Goal: Task Accomplishment & Management: Manage account settings

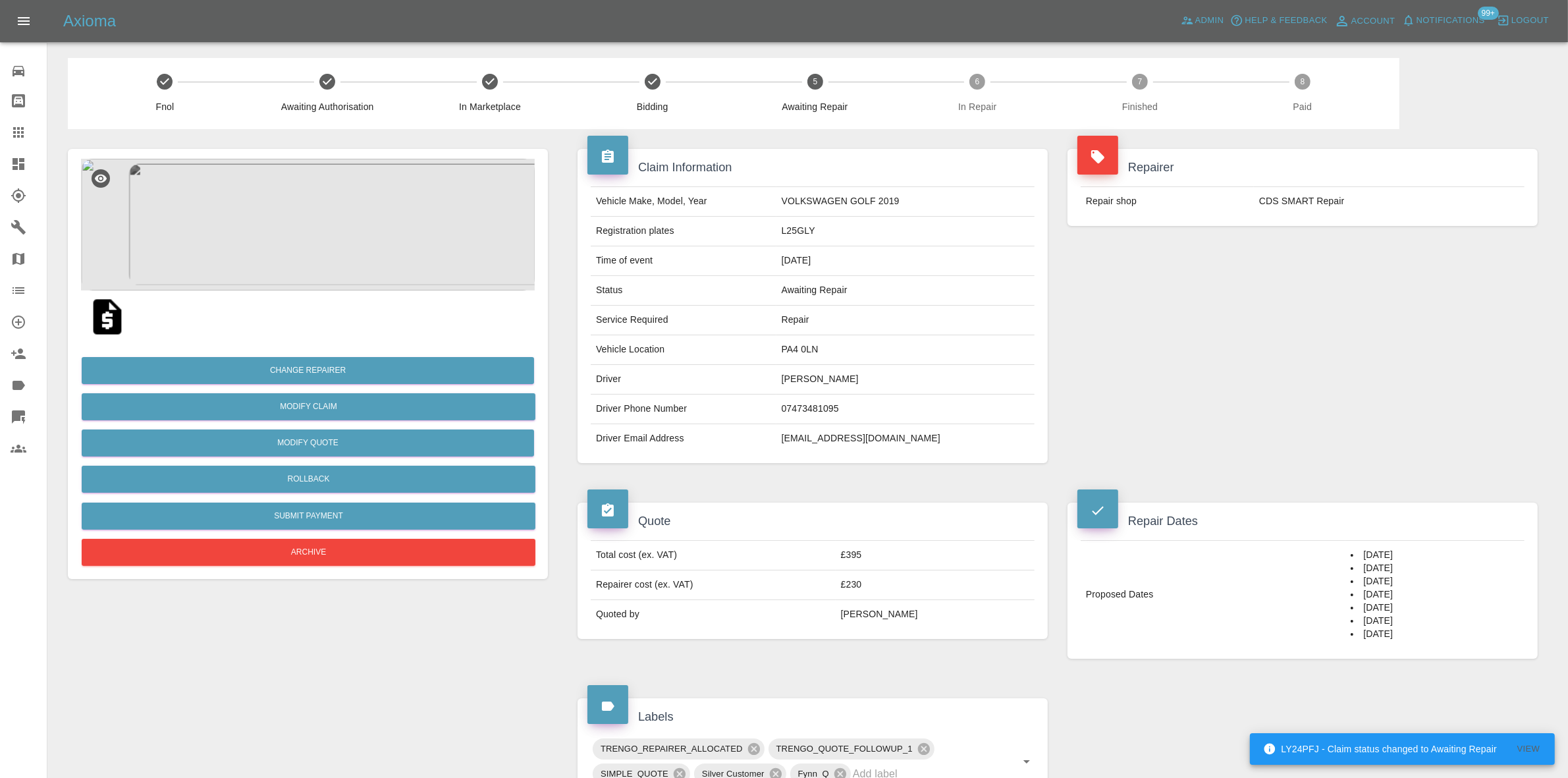
click at [1401, 24] on button "Notifications" at bounding box center [1444, 21] width 90 height 20
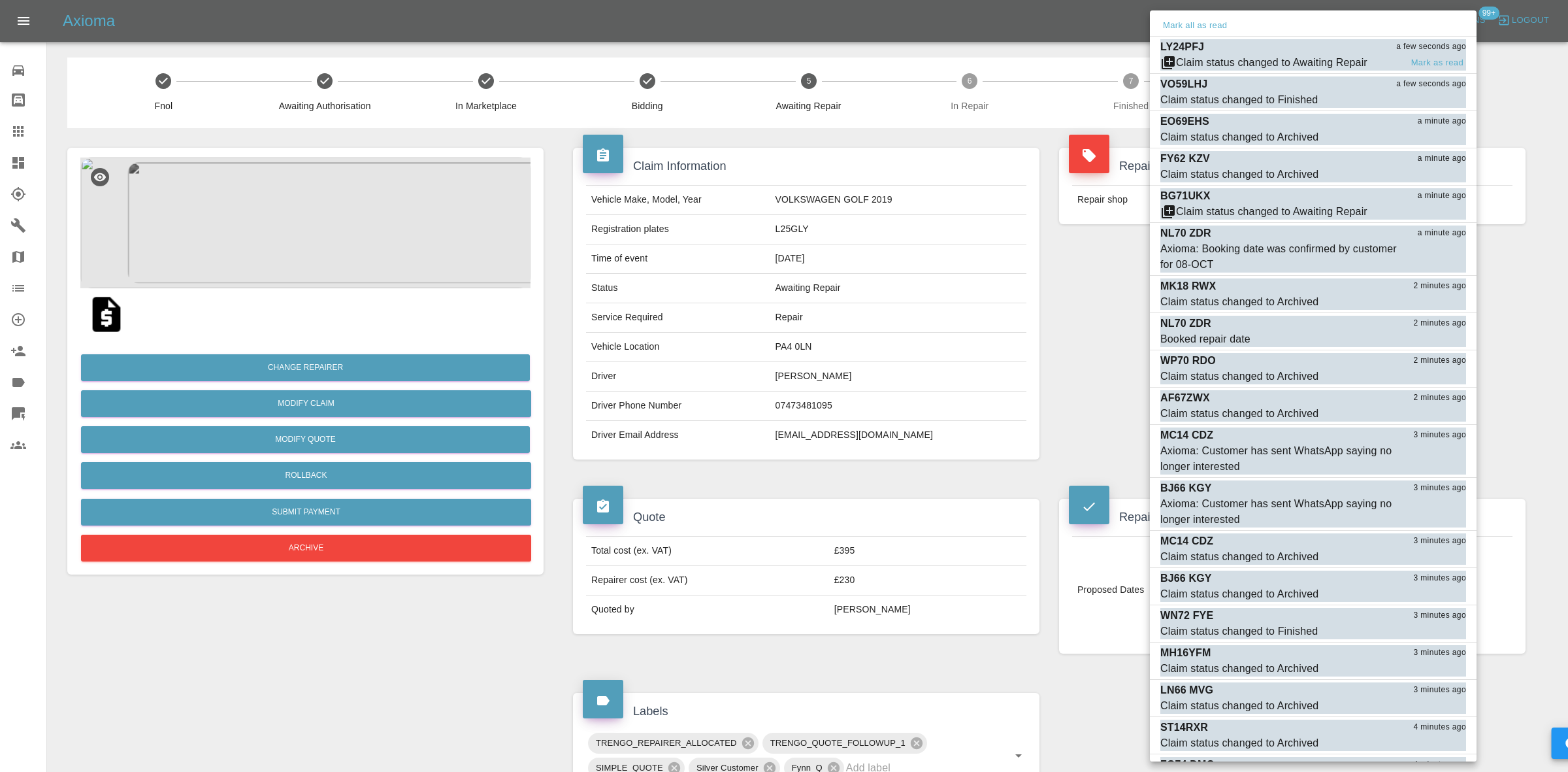
click at [1288, 56] on div "Claim status changed to Awaiting Repair" at bounding box center [1272, 62] width 192 height 15
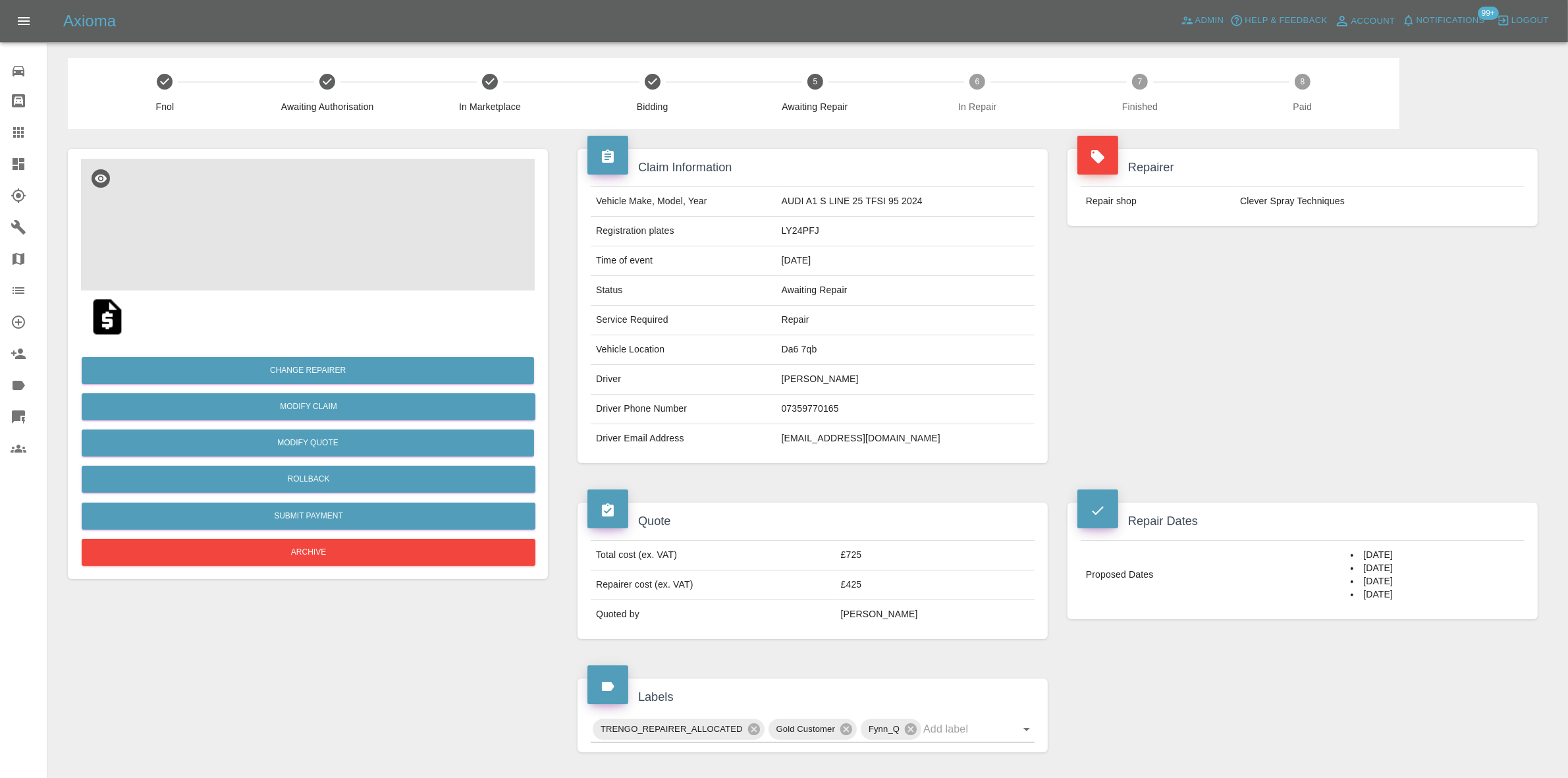
click at [340, 229] on img at bounding box center [308, 224] width 454 height 132
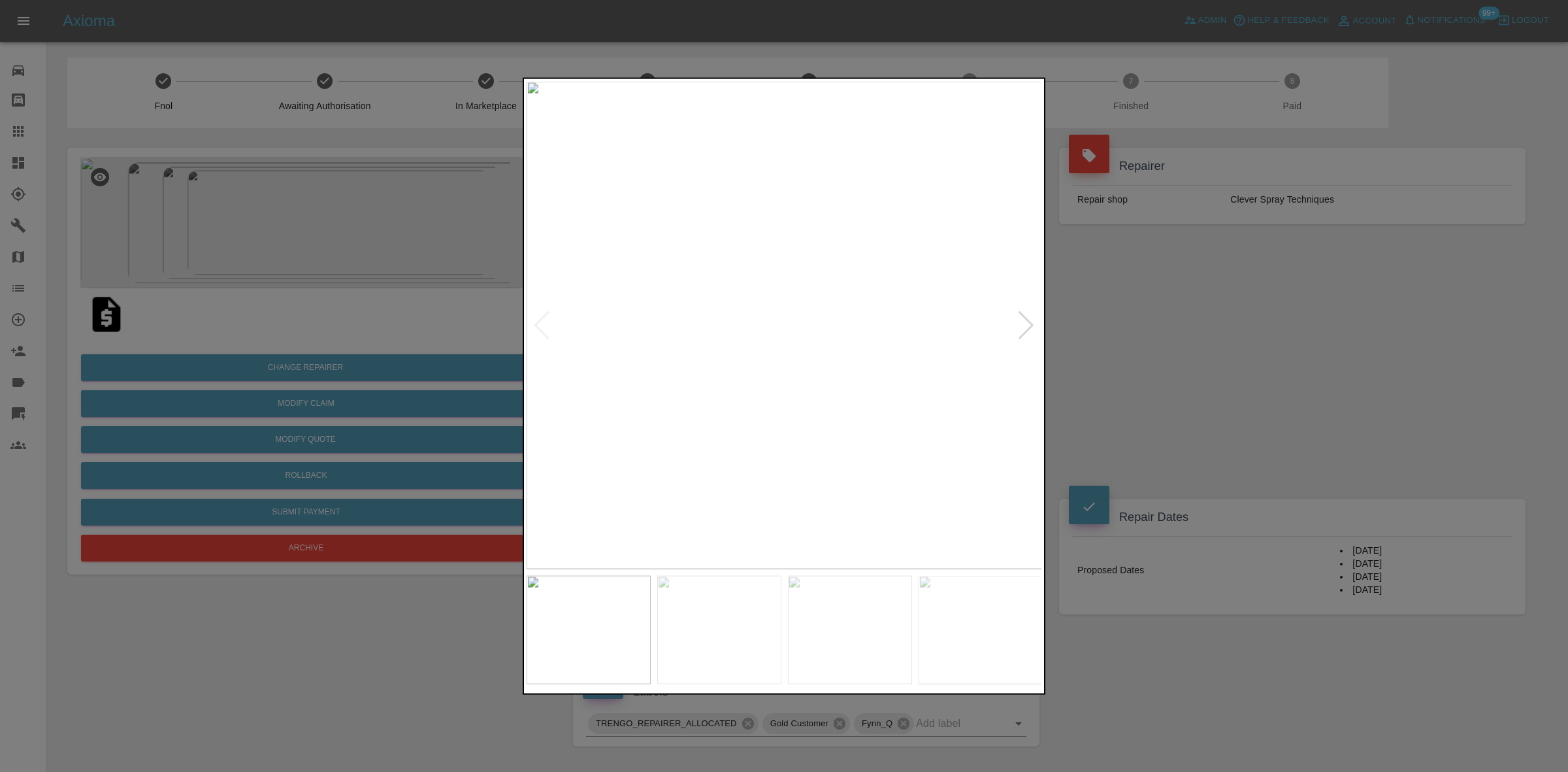
click at [1027, 315] on div at bounding box center [1026, 325] width 18 height 29
click at [1027, 315] on img at bounding box center [784, 324] width 516 height 487
click at [1292, 337] on div at bounding box center [784, 386] width 1568 height 772
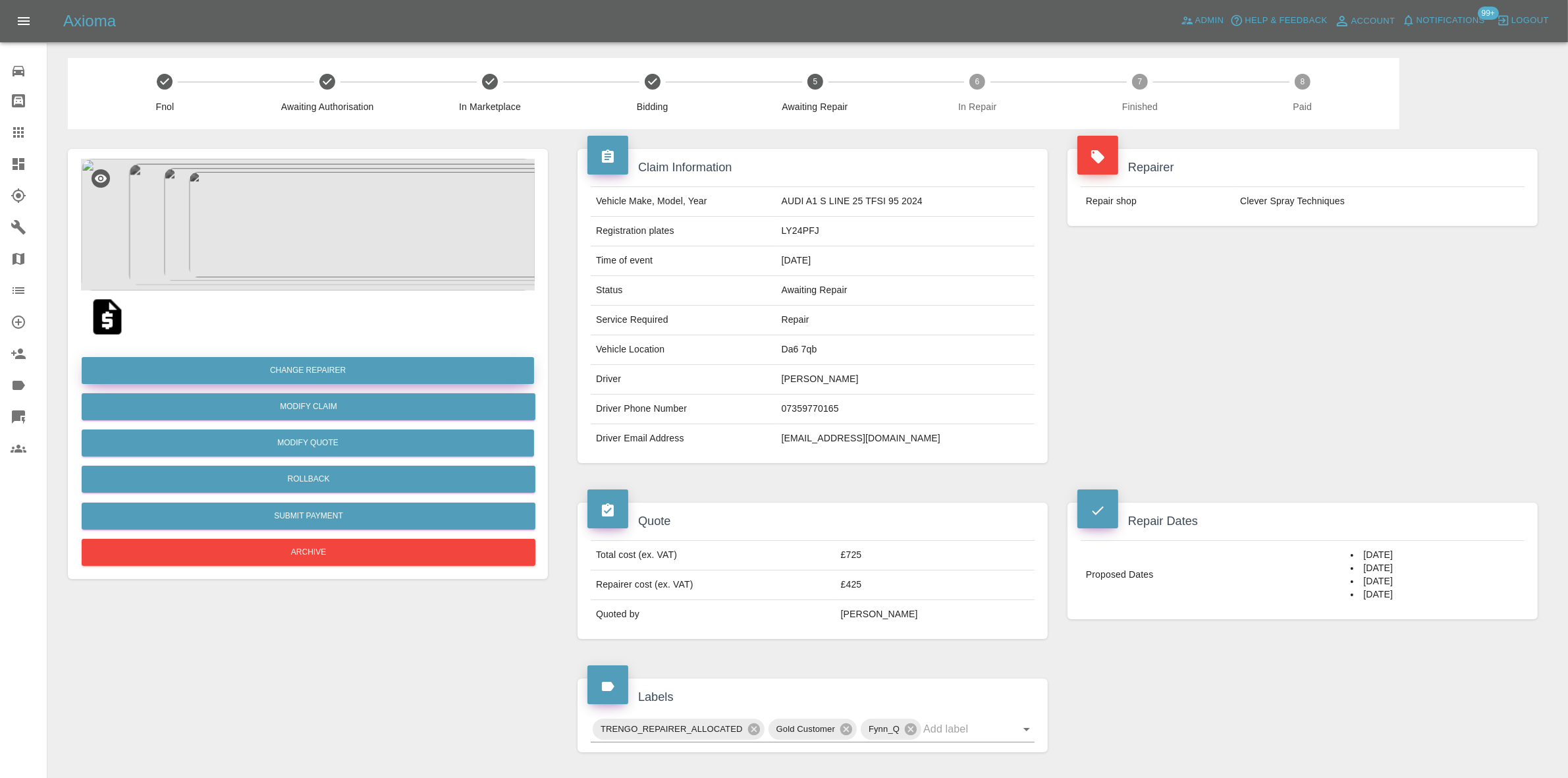
click at [274, 367] on button "Change Repairer" at bounding box center [308, 370] width 452 height 27
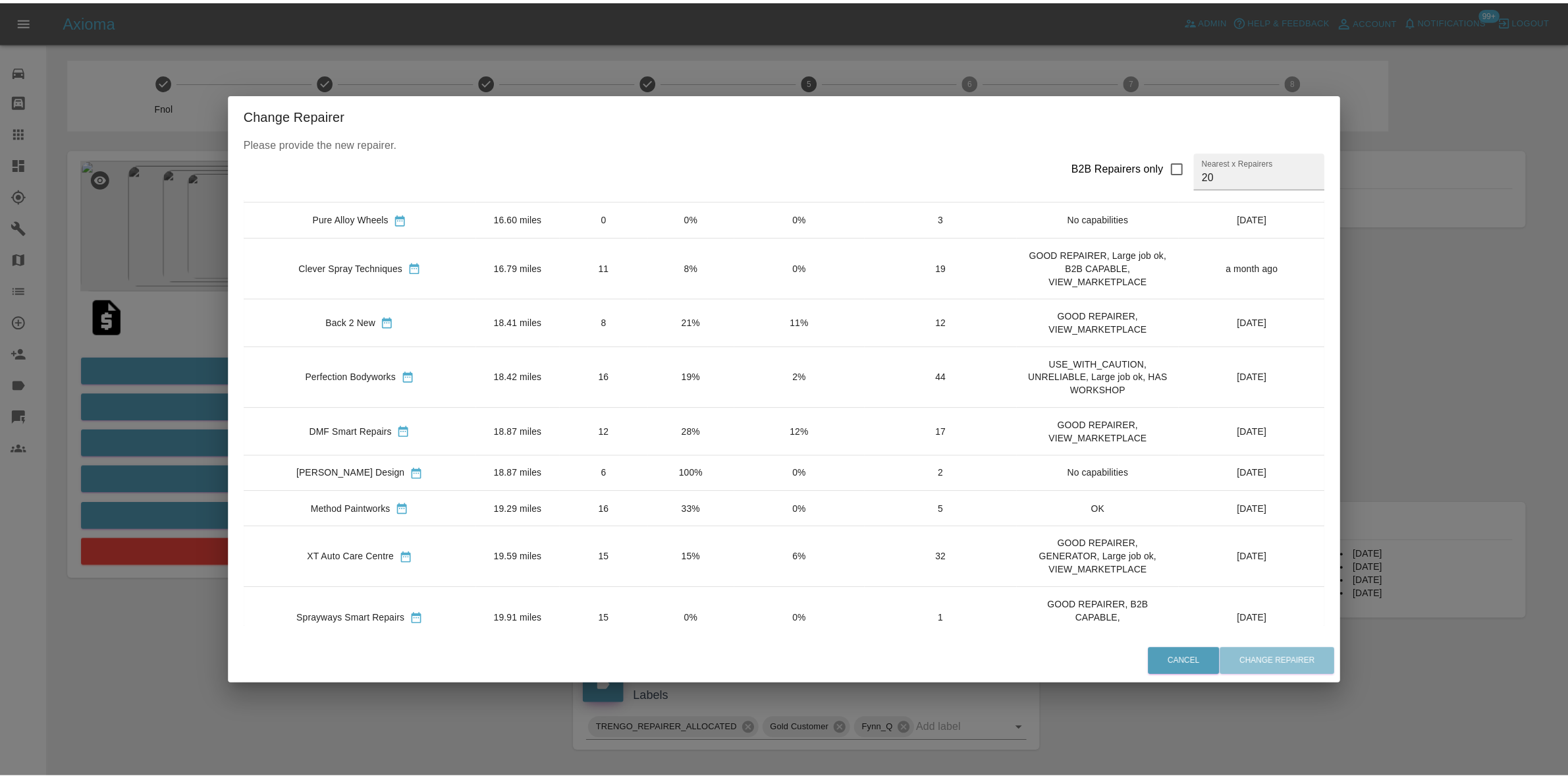
scroll to position [494, 0]
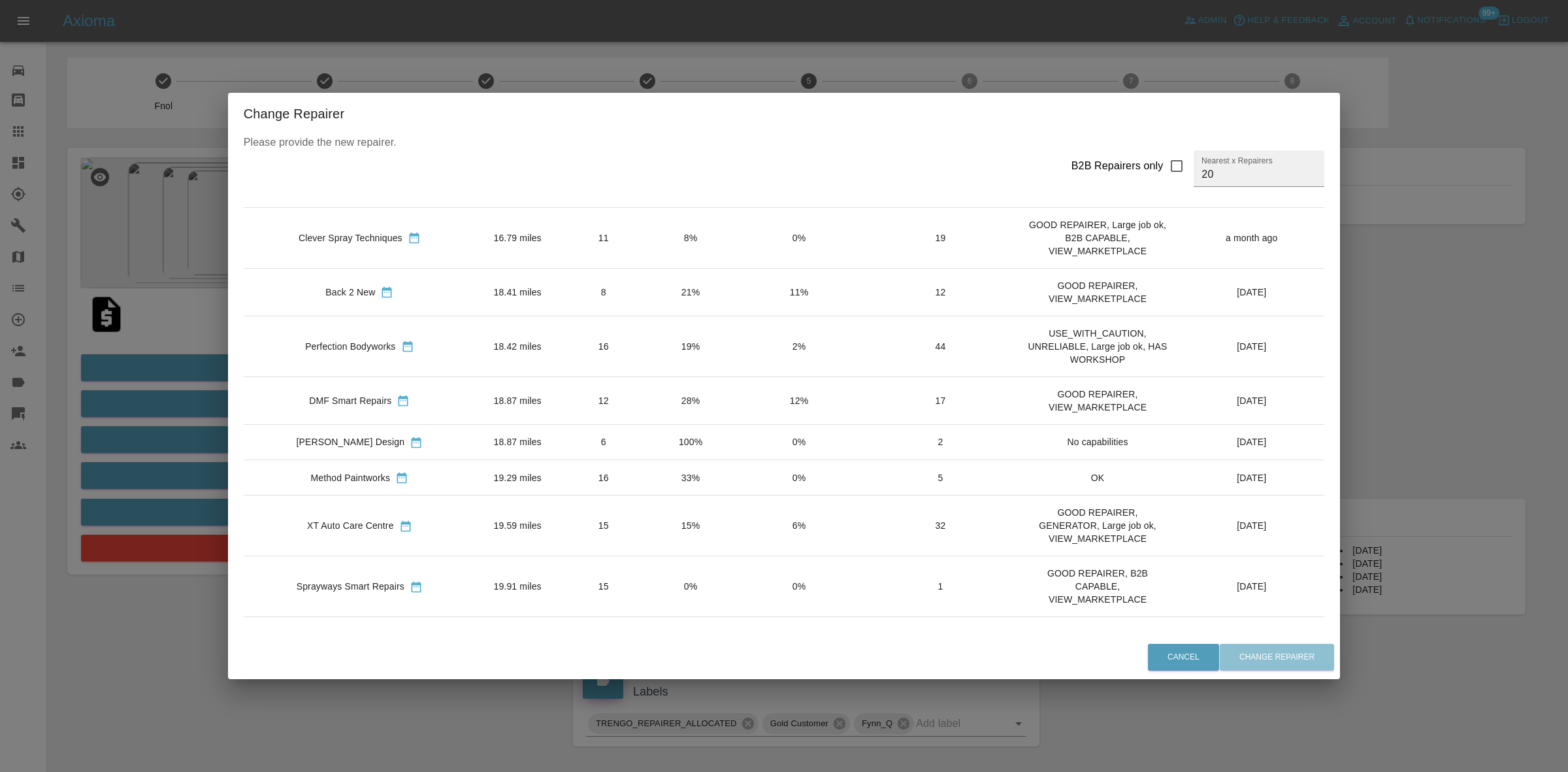
click at [648, 445] on td "100%" at bounding box center [691, 441] width 86 height 35
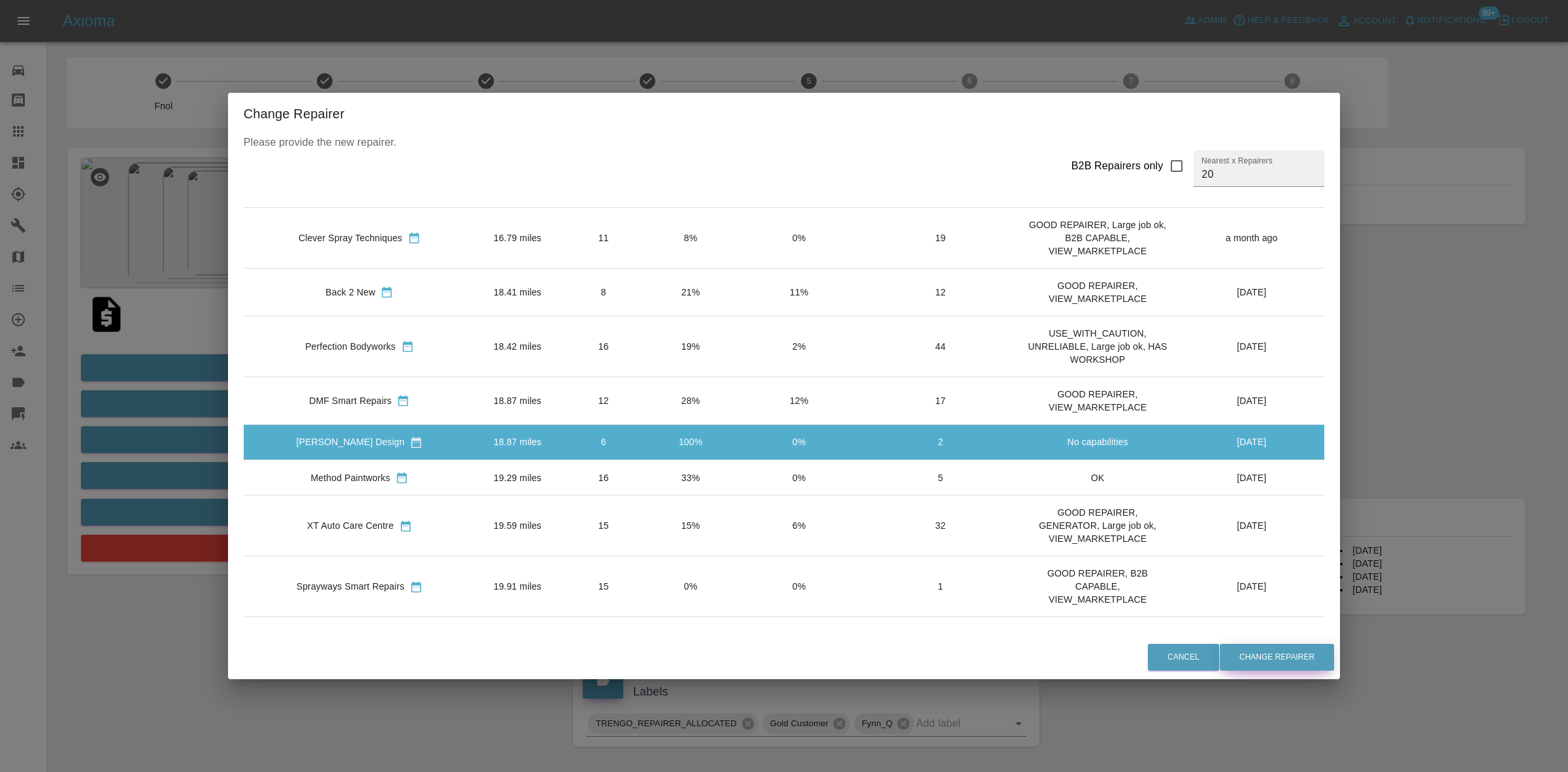
click at [1224, 651] on button "Change Repairer" at bounding box center [1276, 657] width 114 height 27
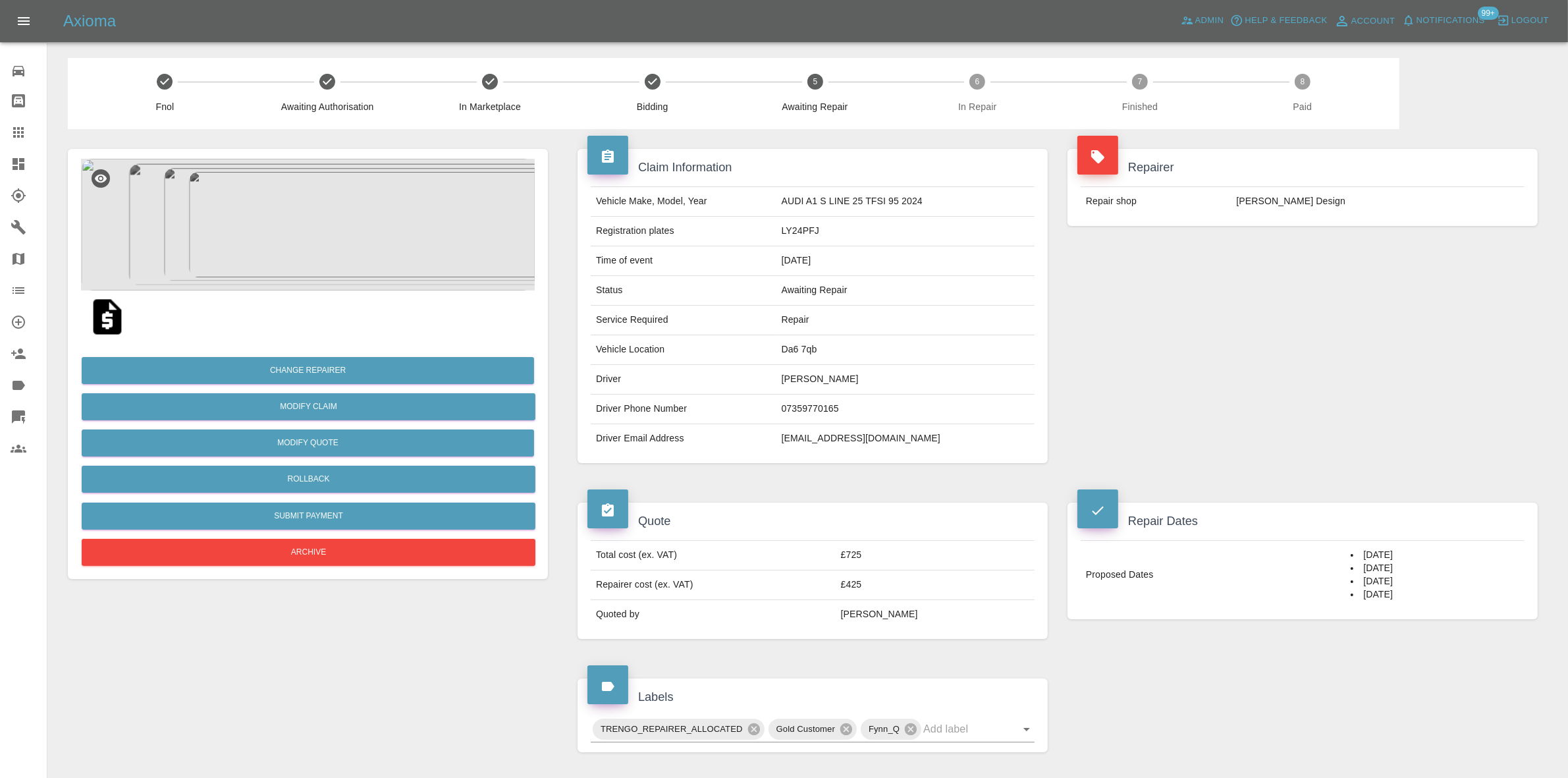
click at [1444, 379] on div "Repairer Repair shop [PERSON_NAME] Design" at bounding box center [1303, 306] width 490 height 354
drag, startPoint x: 1341, startPoint y: 553, endPoint x: 1393, endPoint y: 648, distance: 108.3
click at [1393, 648] on div "Repair Dates Proposed Dates [DATE] [DATE] [DATE] [DATE]" at bounding box center [1303, 571] width 490 height 176
copy tbody "Proposed Dates"
click at [1272, 249] on div "Repairer Repair shop [PERSON_NAME] Design" at bounding box center [1303, 306] width 490 height 354
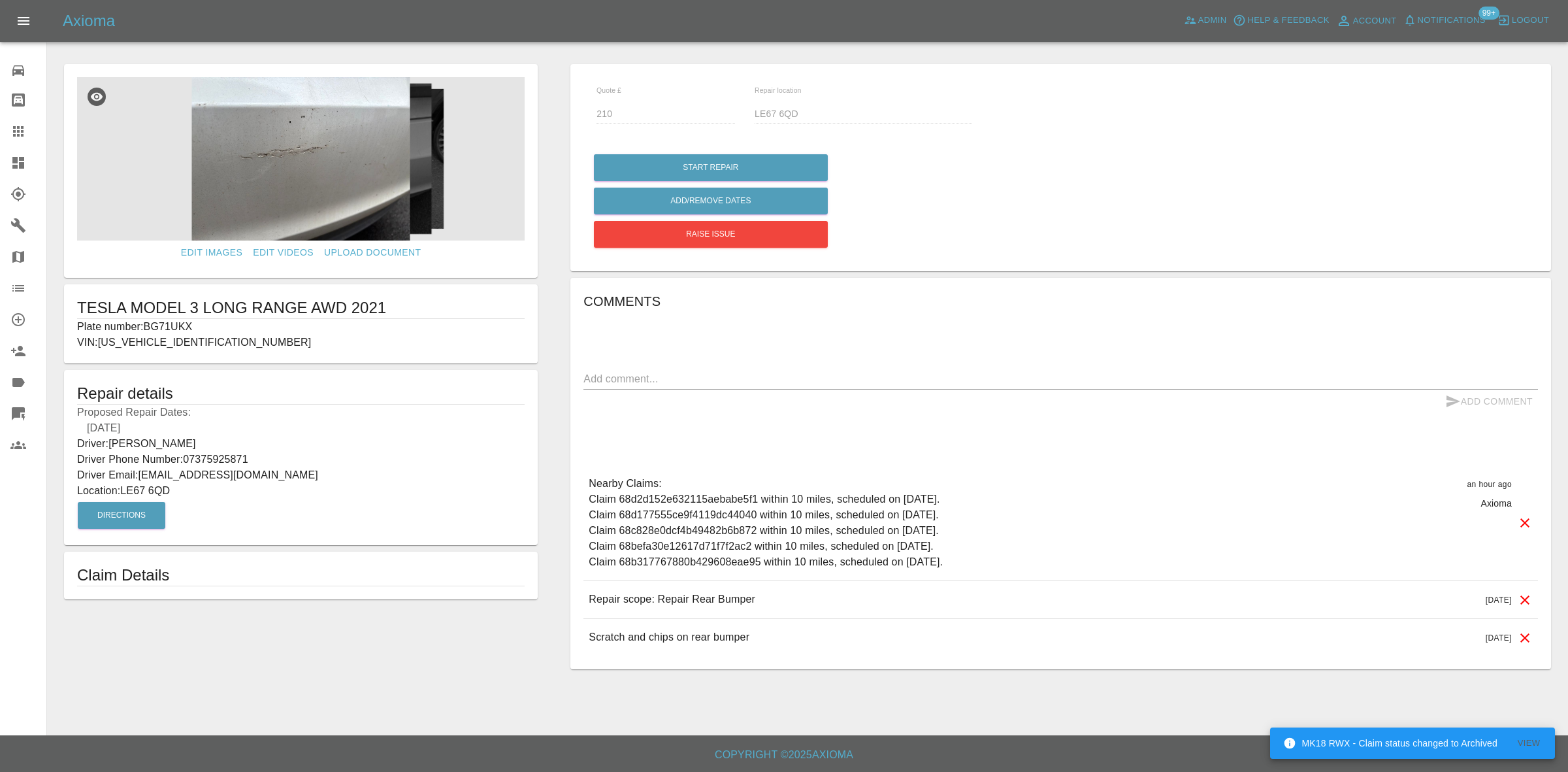
click at [161, 322] on p "Plate number: BG71UKX" at bounding box center [301, 326] width 448 height 15
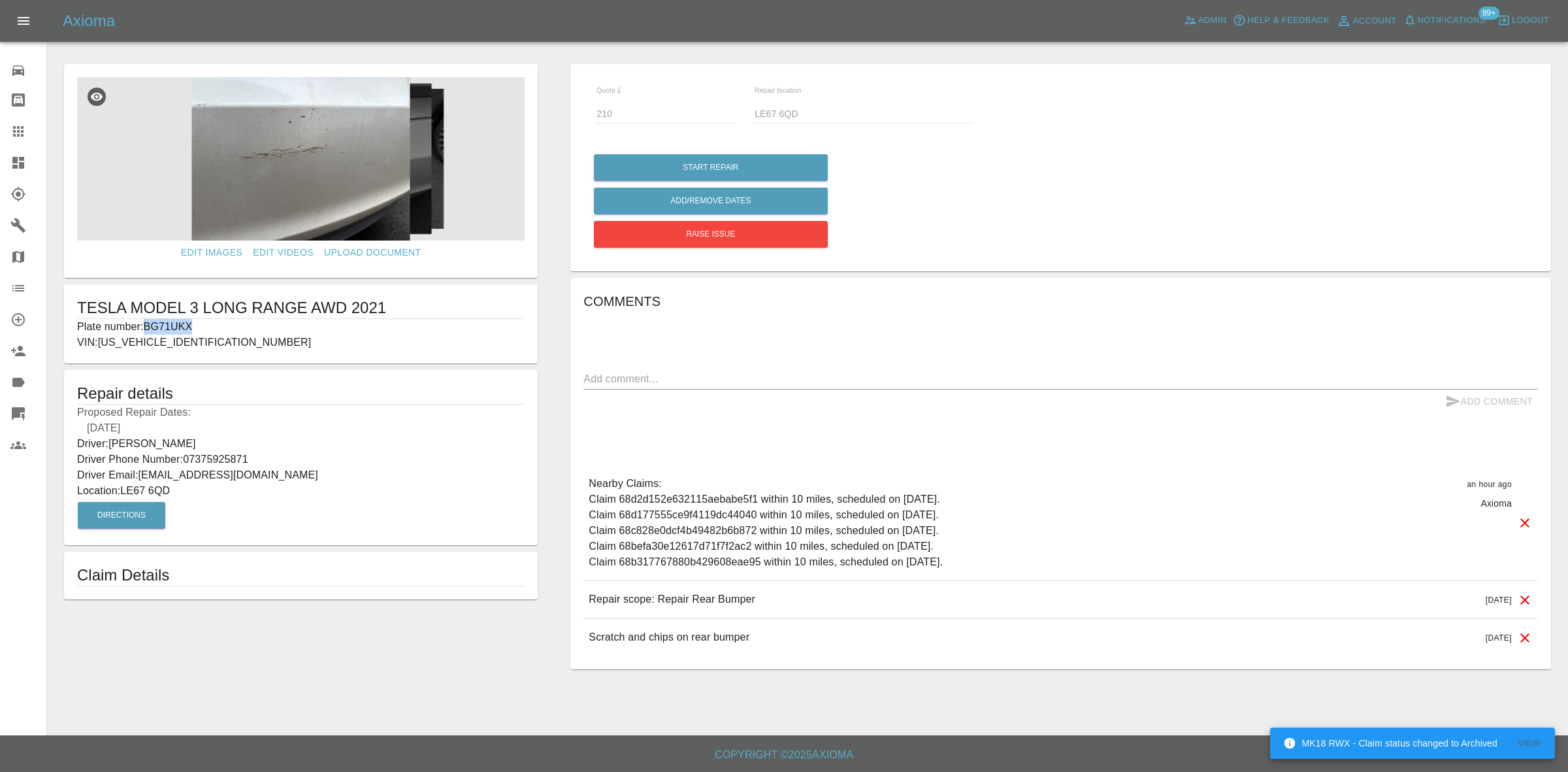
click at [0, 141] on link "Claims" at bounding box center [23, 131] width 46 height 32
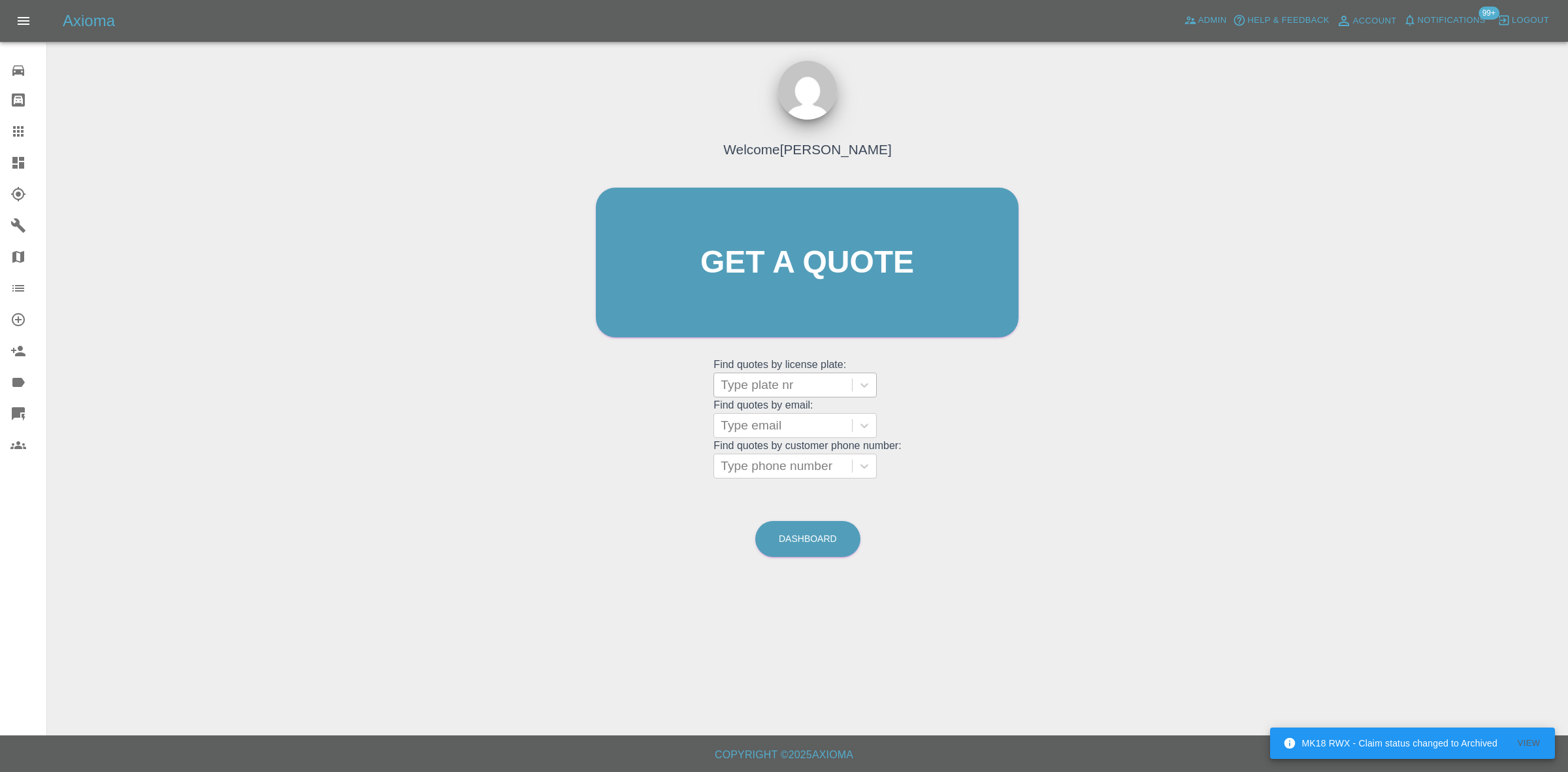
click at [753, 386] on div at bounding box center [783, 385] width 125 height 18
paste input "BG71UKX"
type input "BG71UKX"
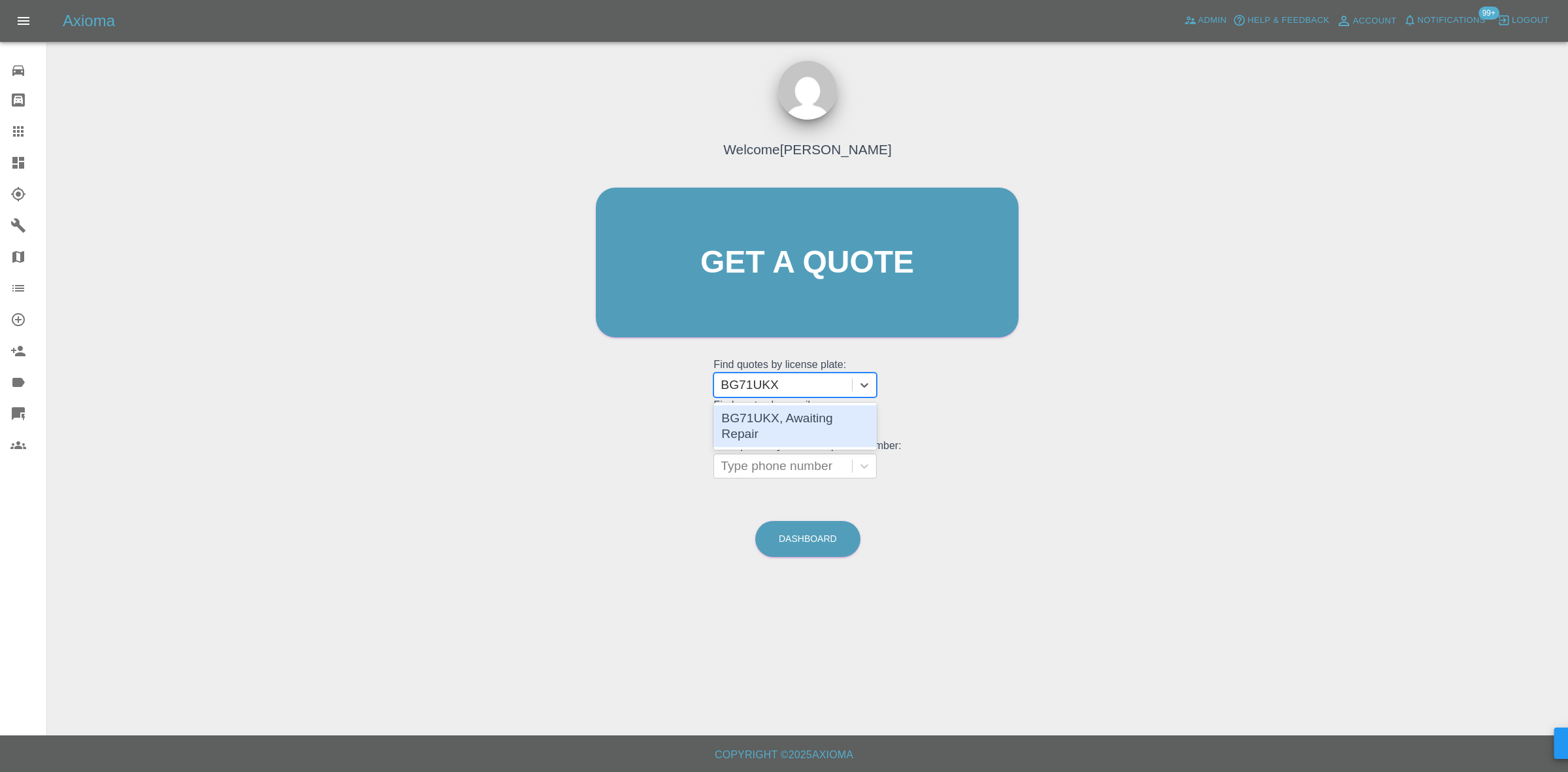
click at [769, 424] on div "BG71UKX, Awaiting Repair" at bounding box center [794, 426] width 163 height 41
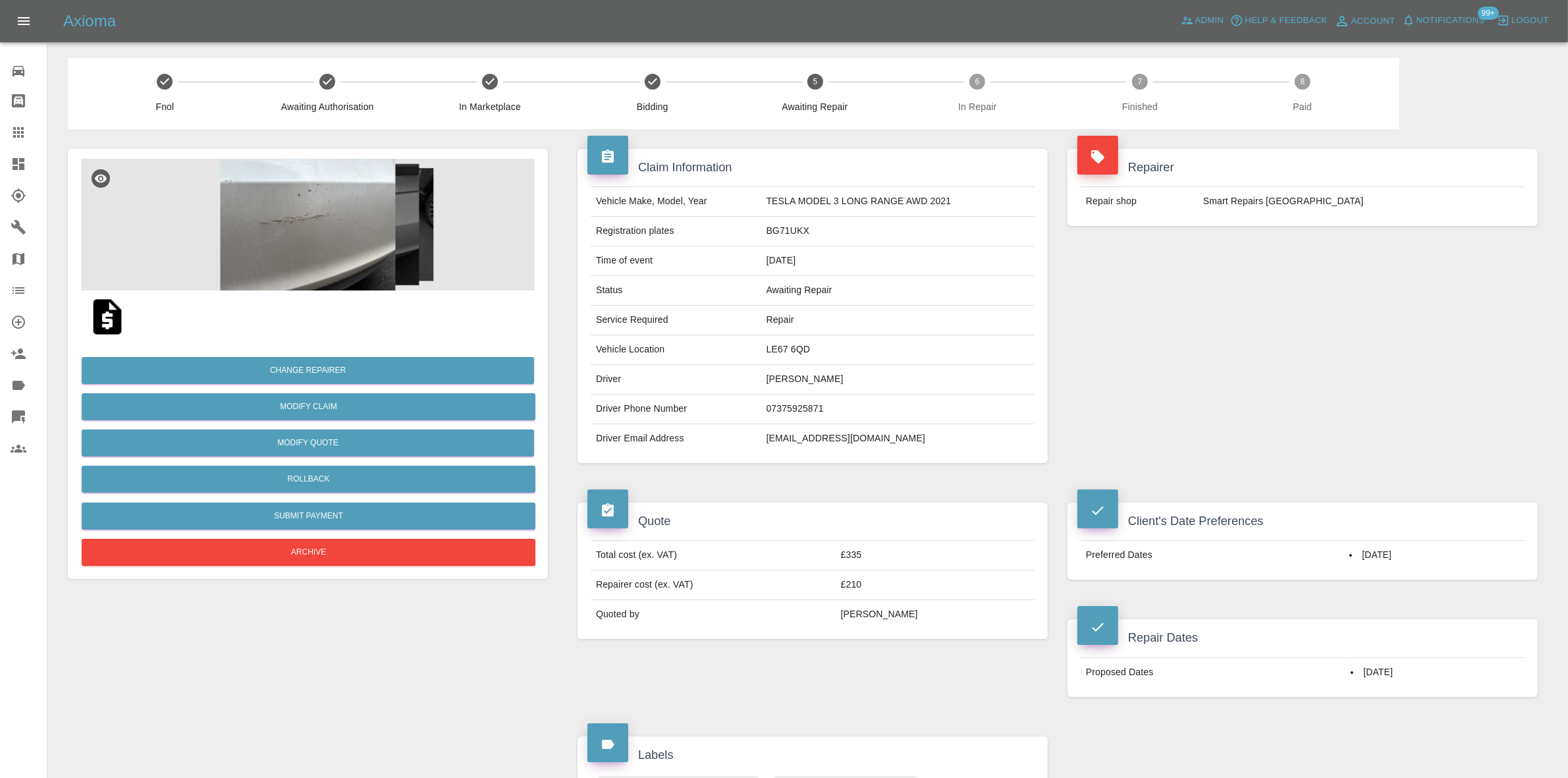
click at [785, 347] on td "LE67 6QD" at bounding box center [897, 350] width 273 height 30
copy td "LE67 6QD"
click at [1239, 333] on div "Repairer Repair shop Smart Repairs Midlands" at bounding box center [1303, 306] width 490 height 354
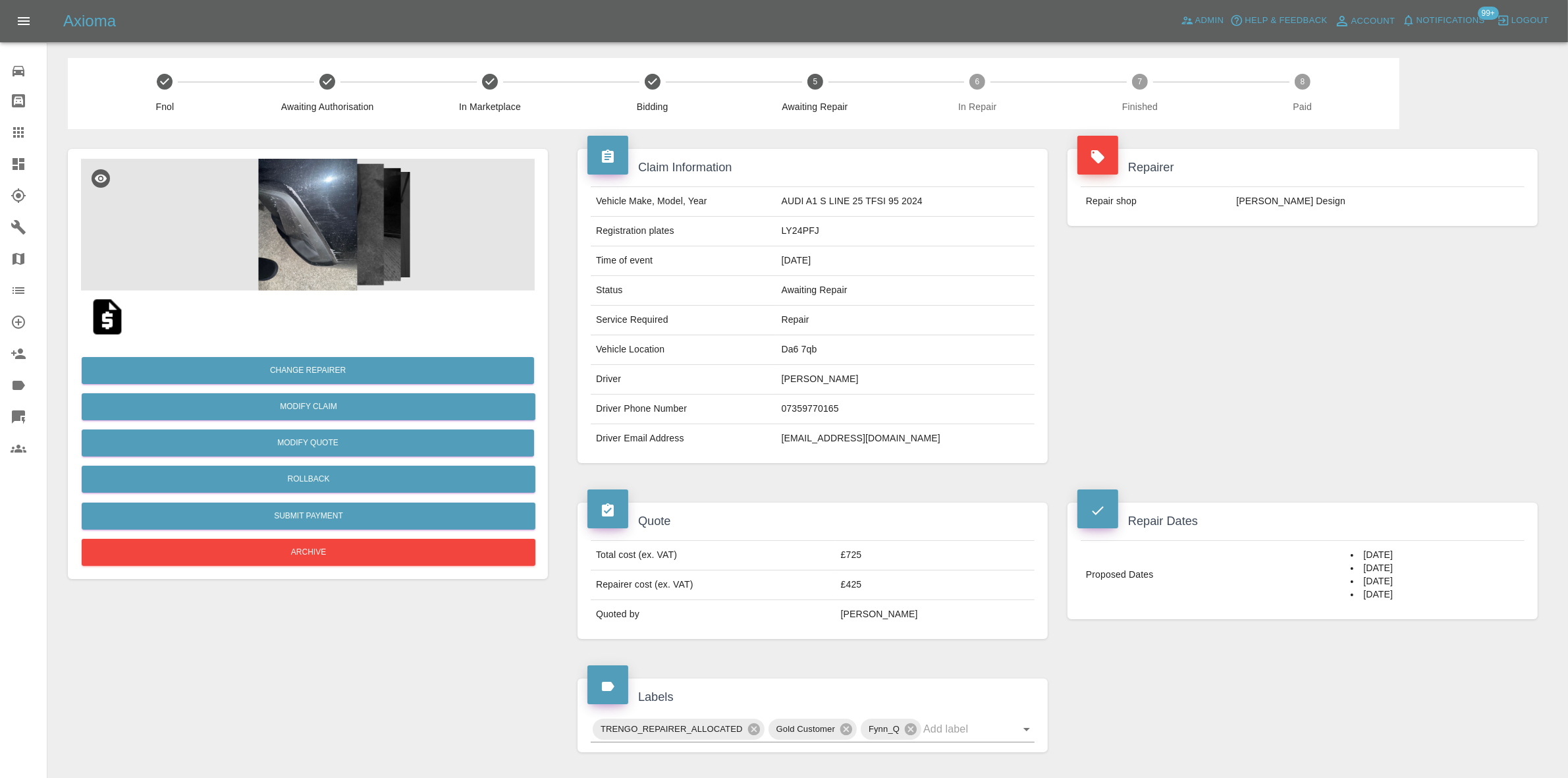
drag, startPoint x: 1552, startPoint y: 242, endPoint x: 1058, endPoint y: 67, distance: 524.1
click at [1552, 242] on div "Claim Information Vehicle Make, Model, Year AUDI A1 S LINE 25 TFSI 95 2024 Regi…" at bounding box center [1057, 707] width 1000 height 1157
drag, startPoint x: 1387, startPoint y: 279, endPoint x: 1206, endPoint y: 219, distance: 190.7
click at [1387, 279] on div "Repairer Repair shop [PERSON_NAME] Design" at bounding box center [1303, 306] width 490 height 354
drag, startPoint x: 1437, startPoint y: 360, endPoint x: 686, endPoint y: 397, distance: 751.9
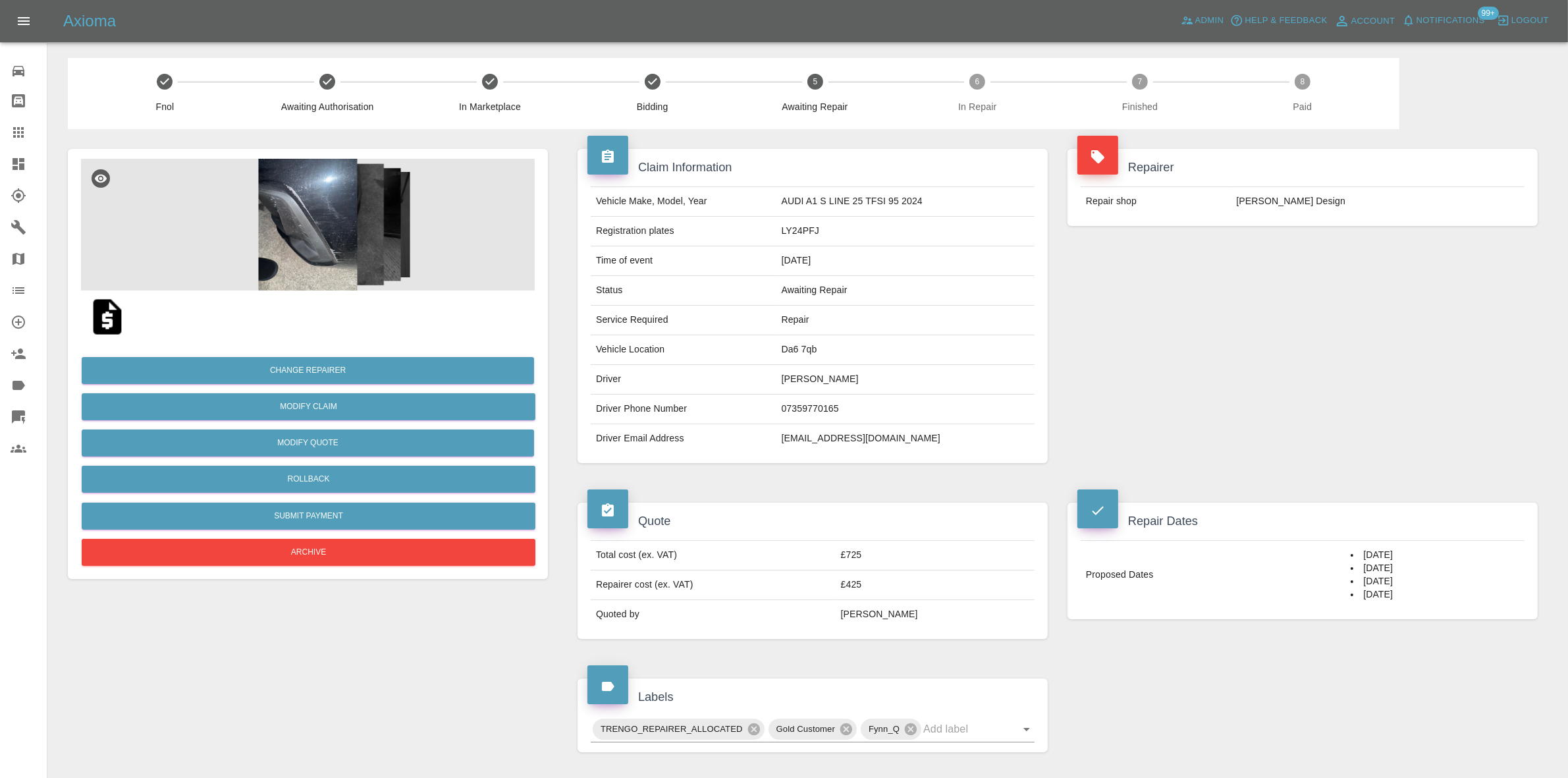
click at [1437, 360] on div "Repairer Repair shop [PERSON_NAME] Design" at bounding box center [1303, 306] width 490 height 354
click at [303, 471] on button "Rollback" at bounding box center [309, 479] width 454 height 27
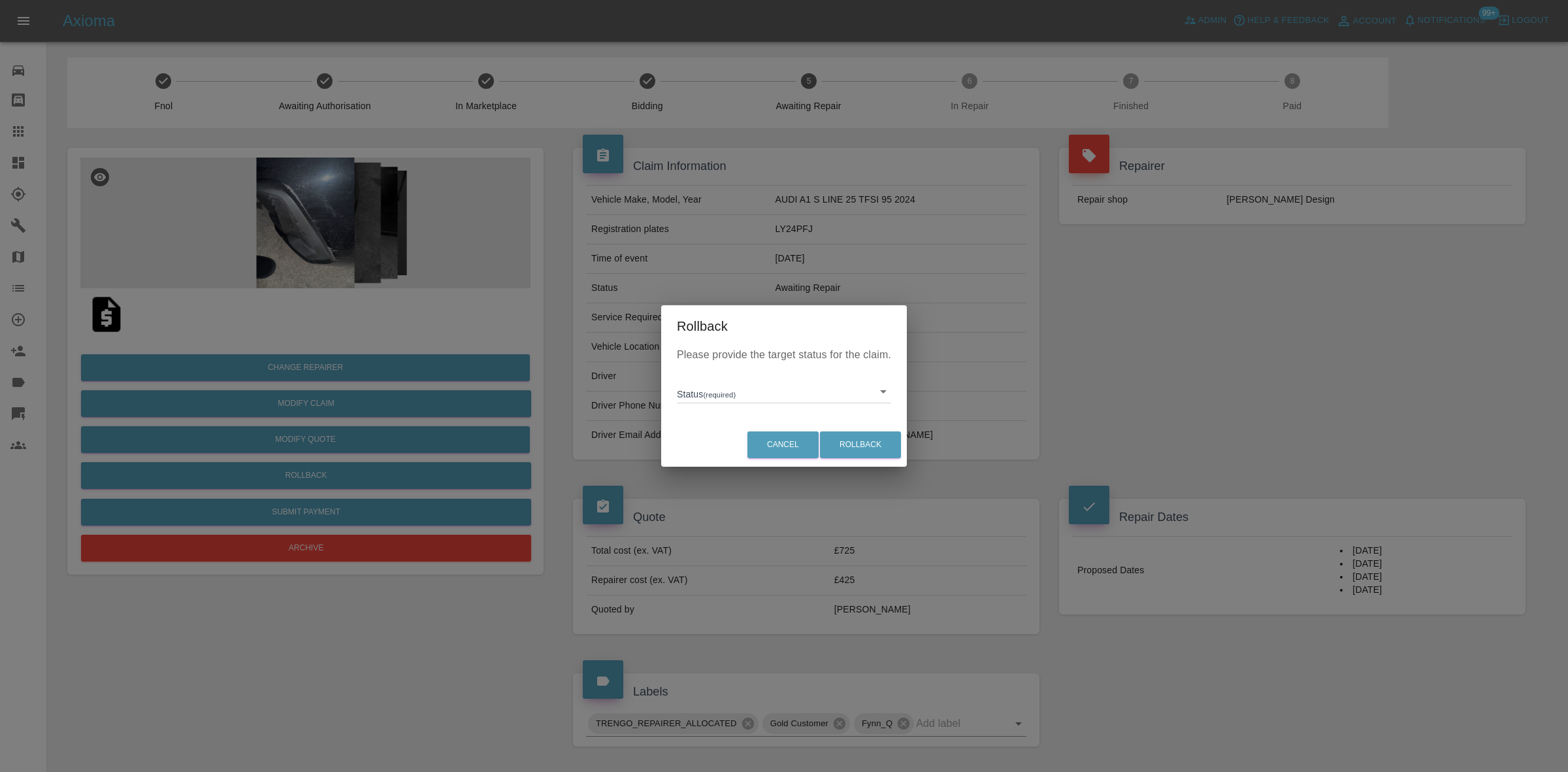
click at [753, 396] on body "Axioma Admin Help & Feedback Account Notifications 99+ Logout Repair home Bodys…" at bounding box center [784, 681] width 1568 height 1362
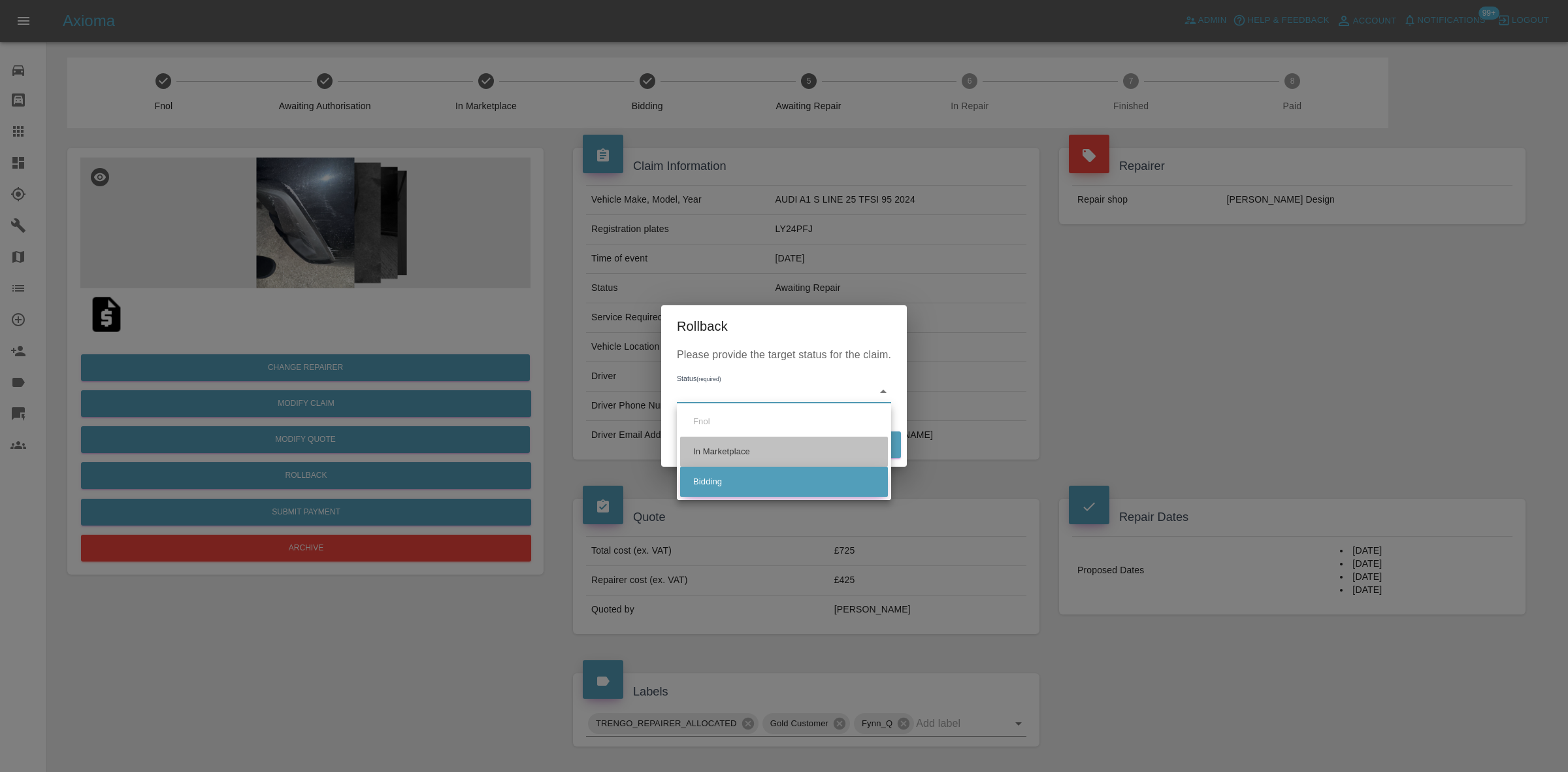
drag, startPoint x: 725, startPoint y: 464, endPoint x: 755, endPoint y: 481, distance: 34.5
click at [726, 468] on ul "Fnol In Marketplace Bidding" at bounding box center [784, 451] width 214 height 96
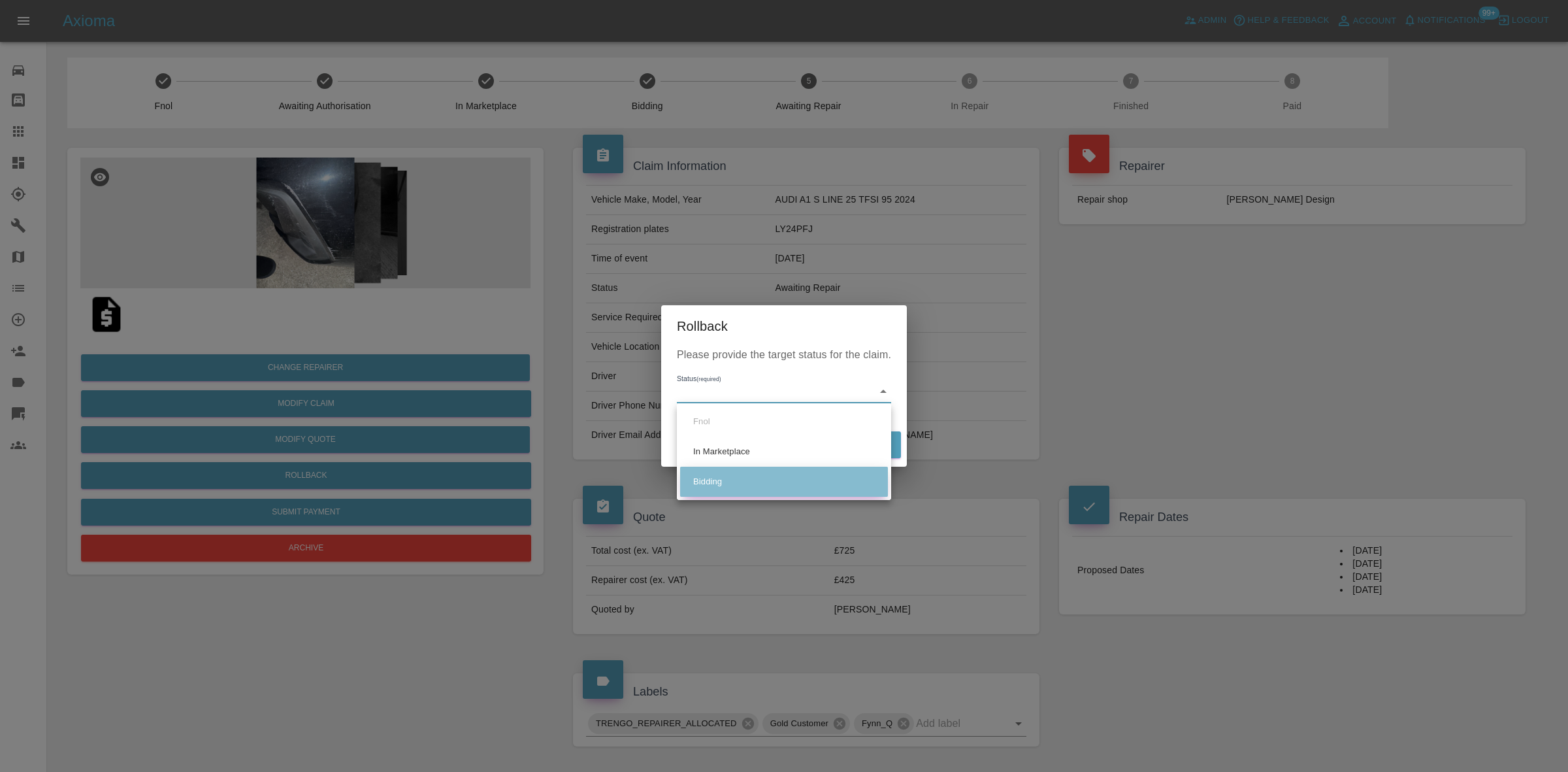
drag, startPoint x: 765, startPoint y: 475, endPoint x: 836, endPoint y: 468, distance: 71.3
click at [766, 475] on li "Bidding" at bounding box center [784, 481] width 208 height 30
type input "bidding"
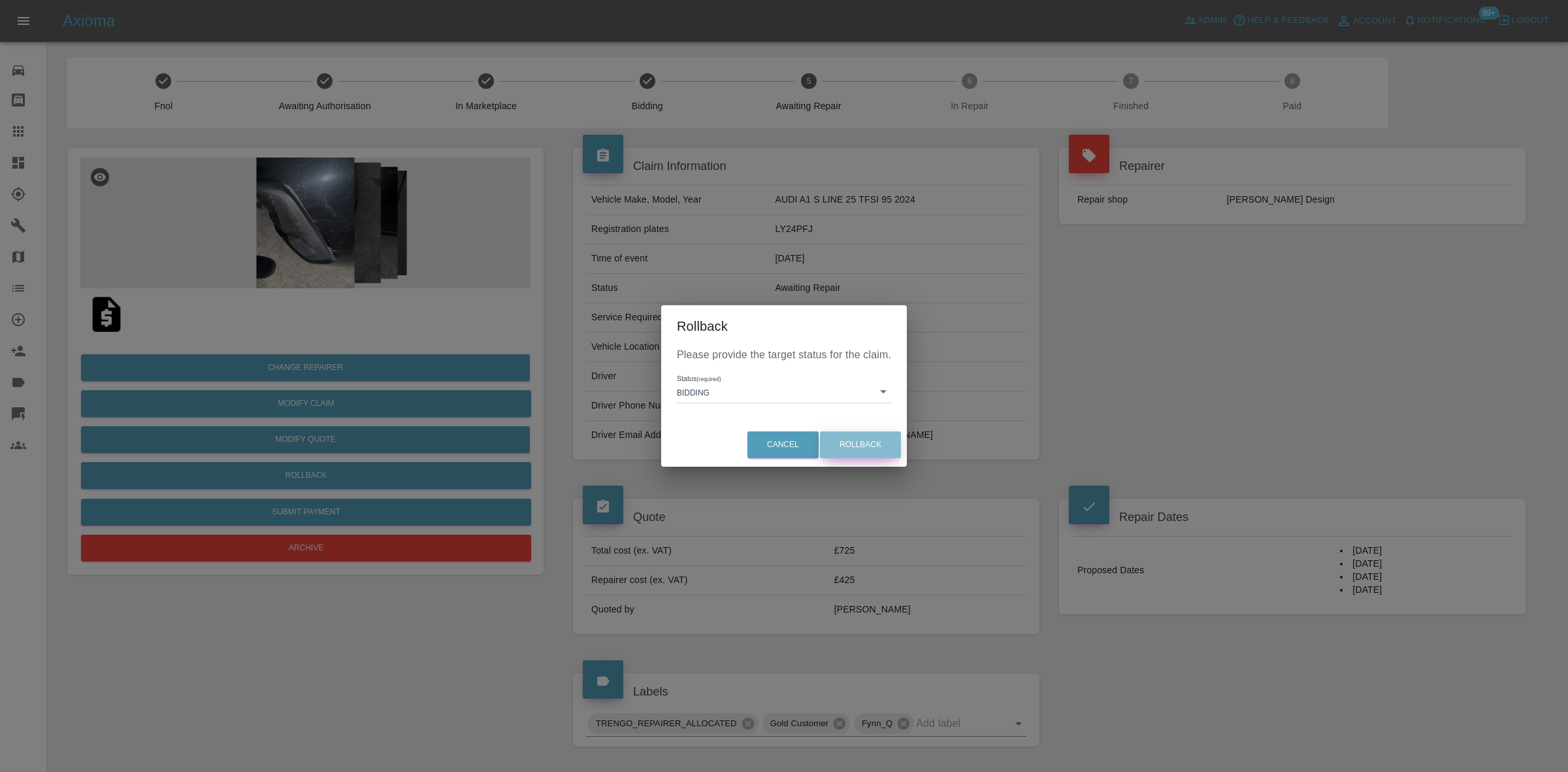
click at [856, 443] on button "Rollback" at bounding box center [860, 445] width 81 height 27
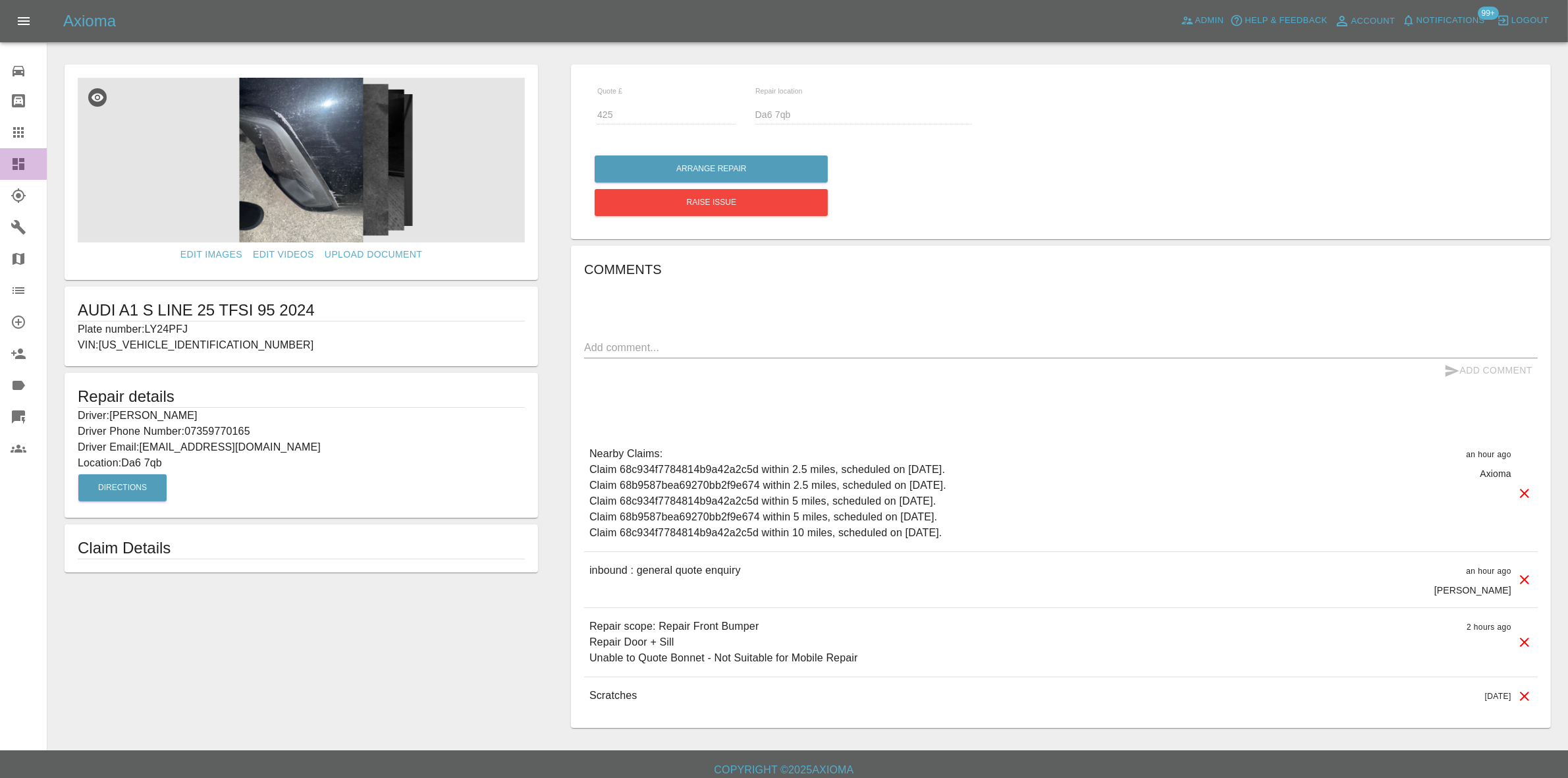
click at [0, 162] on link "Dashboard" at bounding box center [23, 163] width 46 height 32
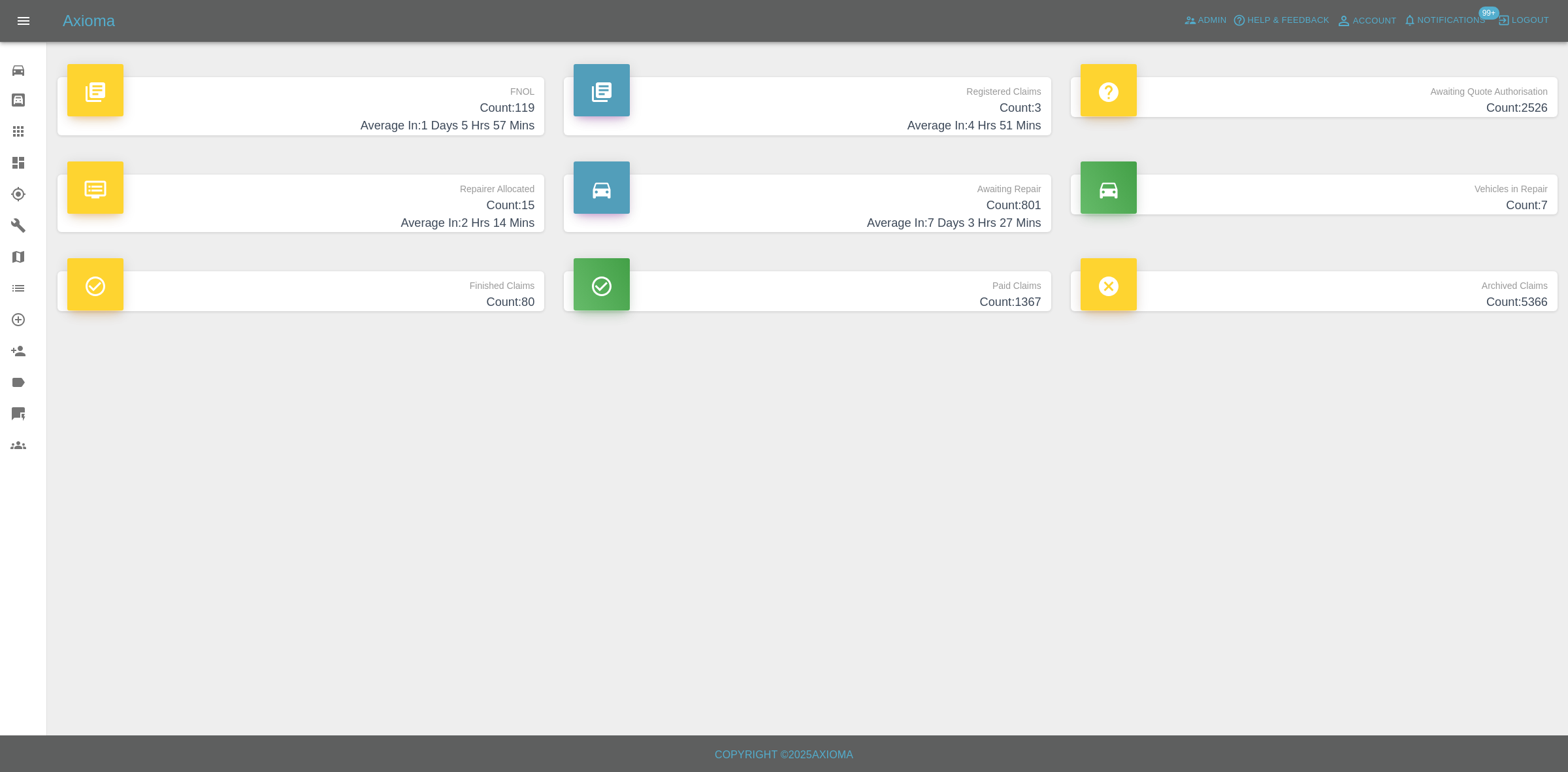
click at [1447, 23] on span "Notifications" at bounding box center [1451, 21] width 68 height 15
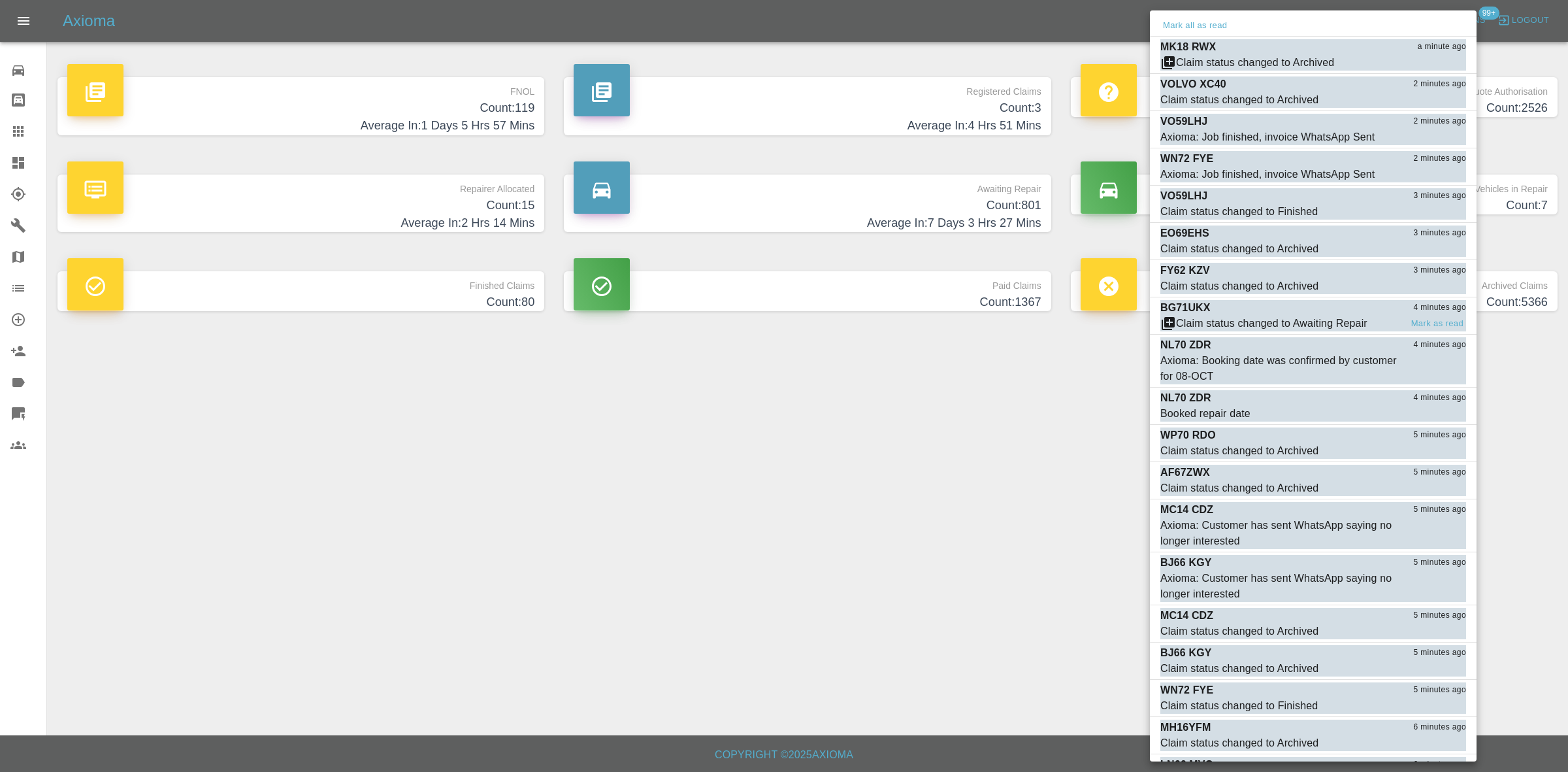
click at [1288, 311] on div "BG71UKX 4 minutes ago" at bounding box center [1312, 307] width 305 height 15
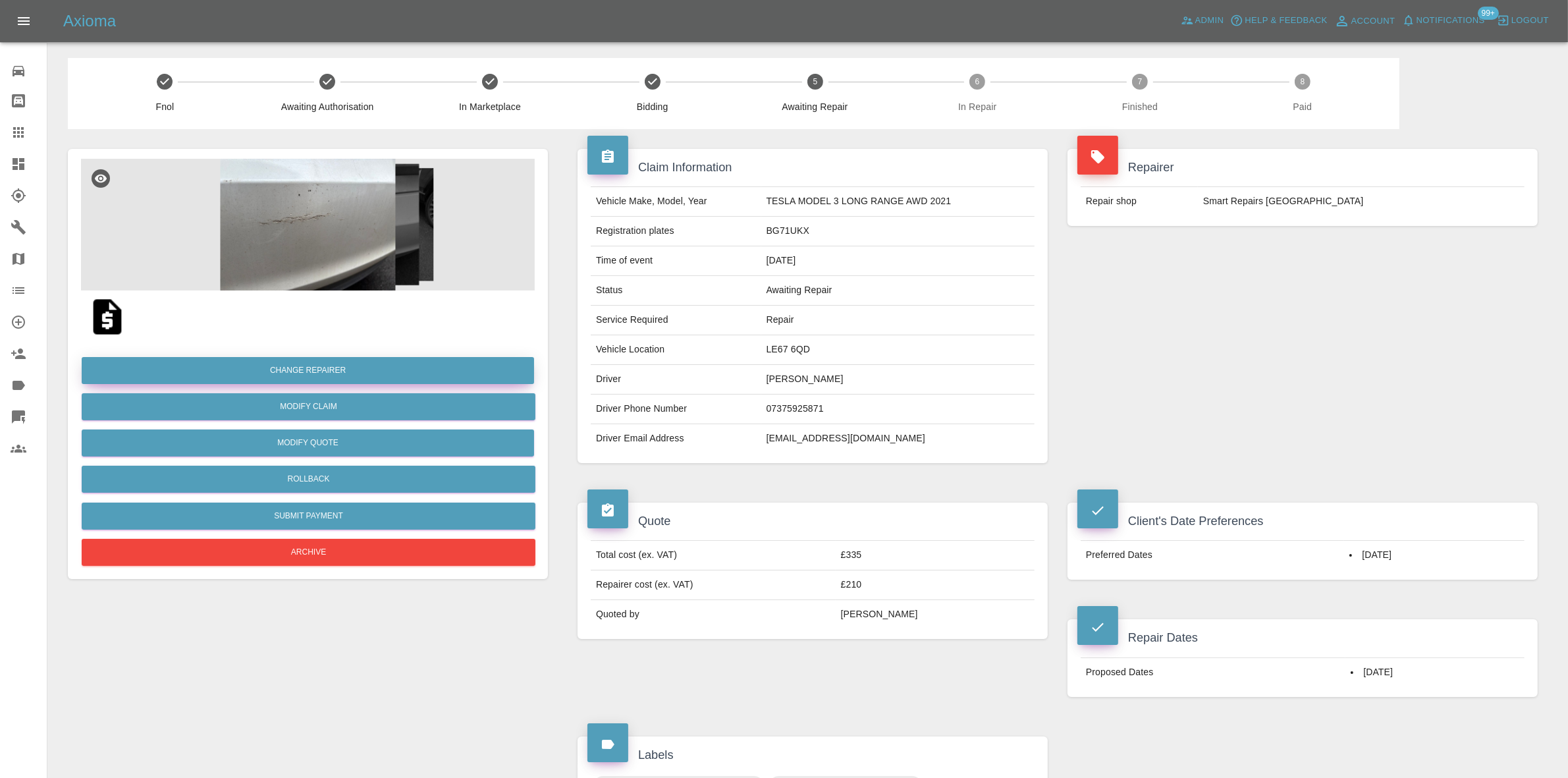
click at [297, 366] on button "Change Repairer" at bounding box center [308, 370] width 452 height 27
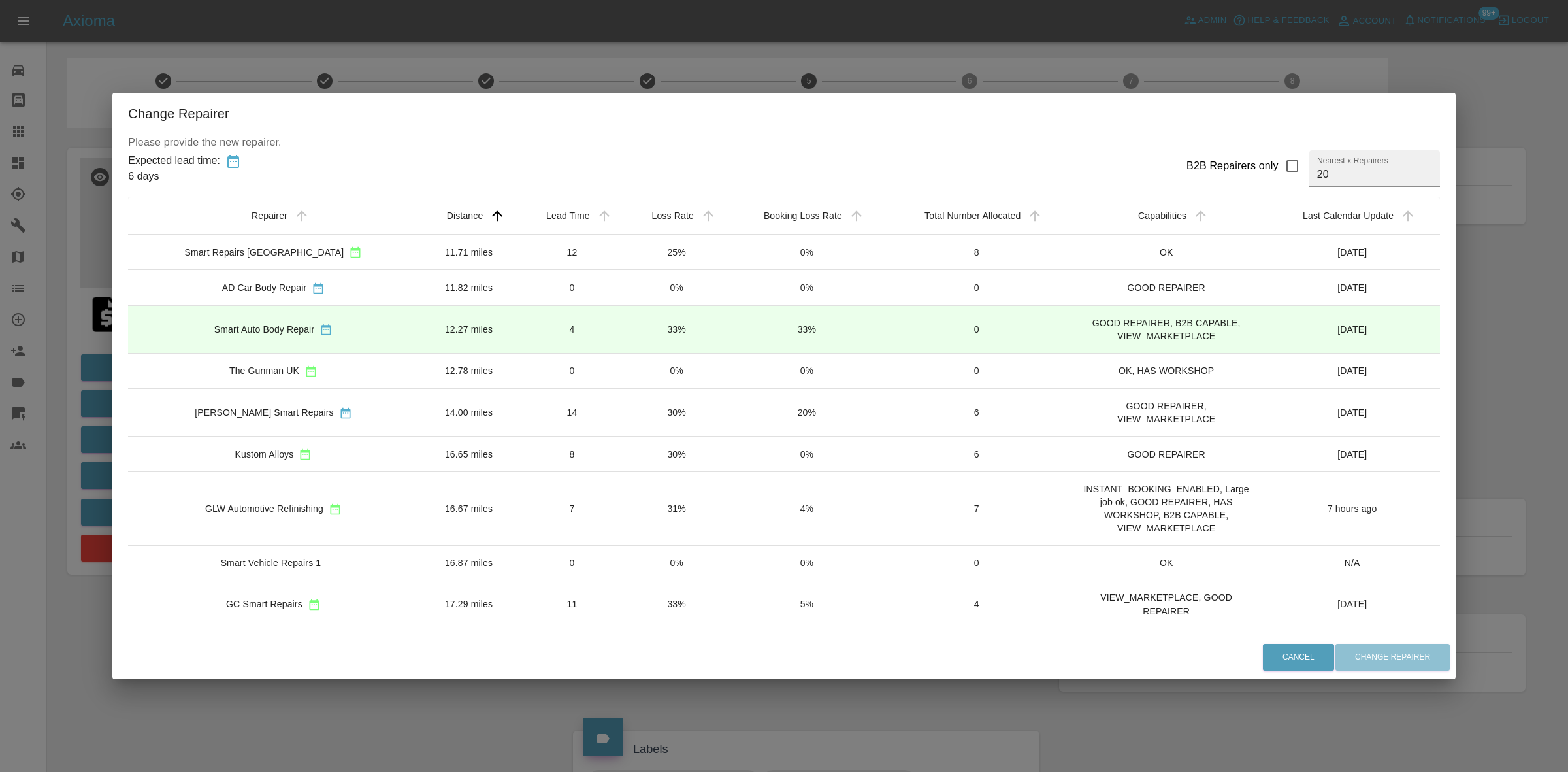
click at [655, 524] on td "31%" at bounding box center [675, 509] width 104 height 74
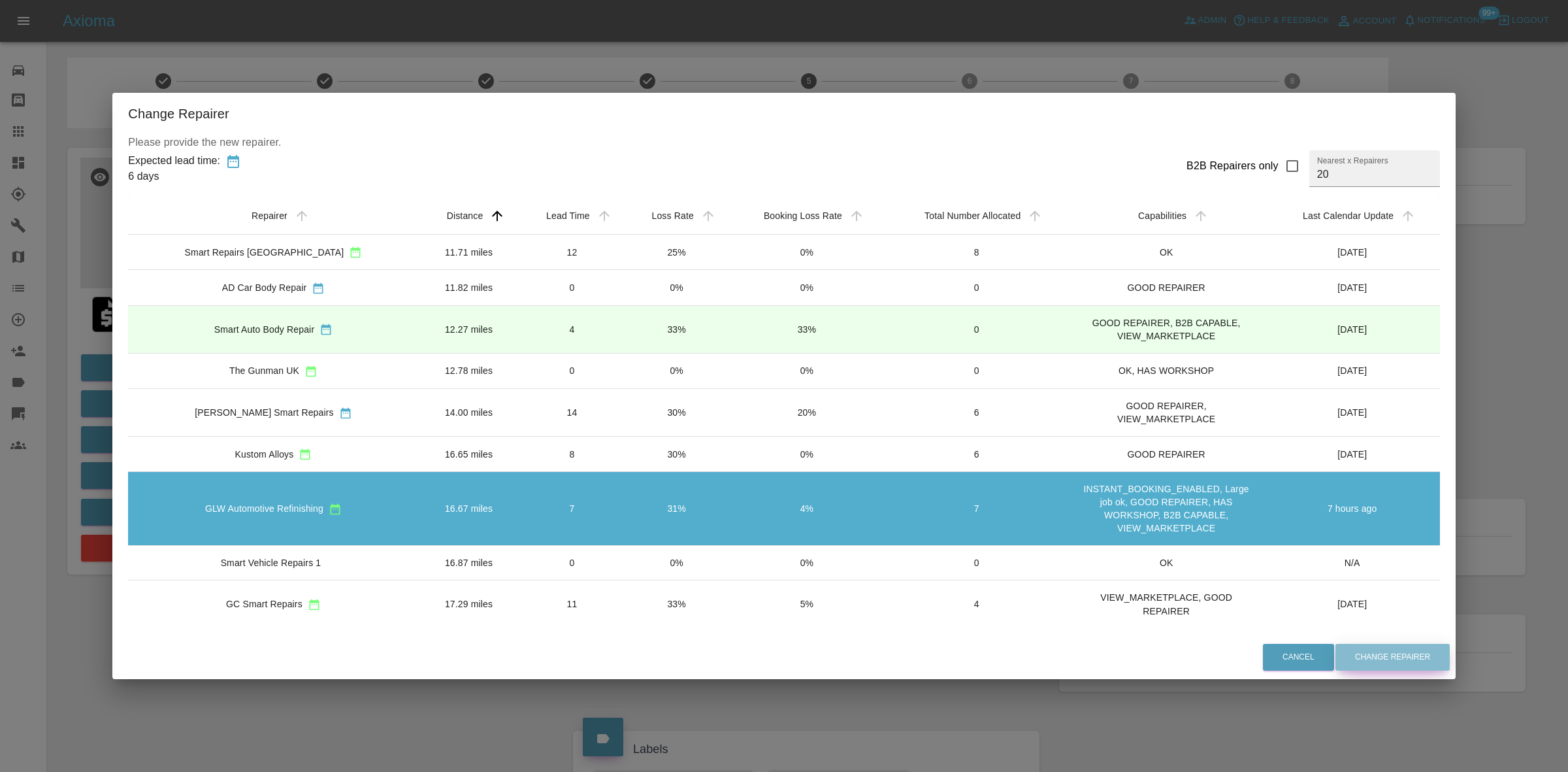
click at [1337, 654] on button "Change Repairer" at bounding box center [1392, 657] width 114 height 27
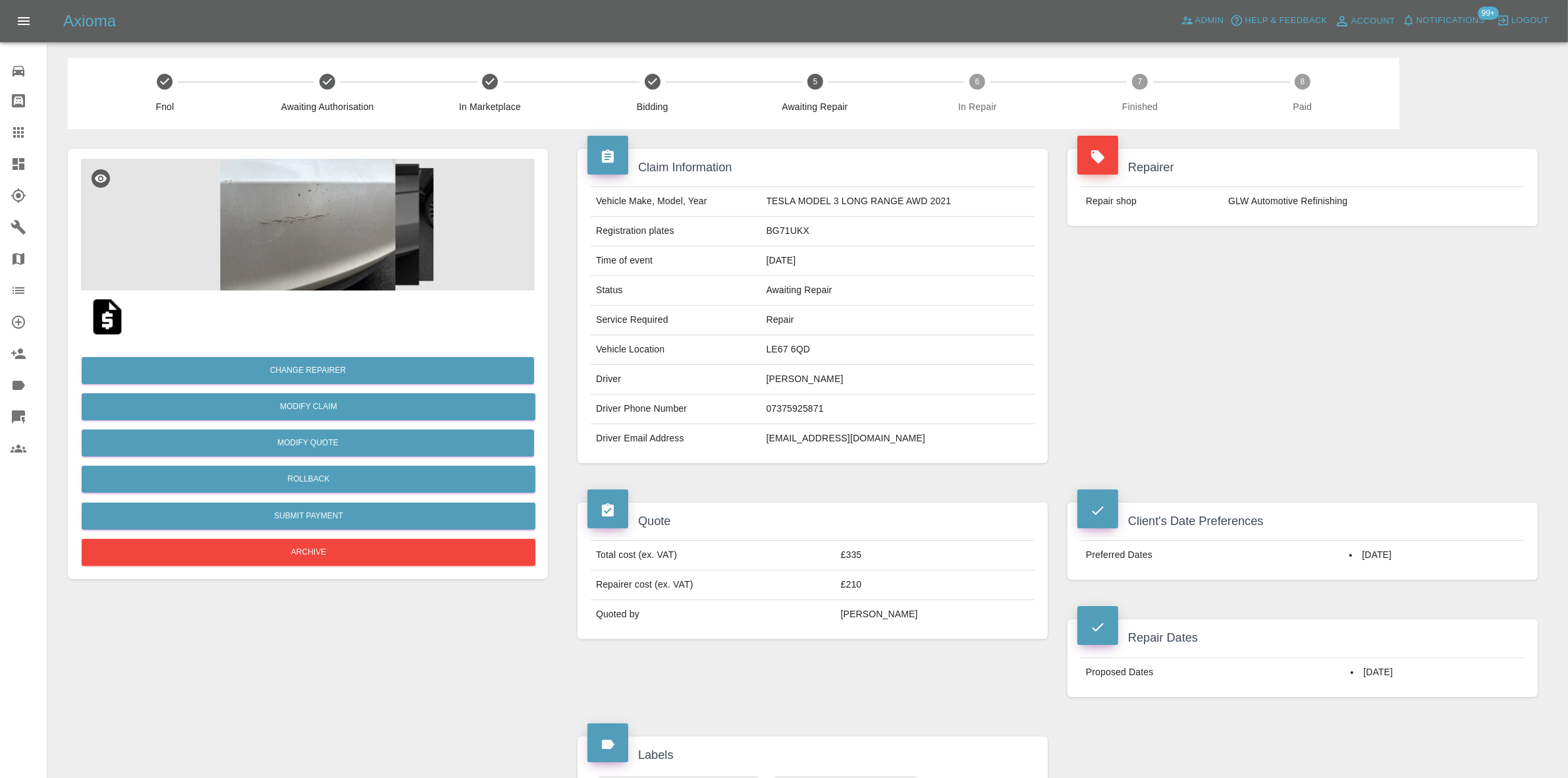
click at [1273, 264] on div "Repairer Repair shop GLW Automotive Refinishing" at bounding box center [1303, 306] width 490 height 354
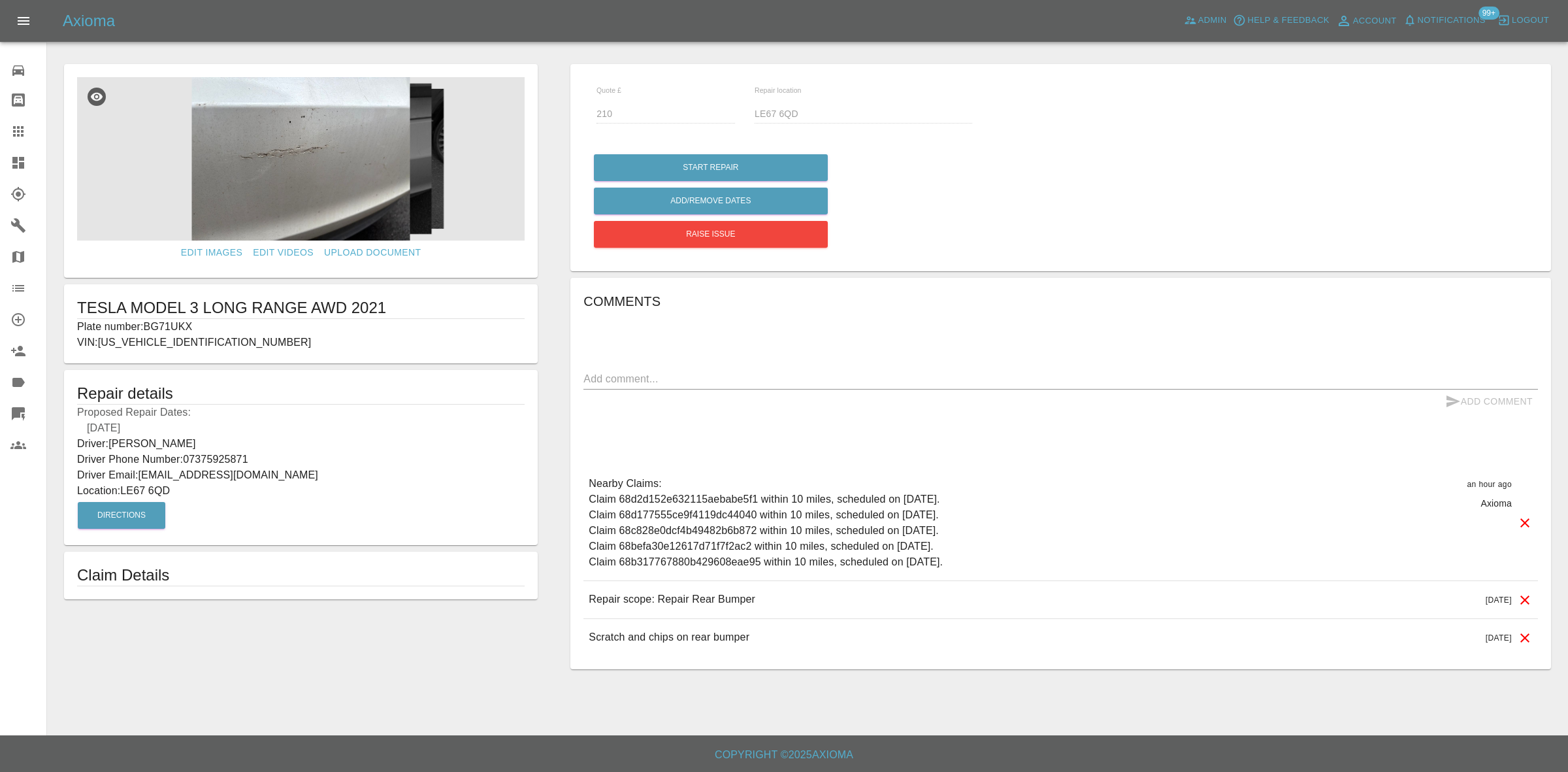
drag, startPoint x: 0, startPoint y: 158, endPoint x: 59, endPoint y: 46, distance: 126.6
click at [0, 158] on link "Dashboard" at bounding box center [23, 162] width 46 height 32
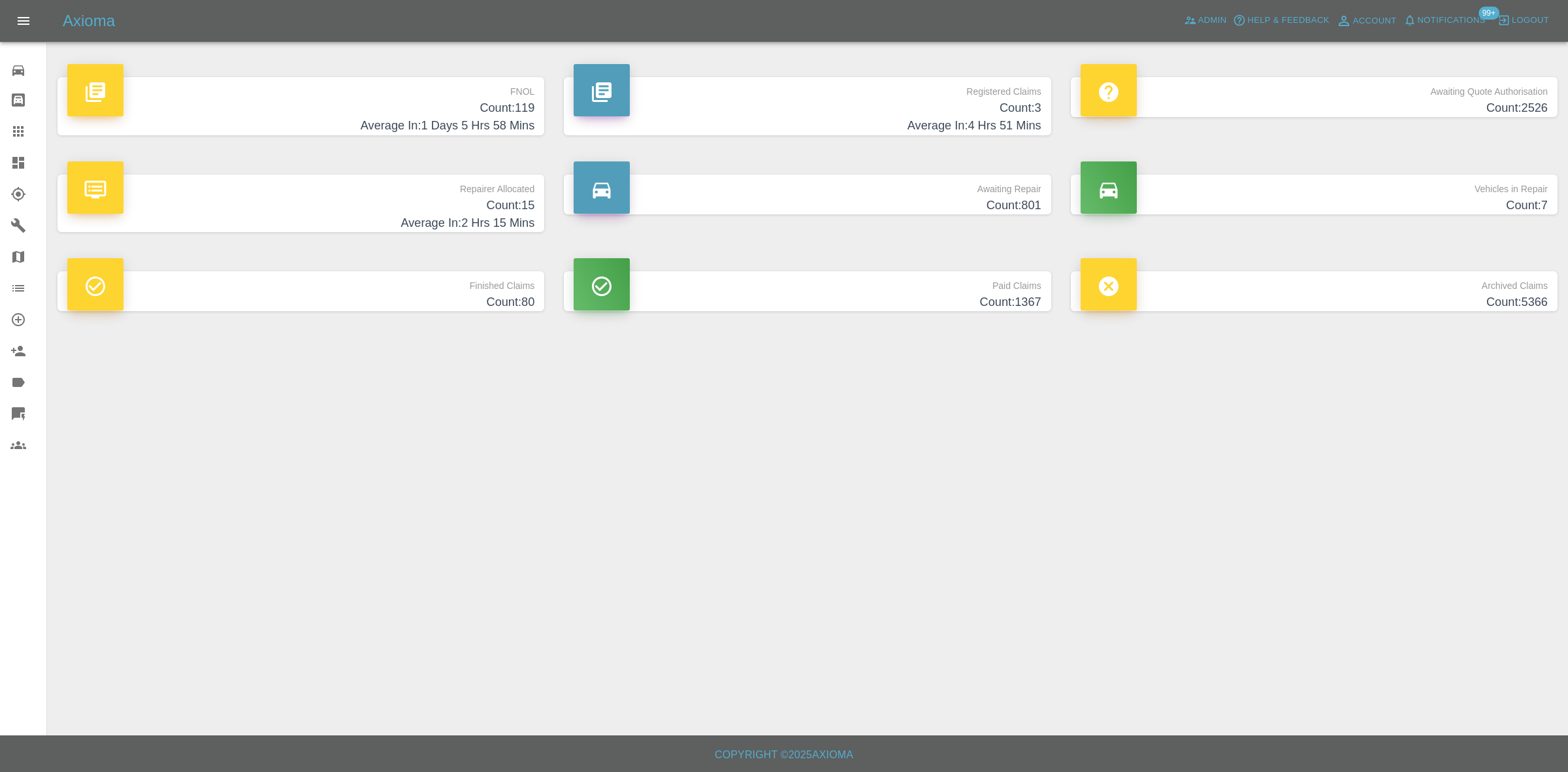
click at [1464, 20] on span "Notifications" at bounding box center [1451, 21] width 68 height 15
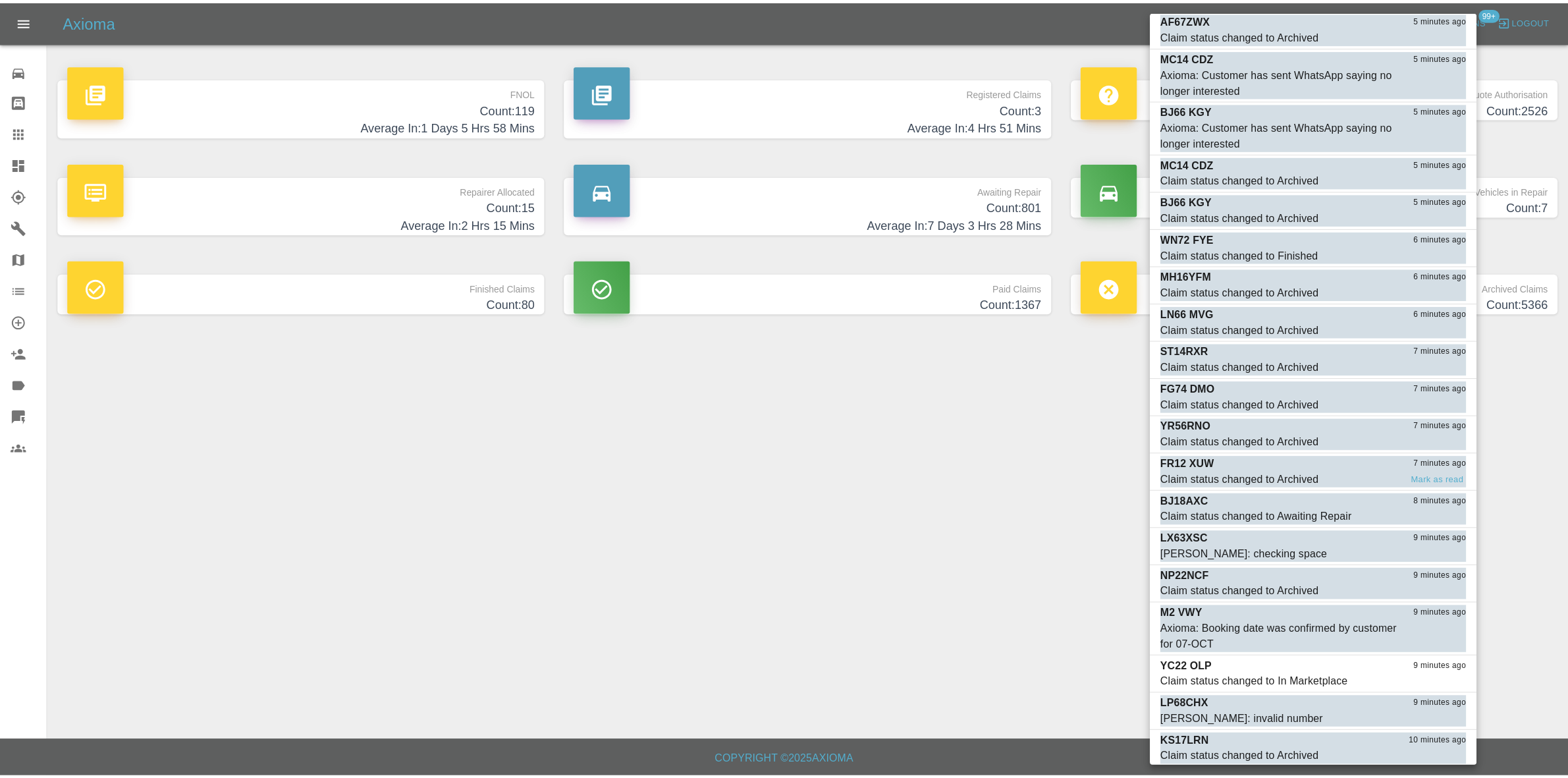
scroll to position [494, 0]
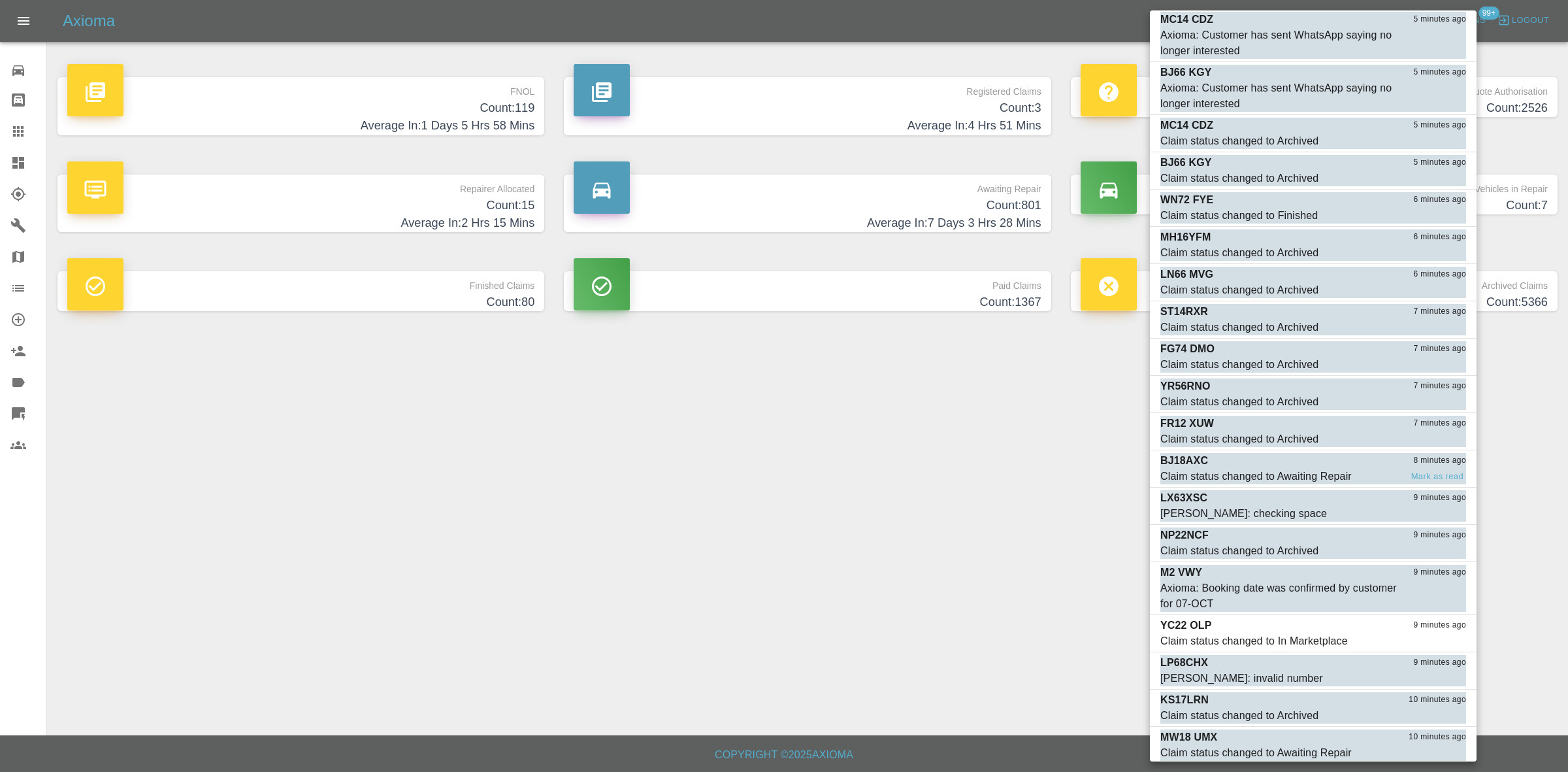
click at [1269, 468] on div "BJ18AXC 8 minutes ago" at bounding box center [1312, 460] width 305 height 15
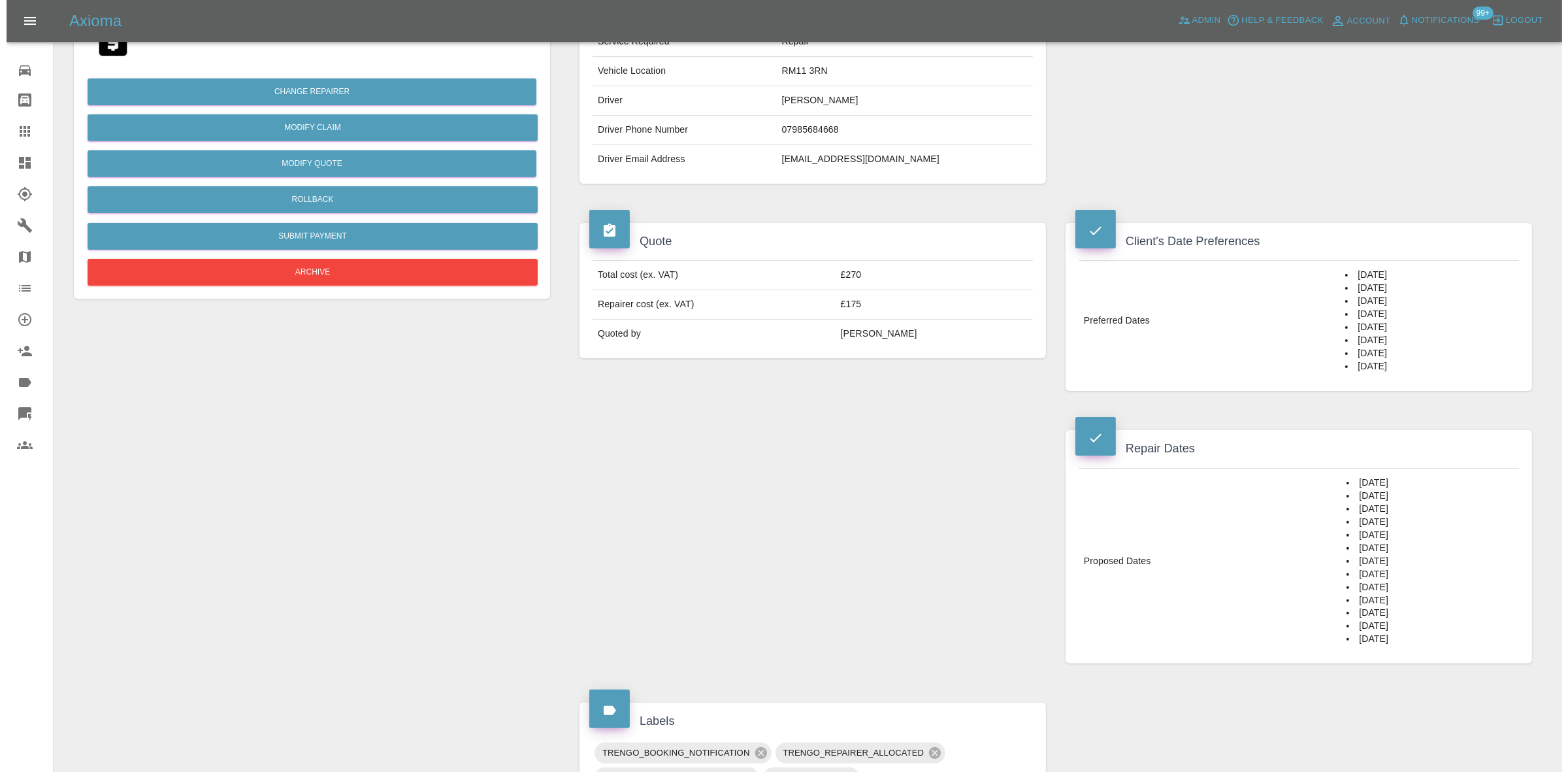
scroll to position [82, 0]
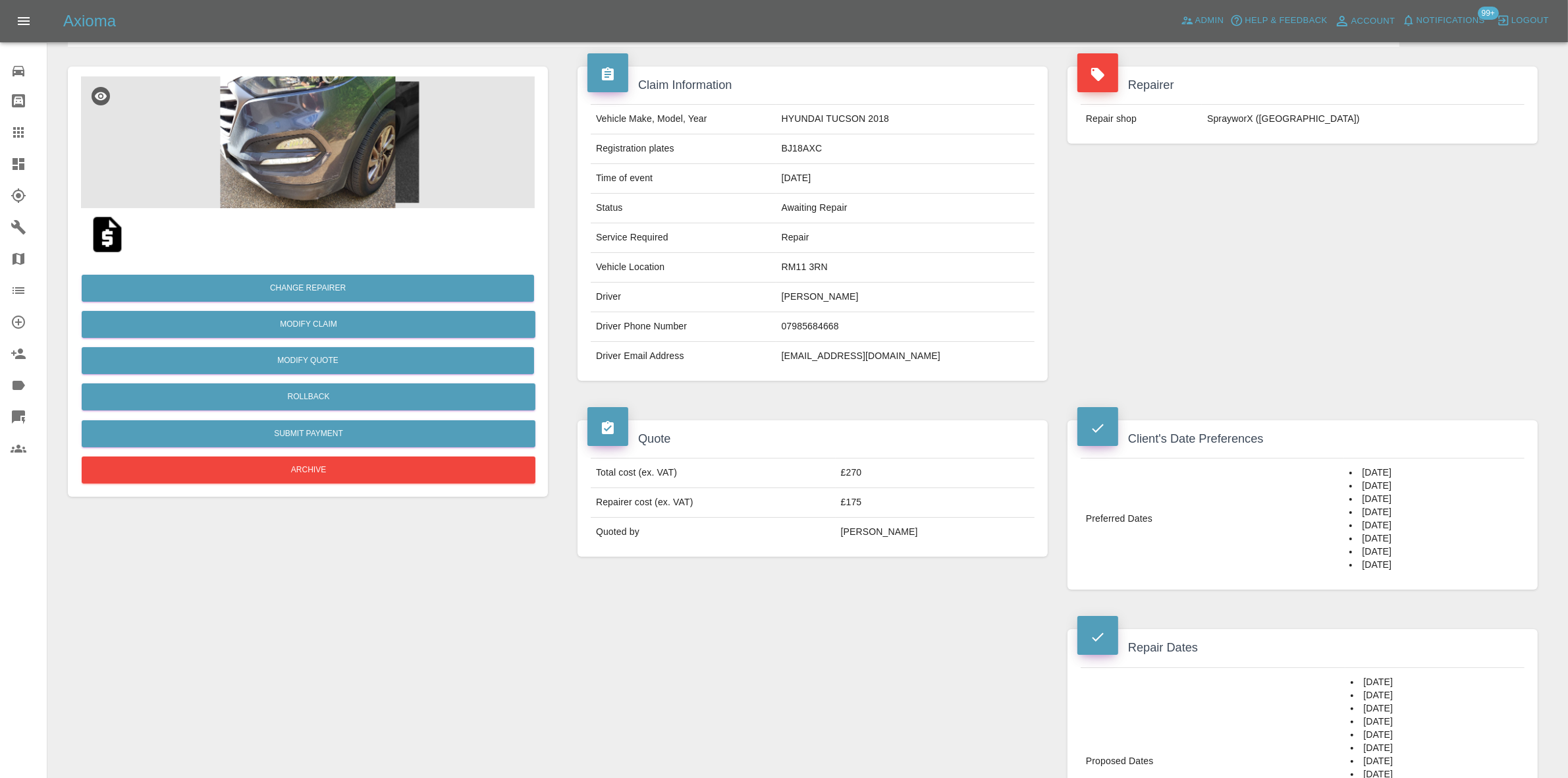
click at [378, 225] on div at bounding box center [308, 234] width 454 height 53
click at [376, 185] on img at bounding box center [308, 142] width 454 height 132
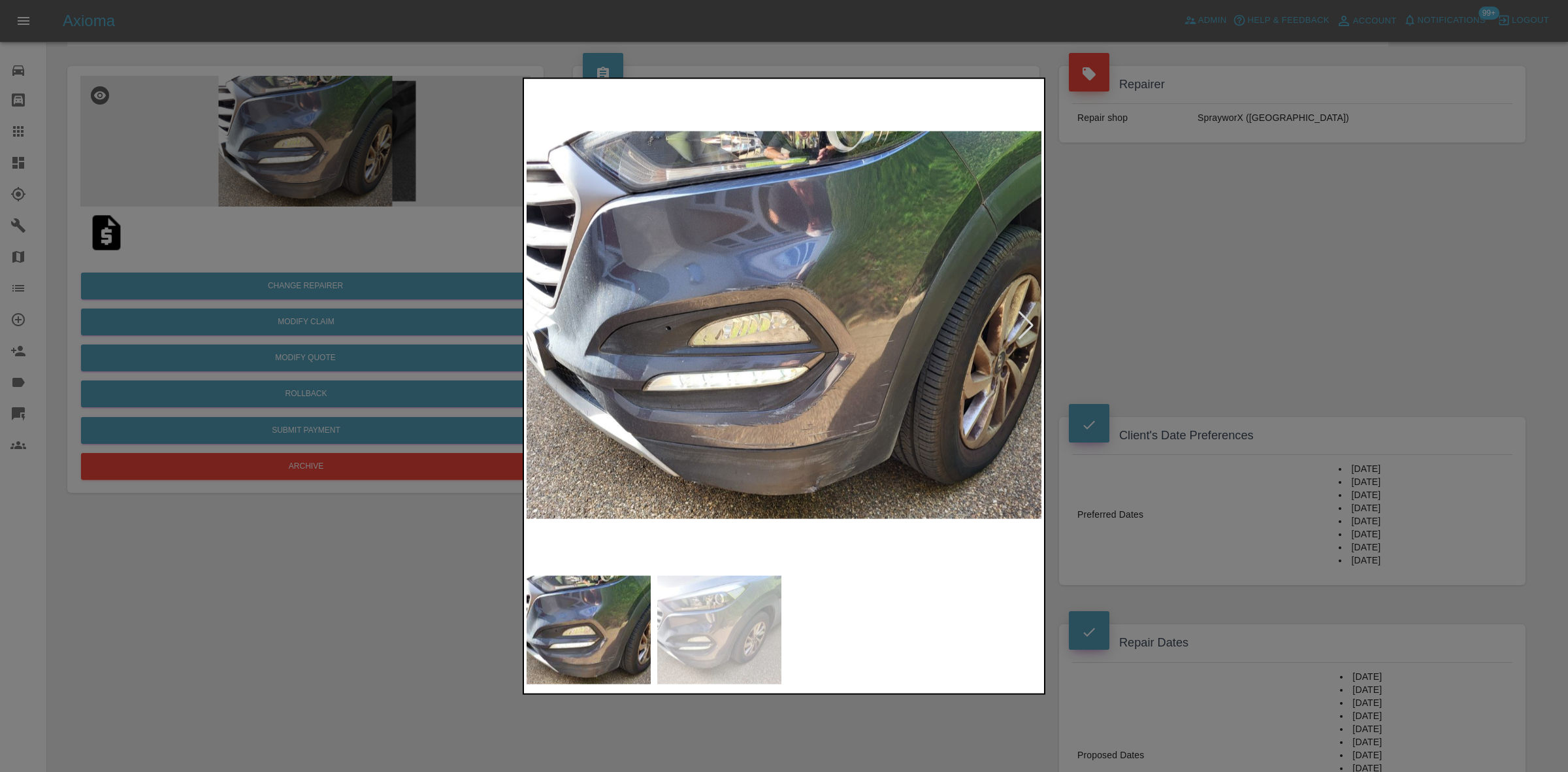
click at [1135, 375] on div at bounding box center [784, 386] width 1568 height 772
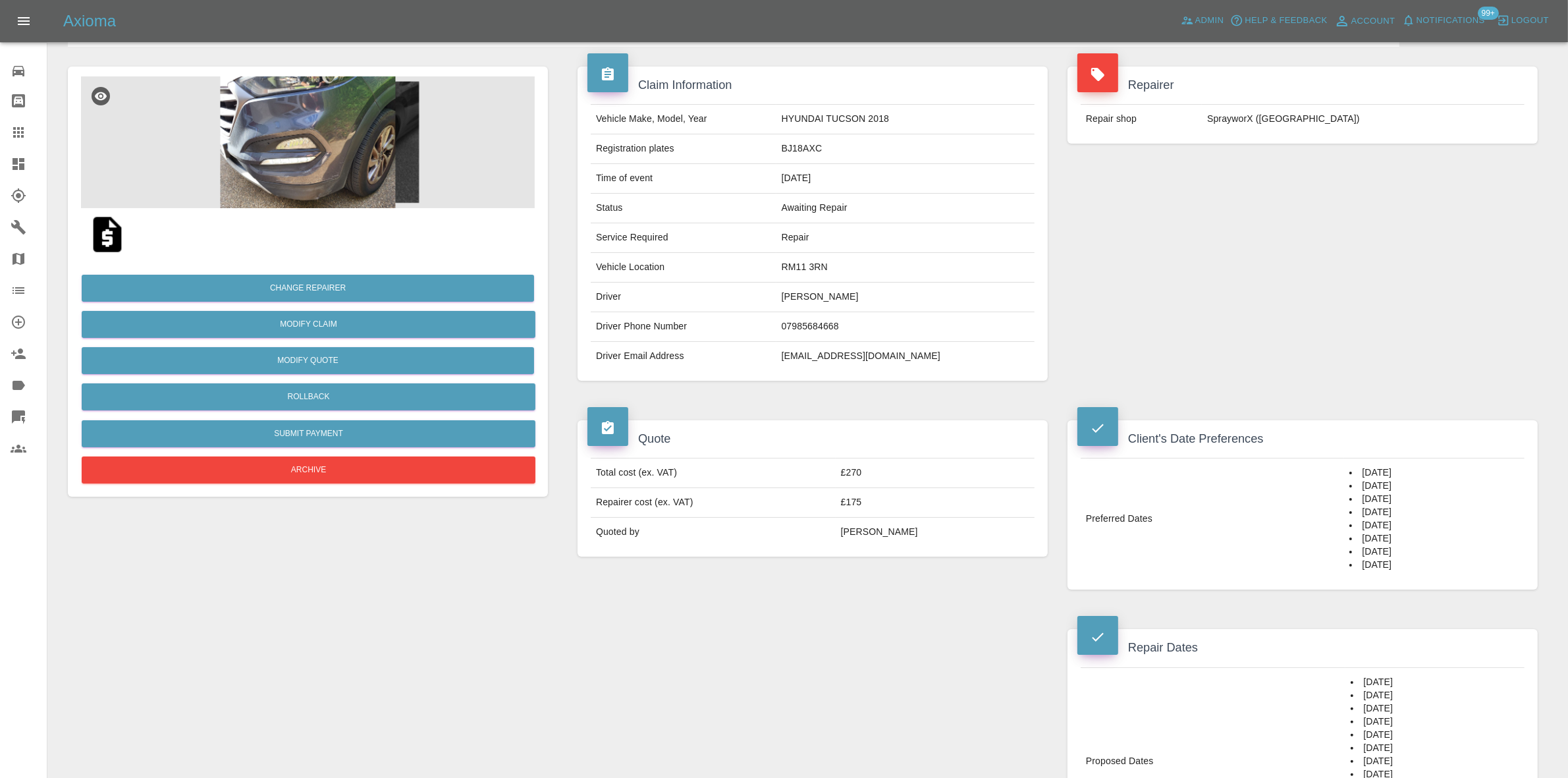
click at [281, 274] on div "Change Repairer Modify Claim Modify Quote Rollback Submit Payment Archive" at bounding box center [308, 373] width 454 height 226
click at [301, 284] on button "Change Repairer" at bounding box center [308, 288] width 452 height 27
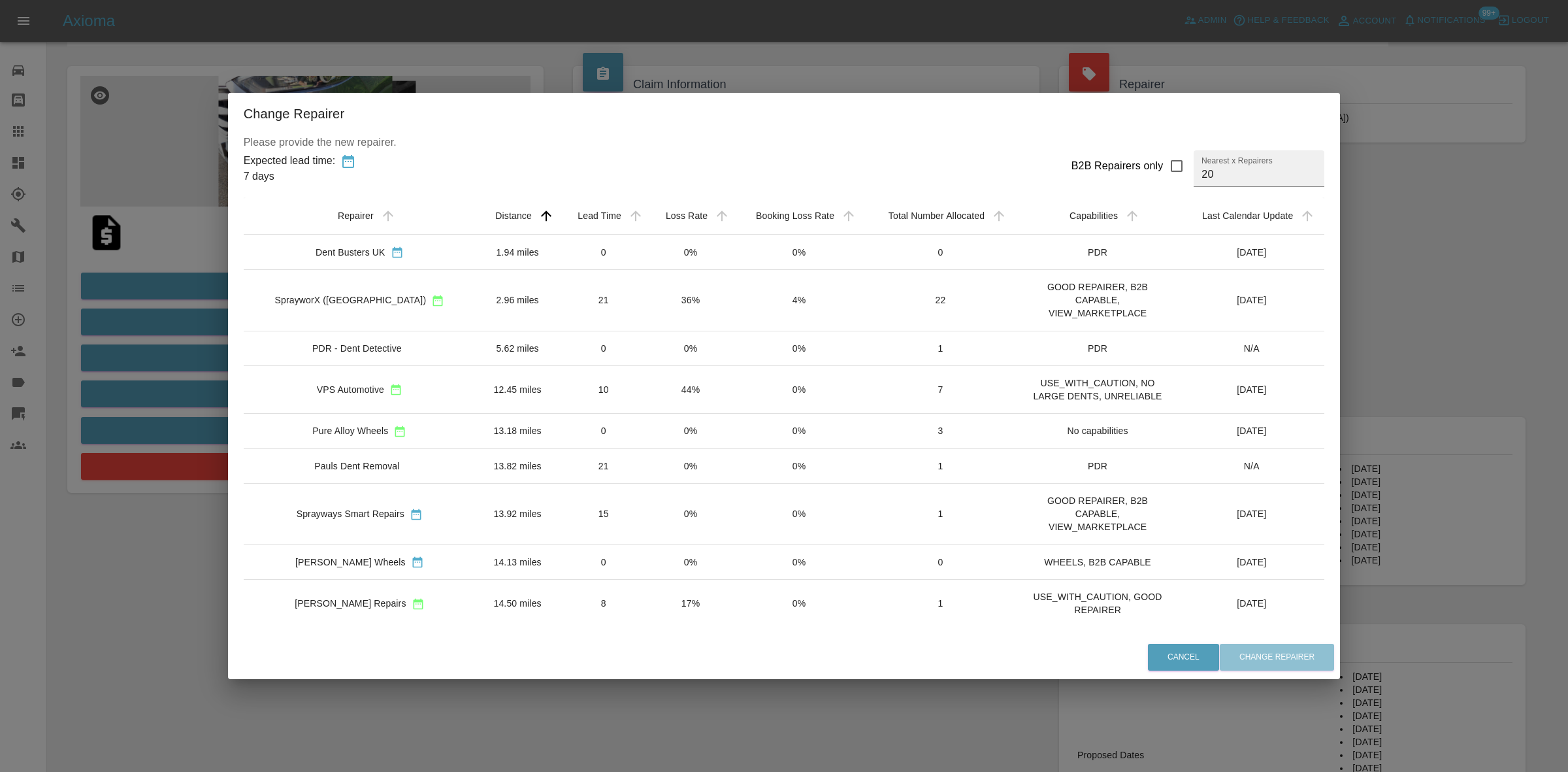
click at [137, 257] on div "Change Repairer Please provide the new repairer. Expected lead time: 7 days B2B…" at bounding box center [784, 386] width 1568 height 772
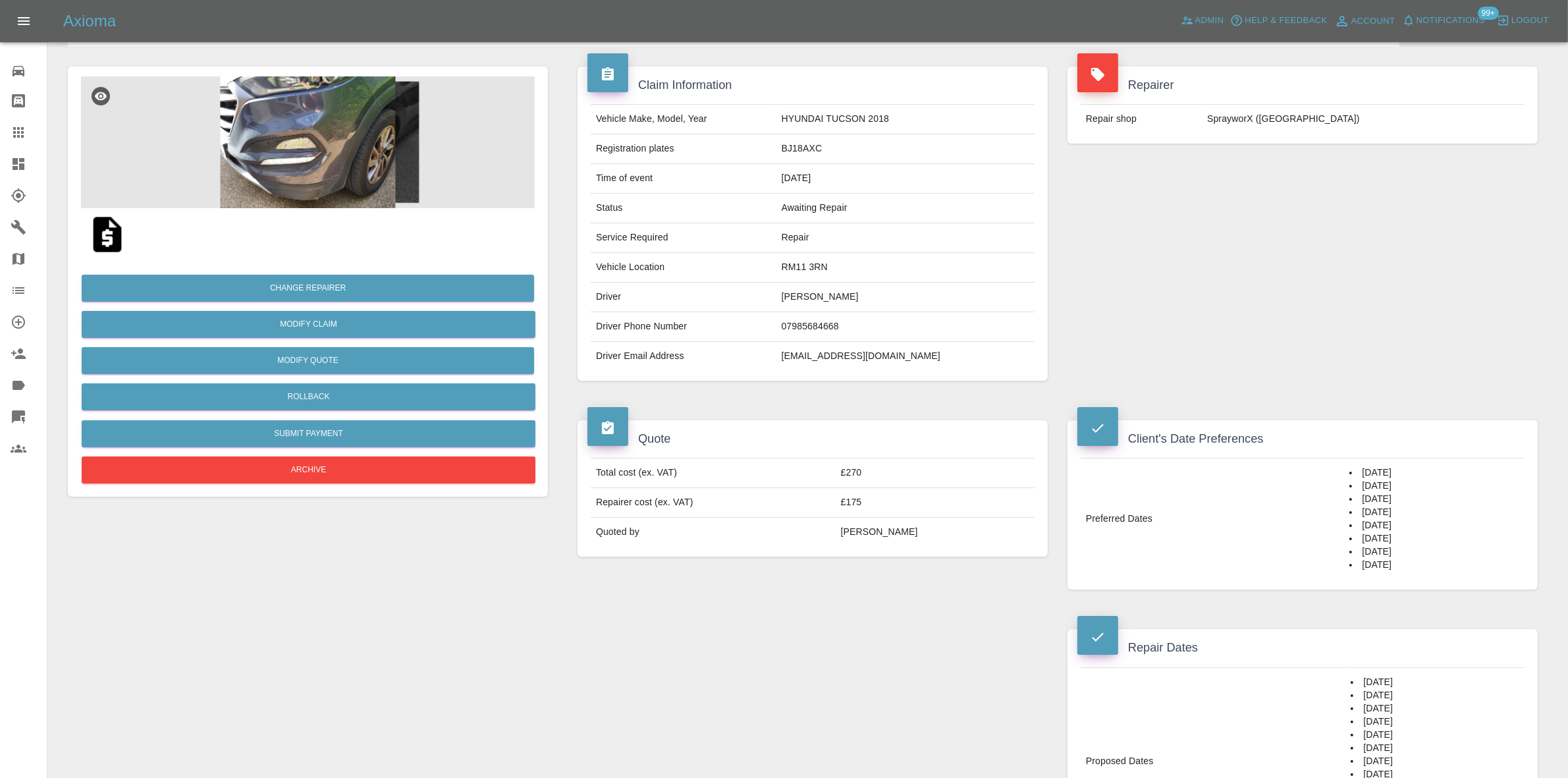
click at [328, 182] on img at bounding box center [308, 142] width 454 height 132
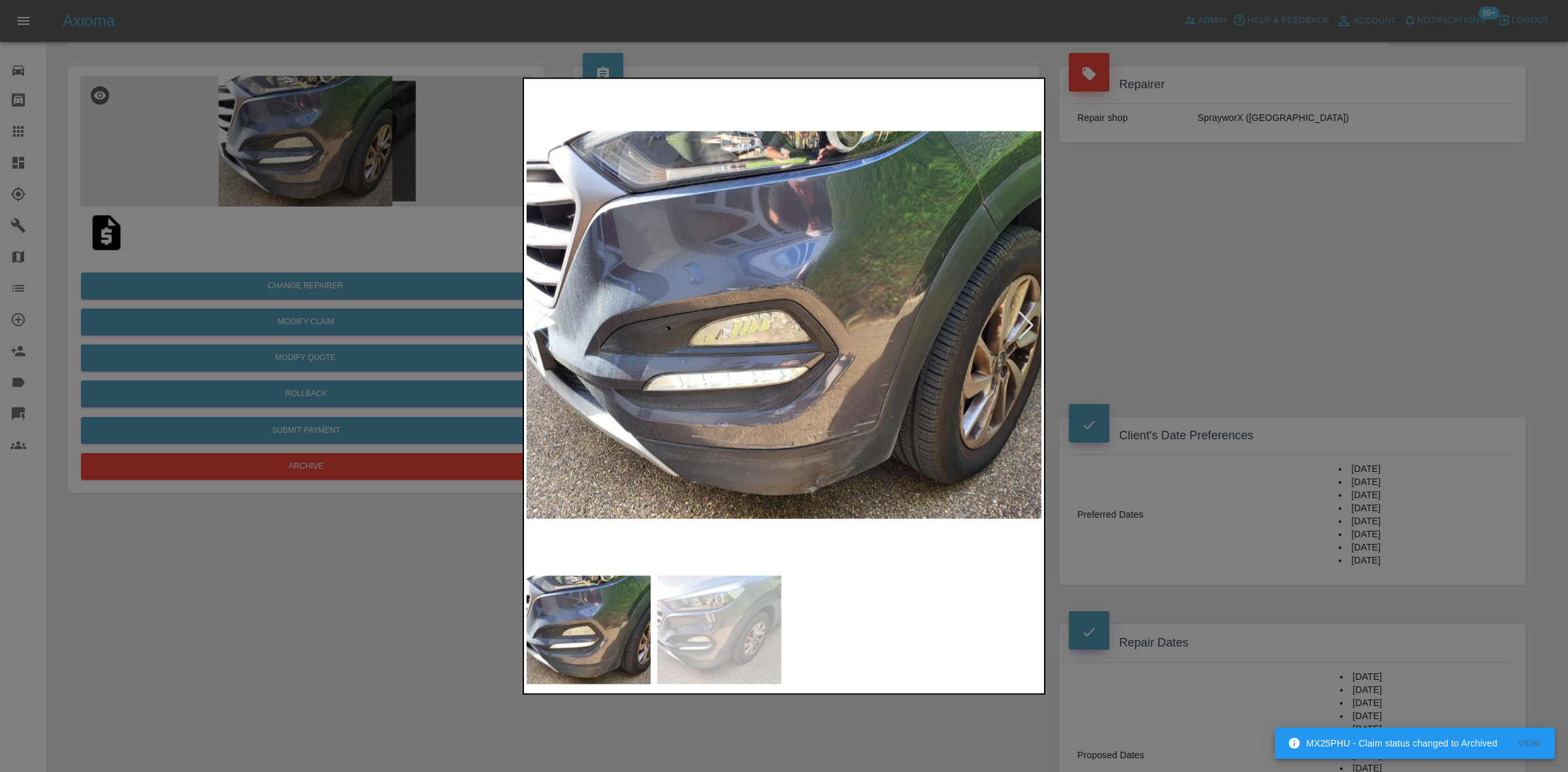
click at [831, 463] on img at bounding box center [784, 324] width 516 height 487
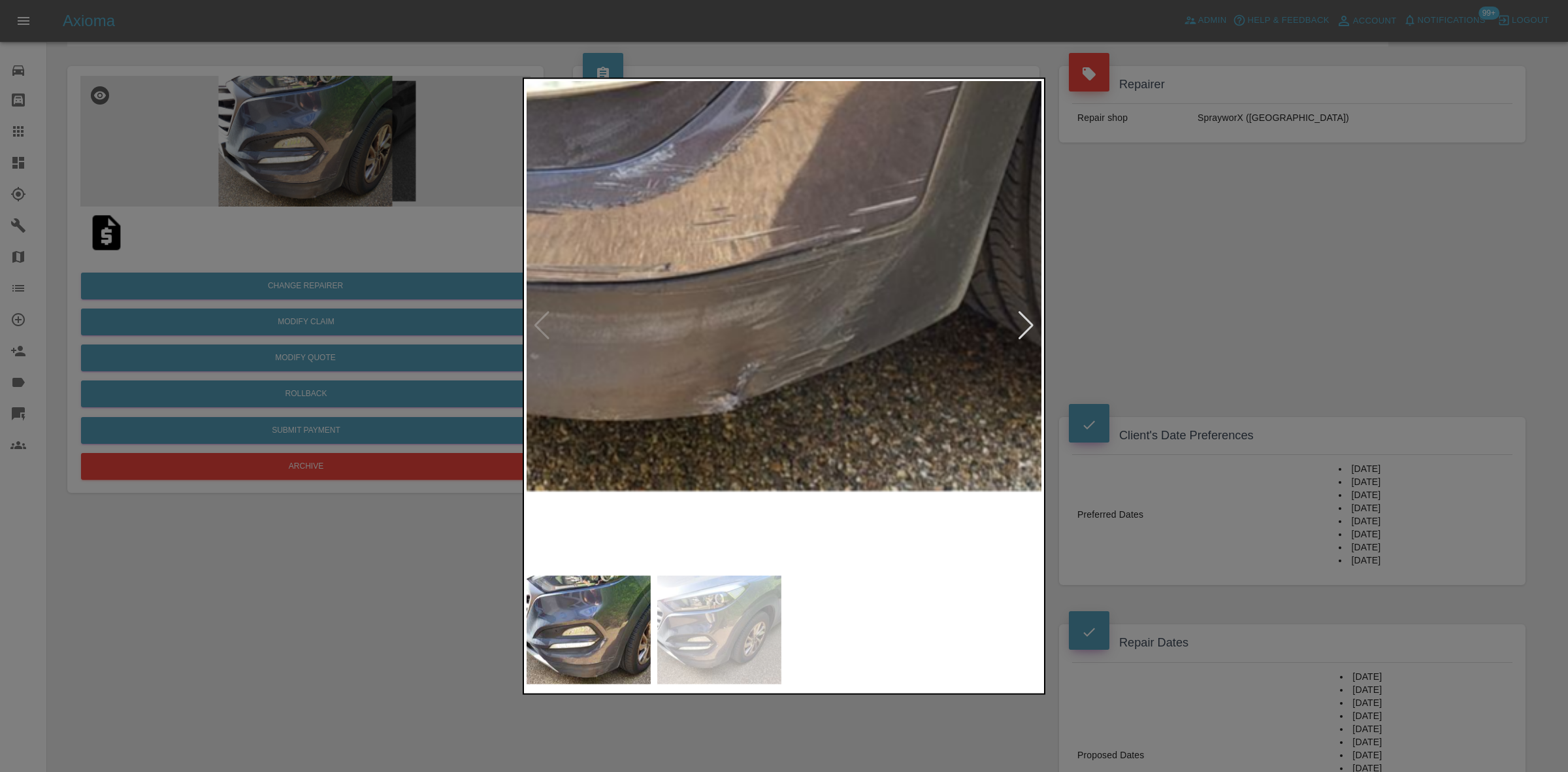
click at [1147, 360] on div at bounding box center [784, 386] width 1568 height 772
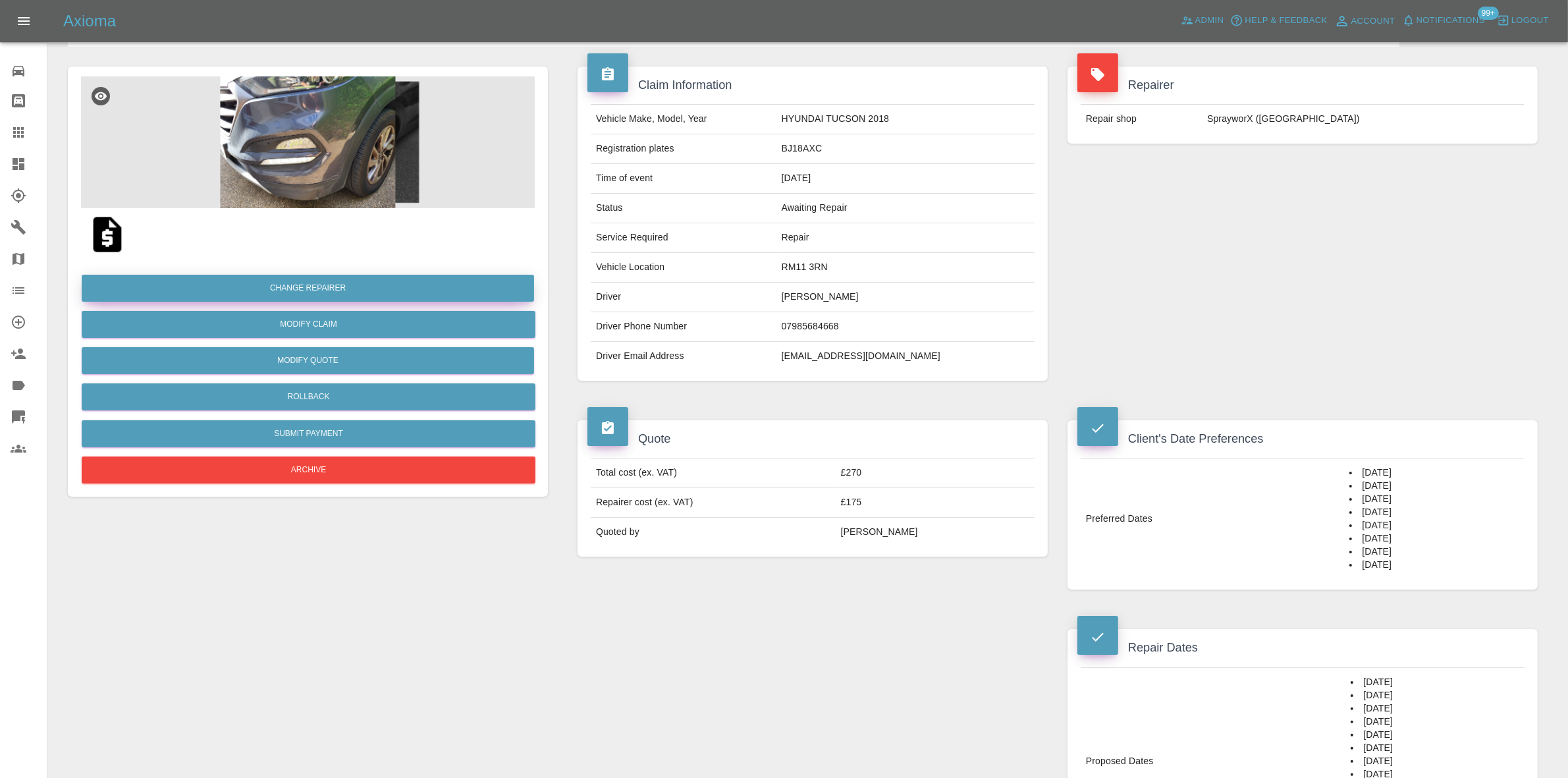
click at [284, 283] on button "Change Repairer" at bounding box center [308, 288] width 452 height 27
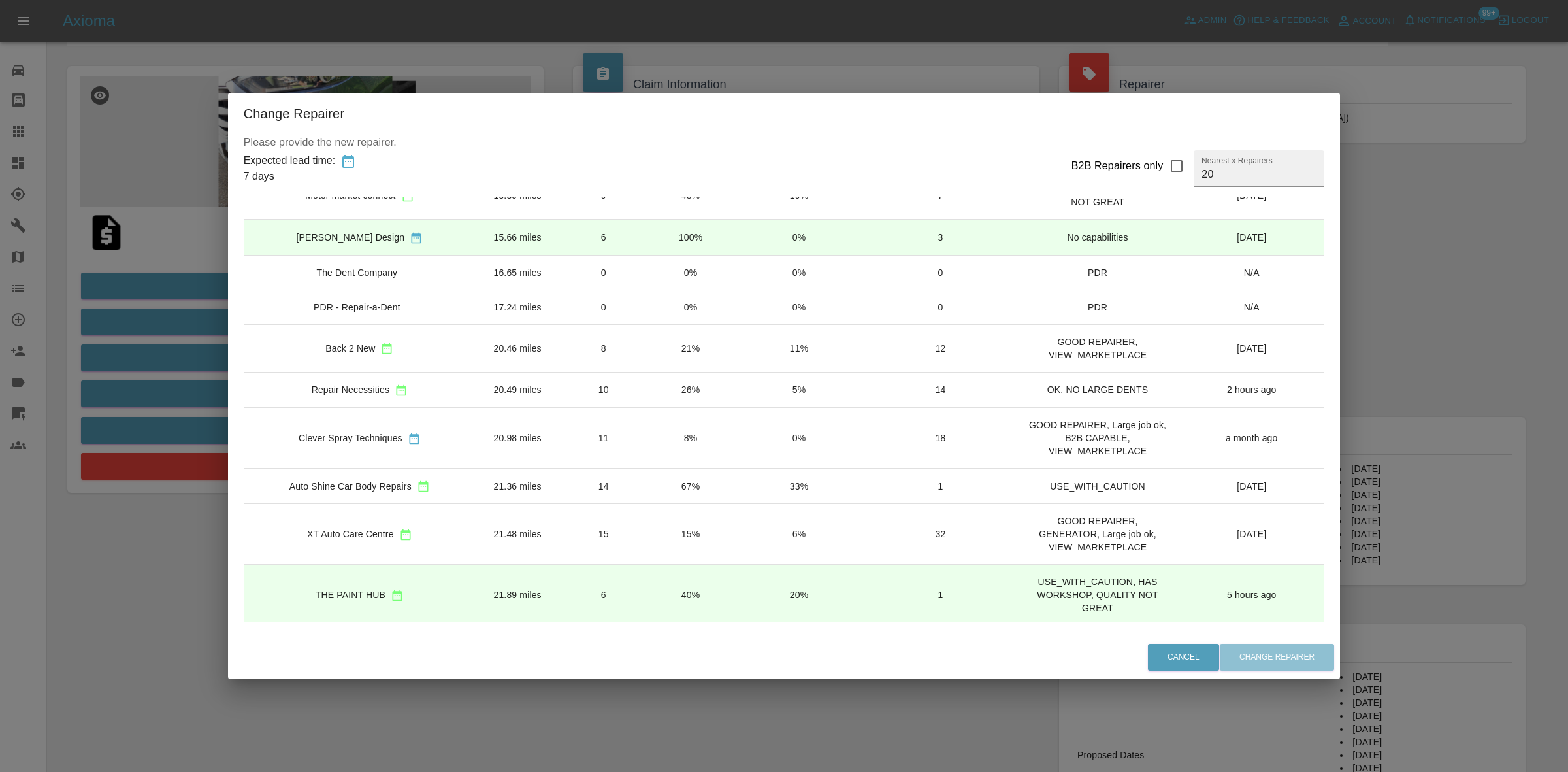
scroll to position [510, 0]
click at [1200, 174] on input "20" at bounding box center [1258, 168] width 131 height 37
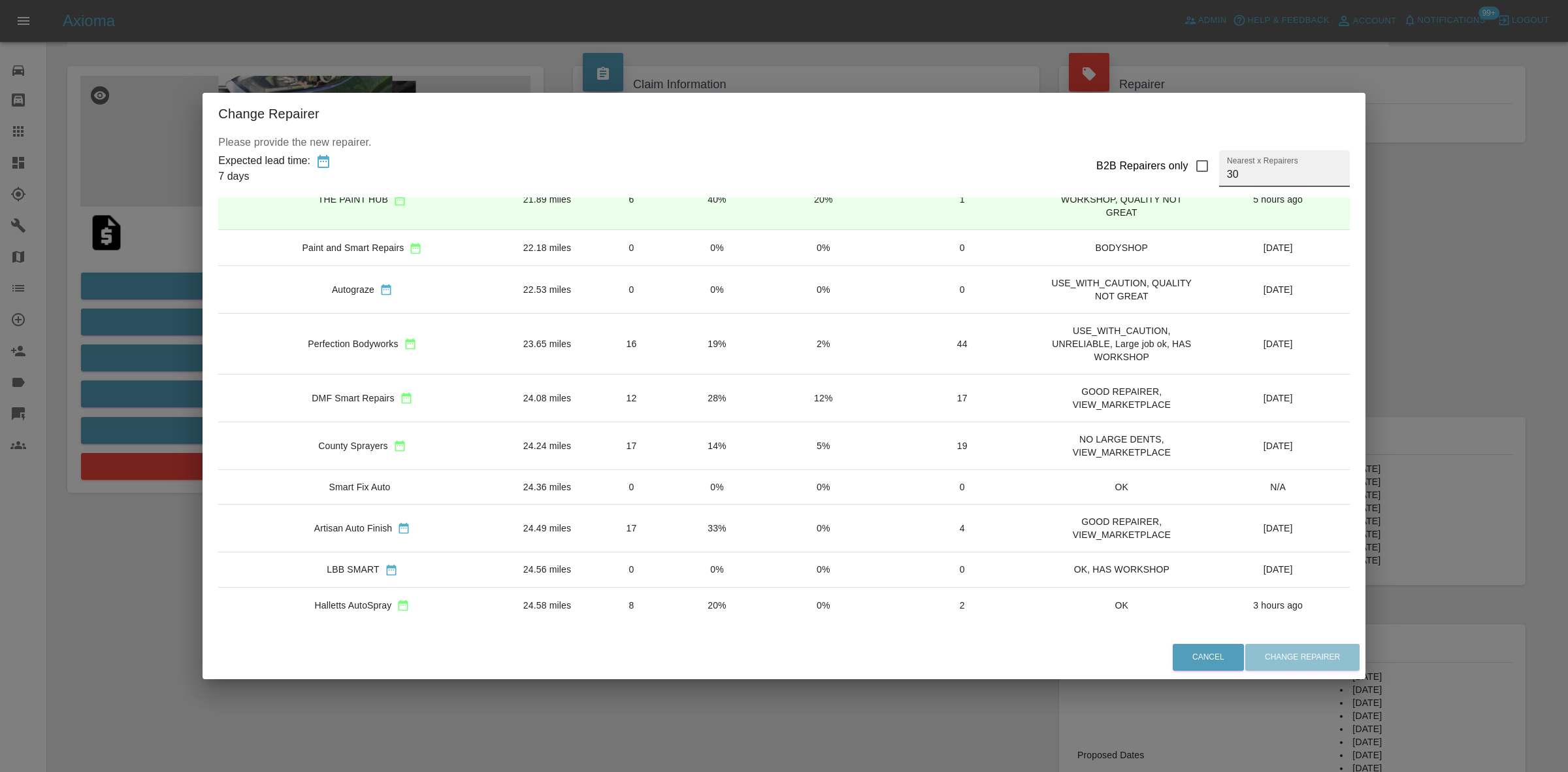
scroll to position [940, 0]
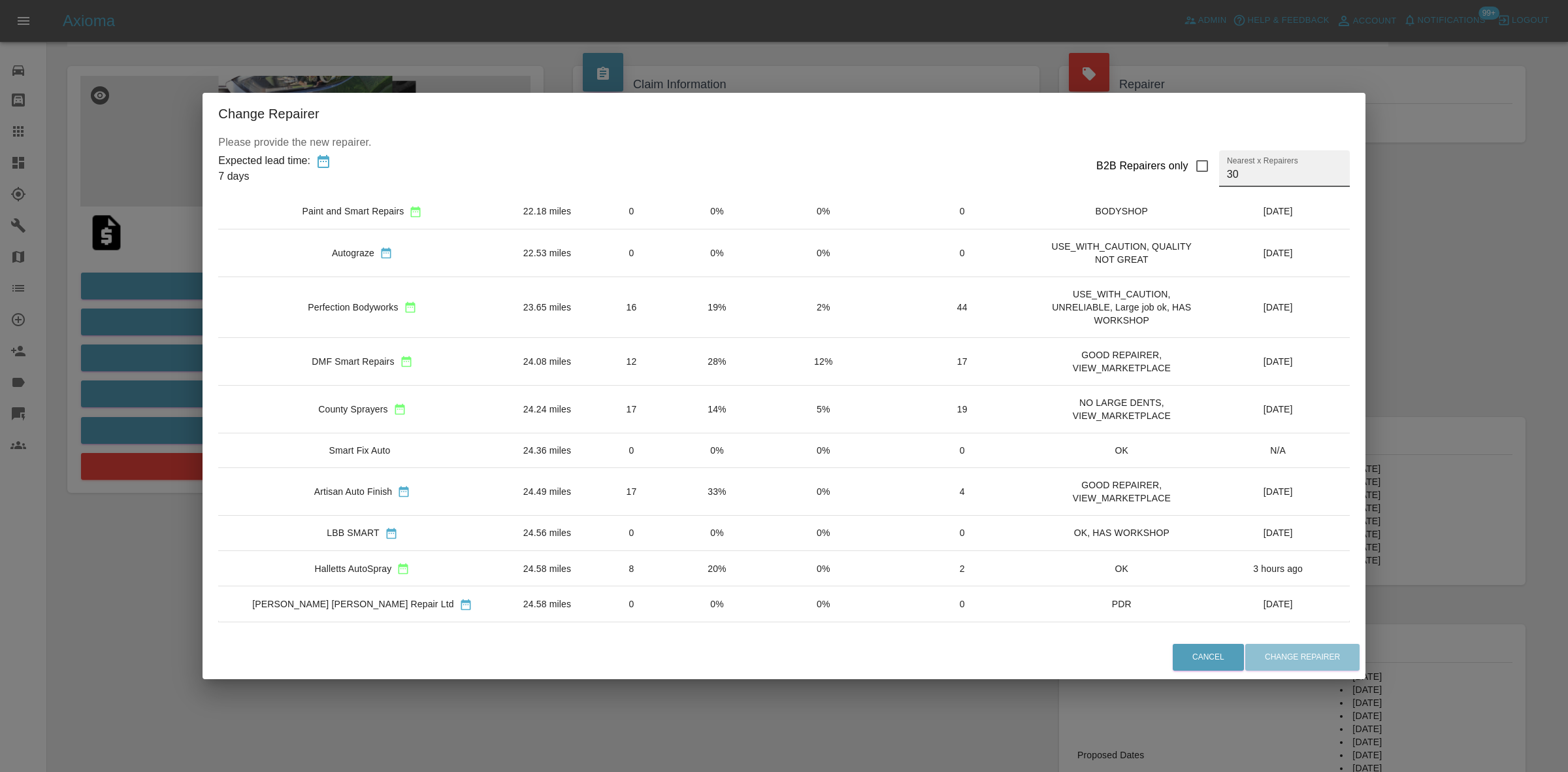
type input "30"
click at [675, 572] on td "20%" at bounding box center [717, 568] width 85 height 35
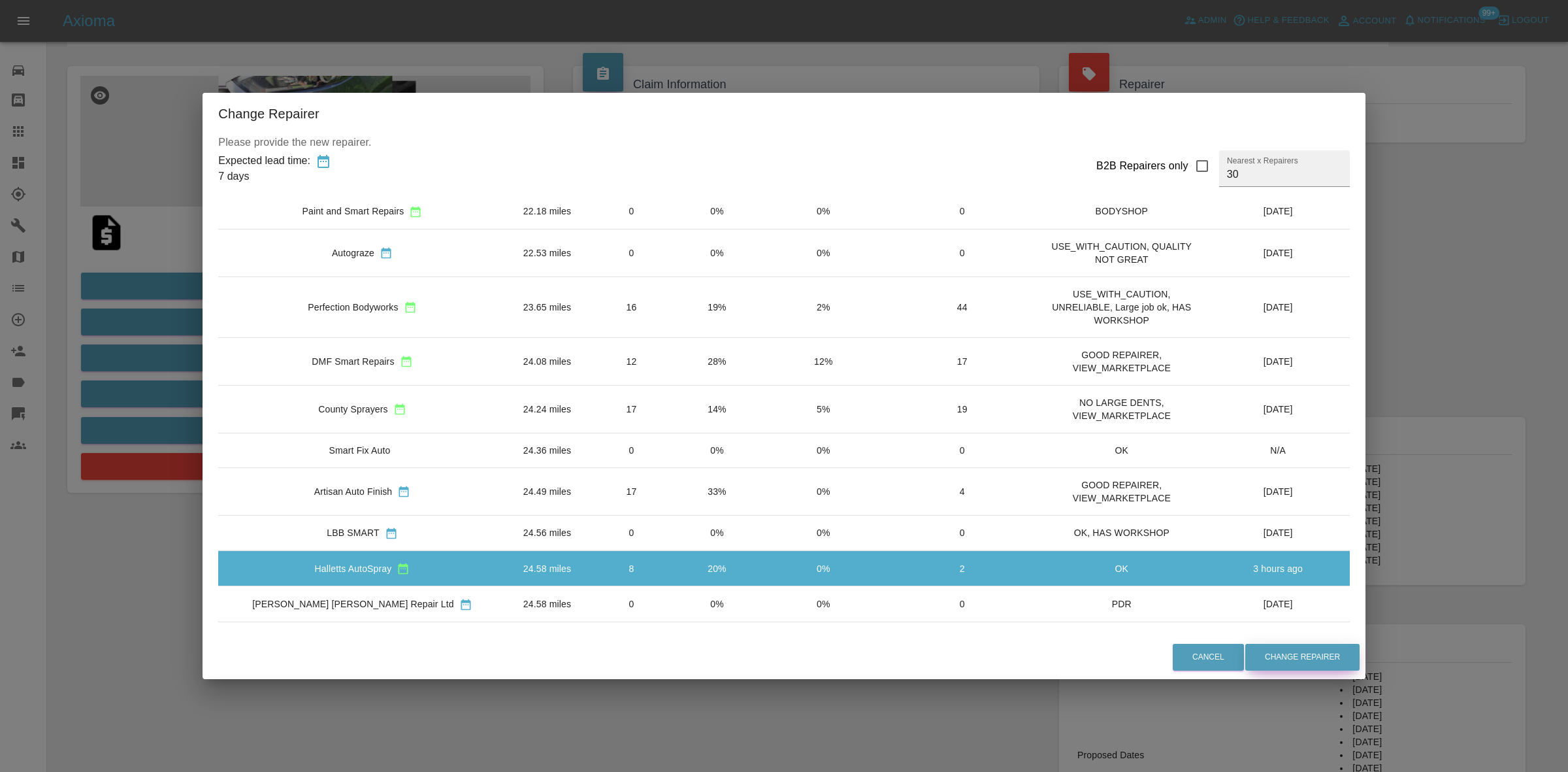
drag, startPoint x: 1284, startPoint y: 649, endPoint x: 933, endPoint y: 611, distance: 353.1
click at [1282, 649] on button "Change Repairer" at bounding box center [1301, 657] width 114 height 27
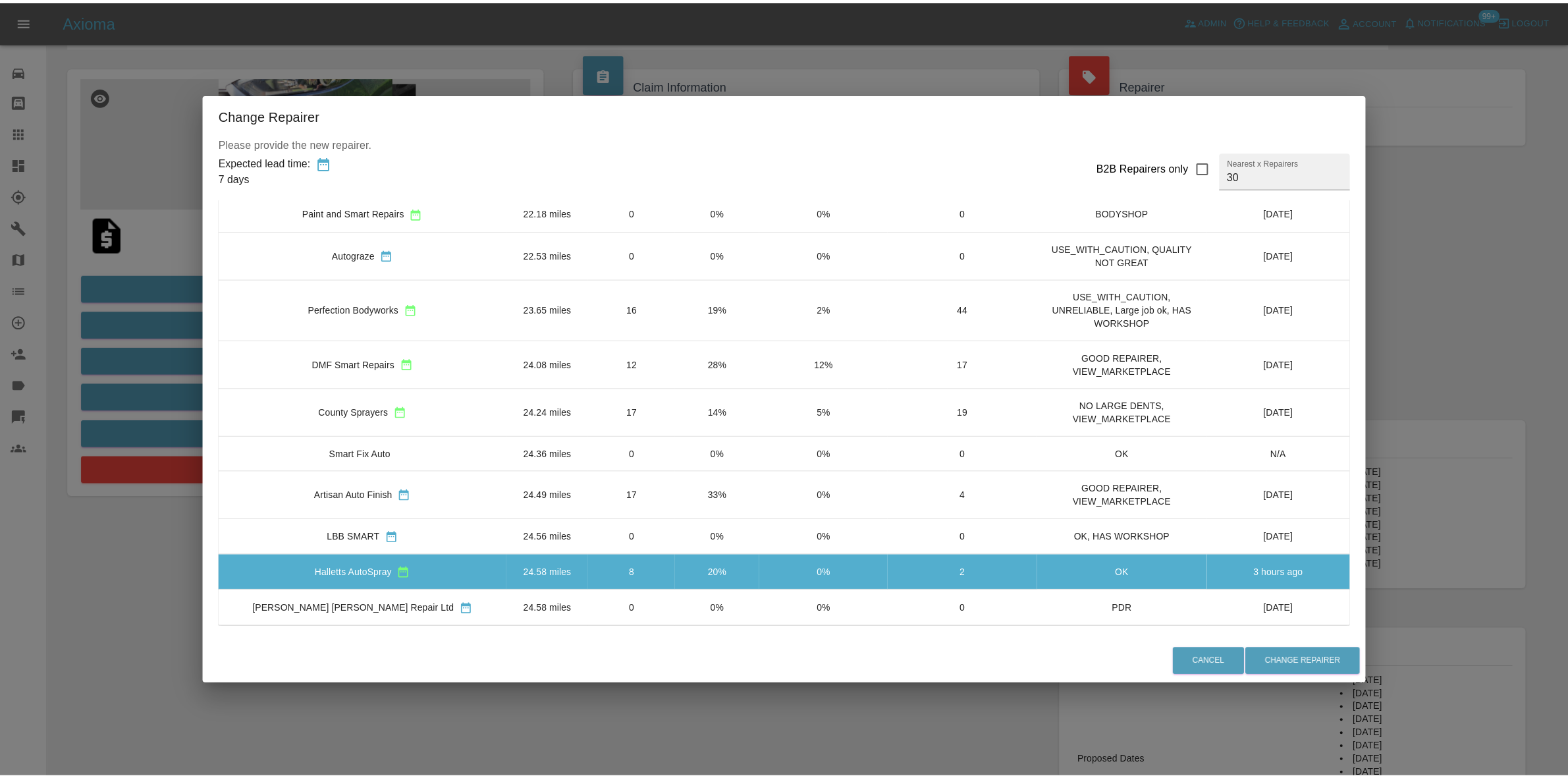
scroll to position [0, 0]
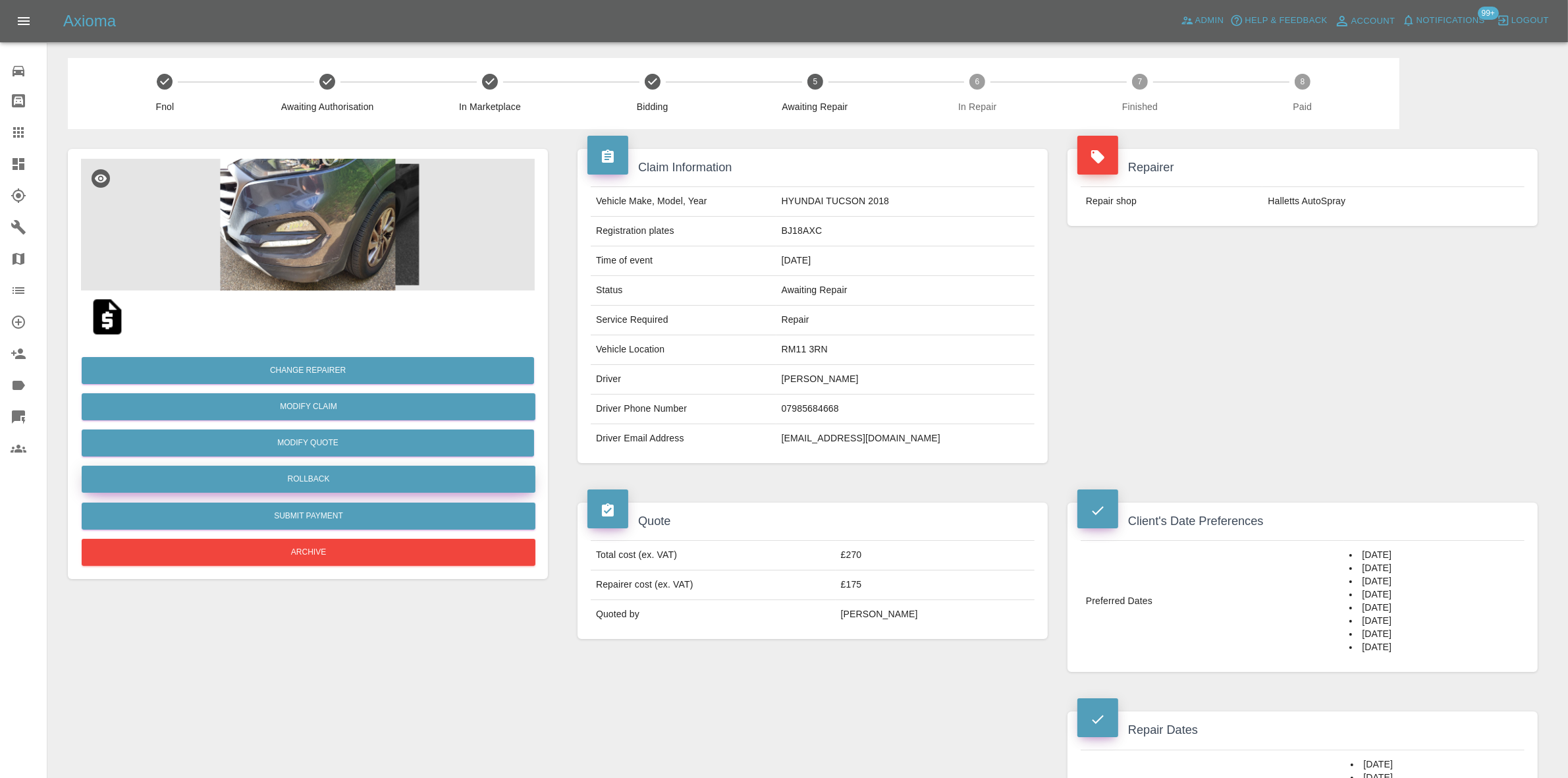
click at [279, 487] on button "Rollback" at bounding box center [309, 479] width 454 height 27
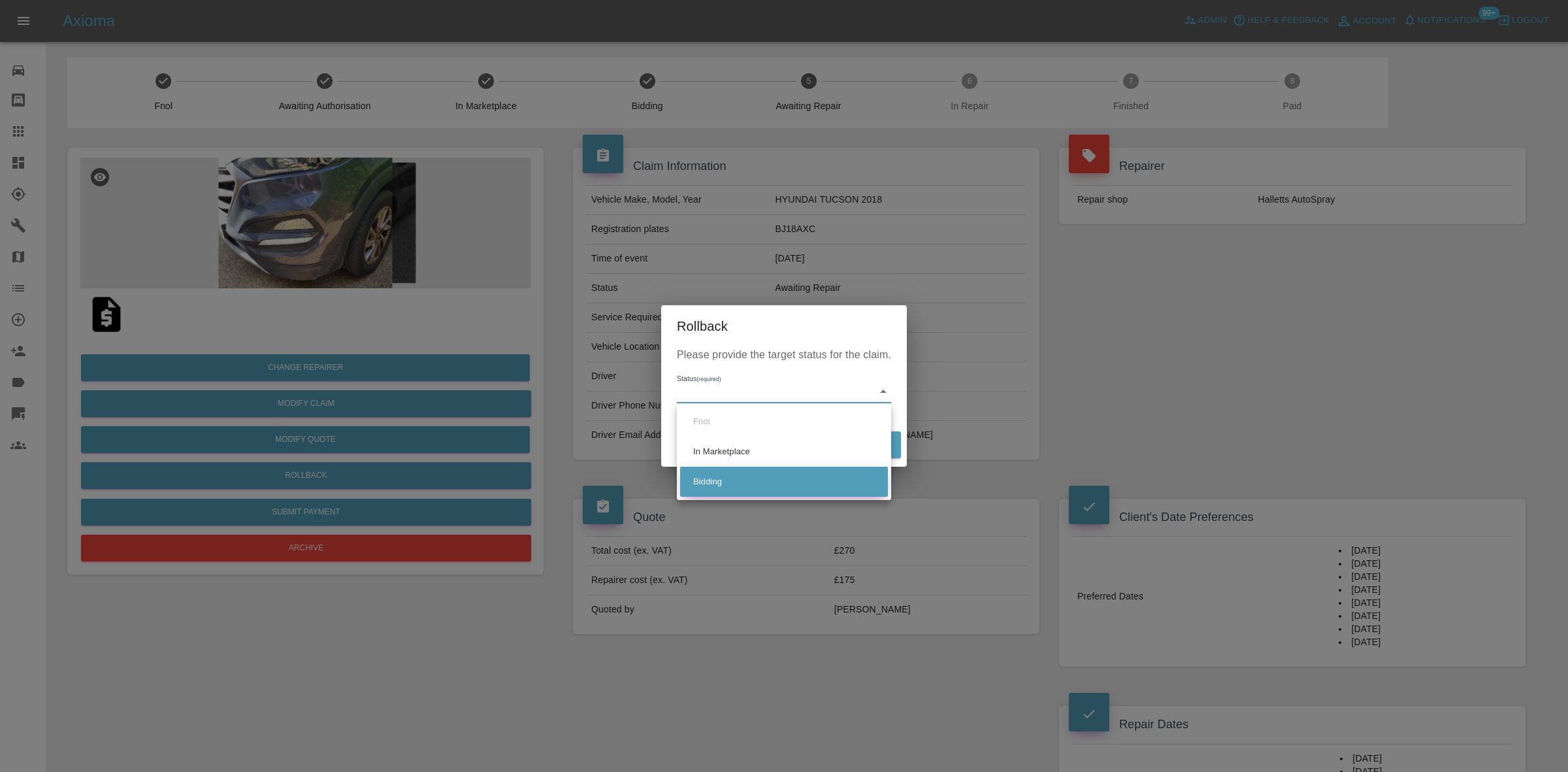
click at [734, 495] on li "Bidding" at bounding box center [784, 481] width 208 height 30
type input "bidding"
click at [840, 449] on button "Rollback" at bounding box center [860, 445] width 81 height 27
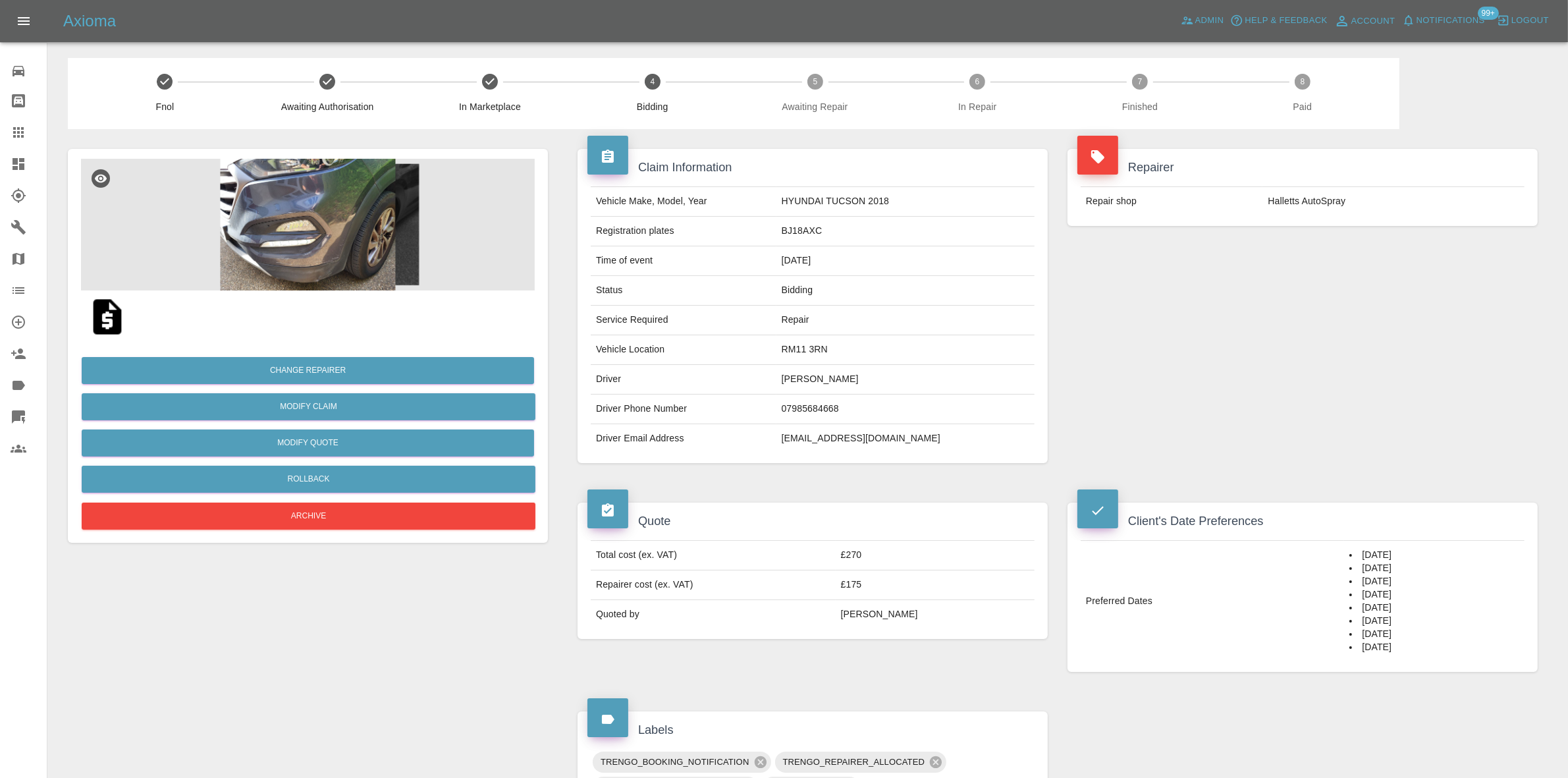
click at [1267, 235] on div "Repairer Repair shop Halletts AutoSpray" at bounding box center [1303, 187] width 490 height 116
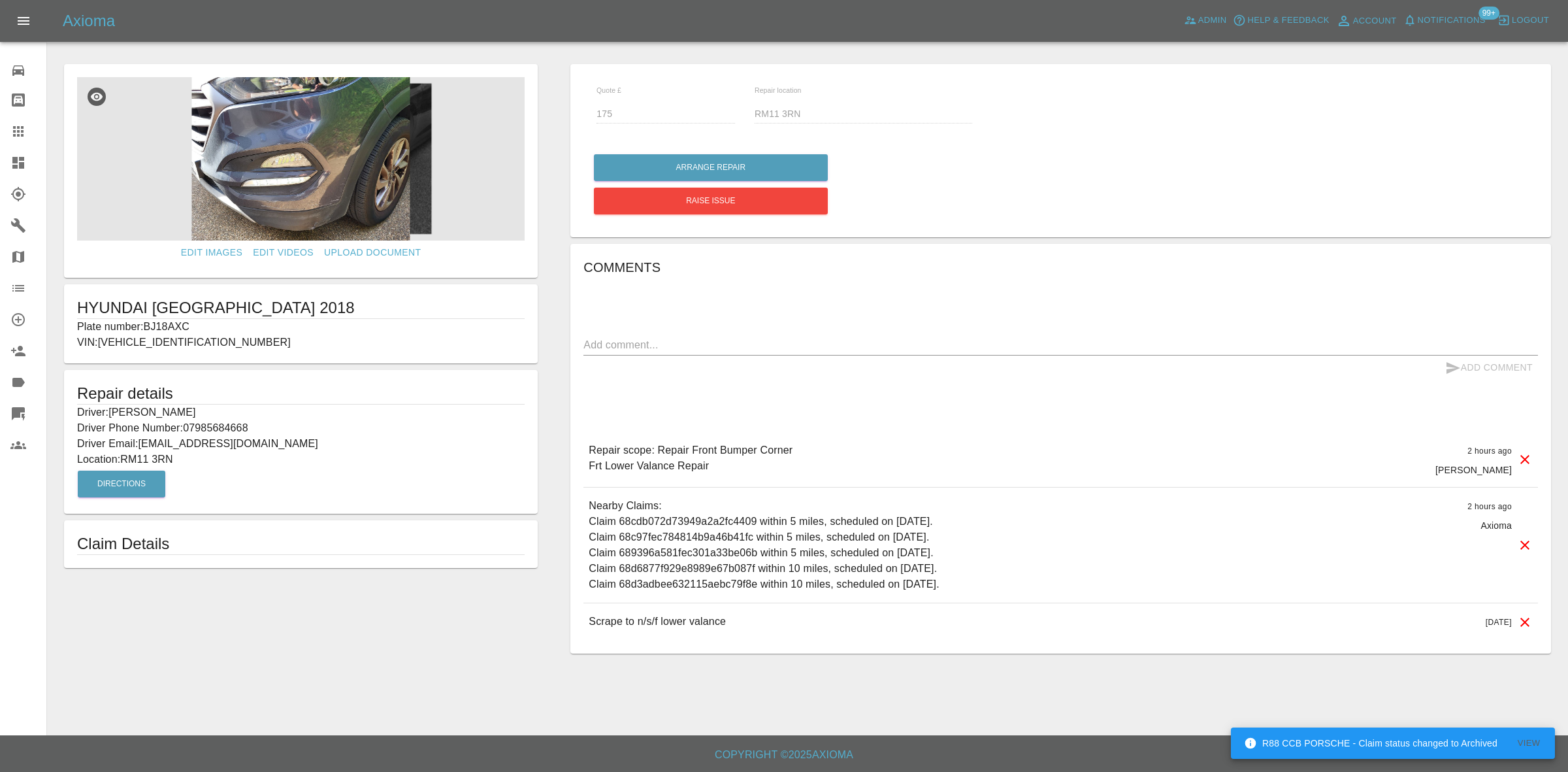
drag, startPoint x: 0, startPoint y: 150, endPoint x: 66, endPoint y: 86, distance: 91.9
click at [0, 151] on link "Dashboard" at bounding box center [23, 162] width 46 height 32
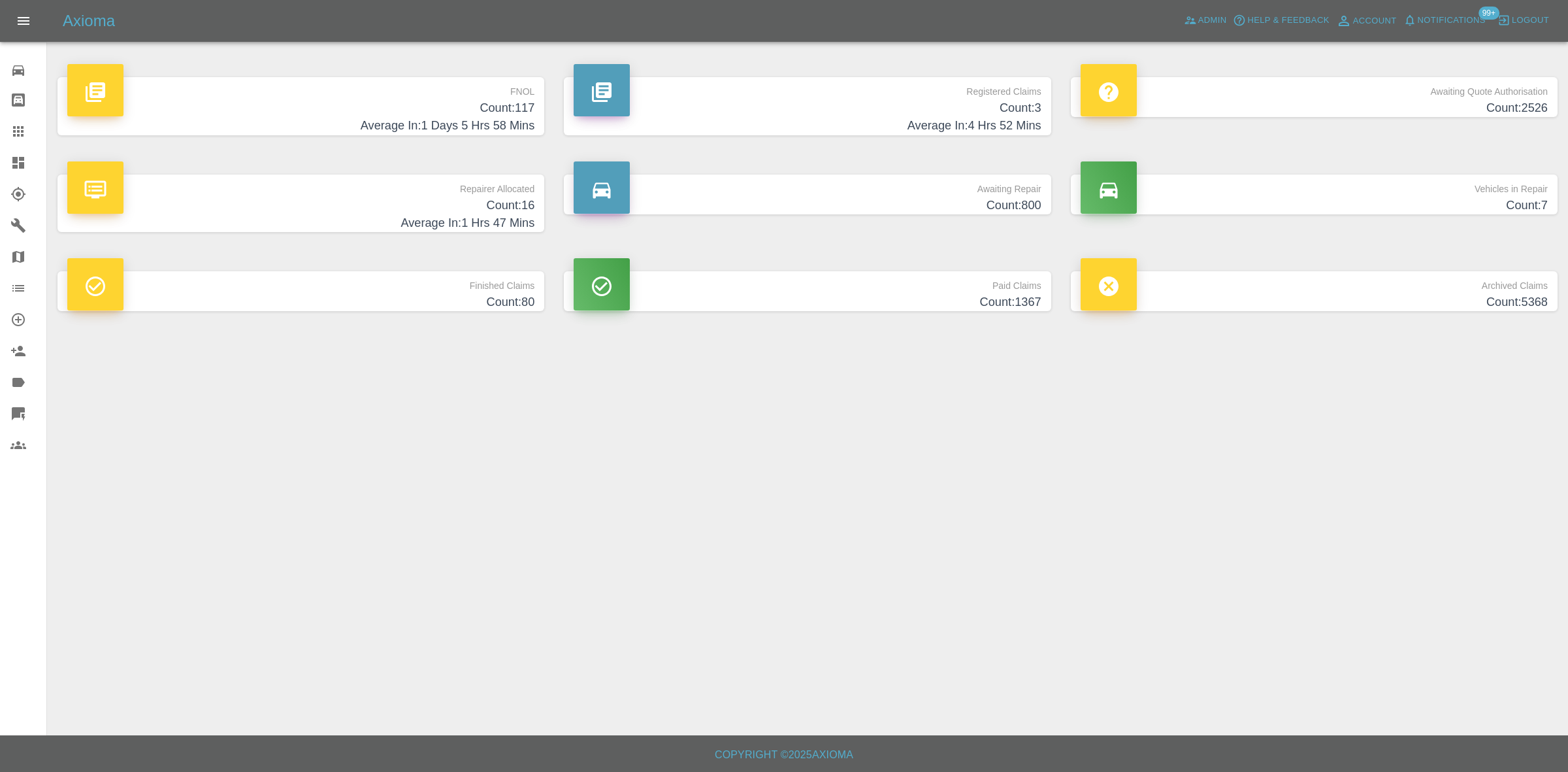
click at [1446, 14] on span "Notifications" at bounding box center [1451, 21] width 68 height 15
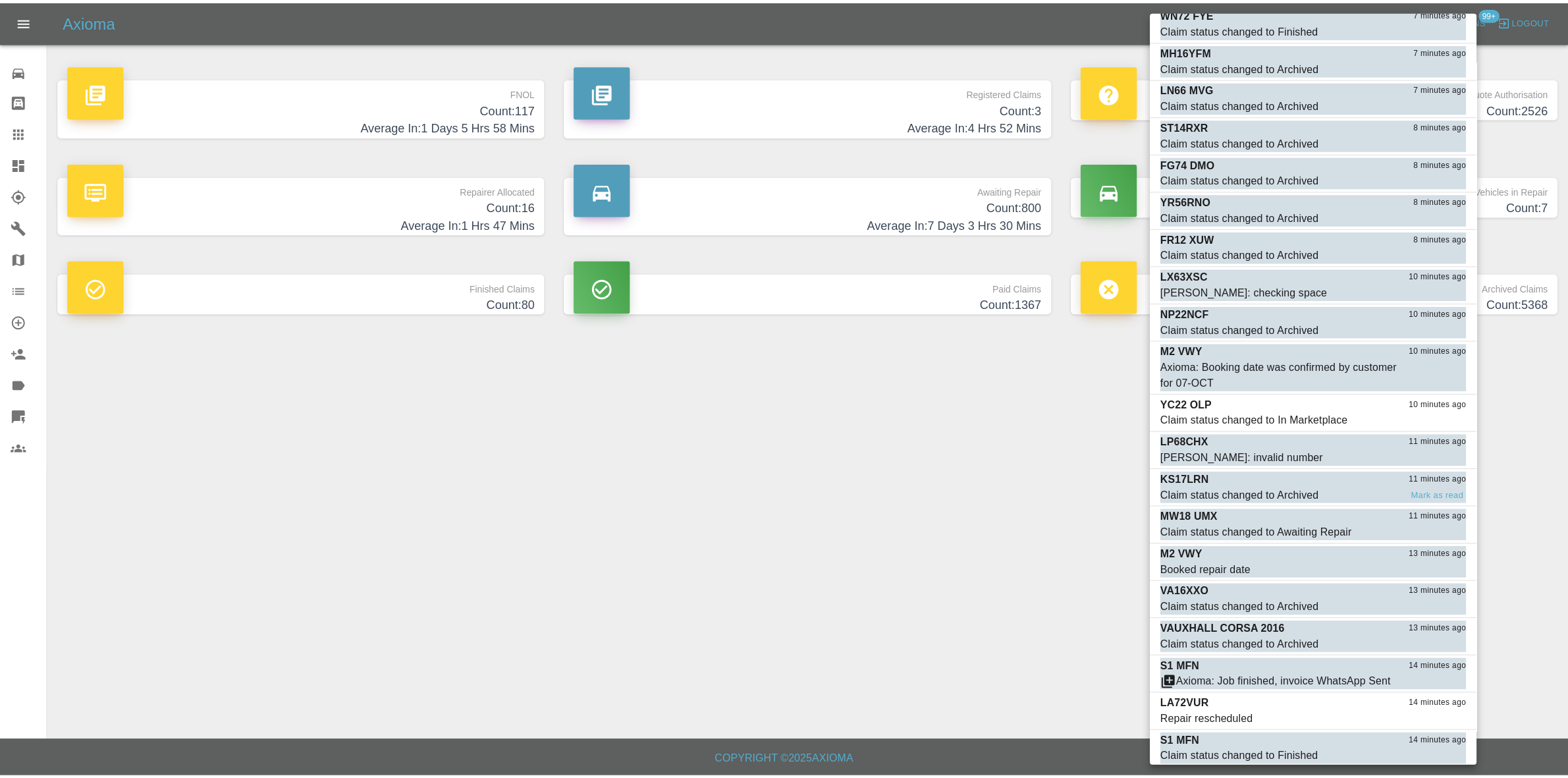
scroll to position [823, 0]
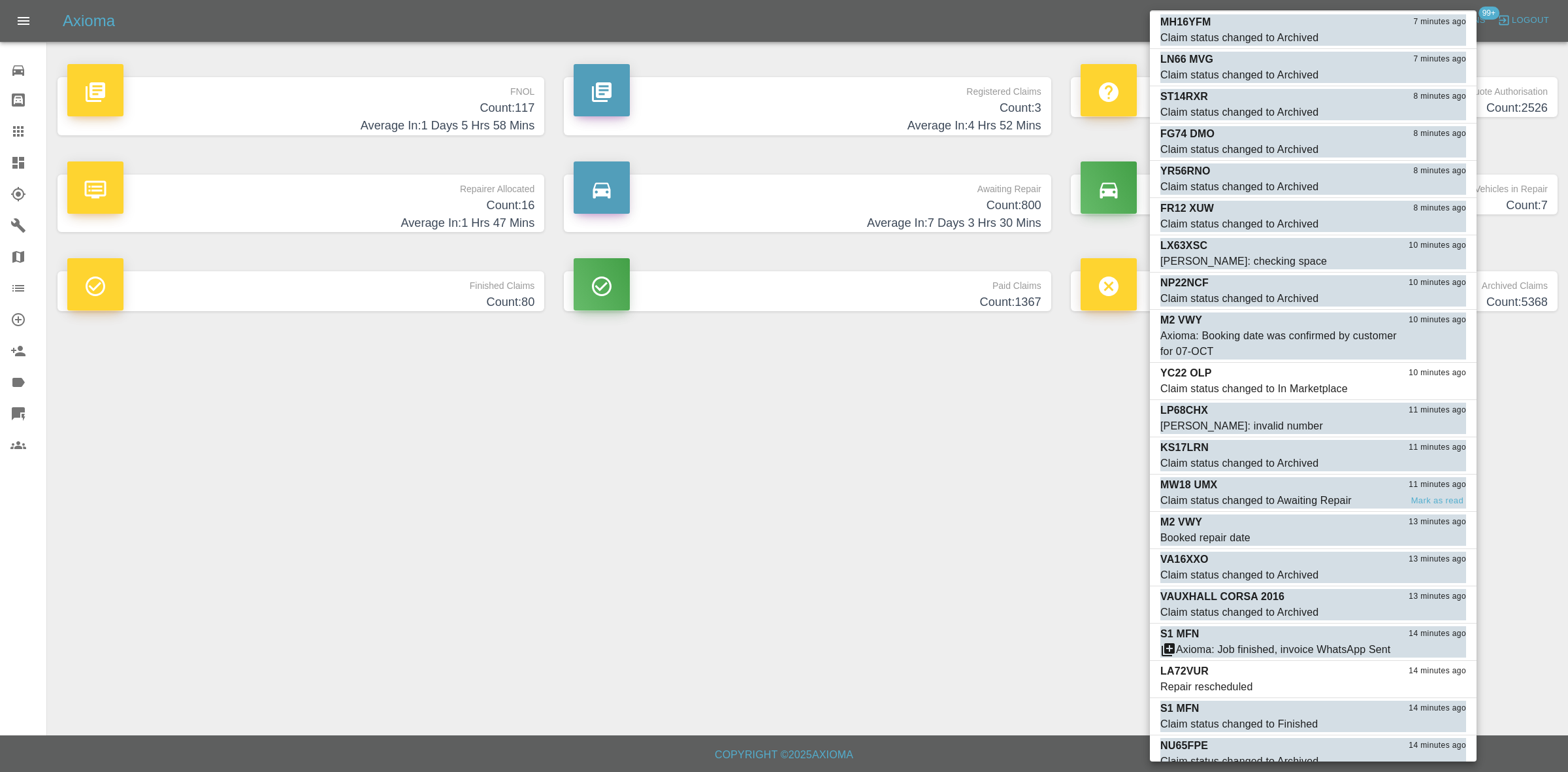
click at [1281, 505] on div "Claim status changed to Awaiting Repair" at bounding box center [1255, 500] width 192 height 15
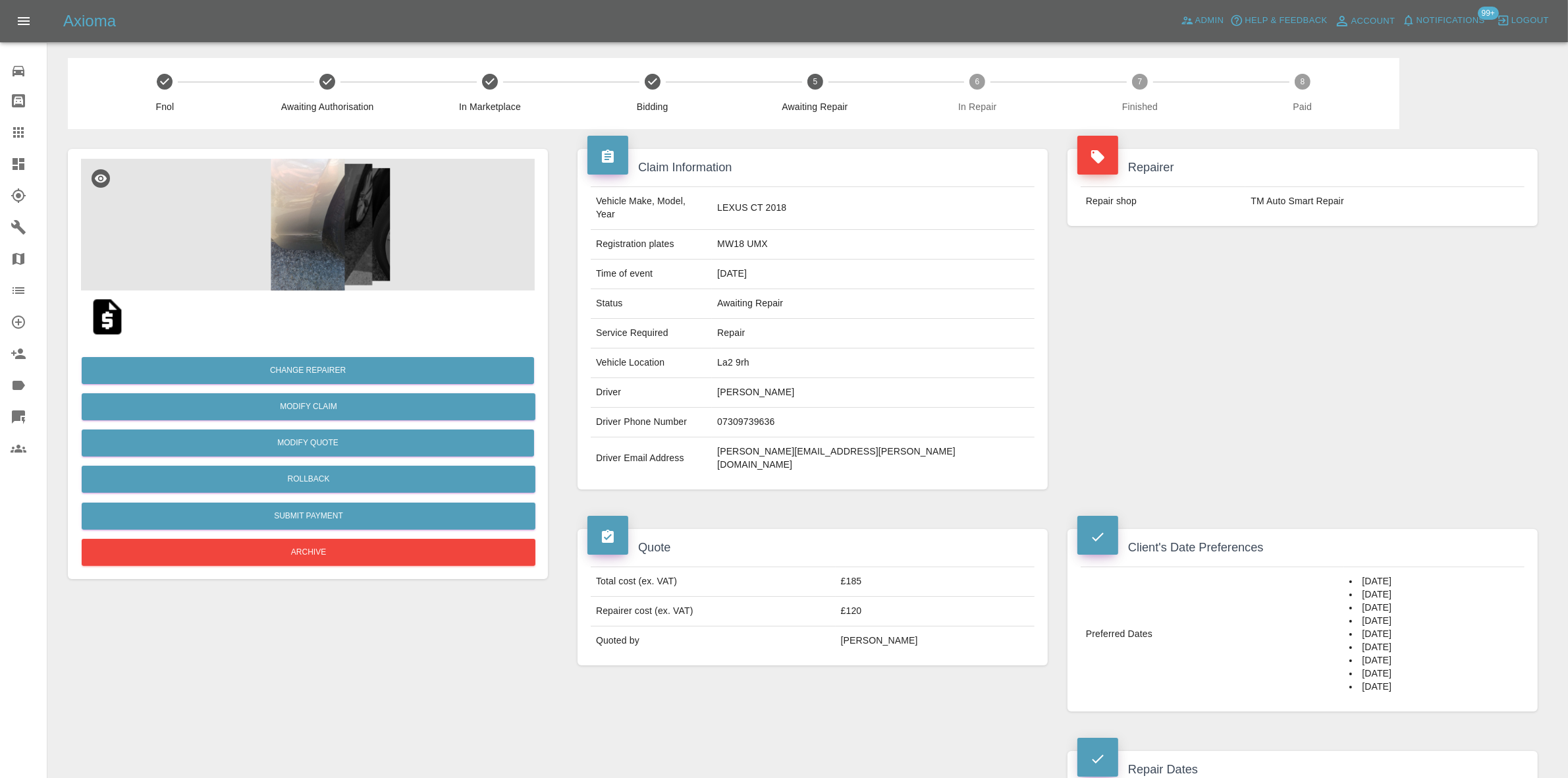
click at [1461, 14] on span "Notifications" at bounding box center [1450, 21] width 68 height 15
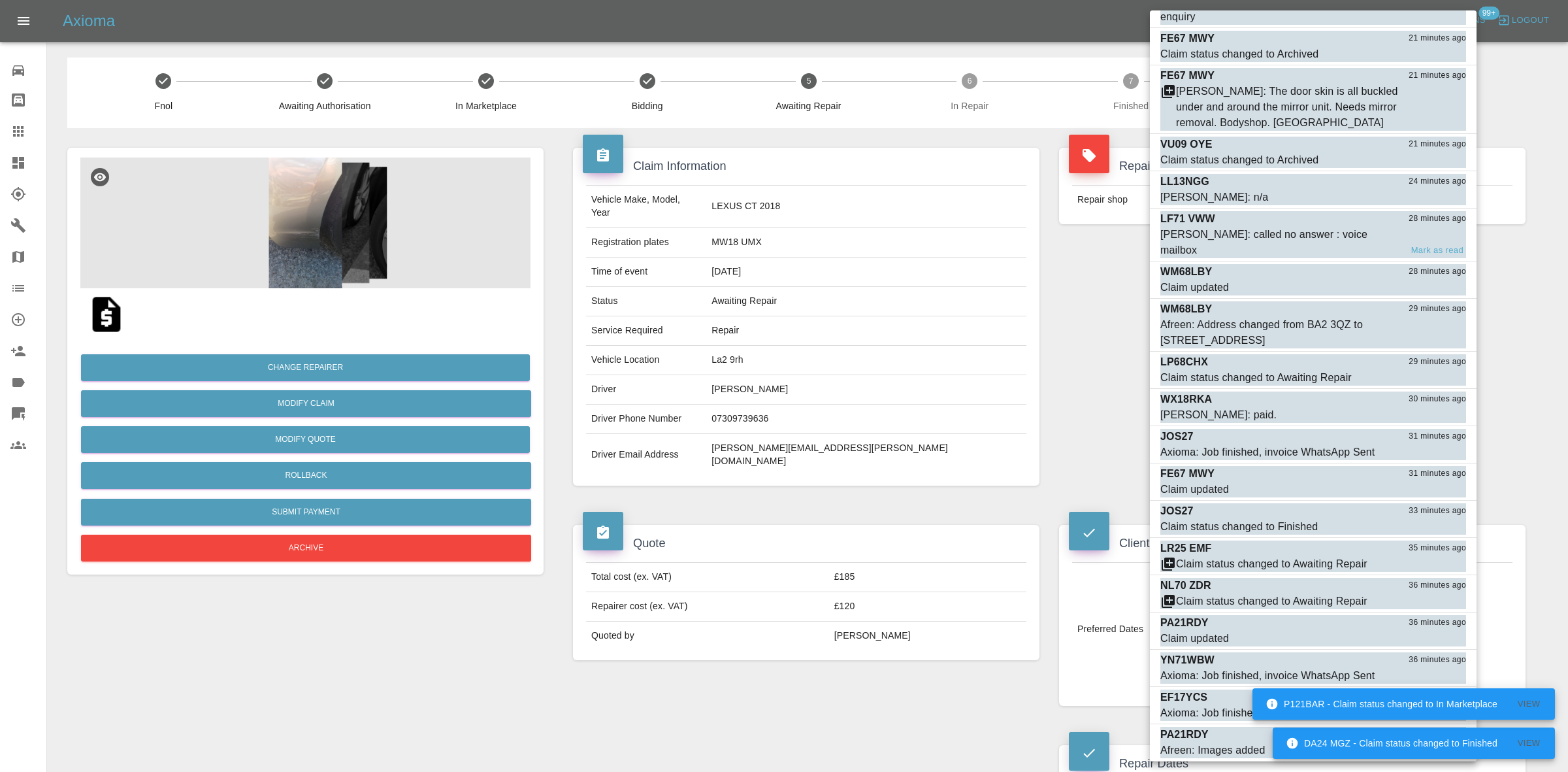
scroll to position [2116, 0]
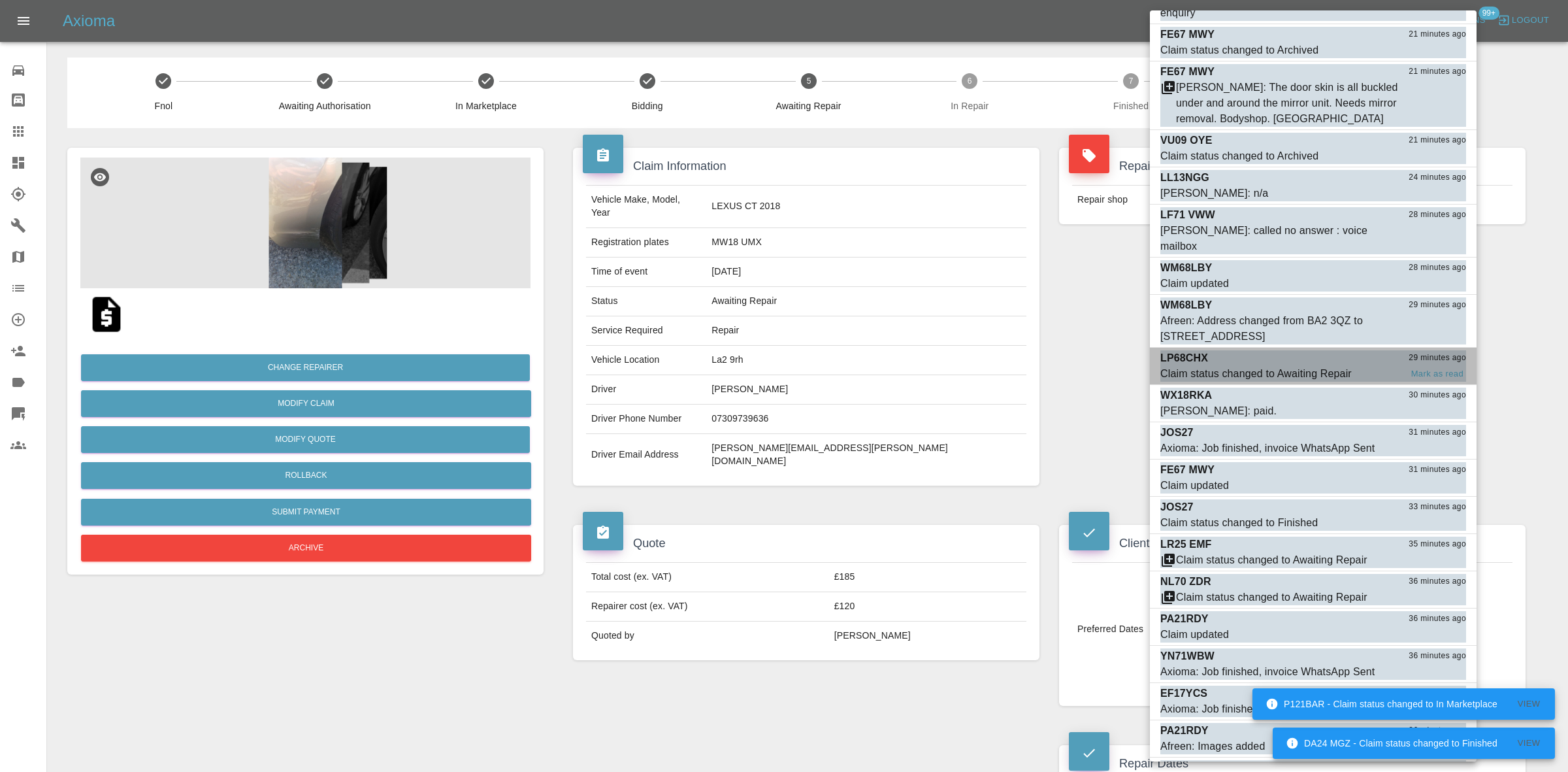
click at [1259, 366] on div "Claim status changed to Awaiting Repair" at bounding box center [1255, 373] width 192 height 15
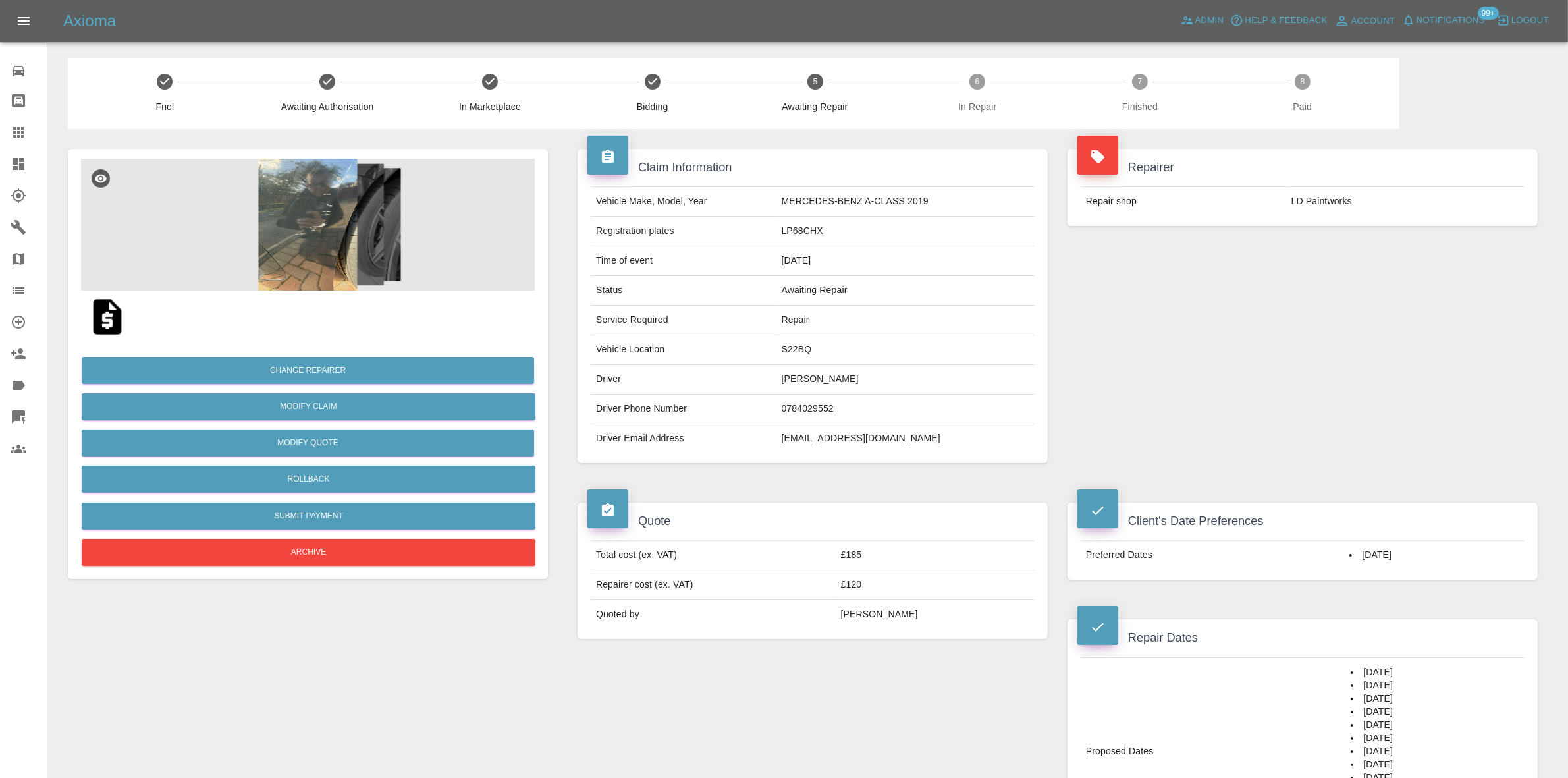
click at [1421, 23] on span "Notifications" at bounding box center [1450, 21] width 68 height 15
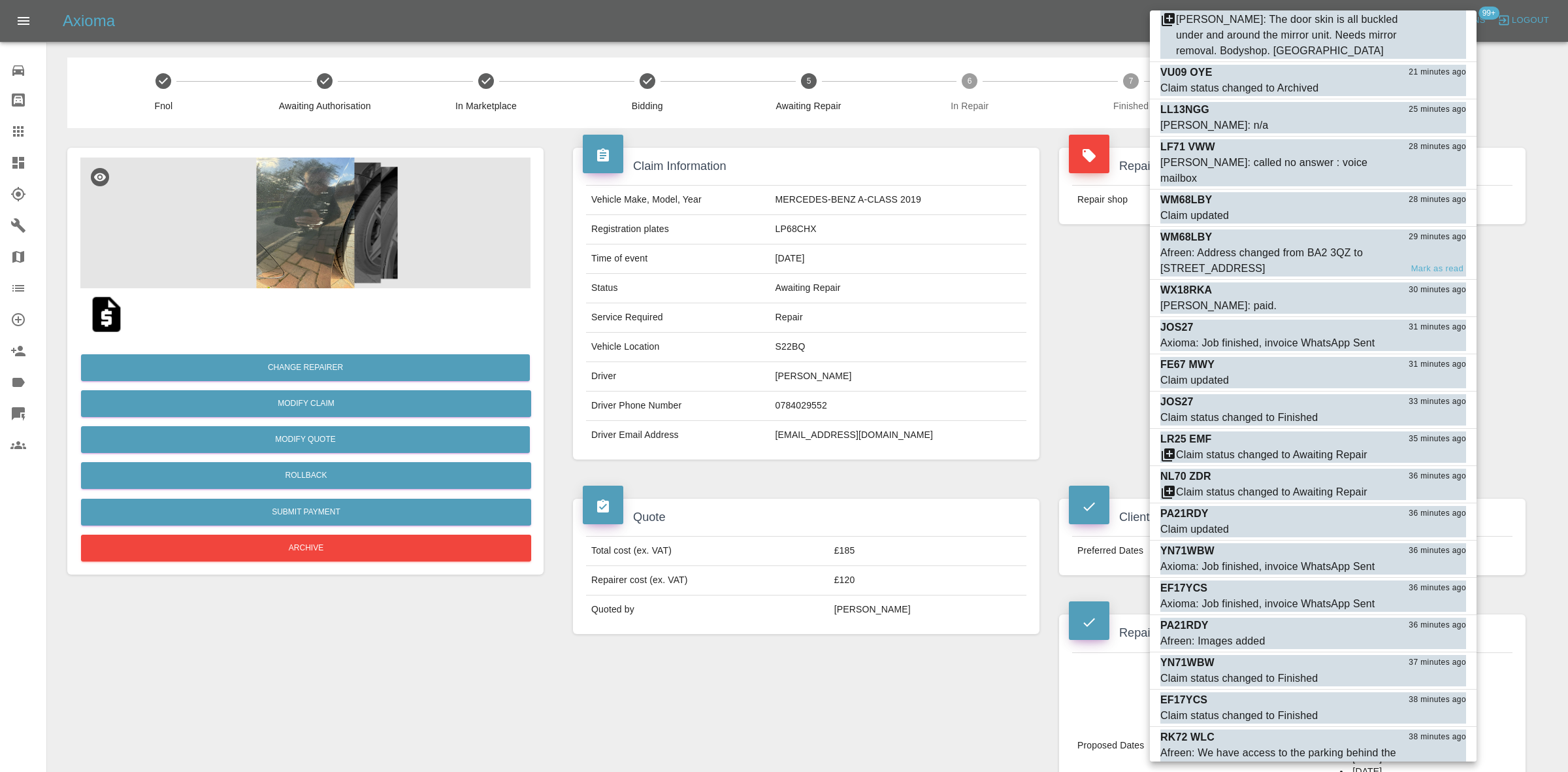
scroll to position [2205, 0]
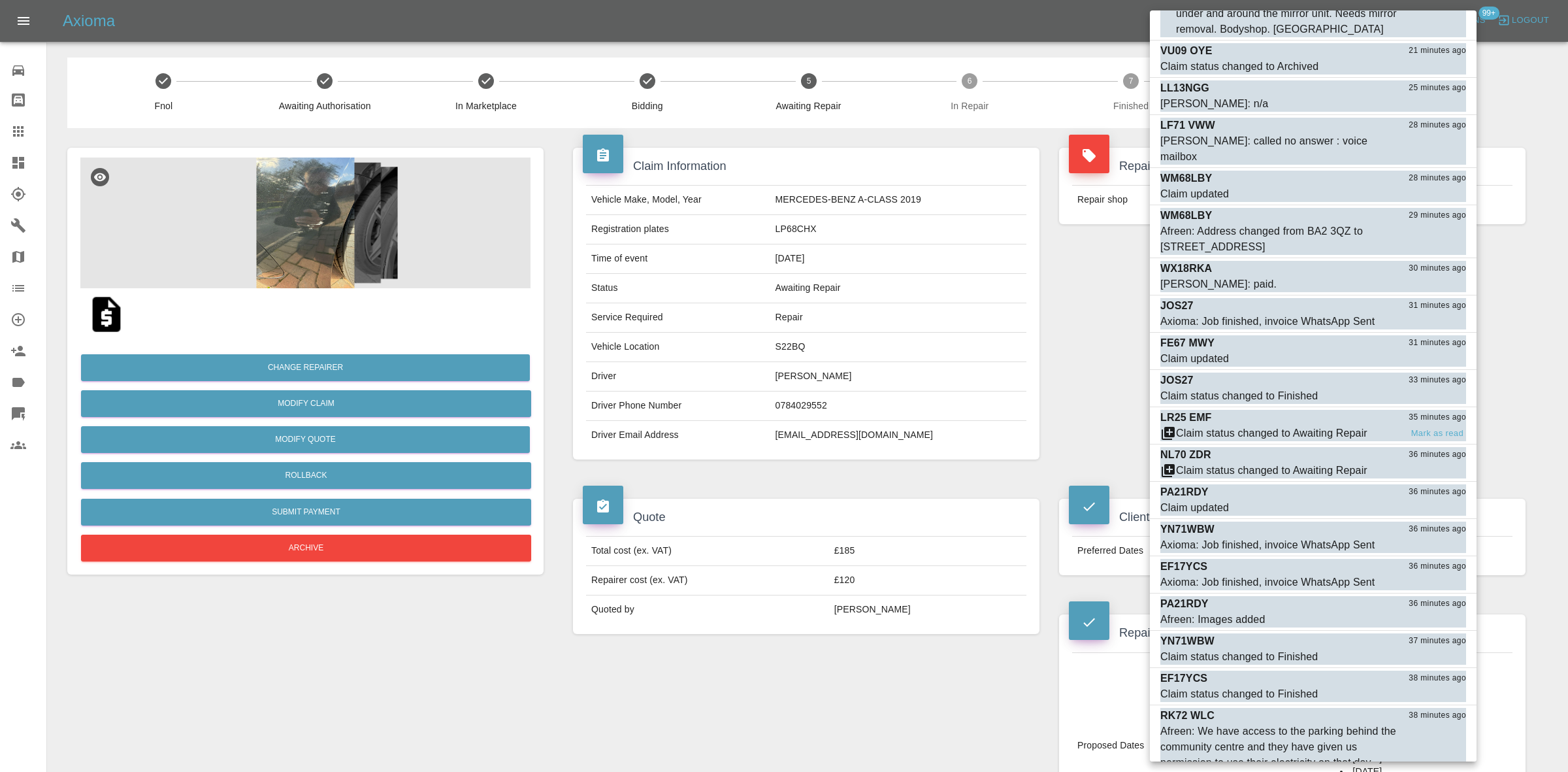
click at [1285, 425] on div "Claim status changed to Awaiting Repair" at bounding box center [1272, 432] width 192 height 15
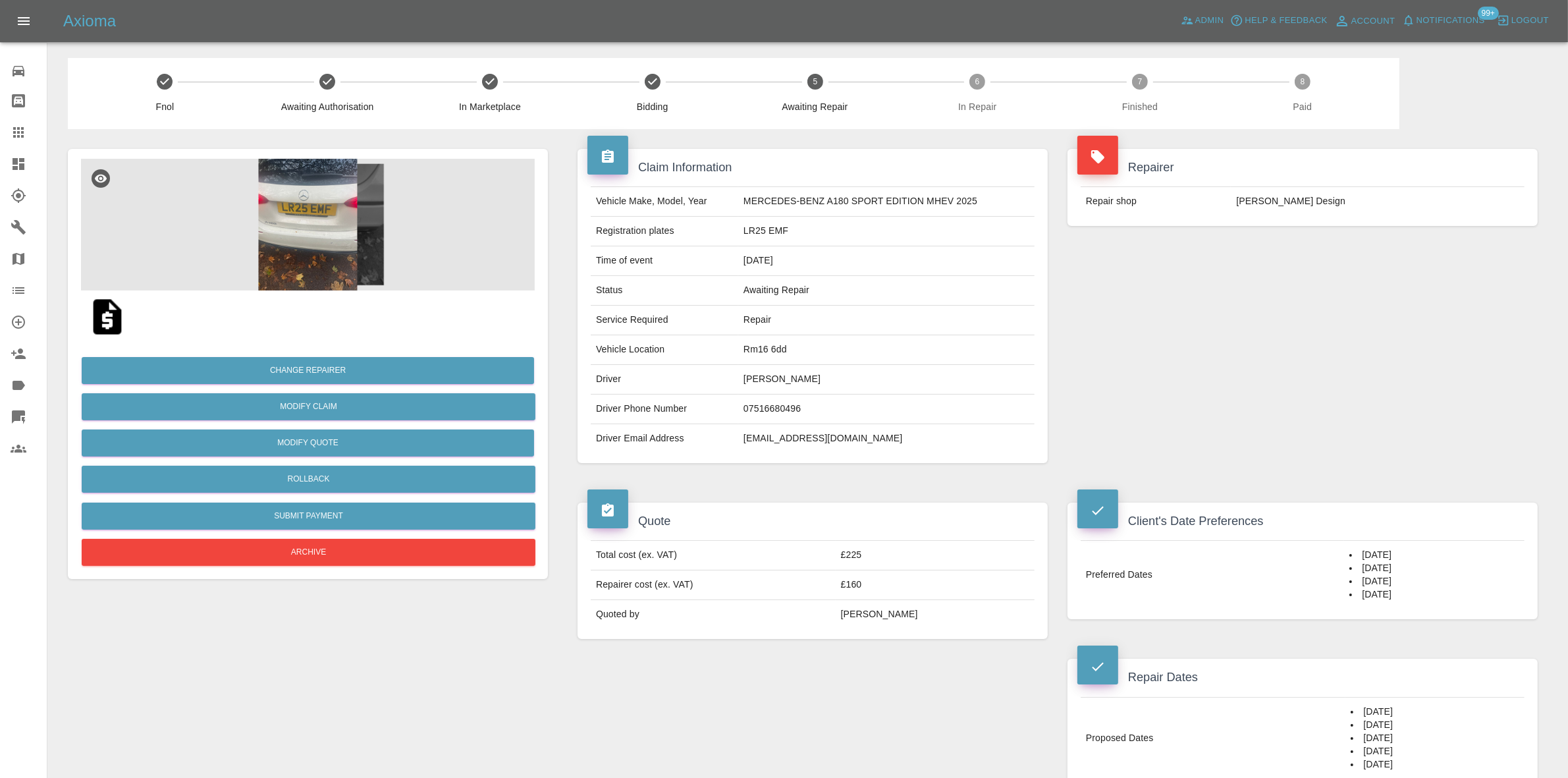
click at [1433, 17] on span "Notifications" at bounding box center [1450, 21] width 68 height 15
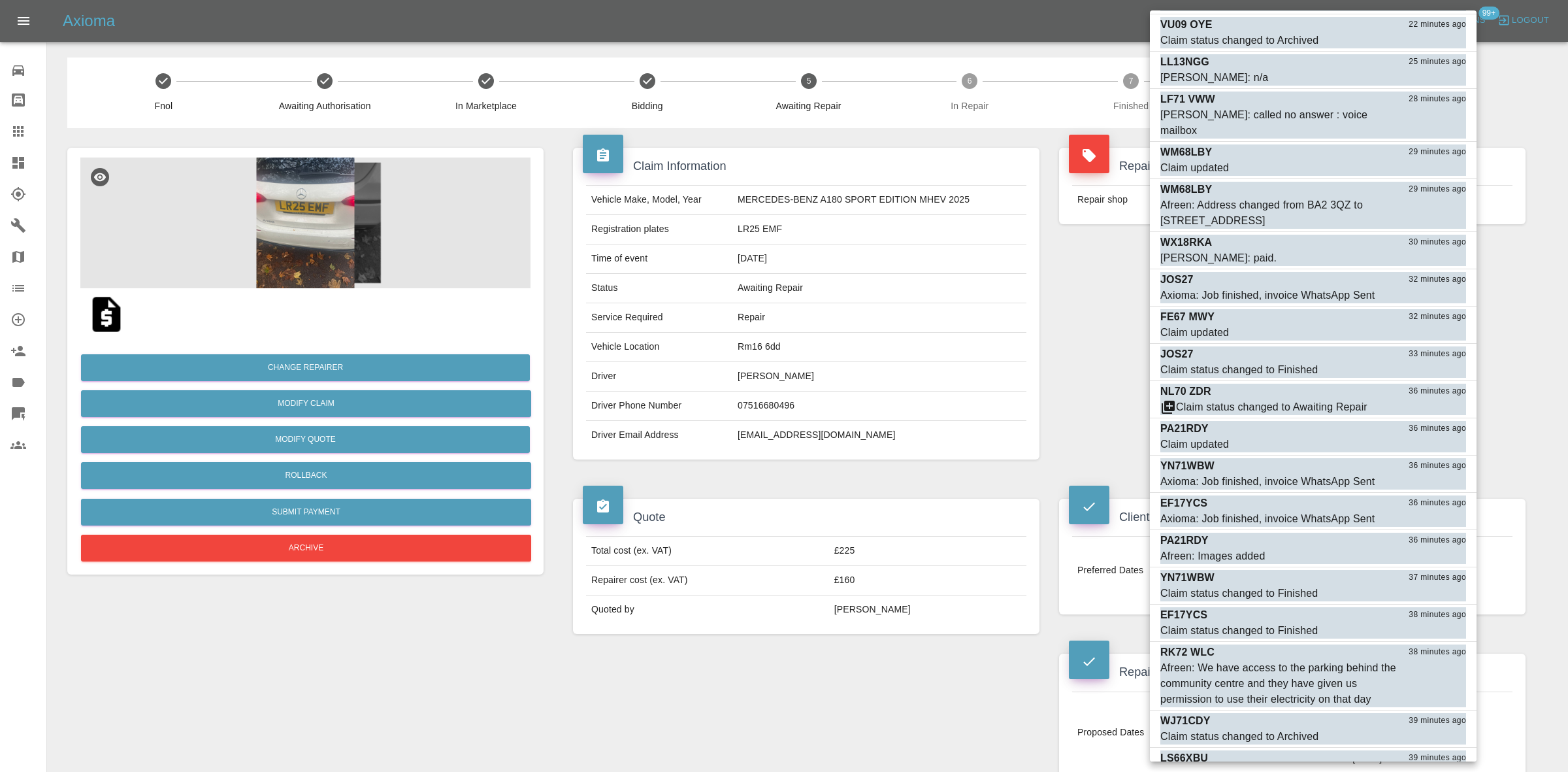
scroll to position [2287, 0]
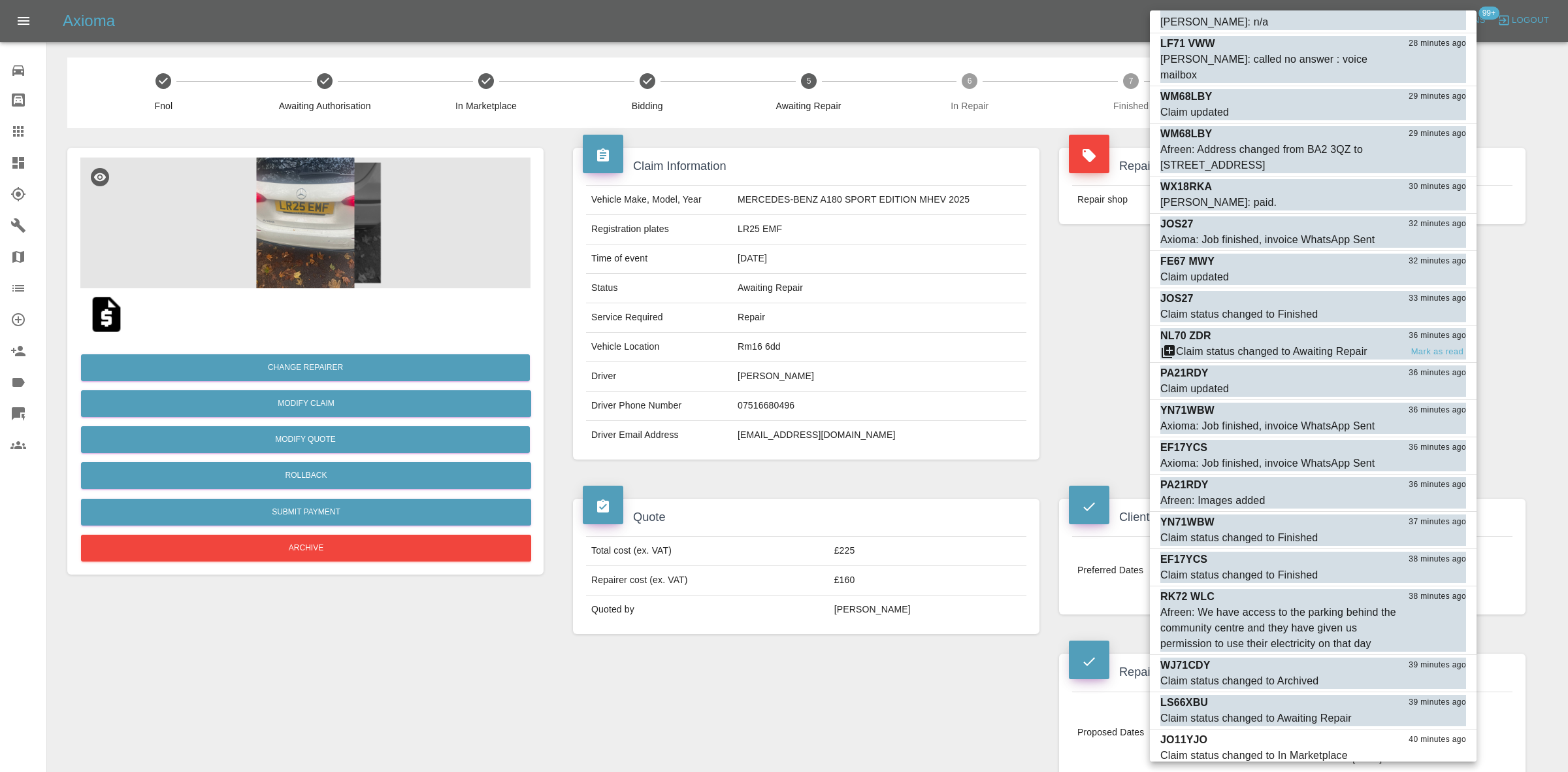
click at [1293, 328] on div "NL70 ZDR 36 minutes ago" at bounding box center [1312, 335] width 305 height 15
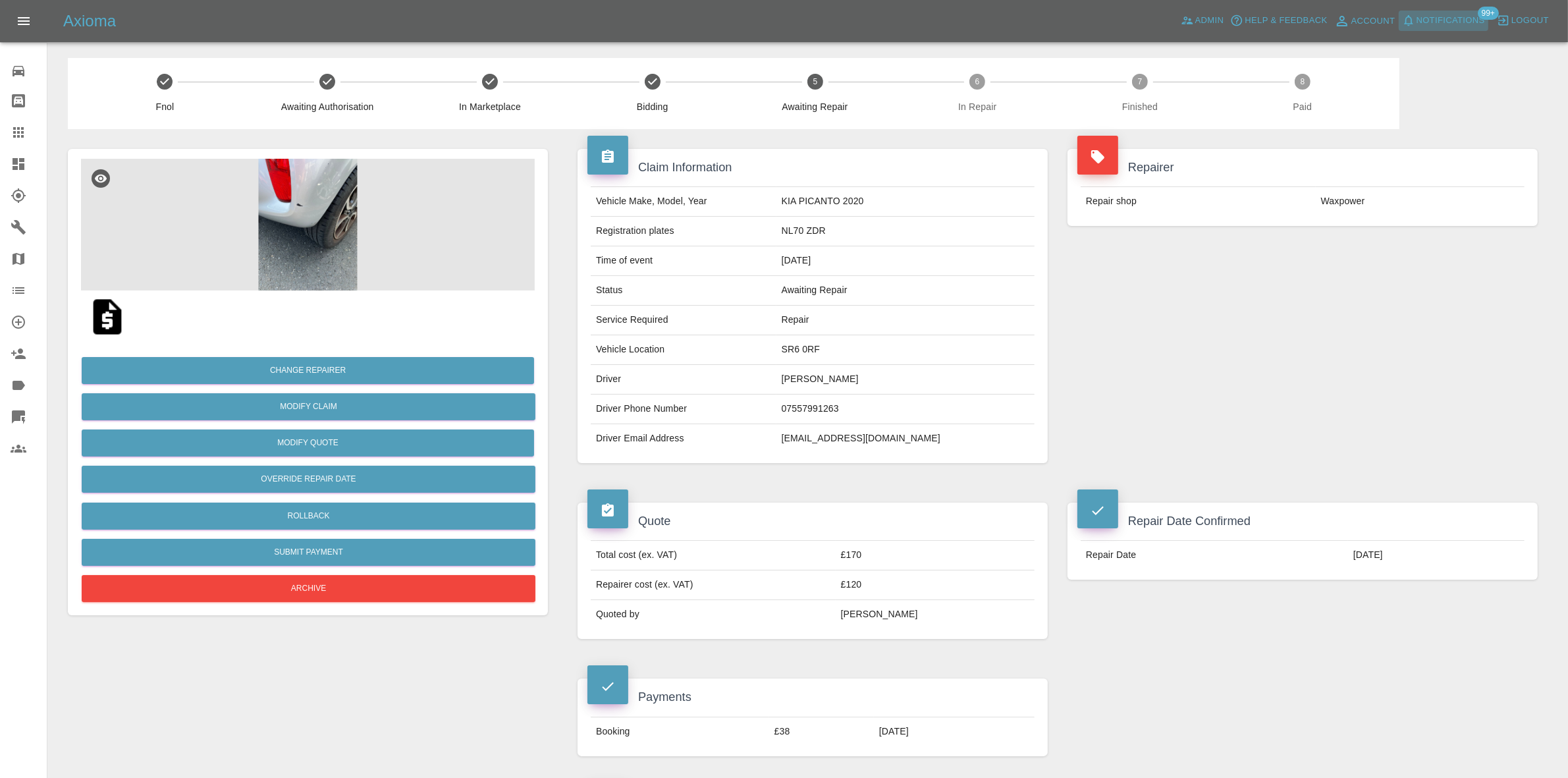
click at [1454, 30] on button "Notifications" at bounding box center [1444, 21] width 90 height 20
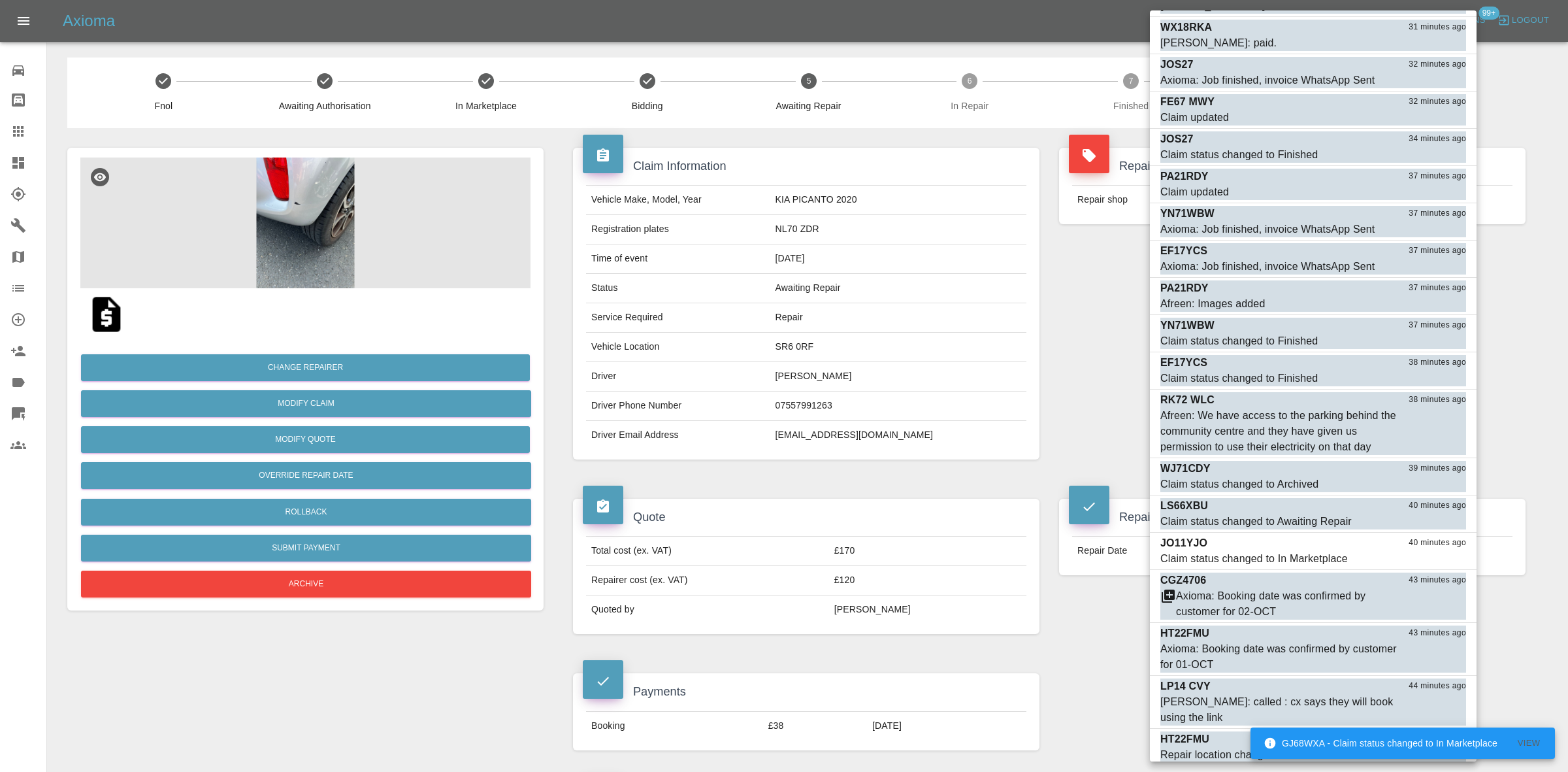
scroll to position [2487, 0]
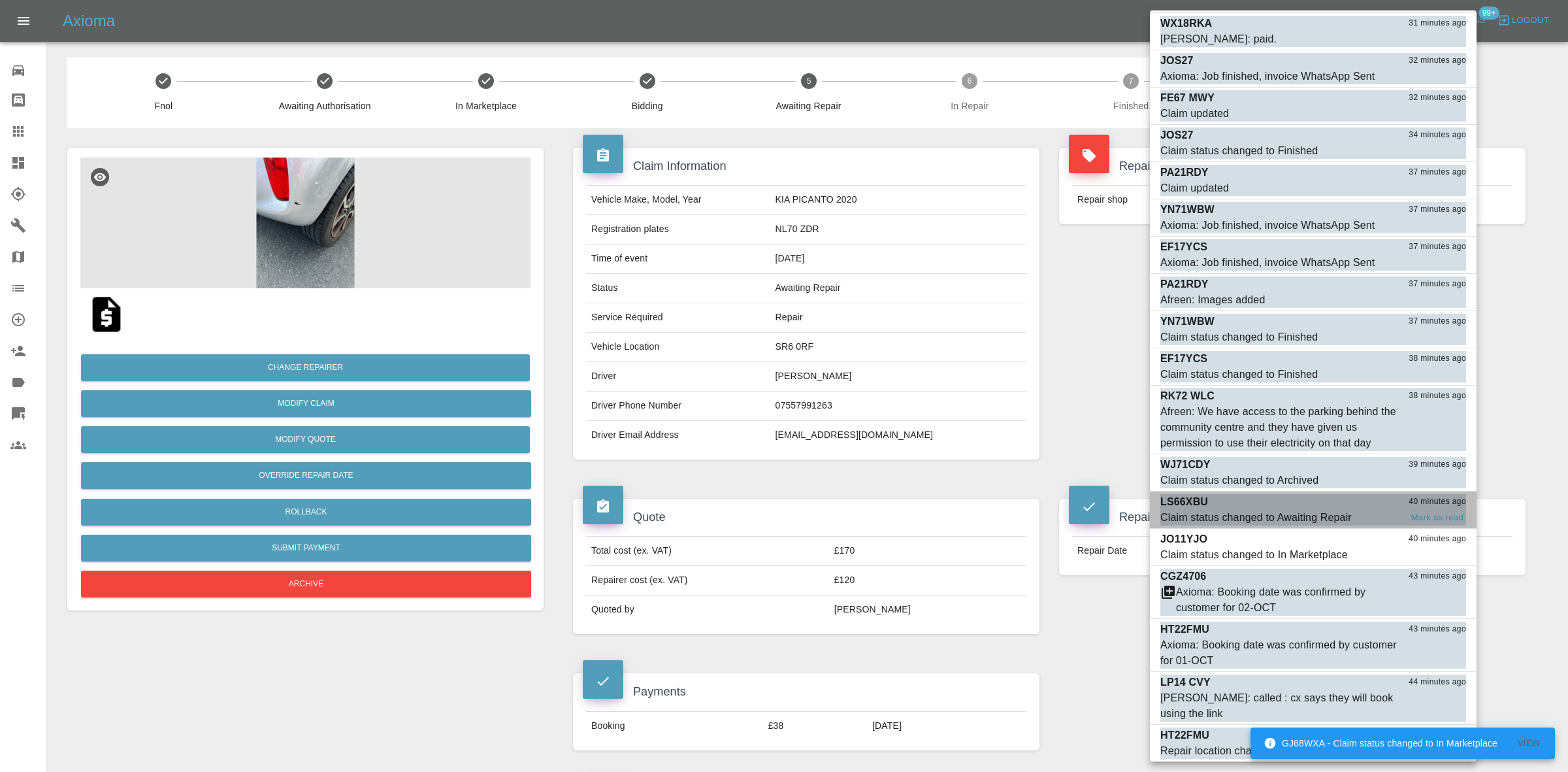
click at [1318, 494] on div "LS66XBU 40 minutes ago" at bounding box center [1312, 501] width 305 height 15
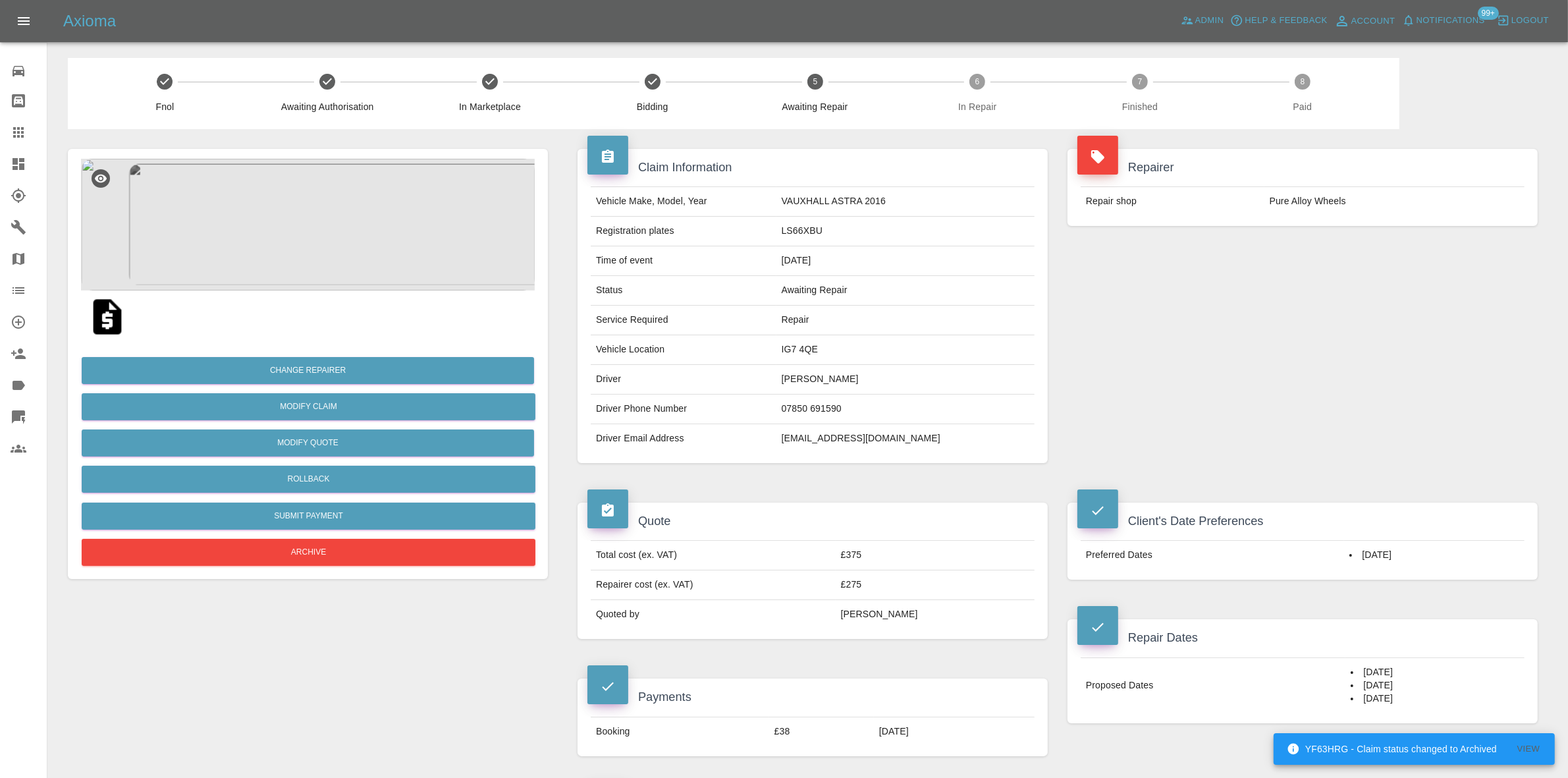
click at [1431, 30] on button "Notifications" at bounding box center [1444, 21] width 90 height 20
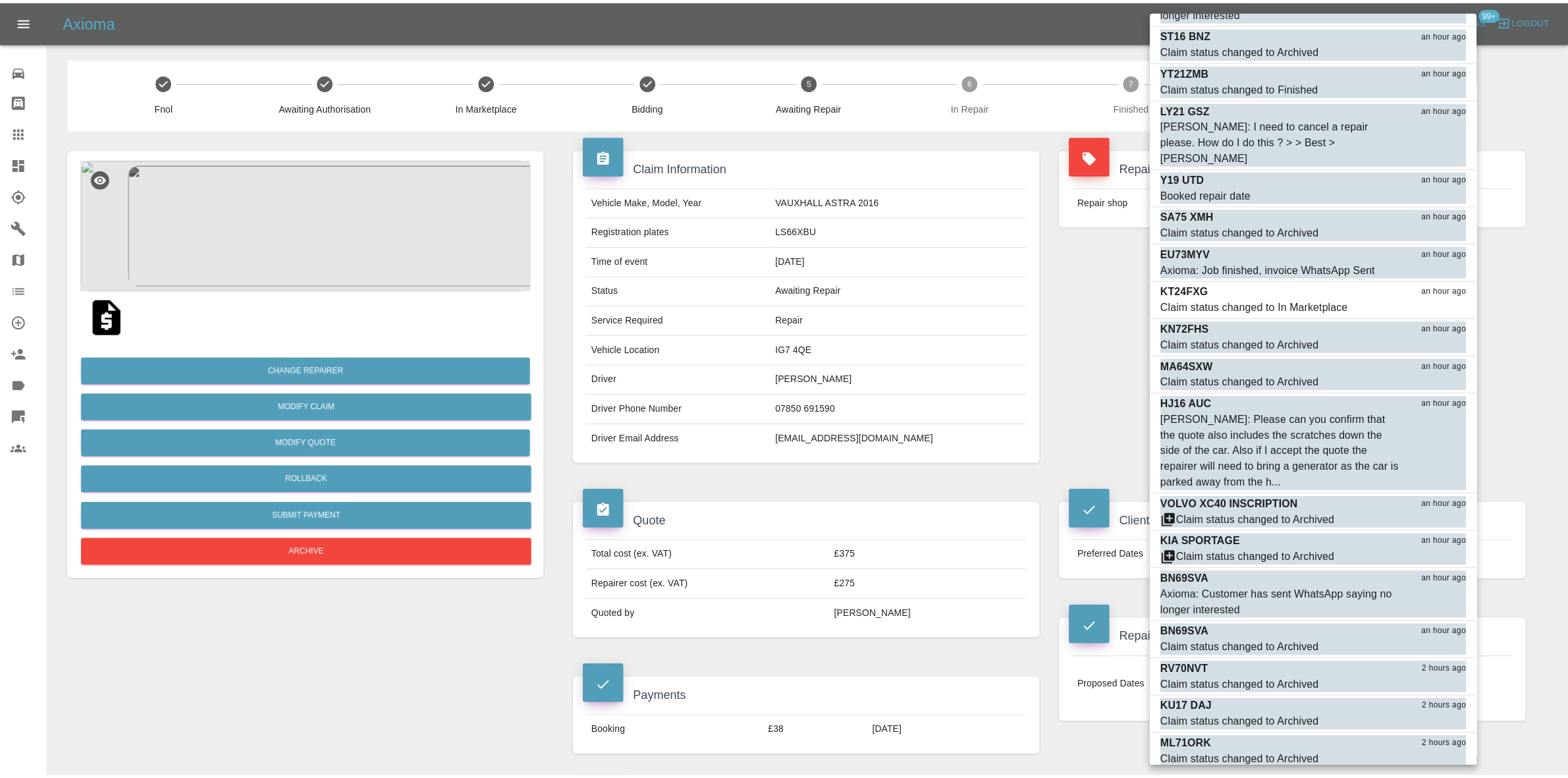
scroll to position [6899, 0]
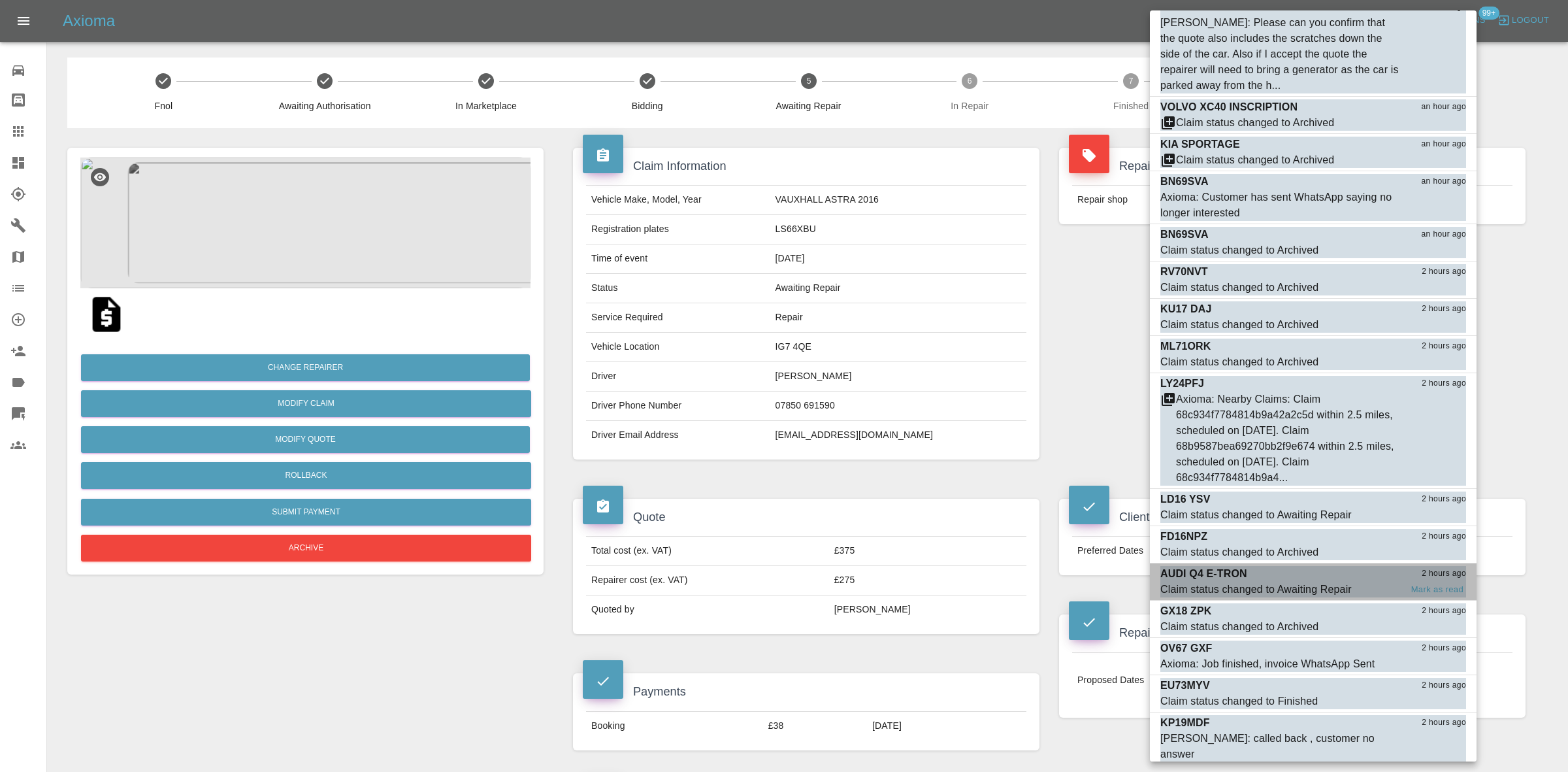
click at [1279, 582] on div "Claim status changed to Awaiting Repair" at bounding box center [1255, 589] width 192 height 15
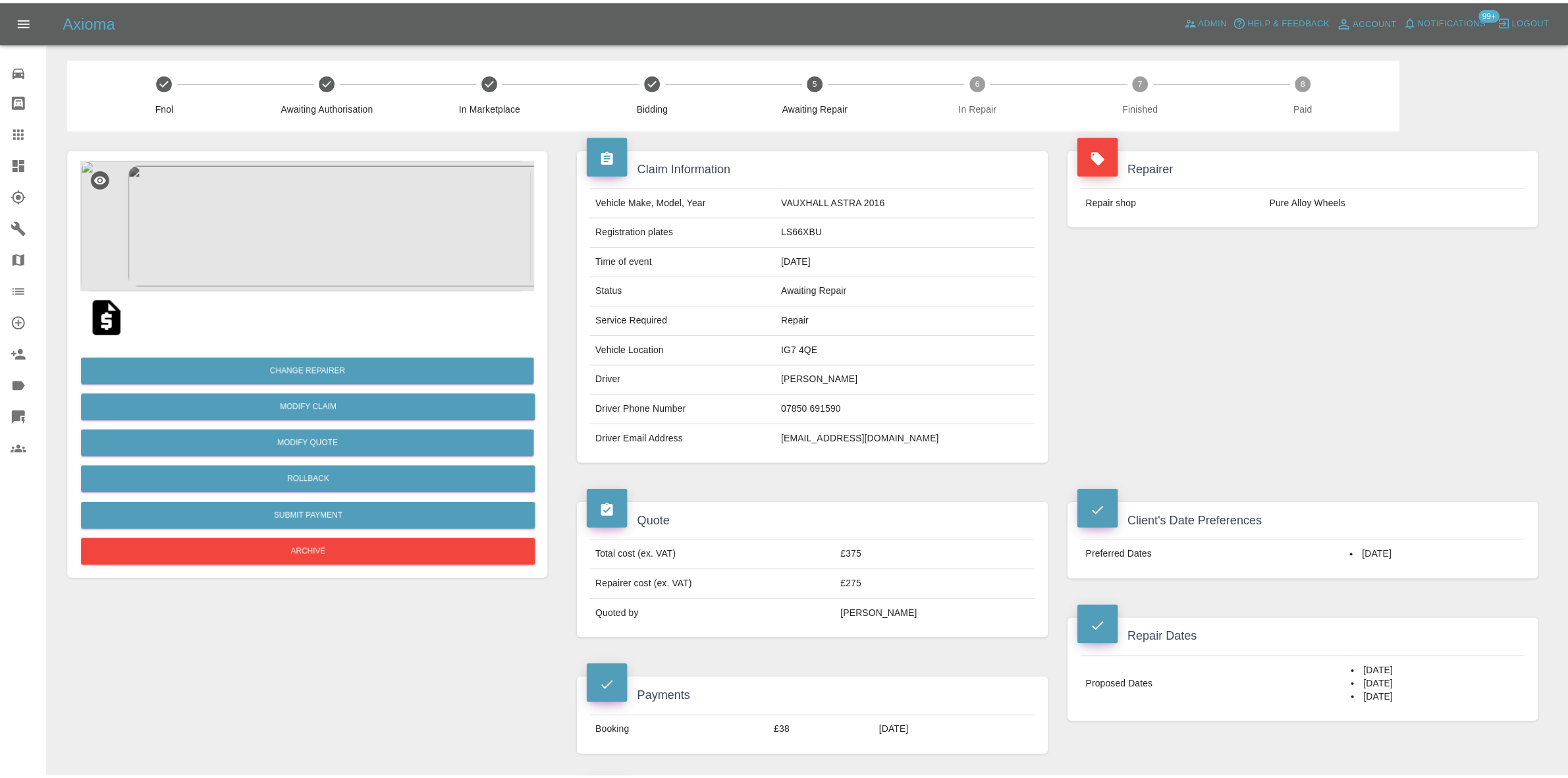
scroll to position [6861, 0]
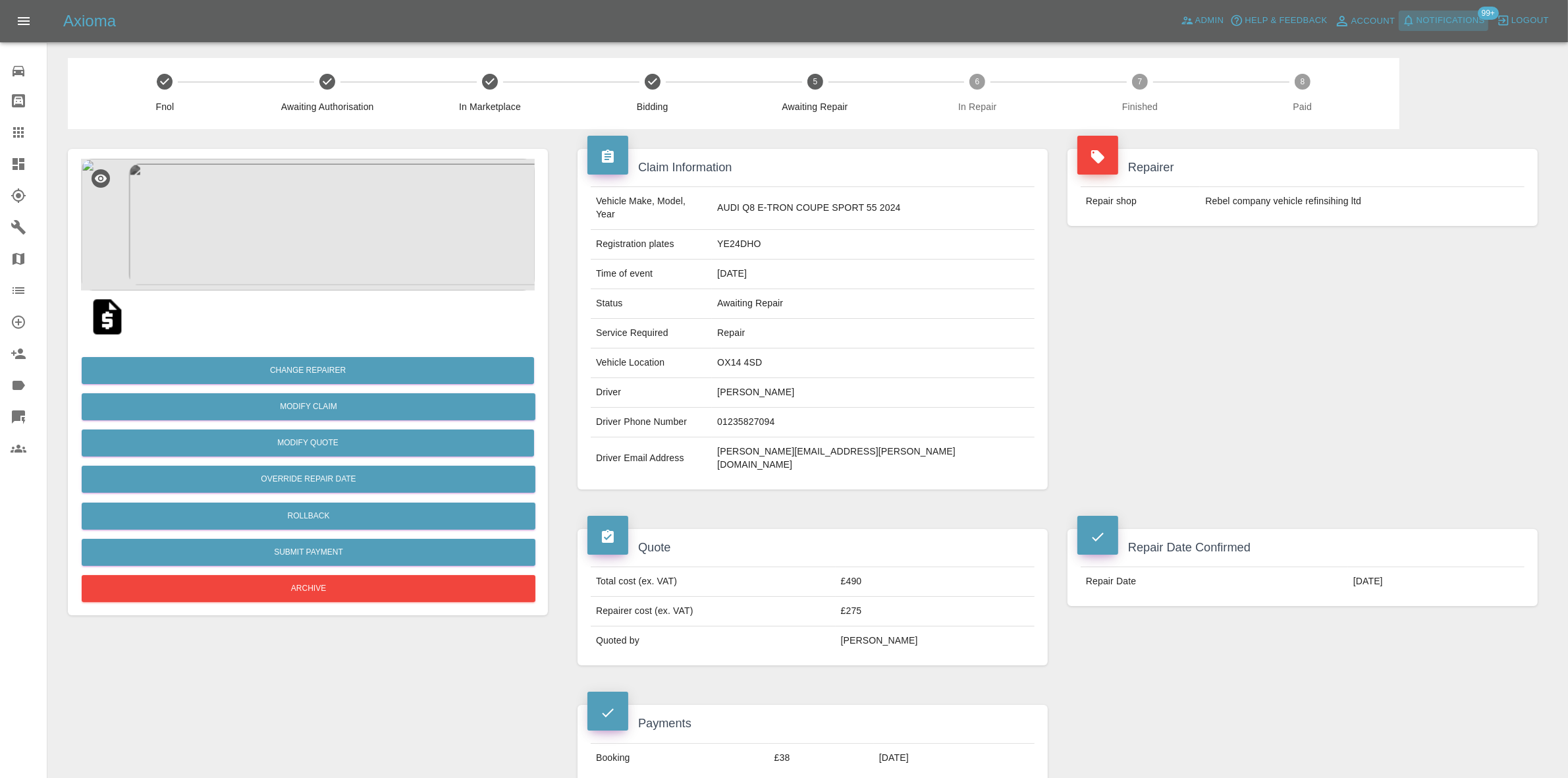
click at [1435, 28] on button "Notifications" at bounding box center [1444, 21] width 90 height 20
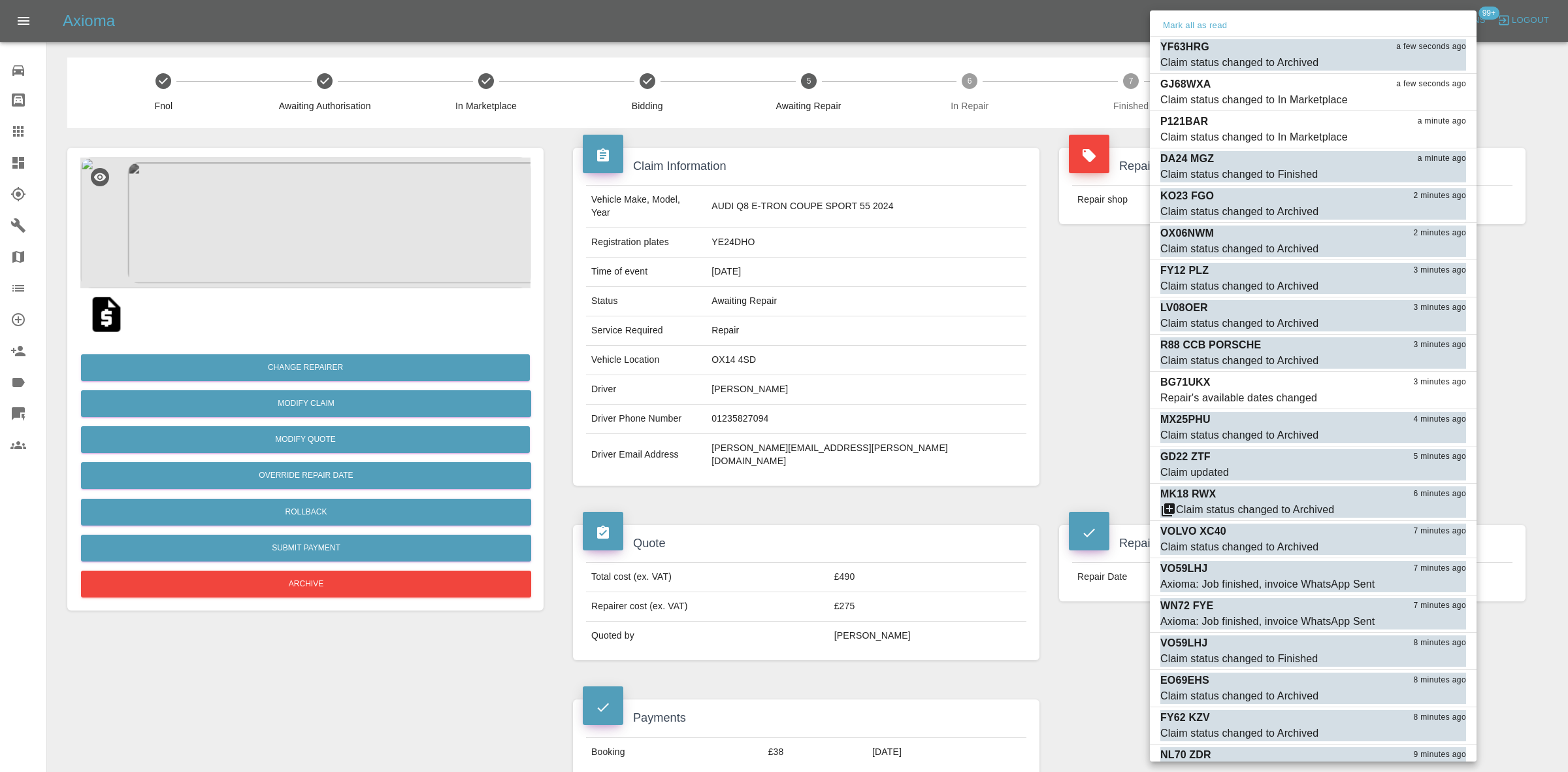
click at [1032, 36] on div at bounding box center [784, 386] width 1568 height 772
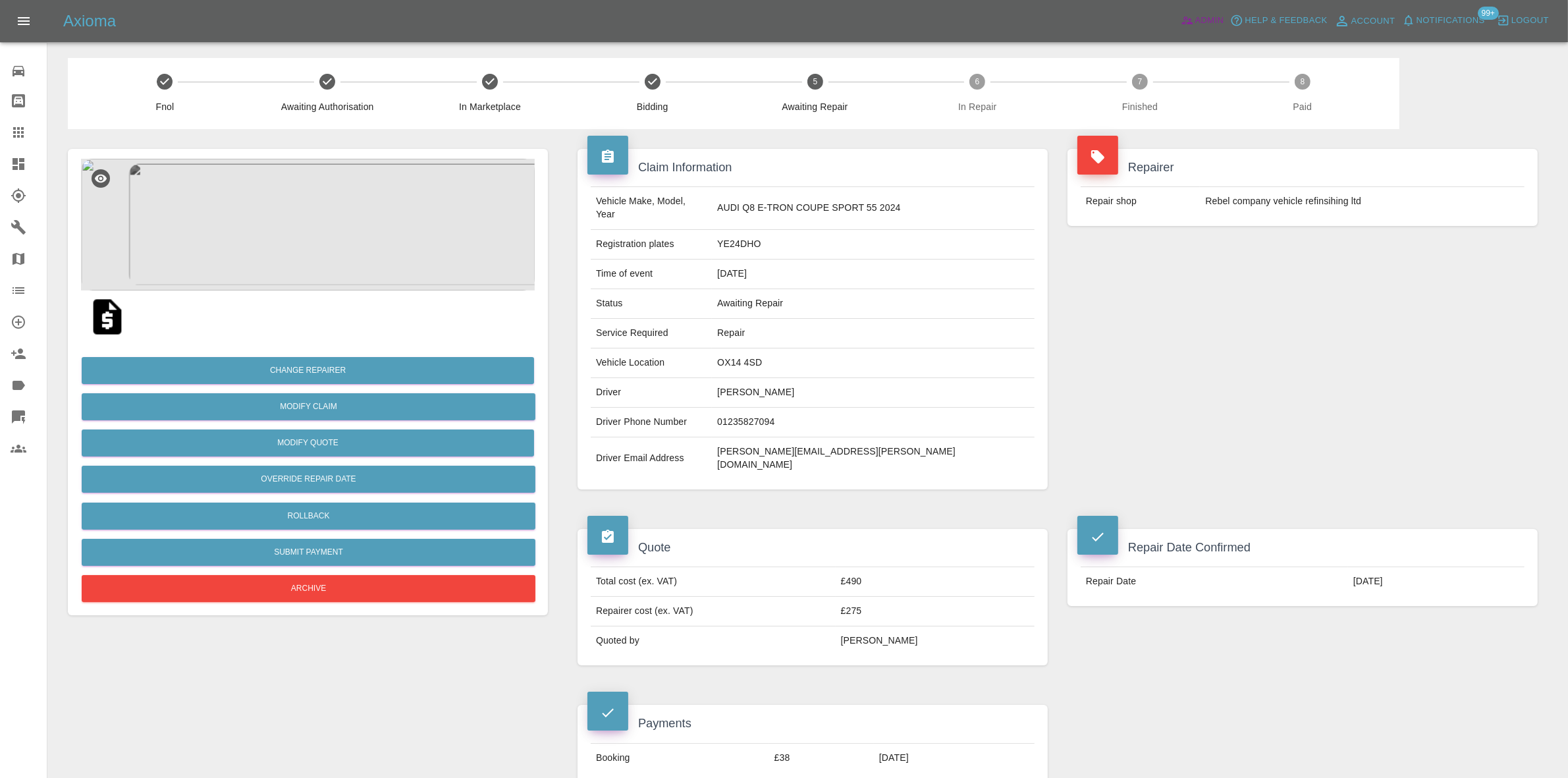
drag, startPoint x: 1198, startPoint y: 20, endPoint x: 636, endPoint y: 0, distance: 562.4
click at [1198, 20] on span "Admin" at bounding box center [1209, 21] width 29 height 15
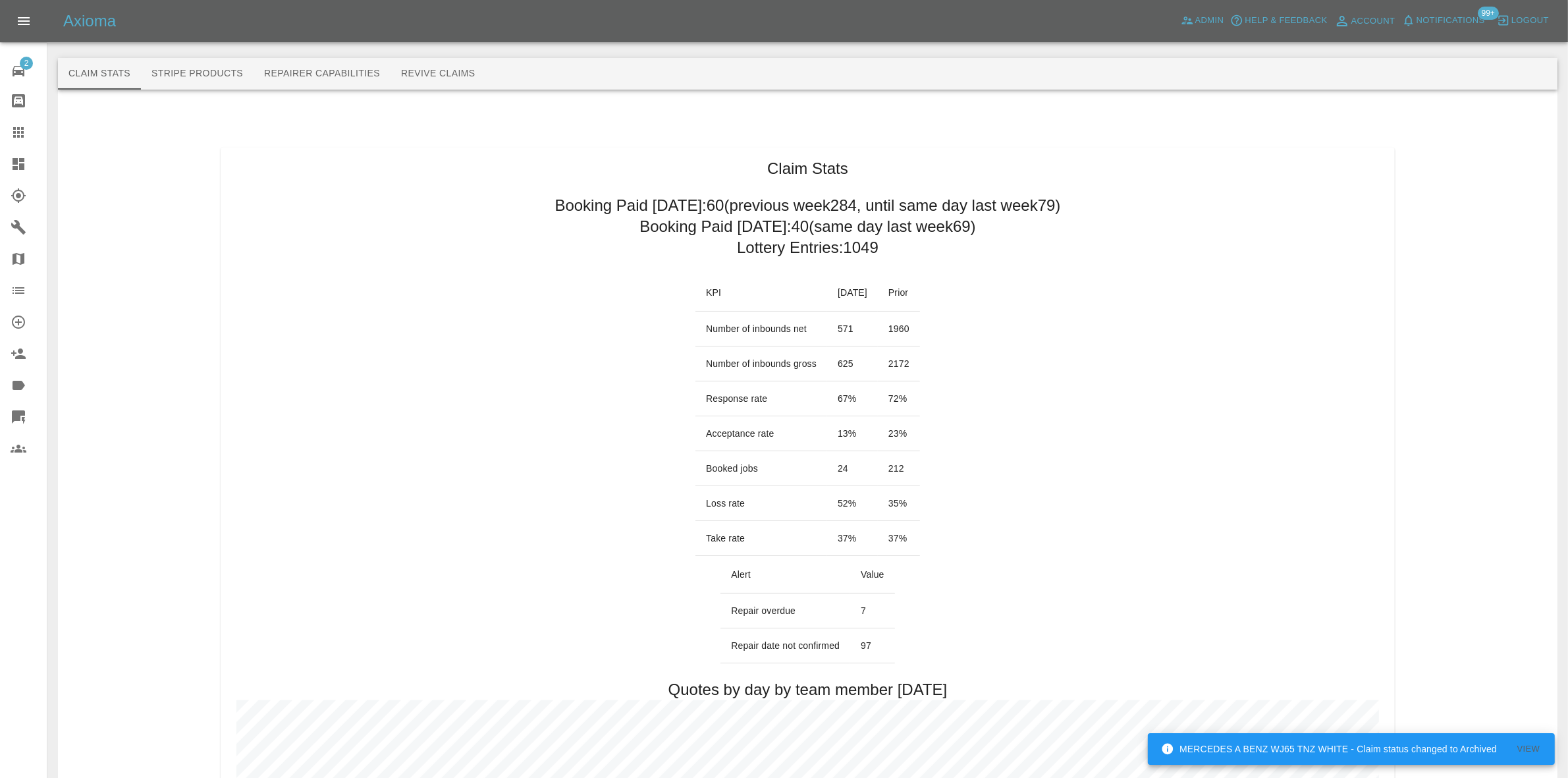
click at [1425, 20] on span "Notifications" at bounding box center [1450, 21] width 68 height 15
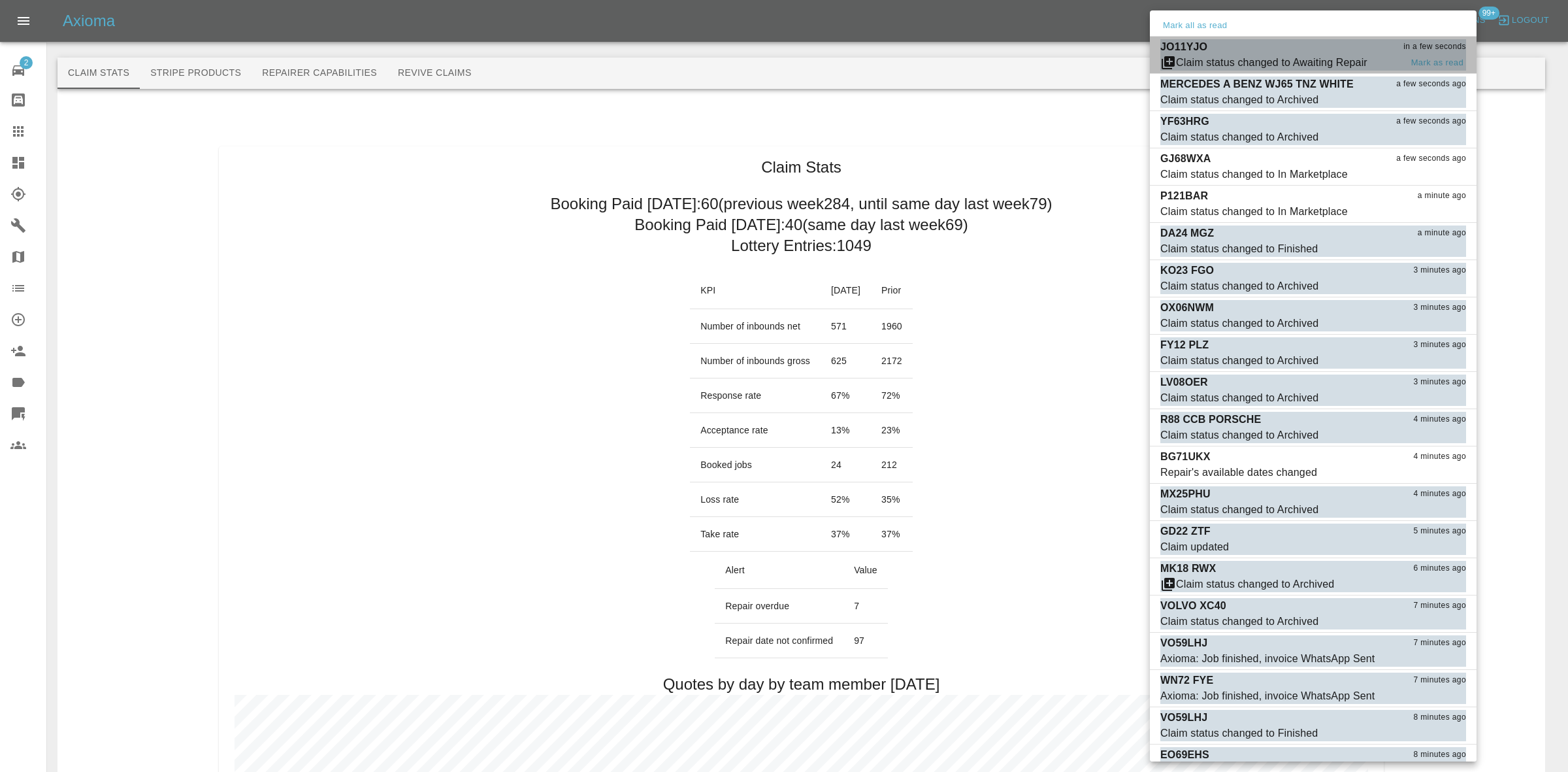
click at [1266, 56] on div "Claim status changed to Awaiting Repair" at bounding box center [1272, 62] width 192 height 15
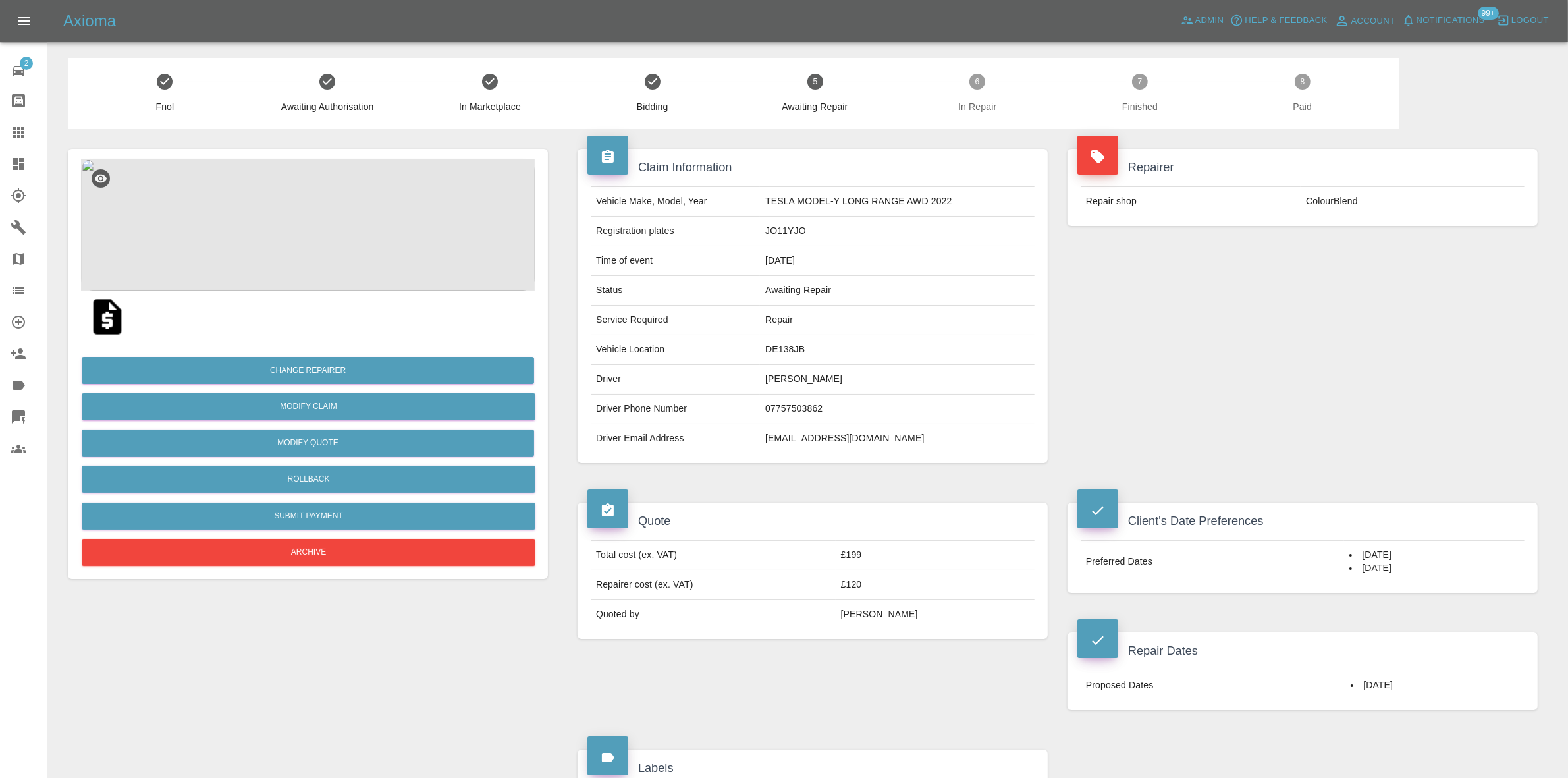
drag, startPoint x: 0, startPoint y: 158, endPoint x: 41, endPoint y: 97, distance: 73.5
click at [0, 158] on link "Dashboard" at bounding box center [23, 163] width 46 height 32
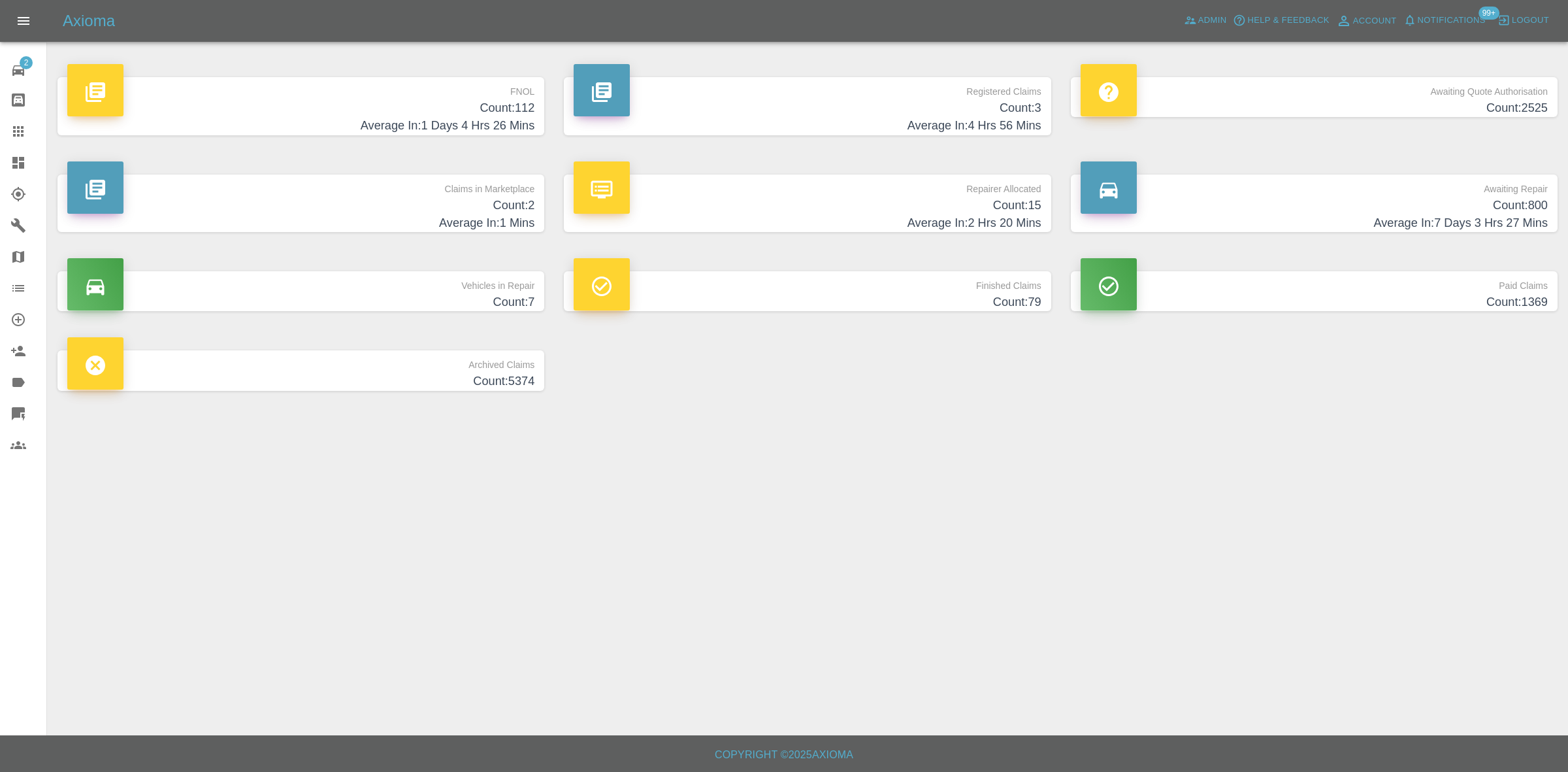
click at [396, 204] on h4 "Count: 2" at bounding box center [301, 205] width 467 height 18
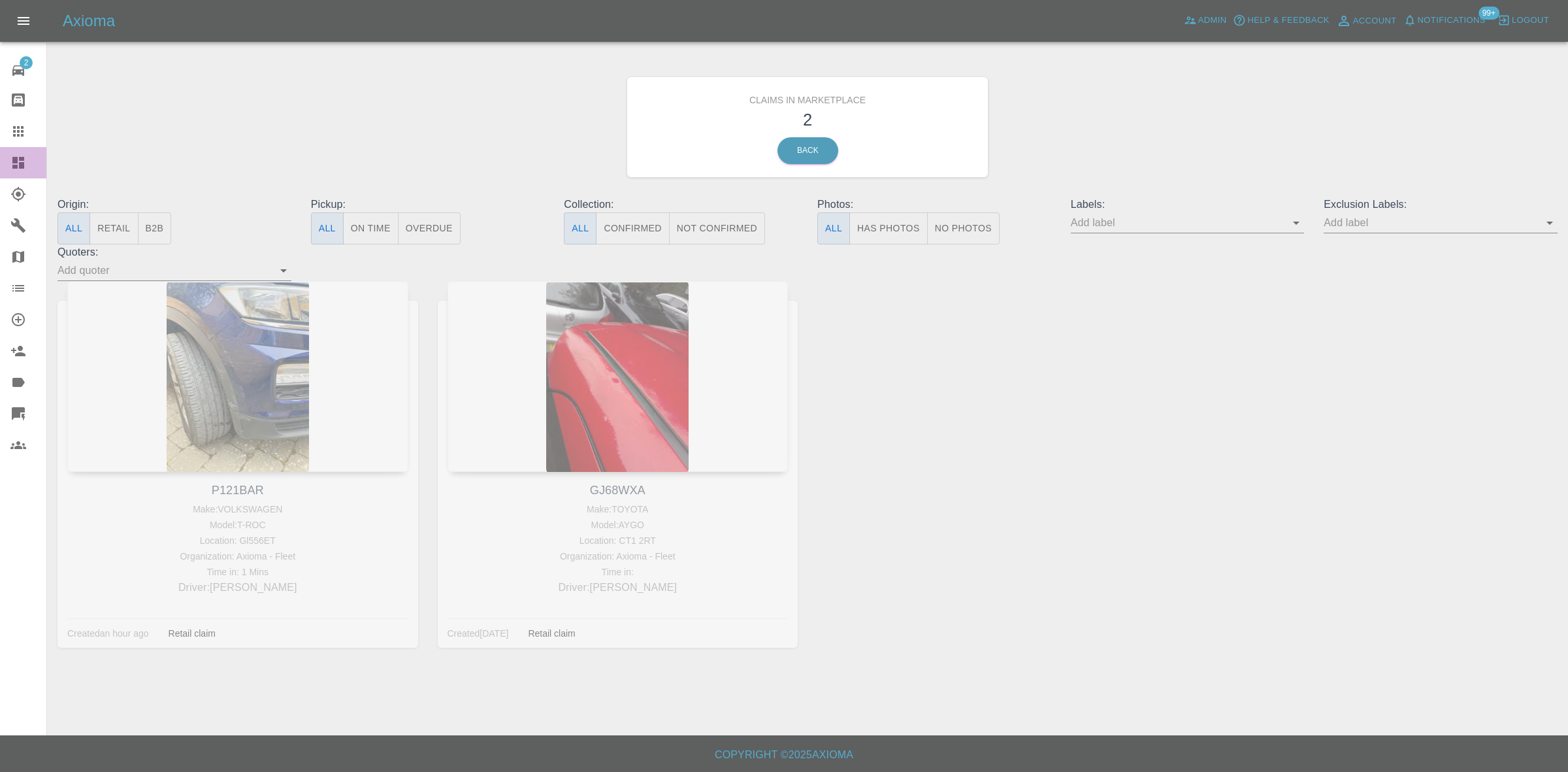
click at [0, 165] on link "Dashboard" at bounding box center [23, 162] width 46 height 32
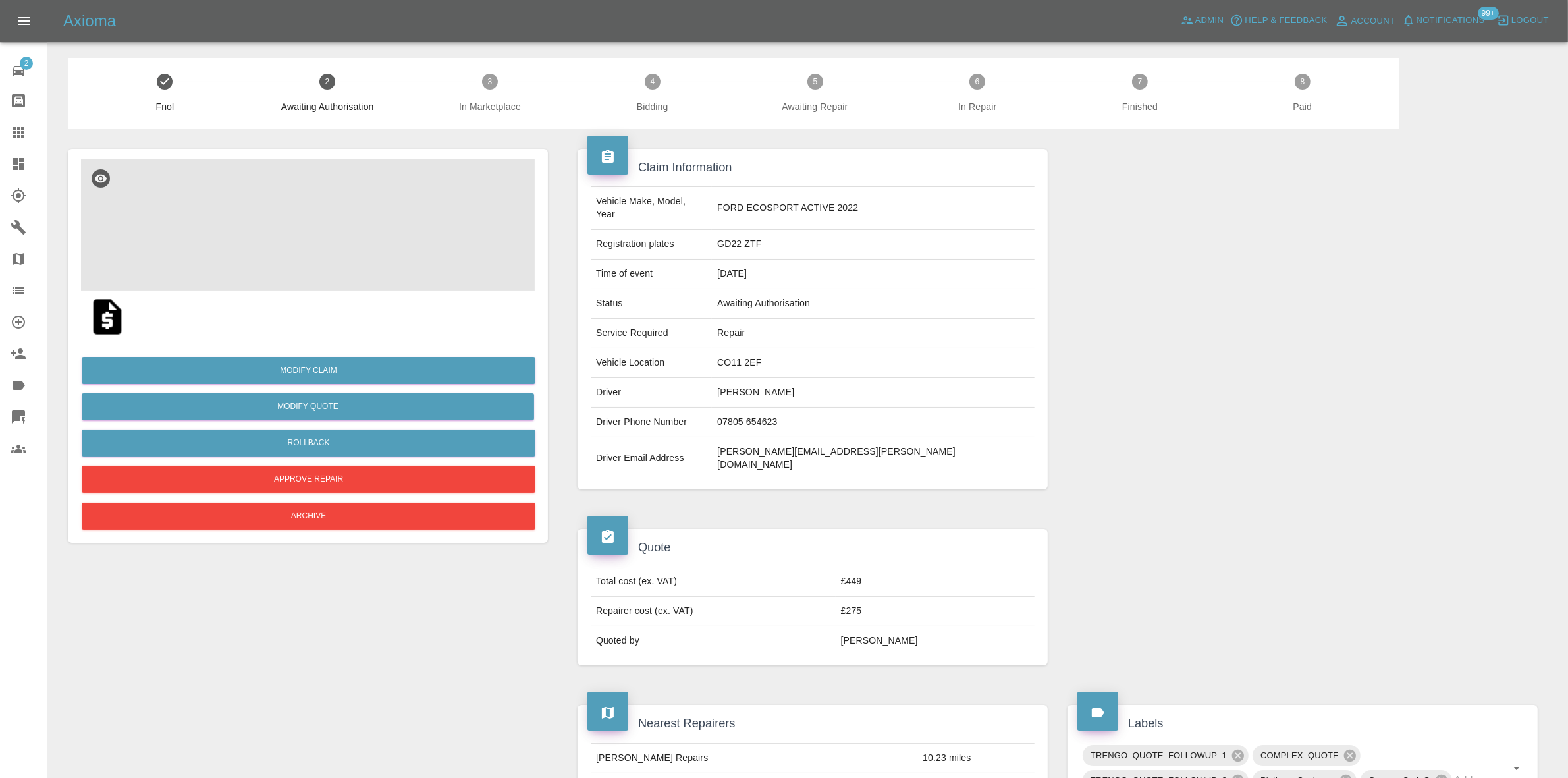
click at [330, 237] on img at bounding box center [308, 224] width 454 height 132
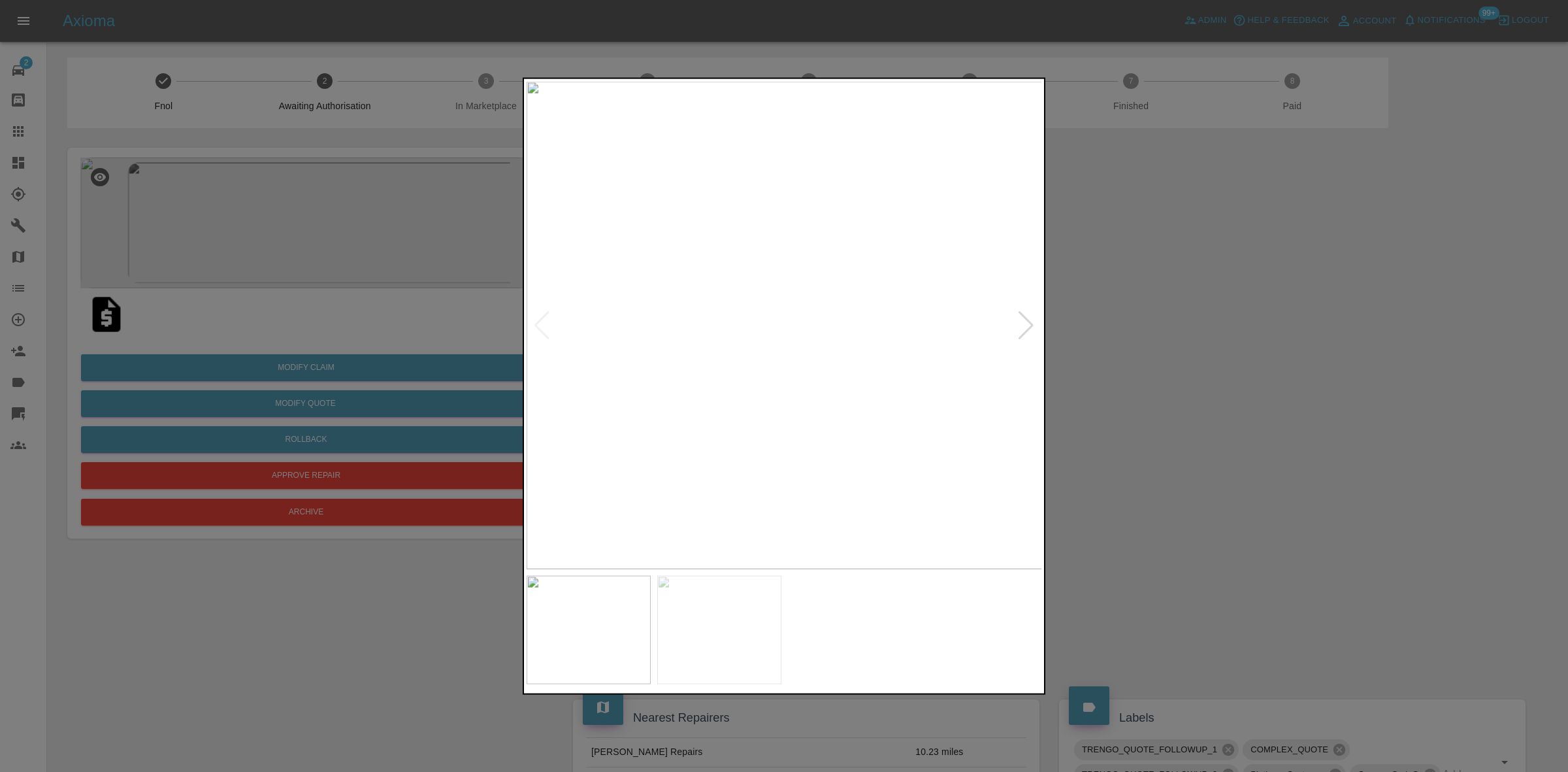
click at [1023, 328] on div at bounding box center [1026, 325] width 18 height 29
click at [1023, 328] on img at bounding box center [784, 324] width 516 height 487
click at [546, 323] on div at bounding box center [542, 325] width 18 height 29
click at [1095, 334] on div at bounding box center [784, 386] width 1568 height 772
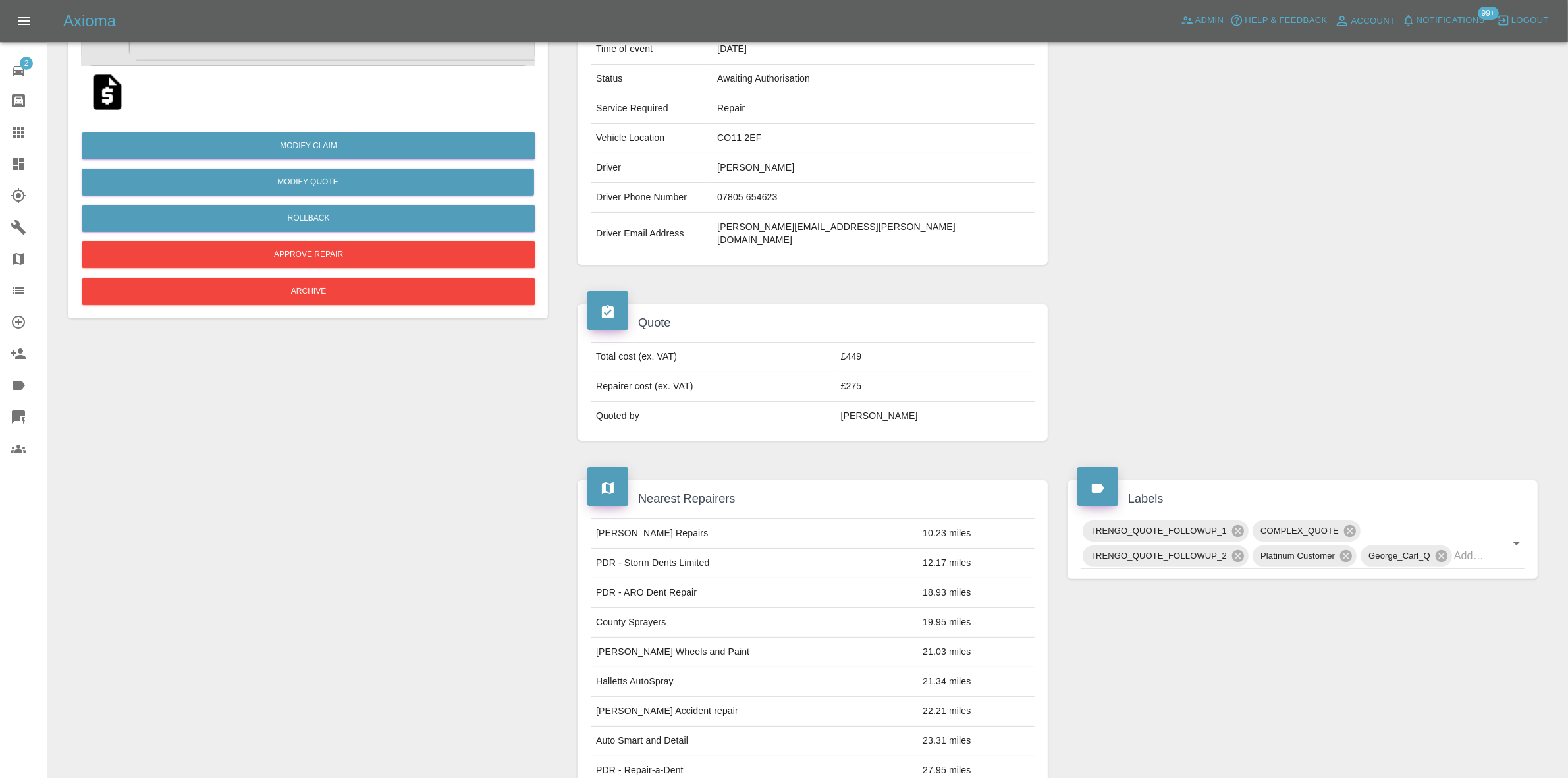
scroll to position [23, 0]
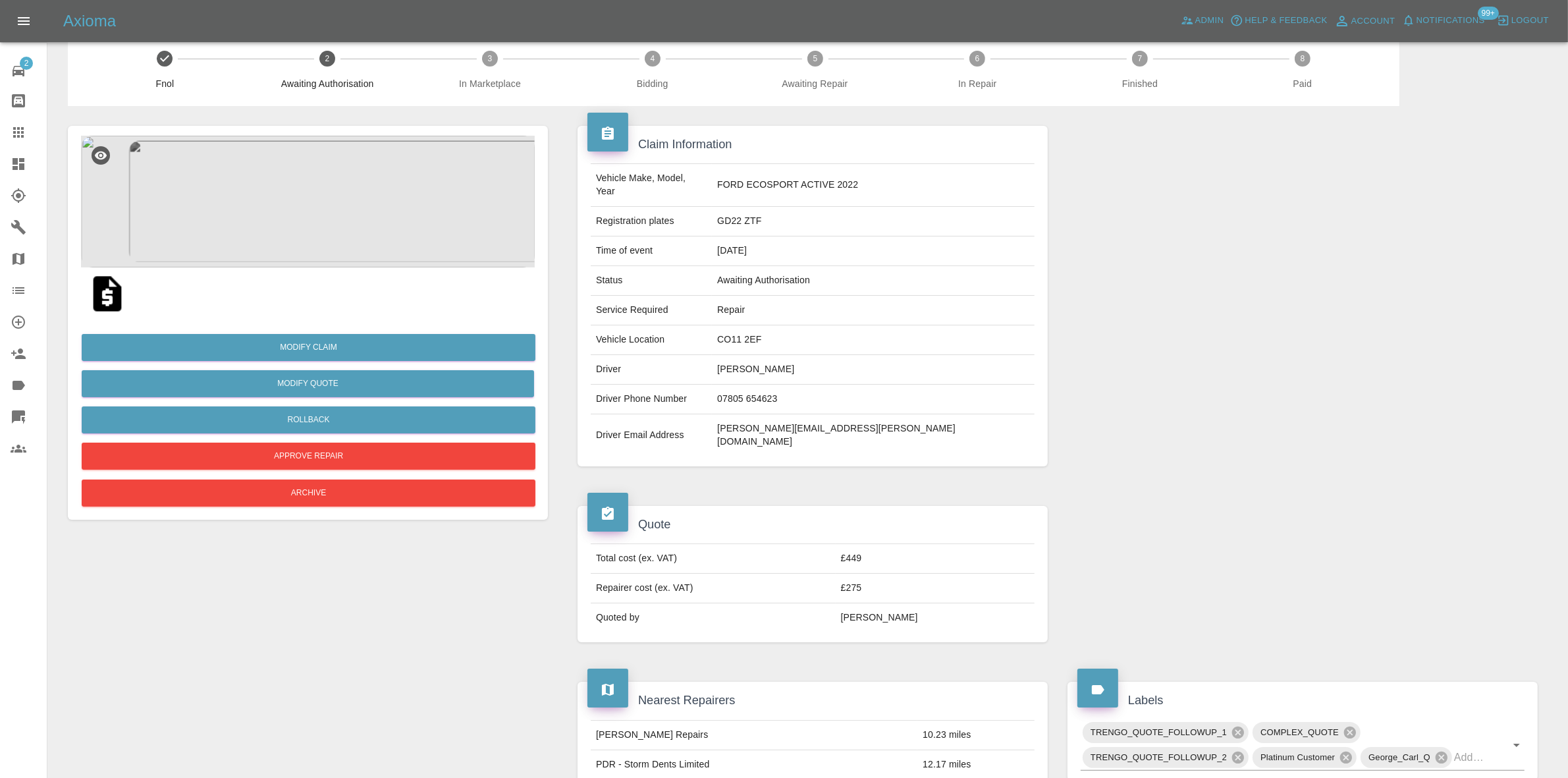
click at [437, 199] on img at bounding box center [308, 201] width 454 height 132
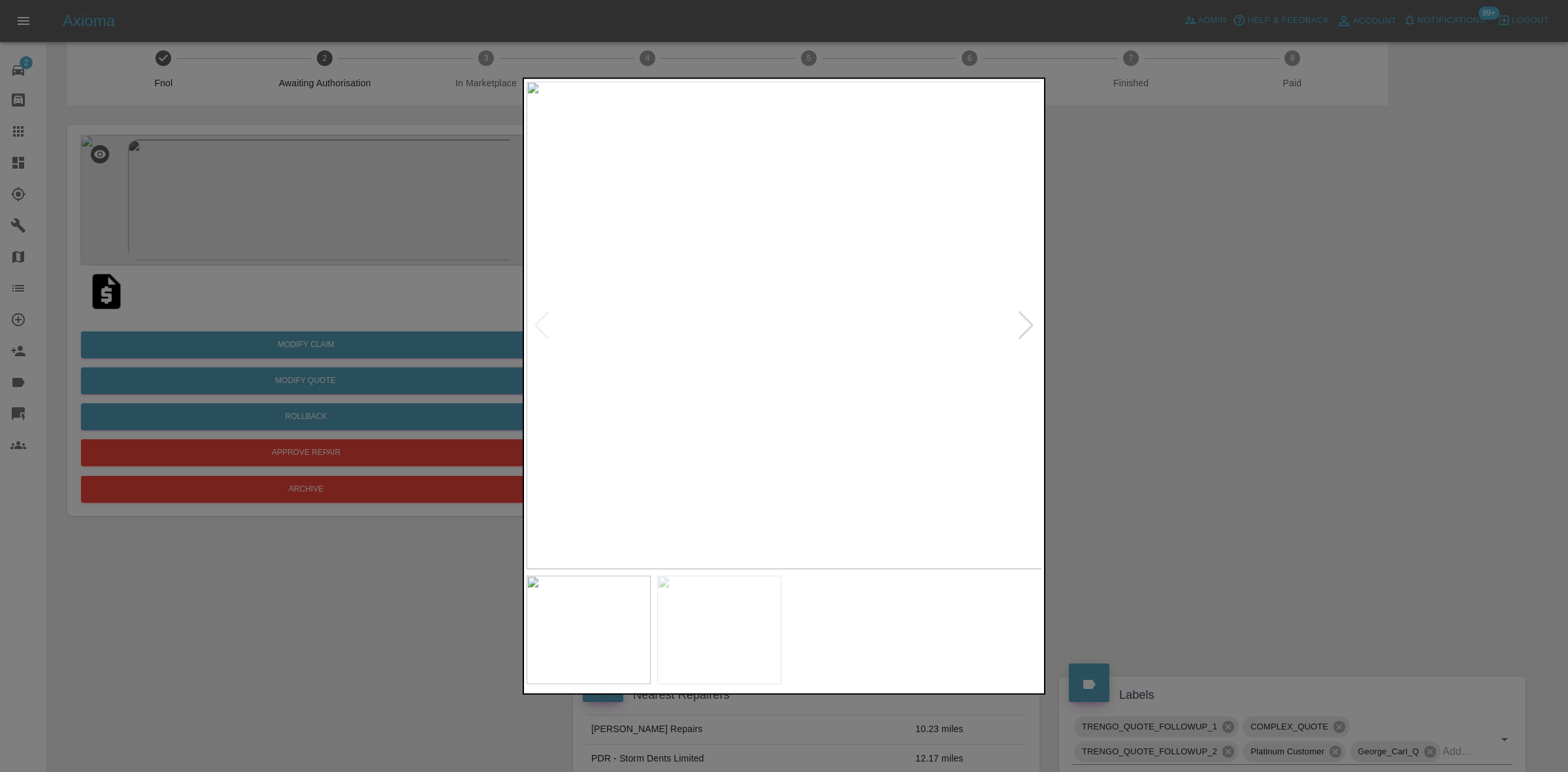
click at [1022, 320] on div at bounding box center [1026, 325] width 18 height 29
click at [1157, 330] on div at bounding box center [784, 386] width 1568 height 772
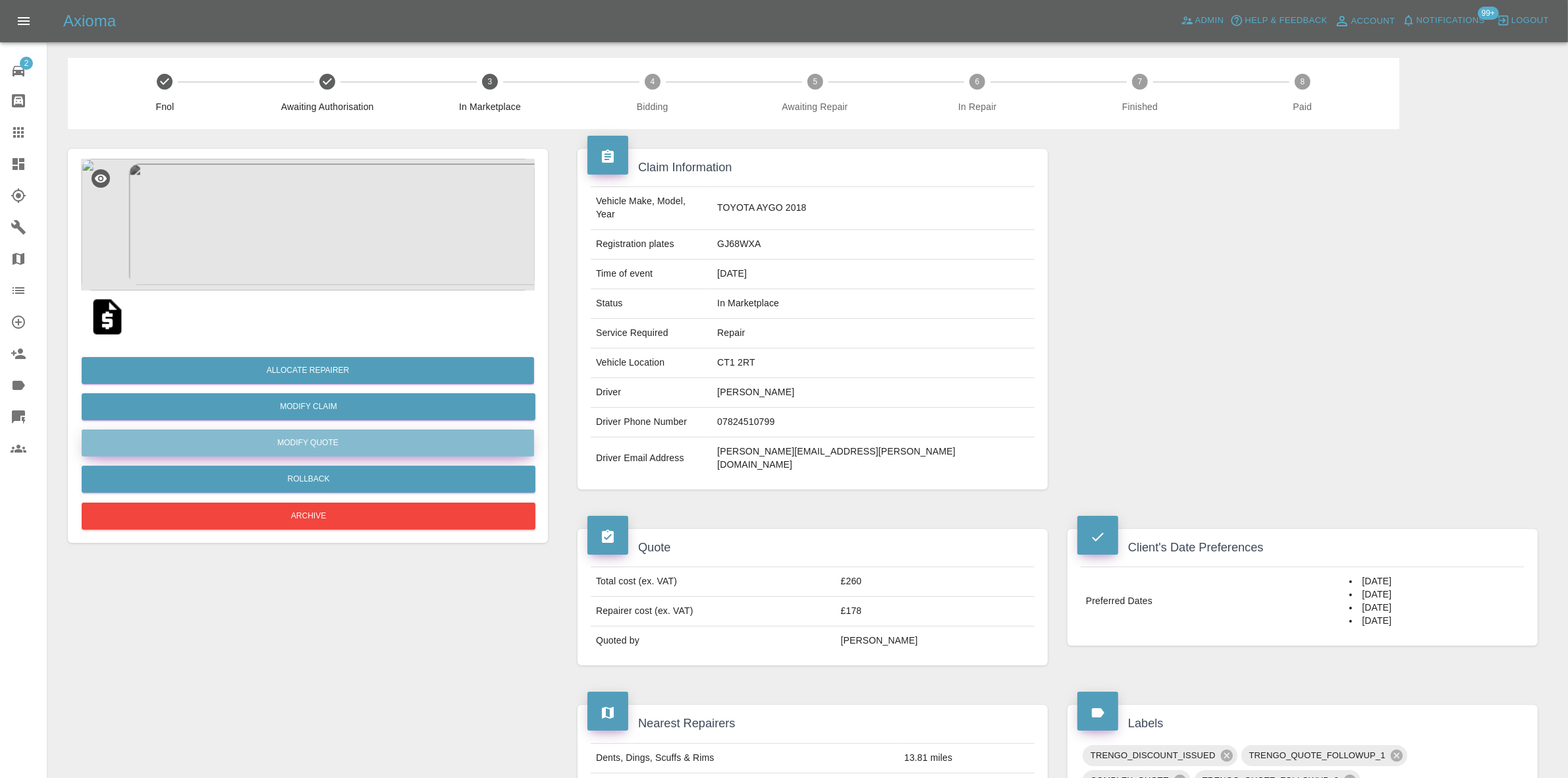
click at [320, 438] on button "Modify Quote" at bounding box center [308, 443] width 452 height 27
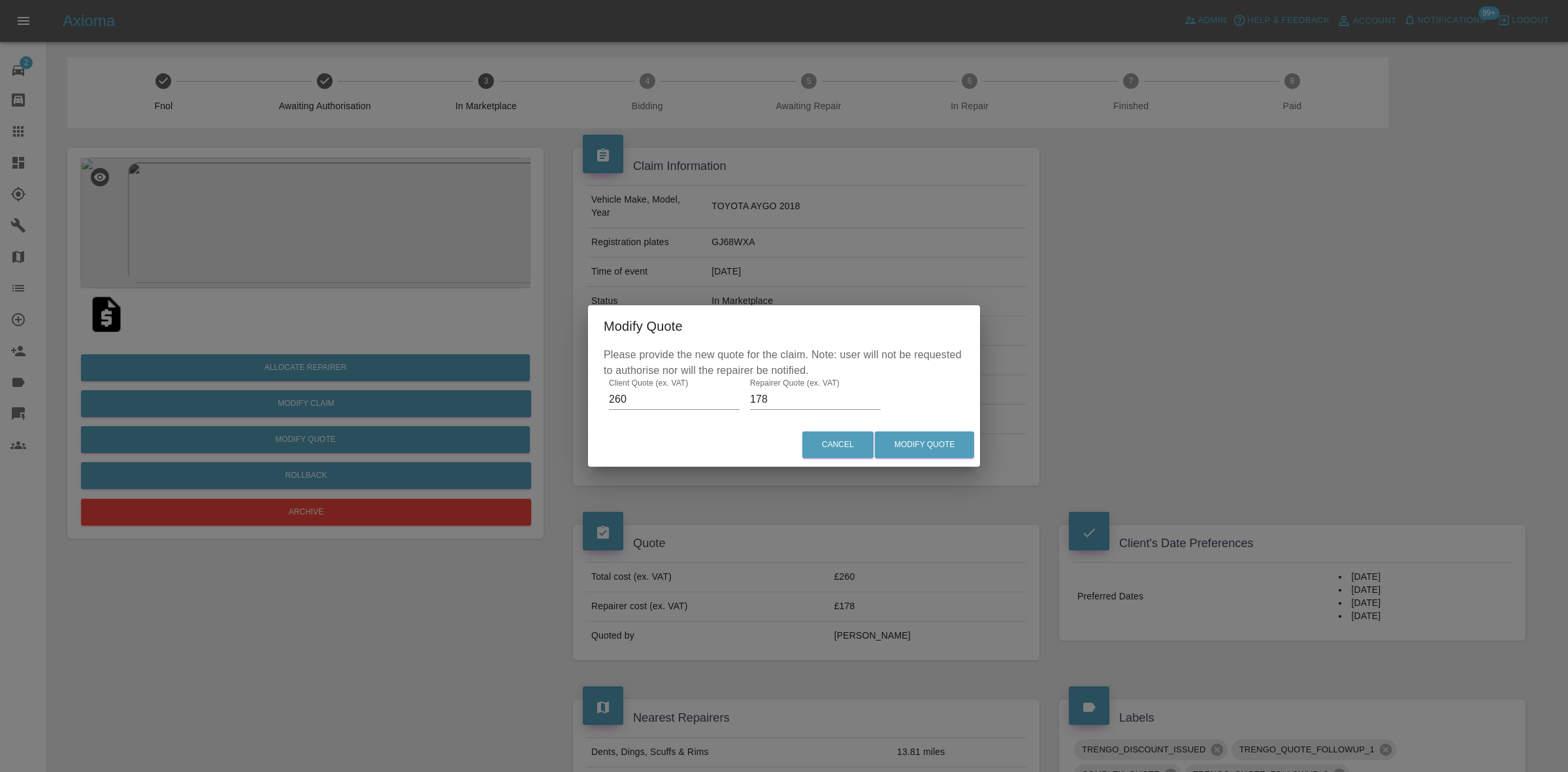
click at [684, 396] on input "260" at bounding box center [674, 399] width 131 height 21
type input "250"
click at [920, 439] on button "Modify Quote" at bounding box center [924, 445] width 99 height 27
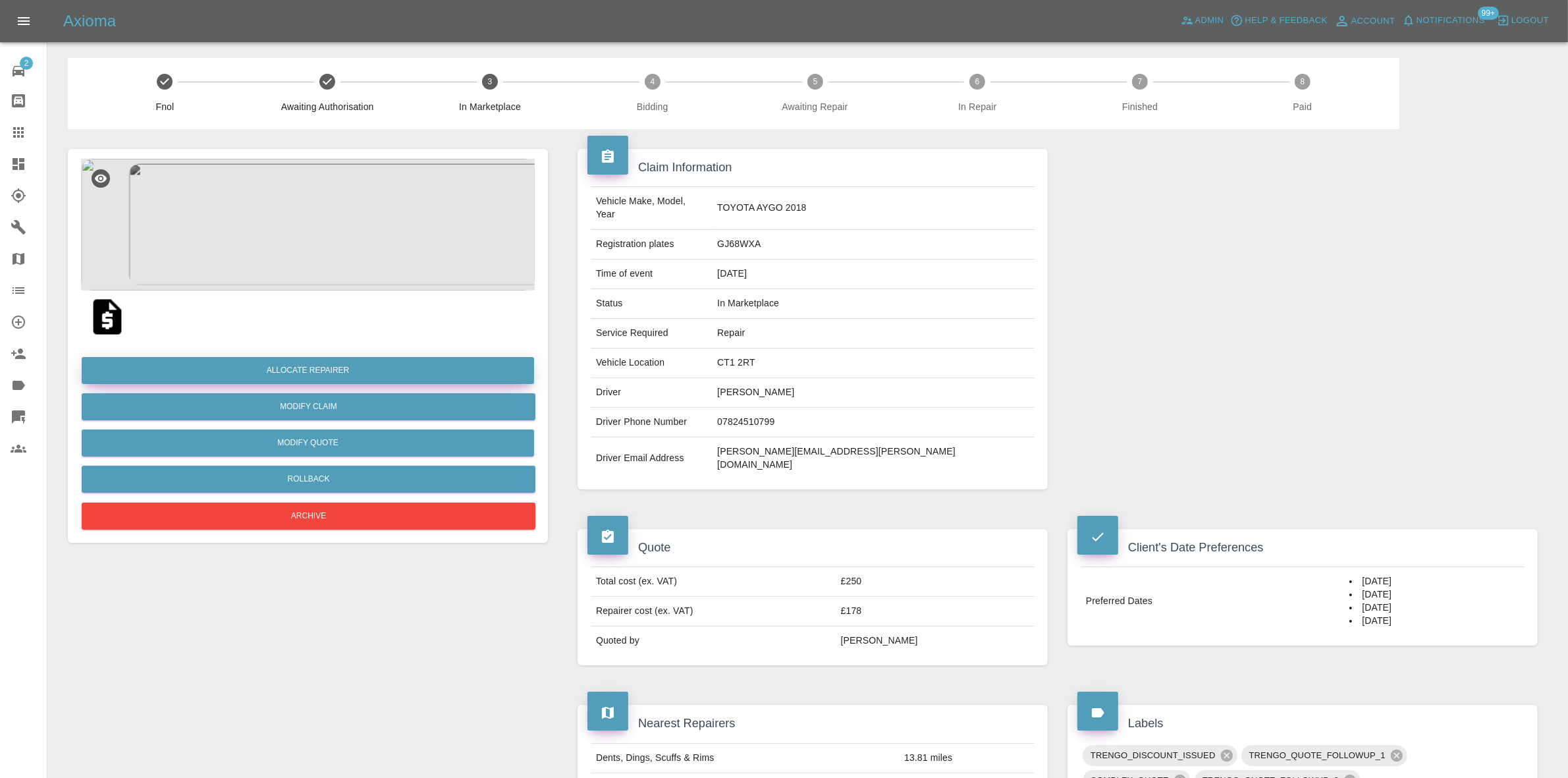
click at [303, 369] on button "Allocate Repairer" at bounding box center [308, 370] width 452 height 27
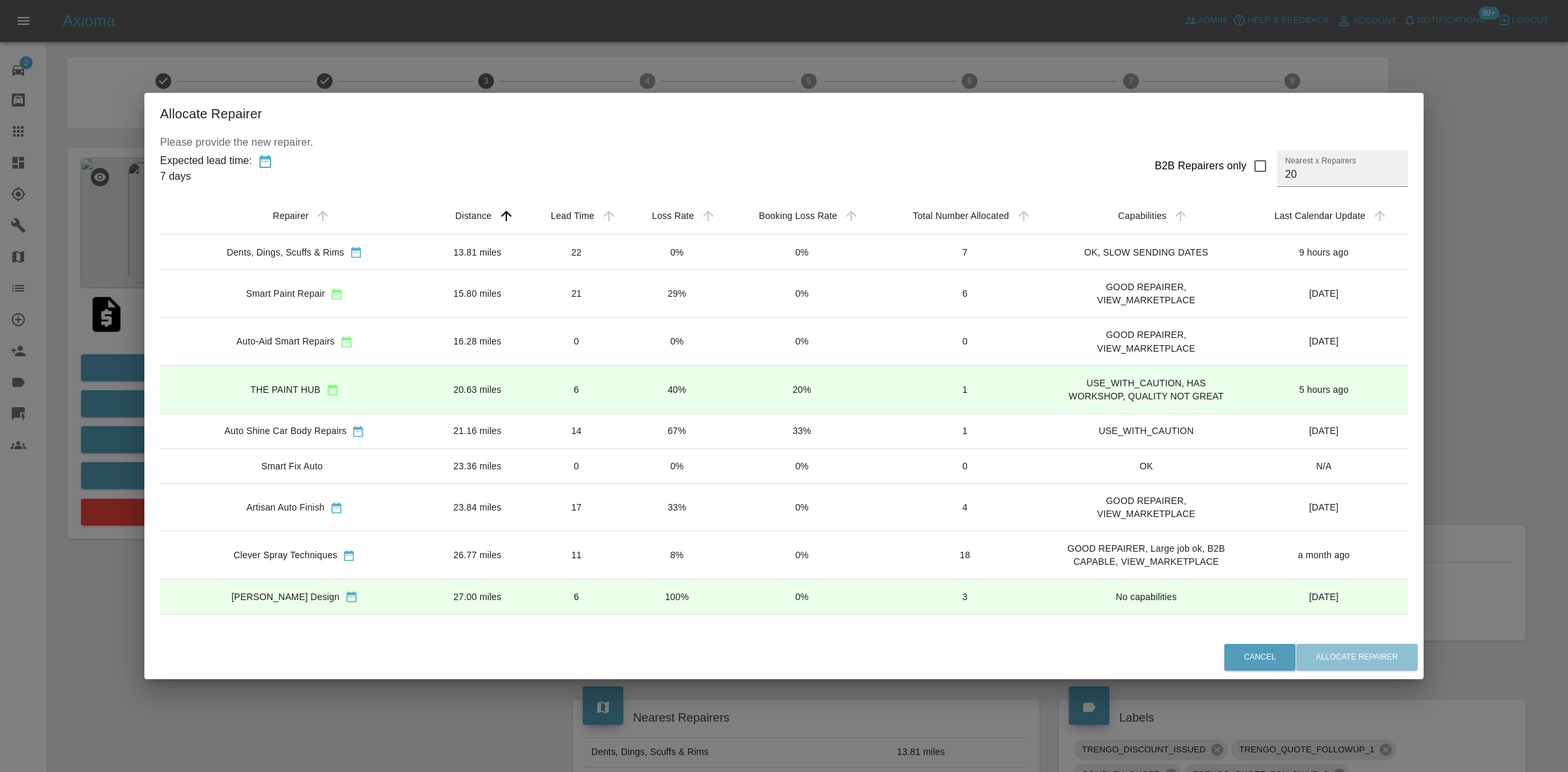
drag, startPoint x: 620, startPoint y: 498, endPoint x: 998, endPoint y: 641, distance: 404.1
click at [627, 498] on td "33%" at bounding box center [676, 506] width 99 height 48
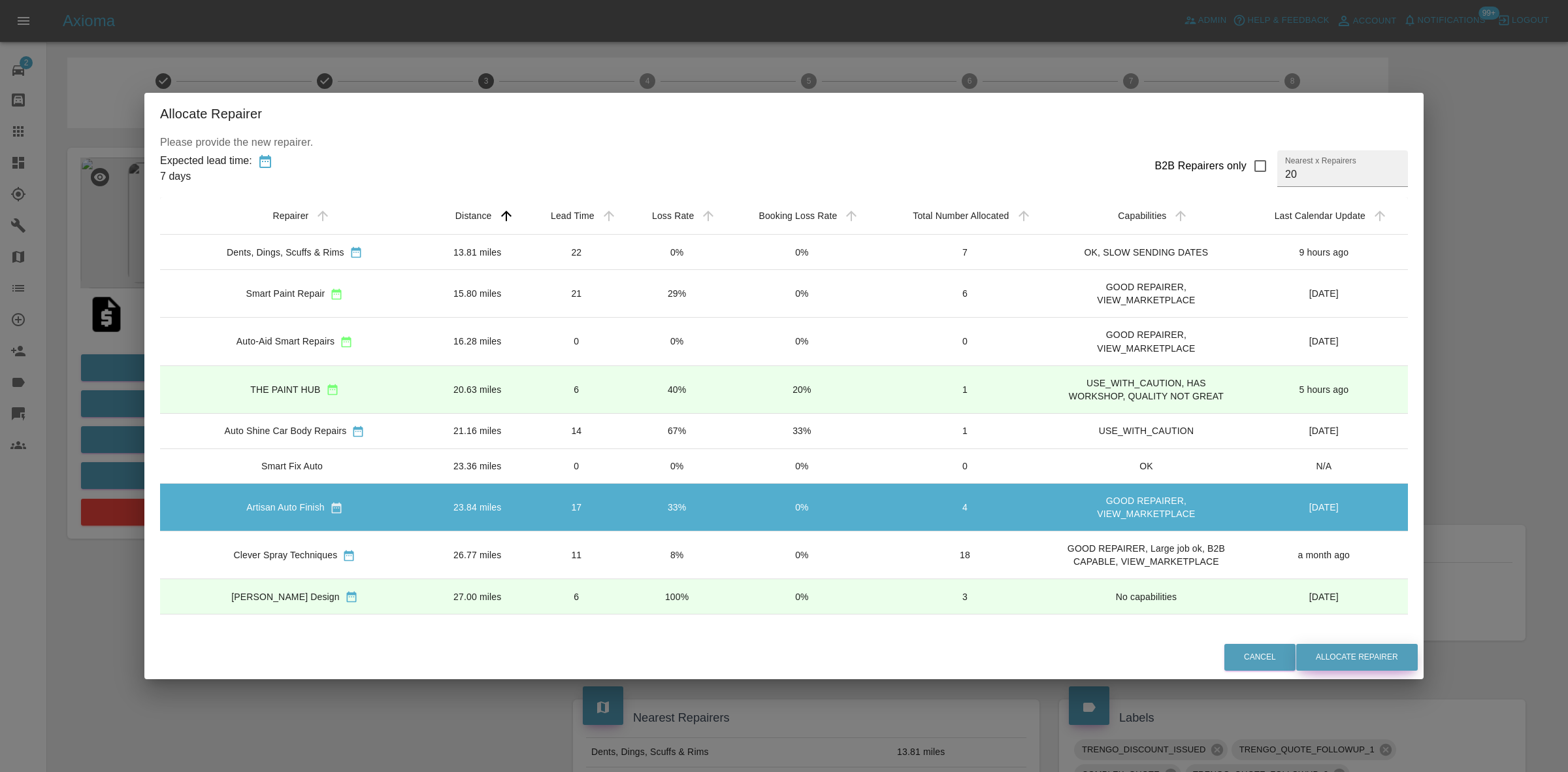
drag, startPoint x: 1350, startPoint y: 665, endPoint x: 918, endPoint y: 624, distance: 433.9
click at [1350, 665] on button "Allocate Repairer" at bounding box center [1356, 657] width 122 height 27
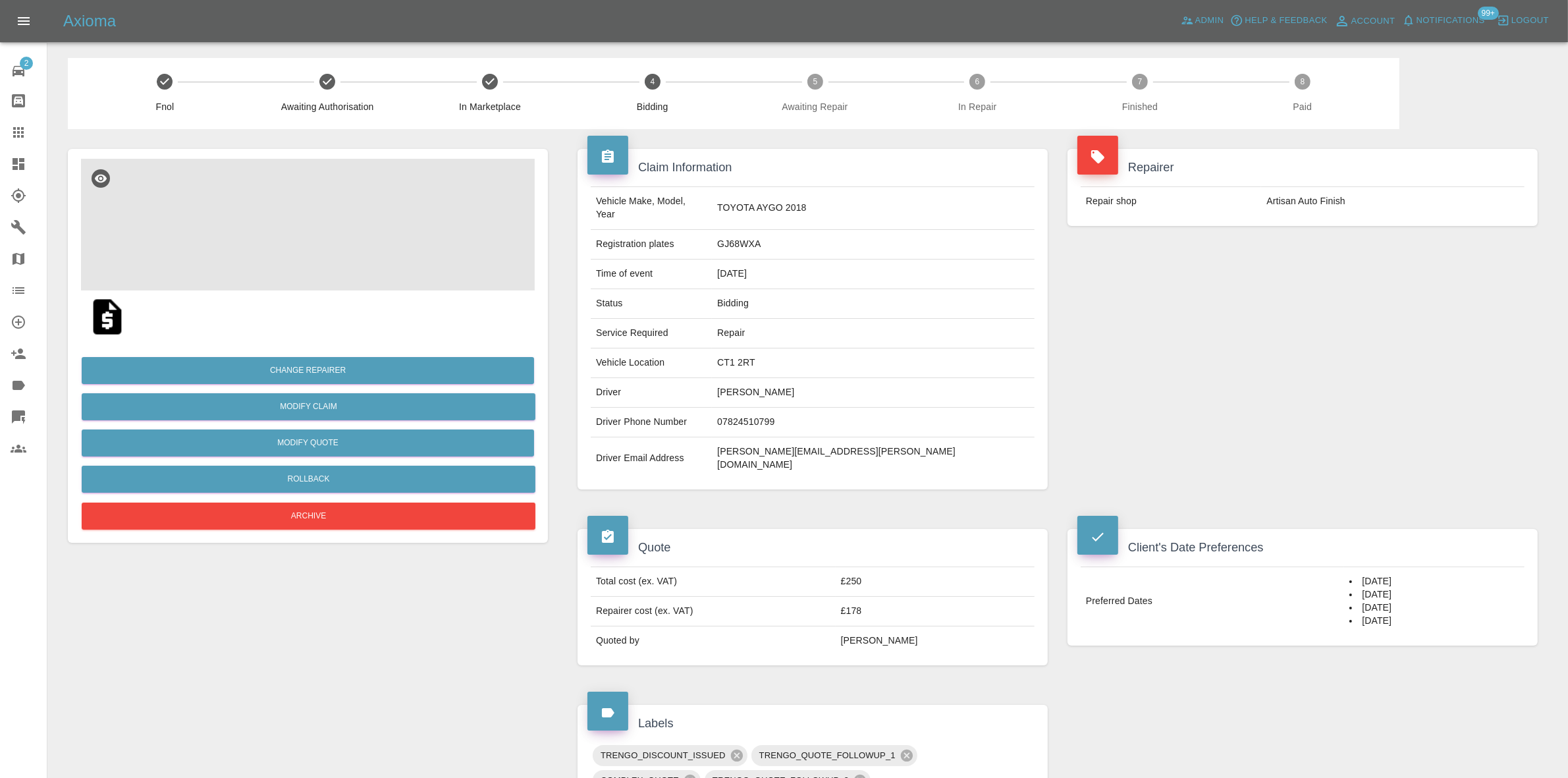
click at [306, 182] on img at bounding box center [308, 224] width 454 height 132
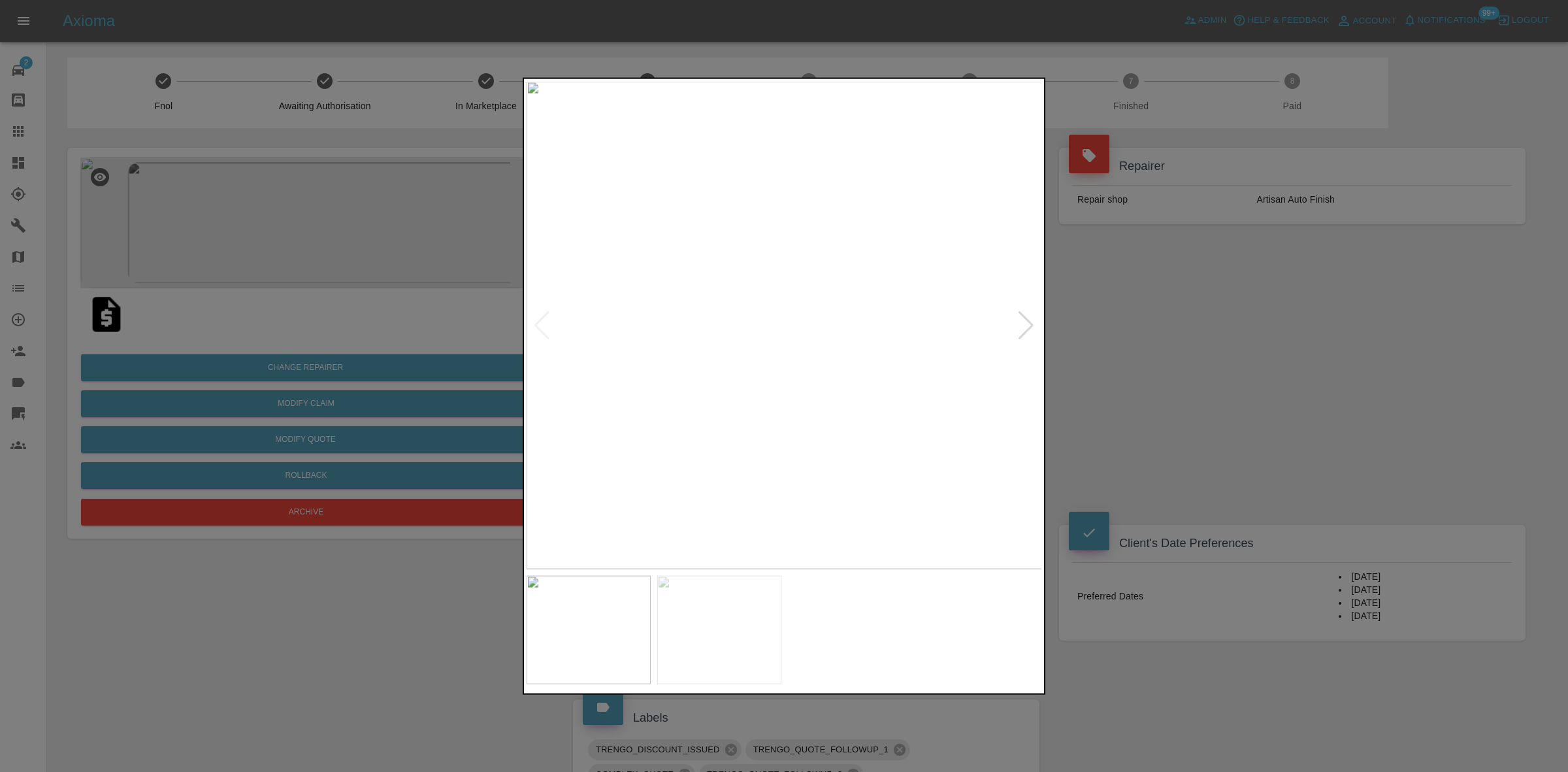
click at [1023, 318] on div at bounding box center [1026, 325] width 18 height 29
click at [1102, 328] on div at bounding box center [784, 386] width 1568 height 772
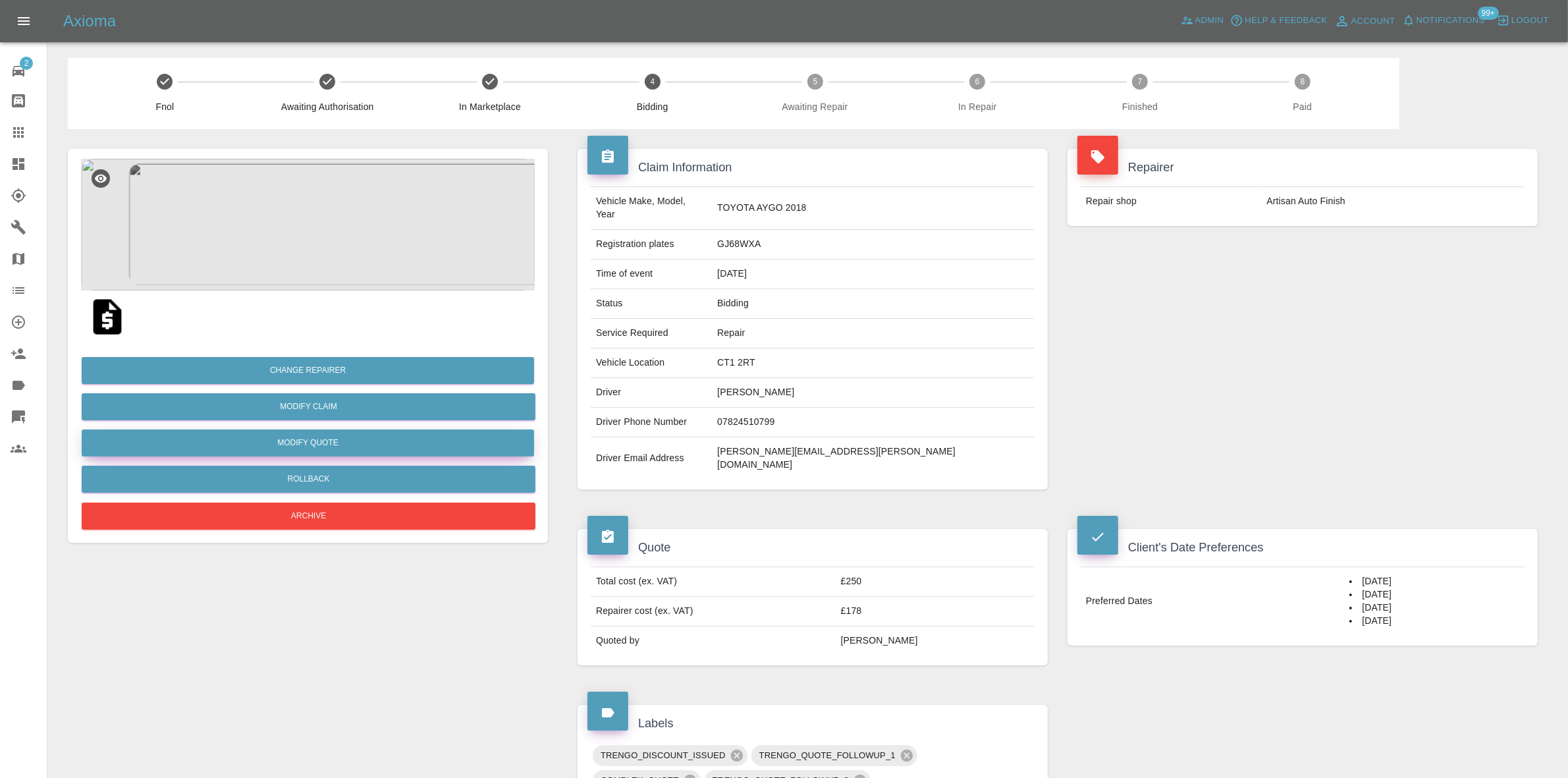
click at [304, 448] on button "Modify Quote" at bounding box center [308, 443] width 452 height 27
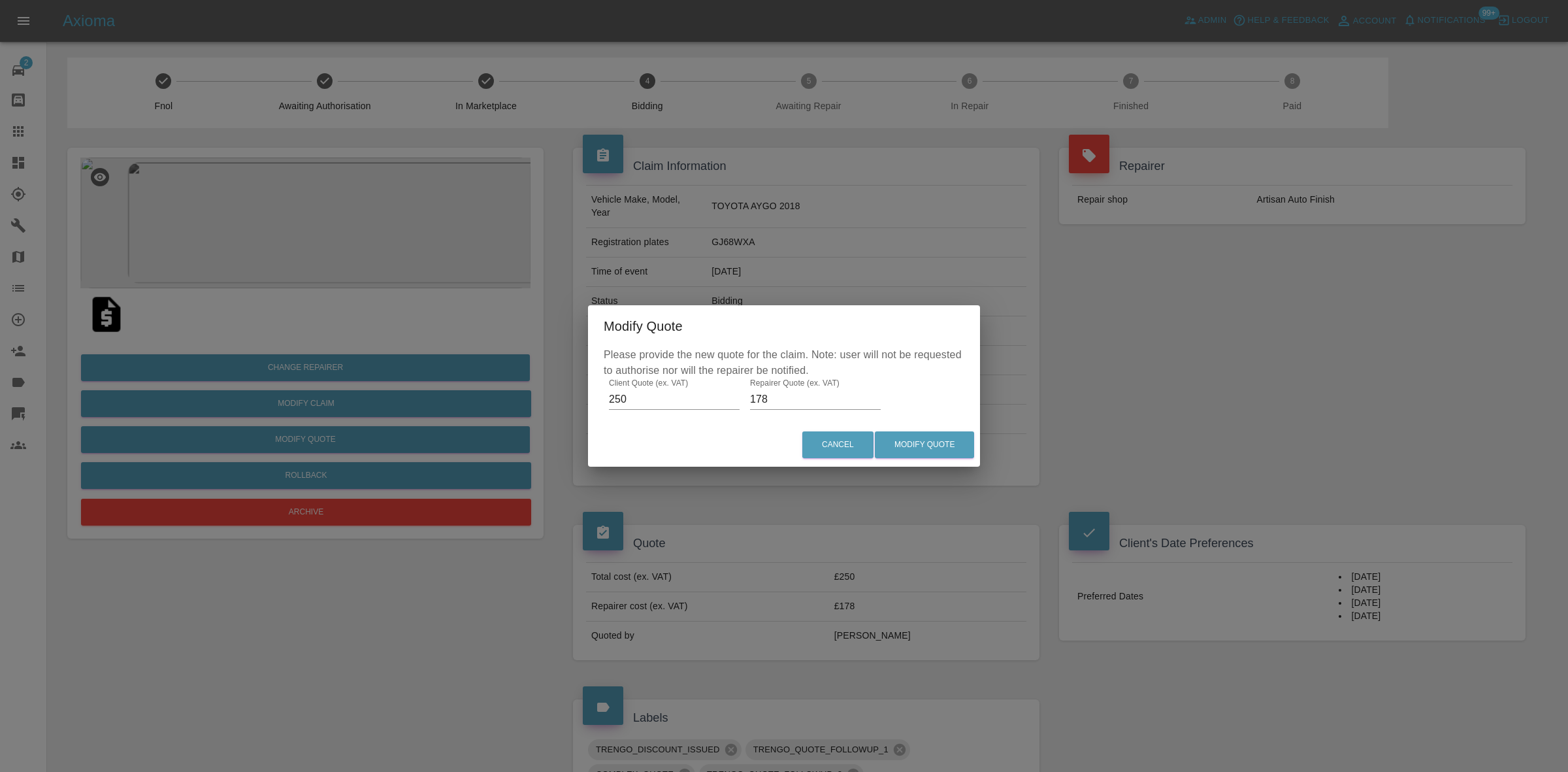
click at [765, 399] on input "178" at bounding box center [815, 399] width 131 height 21
type input "175"
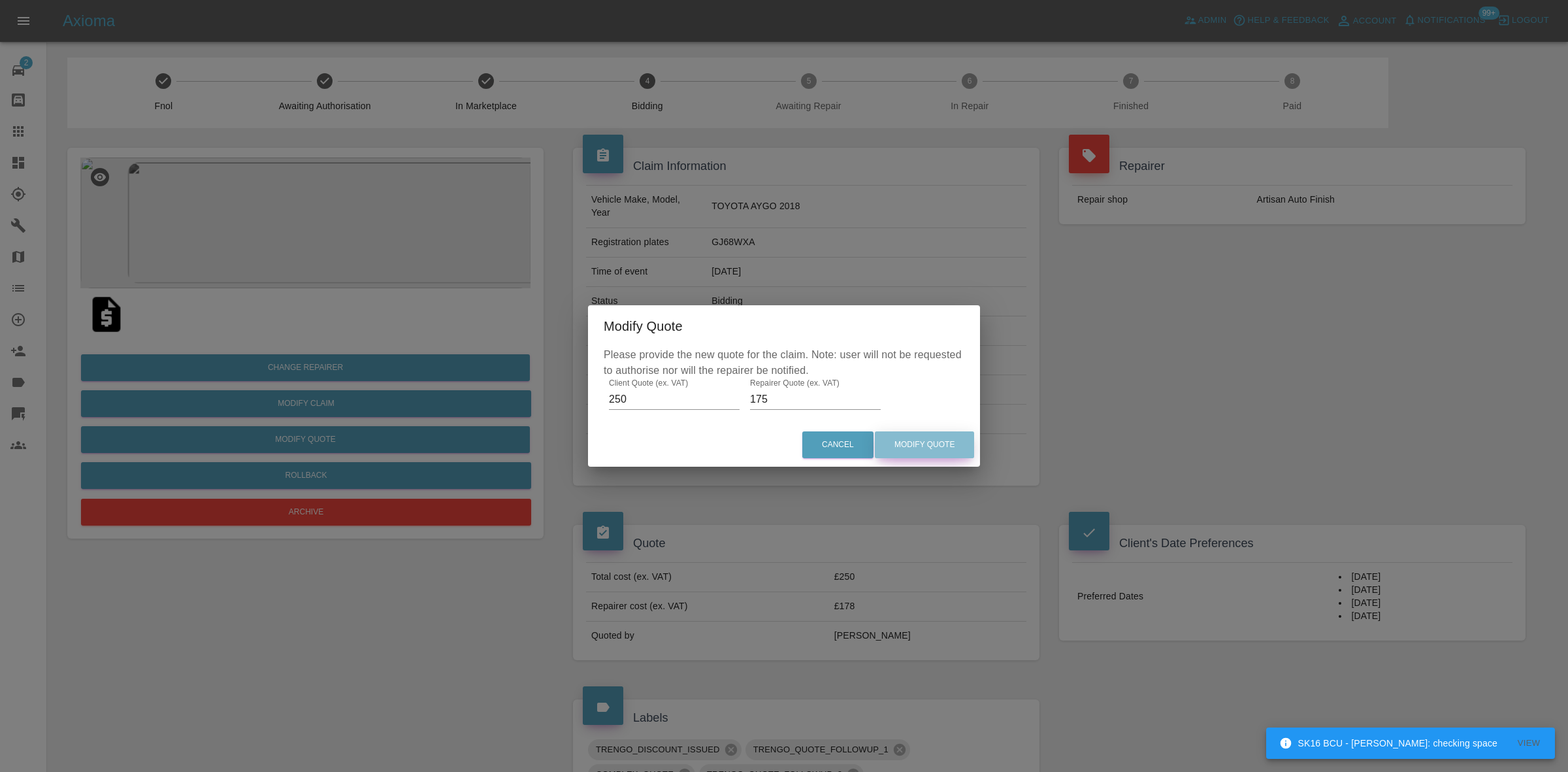
click at [936, 450] on button "Modify Quote" at bounding box center [924, 445] width 99 height 27
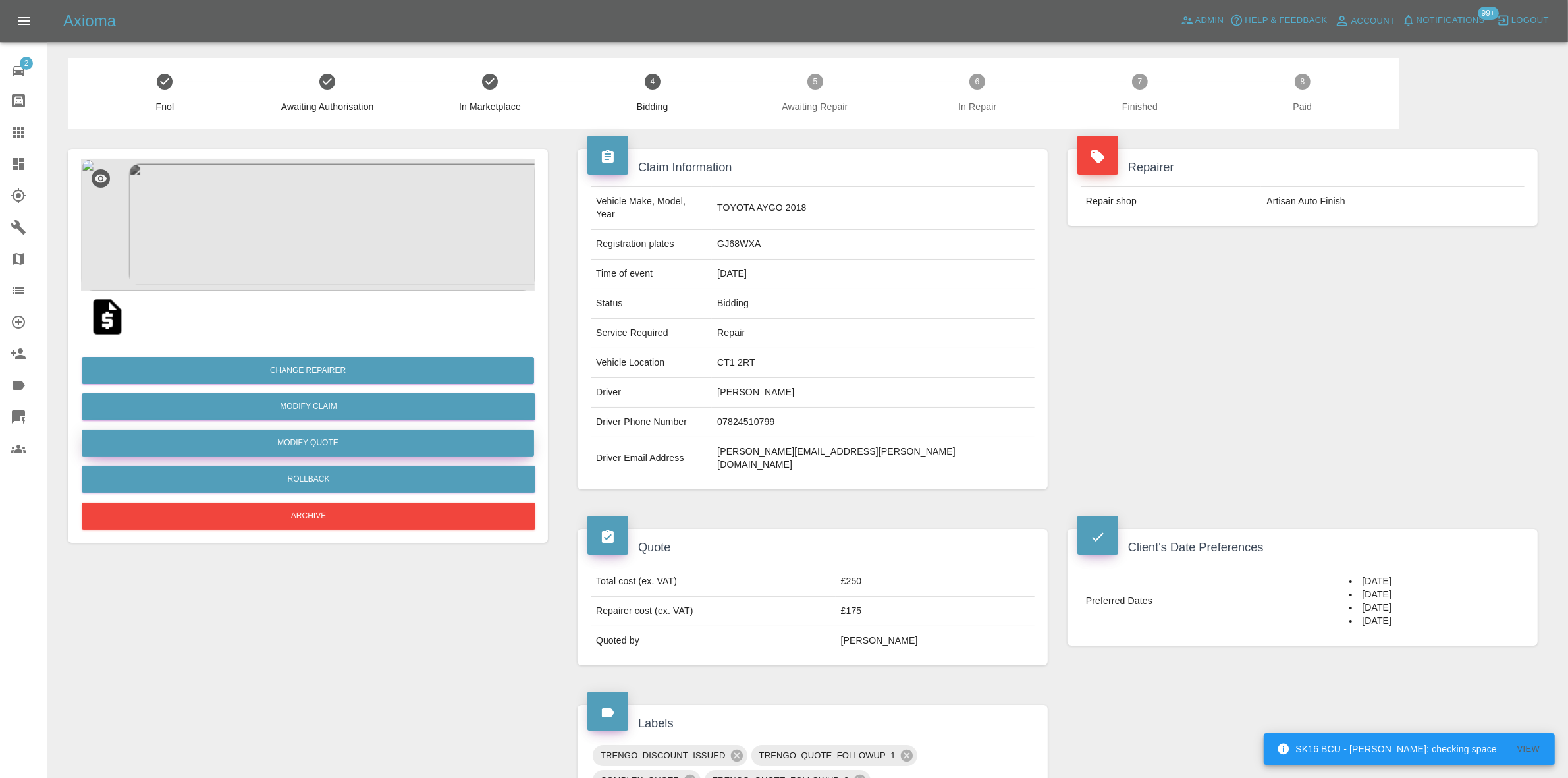
click at [300, 440] on button "Modify Quote" at bounding box center [308, 443] width 452 height 27
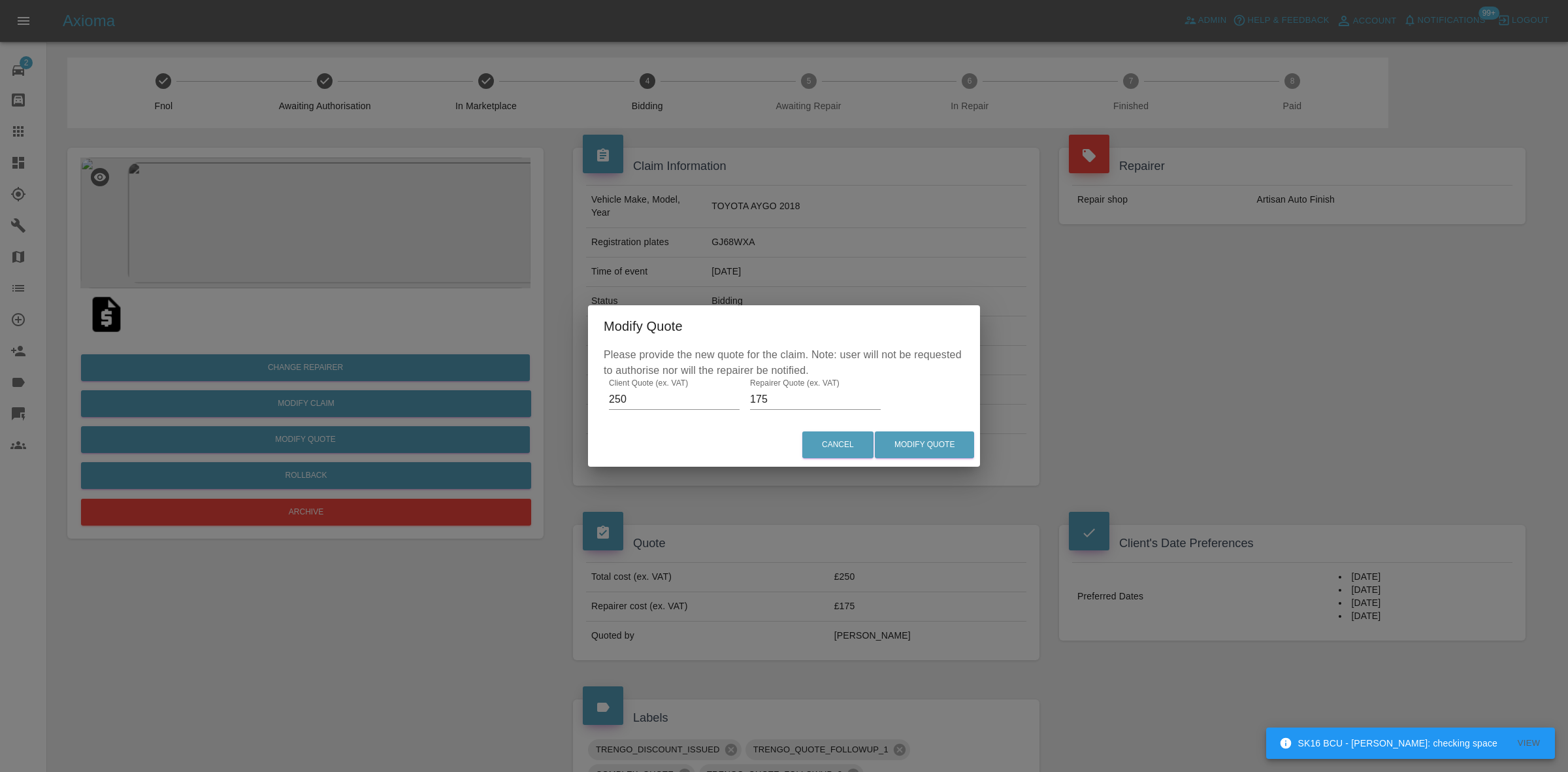
click at [784, 396] on input "175" at bounding box center [815, 399] width 131 height 21
type input "170"
click at [925, 442] on button "Modify Quote" at bounding box center [924, 445] width 99 height 27
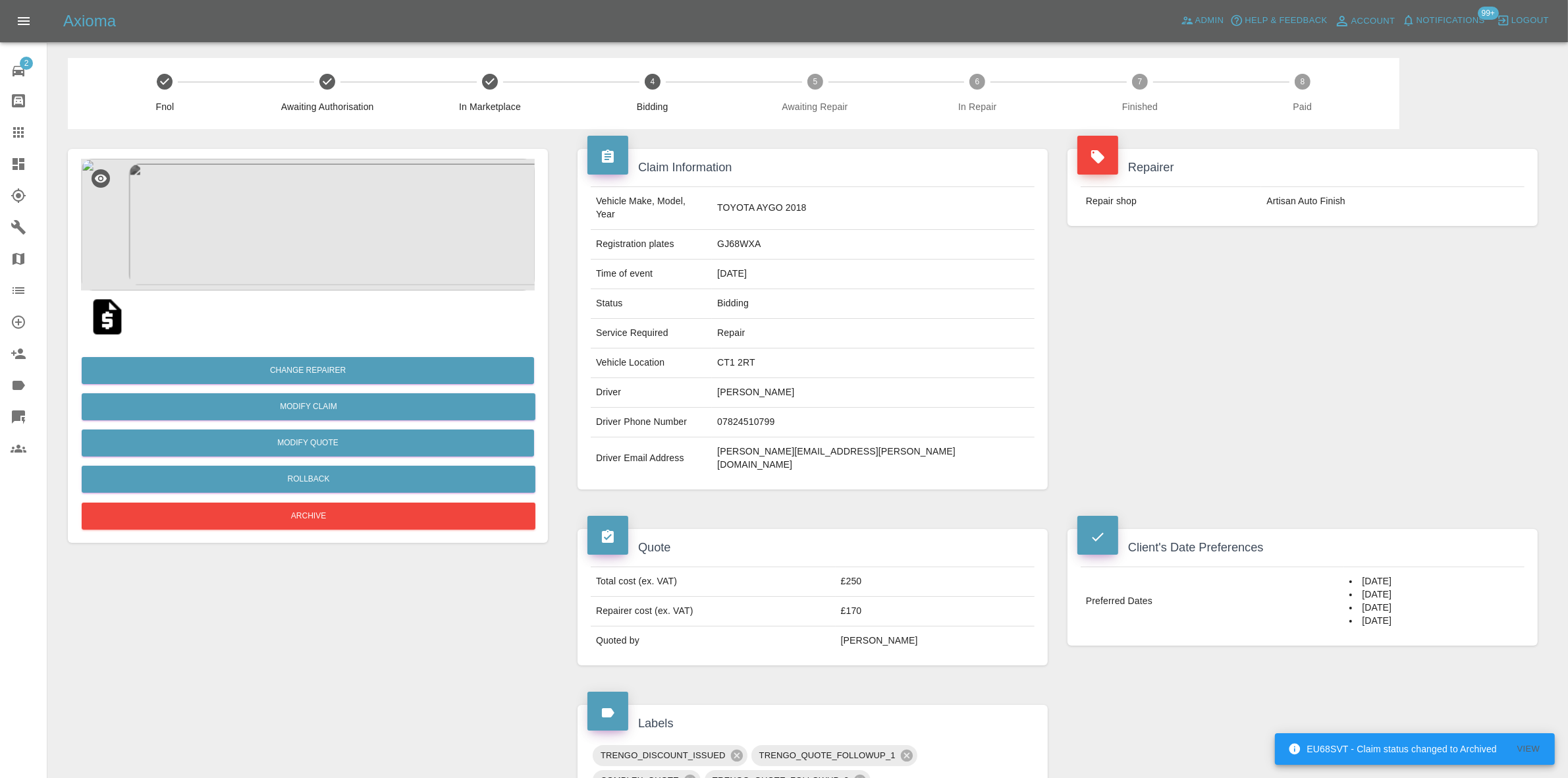
click at [1336, 320] on div "Repairer Repair shop Artisan Auto Finish" at bounding box center [1303, 319] width 490 height 380
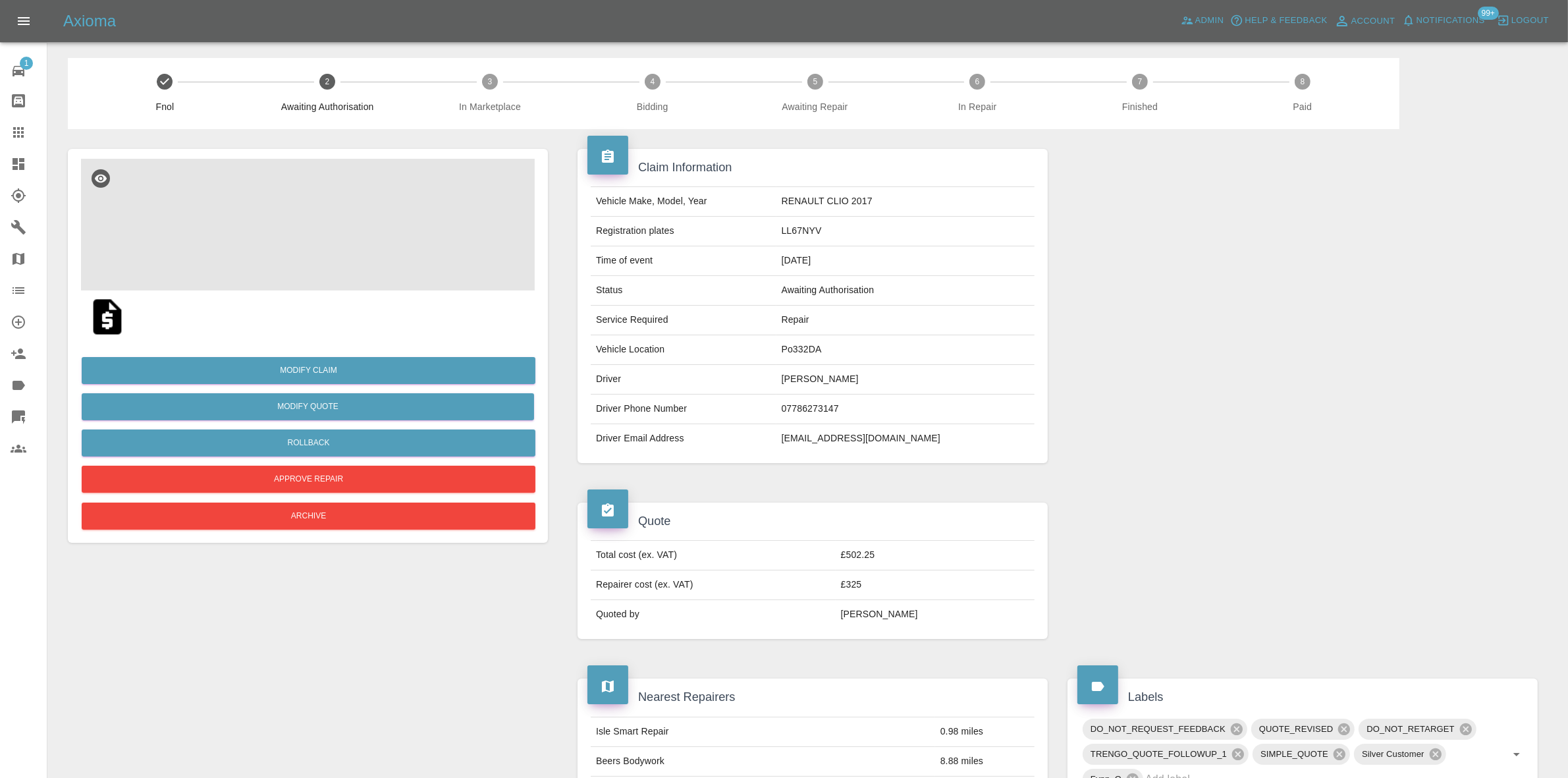
click at [368, 196] on img at bounding box center [308, 224] width 454 height 132
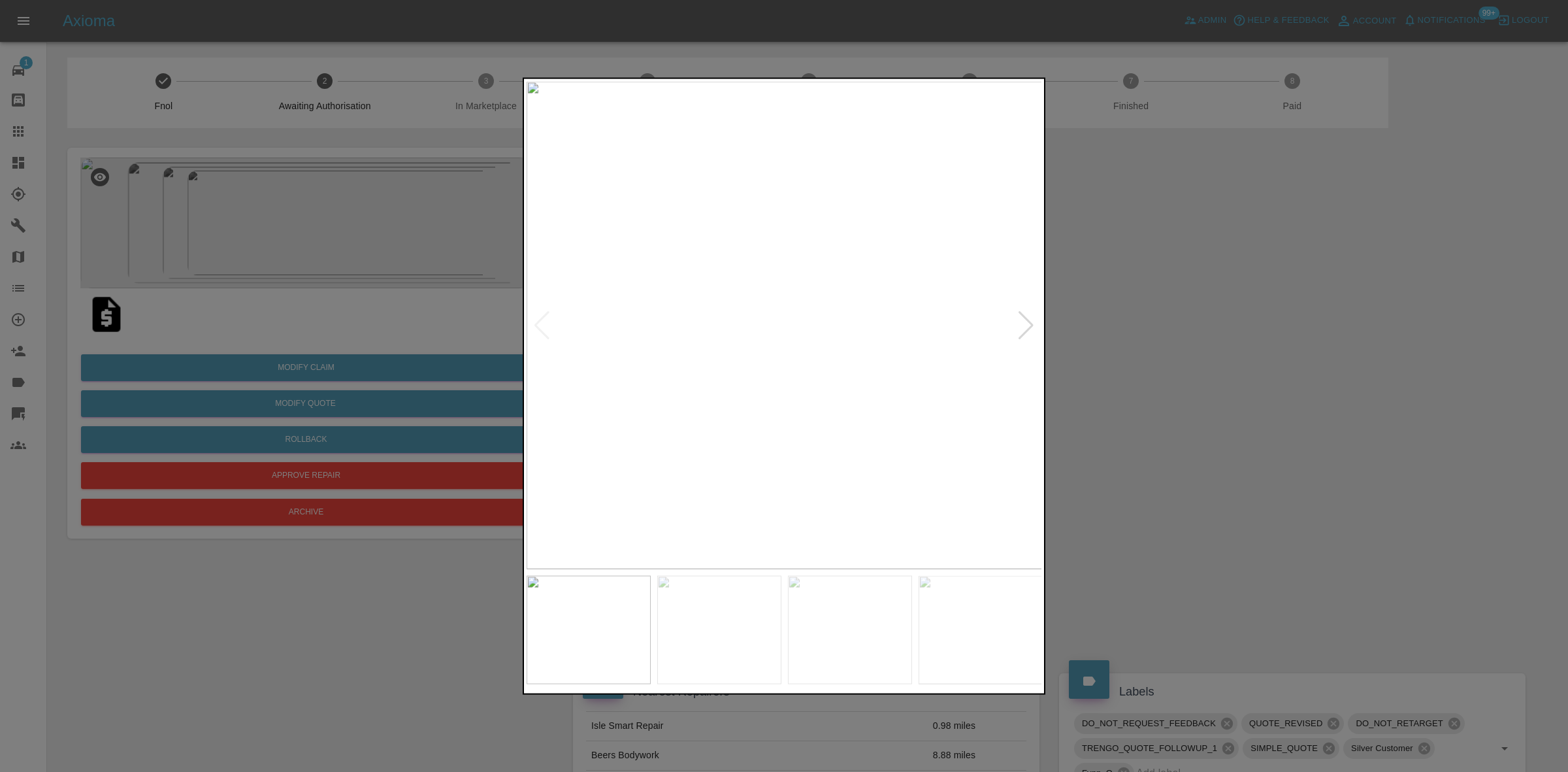
click at [1028, 327] on div at bounding box center [1026, 325] width 18 height 29
click at [1028, 327] on img at bounding box center [784, 324] width 516 height 487
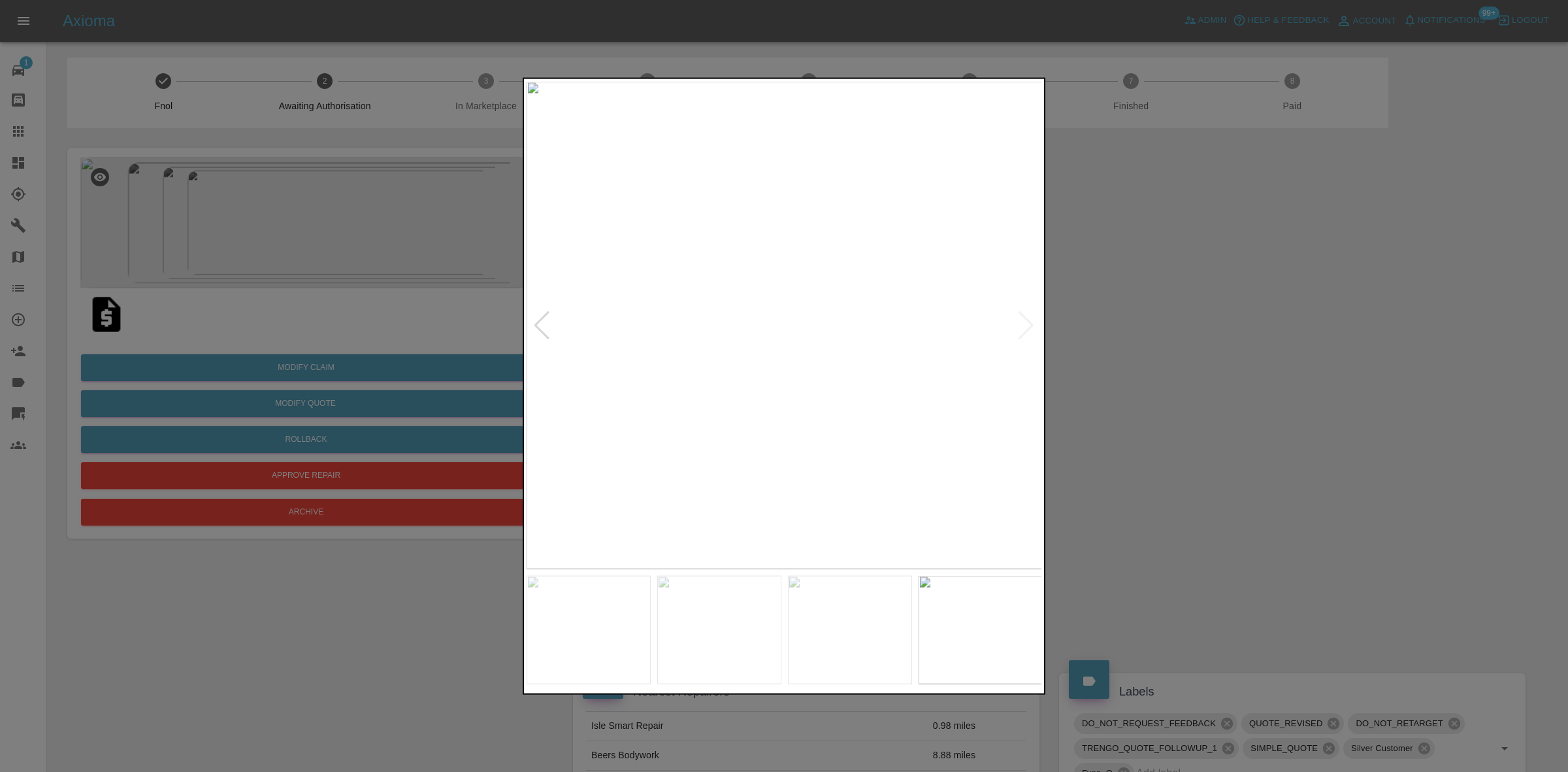
click at [1337, 367] on div at bounding box center [784, 386] width 1568 height 772
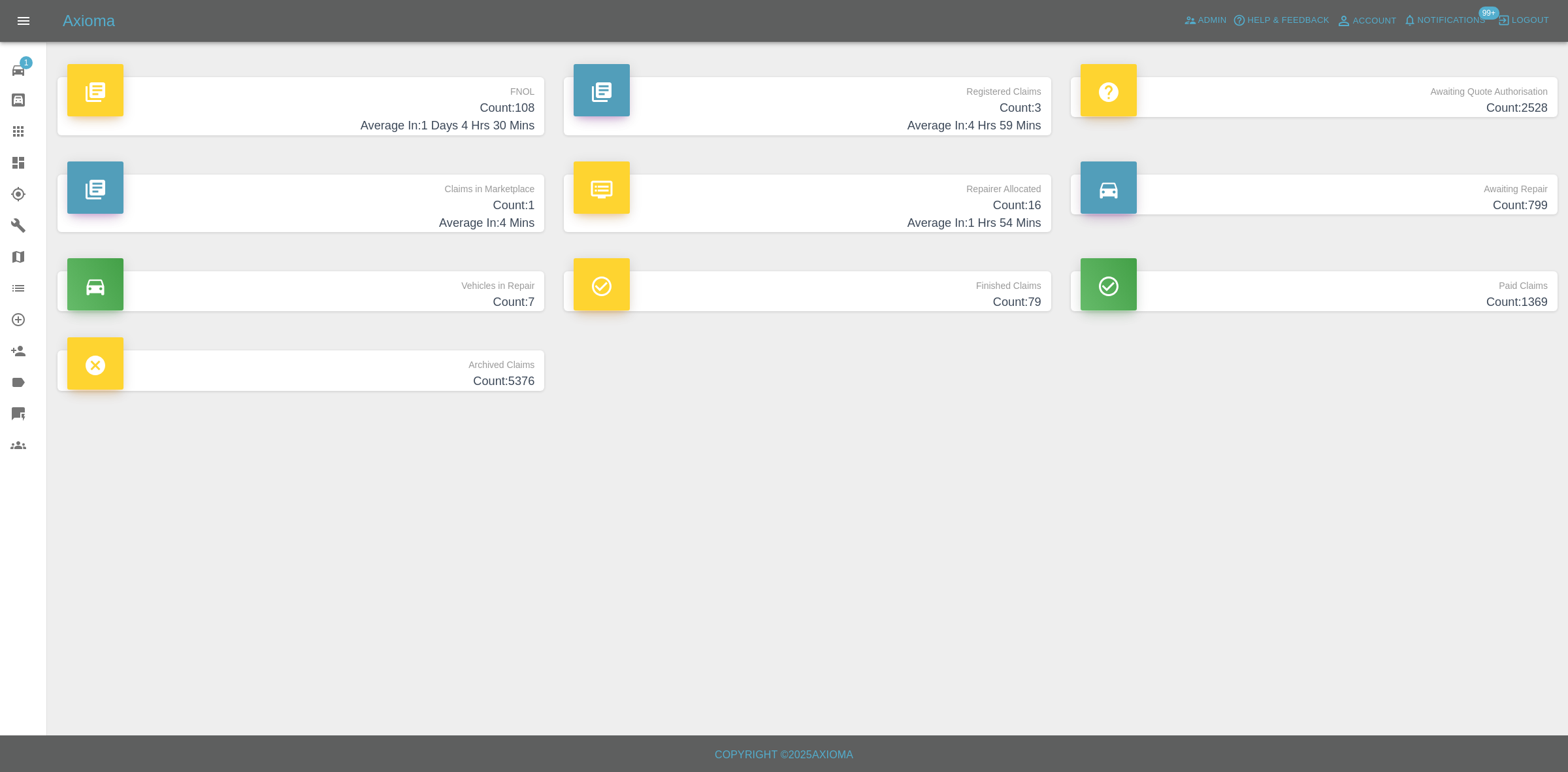
click at [1462, 11] on button "Notifications" at bounding box center [1444, 21] width 89 height 20
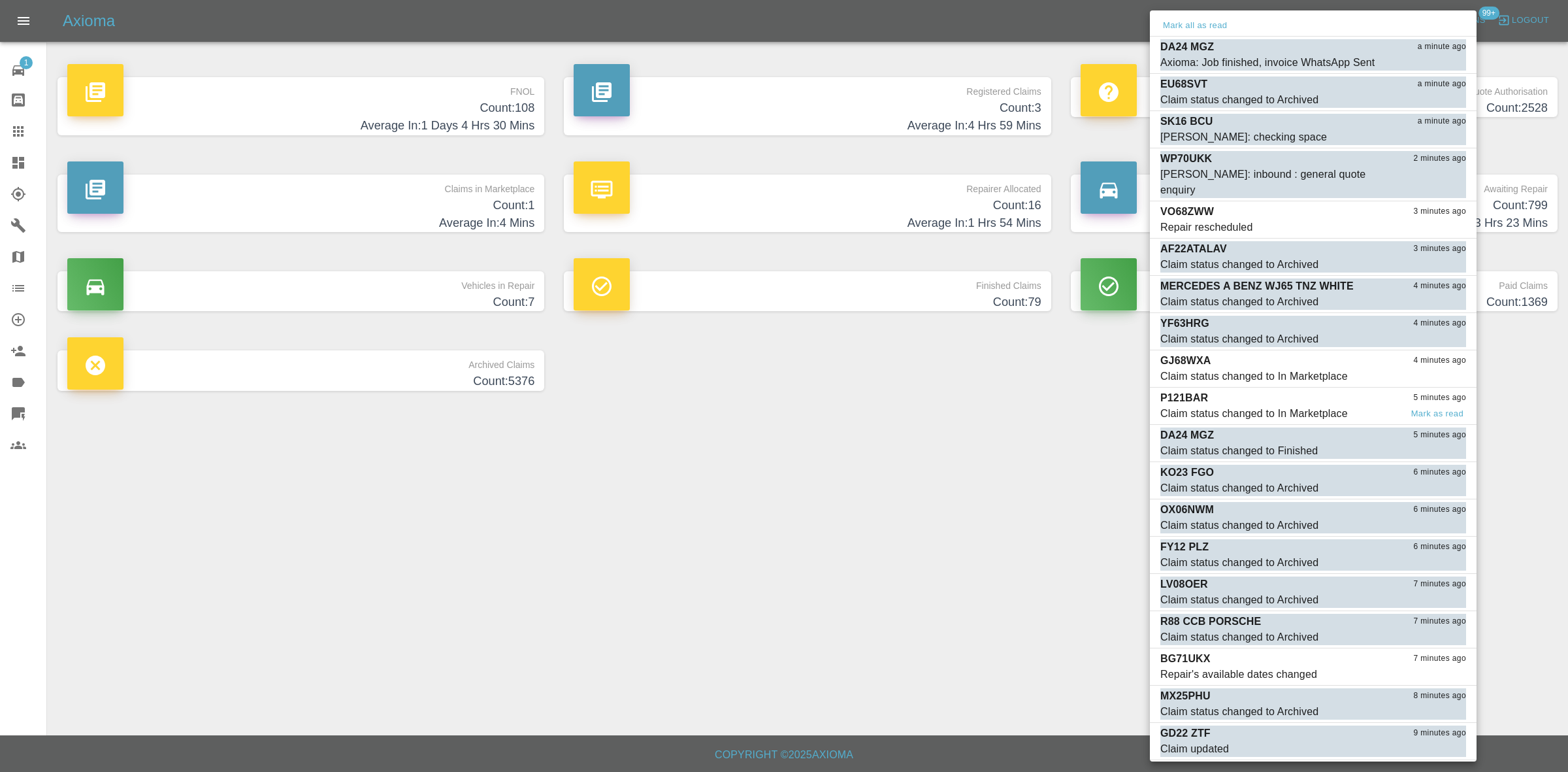
click at [1274, 390] on div "P121BAR 5 minutes ago" at bounding box center [1312, 397] width 305 height 15
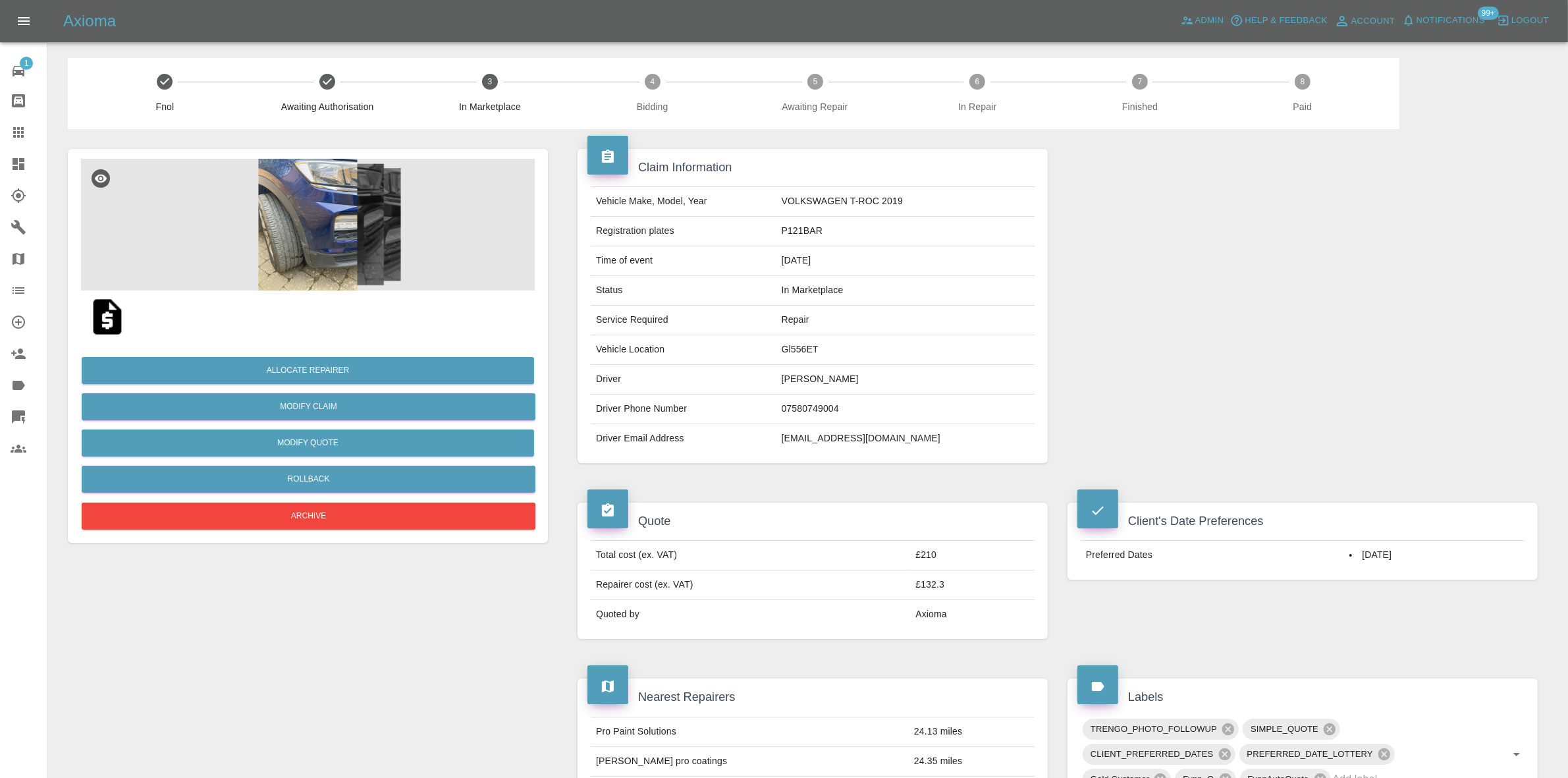
click at [390, 154] on div "Allocate Repairer Modify Claim Modify Quote Rollback Archive" at bounding box center [308, 346] width 480 height 394
click at [386, 255] on img at bounding box center [308, 224] width 454 height 132
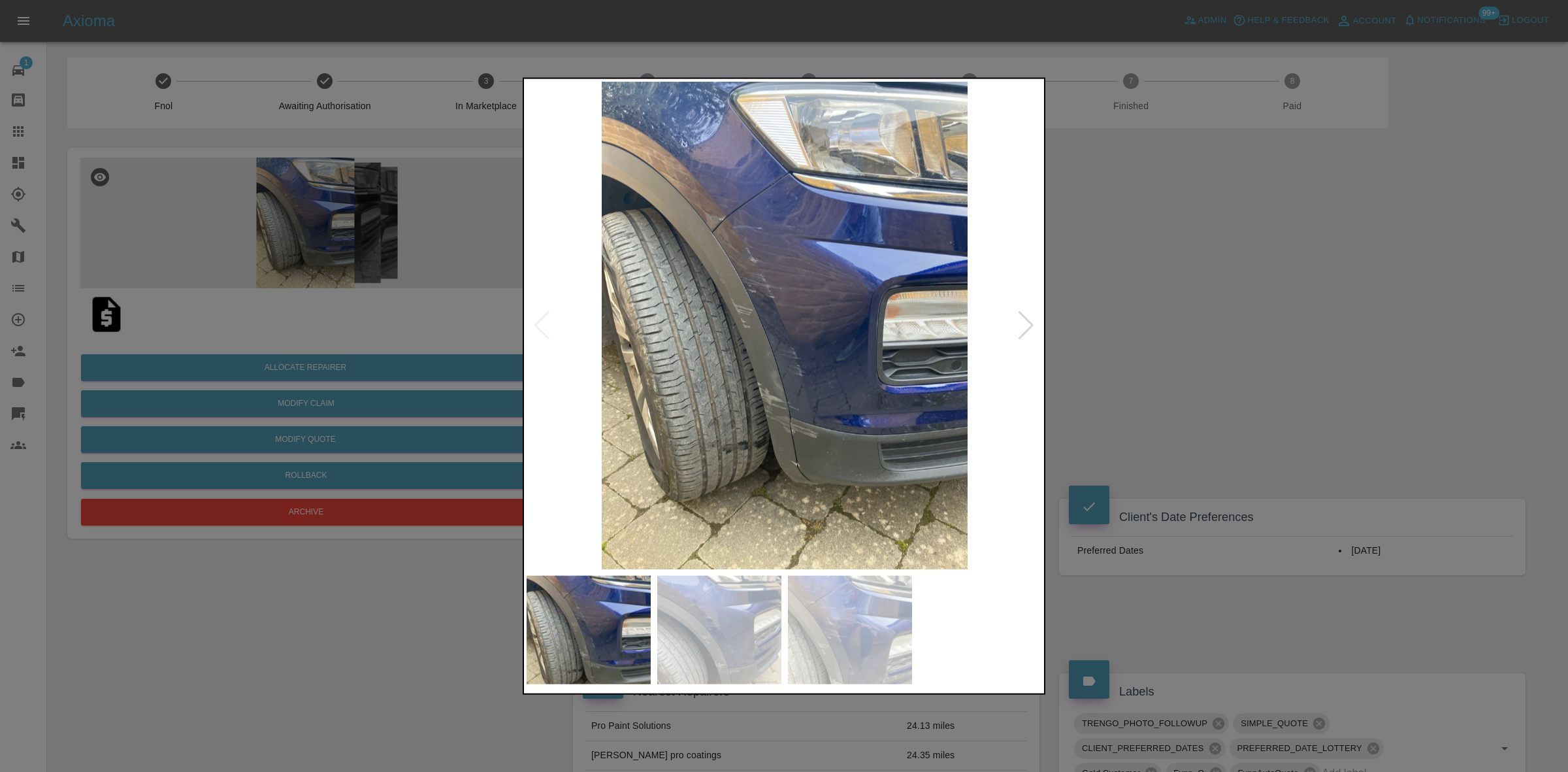
click at [710, 658] on img at bounding box center [720, 629] width 124 height 109
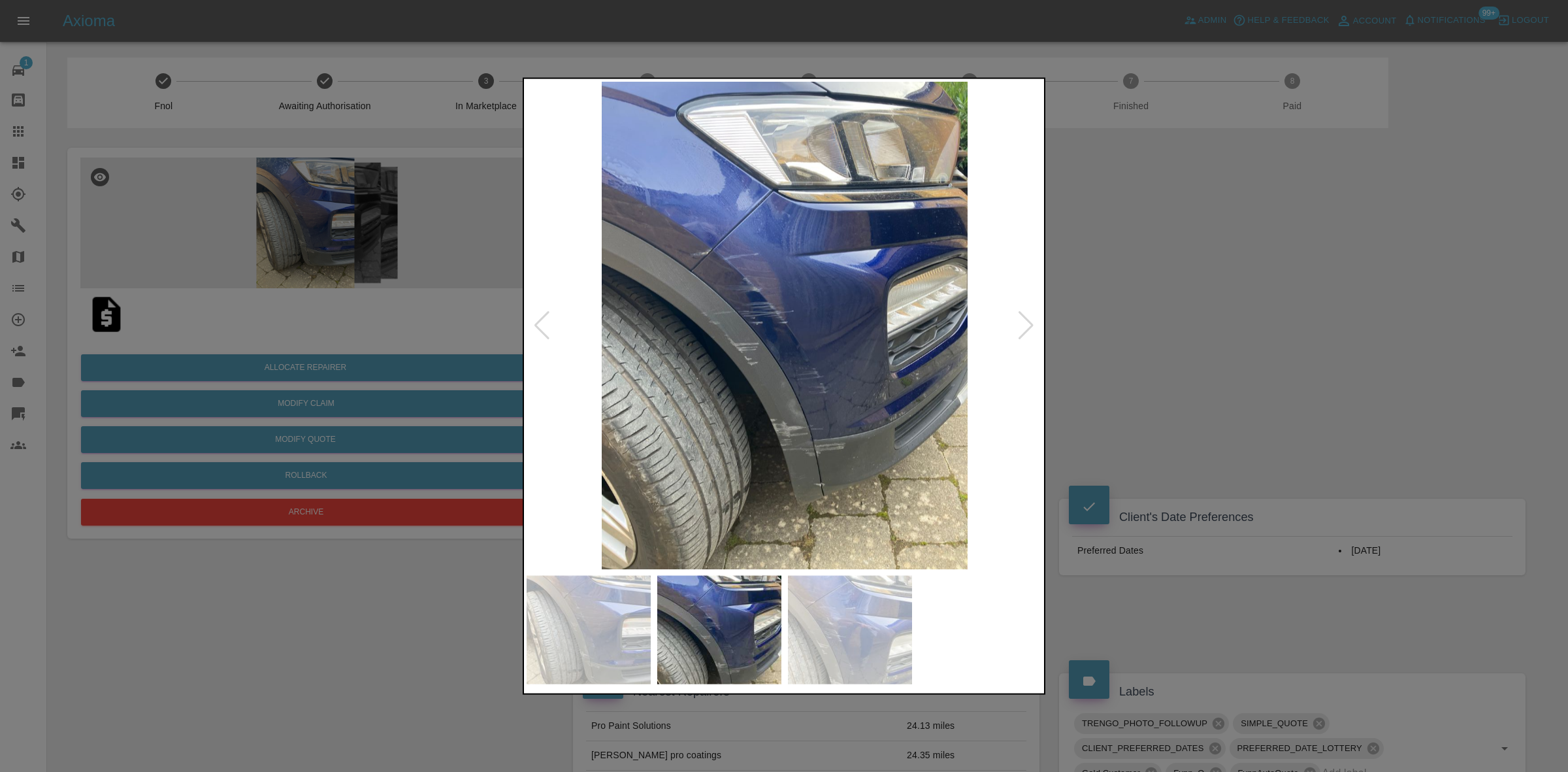
click at [854, 650] on img at bounding box center [850, 629] width 124 height 109
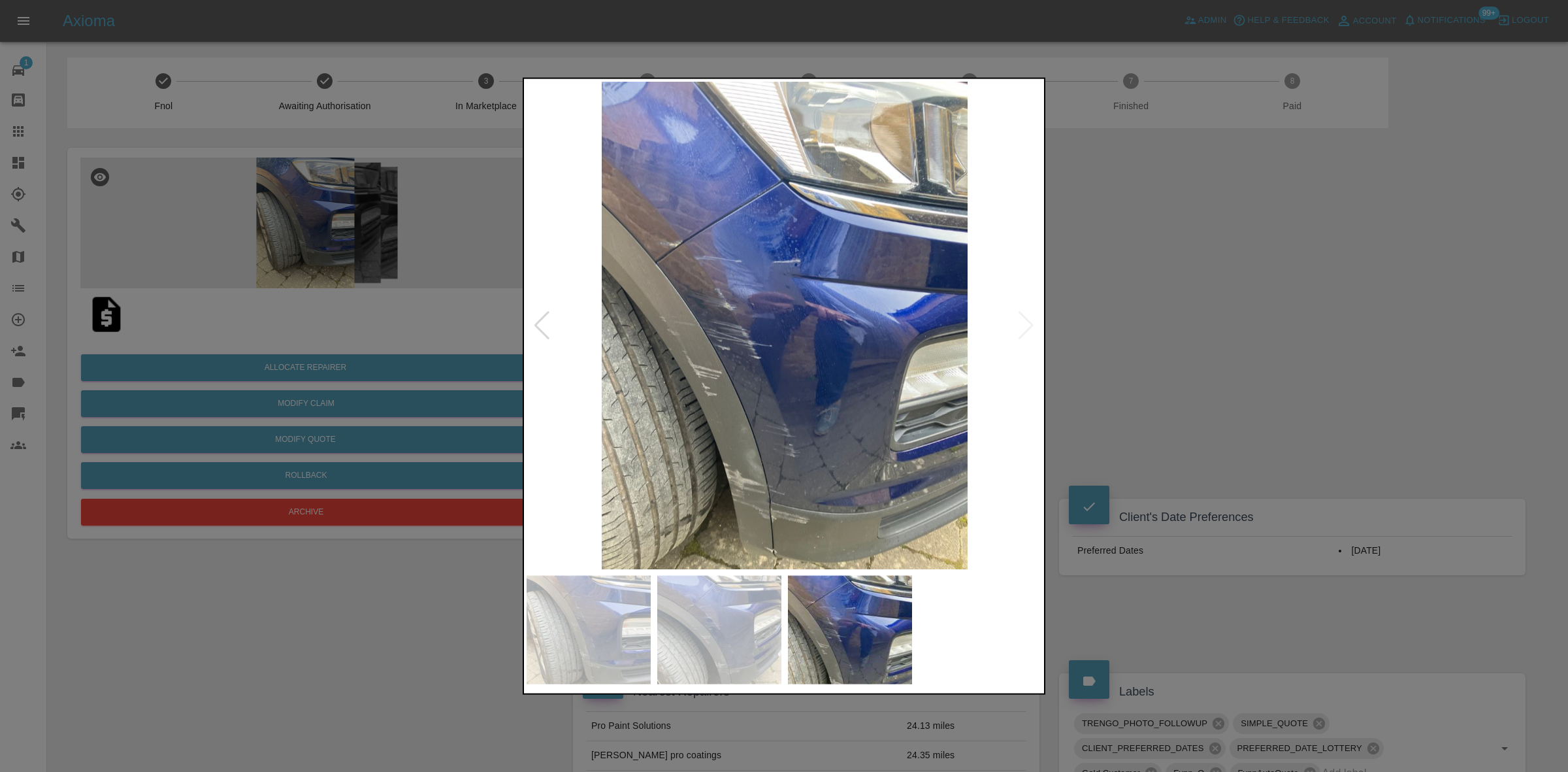
click at [657, 251] on img at bounding box center [784, 324] width 516 height 487
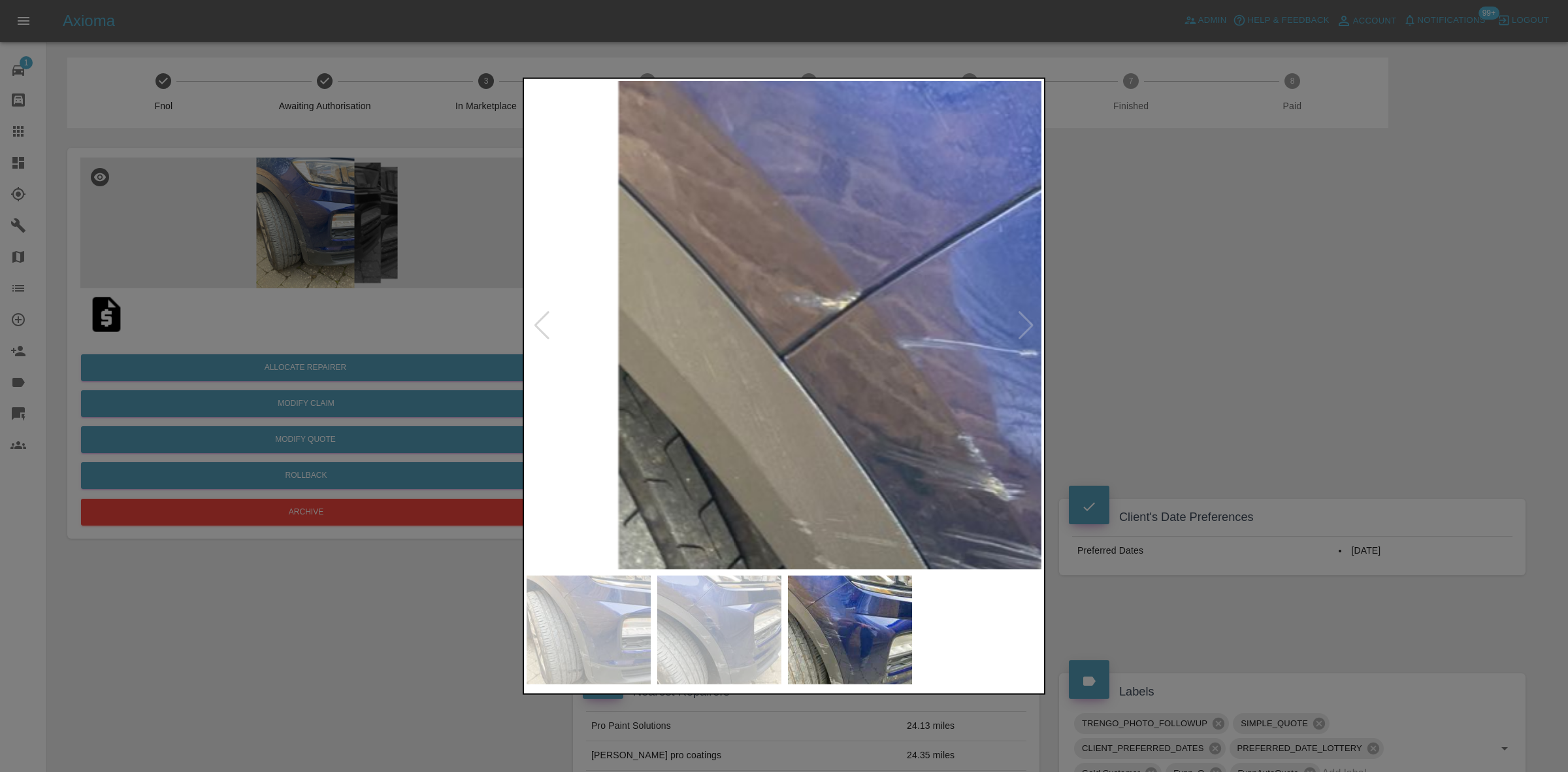
click at [811, 313] on img at bounding box center [1167, 545] width 1548 height 1463
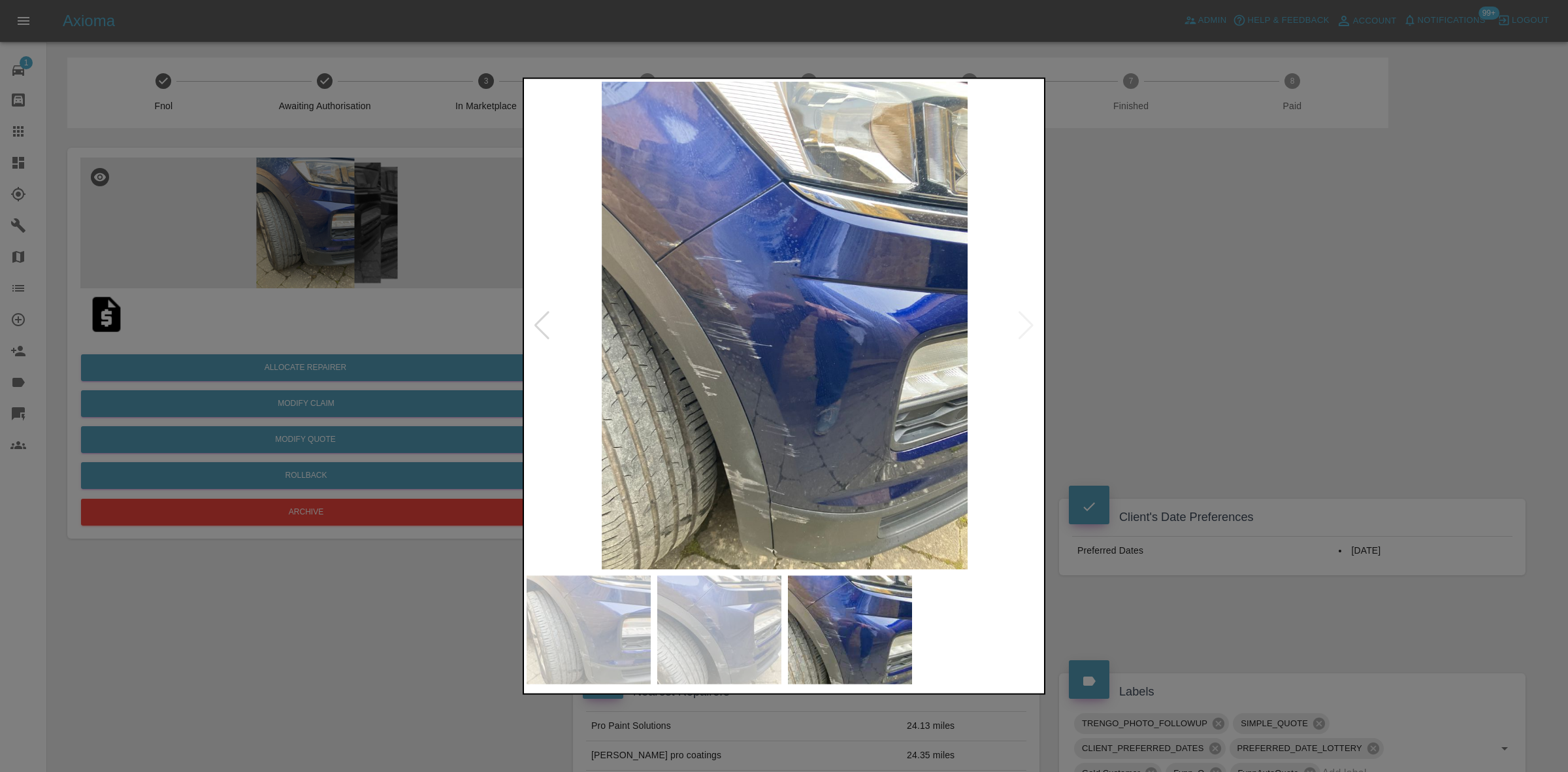
click at [1281, 452] on div at bounding box center [784, 386] width 1568 height 772
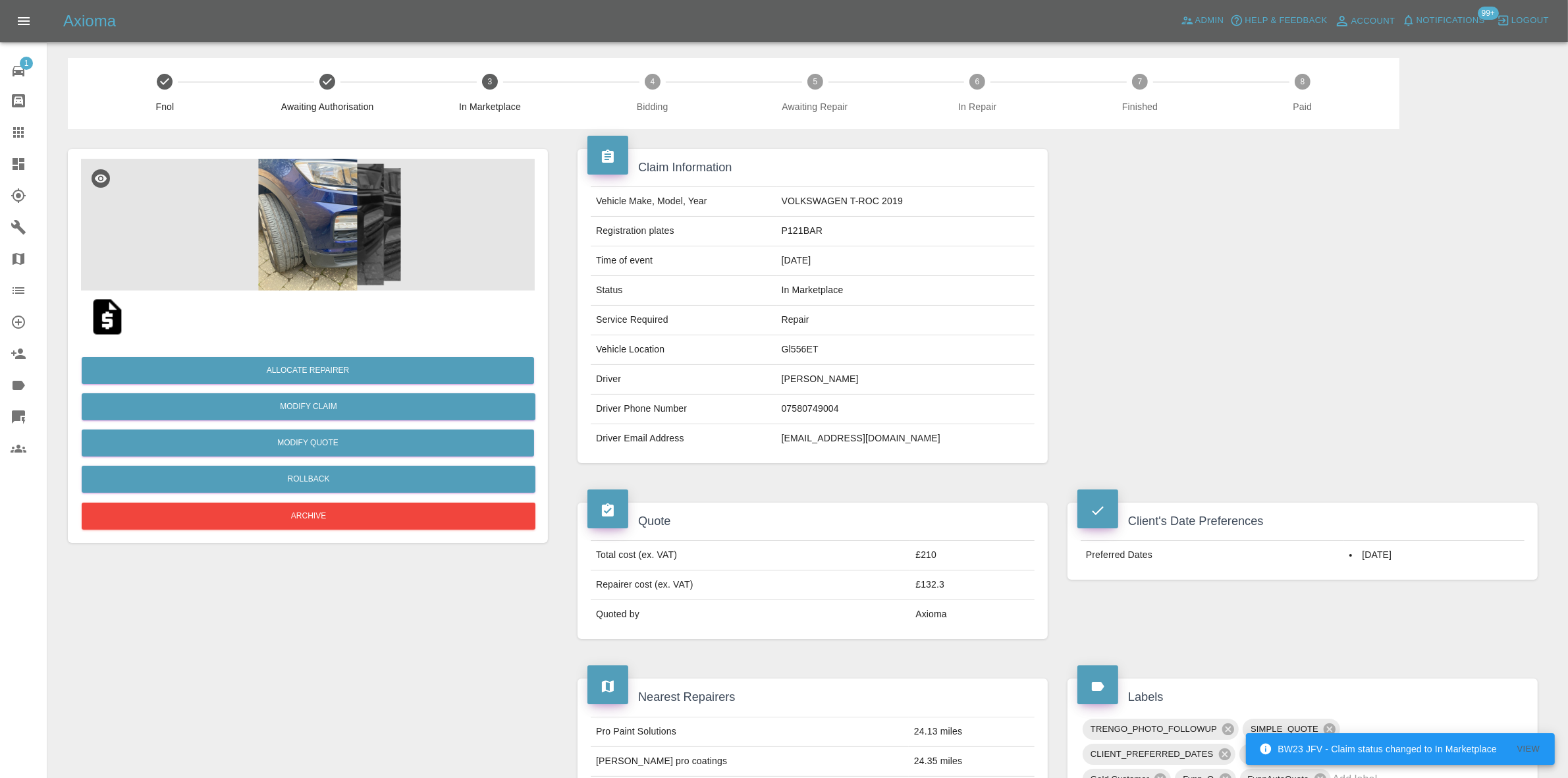
click at [1364, 251] on div at bounding box center [1303, 306] width 490 height 354
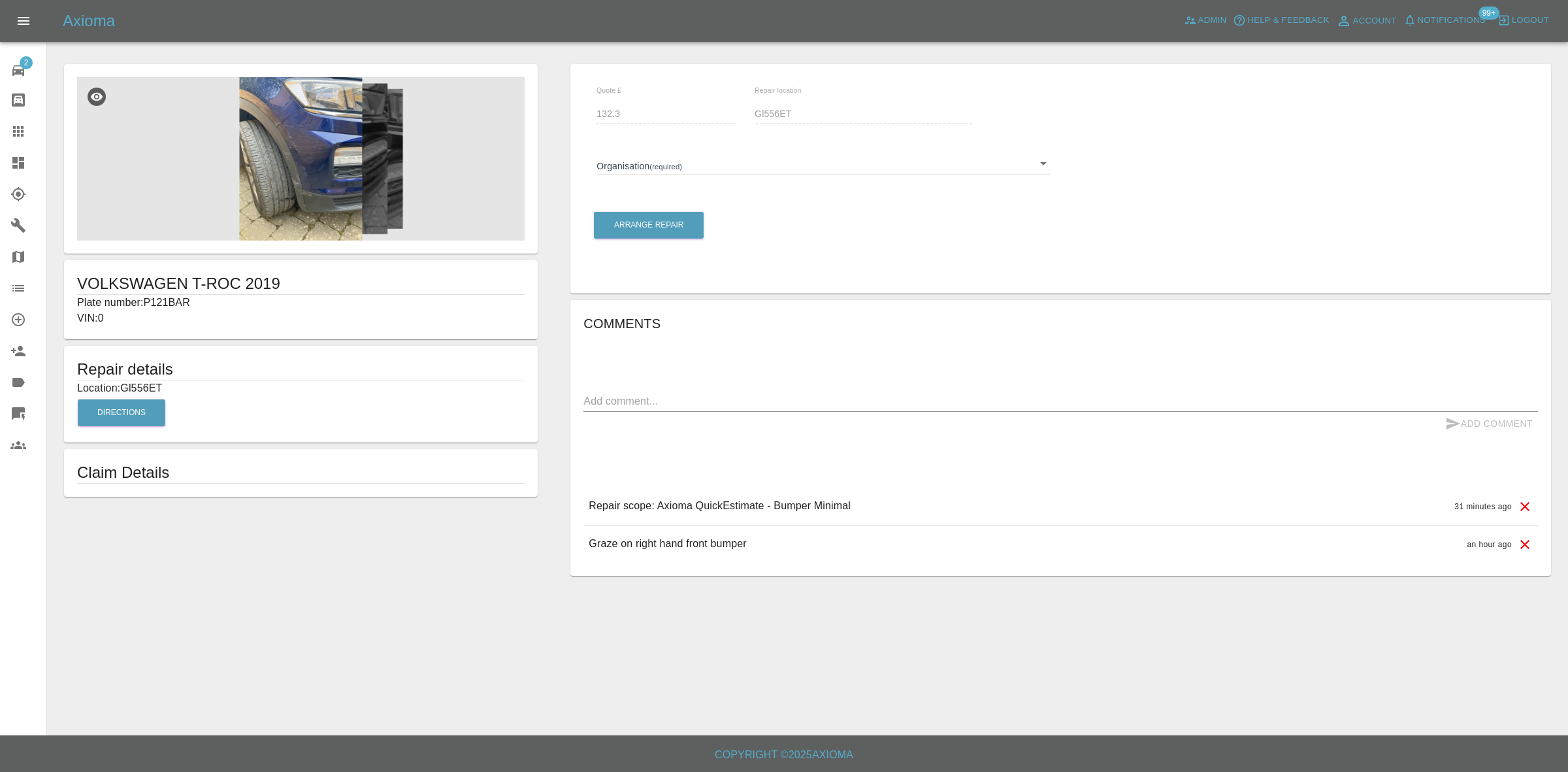
click at [670, 149] on div "Organisation (required) ​" at bounding box center [823, 159] width 454 height 34
click at [670, 154] on body "Axioma Admin Help & Feedback Account Notifications 99+ Logout 2 Repair home Bod…" at bounding box center [784, 386] width 1568 height 772
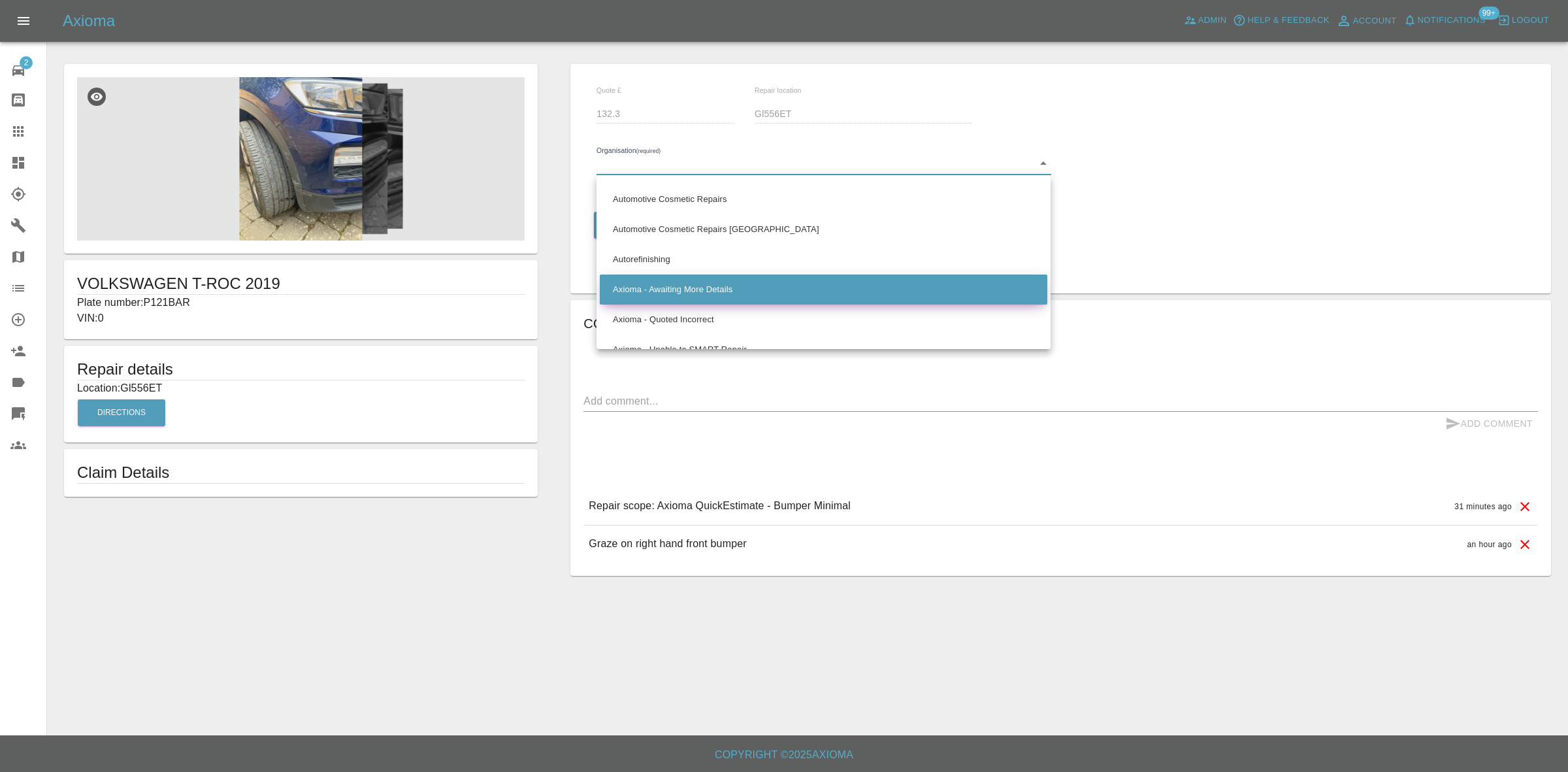
scroll to position [653, 0]
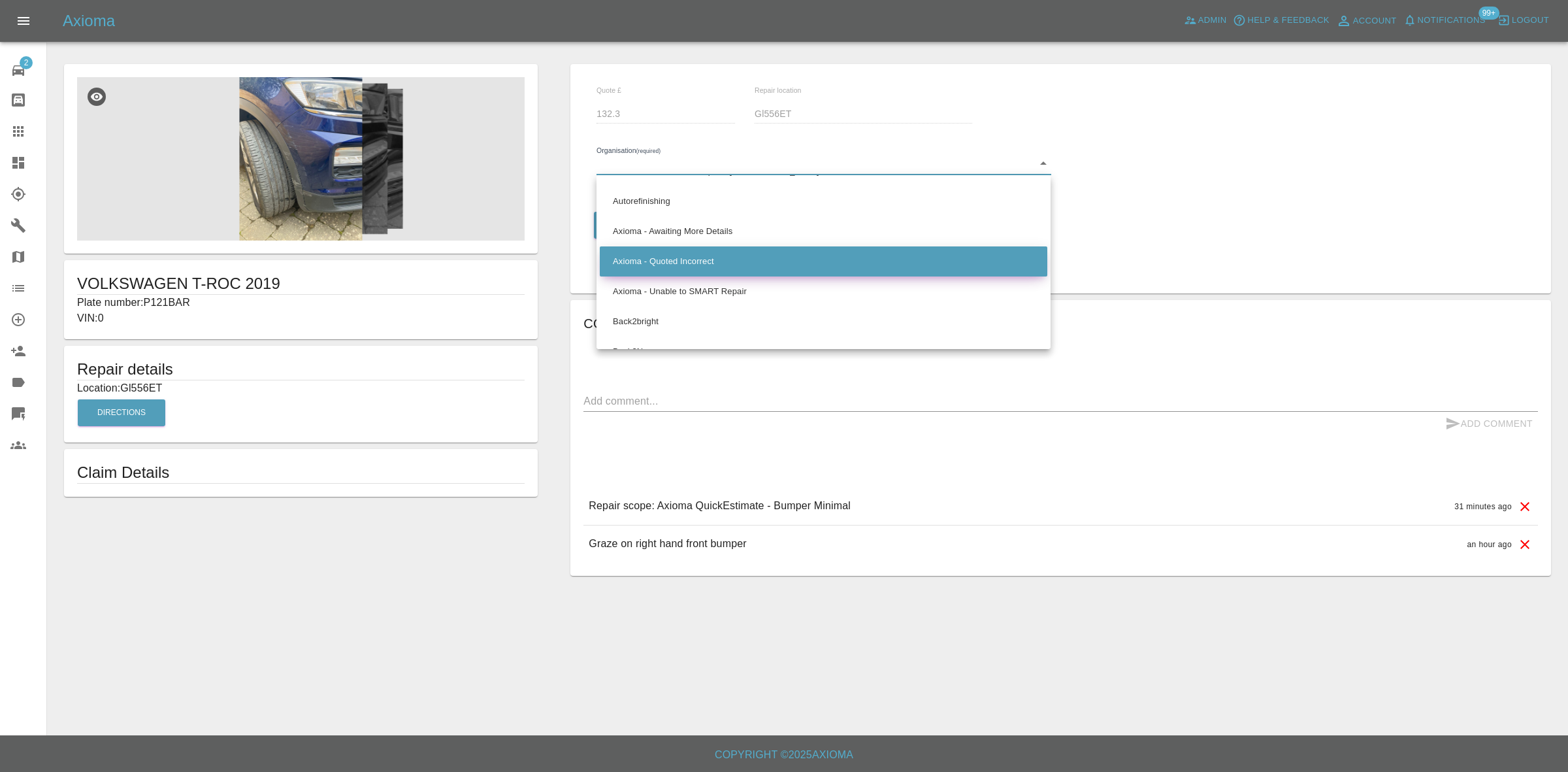
click at [676, 259] on li "Axioma - Quoted Incorrect" at bounding box center [823, 260] width 448 height 30
type input "66cdd85c5c84a2557c7b49b2"
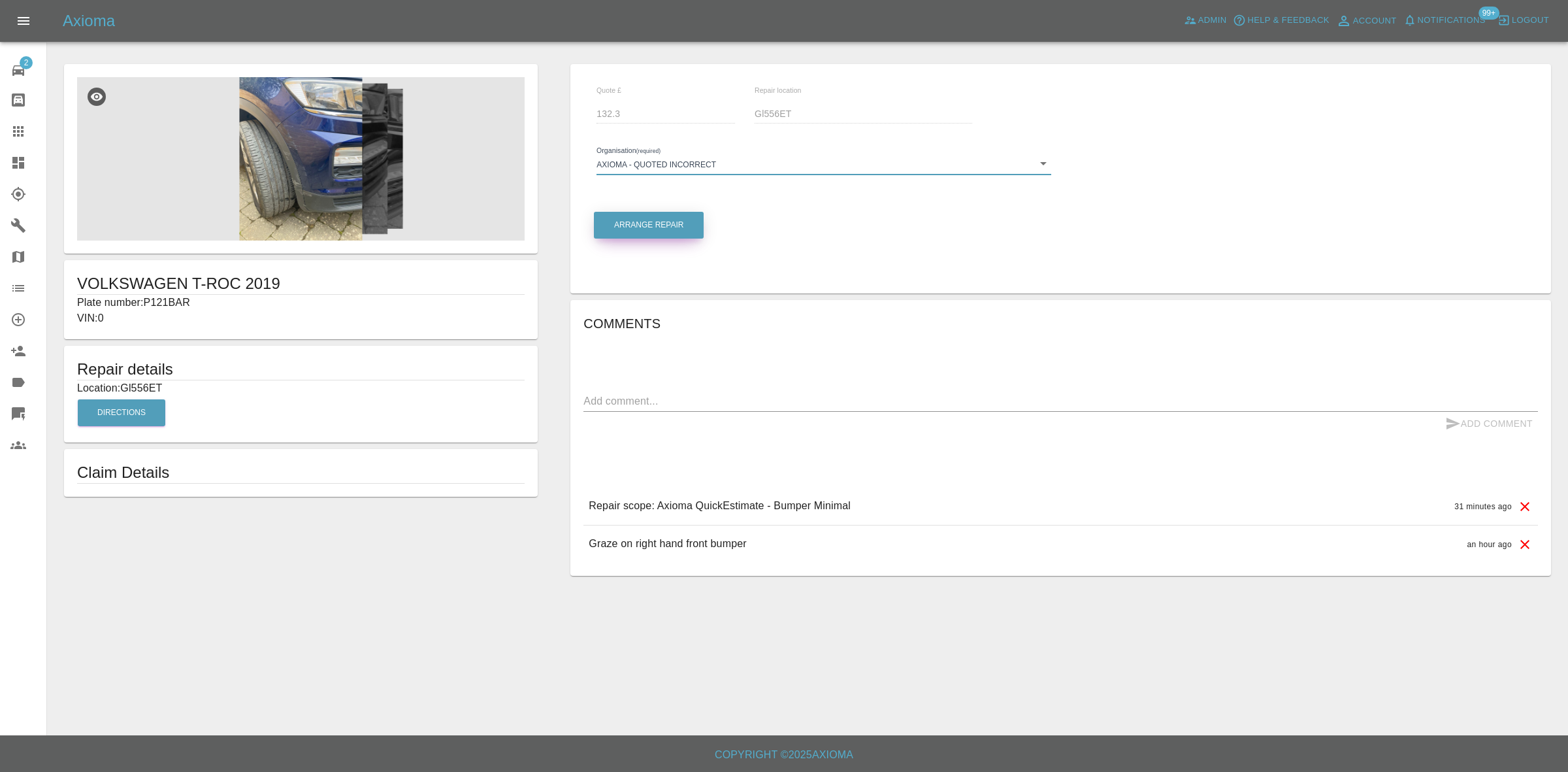
click at [647, 232] on button "Arrange Repair" at bounding box center [648, 225] width 110 height 27
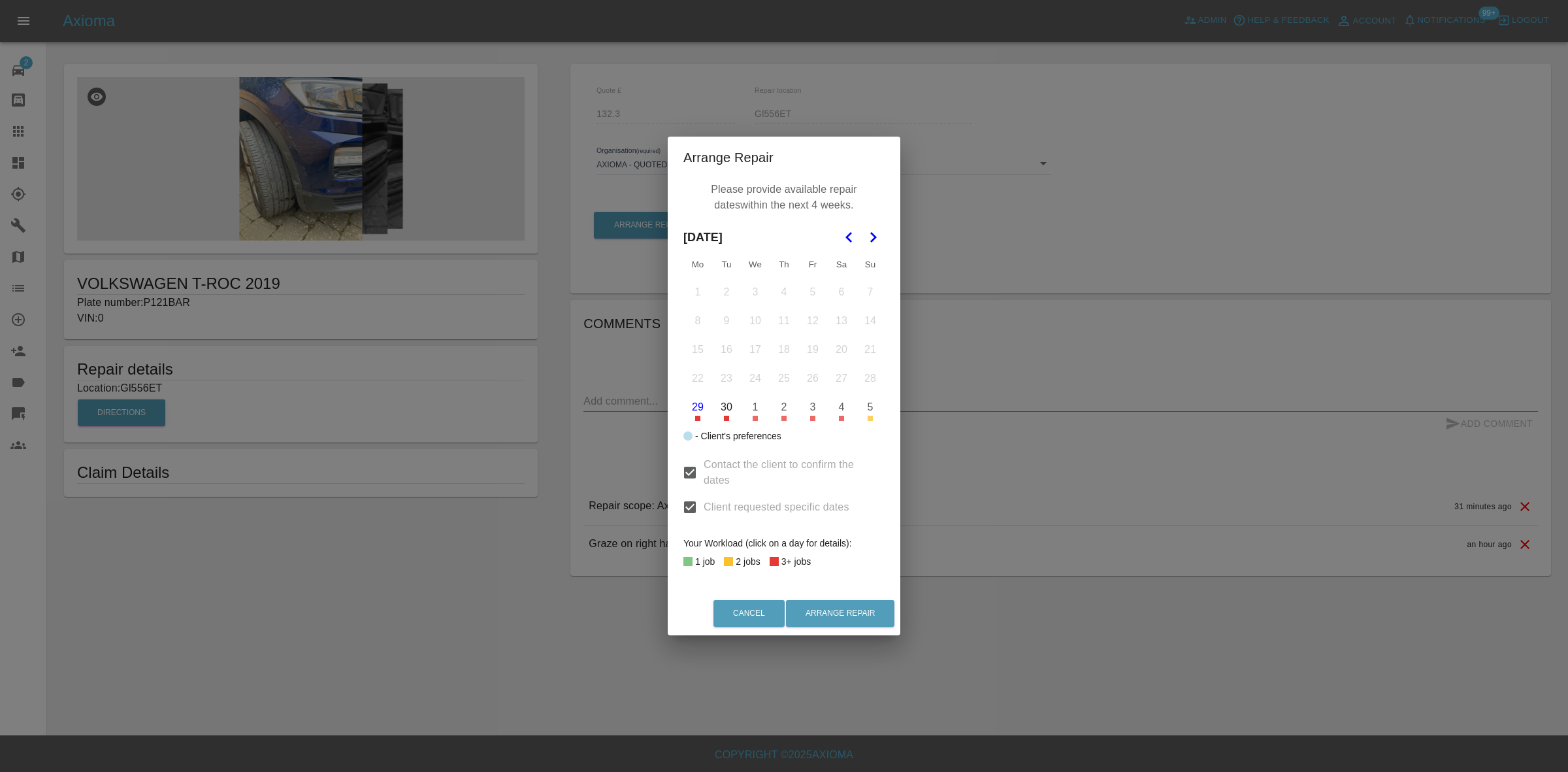
drag, startPoint x: 684, startPoint y: 477, endPoint x: 748, endPoint y: 492, distance: 65.7
click at [684, 477] on input "Contact the client to confirm the dates" at bounding box center [690, 472] width 27 height 27
checkbox input "false"
click at [698, 413] on button "29" at bounding box center [697, 407] width 27 height 27
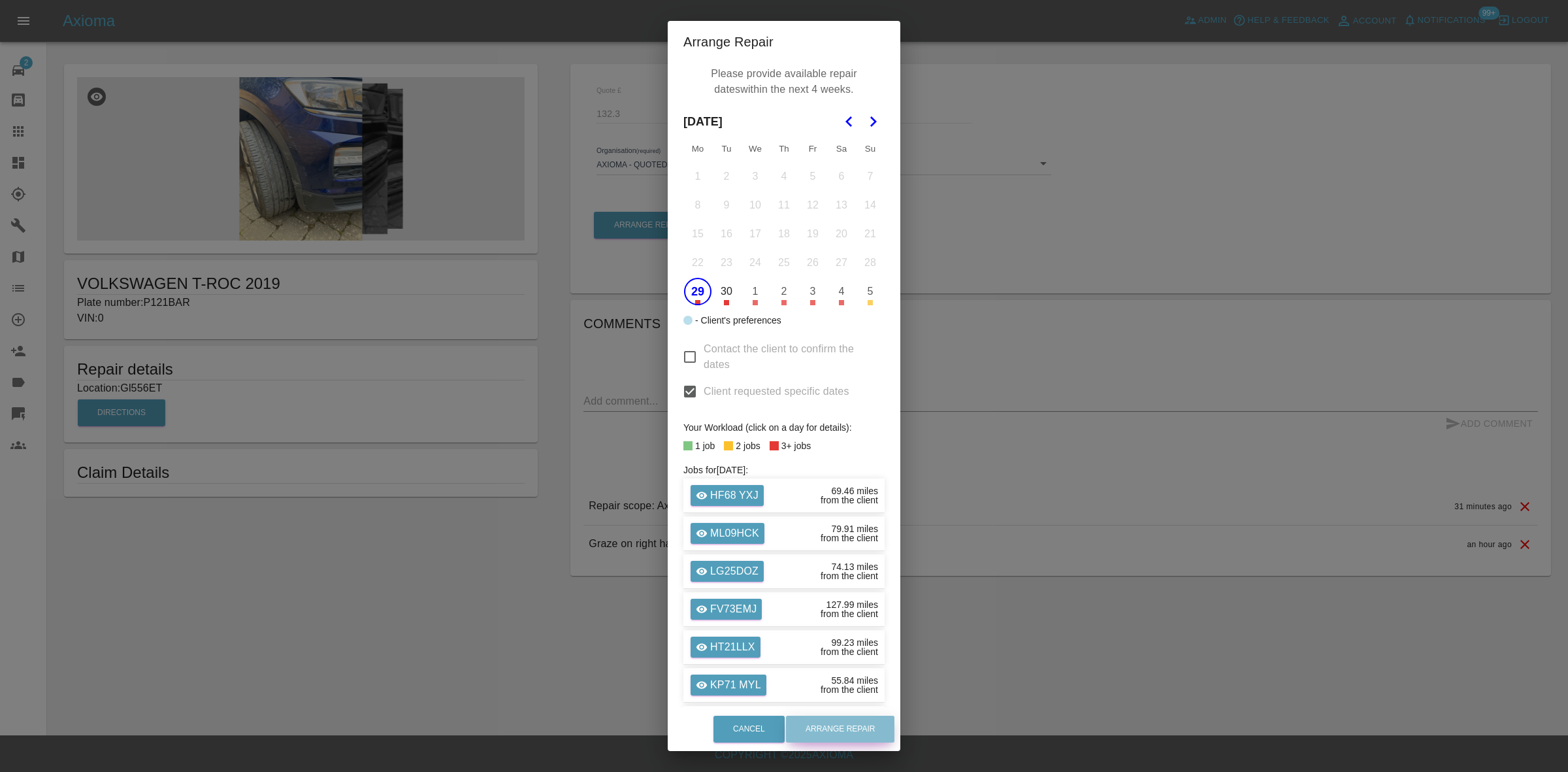
click at [869, 731] on button "Arrange Repair" at bounding box center [840, 729] width 108 height 27
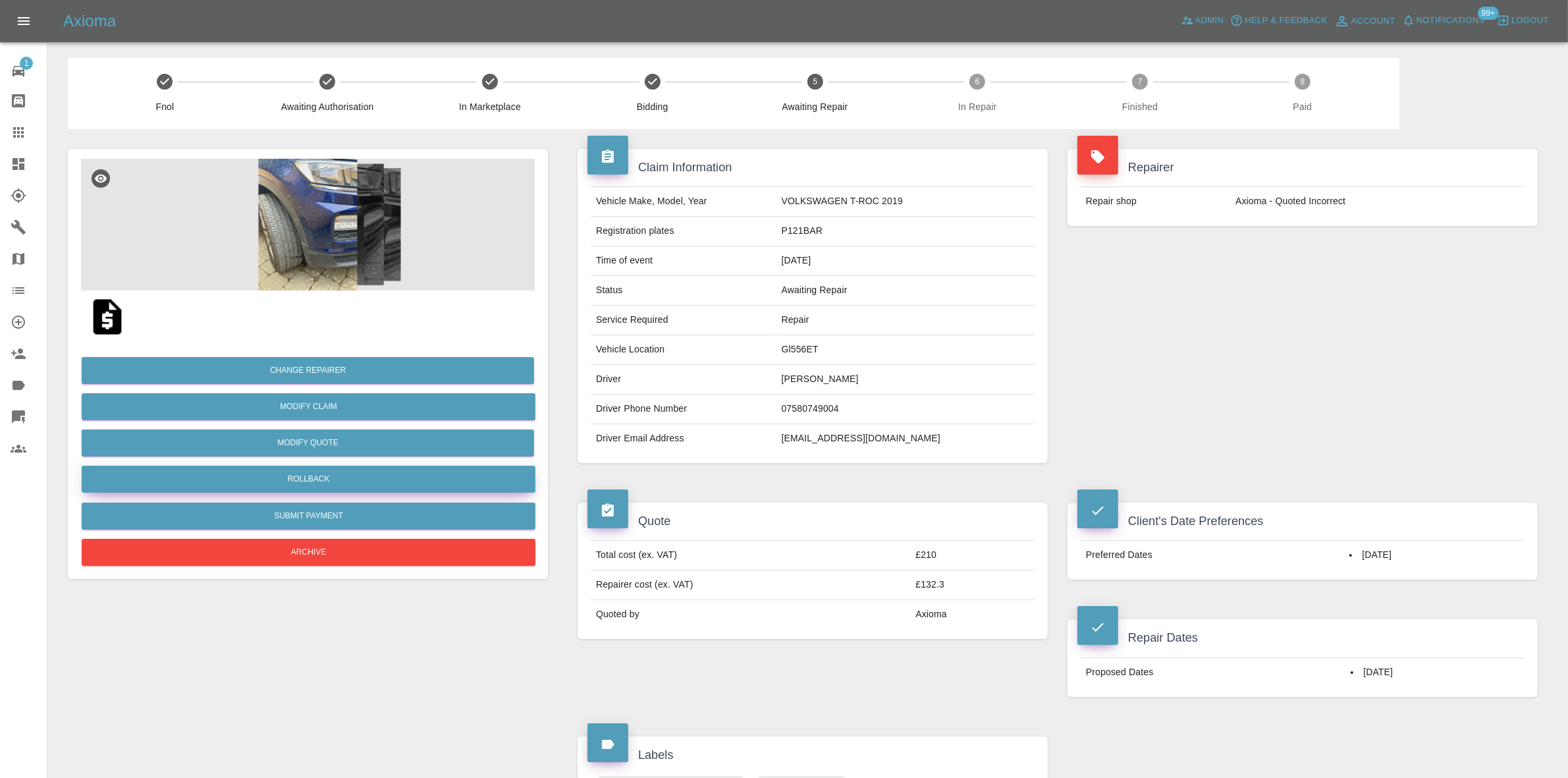
click at [321, 482] on button "Rollback" at bounding box center [309, 479] width 454 height 27
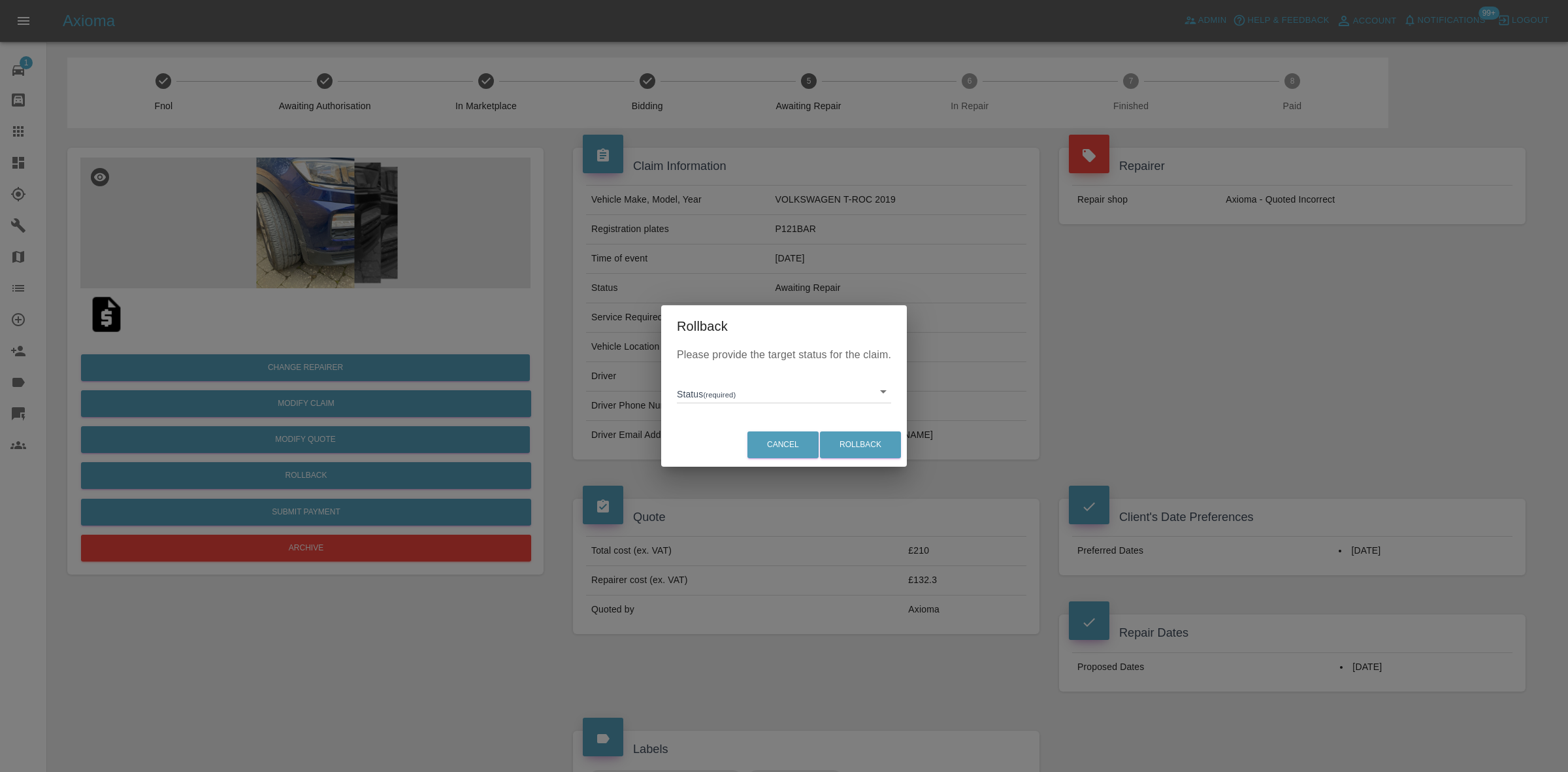
click at [714, 386] on body "Axioma Admin Help & Feedback Account Notifications 99+ Logout 1 Repair home Bod…" at bounding box center [784, 646] width 1568 height 1292
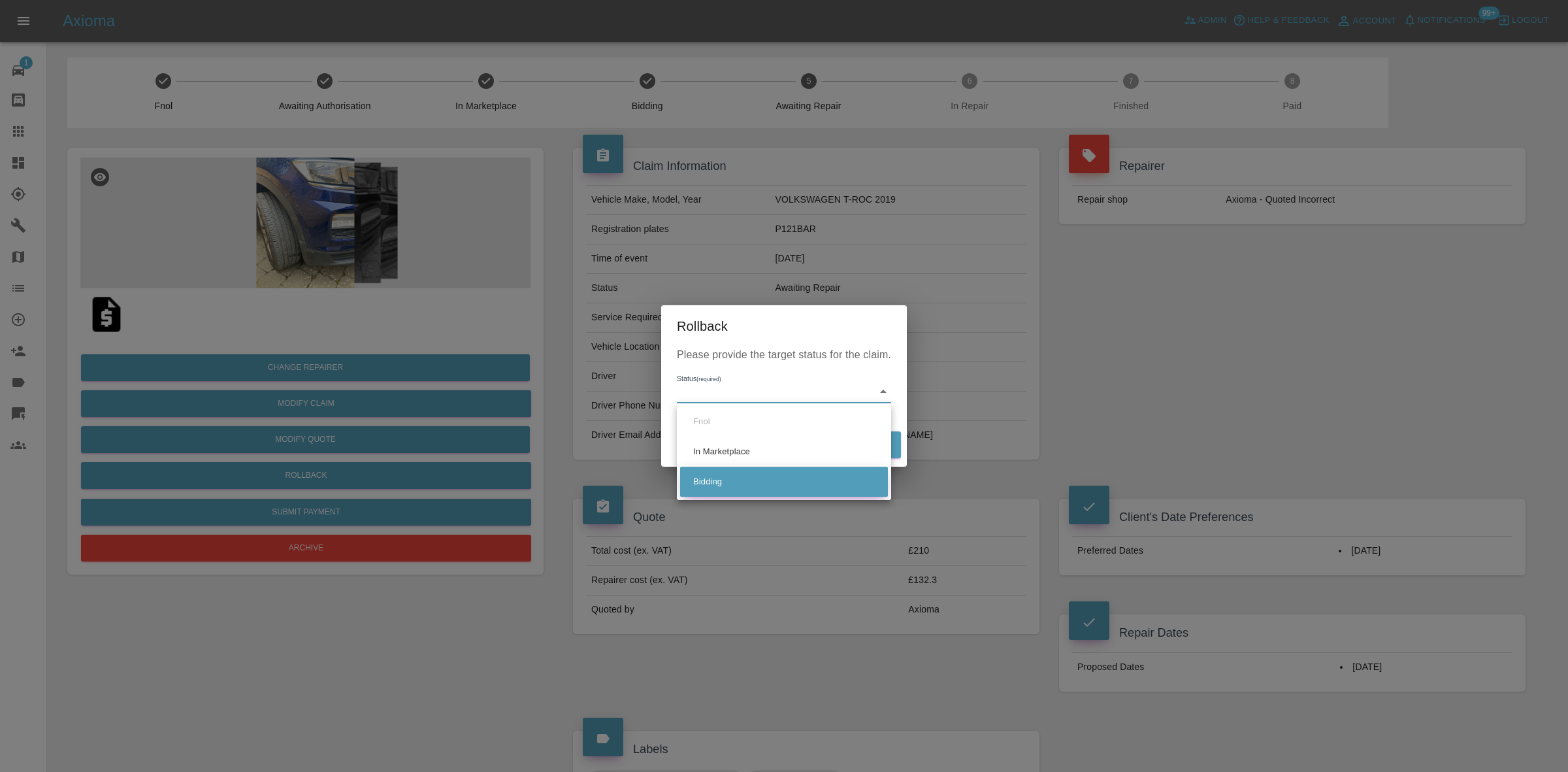
click at [743, 474] on li "Bidding" at bounding box center [784, 481] width 208 height 30
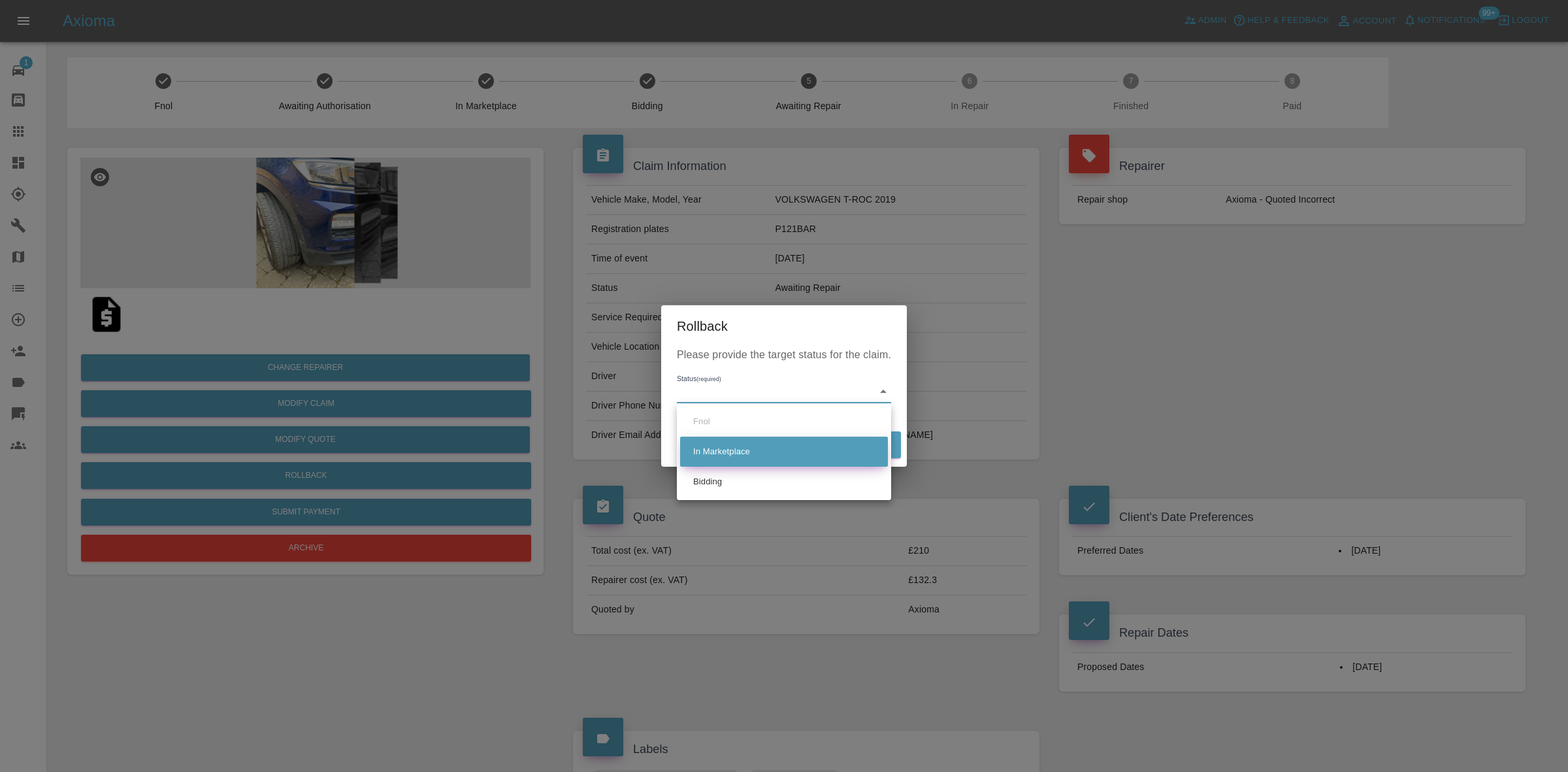
type input "bidding"
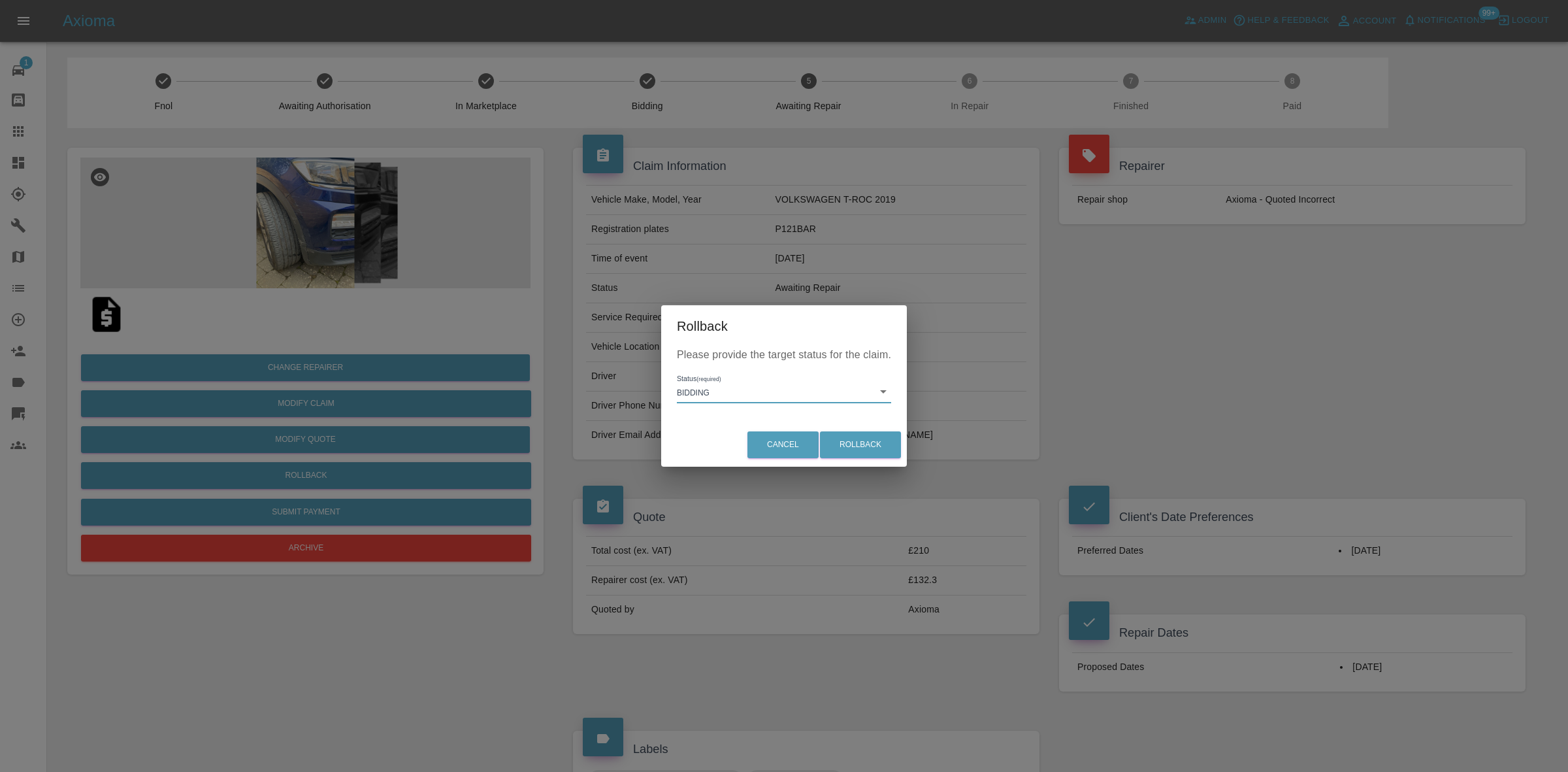
click at [856, 427] on div "Cancel Rollback" at bounding box center [784, 444] width 246 height 44
click at [865, 446] on button "Rollback" at bounding box center [860, 445] width 81 height 27
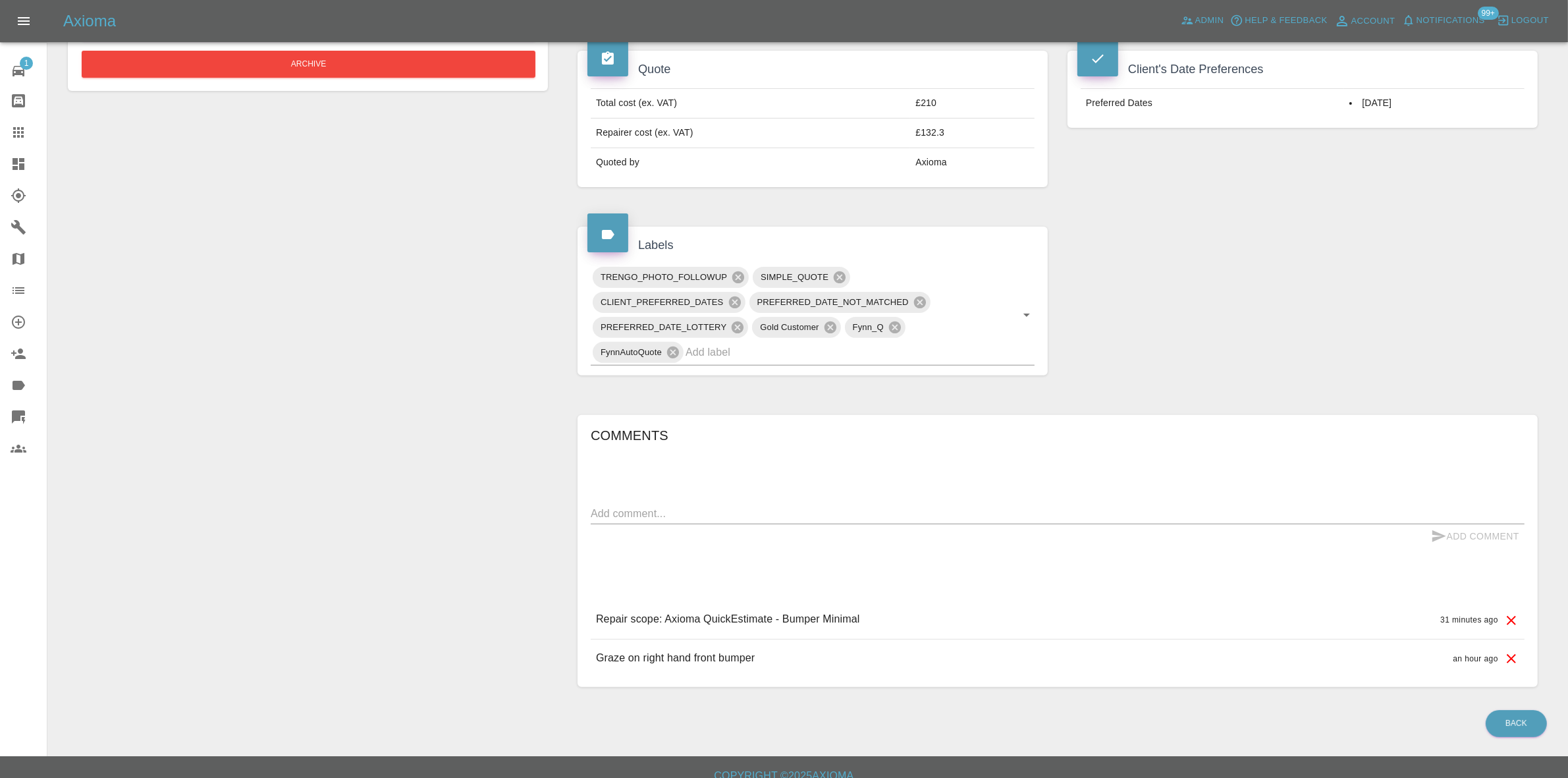
scroll to position [468, 0]
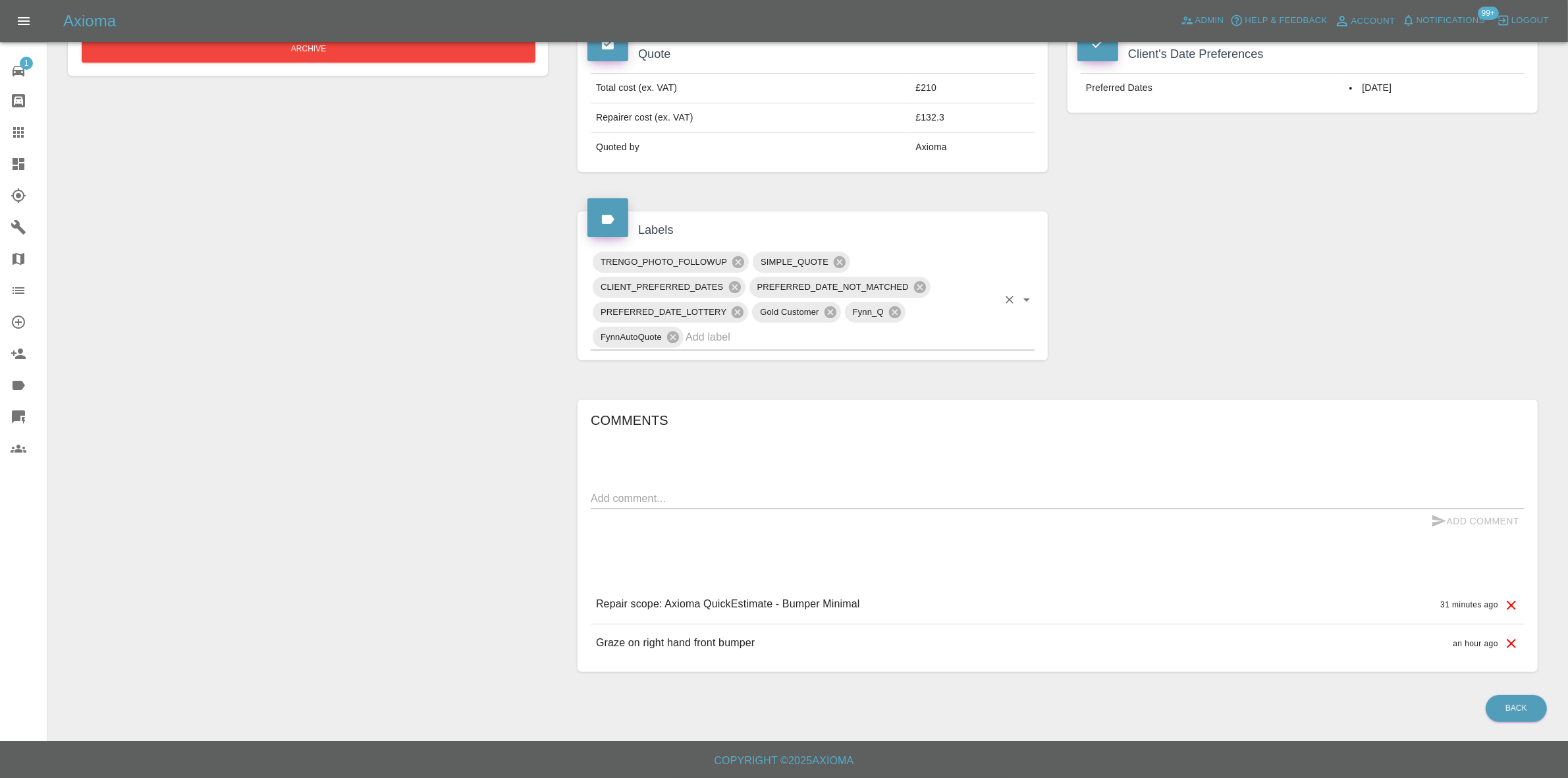
click at [812, 340] on input "text" at bounding box center [842, 337] width 312 height 20
type input "quoted"
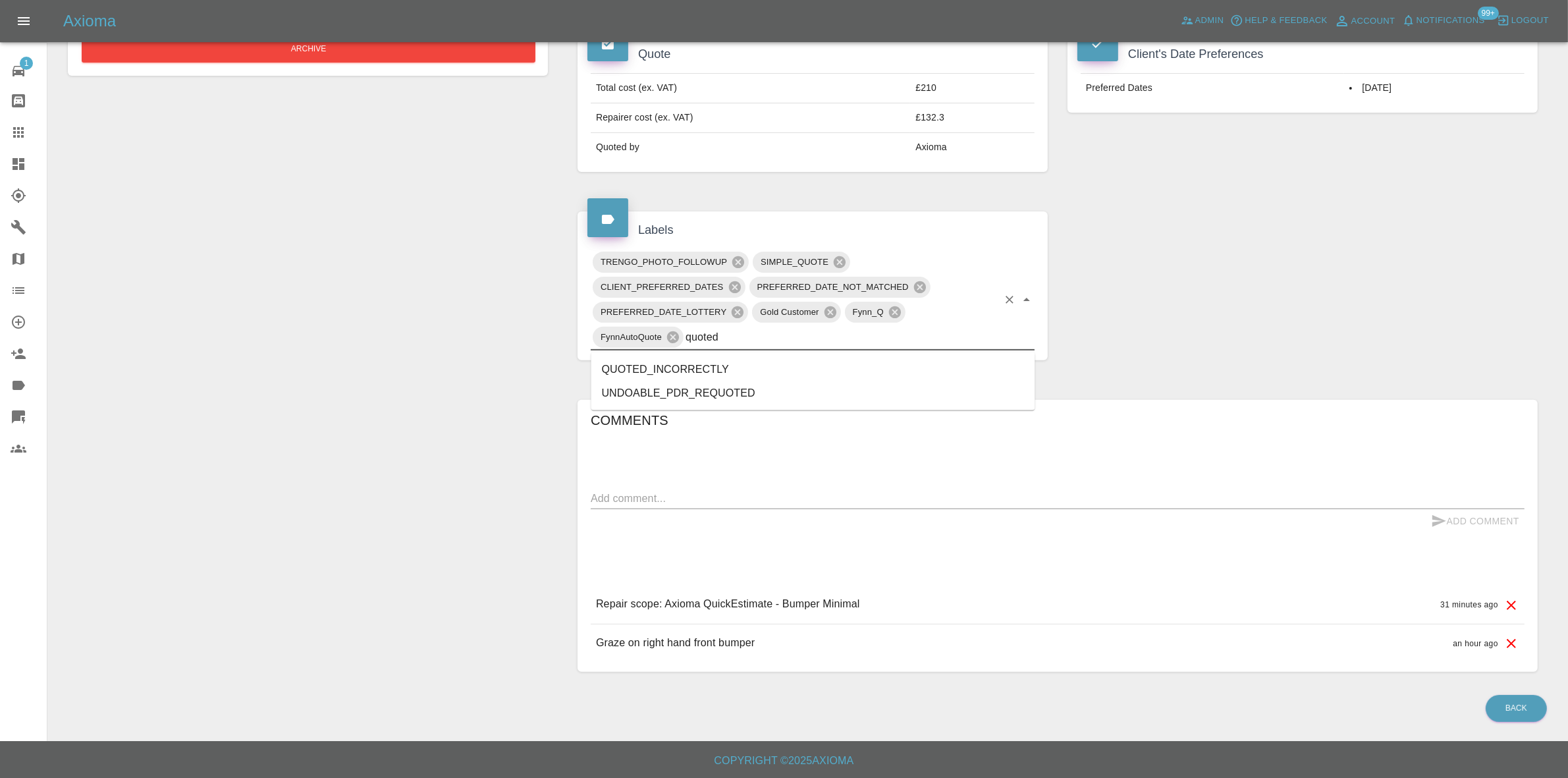
click at [752, 373] on li "QUOTED_INCORRECTLY" at bounding box center [813, 369] width 444 height 24
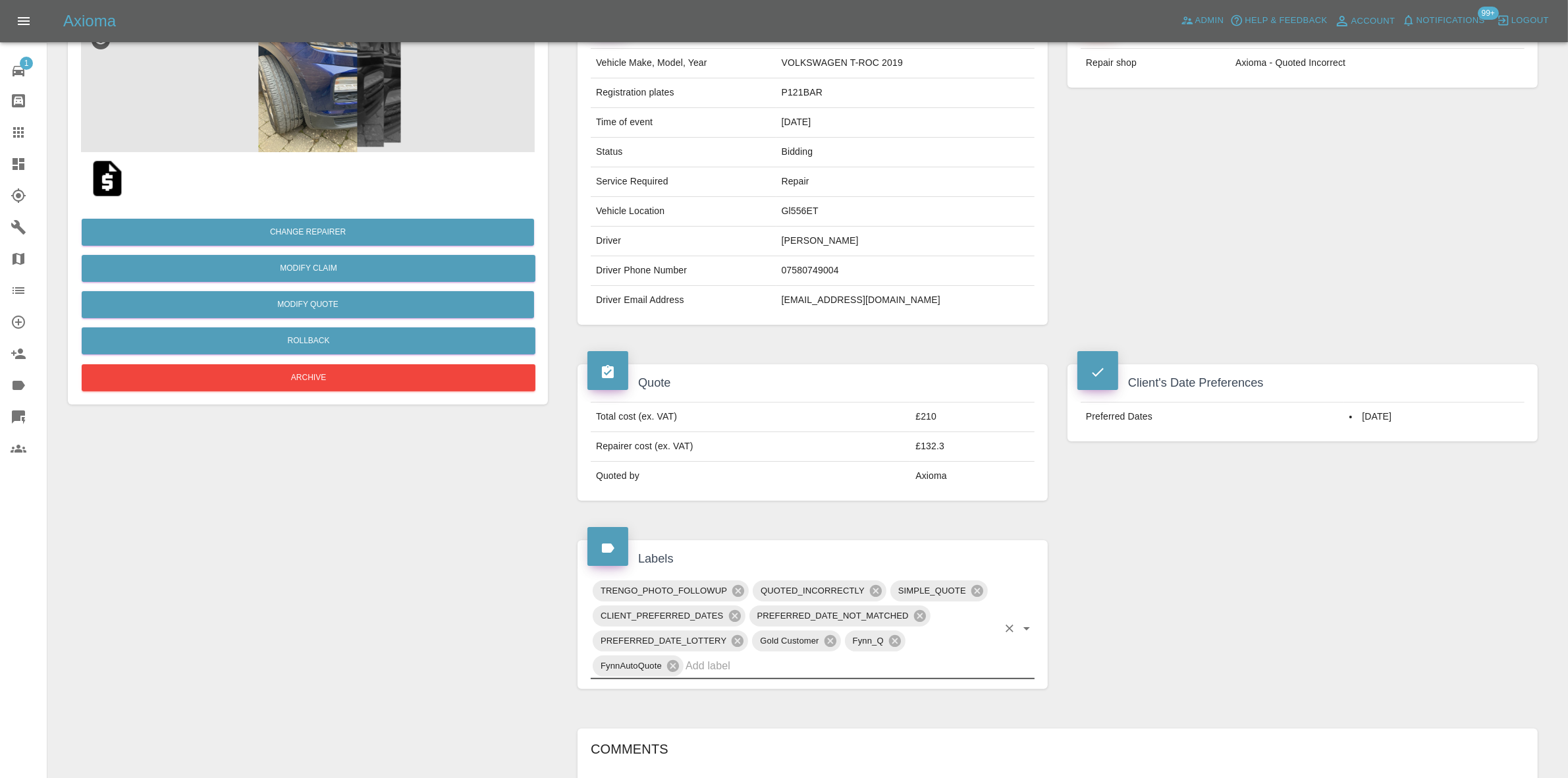
scroll to position [0, 0]
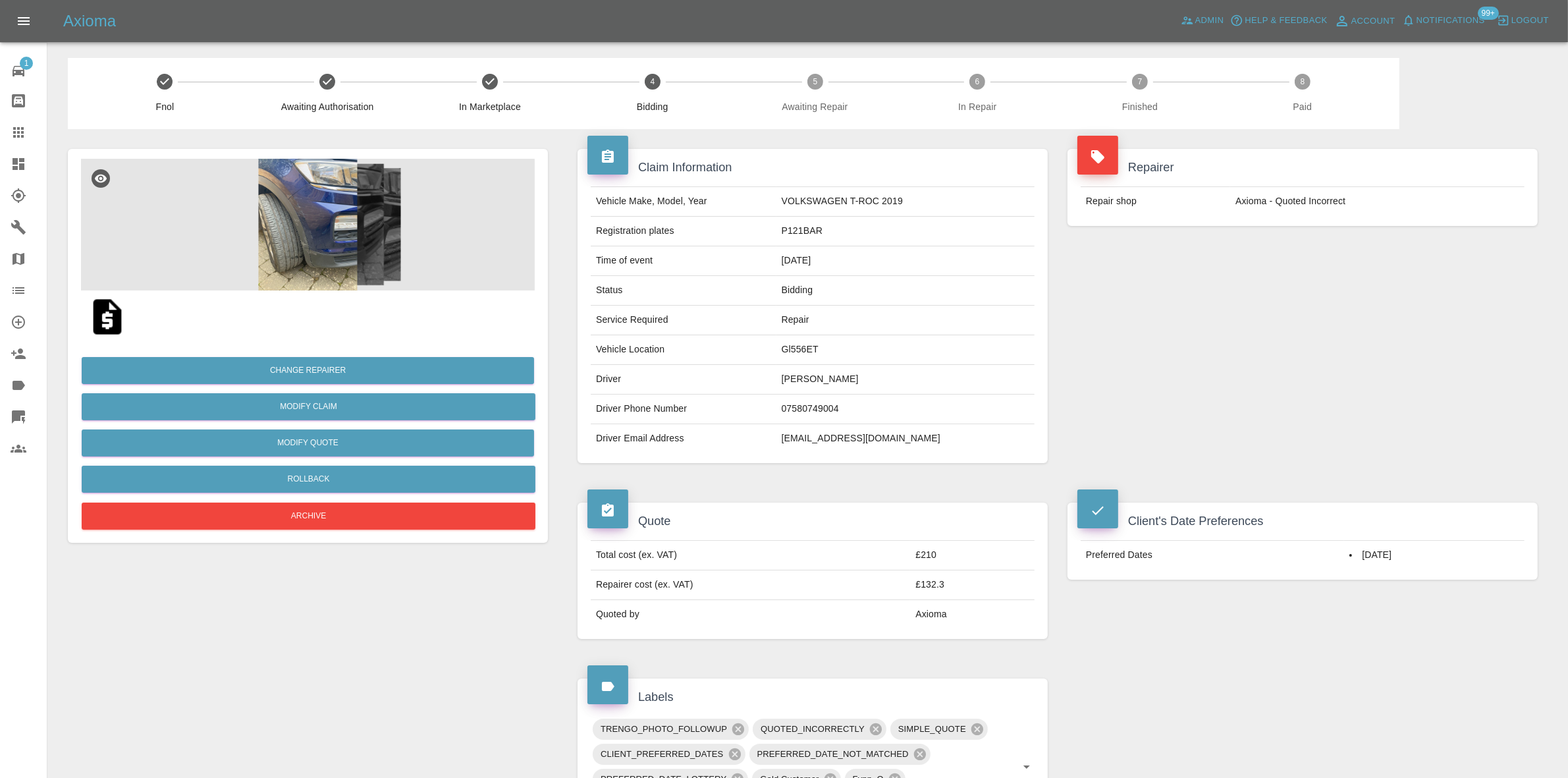
click at [821, 448] on td "[EMAIL_ADDRESS][DOMAIN_NAME]" at bounding box center [905, 438] width 258 height 29
click at [821, 448] on td "bridgereekie@gmail.com" at bounding box center [905, 438] width 258 height 29
copy div "bridgereekie@gmail.com"
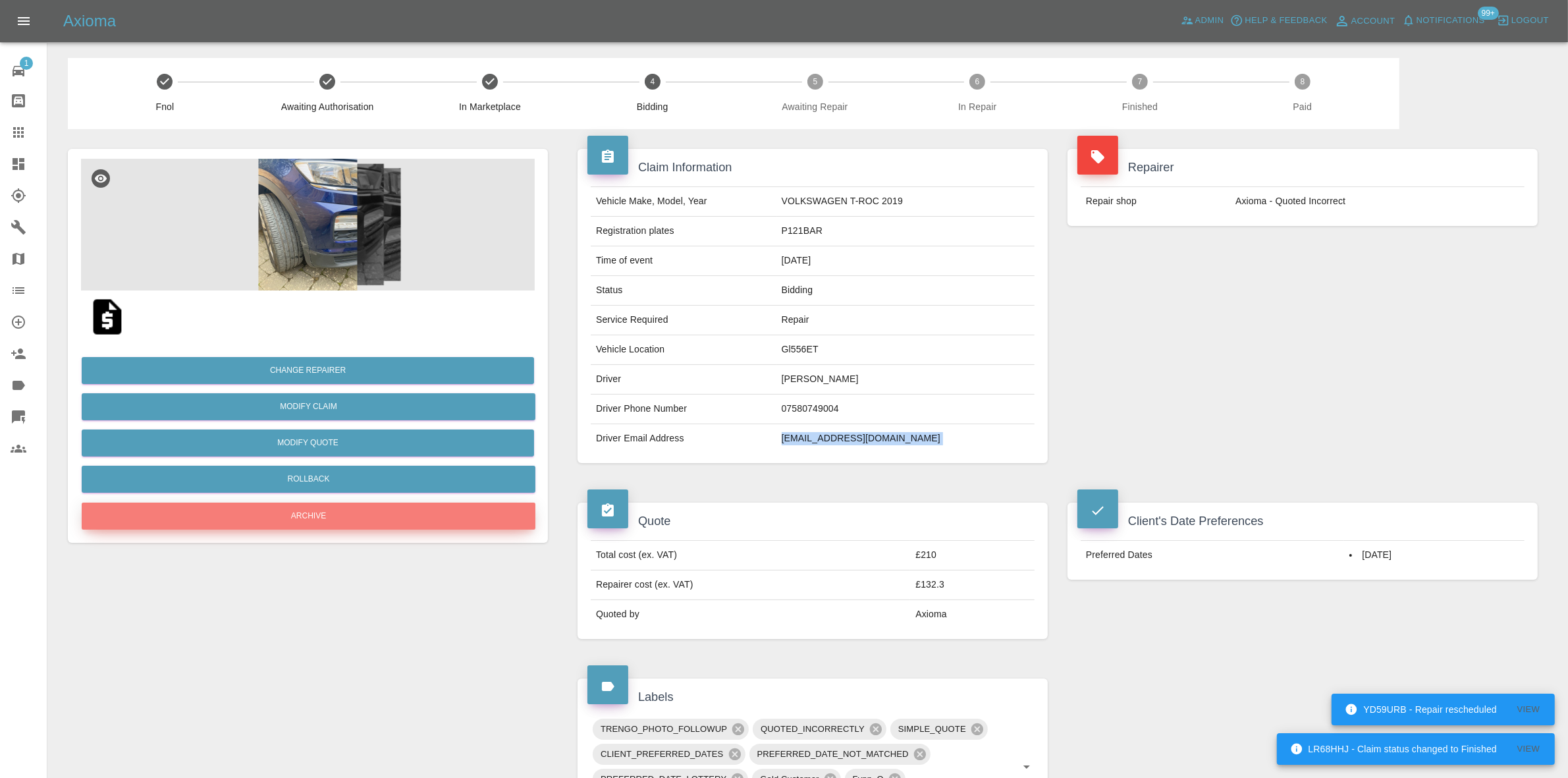
click at [346, 514] on button "Archive" at bounding box center [309, 516] width 454 height 27
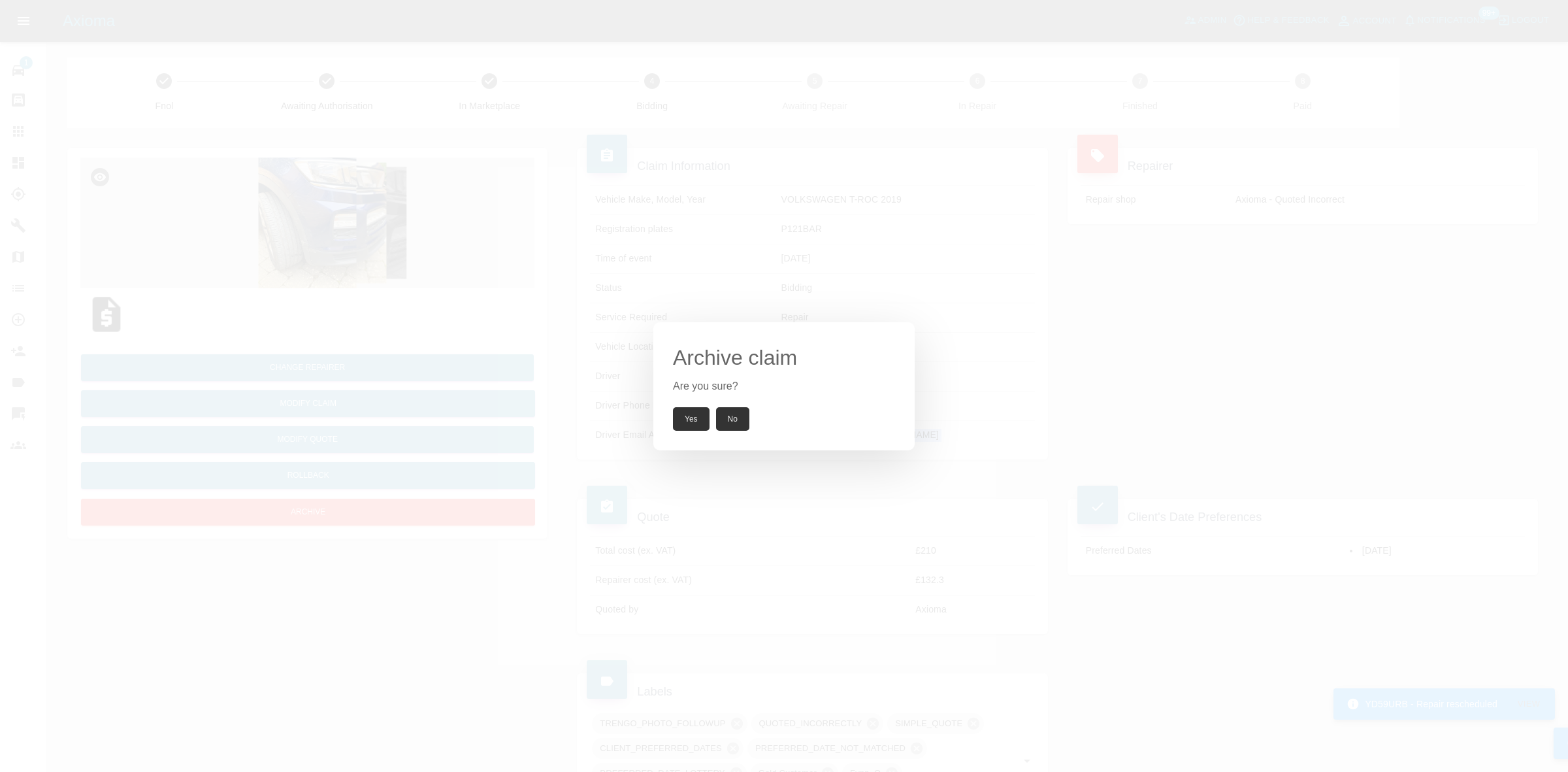
click at [694, 415] on button "Yes" at bounding box center [691, 419] width 37 height 23
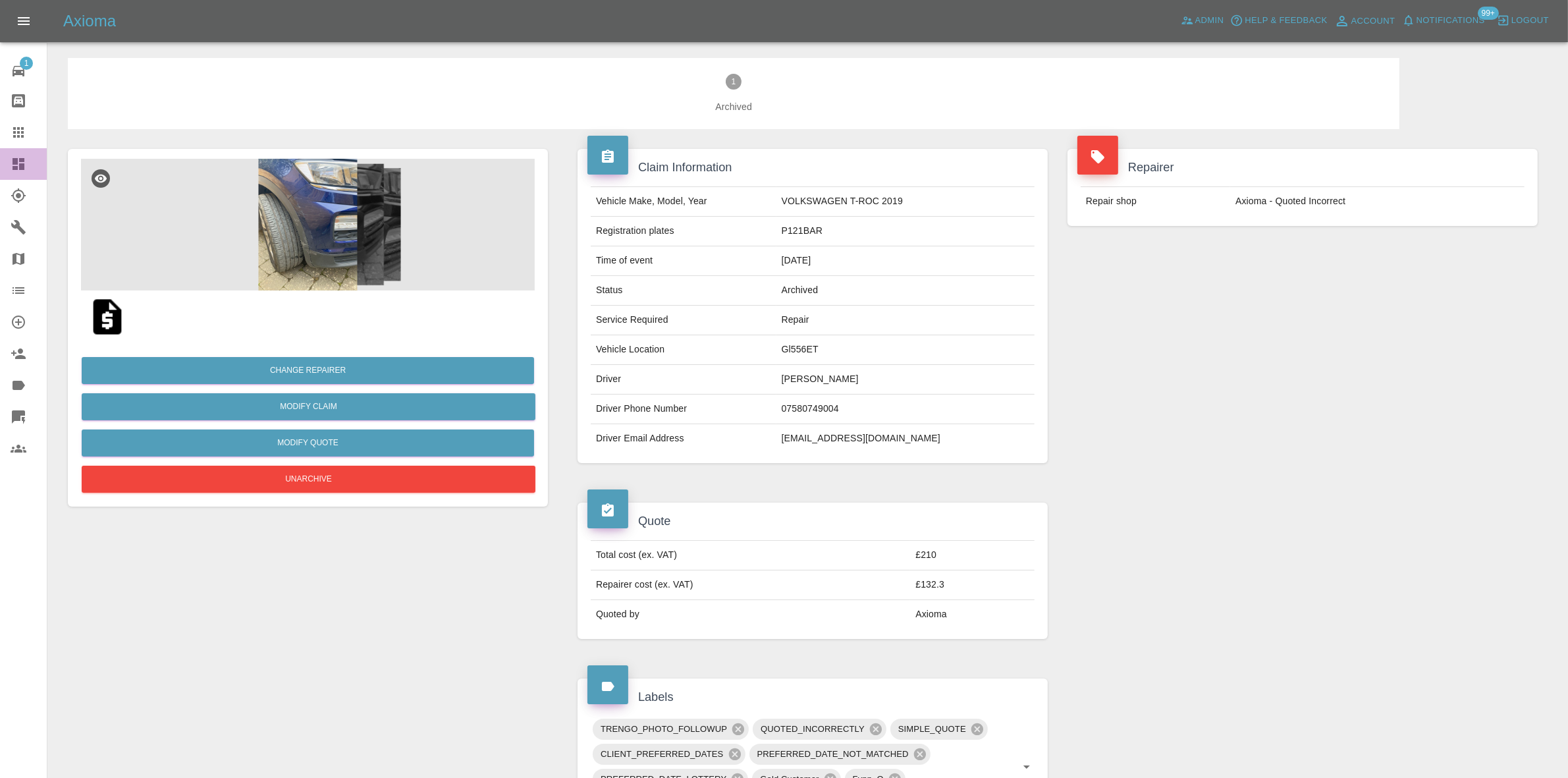
click at [0, 169] on link "Dashboard" at bounding box center [23, 163] width 46 height 32
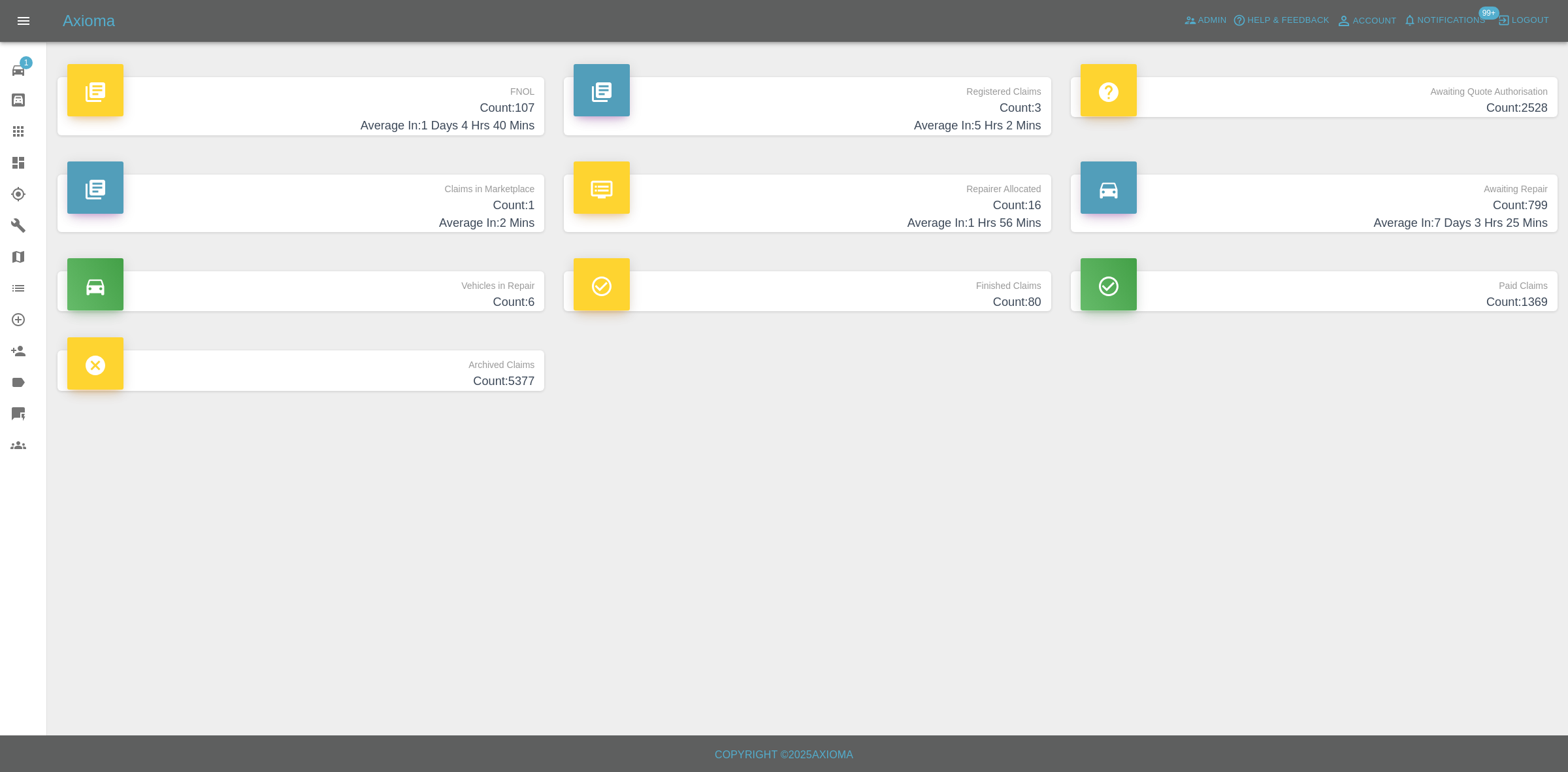
click at [429, 210] on h4 "Count: 1" at bounding box center [301, 205] width 467 height 18
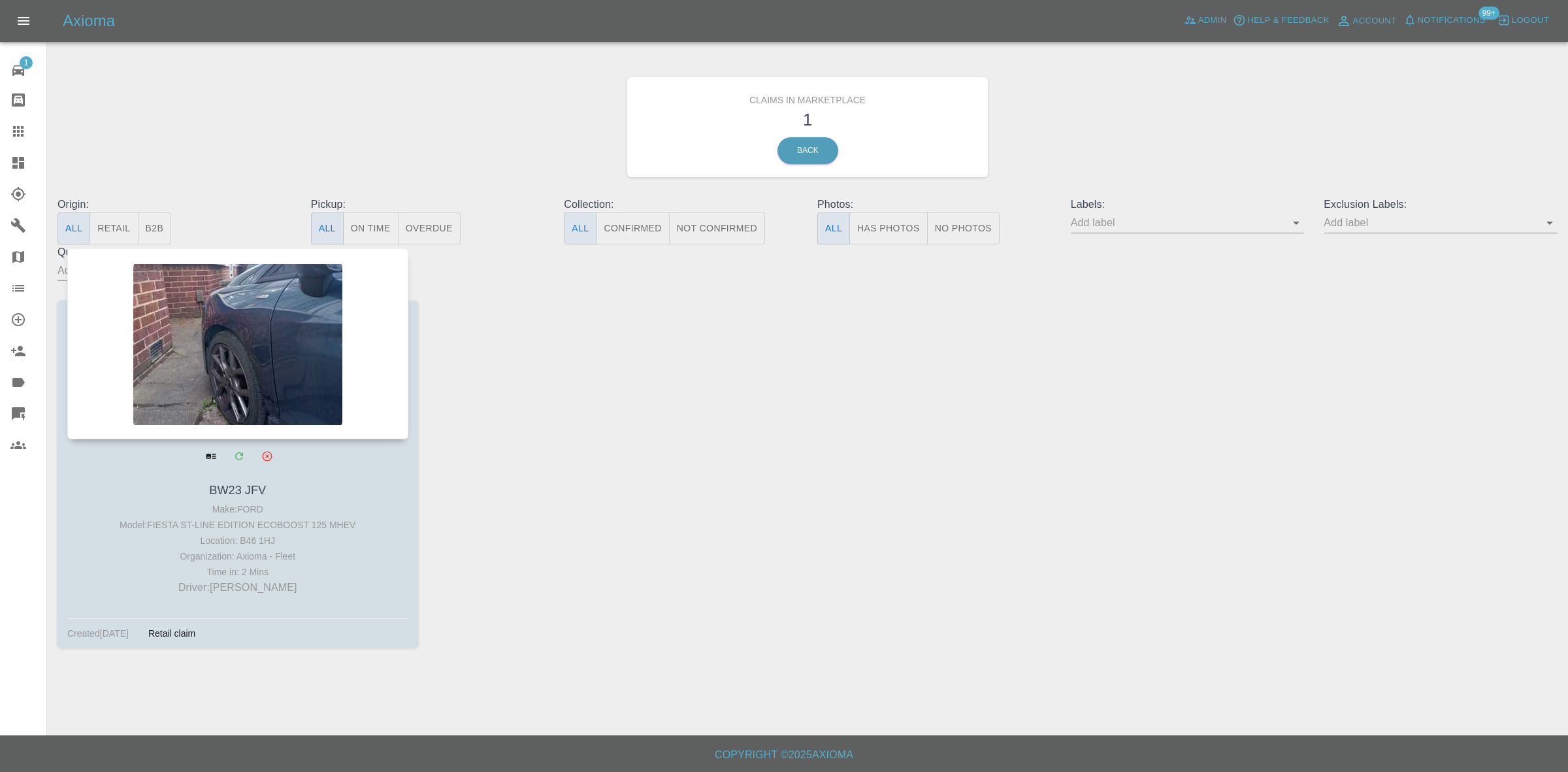
click at [277, 360] on div at bounding box center [238, 344] width 341 height 191
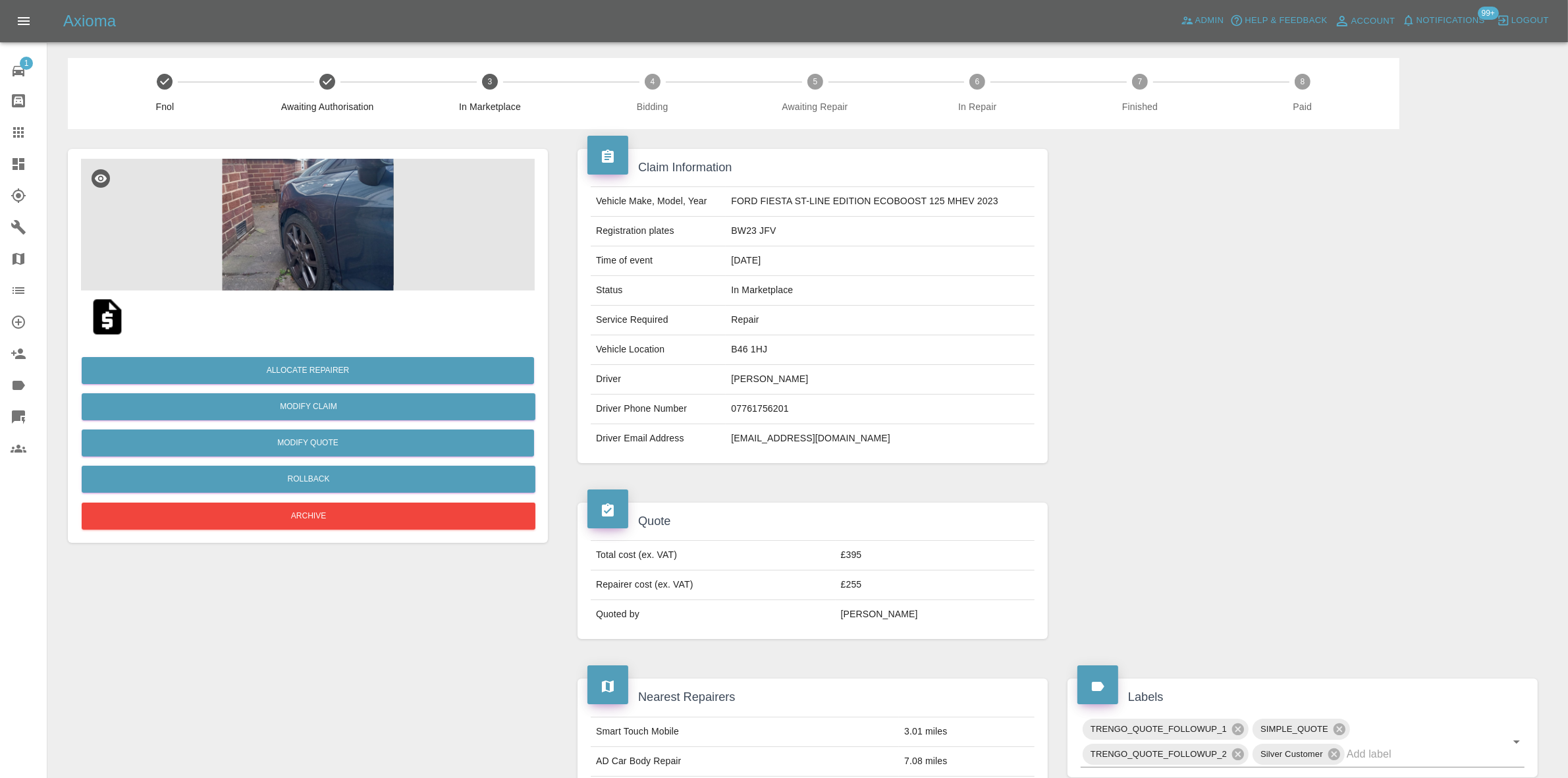
click at [360, 241] on img at bounding box center [308, 224] width 454 height 132
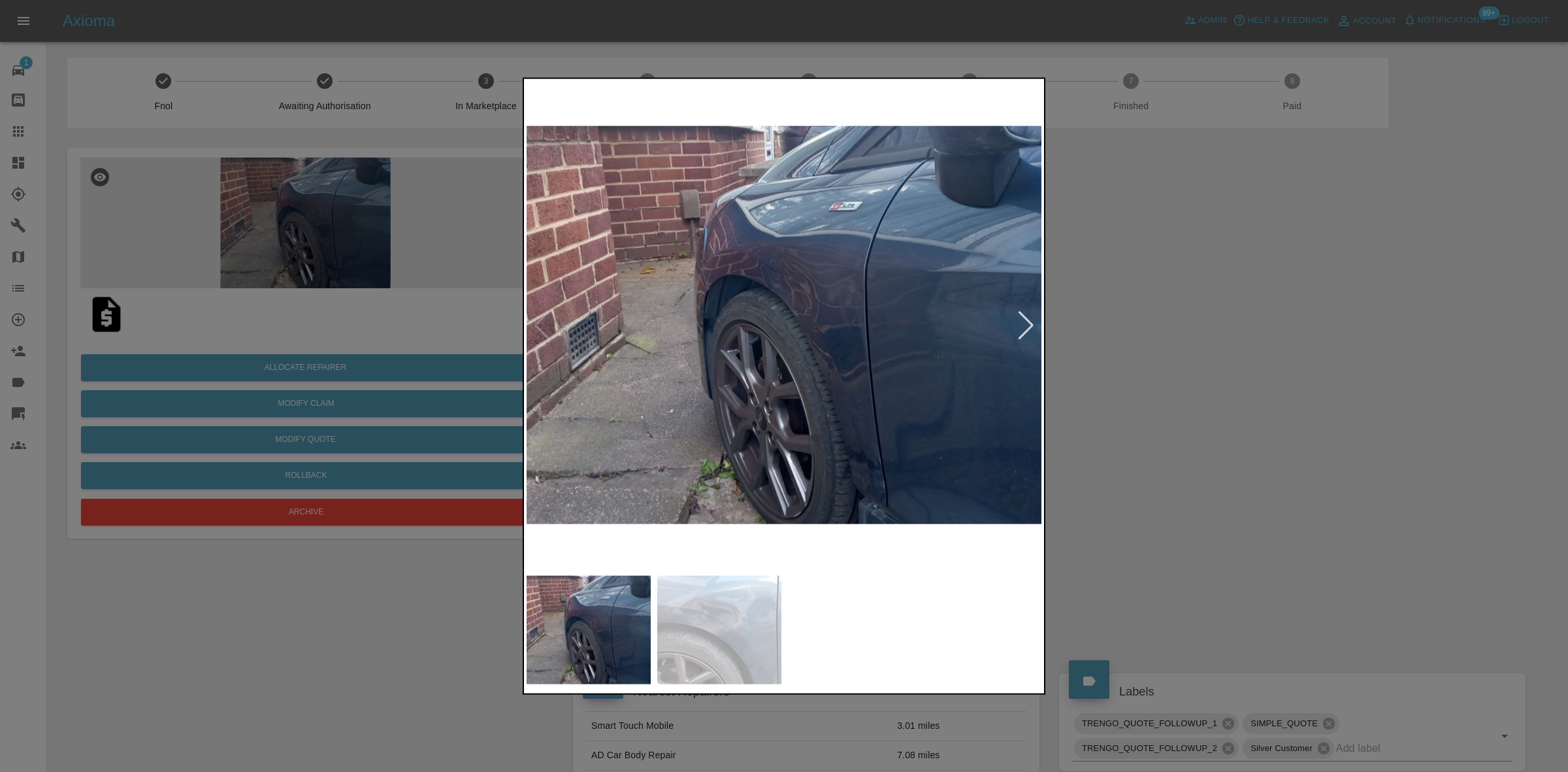
click at [1014, 325] on img at bounding box center [784, 324] width 516 height 487
click at [1022, 323] on div at bounding box center [1026, 325] width 18 height 29
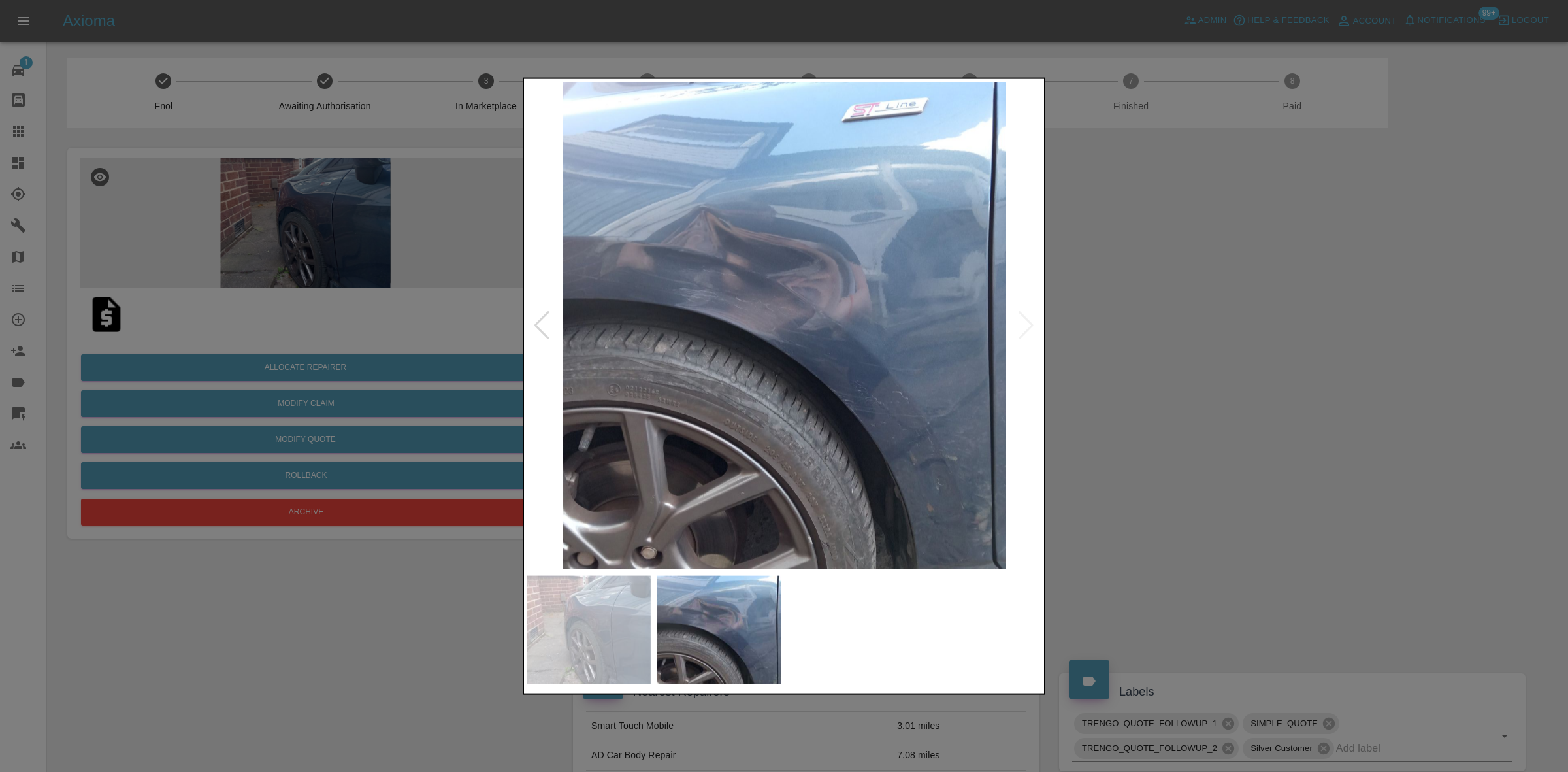
click at [1022, 323] on img at bounding box center [784, 324] width 516 height 487
click at [1179, 341] on div at bounding box center [784, 386] width 1568 height 772
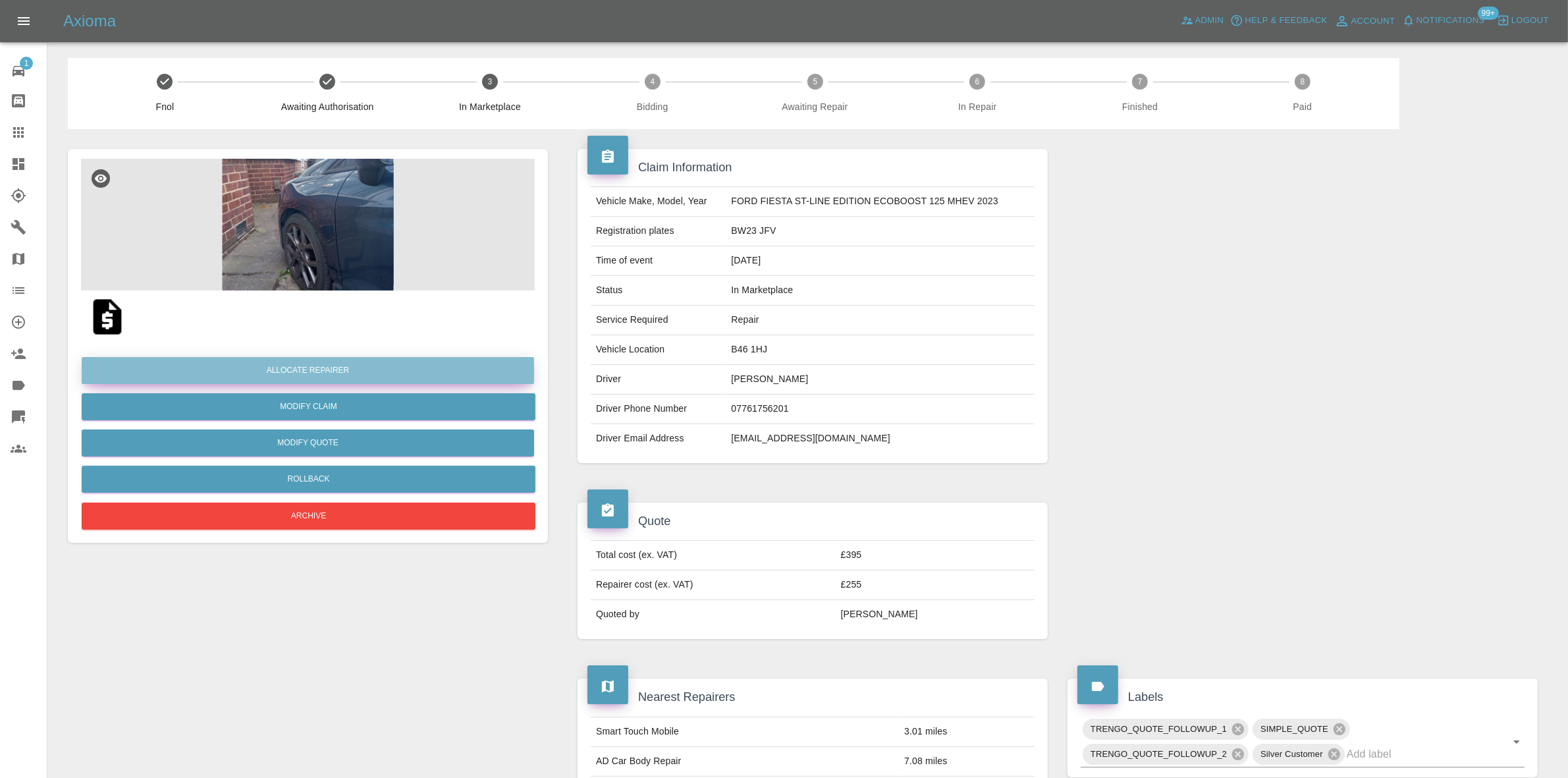
click at [301, 366] on button "Allocate Repairer" at bounding box center [308, 370] width 452 height 27
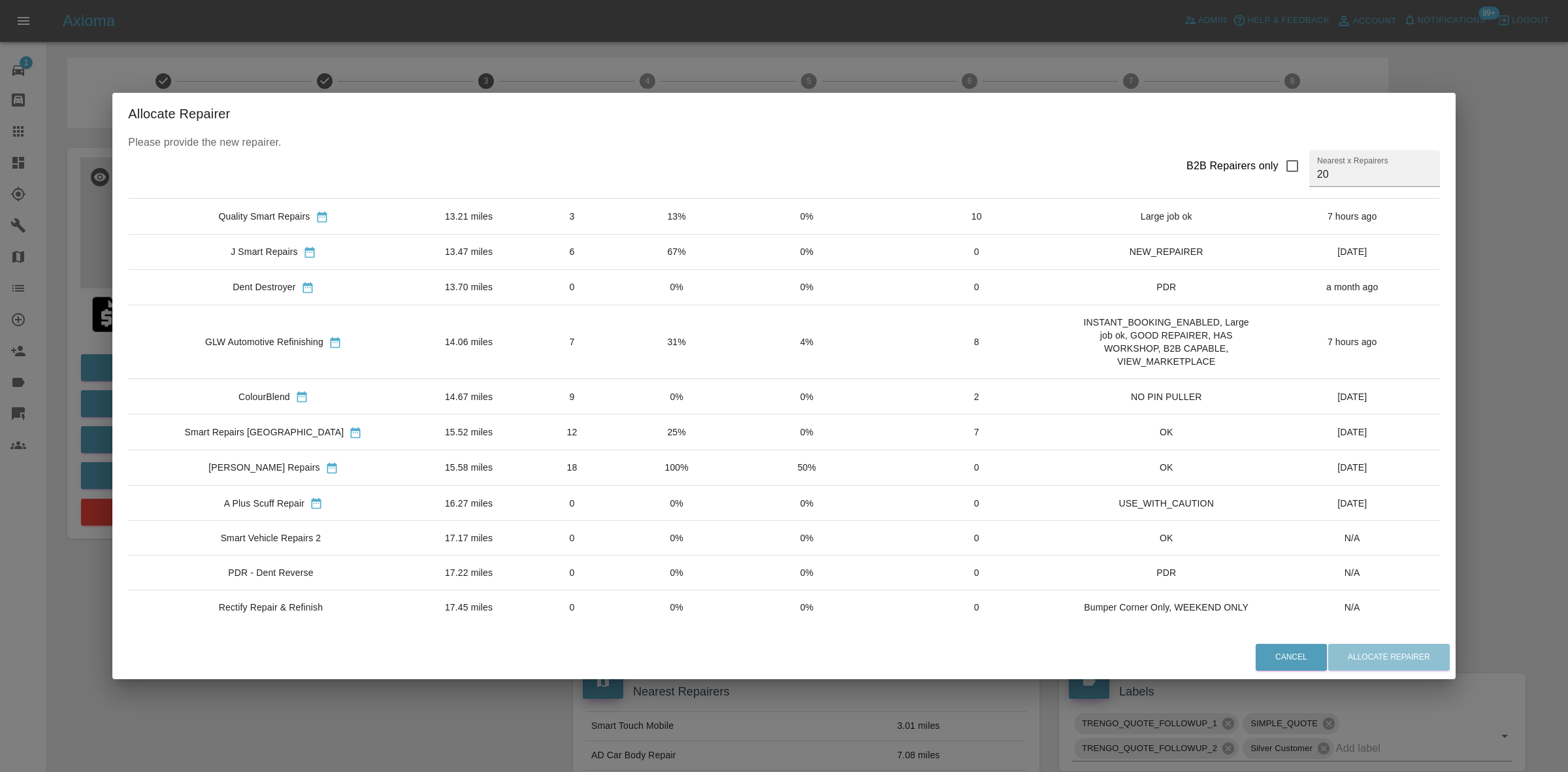
scroll to position [435, 0]
click at [647, 344] on td "31%" at bounding box center [675, 340] width 104 height 74
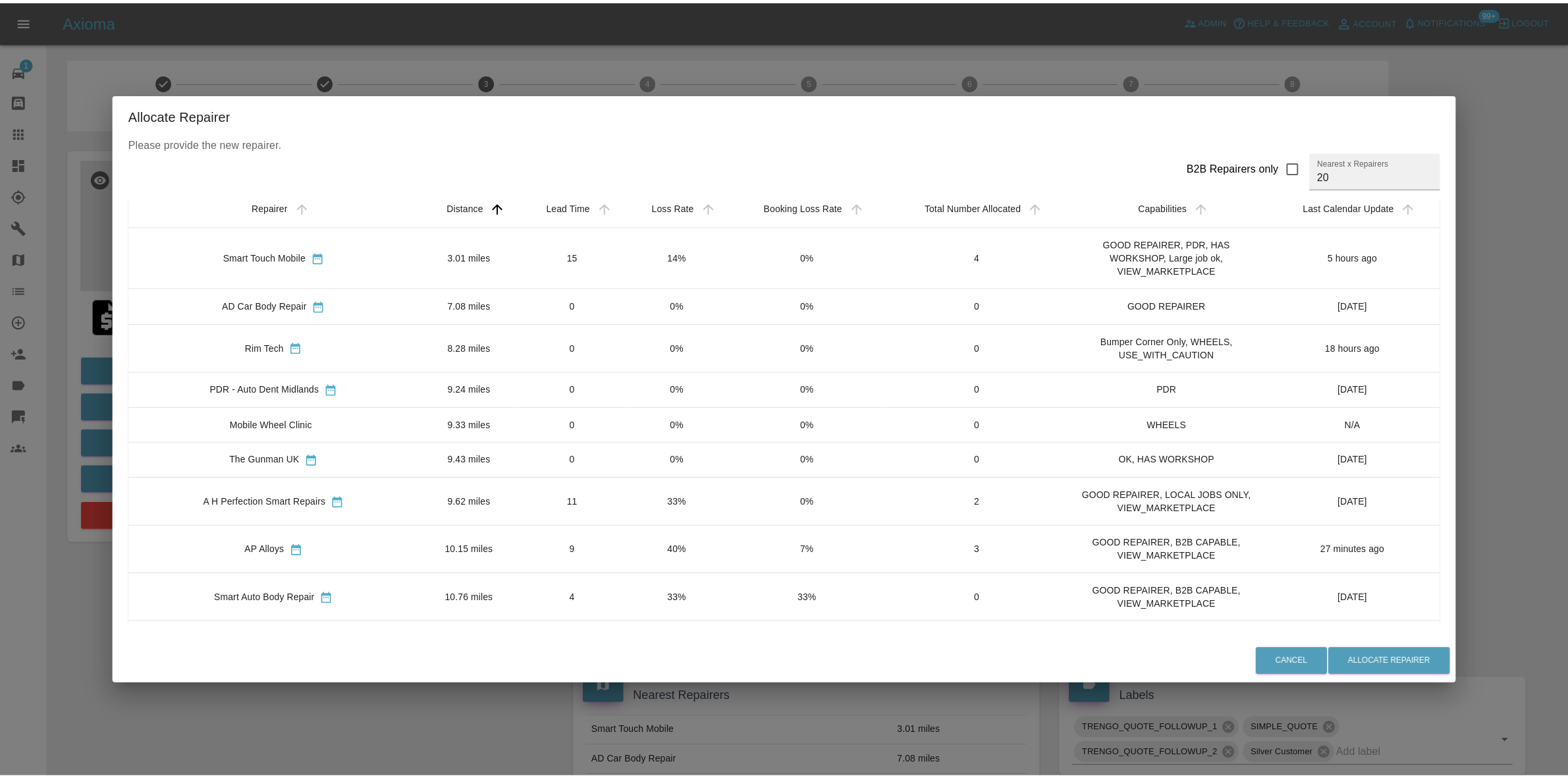
scroll to position [0, 0]
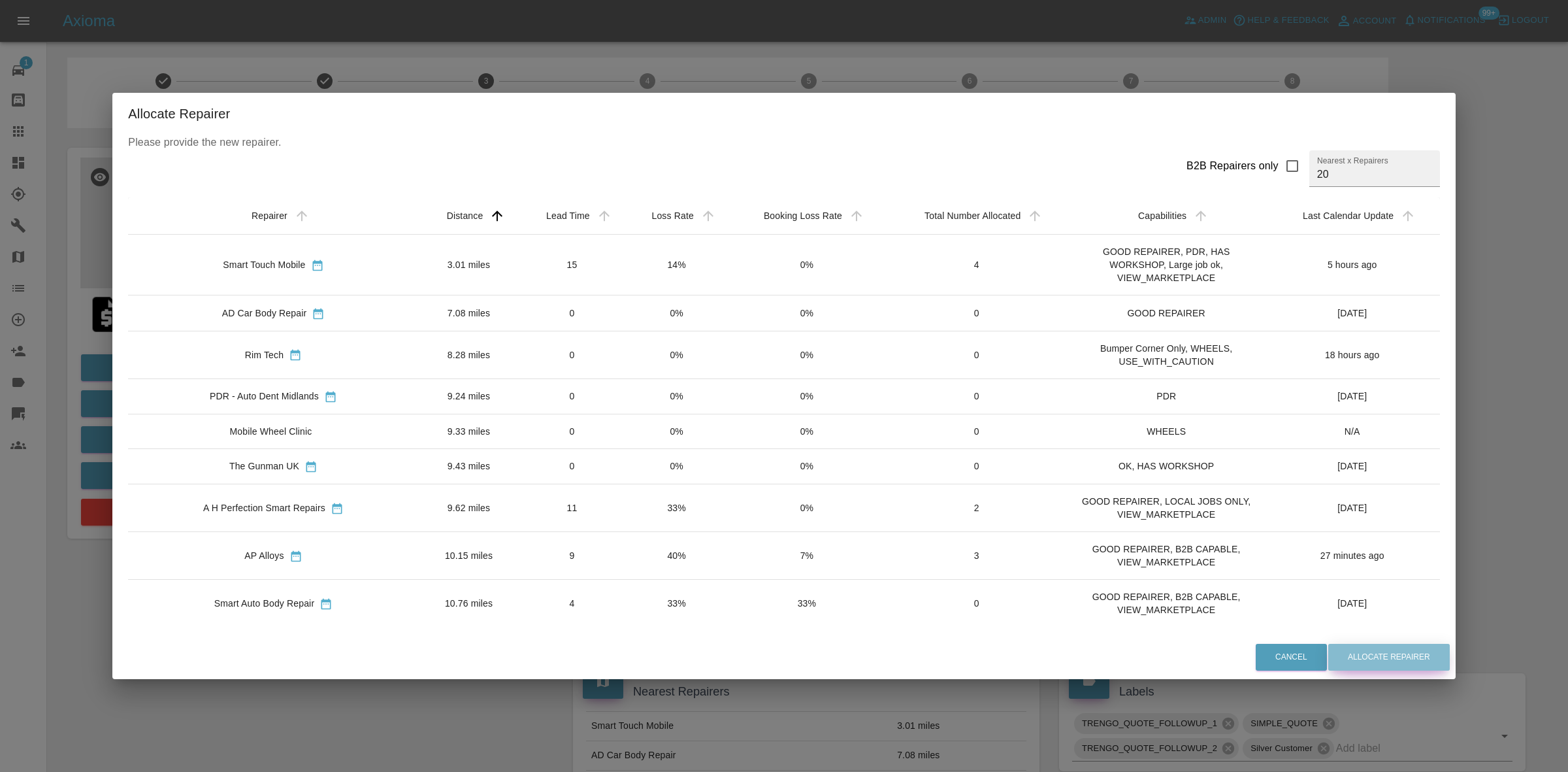
click at [1355, 651] on button "Allocate Repairer" at bounding box center [1389, 657] width 122 height 27
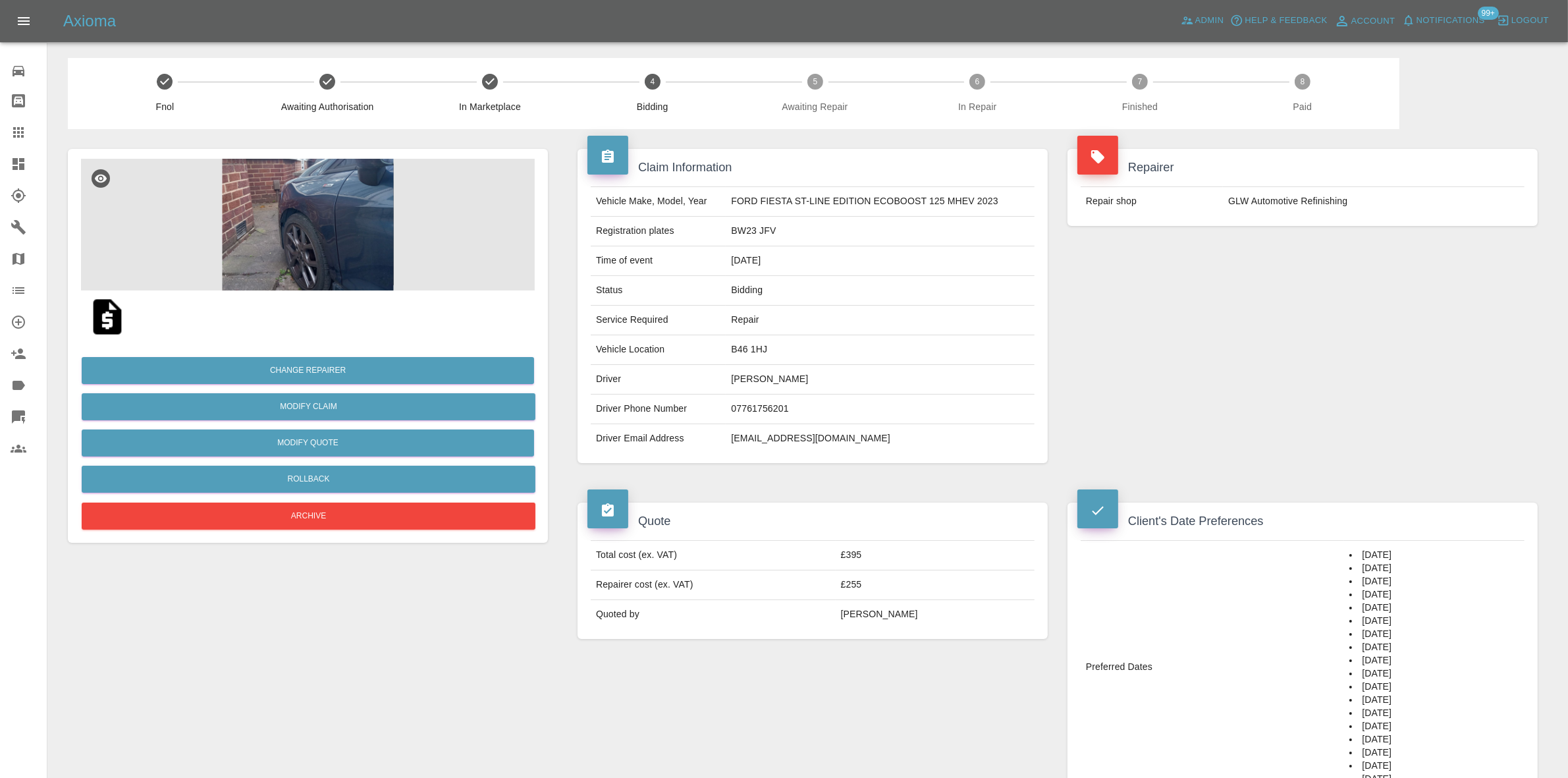
click at [1286, 310] on div "Repairer Repair shop GLW Automotive Refinishing" at bounding box center [1303, 306] width 490 height 354
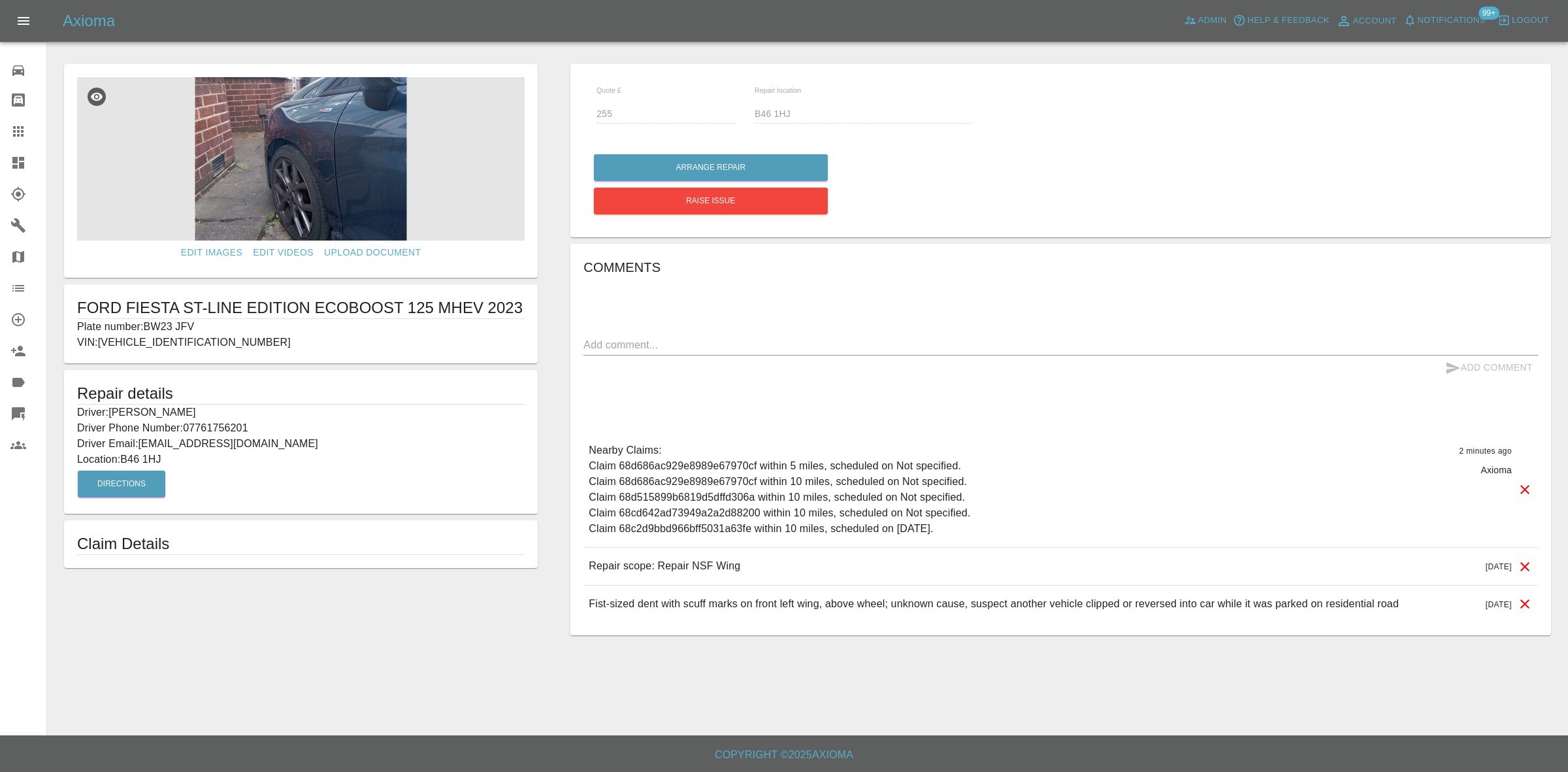
drag, startPoint x: 20, startPoint y: 168, endPoint x: 20, endPoint y: 162, distance: 6.0
click at [20, 168] on icon at bounding box center [18, 162] width 15 height 15
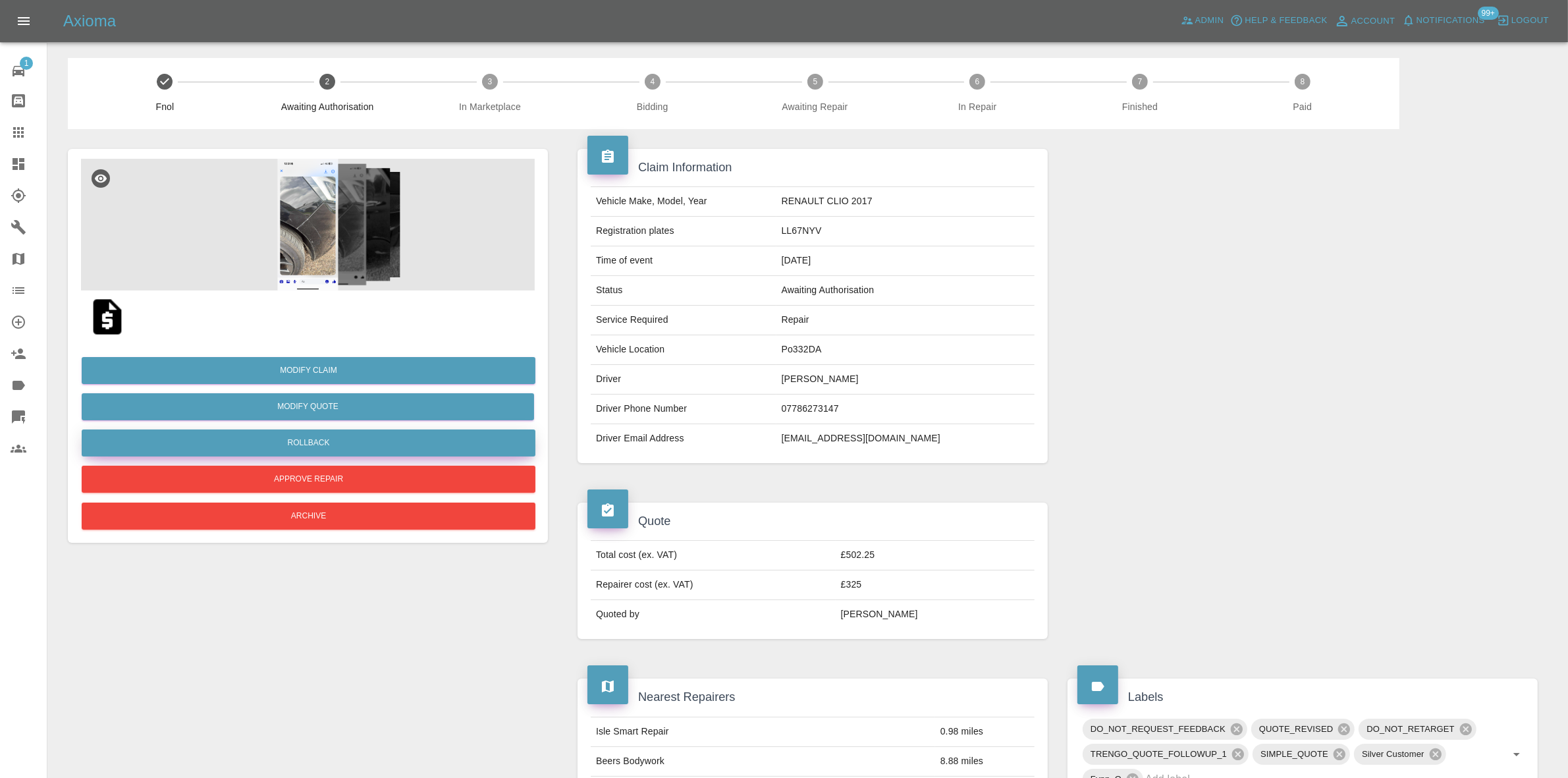
click at [318, 447] on button "Rollback" at bounding box center [309, 443] width 454 height 27
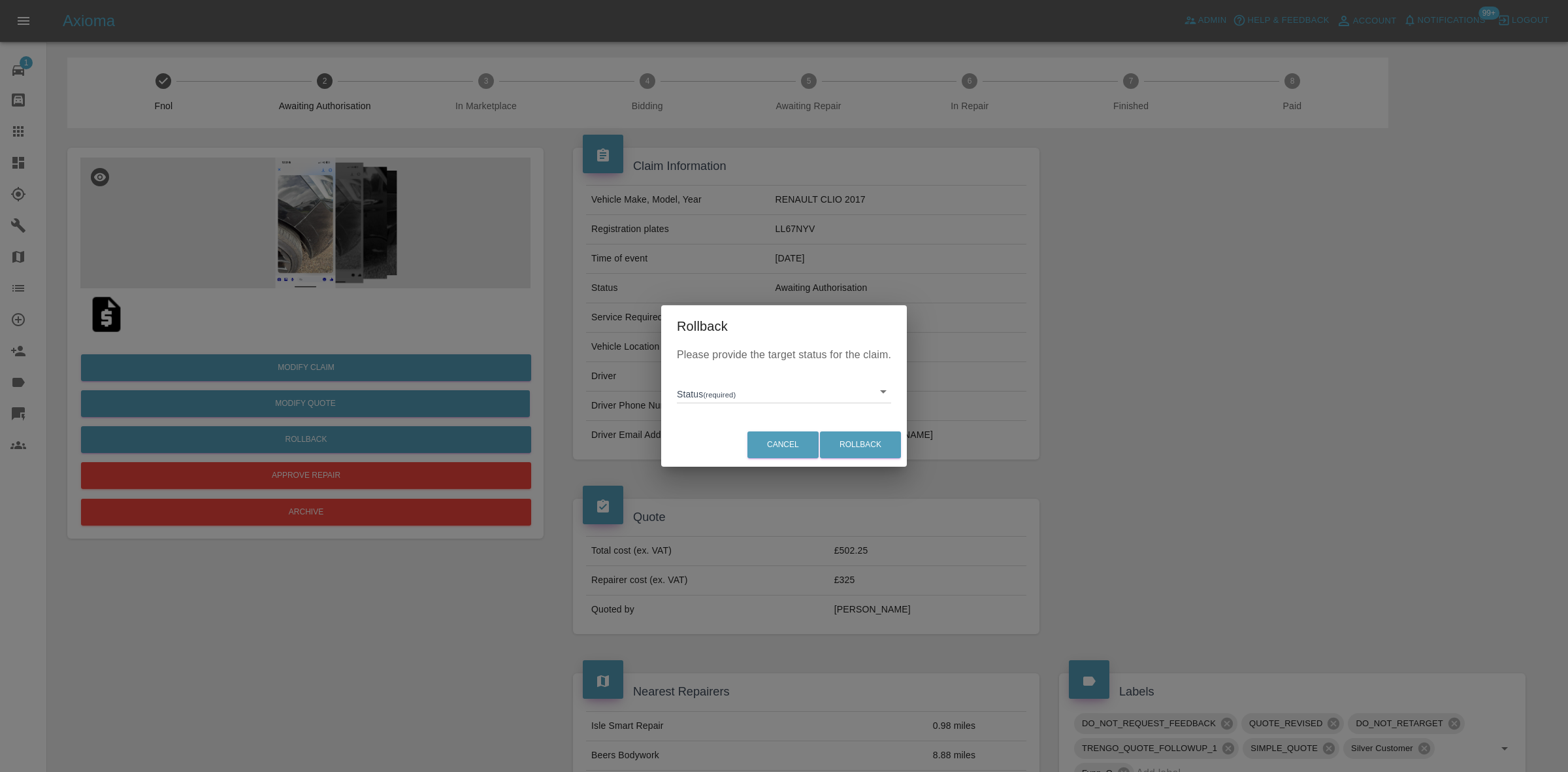
click at [722, 369] on div "Status (required) ​" at bounding box center [784, 386] width 214 height 34
click at [717, 392] on body "Axioma Admin Help & Feedback Account Notifications 99+ Logout 1 Repair home Bod…" at bounding box center [784, 749] width 1568 height 1500
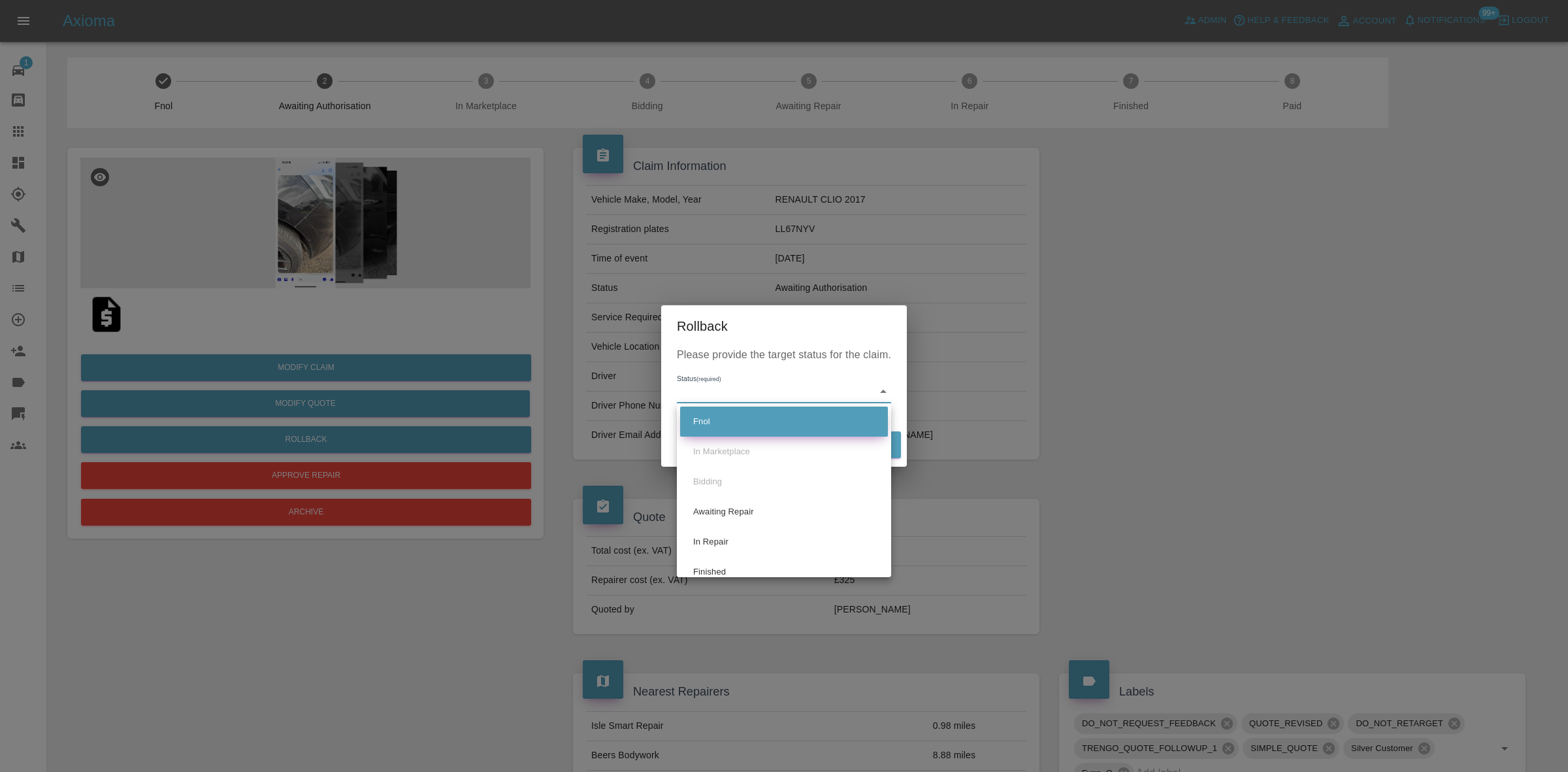
click at [721, 417] on li "Fnol" at bounding box center [784, 421] width 208 height 30
type input "fnol"
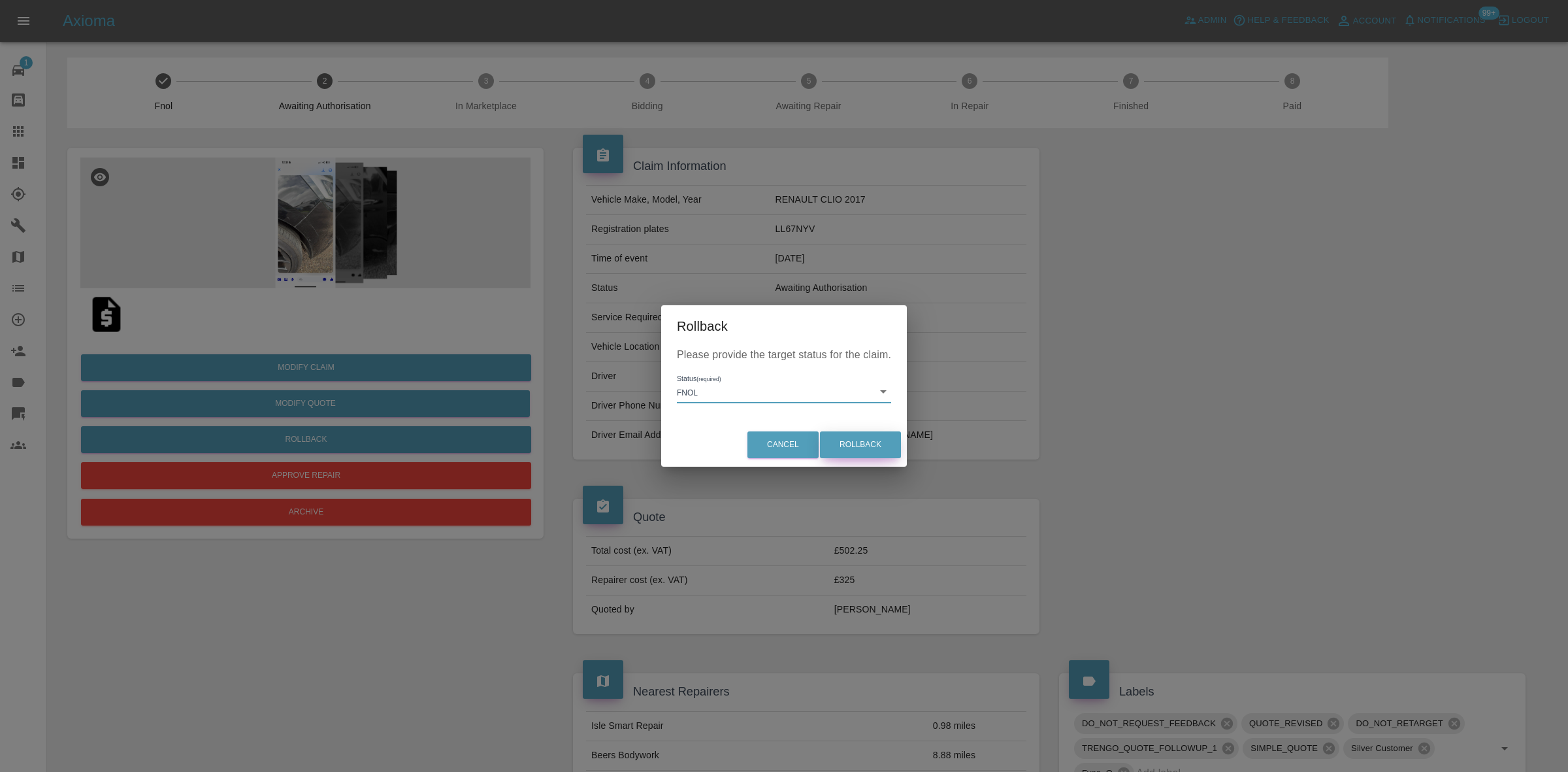
click at [857, 441] on button "Rollback" at bounding box center [860, 445] width 81 height 27
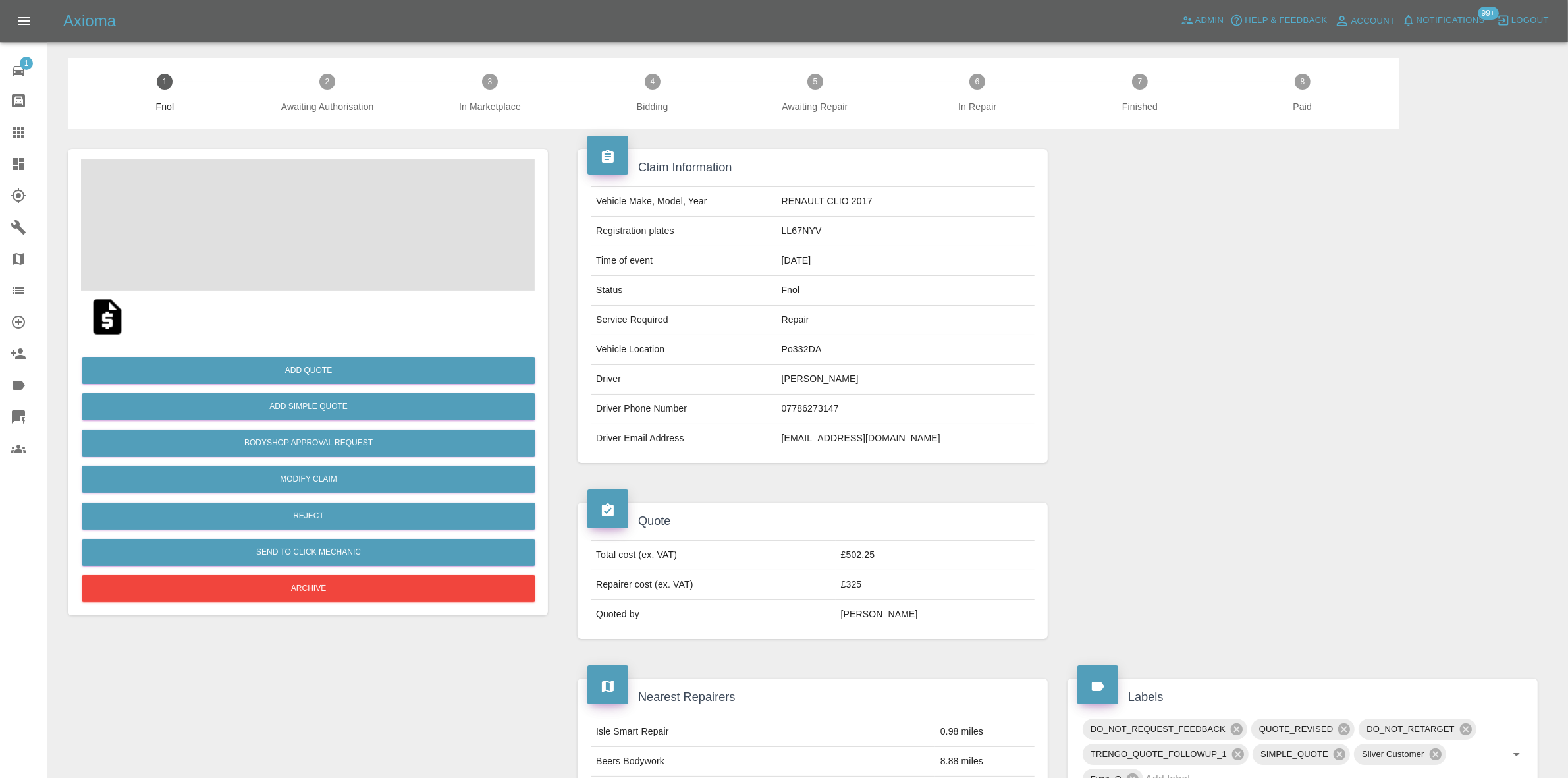
click at [294, 238] on span at bounding box center [308, 224] width 454 height 132
click at [347, 233] on div at bounding box center [308, 224] width 454 height 132
drag, startPoint x: 546, startPoint y: 232, endPoint x: 587, endPoint y: 248, distance: 44.0
click at [565, 244] on div "Add Quote Add Simple Quote Bodyshop Approval Request Modify Claim Reject Send t…" at bounding box center [808, 776] width 1500 height 1295
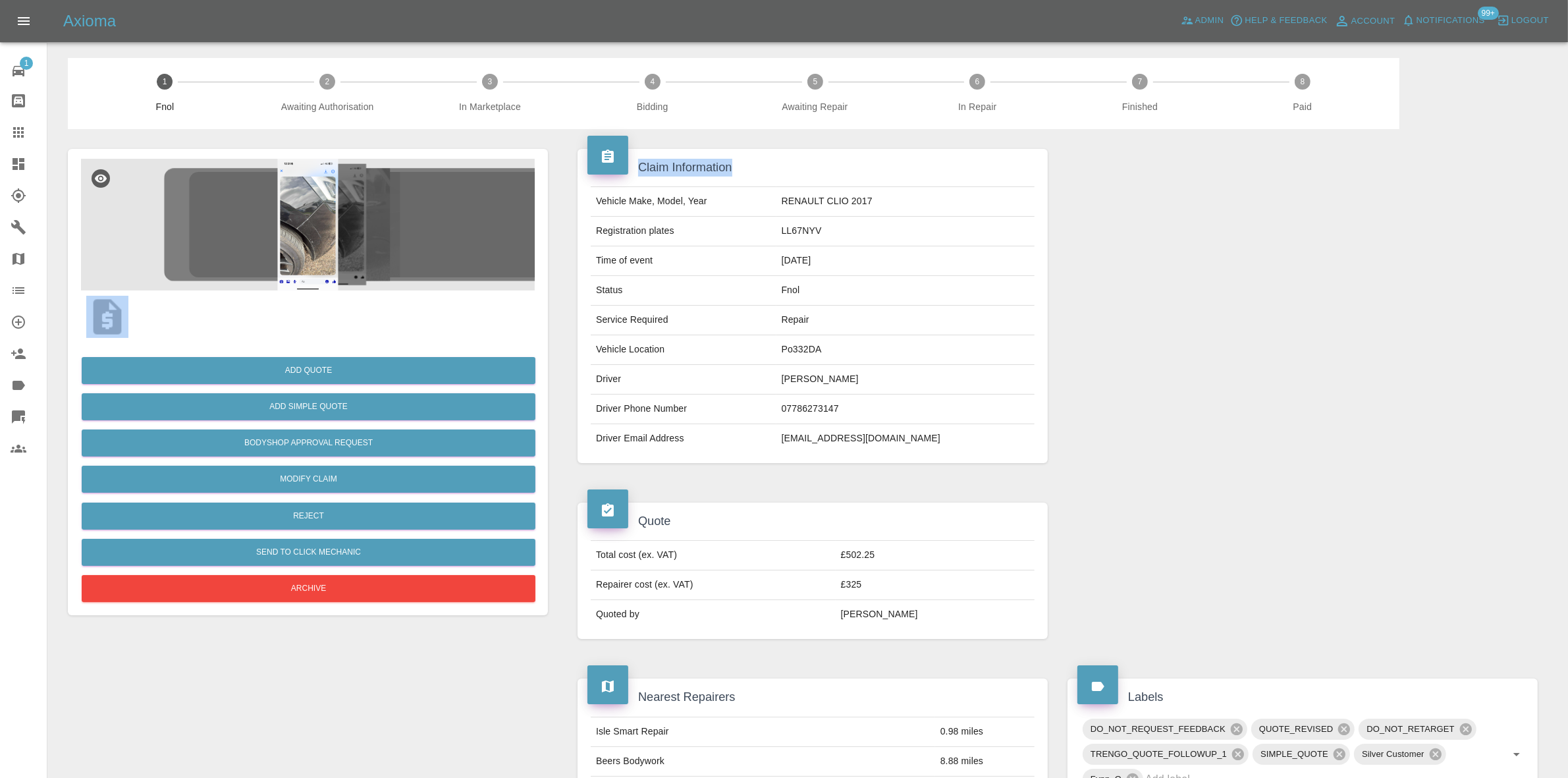
click at [344, 222] on img at bounding box center [308, 224] width 454 height 132
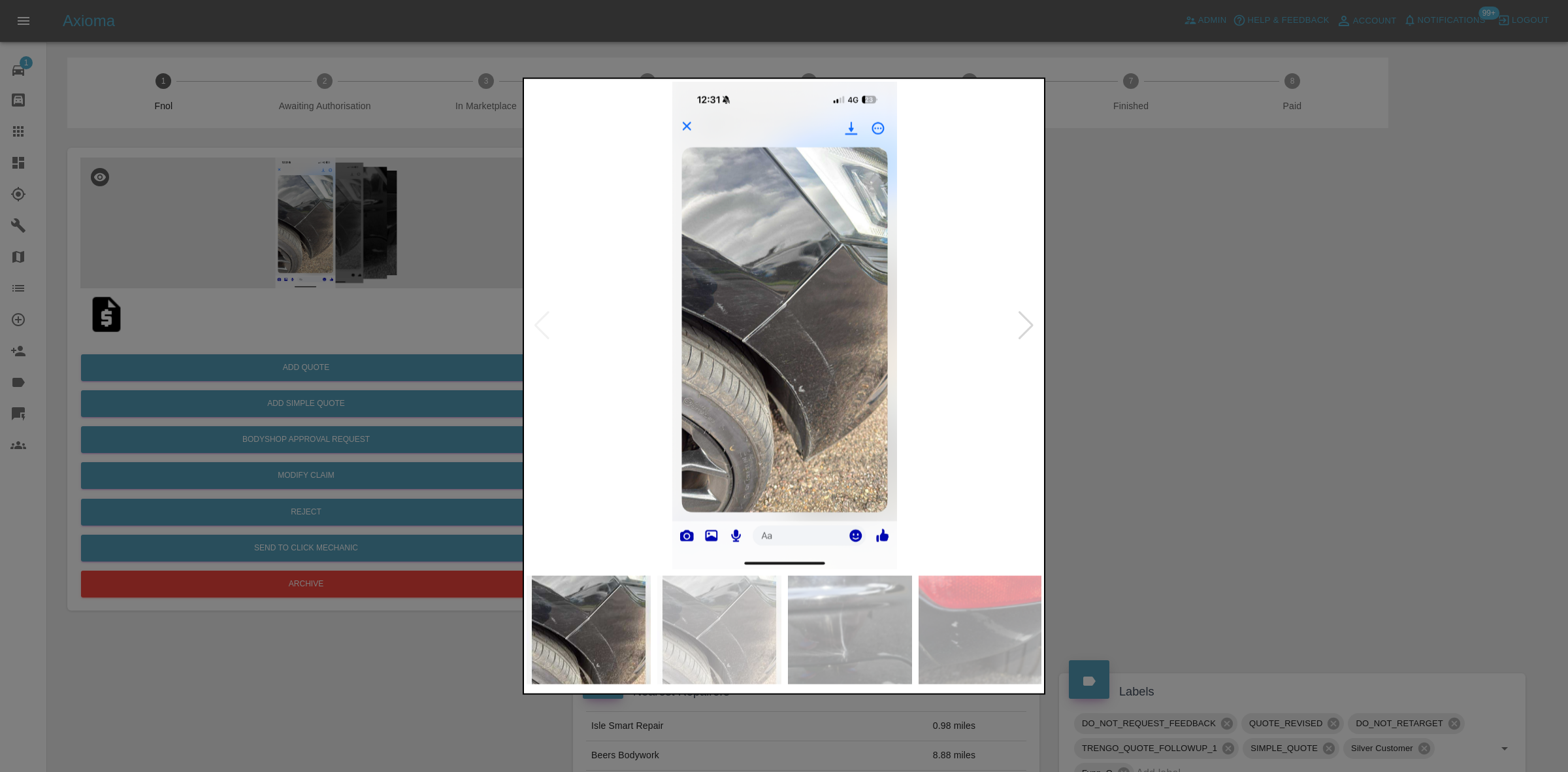
click at [1027, 324] on div at bounding box center [1026, 325] width 18 height 29
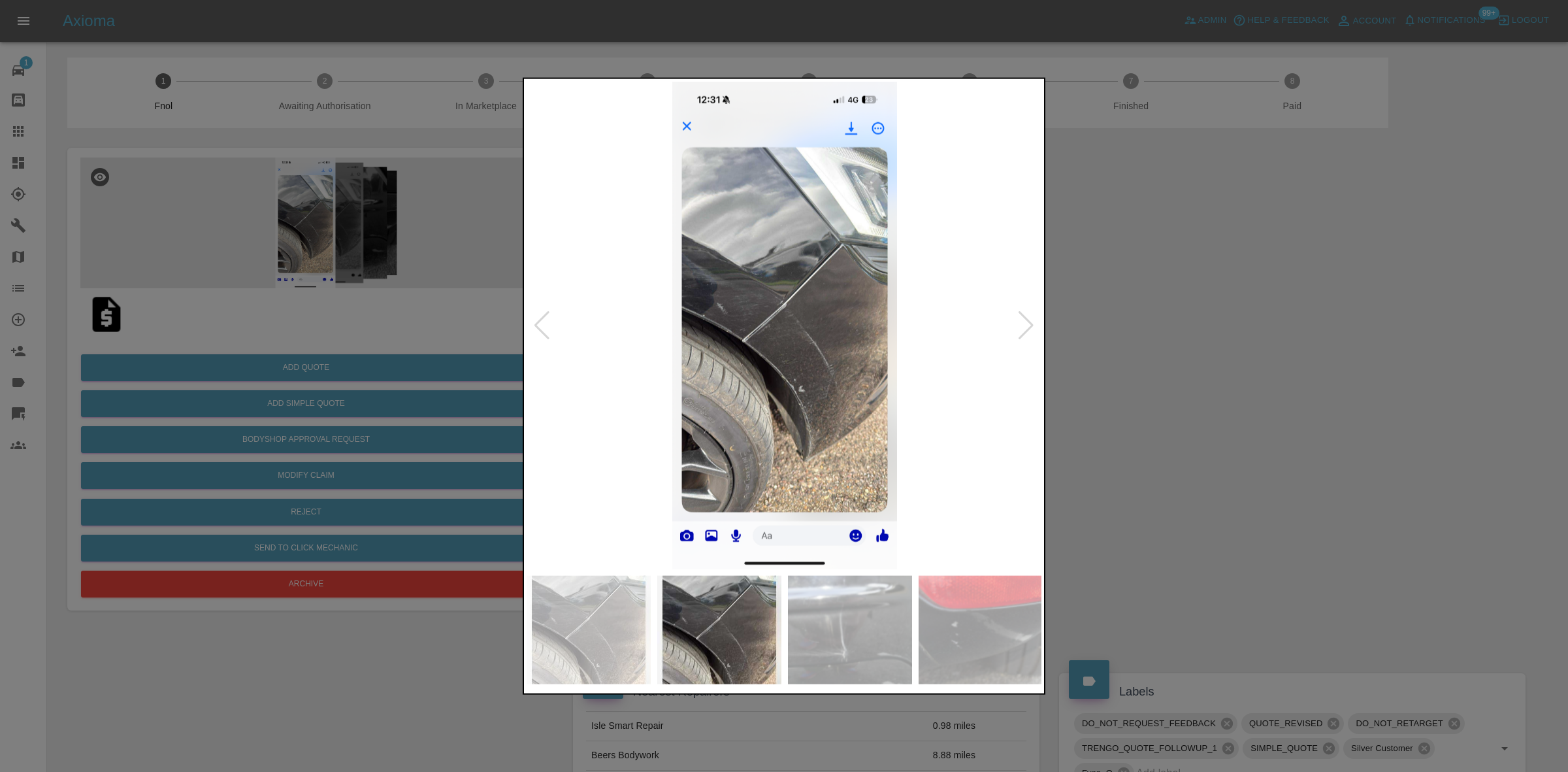
click at [1027, 324] on div at bounding box center [1026, 325] width 18 height 29
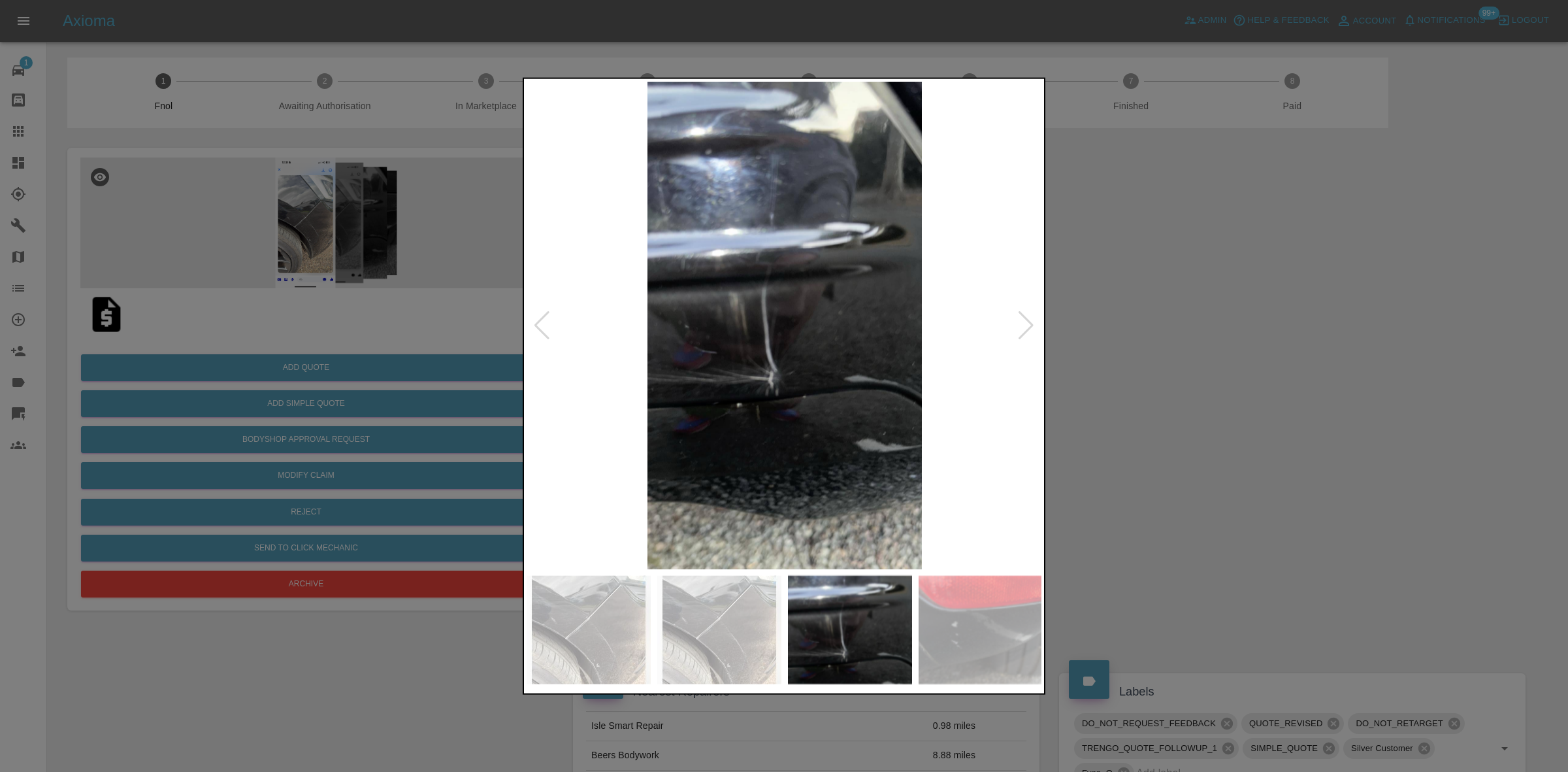
click at [1027, 324] on div at bounding box center [1026, 325] width 18 height 29
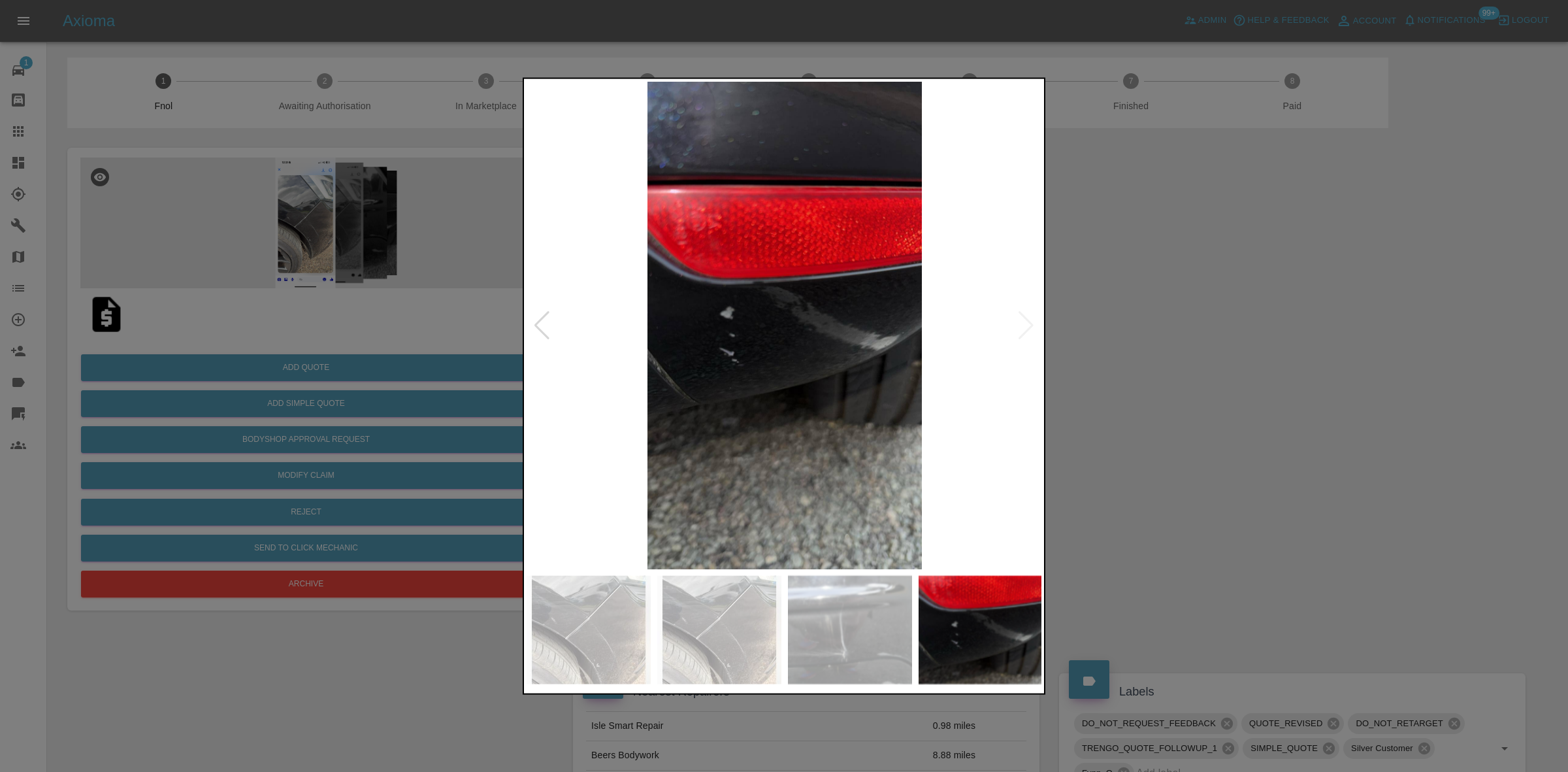
click at [1027, 324] on img at bounding box center [784, 324] width 516 height 487
click at [1279, 353] on div at bounding box center [784, 386] width 1568 height 772
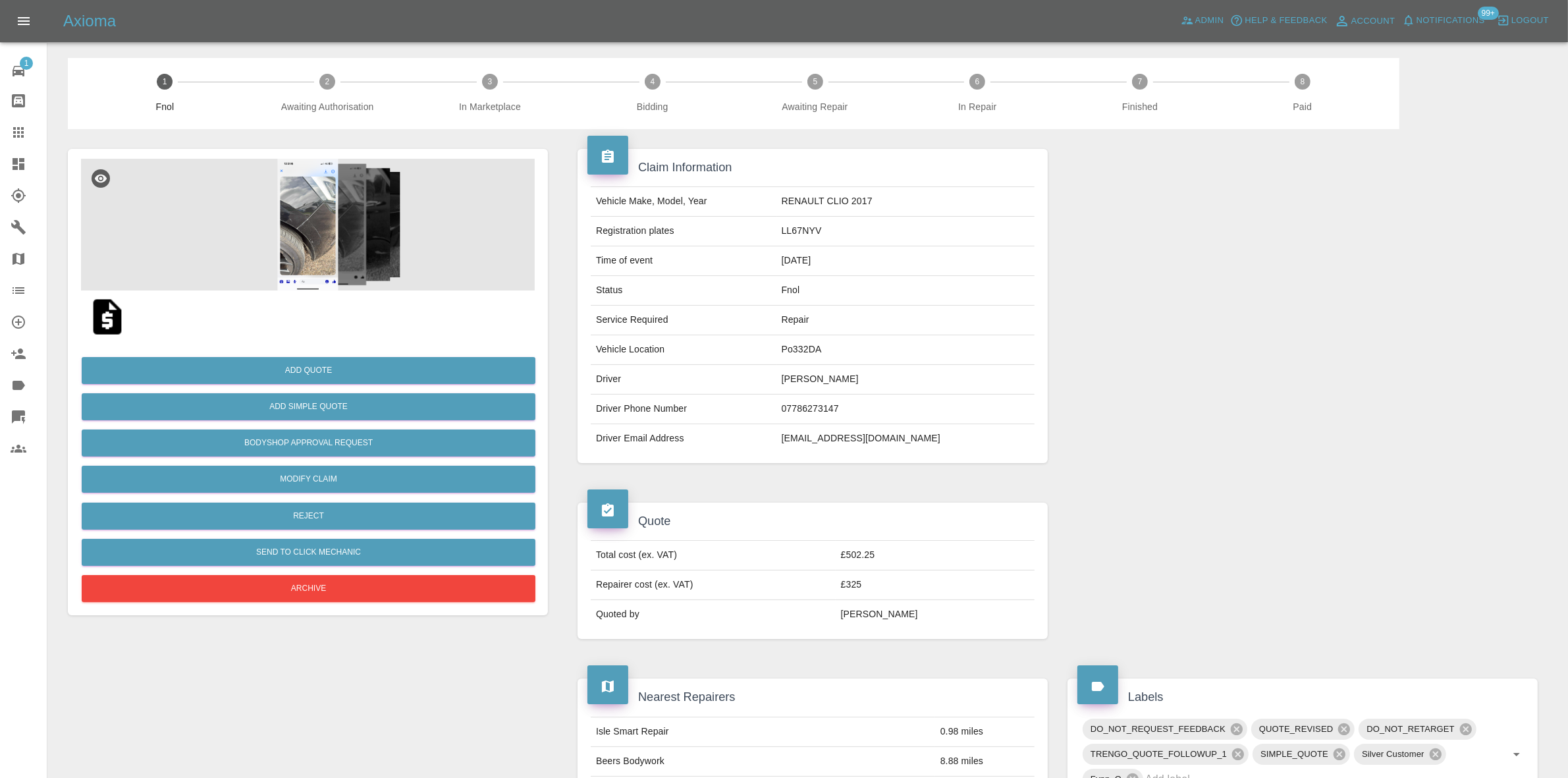
click at [104, 315] on img at bounding box center [107, 317] width 42 height 42
click at [294, 399] on button "Add Simple Quote" at bounding box center [309, 407] width 454 height 27
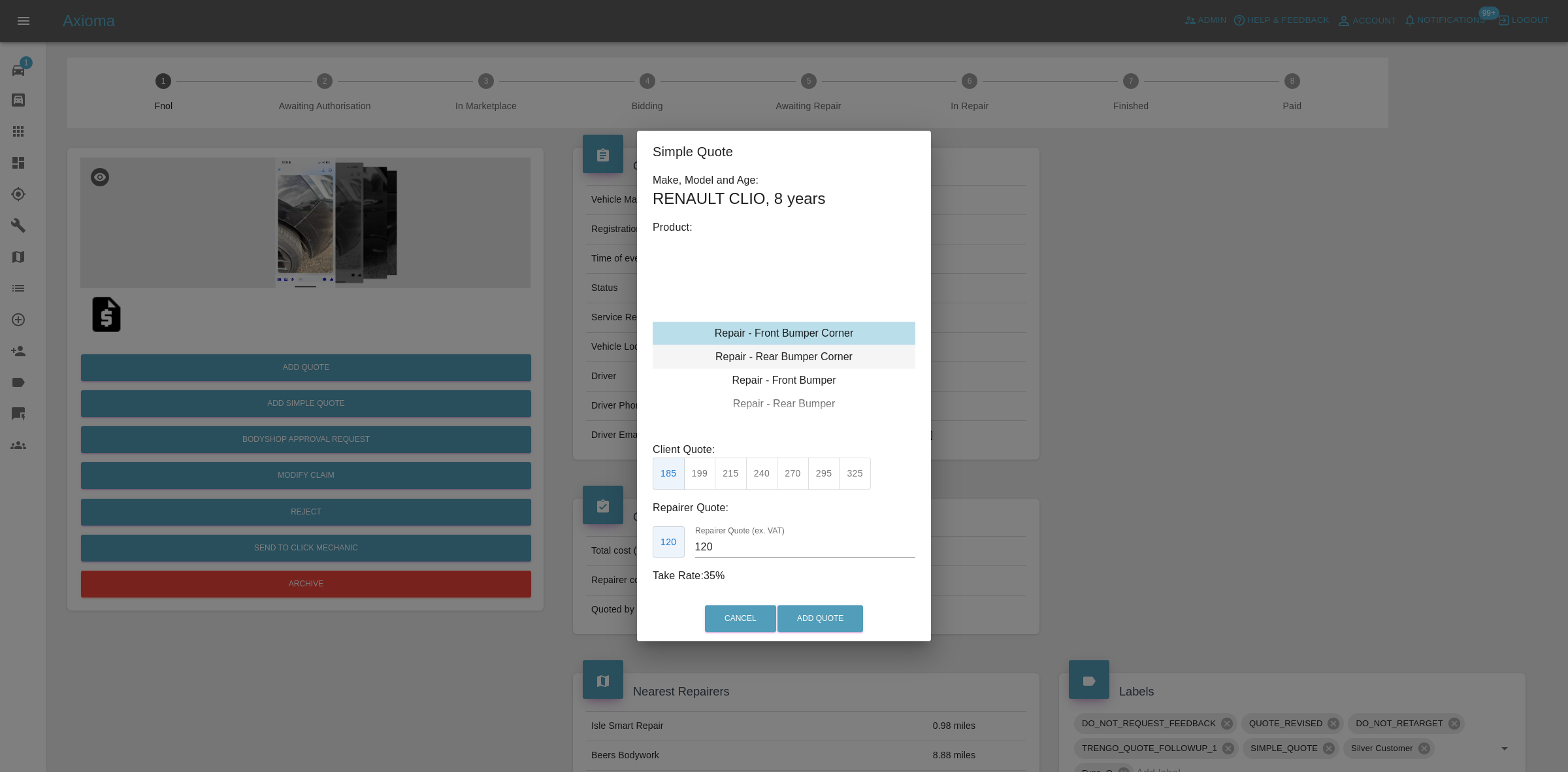
click at [793, 353] on div "Repair - Rear Bumper Corner" at bounding box center [784, 357] width 263 height 23
click at [722, 470] on button "215" at bounding box center [731, 474] width 32 height 32
type input "135"
click at [817, 617] on button "Add Quote" at bounding box center [820, 619] width 86 height 27
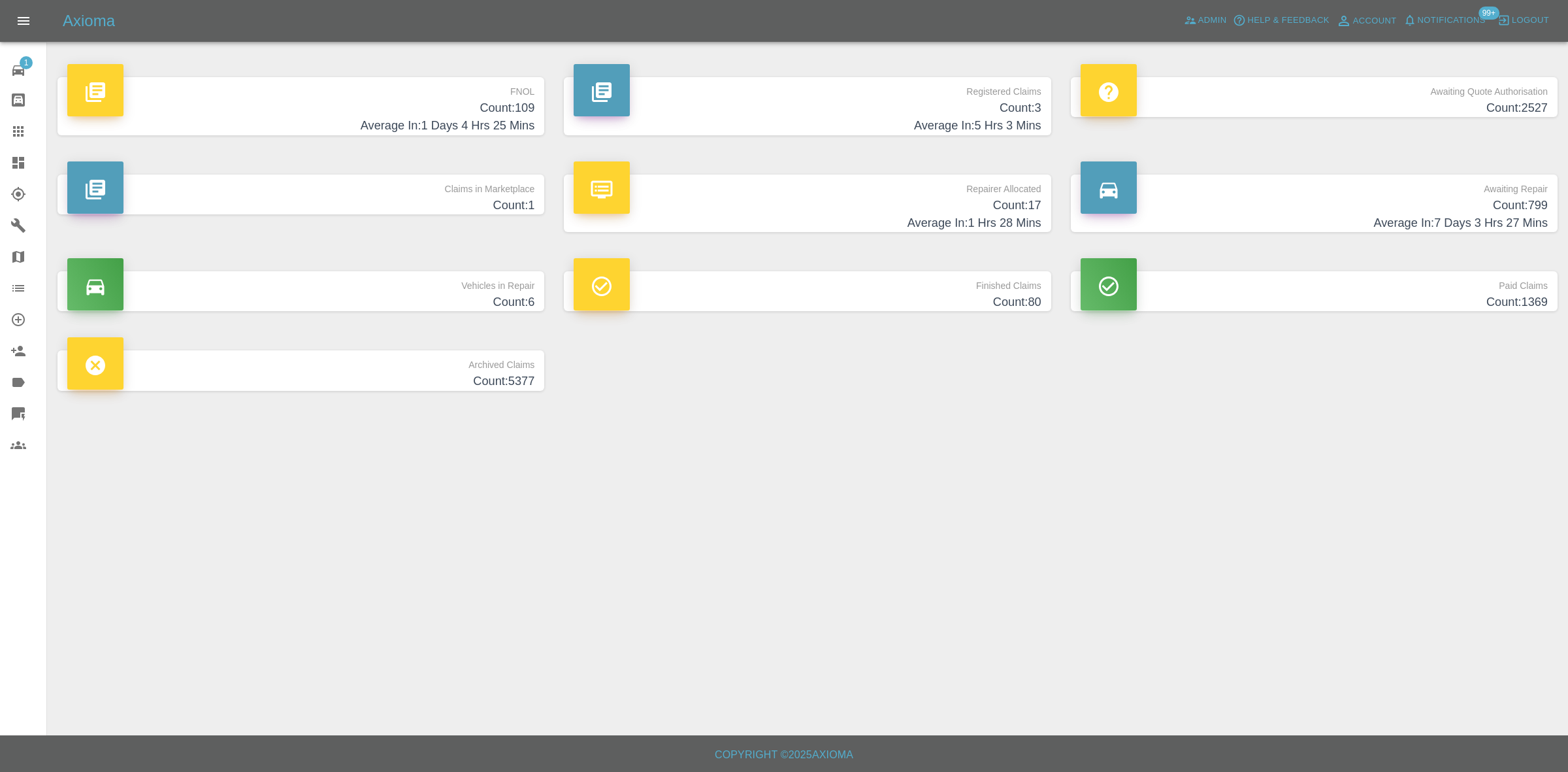
click at [1452, 20] on span "Notifications" at bounding box center [1451, 21] width 68 height 15
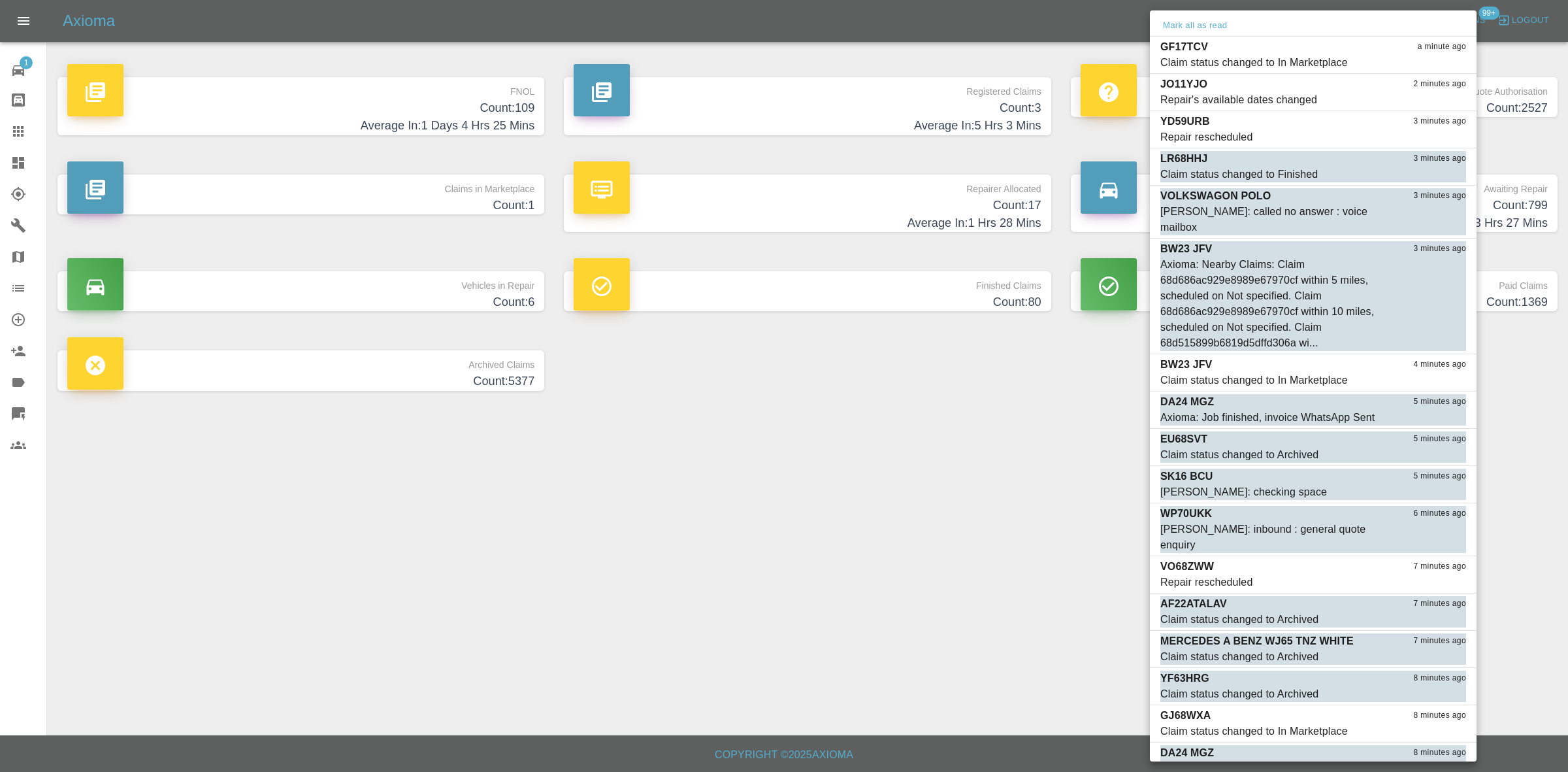
click at [955, 415] on div at bounding box center [784, 386] width 1568 height 772
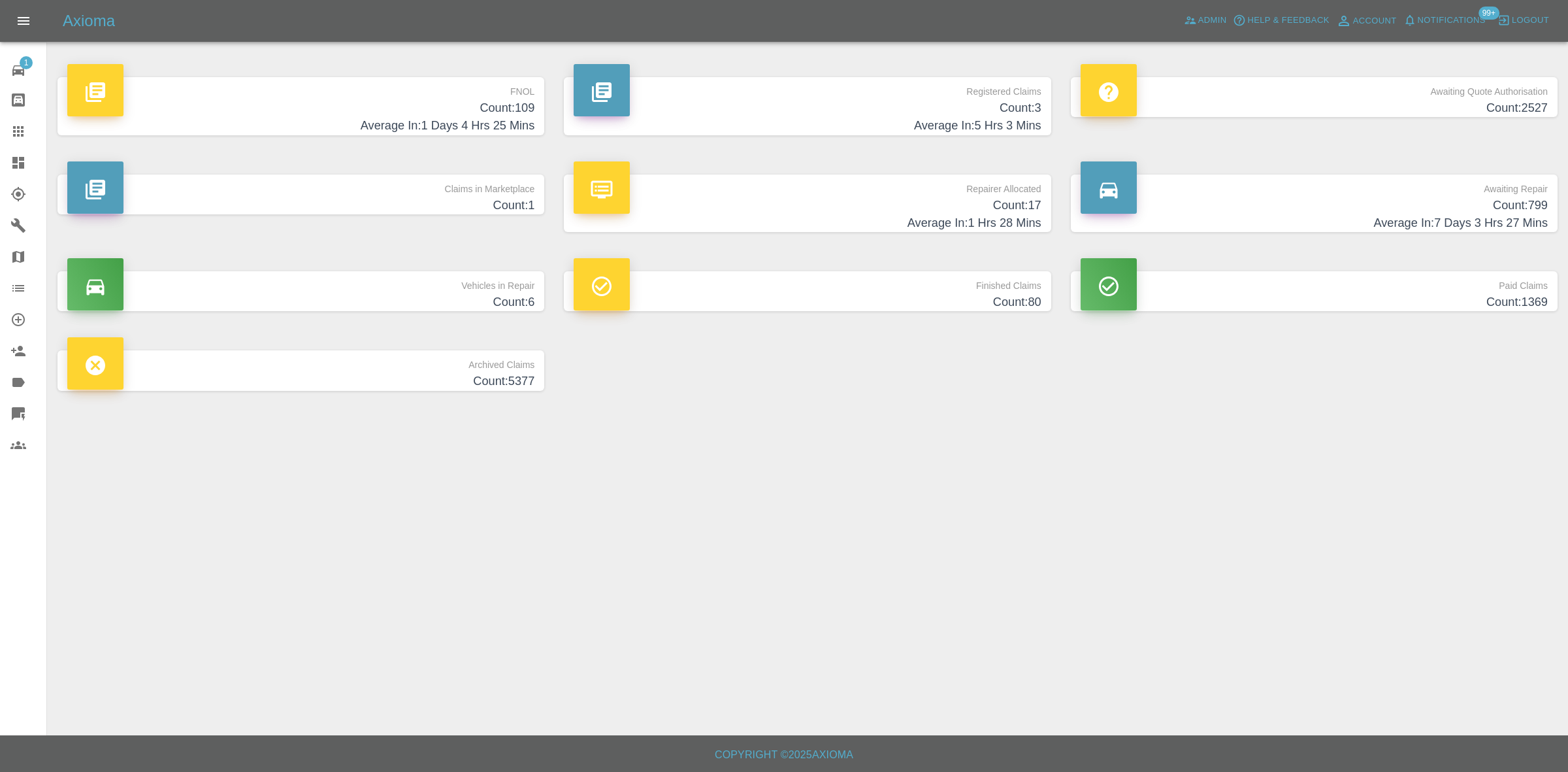
click at [891, 204] on h4 "Count: 17" at bounding box center [807, 205] width 467 height 18
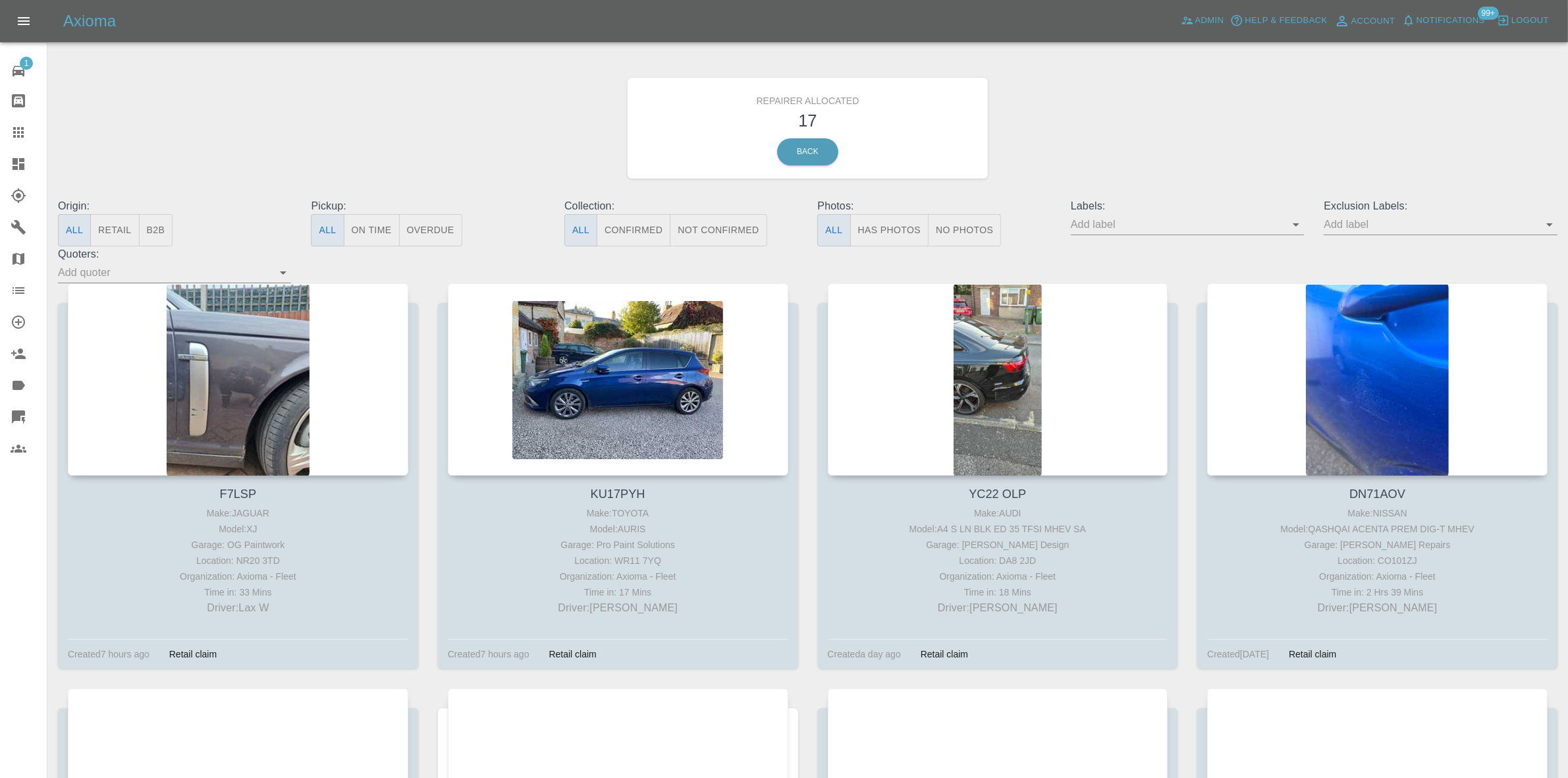
click at [110, 229] on button "Retail" at bounding box center [114, 231] width 49 height 33
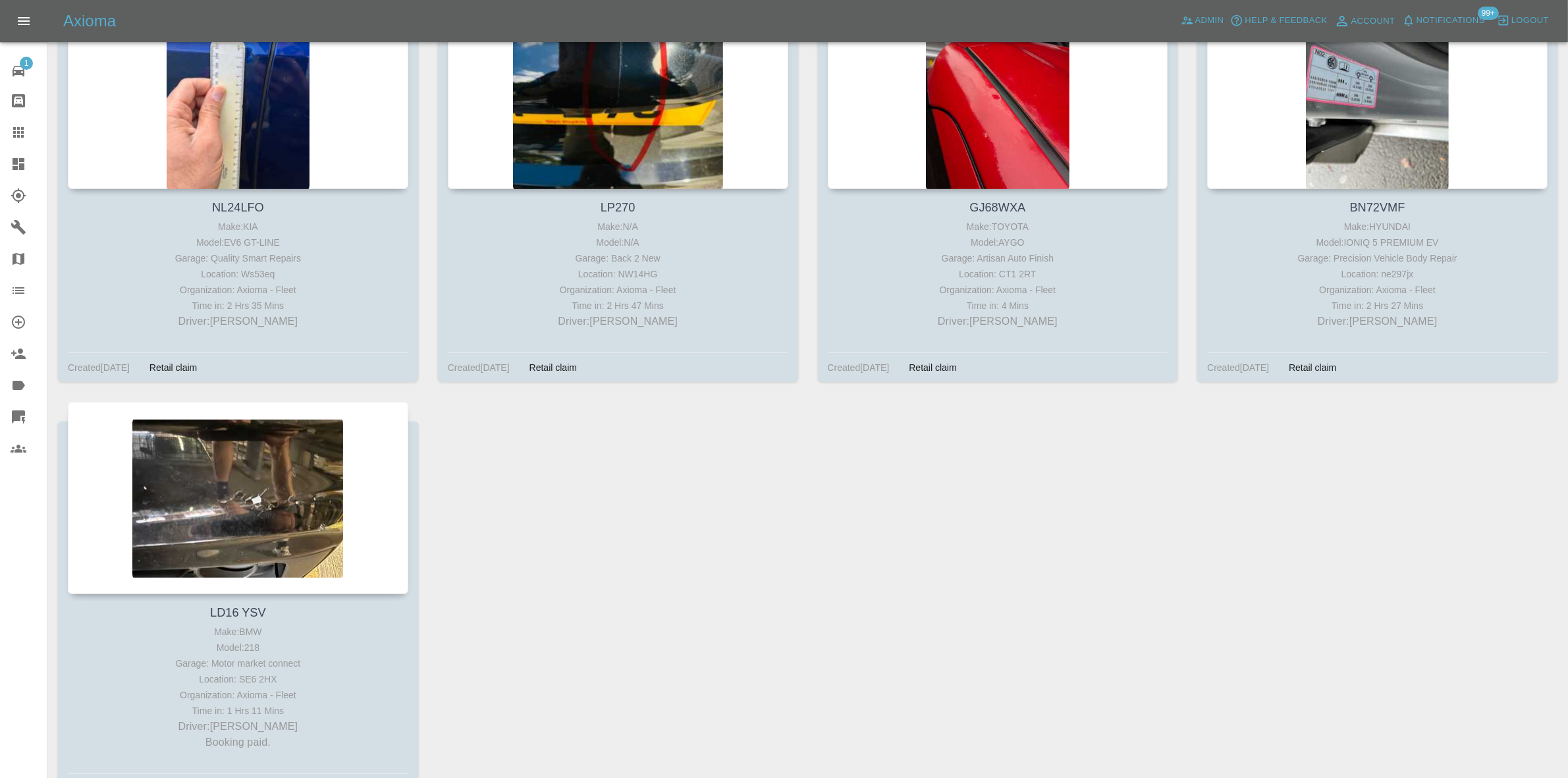
scroll to position [1195, 0]
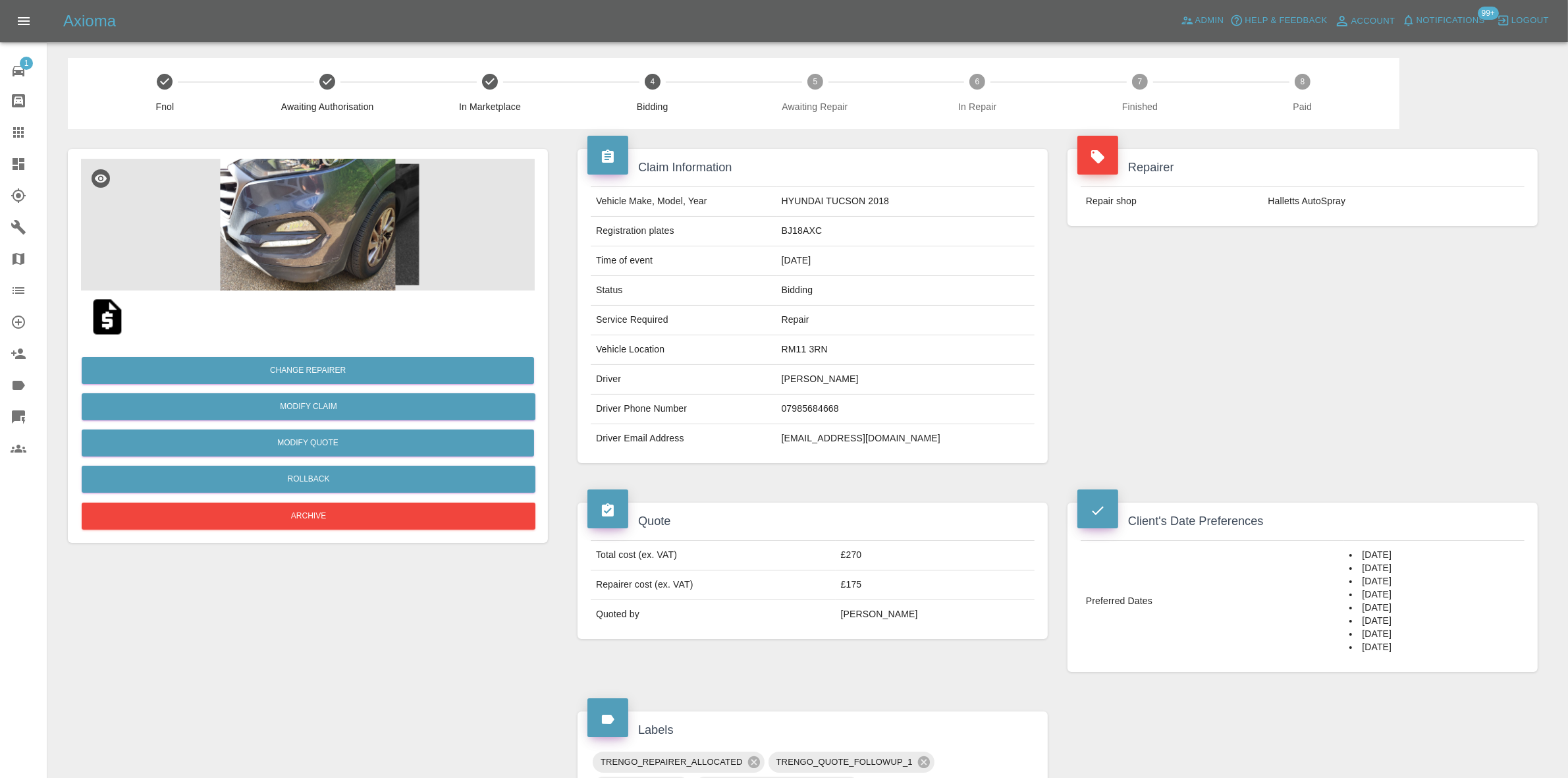
click at [1483, 509] on div "Client's Date Preferences" at bounding box center [1303, 516] width 450 height 27
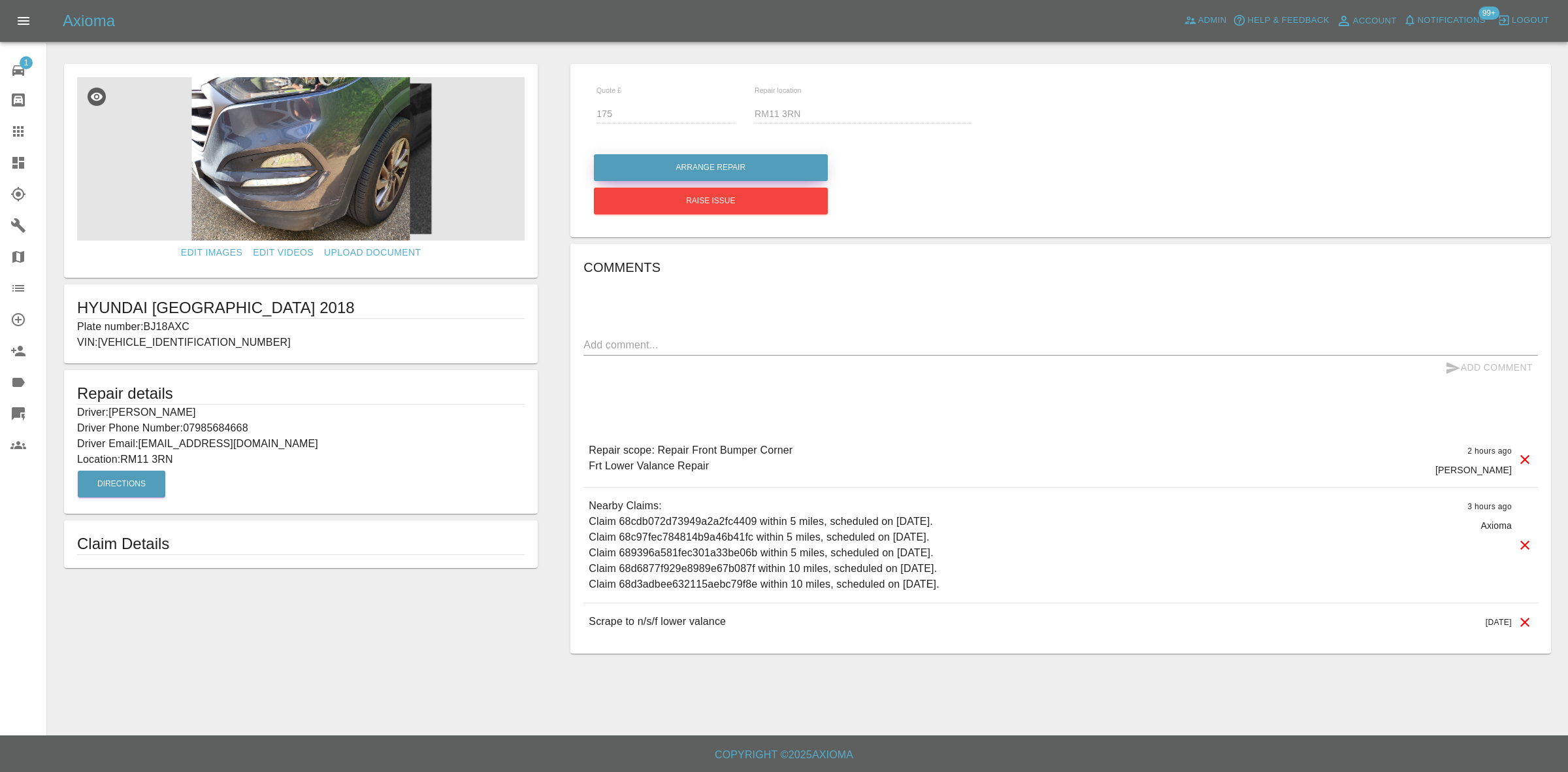
click at [639, 166] on button "Arrange Repair" at bounding box center [711, 168] width 234 height 27
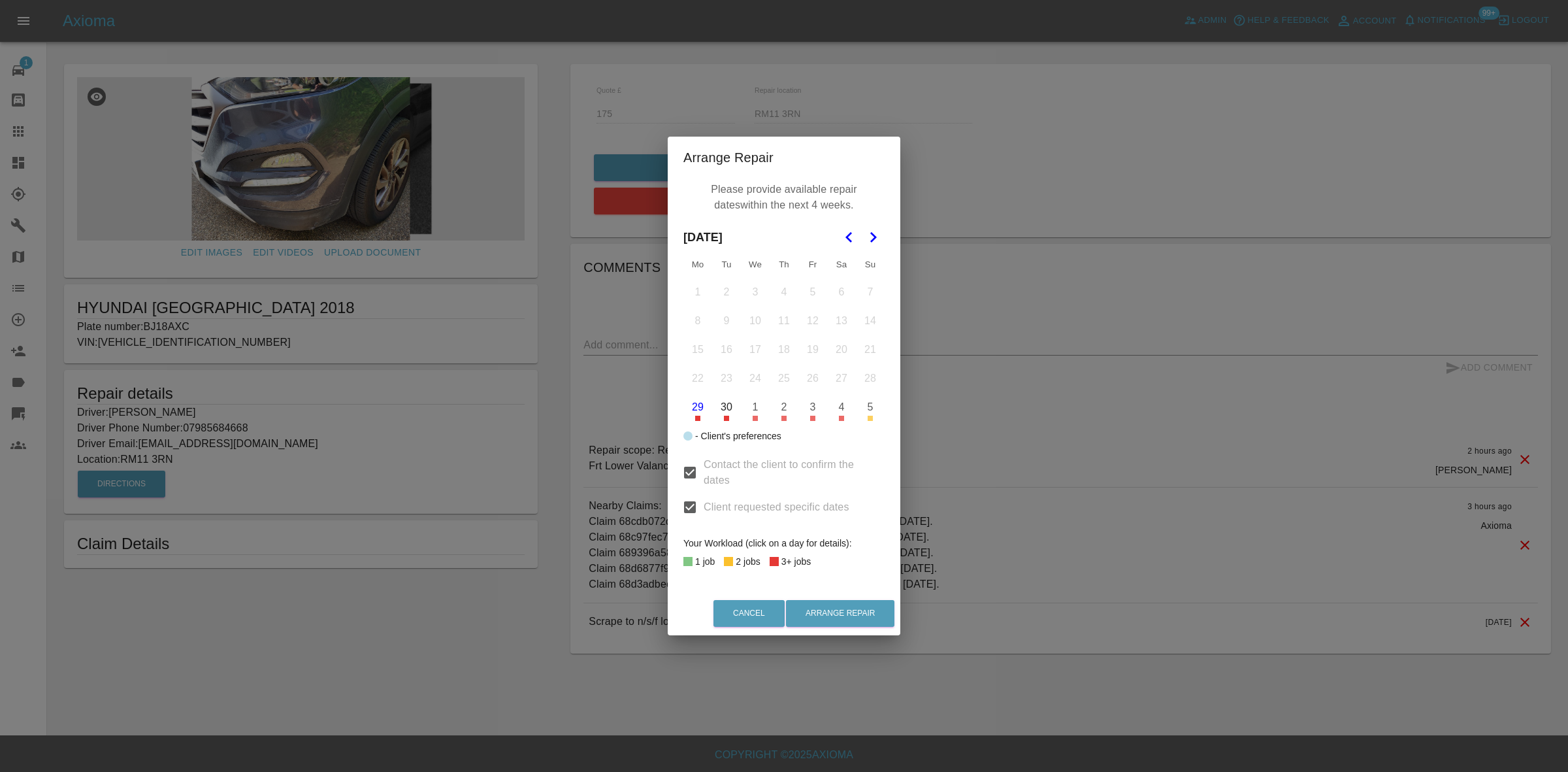
drag, startPoint x: 660, startPoint y: 323, endPoint x: 666, endPoint y: 298, distance: 25.7
click at [658, 317] on div "Arrange Repair Please provide available repair dates within the next 4 weeks. S…" at bounding box center [784, 386] width 1568 height 772
click at [859, 237] on button "Go to the Previous Month" at bounding box center [849, 237] width 23 height 23
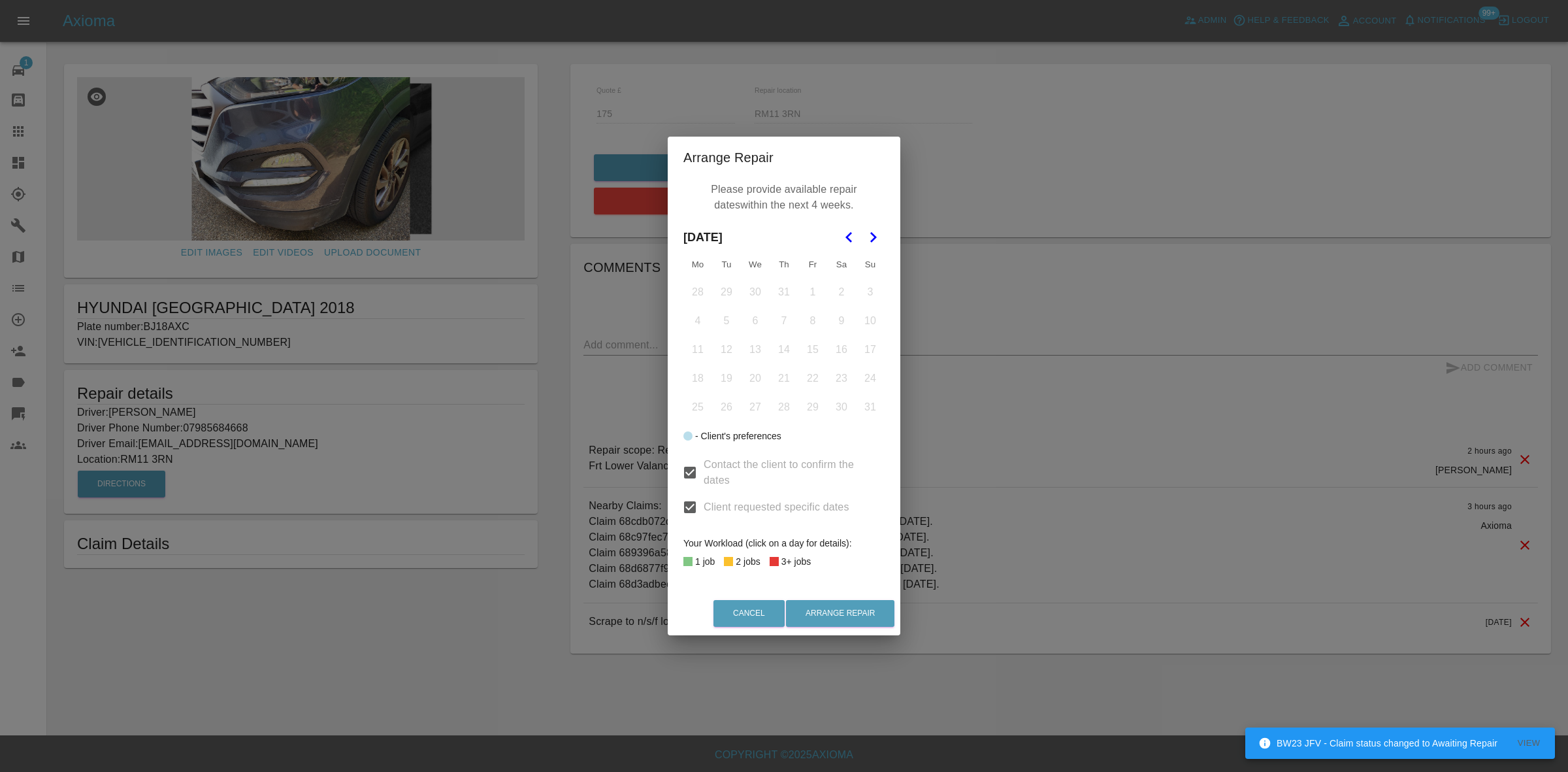
click at [841, 239] on icon "Go to the Previous Month" at bounding box center [848, 237] width 15 height 15
click at [841, 251] on th "Sa" at bounding box center [841, 264] width 29 height 26
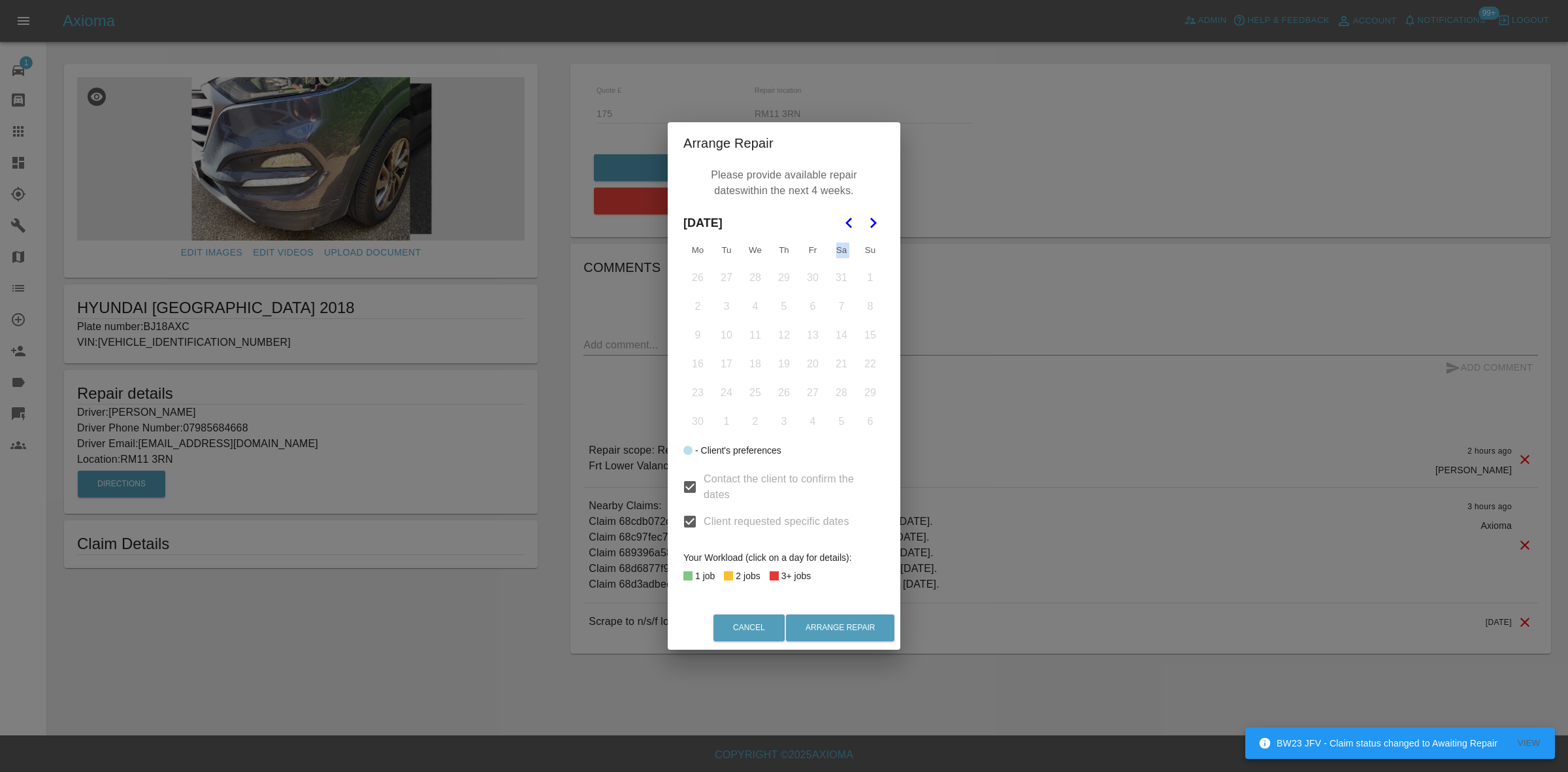
click at [841, 239] on th "Sa" at bounding box center [841, 250] width 29 height 26
click at [847, 226] on icon "Go to the Previous Month" at bounding box center [848, 223] width 15 height 15
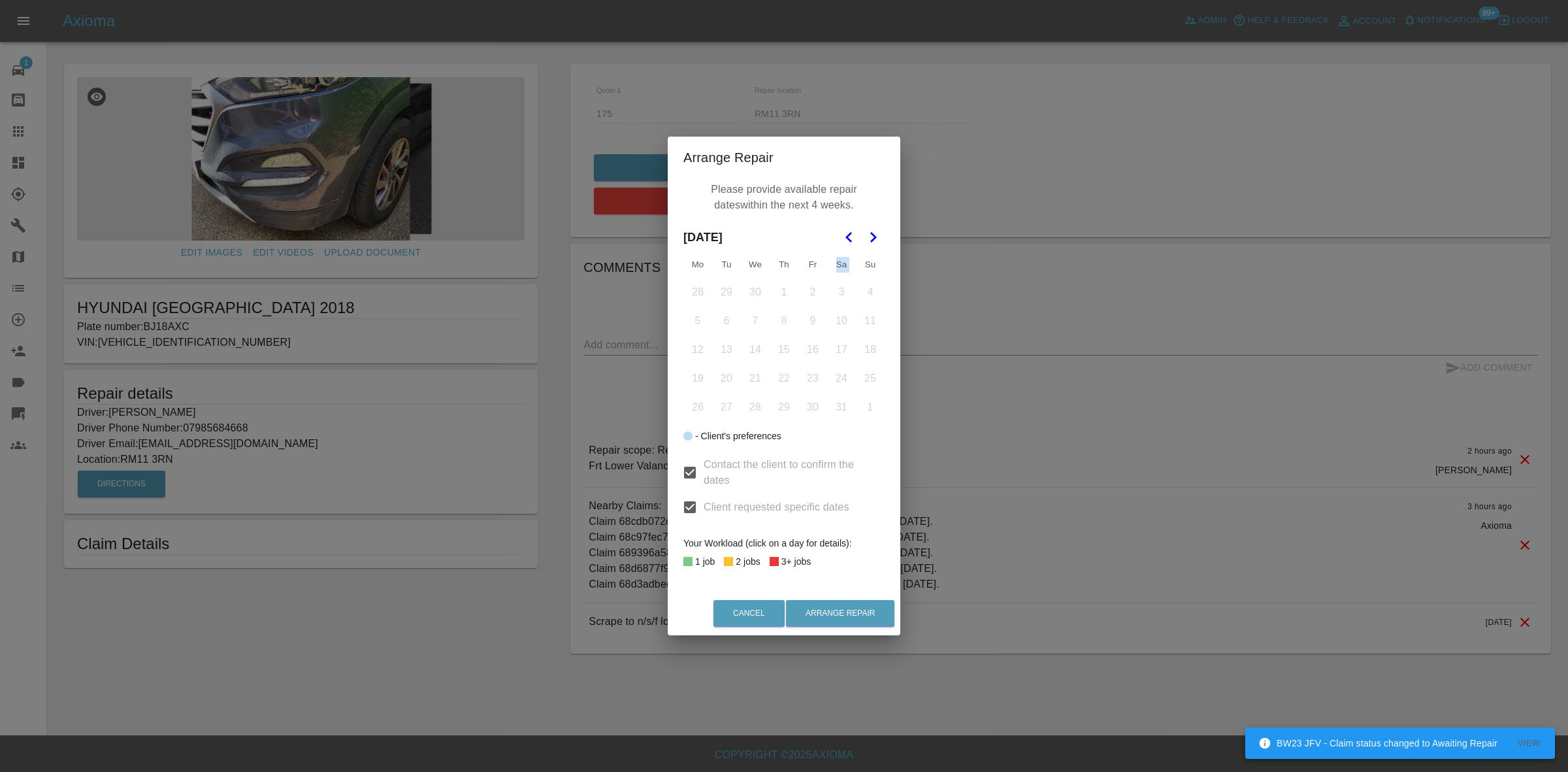
click at [847, 226] on button "Go to the Previous Month" at bounding box center [849, 237] width 23 height 23
click at [875, 236] on polygon "Go to the Next Month" at bounding box center [873, 237] width 6 height 11
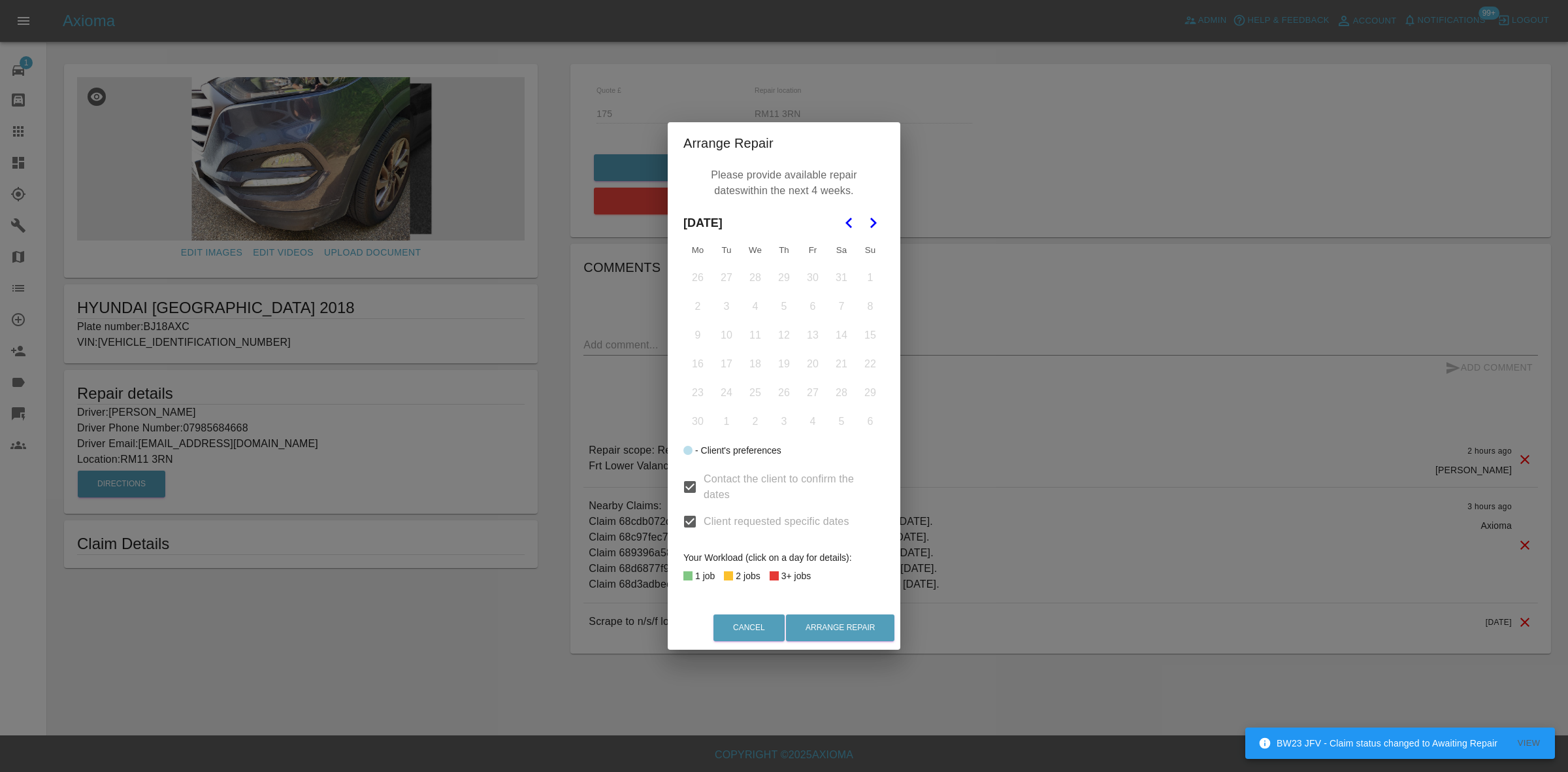
click at [875, 236] on nav at bounding box center [861, 223] width 47 height 29
click at [874, 225] on polygon "Go to the Next Month" at bounding box center [873, 223] width 6 height 11
click at [874, 225] on button "Go to the Next Month" at bounding box center [873, 223] width 23 height 23
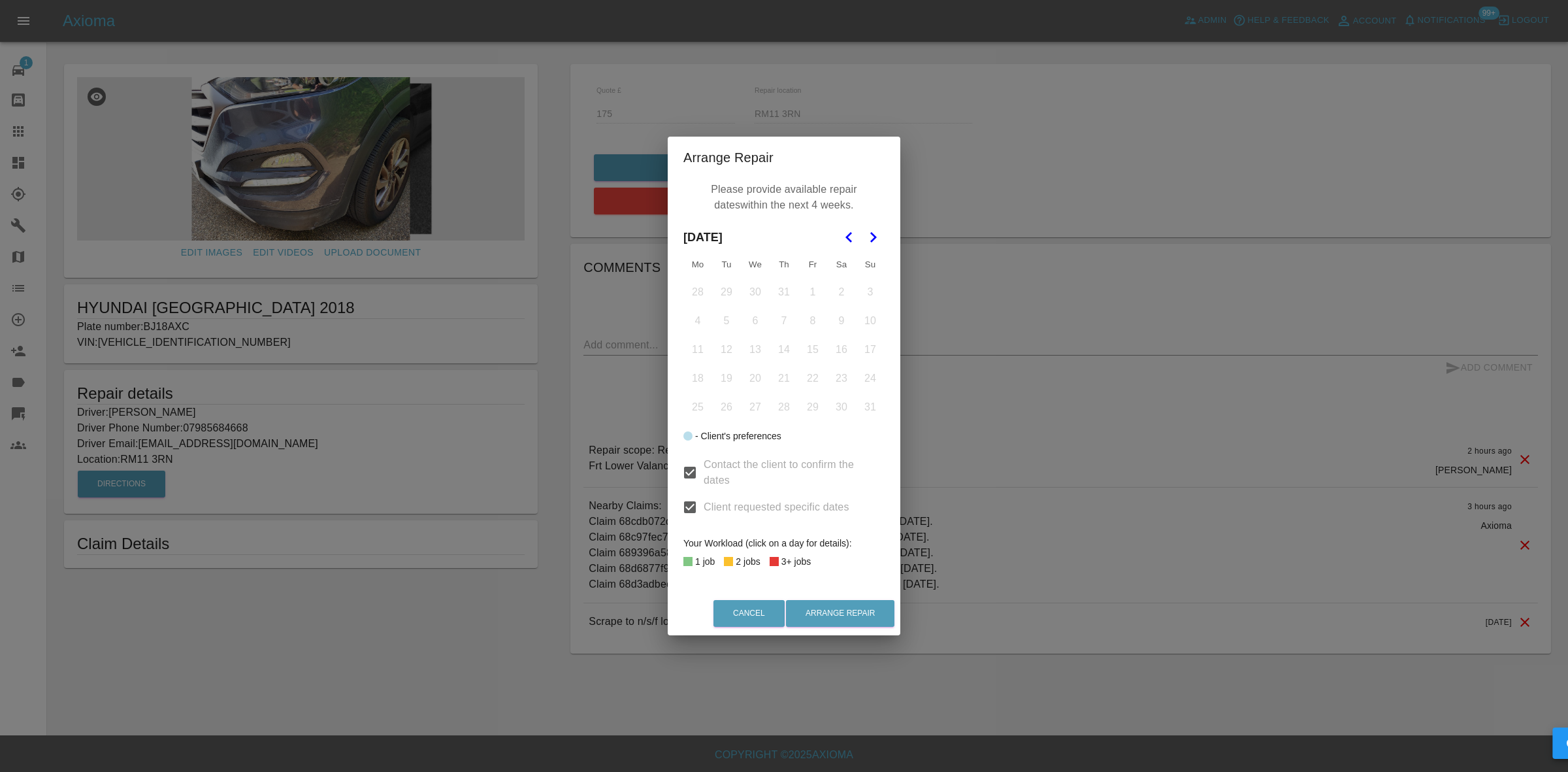
click at [874, 225] on button "Go to the Next Month" at bounding box center [873, 237] width 23 height 23
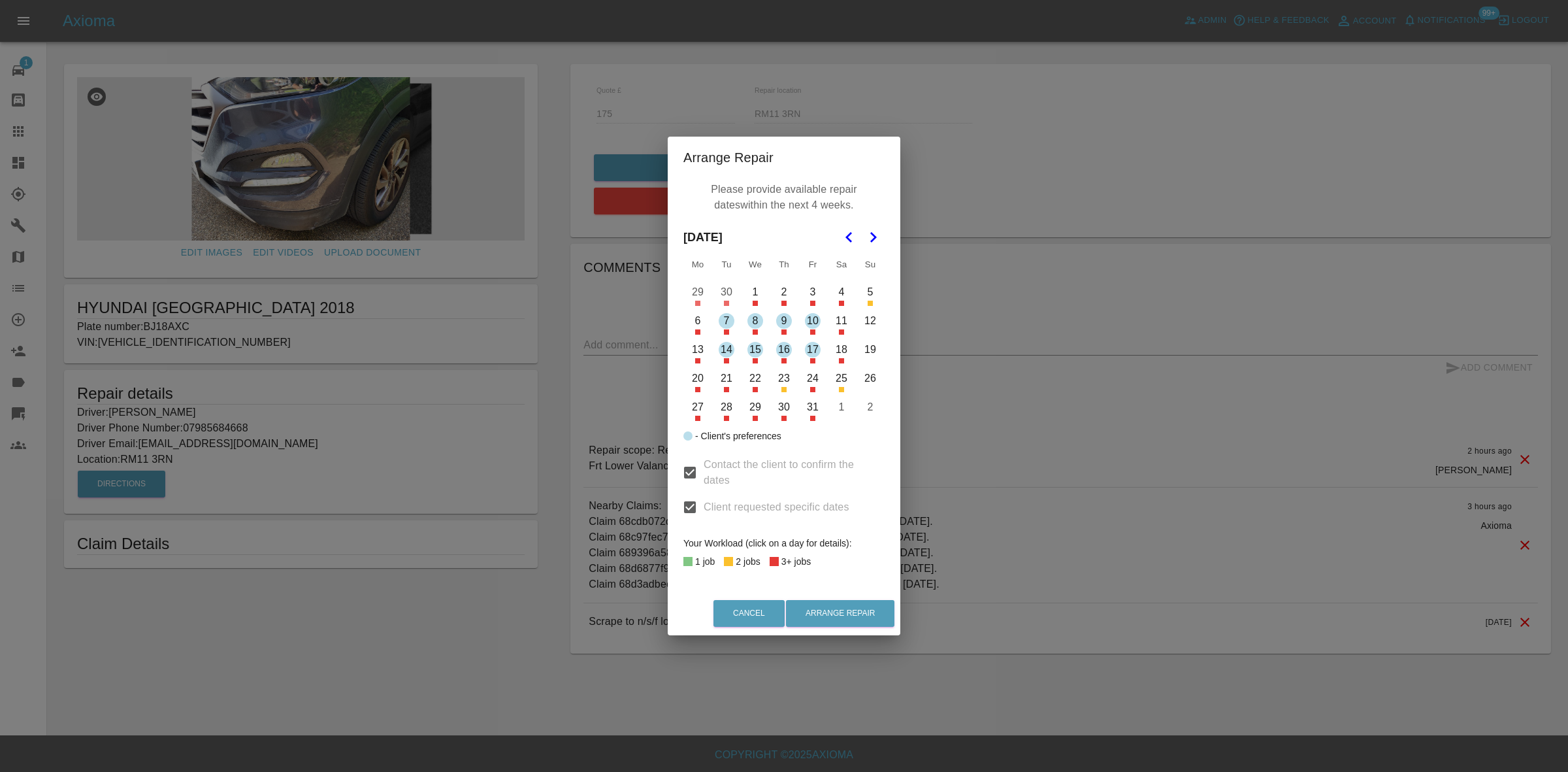
click at [736, 341] on button "14" at bounding box center [726, 350] width 27 height 27
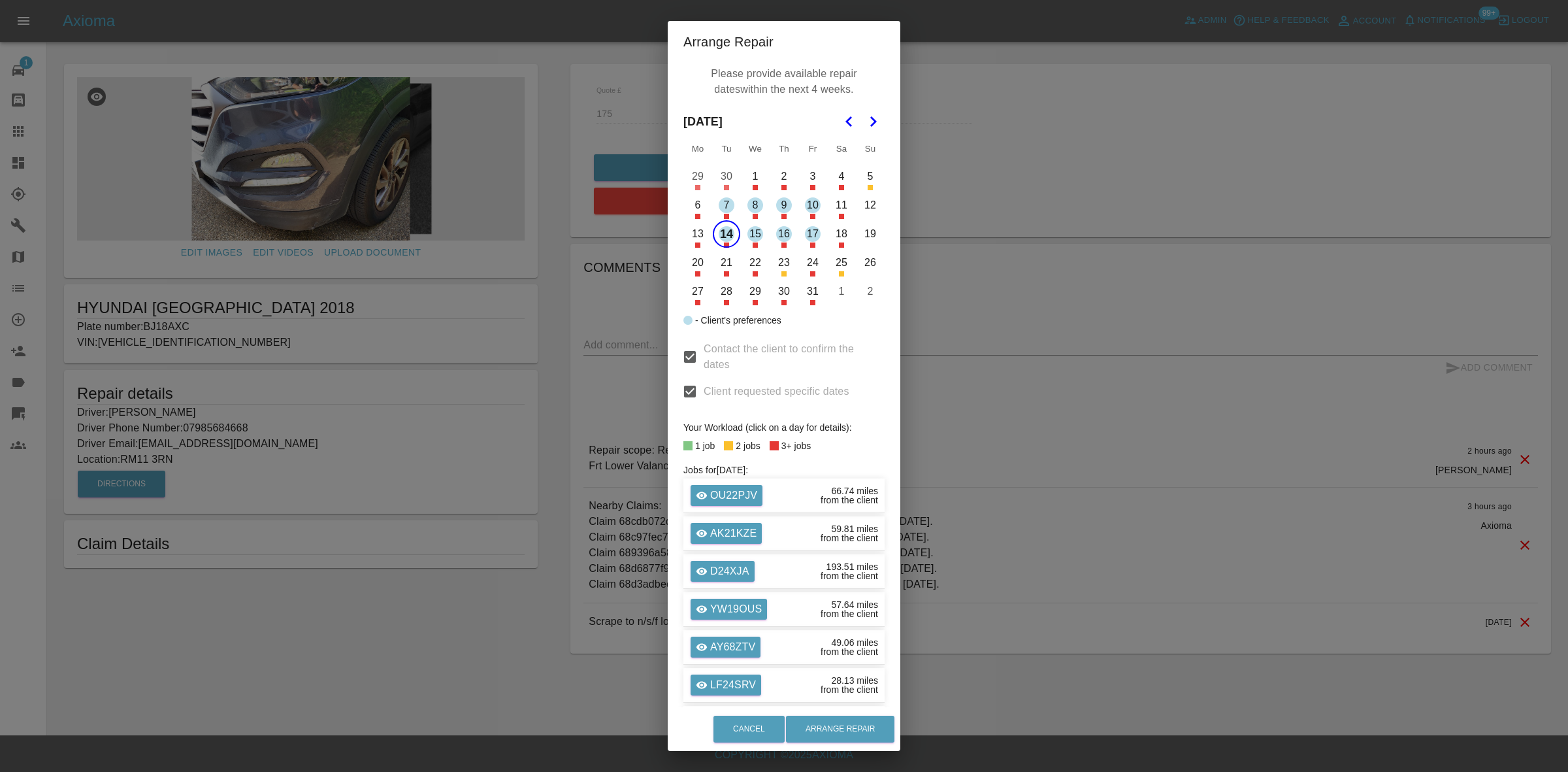
click at [751, 237] on button "15" at bounding box center [755, 233] width 27 height 27
click at [773, 234] on button "16" at bounding box center [784, 233] width 27 height 27
click at [854, 722] on button "Arrange Repair" at bounding box center [840, 729] width 108 height 27
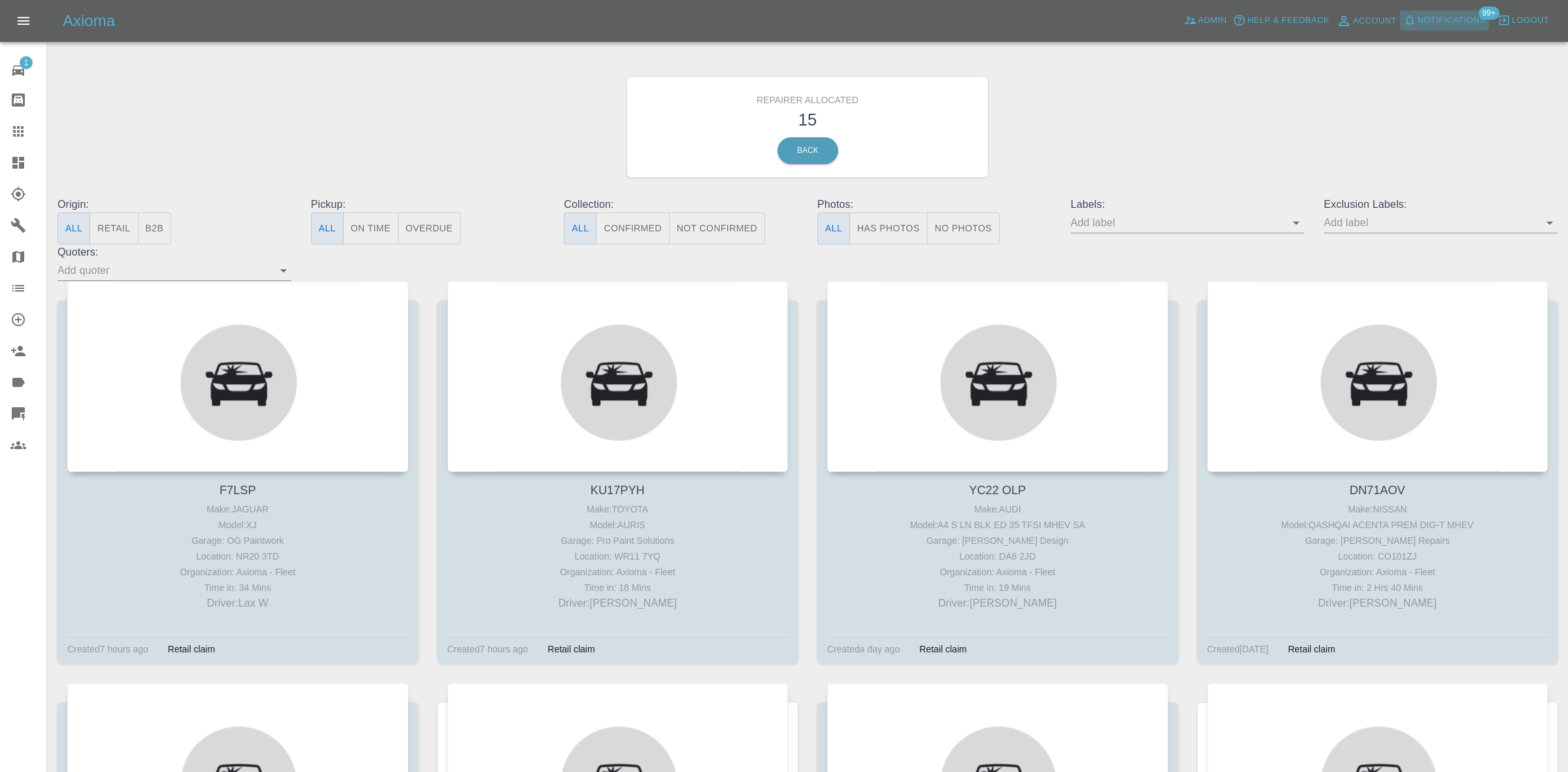
click at [1428, 25] on span "Notifications" at bounding box center [1451, 21] width 68 height 15
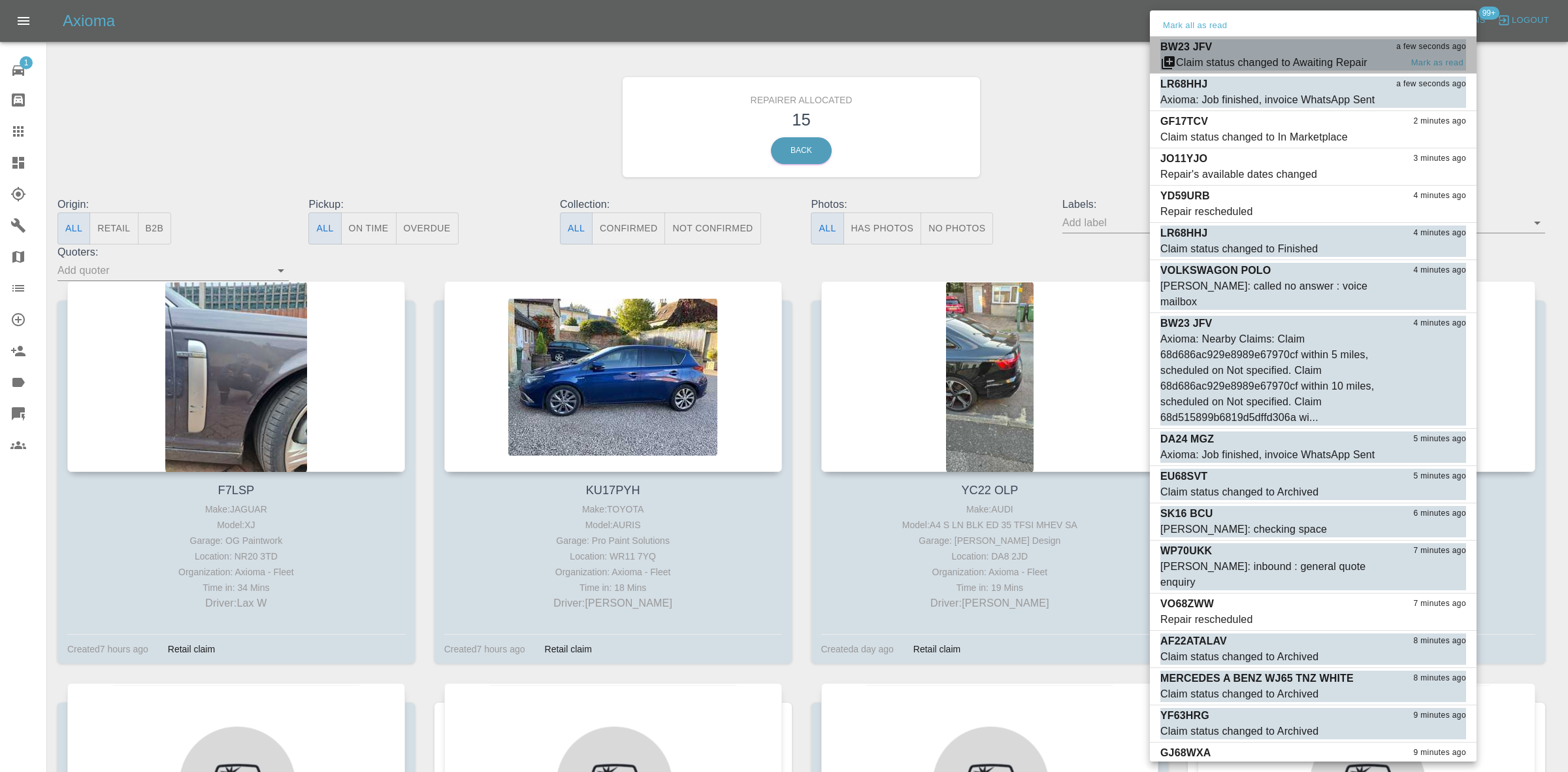
click at [1271, 56] on div "Claim status changed to Awaiting Repair" at bounding box center [1272, 62] width 192 height 15
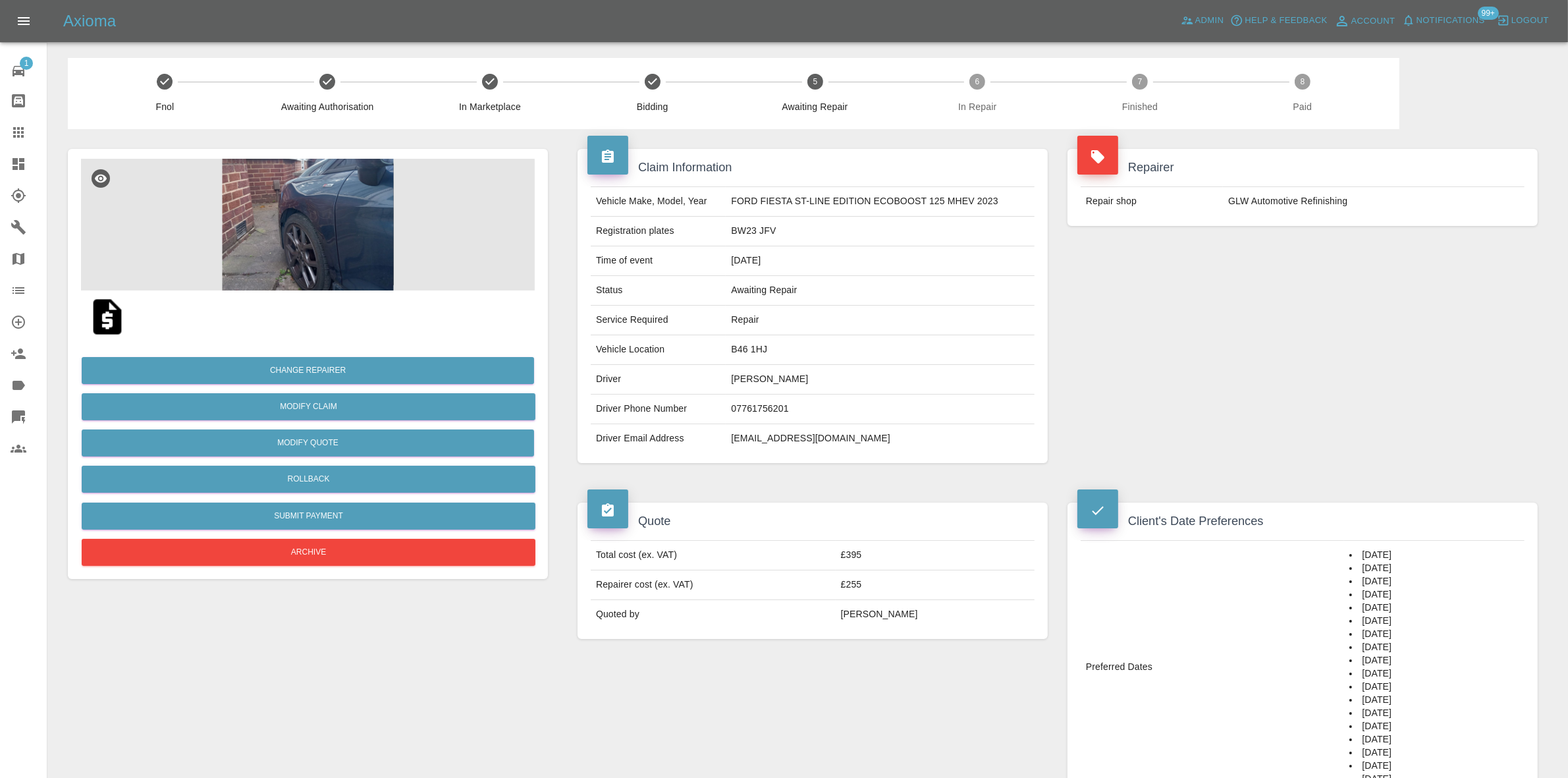
click at [1437, 14] on span "Notifications" at bounding box center [1450, 21] width 68 height 15
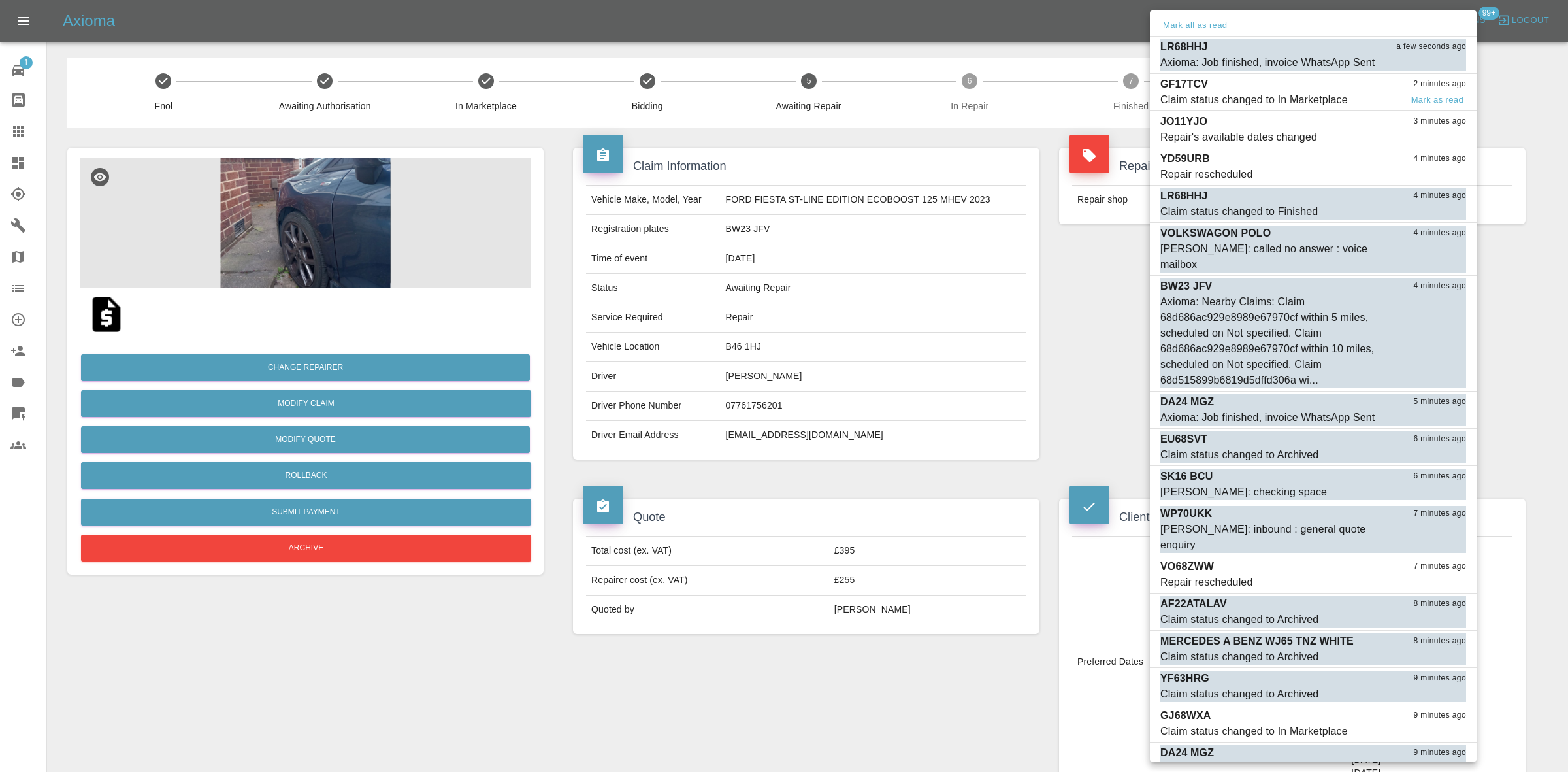
click at [1265, 85] on div "GF17TCV 2 minutes ago" at bounding box center [1312, 84] width 305 height 15
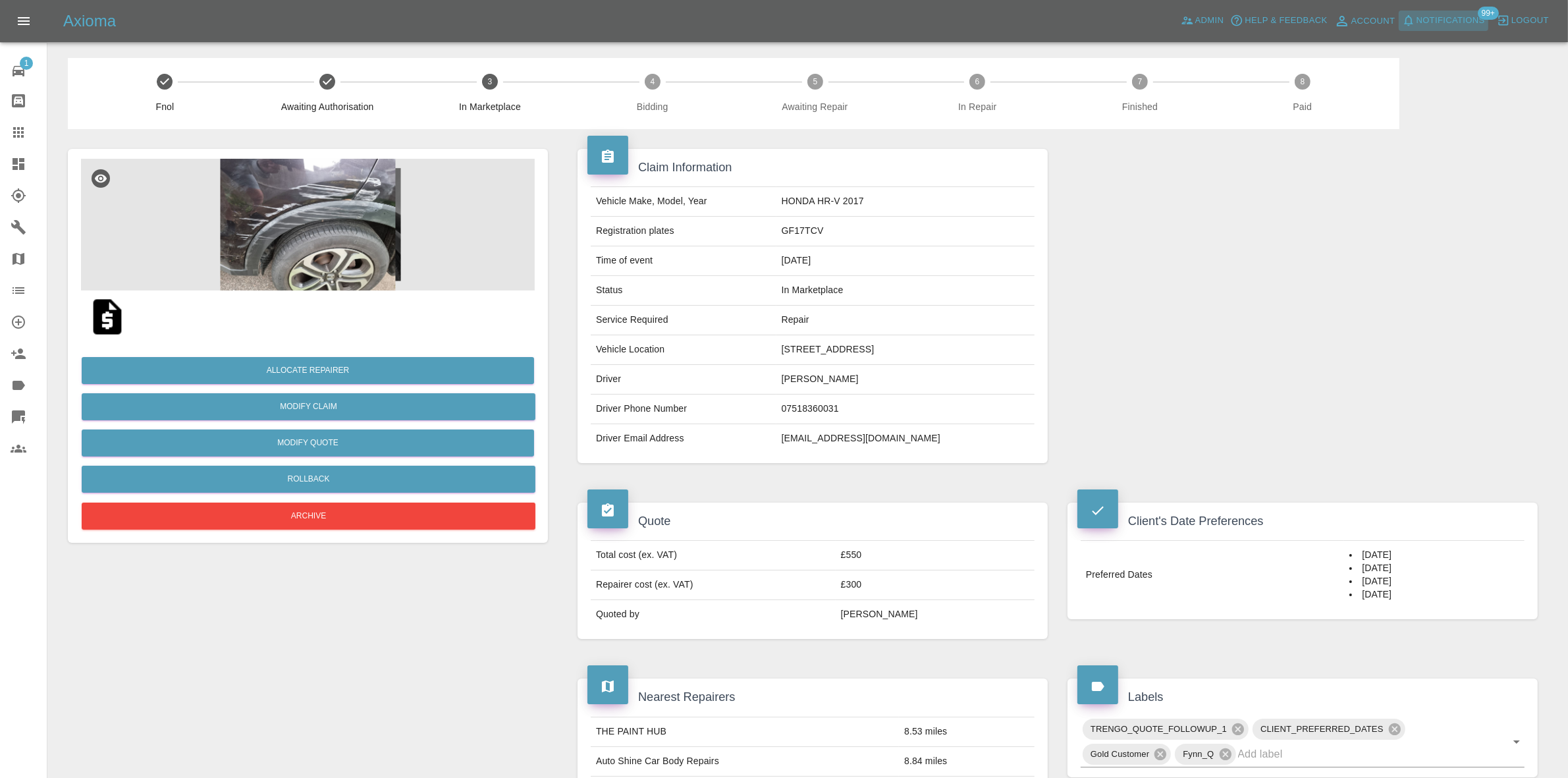
click at [1450, 17] on span "Notifications" at bounding box center [1450, 21] width 68 height 15
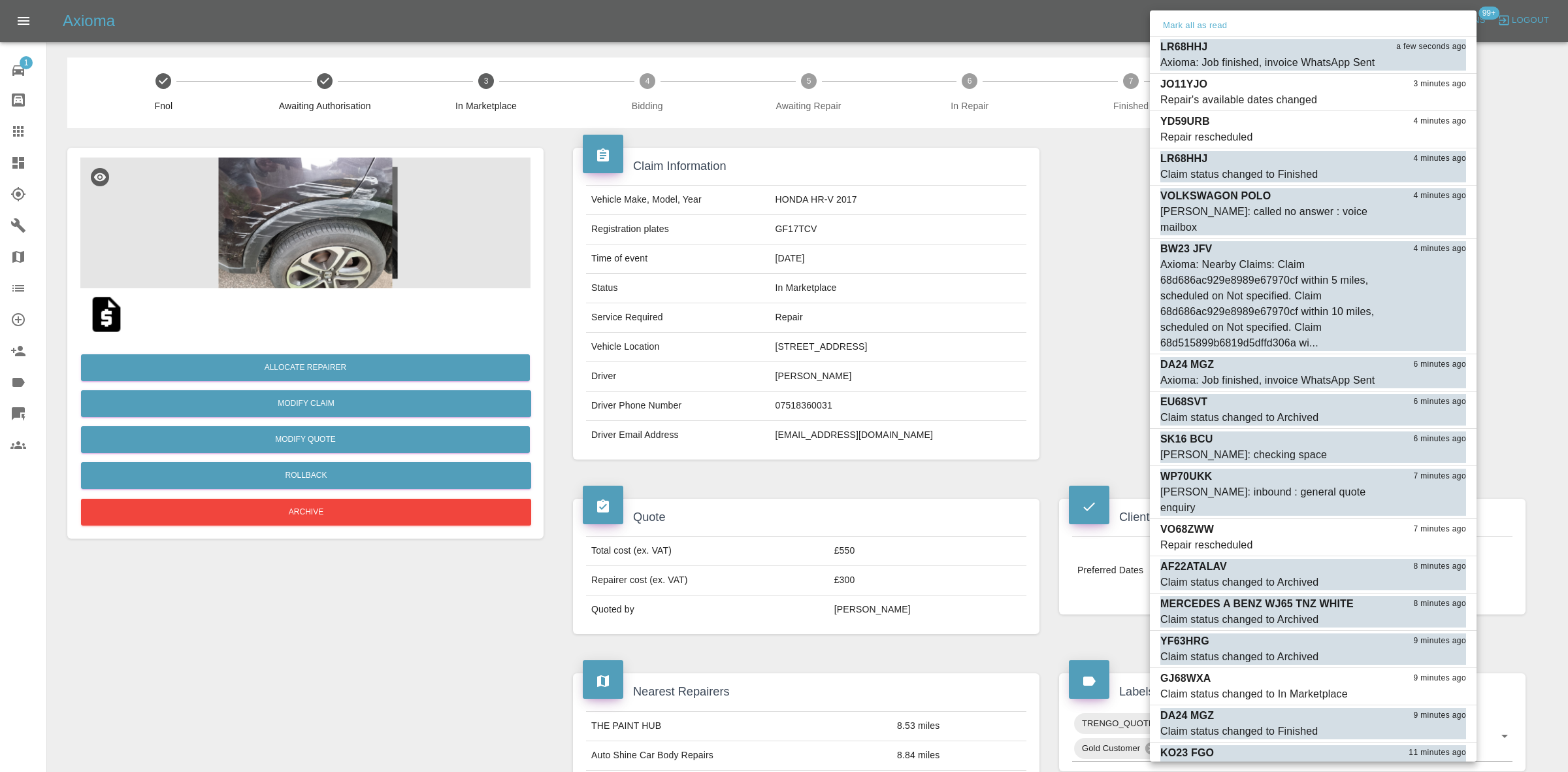
click at [922, 318] on div at bounding box center [784, 386] width 1568 height 772
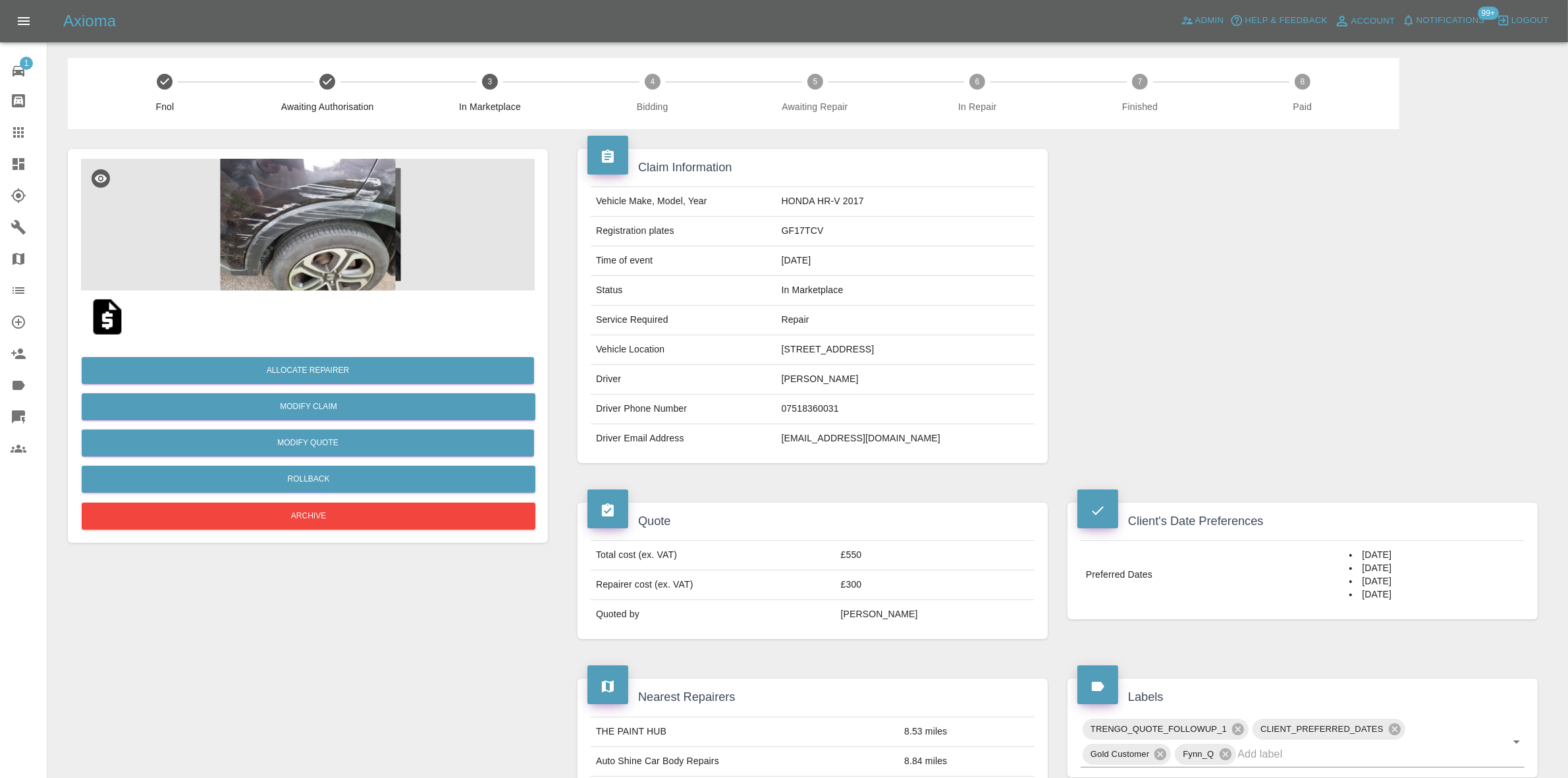
click at [298, 245] on img at bounding box center [308, 224] width 454 height 132
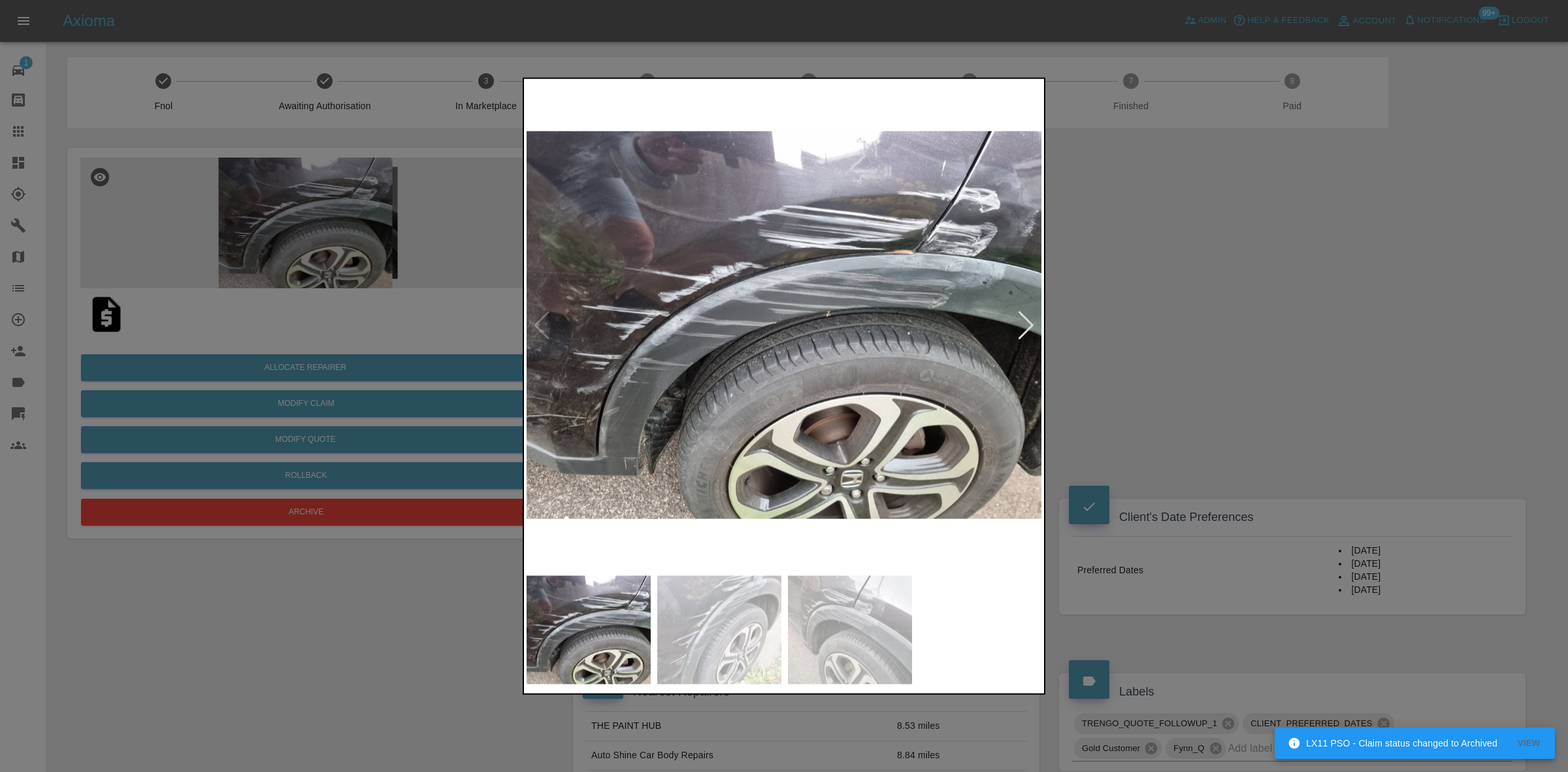
click at [1030, 318] on div at bounding box center [1026, 325] width 18 height 29
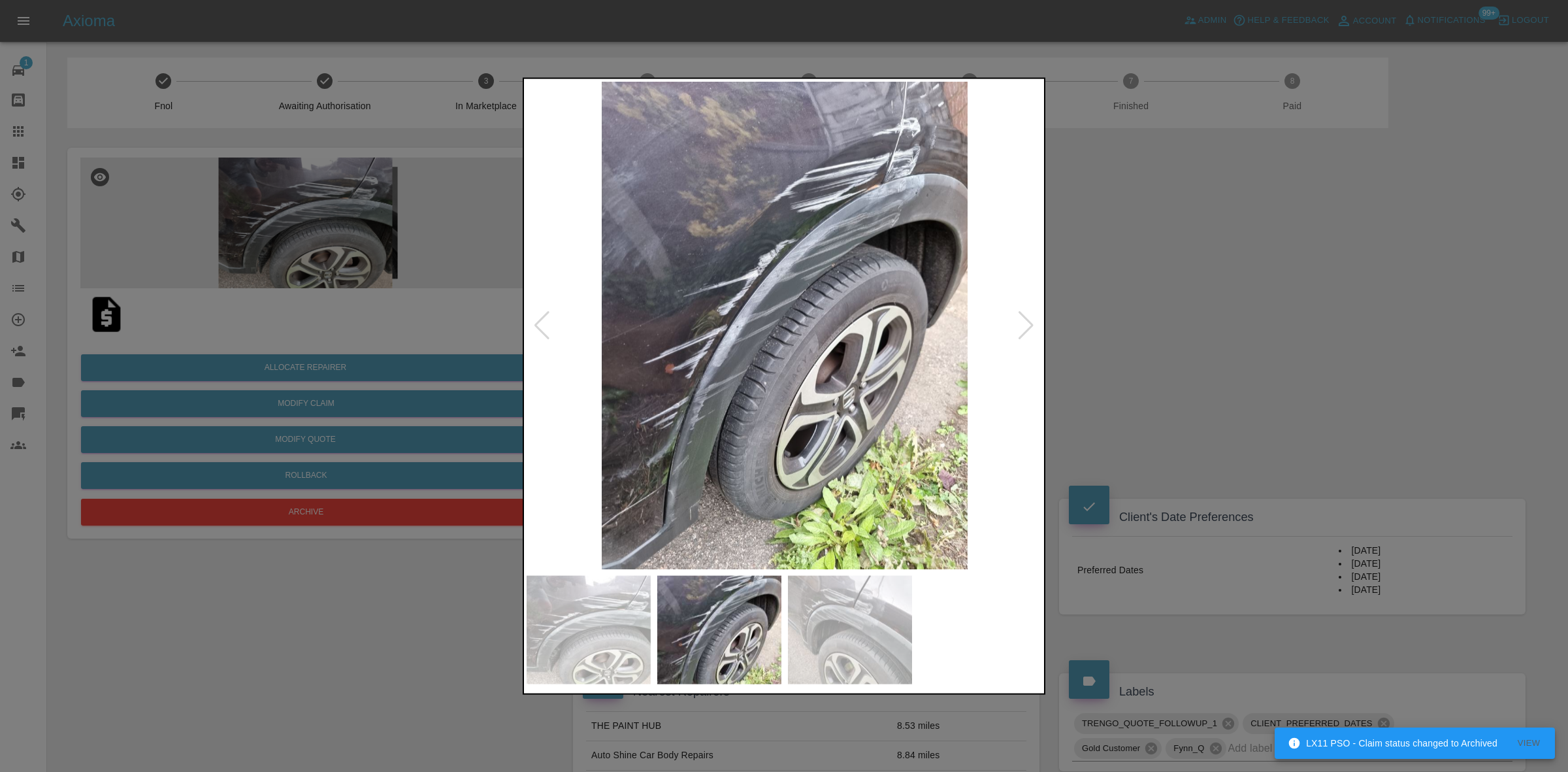
click at [1030, 318] on div at bounding box center [1026, 325] width 18 height 29
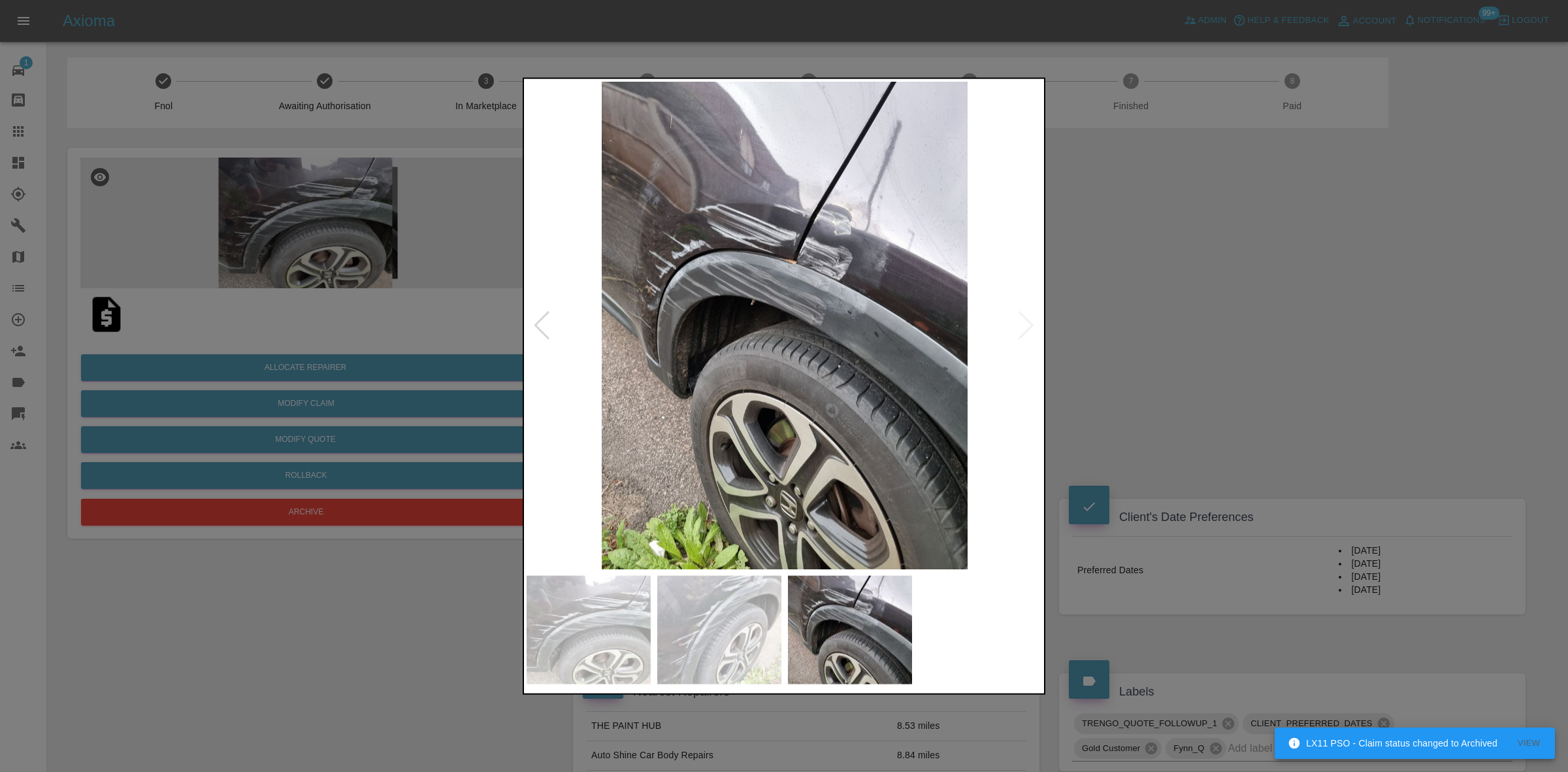
click at [1030, 318] on img at bounding box center [784, 324] width 516 height 487
click at [1155, 318] on div at bounding box center [784, 386] width 1568 height 772
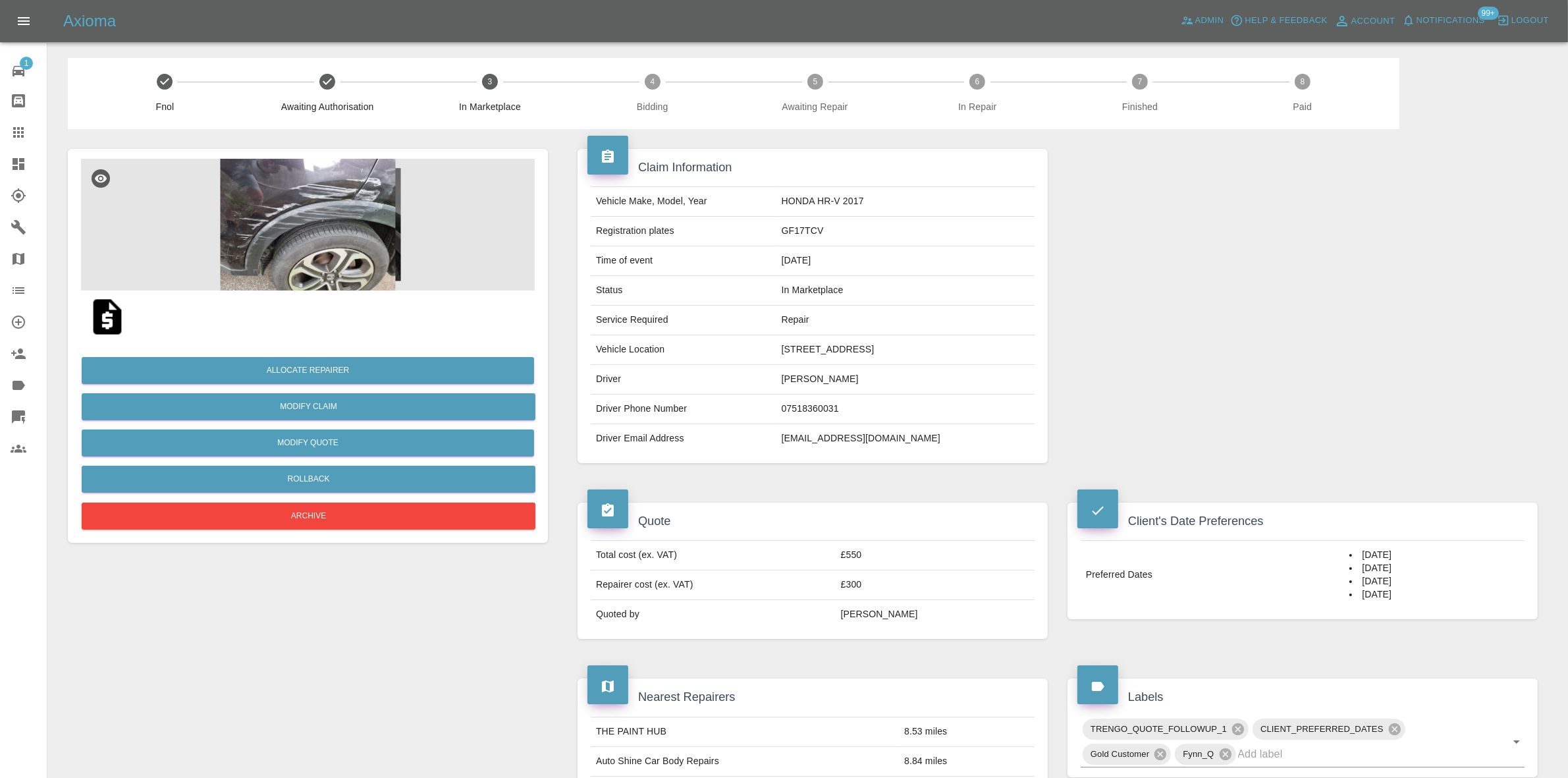
click at [242, 218] on img at bounding box center [308, 224] width 454 height 132
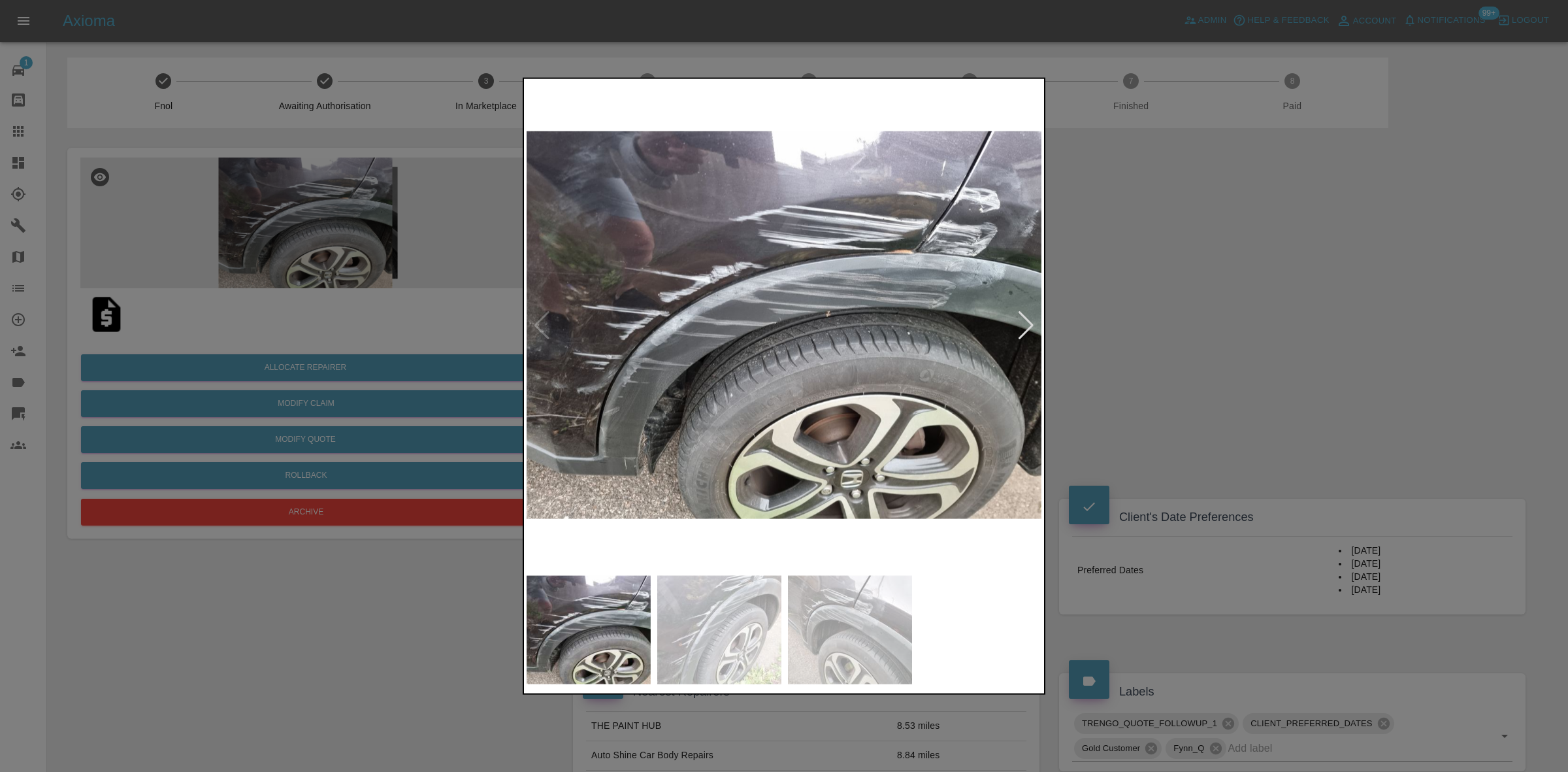
click at [1021, 330] on div at bounding box center [1026, 325] width 18 height 29
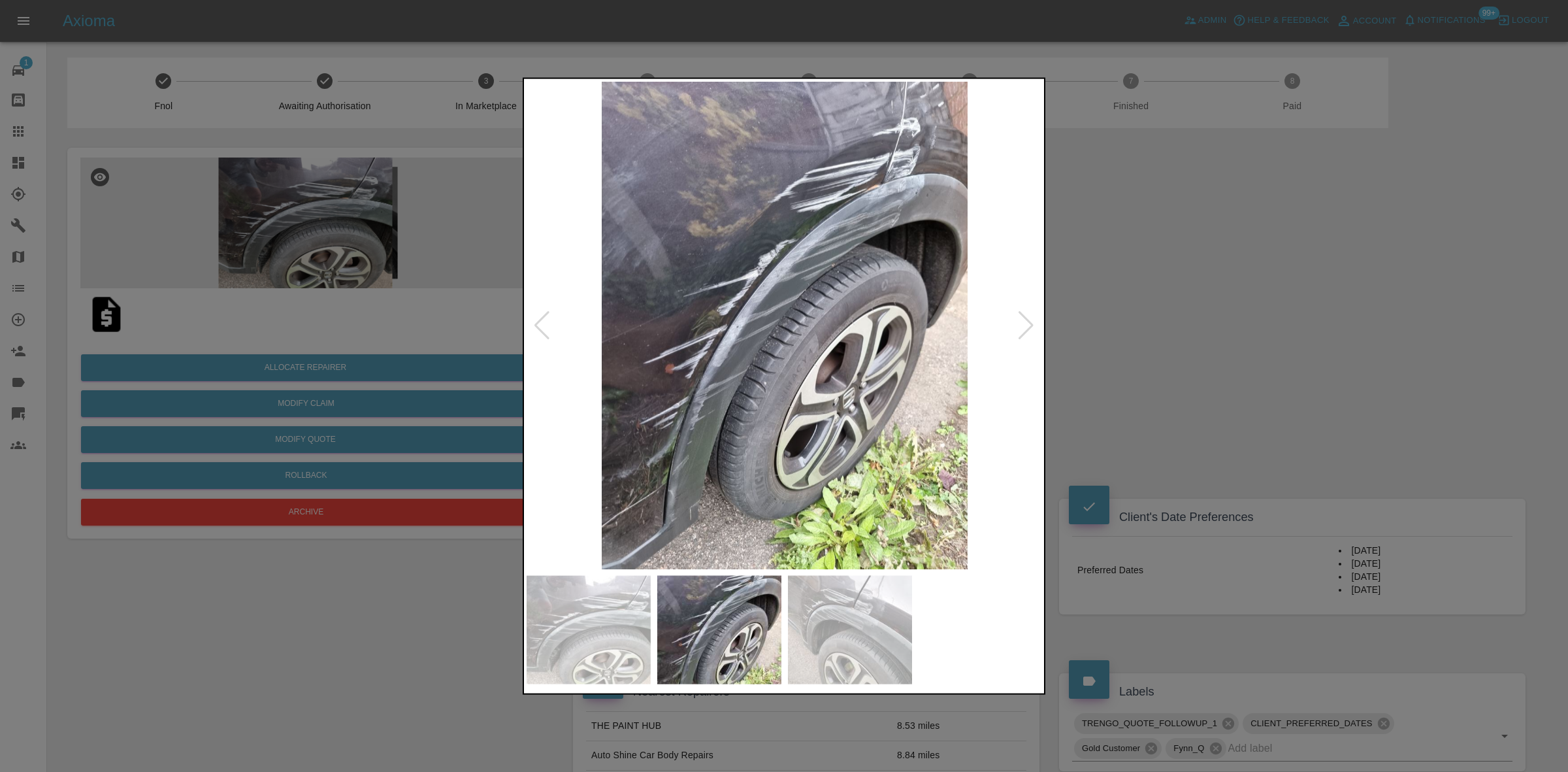
click at [1021, 330] on div at bounding box center [1026, 325] width 18 height 29
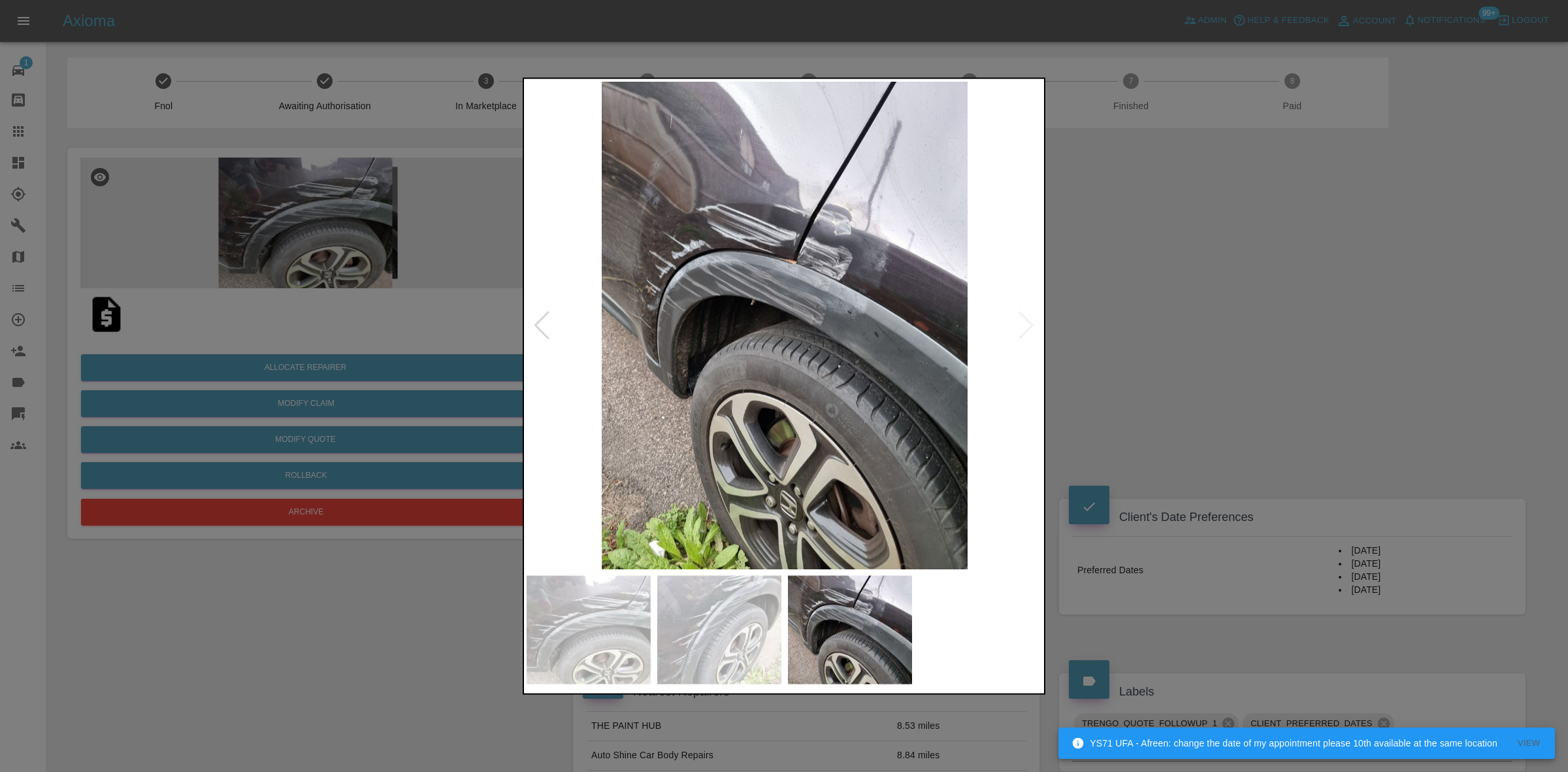
click at [1273, 340] on div at bounding box center [784, 386] width 1568 height 772
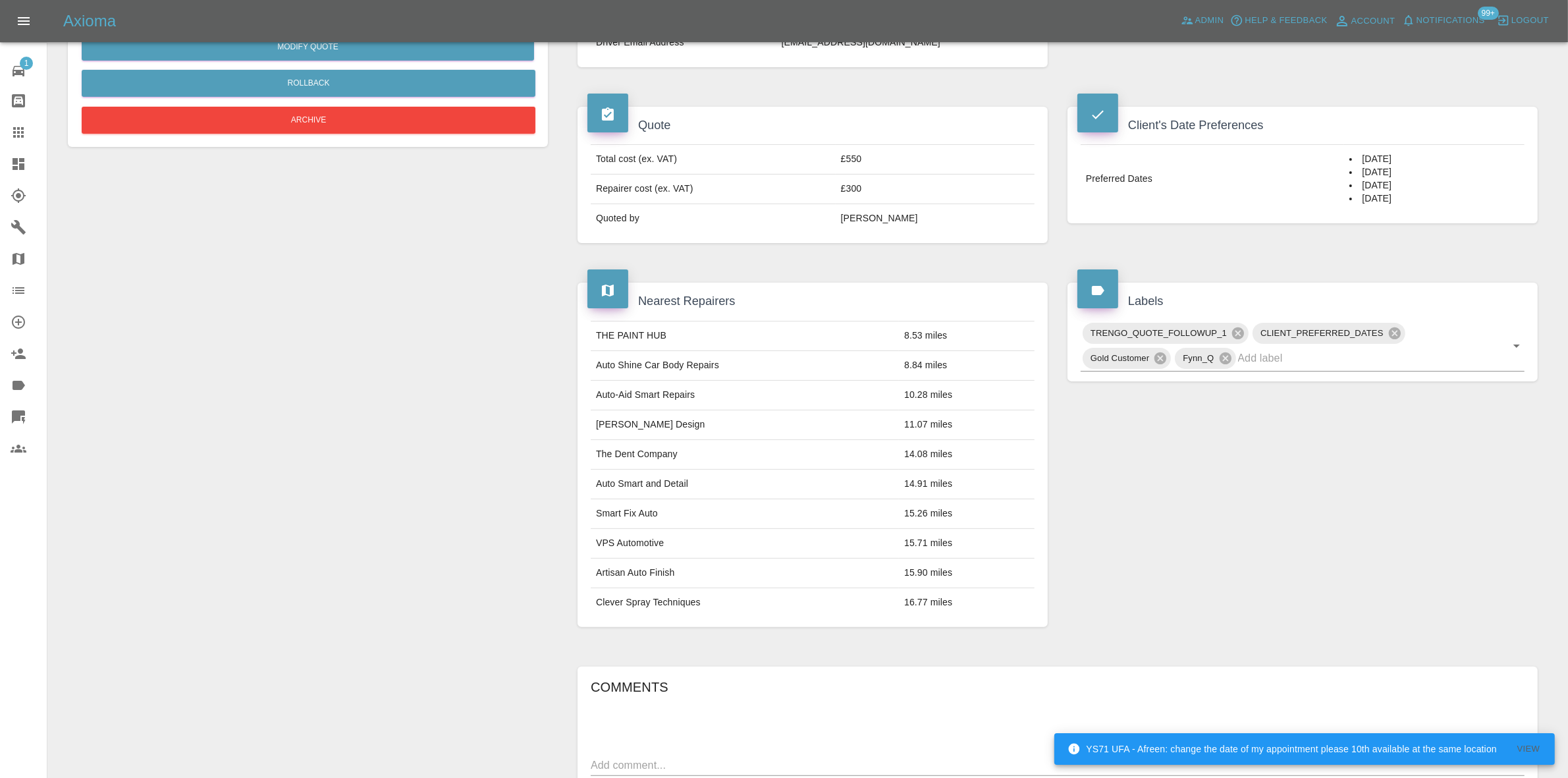
scroll to position [682, 0]
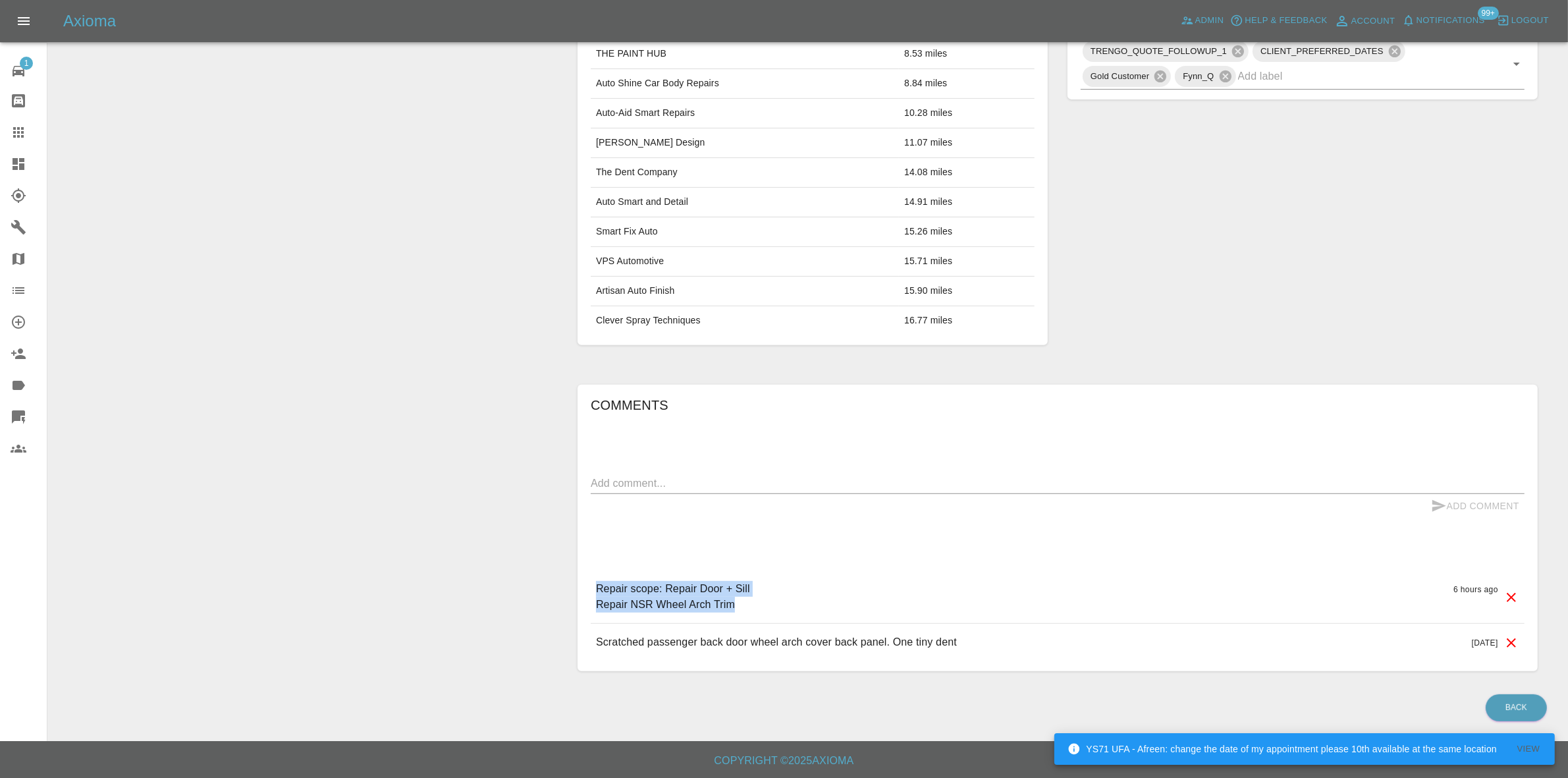
drag, startPoint x: 630, startPoint y: 591, endPoint x: 831, endPoint y: 603, distance: 201.4
click at [831, 603] on div "Repair scope: Repair Door + Sill Repair NSR Wheel Arch Trim 6 hours ago" at bounding box center [1058, 596] width 934 height 53
copy p "Repair scope: Repair Door + Sill Repair NSR Wheel Arch Trim"
click at [667, 480] on textarea at bounding box center [1058, 483] width 934 height 15
paste textarea "Repair scope: Repair Door + Sill Repair NSR Wheel Arch Trim"
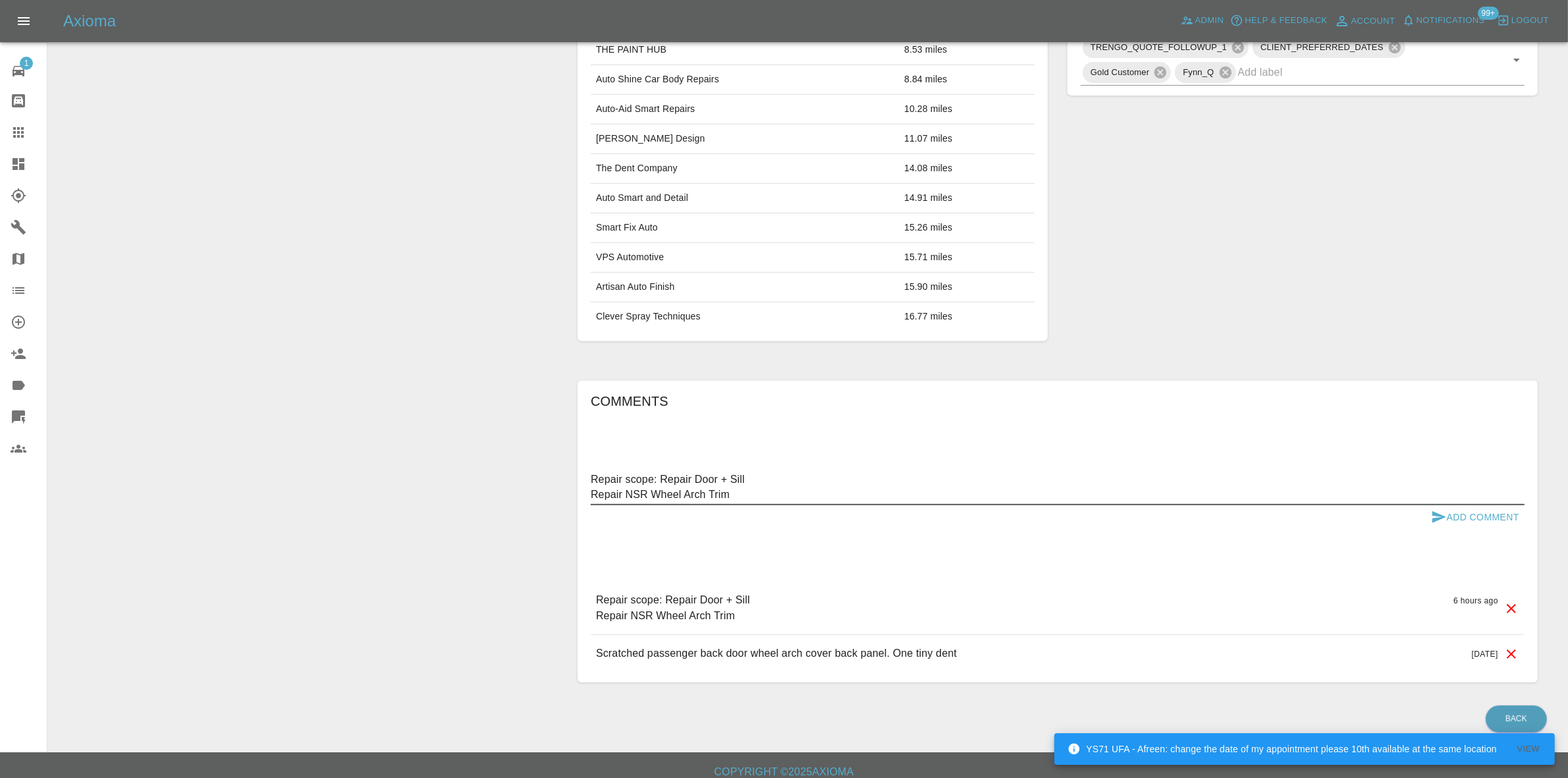
click at [733, 482] on textarea "Repair scope: Repair Door + Sill Repair NSR Wheel Arch Trim" at bounding box center [1058, 486] width 934 height 30
drag, startPoint x: 733, startPoint y: 482, endPoint x: 763, endPoint y: 485, distance: 30.1
click at [735, 481] on textarea "Repair scope: Repair Door + Sill Repair NSR Wheel Arch Trim" at bounding box center [1058, 486] width 934 height 30
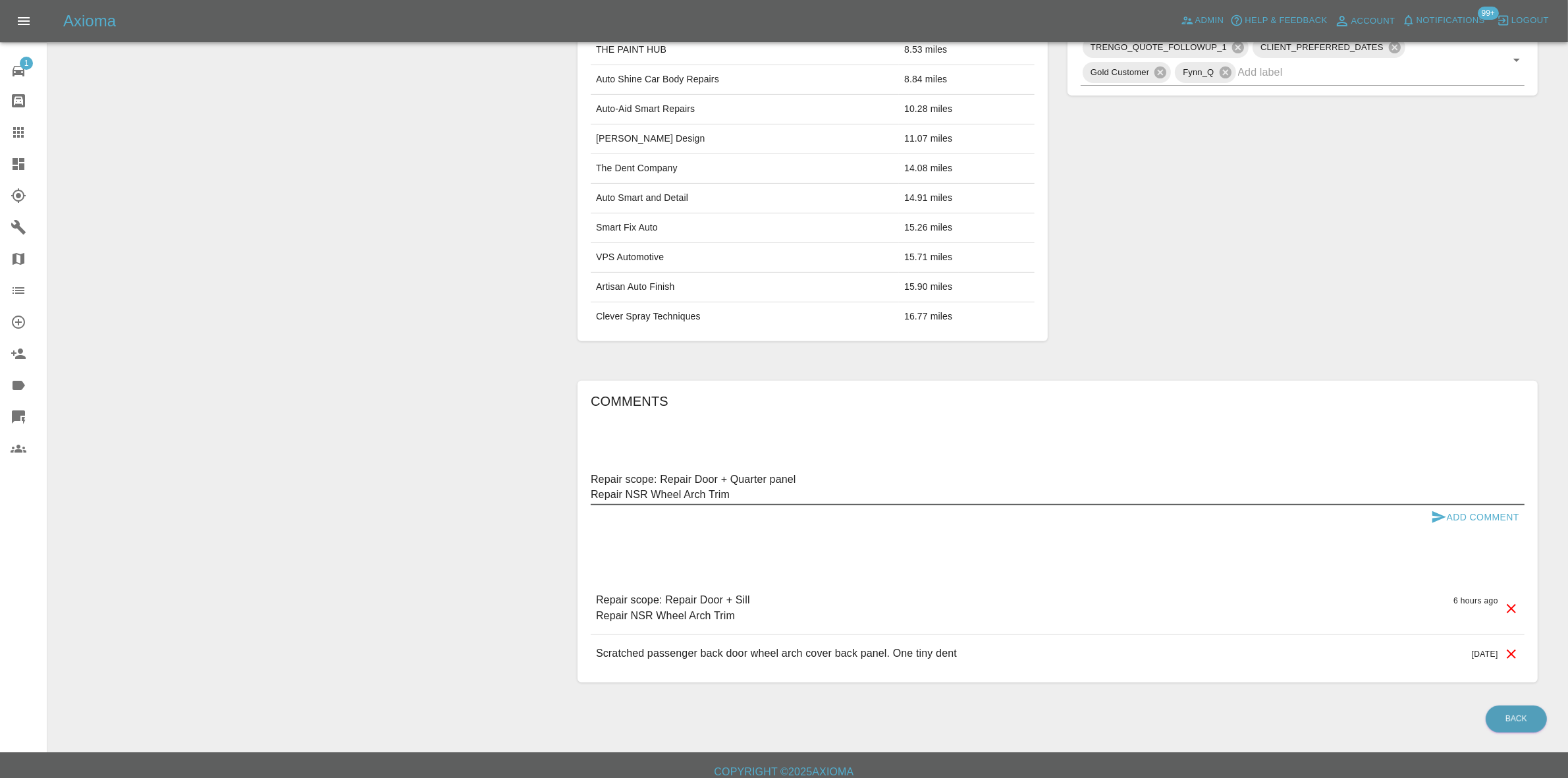
type textarea "Repair scope: Repair Door + Quarter panel Repair NSR Wheel Arch Trim"
click at [1464, 524] on button "Add Comment" at bounding box center [1474, 517] width 99 height 25
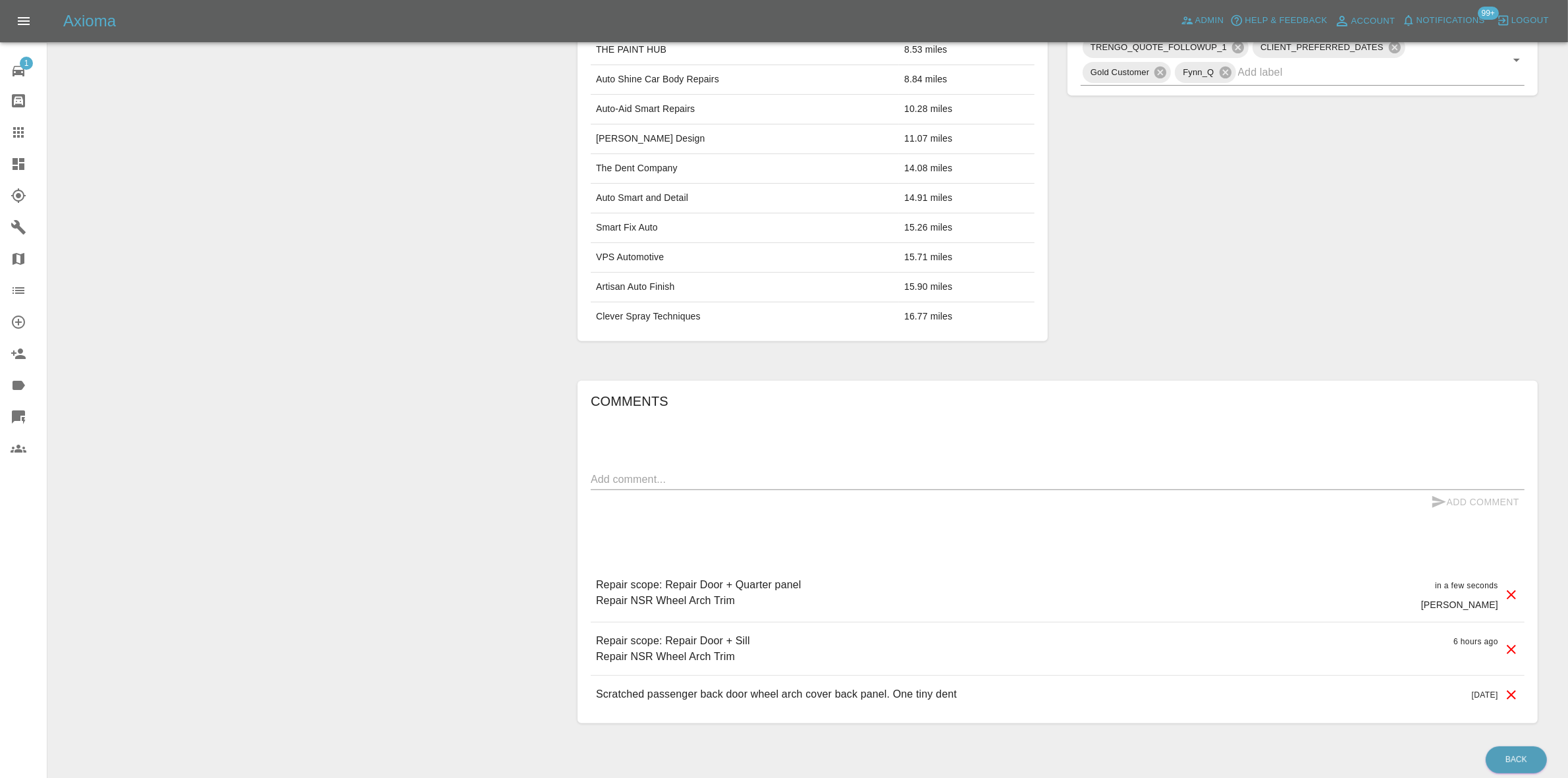
click at [1513, 654] on icon at bounding box center [1512, 649] width 9 height 9
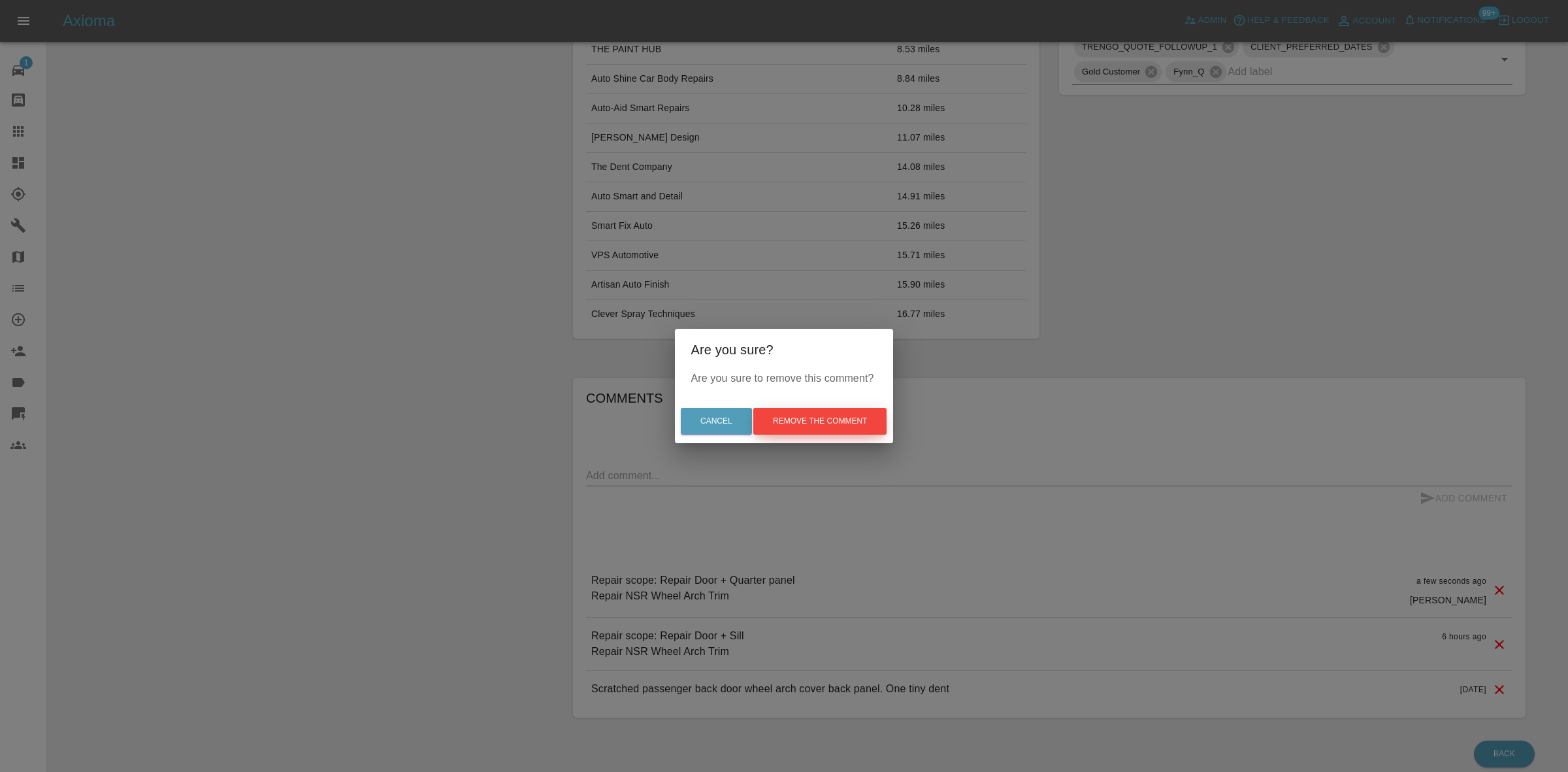
click at [847, 420] on button "Remove the comment" at bounding box center [820, 422] width 133 height 27
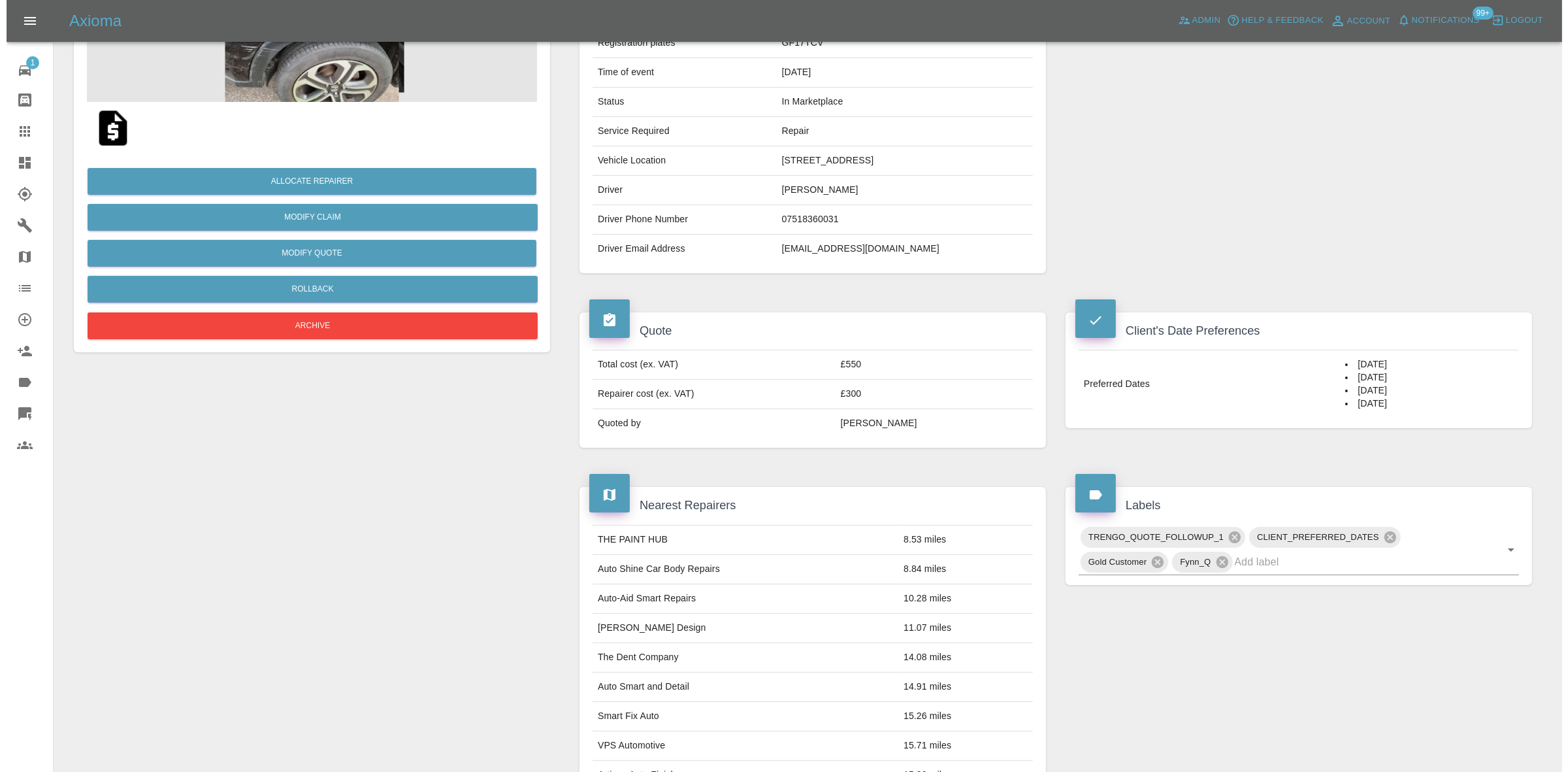
scroll to position [23, 0]
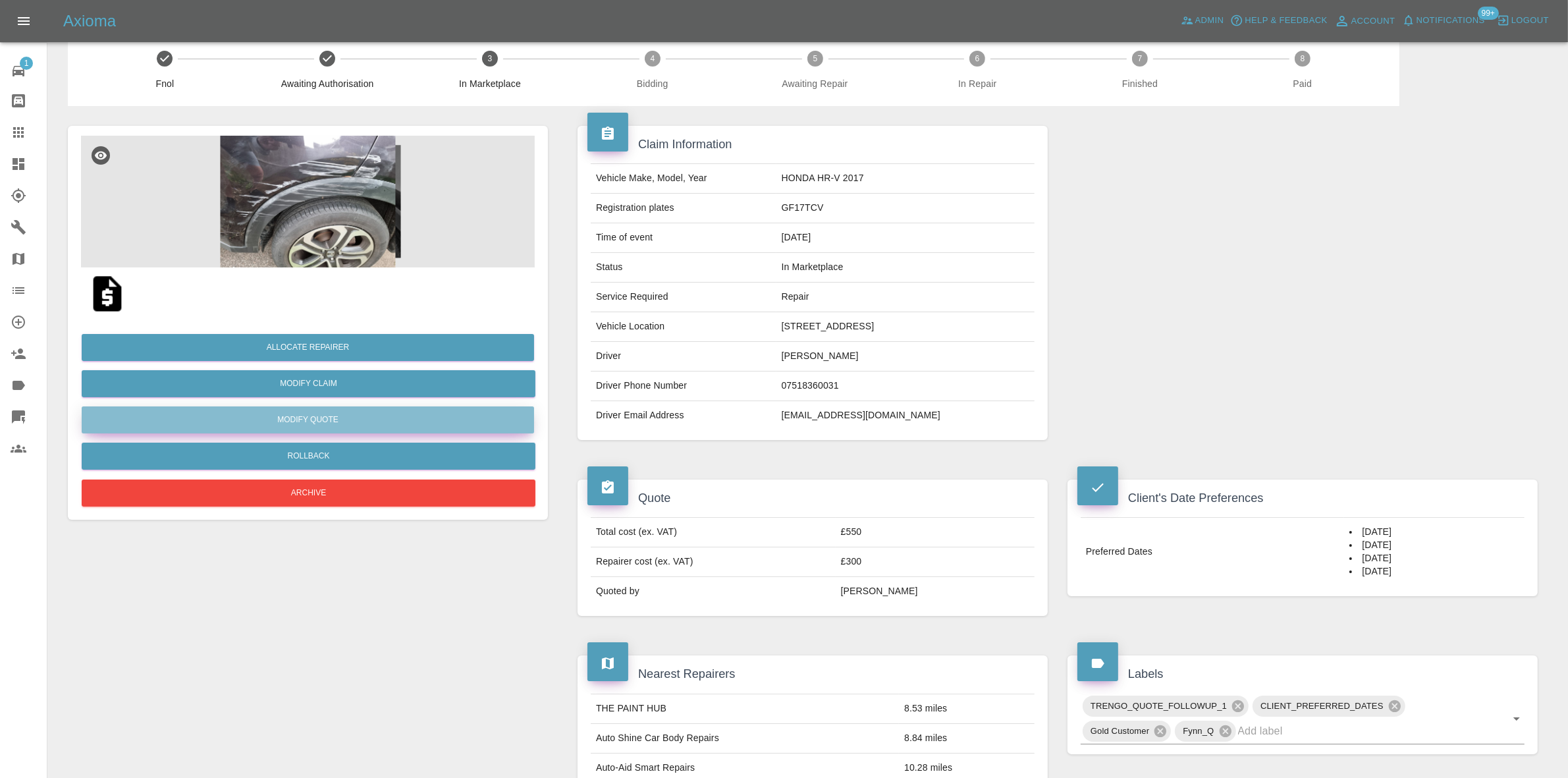
click at [285, 409] on button "Modify Quote" at bounding box center [308, 420] width 452 height 27
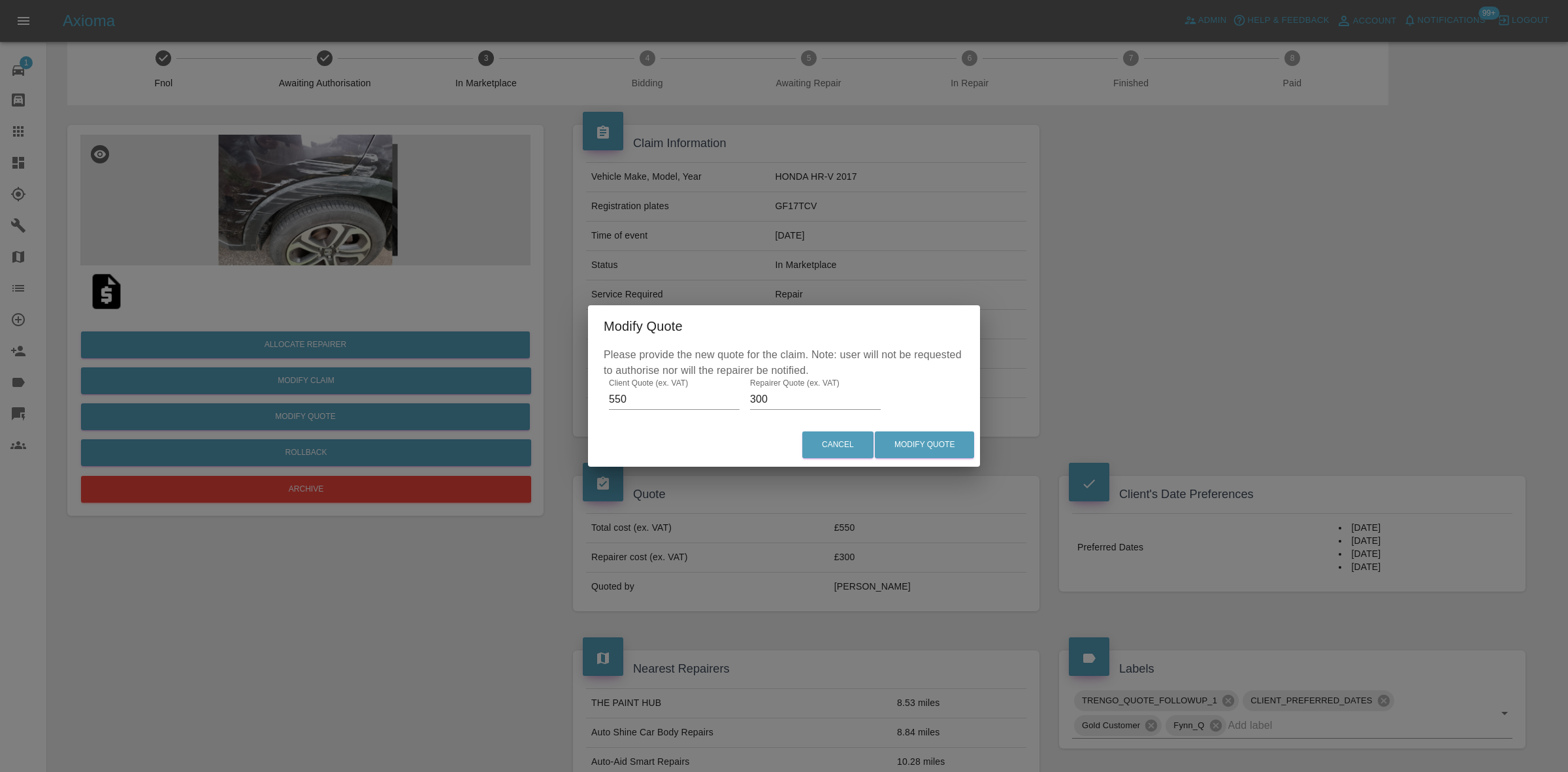
click at [809, 389] on input "300" at bounding box center [815, 399] width 131 height 21
type input "280"
click at [919, 445] on button "Modify Quote" at bounding box center [924, 445] width 99 height 27
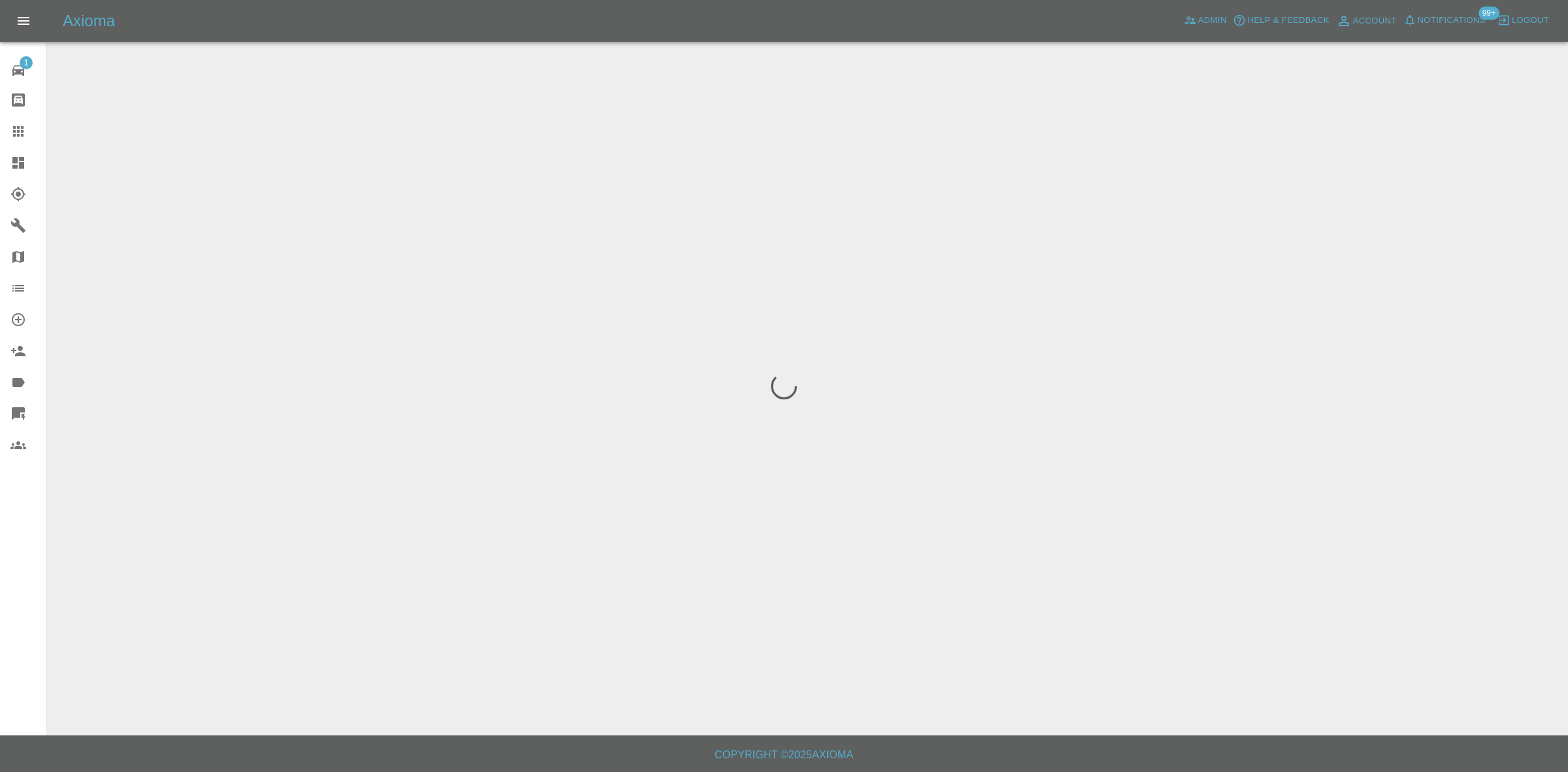
scroll to position [0, 0]
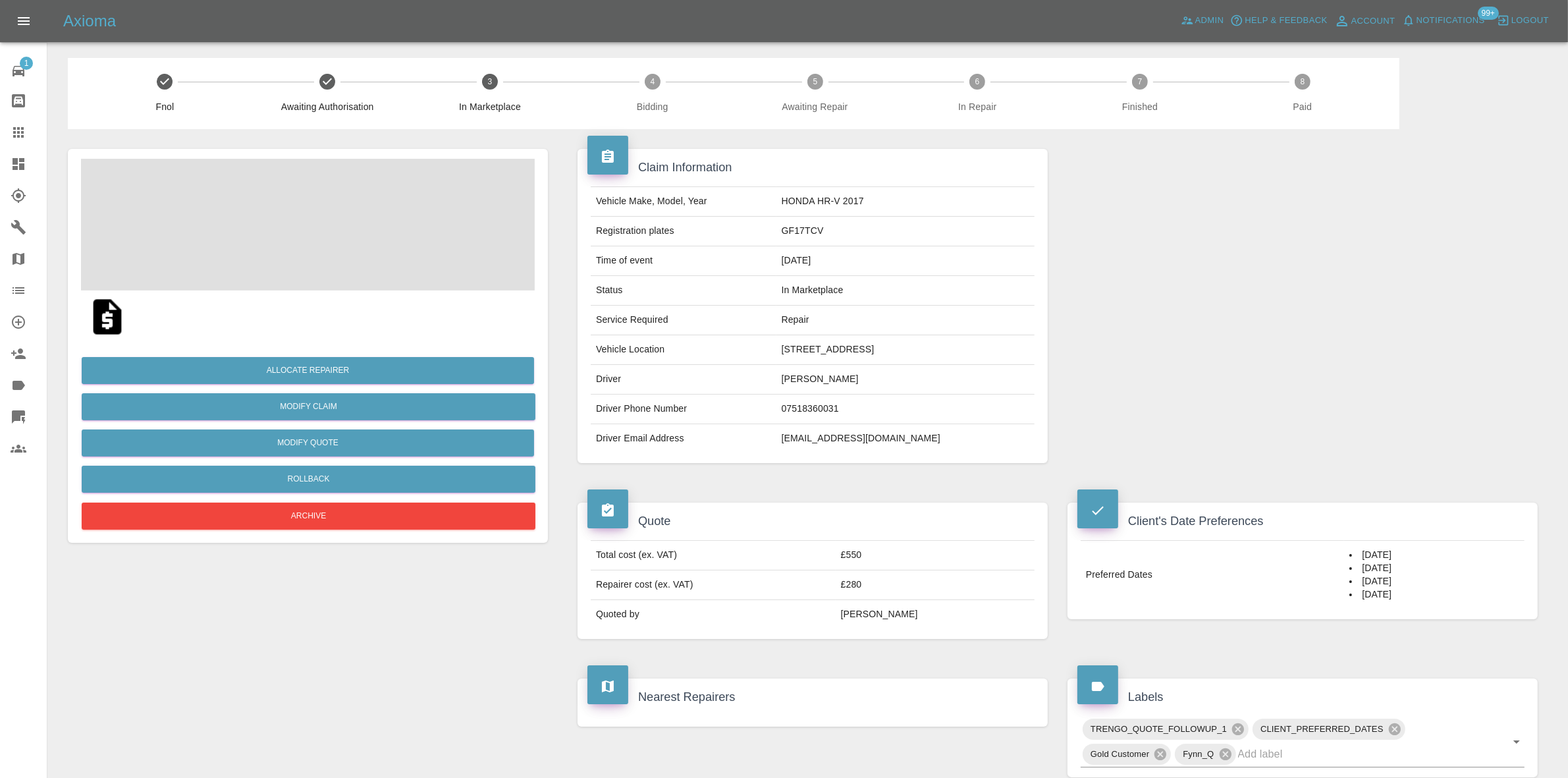
click at [825, 205] on td "HONDA HR-V 2017" at bounding box center [905, 202] width 258 height 30
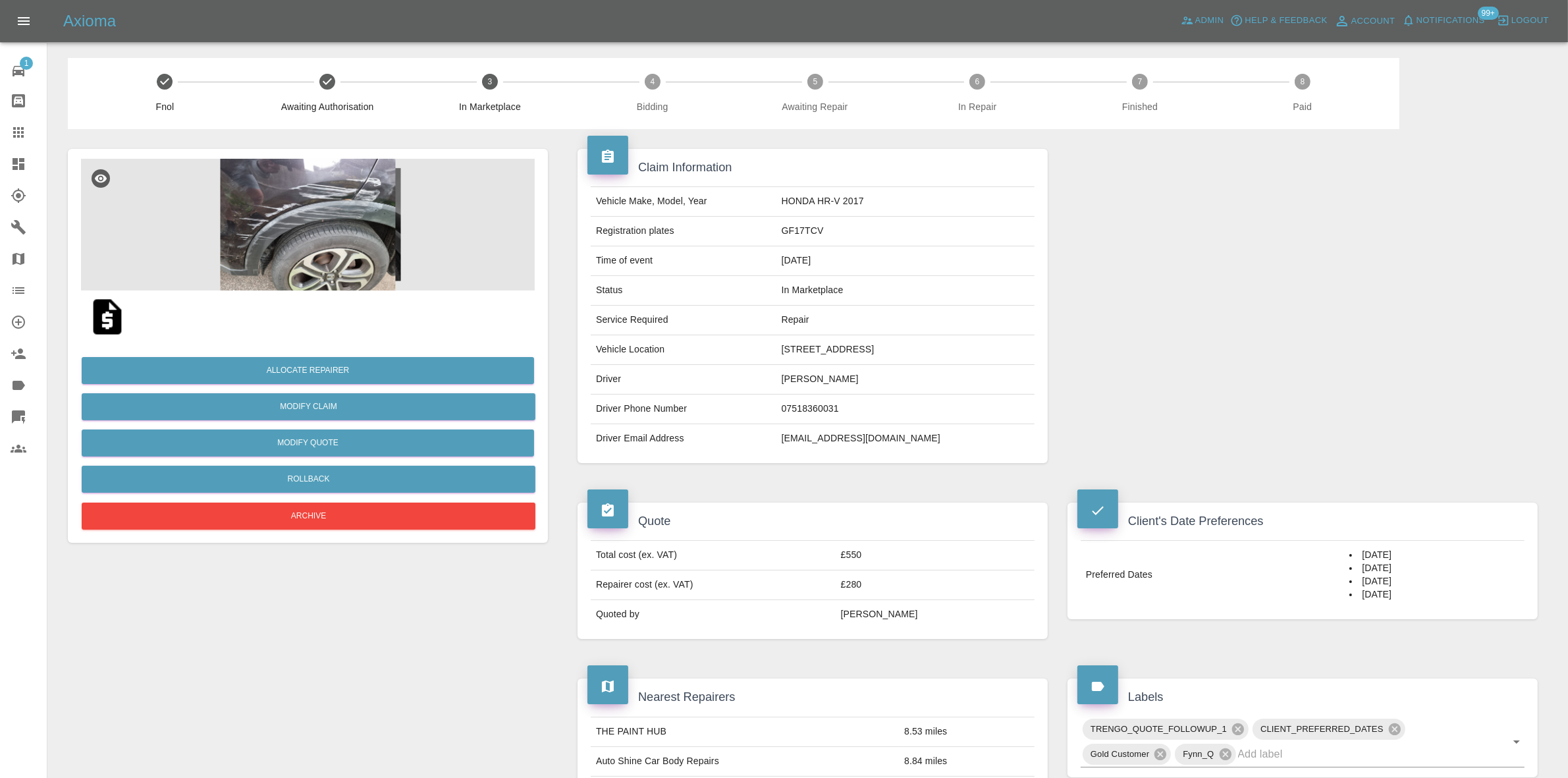
click at [819, 237] on td "GF17TCV" at bounding box center [905, 231] width 258 height 30
copy td "GF17TCV"
drag, startPoint x: 1346, startPoint y: 261, endPoint x: 953, endPoint y: 305, distance: 395.5
click at [1346, 261] on div at bounding box center [1303, 306] width 490 height 354
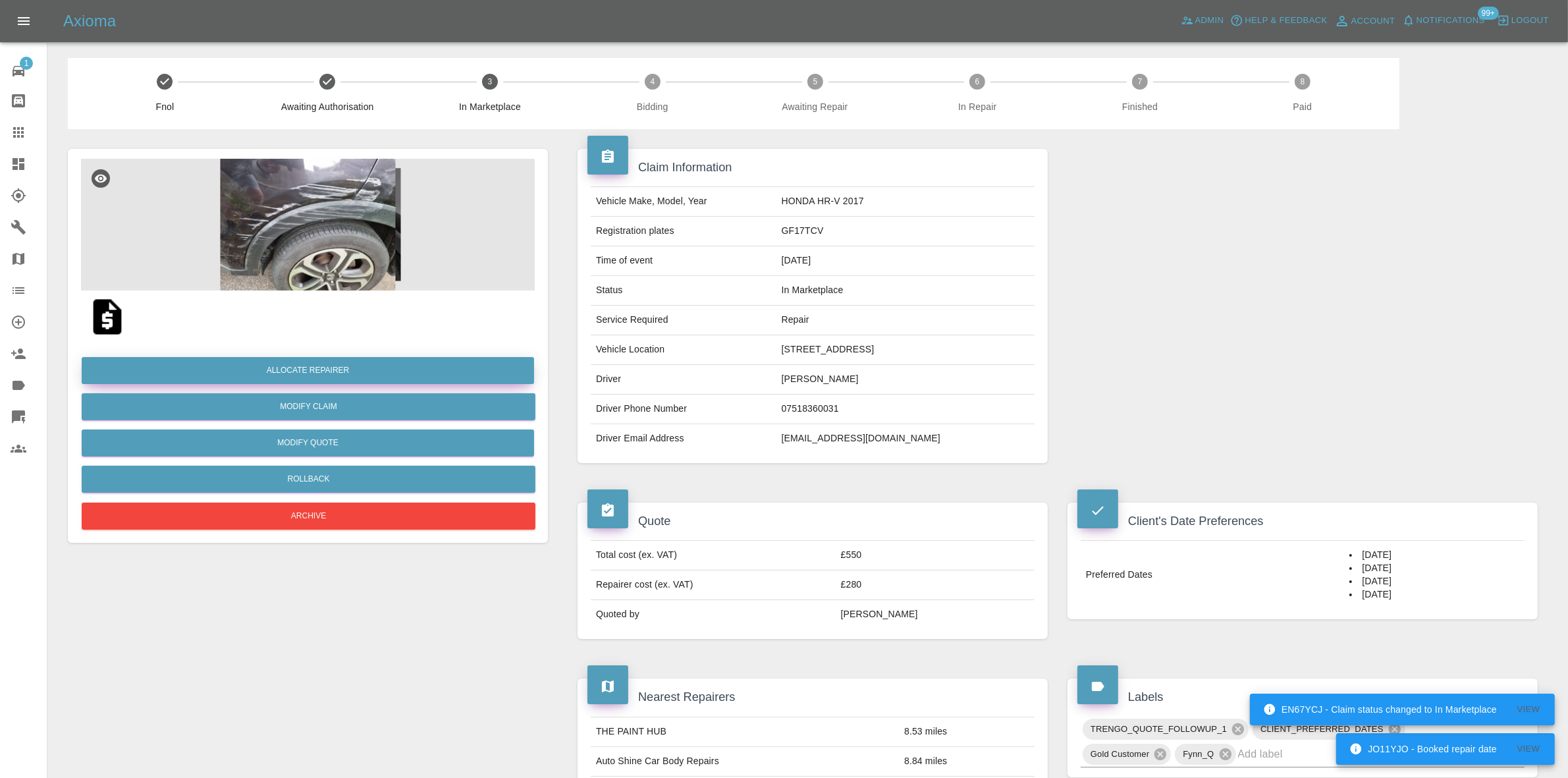
click at [291, 370] on button "Allocate Repairer" at bounding box center [308, 370] width 452 height 27
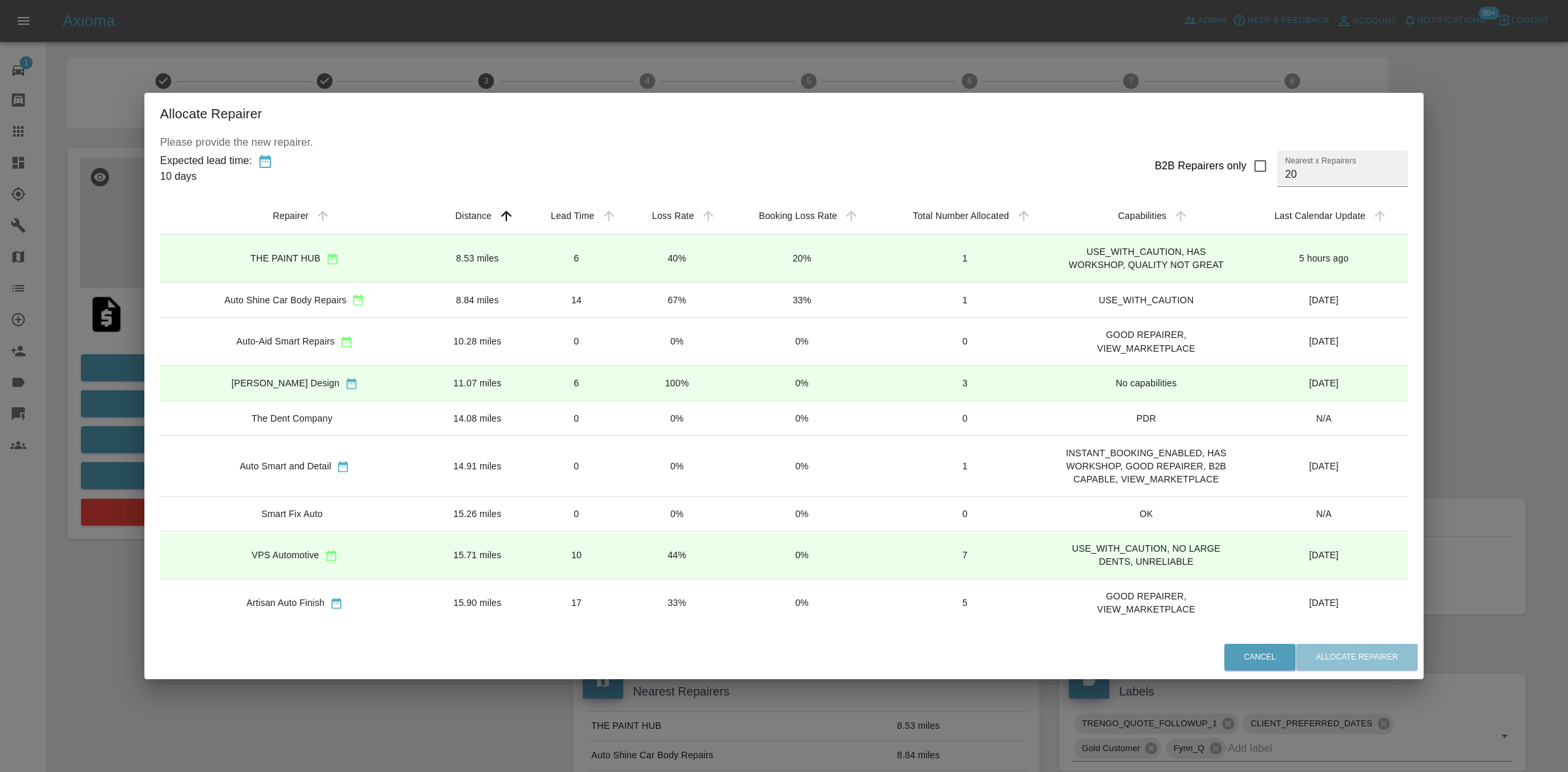
click at [612, 56] on div "Allocate Repairer Please provide the new repairer. Expected lead time: 10 days …" at bounding box center [784, 386] width 1568 height 772
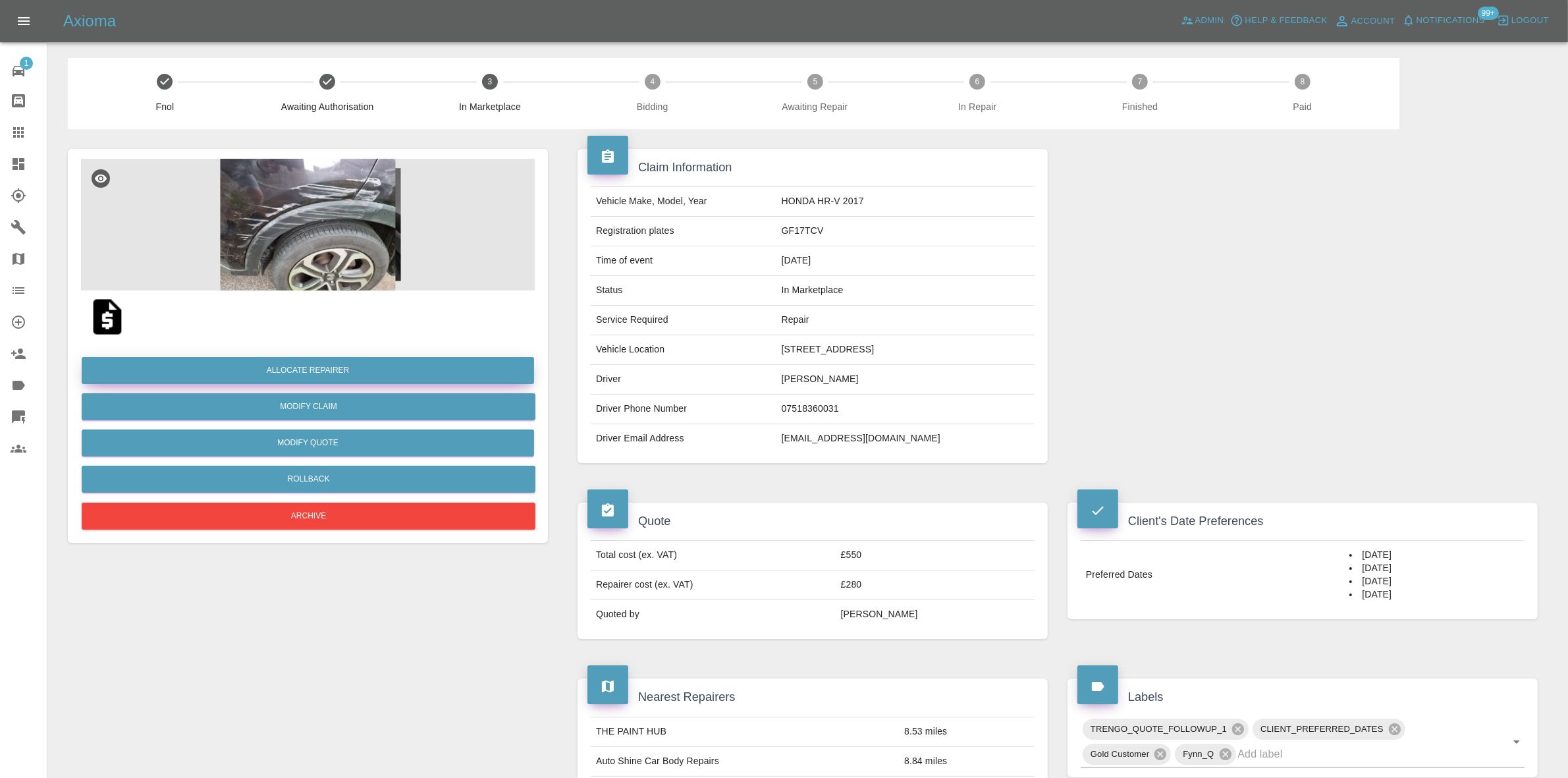
click at [294, 360] on button "Allocate Repairer" at bounding box center [308, 370] width 452 height 27
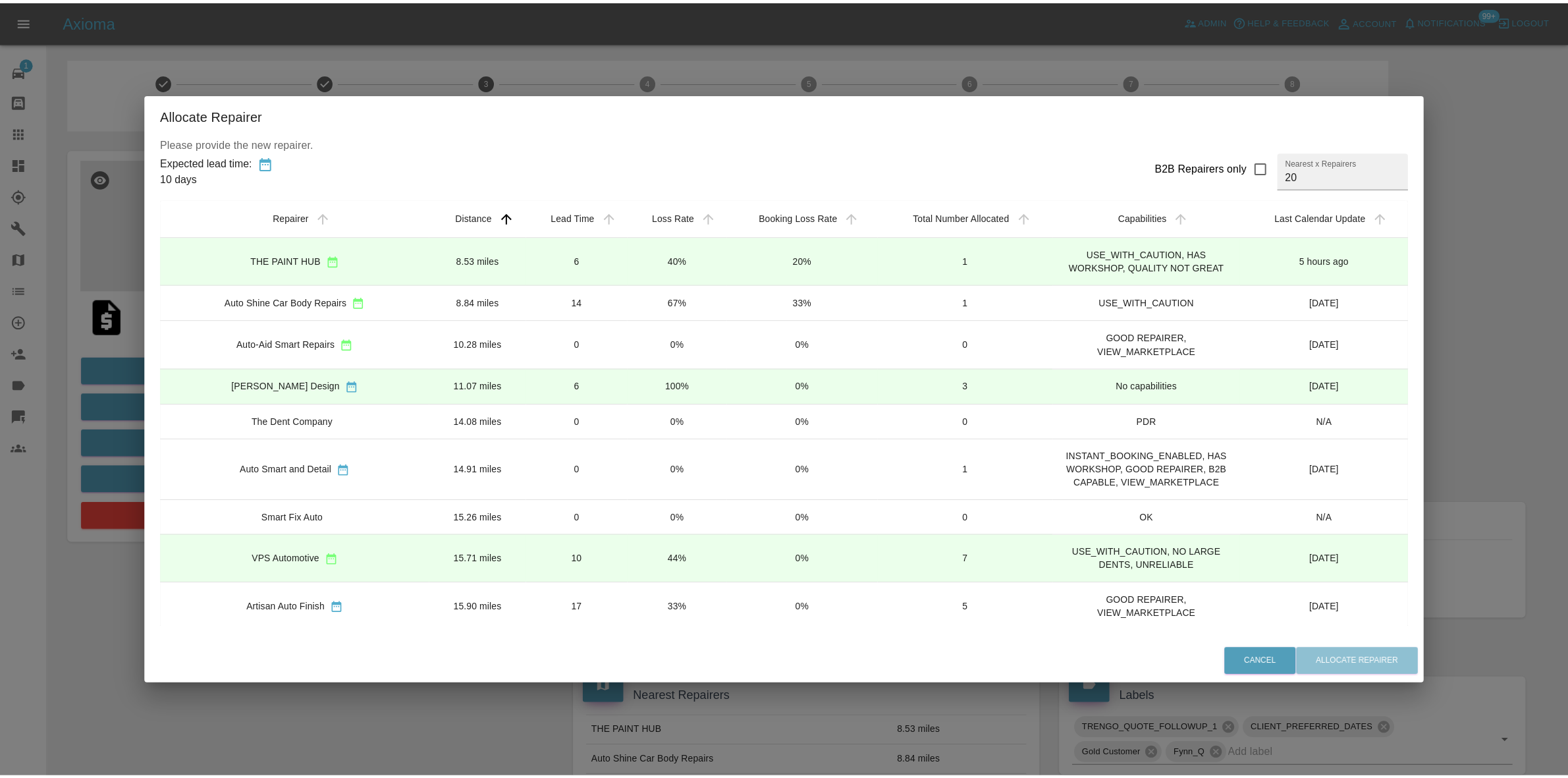
scroll to position [83, 0]
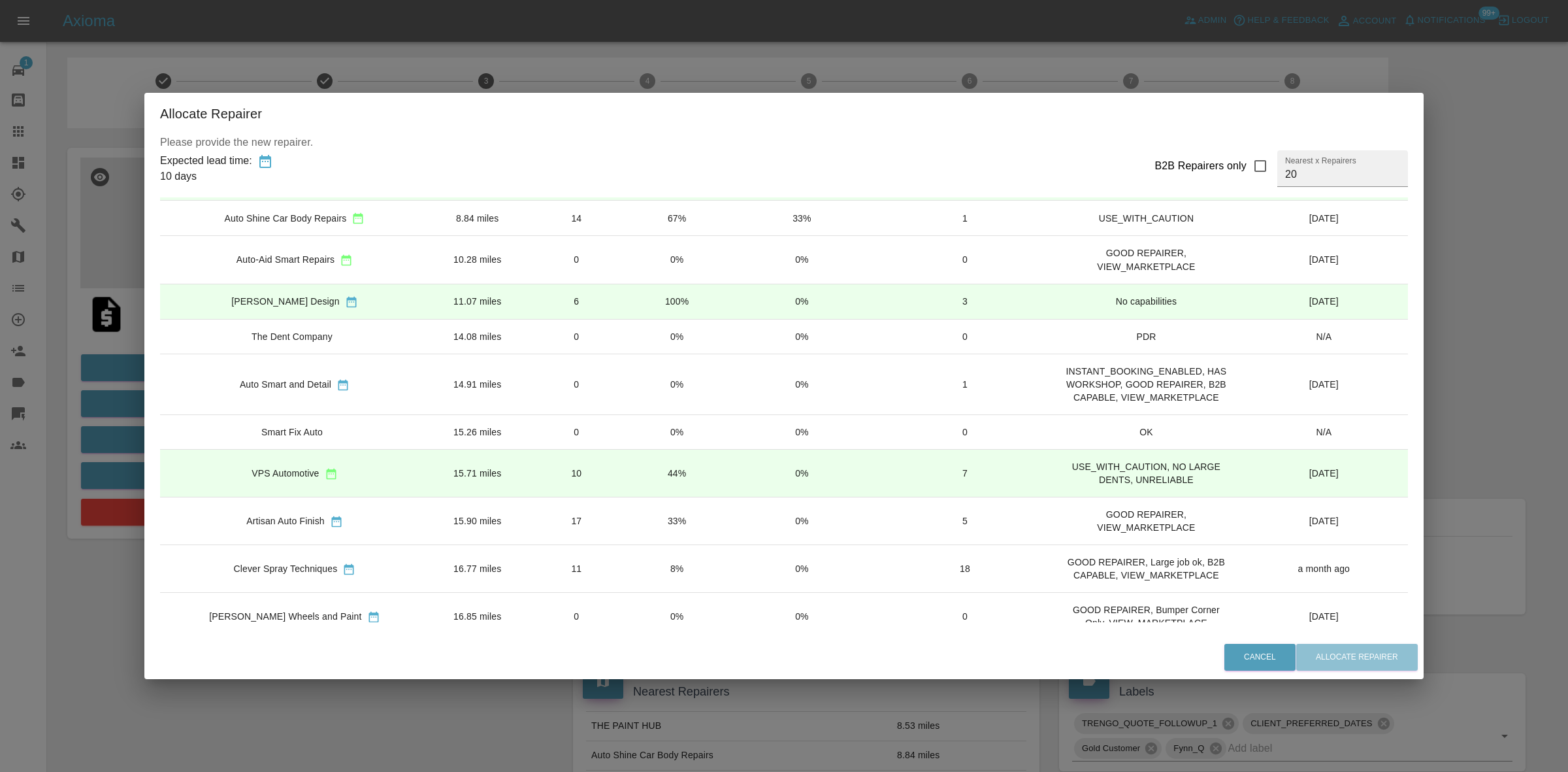
click at [673, 530] on td "33%" at bounding box center [676, 520] width 99 height 48
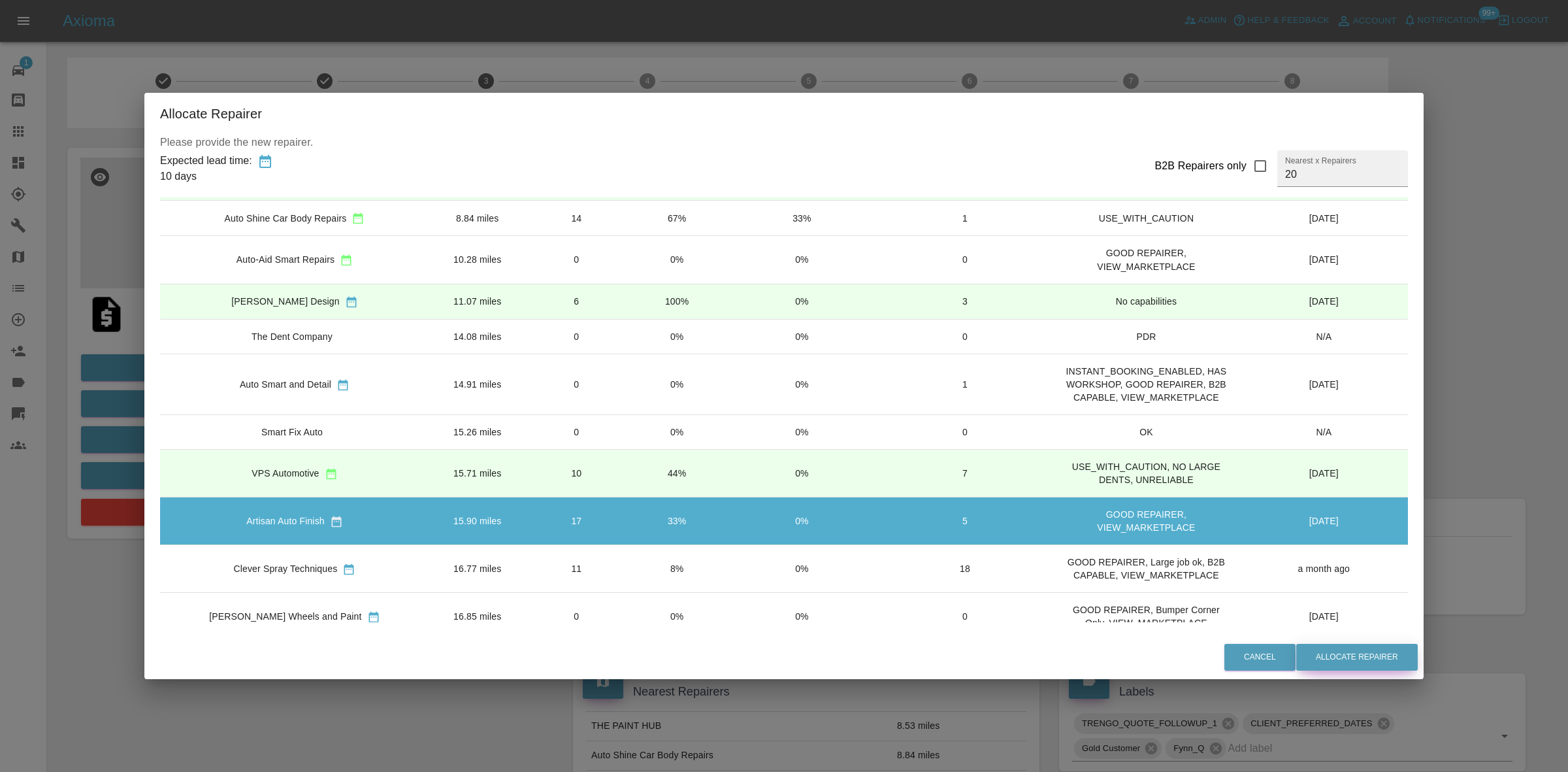
click at [1329, 648] on button "Allocate Repairer" at bounding box center [1356, 657] width 122 height 27
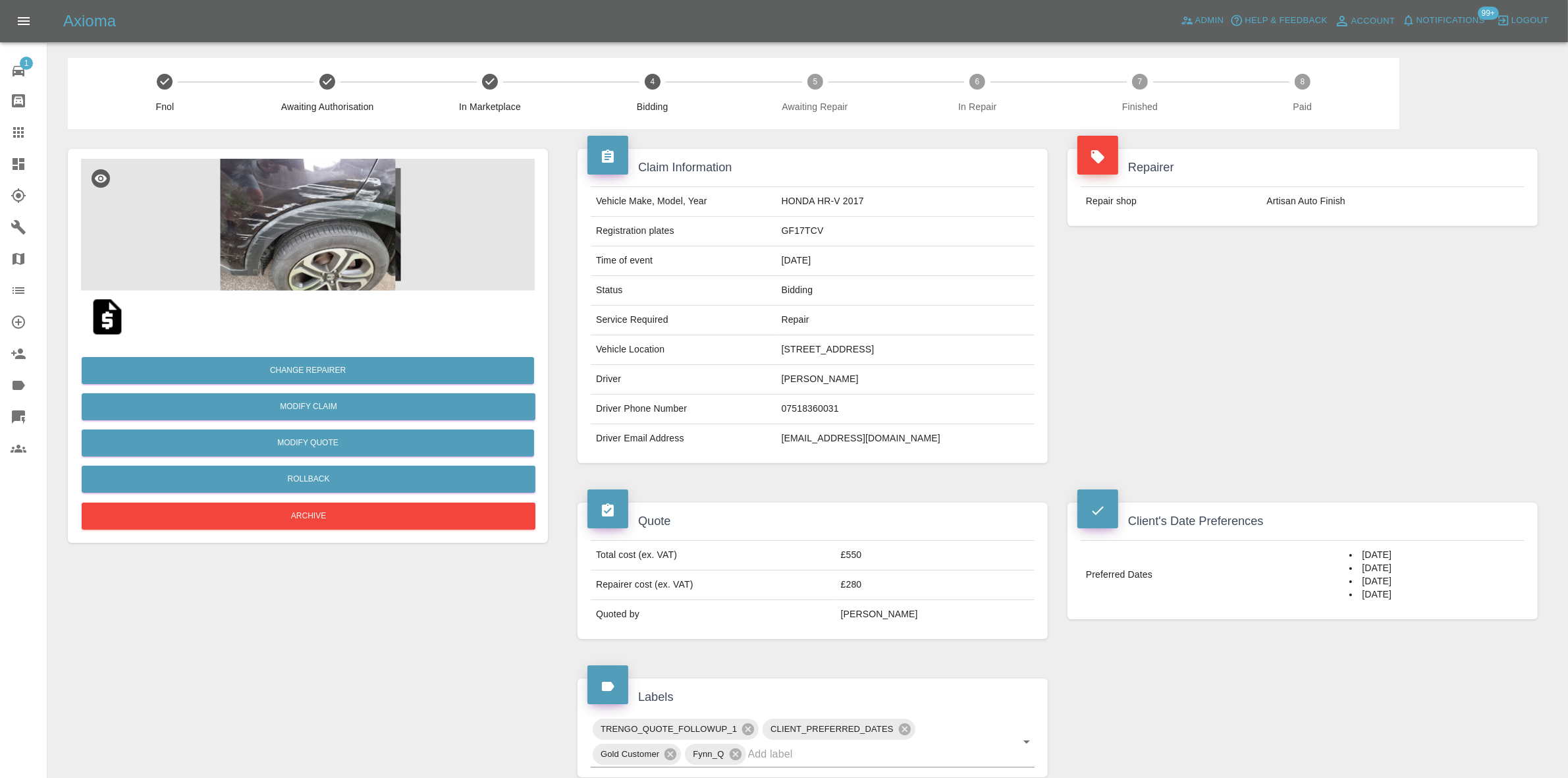
drag, startPoint x: 1259, startPoint y: 303, endPoint x: 623, endPoint y: 147, distance: 654.9
click at [1259, 303] on div "Repairer Repair shop Artisan Auto Finish" at bounding box center [1303, 306] width 490 height 354
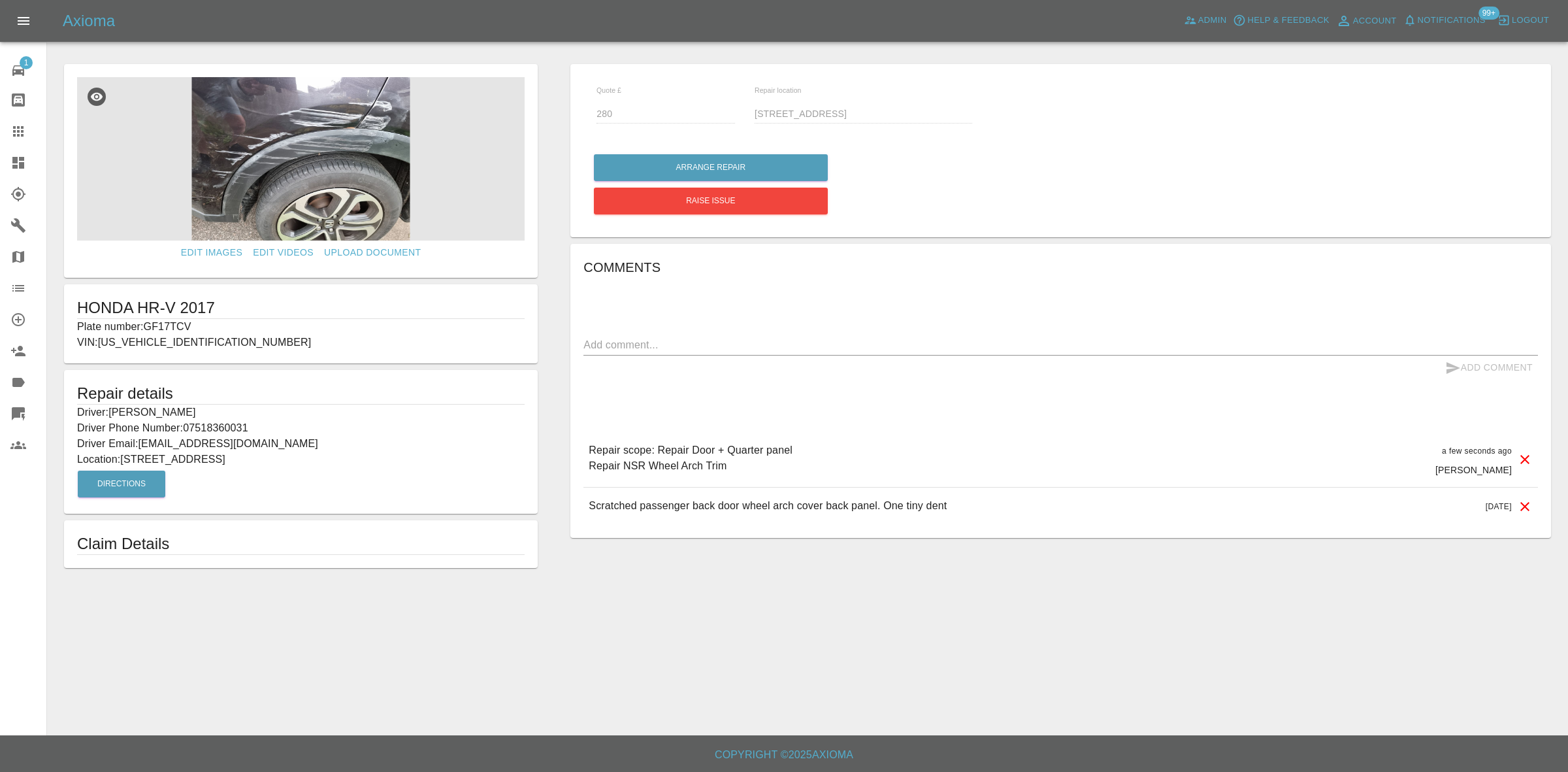
click at [5, 152] on link "Dashboard" at bounding box center [23, 162] width 46 height 32
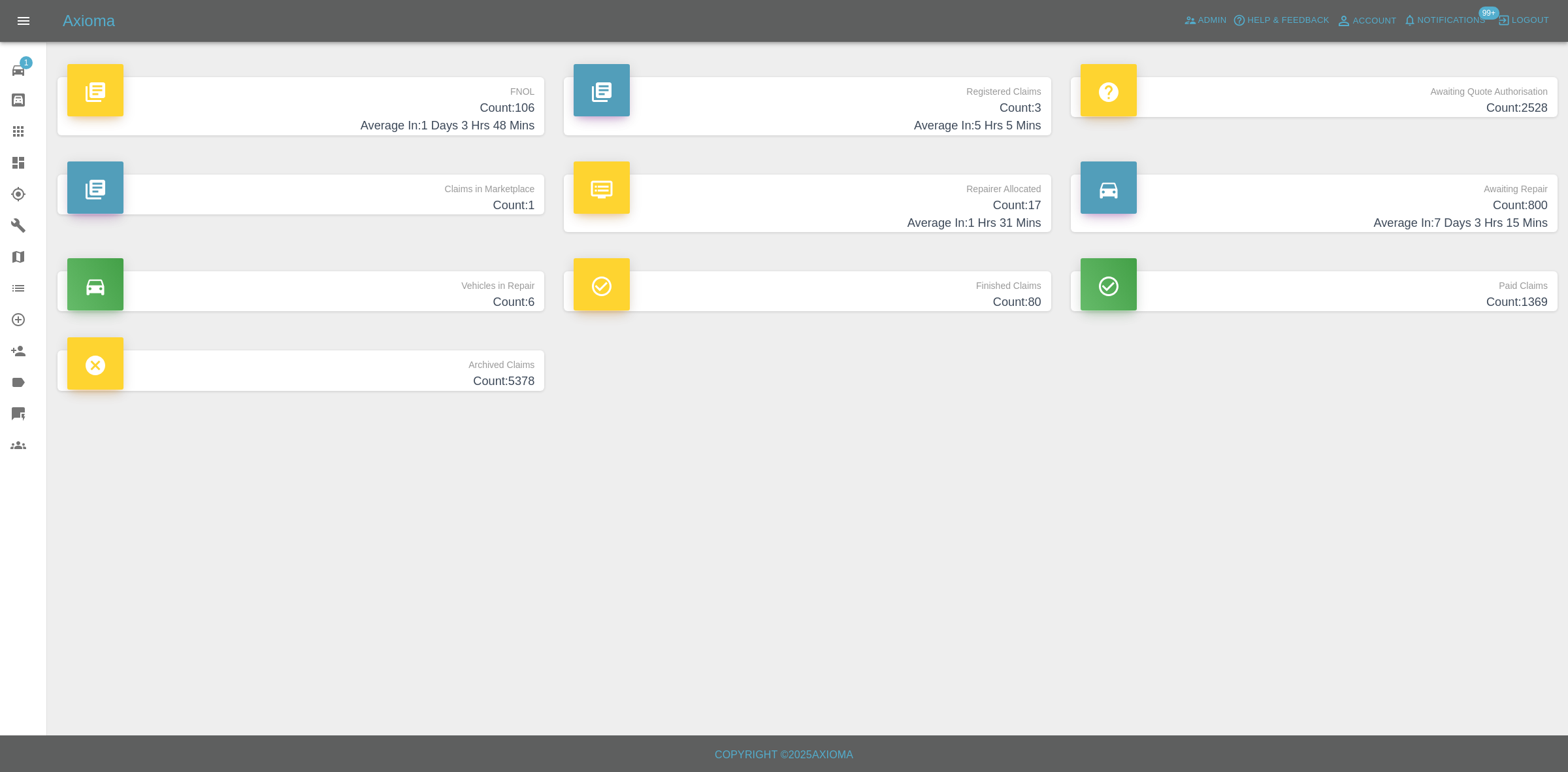
click at [441, 195] on p "Claims in Marketplace" at bounding box center [301, 186] width 467 height 23
click at [786, 199] on h4 "Count: 17" at bounding box center [807, 205] width 467 height 18
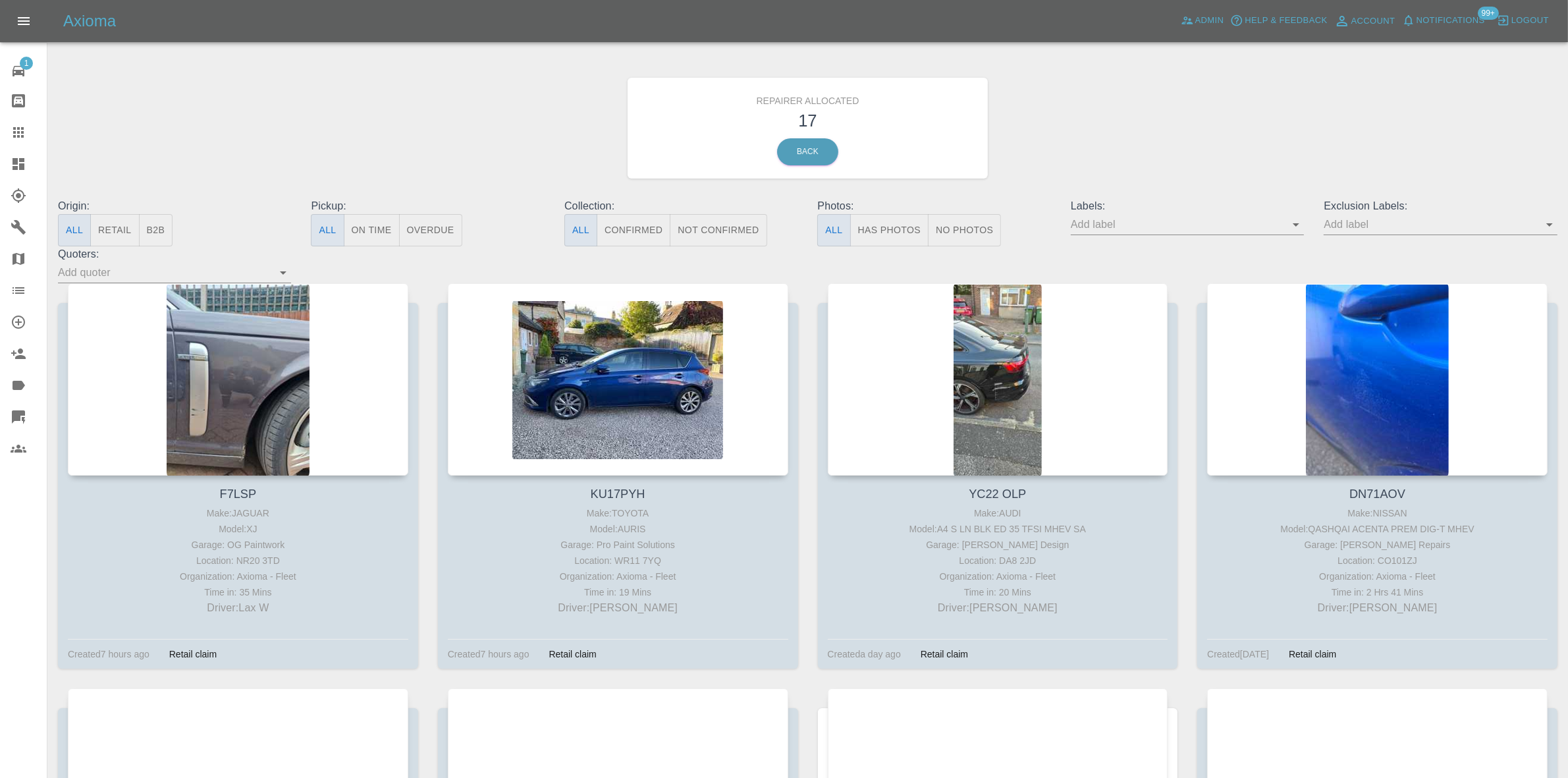
click at [99, 237] on button "Retail" at bounding box center [114, 231] width 49 height 33
click at [0, 153] on link "Dashboard" at bounding box center [23, 163] width 46 height 32
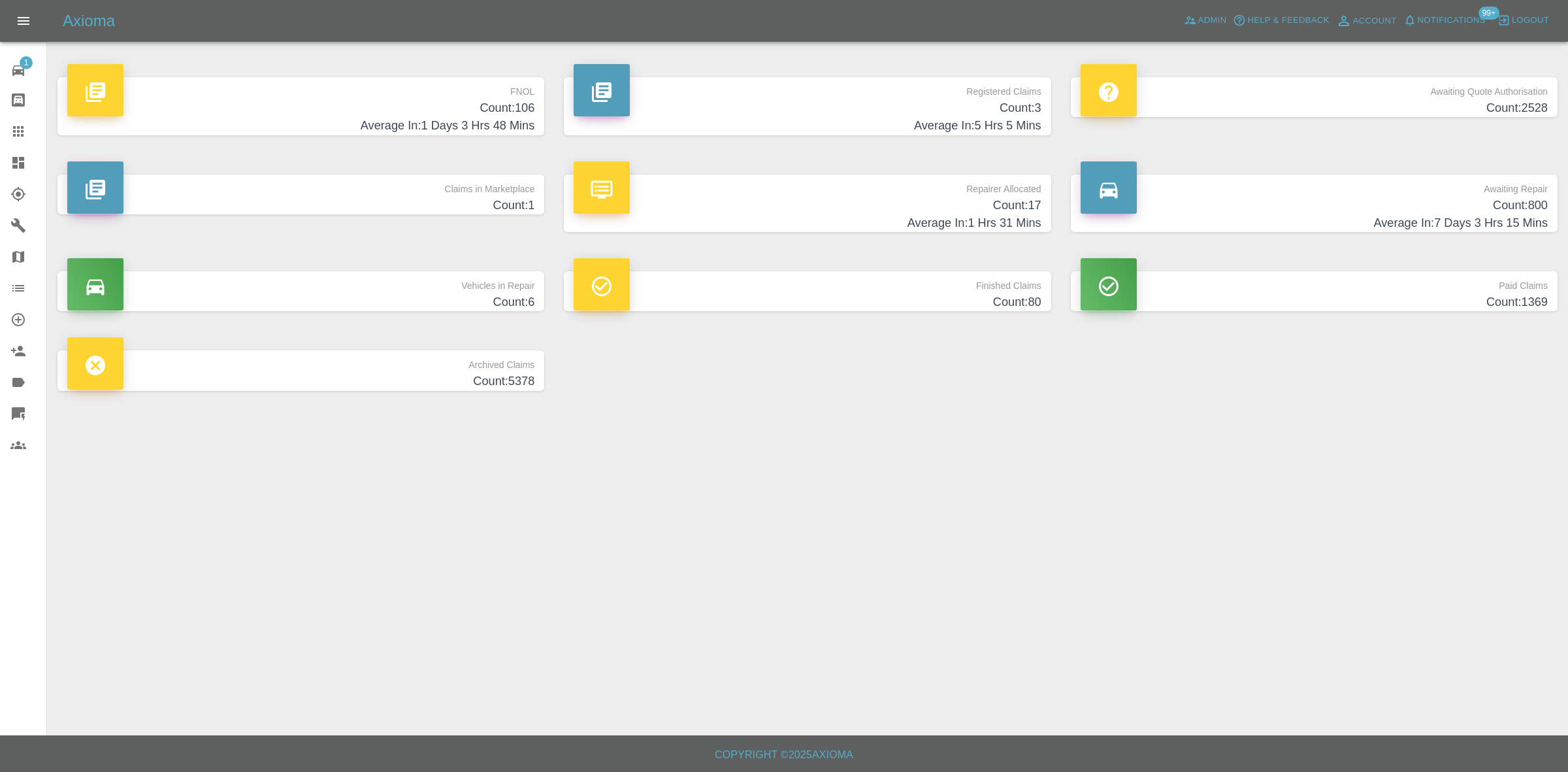
click at [1454, 17] on span "Notifications" at bounding box center [1451, 21] width 68 height 15
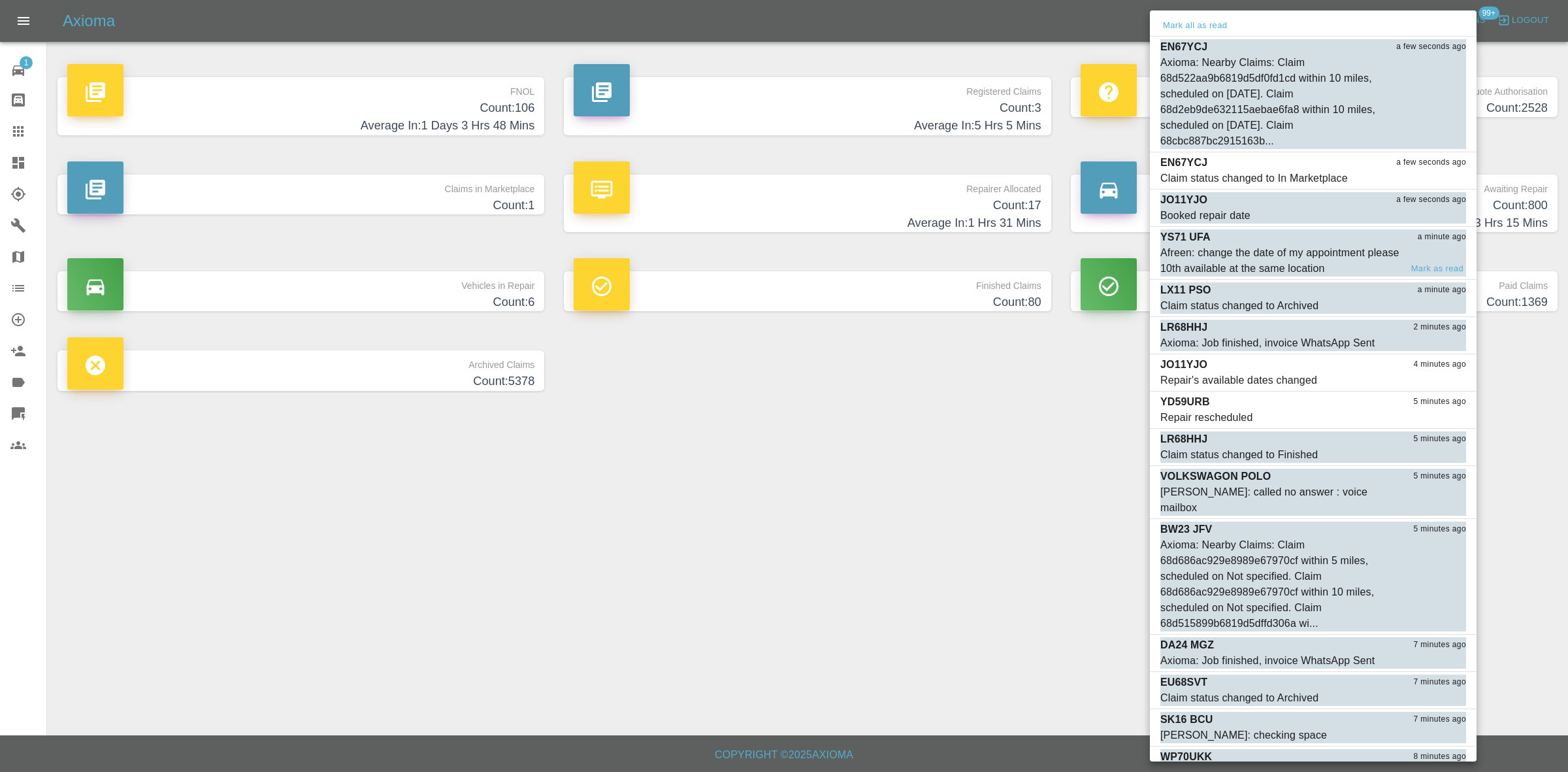
click at [1255, 245] on div "Afreen: change the date of my appointment please 10th available at the same loc…" at bounding box center [1280, 260] width 240 height 32
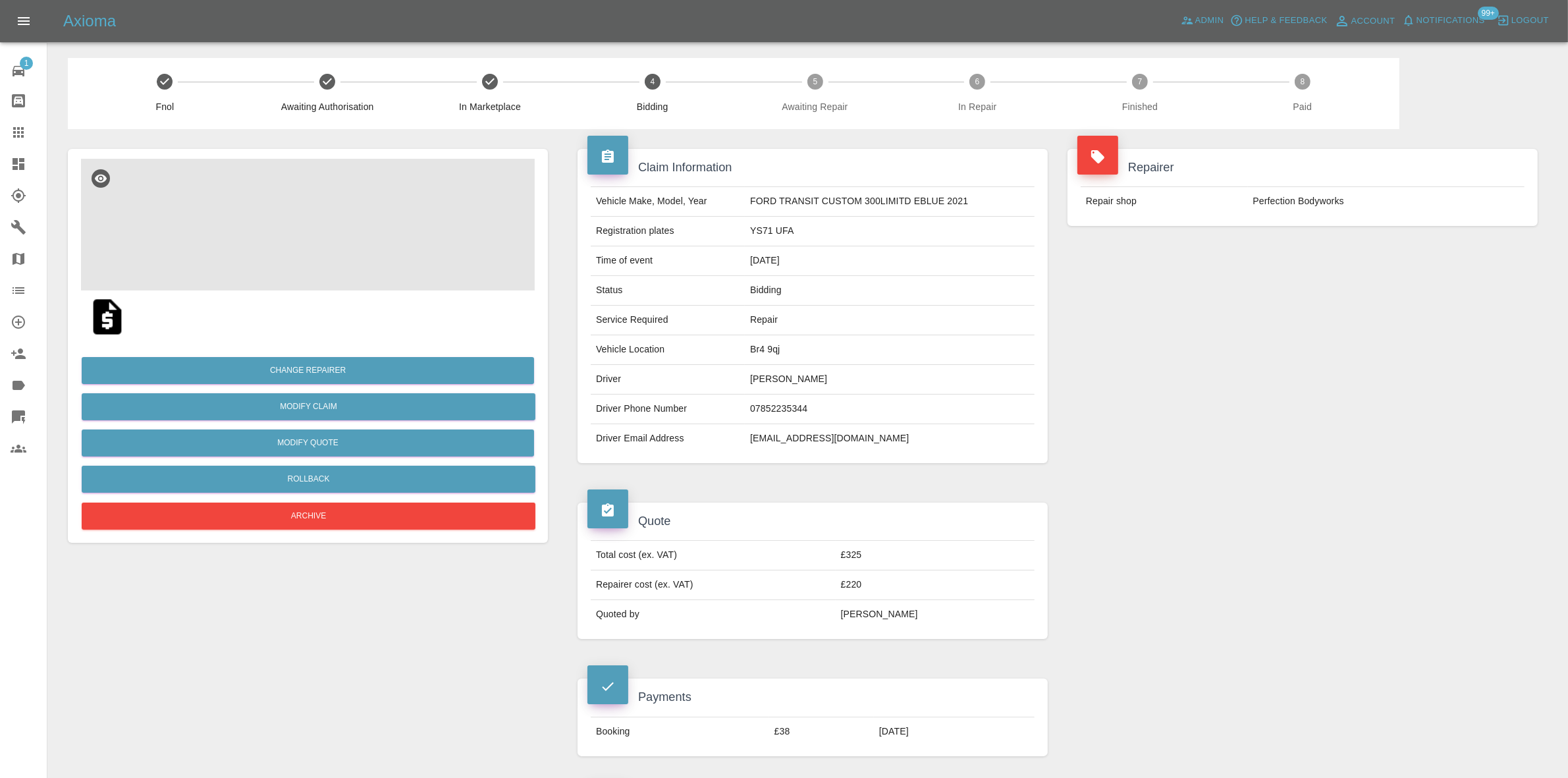
scroll to position [741, 0]
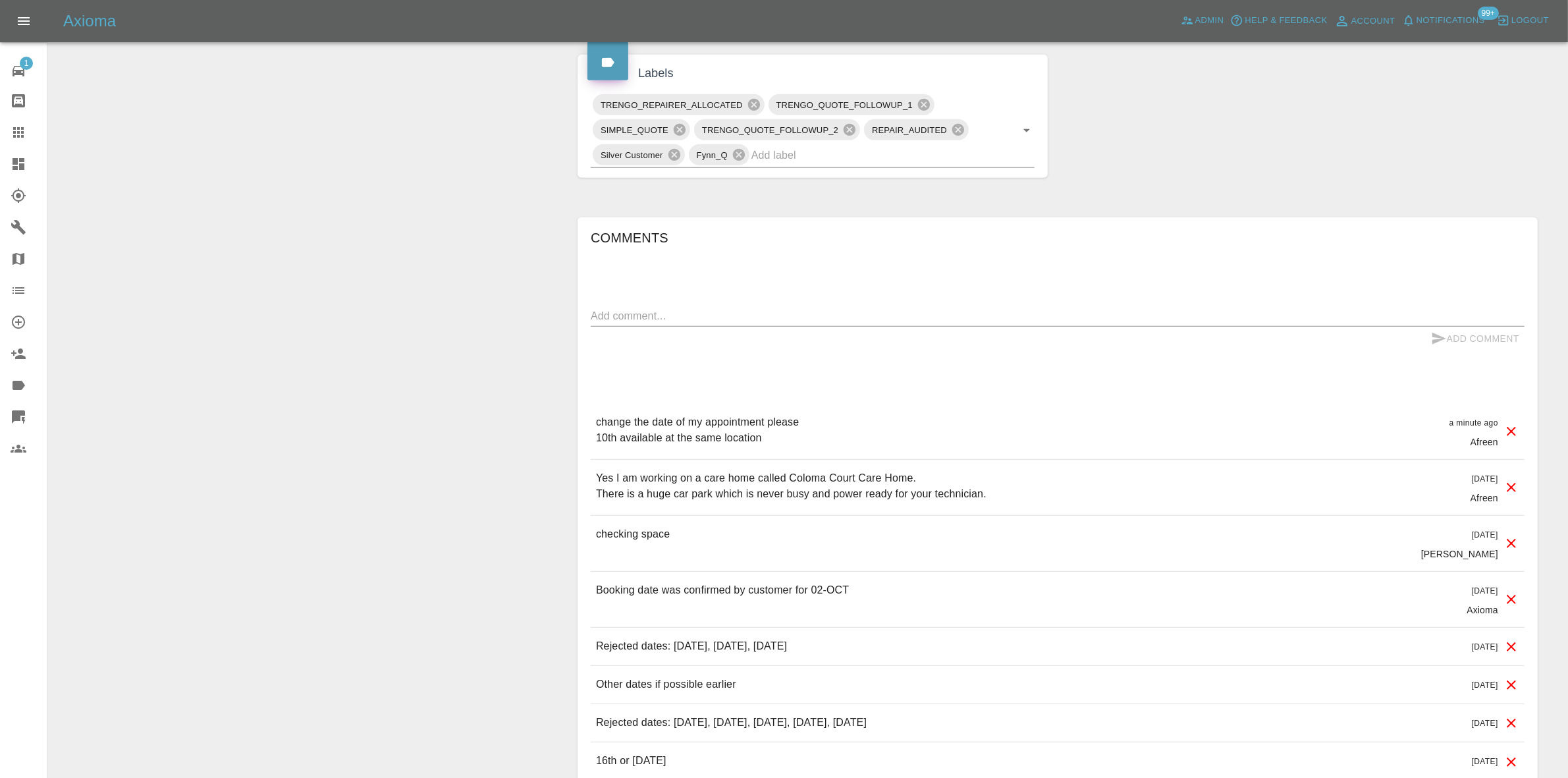
drag, startPoint x: 1376, startPoint y: 194, endPoint x: 360, endPoint y: 37, distance: 1028.1
click at [1376, 194] on div "Claim Information Vehicle Make, Model, Year FORD TRANSIT CUSTOM 300LIMITD EBLUE…" at bounding box center [1057, 215] width 980 height 1655
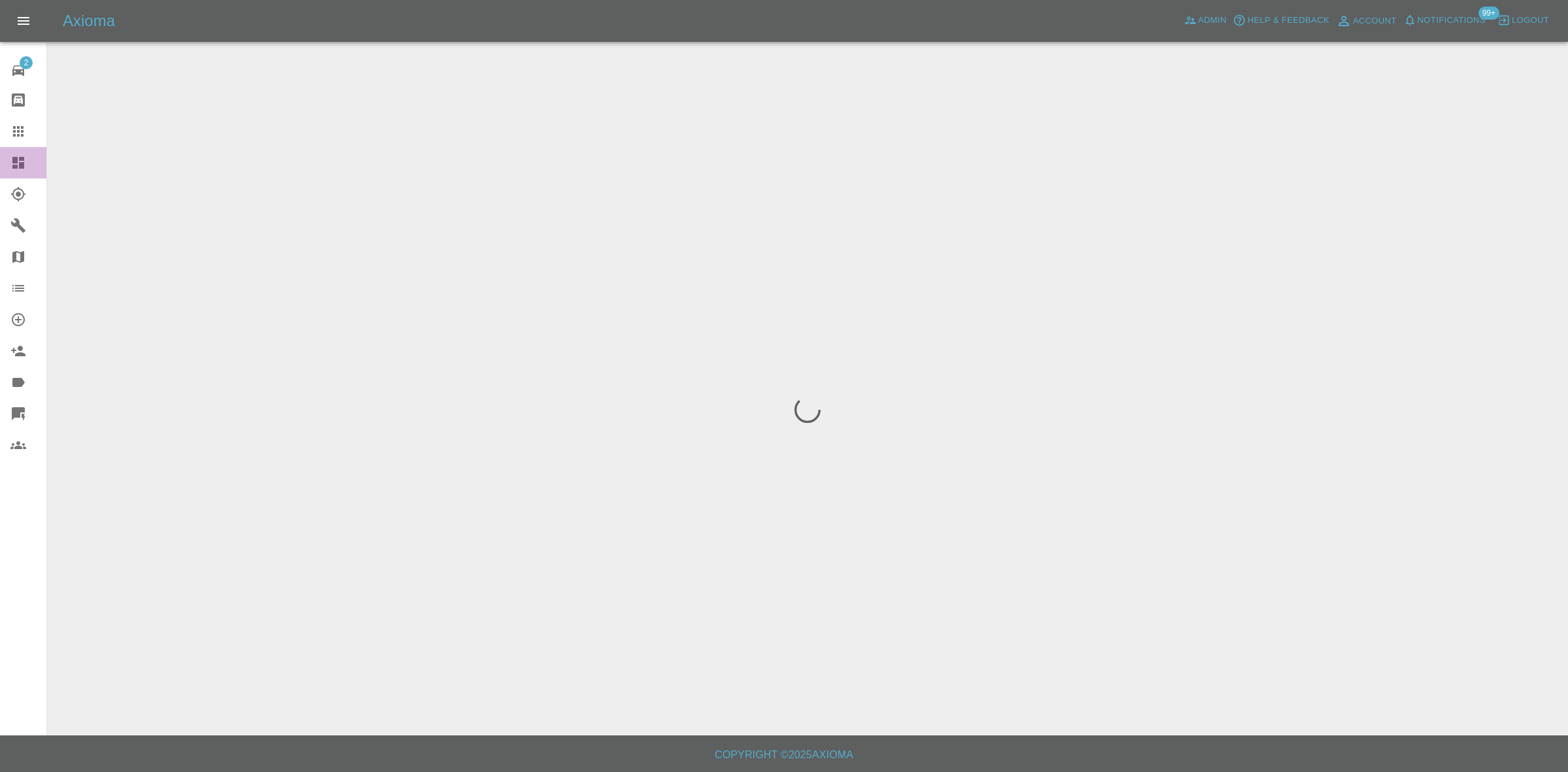
click at [0, 151] on link "Dashboard" at bounding box center [23, 162] width 46 height 32
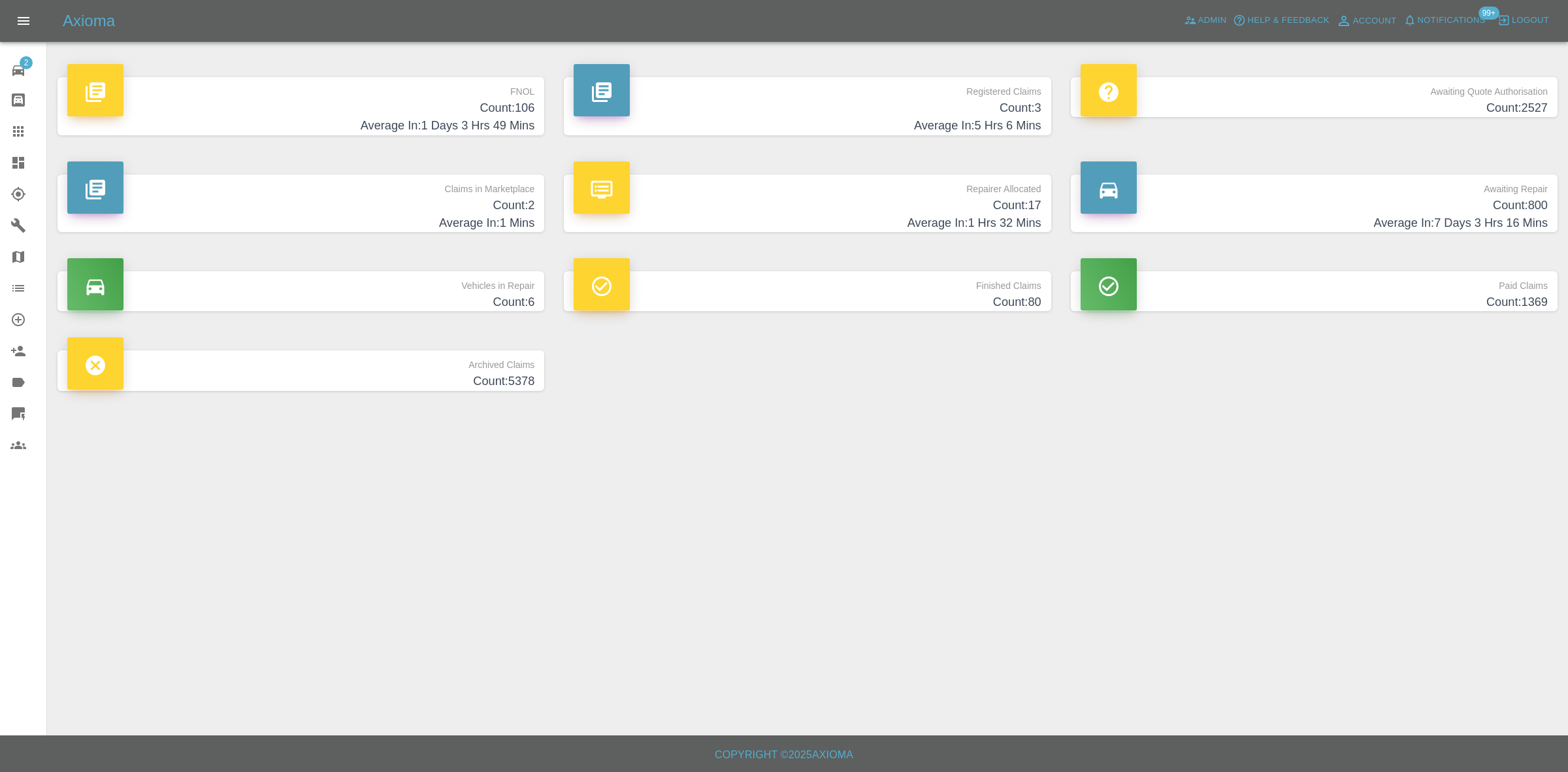
click at [429, 204] on h4 "Count: 2" at bounding box center [301, 205] width 467 height 18
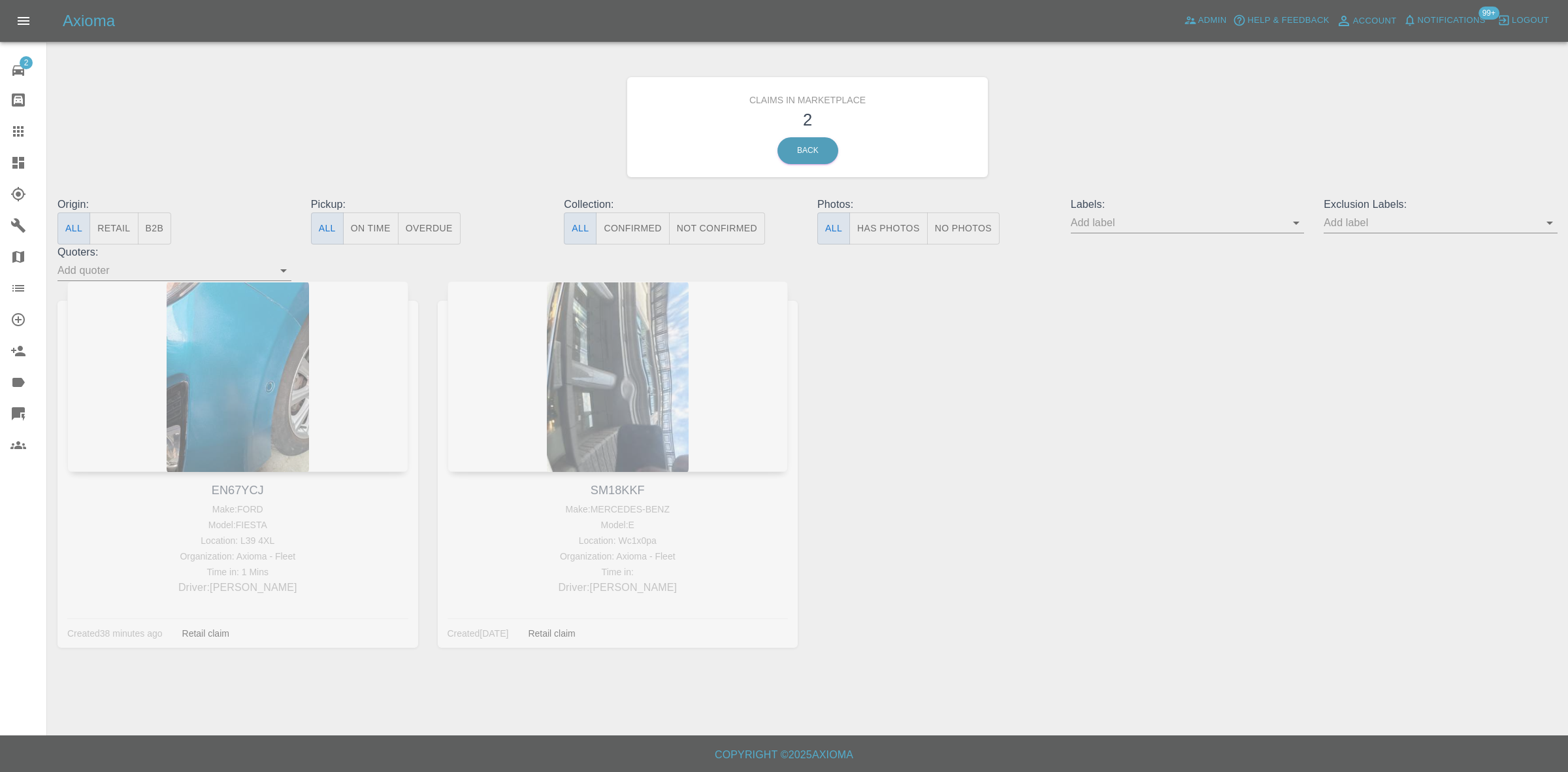
click at [0, 151] on link "Dashboard" at bounding box center [23, 162] width 46 height 32
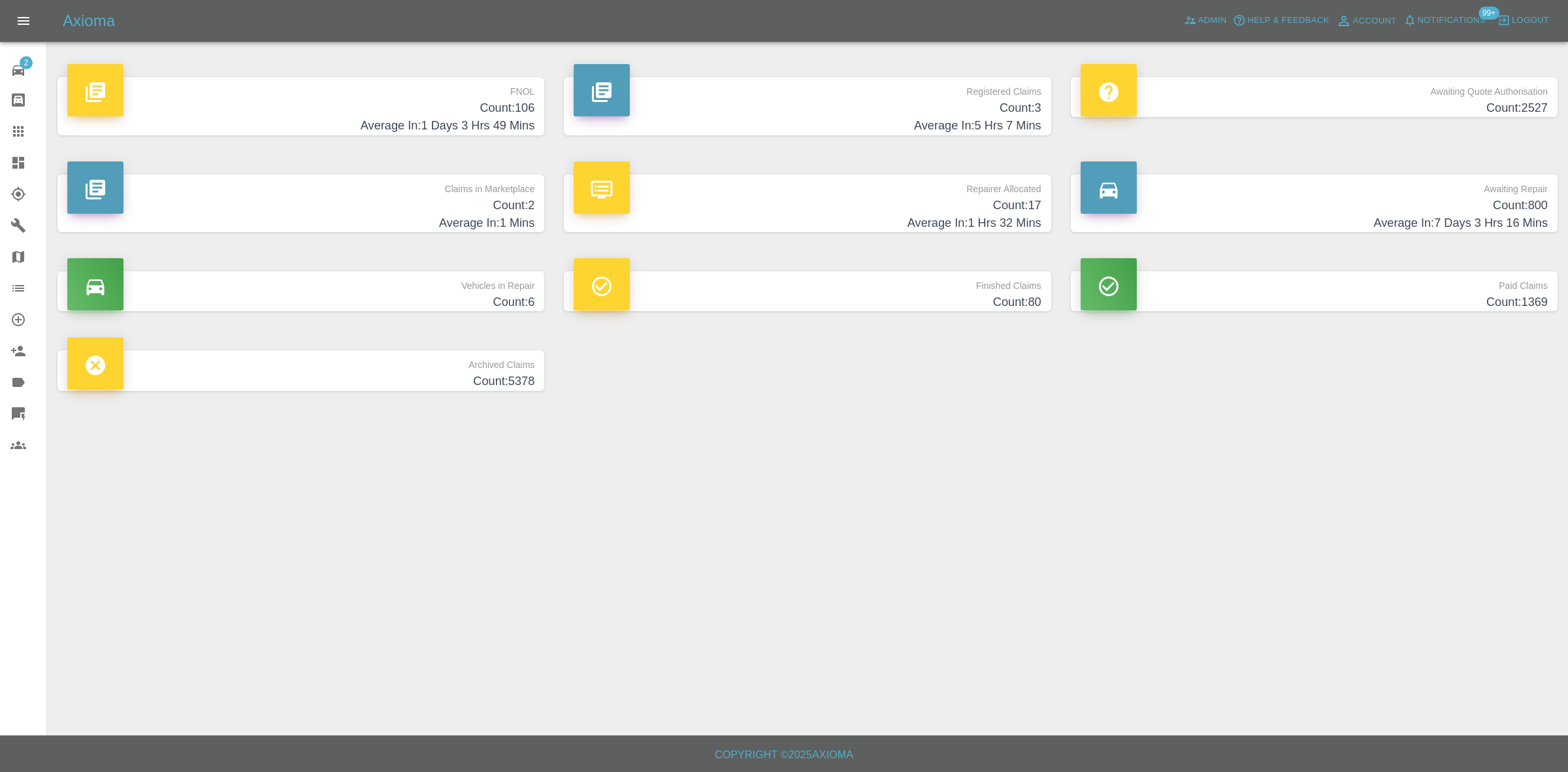
click at [831, 192] on p "Repairer Allocated" at bounding box center [807, 186] width 467 height 23
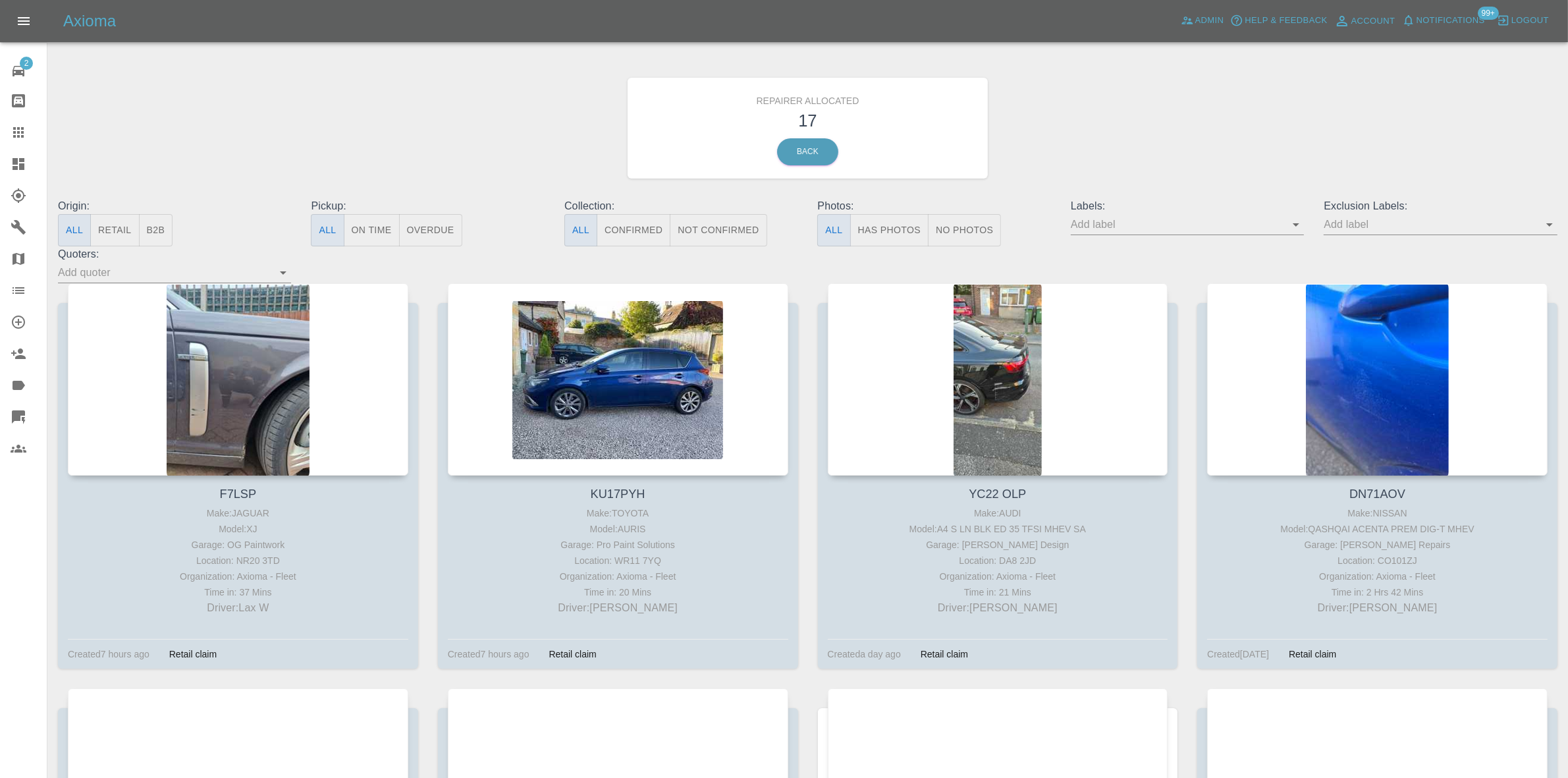
click at [119, 224] on button "Retail" at bounding box center [114, 231] width 49 height 33
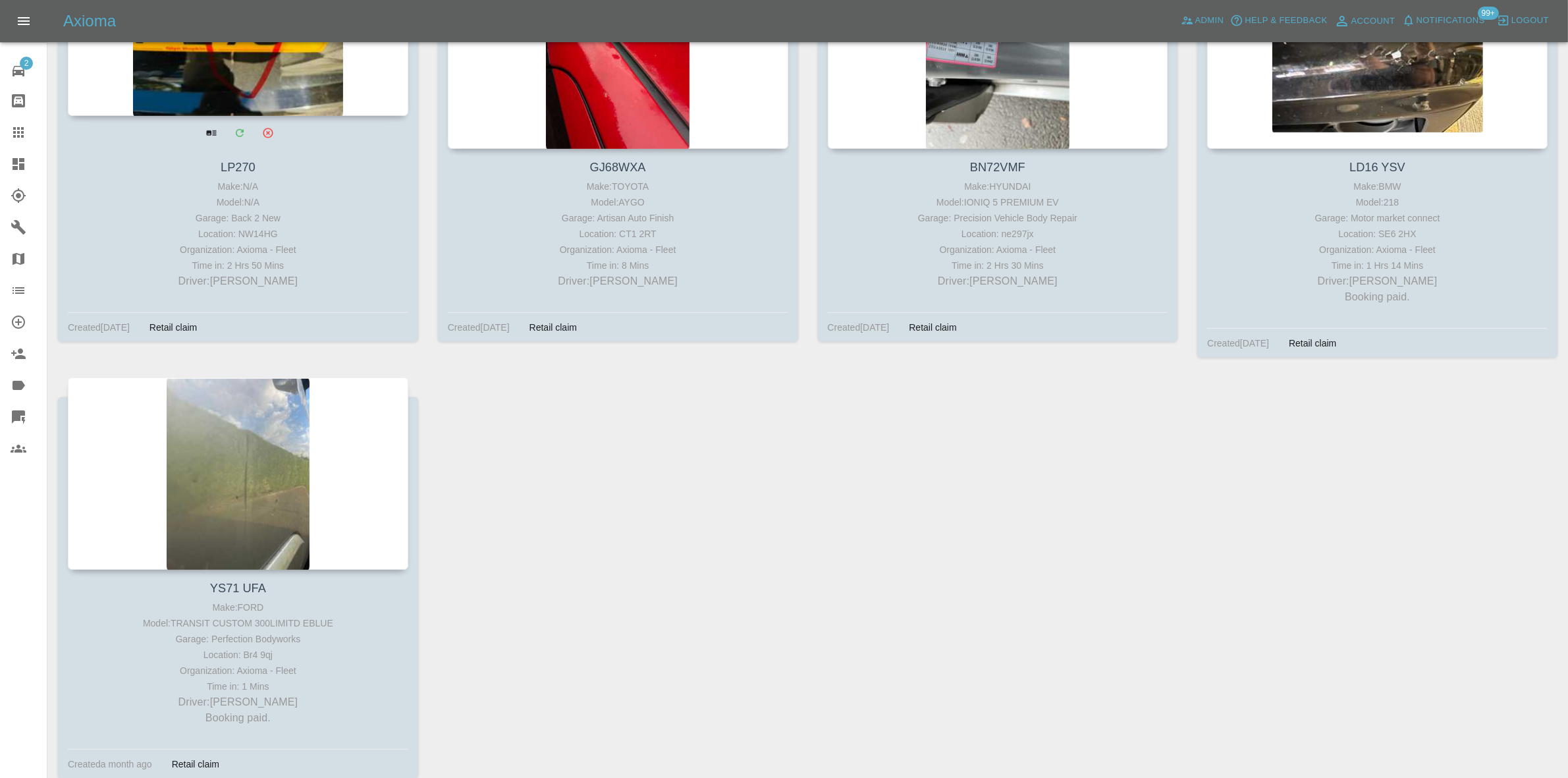
scroll to position [1210, 0]
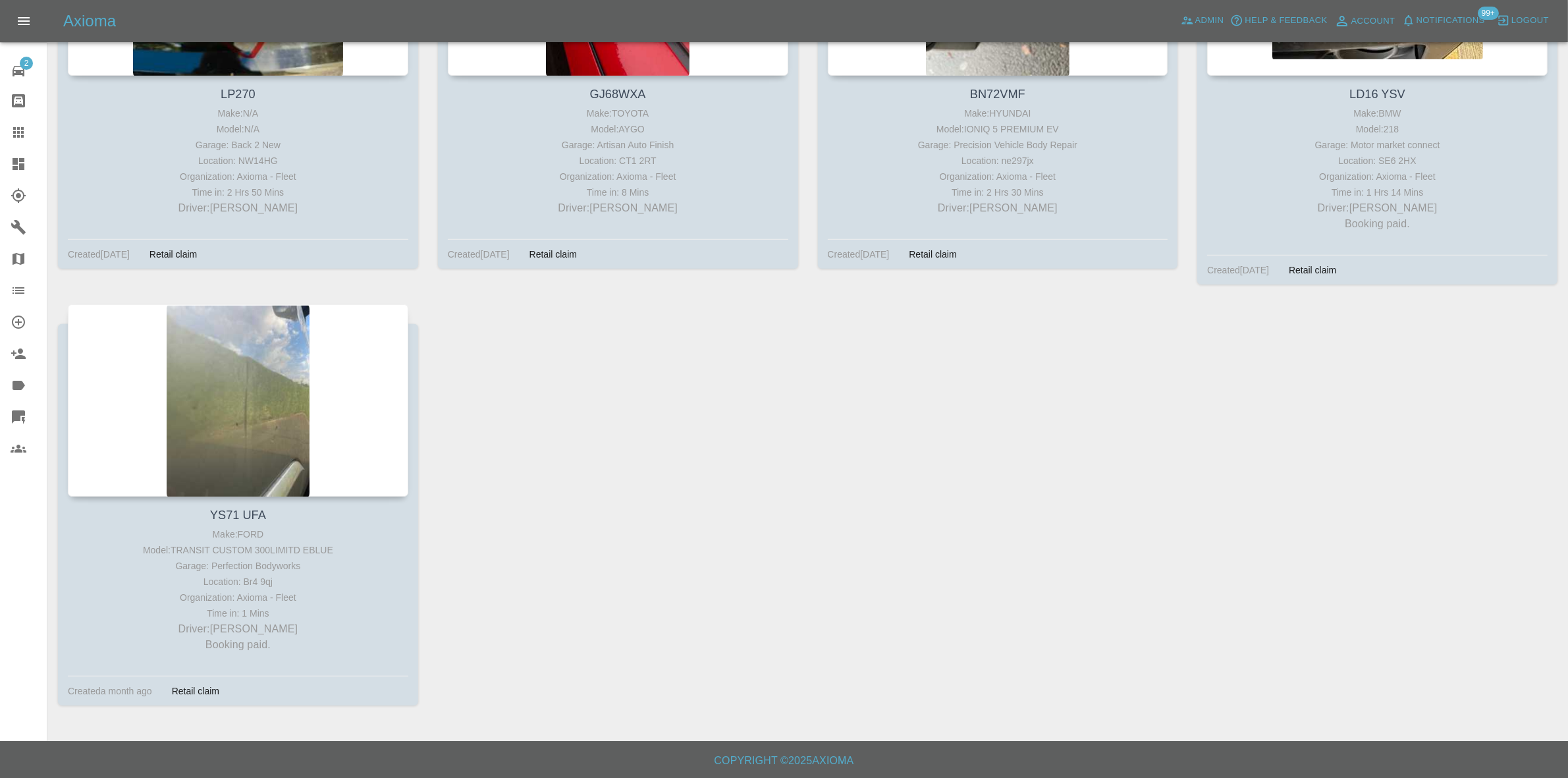
click at [0, 158] on link "Dashboard" at bounding box center [23, 163] width 46 height 32
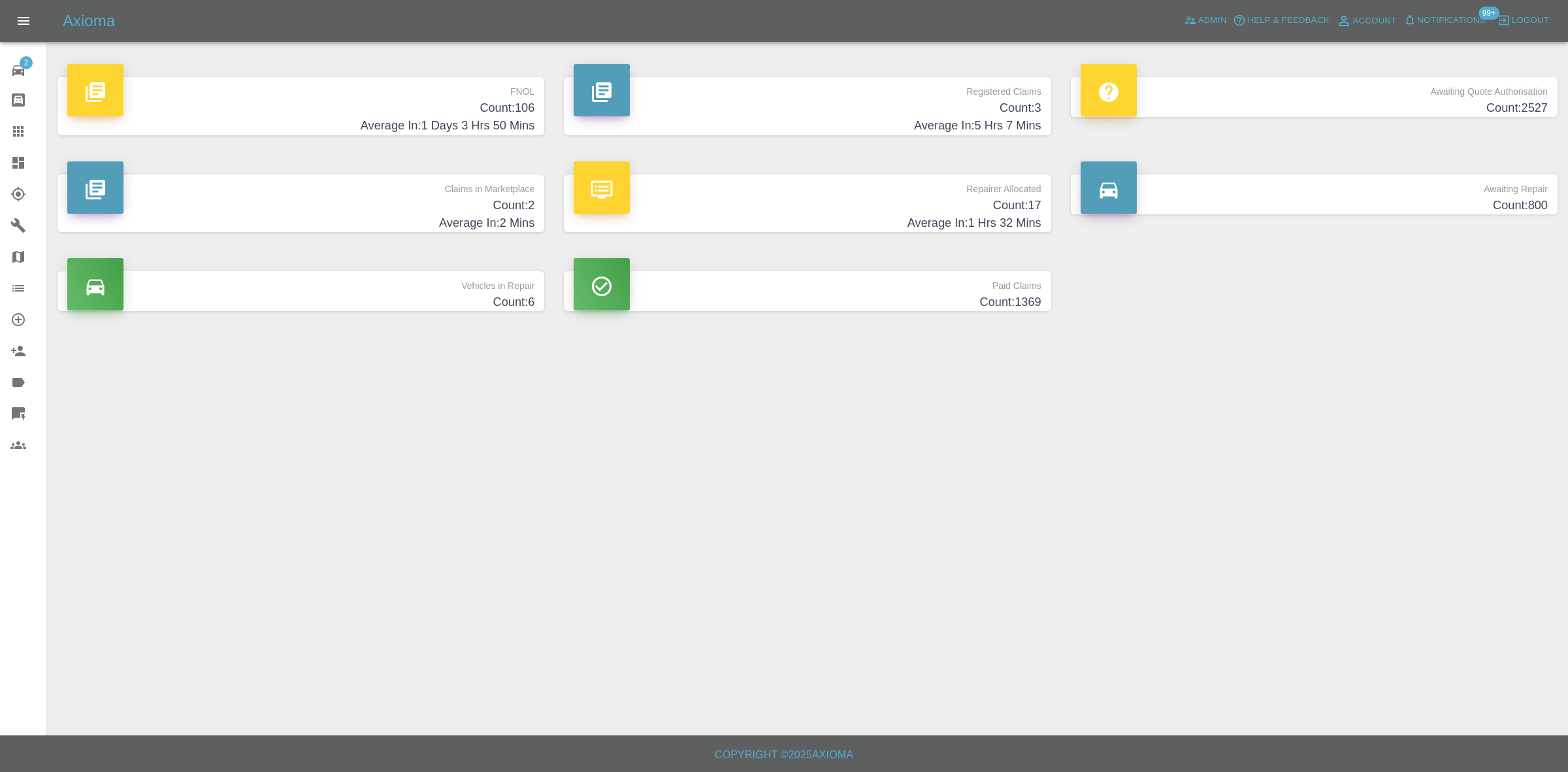
click at [1442, 15] on span "Notifications" at bounding box center [1451, 21] width 68 height 15
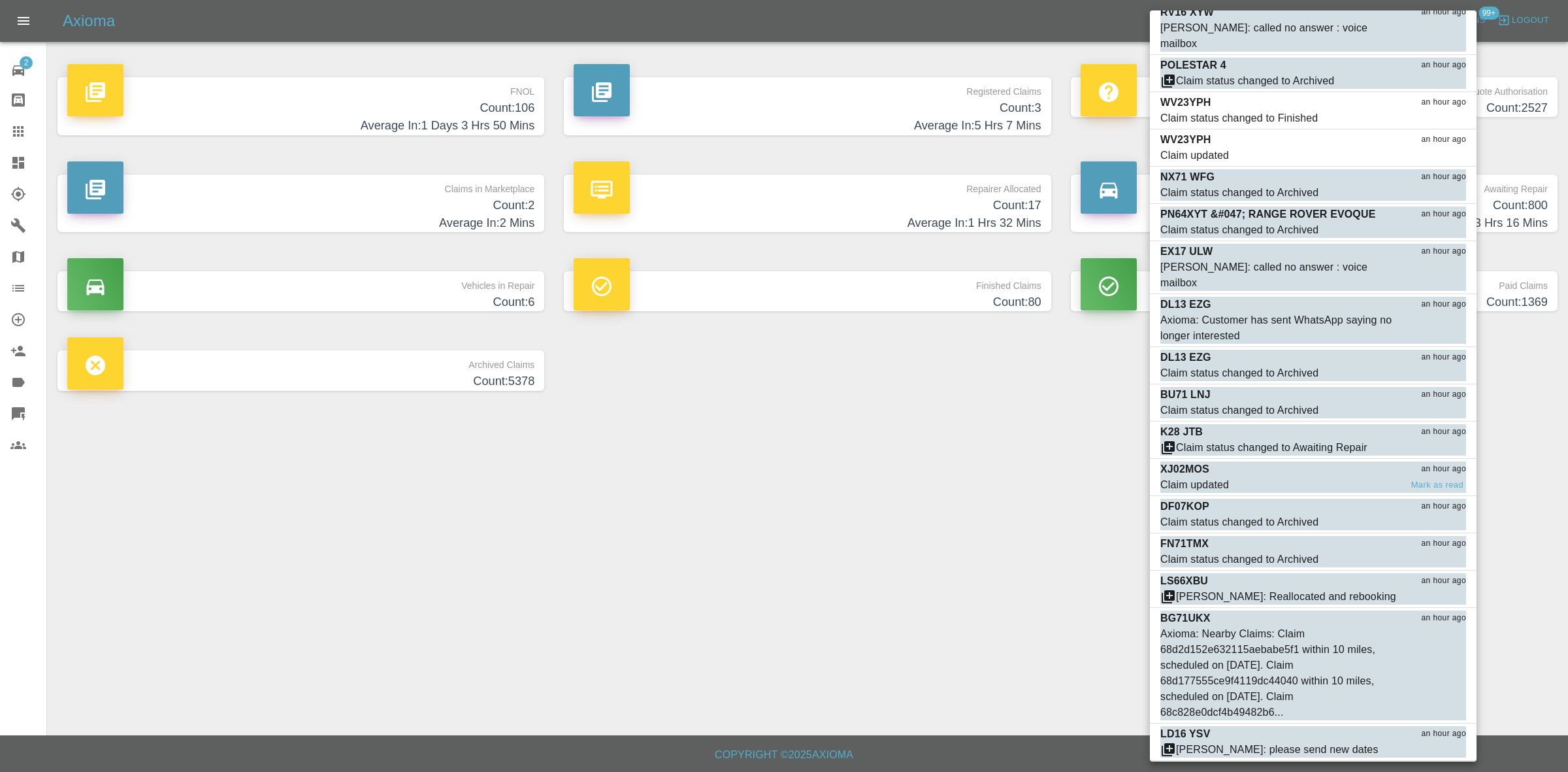
scroll to position [4300, 0]
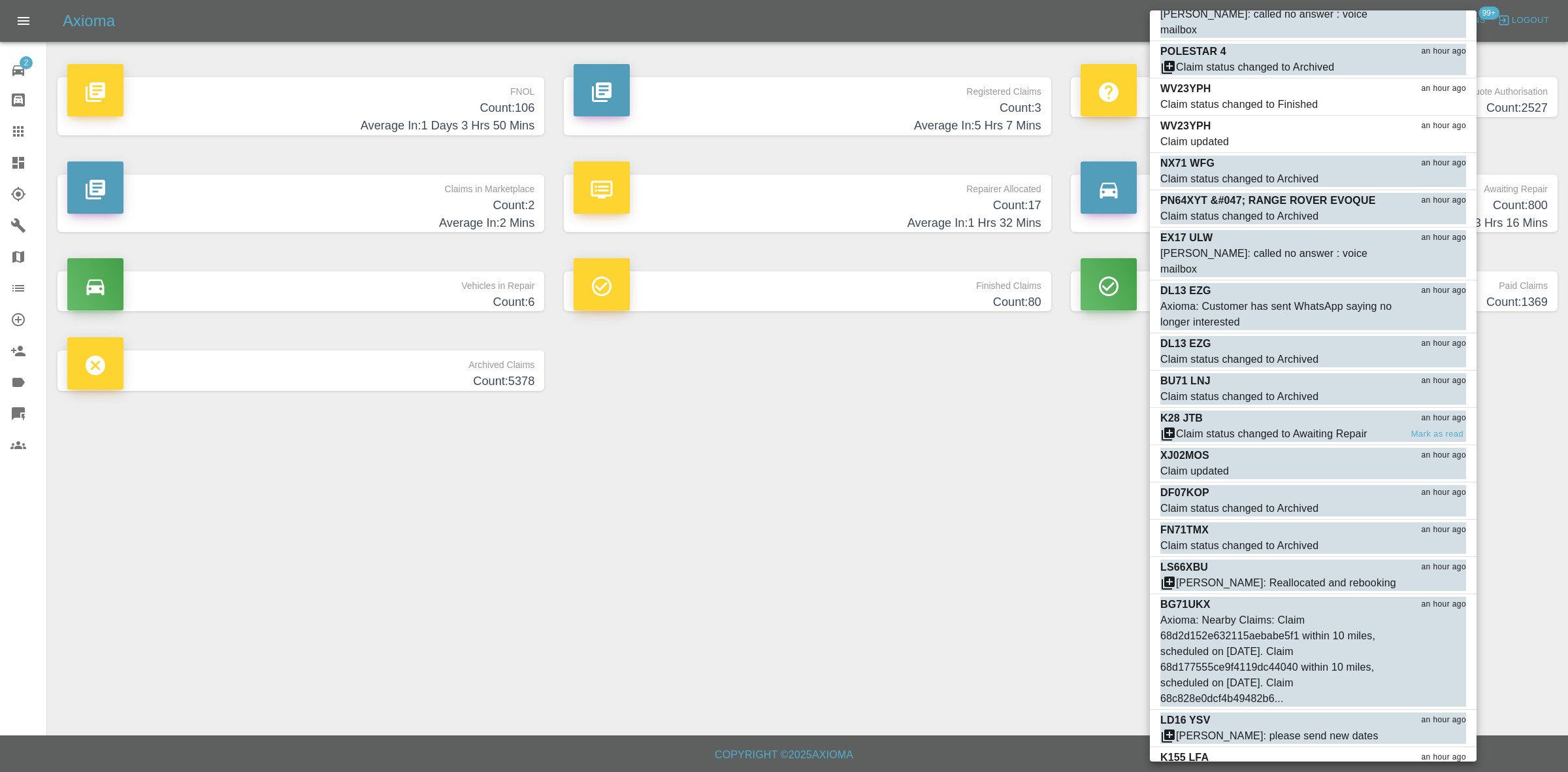
click at [1277, 426] on div "Claim status changed to Awaiting Repair" at bounding box center [1272, 433] width 192 height 15
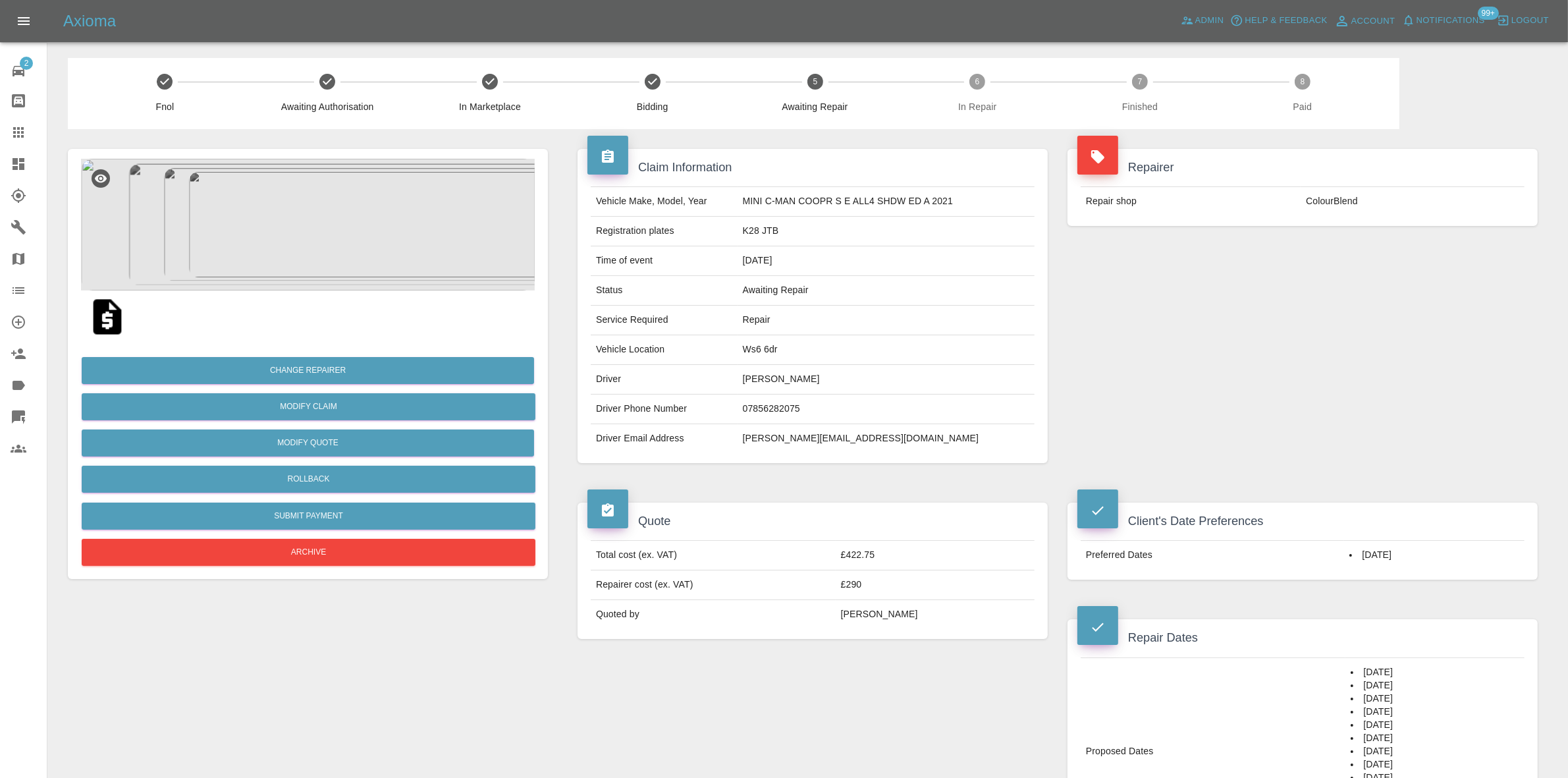
click at [1444, 22] on span "Notifications" at bounding box center [1450, 21] width 68 height 15
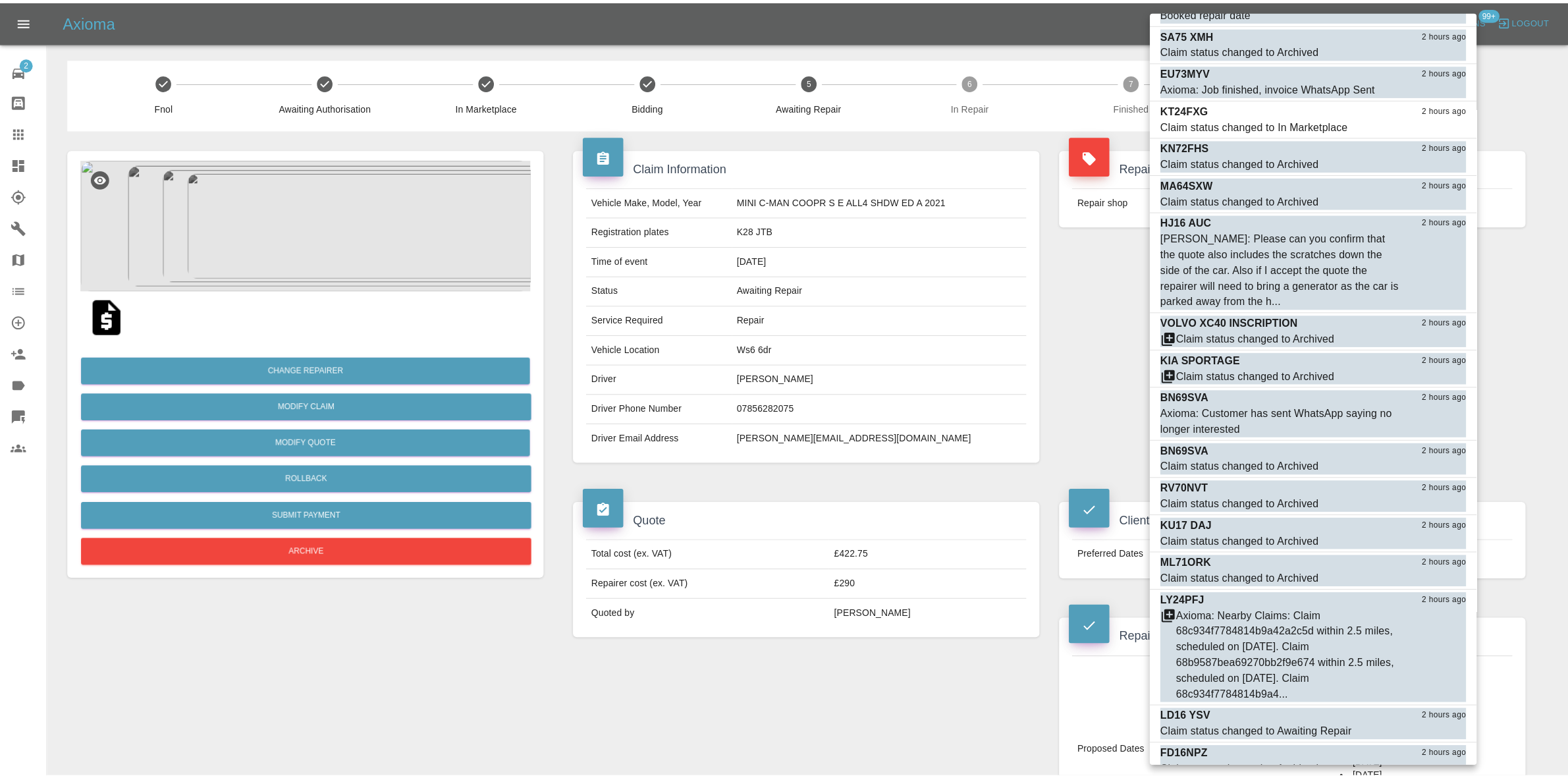
scroll to position [7637, 0]
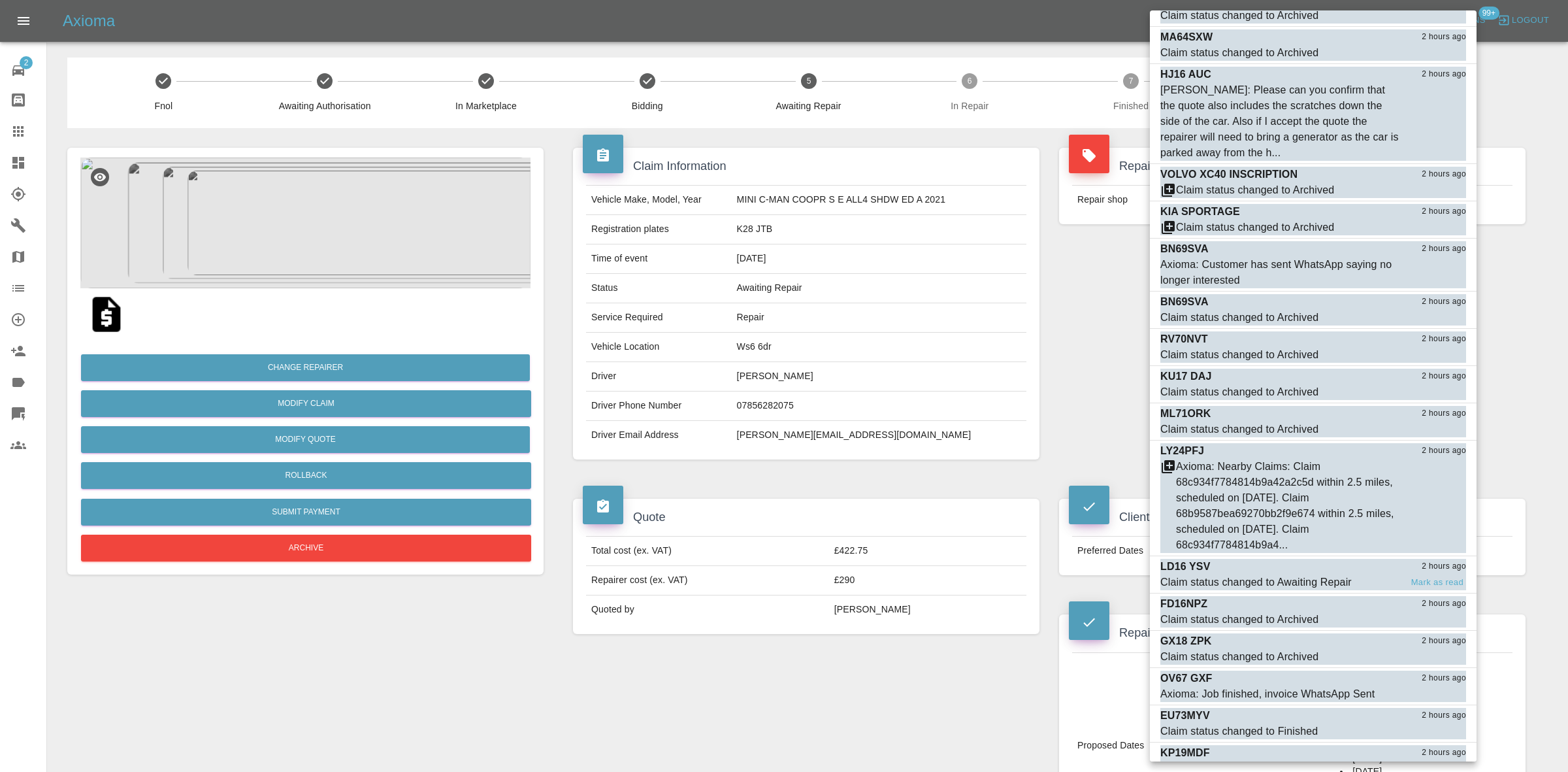
click at [1304, 575] on div "Claim status changed to Awaiting Repair" at bounding box center [1255, 582] width 192 height 15
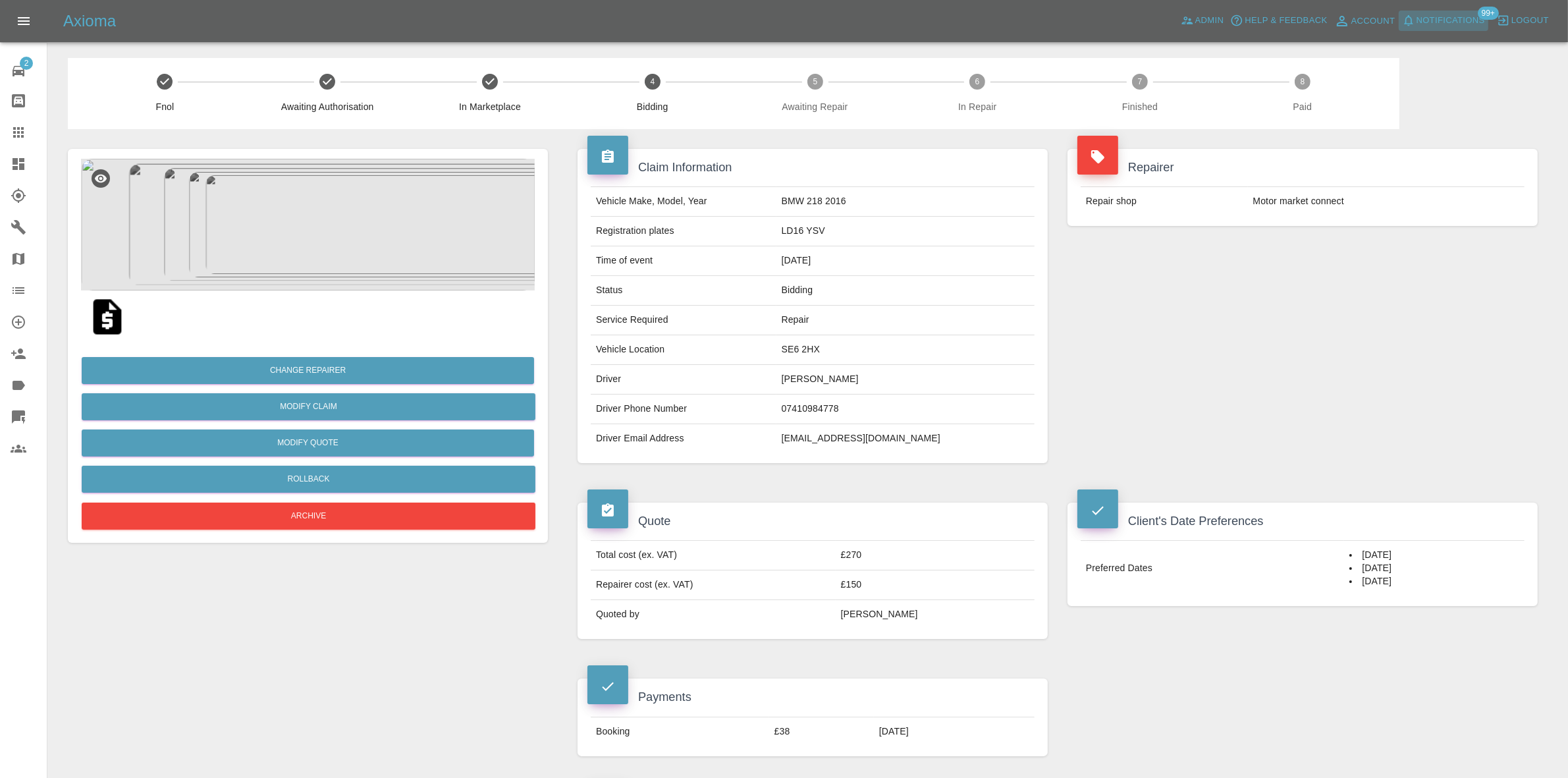
click at [1435, 25] on span "Notifications" at bounding box center [1450, 21] width 68 height 15
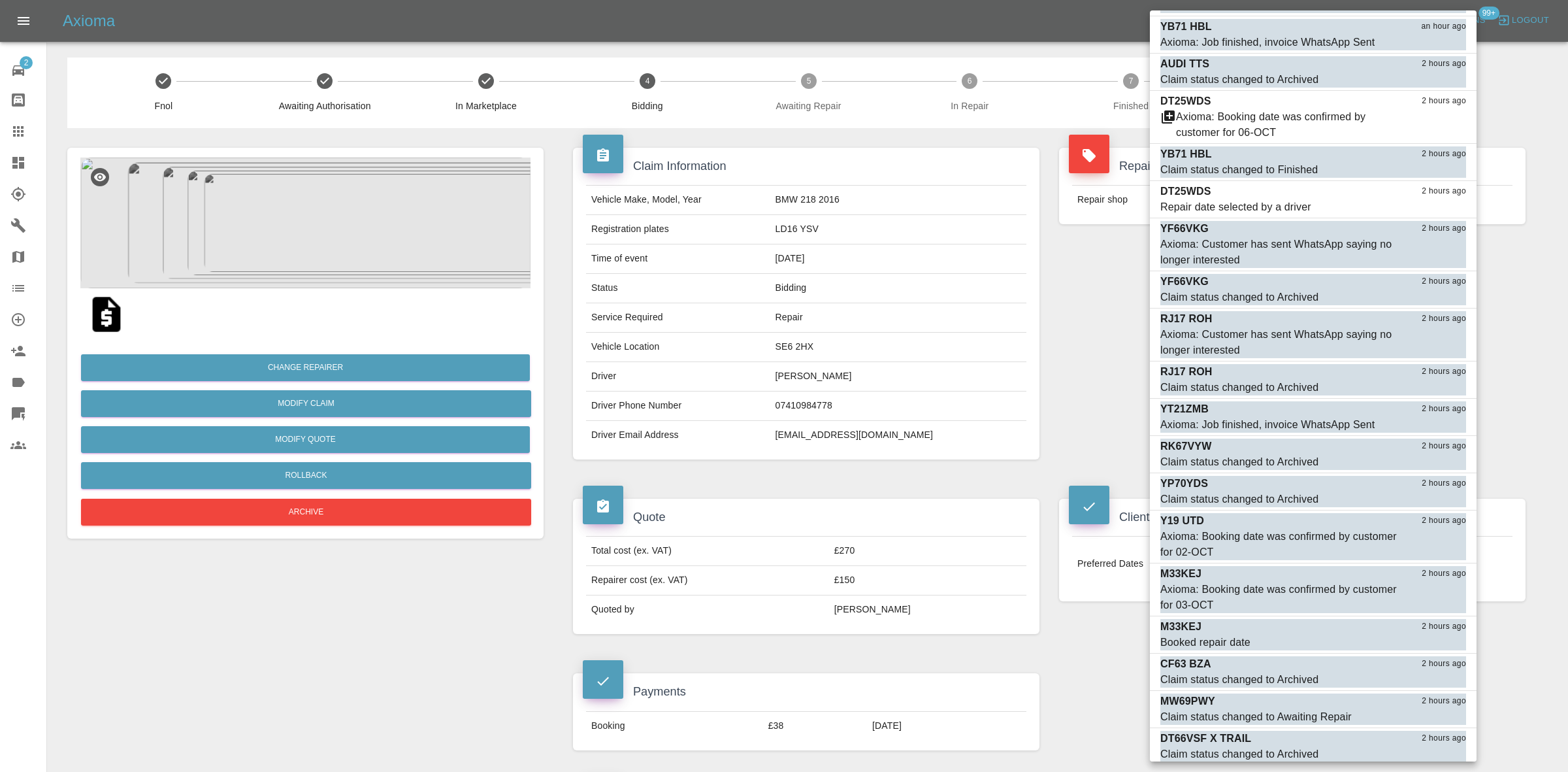
scroll to position [6616, 0]
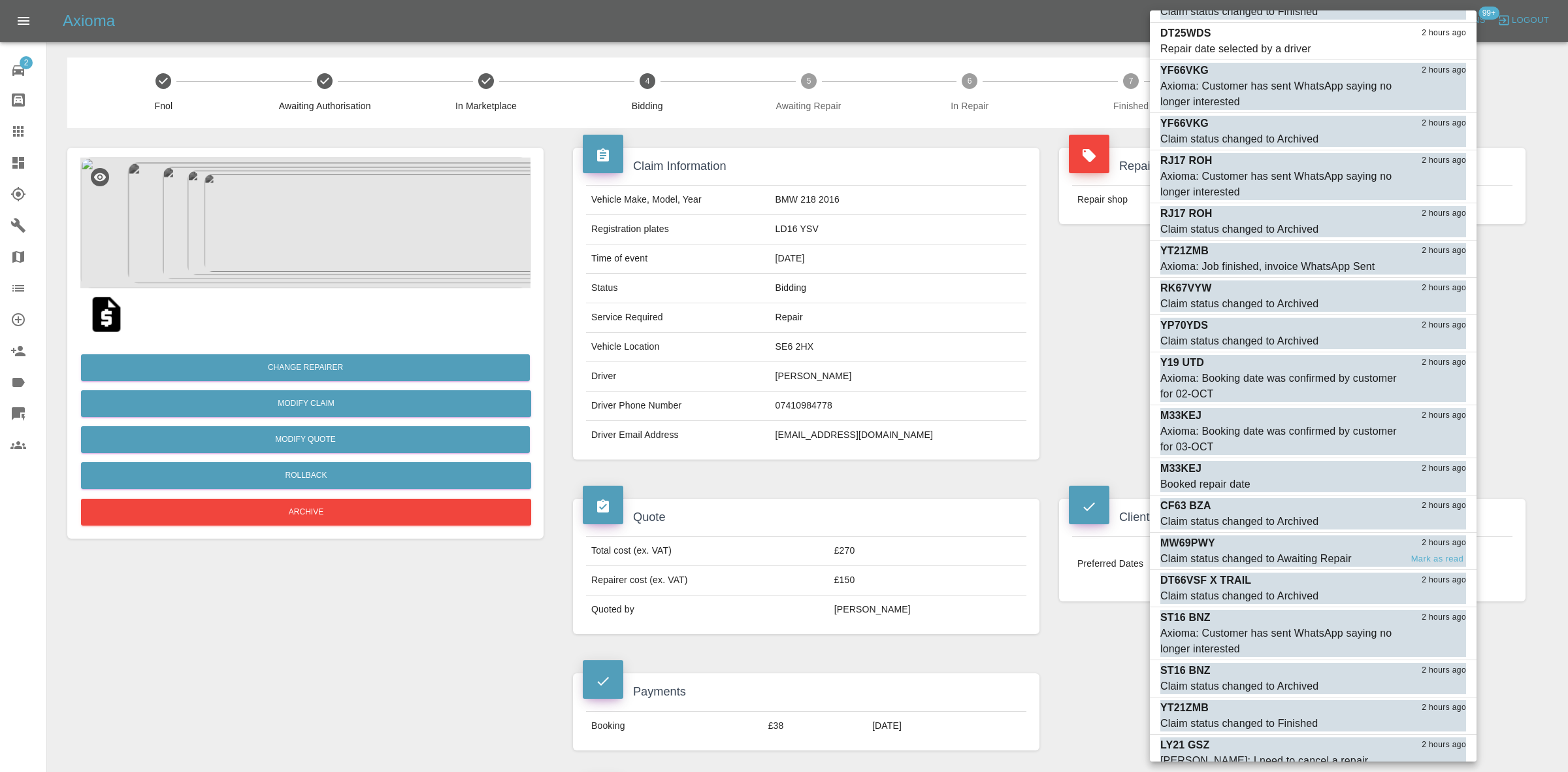
click at [1304, 535] on div "MW69PWY 2 hours ago" at bounding box center [1312, 542] width 305 height 15
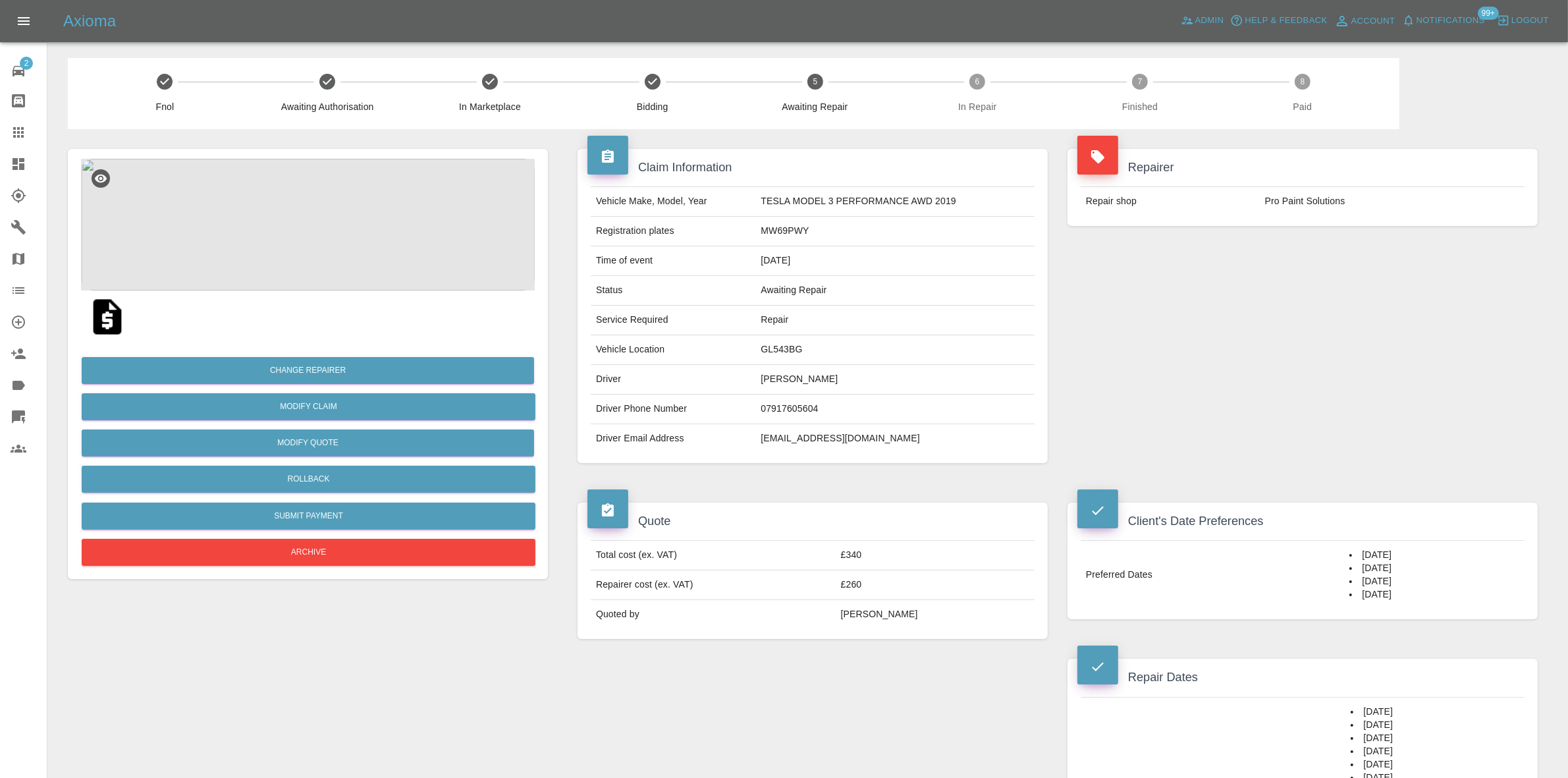
click at [1446, 22] on span "Notifications" at bounding box center [1450, 21] width 68 height 15
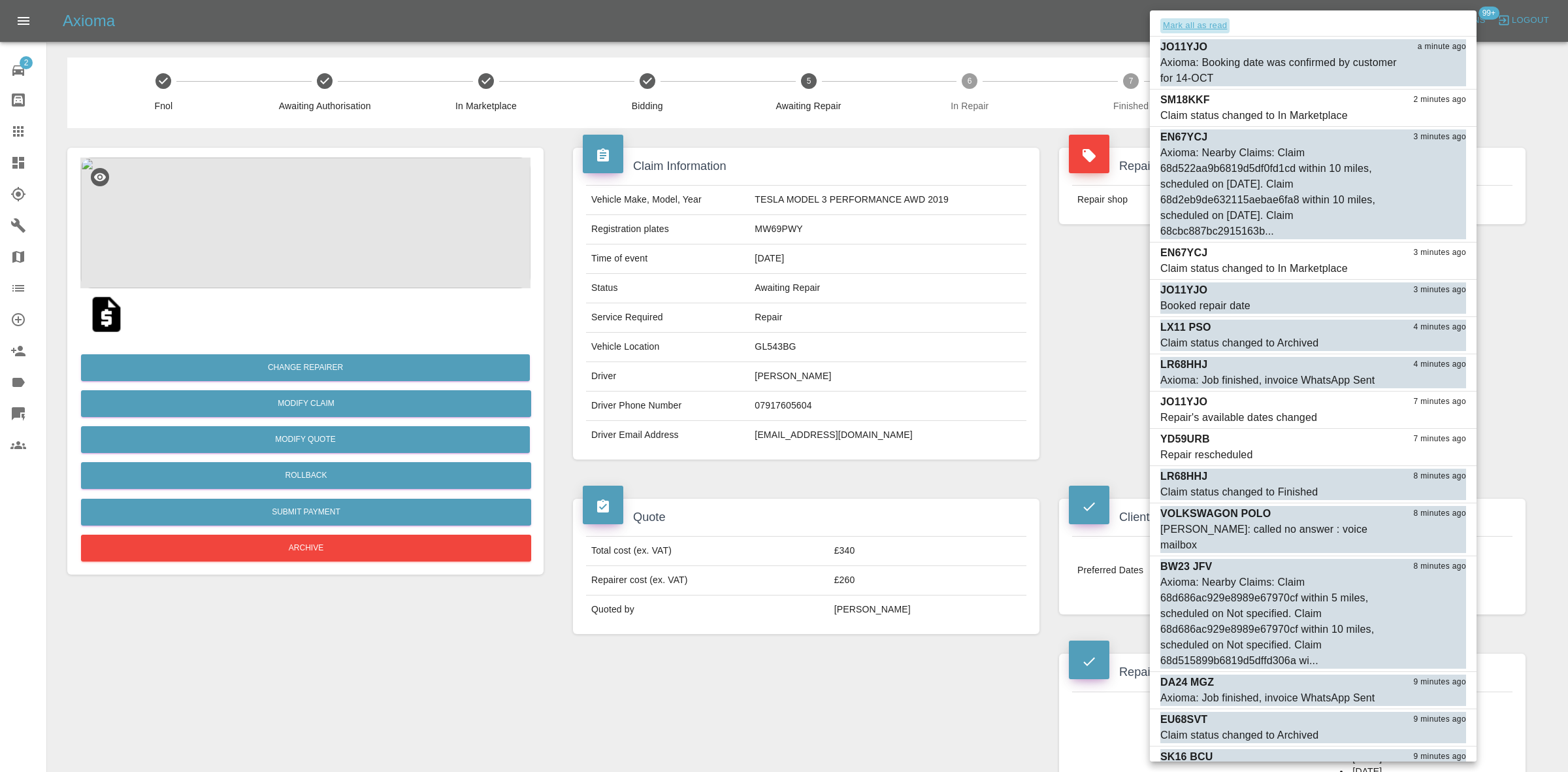
click at [1198, 27] on button "Mark all as read" at bounding box center [1194, 25] width 69 height 15
click at [917, 168] on div at bounding box center [784, 386] width 1568 height 772
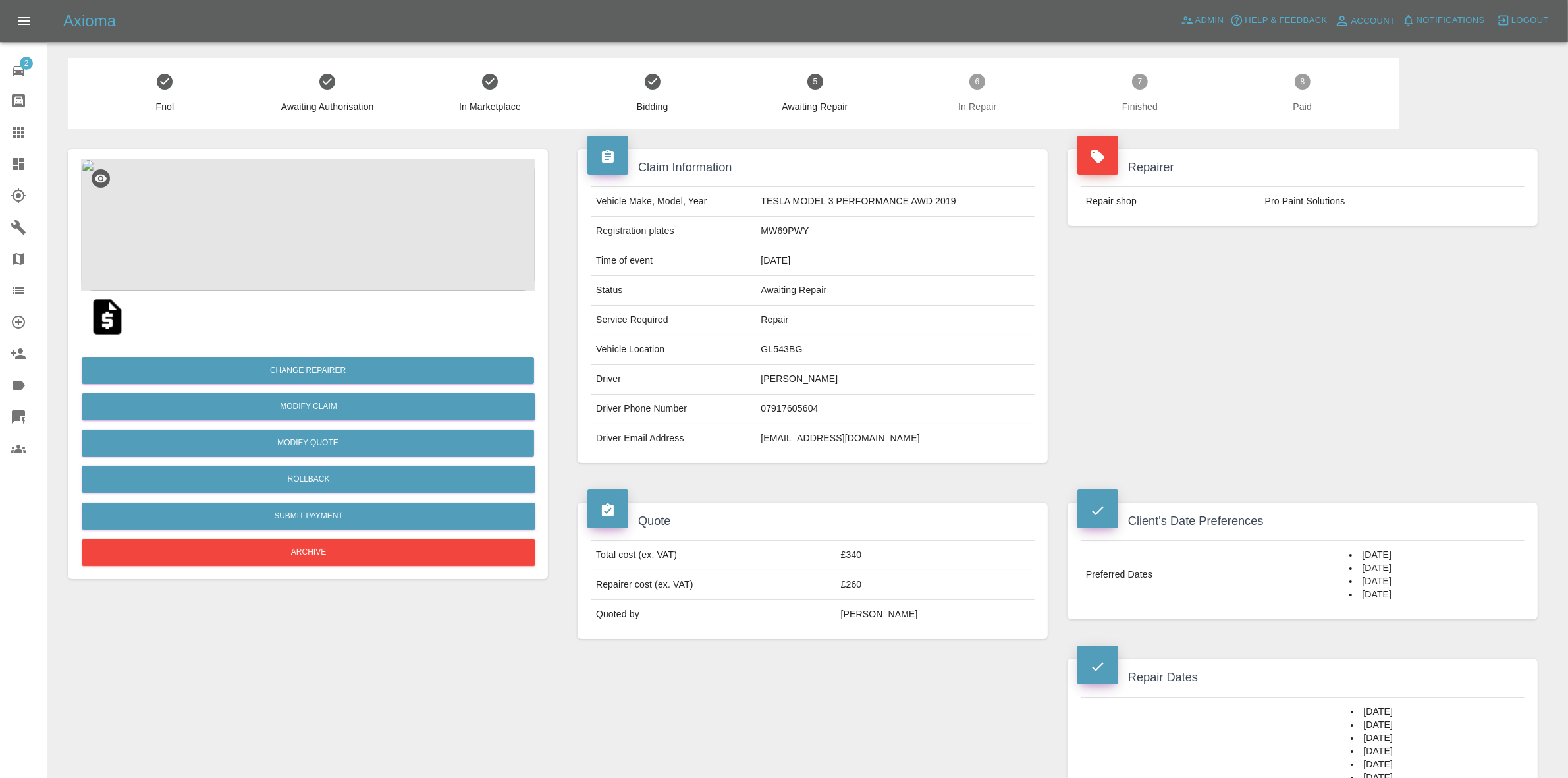
click at [0, 173] on link "Dashboard" at bounding box center [23, 163] width 46 height 32
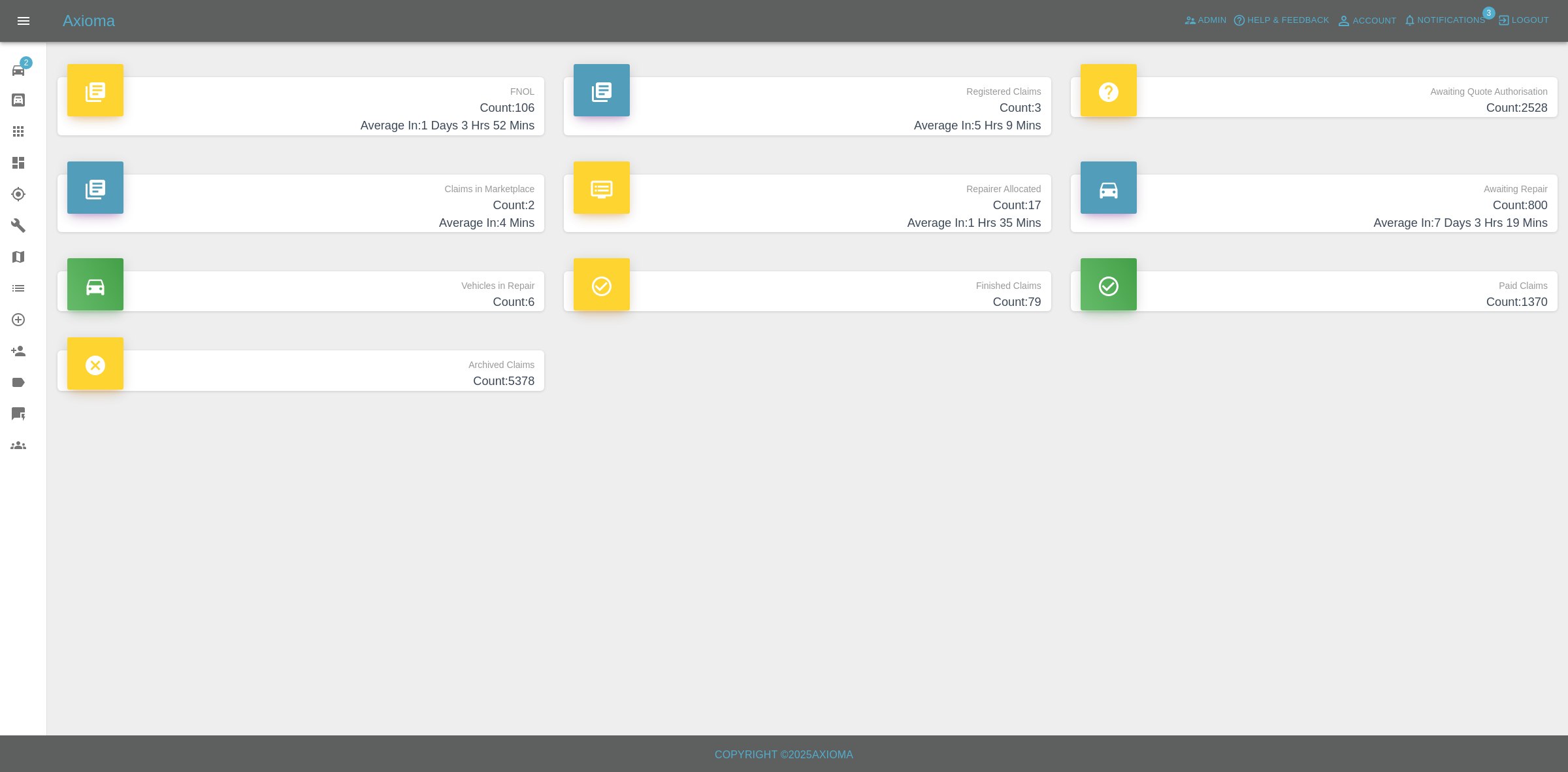
click at [1444, 23] on span "Notifications" at bounding box center [1451, 21] width 68 height 15
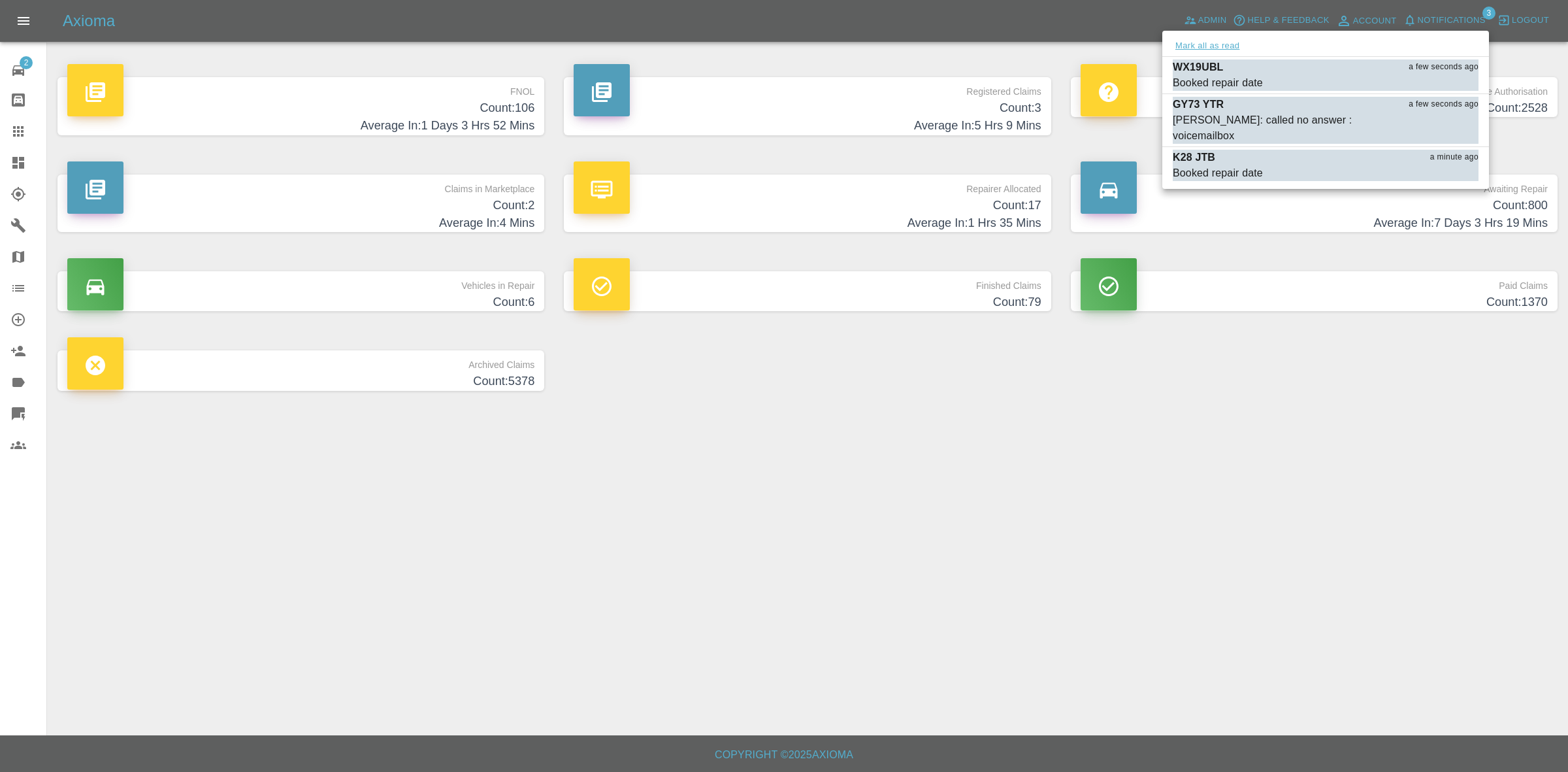
click at [1221, 51] on button "Mark all as read" at bounding box center [1207, 46] width 69 height 15
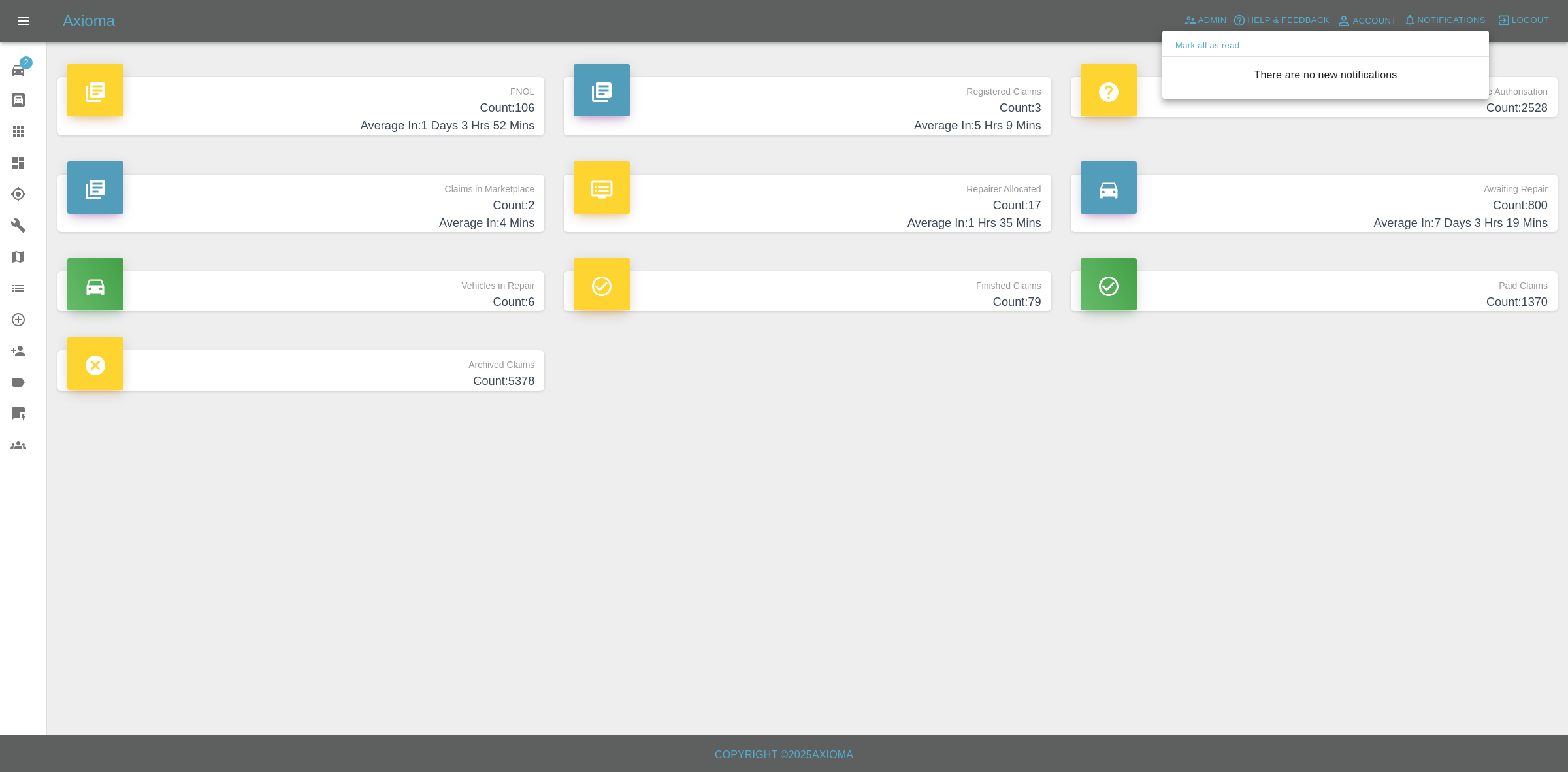
drag, startPoint x: 1355, startPoint y: 444, endPoint x: 1349, endPoint y: 422, distance: 22.8
click at [1355, 446] on div at bounding box center [784, 386] width 1568 height 772
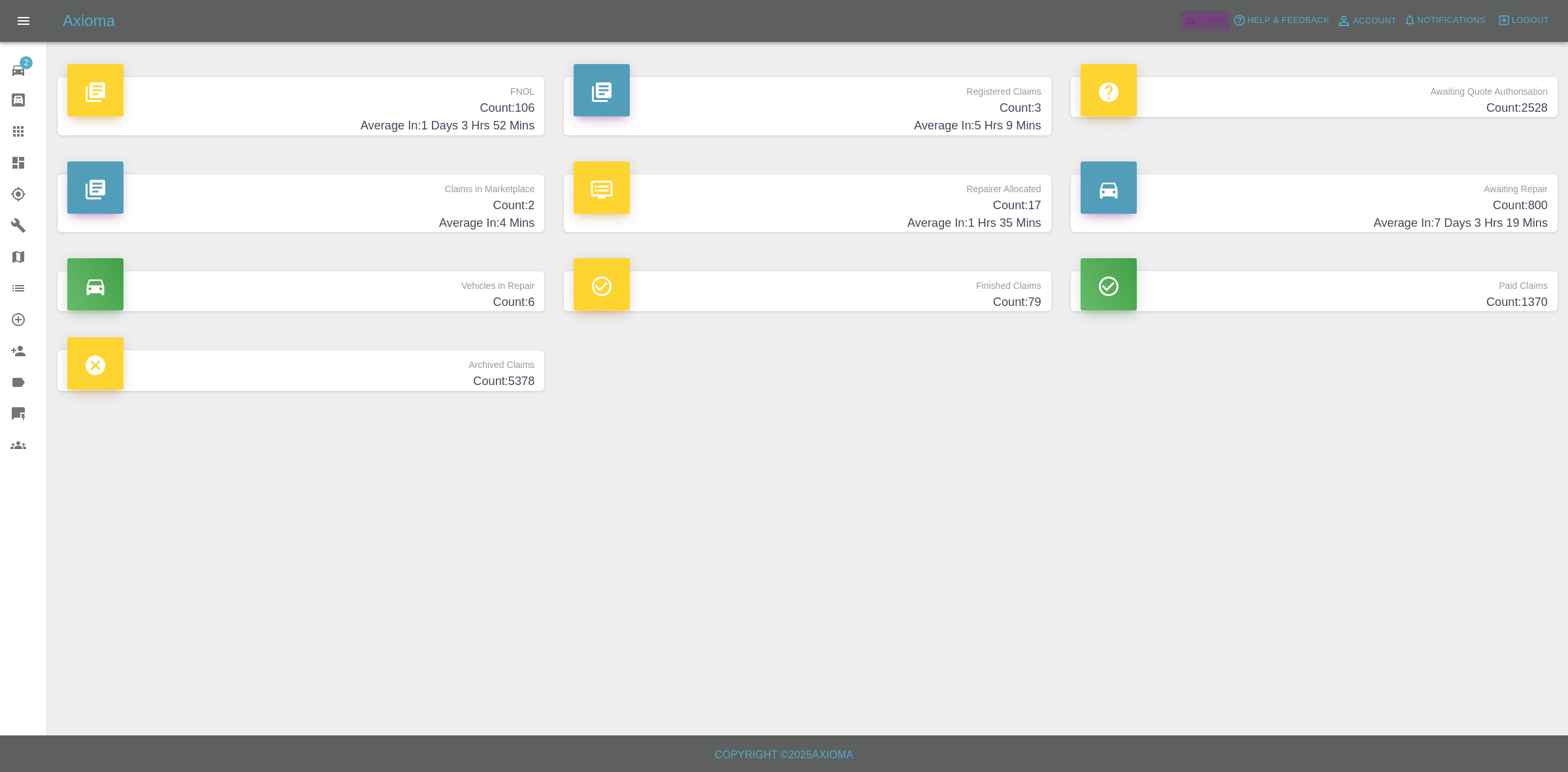
click at [1205, 28] on link "Admin" at bounding box center [1205, 21] width 50 height 20
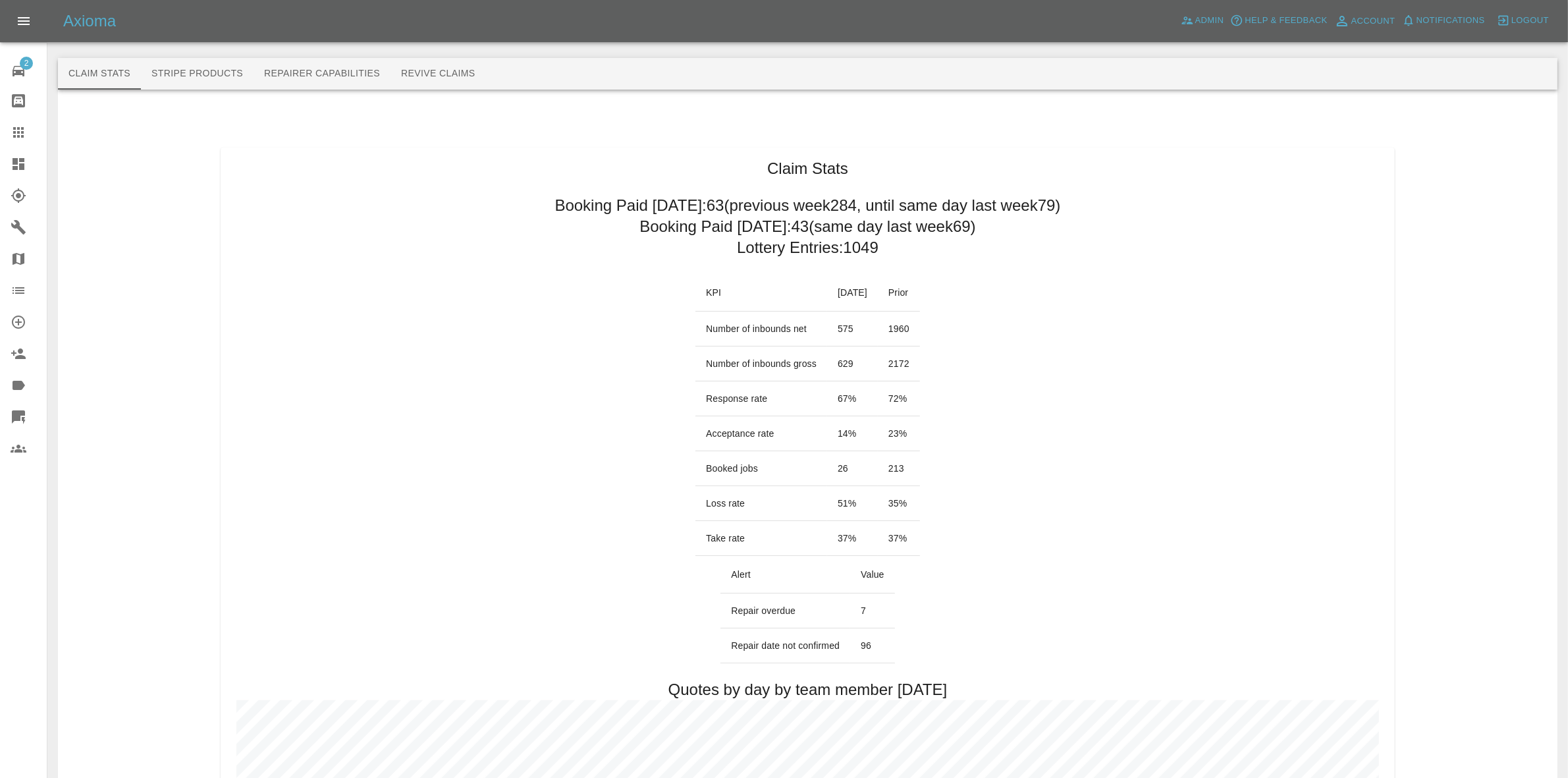
click at [14, 164] on icon at bounding box center [18, 163] width 15 height 15
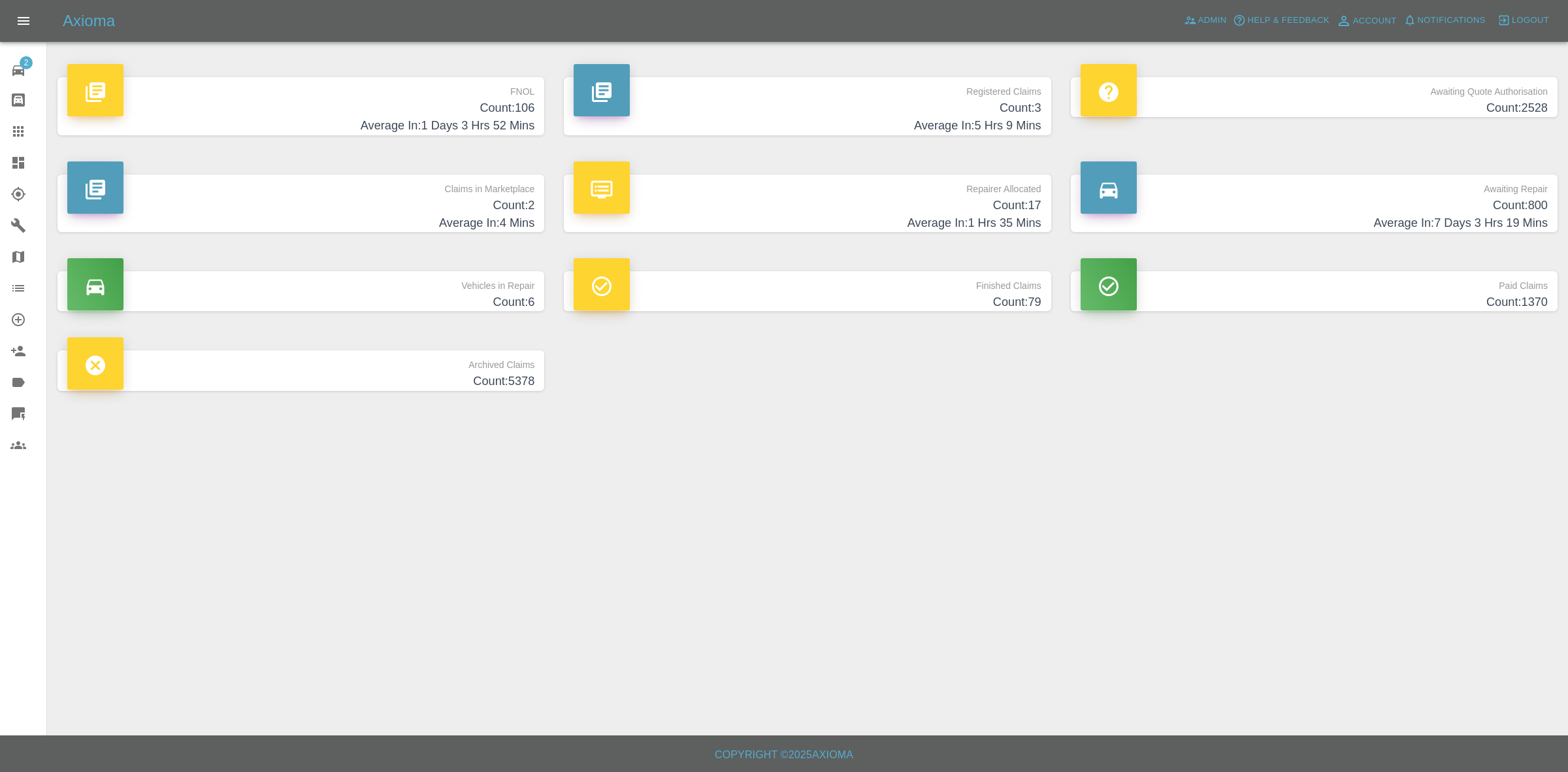
click at [397, 187] on p "Claims in Marketplace" at bounding box center [301, 186] width 467 height 23
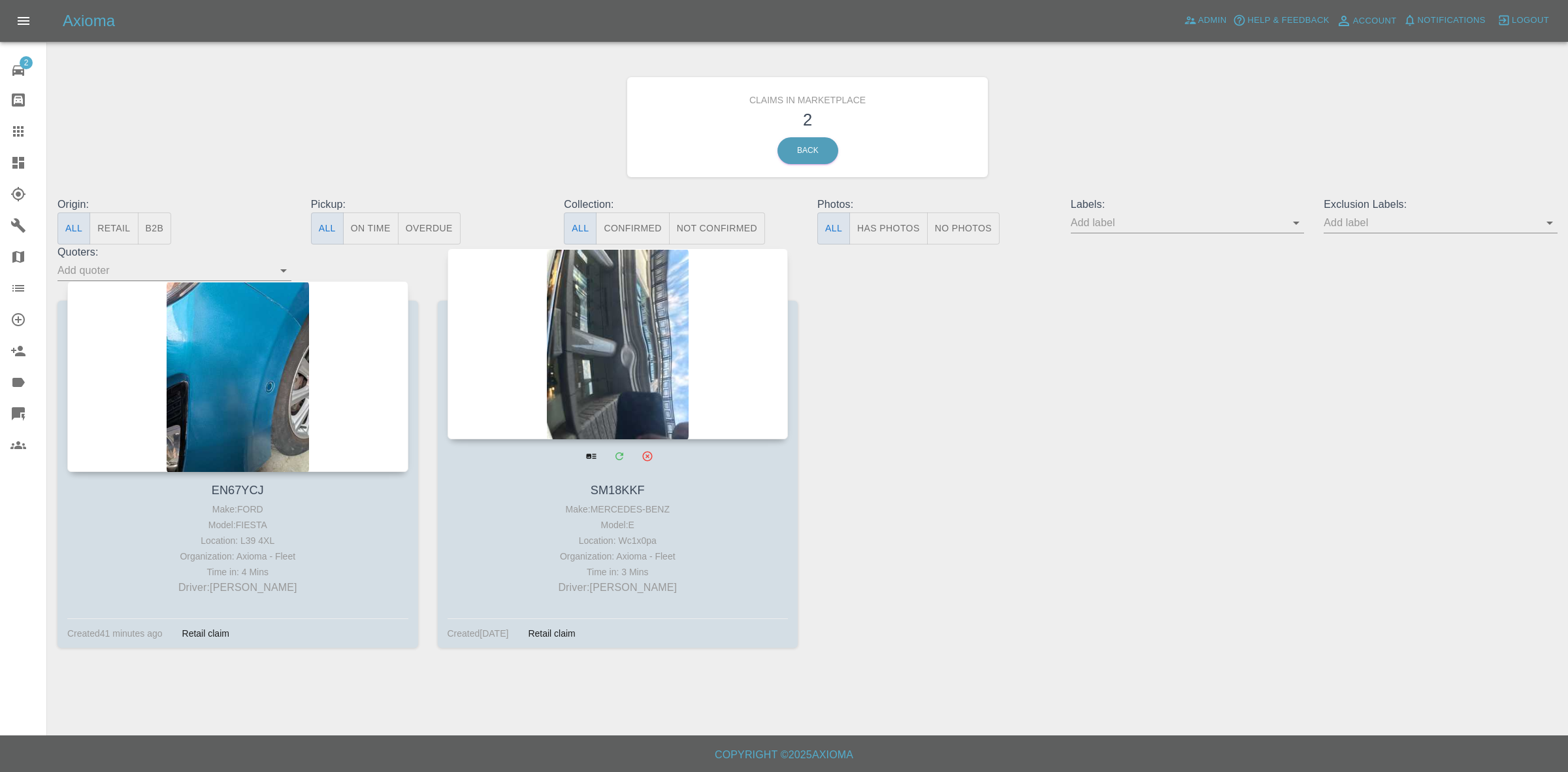
drag, startPoint x: 265, startPoint y: 337, endPoint x: 606, endPoint y: 350, distance: 341.2
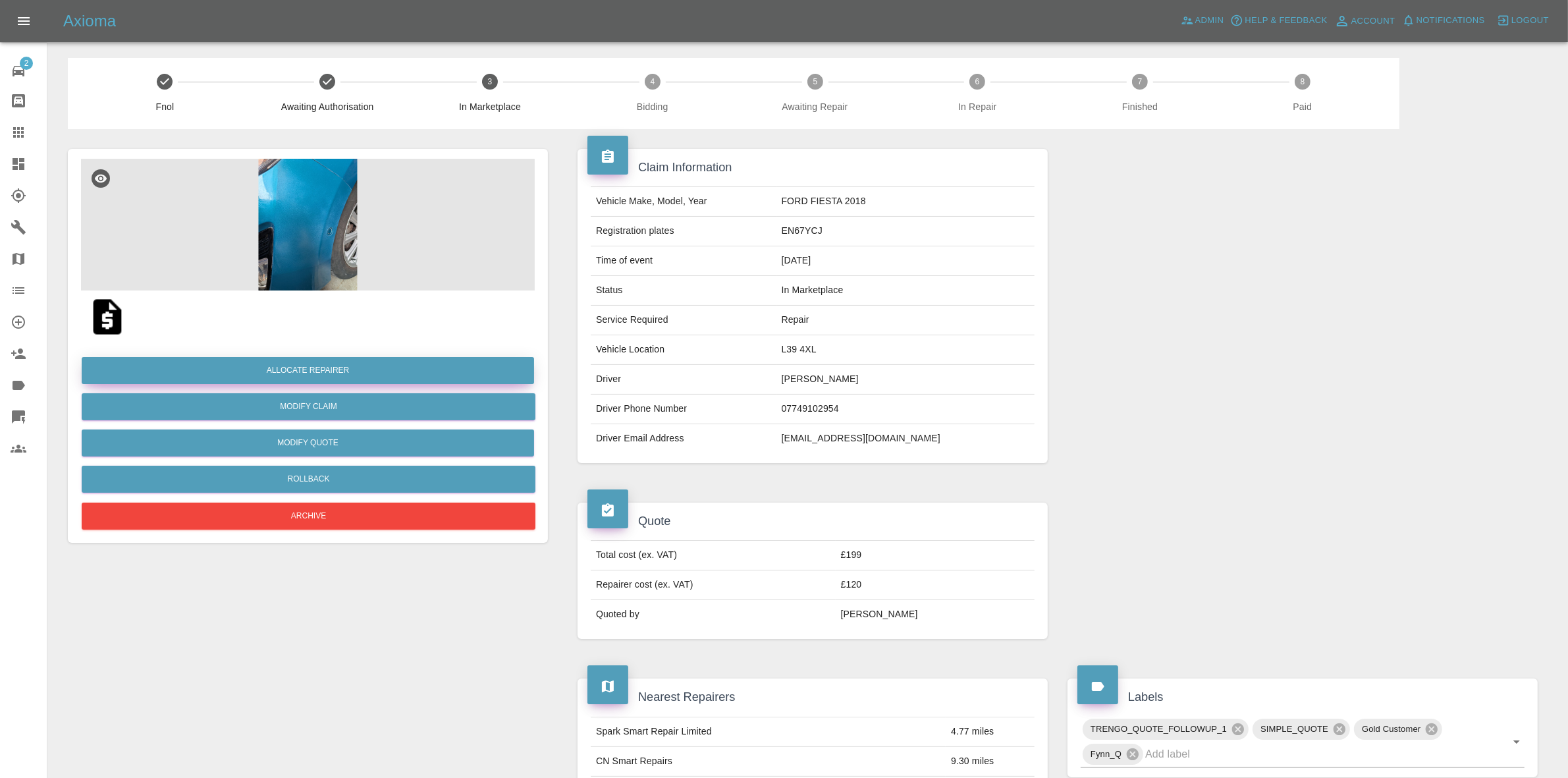
click at [313, 369] on button "Allocate Repairer" at bounding box center [308, 370] width 452 height 27
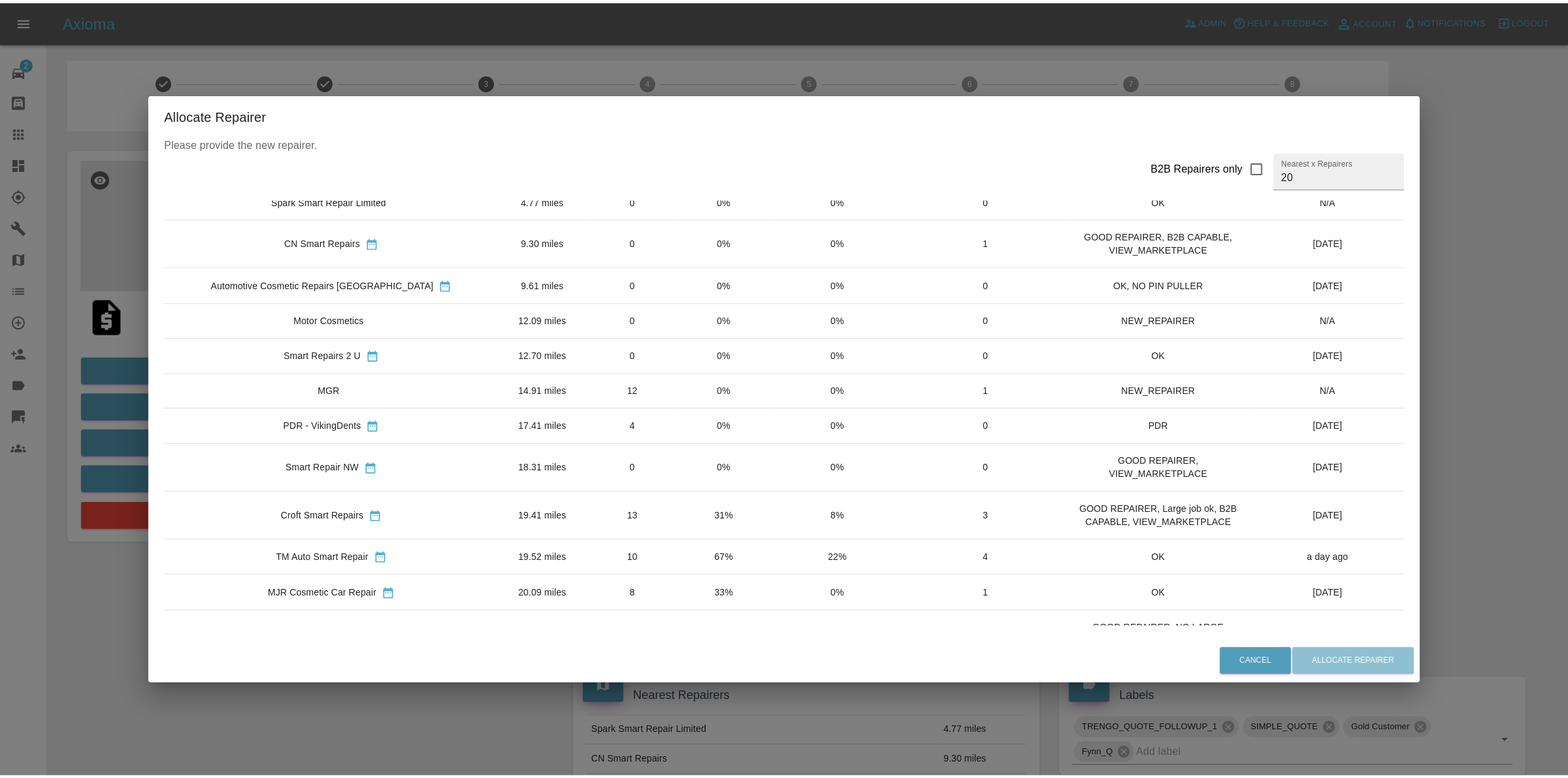
scroll to position [83, 0]
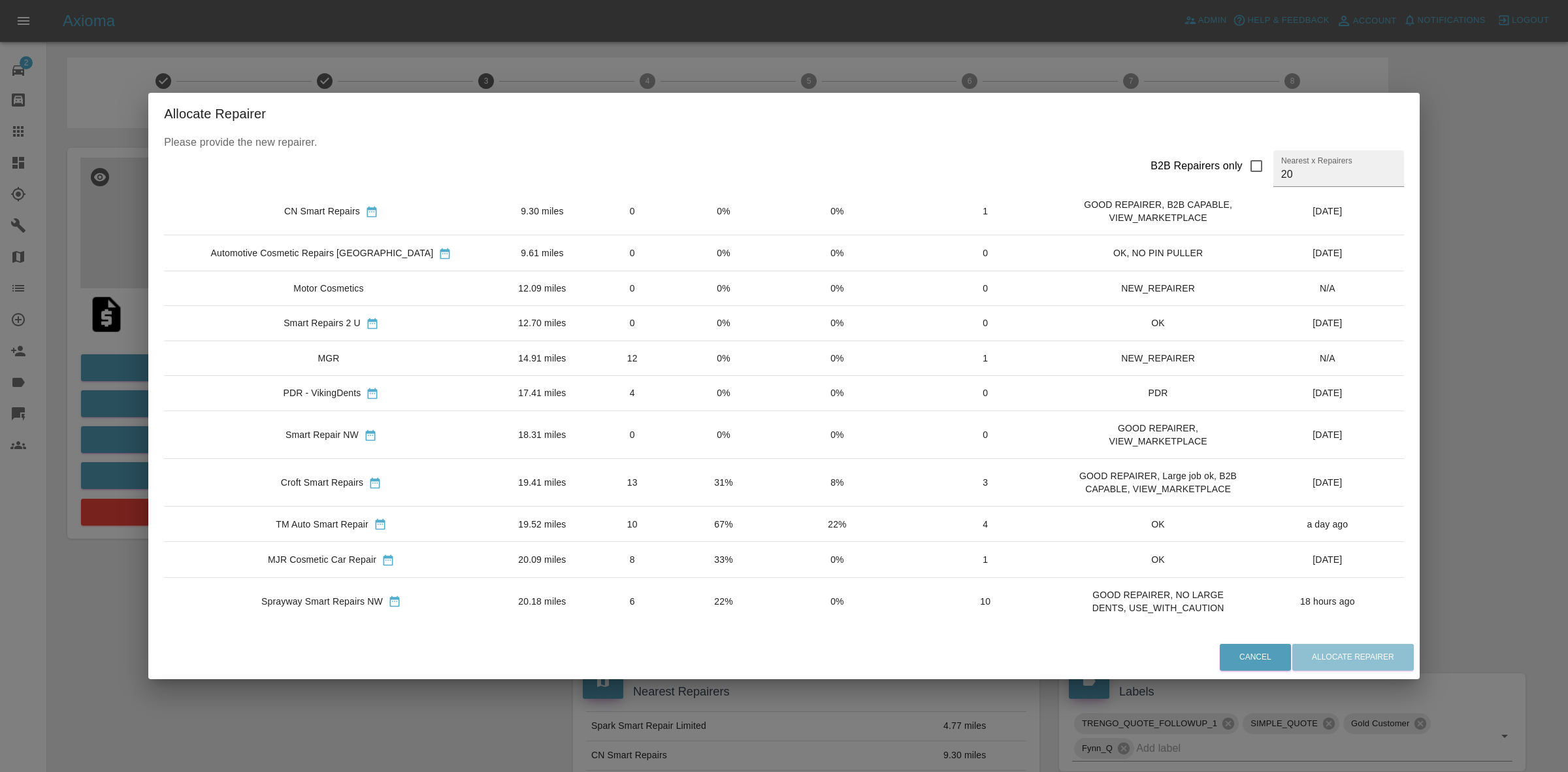
click at [678, 282] on td "0%" at bounding box center [723, 287] width 90 height 34
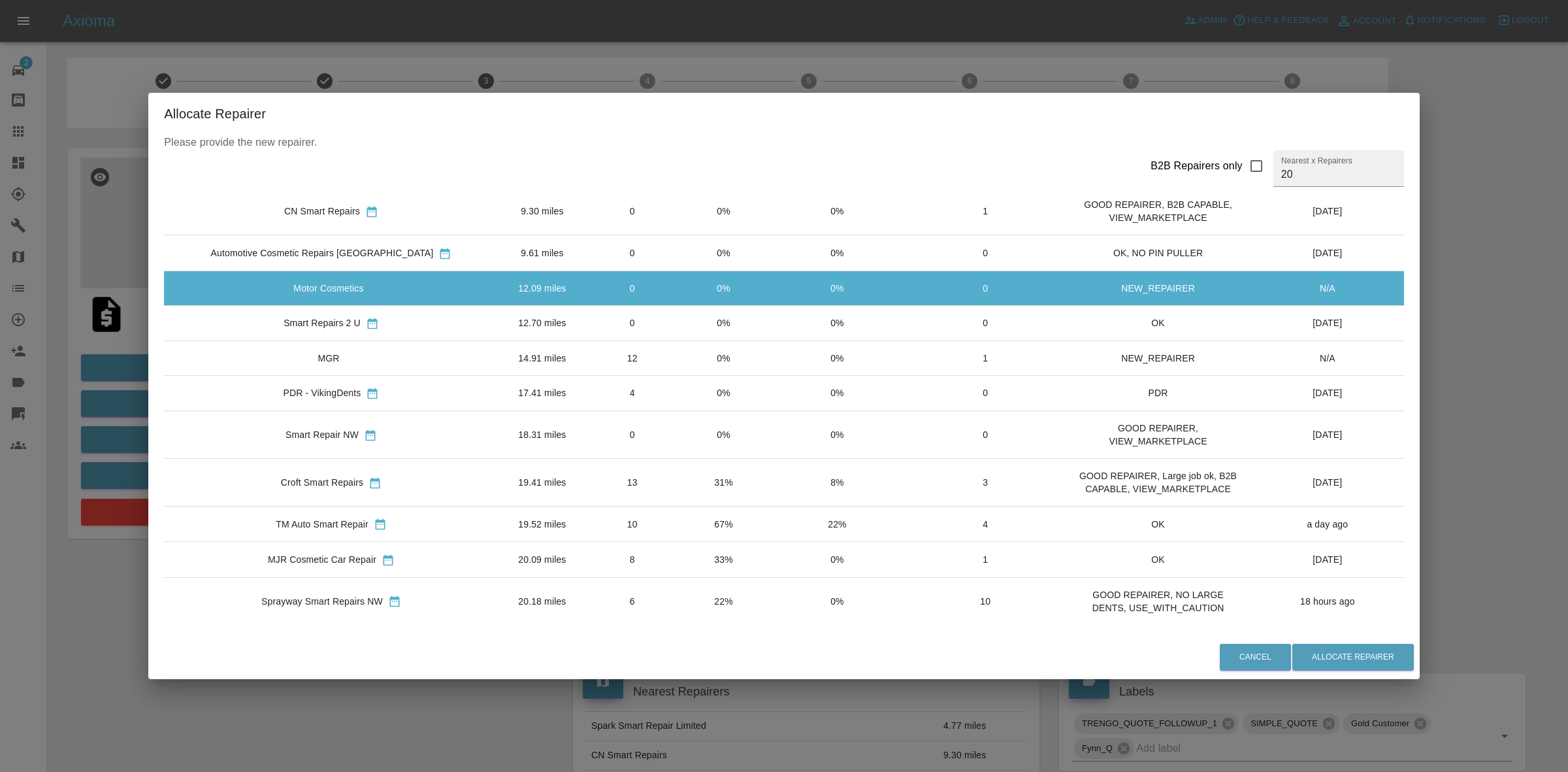
click at [1314, 634] on div "Please provide the new repairer. B2B Repairers only Nearest x Repairers 20 Repa…" at bounding box center [784, 385] width 1272 height 501
click at [1292, 664] on button "Allocate Repairer" at bounding box center [1353, 657] width 122 height 27
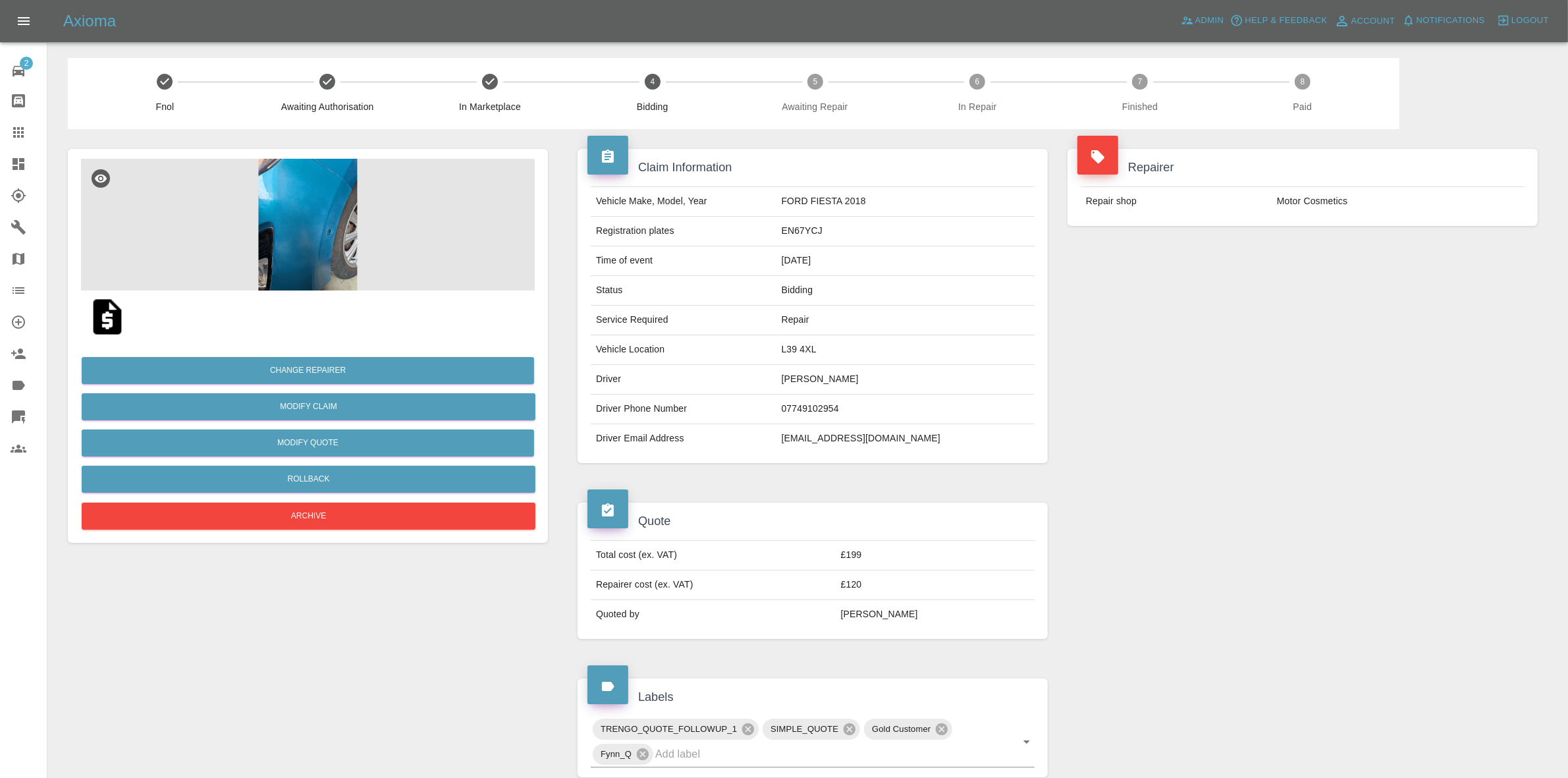
click at [1267, 370] on div "Repairer Repair shop Motor Cosmetics" at bounding box center [1303, 306] width 490 height 354
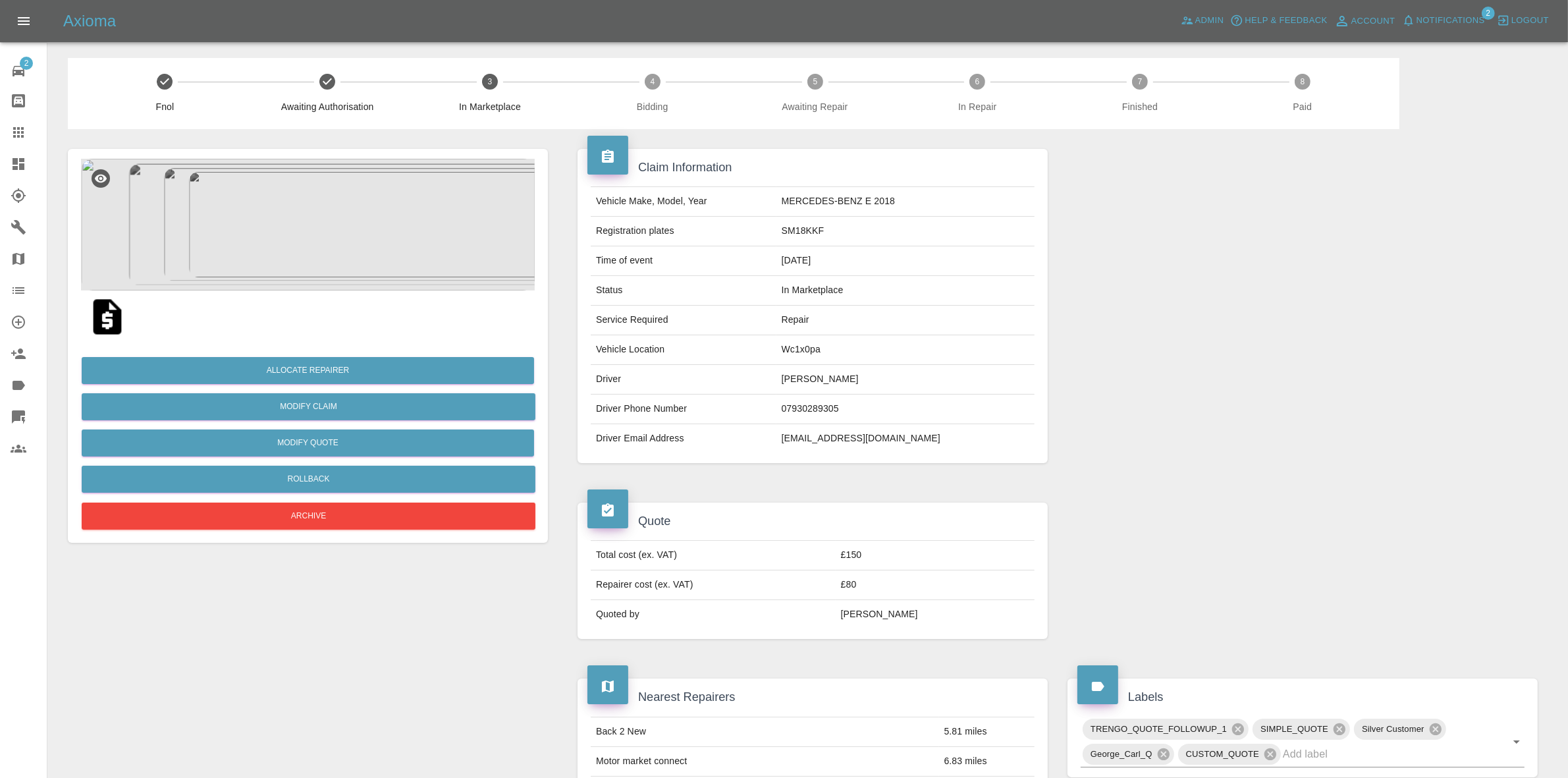
click at [342, 237] on img at bounding box center [308, 224] width 454 height 132
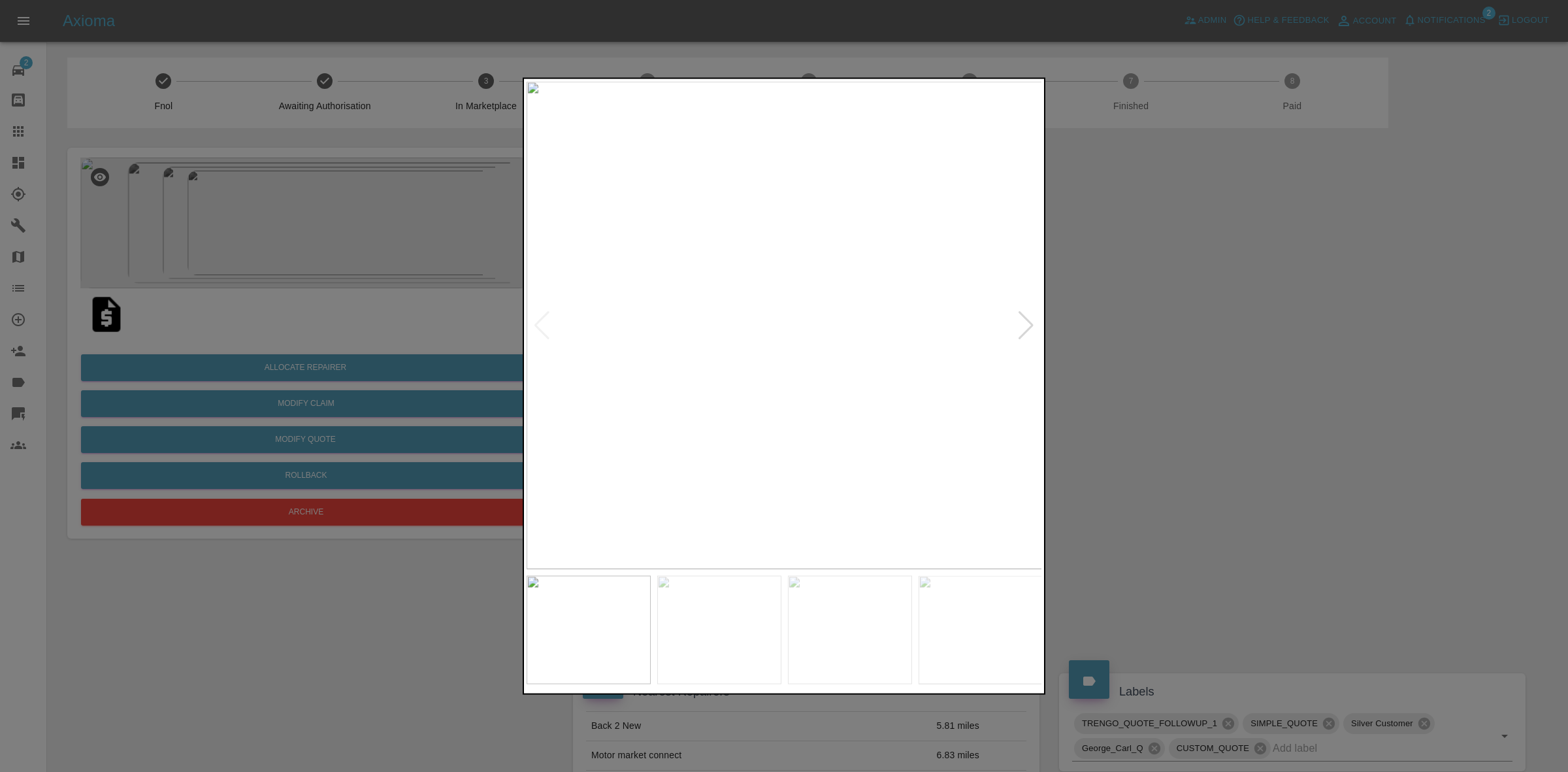
click at [320, 313] on div at bounding box center [784, 386] width 1568 height 772
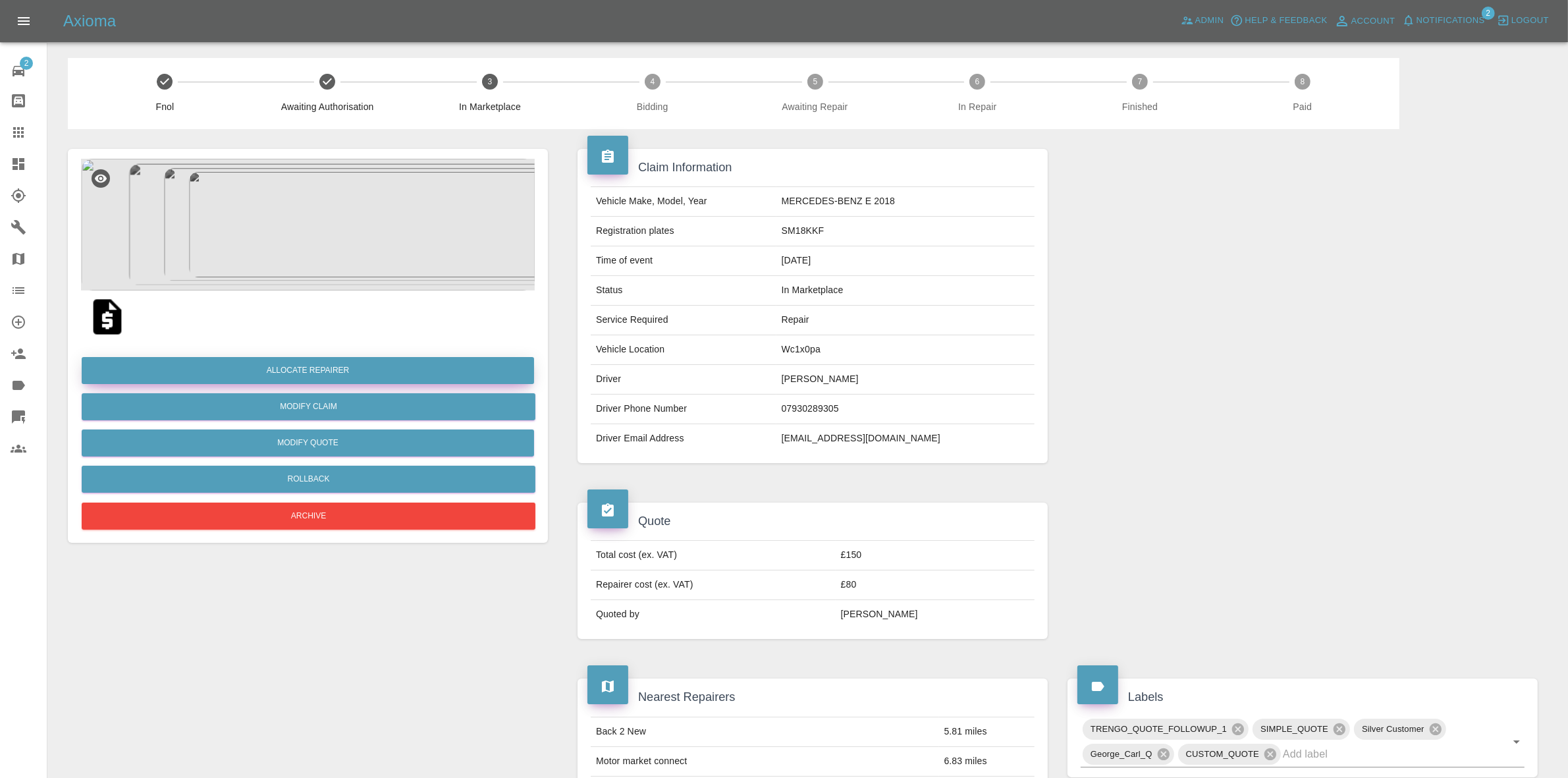
click at [311, 360] on button "Allocate Repairer" at bounding box center [308, 370] width 452 height 27
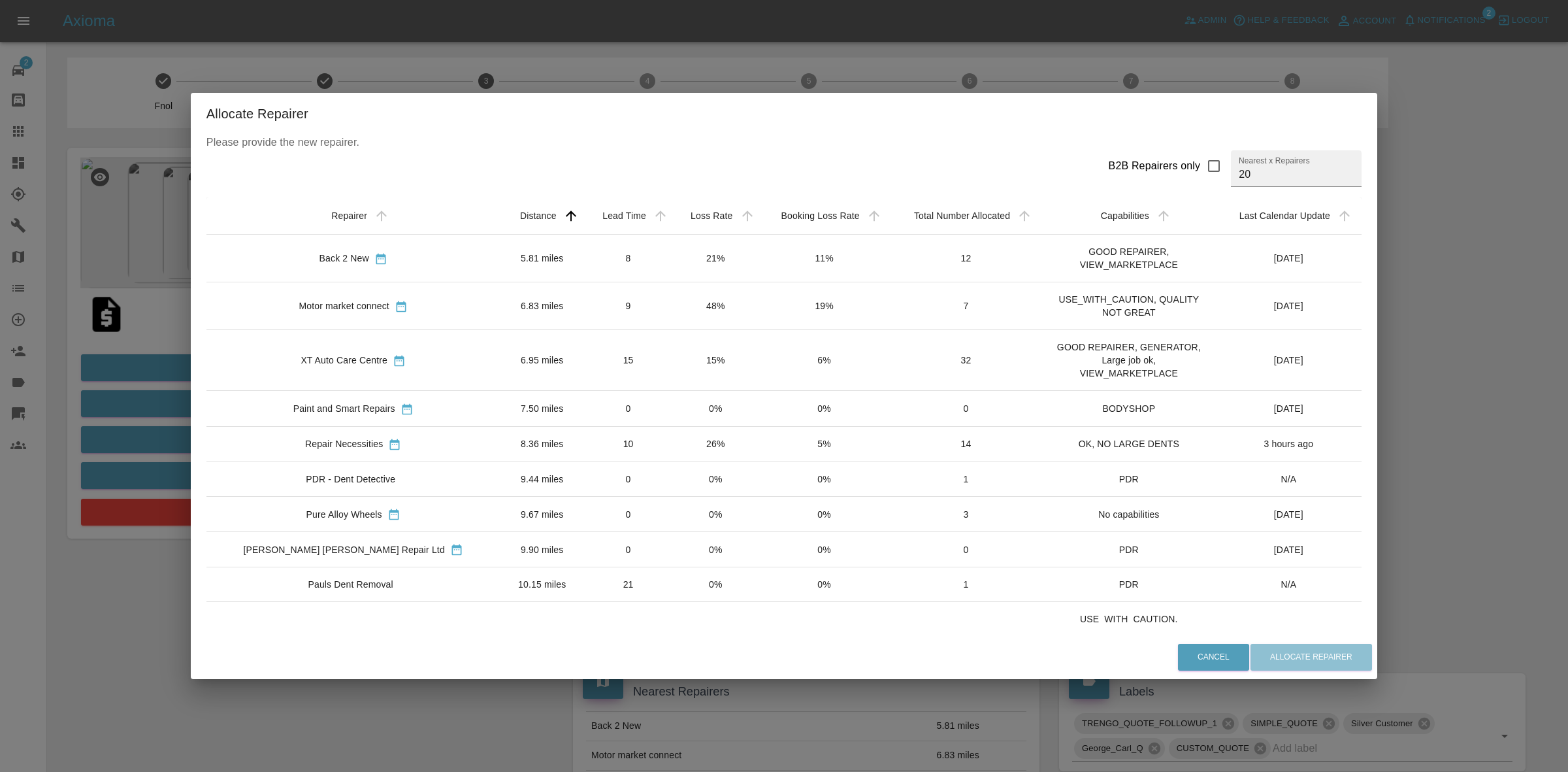
click at [672, 272] on td "21%" at bounding box center [715, 258] width 86 height 48
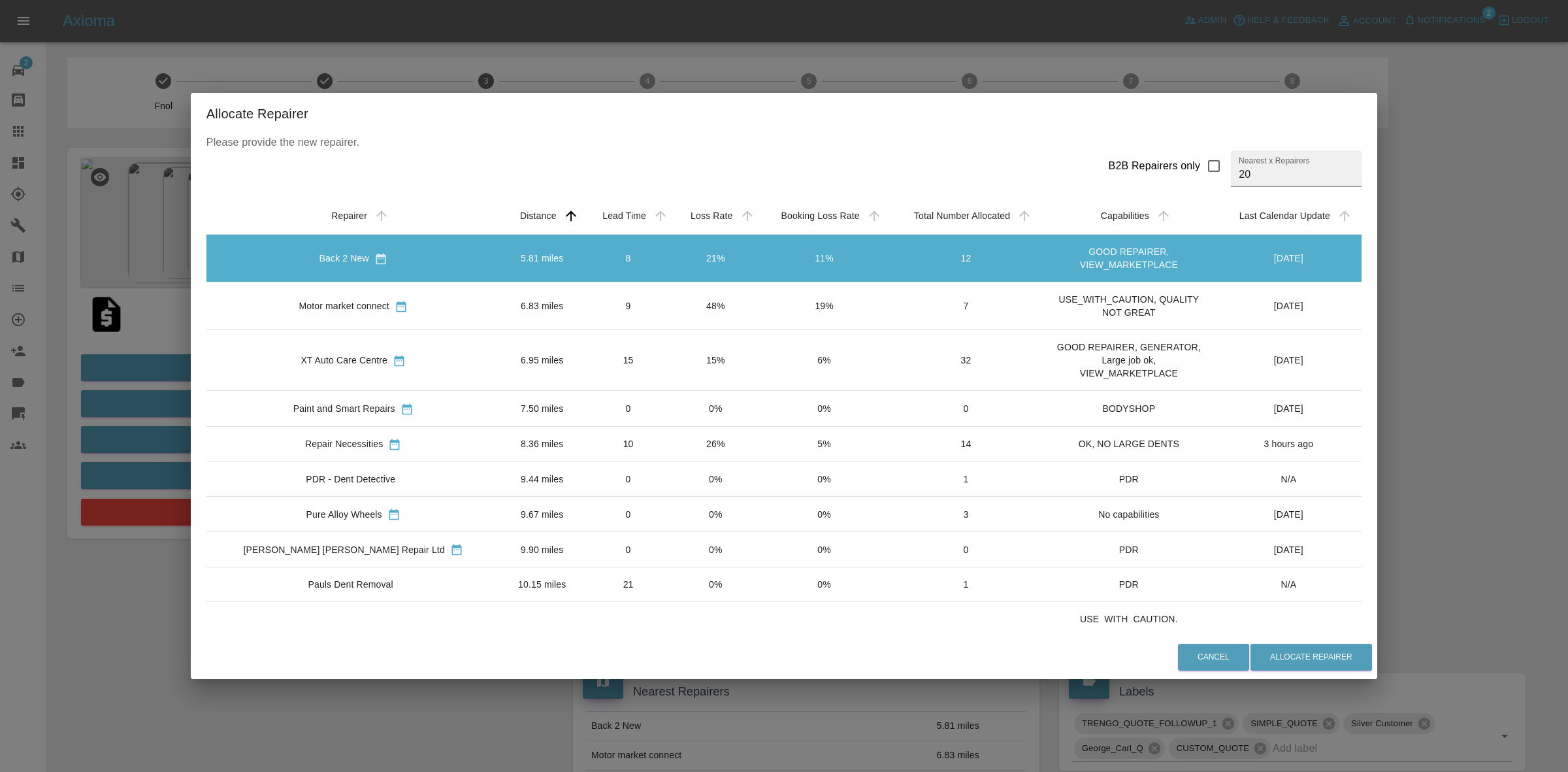
click at [672, 324] on td "48%" at bounding box center [715, 305] width 86 height 48
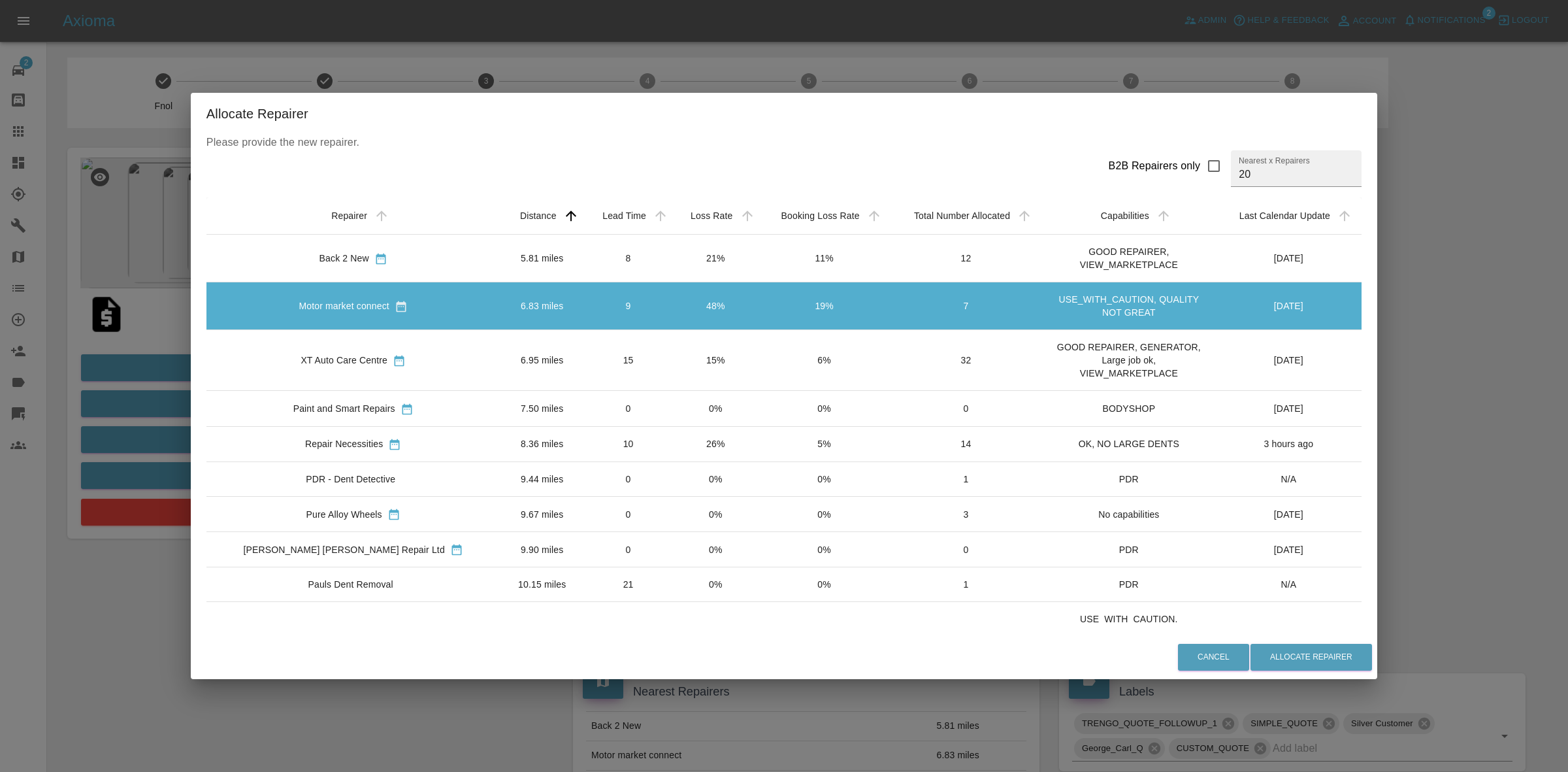
click at [672, 375] on td "15%" at bounding box center [715, 359] width 86 height 60
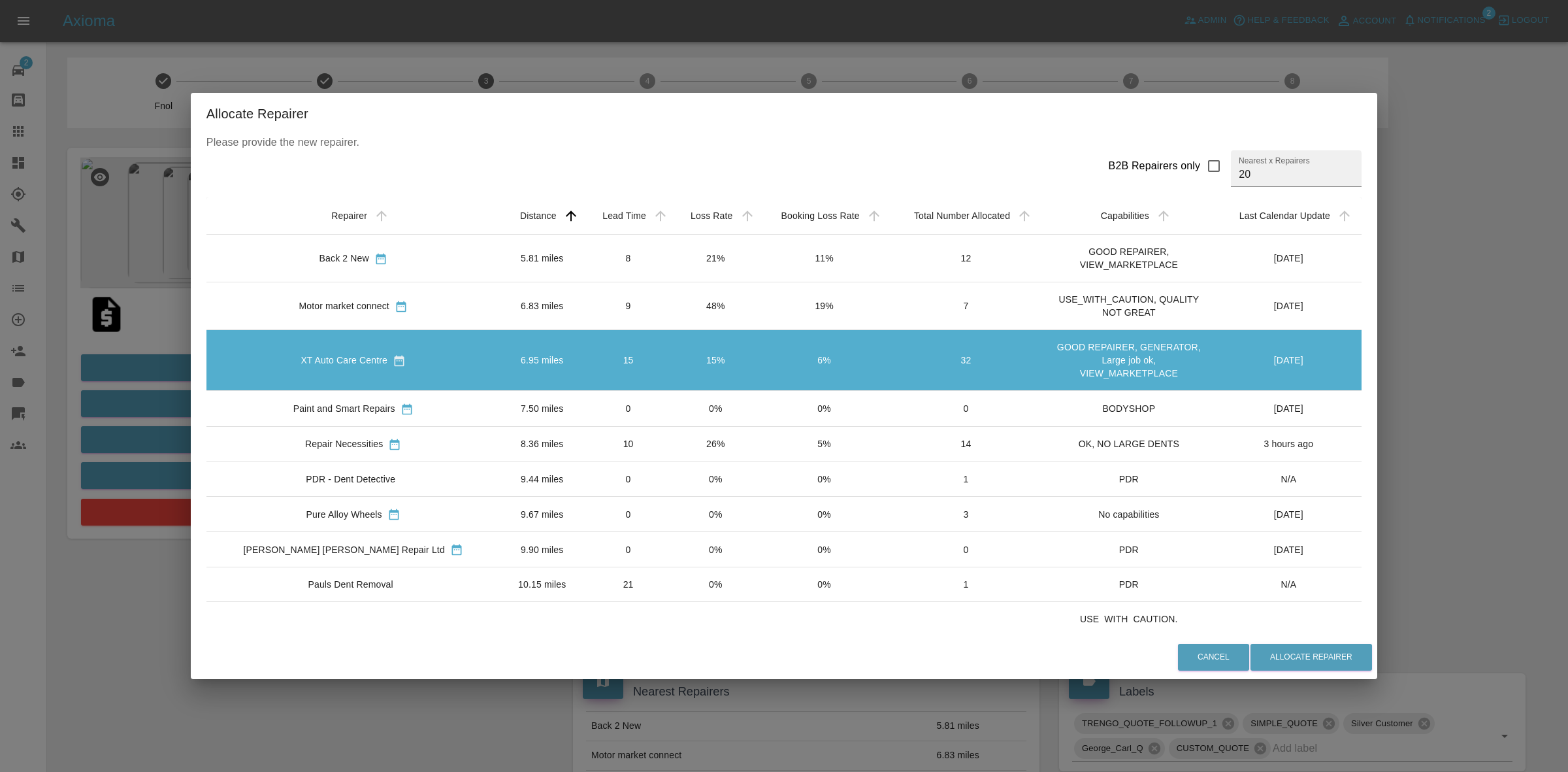
click at [672, 418] on td "0%" at bounding box center [715, 408] width 86 height 35
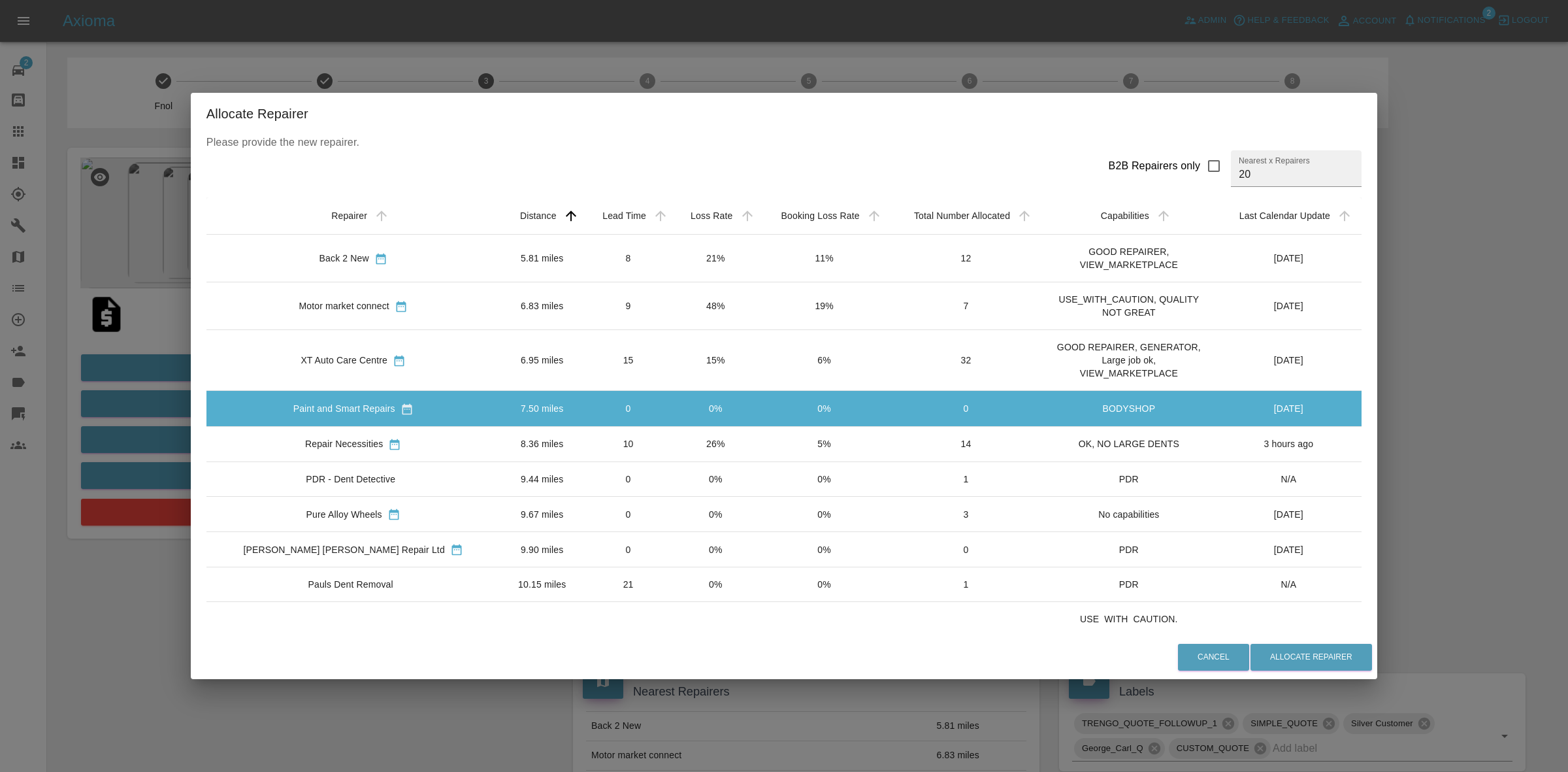
drag, startPoint x: 611, startPoint y: 439, endPoint x: 620, endPoint y: 459, distance: 21.9
click at [612, 440] on tr "Repair Necessities 8.36 miles 10 26% 5% 14 OK, NO LARGE DENTS 3 hours ago" at bounding box center [784, 443] width 1155 height 35
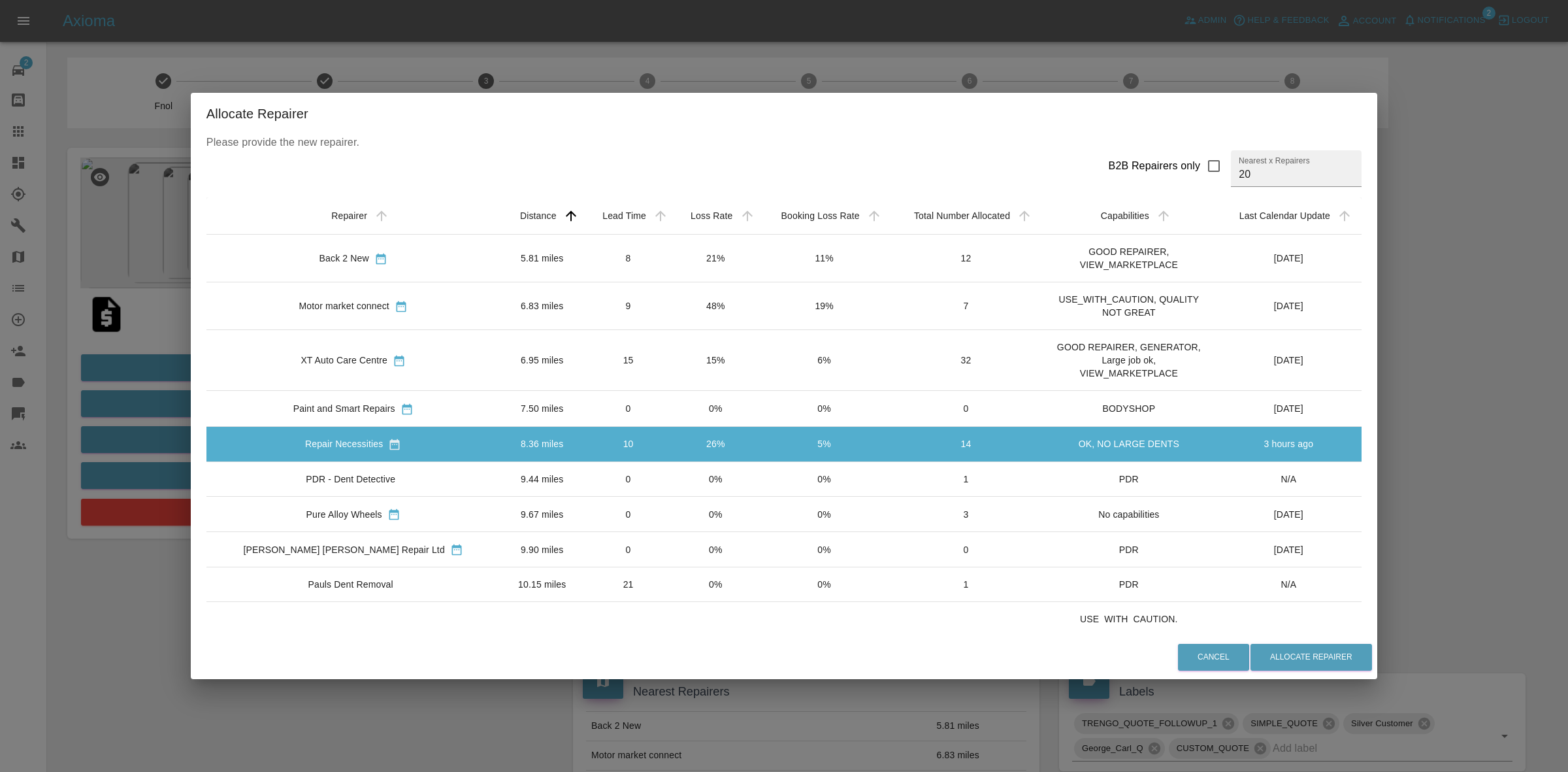
click at [672, 472] on td "0%" at bounding box center [715, 478] width 86 height 34
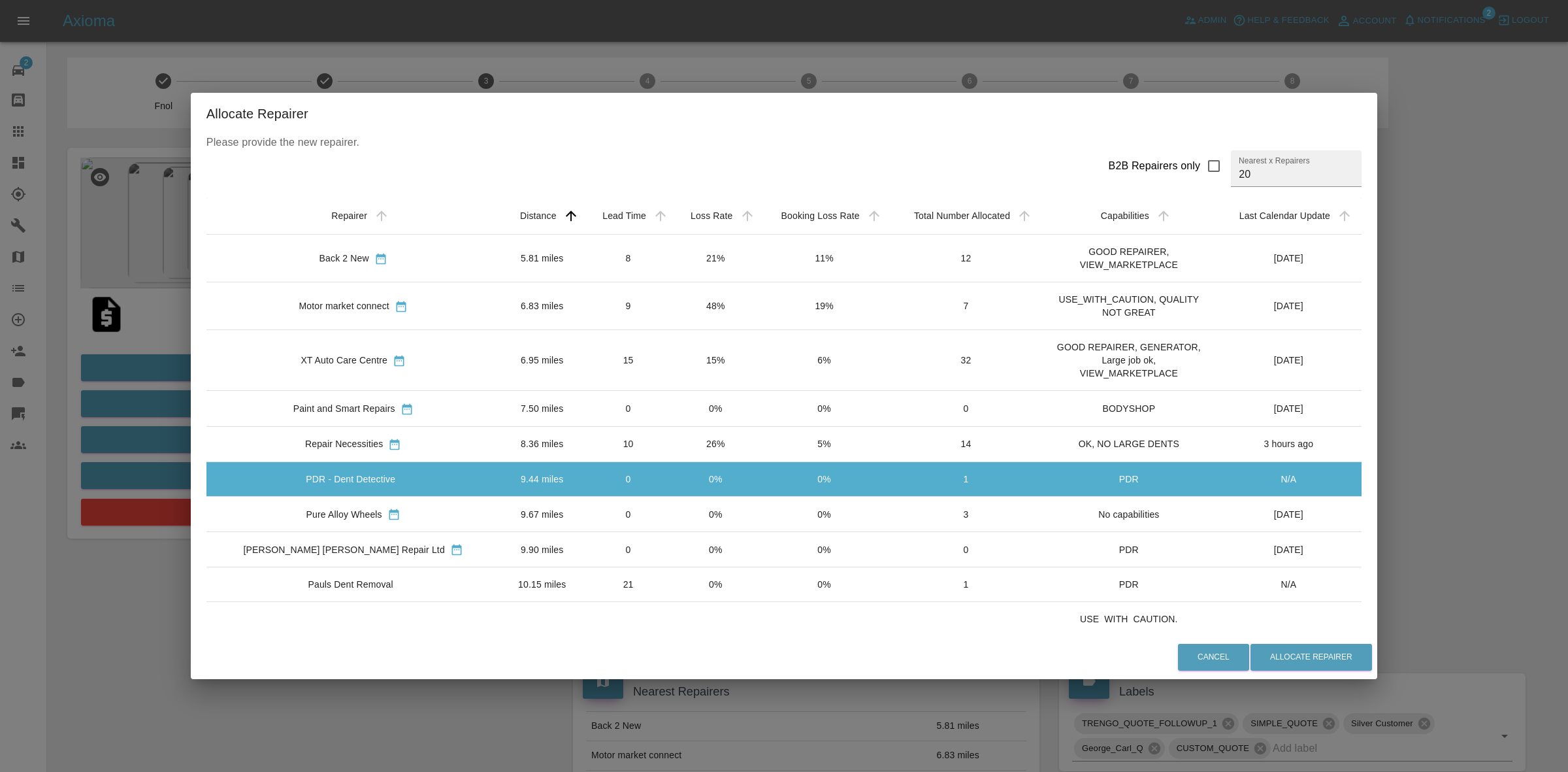
drag, startPoint x: 693, startPoint y: 586, endPoint x: 1099, endPoint y: 674, distance: 415.4
click at [694, 586] on td "0%" at bounding box center [715, 585] width 86 height 34
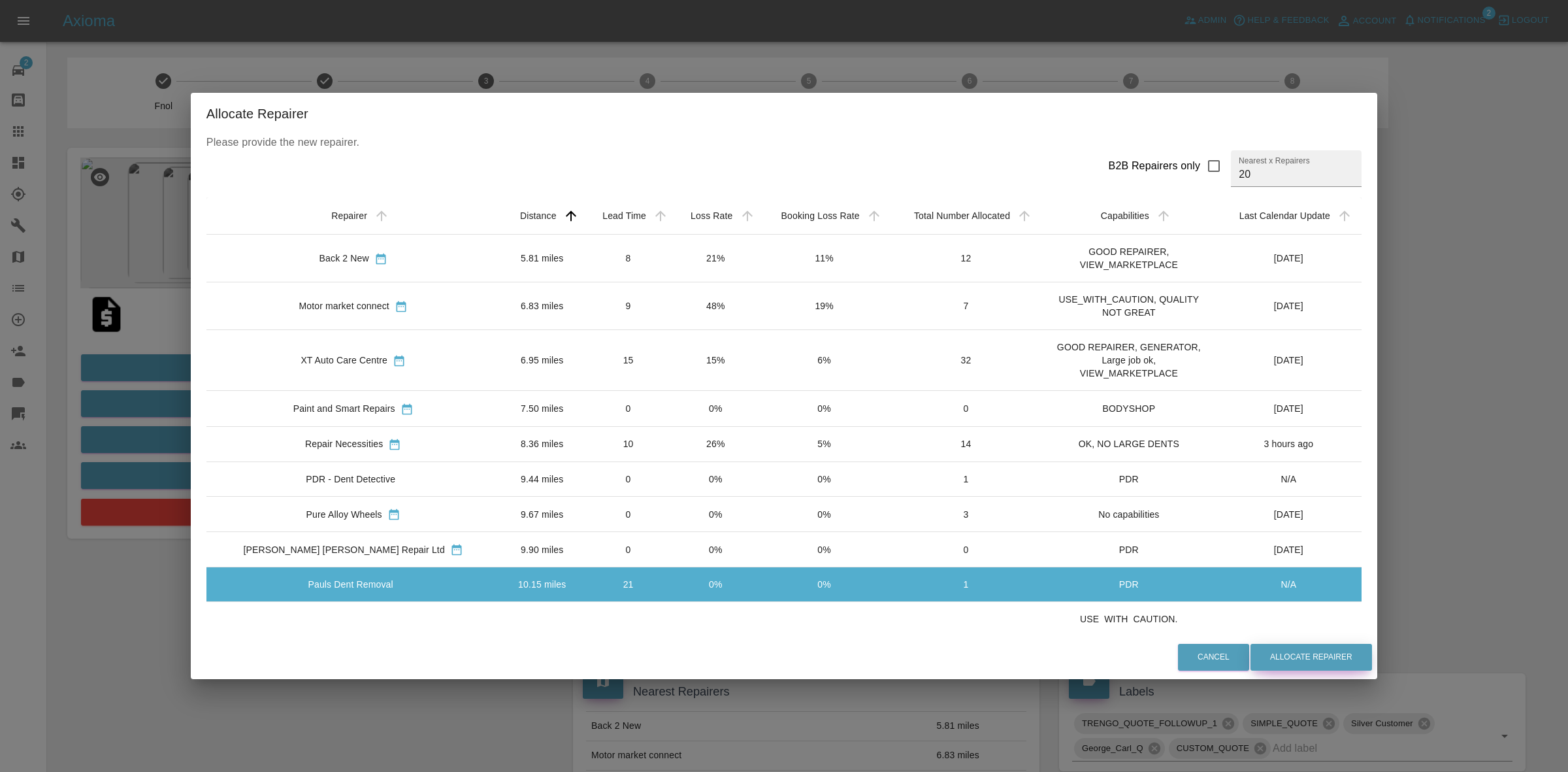
click at [1276, 650] on button "Allocate Repairer" at bounding box center [1310, 657] width 122 height 27
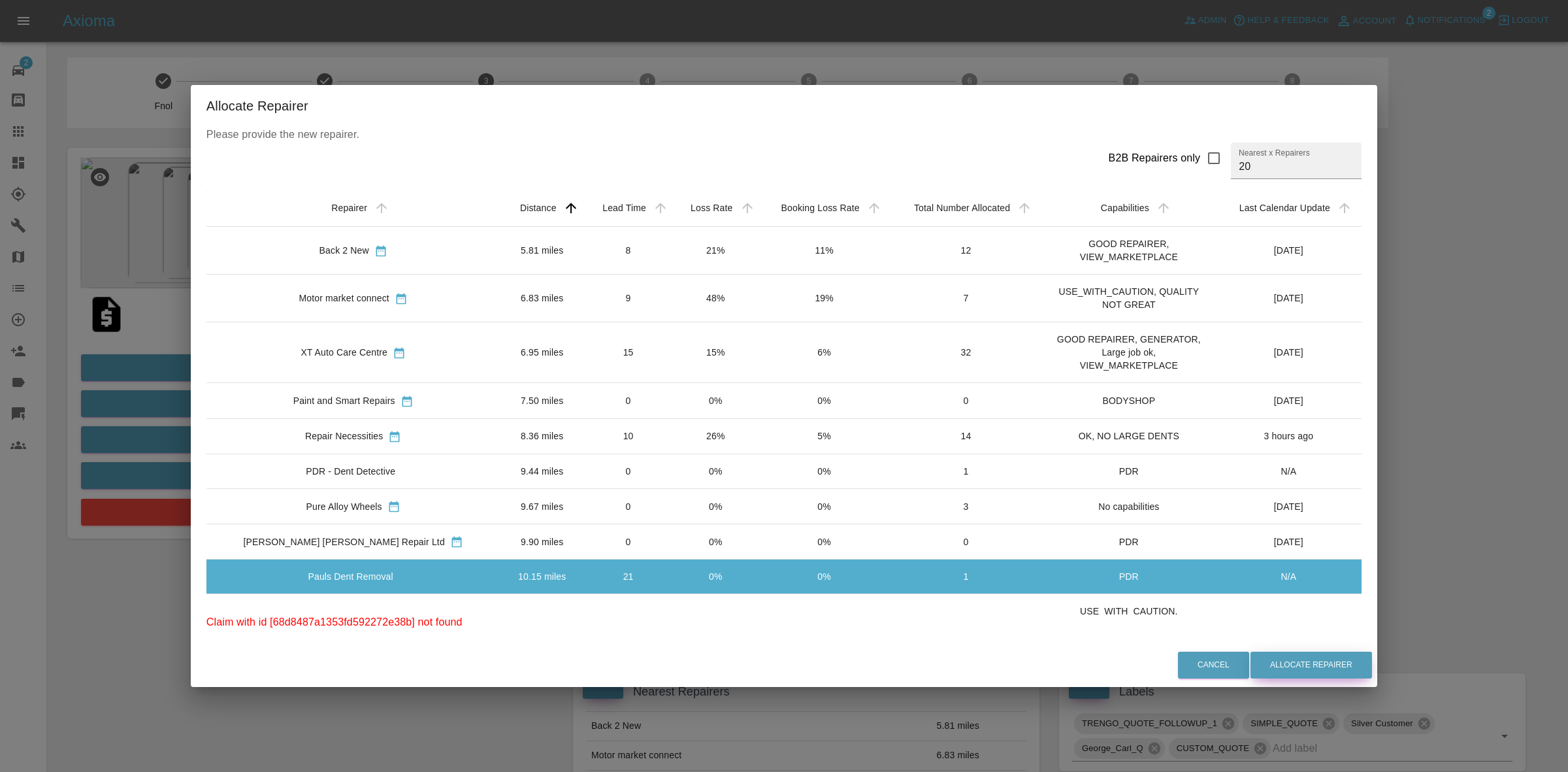
click at [1278, 661] on button "Allocate Repairer" at bounding box center [1310, 665] width 122 height 27
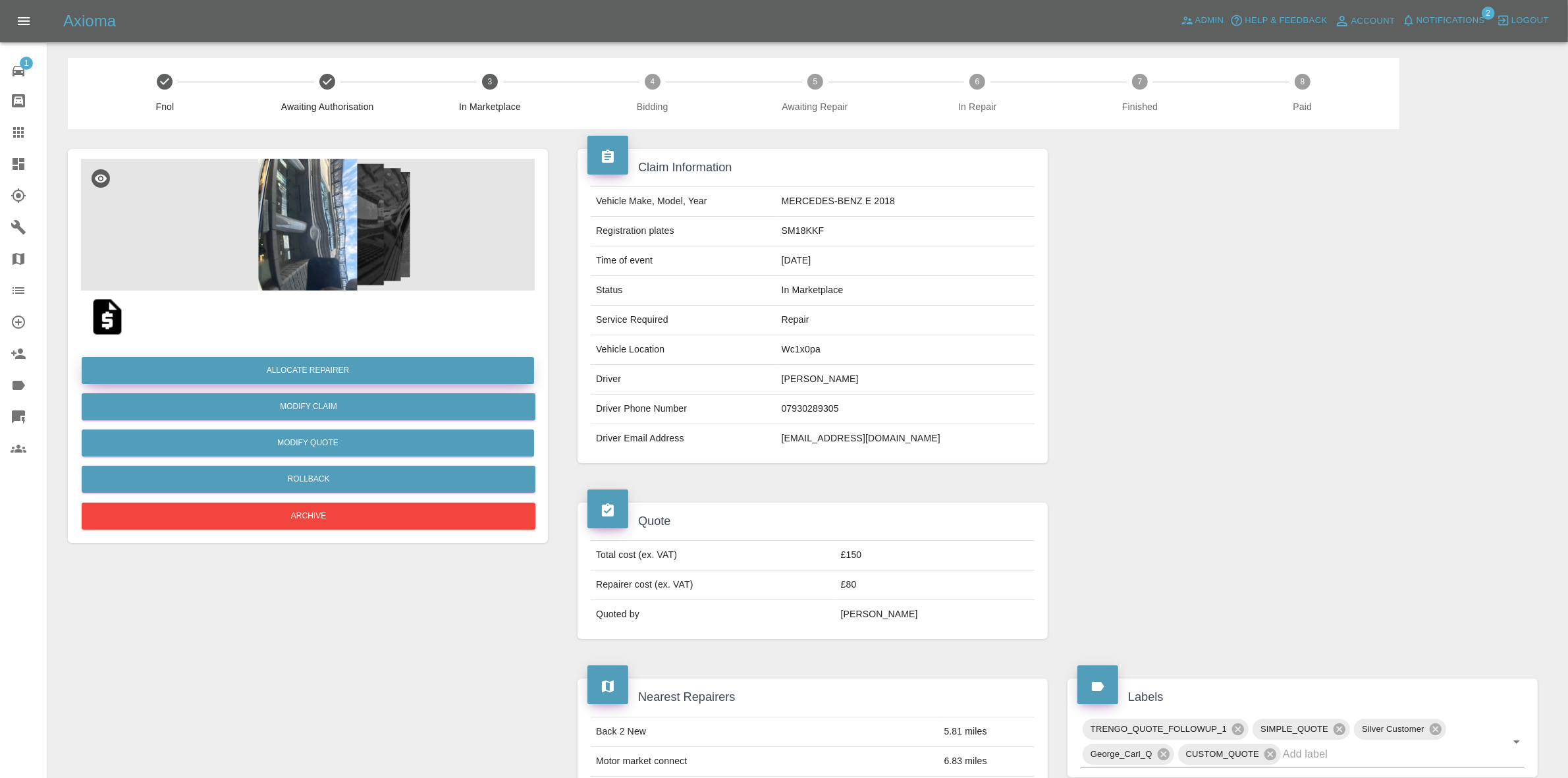
click at [314, 369] on button "Allocate Repairer" at bounding box center [308, 370] width 452 height 27
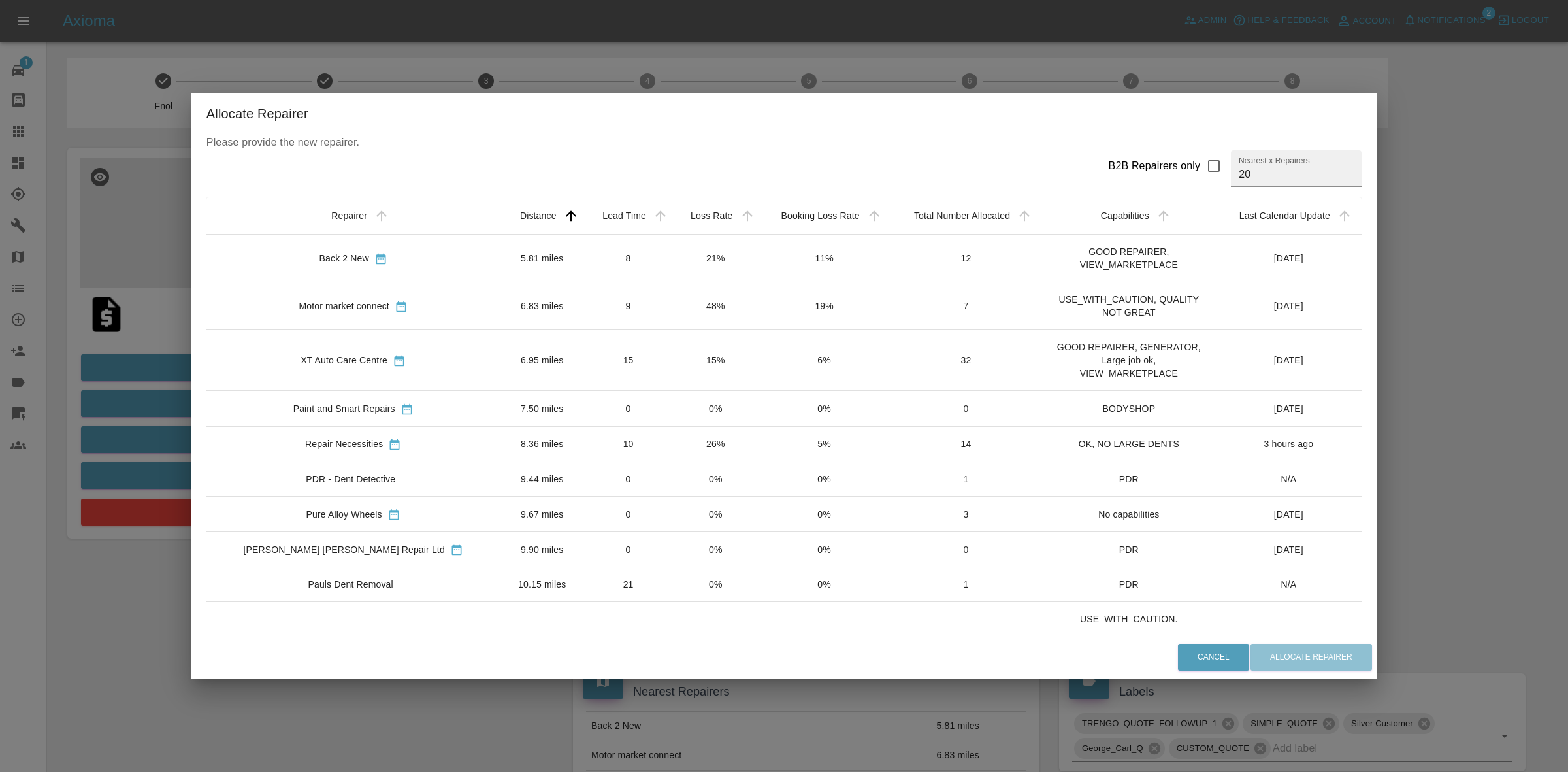
drag, startPoint x: 626, startPoint y: 594, endPoint x: 682, endPoint y: 595, distance: 56.0
click at [672, 595] on td "0%" at bounding box center [715, 585] width 86 height 34
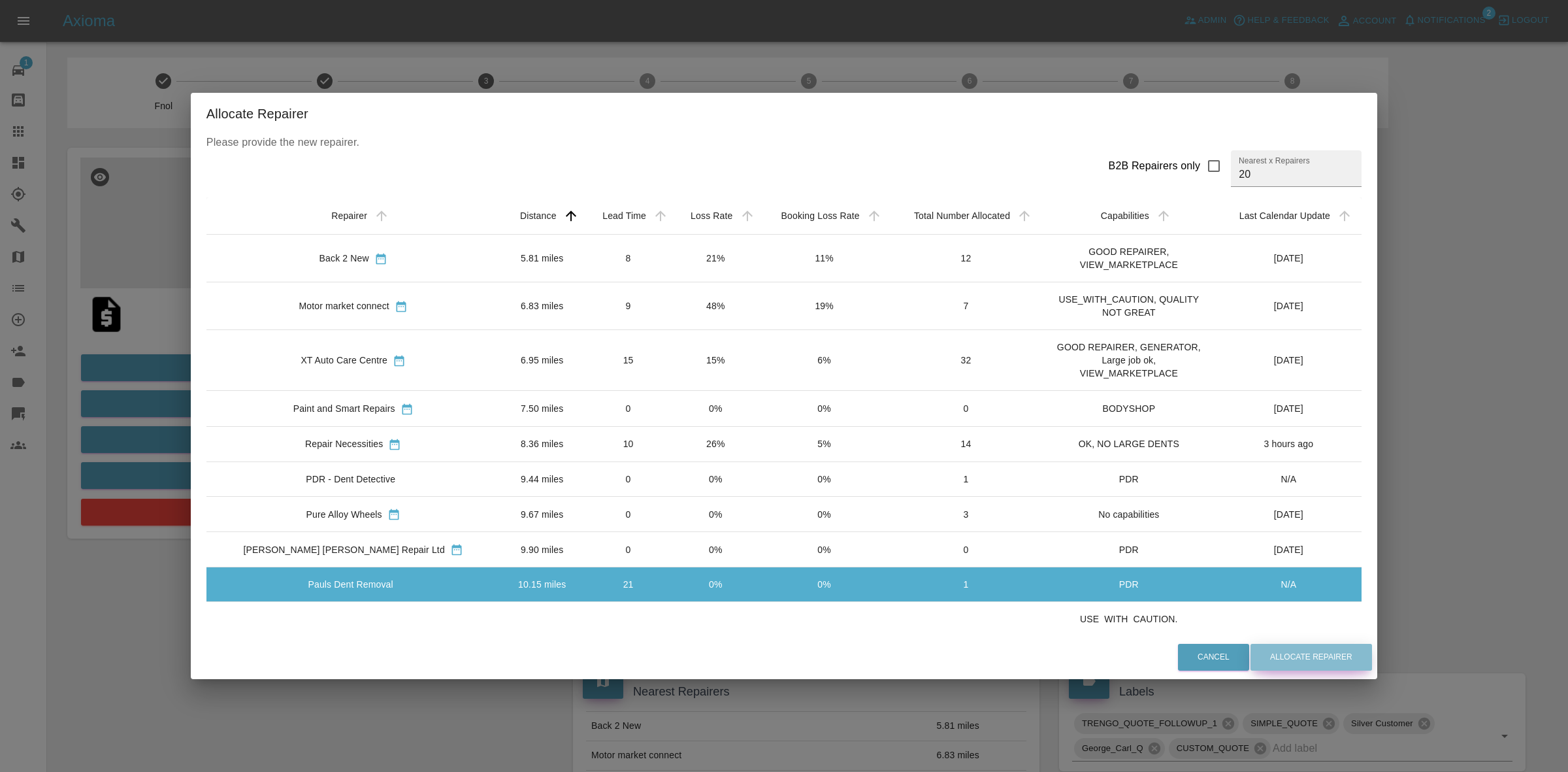
click at [1250, 658] on button "Allocate Repairer" at bounding box center [1310, 657] width 122 height 27
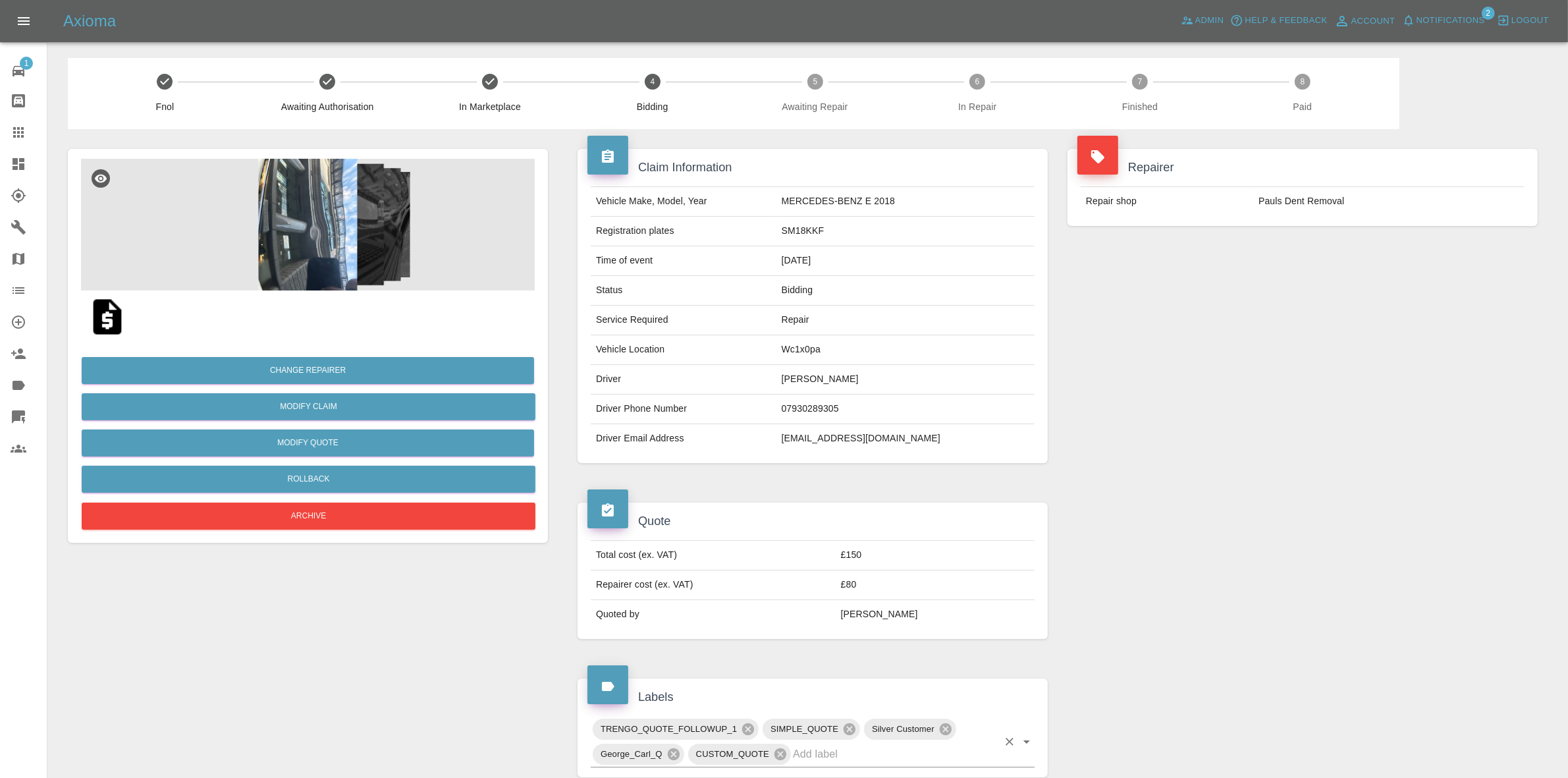
click at [939, 740] on div "Silver Customer" at bounding box center [911, 728] width 93 height 21
drag, startPoint x: 1335, startPoint y: 357, endPoint x: 787, endPoint y: 166, distance: 580.3
click at [1335, 356] on div "Repairer Repair shop Pauls Dent Removal" at bounding box center [1303, 306] width 490 height 354
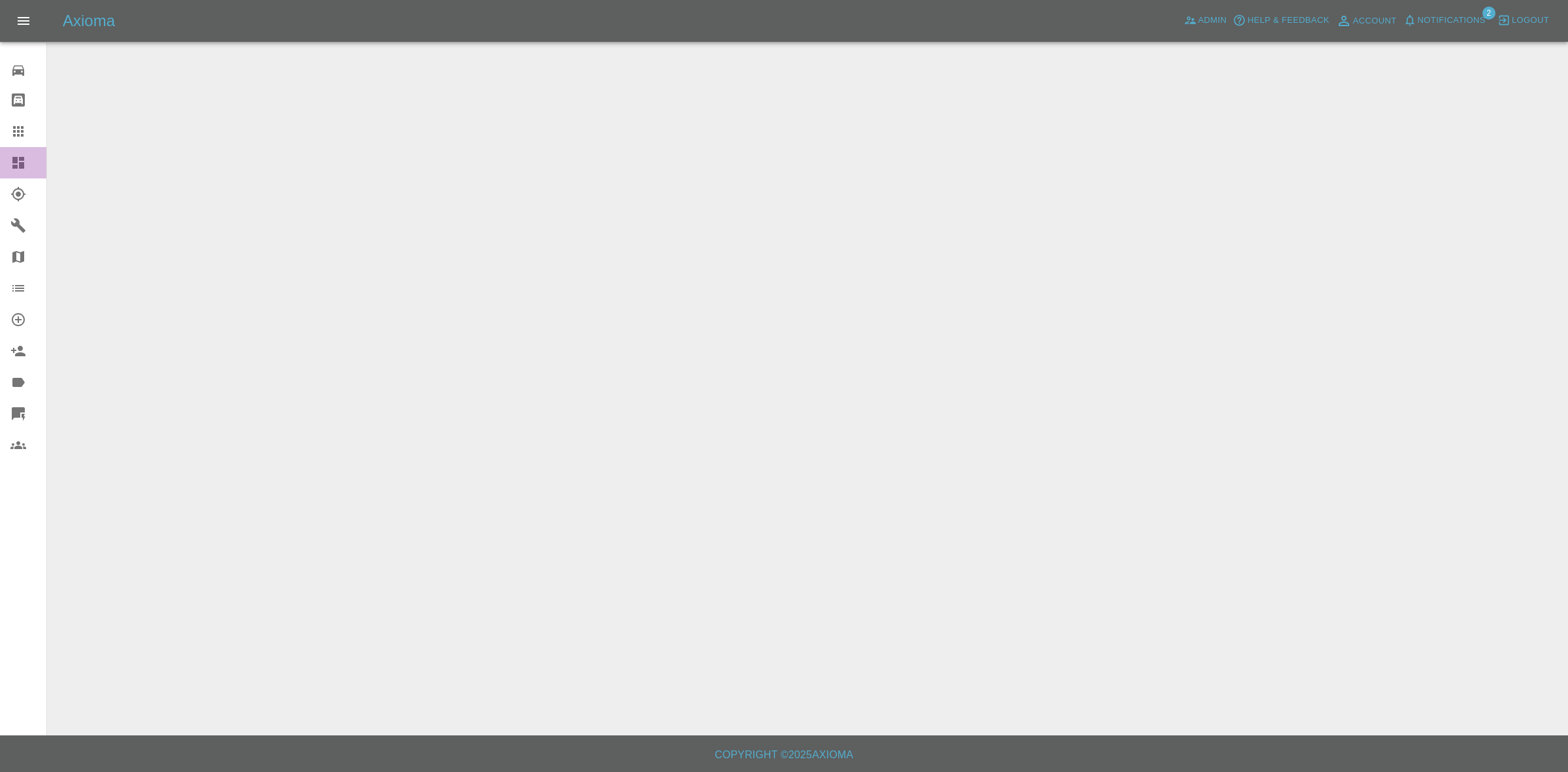
click at [0, 168] on link "Dashboard" at bounding box center [23, 162] width 46 height 32
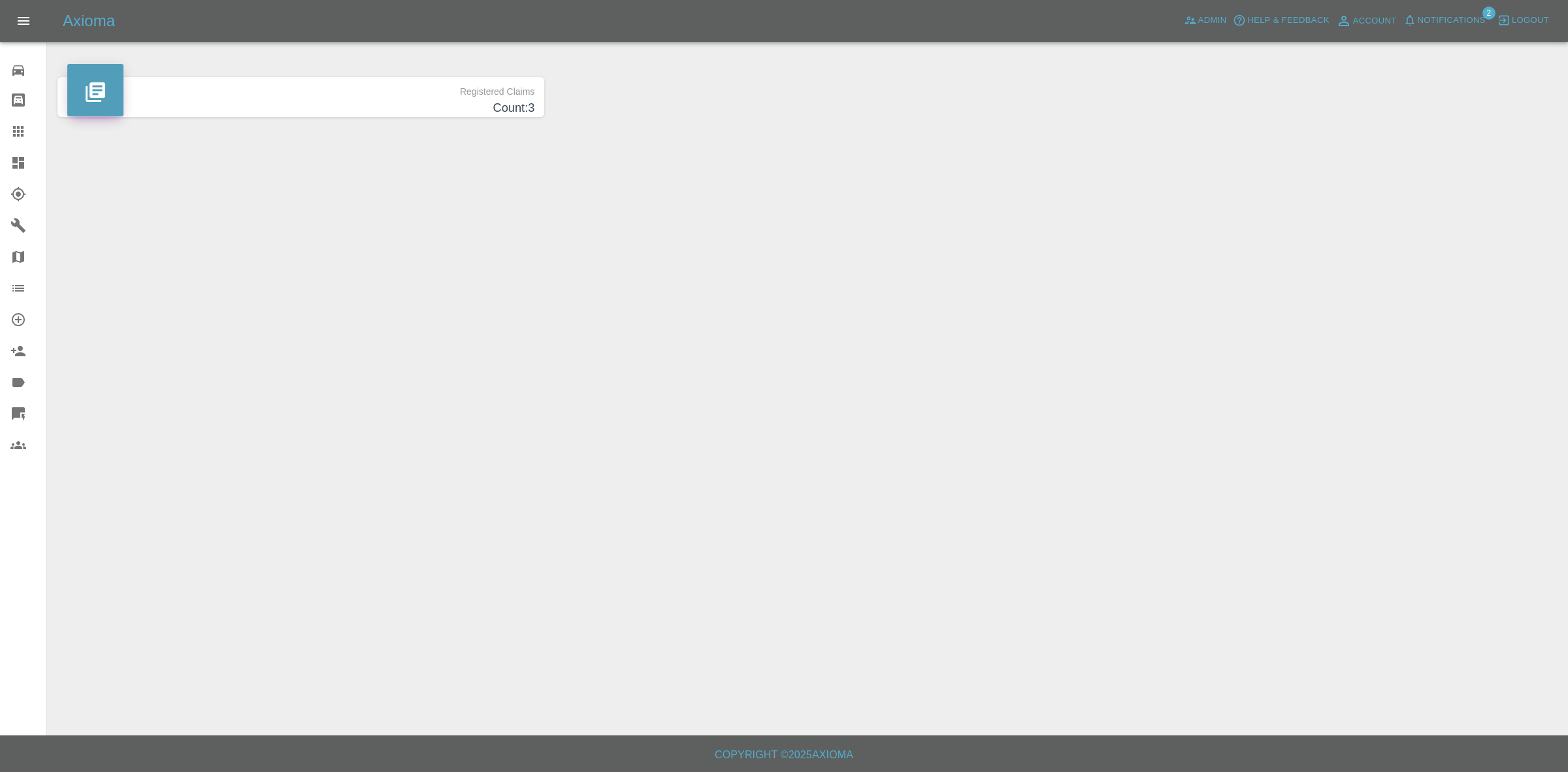
click at [1447, 25] on span "Notifications" at bounding box center [1451, 21] width 68 height 15
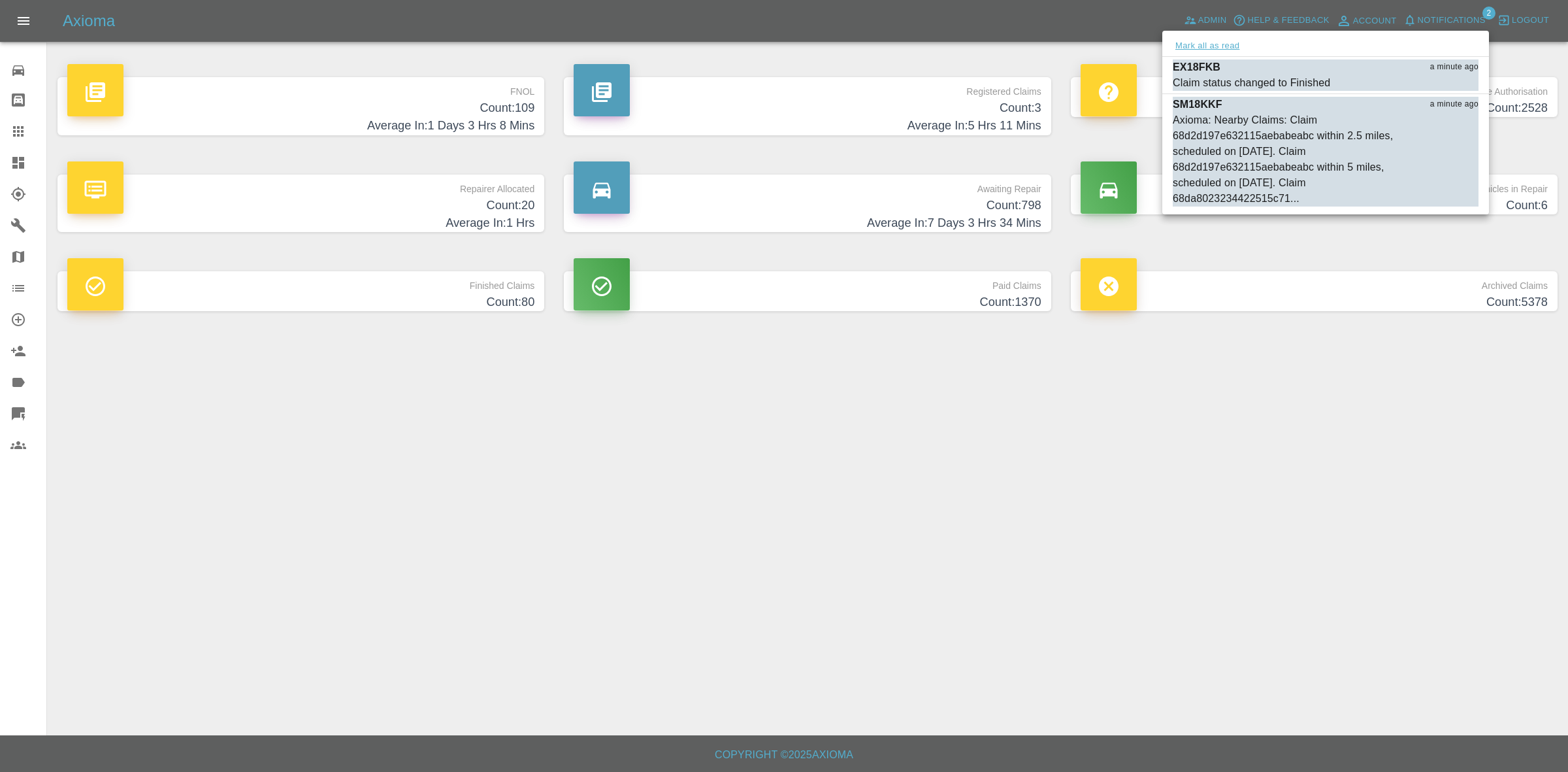
click at [1202, 47] on button "Mark all as read" at bounding box center [1207, 46] width 69 height 15
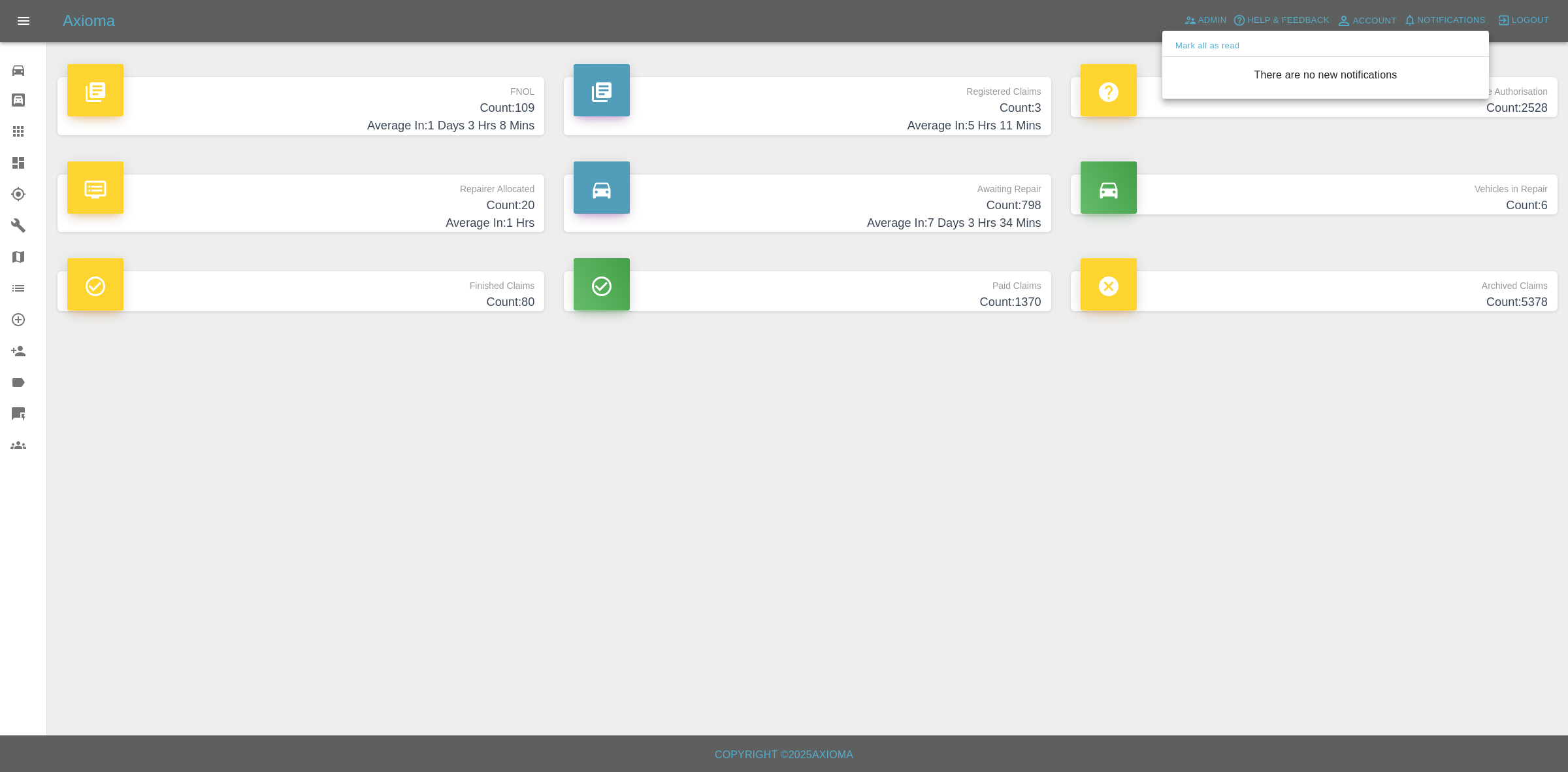
drag, startPoint x: 1372, startPoint y: 487, endPoint x: 974, endPoint y: 337, distance: 425.3
click at [1372, 491] on div at bounding box center [784, 386] width 1568 height 772
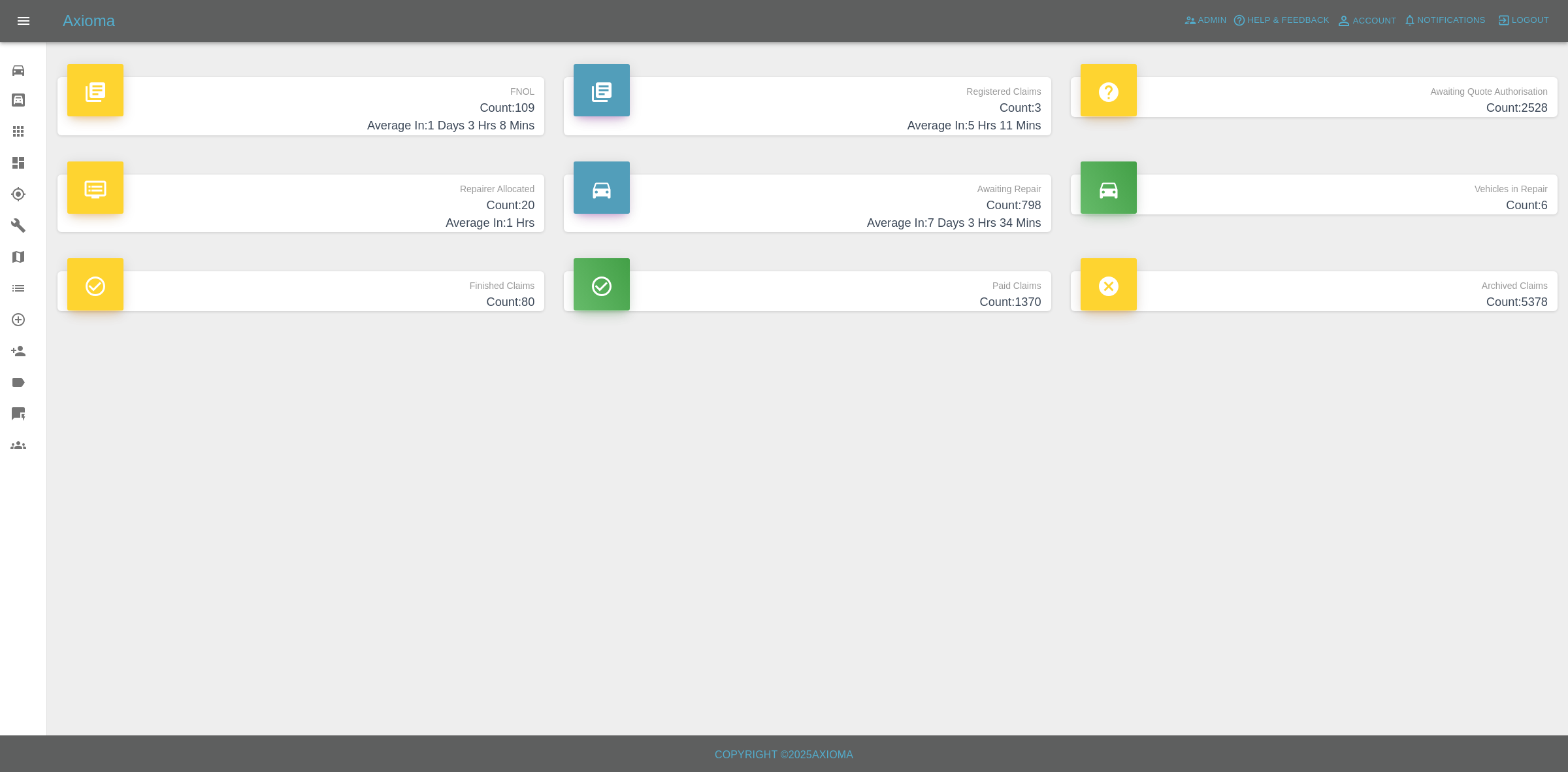
click at [382, 223] on h4 "Average In: 1 Hrs" at bounding box center [301, 223] width 467 height 18
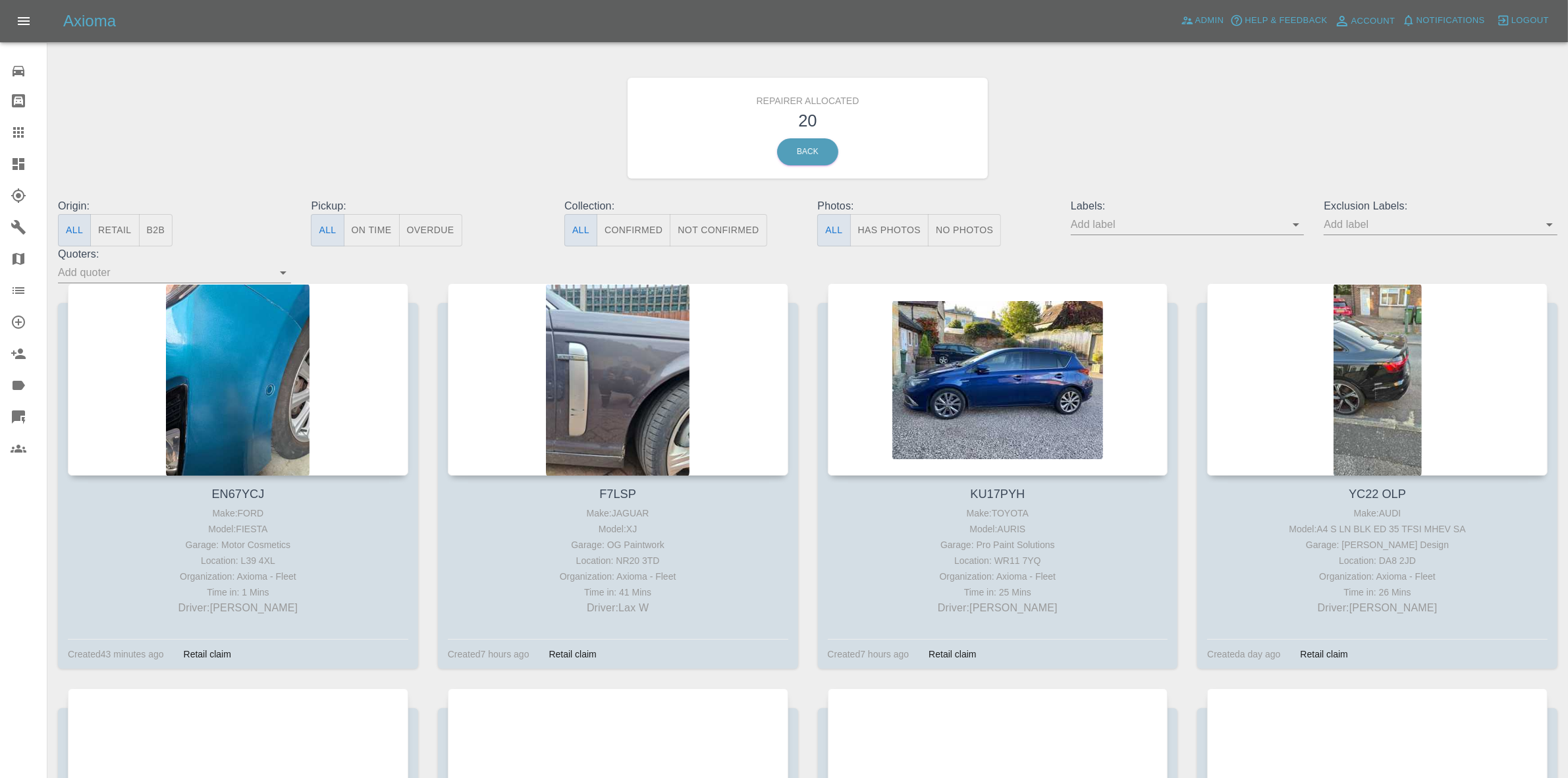
click at [113, 235] on button "Retail" at bounding box center [114, 231] width 49 height 33
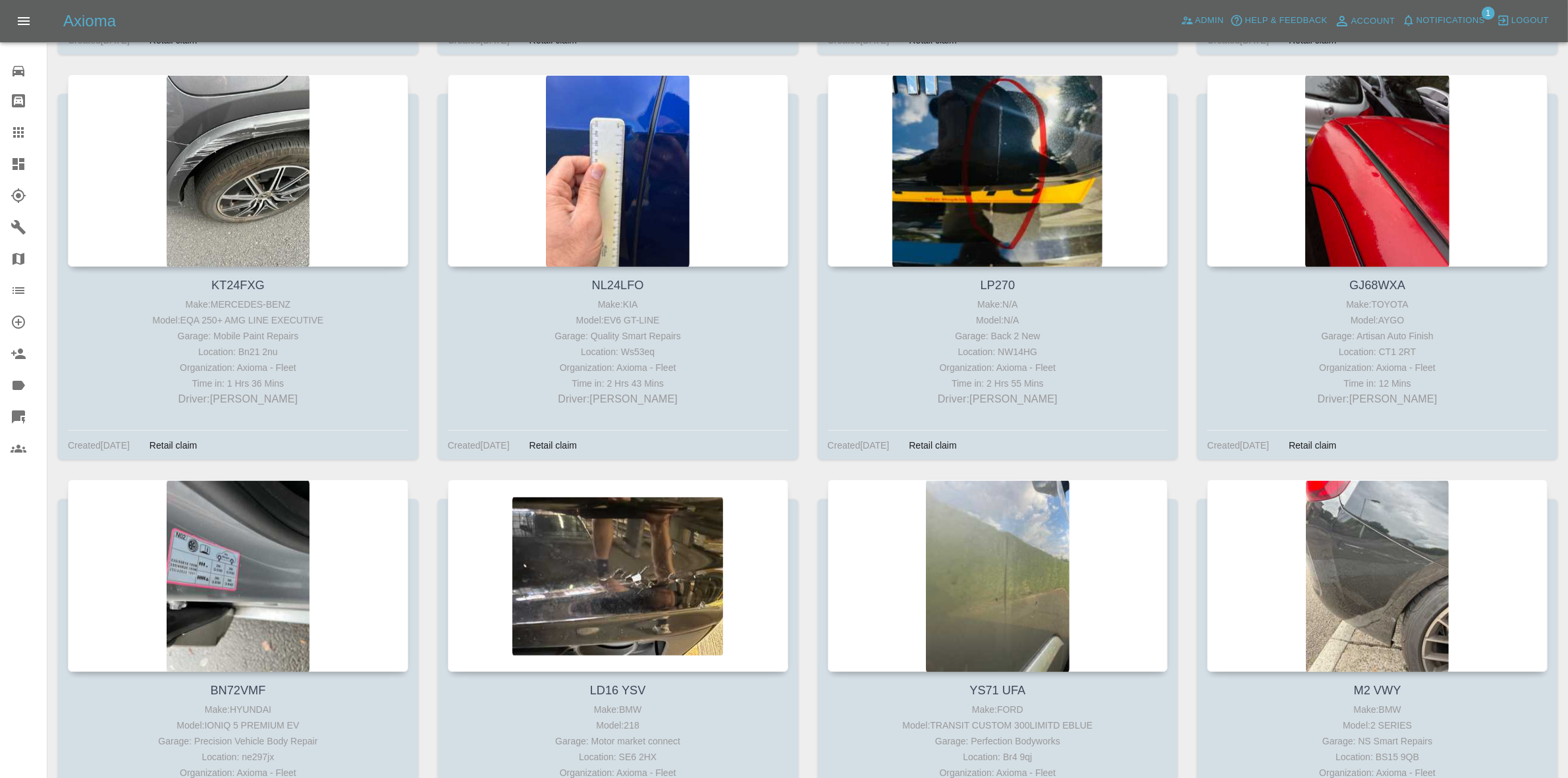
scroll to position [1195, 0]
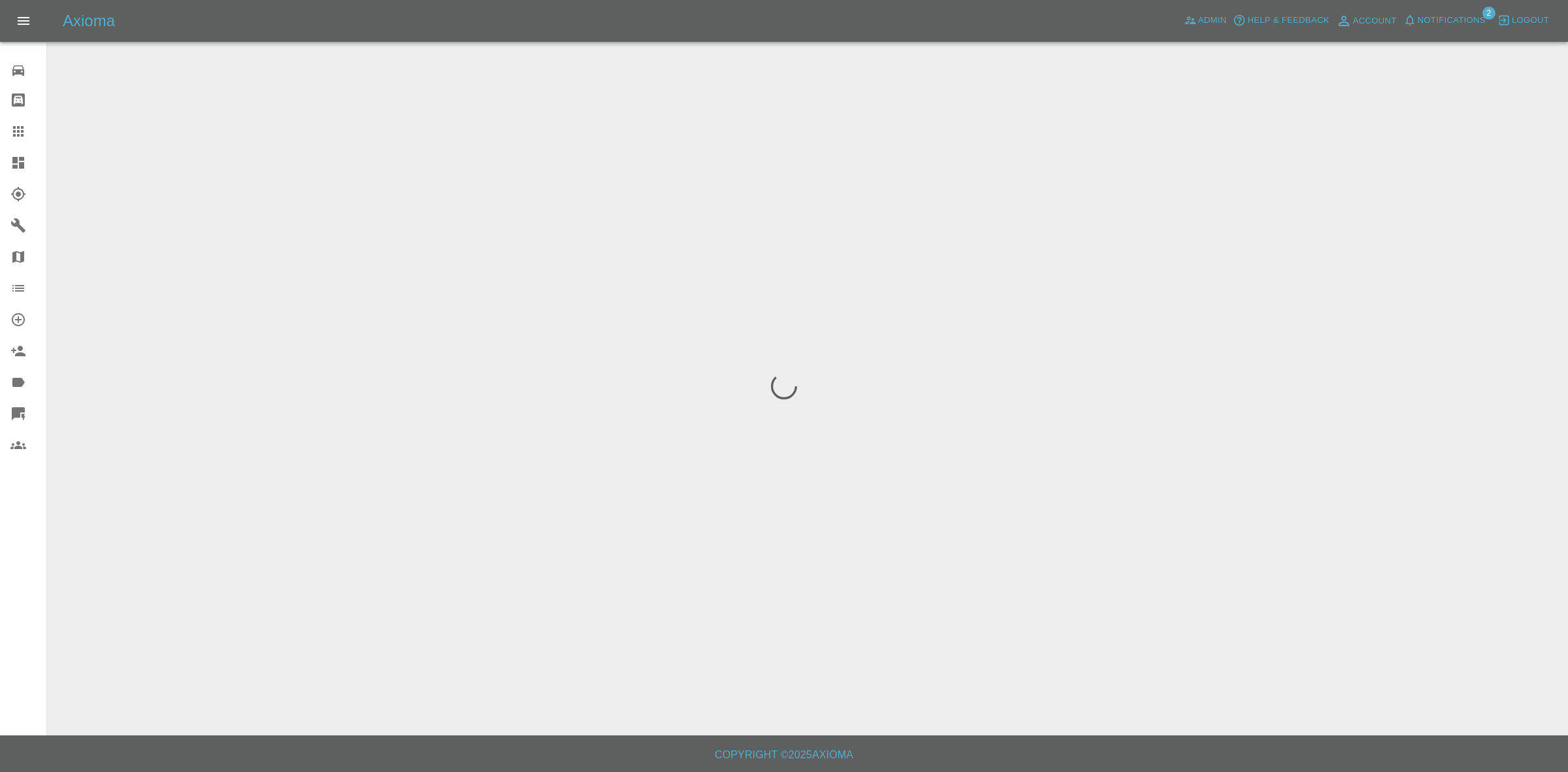
click at [1457, 23] on span "Notifications" at bounding box center [1451, 21] width 68 height 15
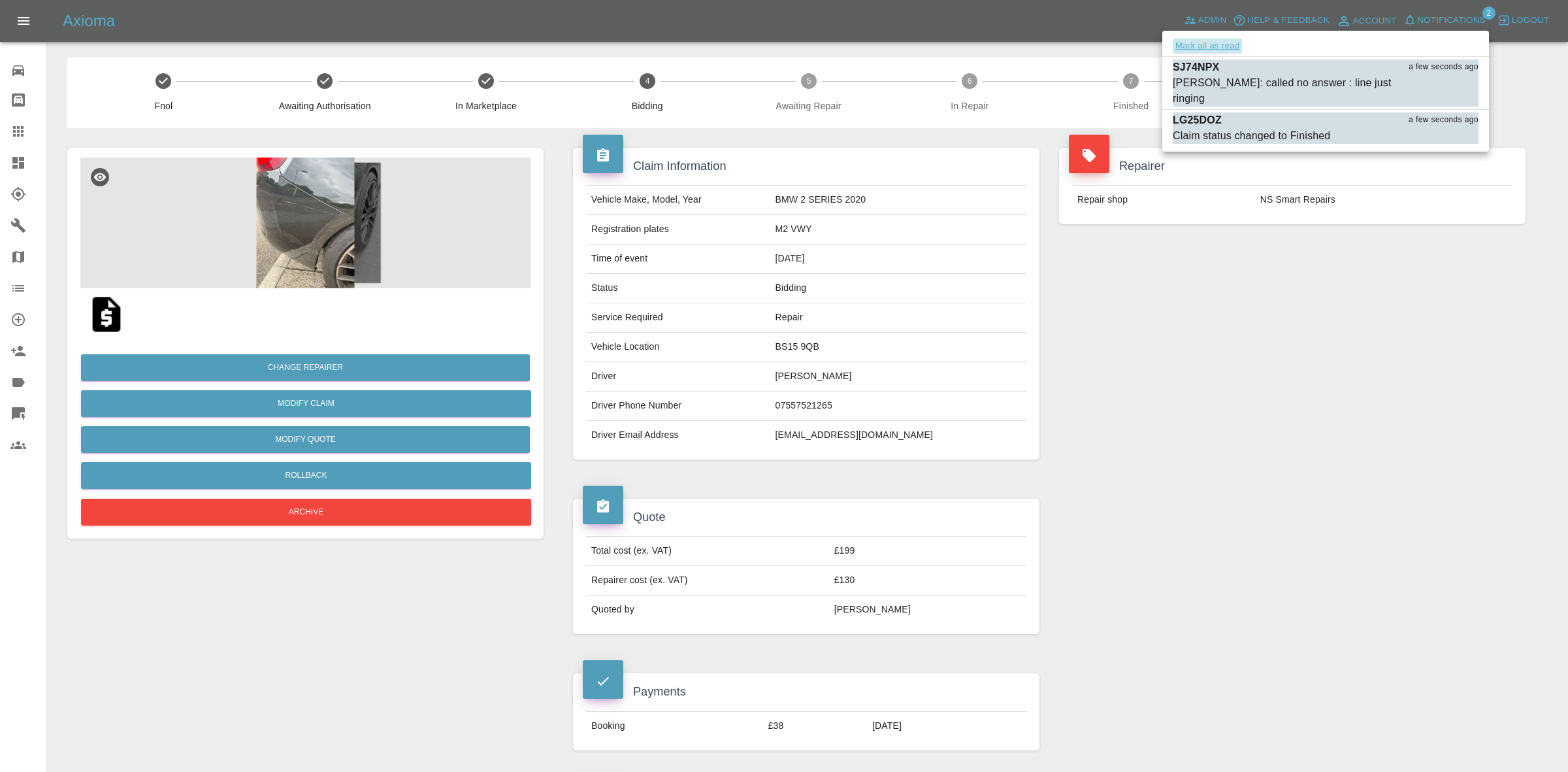
click at [1226, 41] on button "Mark all as read" at bounding box center [1207, 46] width 69 height 15
drag, startPoint x: 1367, startPoint y: 288, endPoint x: 1376, endPoint y: 298, distance: 13.5
click at [1376, 298] on div at bounding box center [784, 386] width 1568 height 772
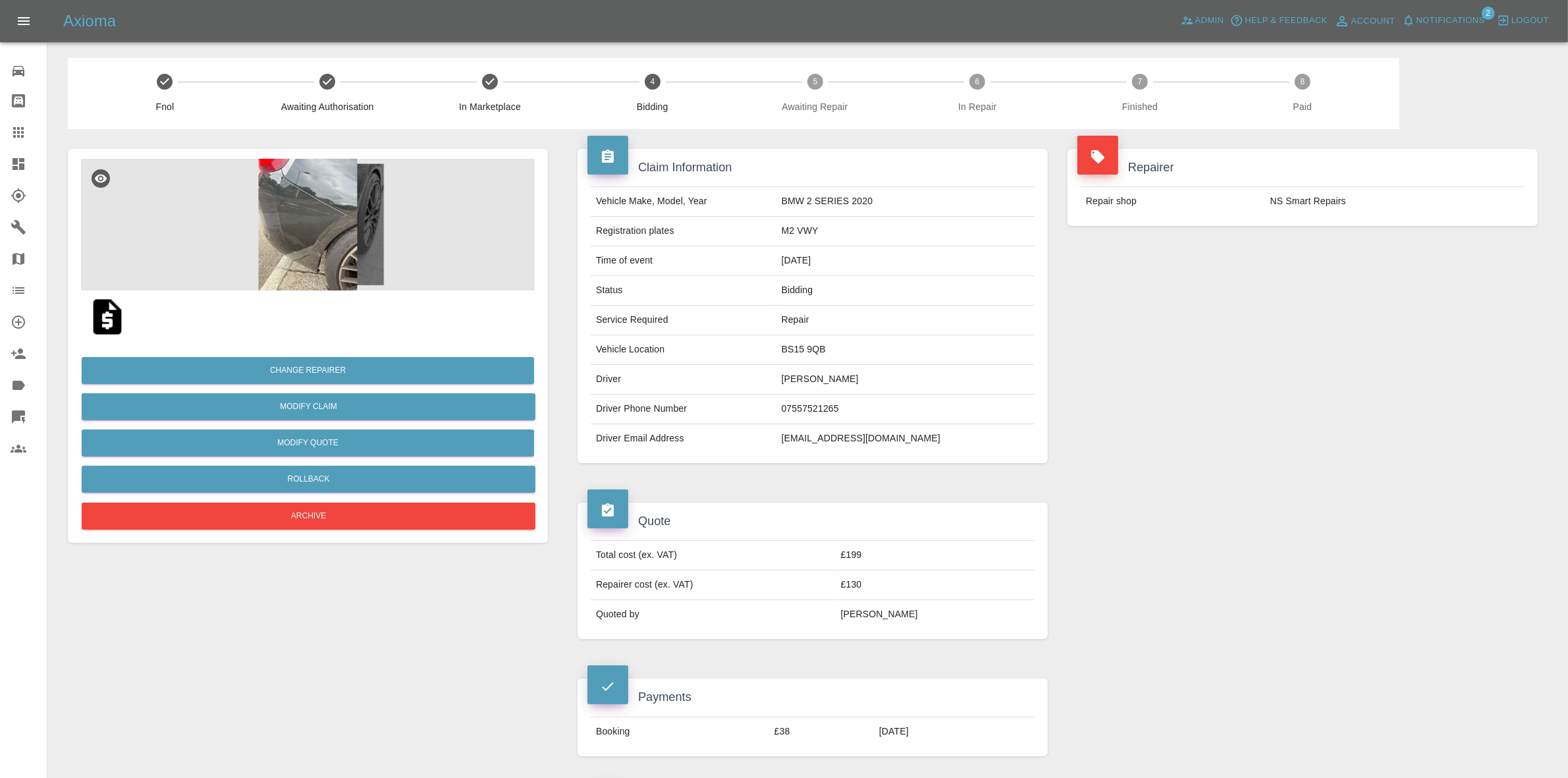
click at [1433, 18] on span "Notifications" at bounding box center [1450, 21] width 68 height 15
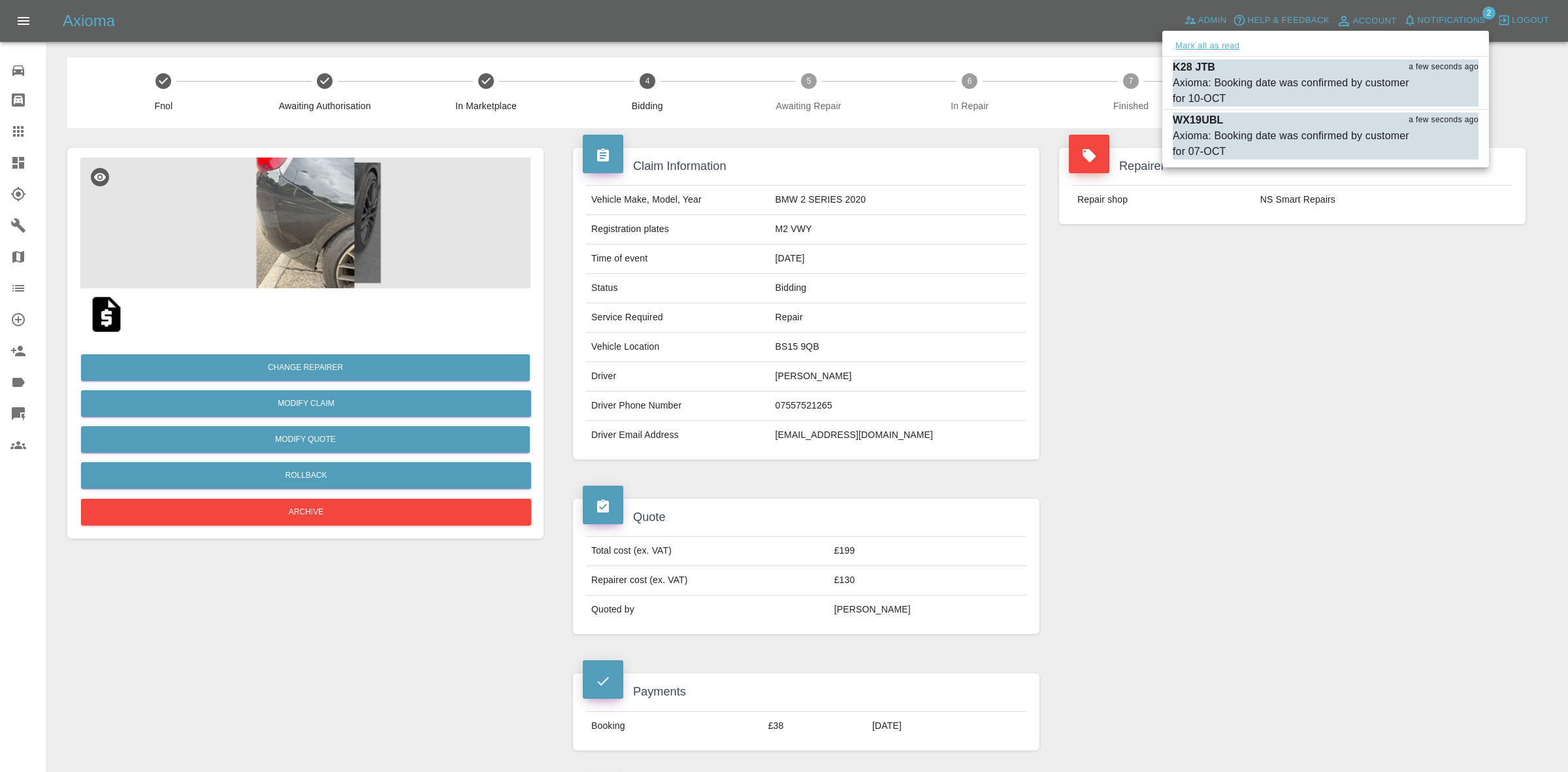
click at [1210, 44] on button "Mark all as read" at bounding box center [1207, 46] width 69 height 15
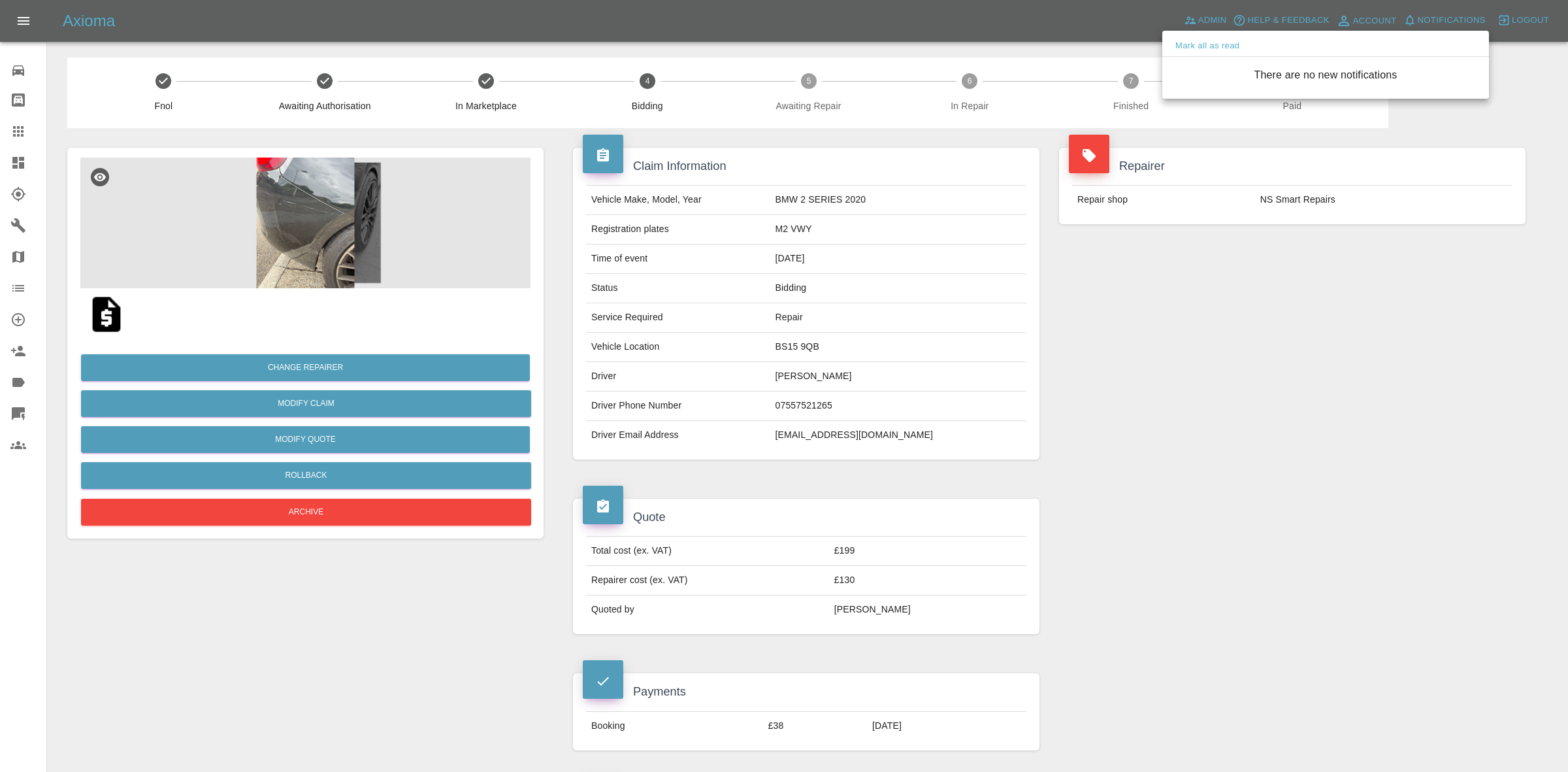
click at [1366, 246] on div at bounding box center [784, 386] width 1568 height 772
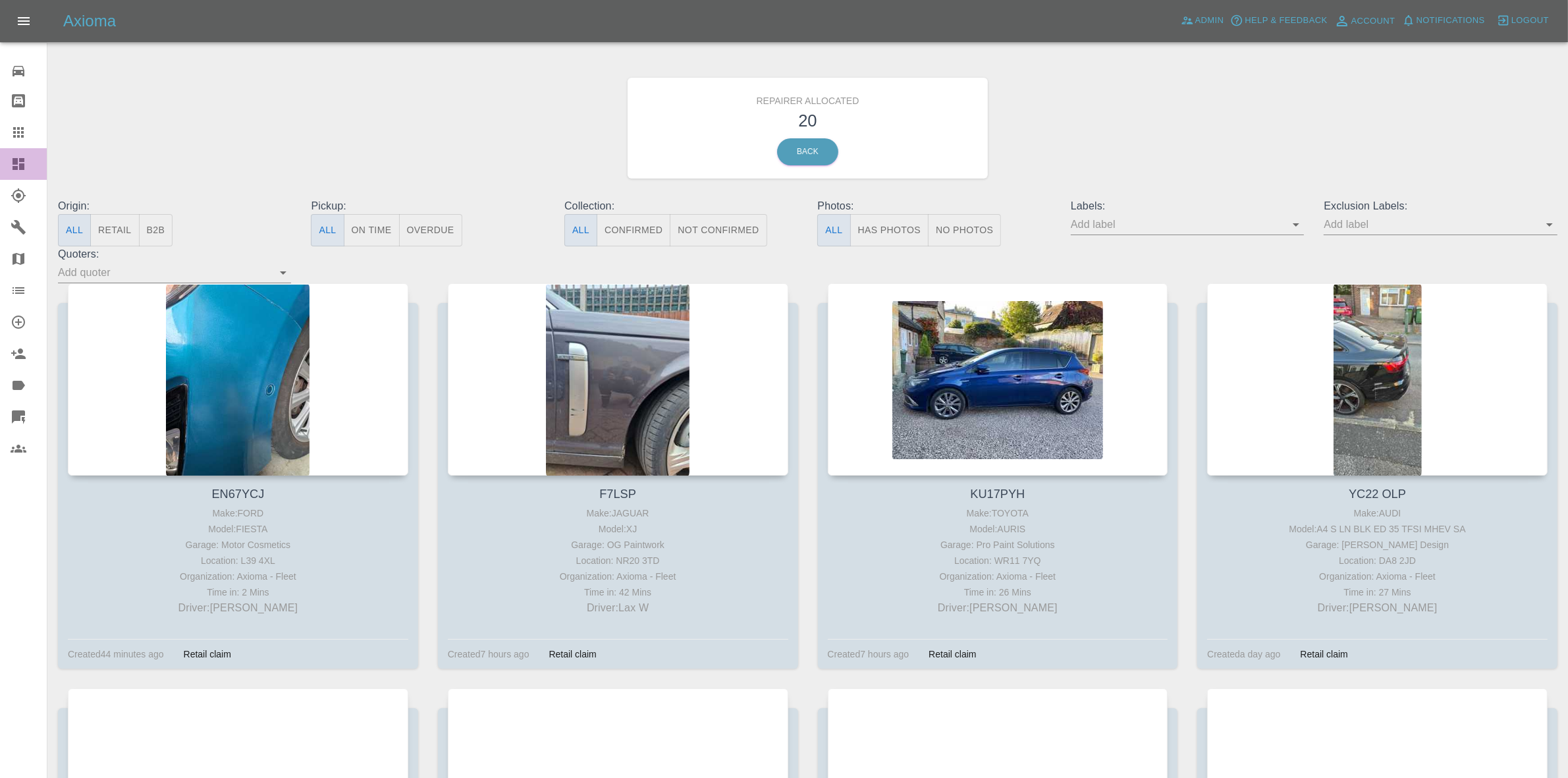
click at [0, 159] on link "Dashboard" at bounding box center [23, 163] width 46 height 32
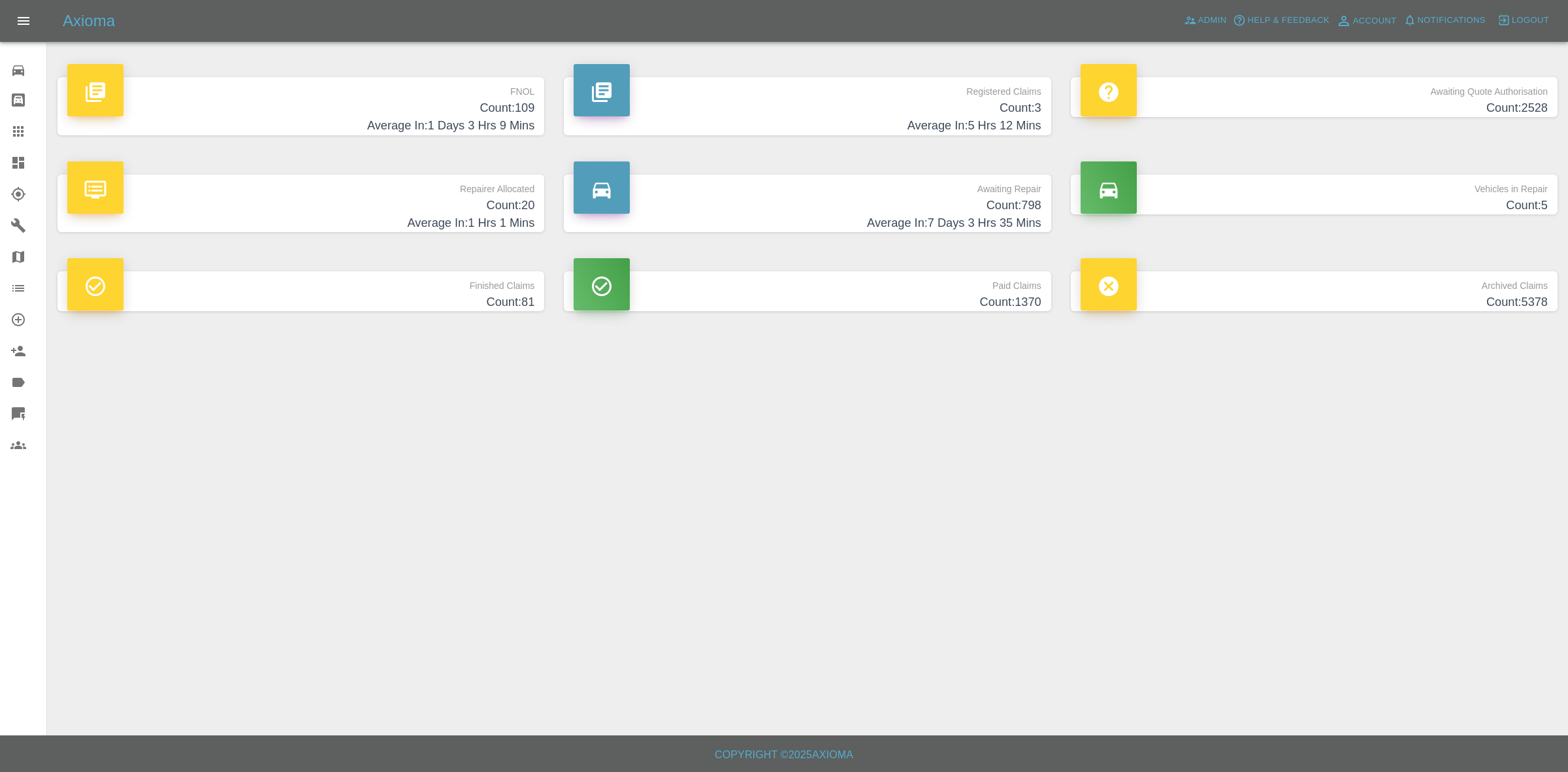
click at [0, 124] on link "Claims" at bounding box center [23, 131] width 46 height 32
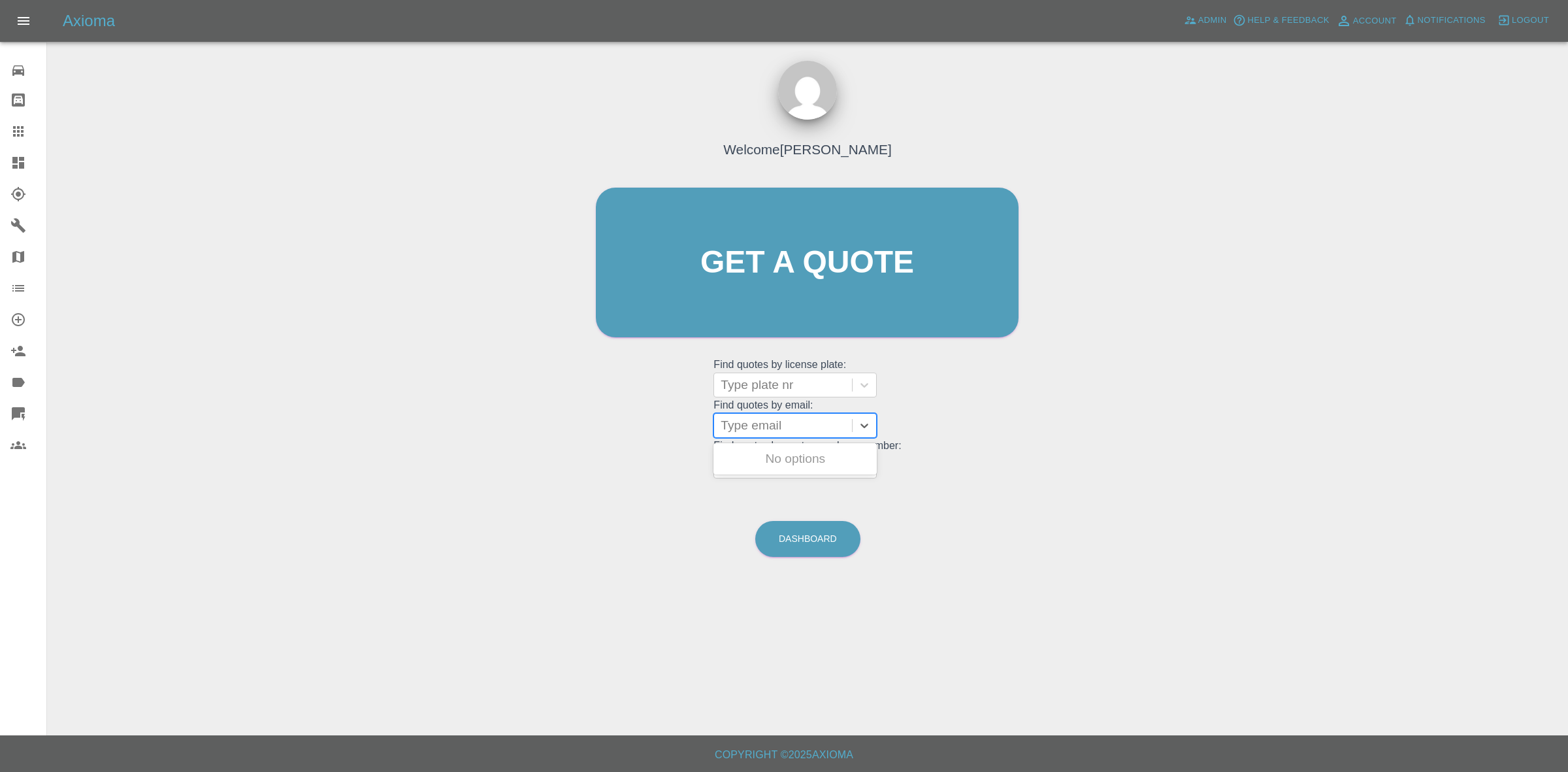
drag, startPoint x: 750, startPoint y: 420, endPoint x: 769, endPoint y: 438, distance: 26.2
click at [752, 420] on div at bounding box center [783, 425] width 125 height 18
paste input "bridgereekie@googlemail.com"
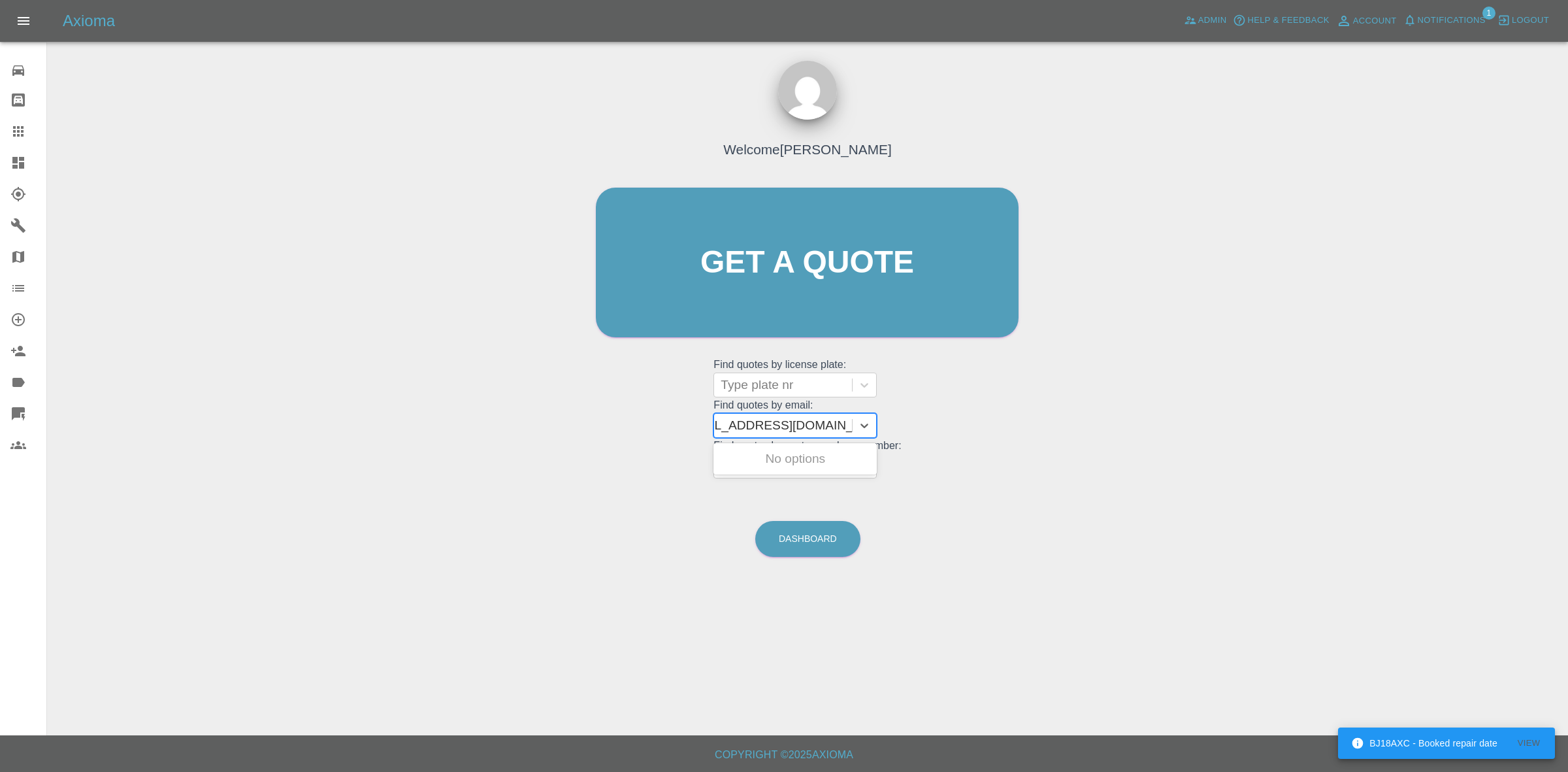
click at [839, 430] on input "bridgereekie@googlemail.com" at bounding box center [766, 424] width 173 height 15
paste input "text"
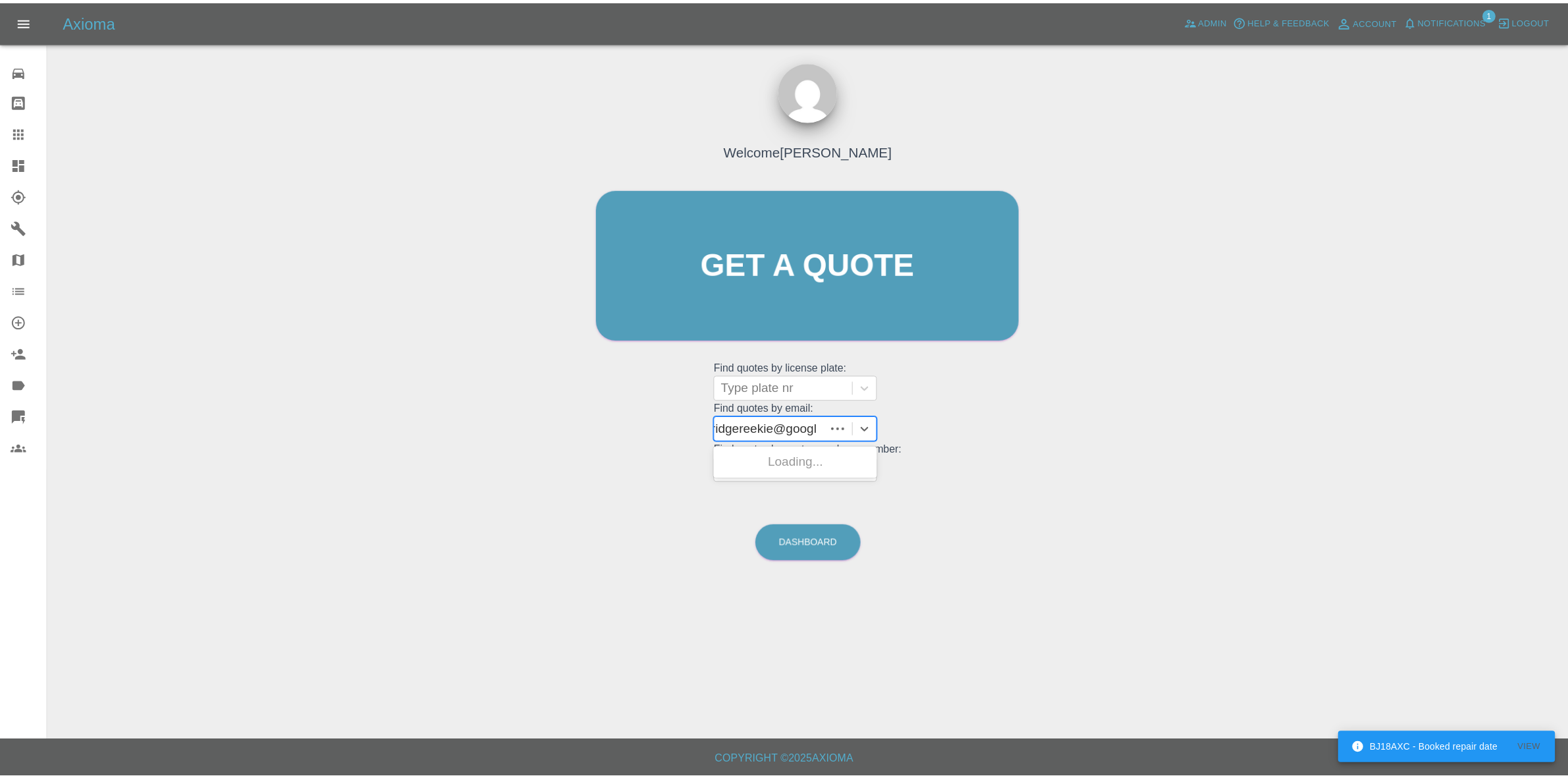
scroll to position [0, 0]
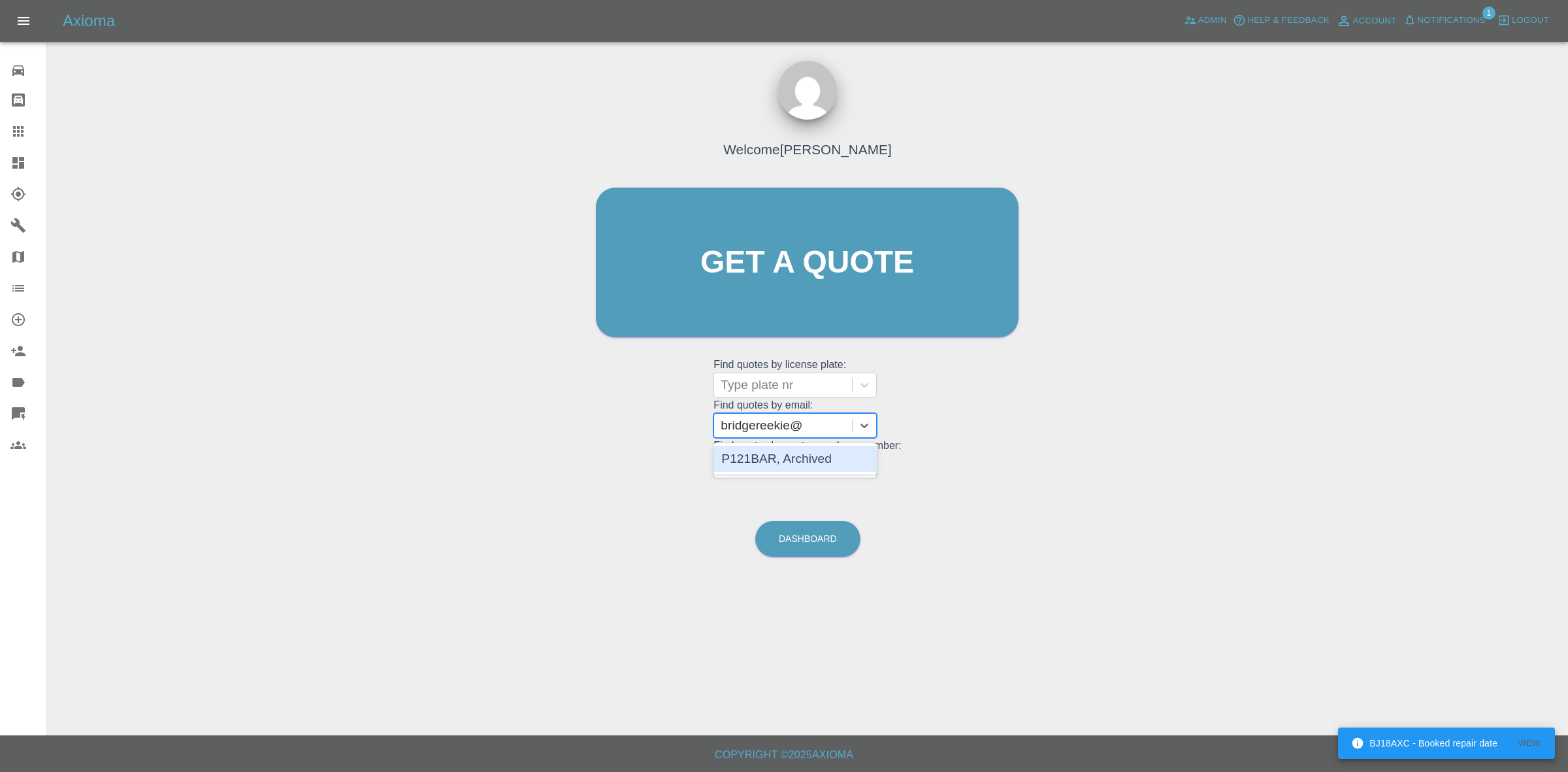
type input "bridgereekie"
click at [788, 450] on div "P121BAR, Archived" at bounding box center [794, 459] width 163 height 26
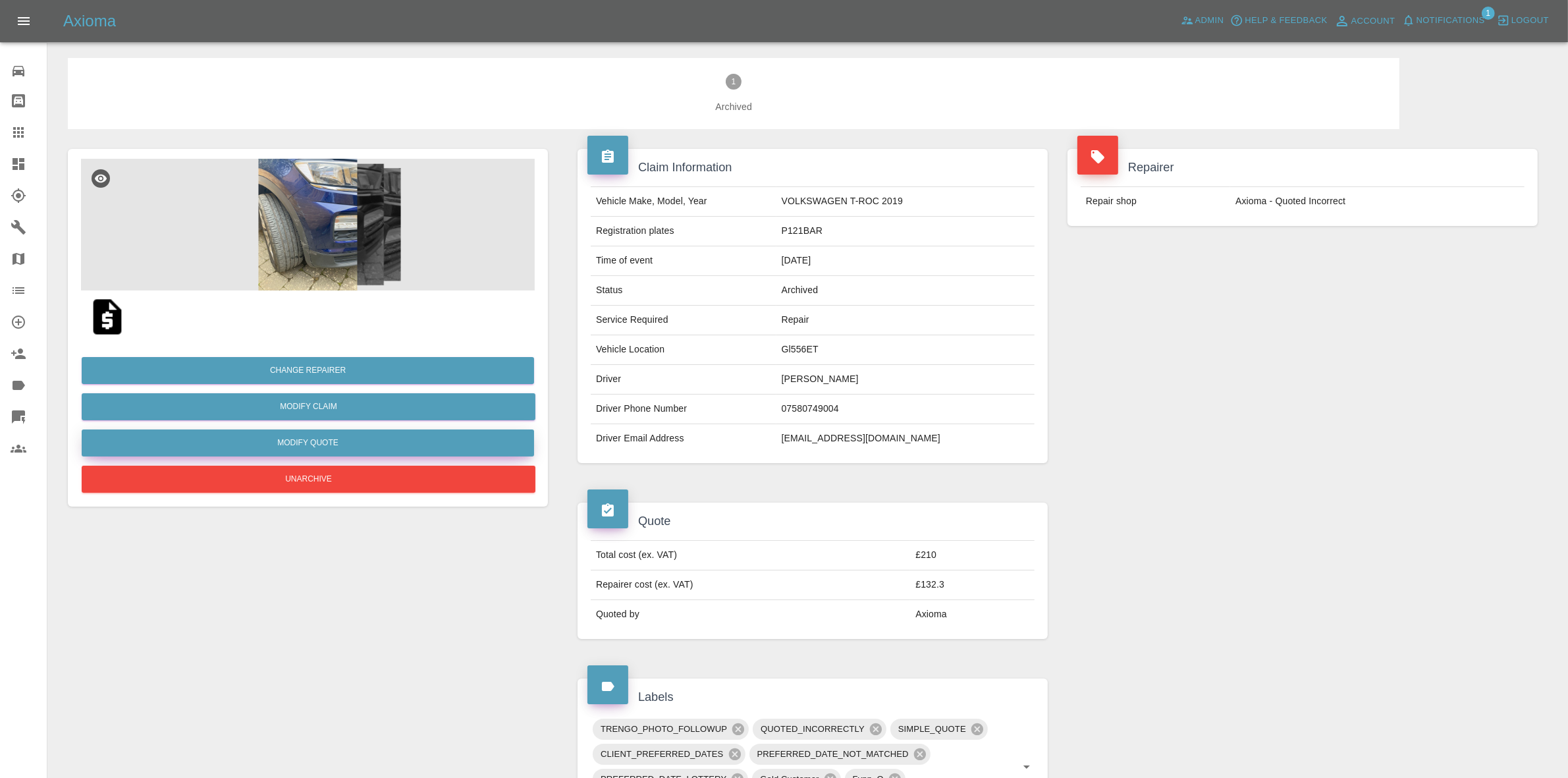
click at [304, 435] on button "Modify Quote" at bounding box center [308, 443] width 452 height 27
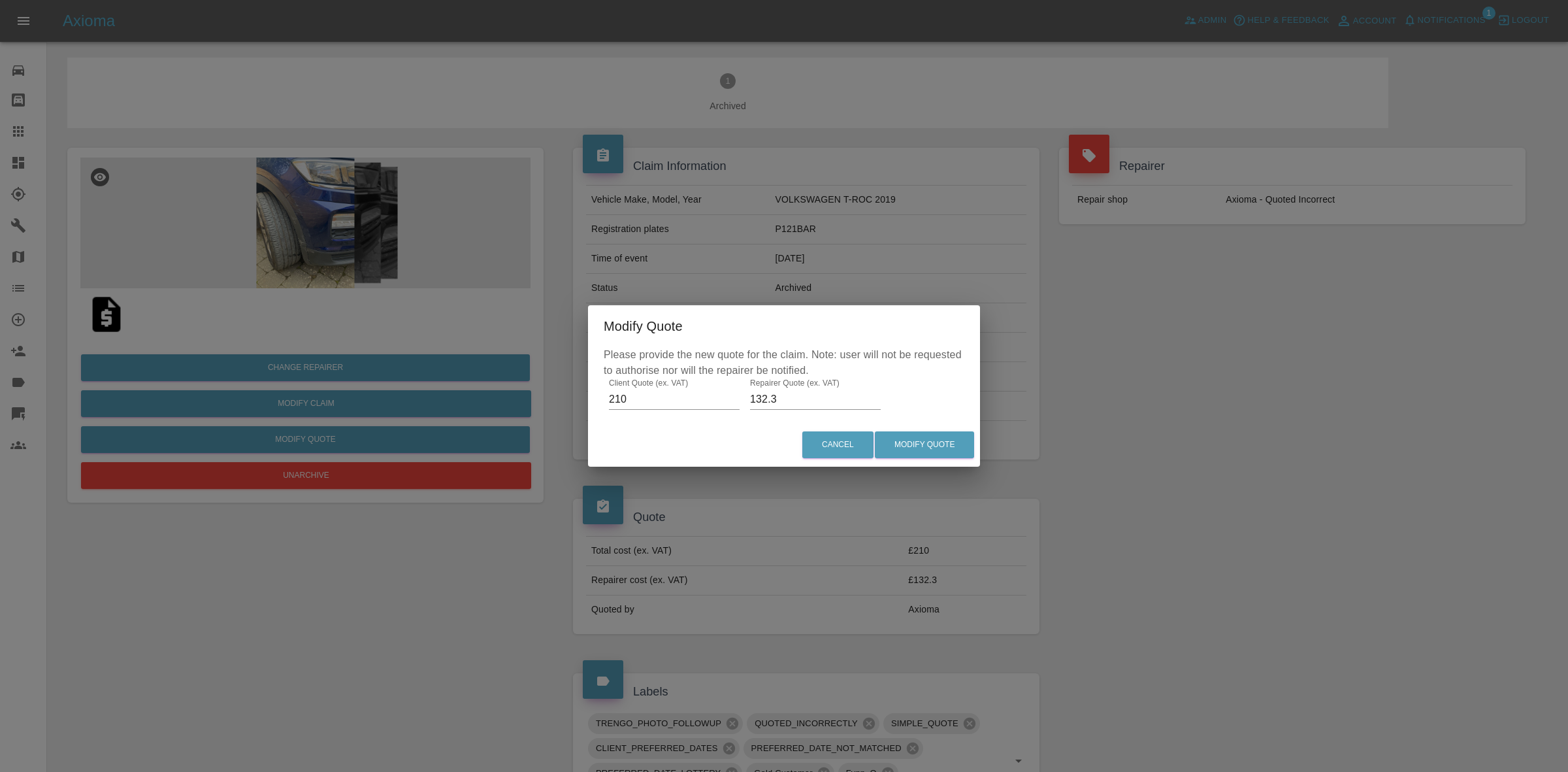
click at [612, 394] on input "210" at bounding box center [674, 399] width 131 height 21
type input "335"
click at [802, 398] on input "132.3" at bounding box center [815, 399] width 131 height 21
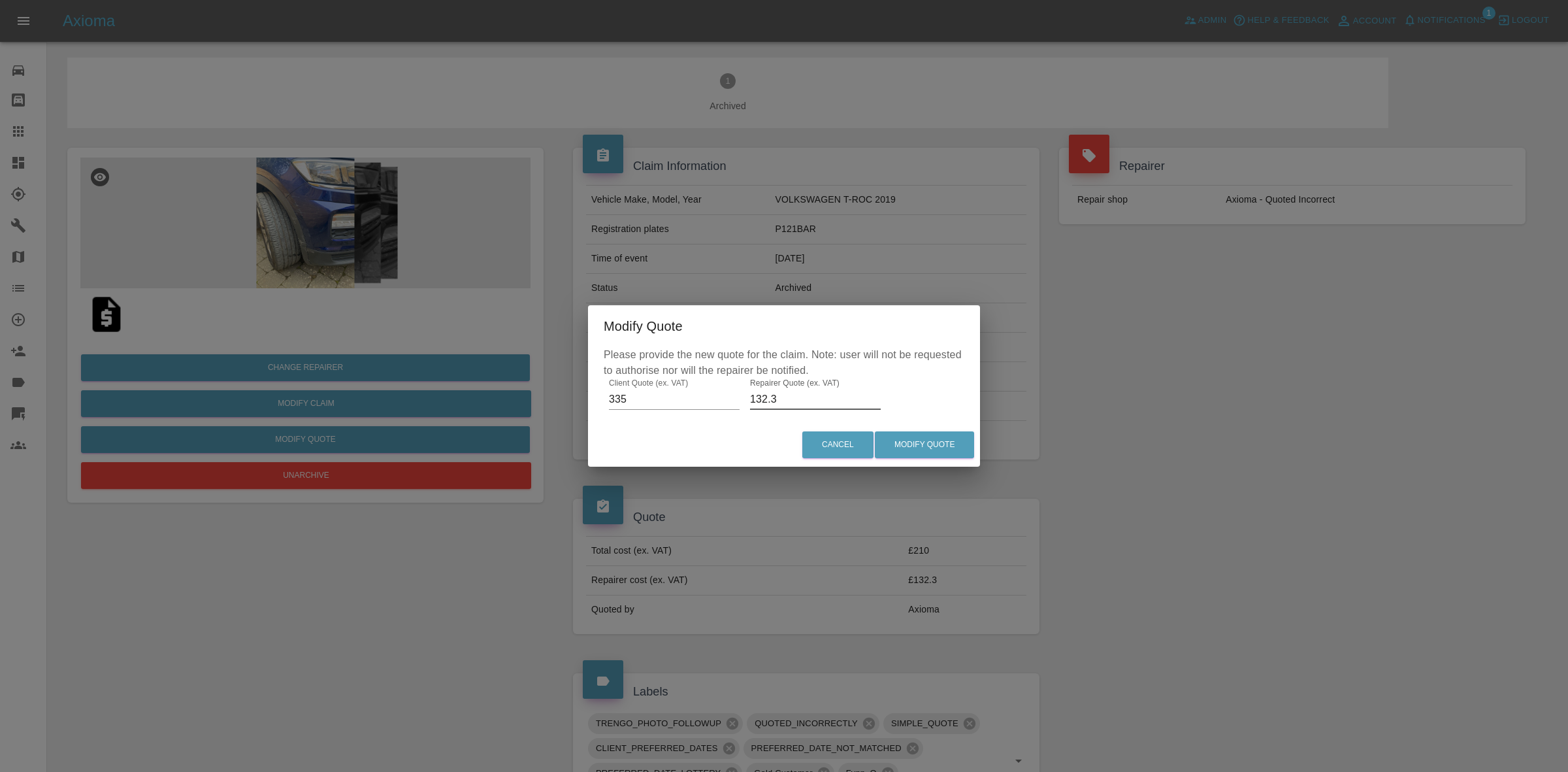
click at [802, 398] on input "132.3" at bounding box center [815, 399] width 131 height 21
type input "230"
click at [943, 446] on button "Modify Quote" at bounding box center [924, 445] width 99 height 27
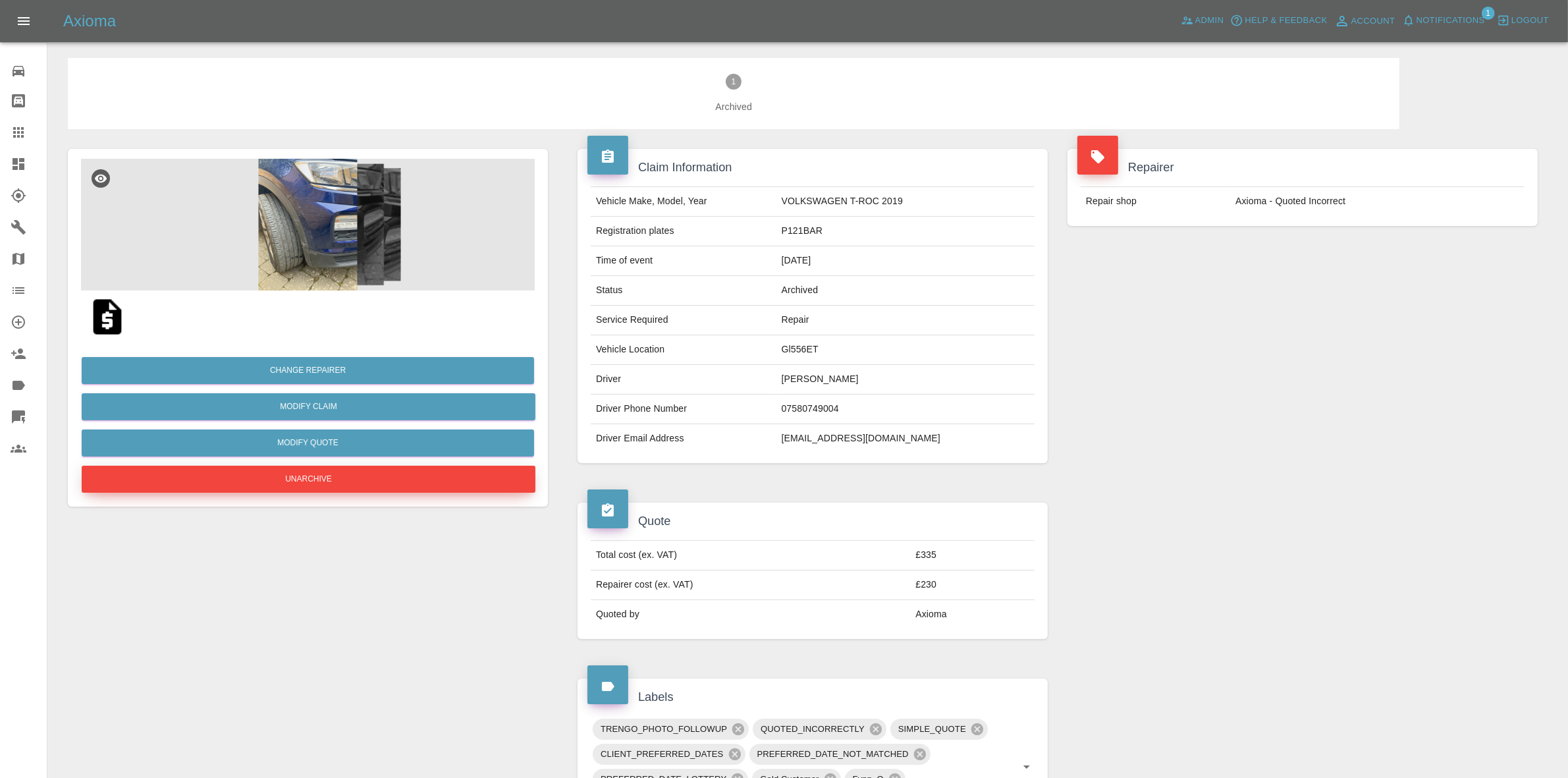
click at [274, 482] on button "Unarchive" at bounding box center [309, 479] width 454 height 27
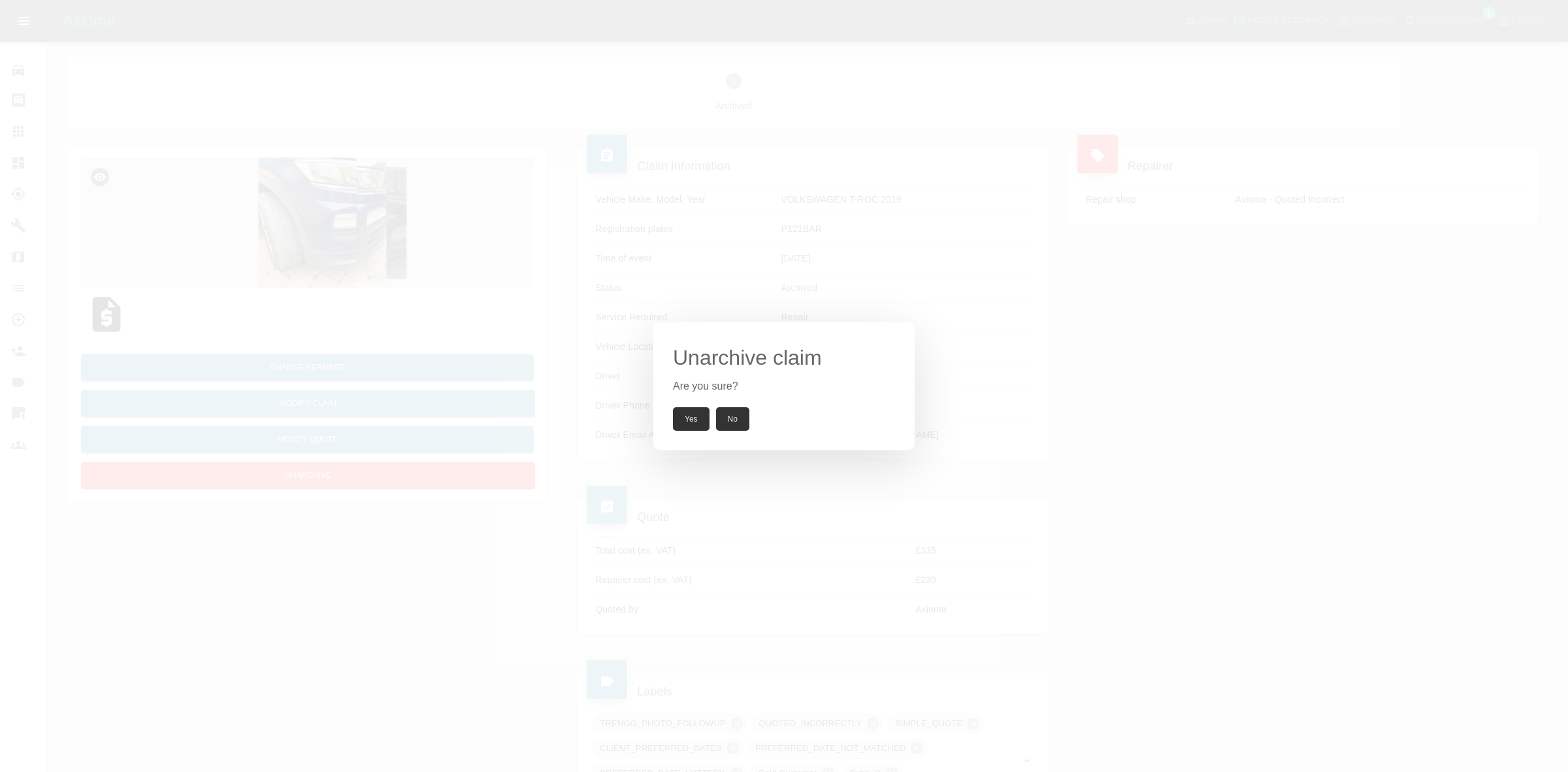
click at [684, 419] on button "Yes" at bounding box center [691, 419] width 37 height 23
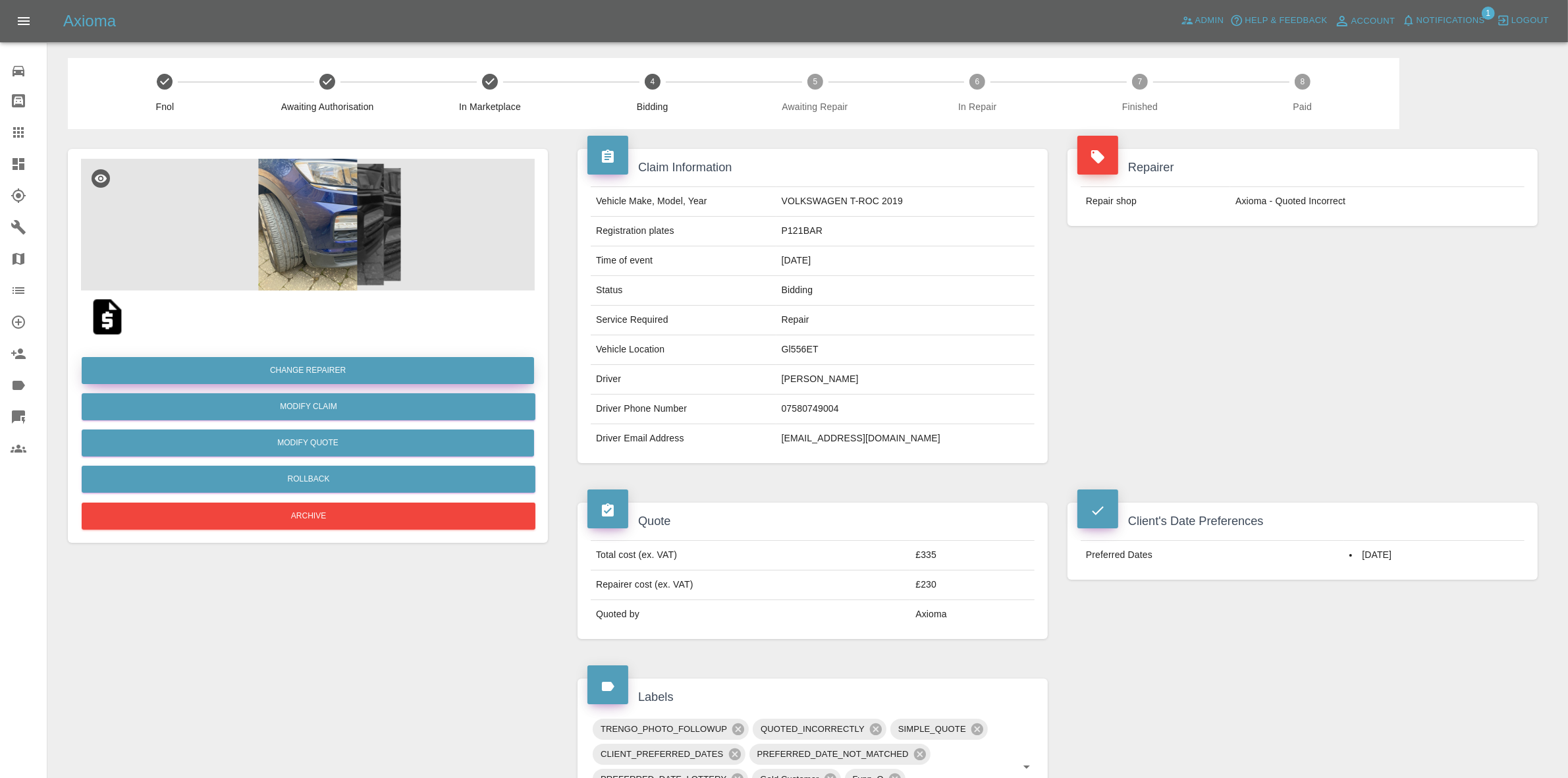
click at [305, 370] on button "Change Repairer" at bounding box center [308, 370] width 452 height 27
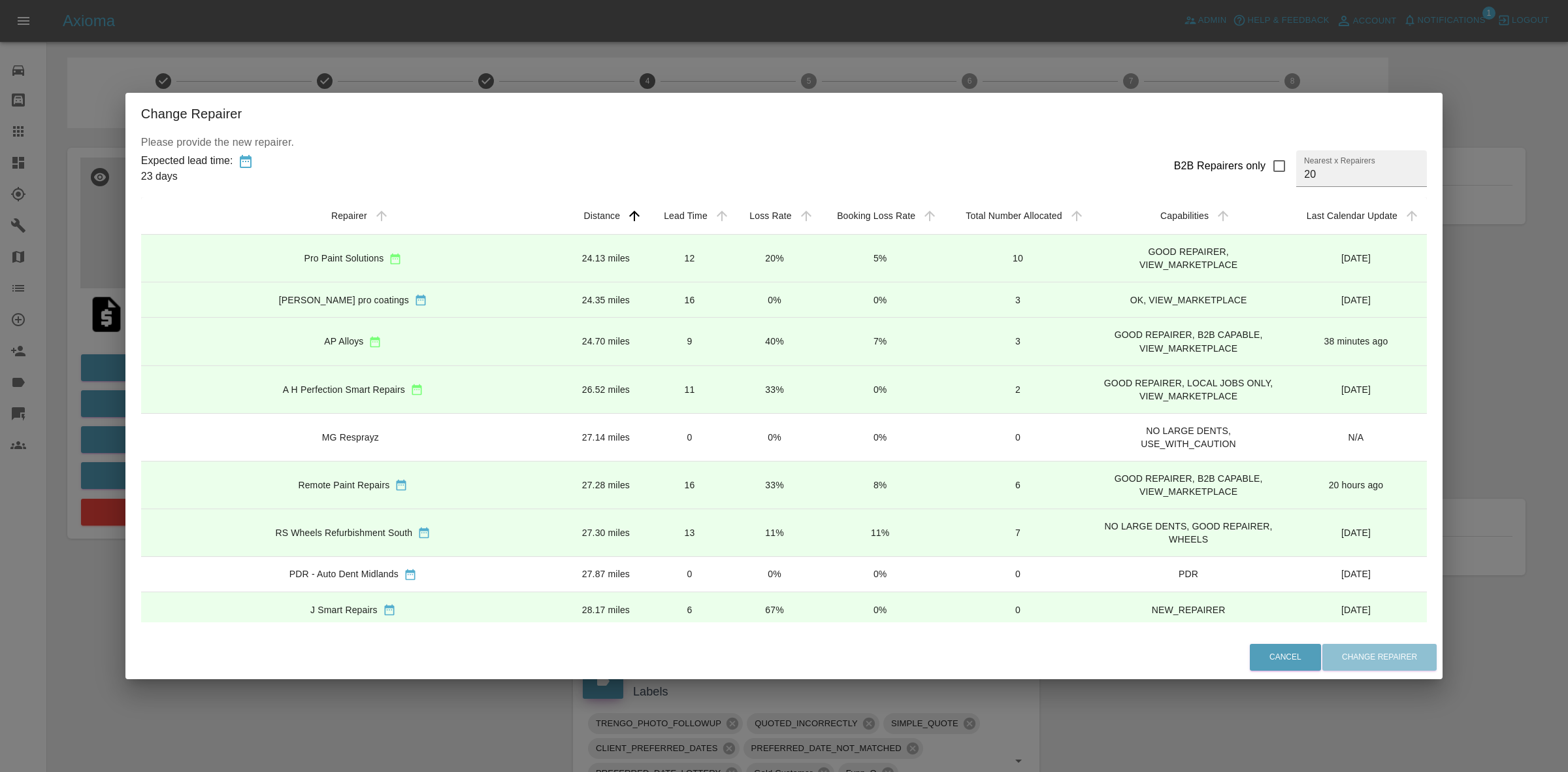
click at [732, 246] on td "20%" at bounding box center [775, 258] width 85 height 48
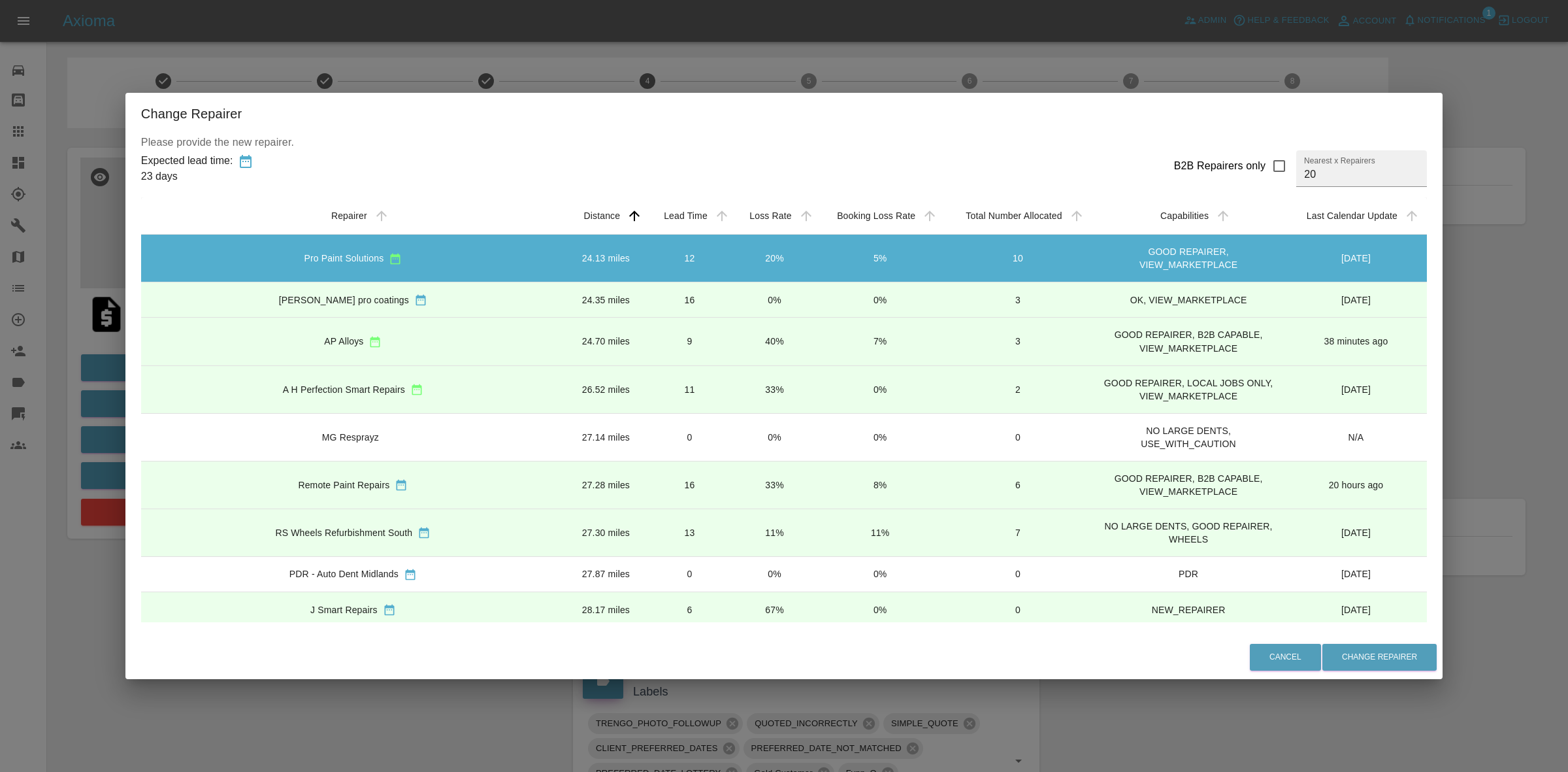
click at [1354, 640] on div "Cancel Change Repairer" at bounding box center [784, 657] width 1317 height 44
click at [1337, 656] on button "Change Repairer" at bounding box center [1379, 657] width 114 height 27
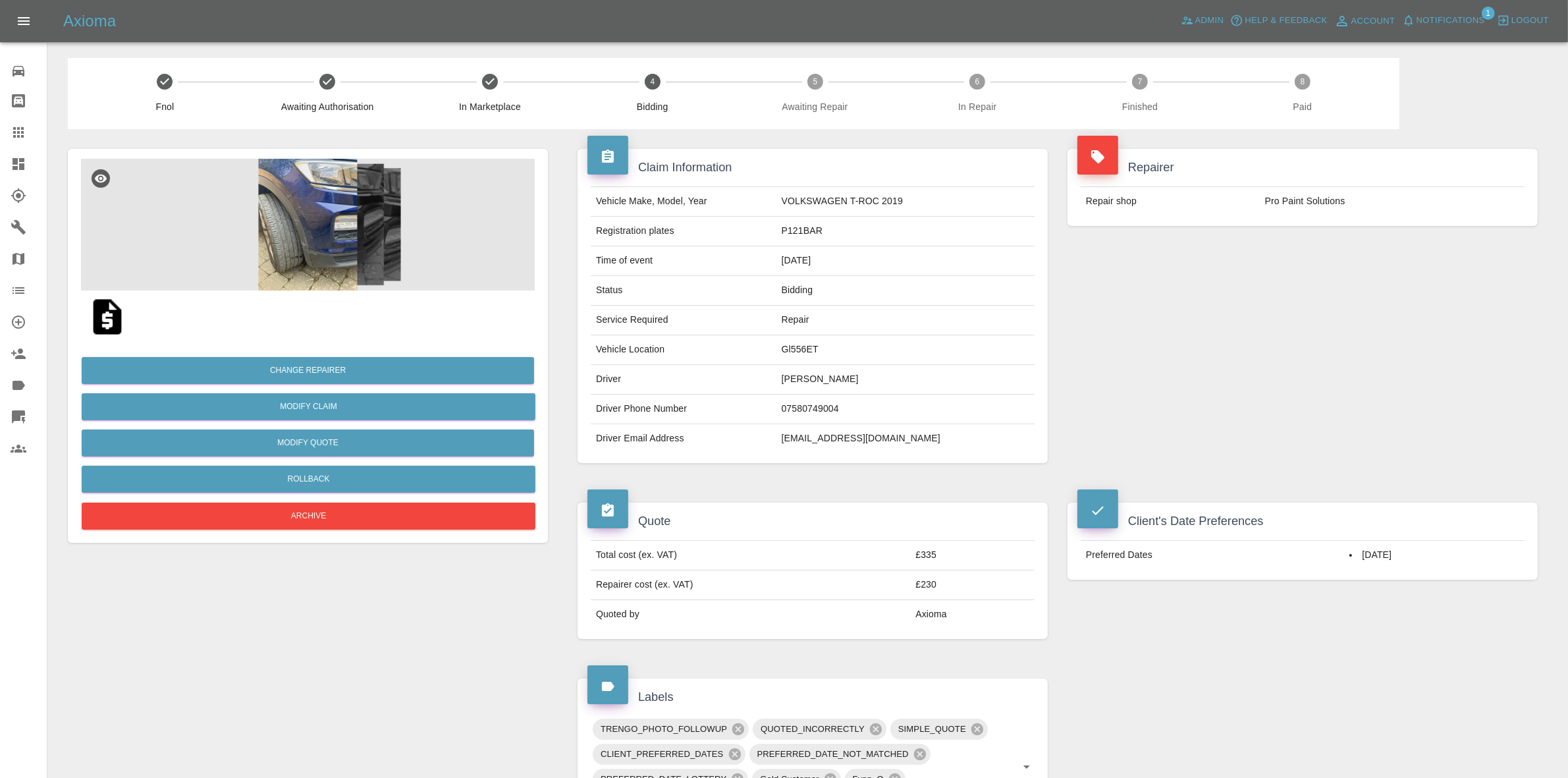
click at [1325, 330] on div "Repairer Repair shop Pro Paint Solutions" at bounding box center [1303, 306] width 490 height 354
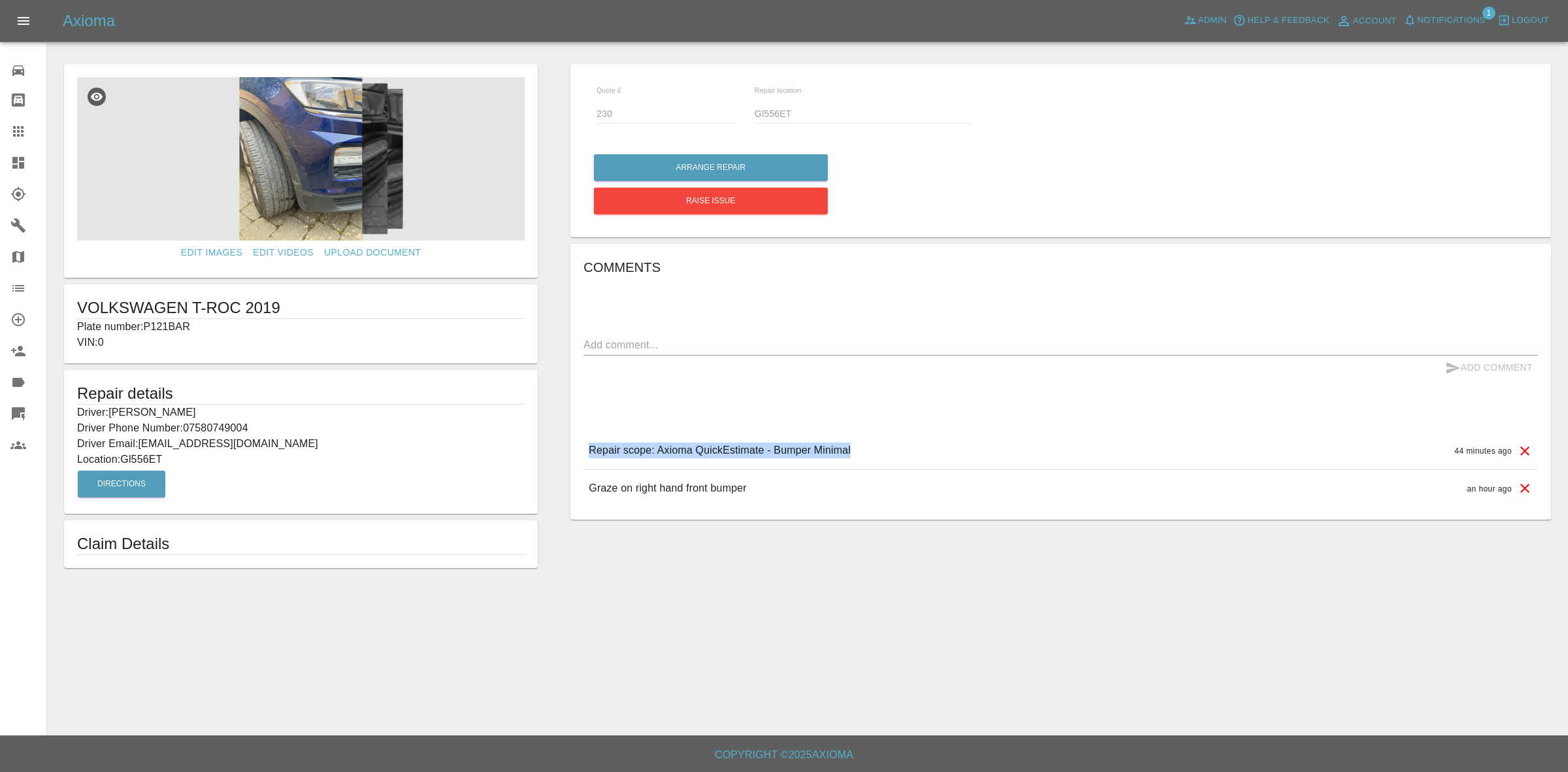
drag, startPoint x: 865, startPoint y: 448, endPoint x: 572, endPoint y: 445, distance: 293.0
click at [572, 445] on div "Comments x Add Comment Repair scope: Axioma QuickEstimate - Bumper Minimal 44 m…" at bounding box center [1060, 382] width 981 height 276
click at [665, 396] on div "Comments x Add Comment Repair scope: Axioma QuickEstimate - Bumper Minimal 44 m…" at bounding box center [1061, 381] width 955 height 250
click at [661, 344] on textarea at bounding box center [1061, 344] width 955 height 15
type textarea "Front bumper + wing + Trim"
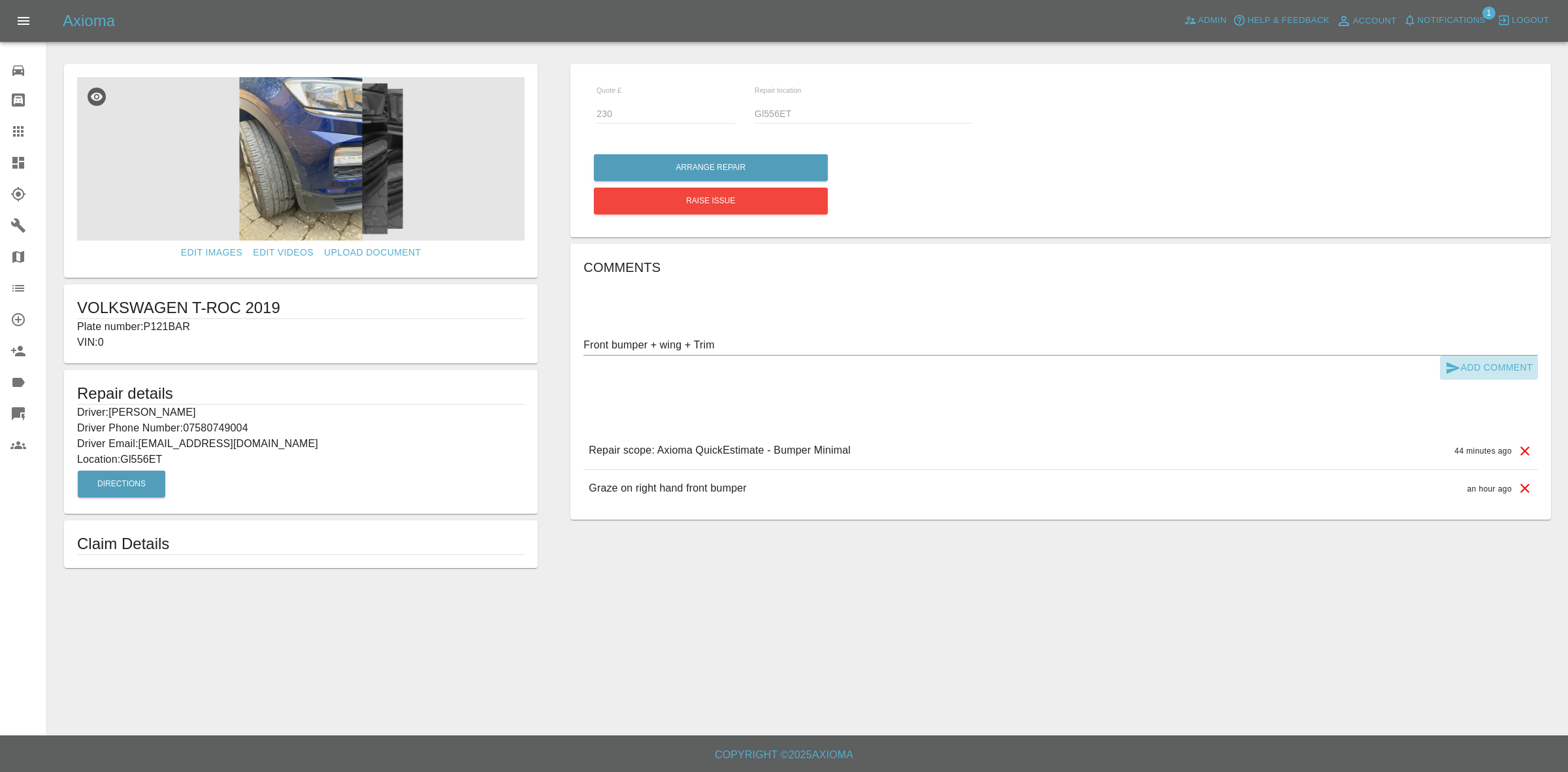
click at [1466, 364] on button "Add Comment" at bounding box center [1489, 368] width 98 height 24
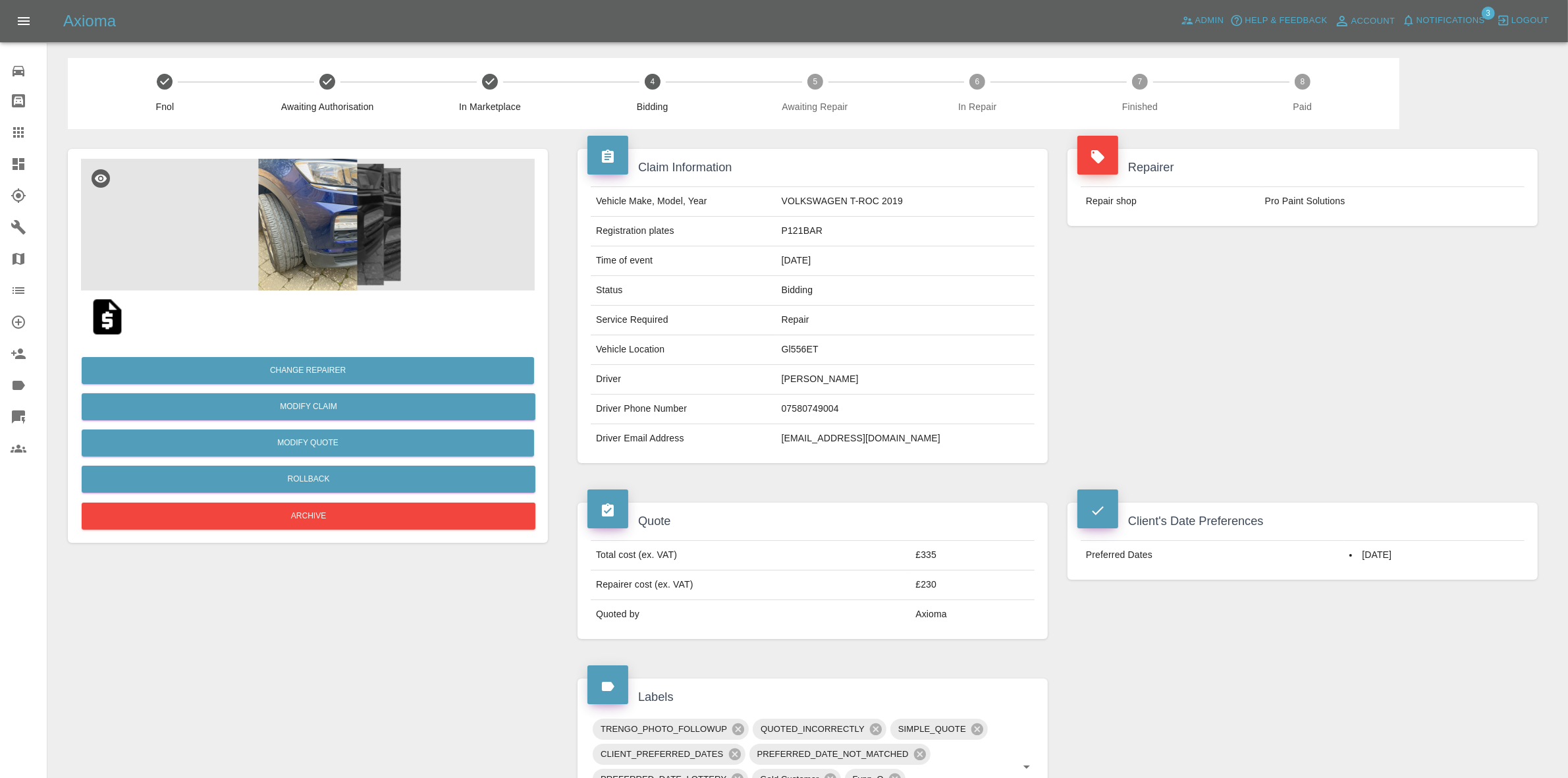
click at [1435, 22] on span "Notifications" at bounding box center [1450, 21] width 68 height 15
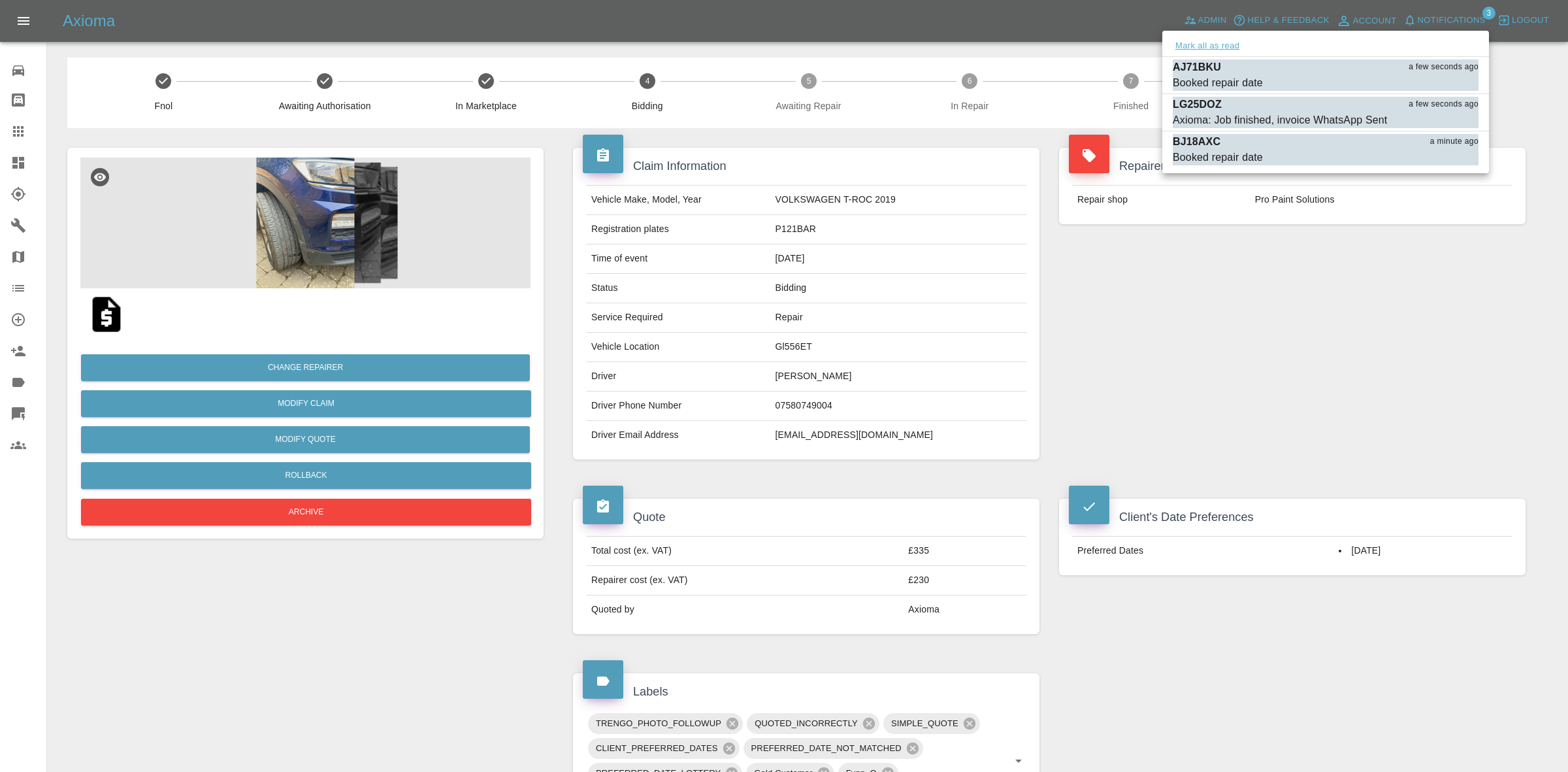
click at [1219, 46] on button "Mark all as read" at bounding box center [1207, 46] width 69 height 15
click at [1285, 223] on div at bounding box center [784, 386] width 1568 height 772
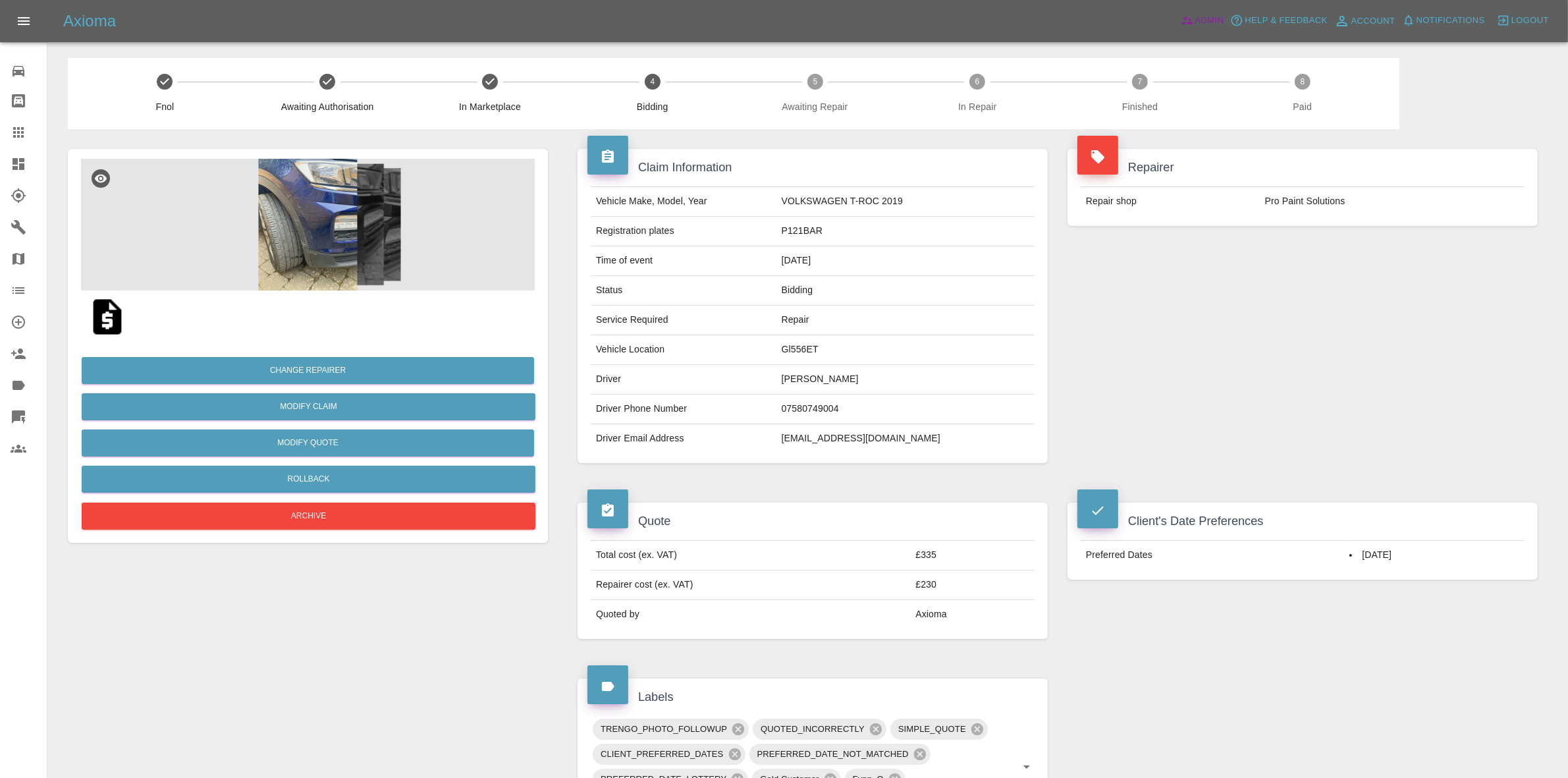
click at [1213, 25] on span "Admin" at bounding box center [1209, 21] width 29 height 15
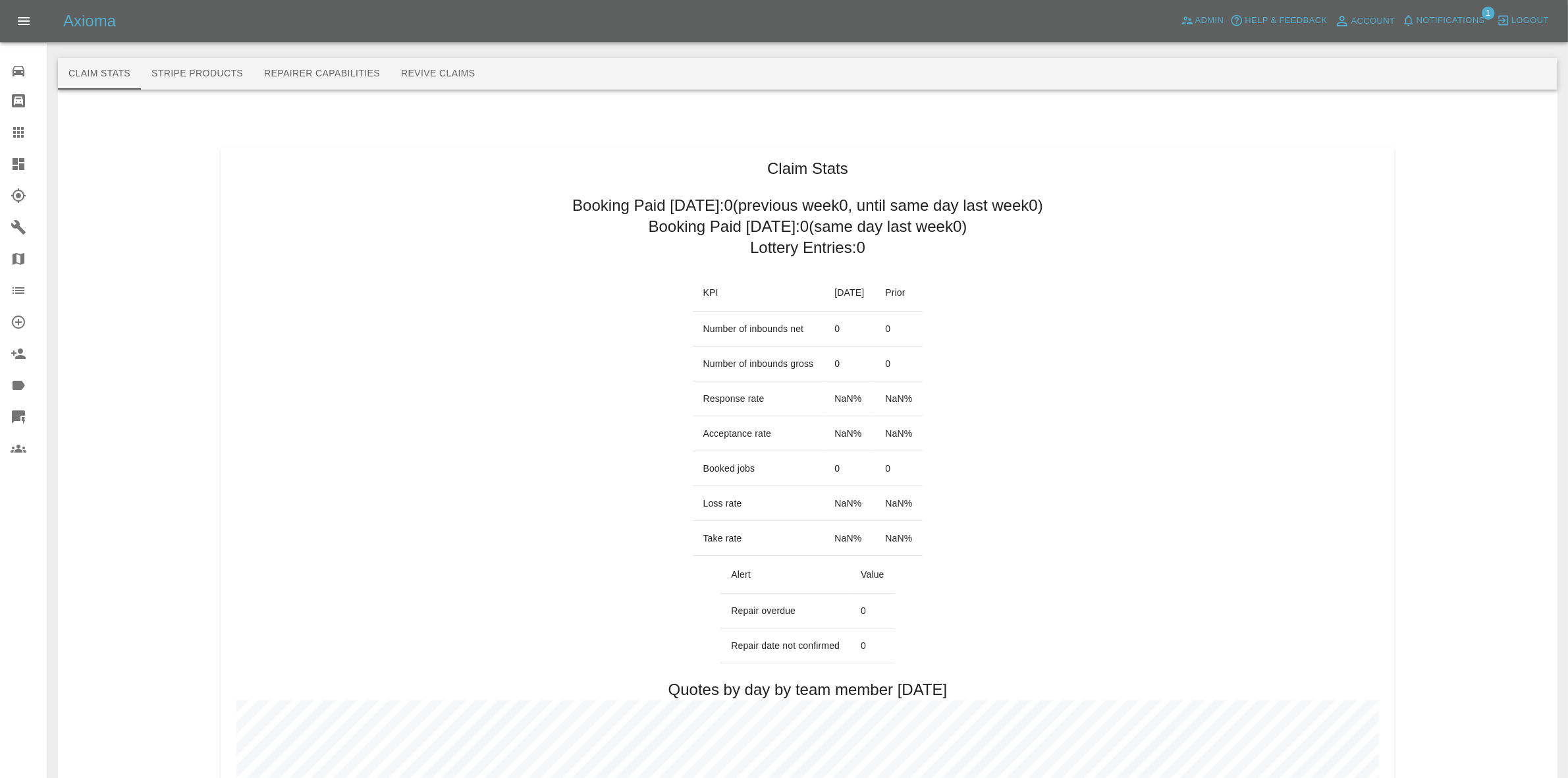
click at [1488, 20] on button "Notifications" at bounding box center [1444, 21] width 90 height 20
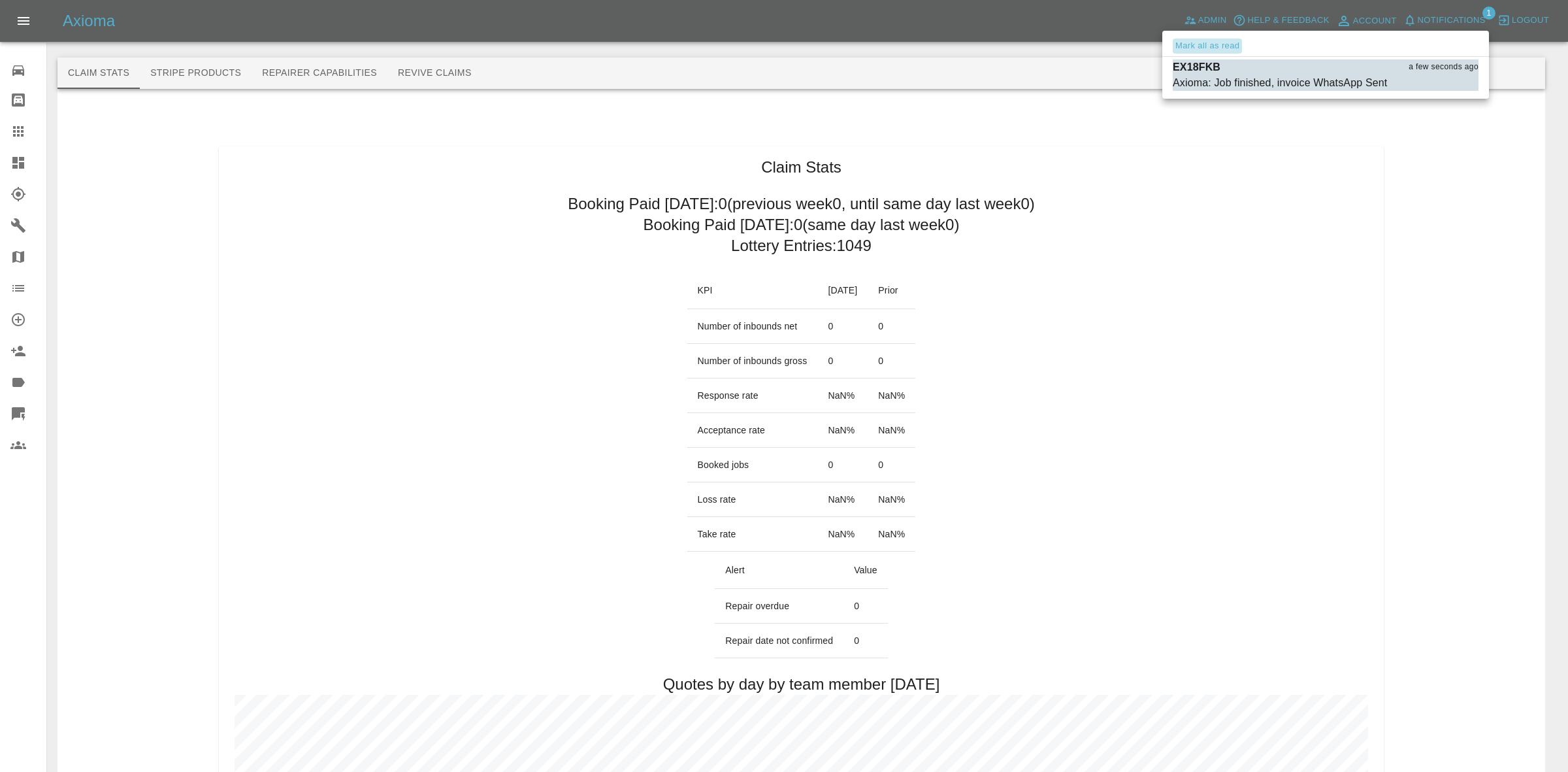
drag, startPoint x: 1210, startPoint y: 38, endPoint x: 1268, endPoint y: 104, distance: 87.9
click at [1210, 42] on button "Mark all as read" at bounding box center [1207, 46] width 69 height 15
click at [1391, 263] on div at bounding box center [784, 386] width 1568 height 772
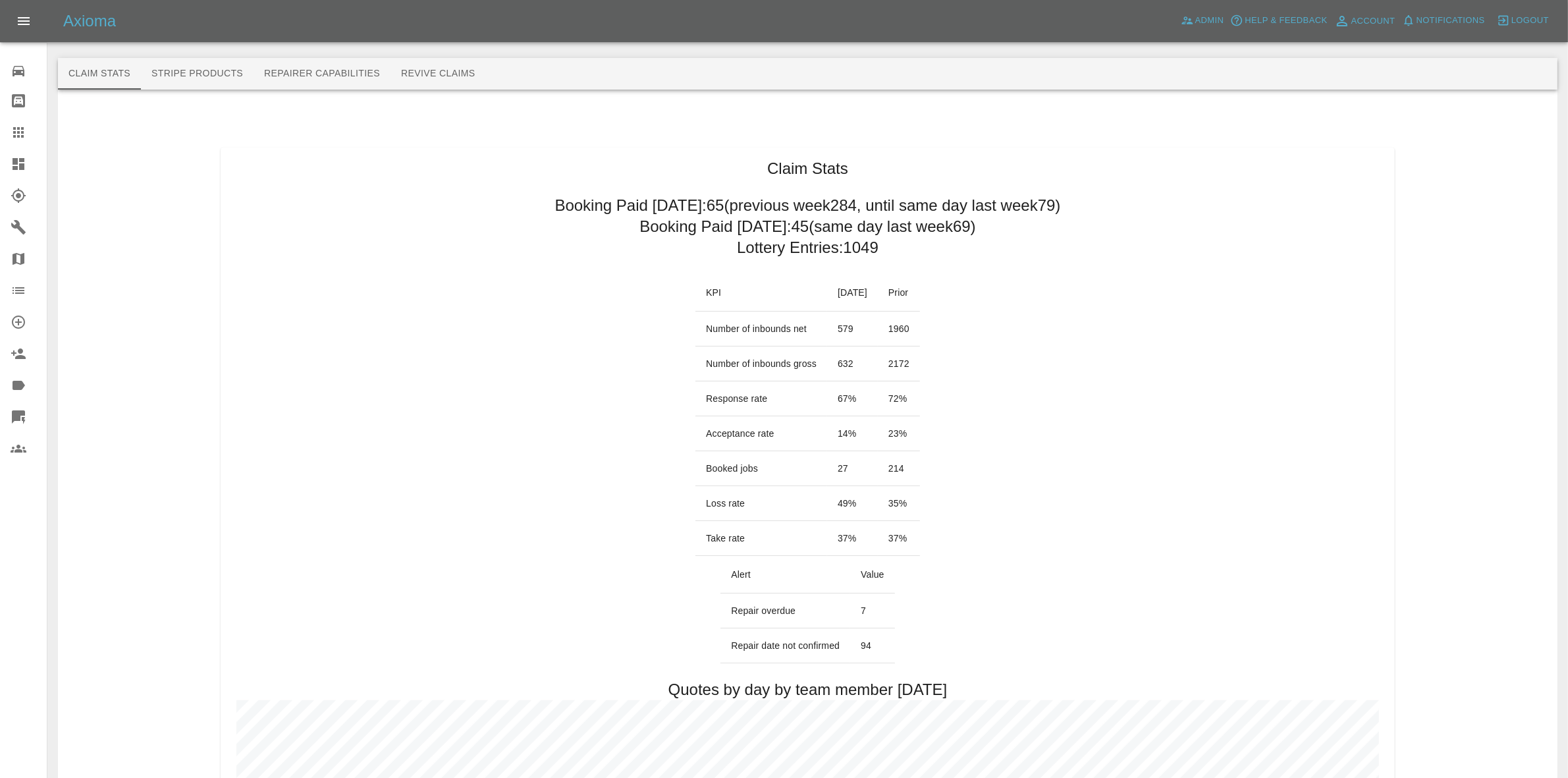
click at [0, 158] on link "Dashboard" at bounding box center [23, 163] width 46 height 32
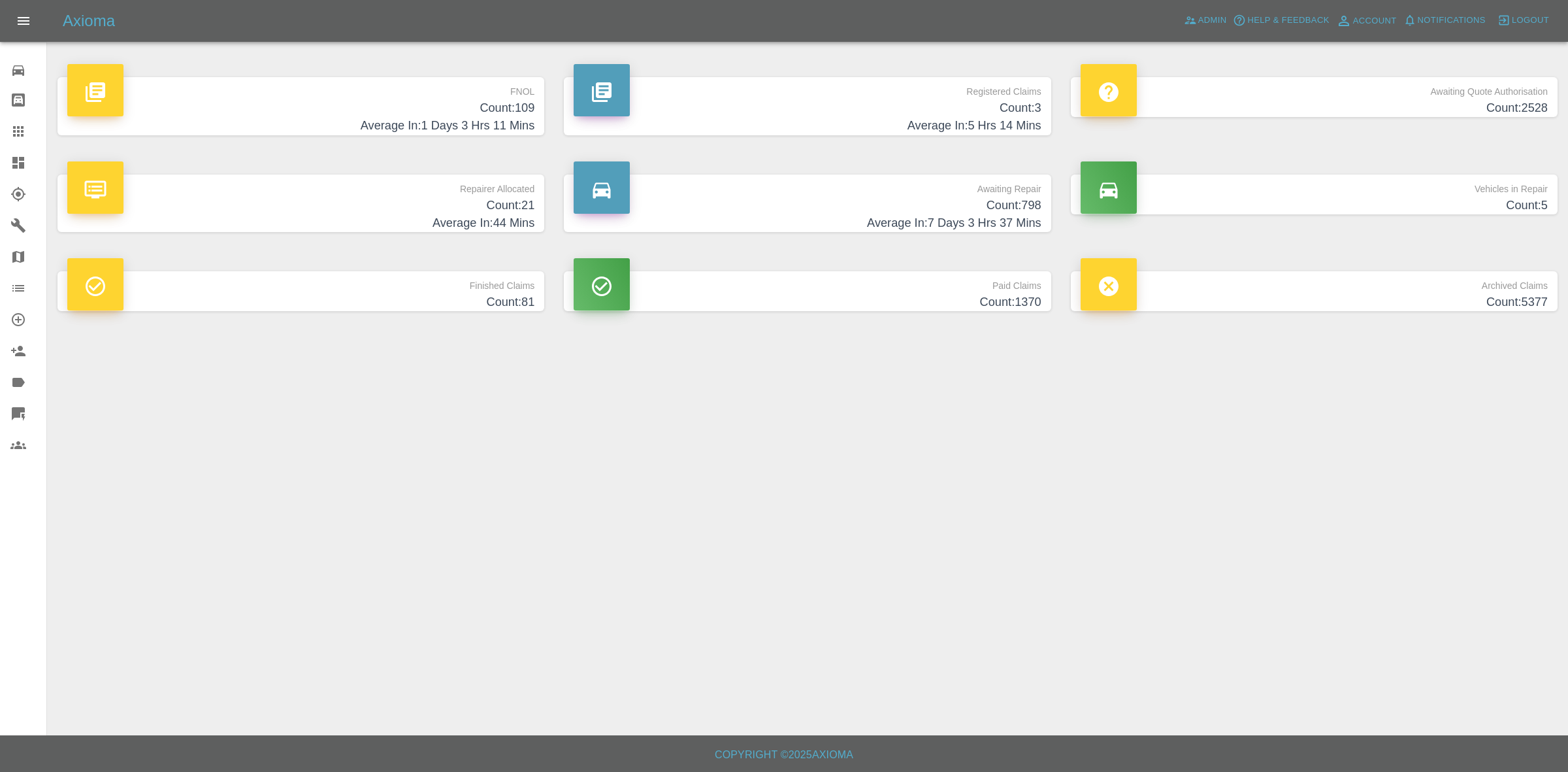
click at [327, 211] on h4 "Count: 21" at bounding box center [301, 205] width 467 height 18
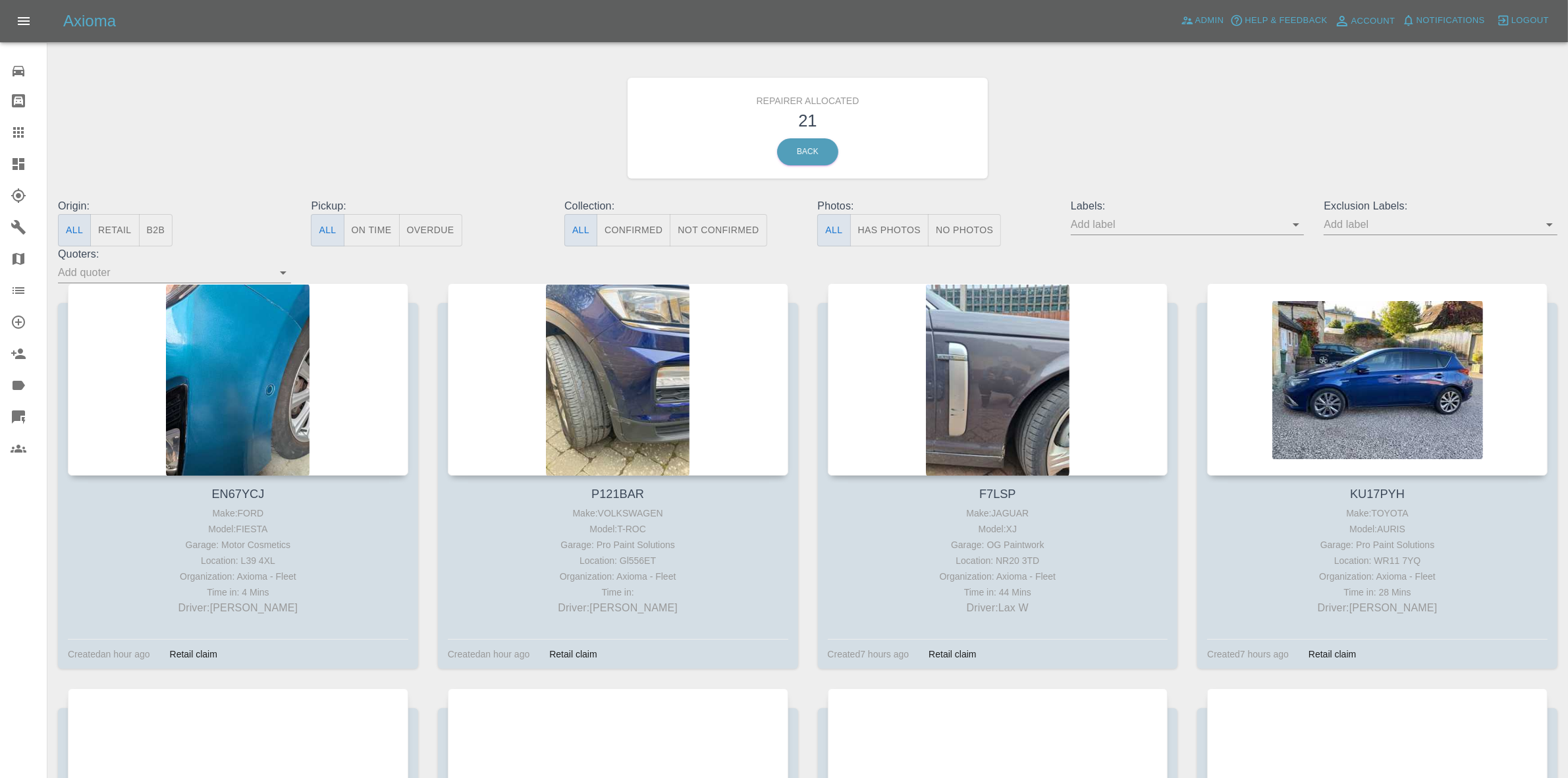
click at [126, 227] on button "Retail" at bounding box center [114, 231] width 49 height 33
click at [0, 166] on link "Dashboard" at bounding box center [23, 163] width 46 height 32
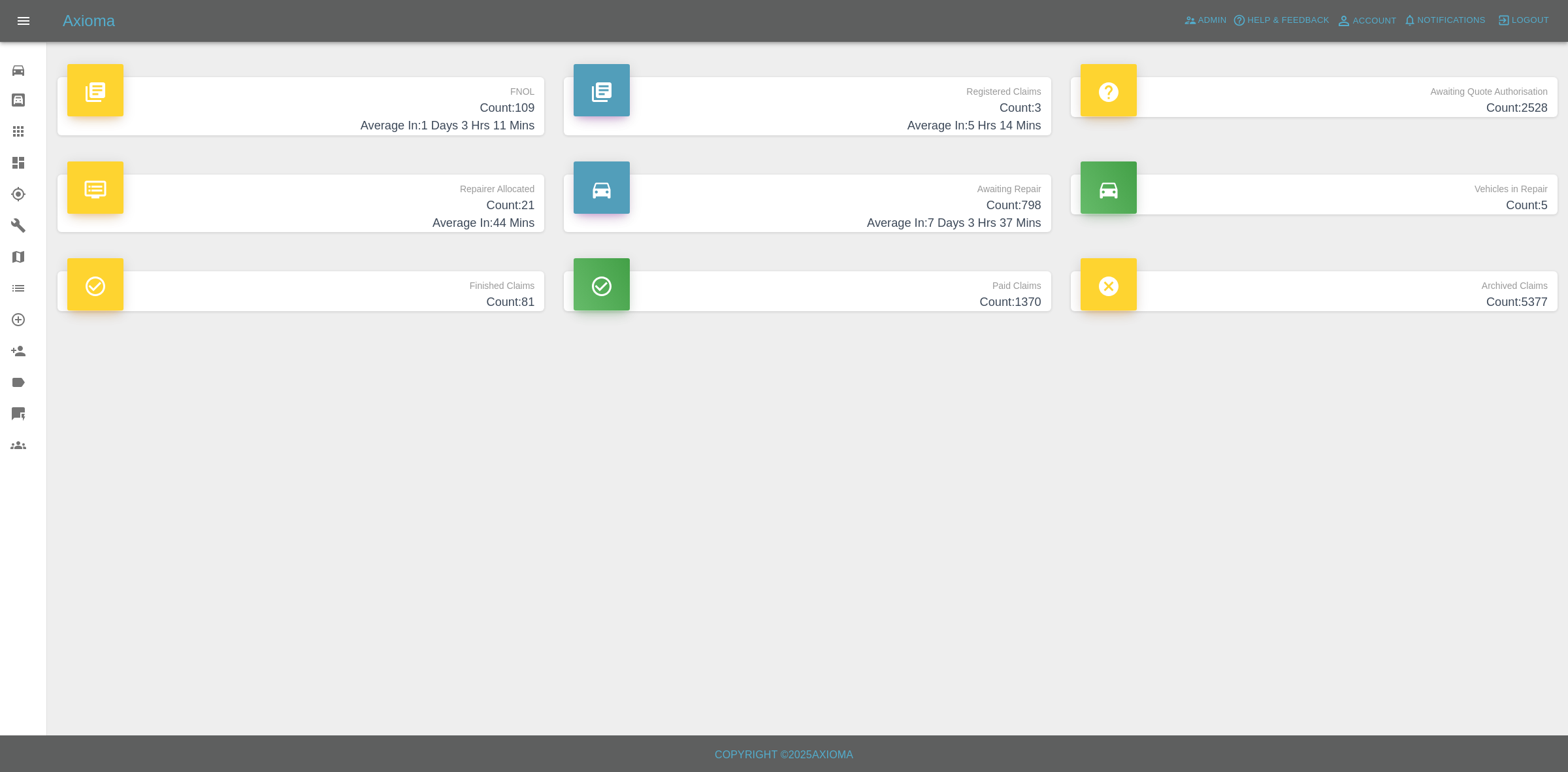
click at [5, 134] on link "Claims" at bounding box center [23, 131] width 46 height 32
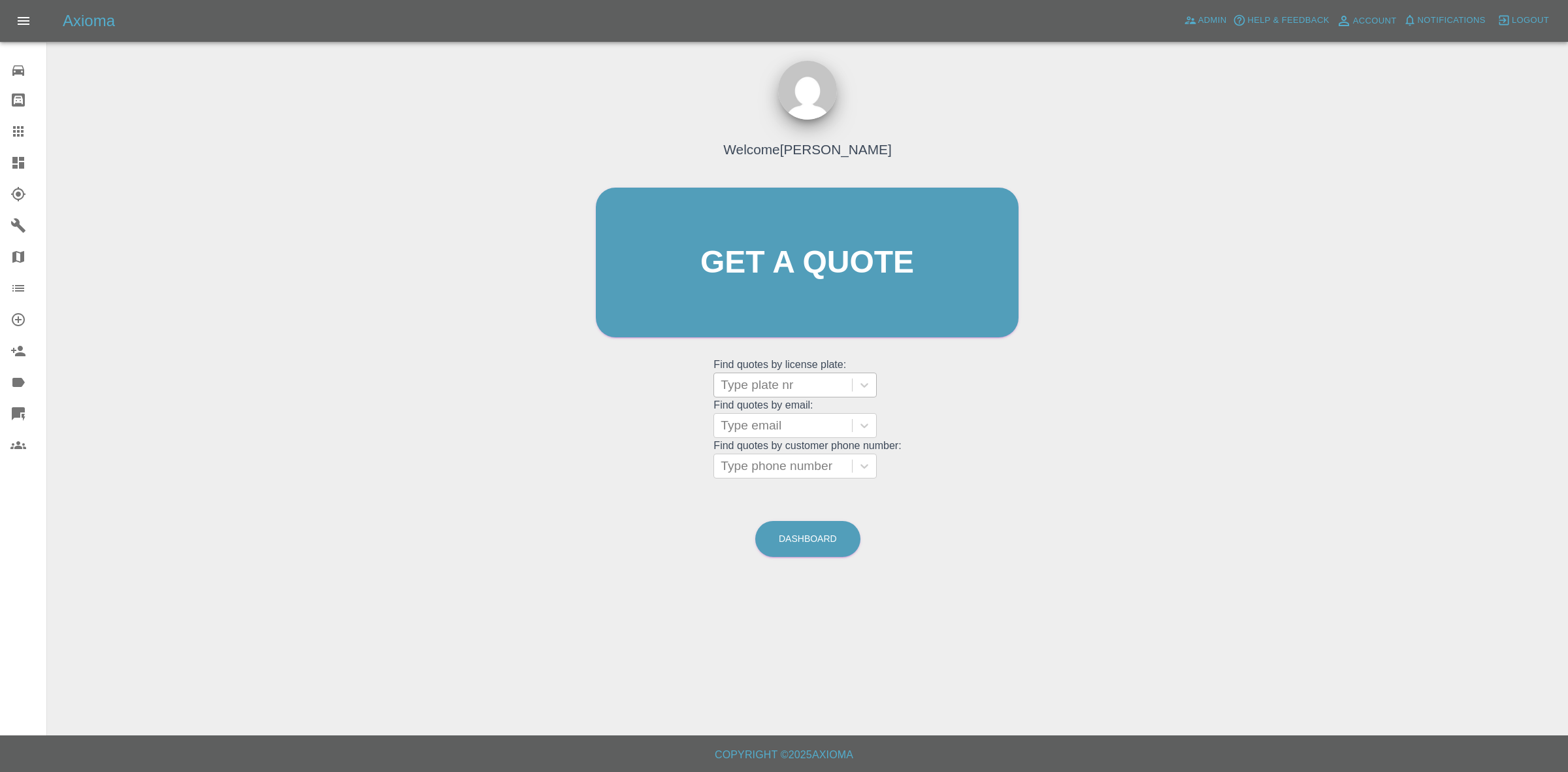
click at [762, 395] on div "Type plate nr" at bounding box center [783, 385] width 138 height 23
paste input "P121BAR"
type input "P121BAR"
click at [768, 409] on div "P121BAR, Bidding" at bounding box center [794, 418] width 163 height 26
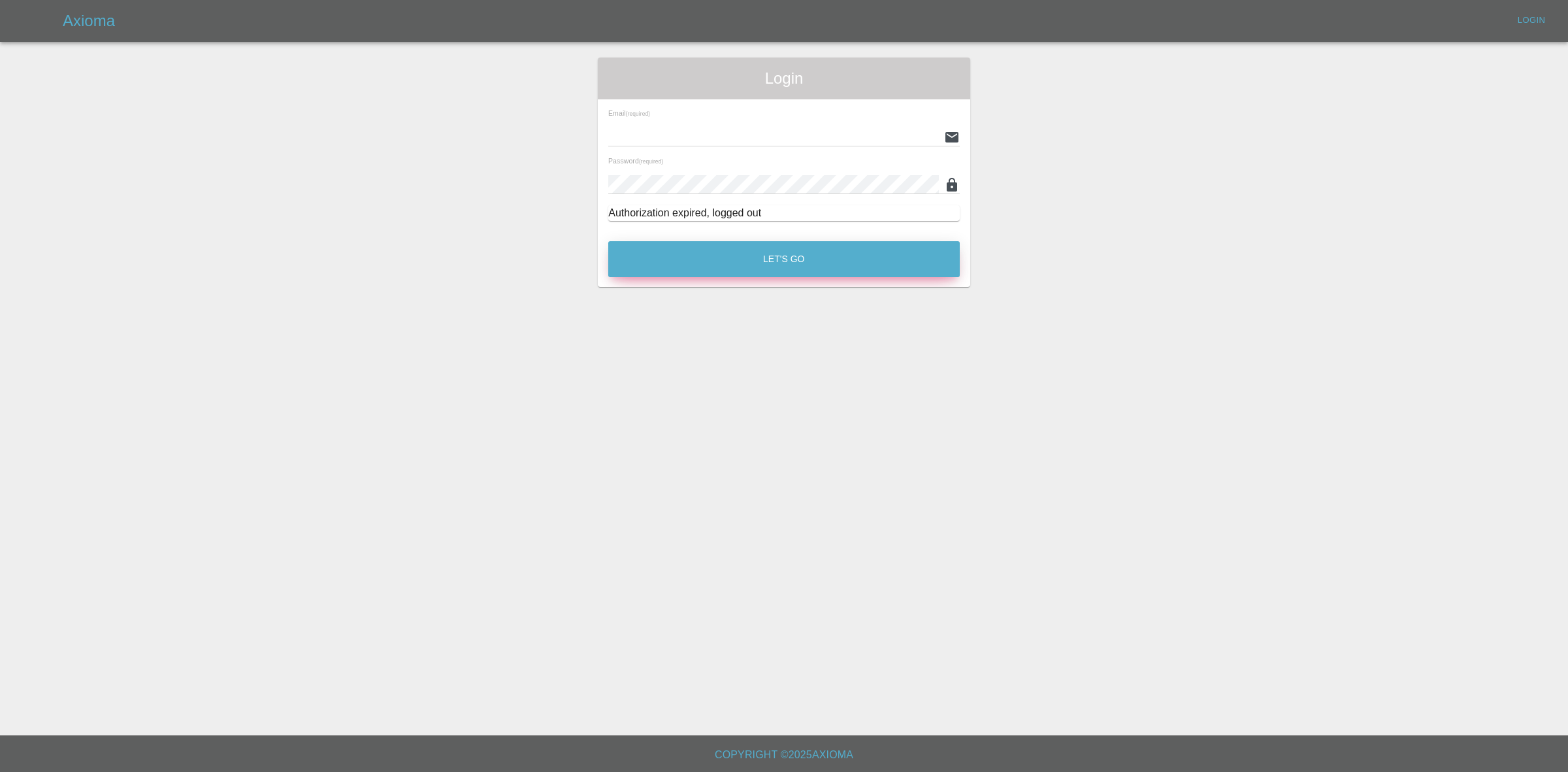
type input "[EMAIL_ADDRESS][DOMAIN_NAME]"
click at [775, 250] on button "Let's Go" at bounding box center [784, 259] width 351 height 36
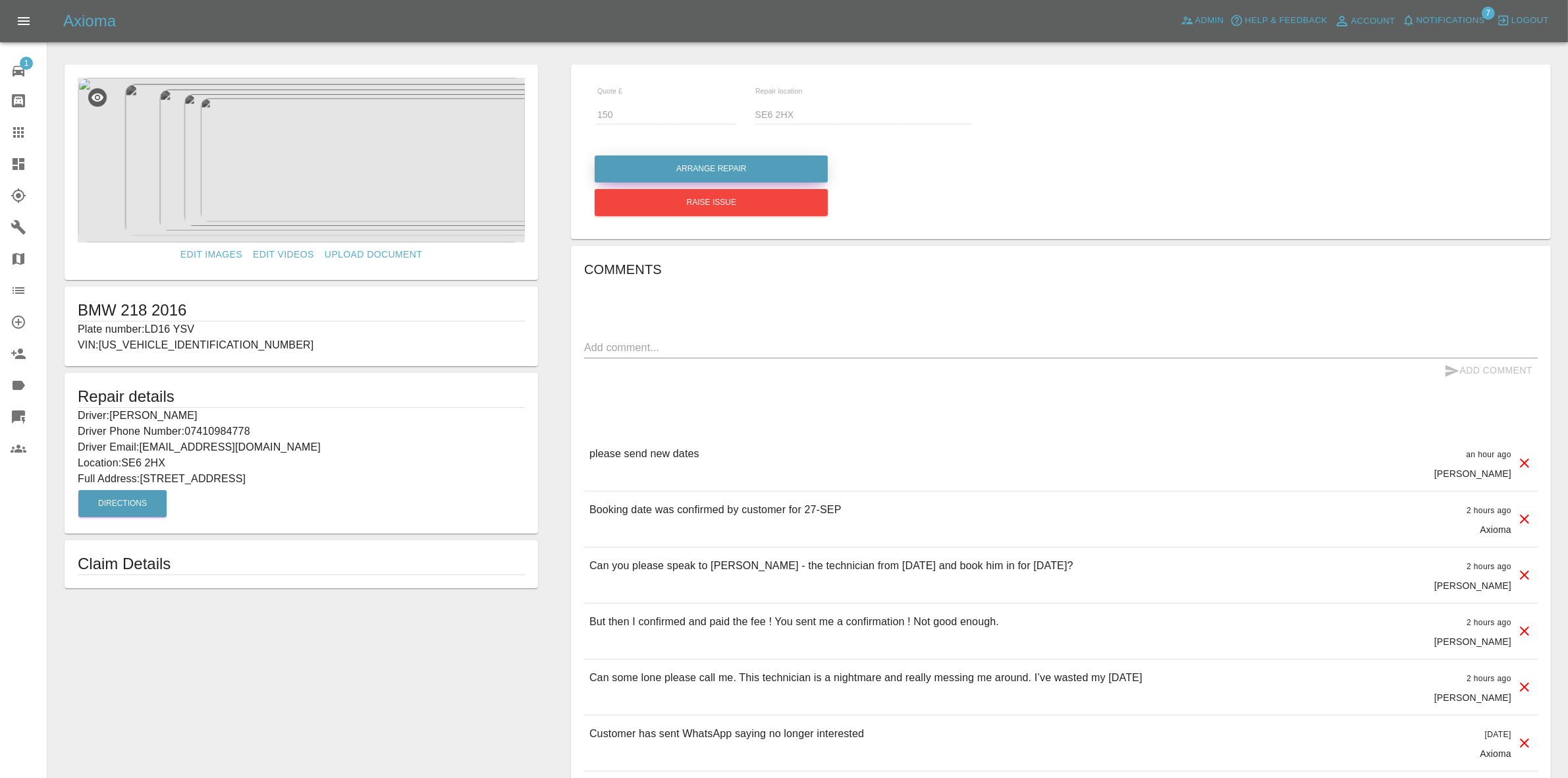
click at [725, 176] on button "Arrange Repair" at bounding box center [711, 169] width 233 height 27
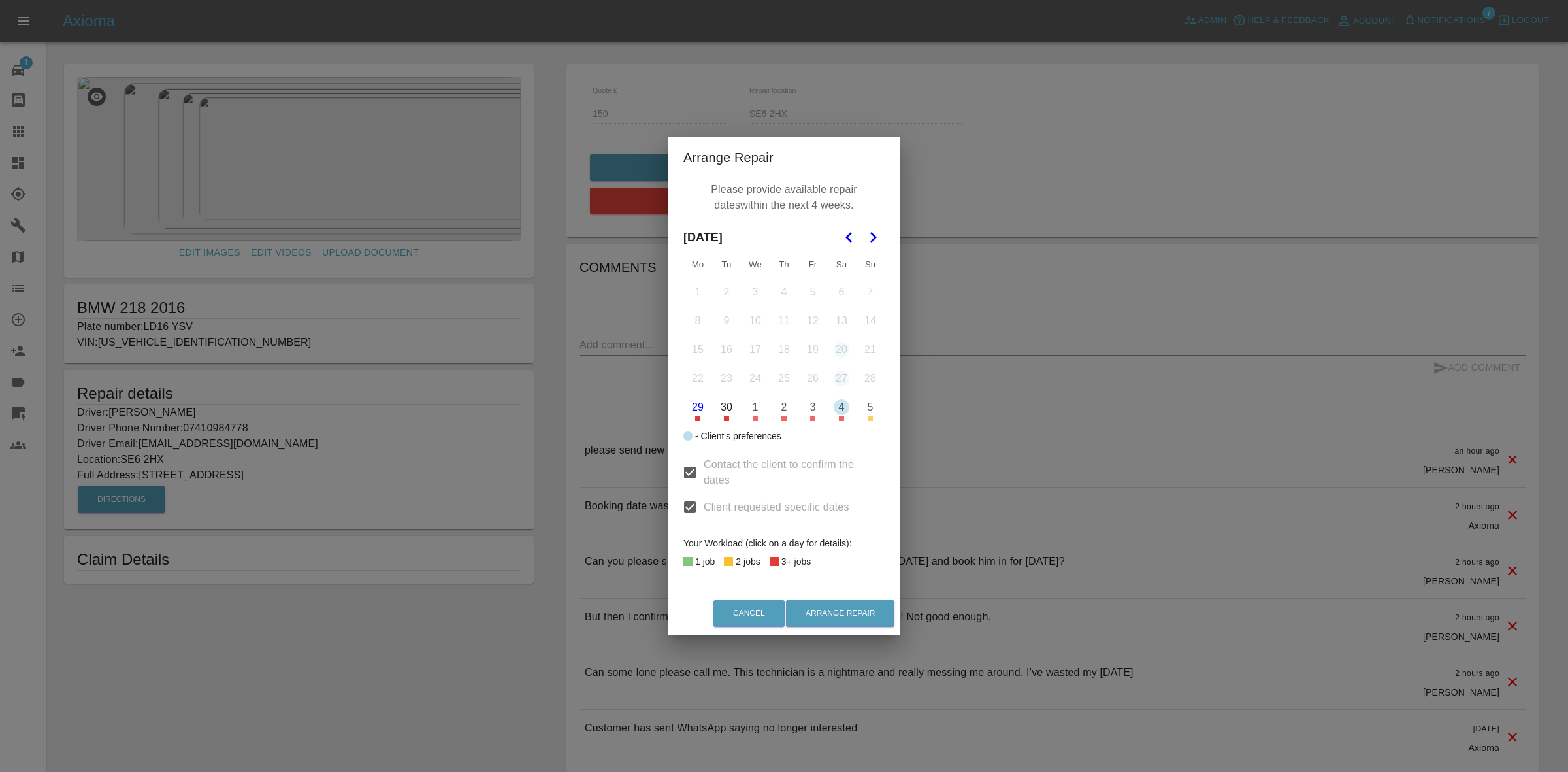
click at [779, 405] on button "2" at bounding box center [784, 407] width 27 height 27
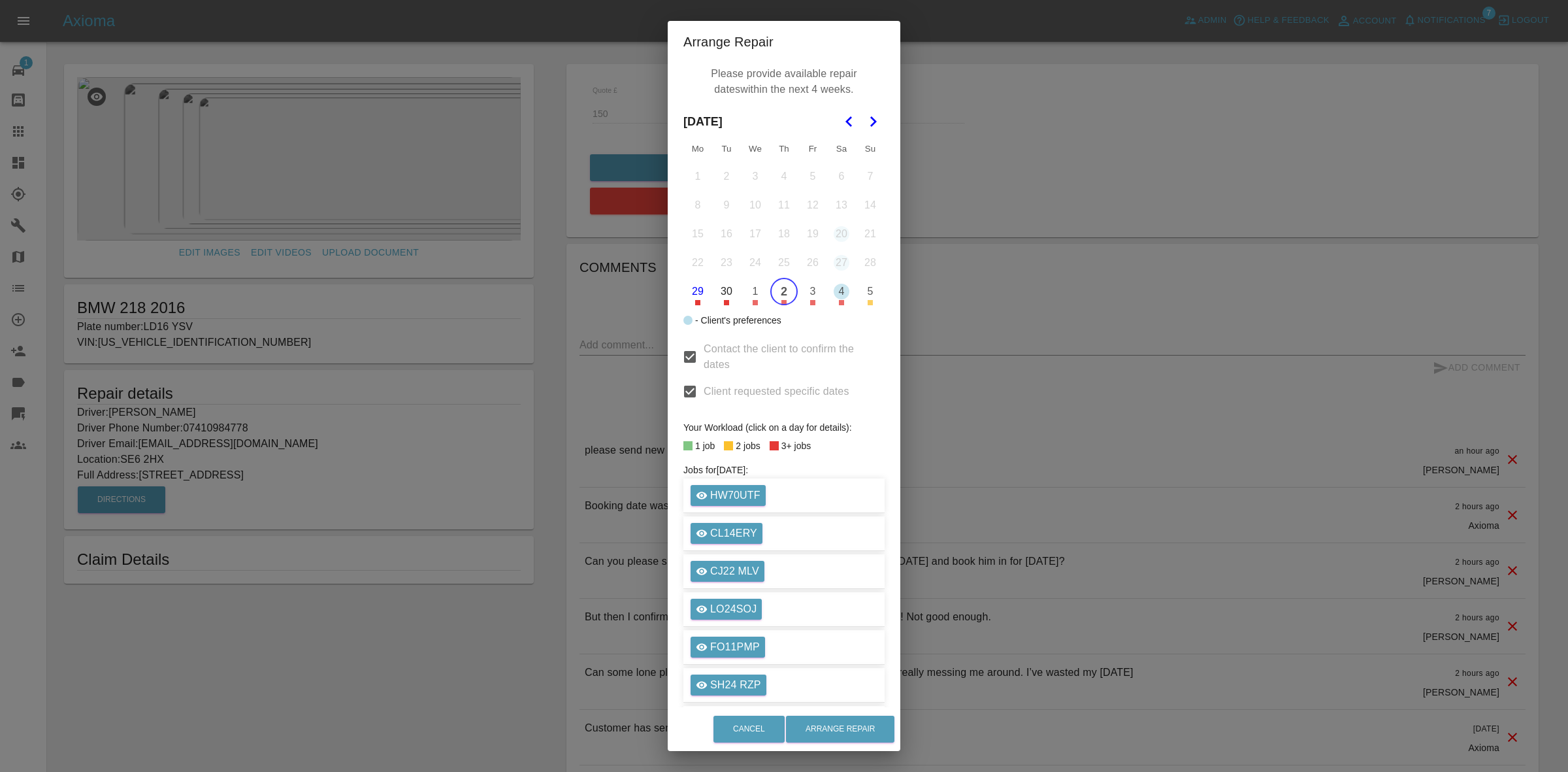
click at [867, 129] on icon "Go to the Next Month" at bounding box center [872, 121] width 15 height 15
click at [723, 200] on button "7" at bounding box center [726, 205] width 27 height 27
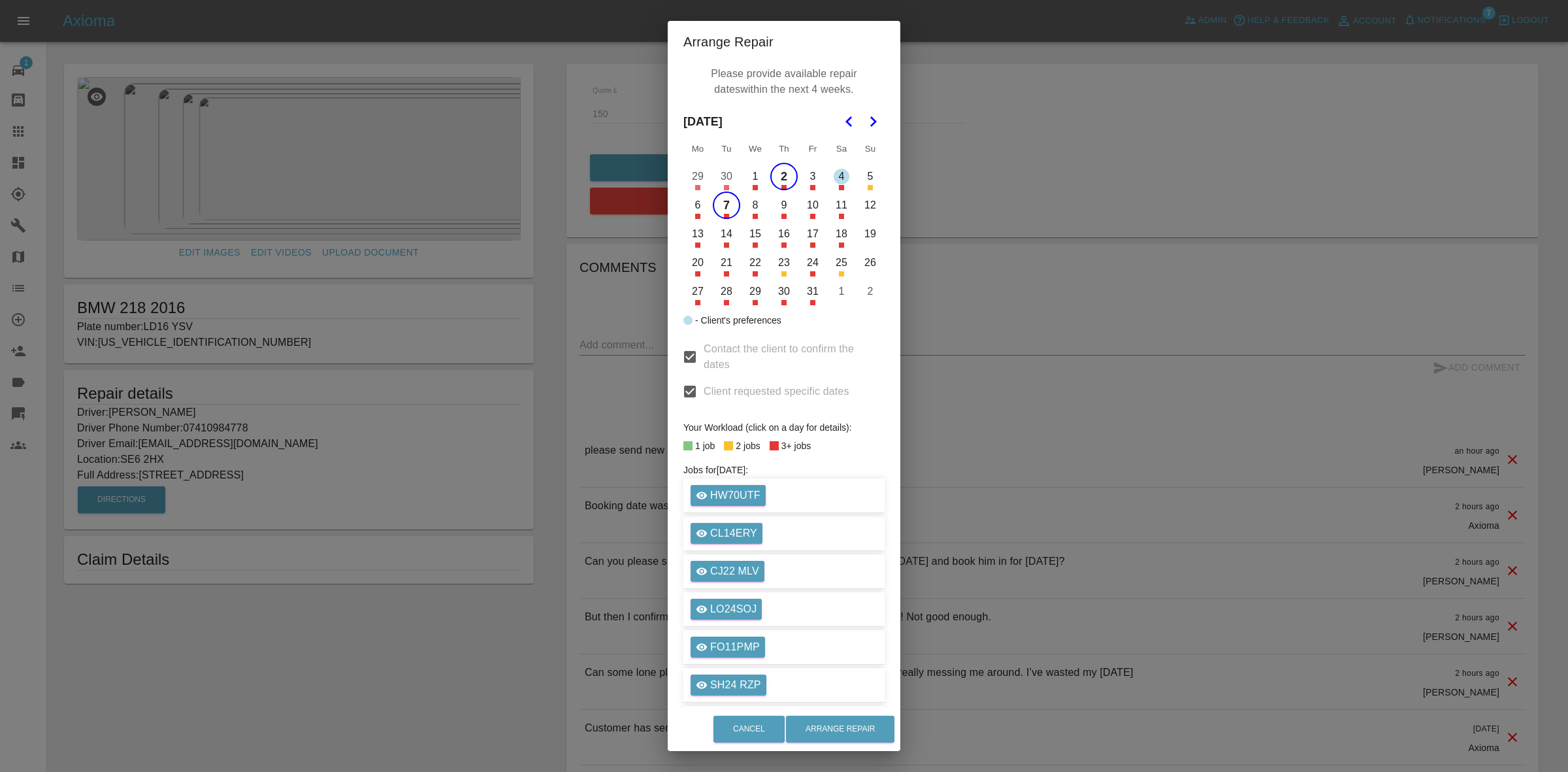
click at [746, 194] on button "8" at bounding box center [755, 205] width 27 height 27
click at [860, 741] on button "Arrange Repair" at bounding box center [840, 729] width 108 height 27
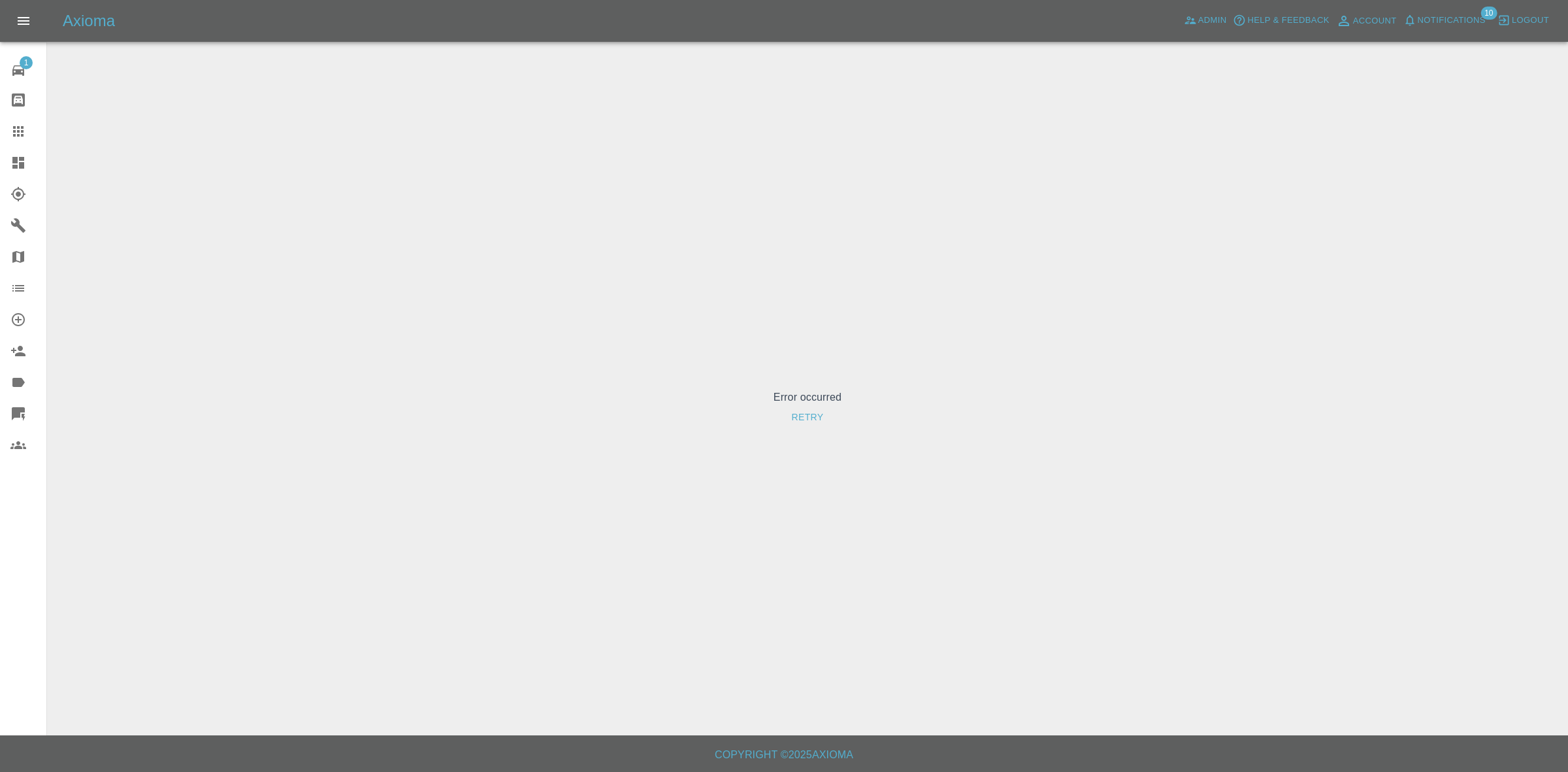
click at [795, 412] on button "Retry" at bounding box center [807, 417] width 42 height 24
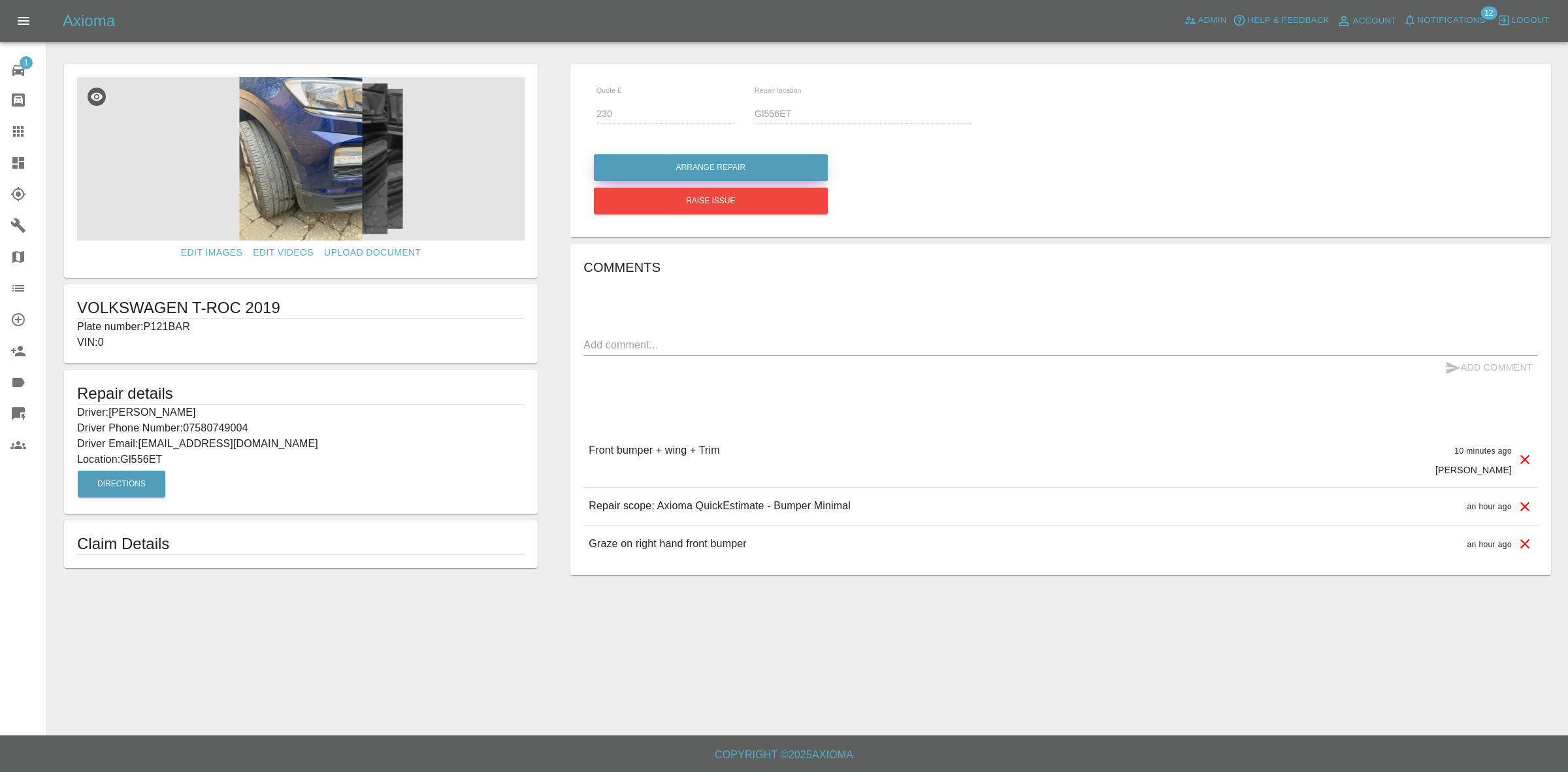
click at [690, 159] on button "Arrange Repair" at bounding box center [711, 168] width 234 height 27
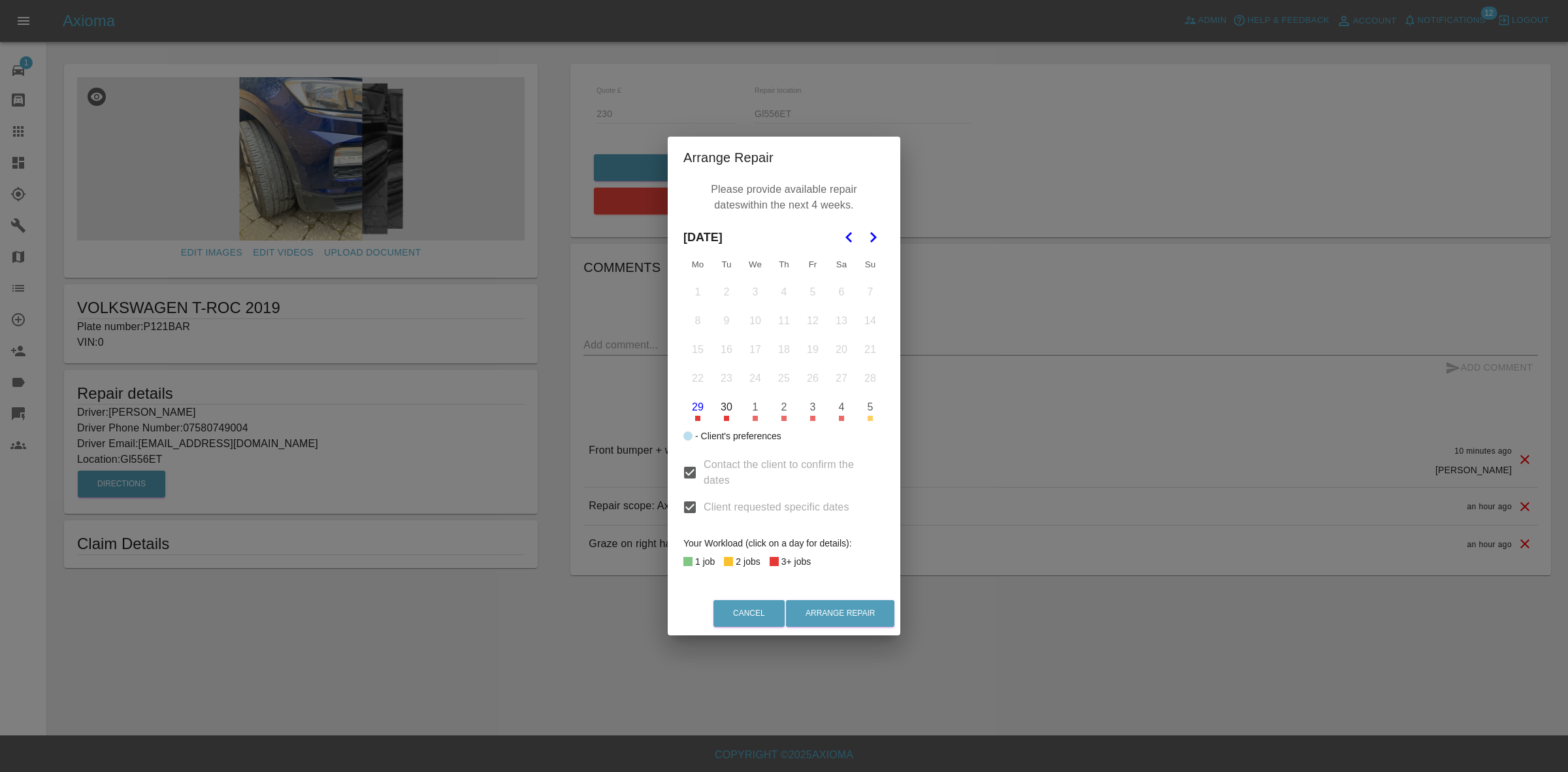
click at [686, 187] on div "Please provide available repair dates within the next 4 weeks. September 2025 M…" at bounding box center [784, 385] width 232 height 413
drag, startPoint x: 861, startPoint y: 232, endPoint x: 836, endPoint y: 272, distance: 47.2
click at [861, 232] on button "Go to the Next Month" at bounding box center [873, 237] width 23 height 23
click at [791, 393] on td "30" at bounding box center [784, 407] width 29 height 29
click at [782, 379] on button "23" at bounding box center [784, 378] width 27 height 27
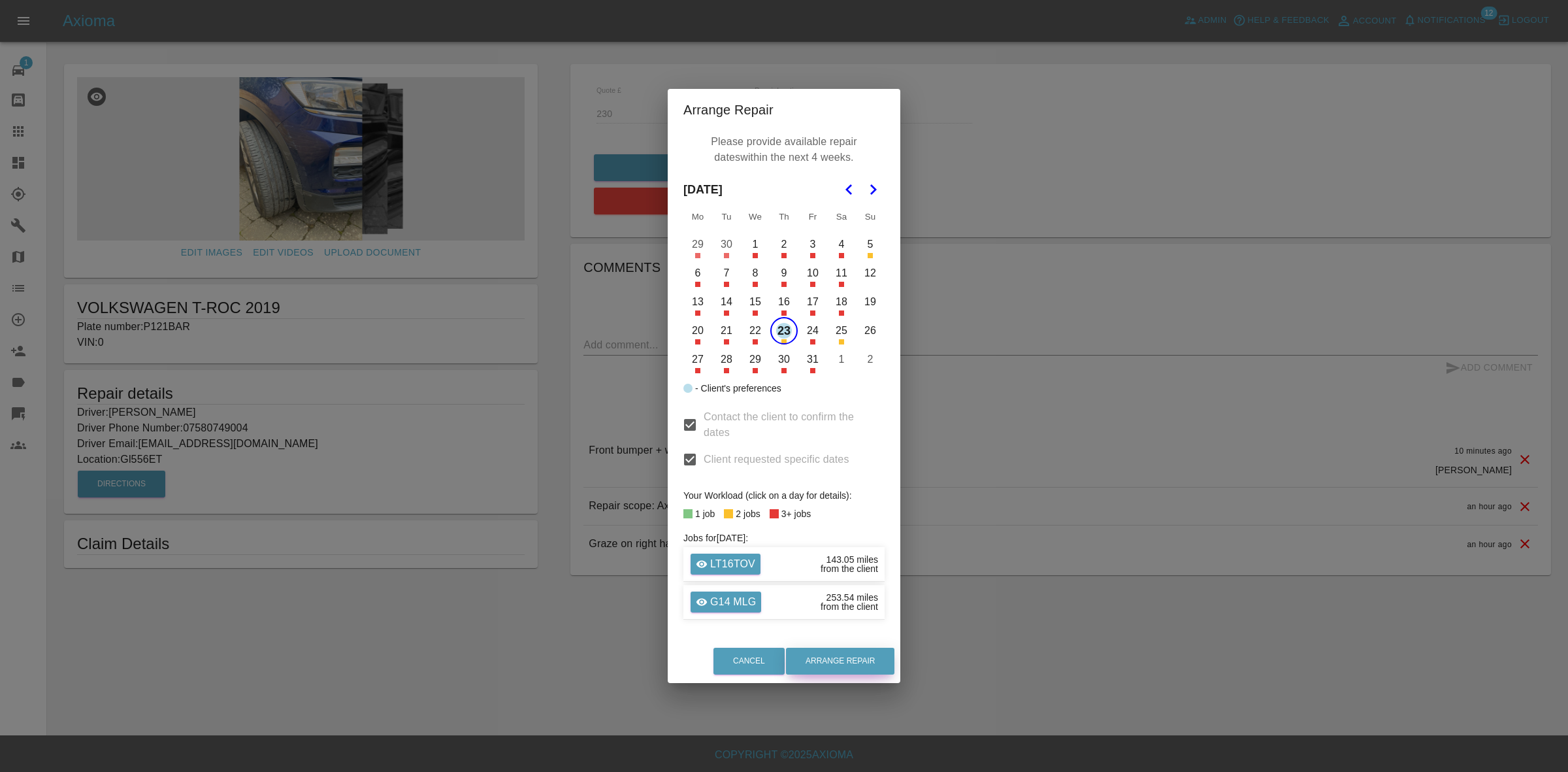
click at [836, 658] on button "Arrange Repair" at bounding box center [840, 661] width 108 height 27
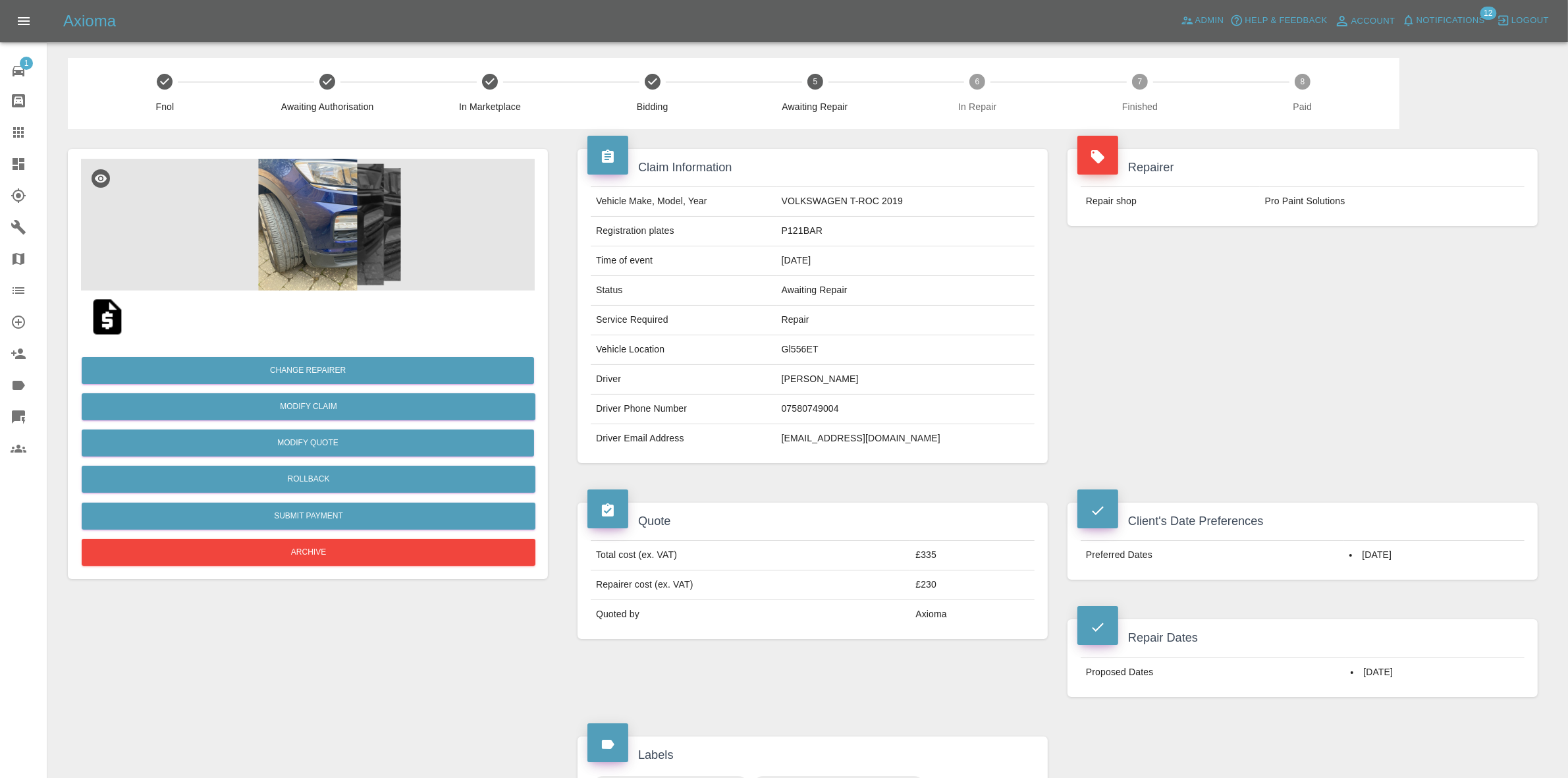
click at [0, 165] on link "Dashboard" at bounding box center [23, 163] width 46 height 32
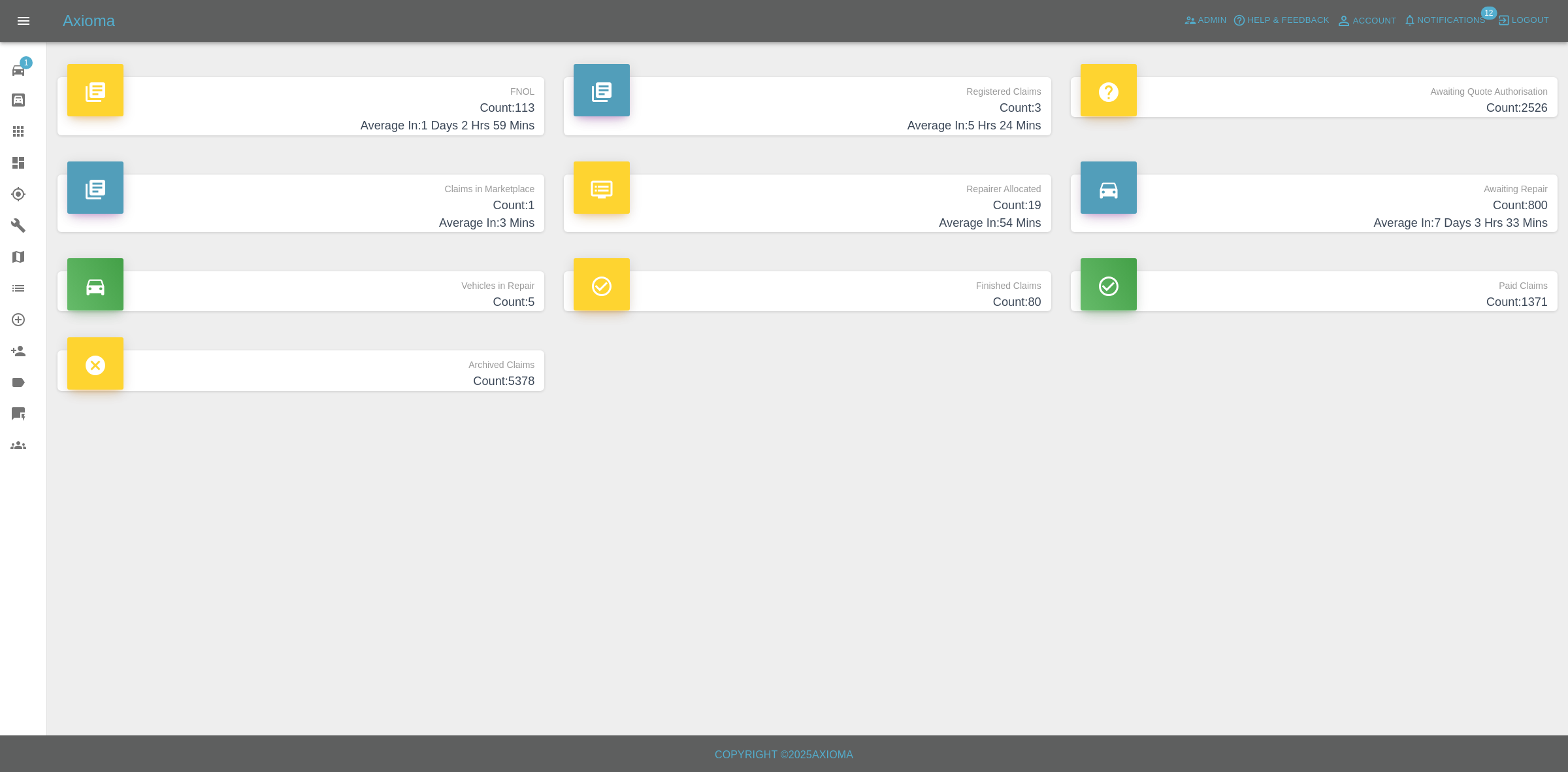
click at [409, 217] on h4 "Average In: 3 Mins" at bounding box center [301, 223] width 467 height 18
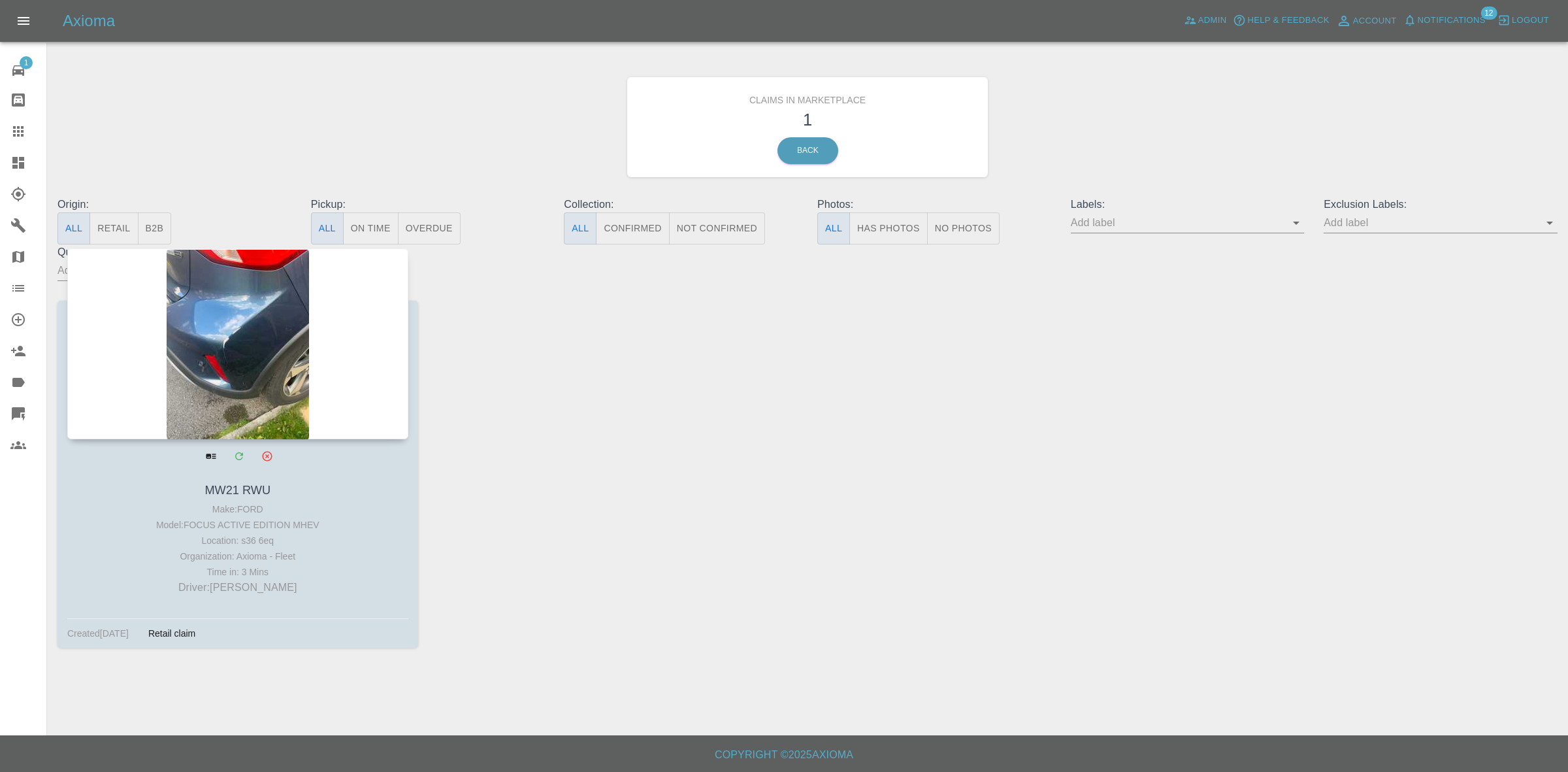
click at [210, 330] on div at bounding box center [238, 344] width 341 height 191
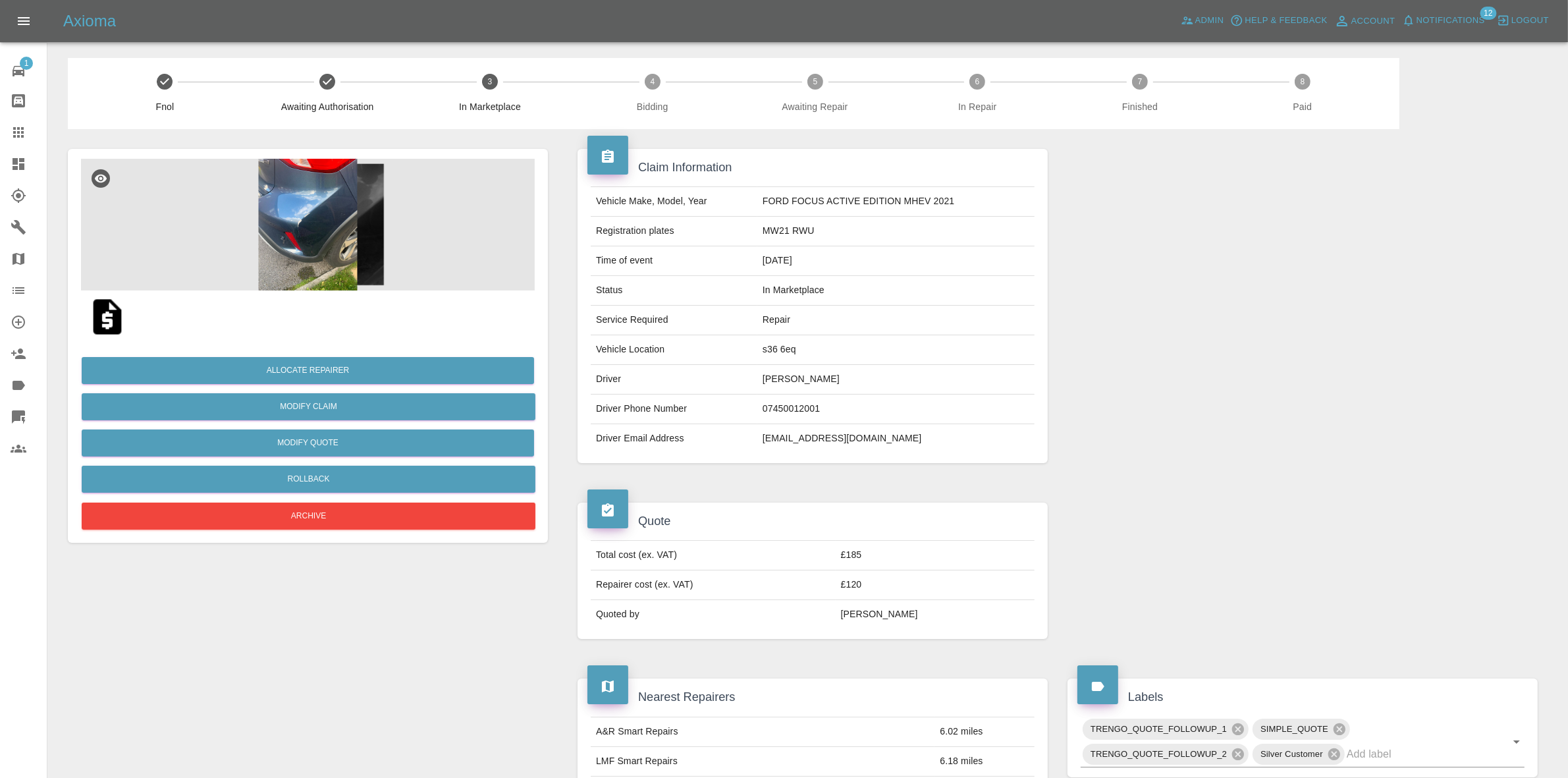
click at [348, 247] on img at bounding box center [308, 224] width 454 height 132
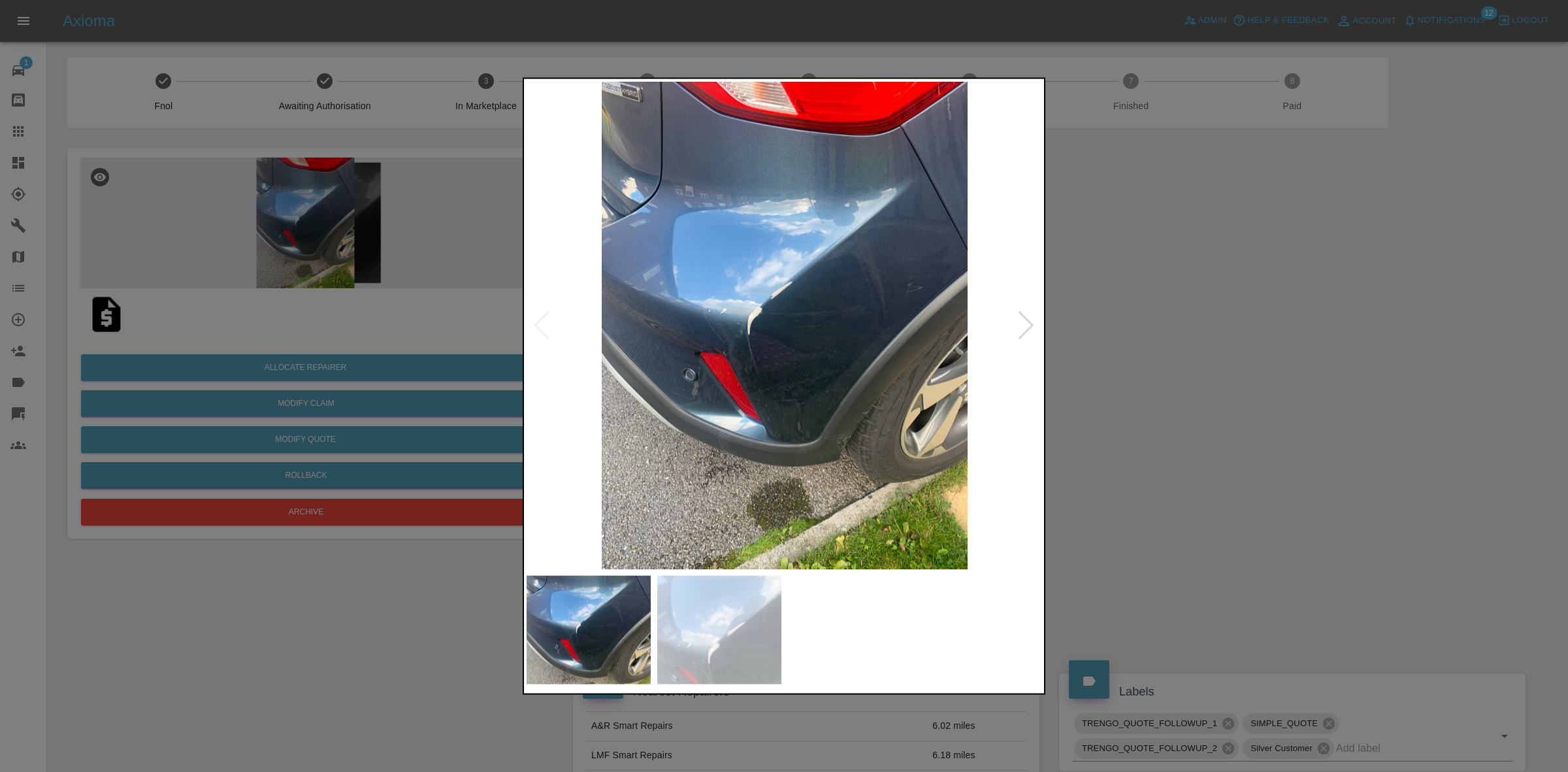
click at [345, 245] on div at bounding box center [784, 386] width 1568 height 772
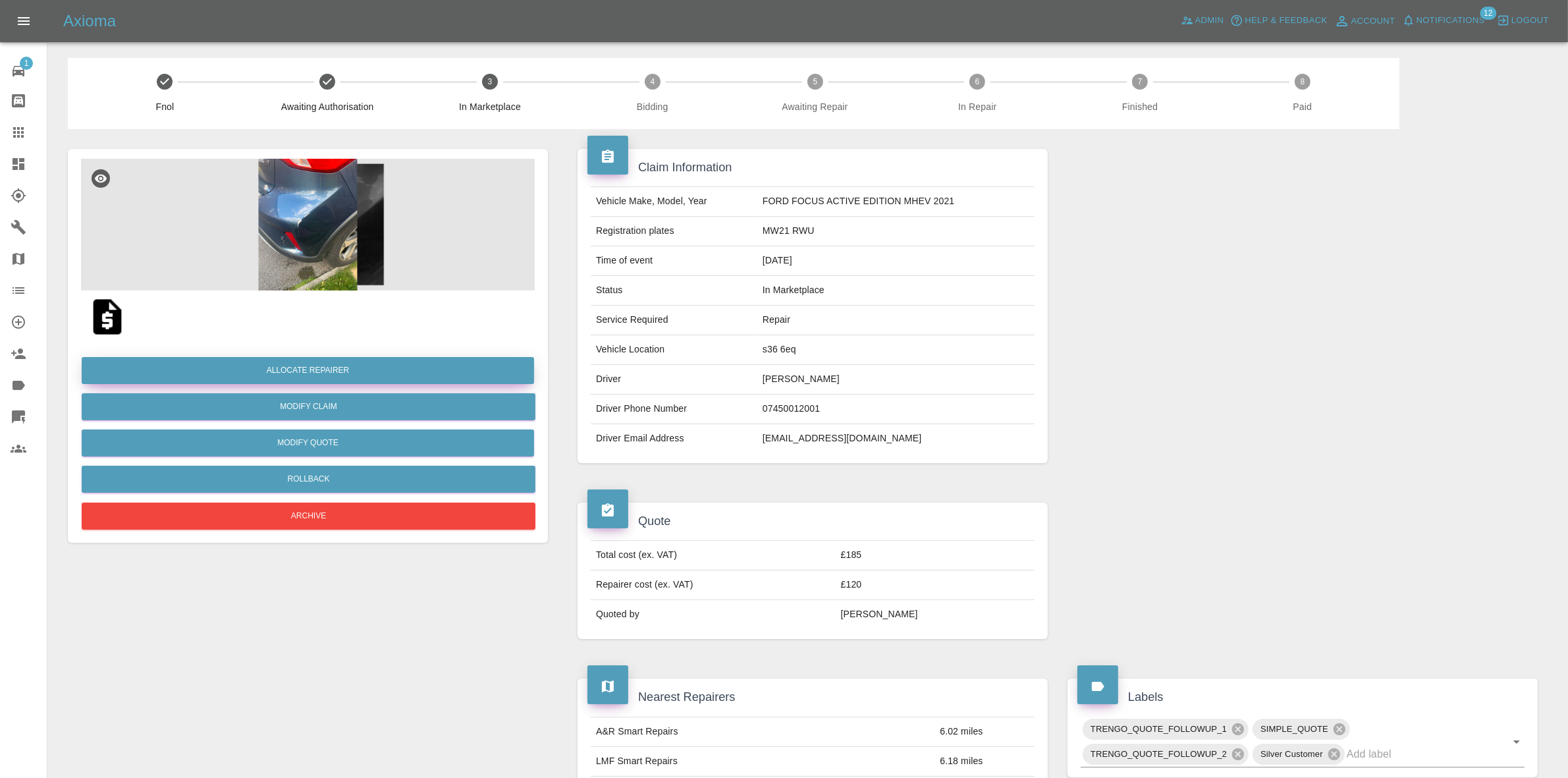
click at [294, 370] on button "Allocate Repairer" at bounding box center [308, 370] width 452 height 27
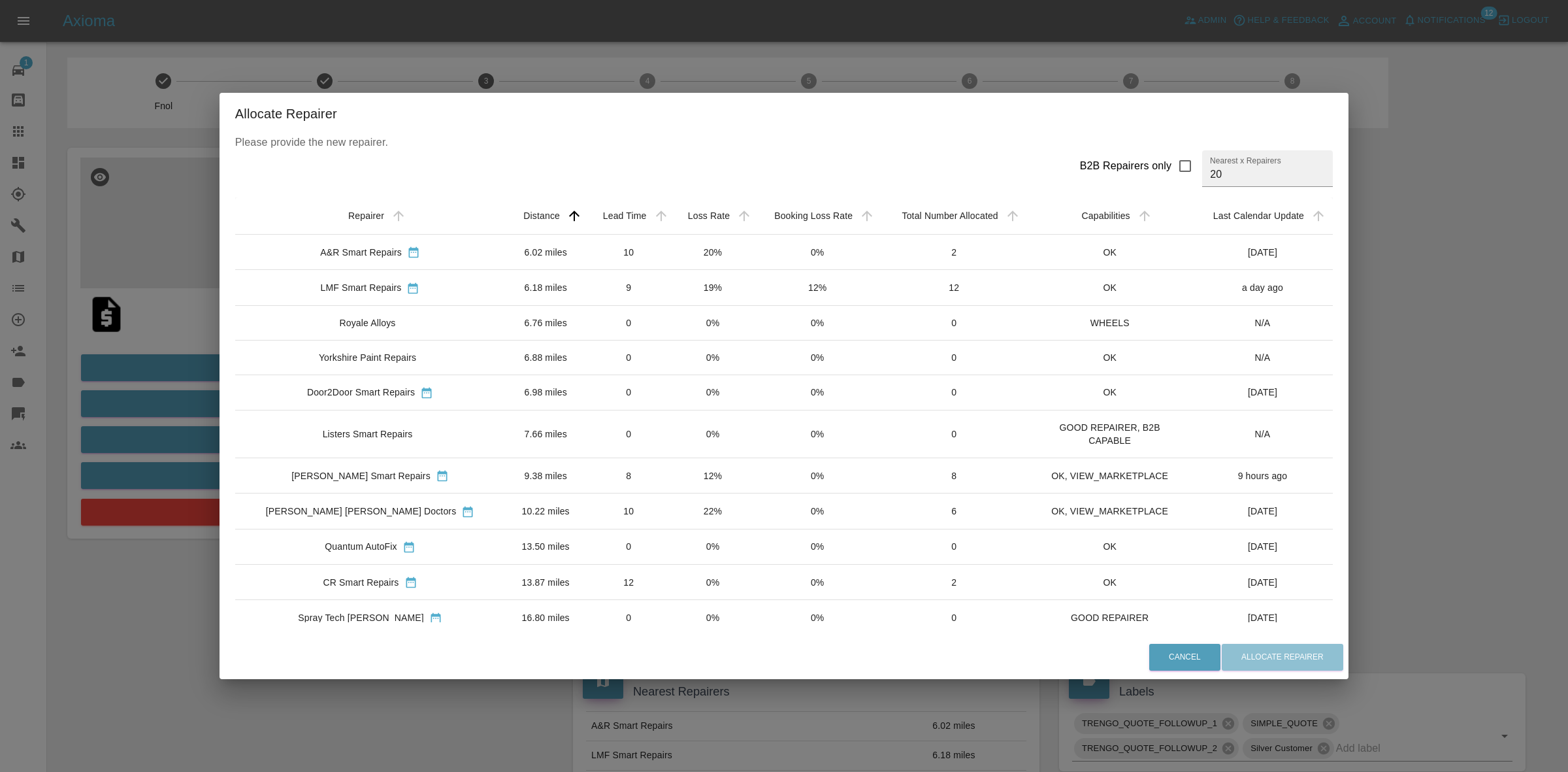
click at [671, 261] on td "20%" at bounding box center [712, 251] width 83 height 35
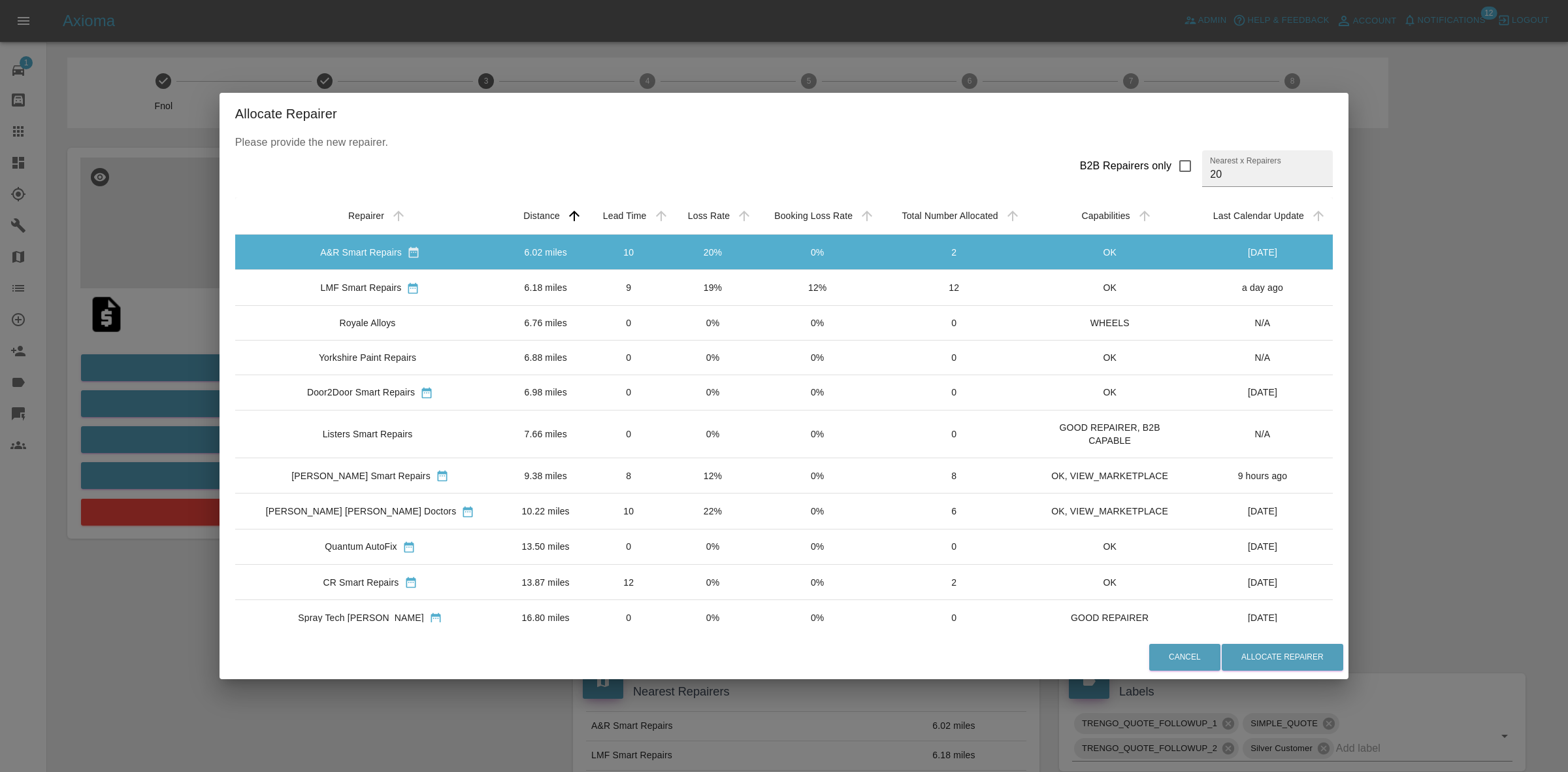
click at [636, 510] on td "10" at bounding box center [629, 511] width 85 height 35
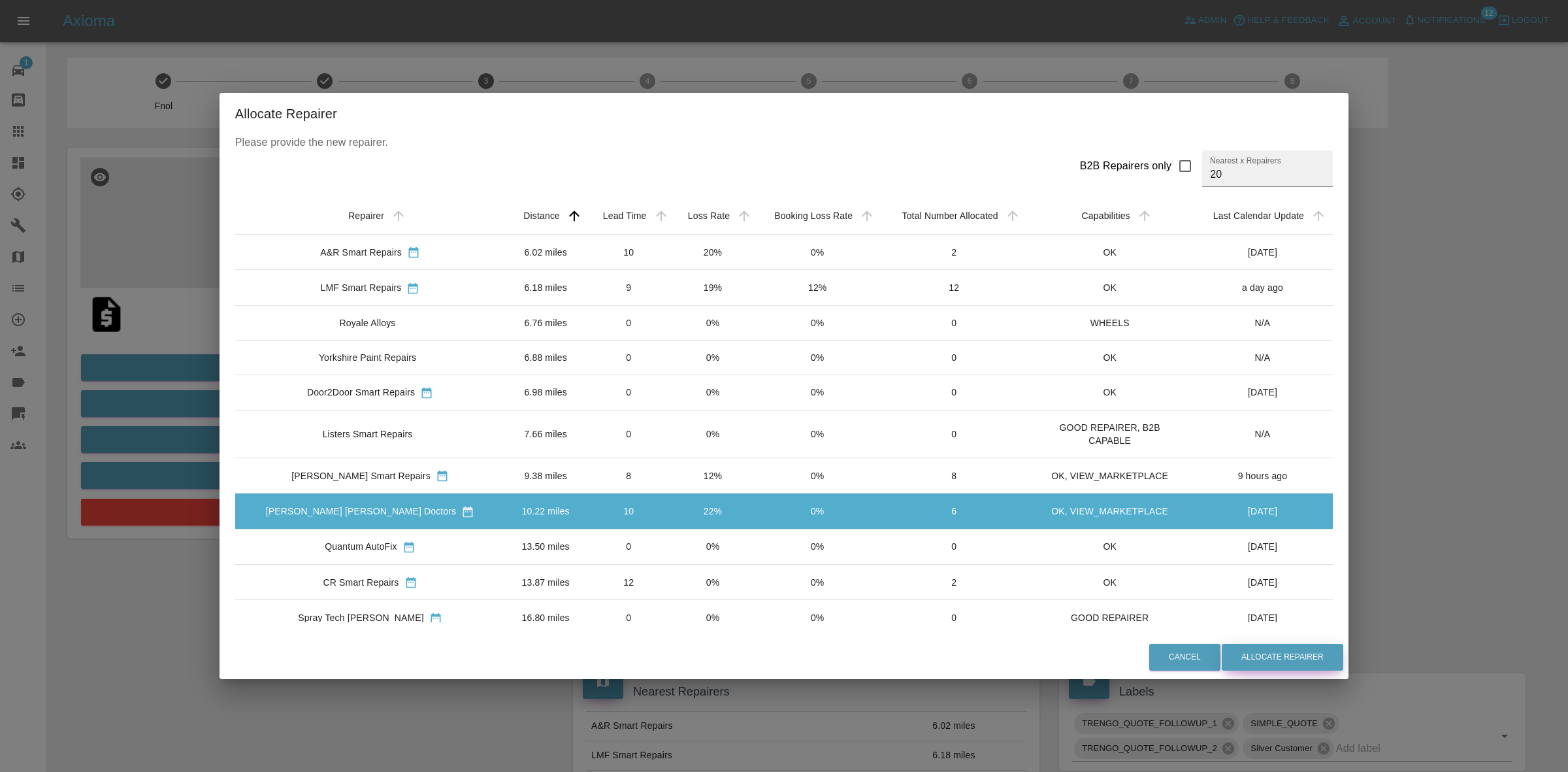
click at [1292, 658] on button "Allocate Repairer" at bounding box center [1282, 657] width 122 height 27
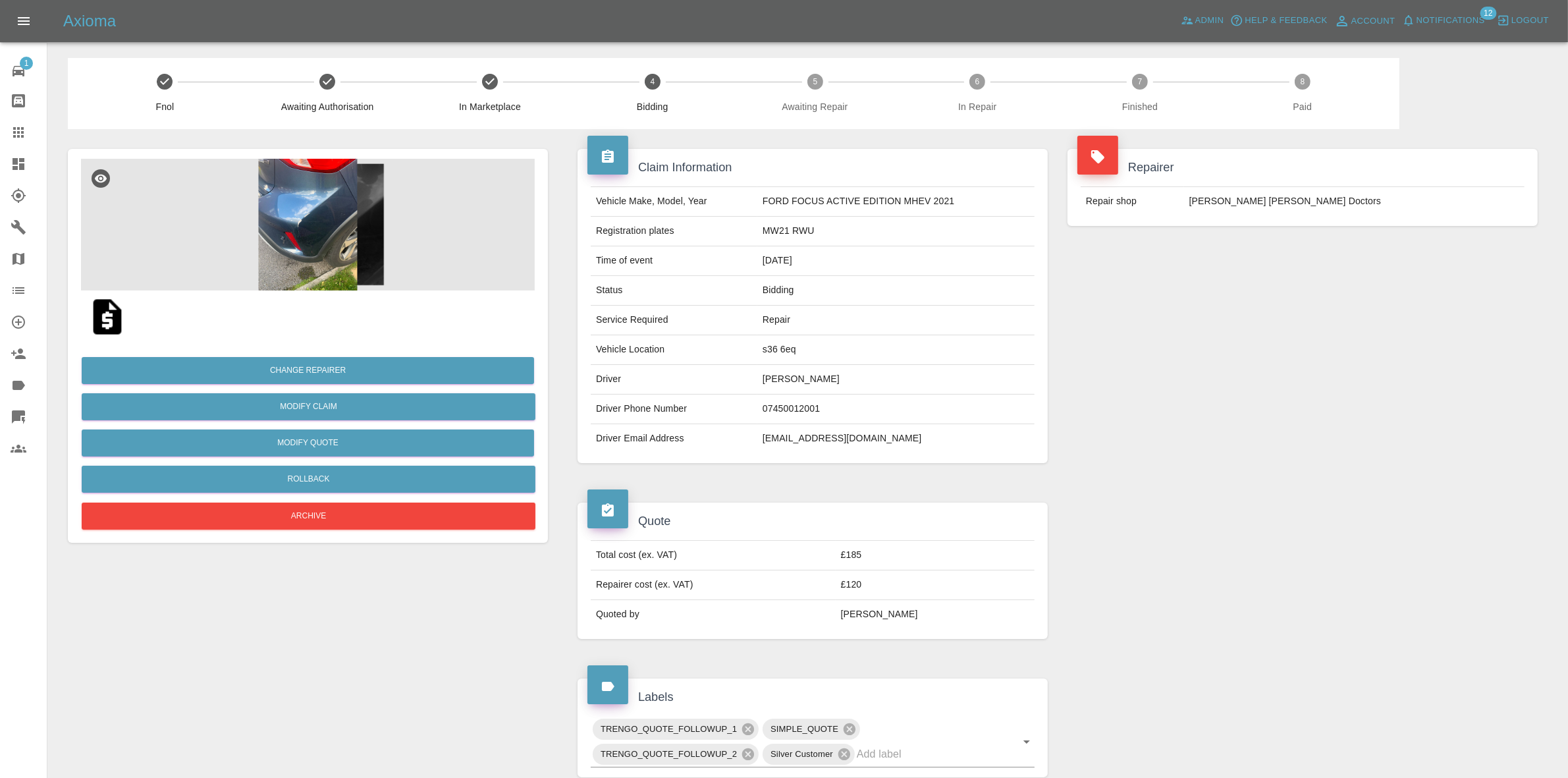
click at [1434, 257] on div "Repairer Repair shop Davies Dent Doctors" at bounding box center [1303, 306] width 490 height 354
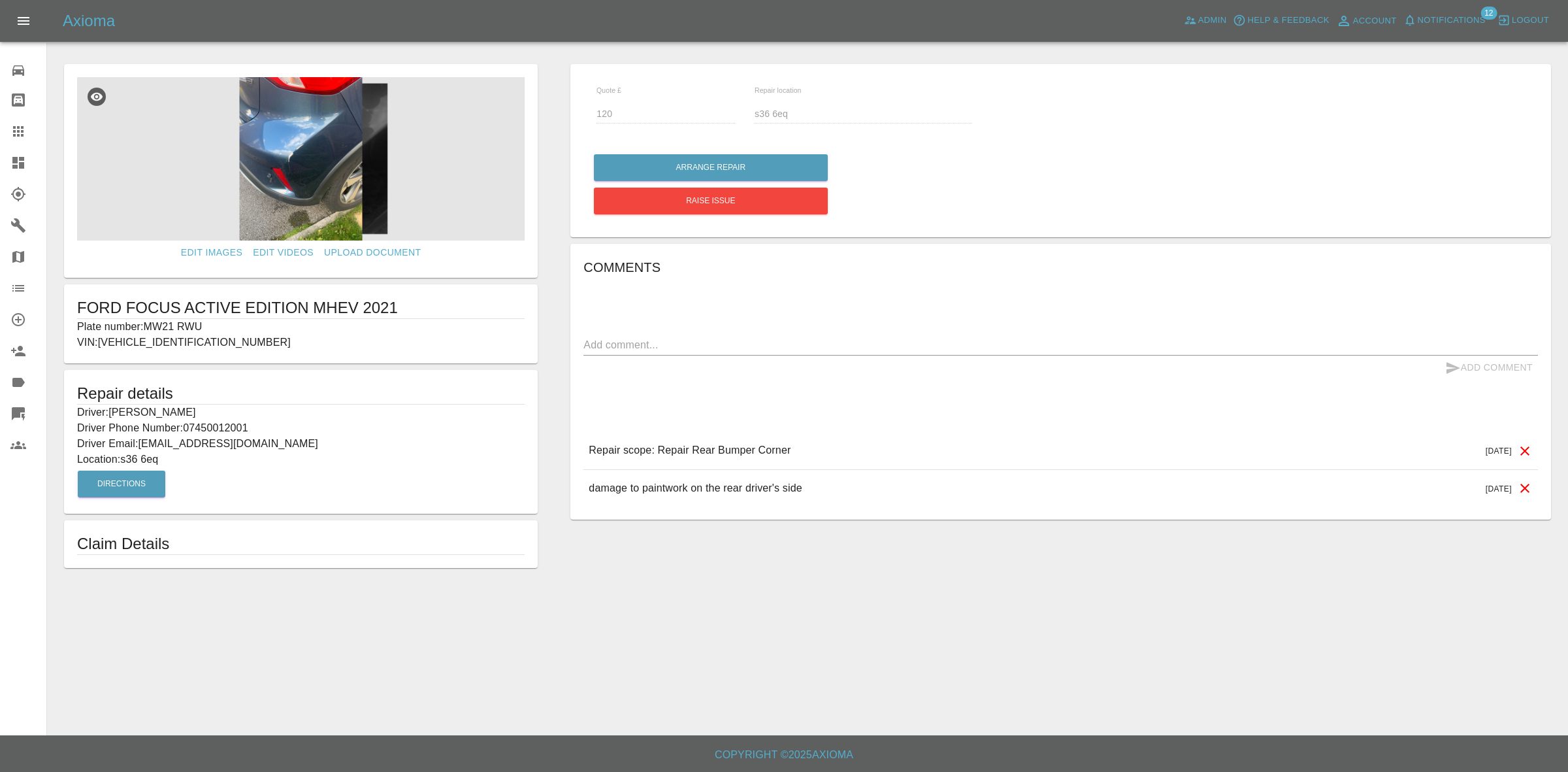
drag, startPoint x: 0, startPoint y: 158, endPoint x: 54, endPoint y: 73, distance: 100.7
click at [0, 158] on link "Dashboard" at bounding box center [23, 162] width 46 height 32
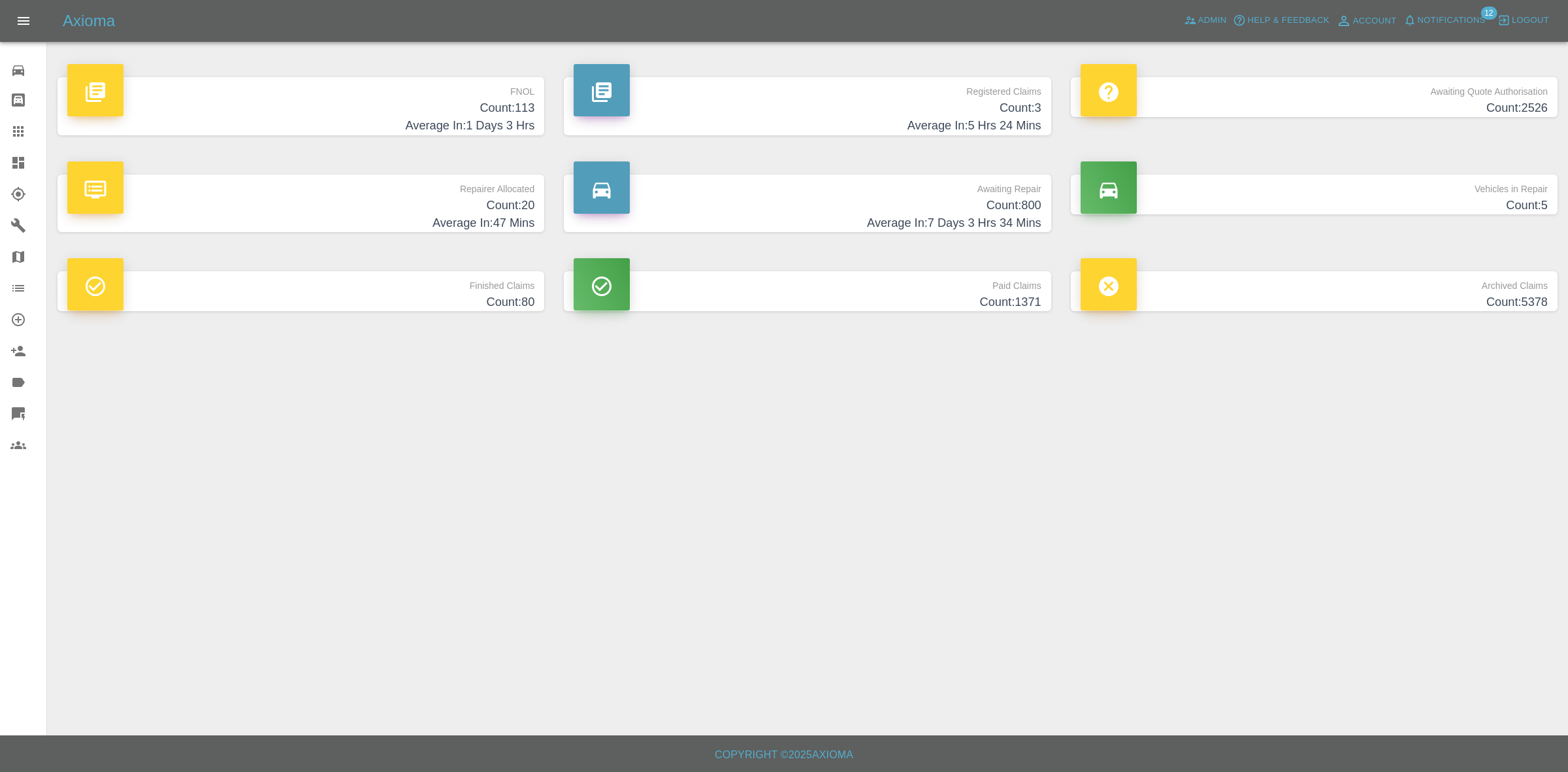
click at [0, 130] on link "Claims" at bounding box center [23, 131] width 46 height 32
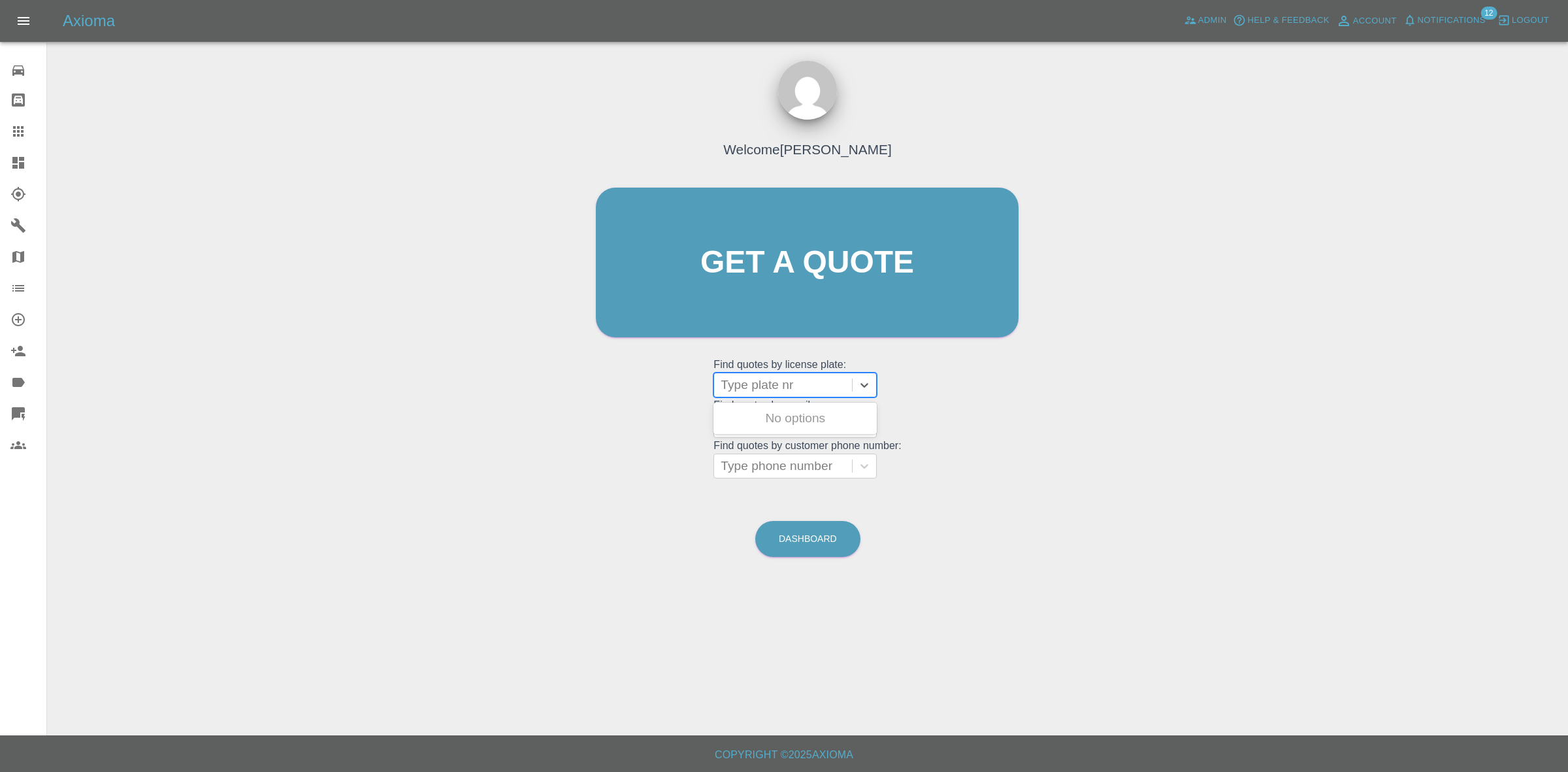
click at [757, 389] on div at bounding box center [783, 385] width 125 height 18
type input "lv69"
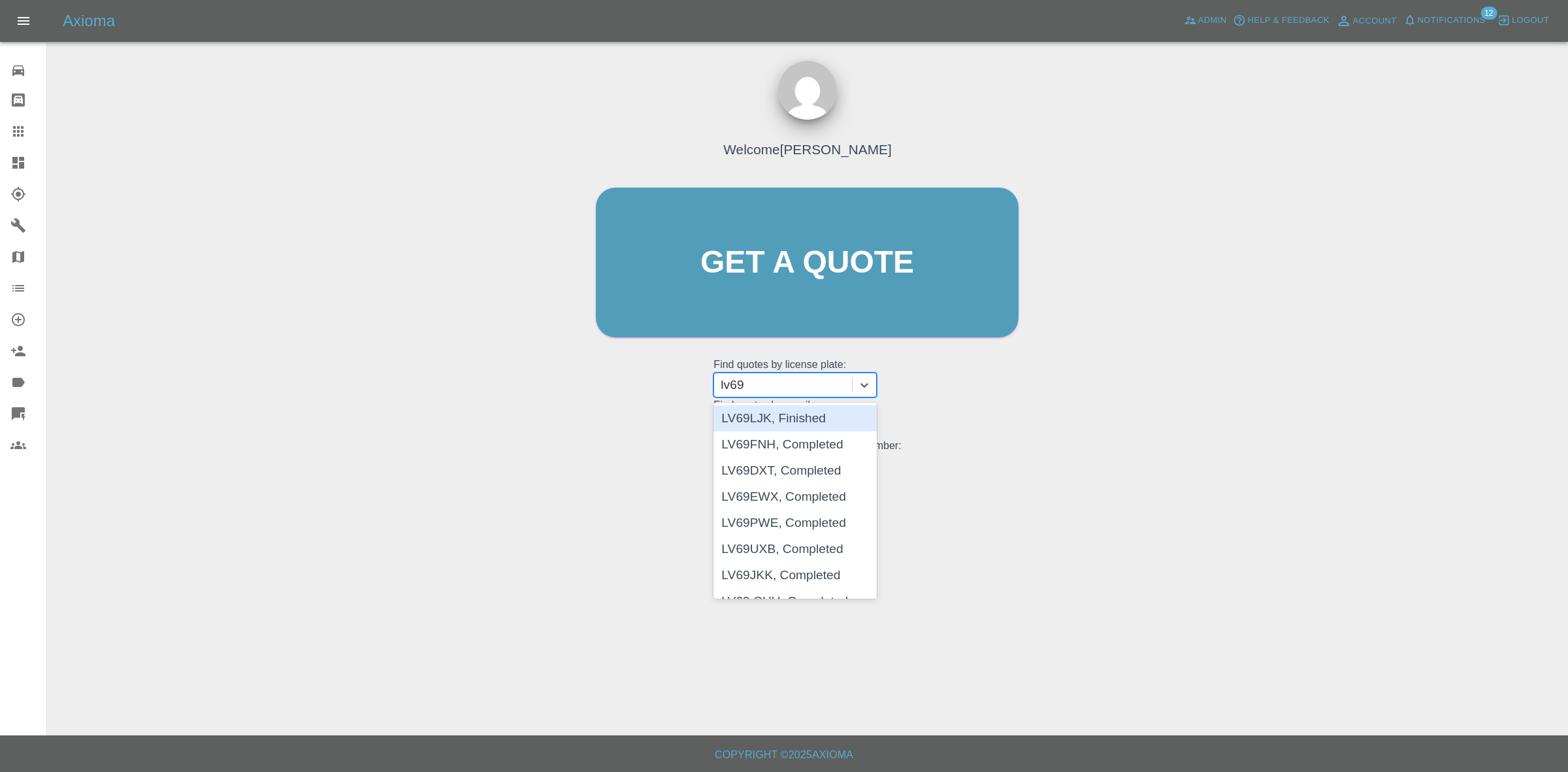
click at [773, 422] on div "LV69LJK, Finished" at bounding box center [794, 418] width 163 height 26
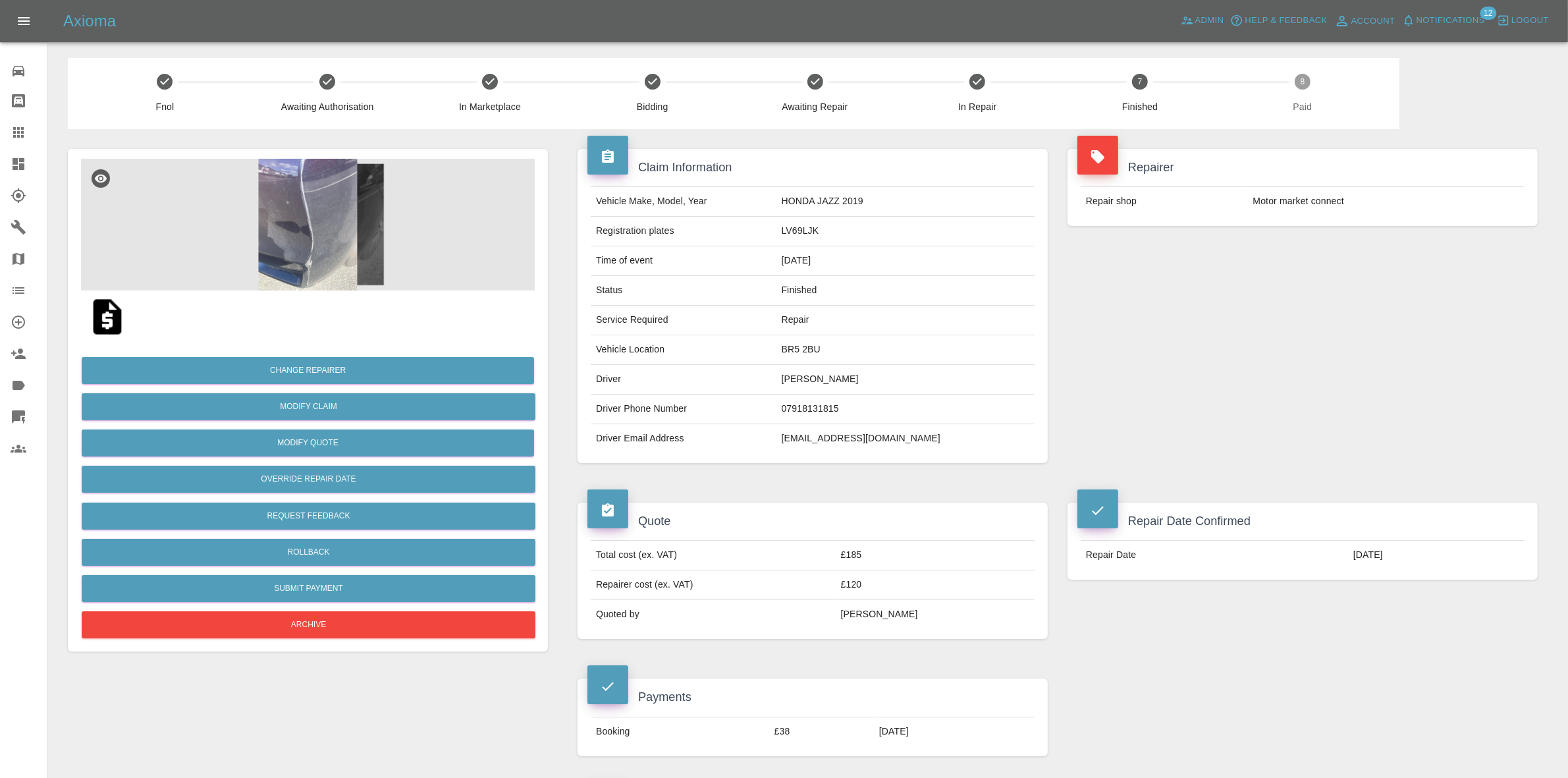
click at [1394, 337] on div "Repairer Repair shop Motor market connect" at bounding box center [1303, 306] width 490 height 354
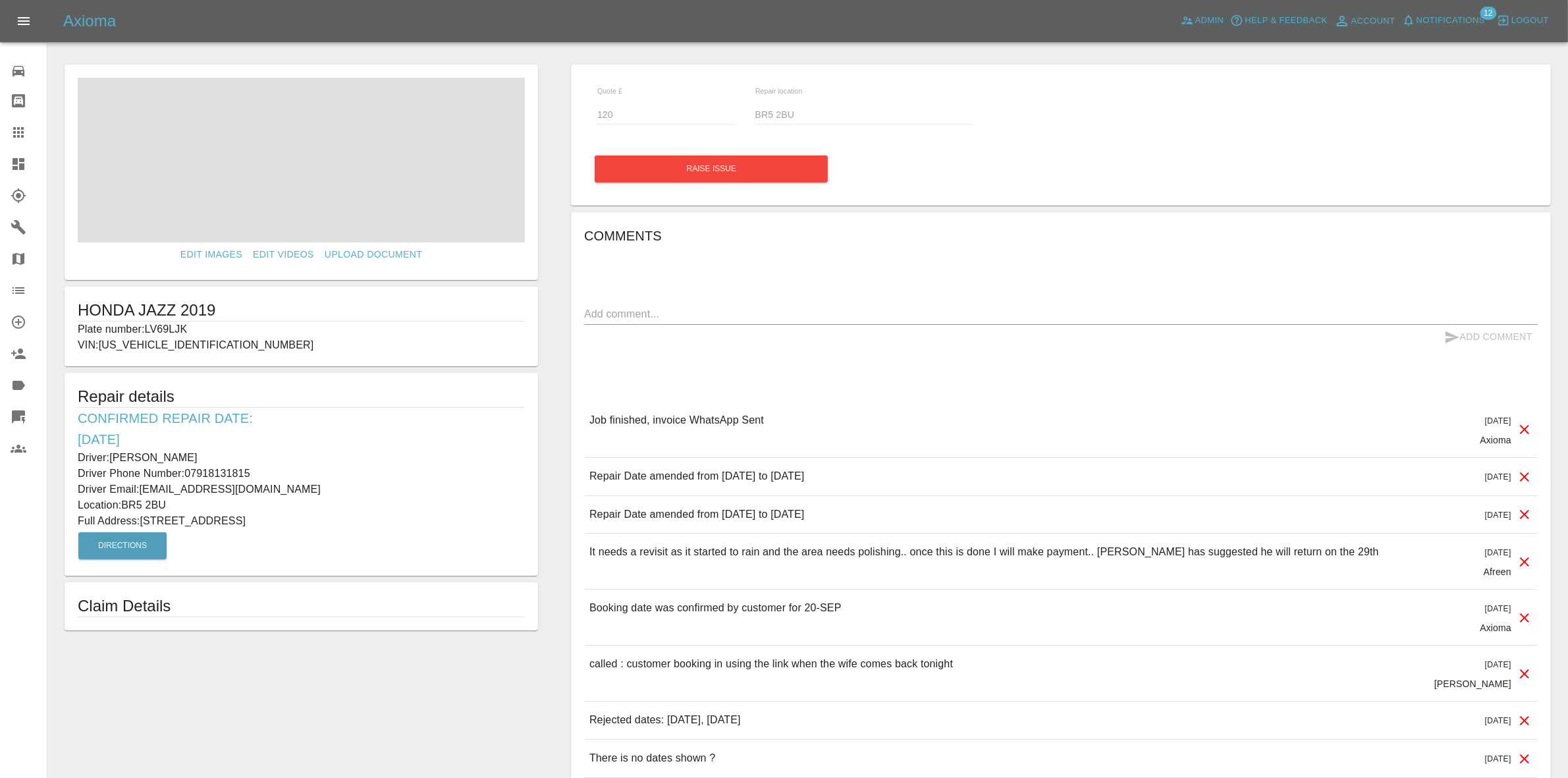
click at [8, 159] on link "Dashboard" at bounding box center [23, 163] width 46 height 32
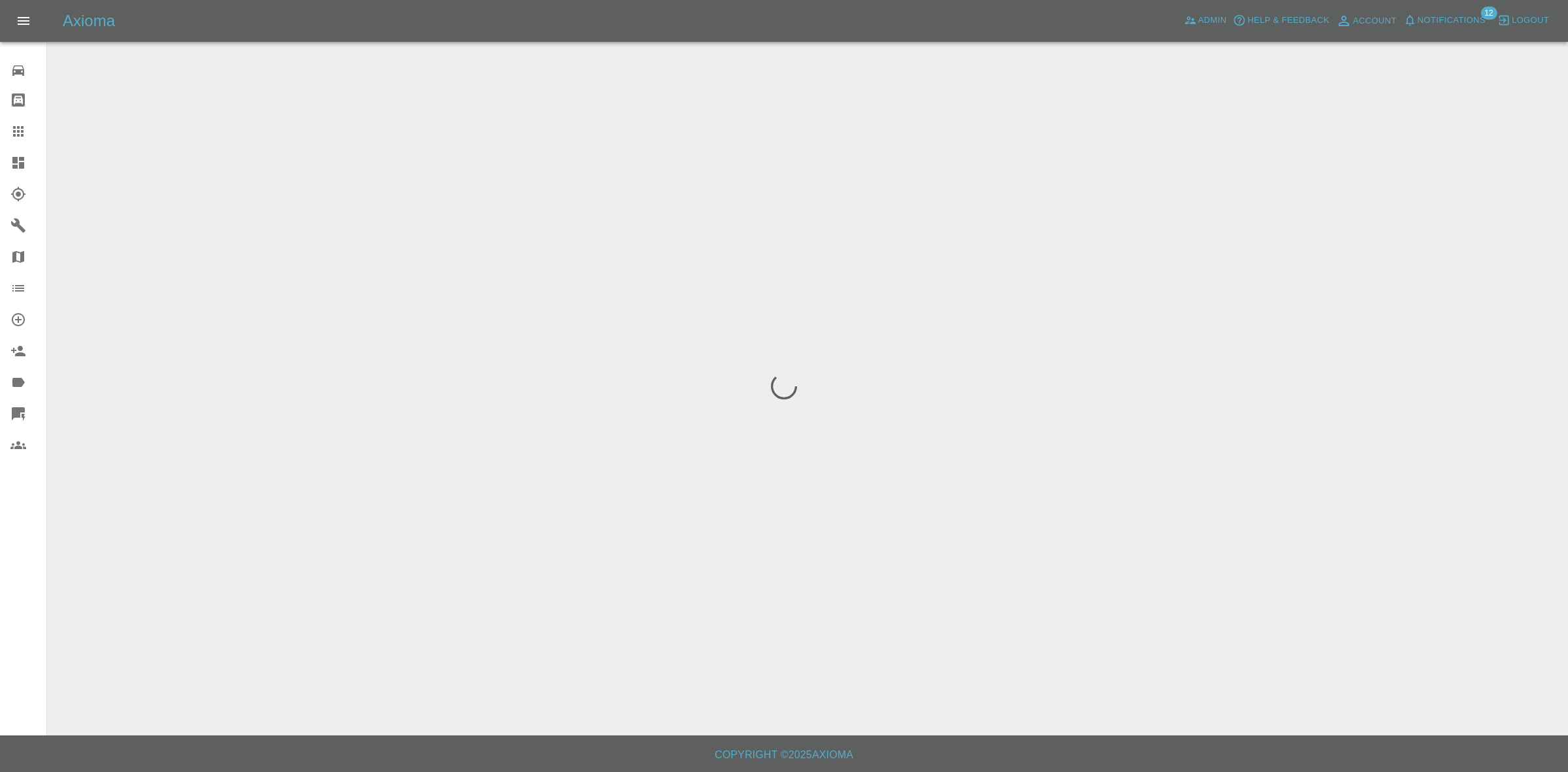
click at [1467, 18] on span "Notifications" at bounding box center [1451, 21] width 68 height 15
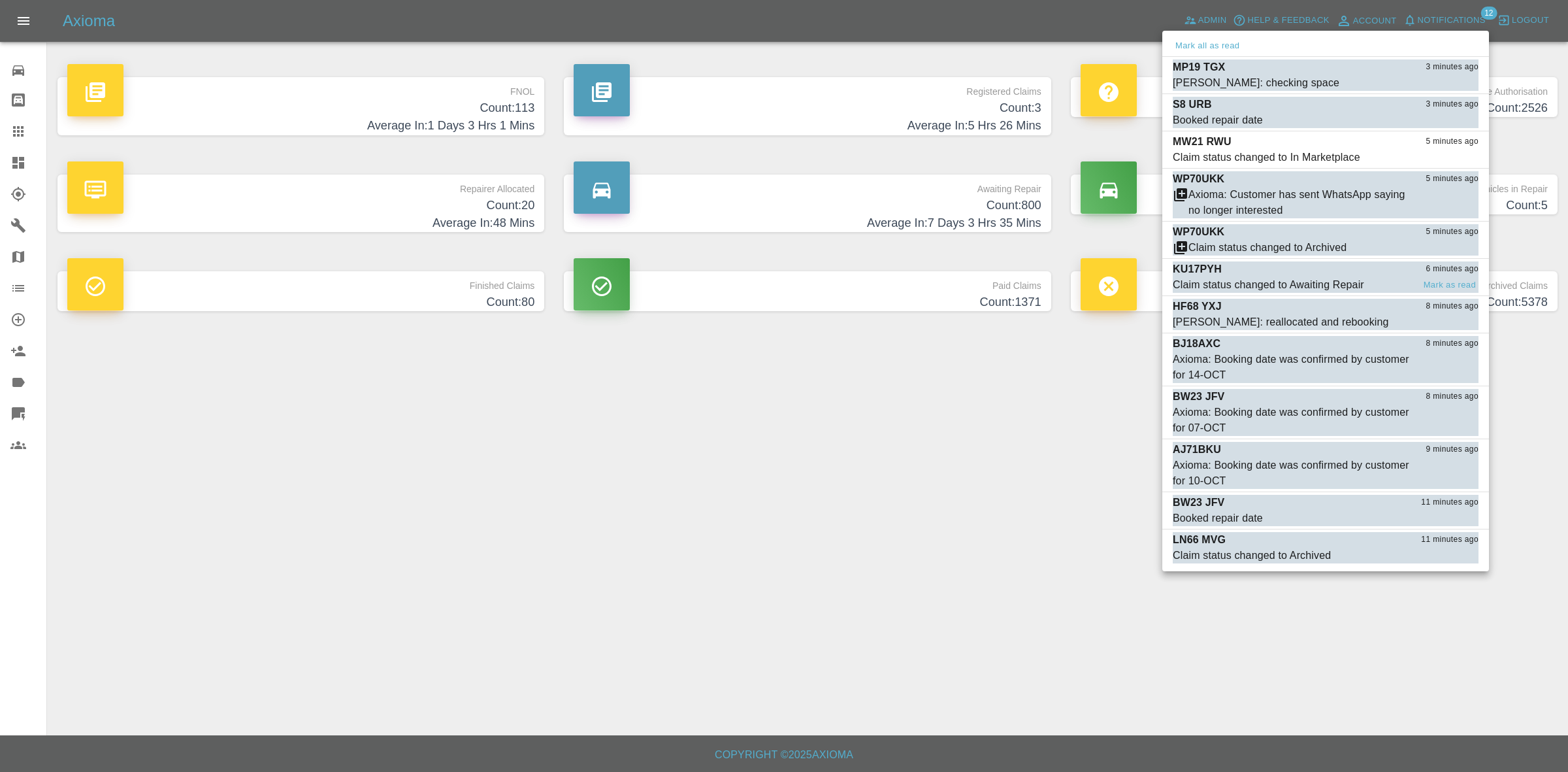
click at [1310, 279] on div "Claim status changed to Awaiting Repair" at bounding box center [1268, 285] width 192 height 15
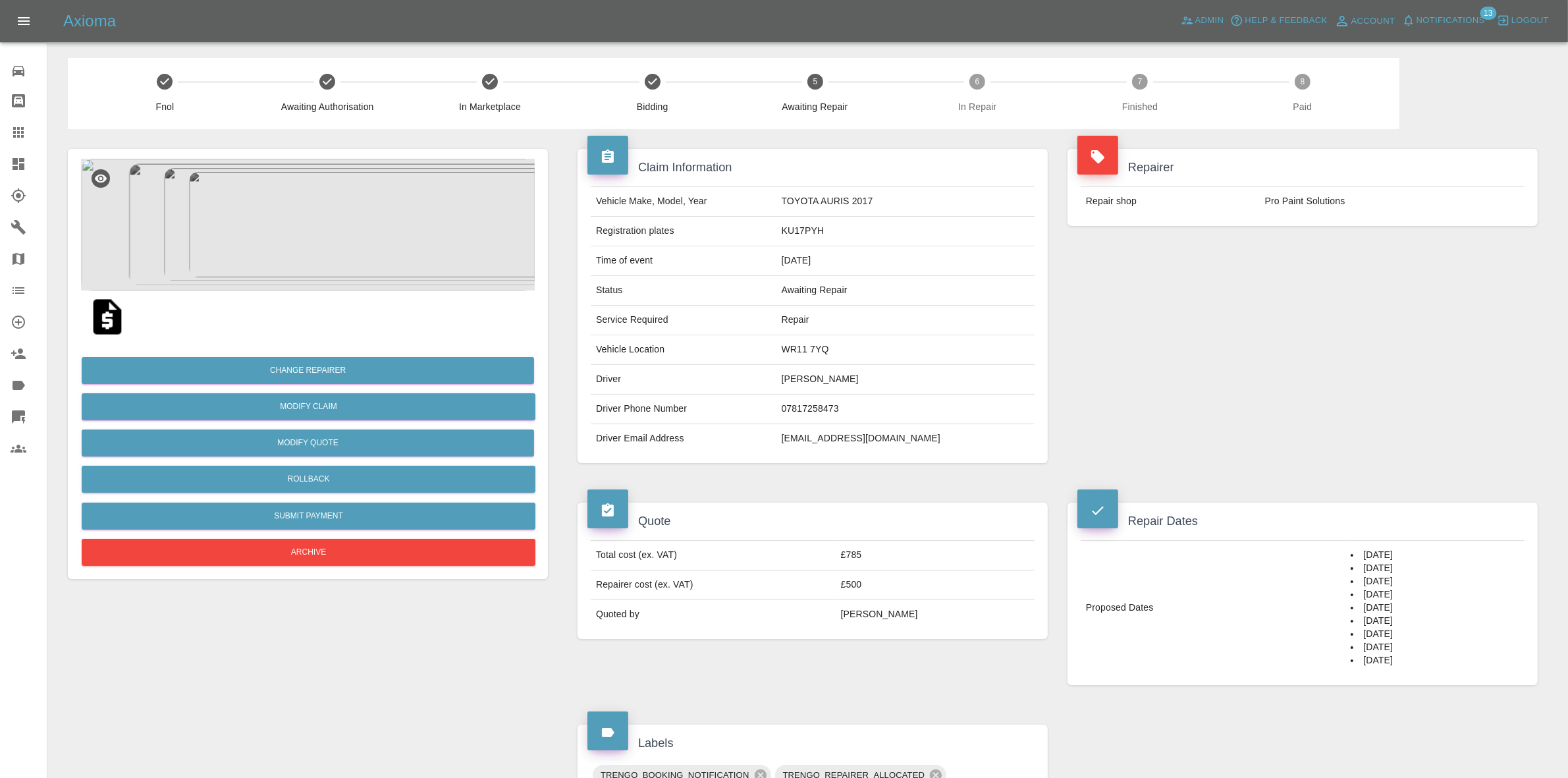
click at [0, 155] on link "Dashboard" at bounding box center [23, 163] width 46 height 32
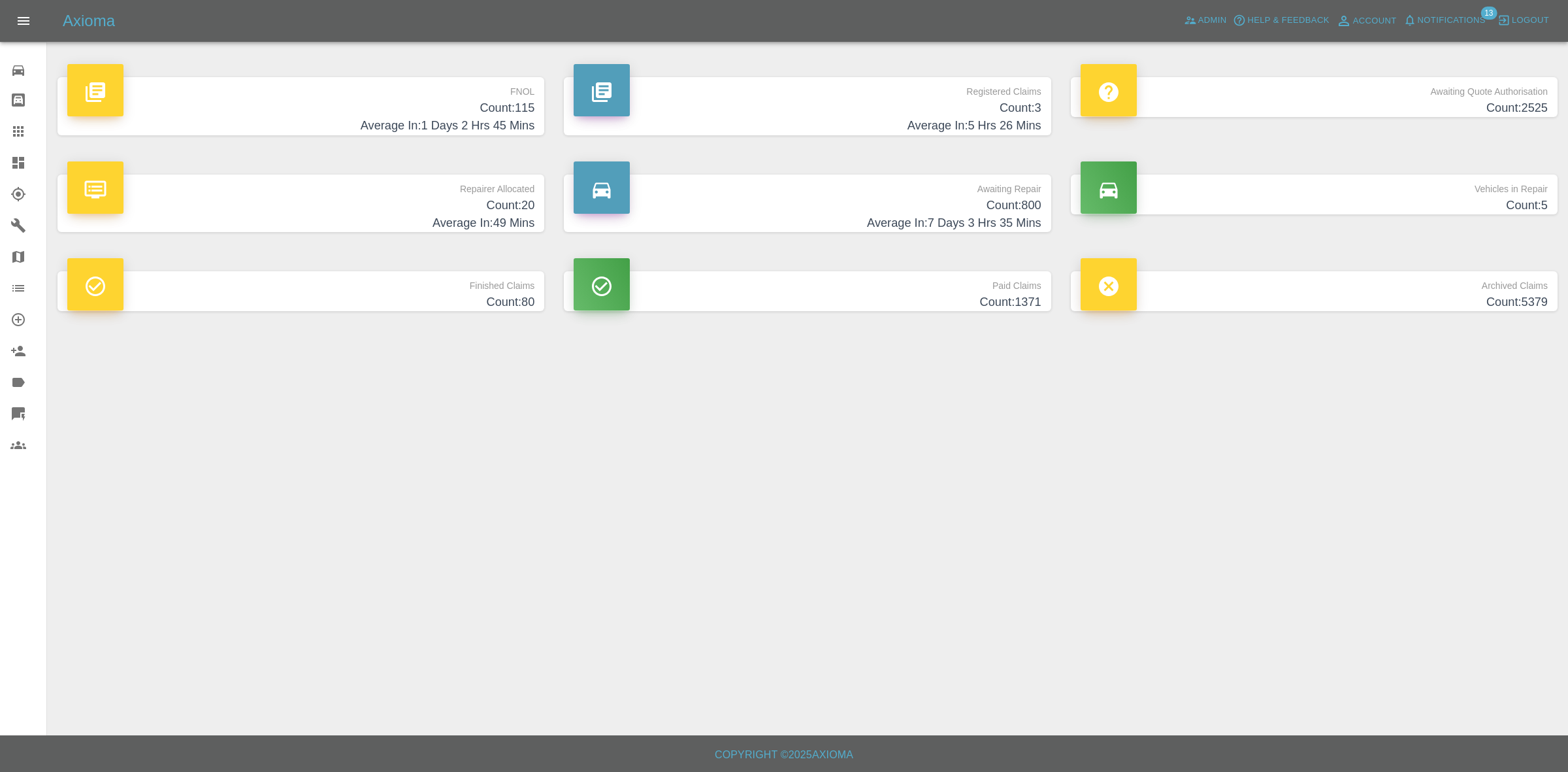
click at [1431, 17] on span "Notifications" at bounding box center [1451, 21] width 68 height 15
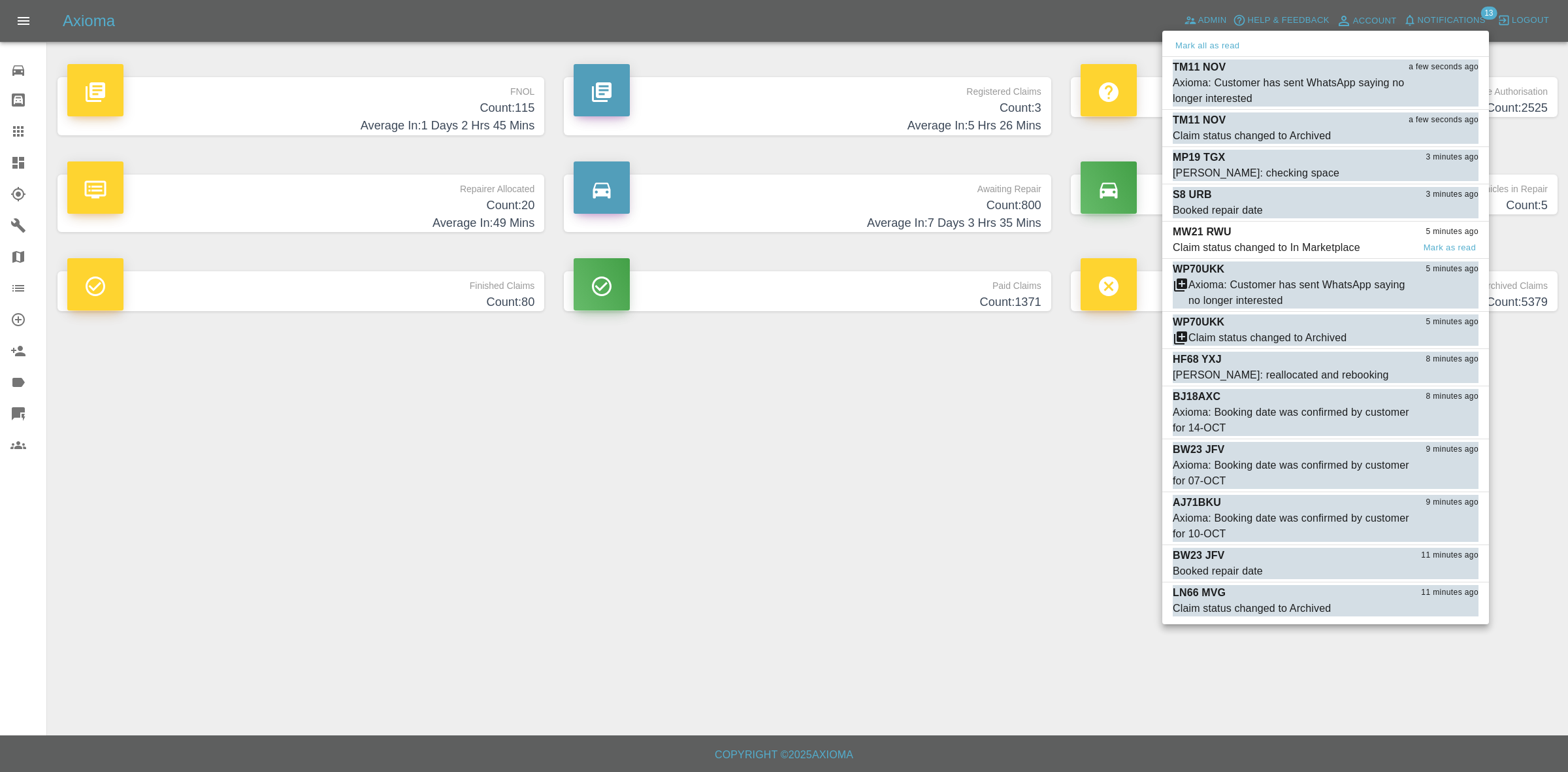
click at [1281, 247] on div "Claim status changed to In Marketplace" at bounding box center [1266, 247] width 187 height 15
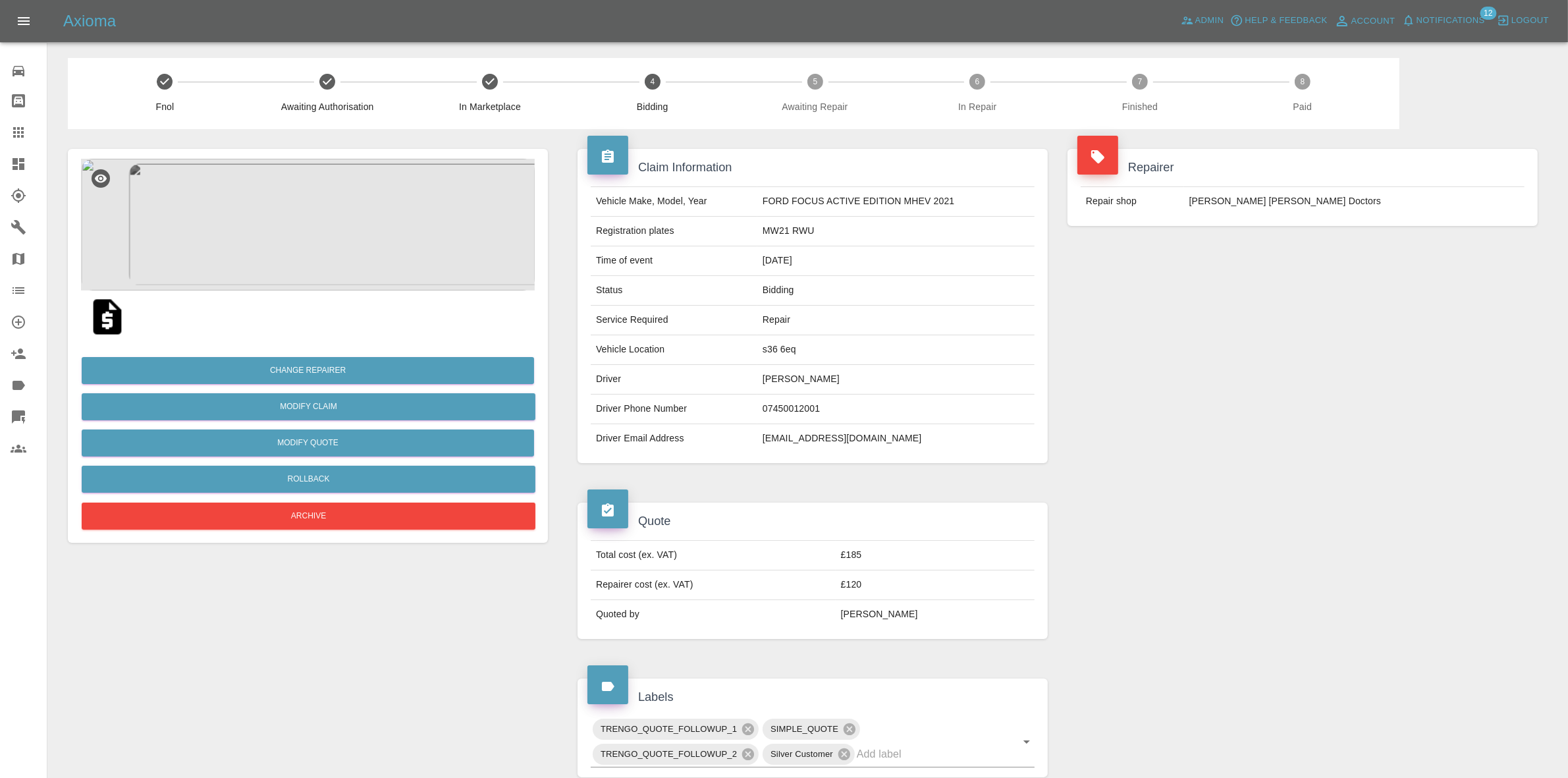
click at [1427, 20] on span "Notifications" at bounding box center [1450, 21] width 68 height 15
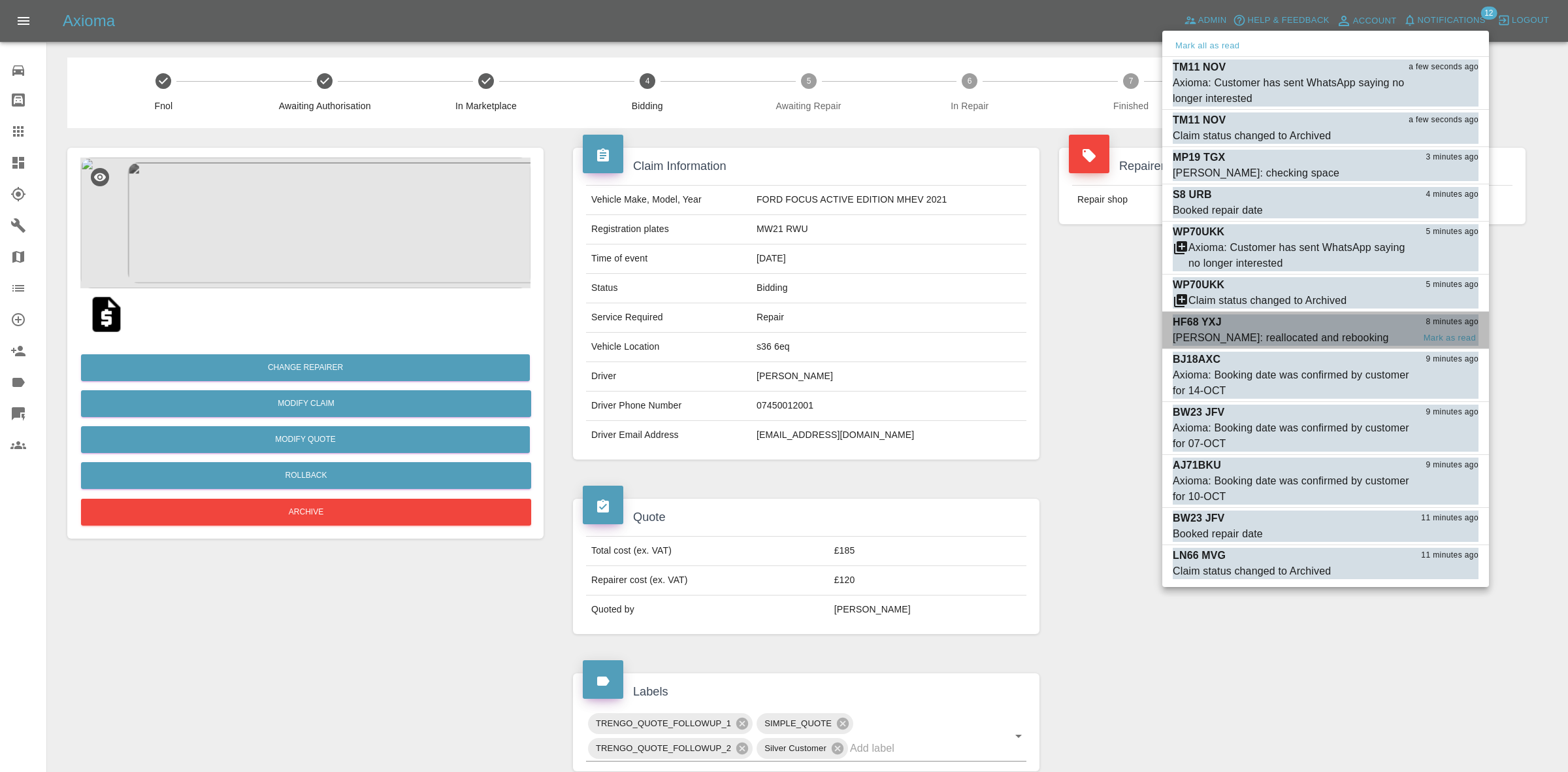
click at [1283, 333] on div "Carl Ainsworth: reallocated and rebooking" at bounding box center [1281, 337] width 216 height 15
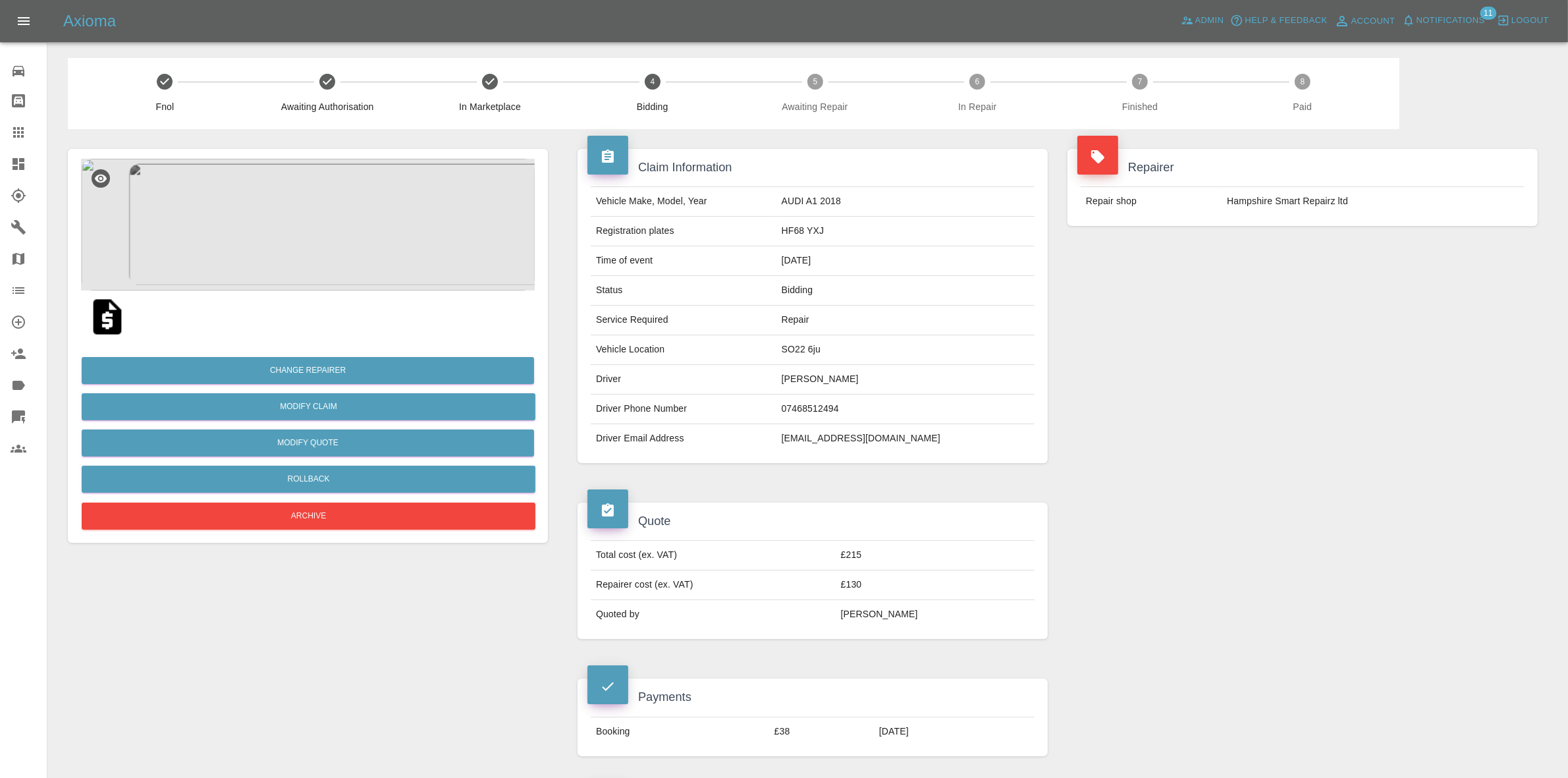
drag, startPoint x: 1288, startPoint y: 285, endPoint x: 522, endPoint y: 34, distance: 806.1
click at [1288, 285] on div "Repairer Repair shop Hampshire Smart Repairz ltd" at bounding box center [1303, 306] width 490 height 354
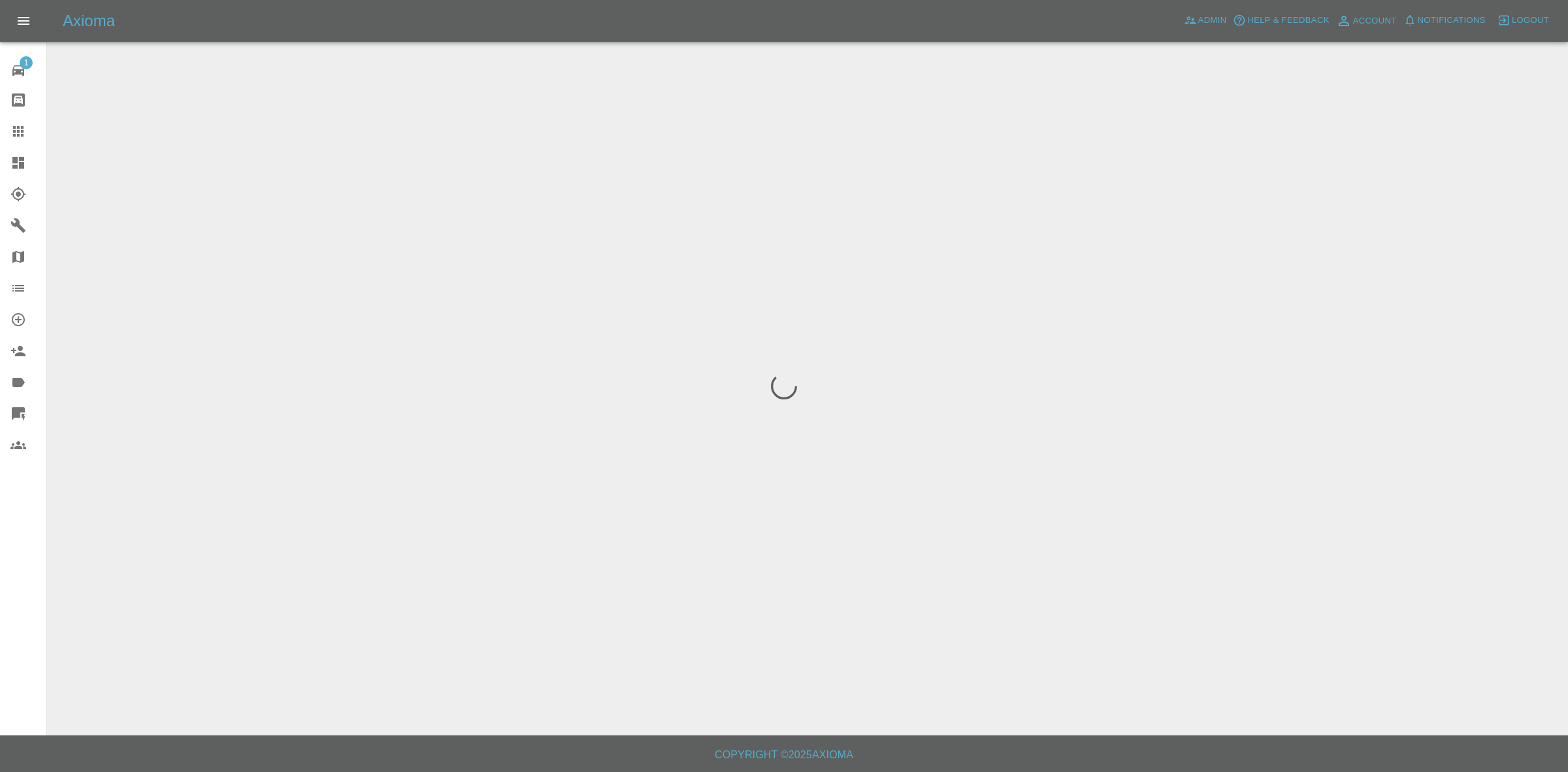
click at [1447, 18] on span "Notifications" at bounding box center [1451, 21] width 68 height 15
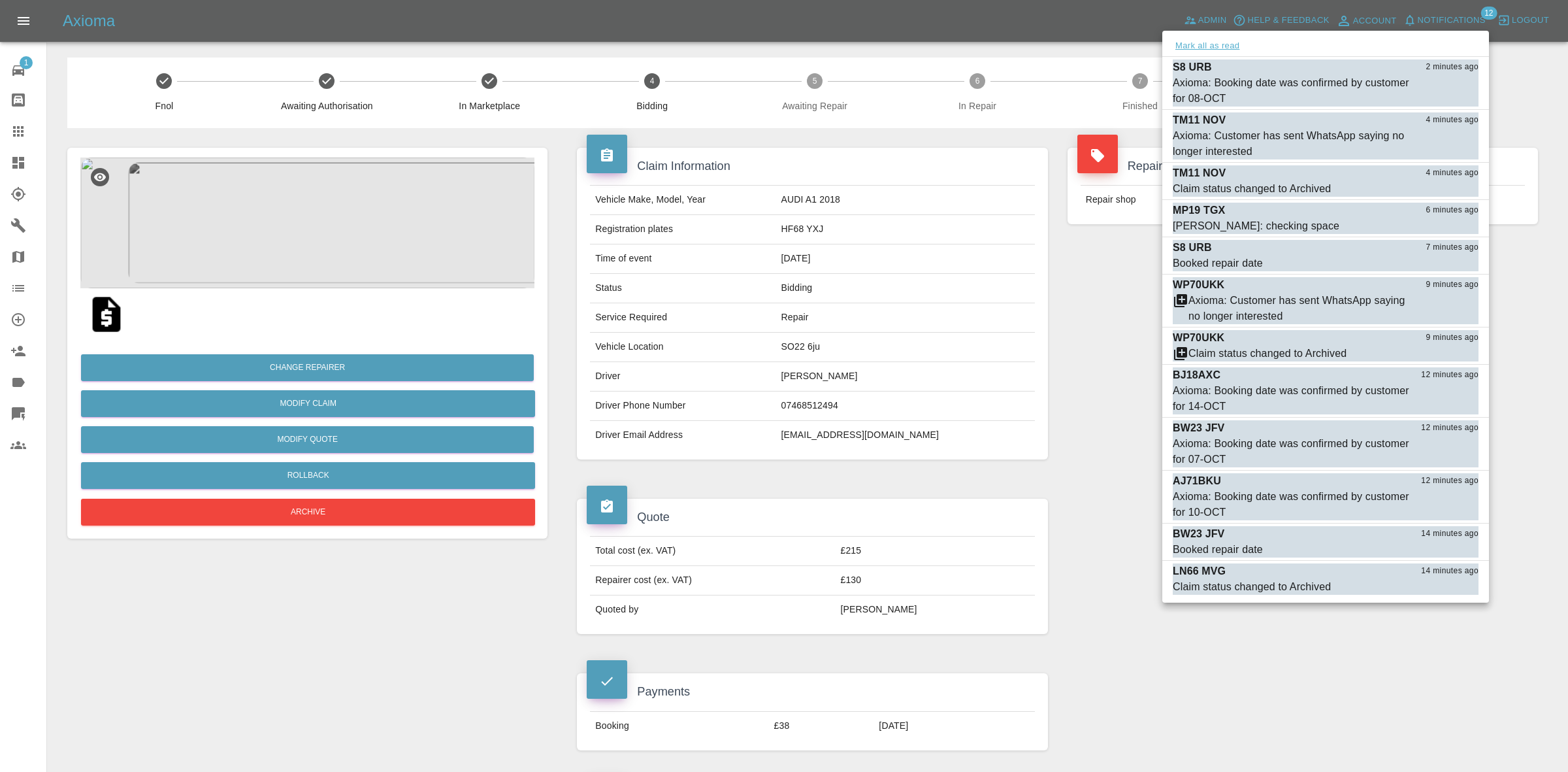
click at [1221, 47] on button "Mark all as read" at bounding box center [1207, 46] width 69 height 15
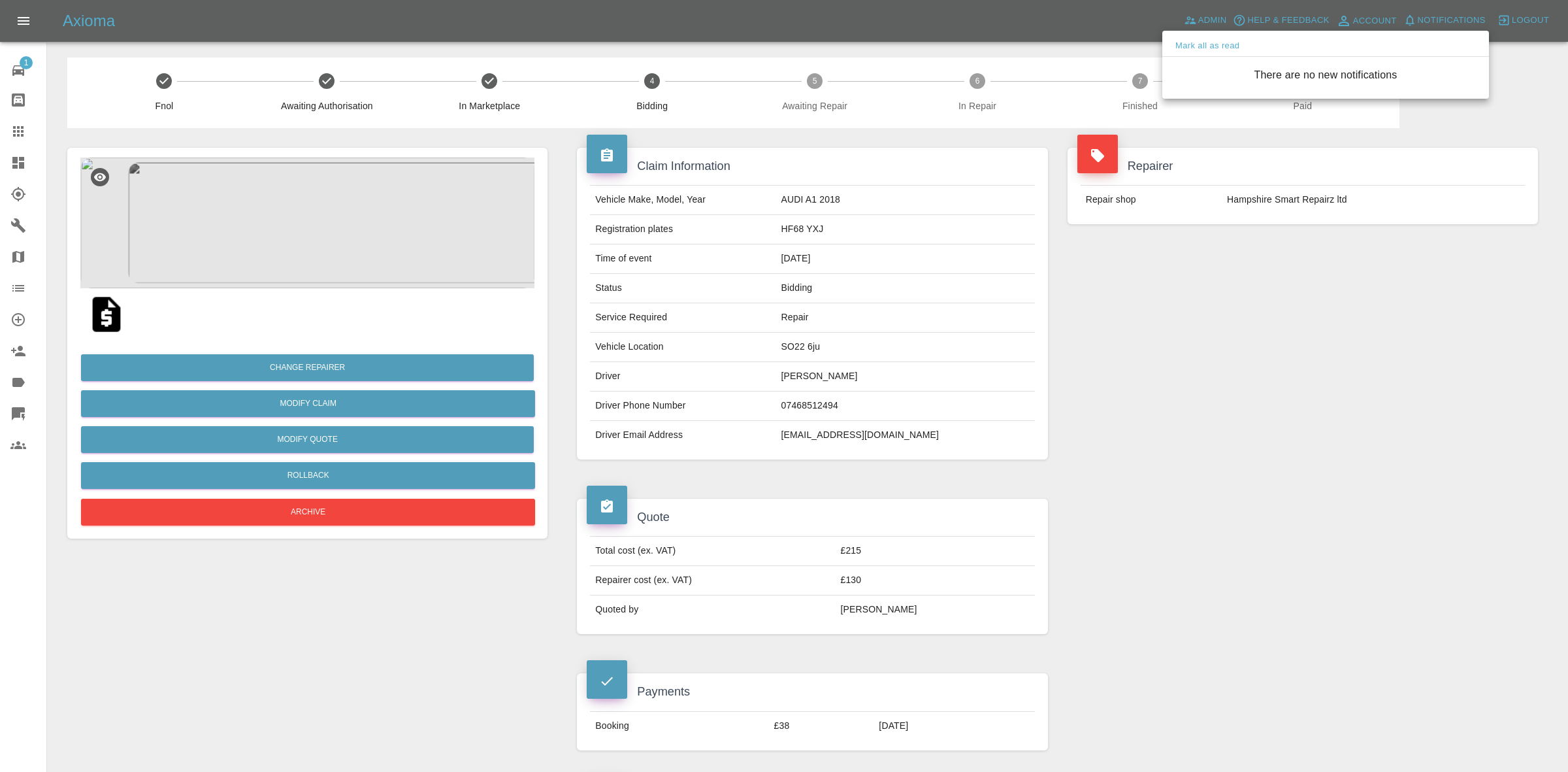
click at [1066, 324] on div at bounding box center [784, 386] width 1568 height 772
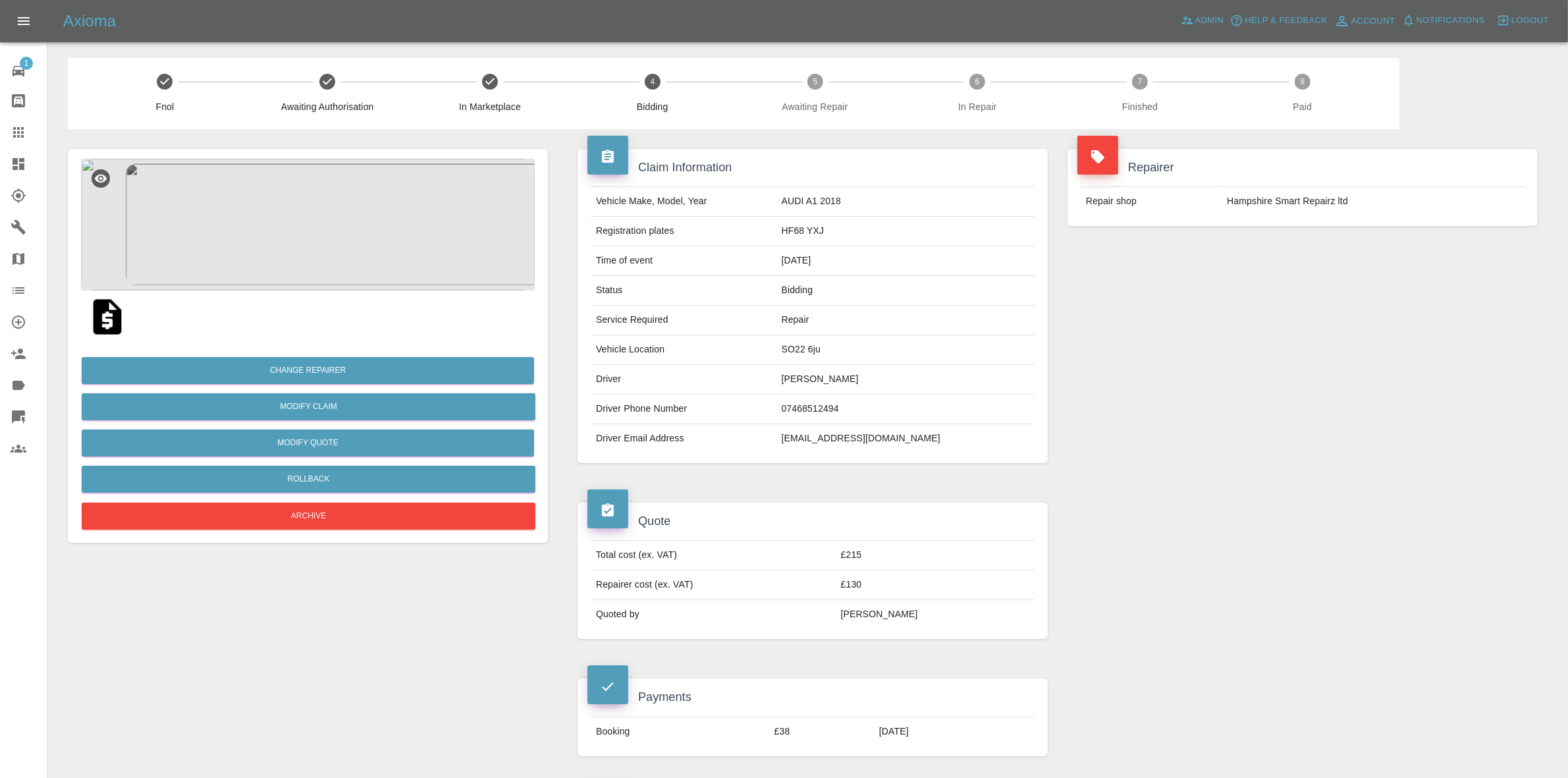
click at [0, 163] on link "Dashboard" at bounding box center [23, 163] width 46 height 32
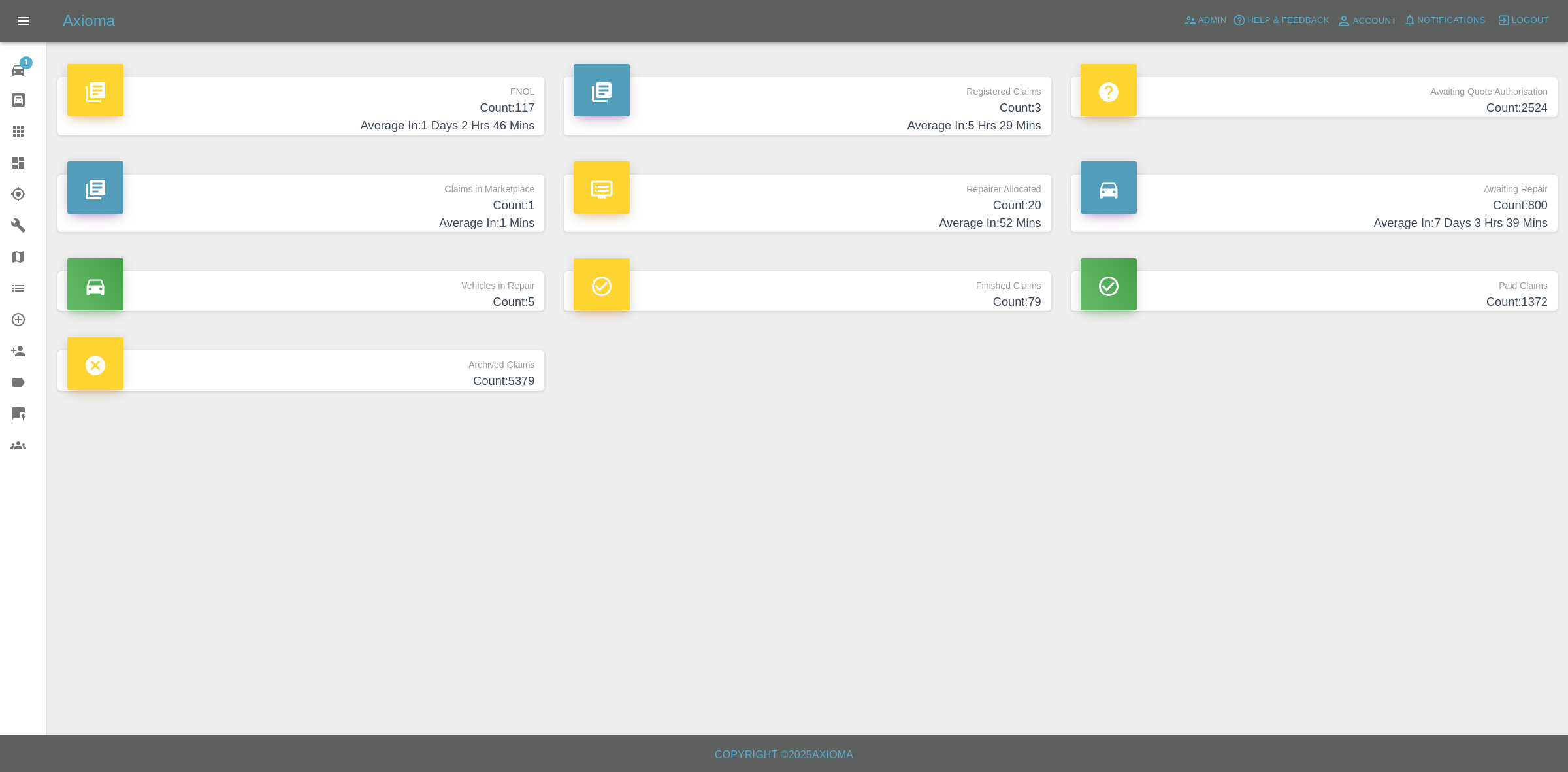
click at [481, 218] on h4 "Average In: 1 Mins" at bounding box center [301, 223] width 467 height 18
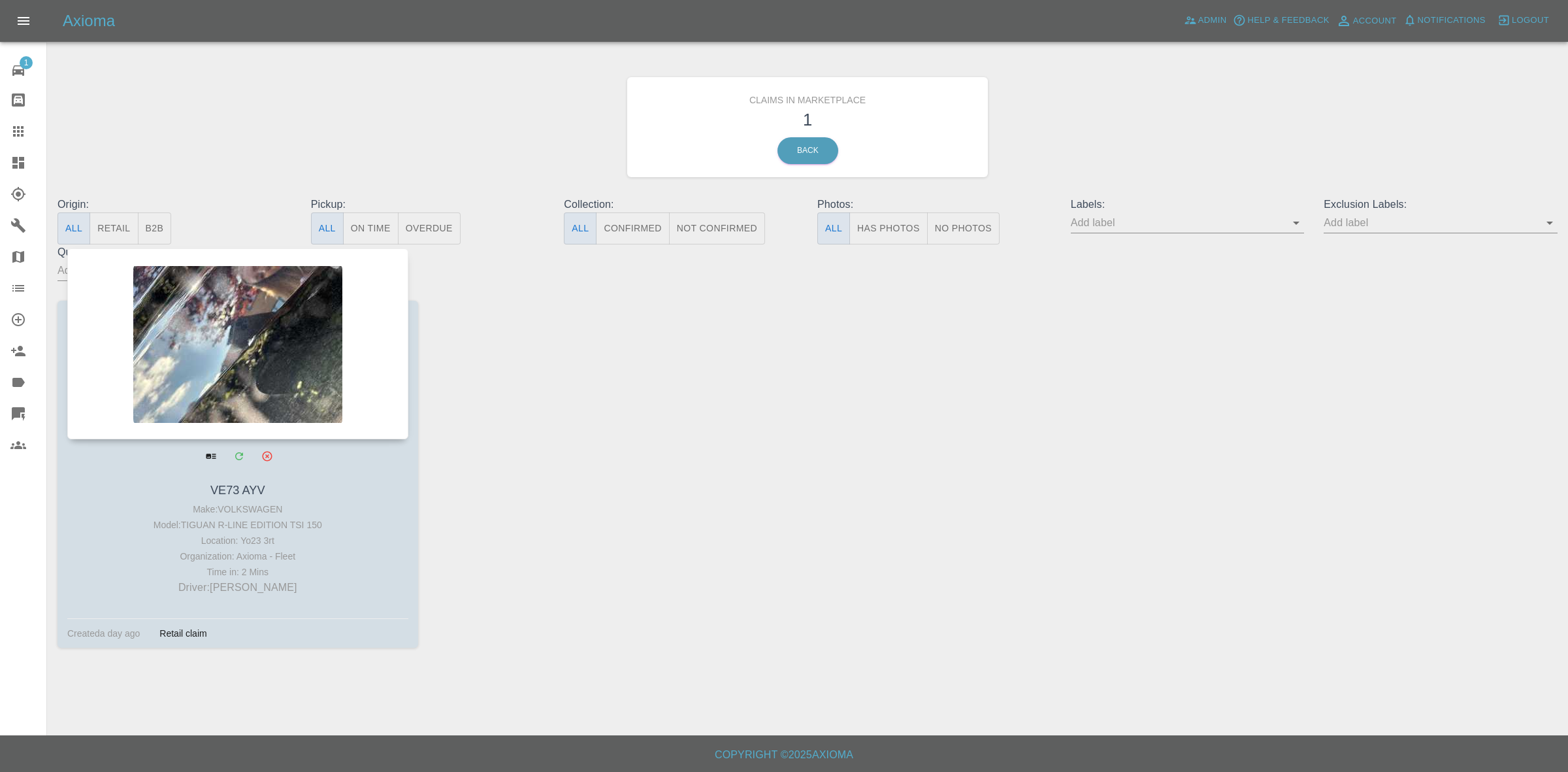
click at [269, 374] on div at bounding box center [238, 344] width 341 height 191
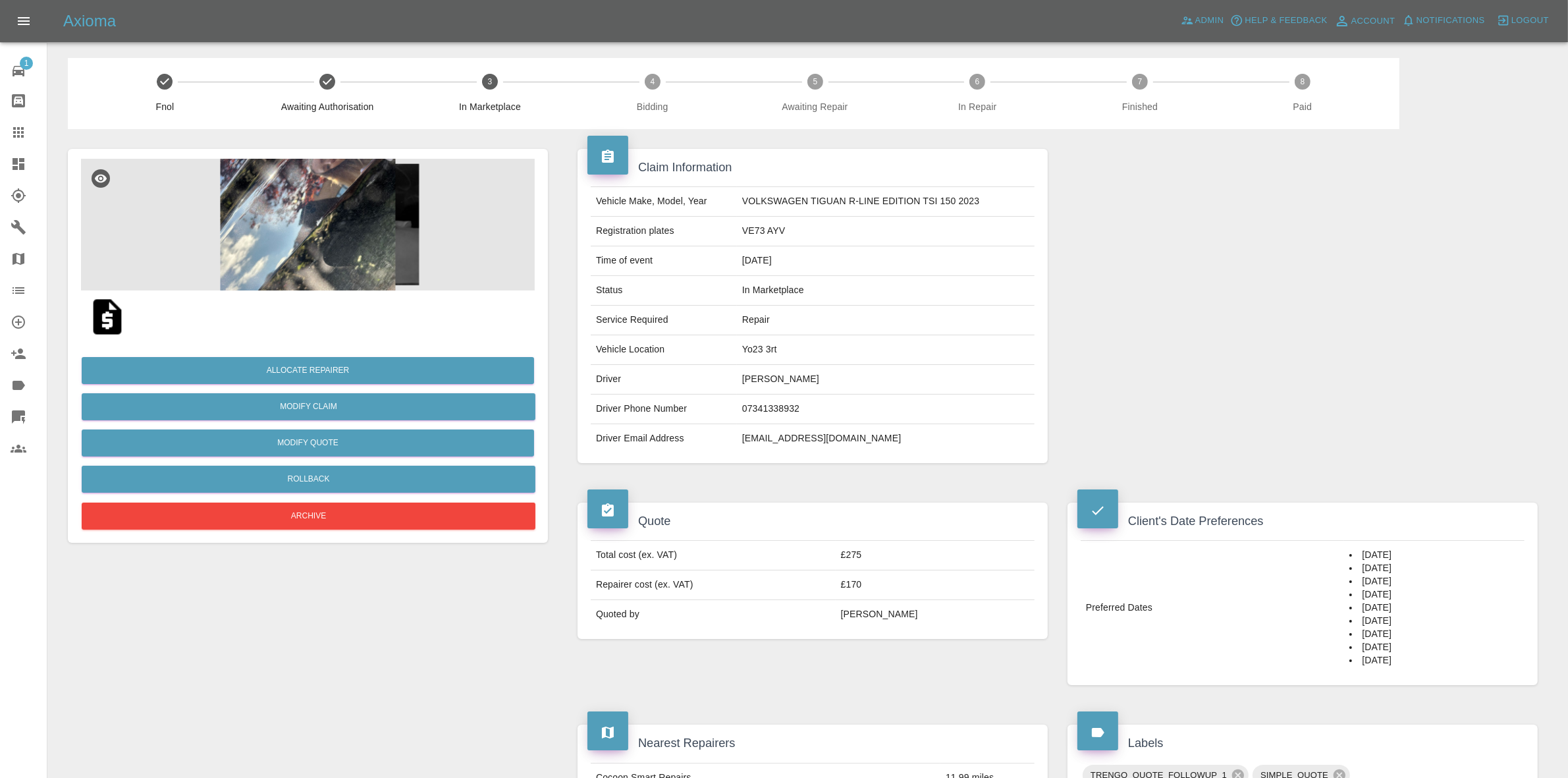
click at [303, 300] on div at bounding box center [308, 317] width 454 height 53
click at [327, 224] on img at bounding box center [308, 224] width 454 height 132
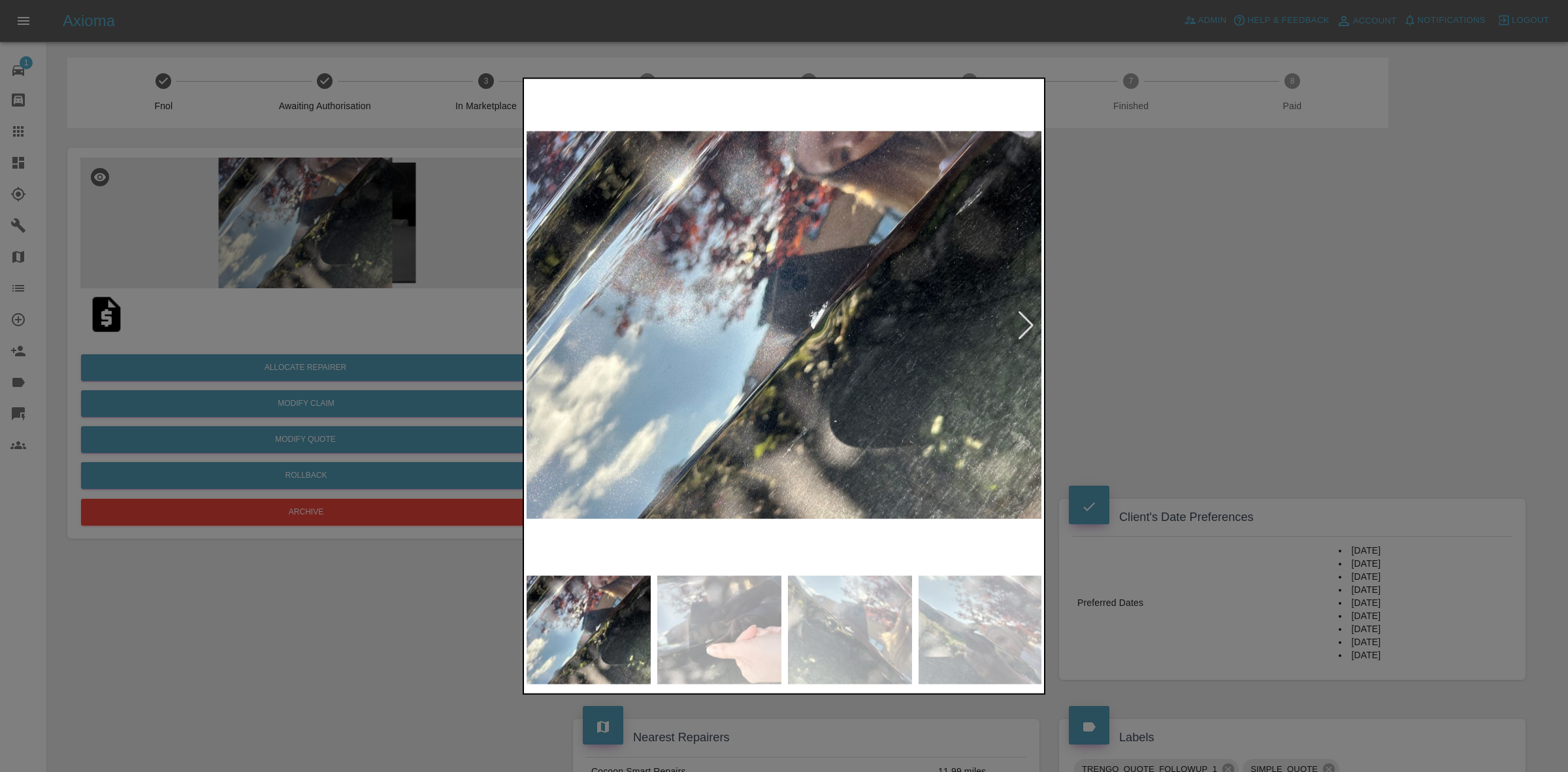
click at [1028, 324] on div at bounding box center [1026, 325] width 18 height 29
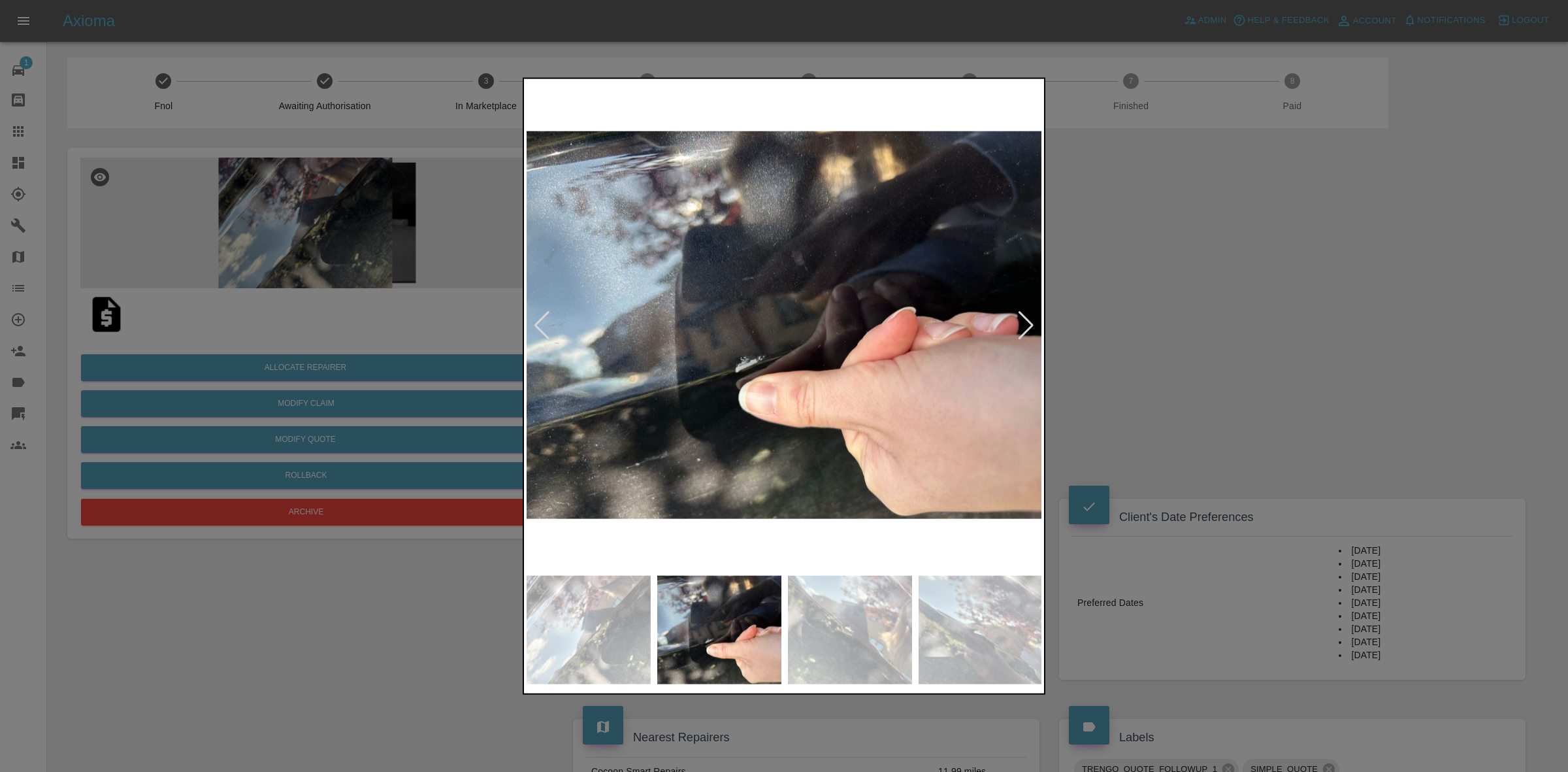
click at [1028, 324] on div at bounding box center [1026, 325] width 18 height 29
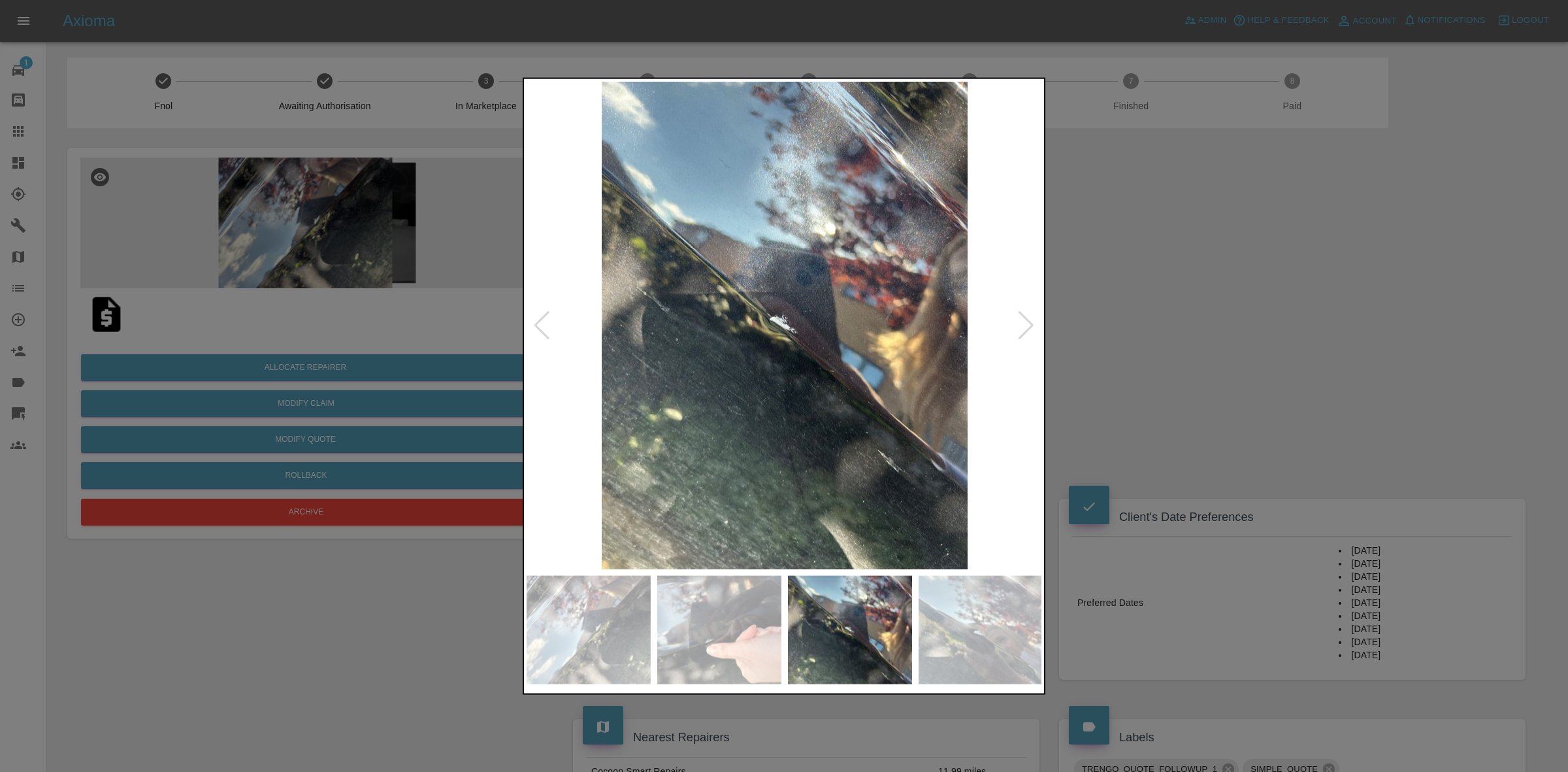
click at [1028, 324] on div at bounding box center [1026, 325] width 18 height 29
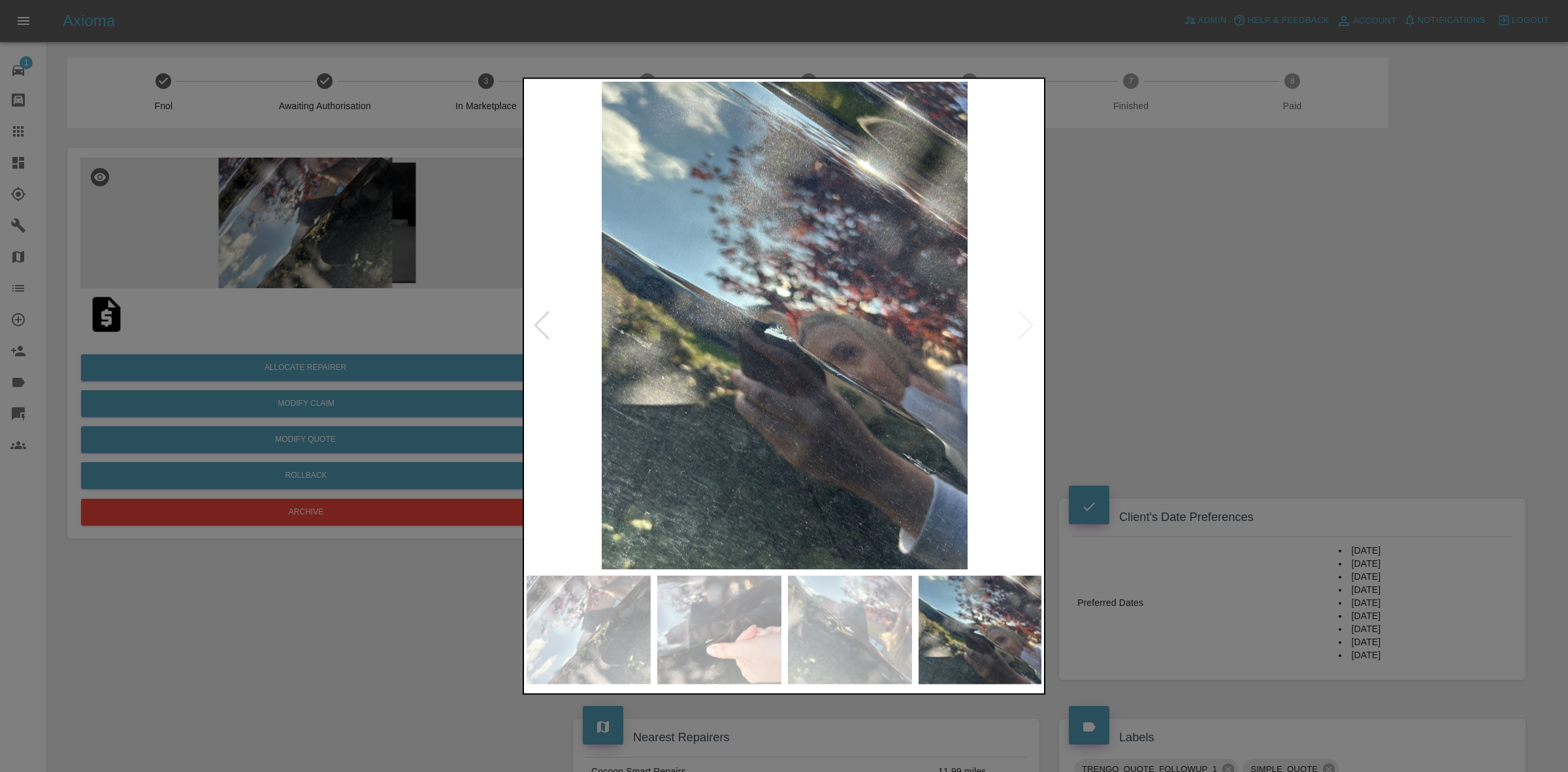
click at [1028, 324] on img at bounding box center [784, 324] width 516 height 487
click at [1202, 348] on div at bounding box center [784, 386] width 1568 height 772
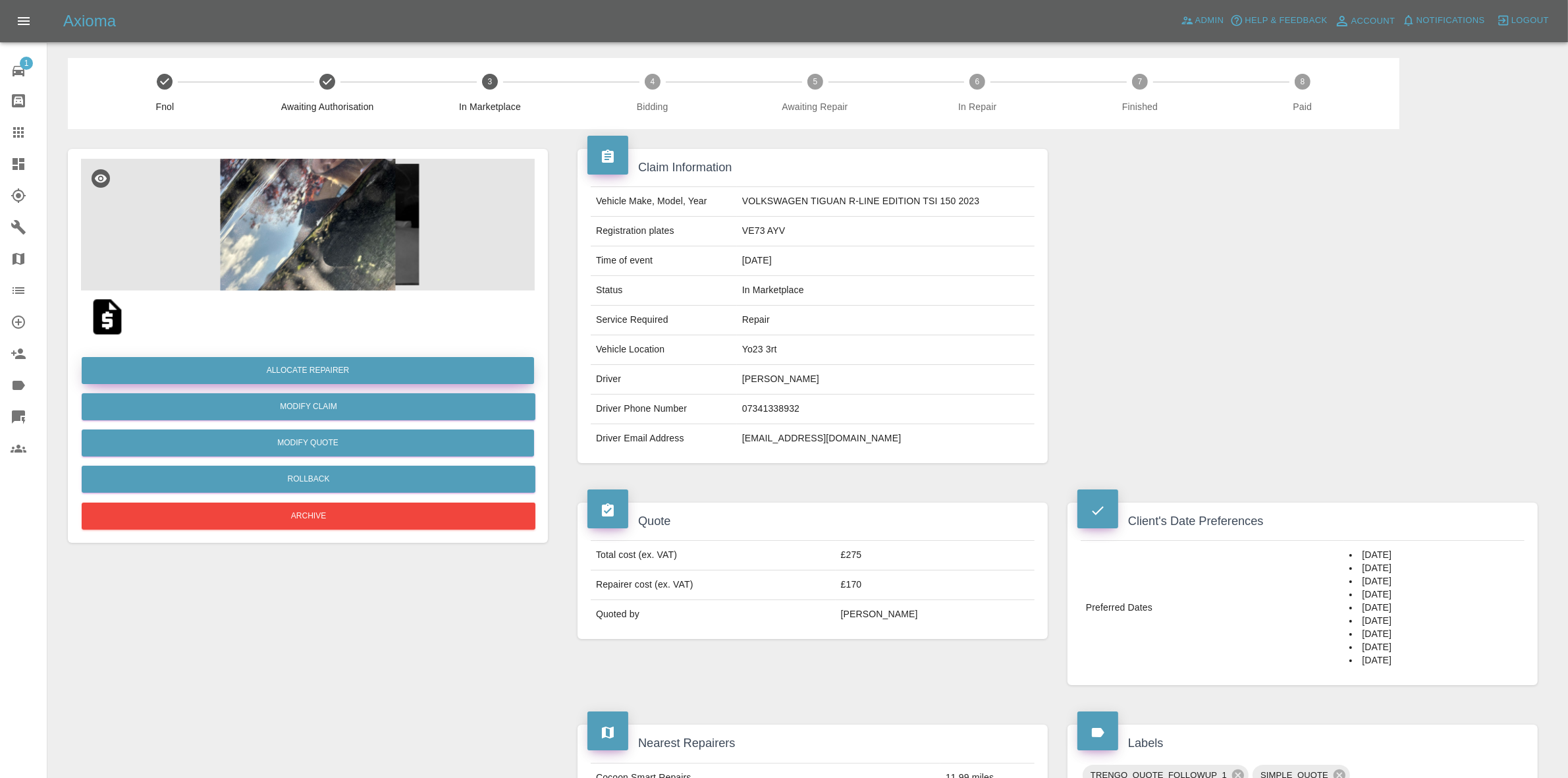
click at [301, 359] on button "Allocate Repairer" at bounding box center [308, 370] width 452 height 27
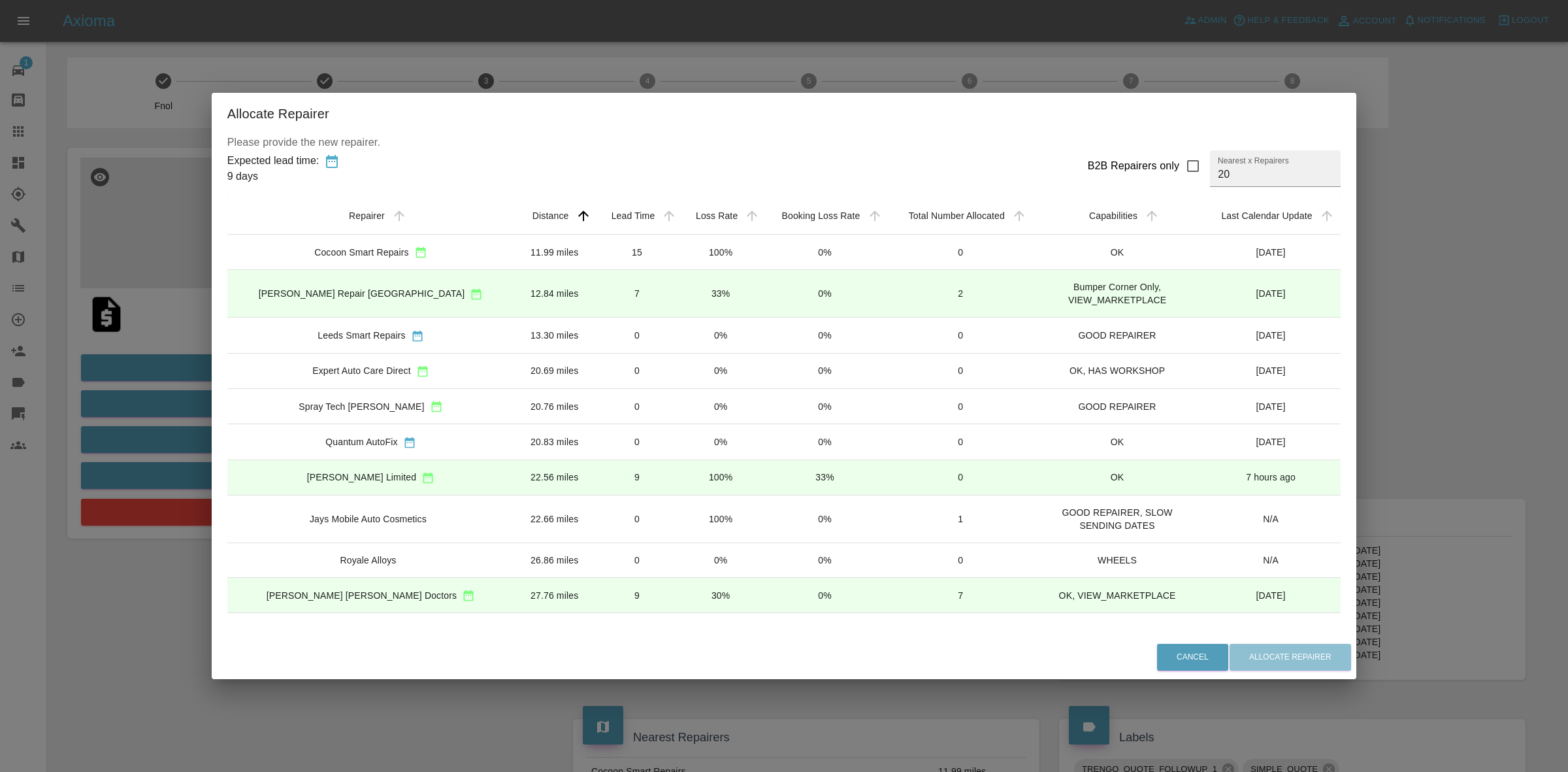
click at [691, 282] on td "33%" at bounding box center [721, 294] width 83 height 48
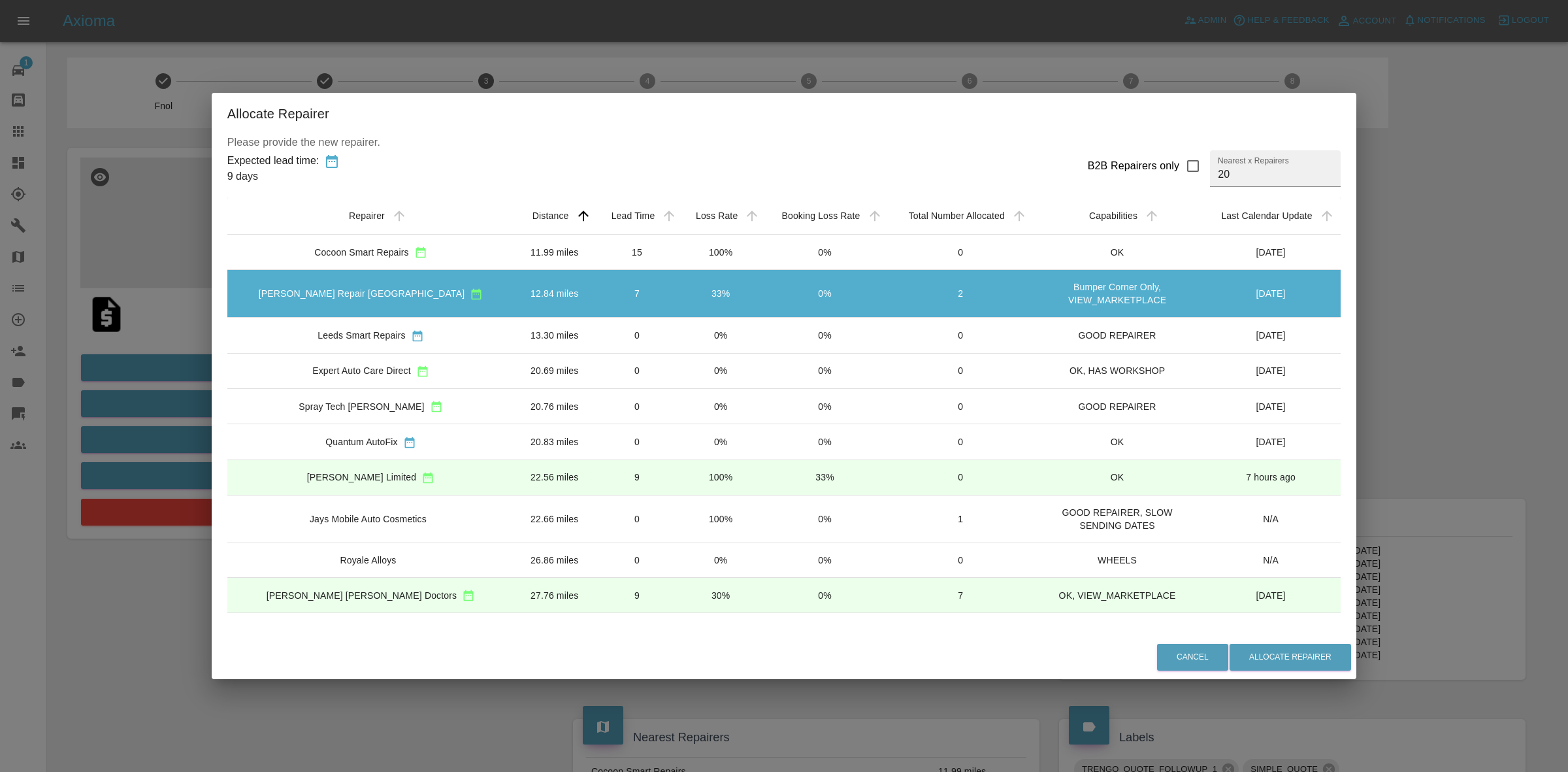
click at [1226, 635] on div "Cancel Allocate Repairer" at bounding box center [784, 657] width 1145 height 44
click at [1236, 658] on button "Allocate Repairer" at bounding box center [1290, 657] width 122 height 27
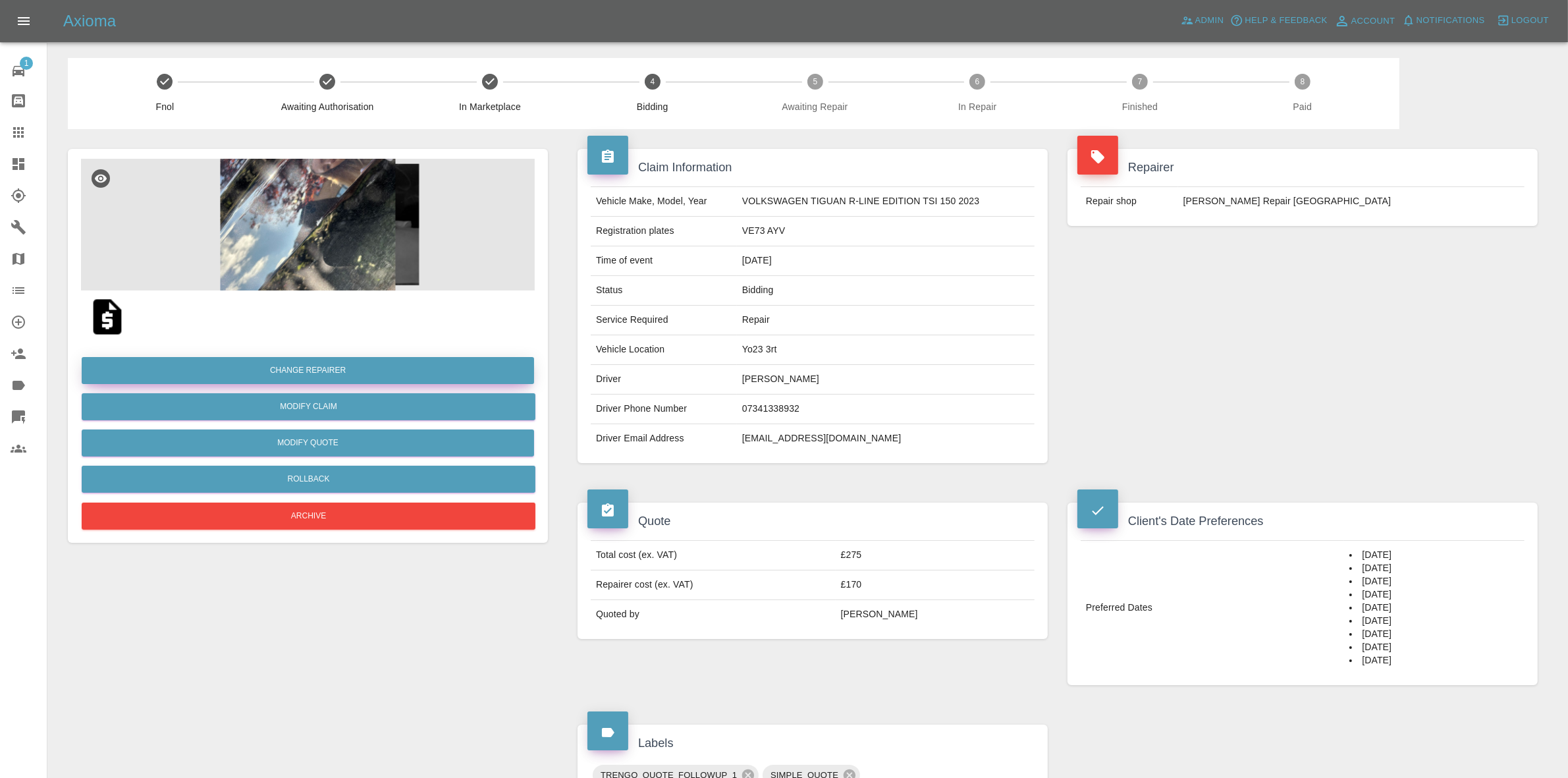
click at [281, 359] on button "Change Repairer" at bounding box center [308, 370] width 452 height 27
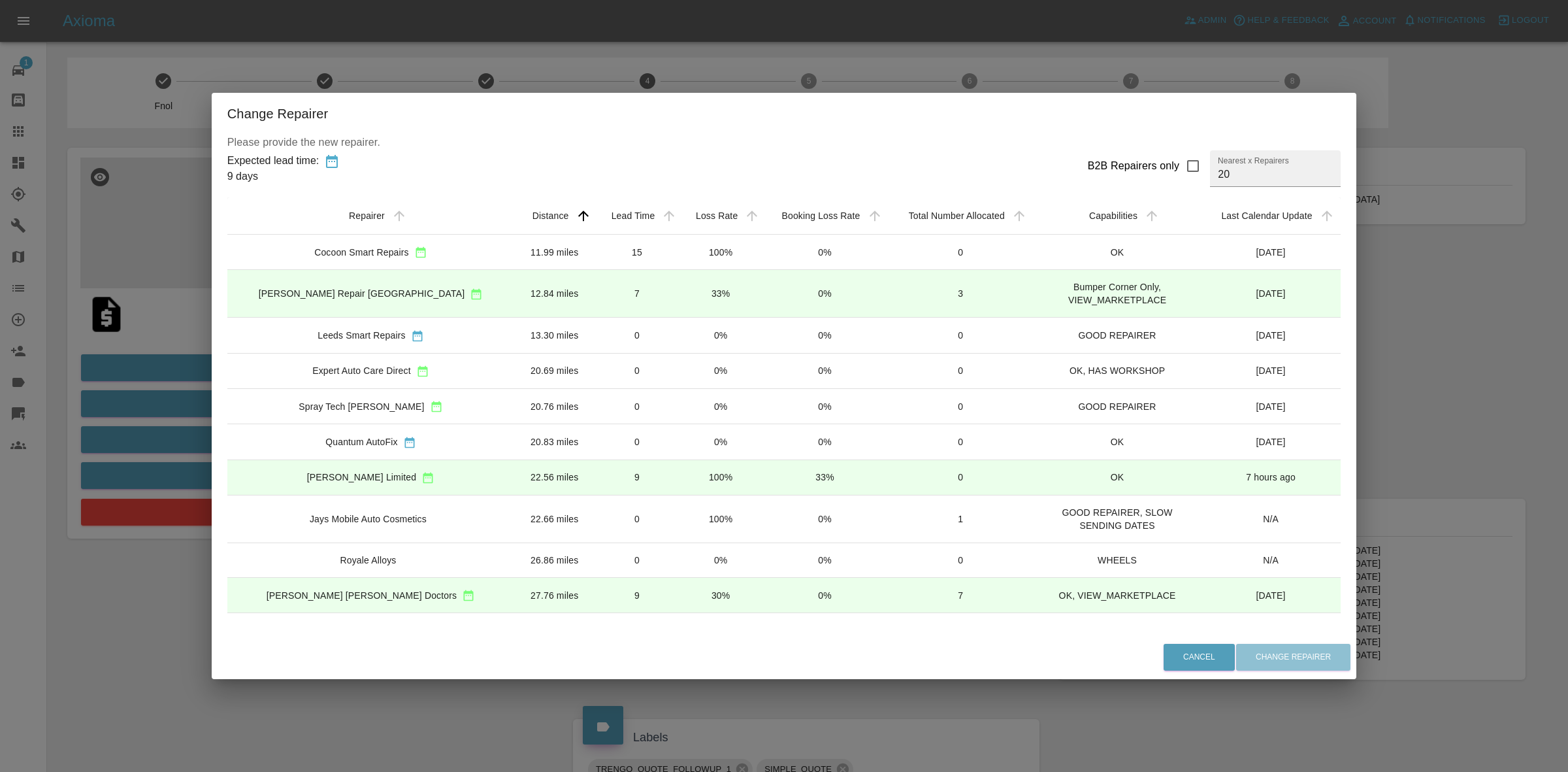
click at [679, 477] on td "100%" at bounding box center [721, 477] width 83 height 35
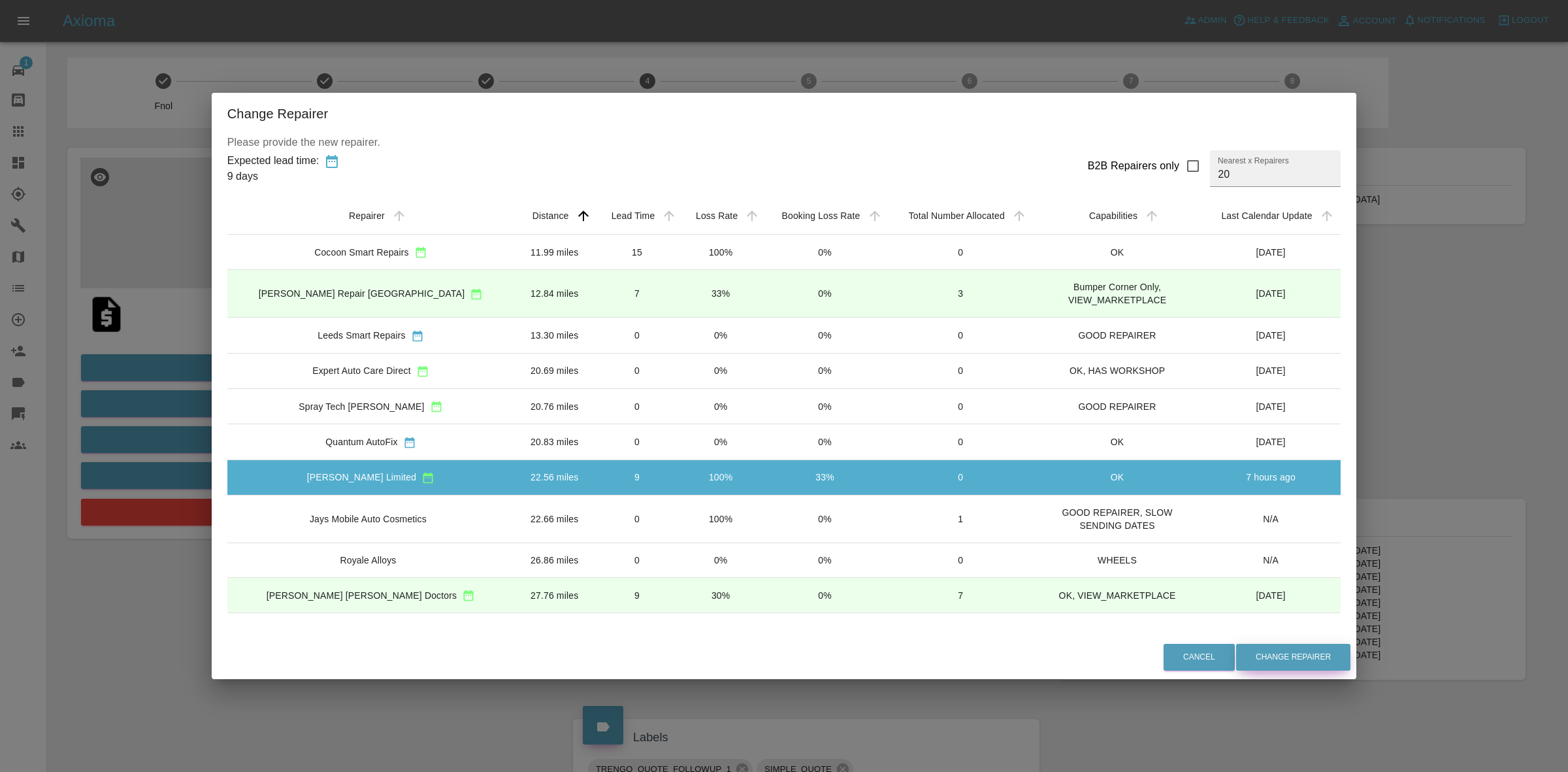
click at [1259, 658] on button "Change Repairer" at bounding box center [1292, 657] width 114 height 27
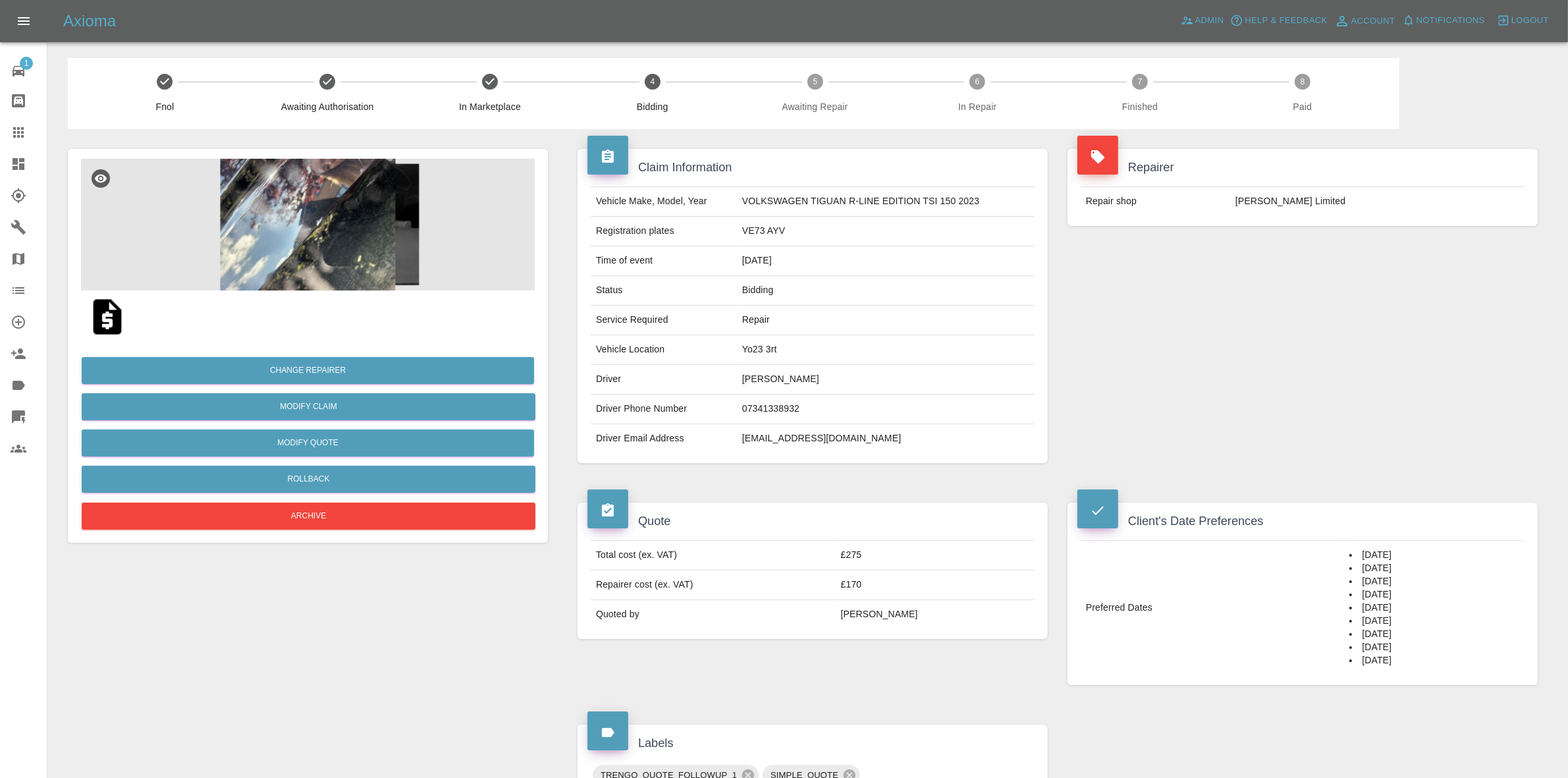
drag, startPoint x: 1342, startPoint y: 284, endPoint x: 1327, endPoint y: 281, distance: 15.3
click at [1342, 284] on div "Repairer Repair shop Firmin Limited" at bounding box center [1303, 306] width 490 height 354
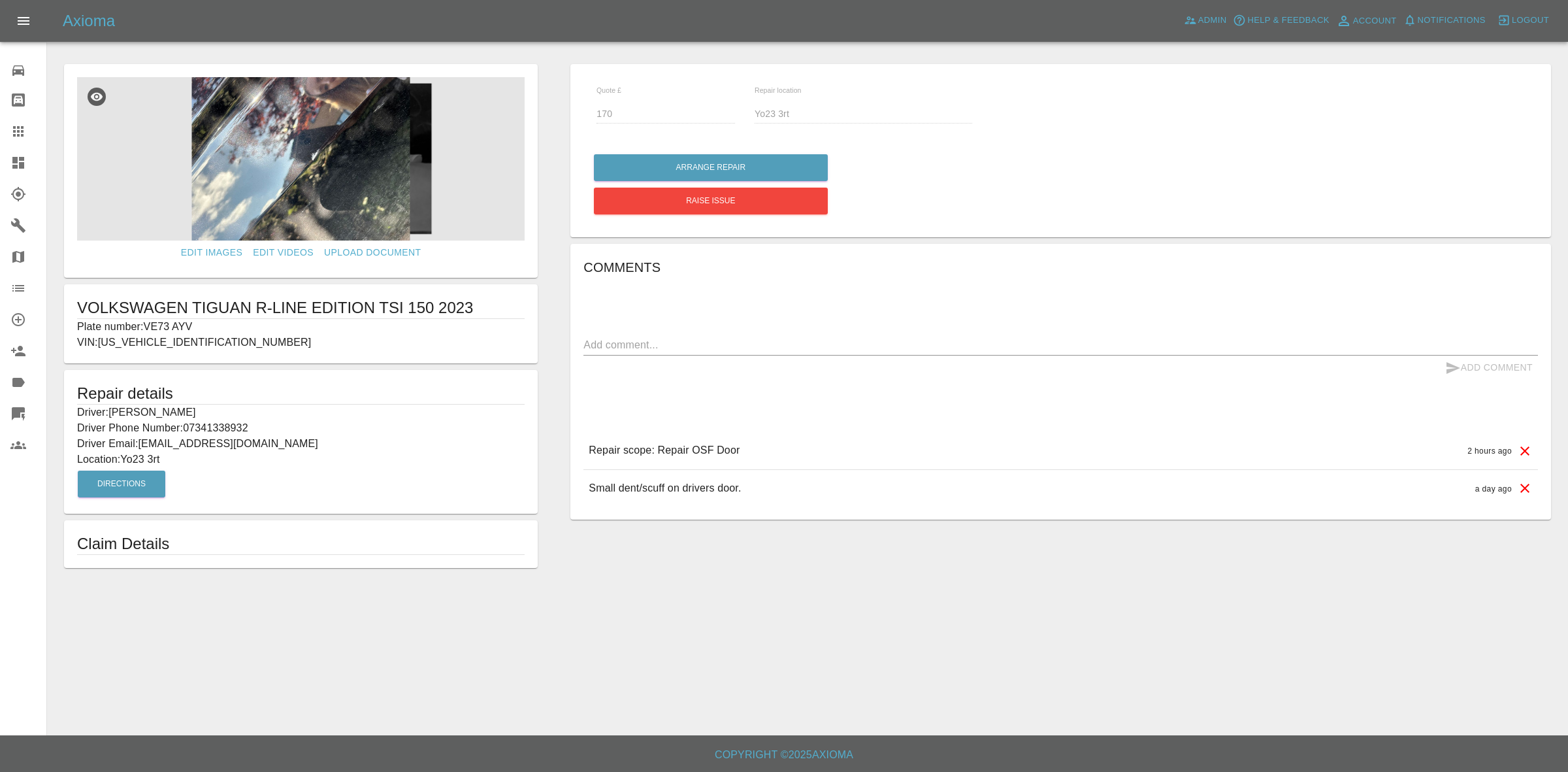
click at [2, 163] on link "Dashboard" at bounding box center [23, 162] width 46 height 32
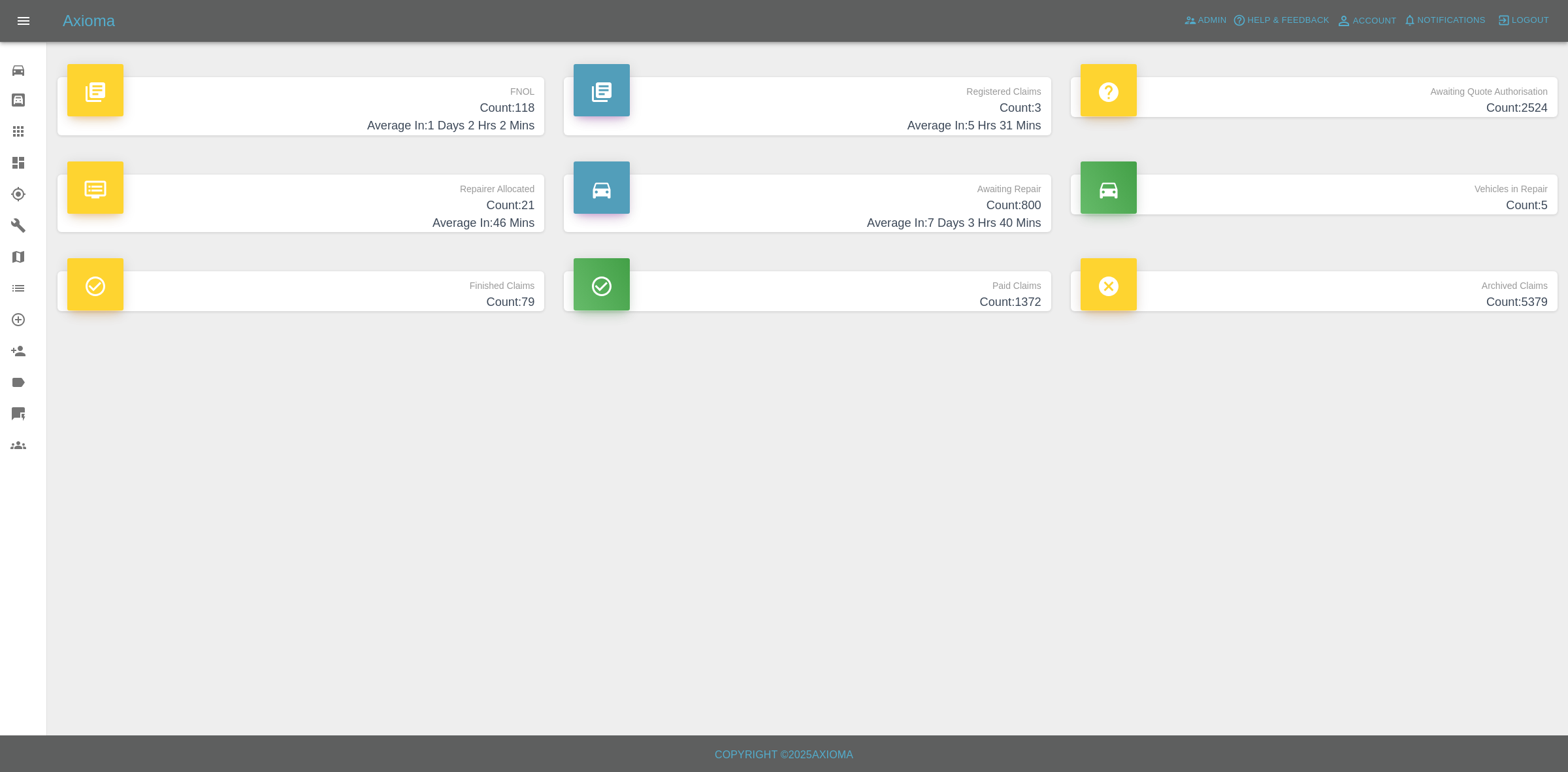
click at [449, 214] on h4 "Average In: 46 Mins" at bounding box center [301, 223] width 467 height 18
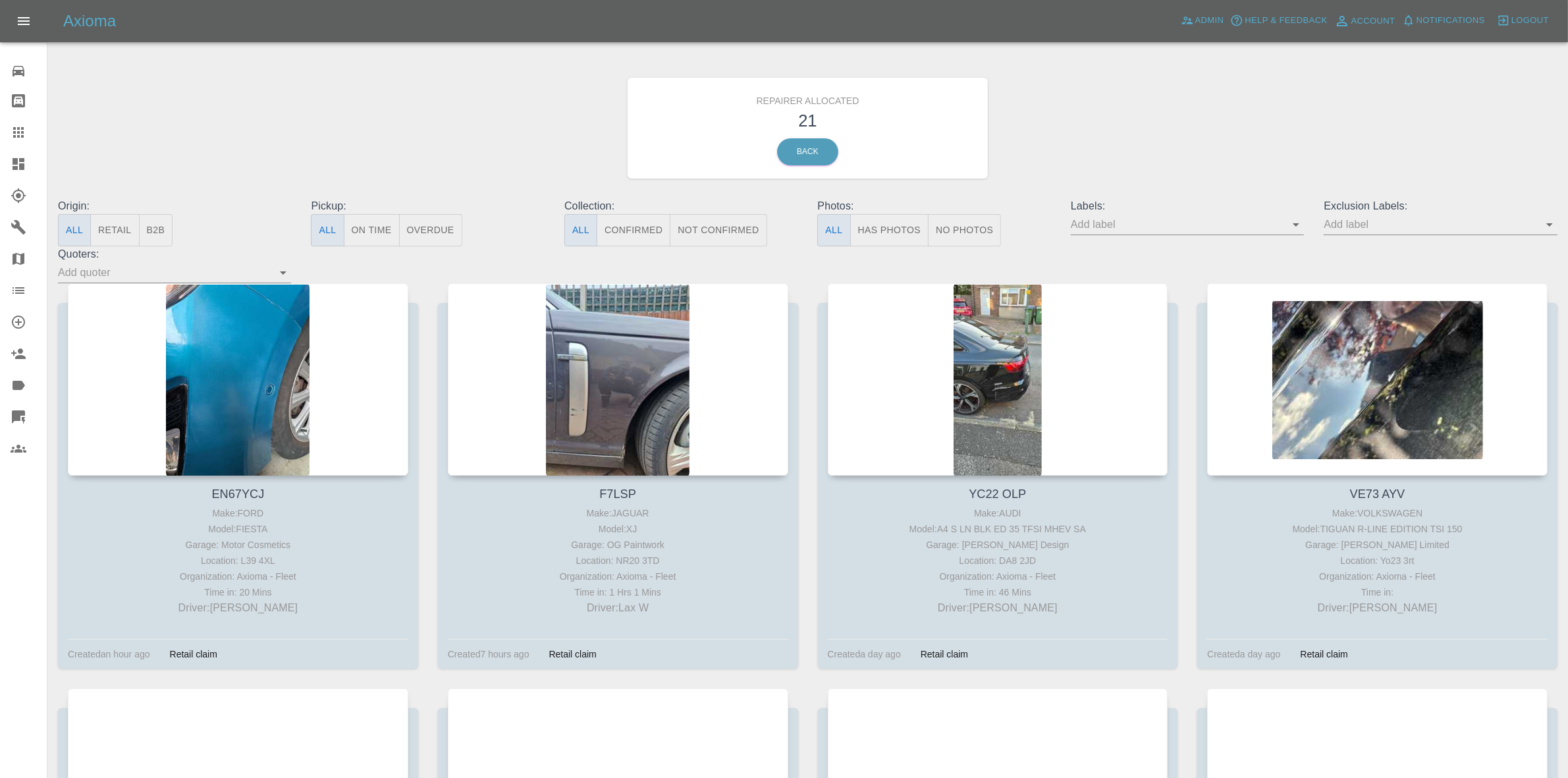
click at [106, 238] on button "Retail" at bounding box center [114, 231] width 49 height 33
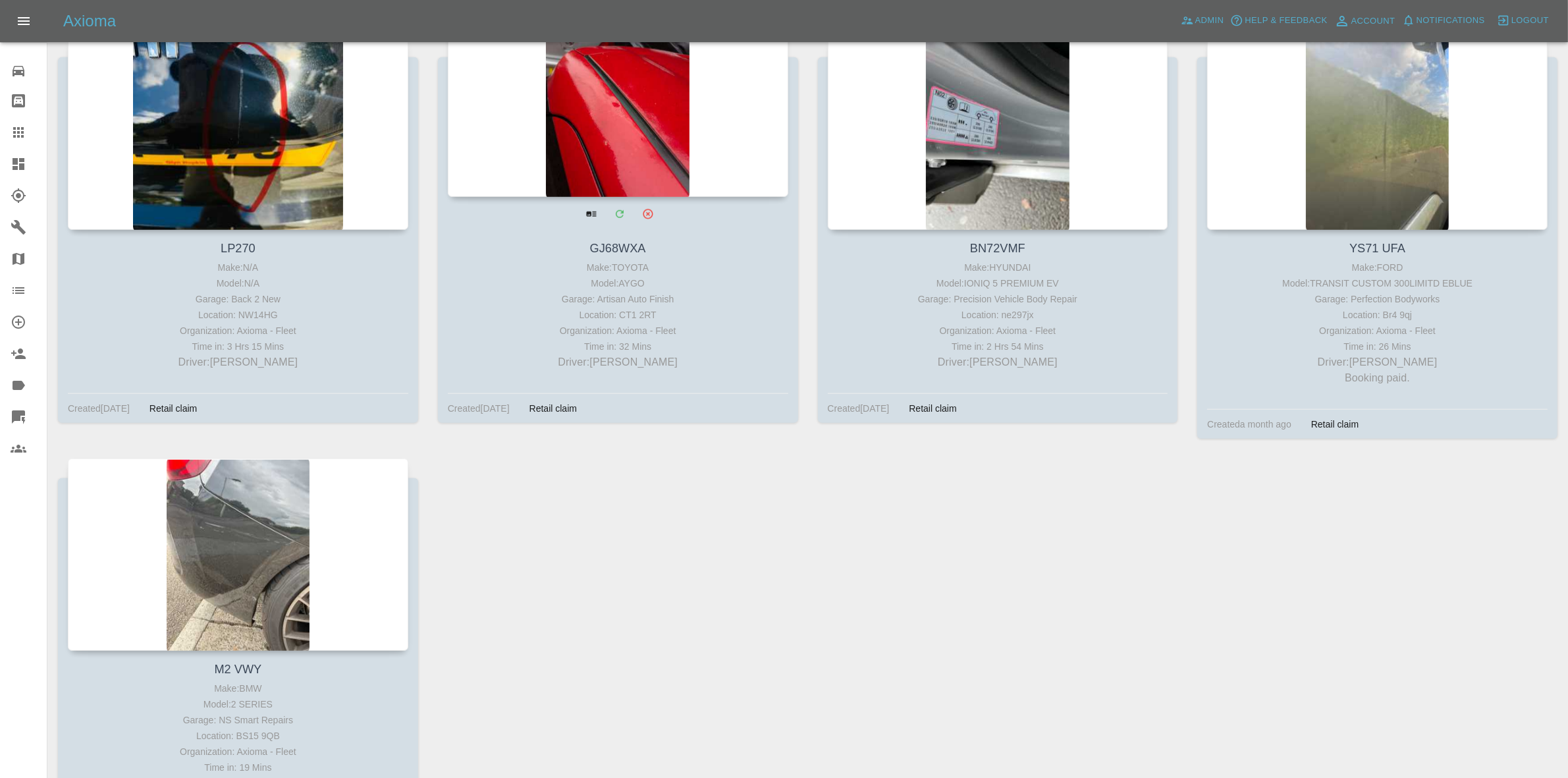
scroll to position [1303, 0]
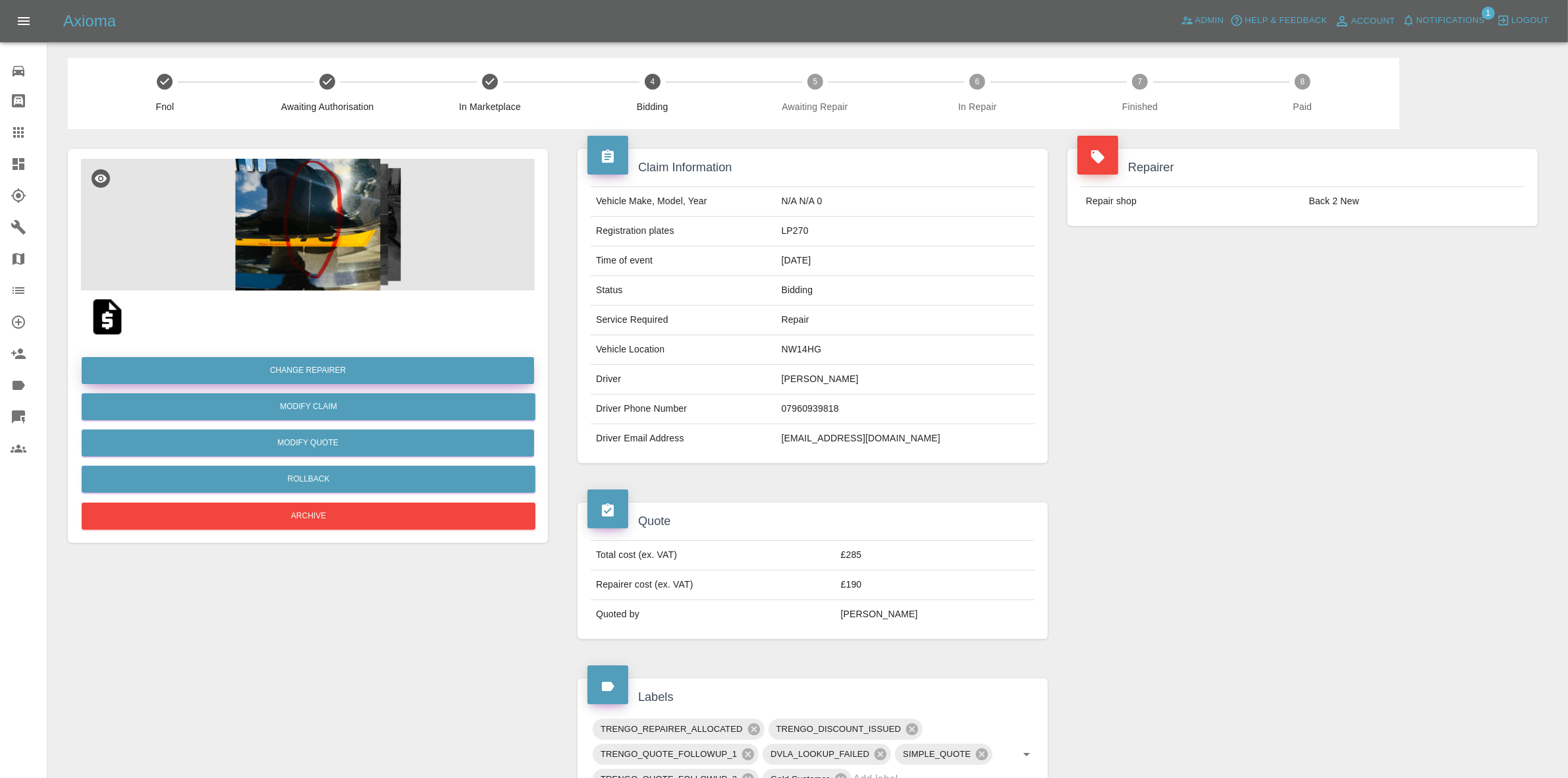
click at [299, 366] on button "Change Repairer" at bounding box center [308, 370] width 452 height 27
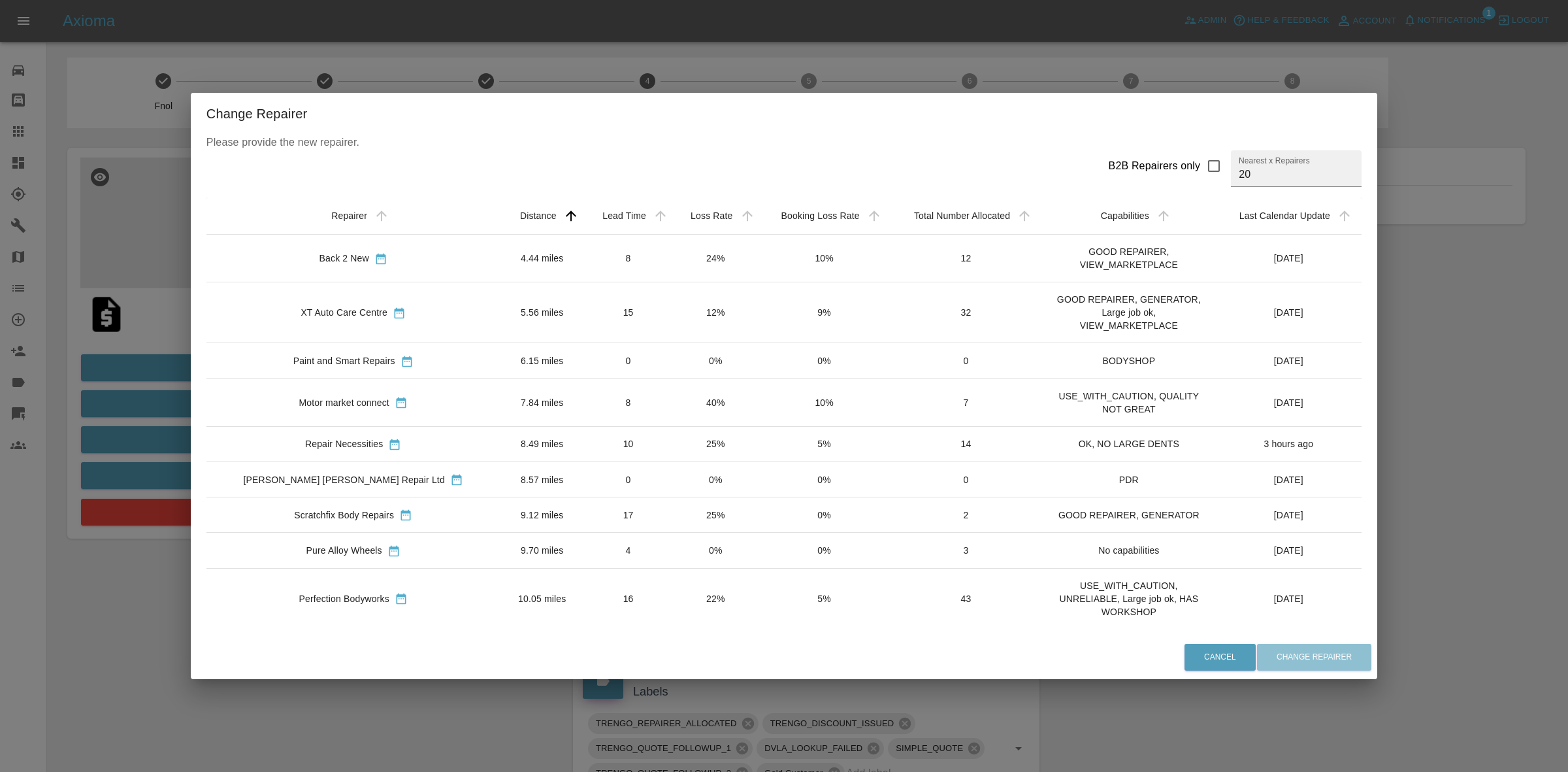
click at [672, 318] on td "12%" at bounding box center [715, 312] width 86 height 60
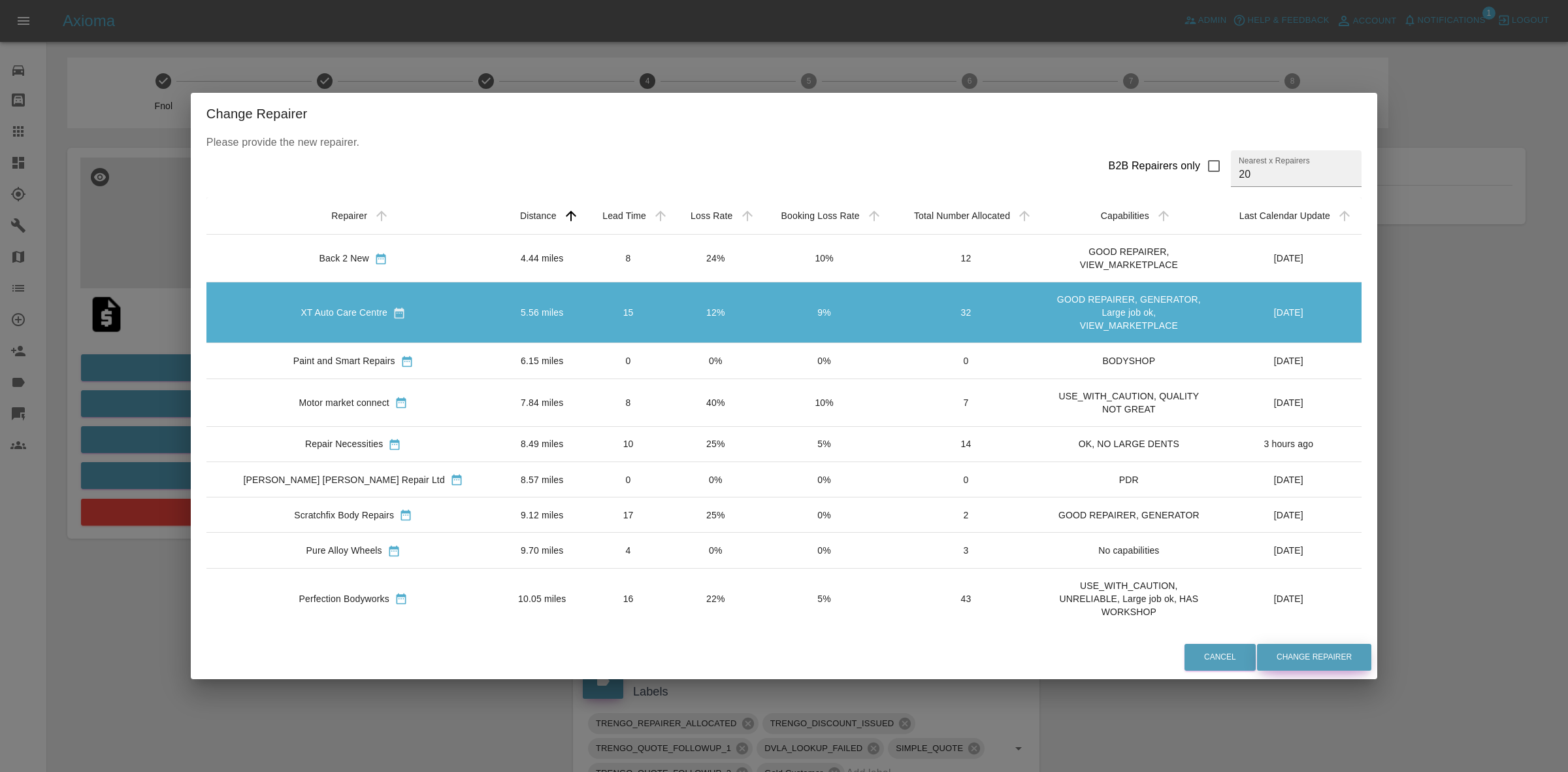
click at [1285, 660] on button "Change Repairer" at bounding box center [1314, 657] width 114 height 27
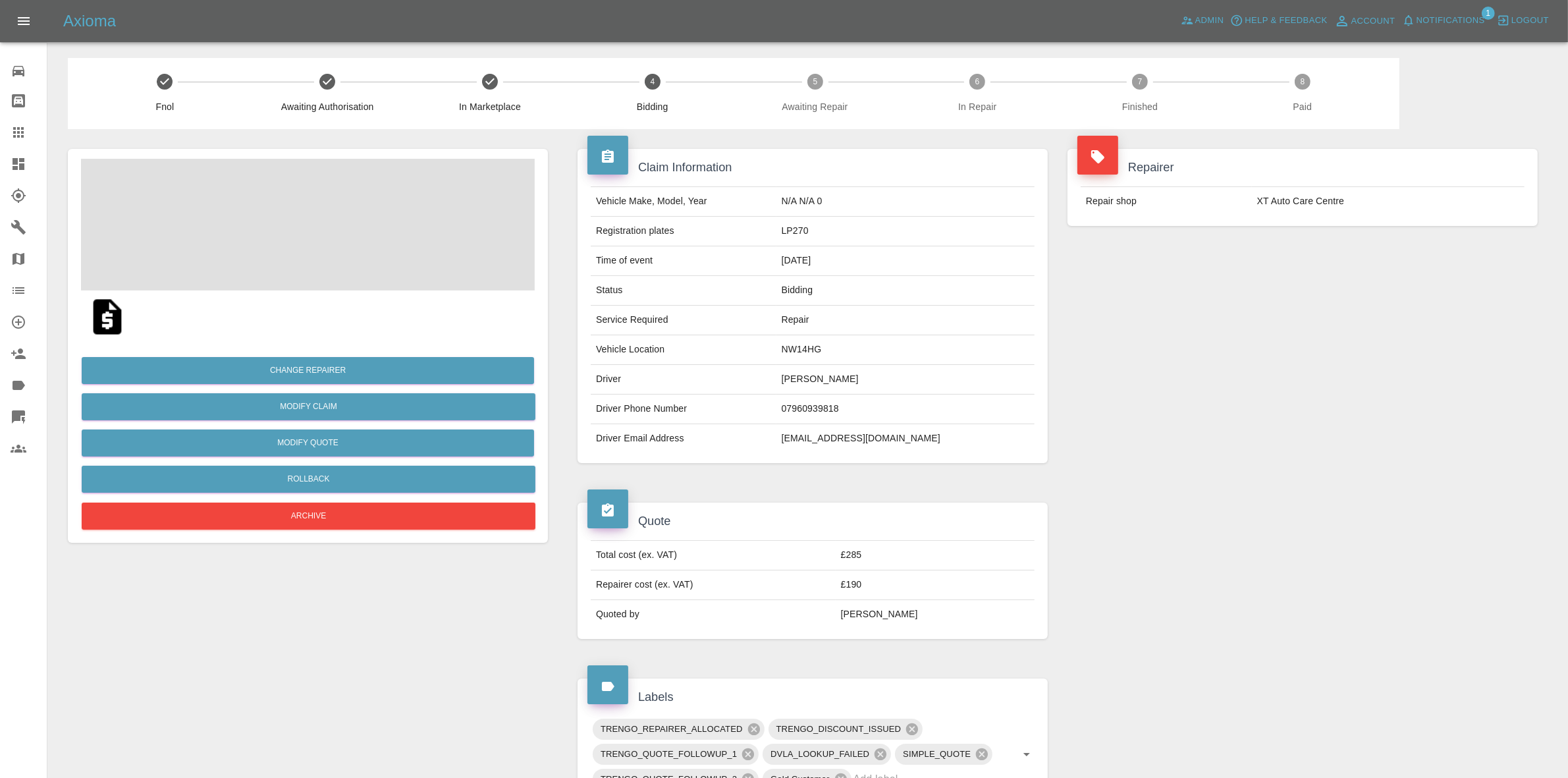
click at [1380, 349] on div "Repairer Repair shop XT Auto Care Centre" at bounding box center [1303, 306] width 490 height 354
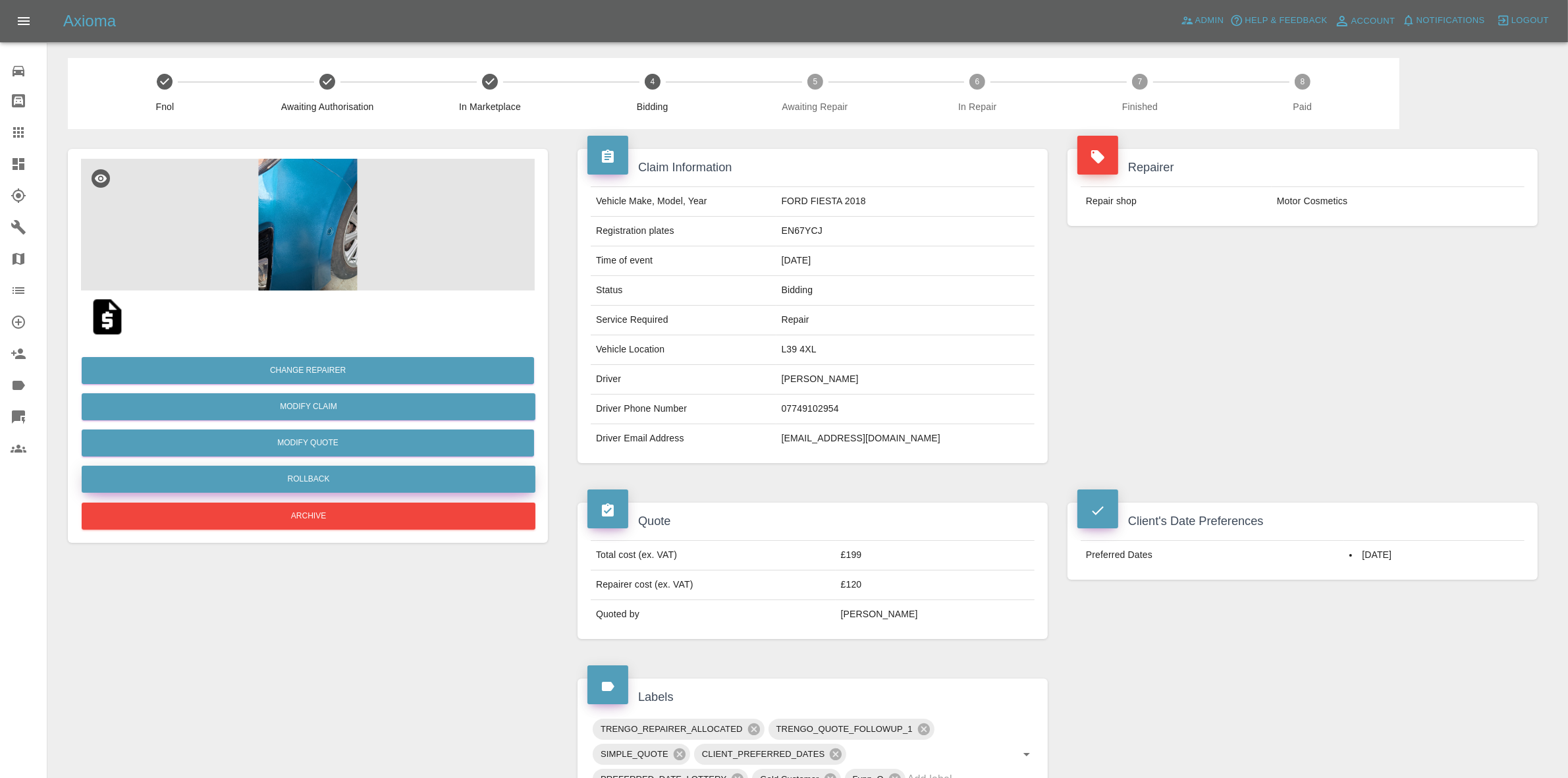
click at [316, 478] on button "Rollback" at bounding box center [309, 479] width 454 height 27
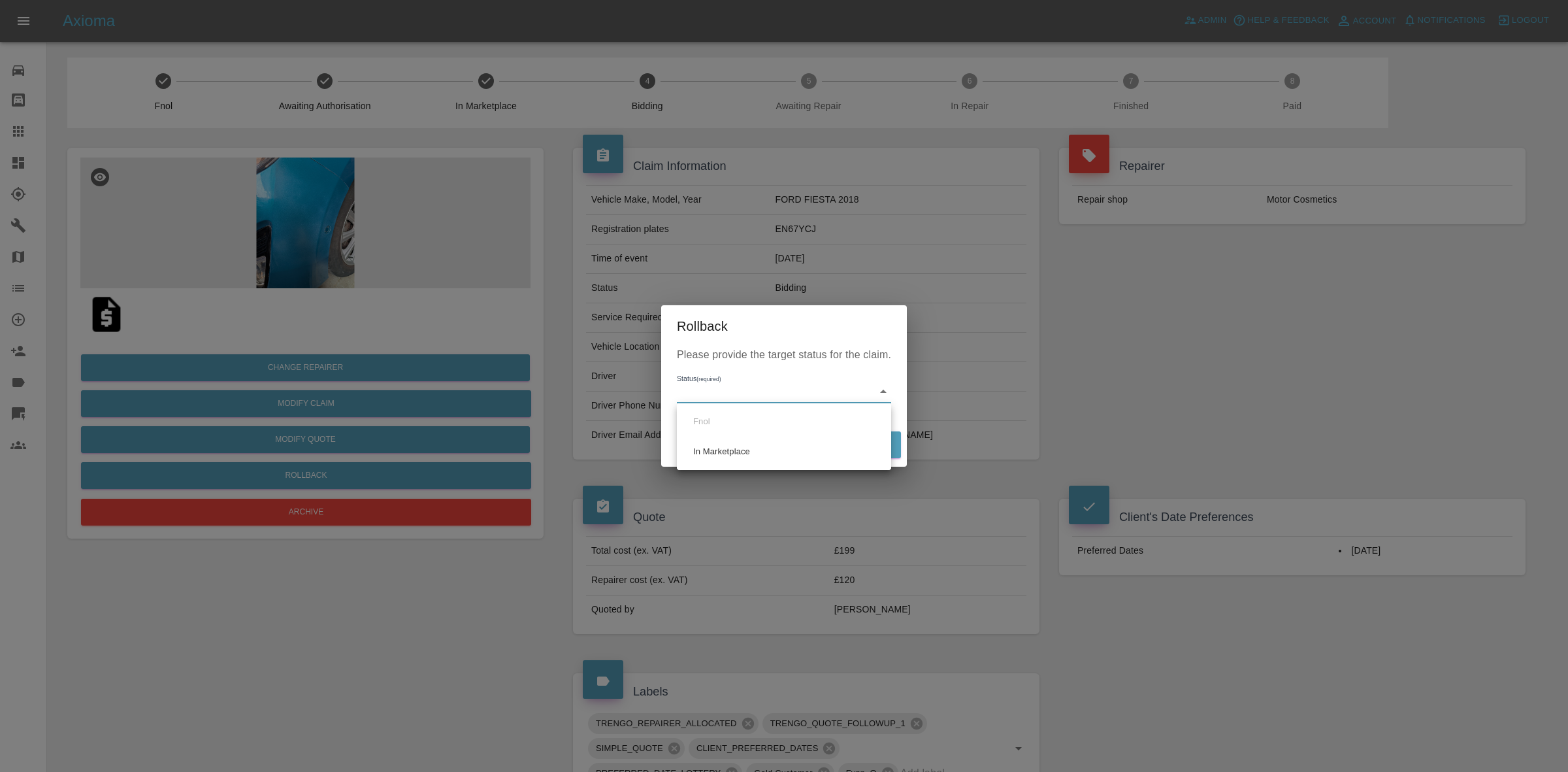
drag, startPoint x: 743, startPoint y: 401, endPoint x: 732, endPoint y: 431, distance: 32.0
click at [742, 401] on body "Axioma Admin Help & Feedback Account Notifications 0 Logout Repair home Bodysho…" at bounding box center [784, 655] width 1568 height 1310
drag, startPoint x: 716, startPoint y: 444, endPoint x: 834, endPoint y: 449, distance: 118.1
click at [727, 449] on li "In Marketplace" at bounding box center [784, 451] width 208 height 30
type input "in-marketplace"
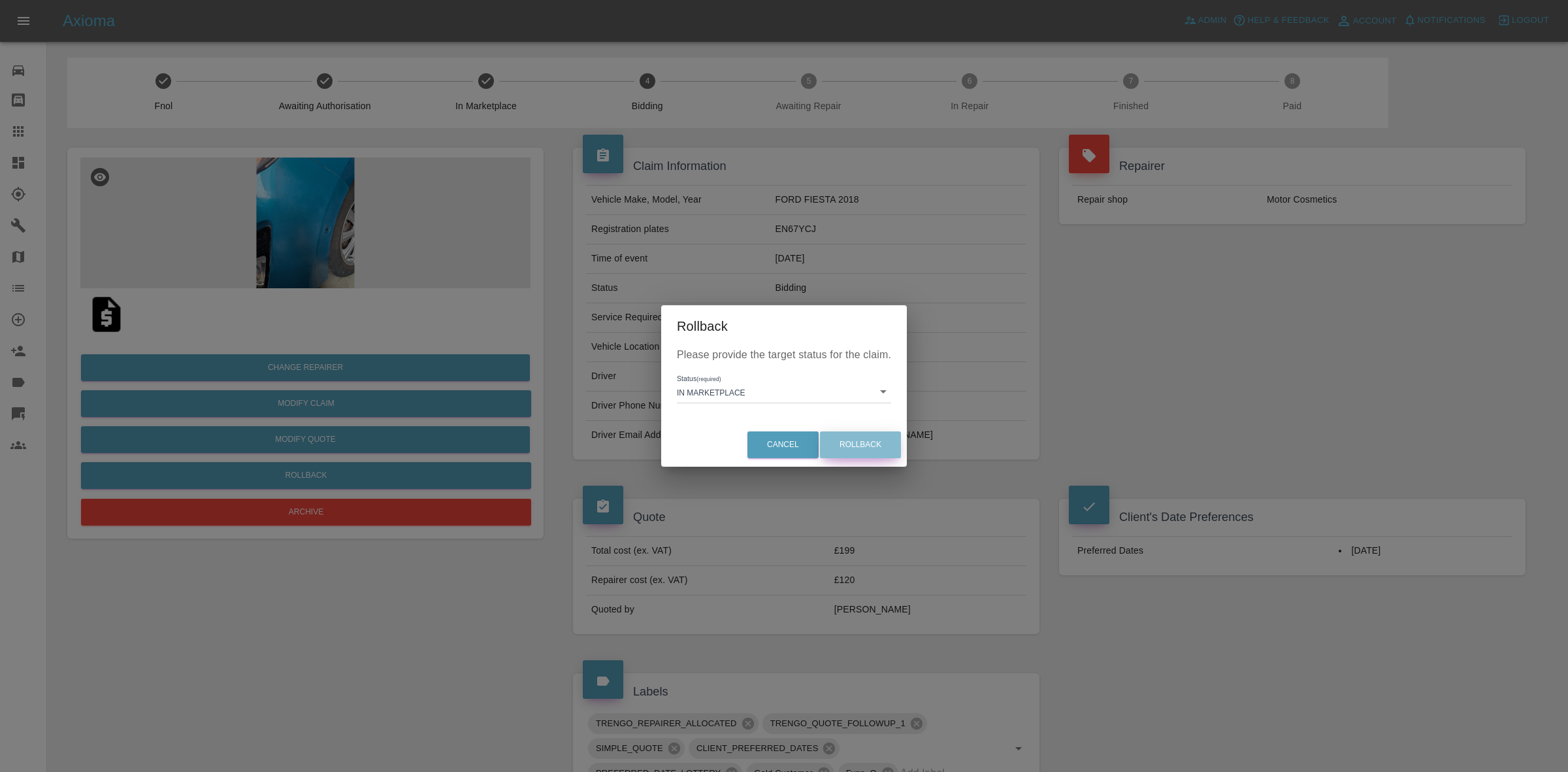
click at [869, 434] on button "Rollback" at bounding box center [860, 445] width 81 height 27
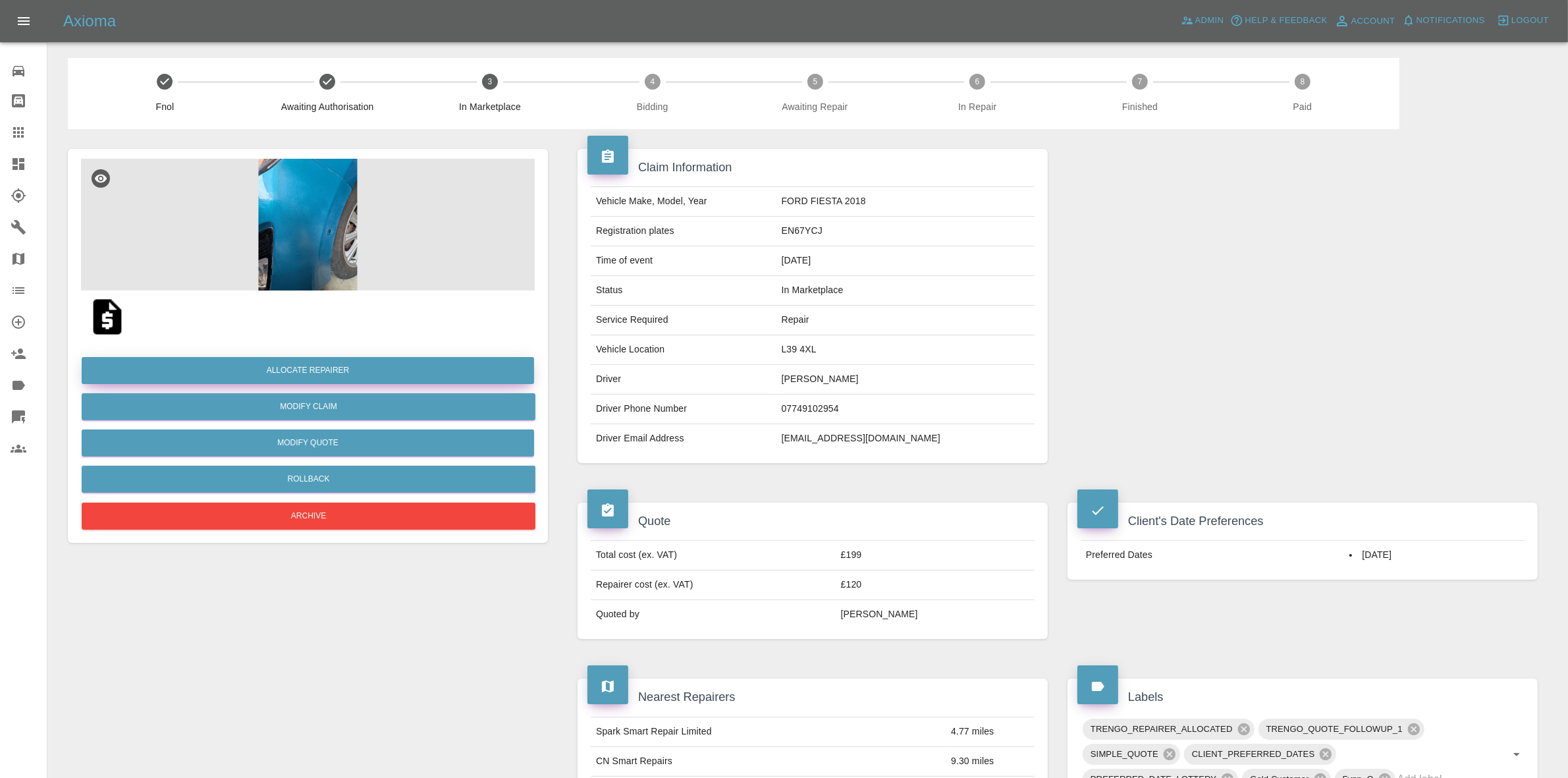
click at [298, 369] on button "Allocate Repairer" at bounding box center [308, 370] width 452 height 27
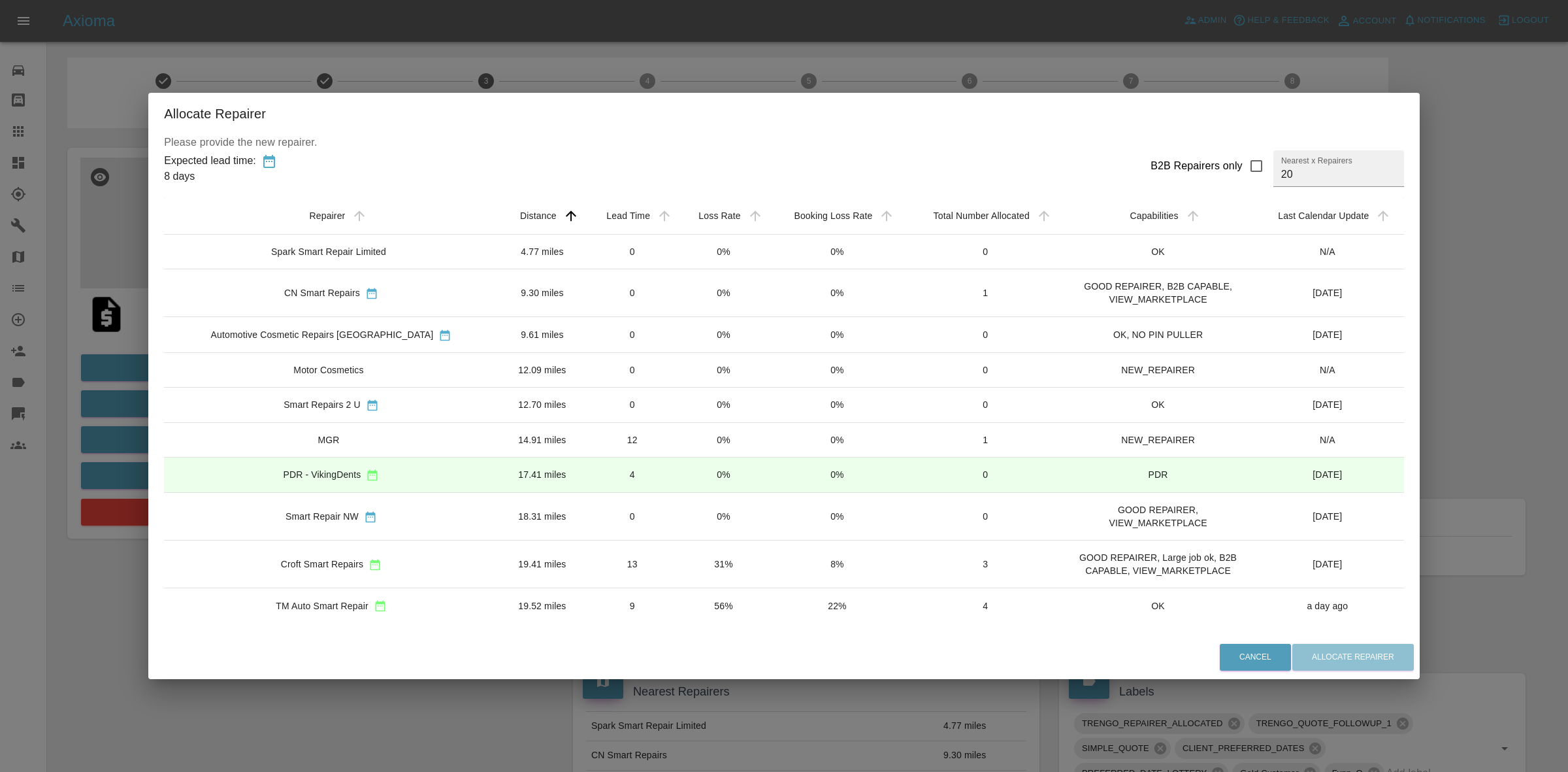
click at [686, 251] on td "0%" at bounding box center [723, 251] width 90 height 34
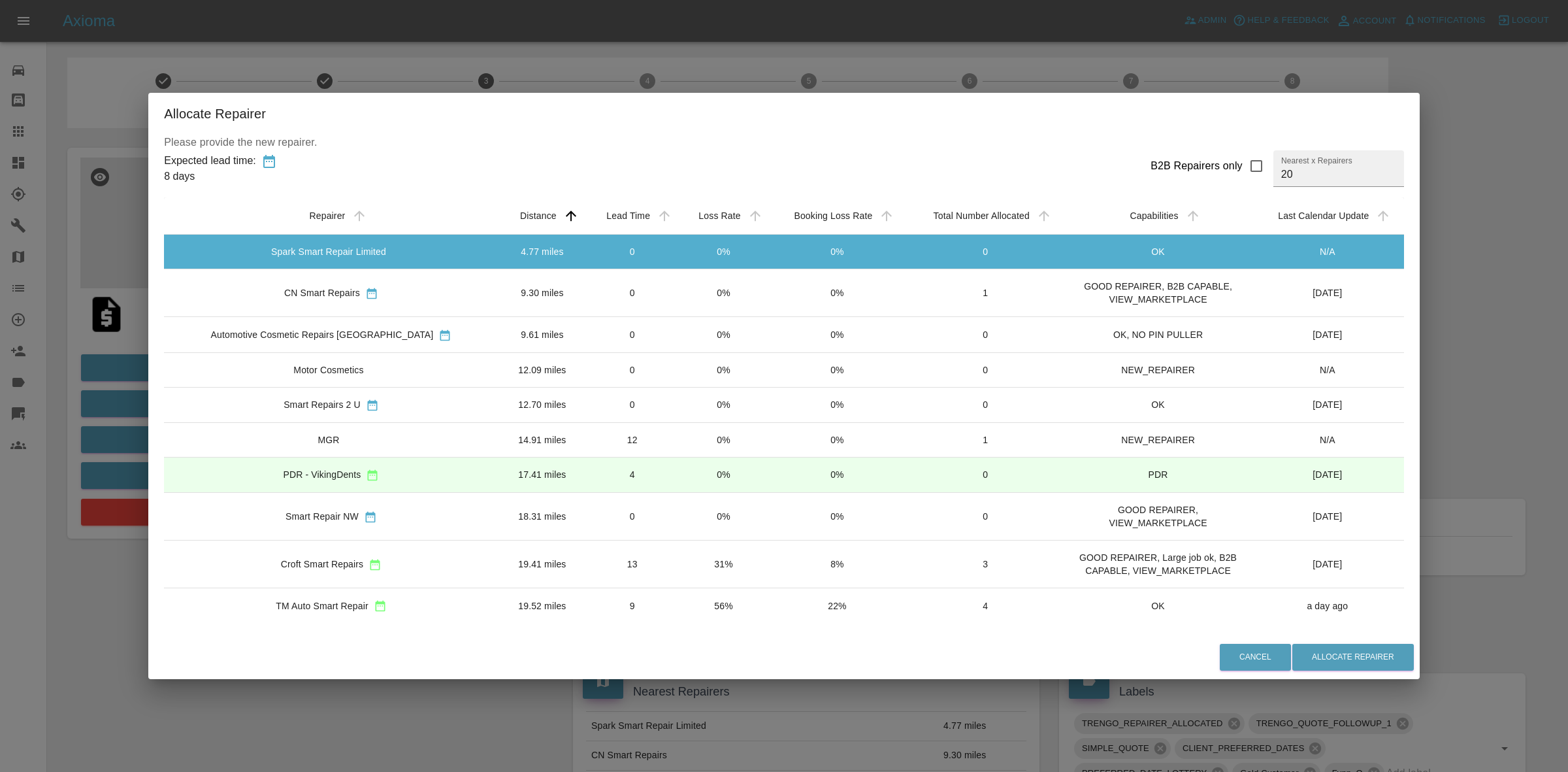
click at [678, 289] on td "0%" at bounding box center [723, 293] width 90 height 48
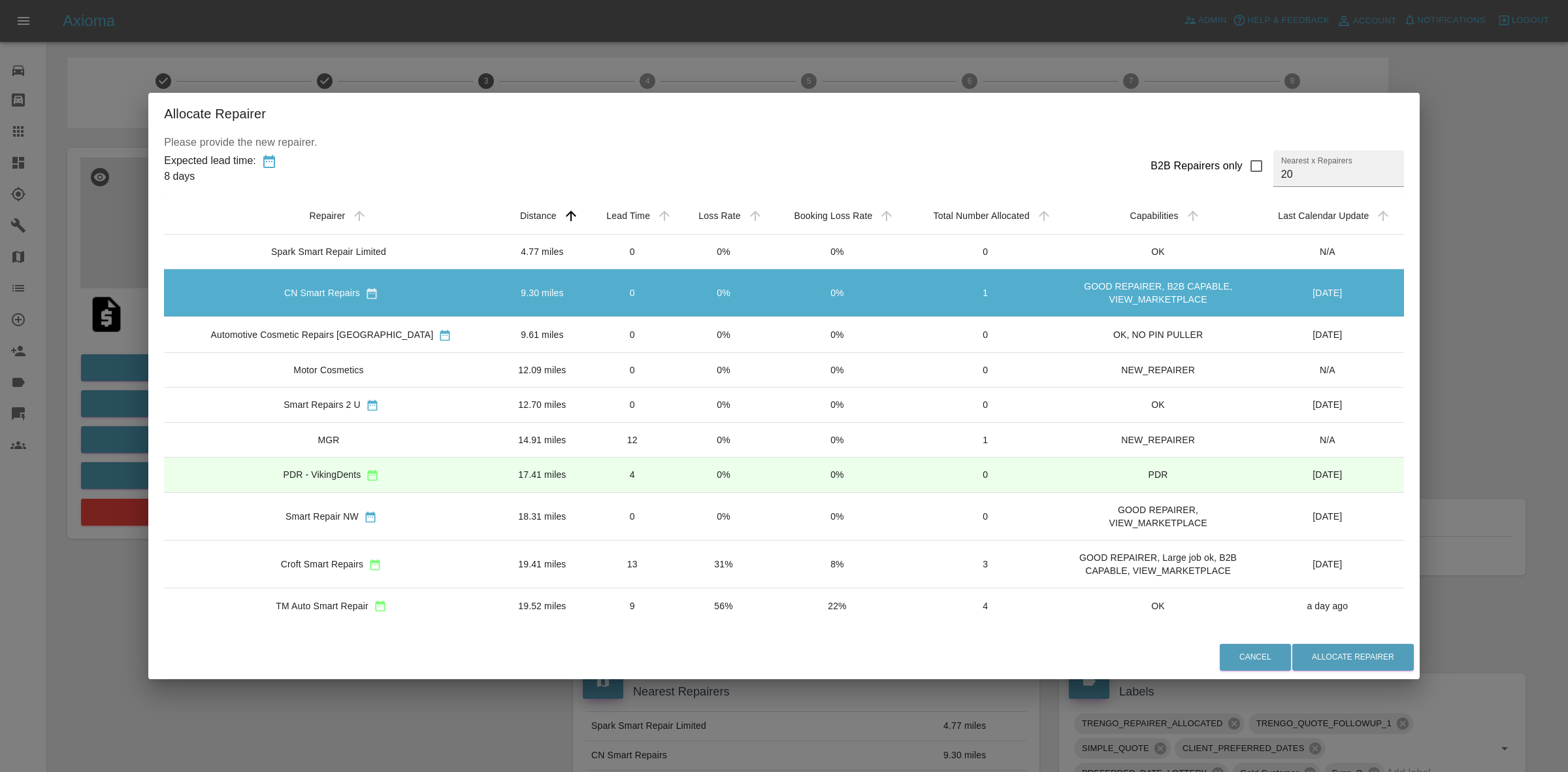
click at [678, 322] on td "0%" at bounding box center [723, 334] width 90 height 35
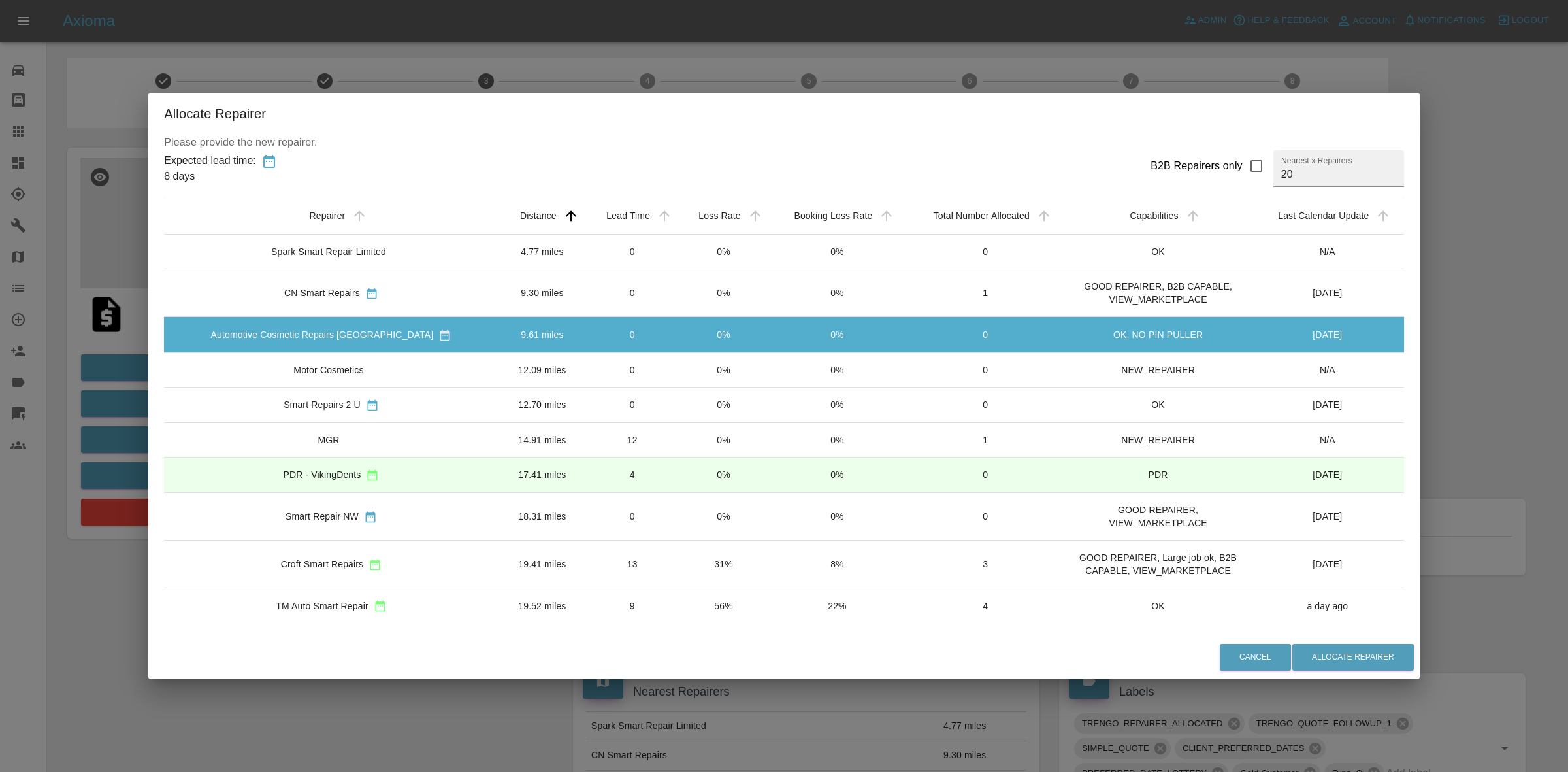
click at [679, 374] on td "0%" at bounding box center [723, 369] width 90 height 34
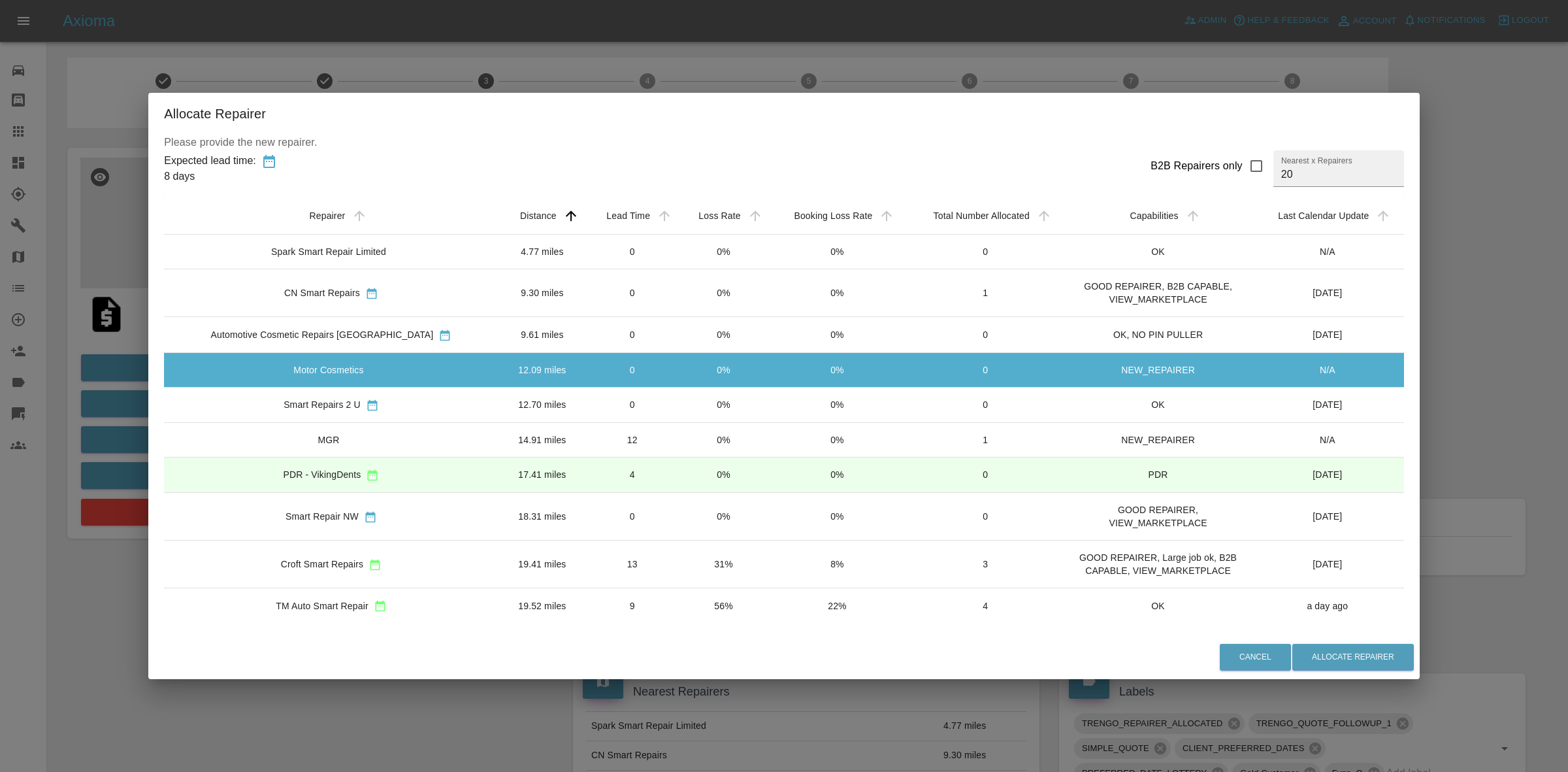
click at [678, 402] on td "0%" at bounding box center [723, 404] width 90 height 35
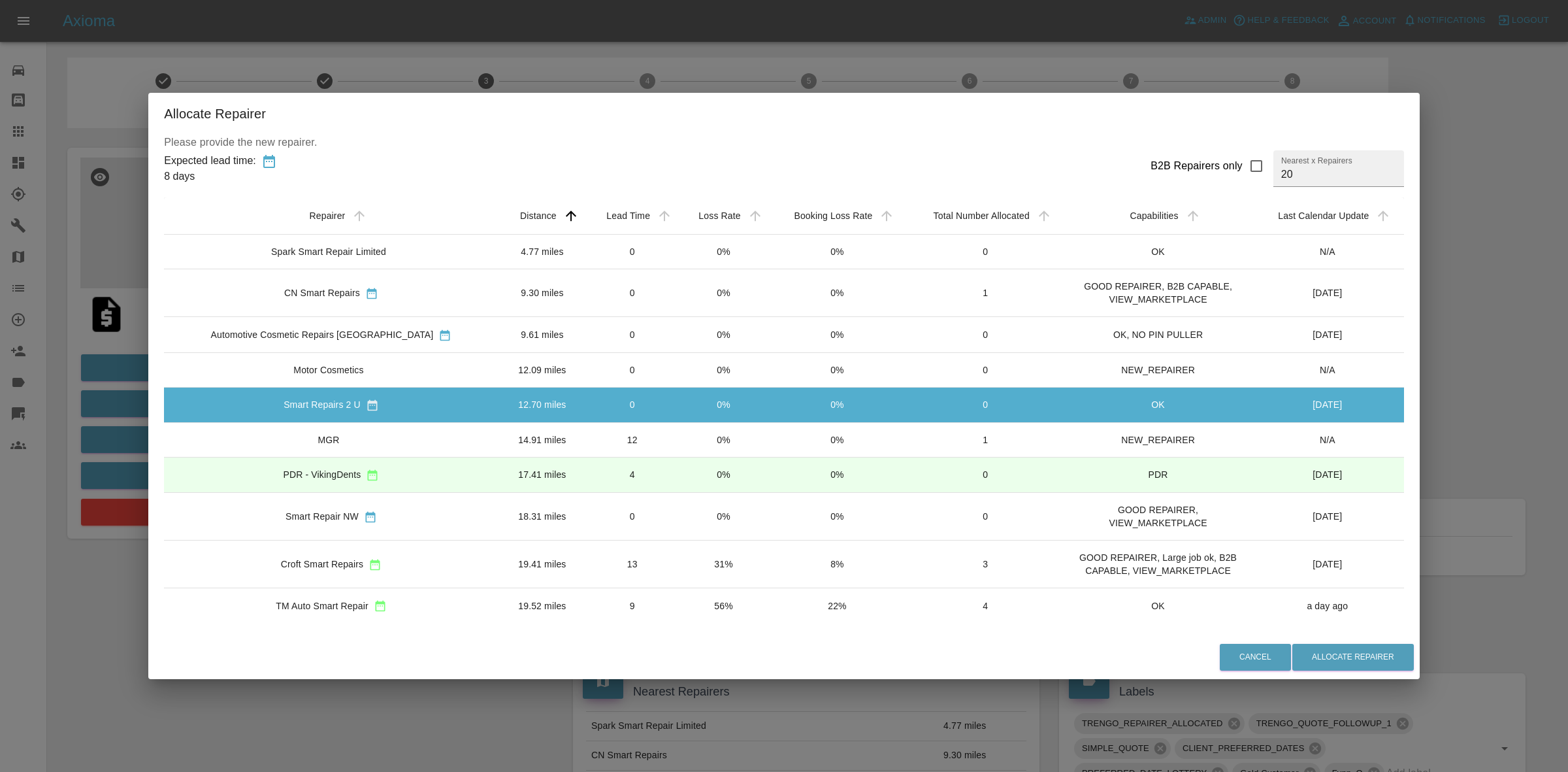
click at [678, 438] on td "0%" at bounding box center [723, 440] width 90 height 34
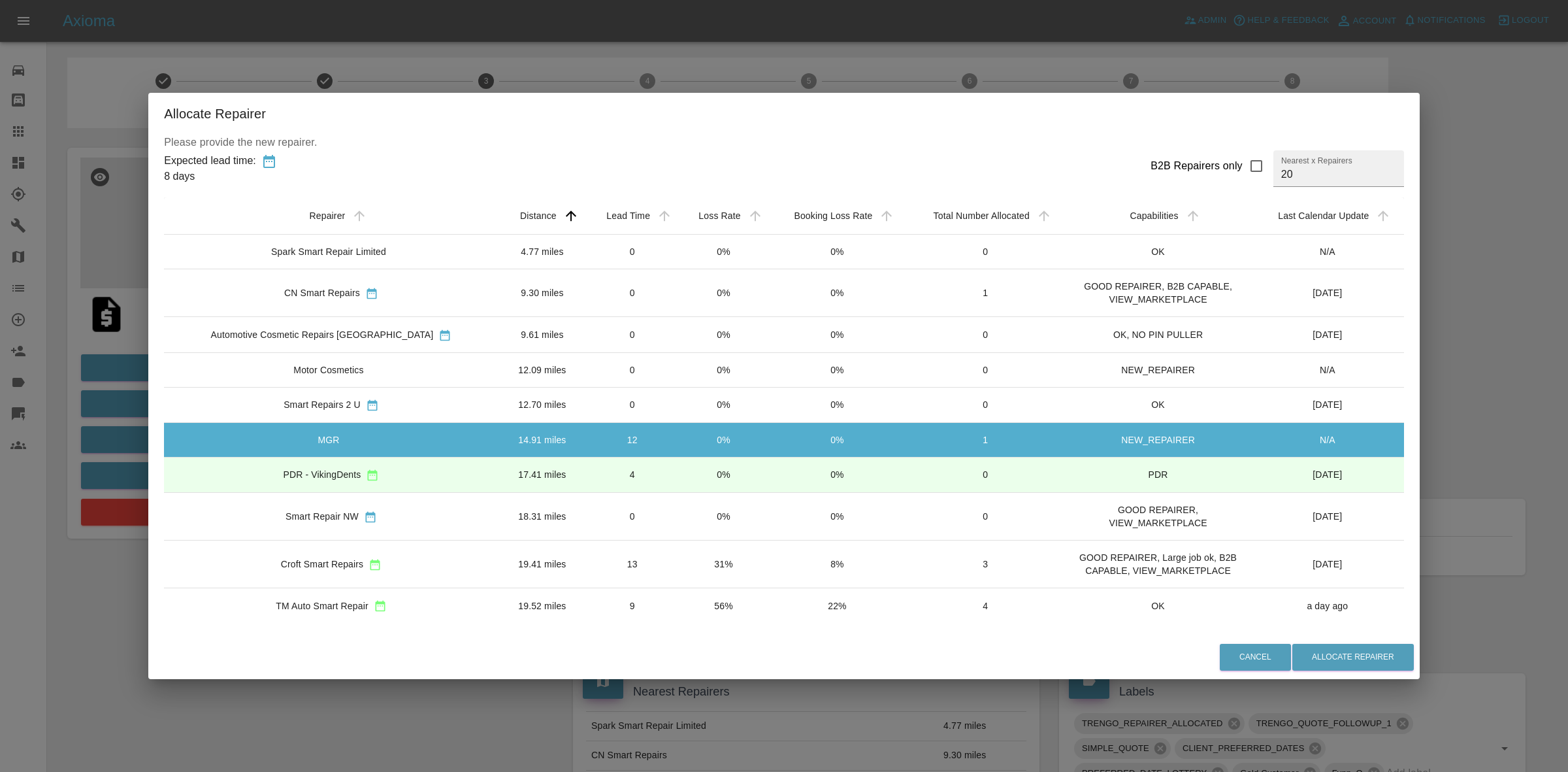
click at [678, 475] on td "0%" at bounding box center [723, 474] width 90 height 35
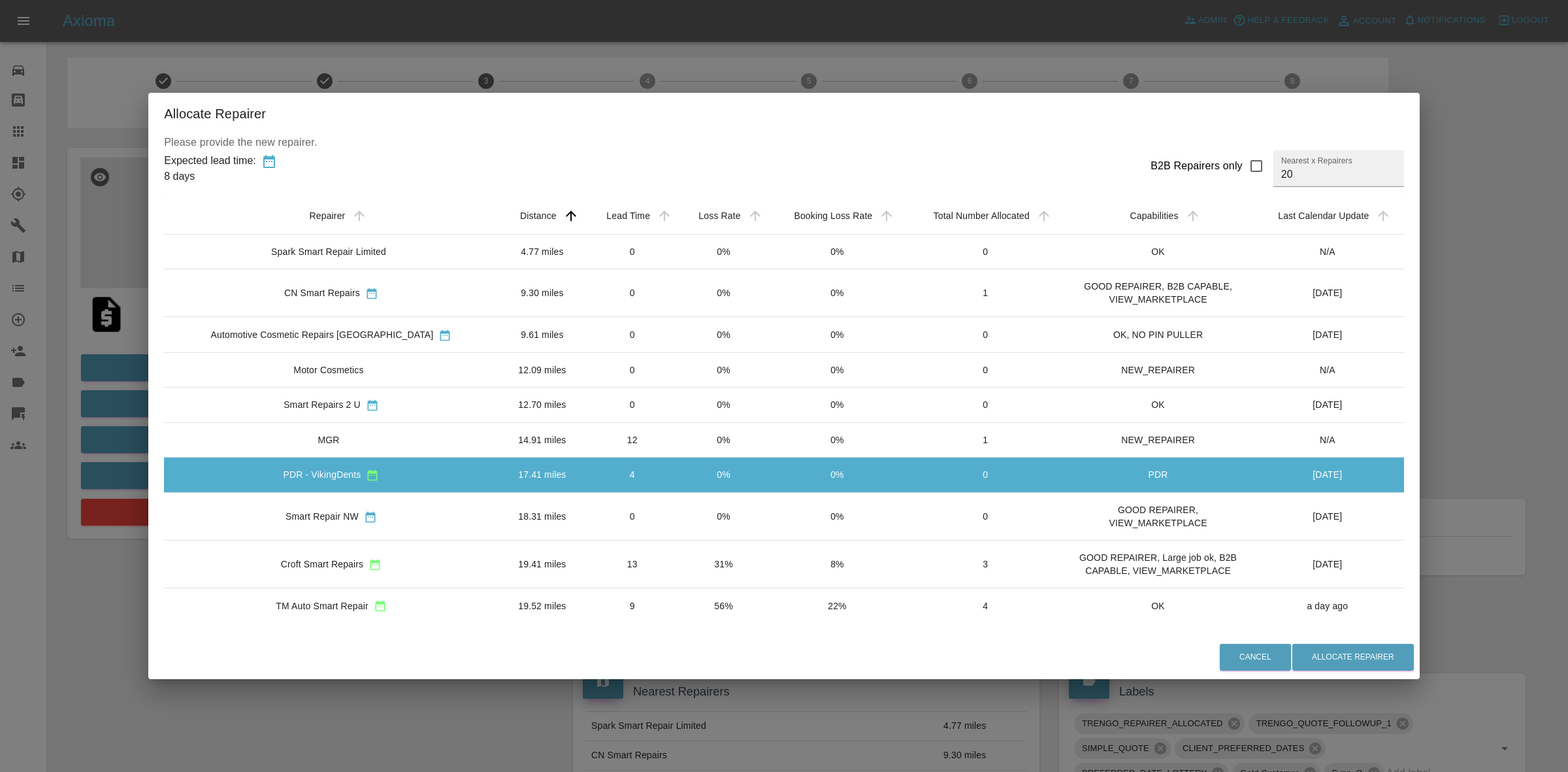
drag, startPoint x: 678, startPoint y: 504, endPoint x: 679, endPoint y: 517, distance: 13.0
click at [678, 507] on td "0%" at bounding box center [723, 516] width 90 height 48
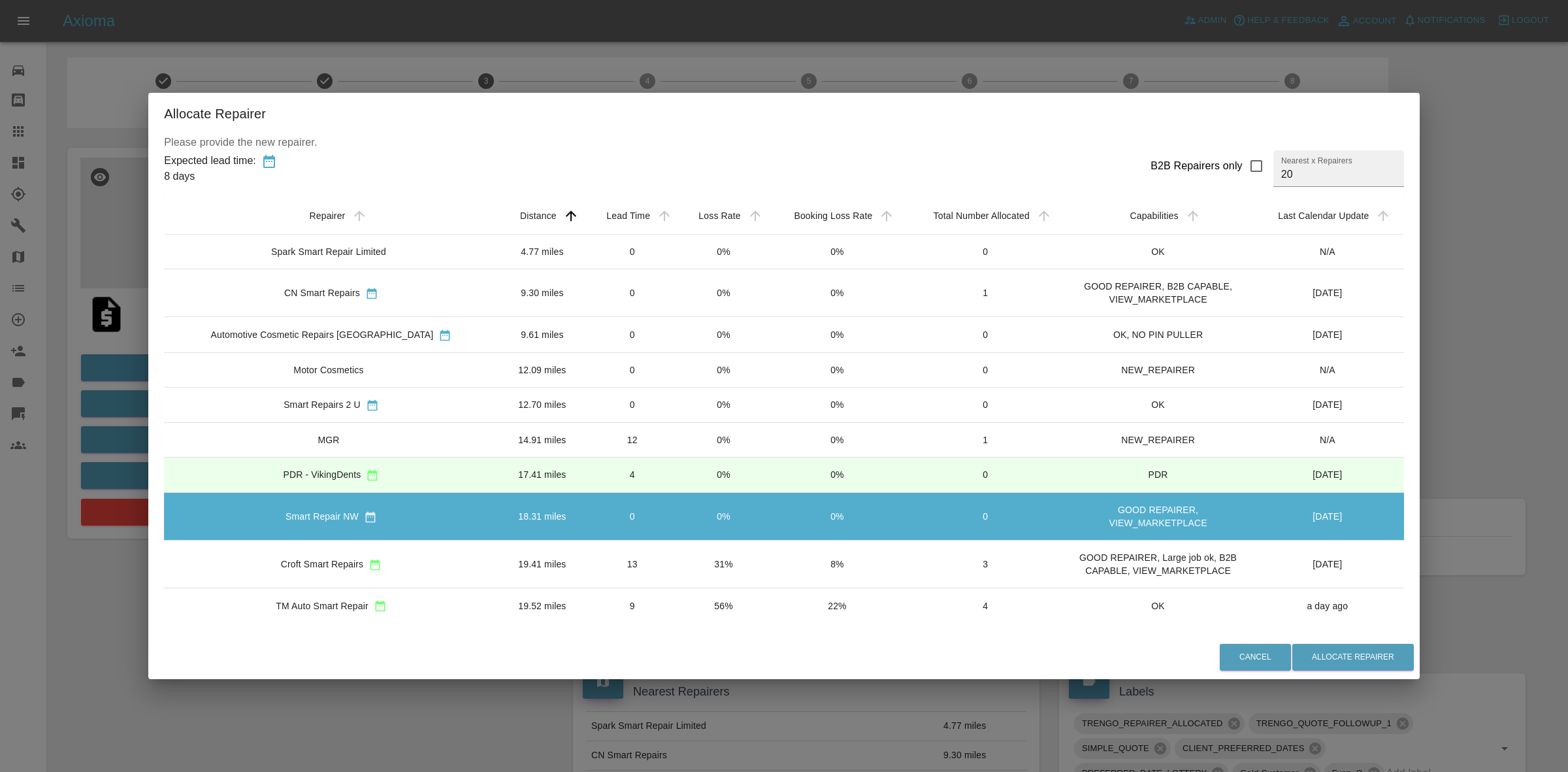
click at [679, 550] on td "31%" at bounding box center [723, 564] width 90 height 48
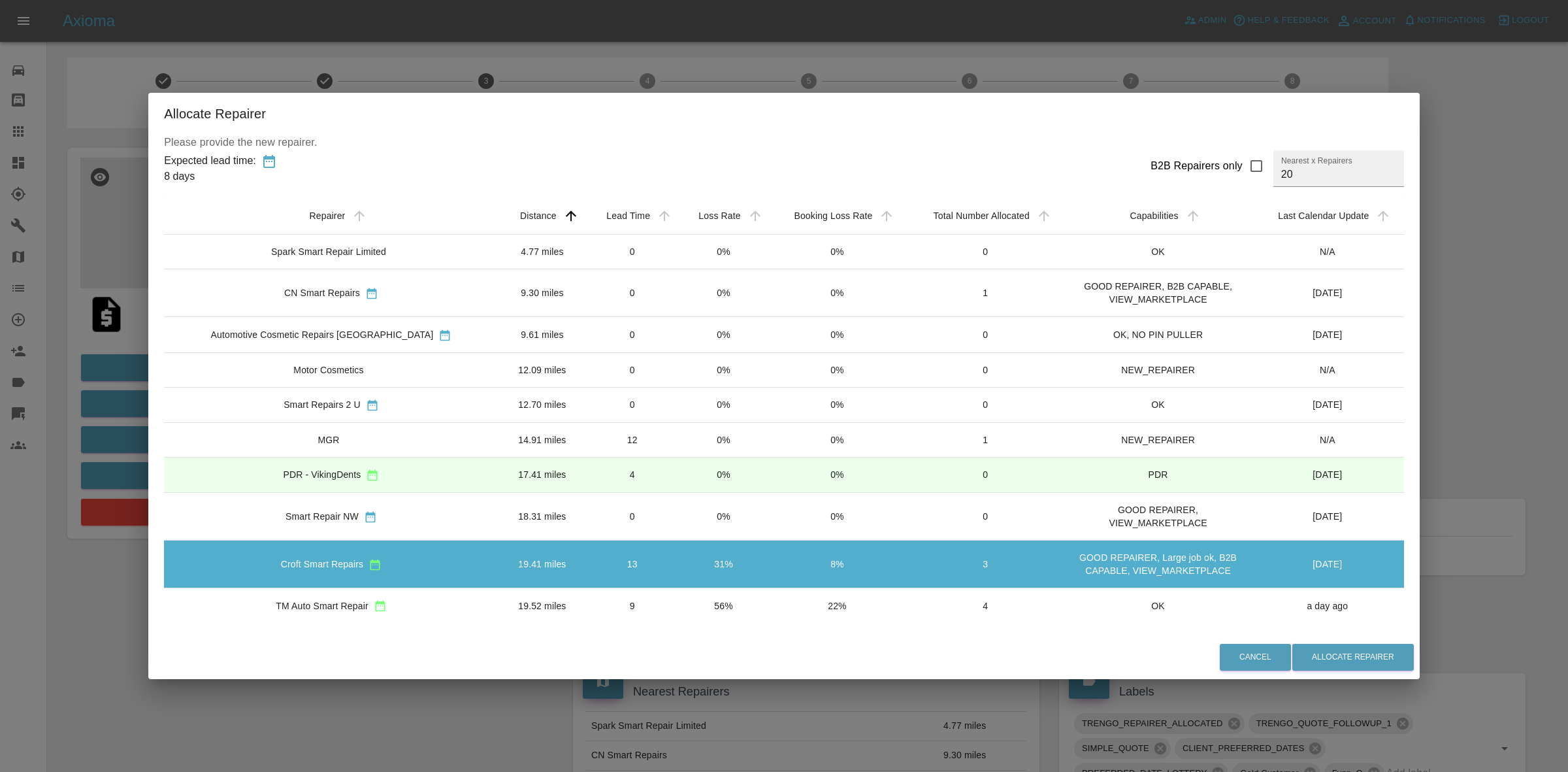
click at [125, 218] on div "Allocate Repairer Please provide the new repairer. Expected lead time: 8 days B…" at bounding box center [784, 386] width 1568 height 772
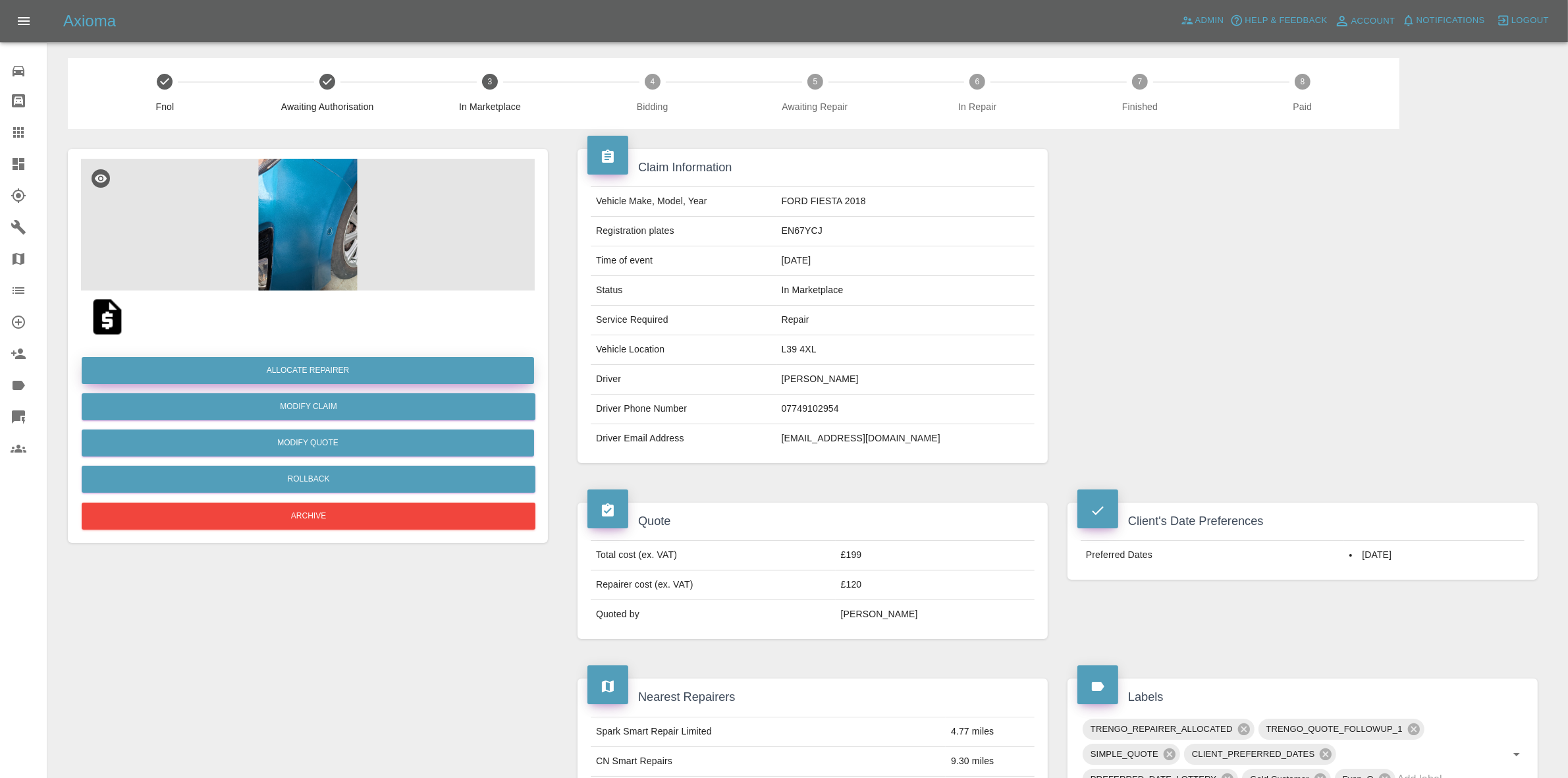
click at [287, 363] on button "Allocate Repairer" at bounding box center [308, 370] width 452 height 27
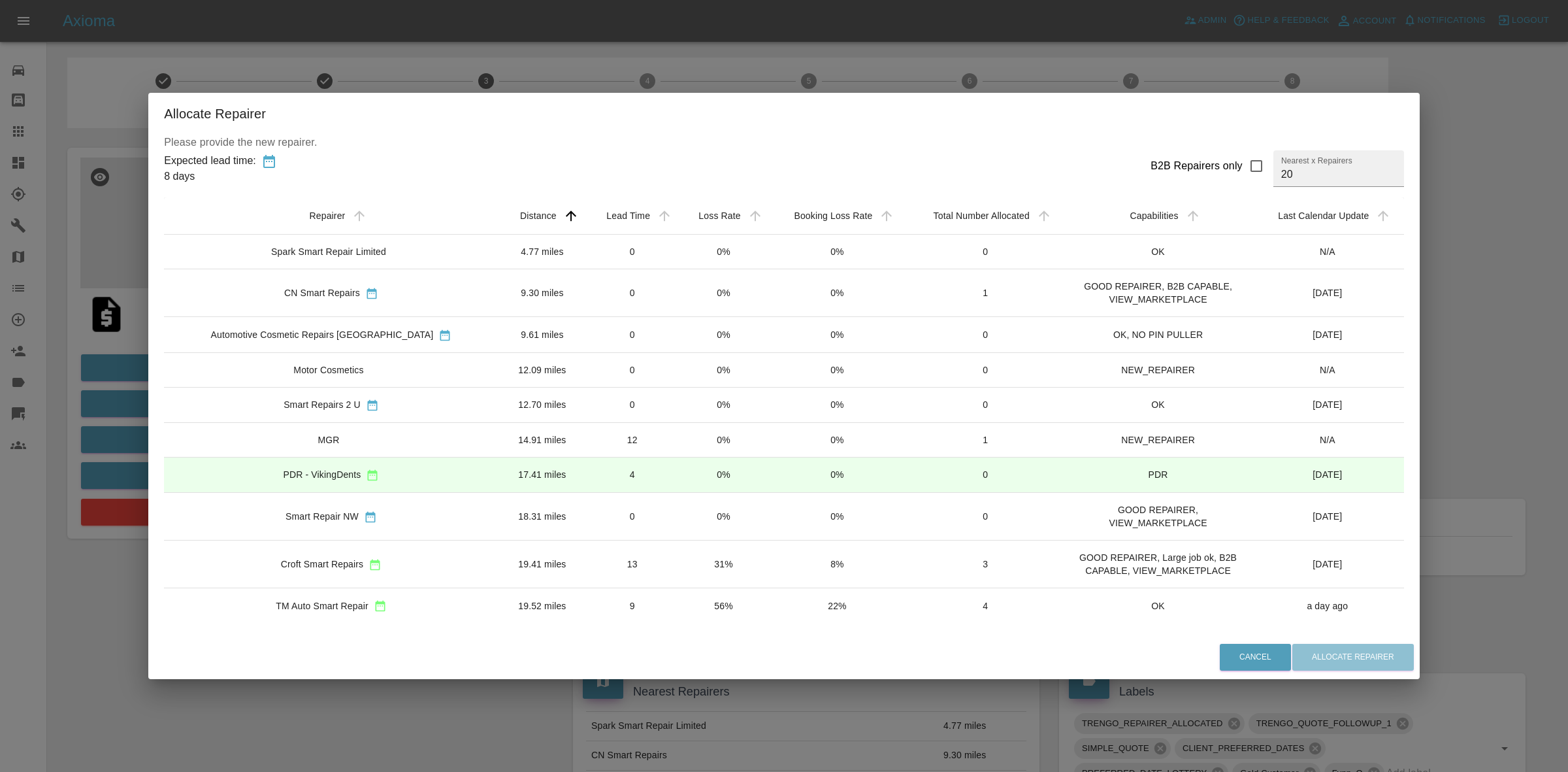
click at [715, 263] on td "0%" at bounding box center [723, 251] width 90 height 34
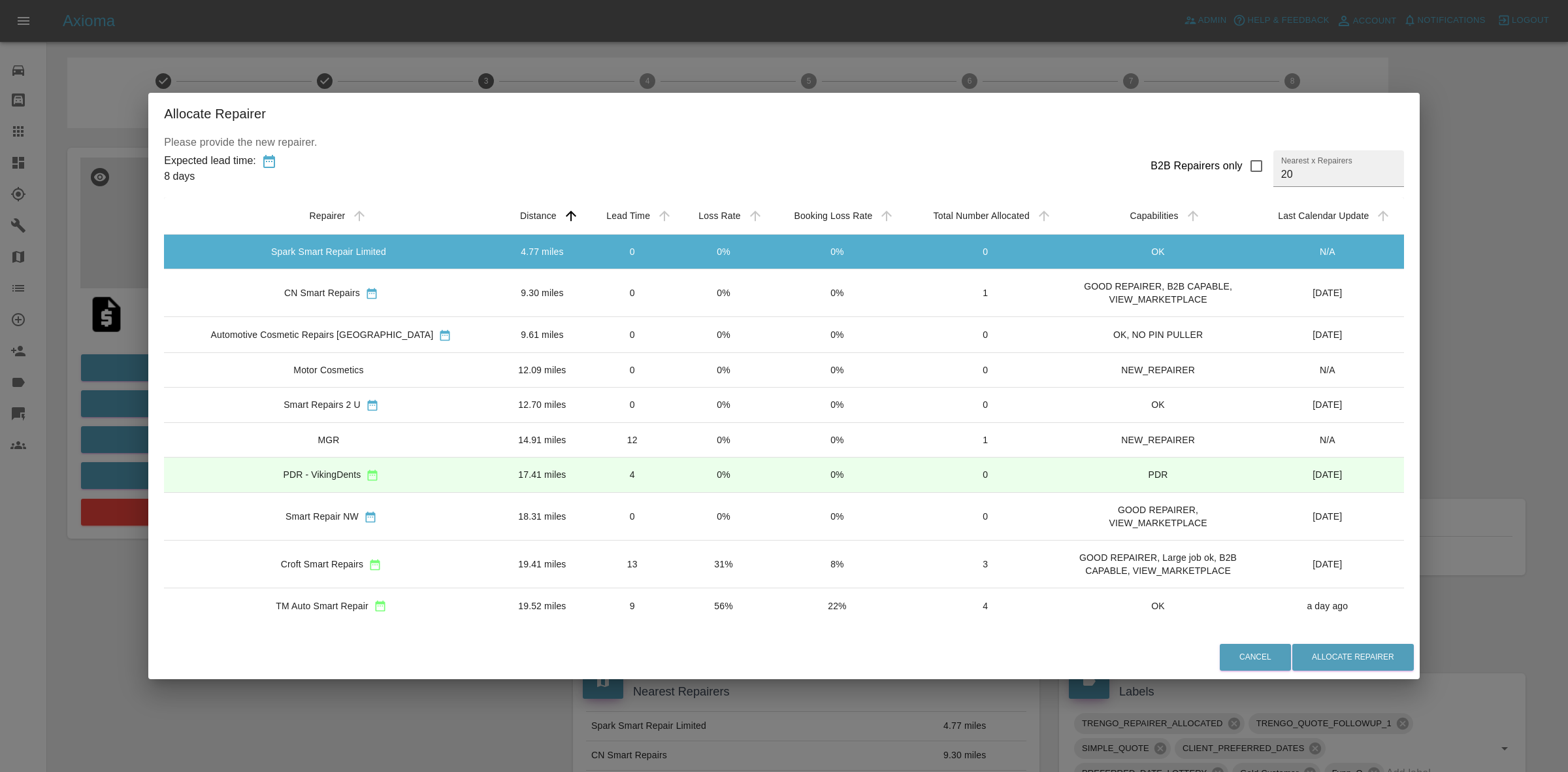
click at [678, 303] on td "0%" at bounding box center [723, 293] width 90 height 48
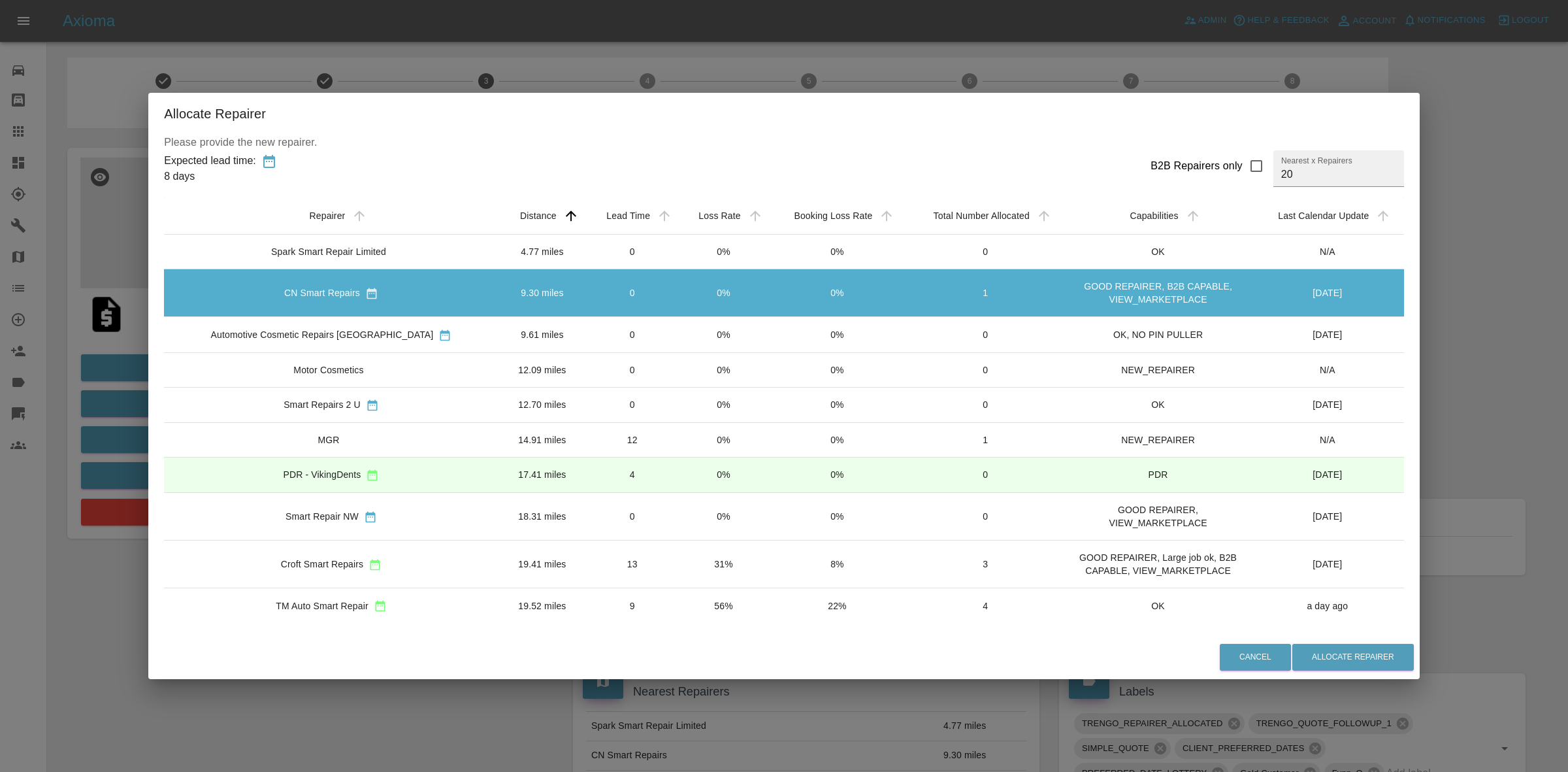
click at [678, 341] on td "0%" at bounding box center [723, 334] width 90 height 35
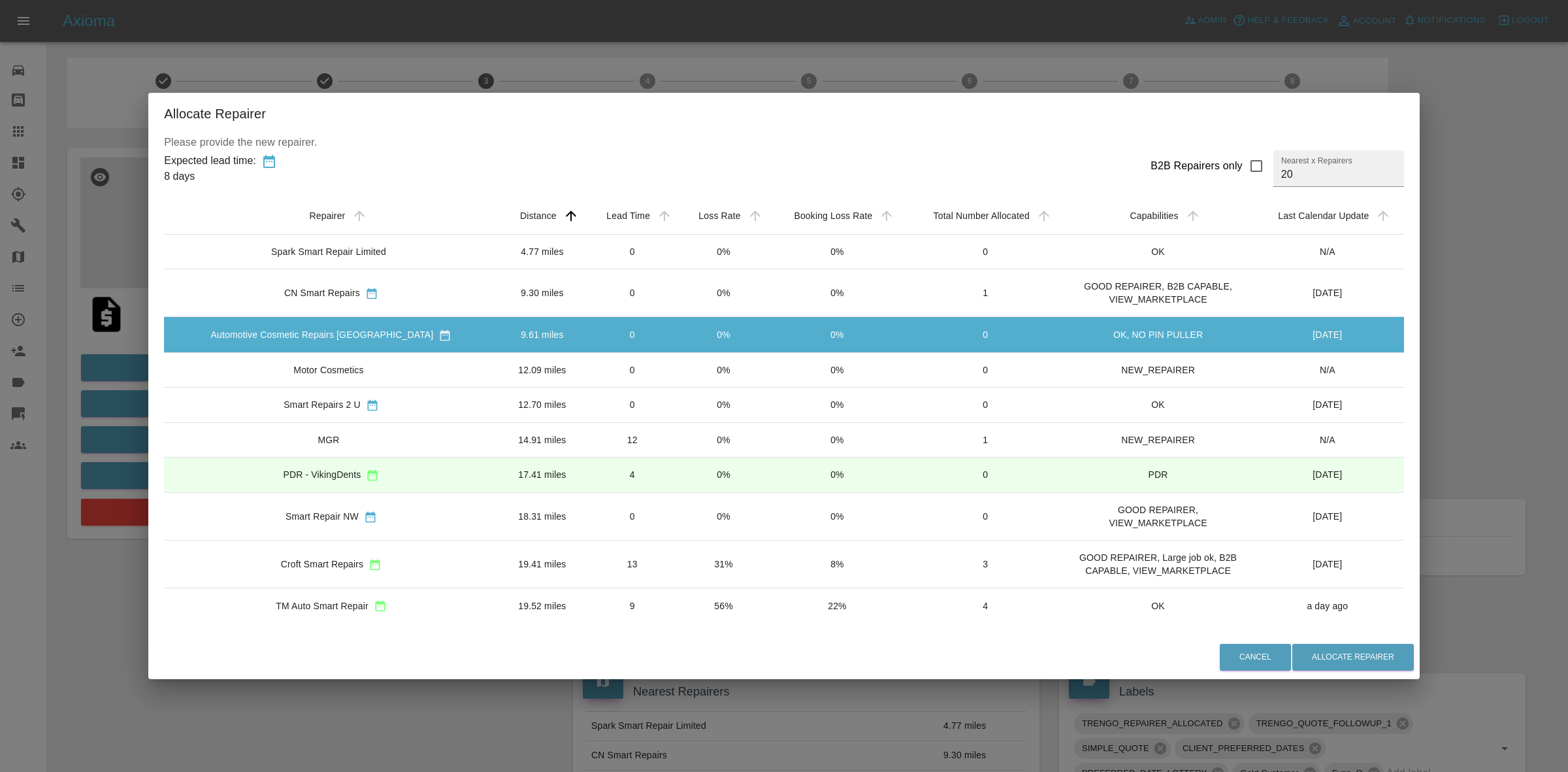
click at [678, 365] on td "0%" at bounding box center [723, 369] width 90 height 34
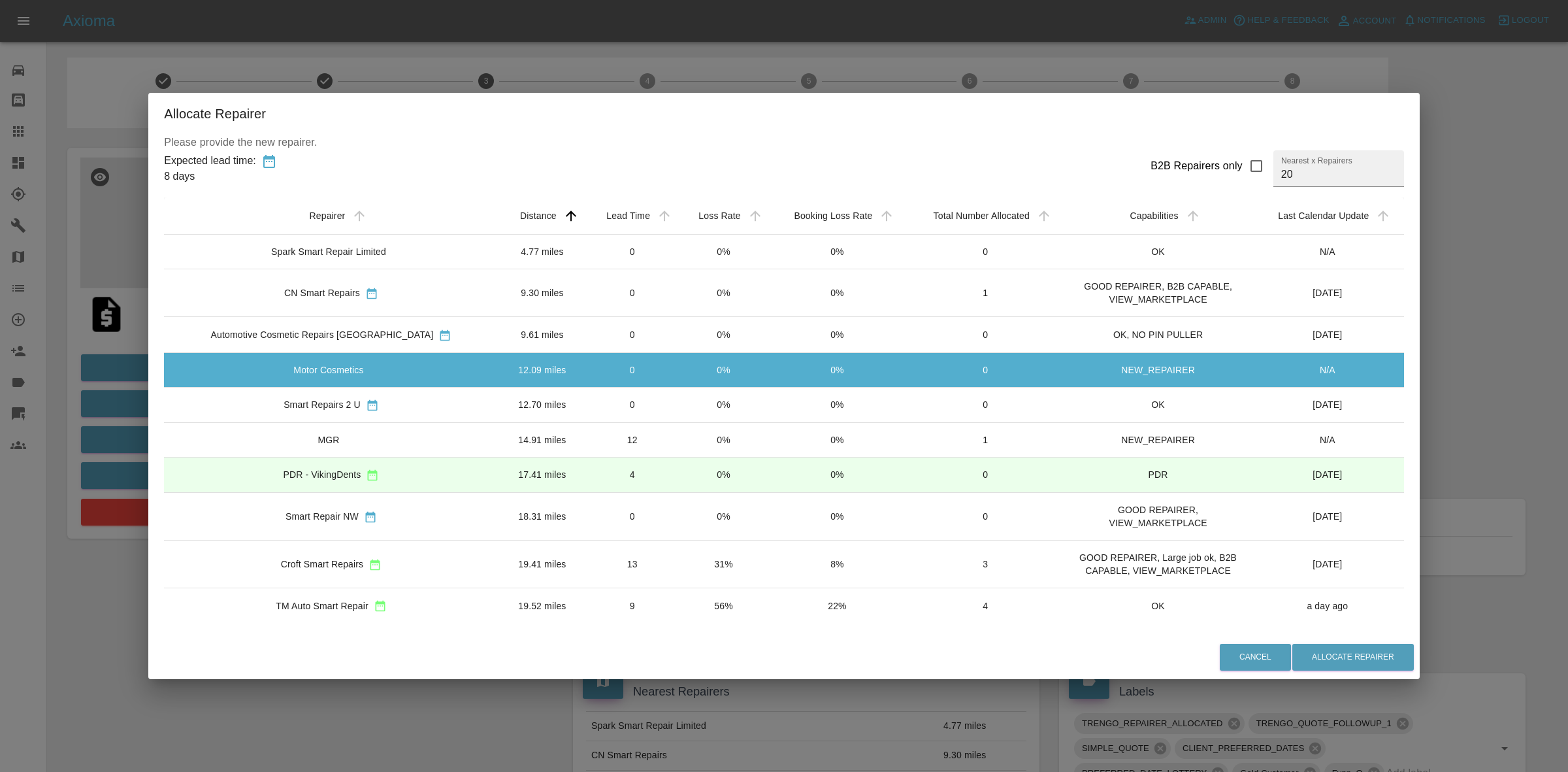
click at [678, 393] on td "0%" at bounding box center [723, 404] width 90 height 35
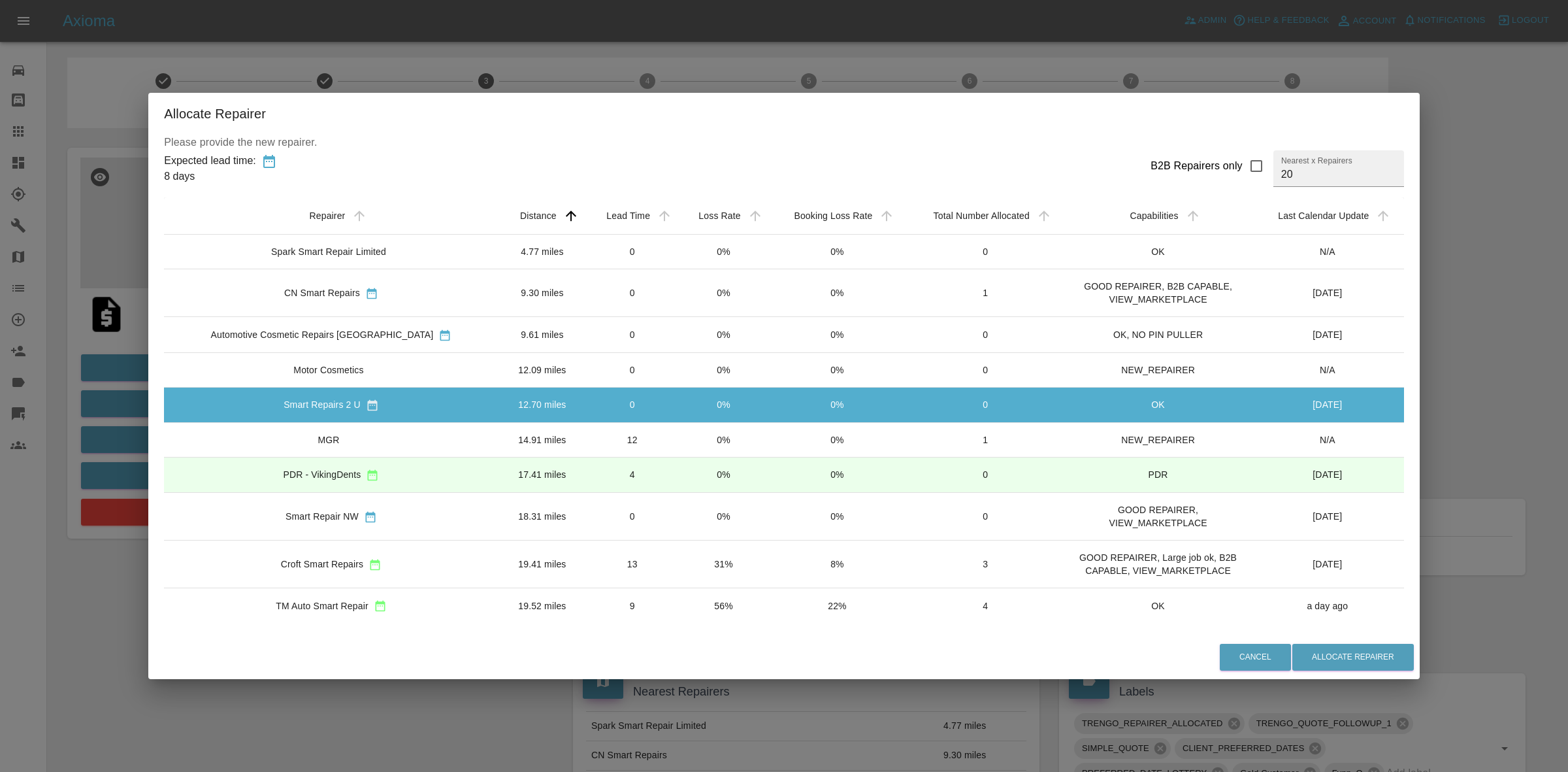
click at [678, 437] on td "0%" at bounding box center [723, 440] width 90 height 34
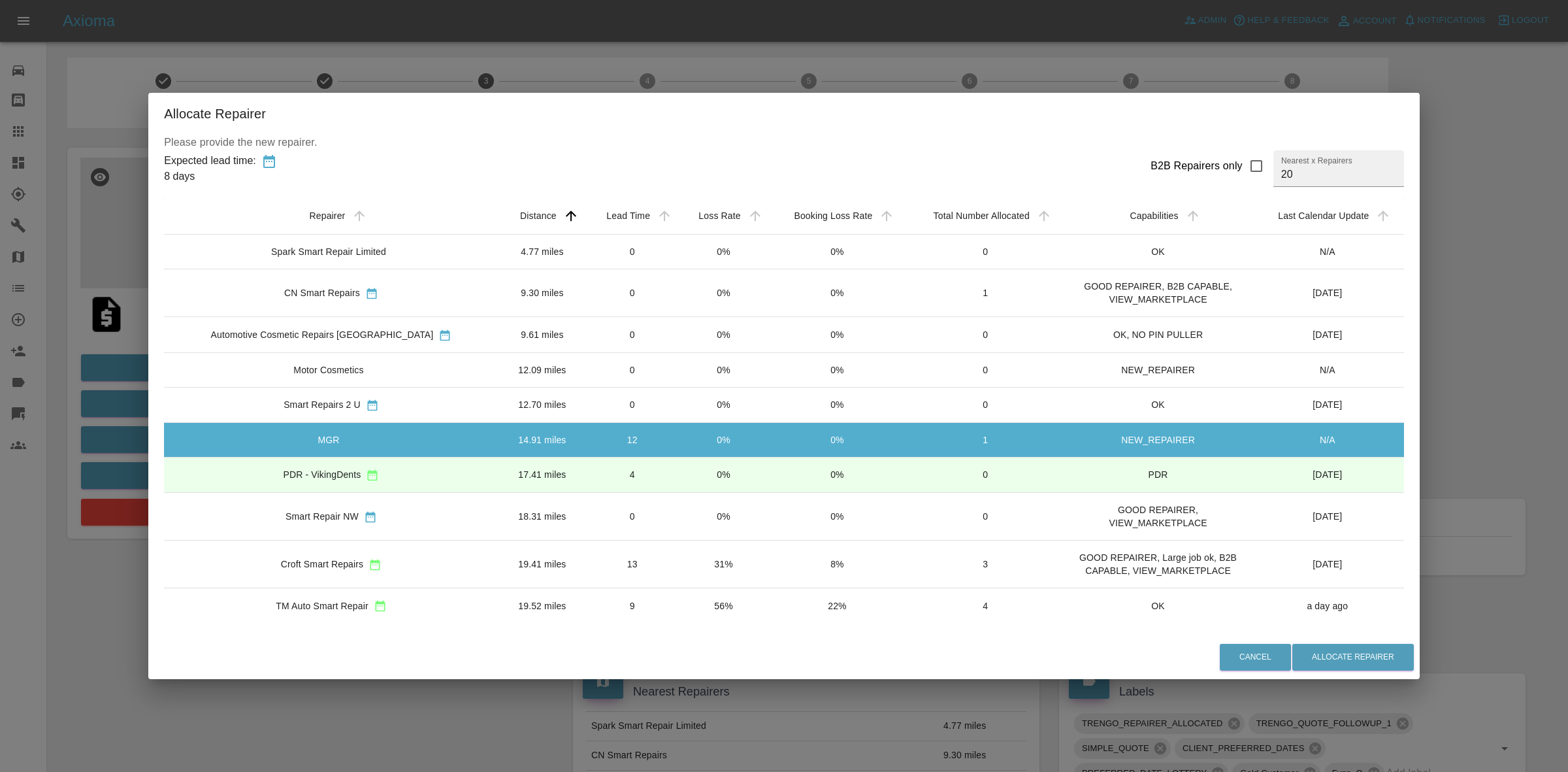
click at [678, 453] on td "0%" at bounding box center [723, 440] width 90 height 34
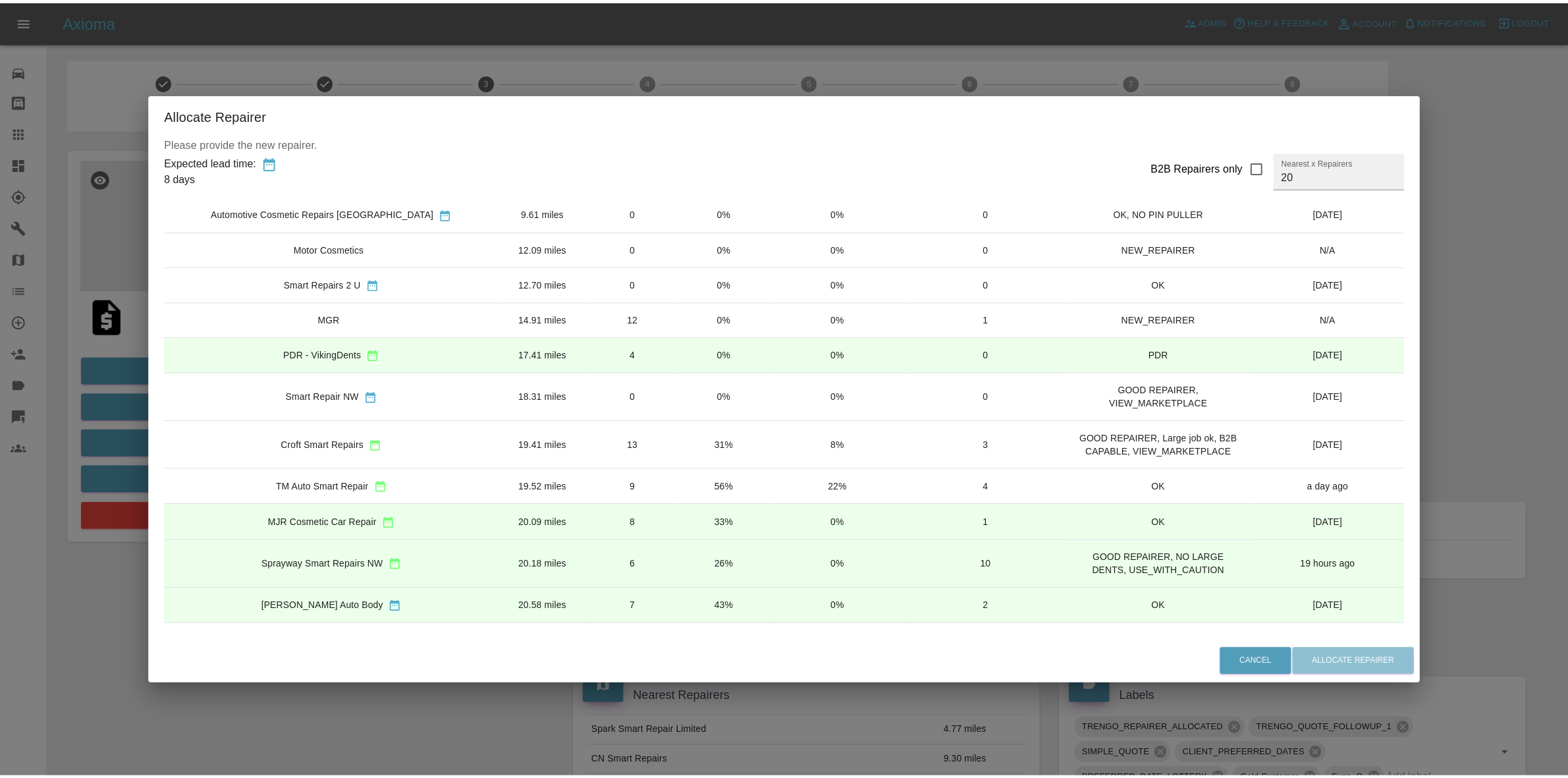
scroll to position [164, 0]
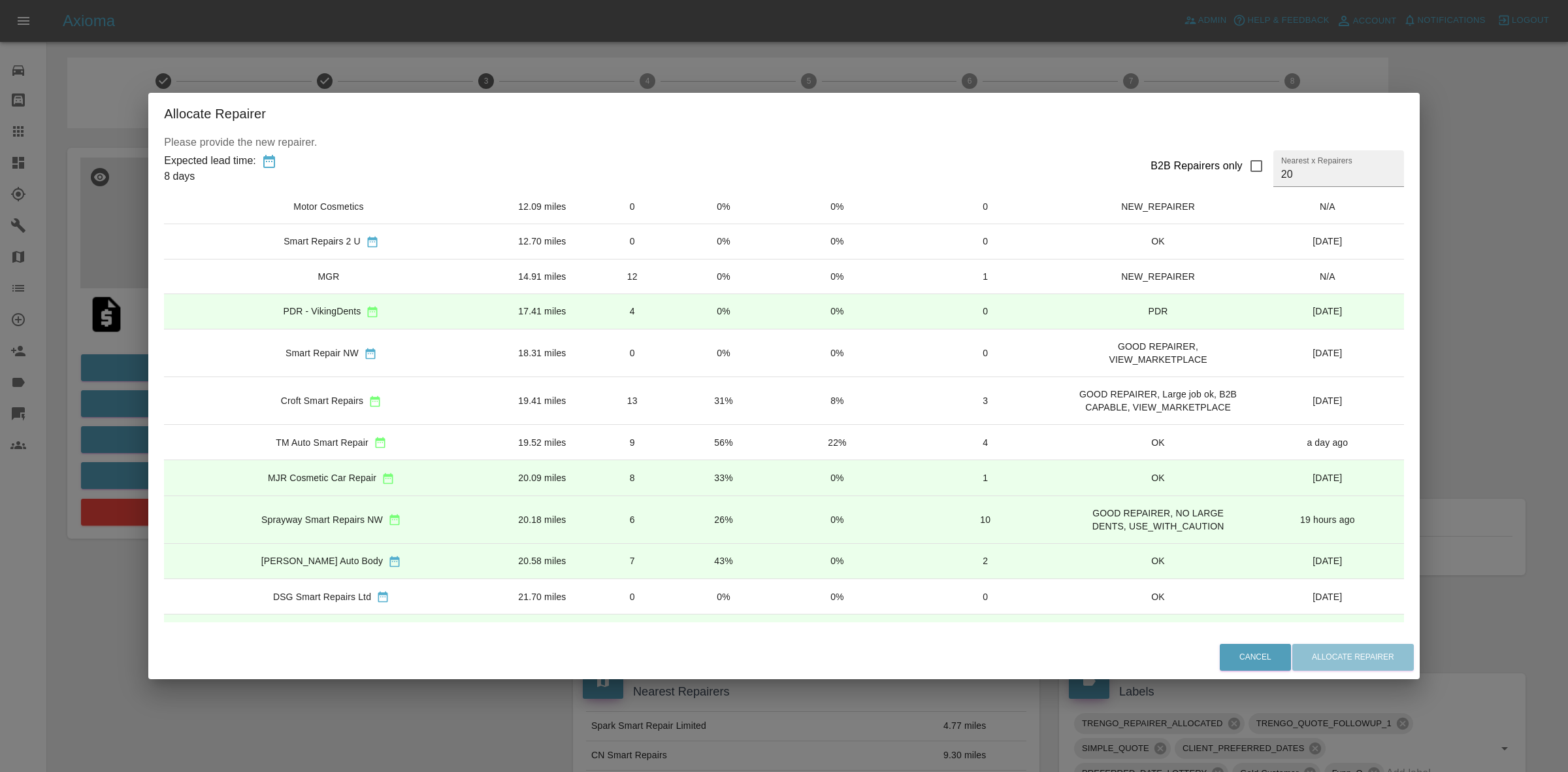
drag, startPoint x: 663, startPoint y: 510, endPoint x: 691, endPoint y: 541, distance: 41.8
click at [678, 522] on td "26%" at bounding box center [723, 519] width 90 height 48
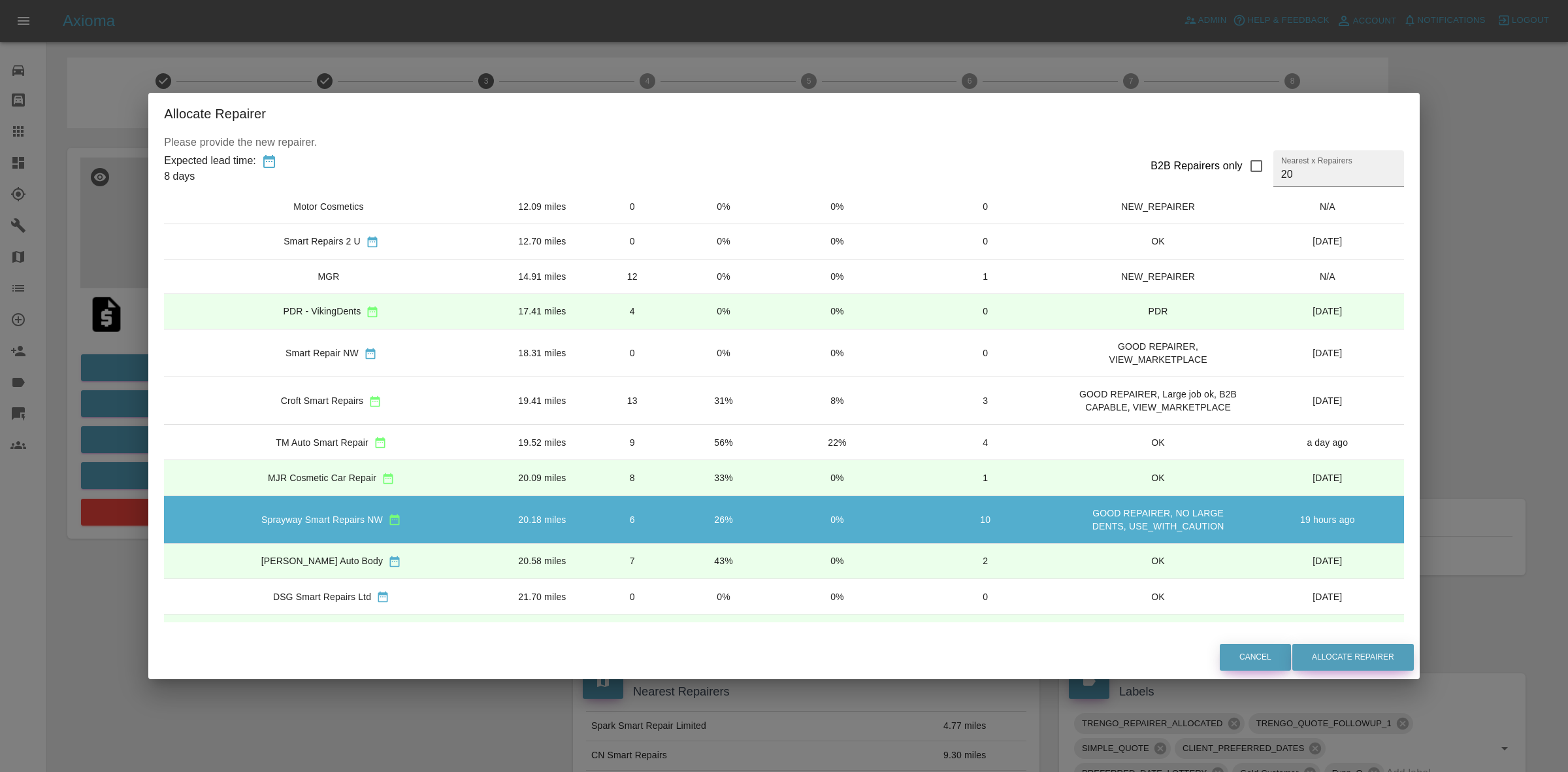
click at [1323, 652] on button "Allocate Repairer" at bounding box center [1353, 657] width 122 height 27
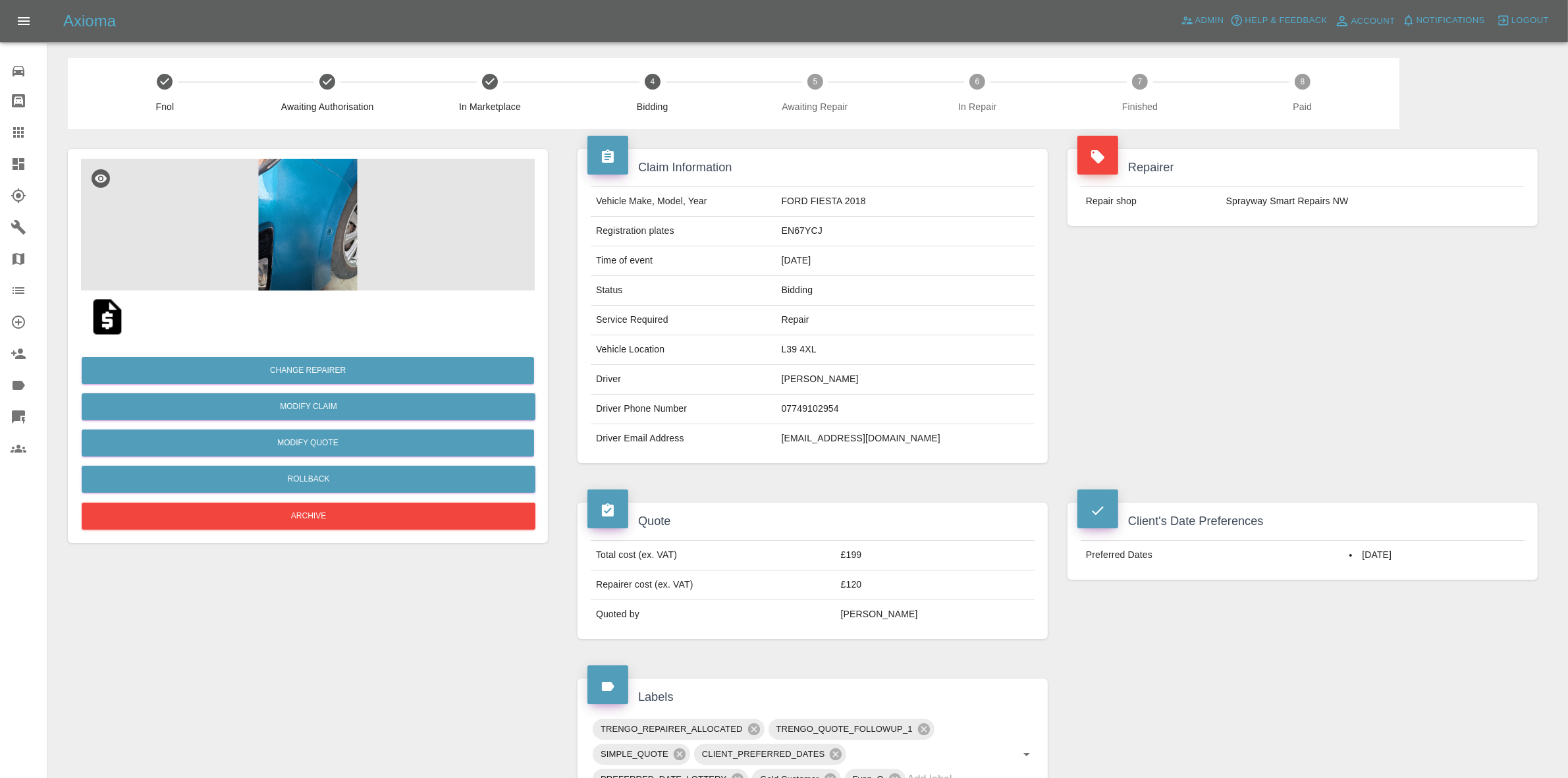
click at [366, 318] on div at bounding box center [308, 317] width 454 height 53
click at [327, 224] on img at bounding box center [308, 224] width 454 height 132
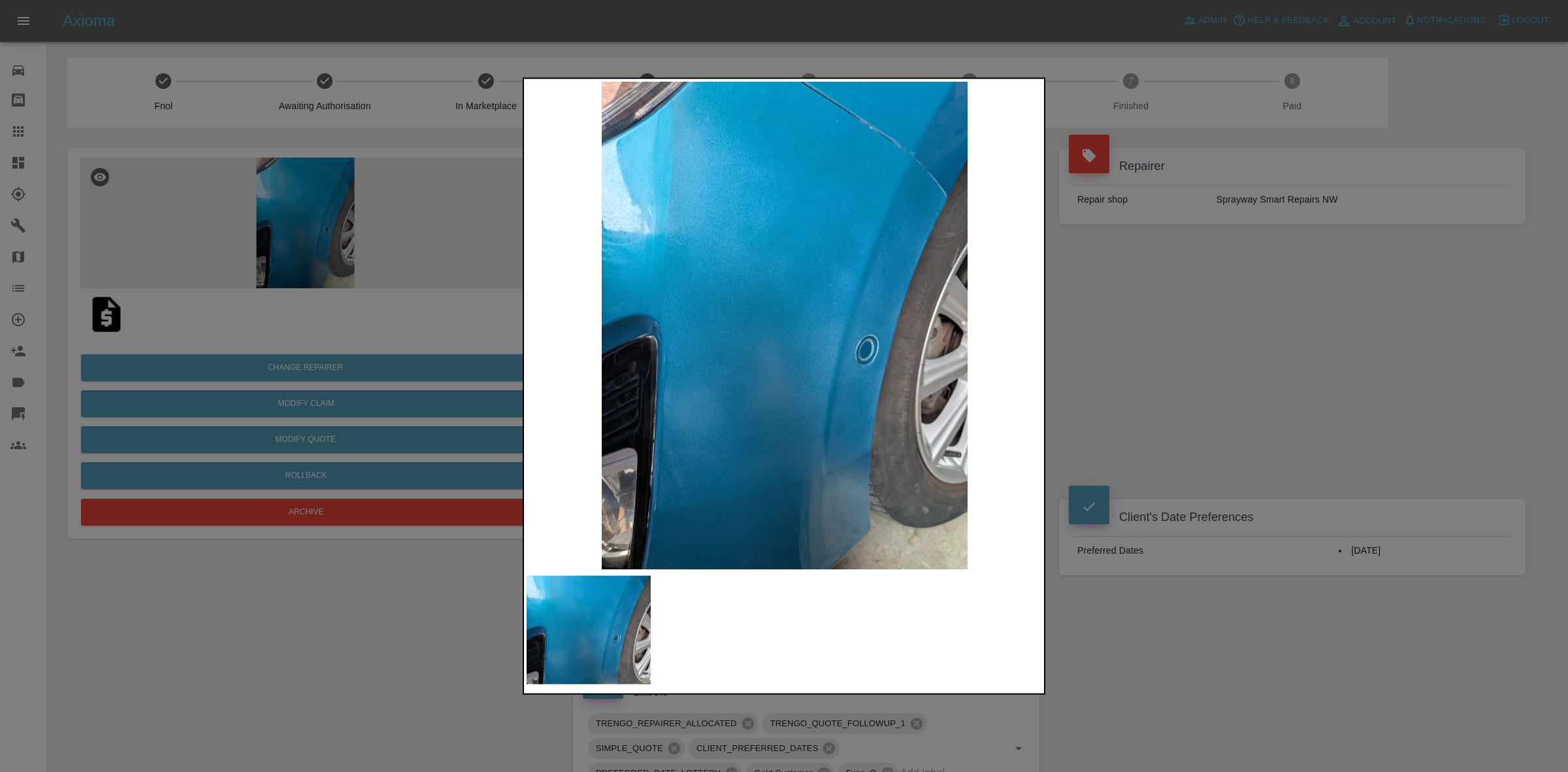
click at [1105, 349] on div at bounding box center [784, 386] width 1568 height 772
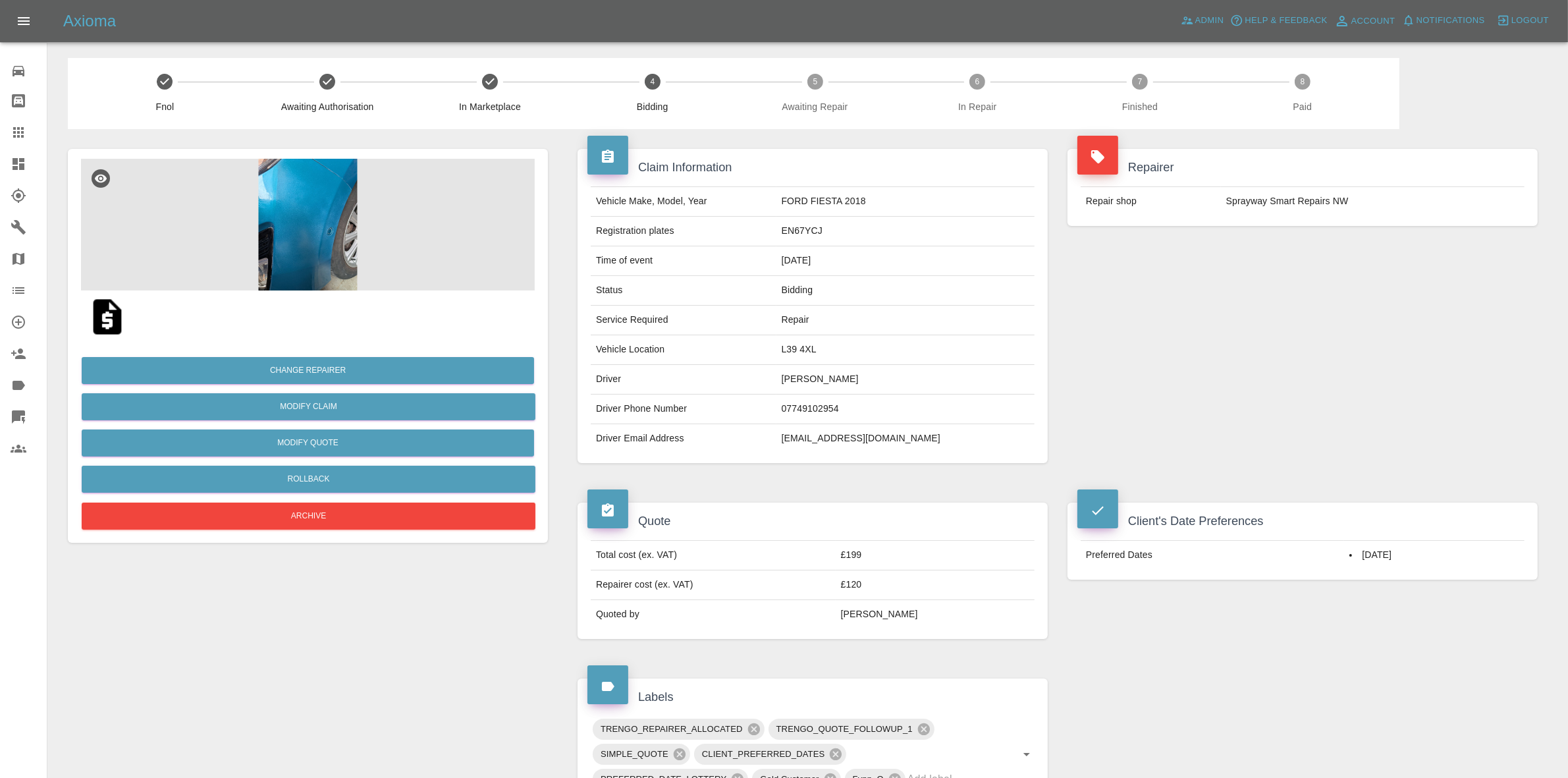
drag, startPoint x: 1386, startPoint y: 347, endPoint x: 537, endPoint y: 73, distance: 892.1
click at [1385, 346] on div "Repairer Repair shop Sprayway Smart Repairs NW" at bounding box center [1303, 306] width 490 height 354
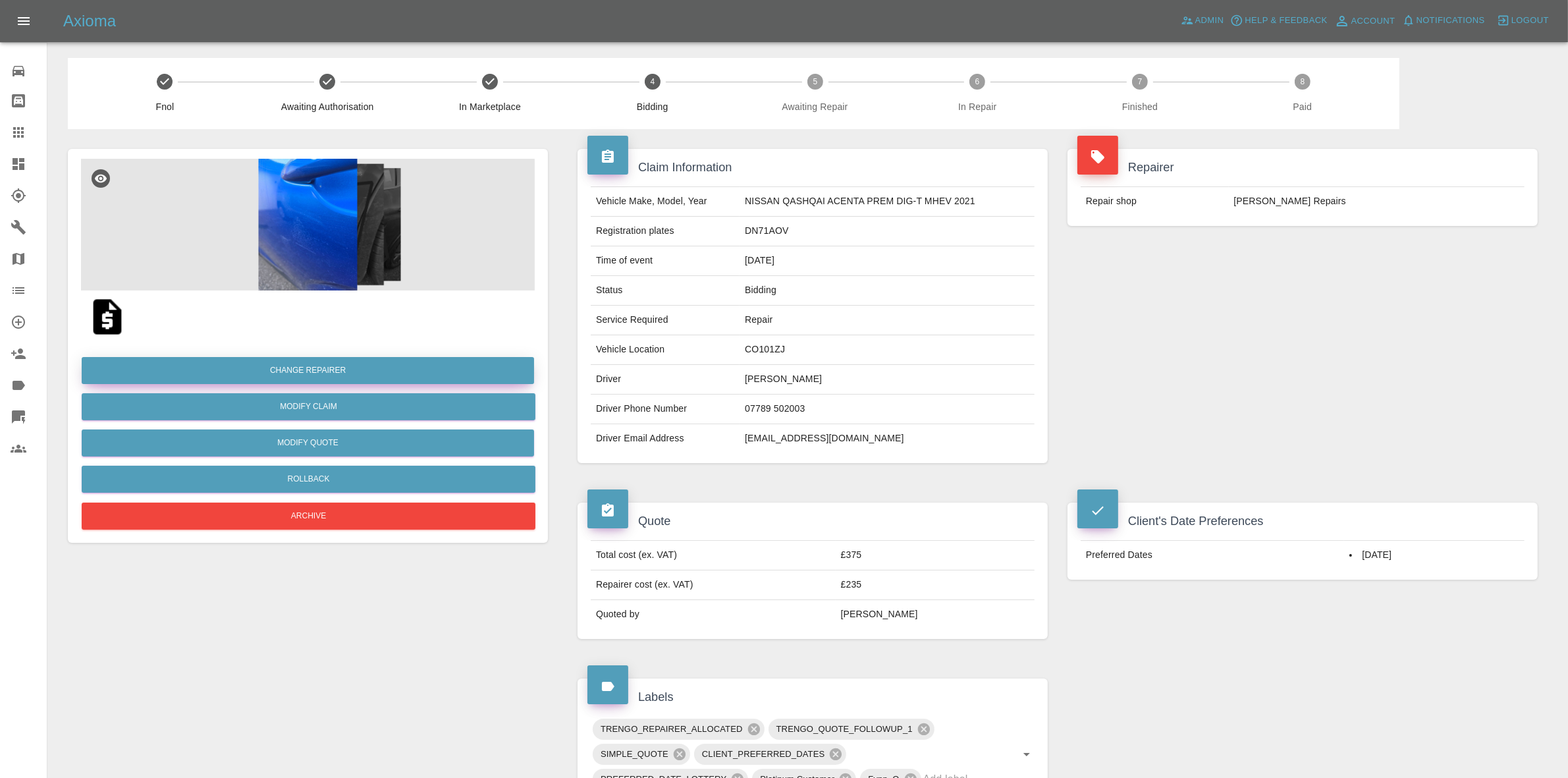
click at [305, 367] on button "Change Repairer" at bounding box center [308, 370] width 452 height 27
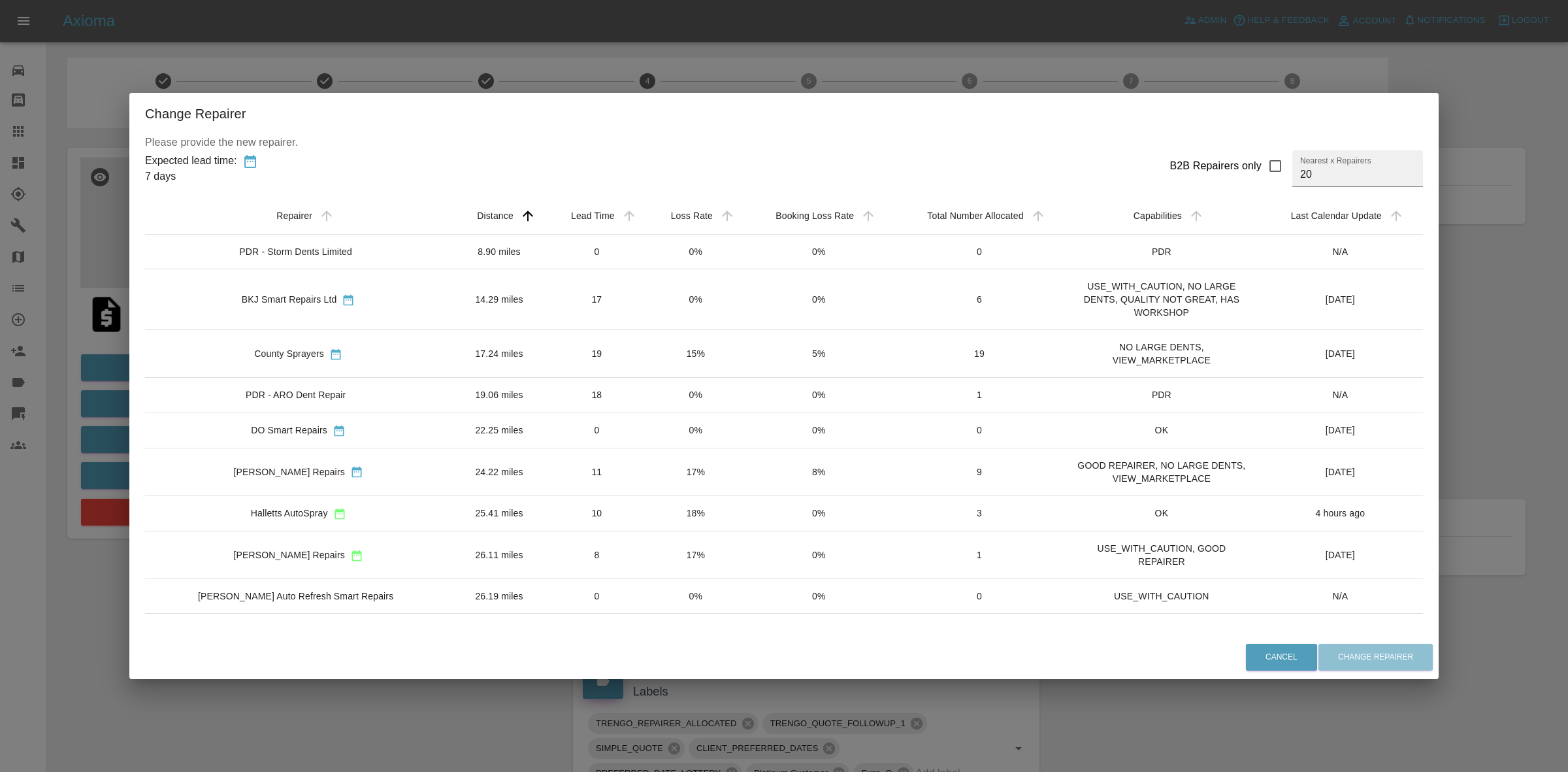
click at [566, 59] on div "Change Repairer Please provide the new repairer. Expected lead time: 7 days B2B…" at bounding box center [784, 386] width 1568 height 772
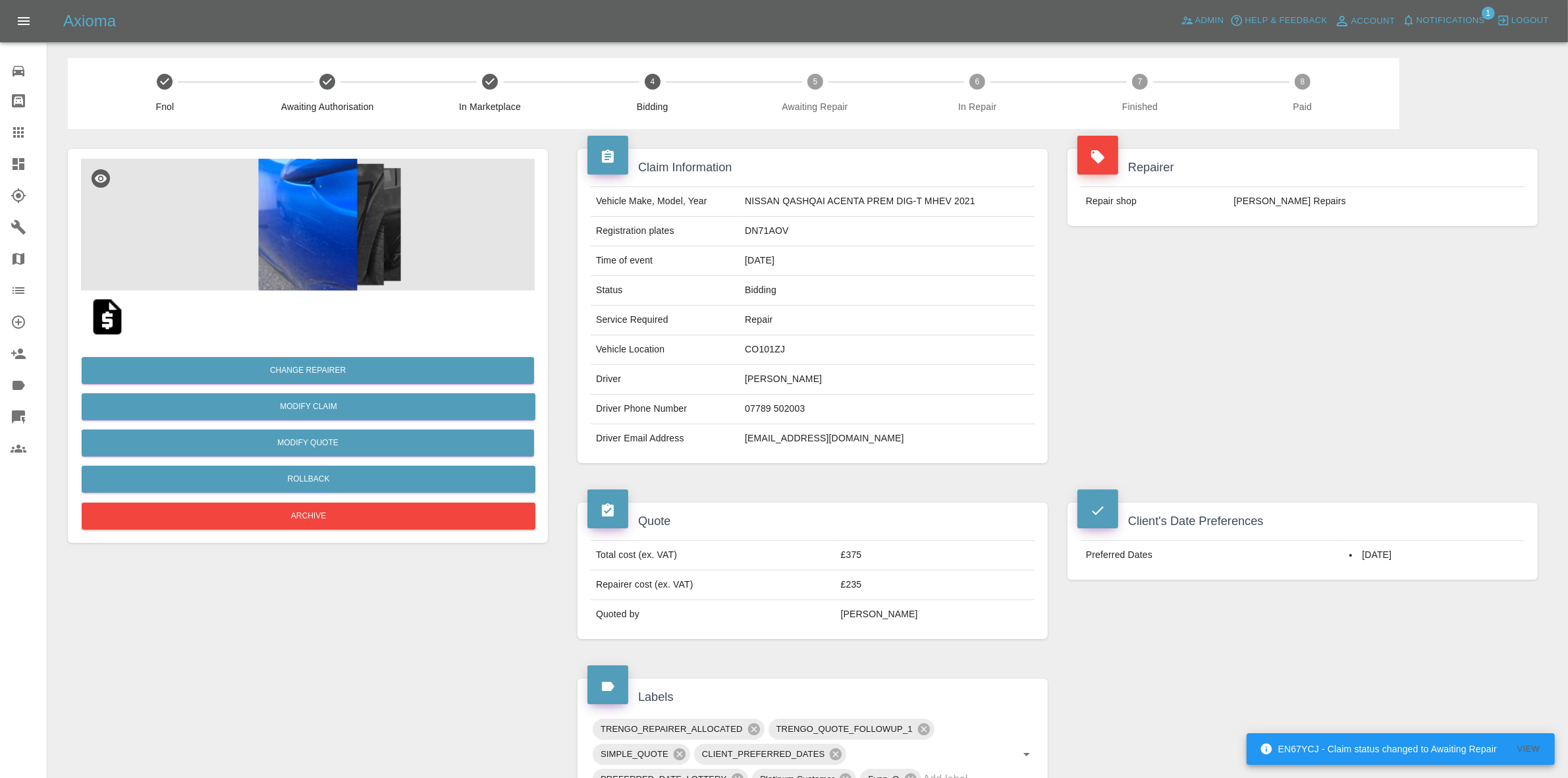
click at [311, 224] on img at bounding box center [308, 224] width 454 height 132
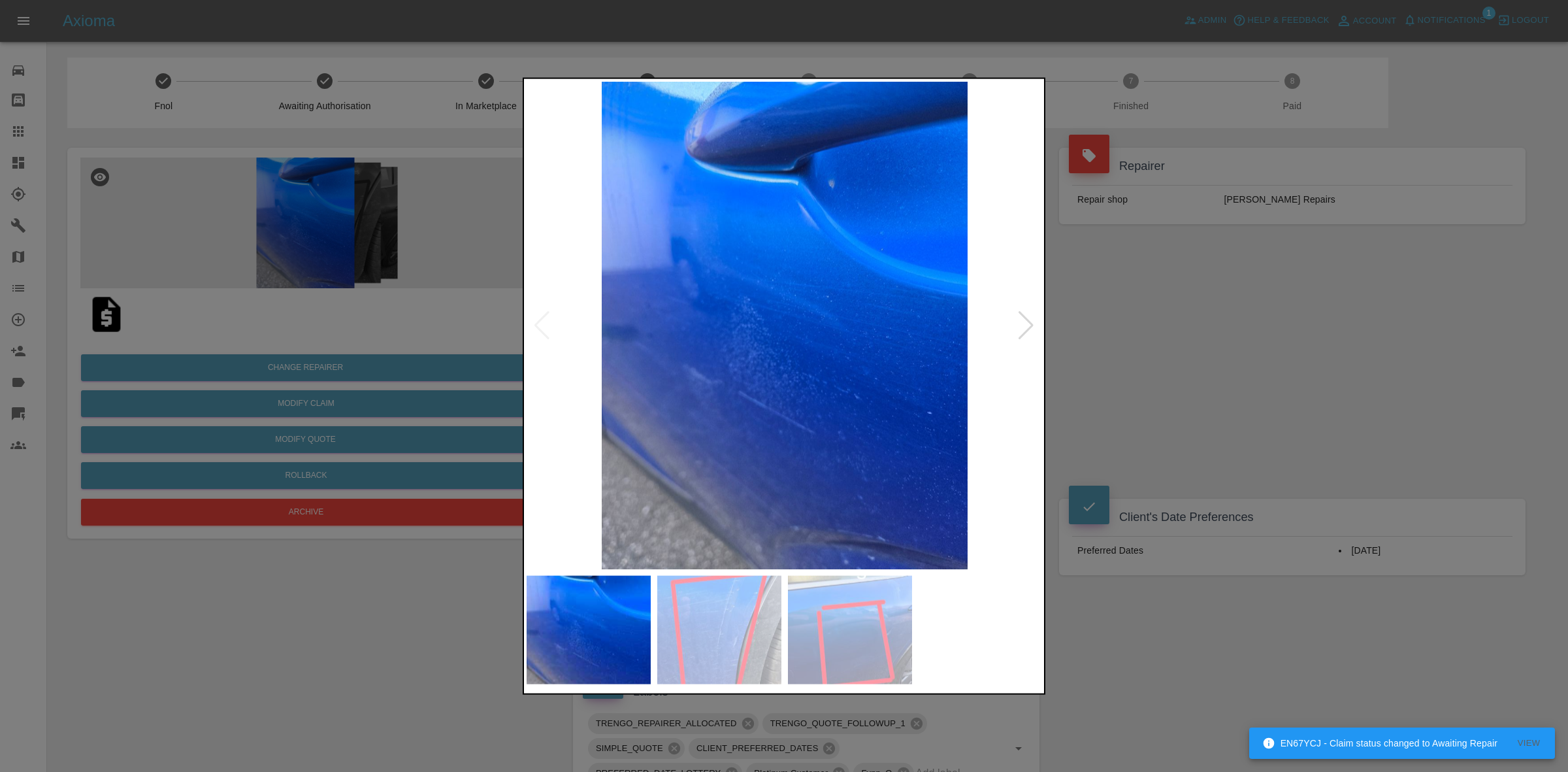
click at [1339, 174] on div at bounding box center [784, 386] width 1568 height 772
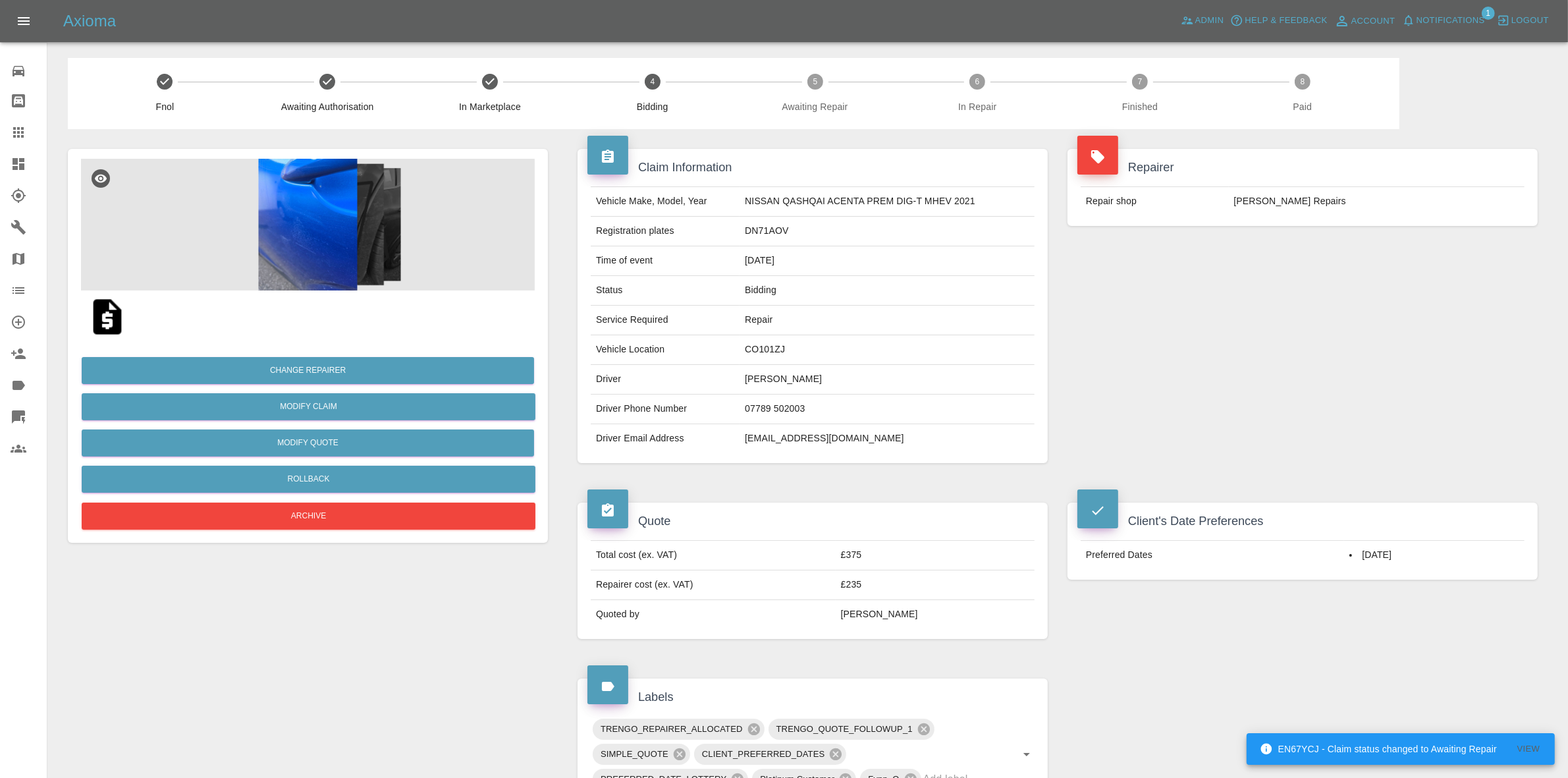
click at [1454, 11] on button "Notifications" at bounding box center [1444, 21] width 90 height 20
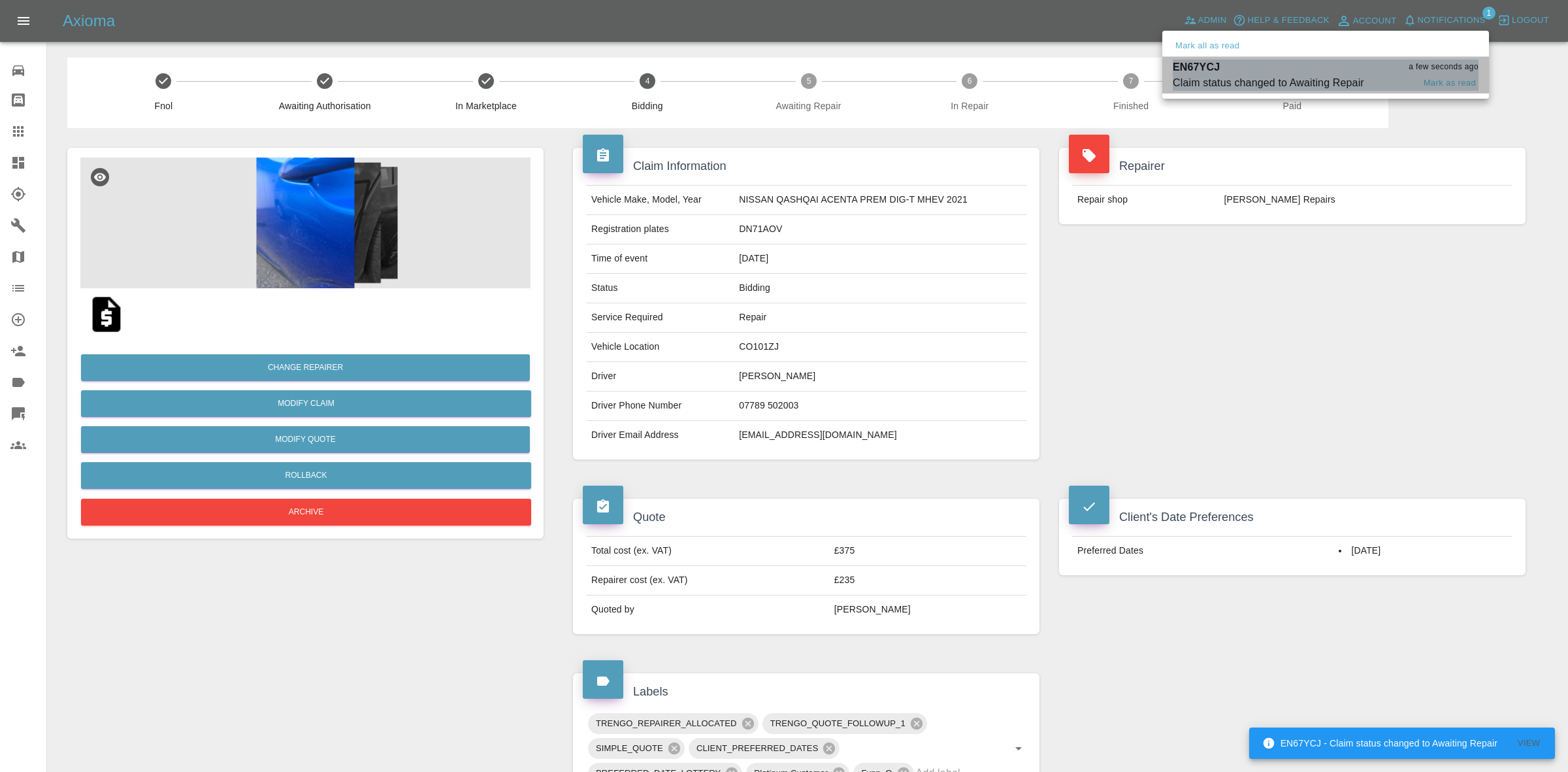
click at [1321, 59] on div "EN67YCJ a few seconds ago" at bounding box center [1325, 67] width 305 height 15
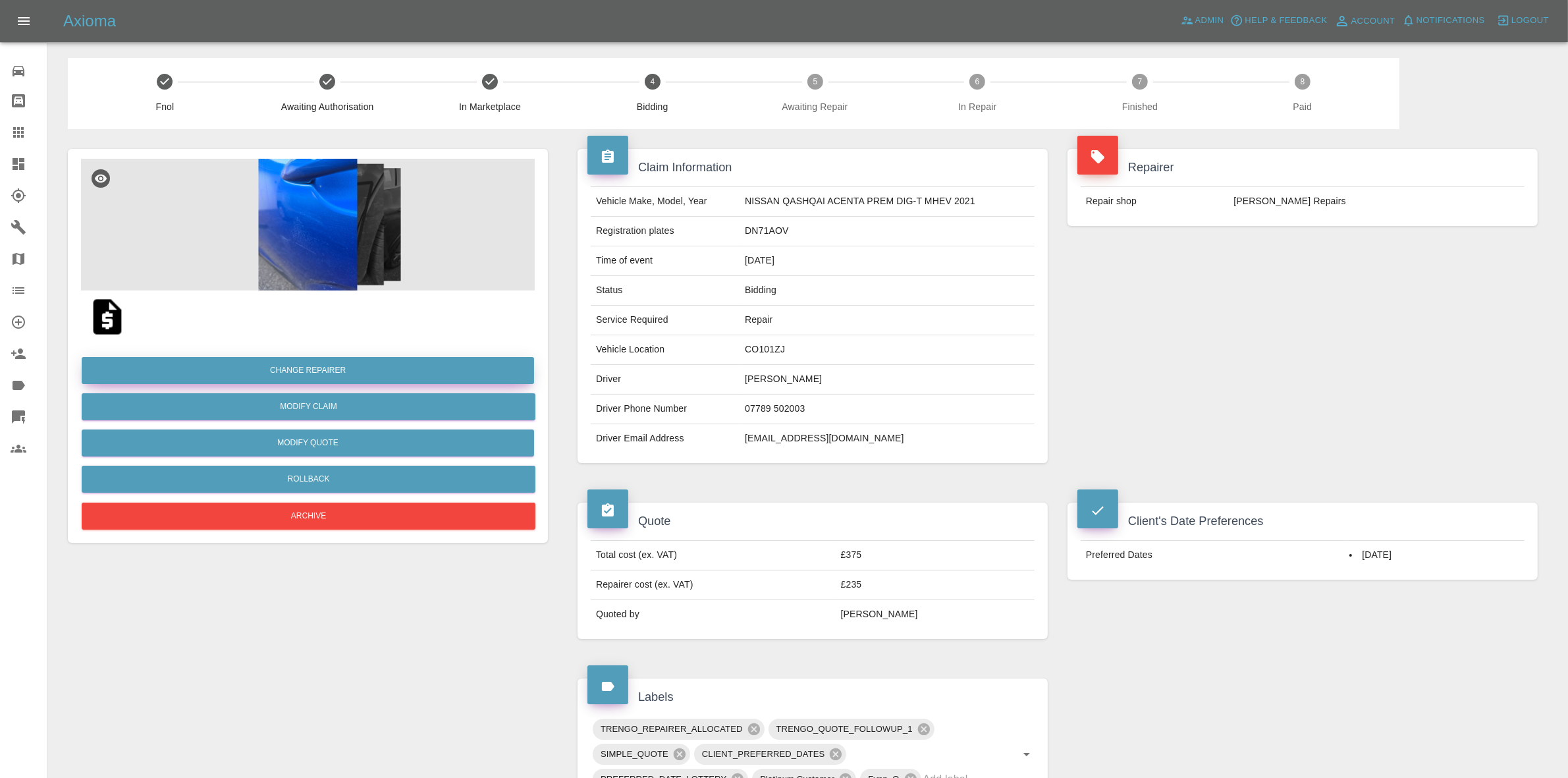
click at [330, 369] on button "Change Repairer" at bounding box center [308, 370] width 452 height 27
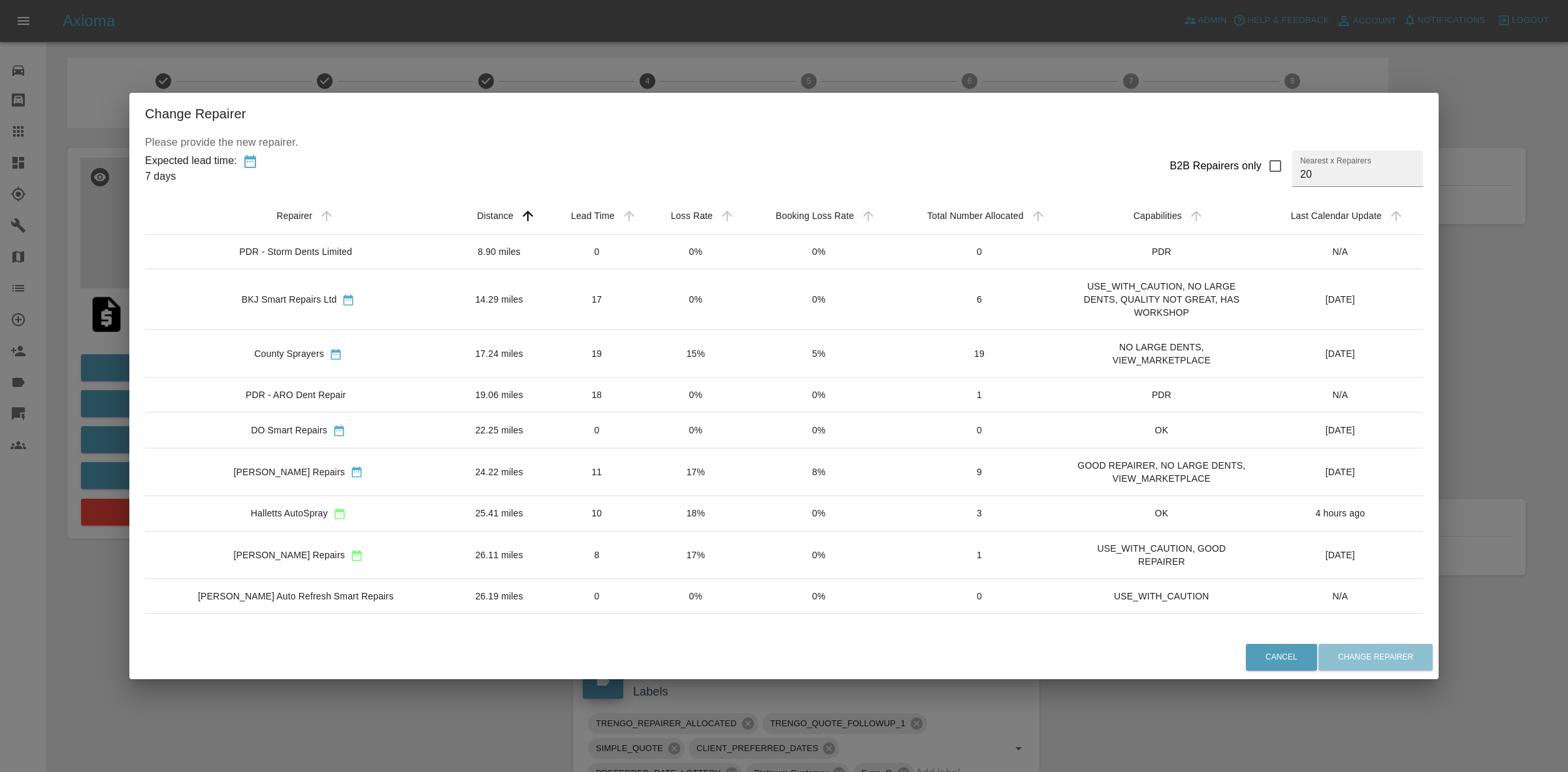
click at [689, 64] on div "Change Repairer Please provide the new repairer. Expected lead time: 7 days B2B…" at bounding box center [784, 386] width 1568 height 772
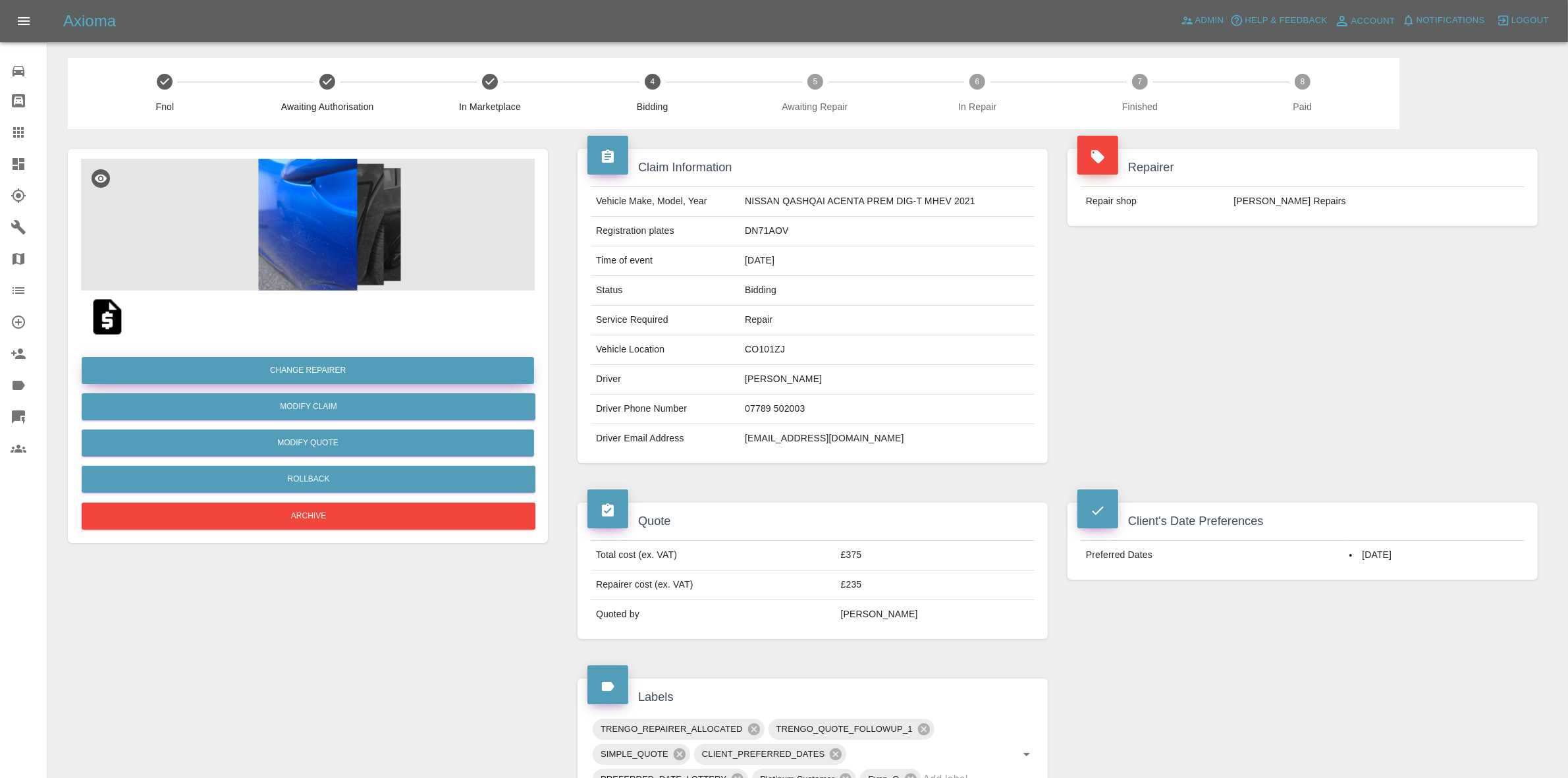
click at [324, 363] on button "Change Repairer" at bounding box center [308, 370] width 452 height 27
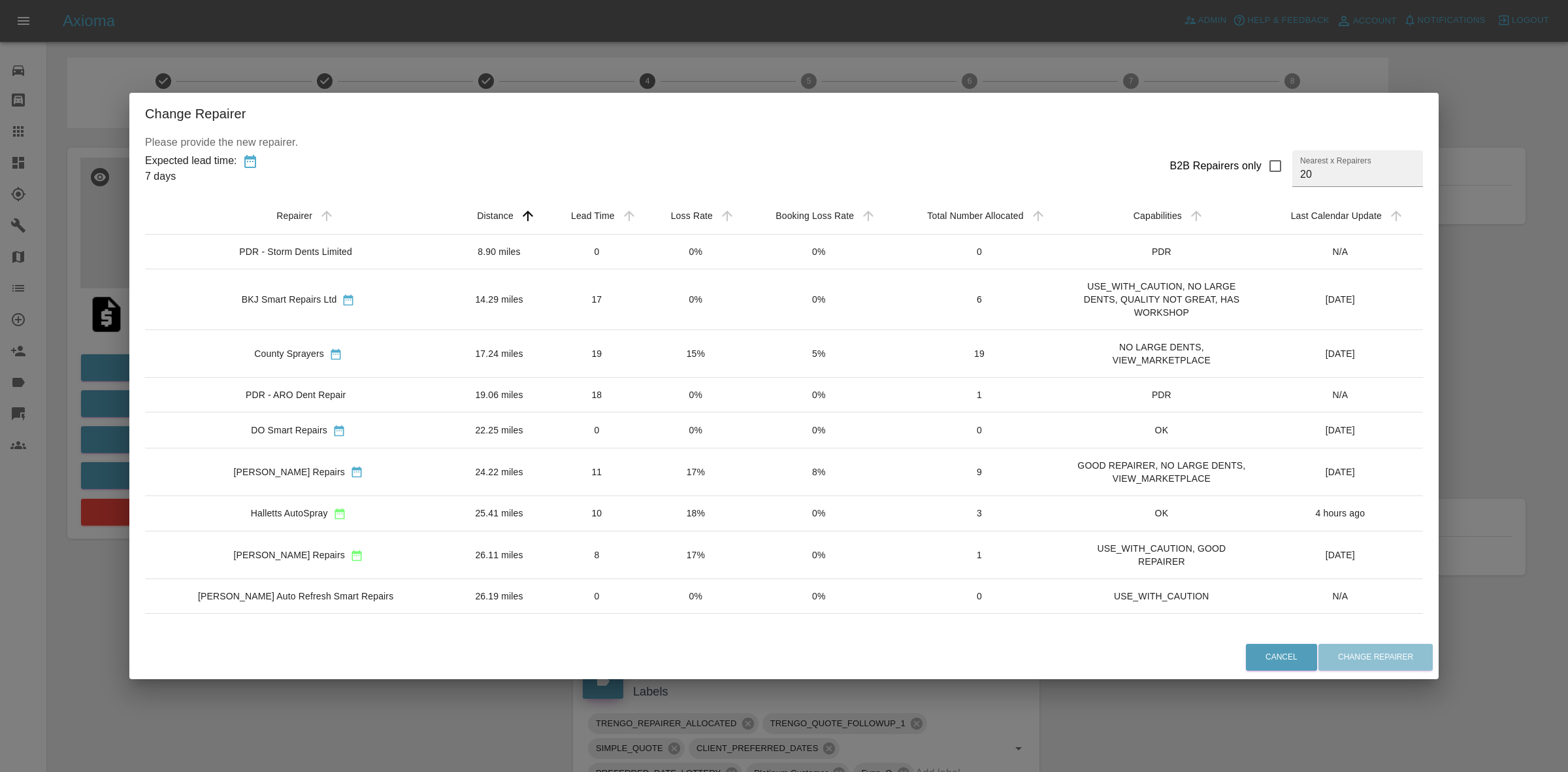
click at [650, 83] on div "Change Repairer Please provide the new repairer. Expected lead time: 7 days B2B…" at bounding box center [784, 386] width 1568 height 772
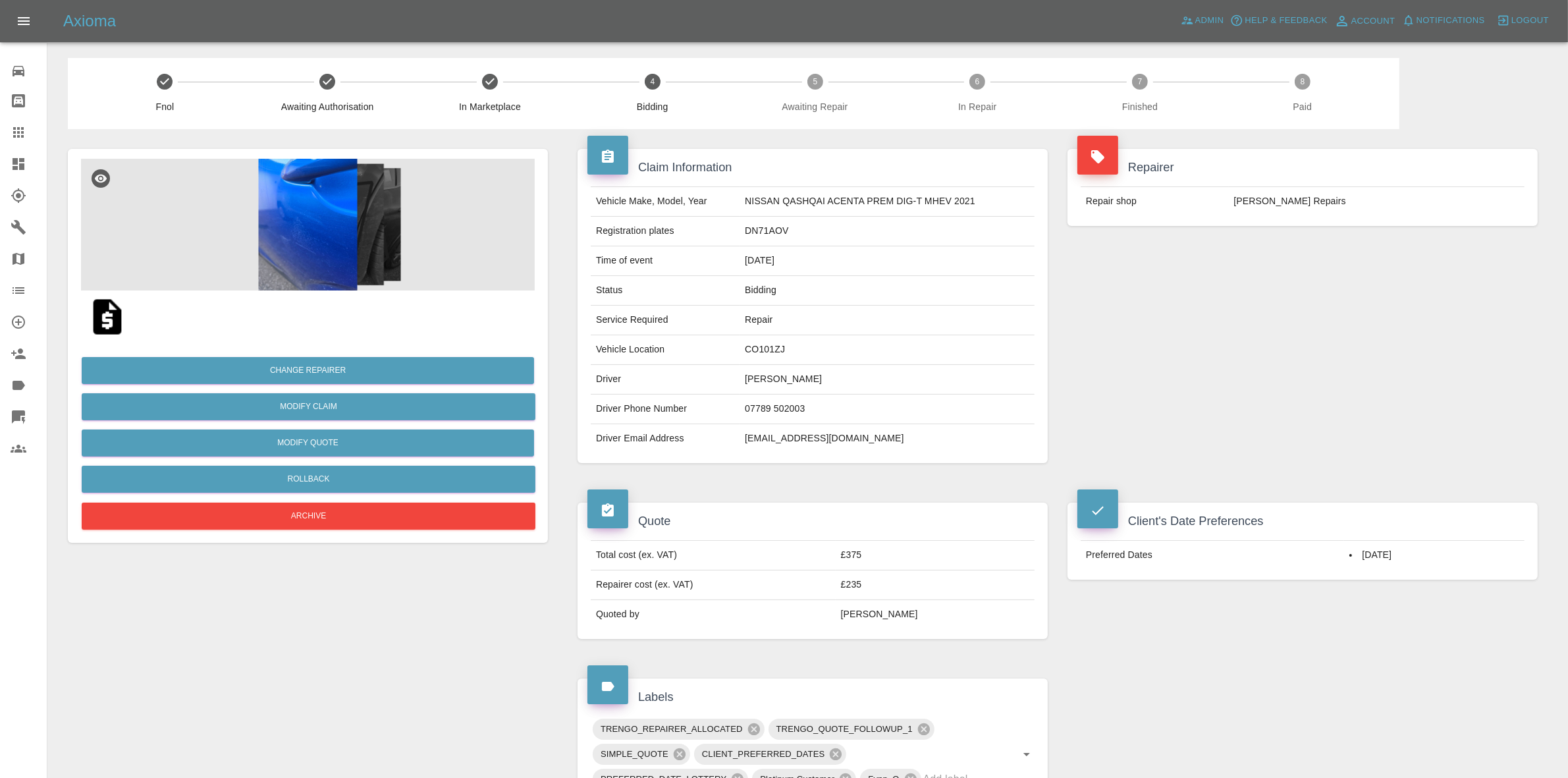
click at [303, 226] on img at bounding box center [308, 224] width 454 height 132
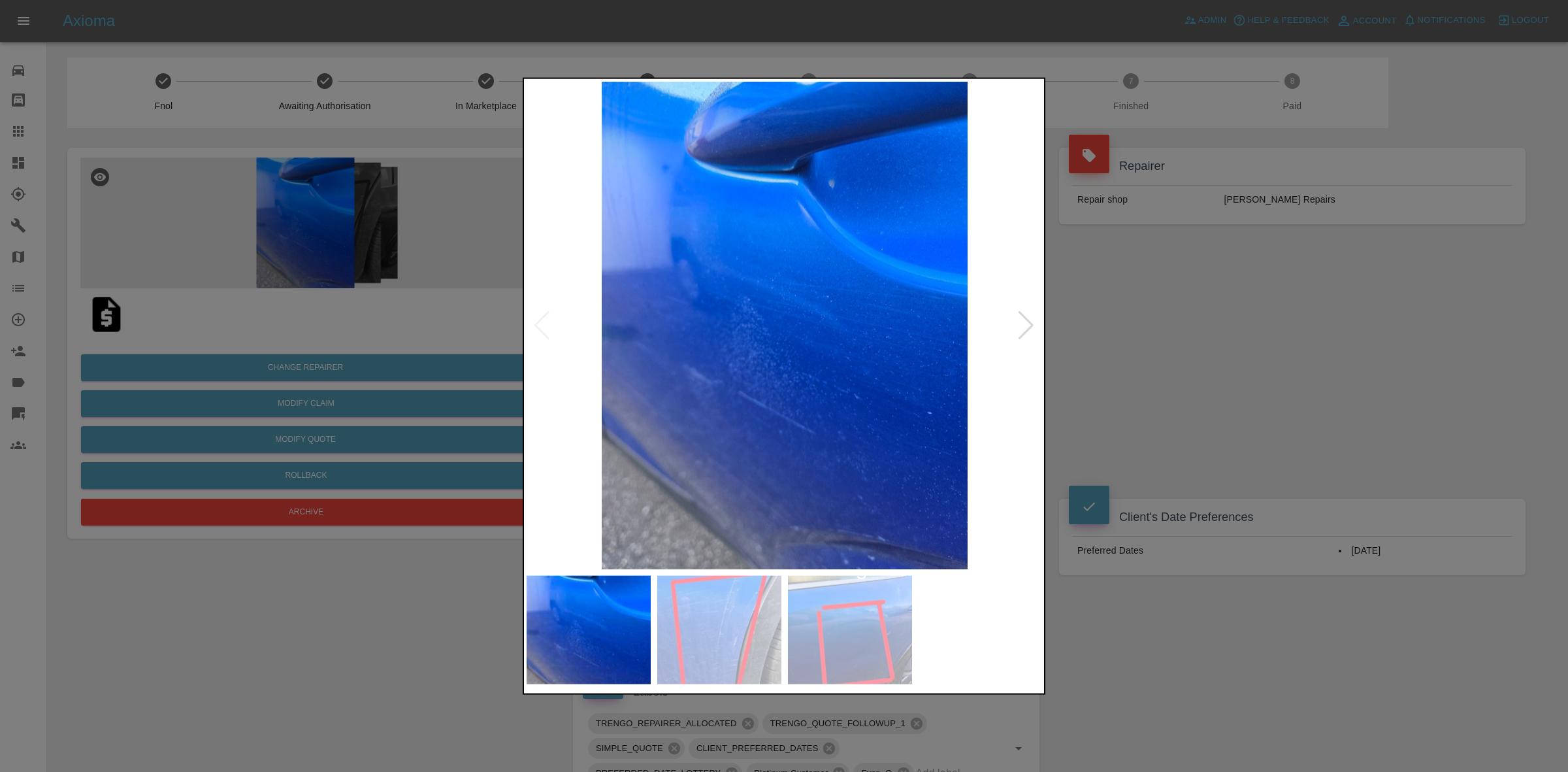
click at [1016, 318] on img at bounding box center [784, 324] width 516 height 487
click at [1018, 318] on div at bounding box center [1026, 325] width 18 height 29
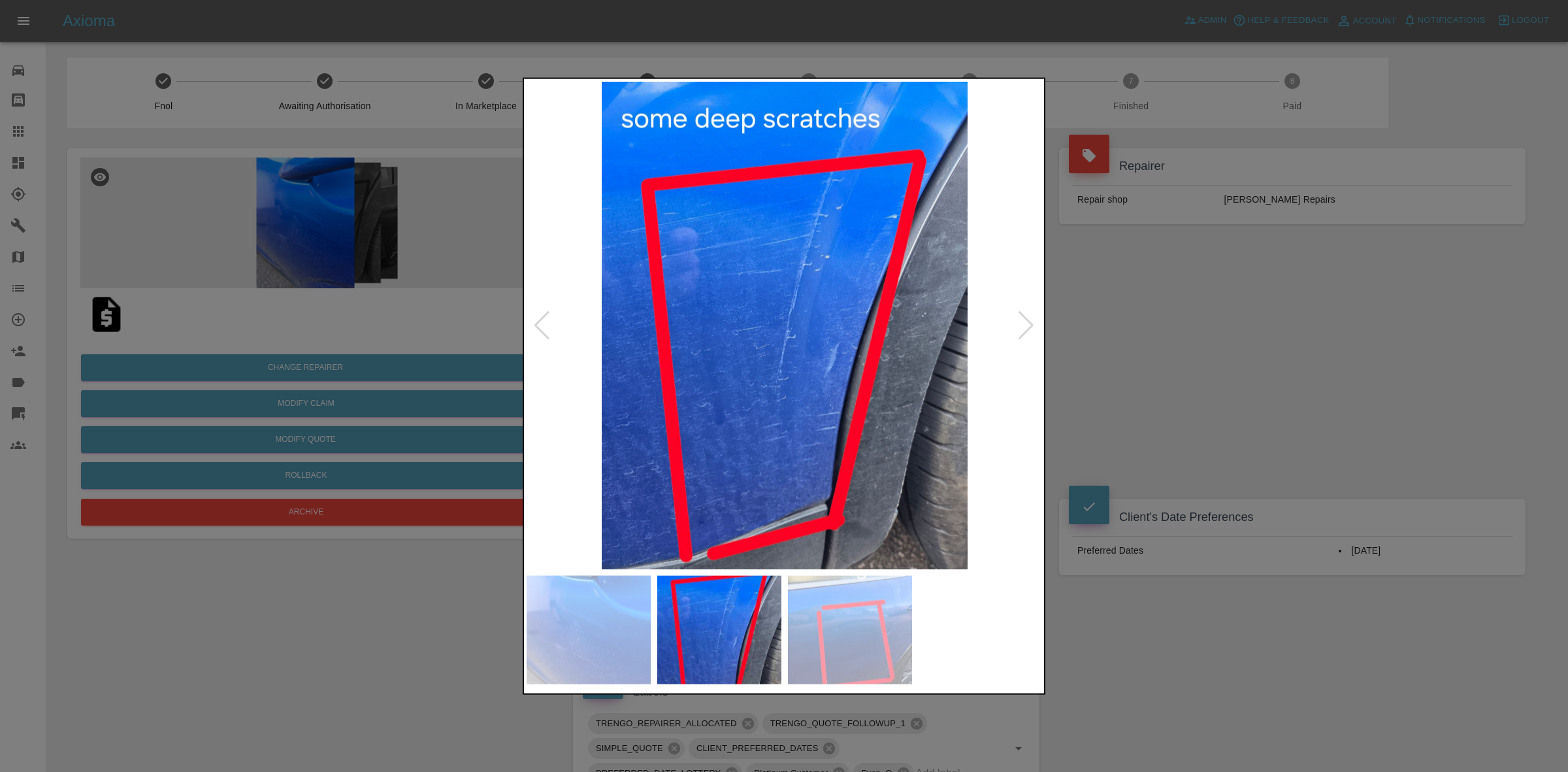
click at [1018, 318] on div at bounding box center [1026, 325] width 18 height 29
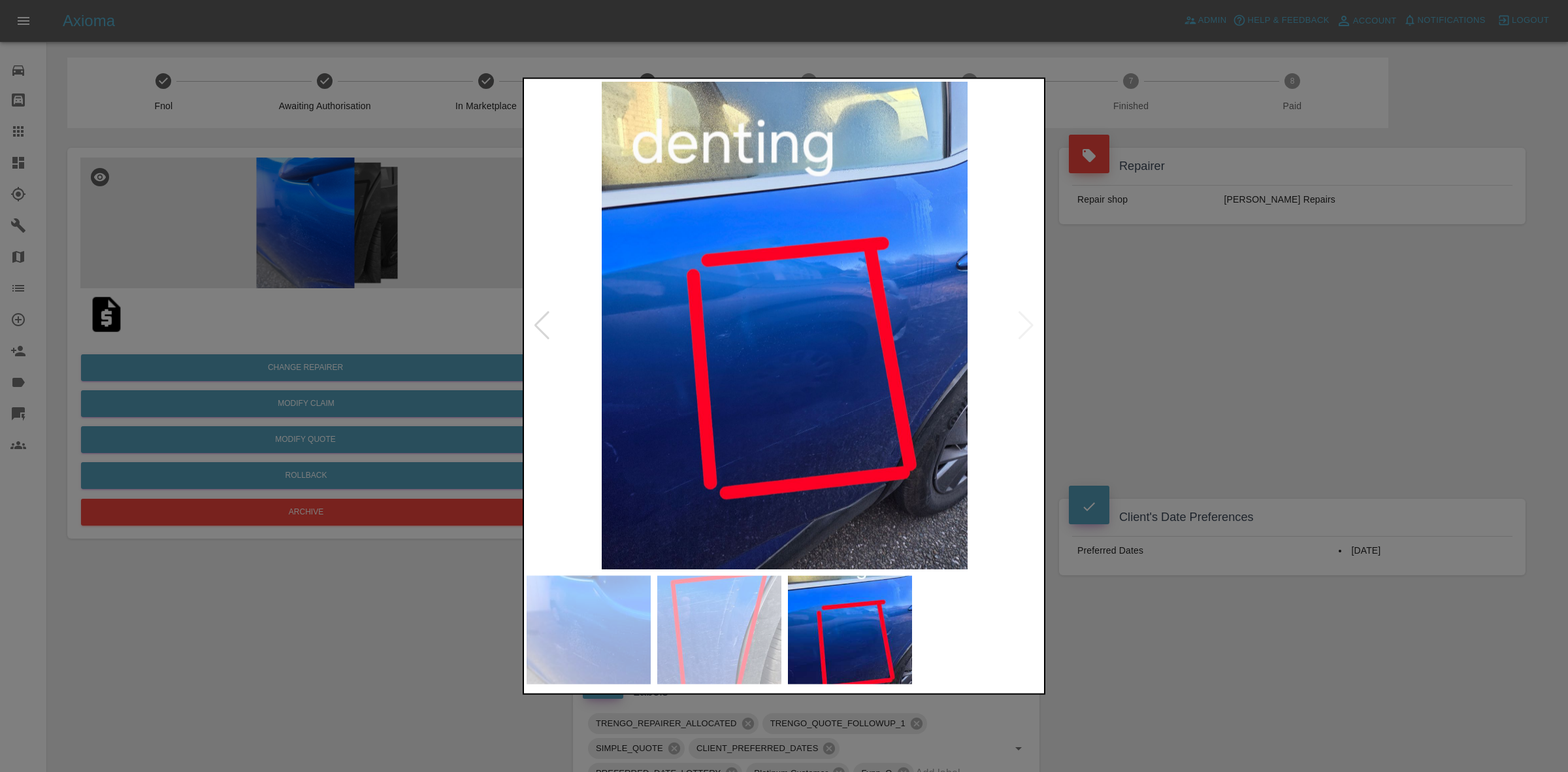
click at [1140, 337] on div at bounding box center [784, 386] width 1568 height 772
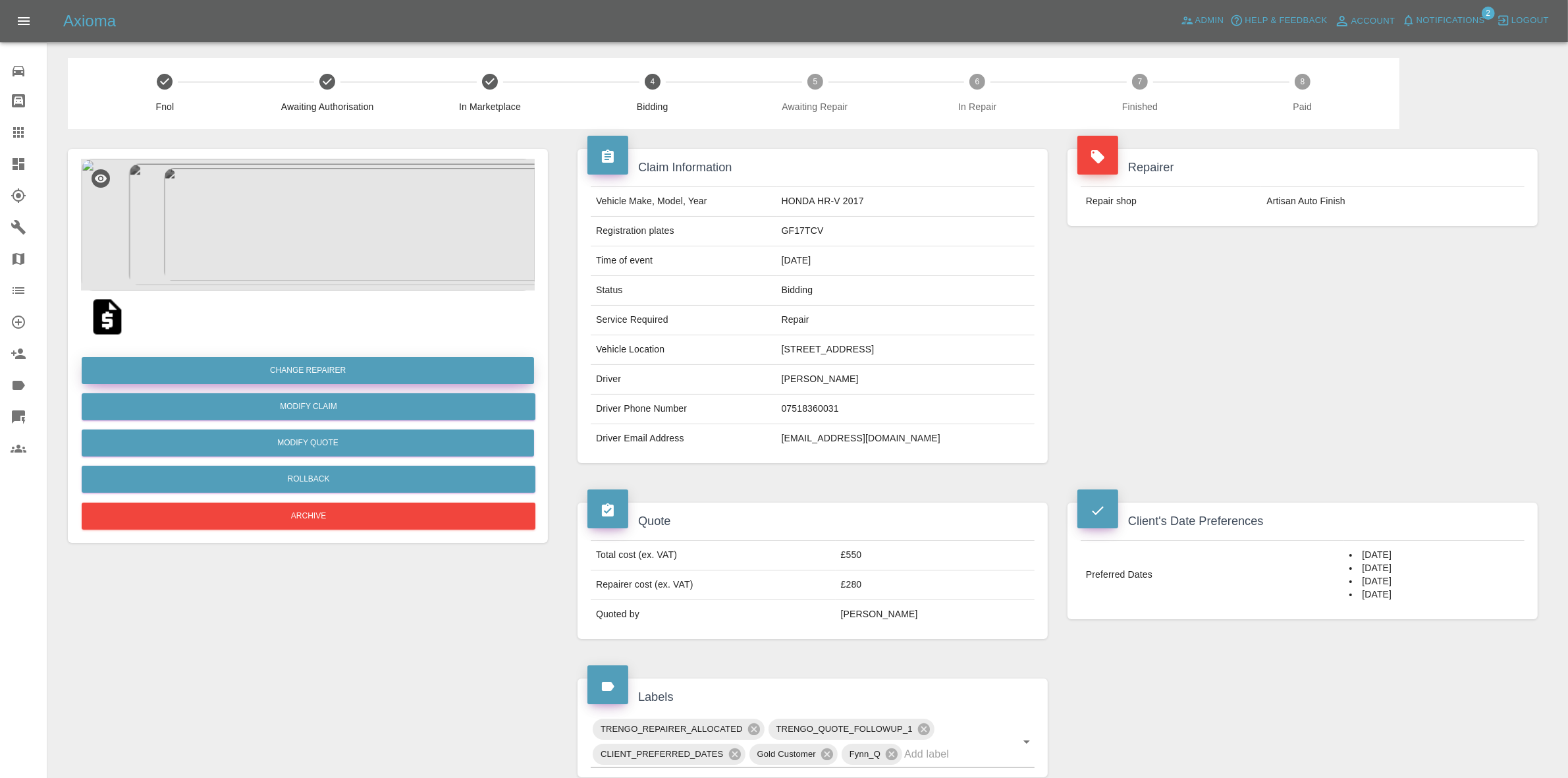
click at [285, 370] on button "Change Repairer" at bounding box center [308, 370] width 452 height 27
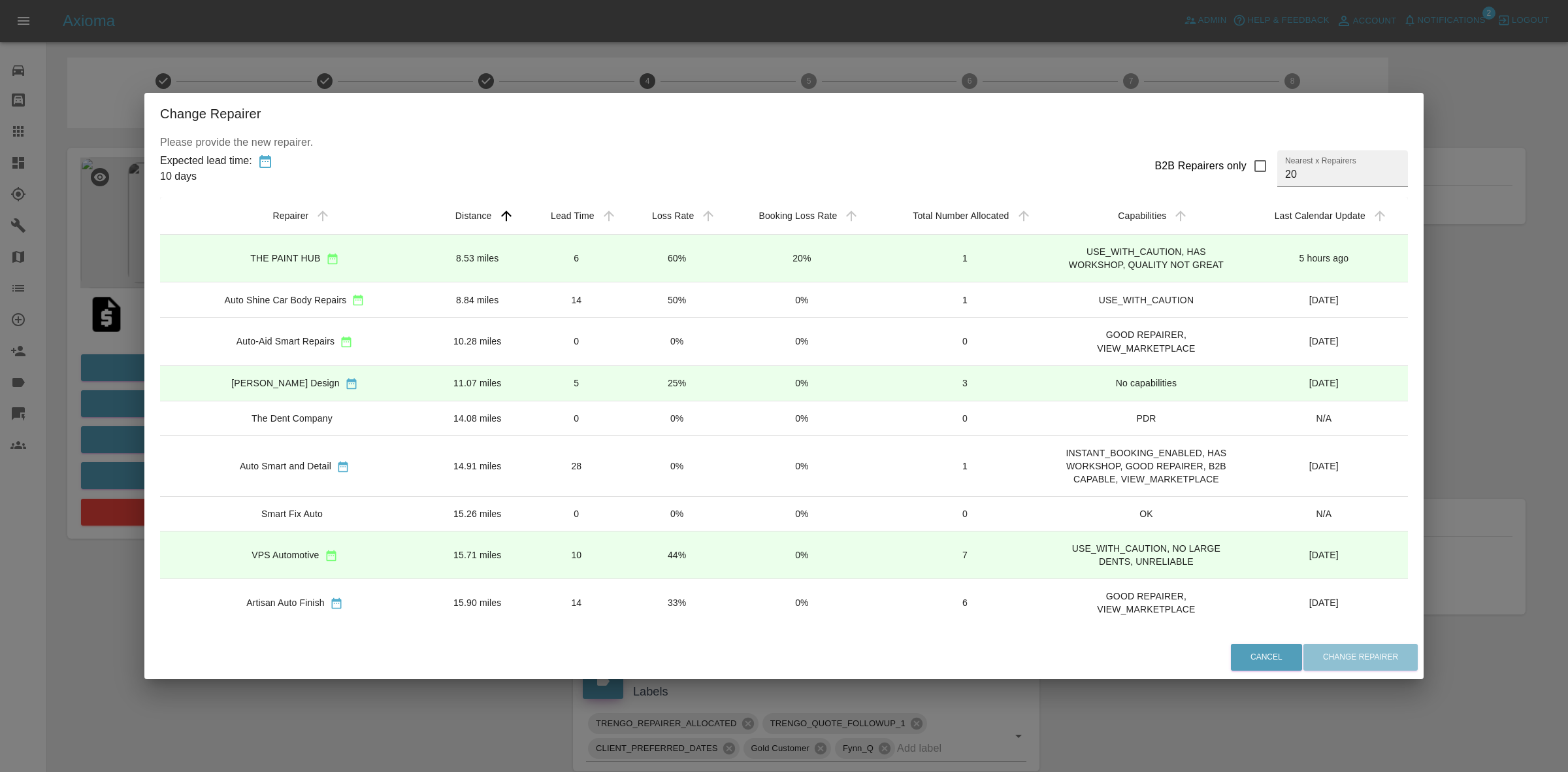
click at [647, 59] on div "Change Repairer Please provide the new repairer. Expected lead time: 10 days B2…" at bounding box center [784, 386] width 1568 height 772
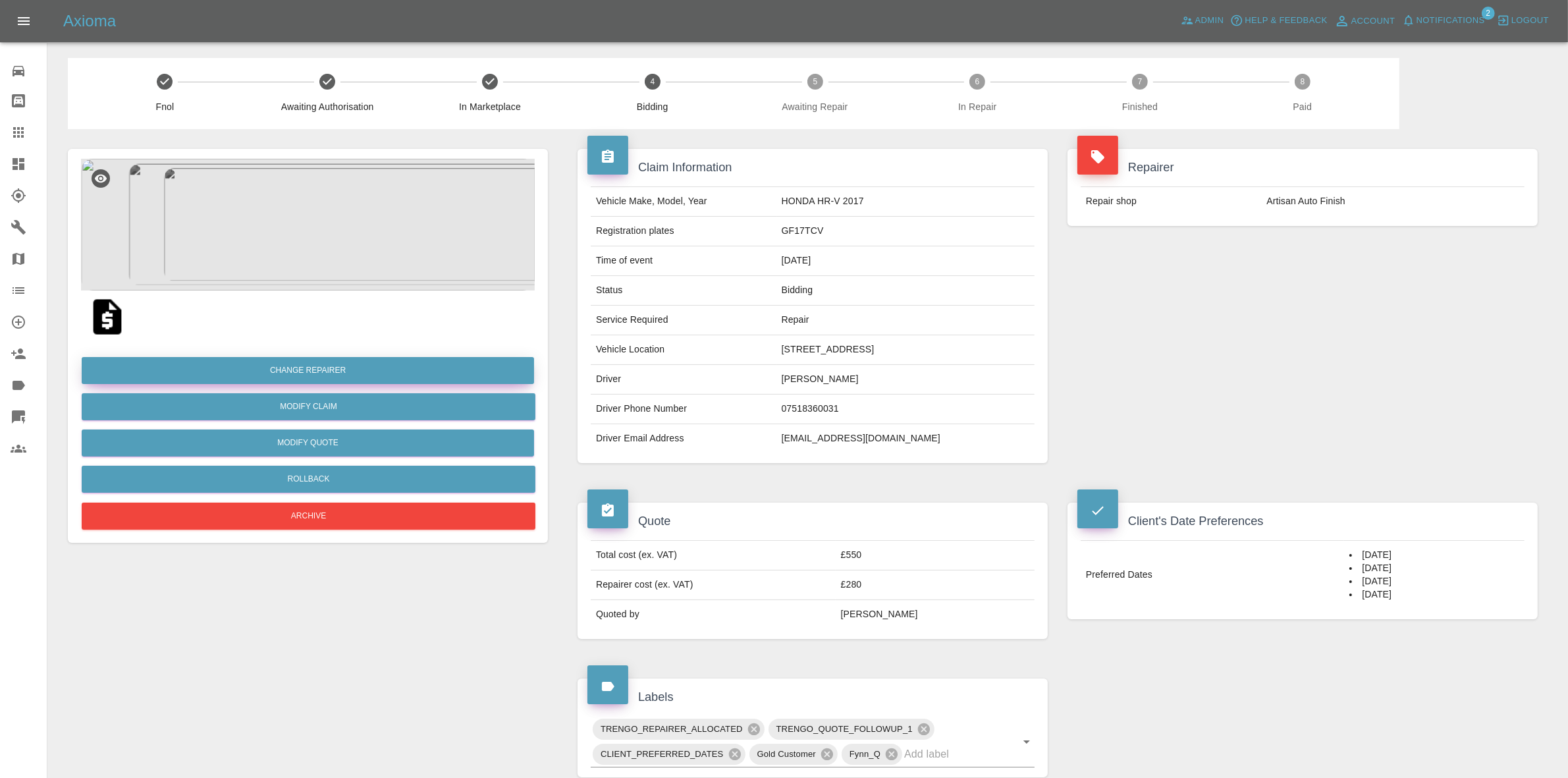
click at [267, 370] on button "Change Repairer" at bounding box center [308, 370] width 452 height 27
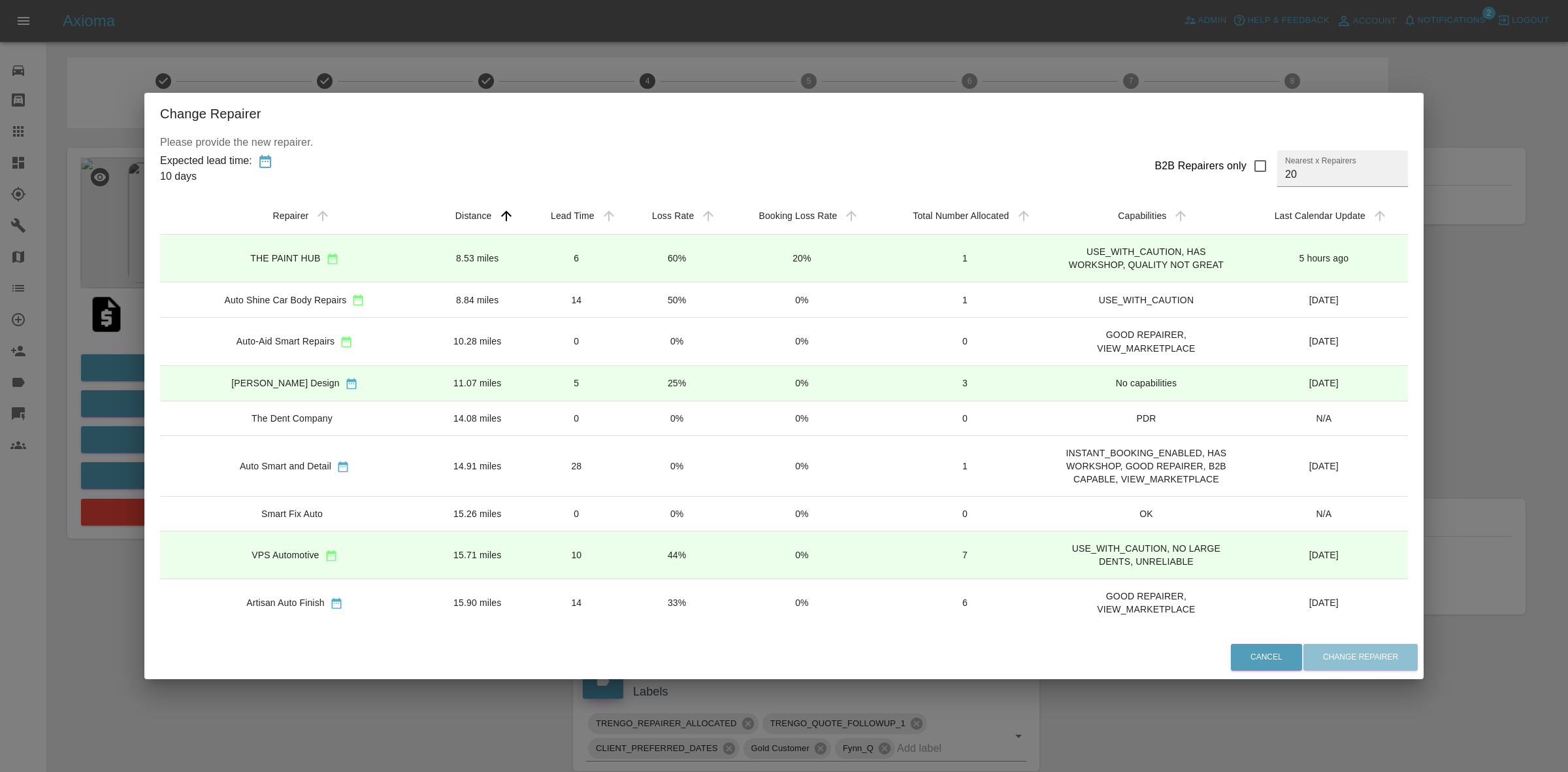
click at [327, 262] on icon "sortable table" at bounding box center [331, 259] width 10 height 11
click at [112, 262] on div "Change Repairer Please provide the new repairer. Expected lead time: 10 days B2…" at bounding box center [784, 386] width 1568 height 772
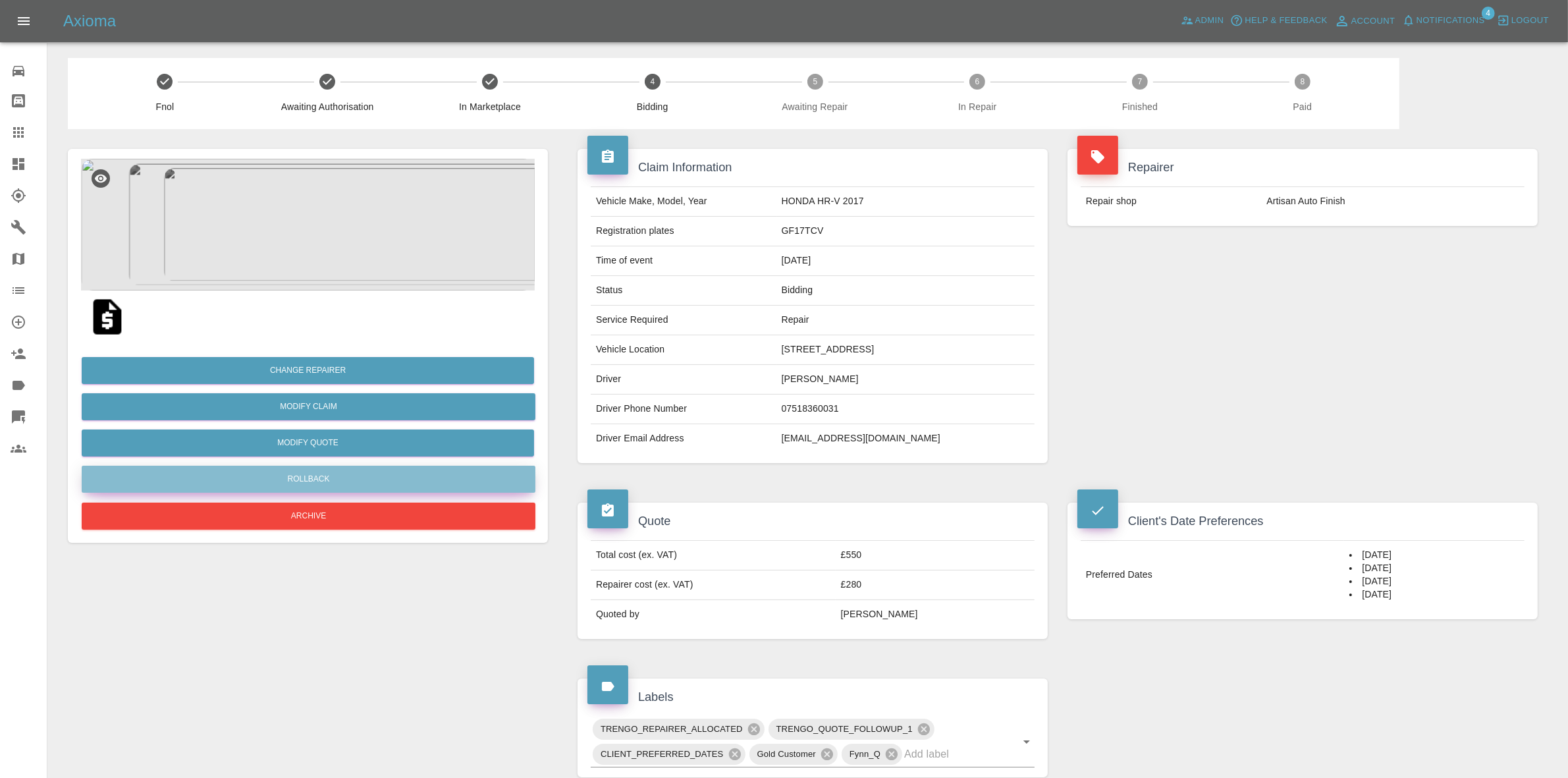
click at [307, 481] on button "Rollback" at bounding box center [309, 479] width 454 height 27
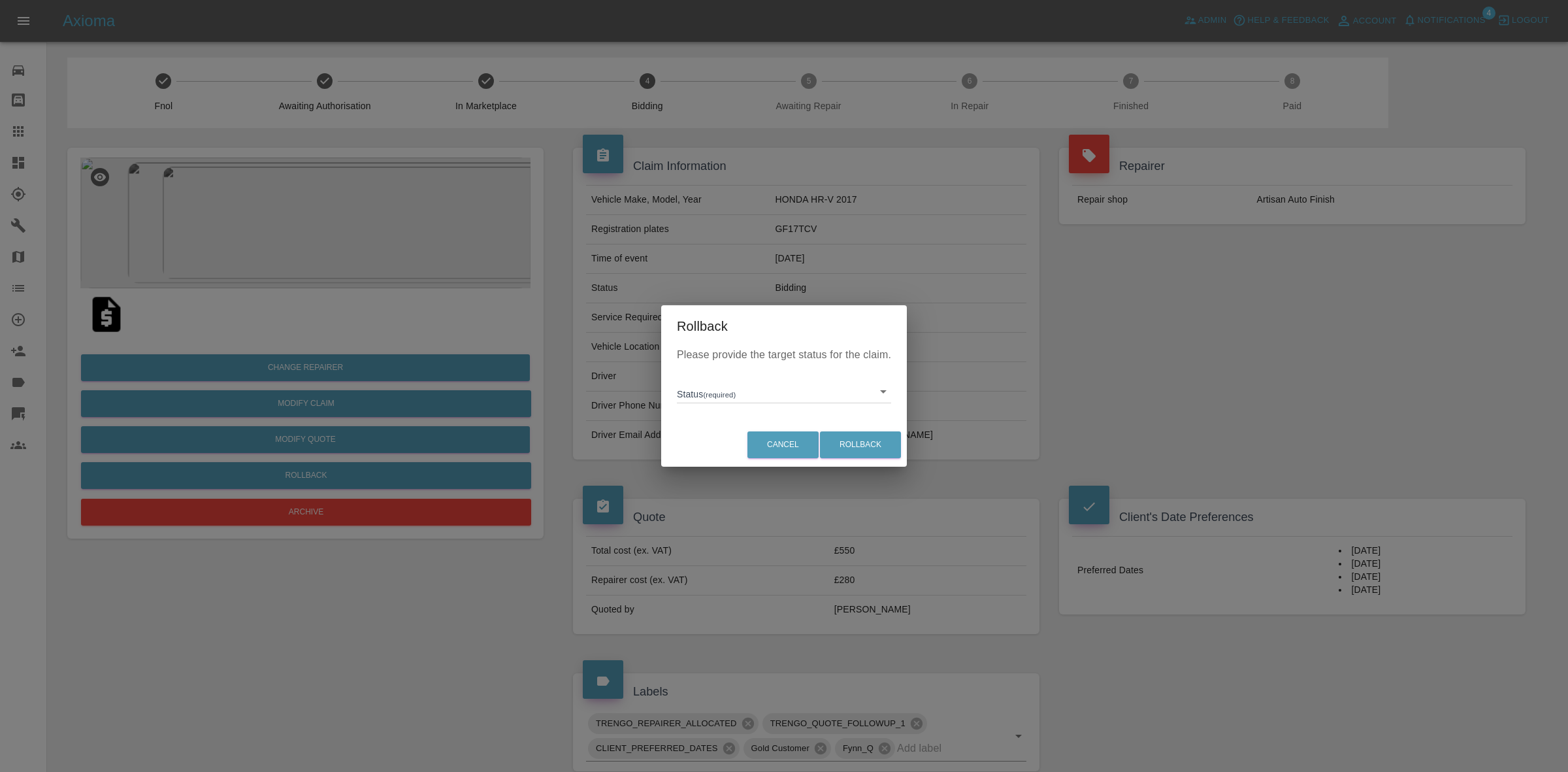
click at [697, 391] on body "Axioma Admin Help & Feedback Account Notifications 4 Logout Repair home Bodysho…" at bounding box center [784, 601] width 1568 height 1203
click at [734, 459] on li "In Marketplace" at bounding box center [784, 451] width 208 height 30
type input "in-marketplace"
click at [867, 449] on button "Rollback" at bounding box center [860, 445] width 81 height 27
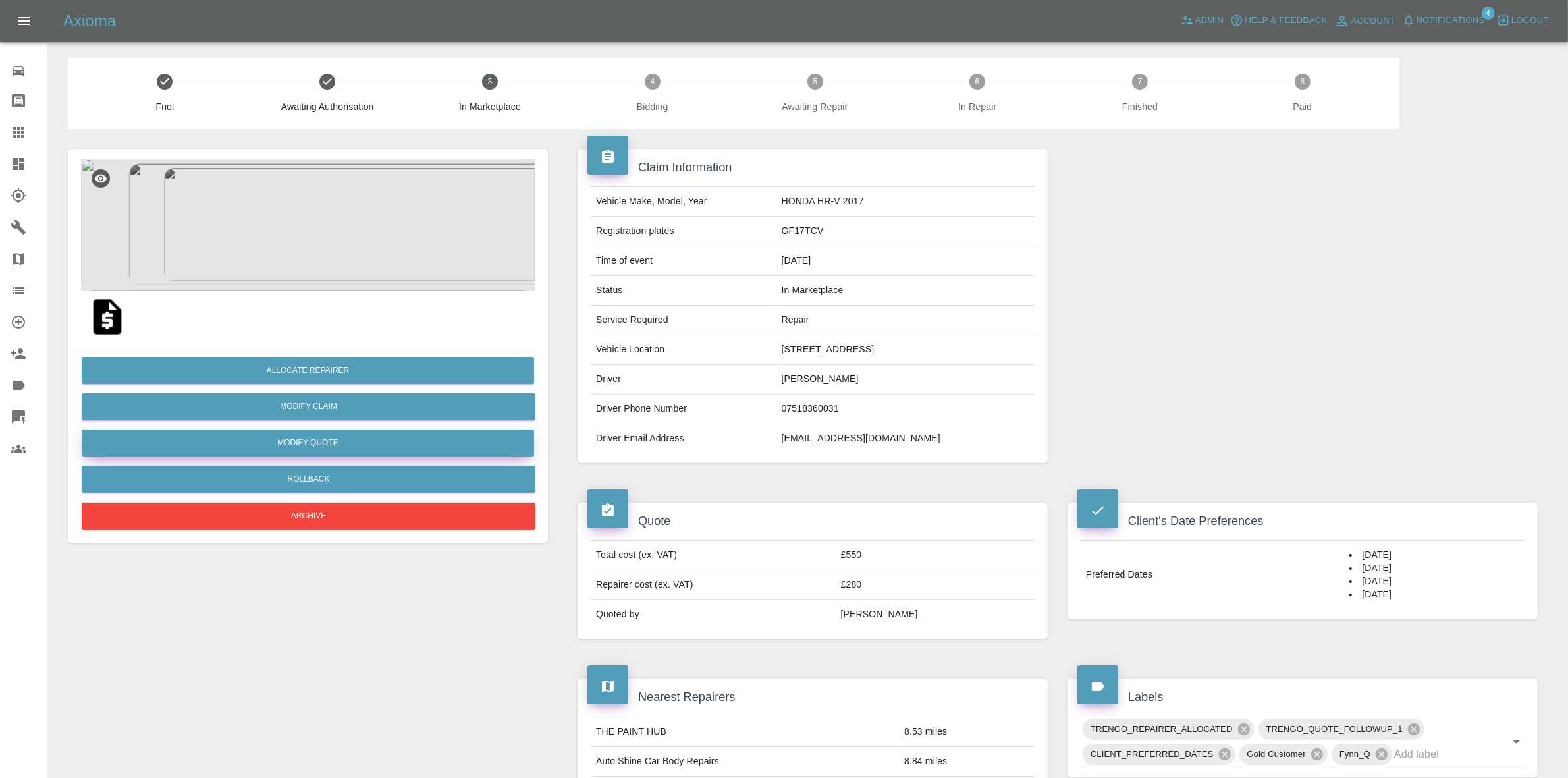
click at [330, 445] on button "Modify Quote" at bounding box center [308, 443] width 452 height 27
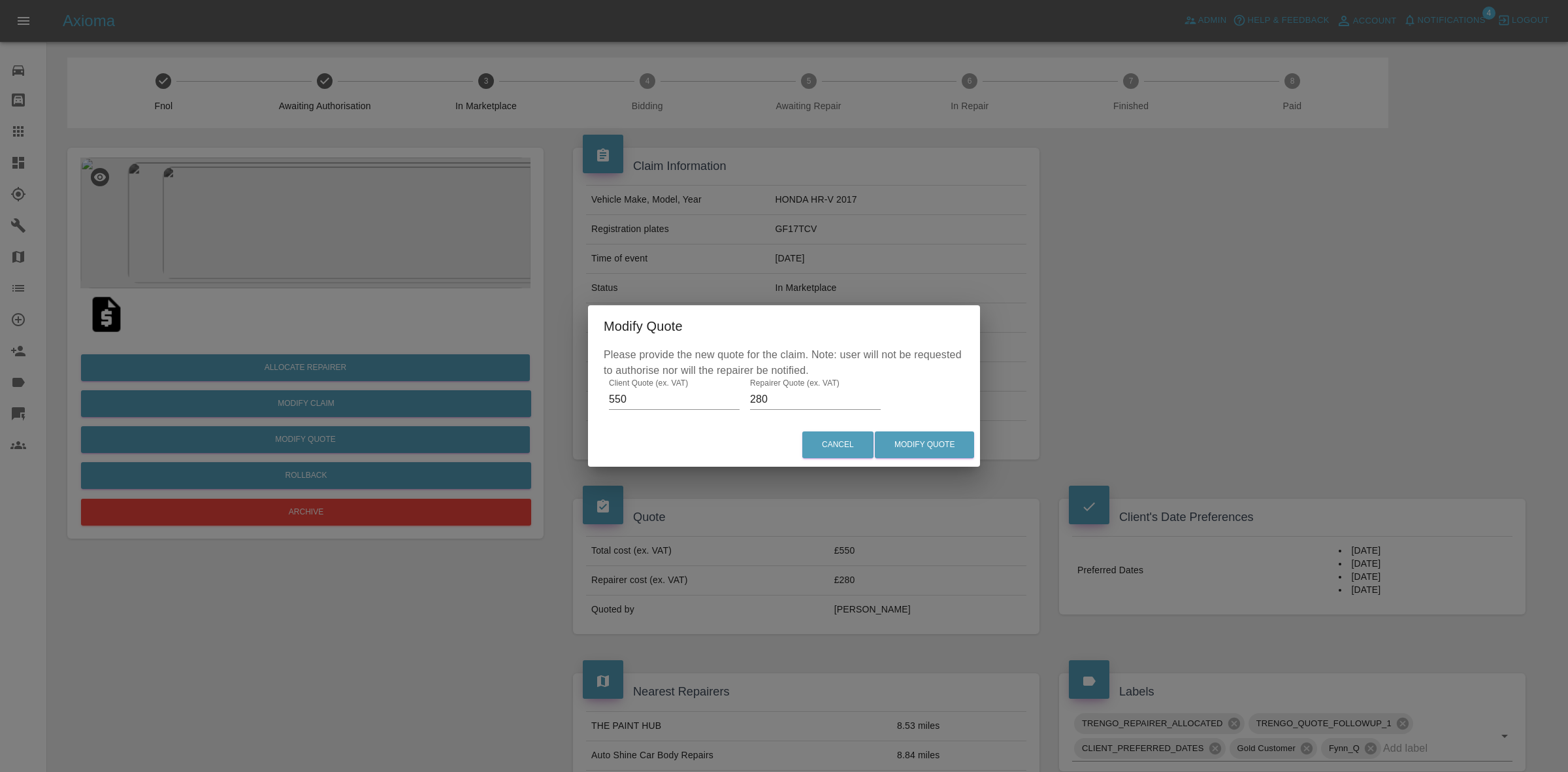
click at [784, 393] on input "280" at bounding box center [815, 399] width 131 height 21
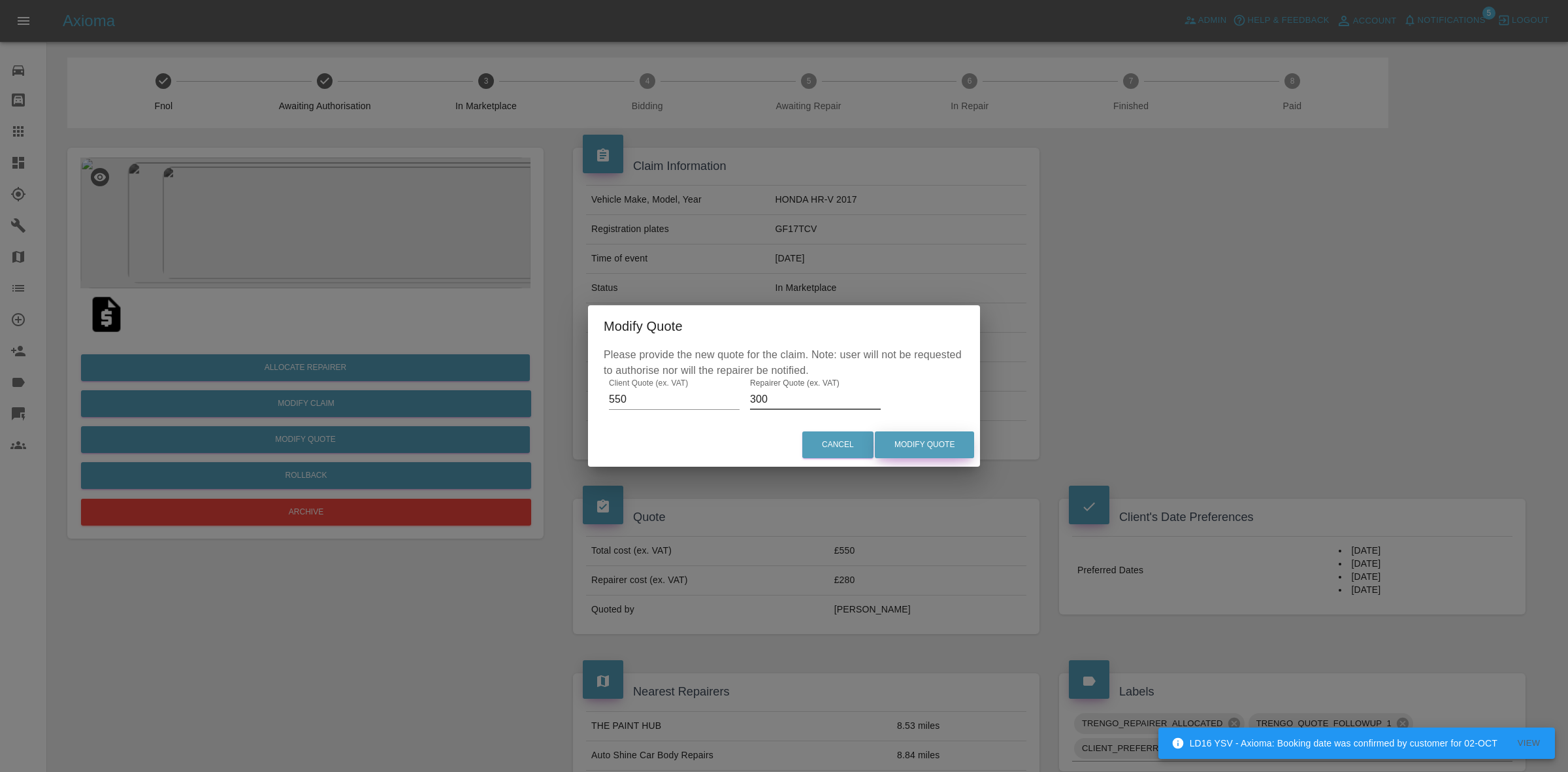
type input "300"
click at [908, 437] on button "Modify Quote" at bounding box center [924, 445] width 99 height 27
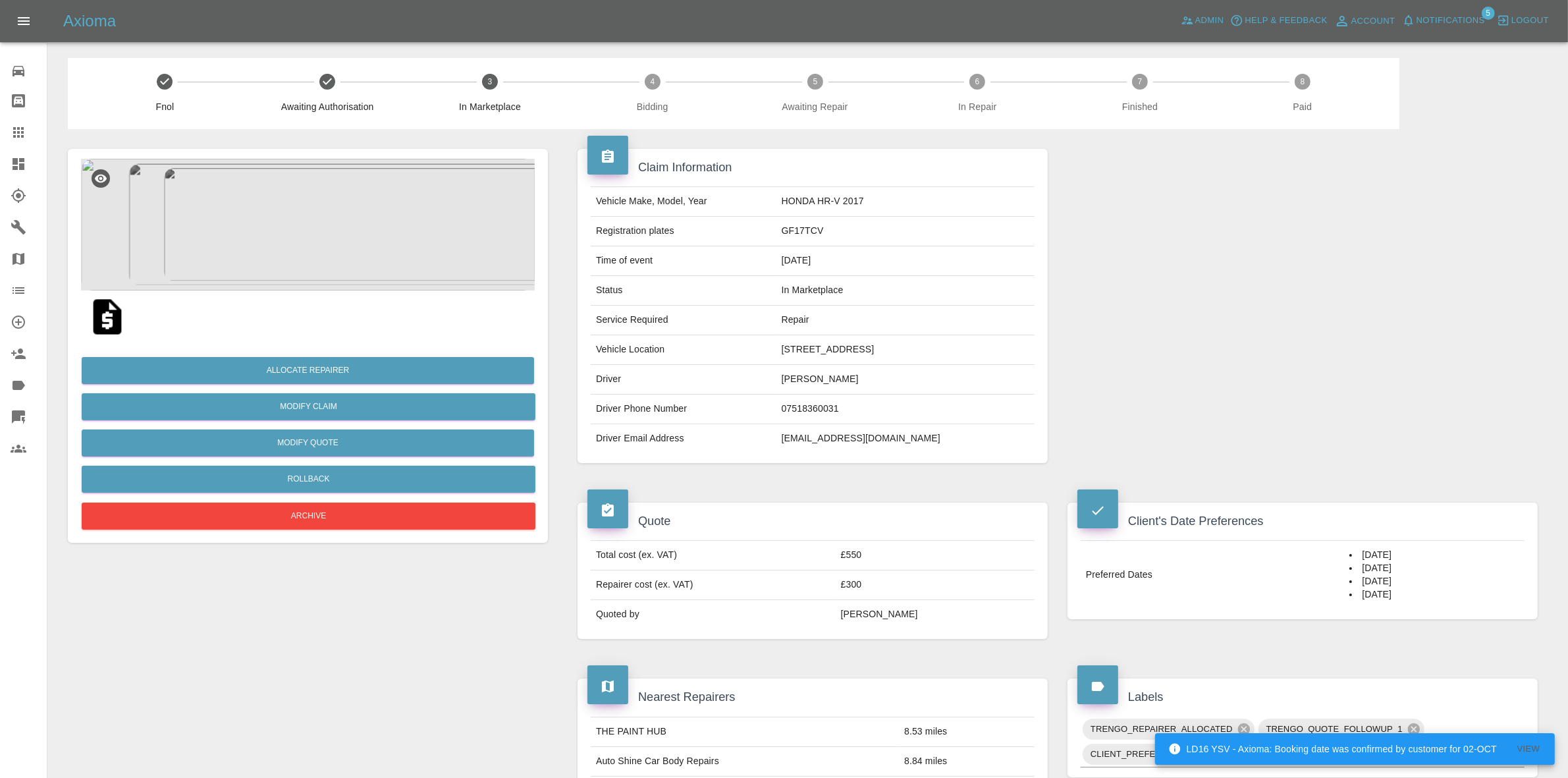
drag, startPoint x: 1334, startPoint y: 303, endPoint x: 1150, endPoint y: 310, distance: 184.1
click at [1334, 303] on div at bounding box center [1303, 306] width 490 height 354
click at [330, 350] on div "Allocate Repairer Modify Claim Modify Quote Rollback Archive" at bounding box center [308, 438] width 454 height 190
click at [301, 369] on button "Allocate Repairer" at bounding box center [308, 370] width 452 height 27
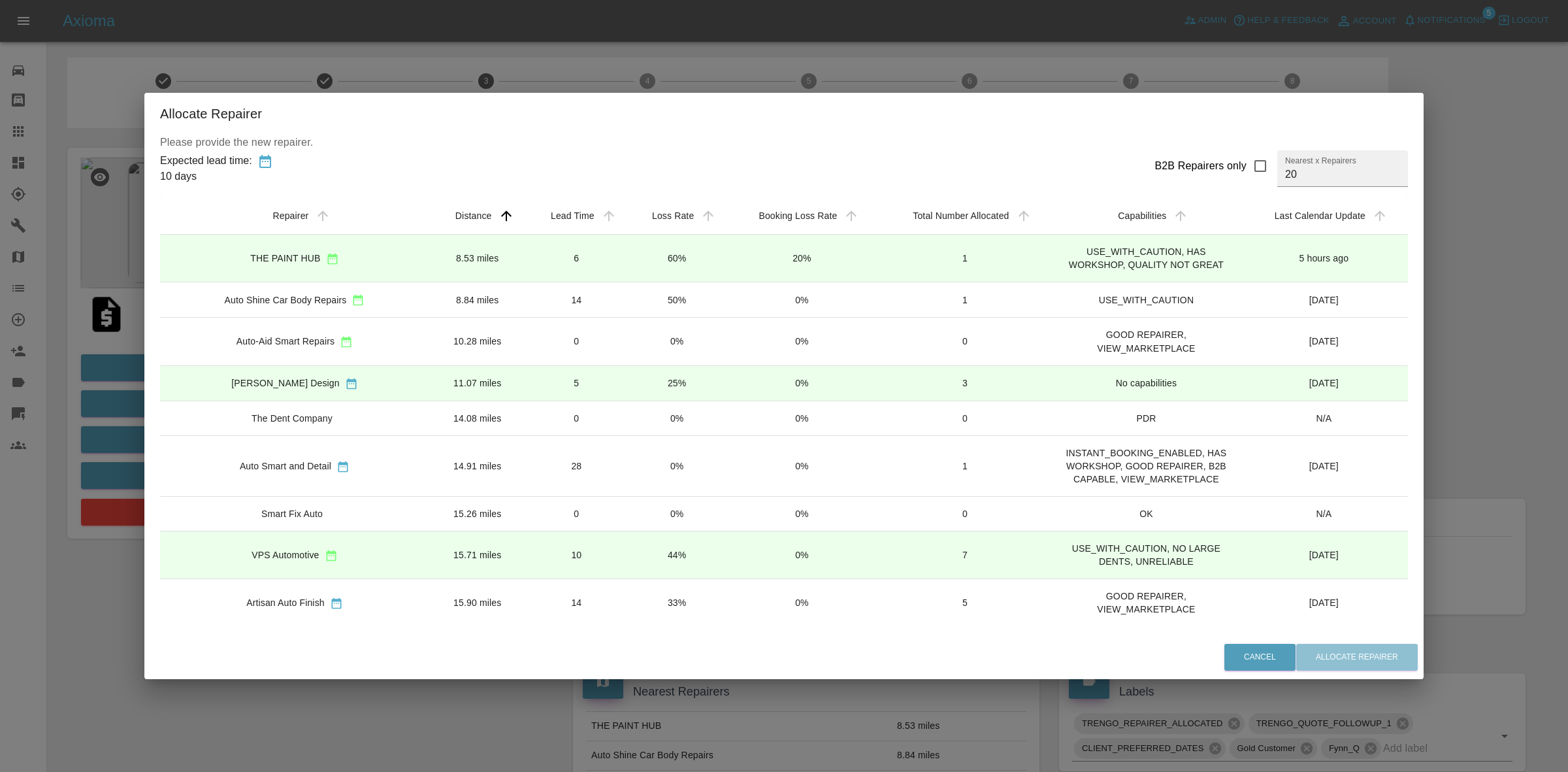
click at [639, 302] on td "50%" at bounding box center [676, 299] width 99 height 35
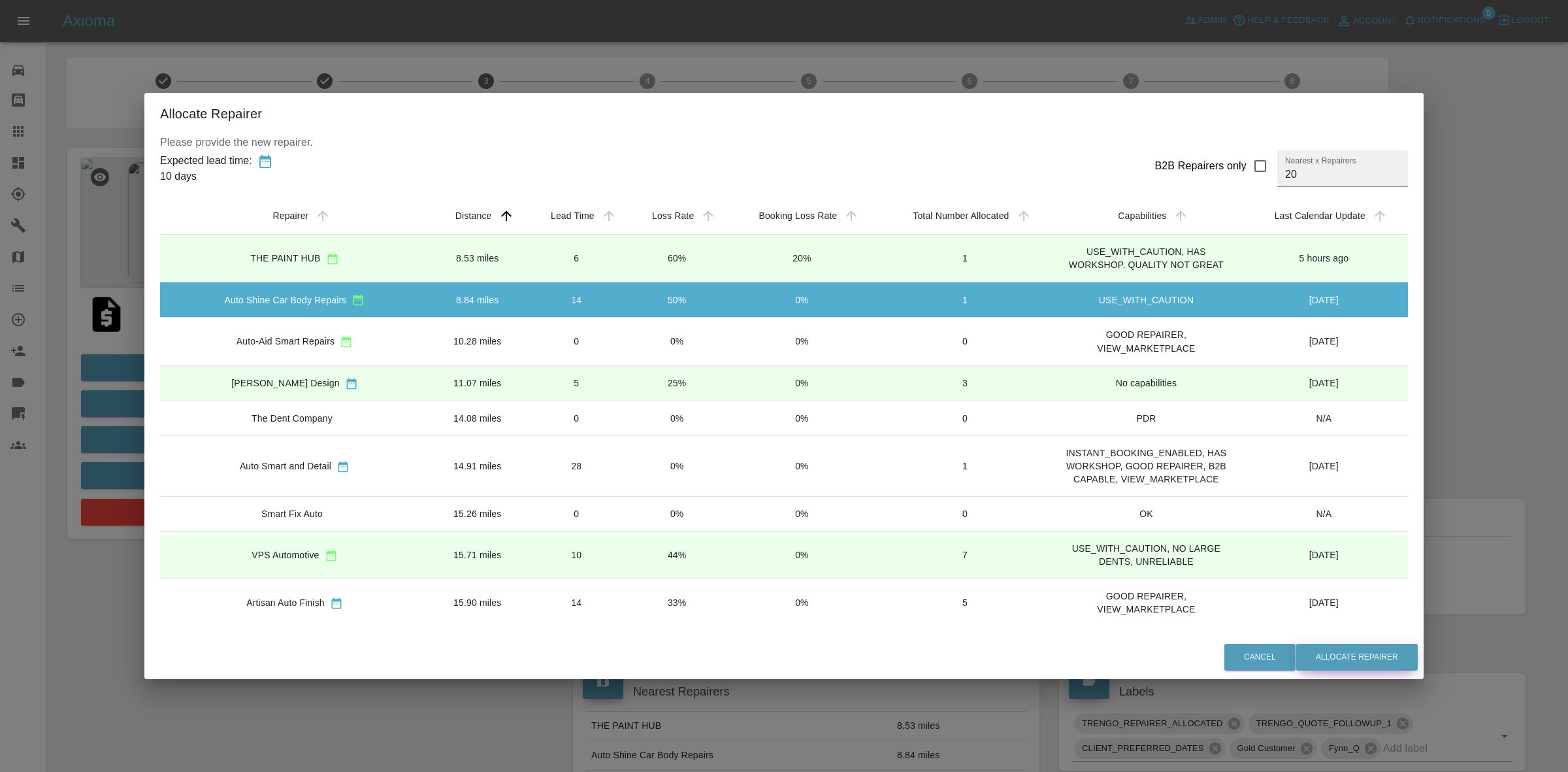
click at [1343, 658] on button "Allocate Repairer" at bounding box center [1356, 657] width 122 height 27
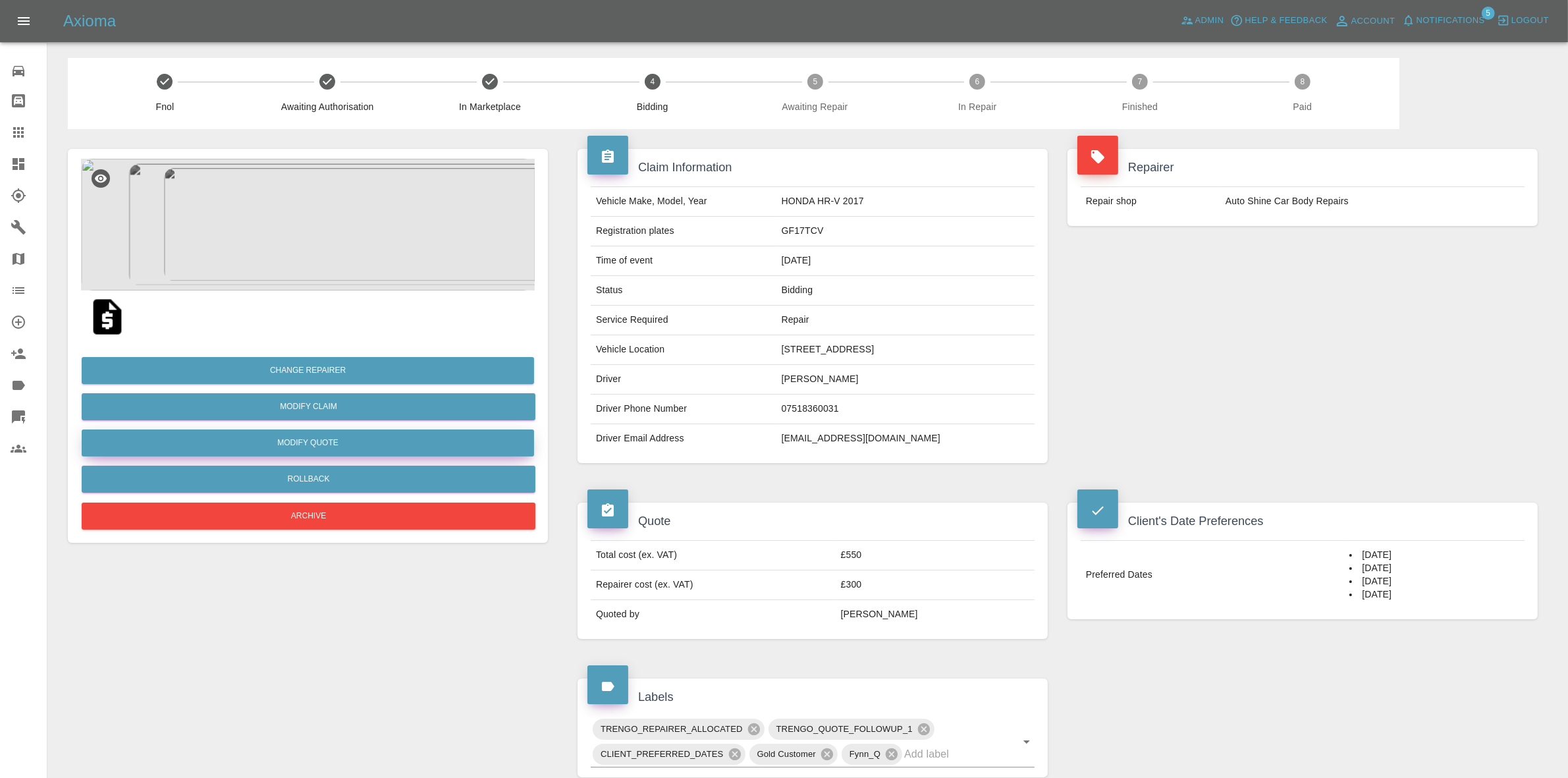
click at [313, 442] on button "Modify Quote" at bounding box center [308, 443] width 452 height 27
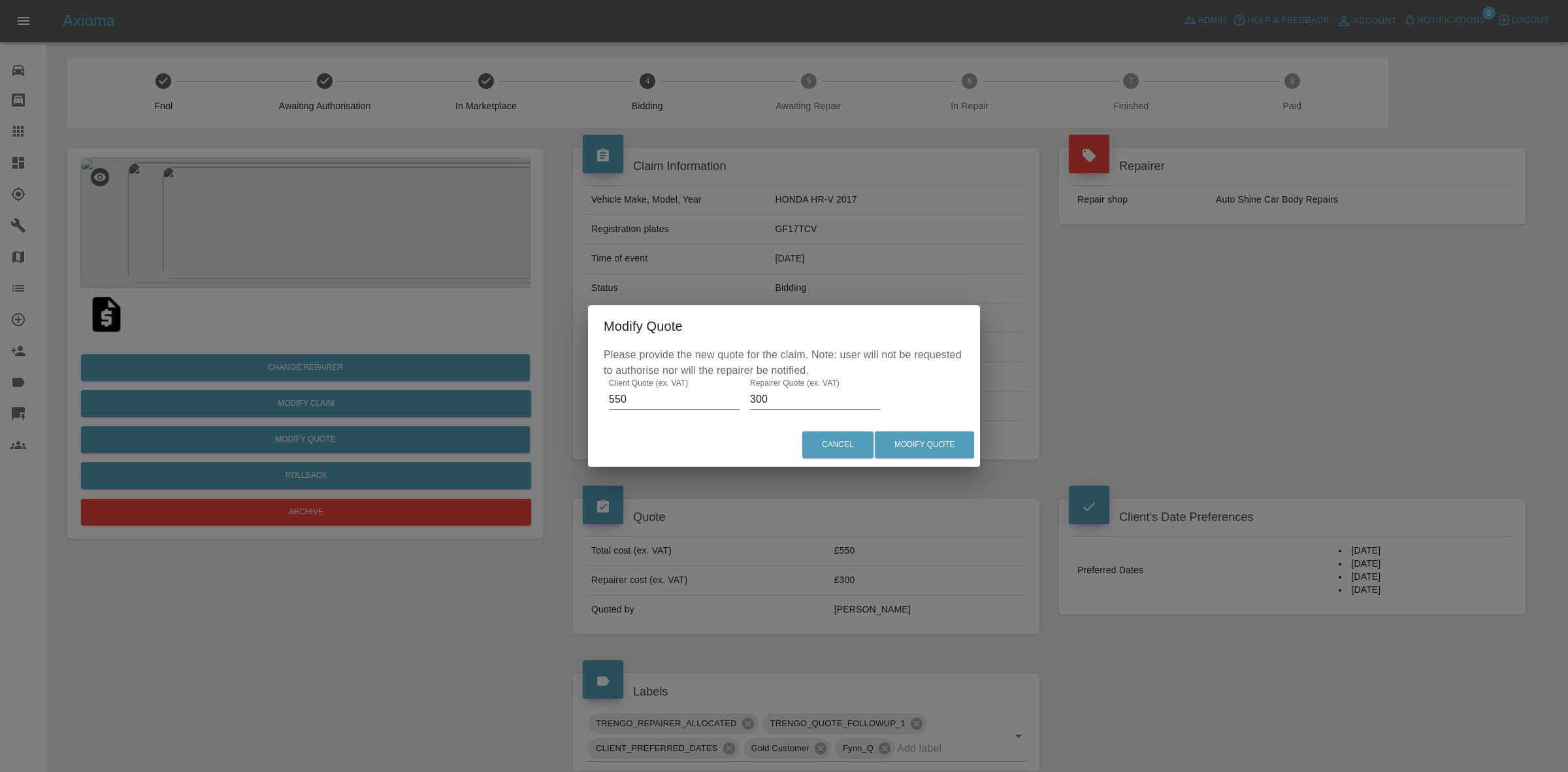
click at [775, 403] on input "300" at bounding box center [815, 399] width 131 height 21
type input "320"
click at [885, 433] on button "Modify Quote" at bounding box center [924, 445] width 99 height 27
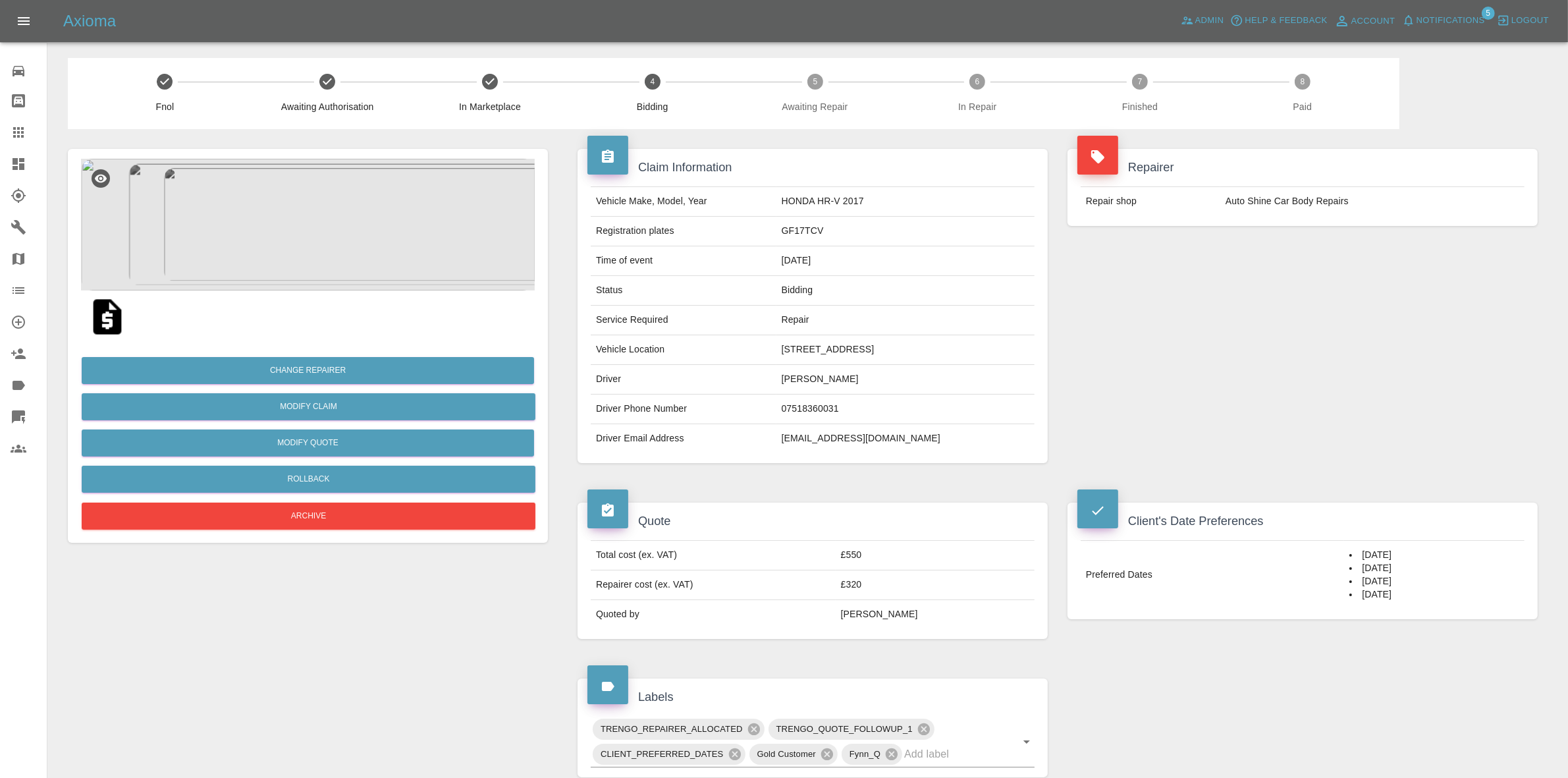
drag, startPoint x: 1317, startPoint y: 445, endPoint x: 673, endPoint y: 189, distance: 693.0
click at [1317, 445] on div "Repairer Repair shop Auto Shine Car Body Repairs" at bounding box center [1303, 306] width 490 height 354
click at [1455, 23] on span "Notifications" at bounding box center [1450, 21] width 68 height 15
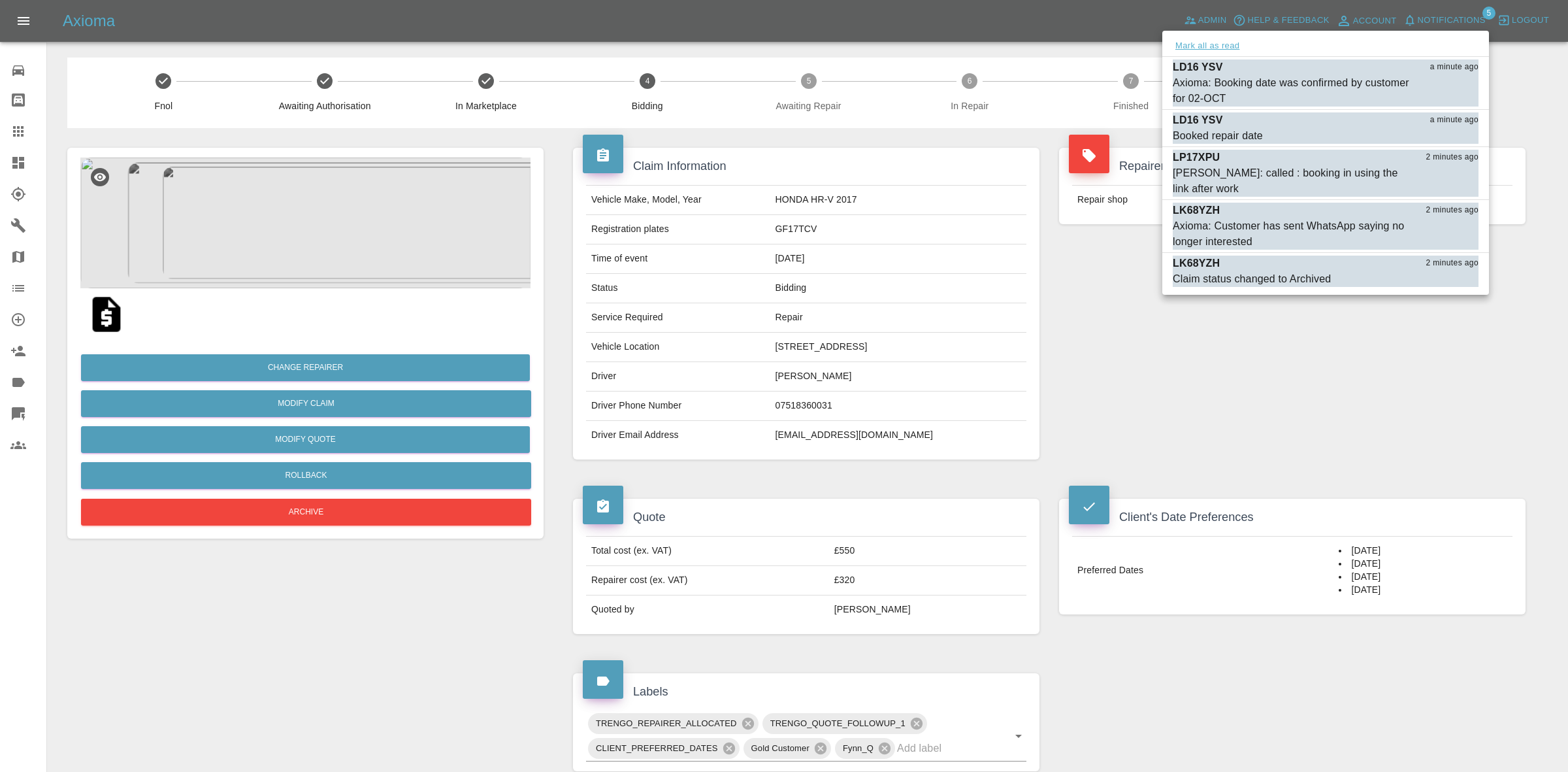
click at [1221, 46] on button "Mark all as read" at bounding box center [1207, 46] width 69 height 15
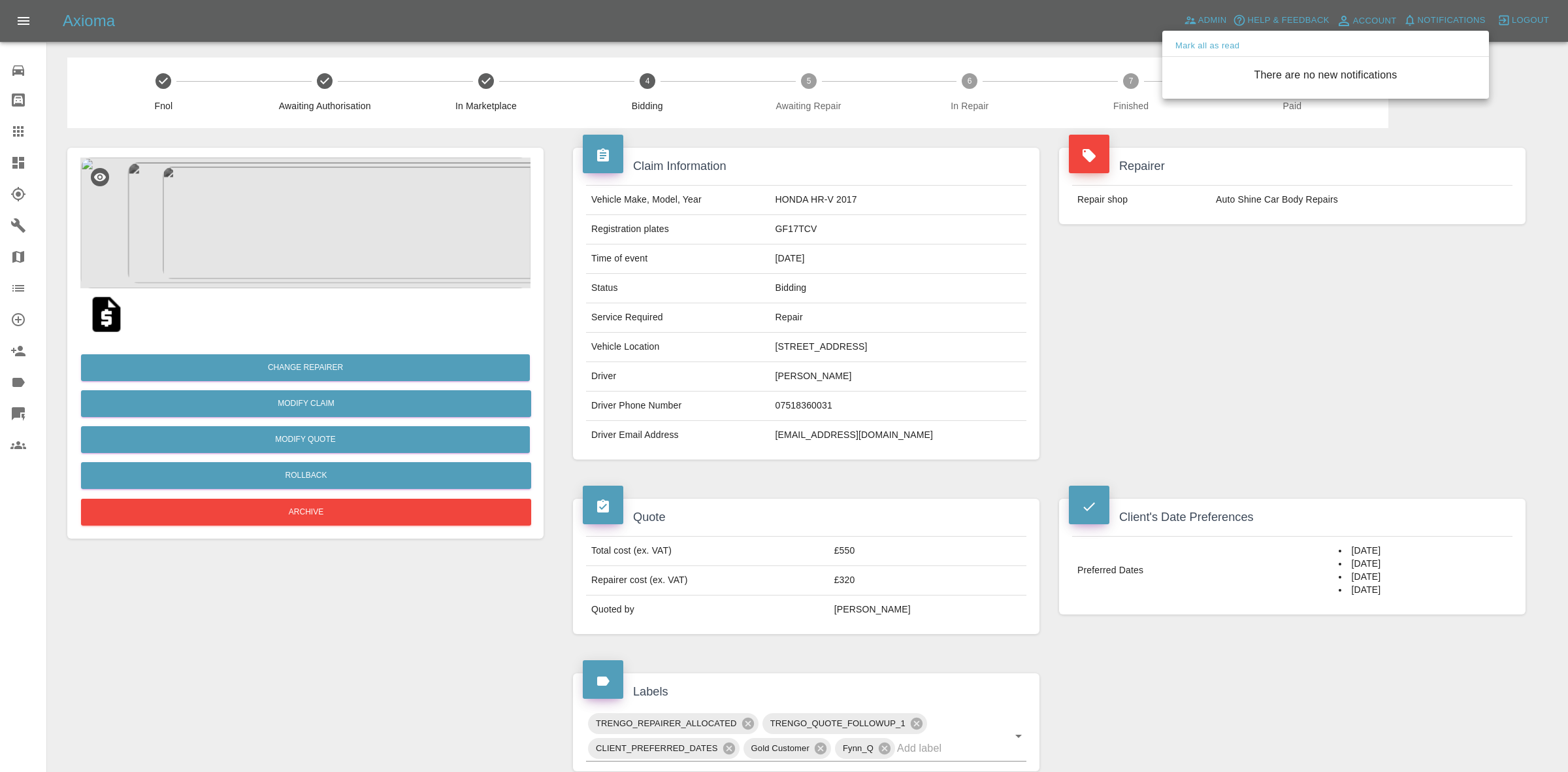
drag, startPoint x: 1392, startPoint y: 371, endPoint x: 1007, endPoint y: 341, distance: 386.2
click at [1392, 372] on div at bounding box center [784, 386] width 1568 height 772
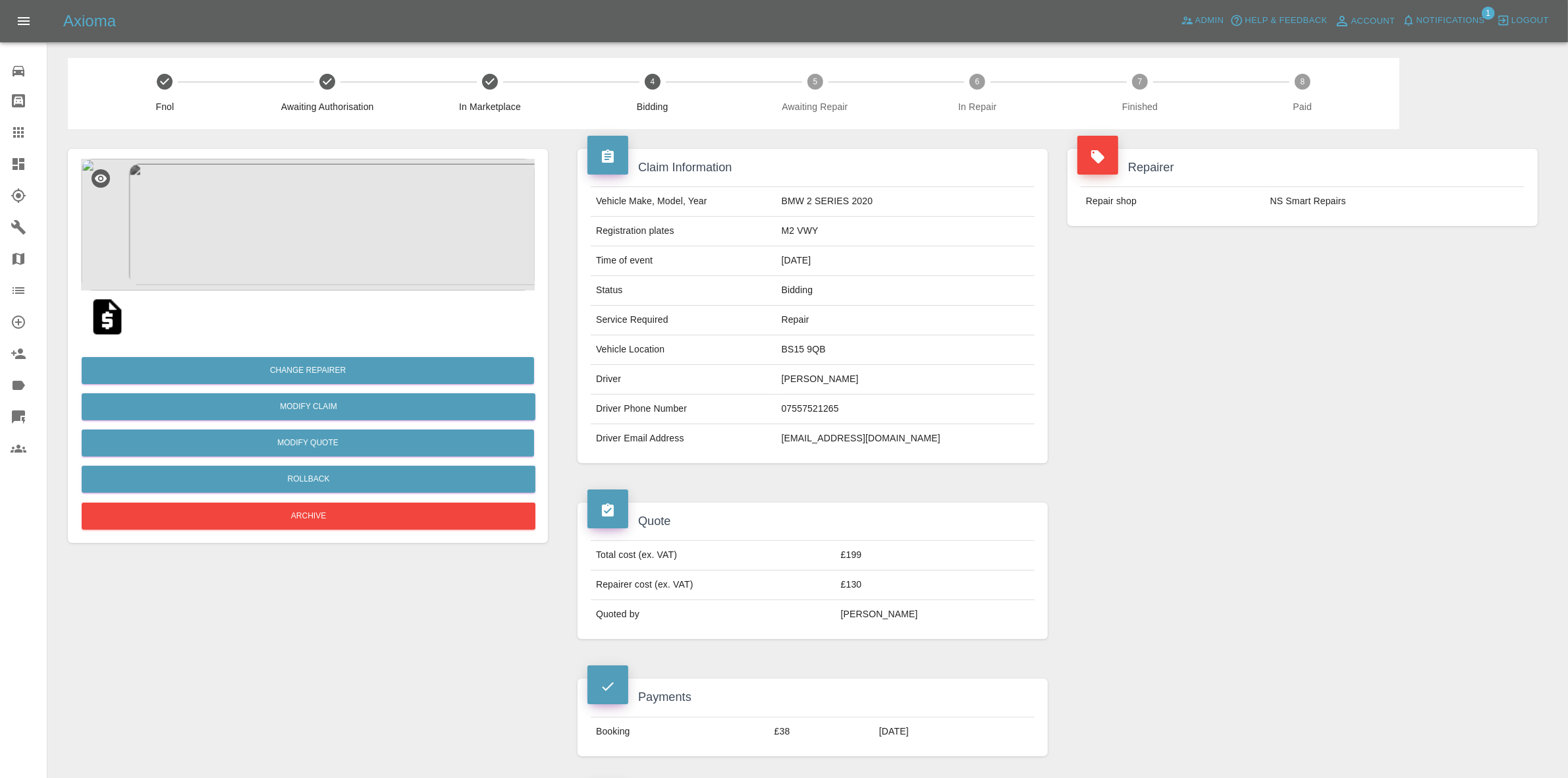
click at [1284, 308] on div "Repairer Repair shop NS Smart Repairs" at bounding box center [1303, 306] width 490 height 354
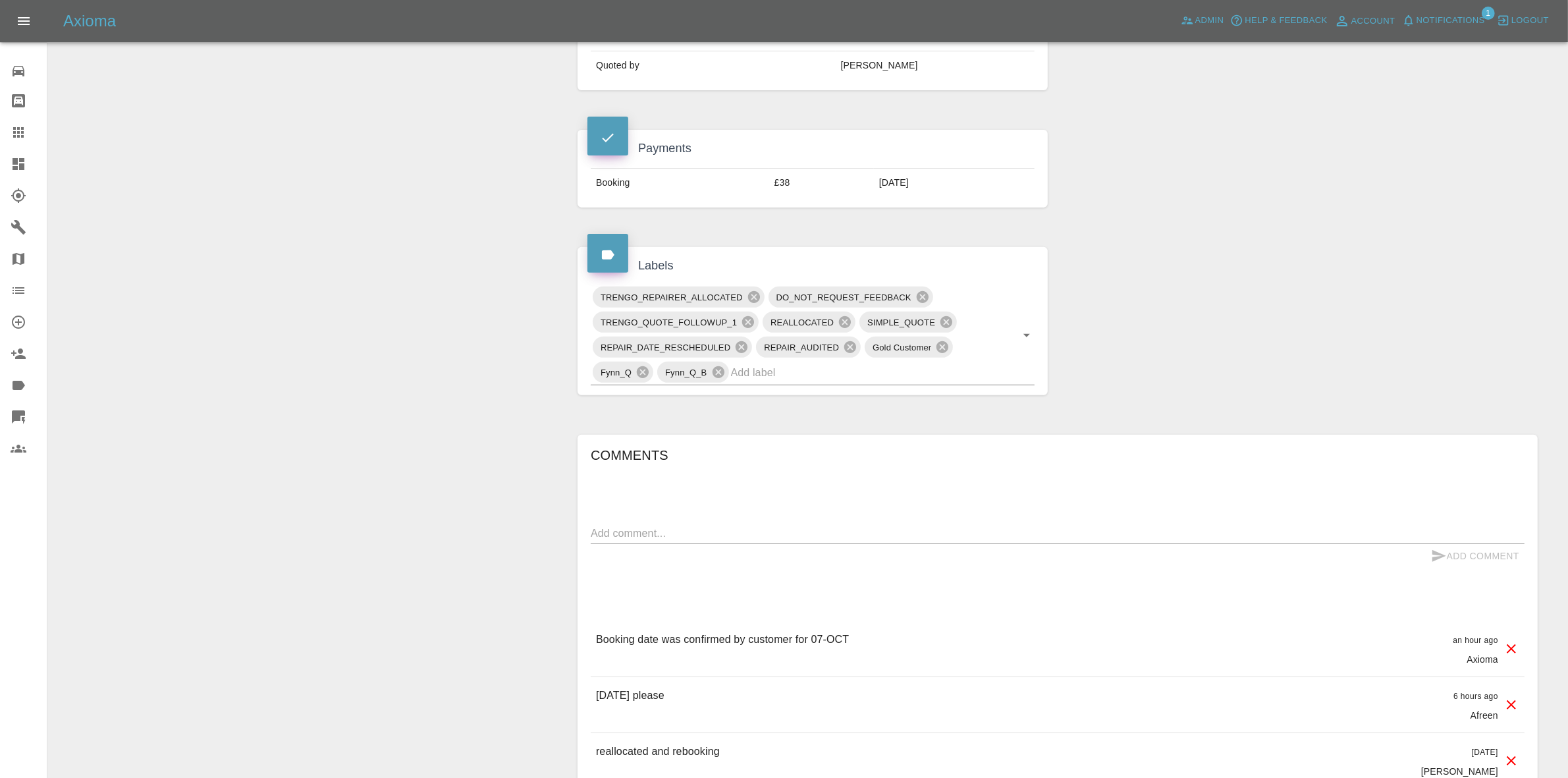
scroll to position [576, 0]
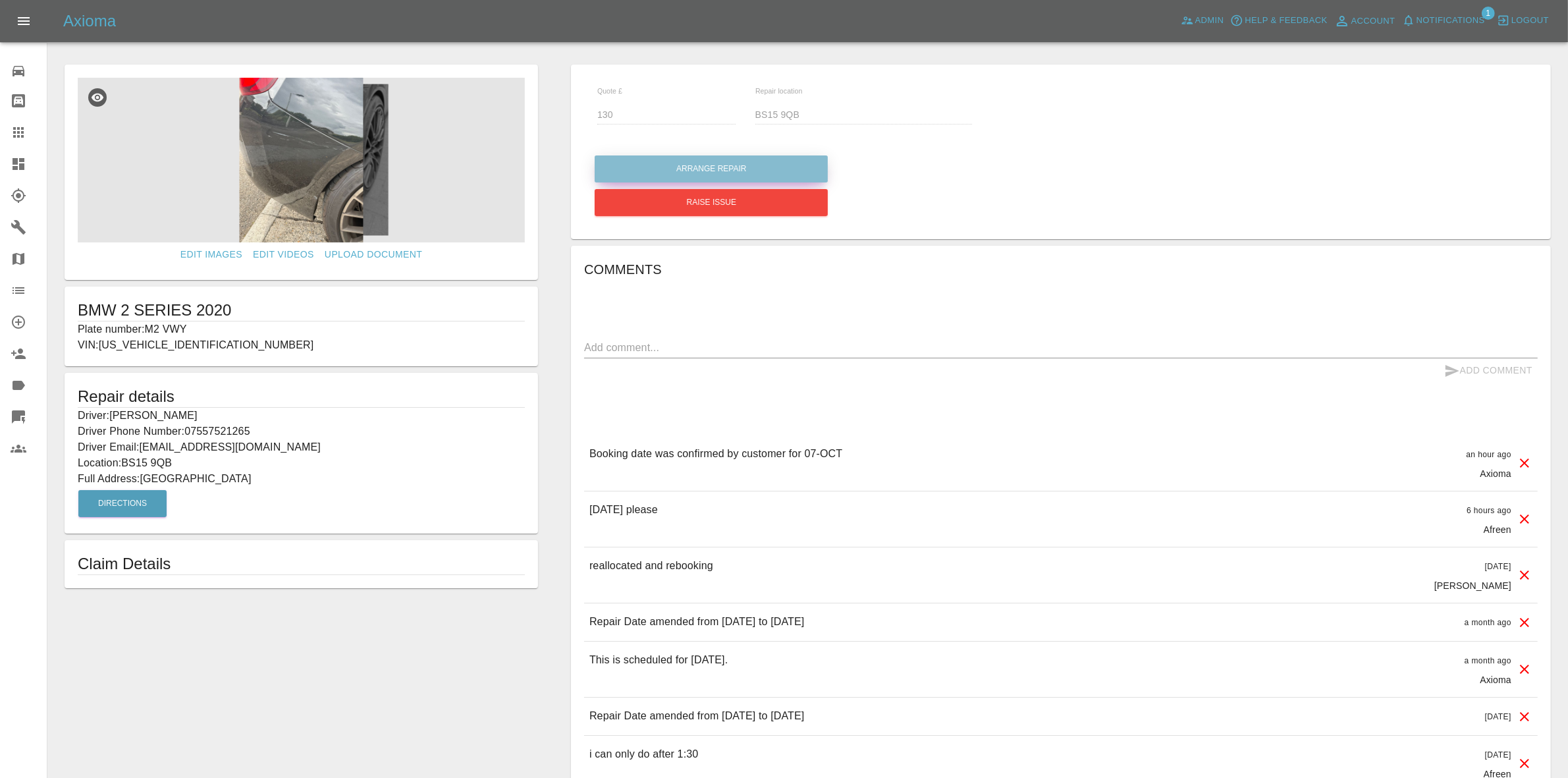
click at [694, 168] on button "Arrange Repair" at bounding box center [711, 169] width 233 height 27
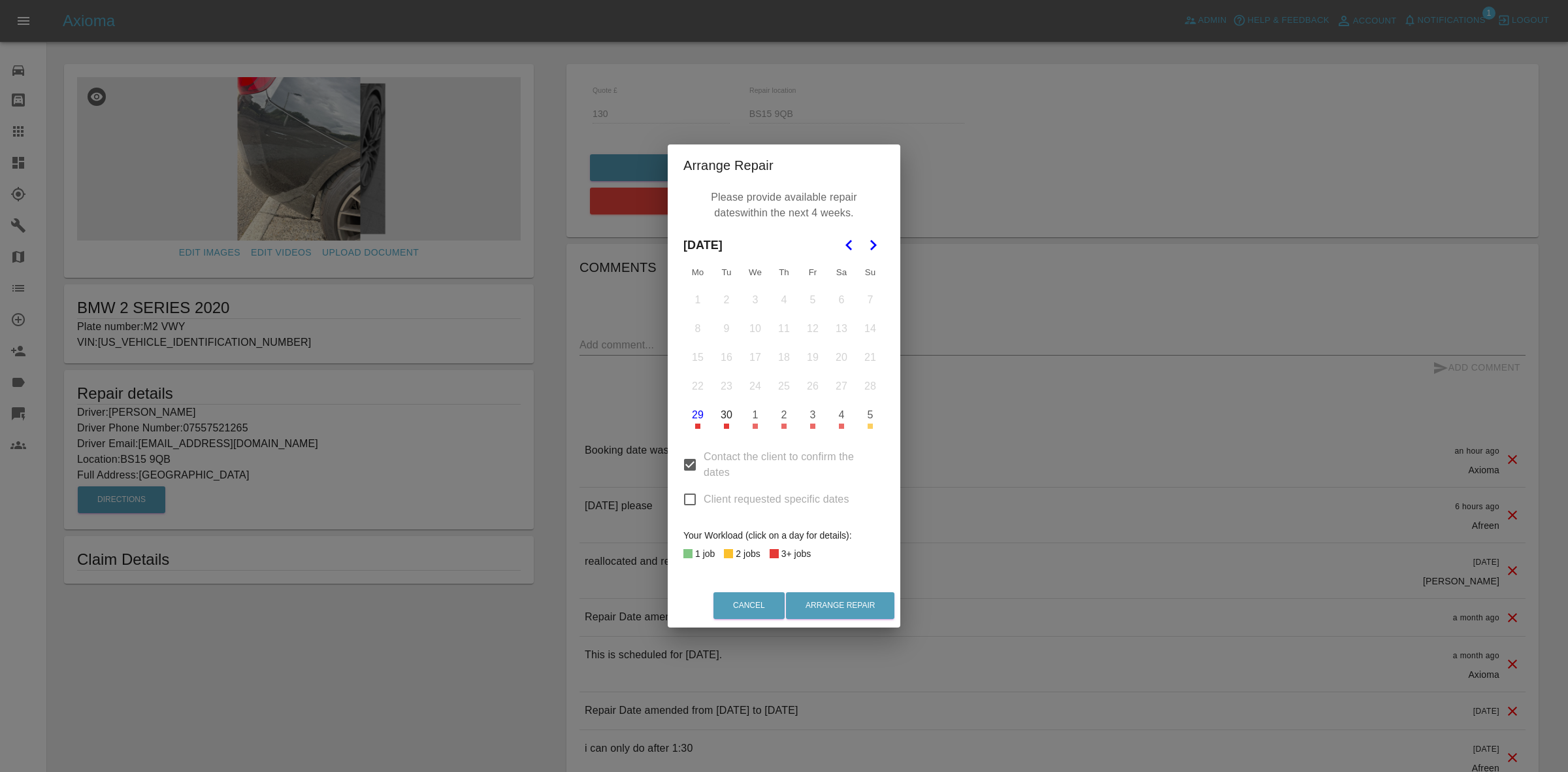
click at [693, 506] on input "Client requested specific dates" at bounding box center [690, 499] width 27 height 27
checkbox input "true"
click at [872, 249] on polygon "Go to the Next Month" at bounding box center [873, 245] width 6 height 11
click at [725, 327] on button "7" at bounding box center [726, 329] width 27 height 27
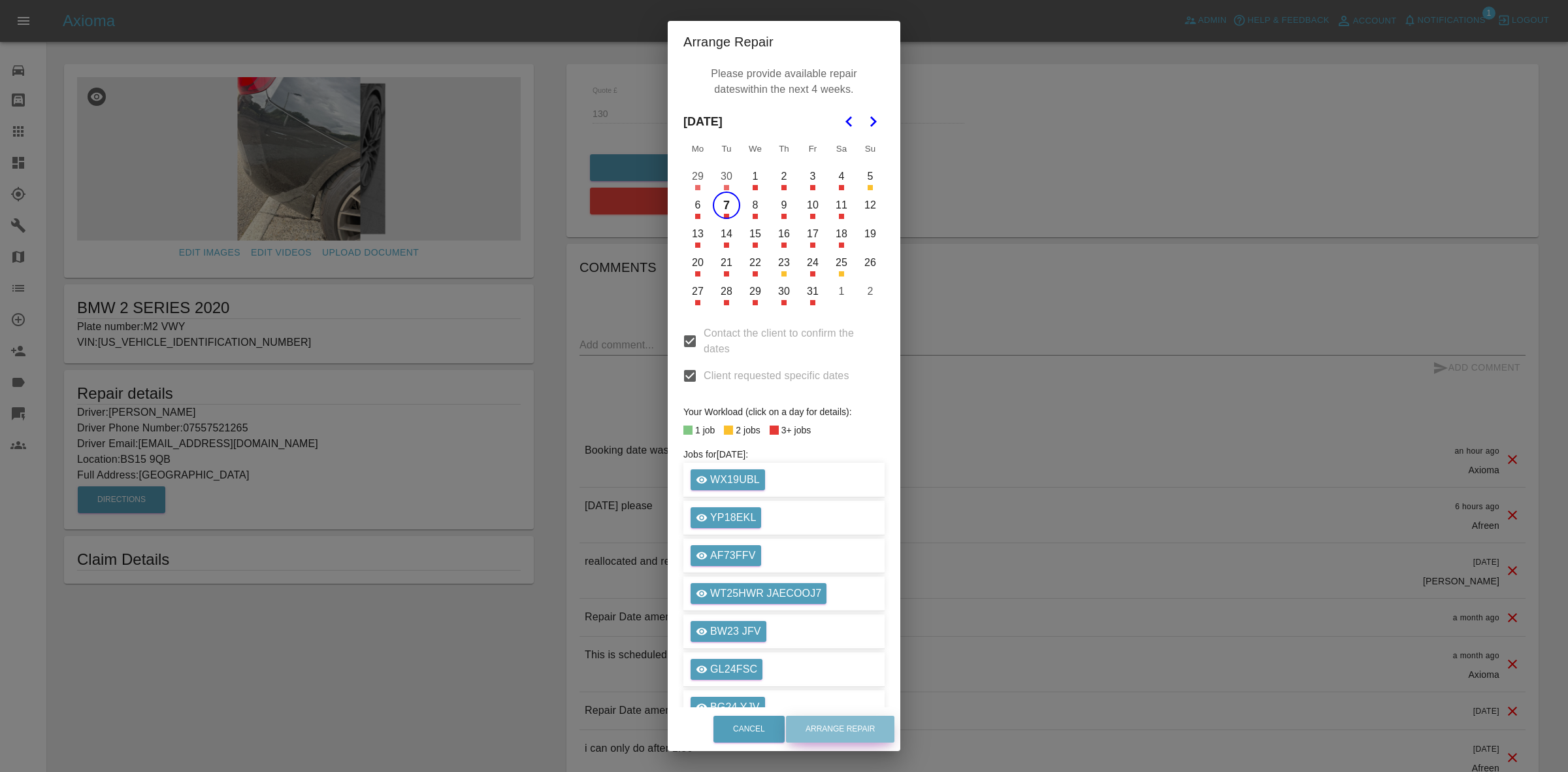
click at [857, 722] on button "Arrange Repair" at bounding box center [840, 729] width 108 height 27
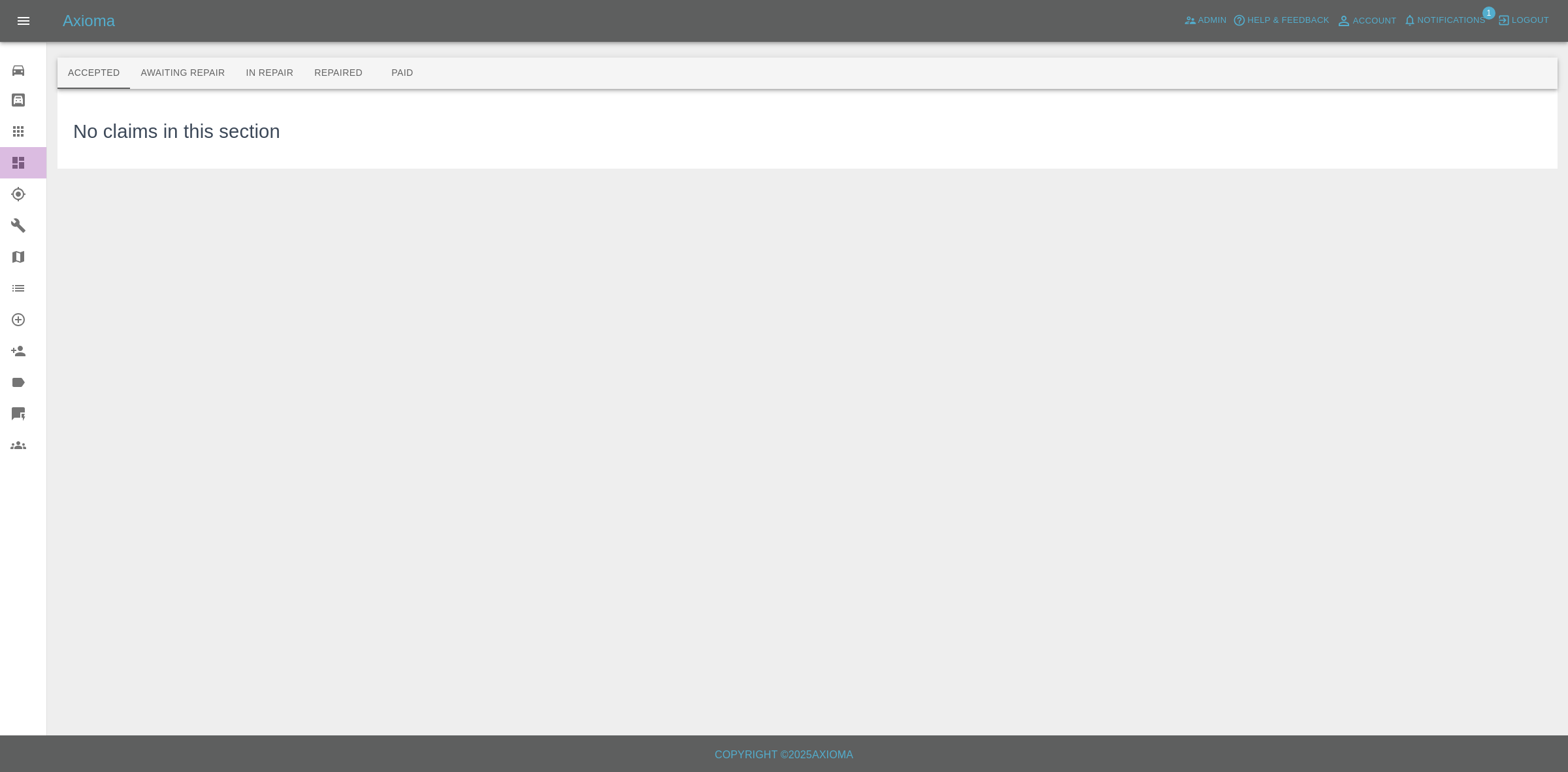
drag, startPoint x: 0, startPoint y: 157, endPoint x: 18, endPoint y: 128, distance: 34.1
click at [0, 157] on link "Dashboard" at bounding box center [23, 162] width 46 height 32
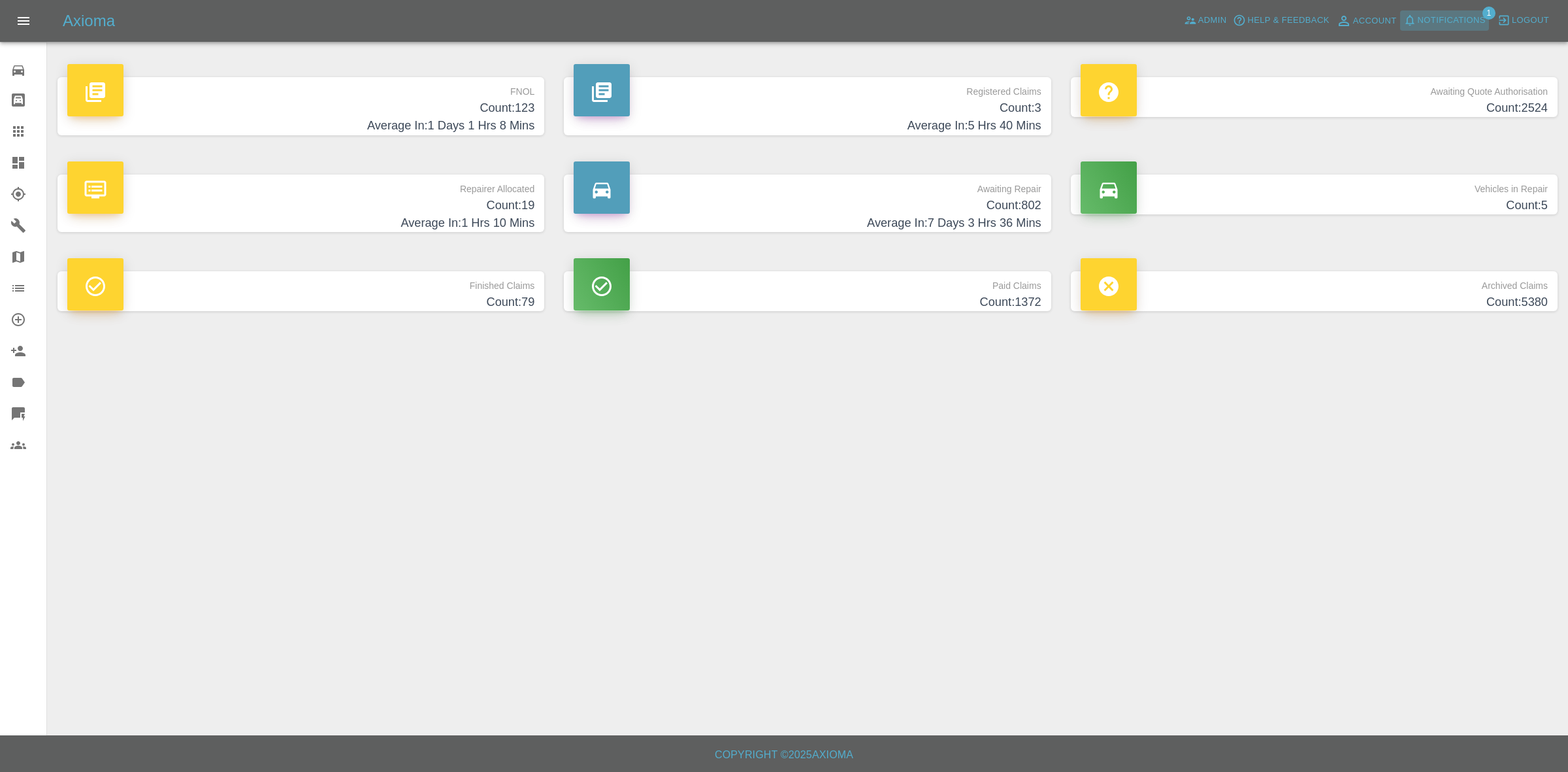
click at [1446, 27] on span "Notifications" at bounding box center [1451, 21] width 68 height 15
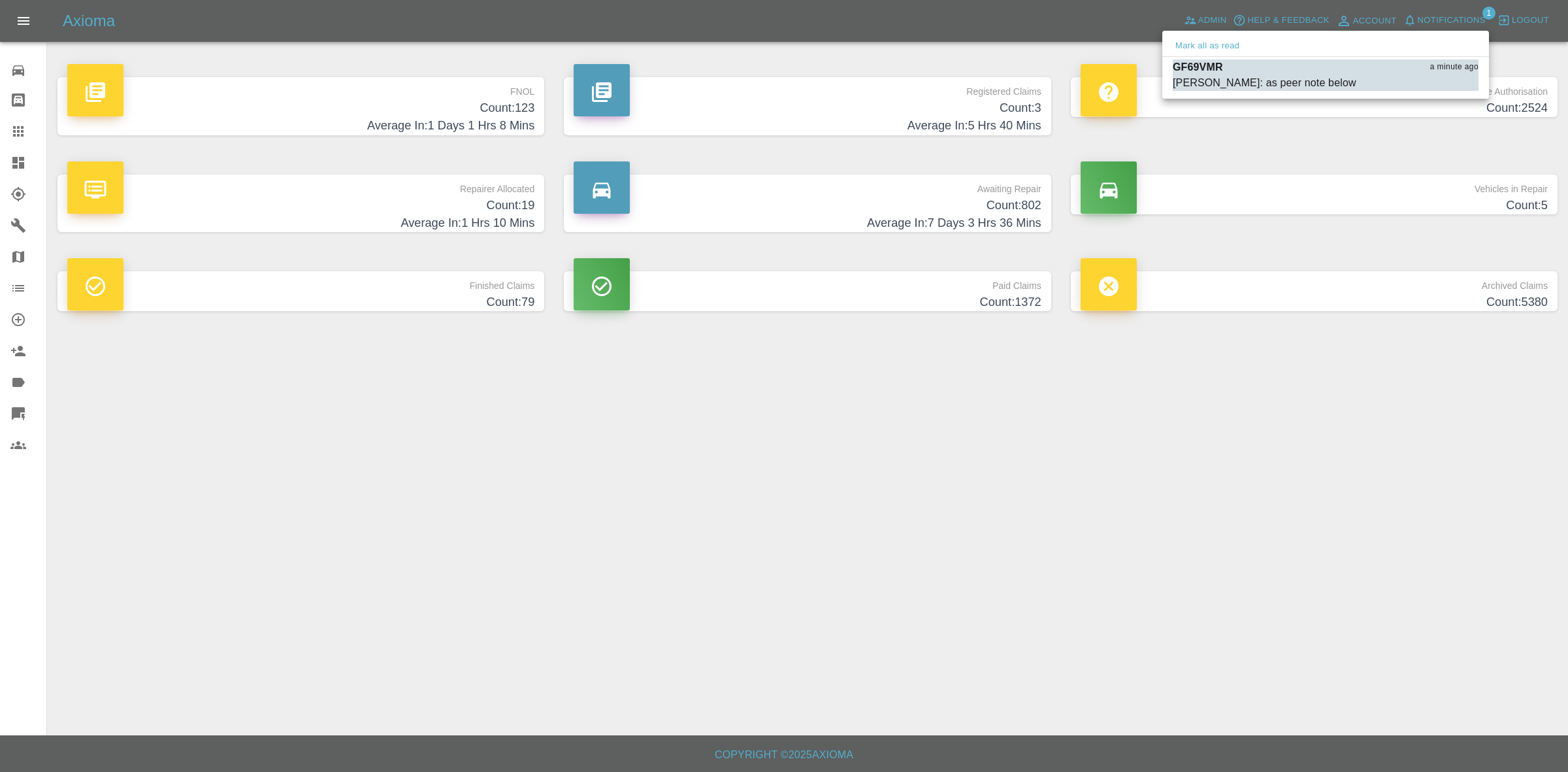
drag, startPoint x: 1219, startPoint y: 41, endPoint x: 1288, endPoint y: 115, distance: 101.2
click at [1219, 44] on button "Mark all as read" at bounding box center [1207, 46] width 69 height 15
drag, startPoint x: 1491, startPoint y: 348, endPoint x: 1497, endPoint y: 393, distance: 45.4
click at [1522, 391] on div at bounding box center [784, 386] width 1568 height 772
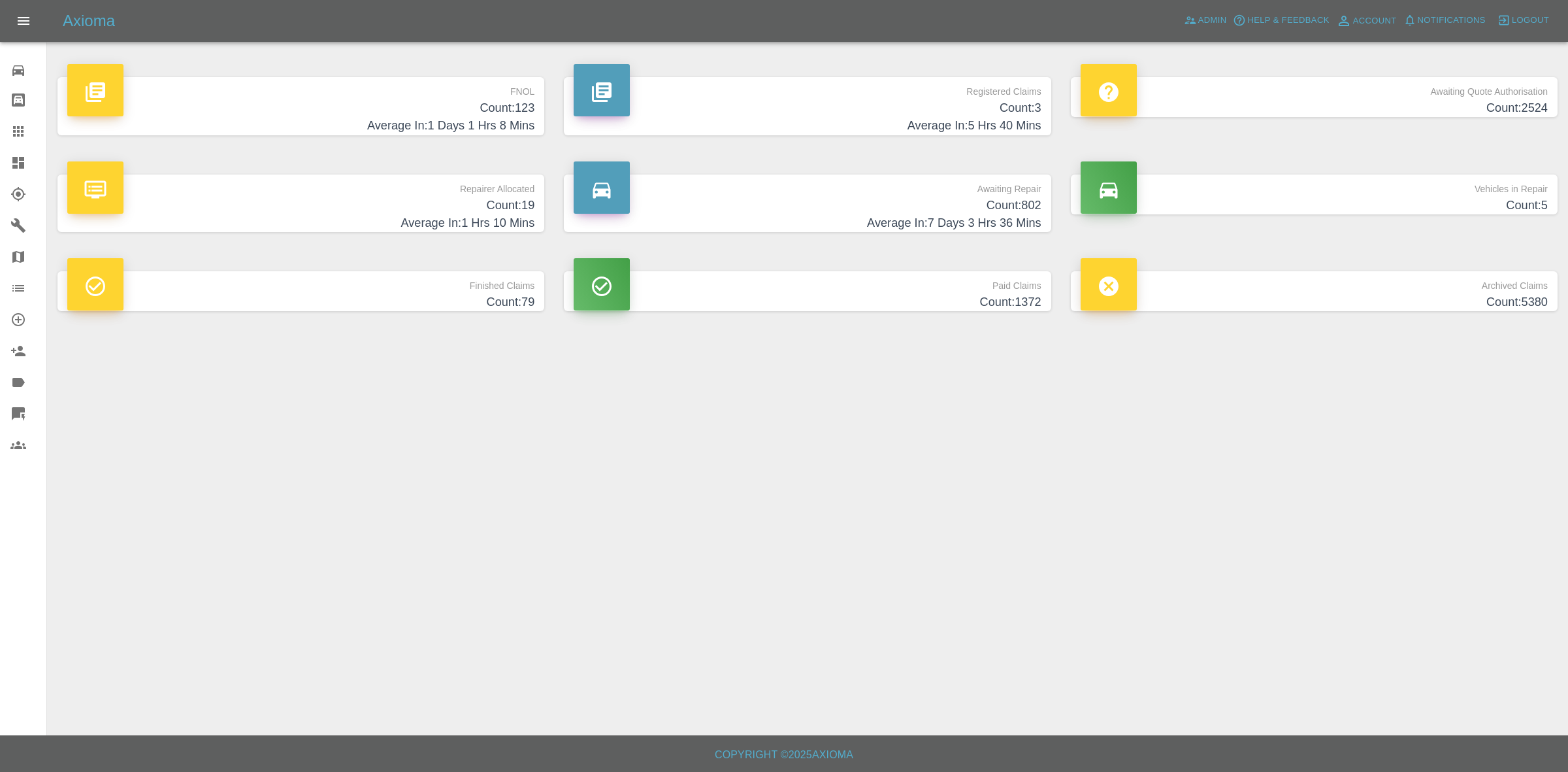
click at [405, 186] on p "Repairer Allocated" at bounding box center [301, 186] width 467 height 23
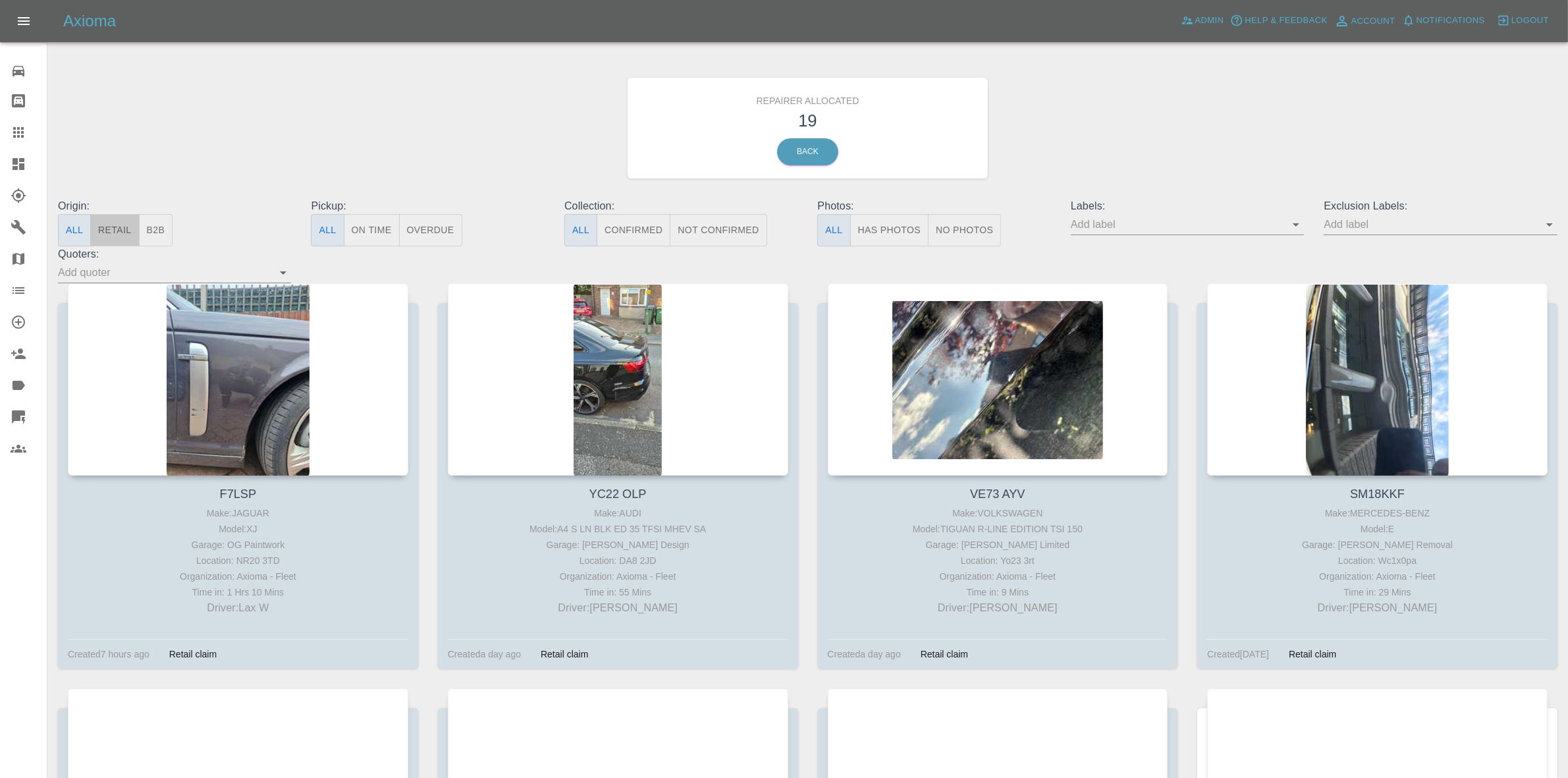
click at [113, 227] on button "Retail" at bounding box center [114, 231] width 49 height 33
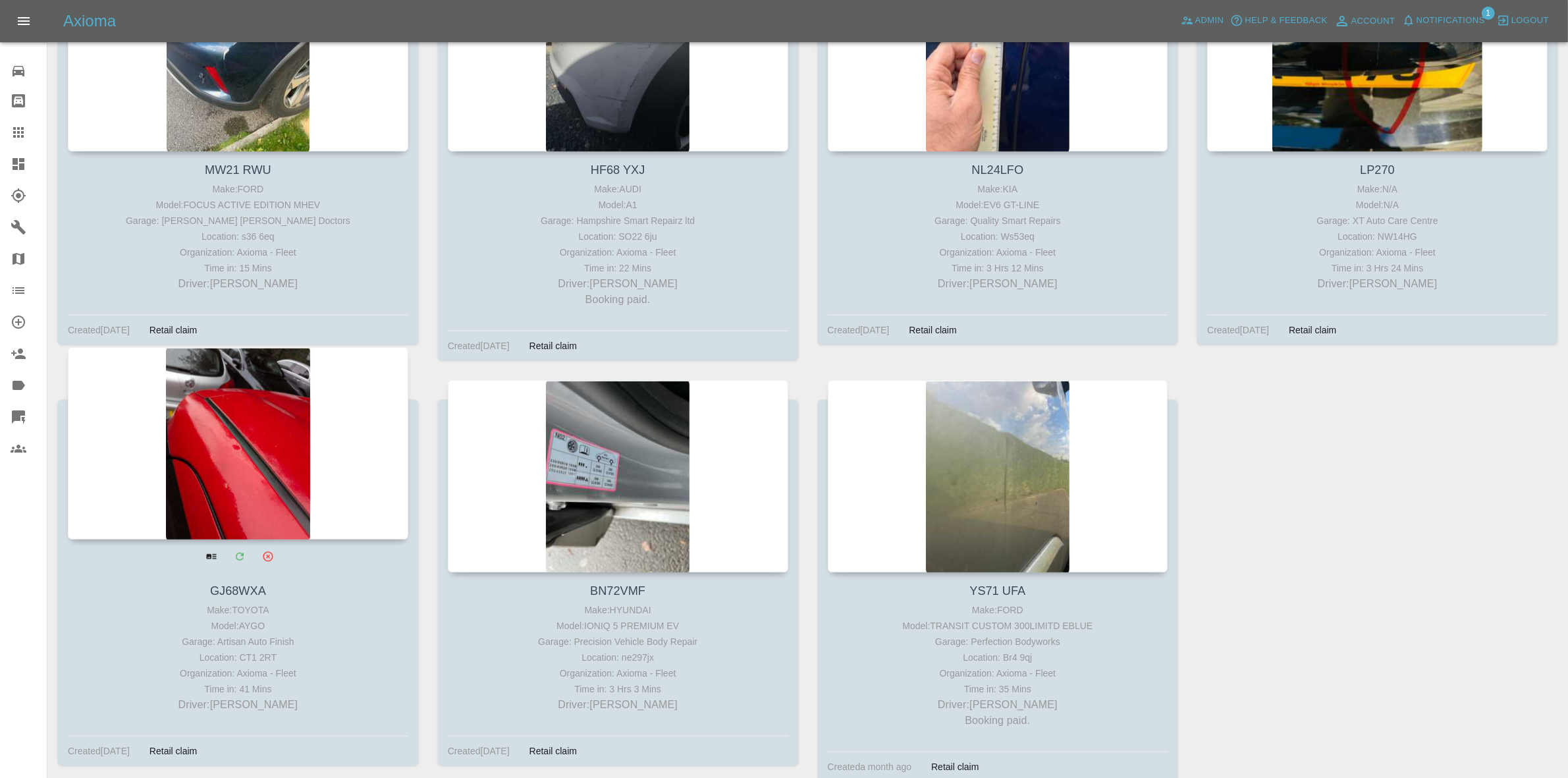
scroll to position [1210, 0]
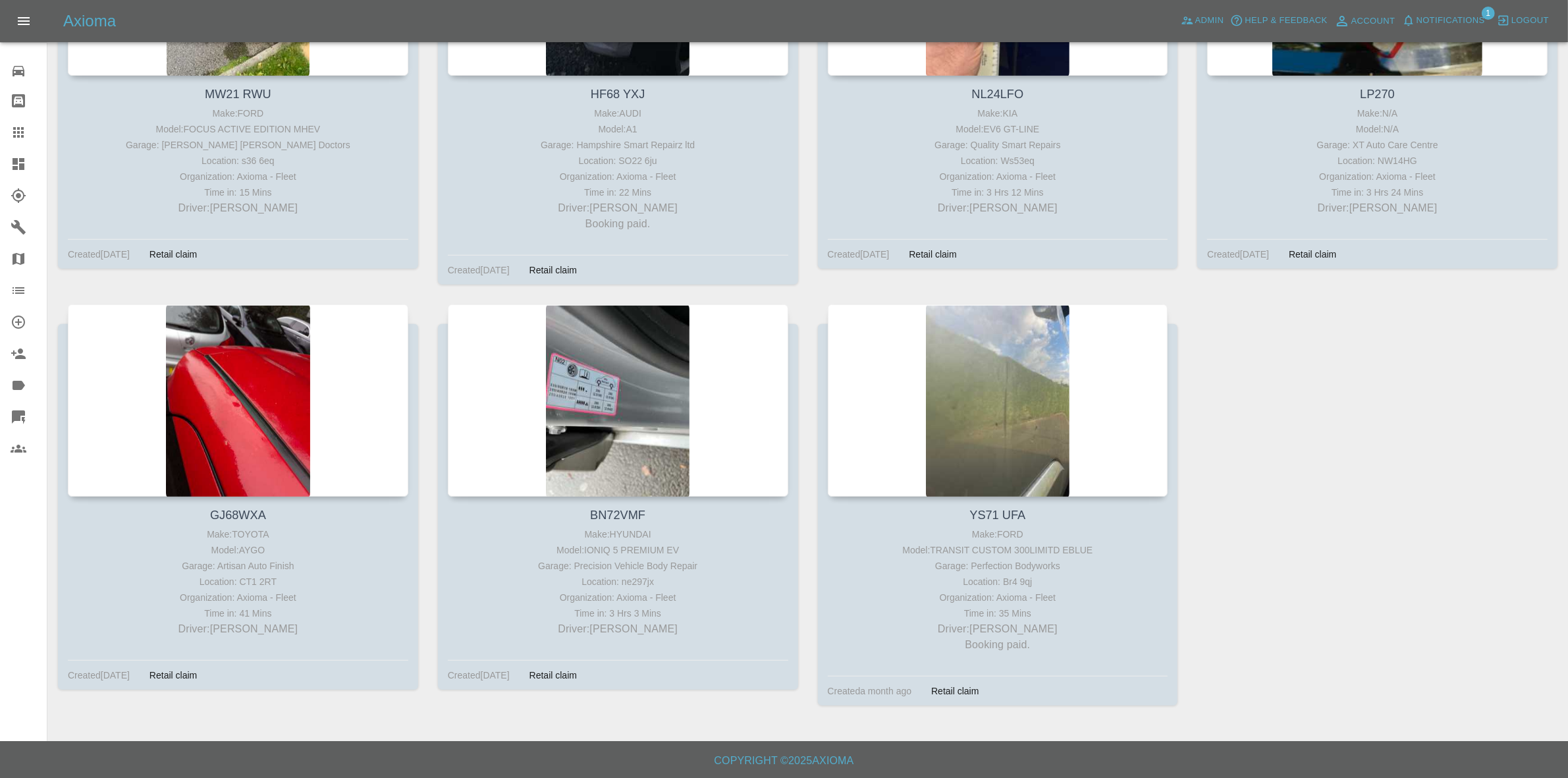
click at [1423, 15] on span "Notifications" at bounding box center [1450, 21] width 68 height 15
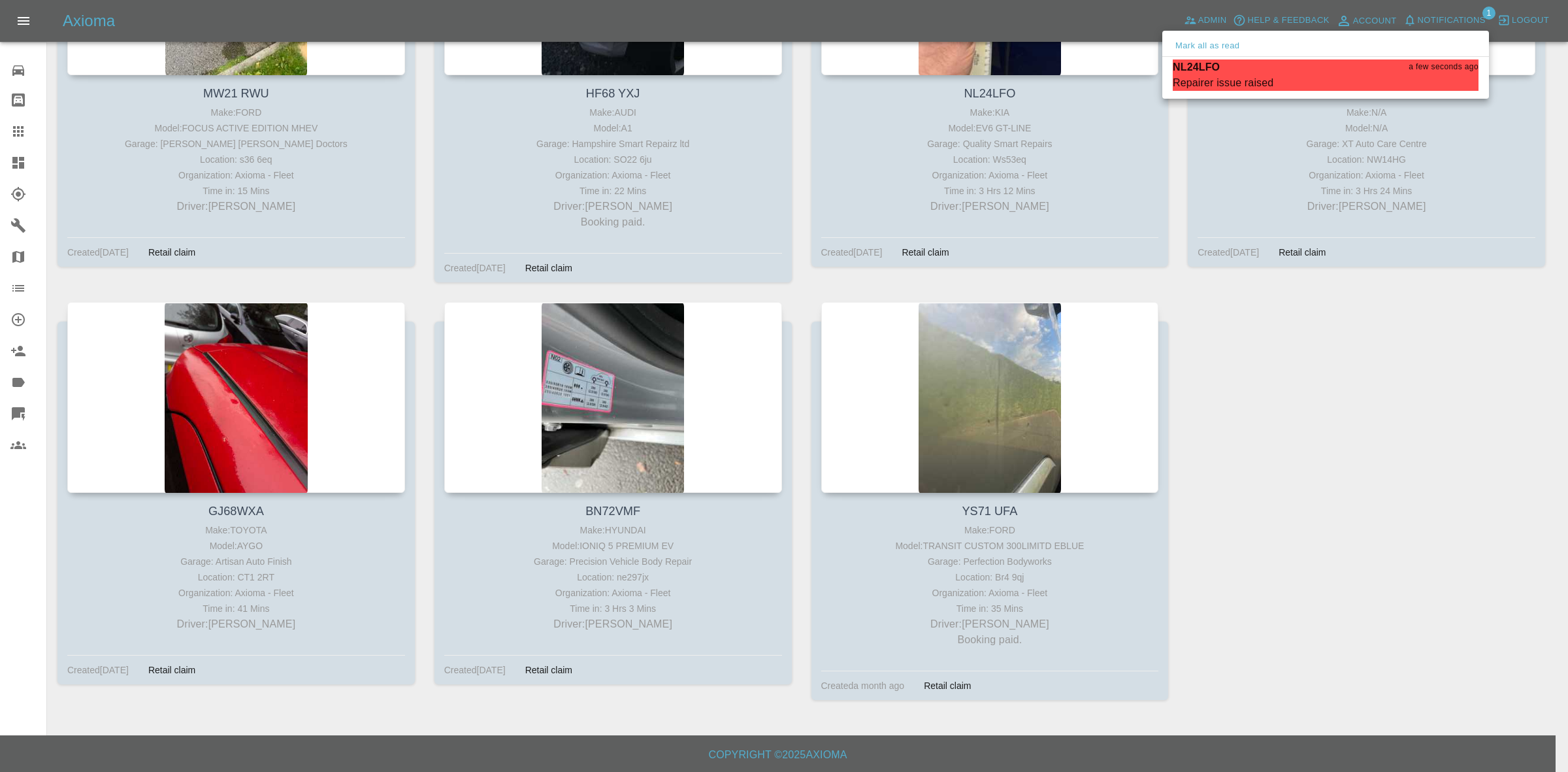
click at [1265, 95] on ul "Mark all as read NL24LFO a few seconds ago Repairer issue raised Mark as read" at bounding box center [1325, 64] width 327 height 68
click at [1233, 83] on div "Repairer issue raised" at bounding box center [1223, 82] width 101 height 15
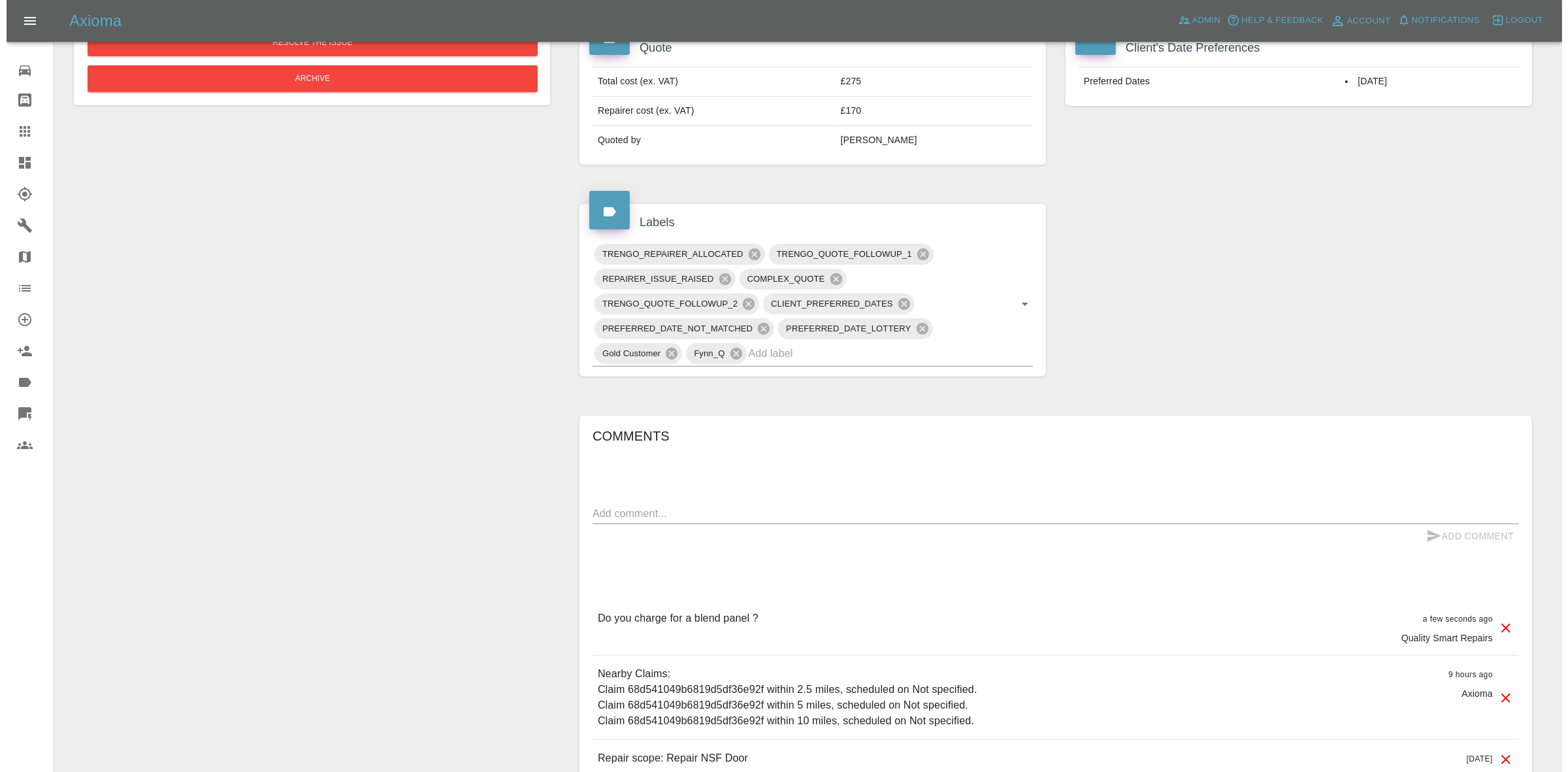
scroll to position [572, 0]
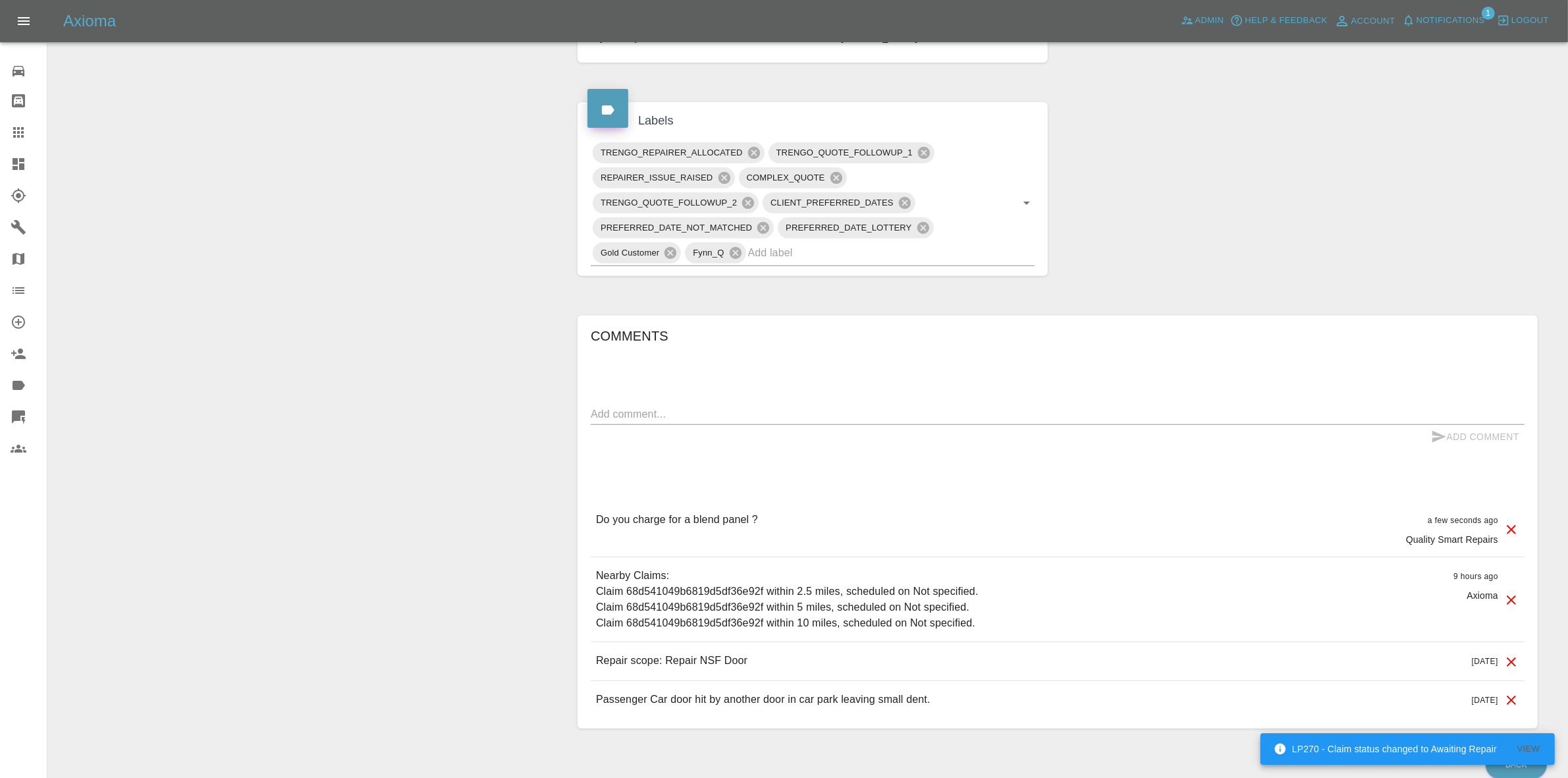
click at [1513, 527] on icon at bounding box center [1511, 528] width 15 height 15
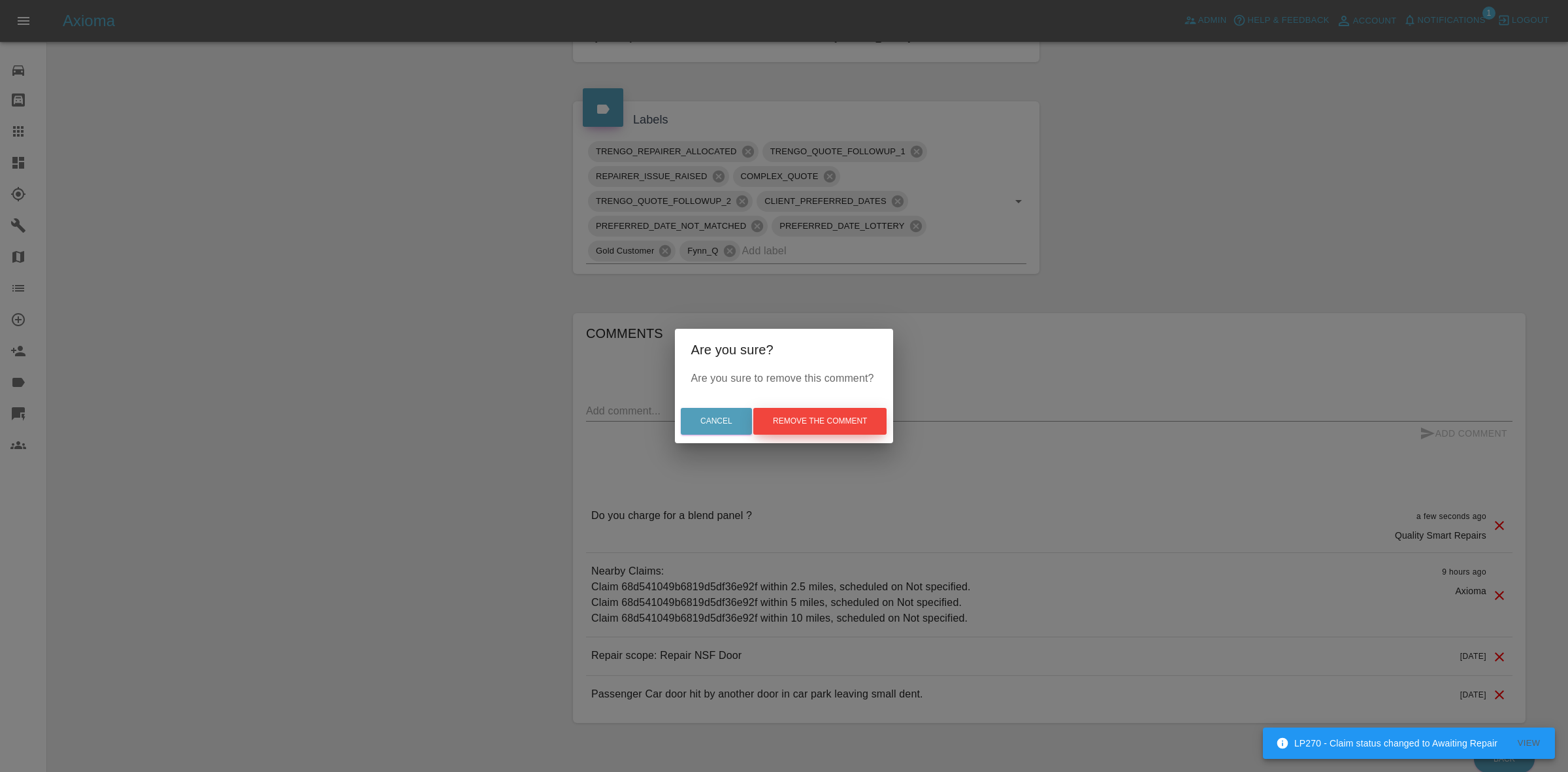
click at [853, 415] on button "Remove the comment" at bounding box center [820, 422] width 133 height 27
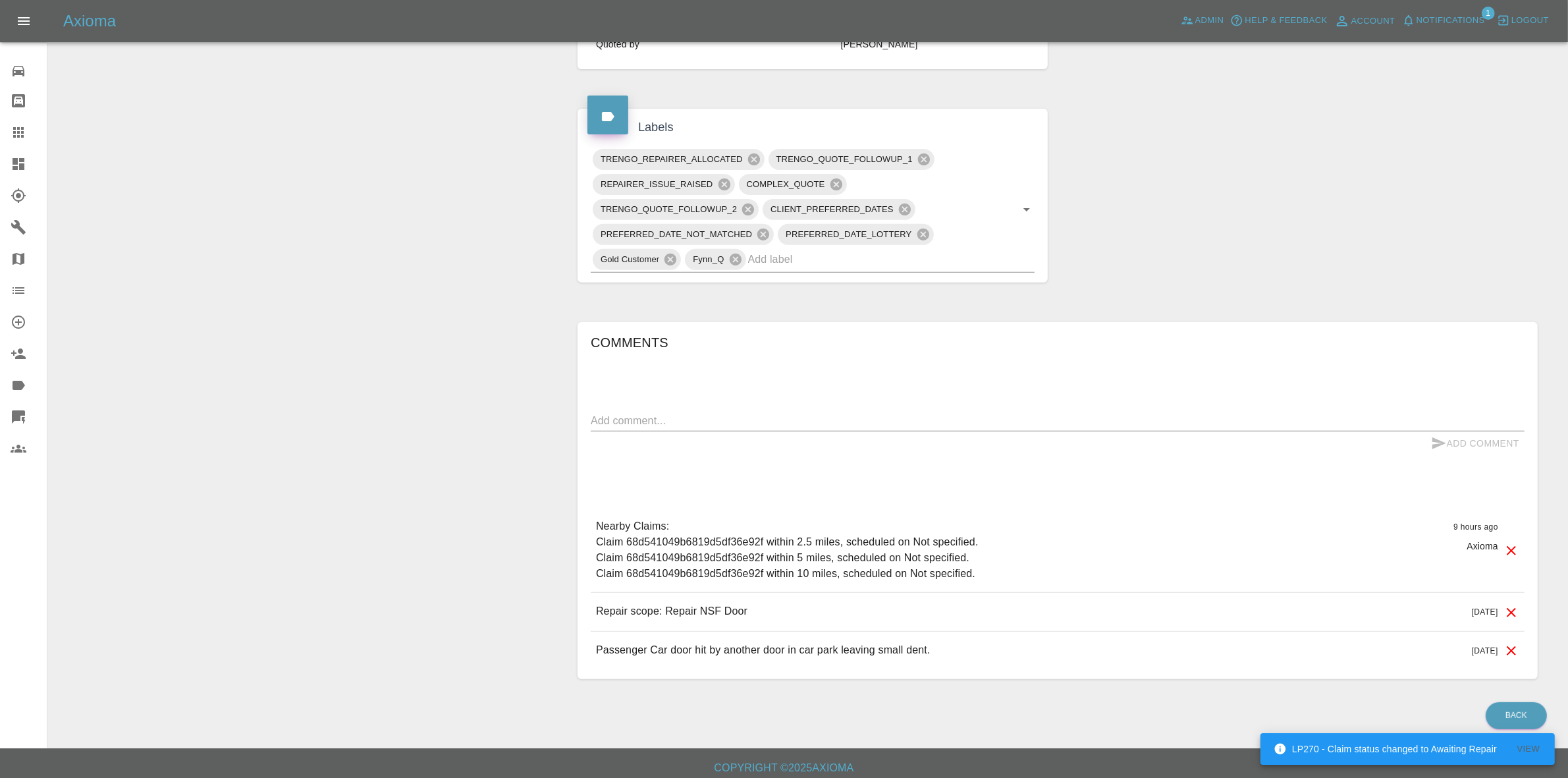
scroll to position [0, 0]
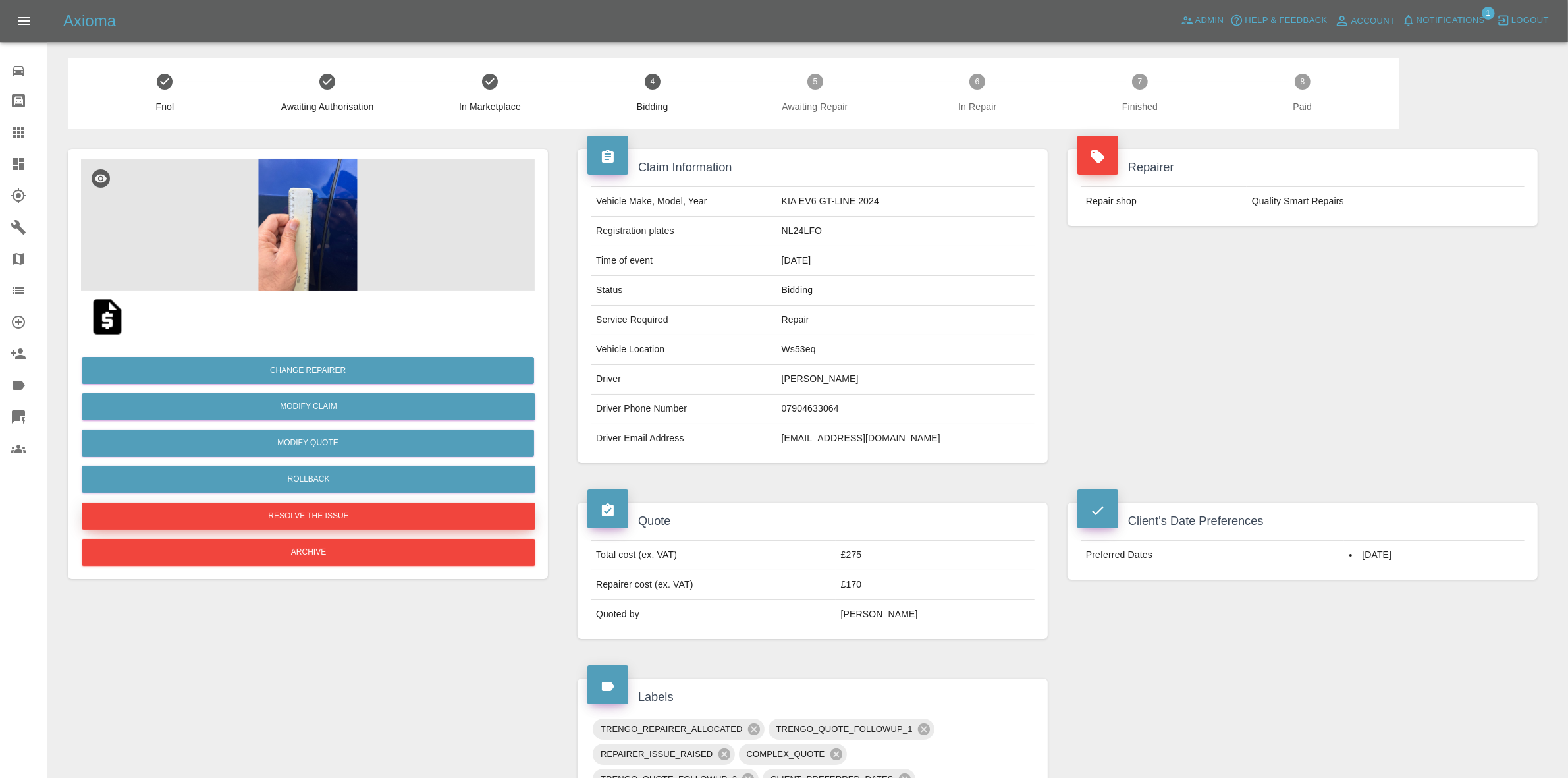
click at [255, 518] on button "Resolve the issue" at bounding box center [309, 516] width 454 height 27
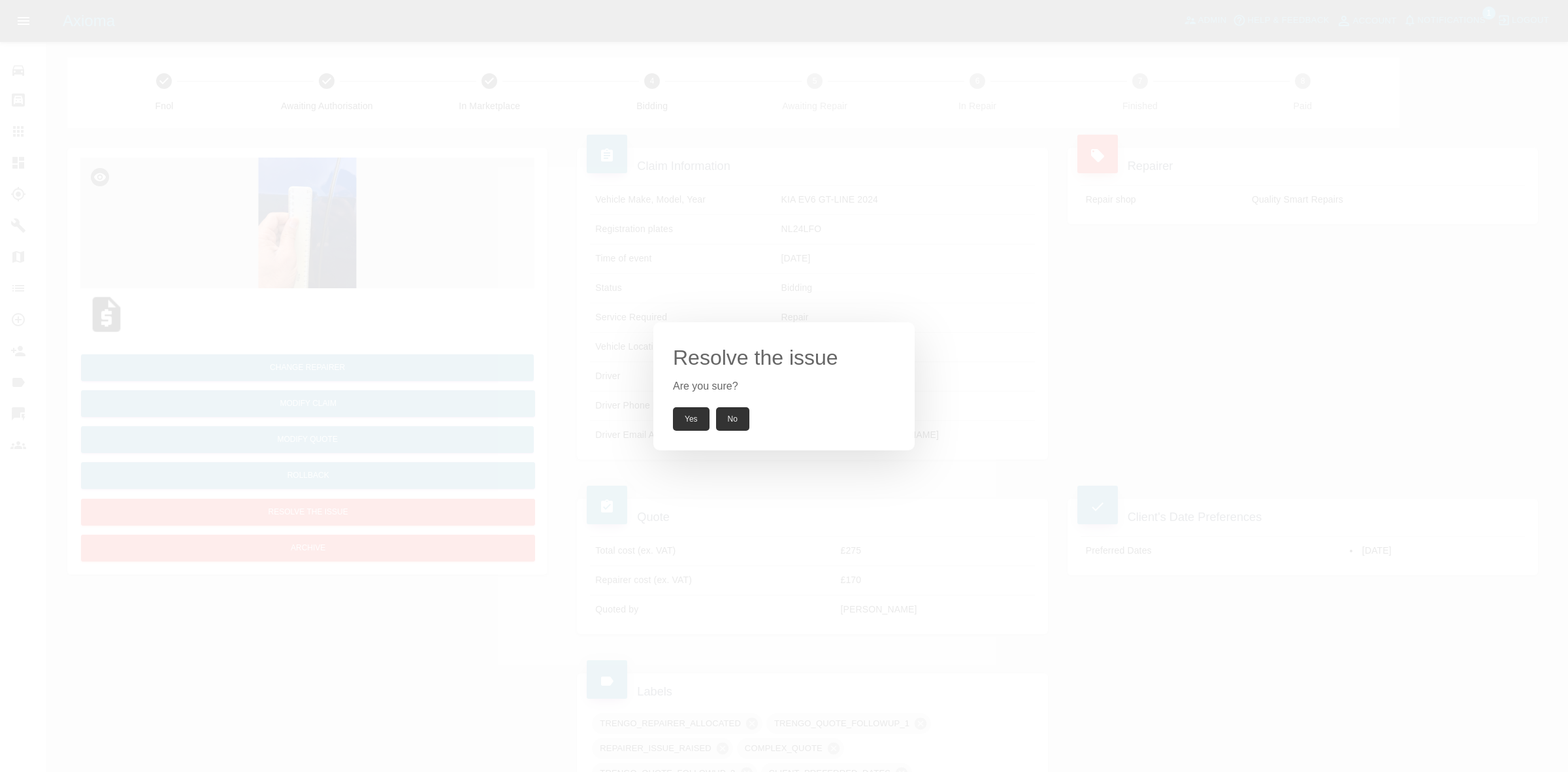
click at [684, 413] on button "Yes" at bounding box center [691, 419] width 37 height 23
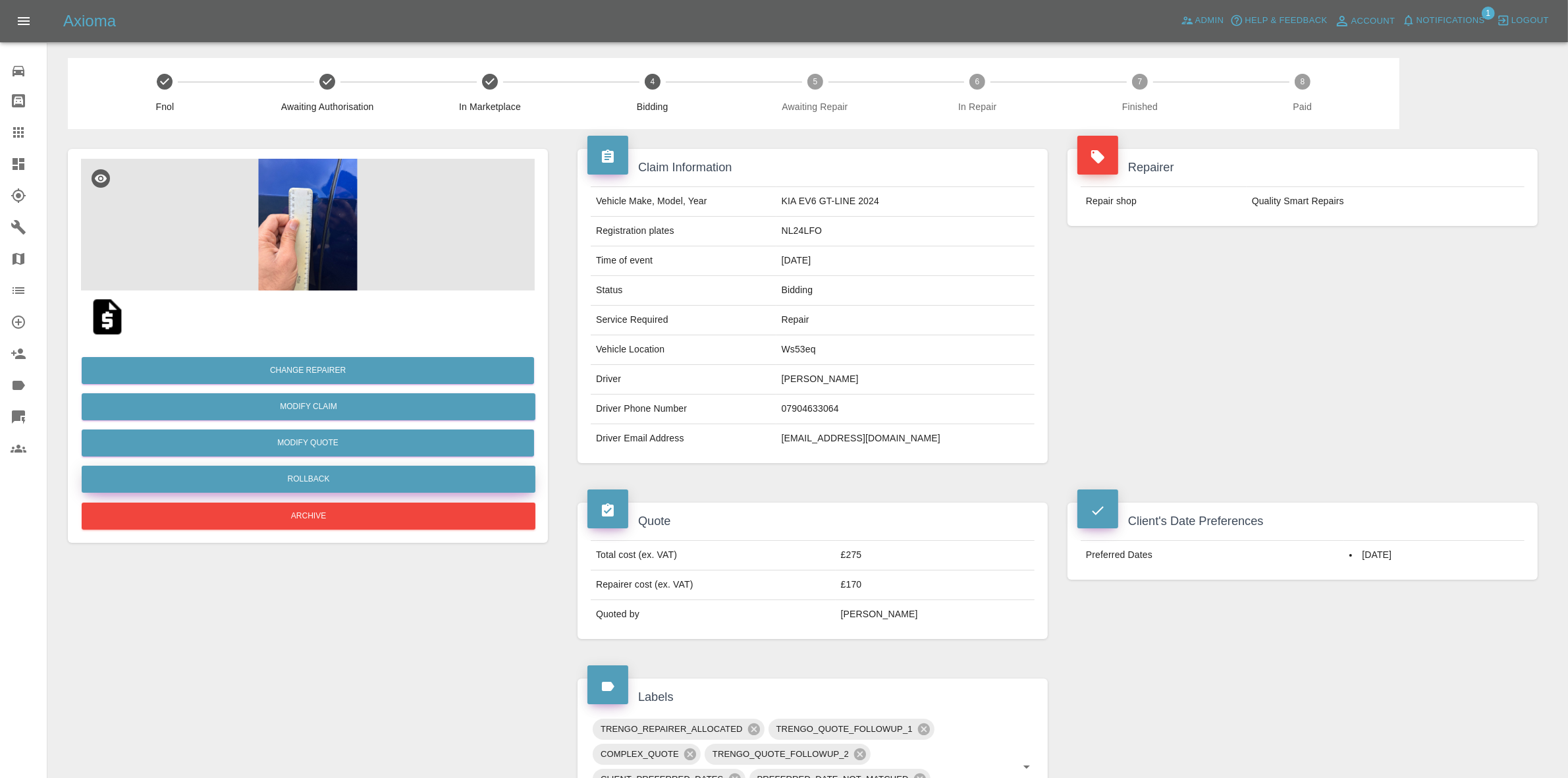
click at [376, 479] on button "Rollback" at bounding box center [309, 479] width 454 height 27
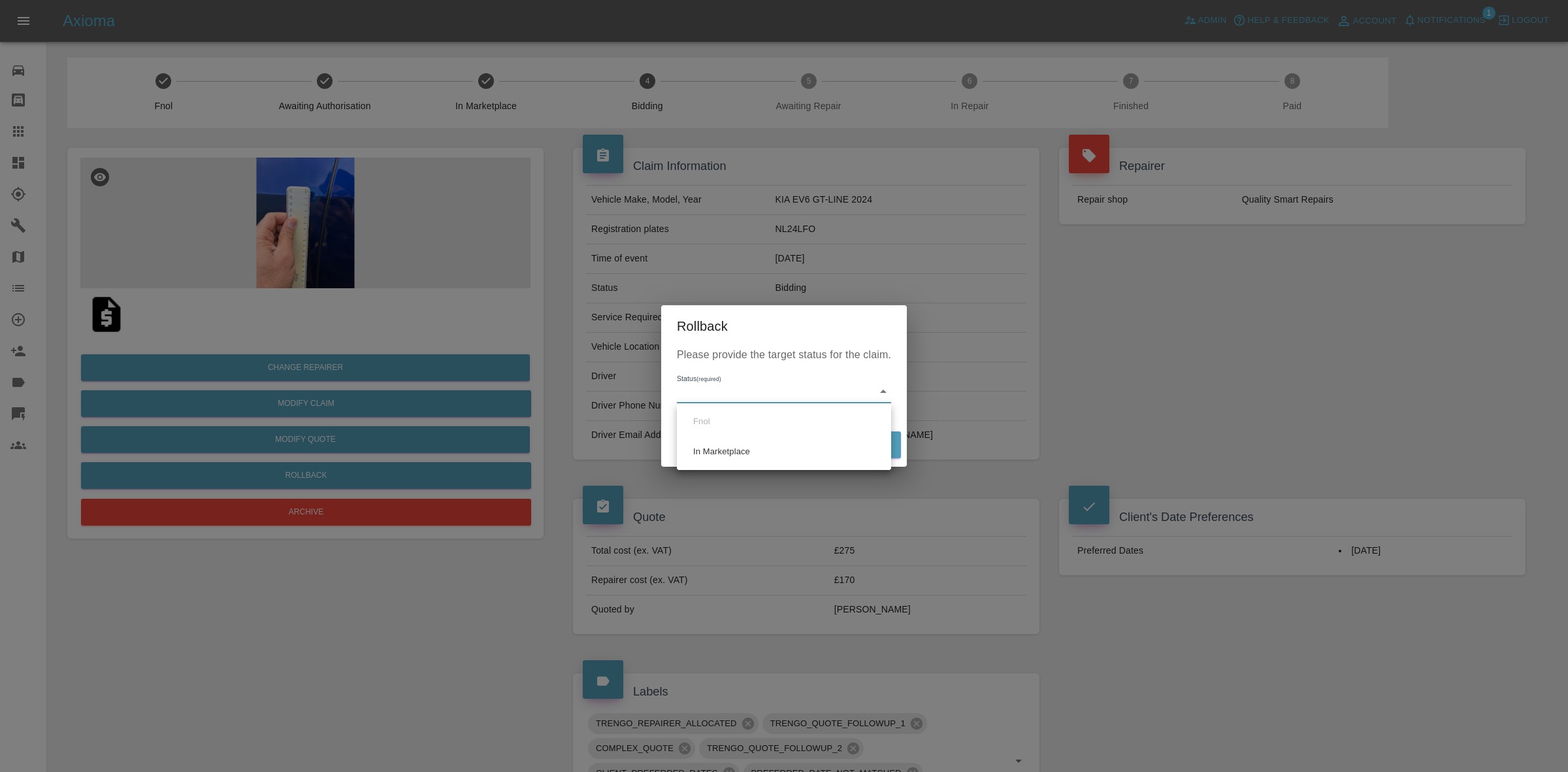
drag, startPoint x: 690, startPoint y: 389, endPoint x: 743, endPoint y: 430, distance: 67.0
click at [693, 389] on body "Axioma Admin Help & Feedback Account Notifications 1 Logout Repair home Bodysho…" at bounding box center [784, 659] width 1568 height 1319
click at [749, 451] on li "In Marketplace" at bounding box center [784, 451] width 208 height 30
type input "in-marketplace"
click at [856, 449] on button "Rollback" at bounding box center [860, 445] width 81 height 27
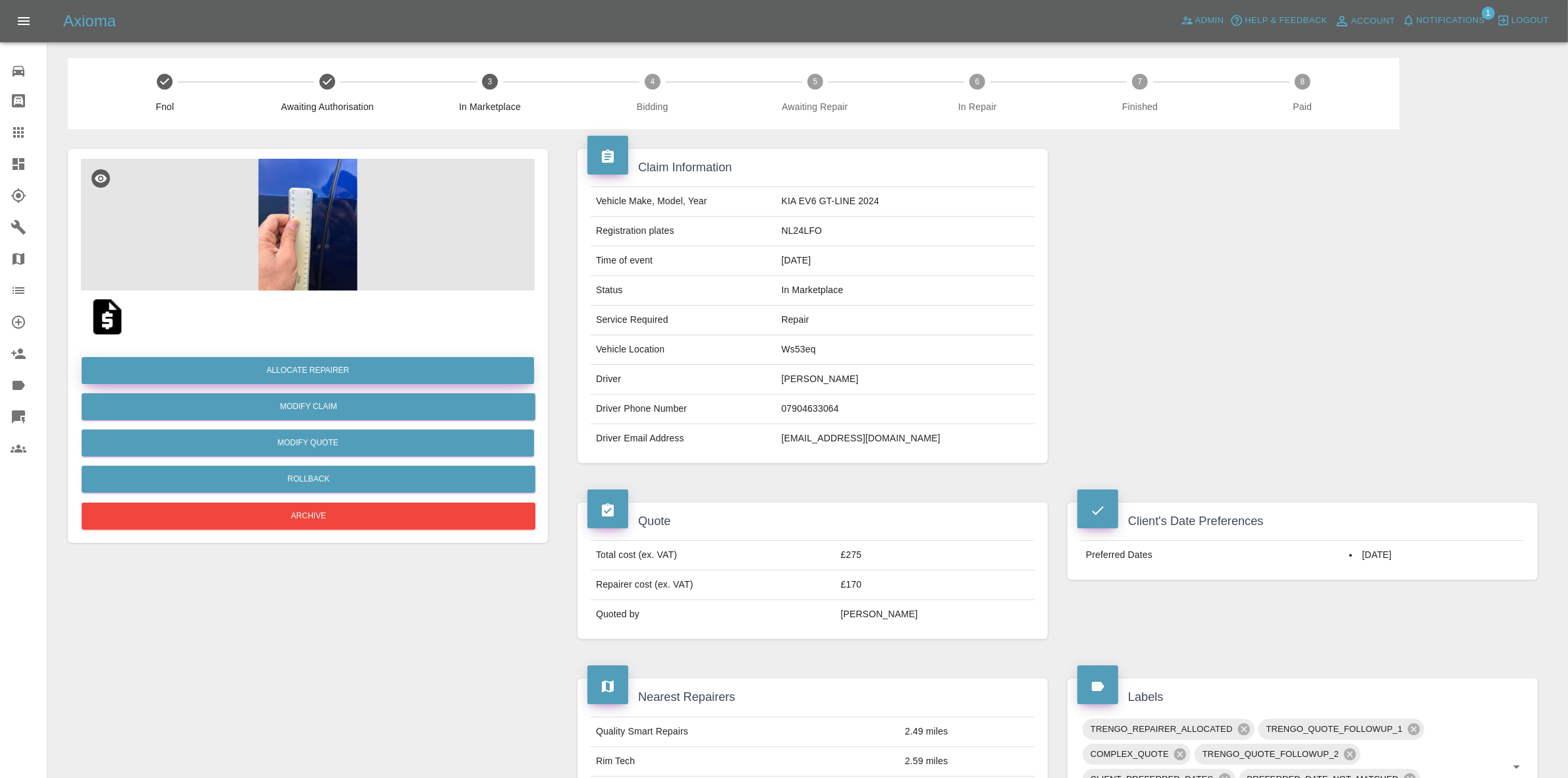
click at [293, 359] on button "Allocate Repairer" at bounding box center [308, 370] width 452 height 27
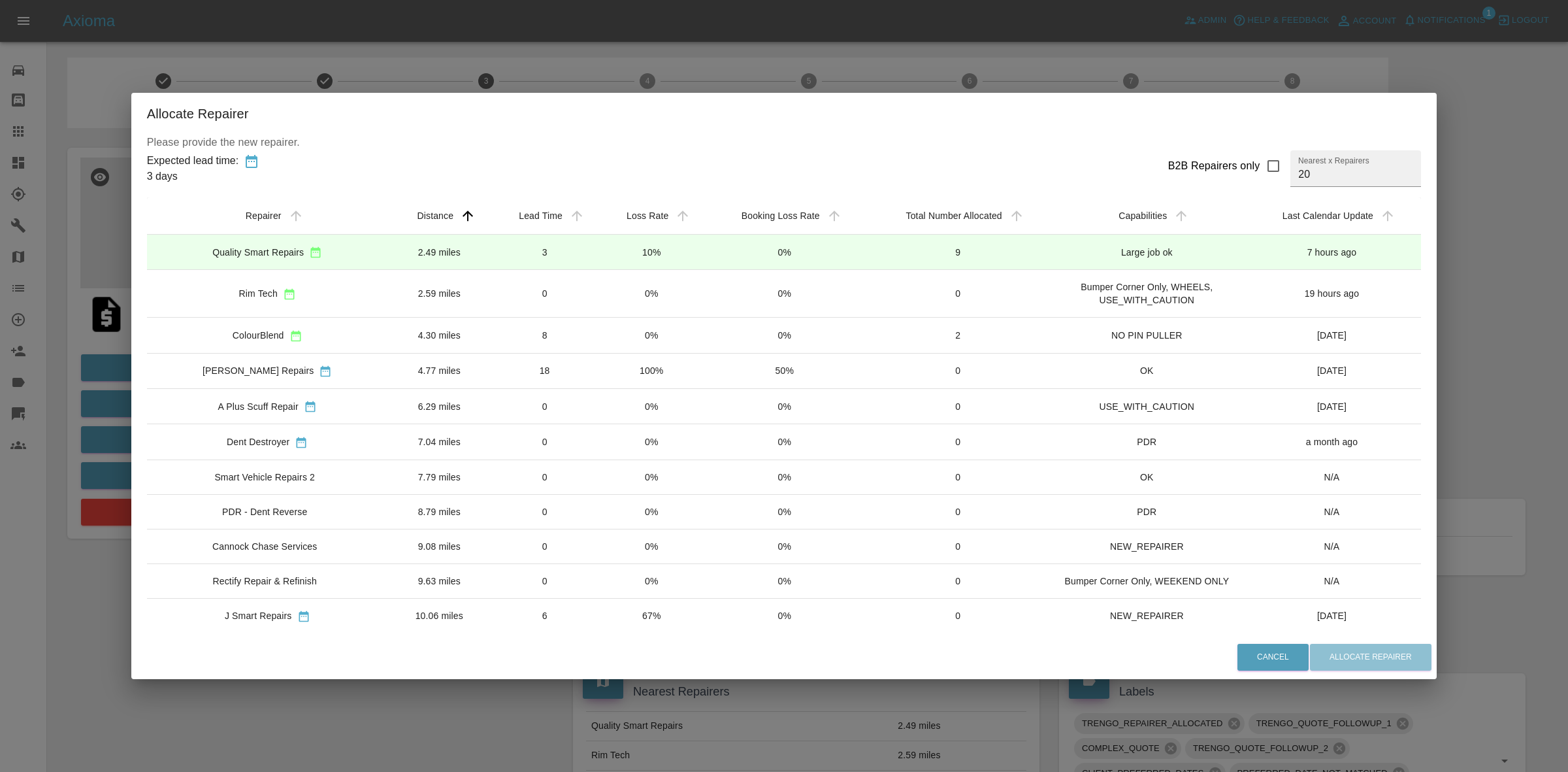
click at [684, 268] on td "10%" at bounding box center [651, 251] width 106 height 35
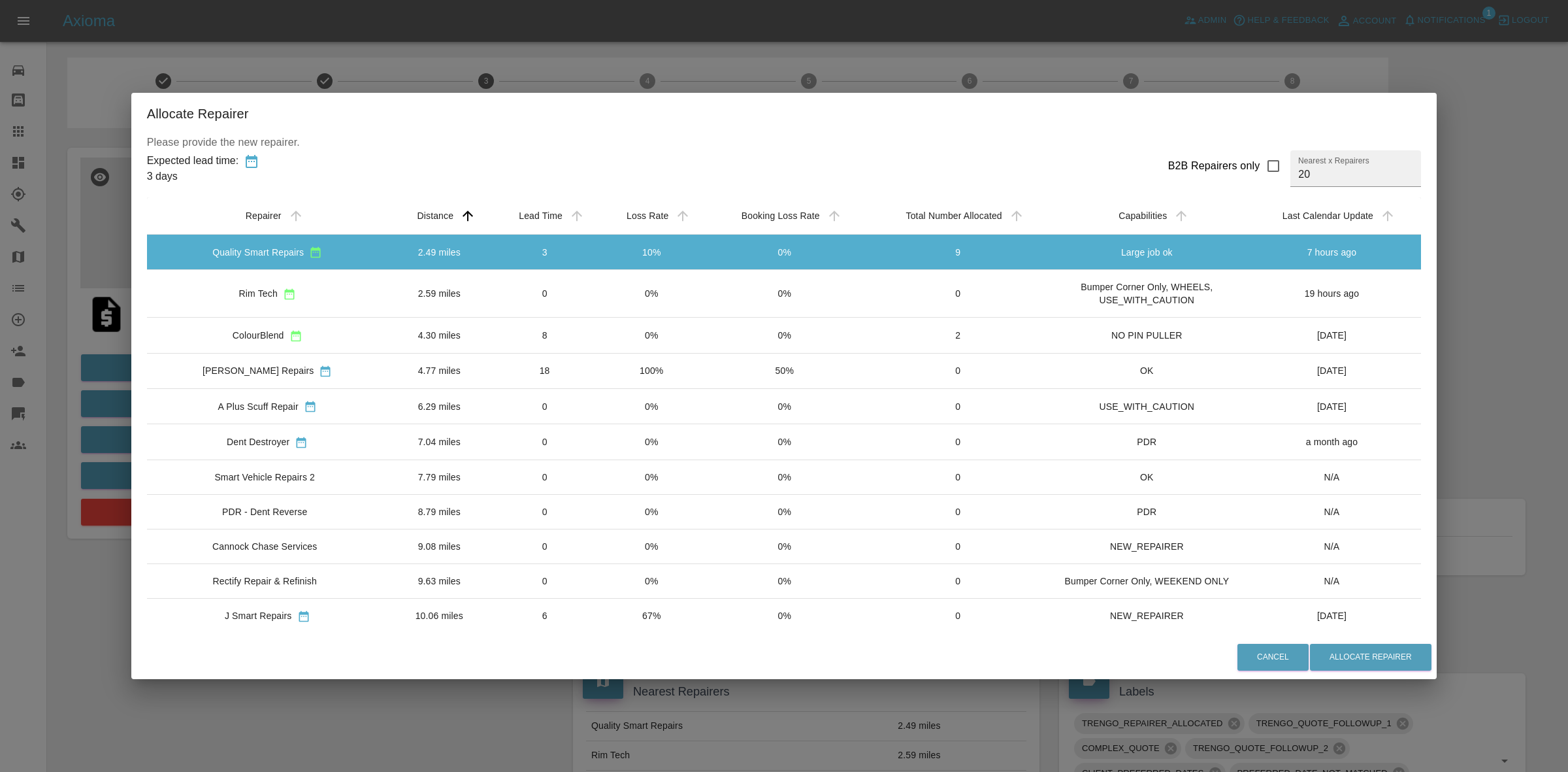
click at [667, 318] on td "0%" at bounding box center [651, 335] width 106 height 35
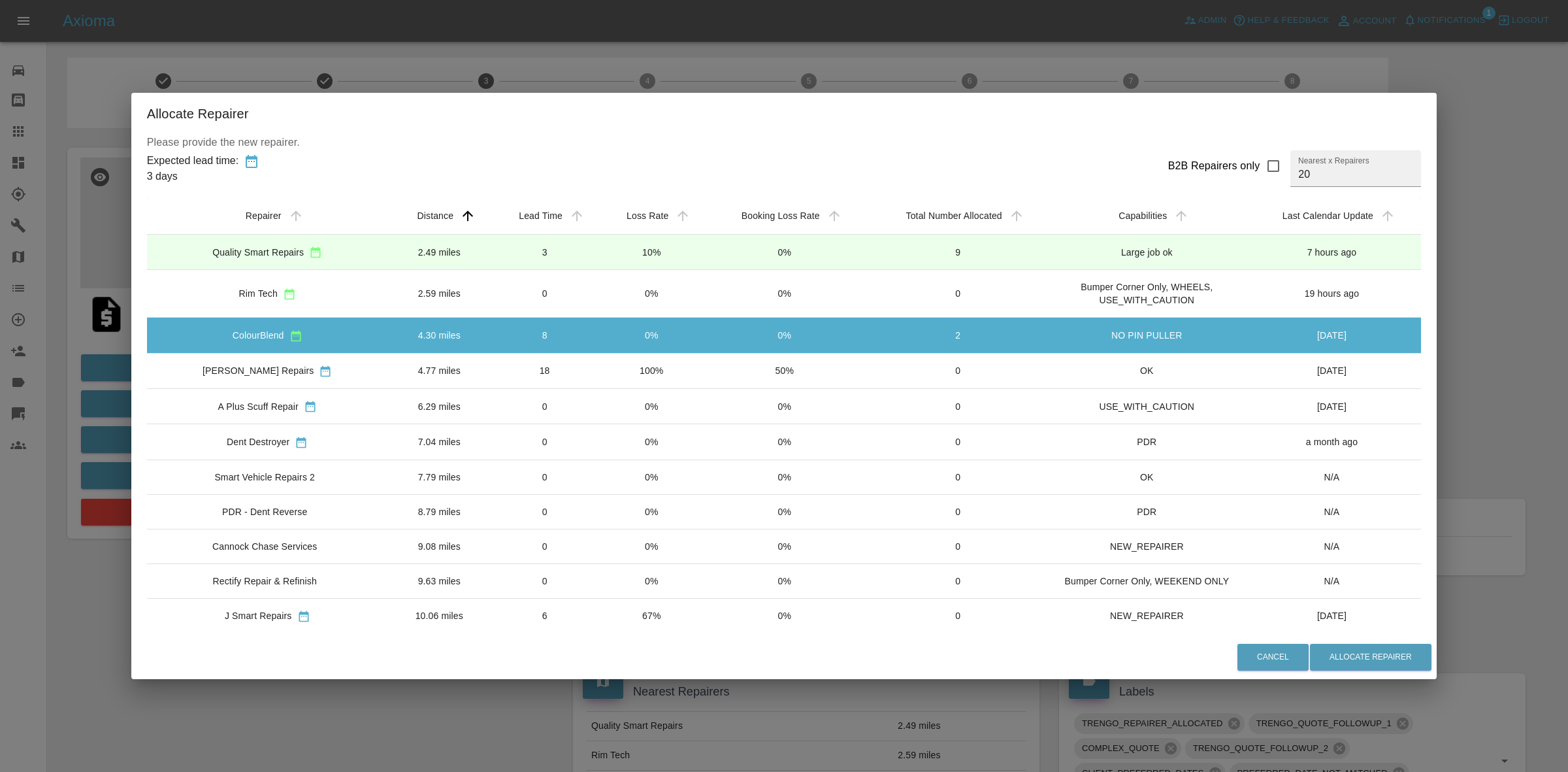
click at [667, 351] on td "0%" at bounding box center [651, 335] width 106 height 35
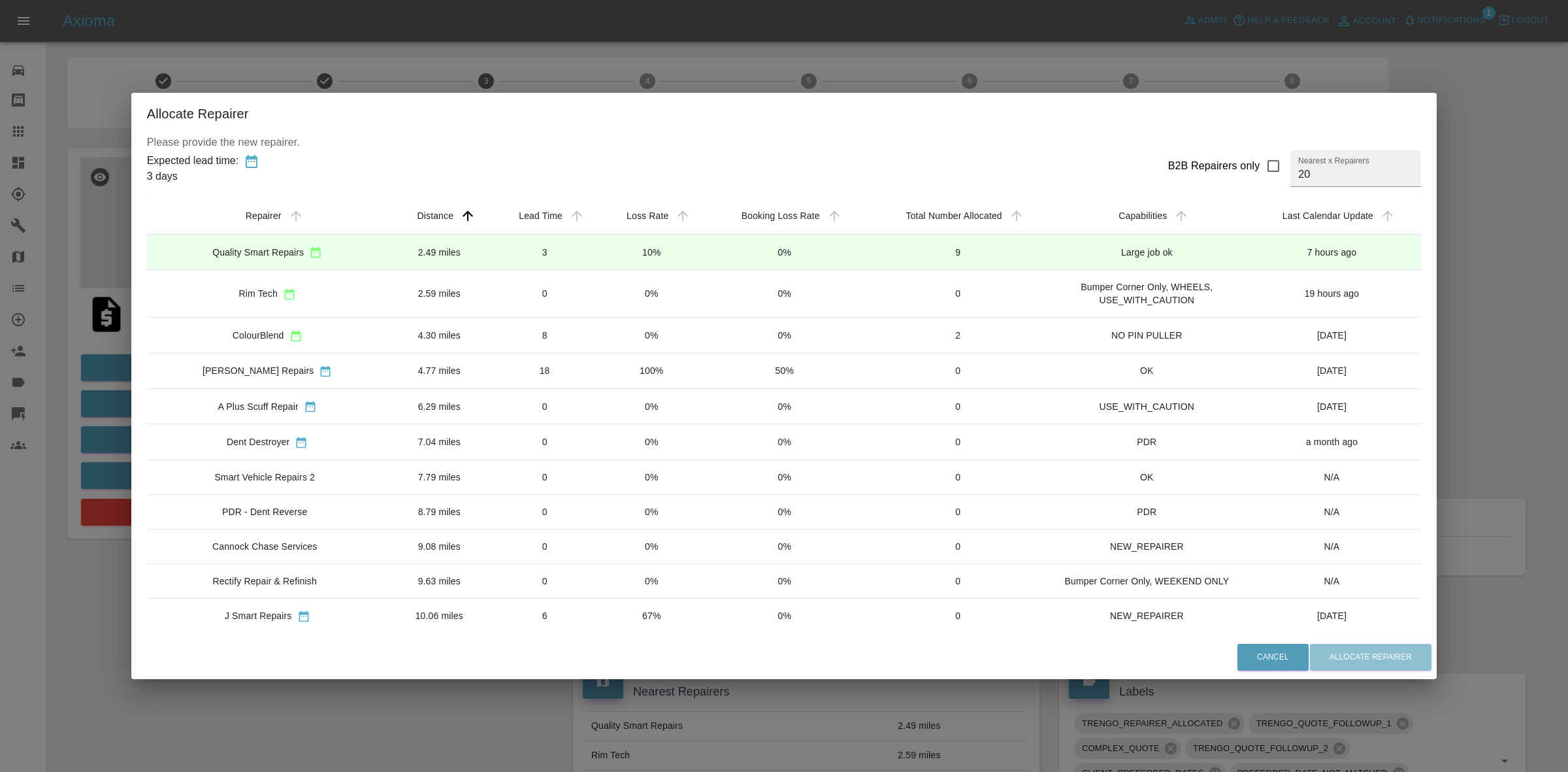
click at [645, 304] on td "0%" at bounding box center [651, 294] width 106 height 48
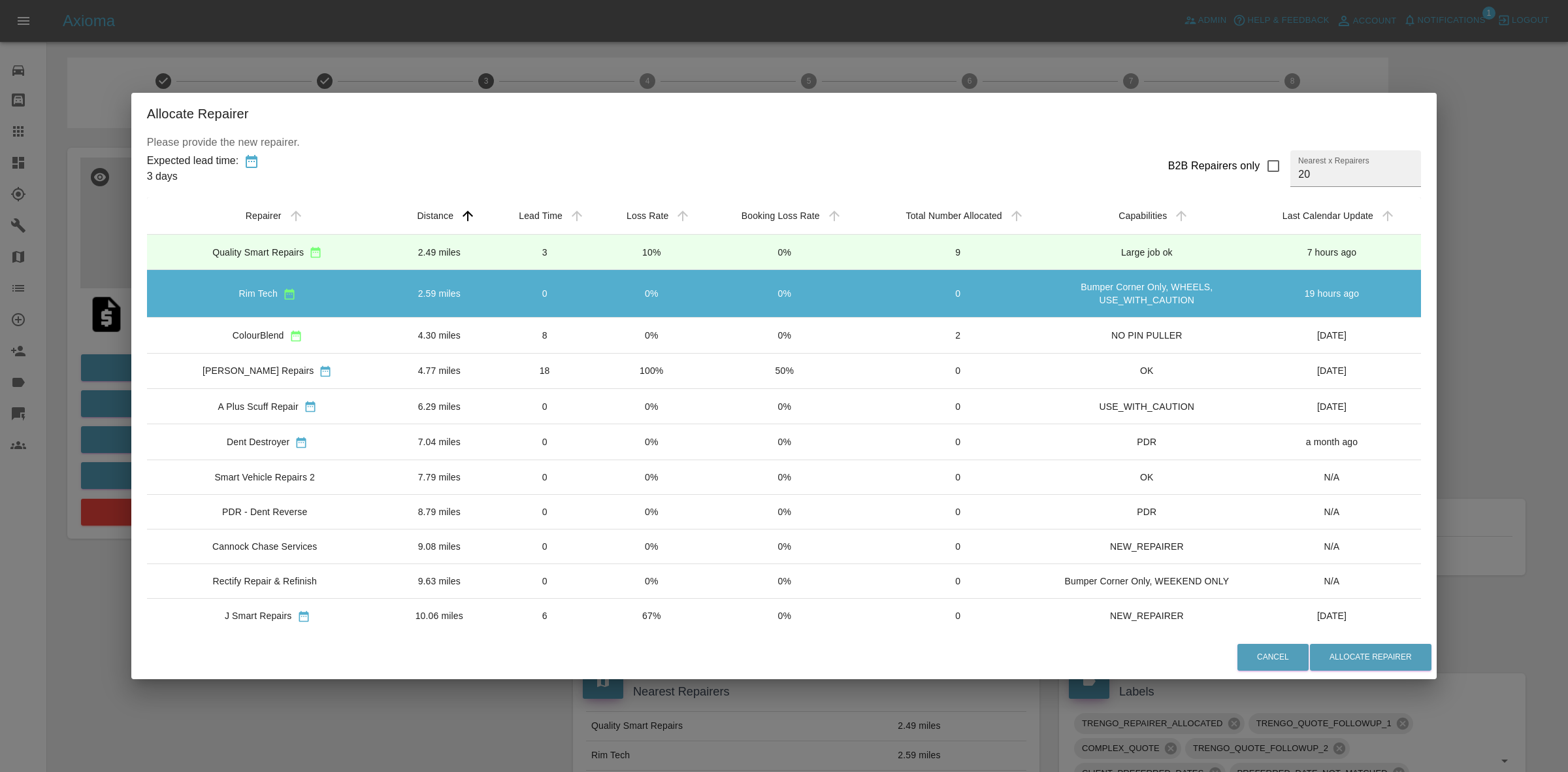
click at [648, 327] on td "0%" at bounding box center [651, 335] width 106 height 35
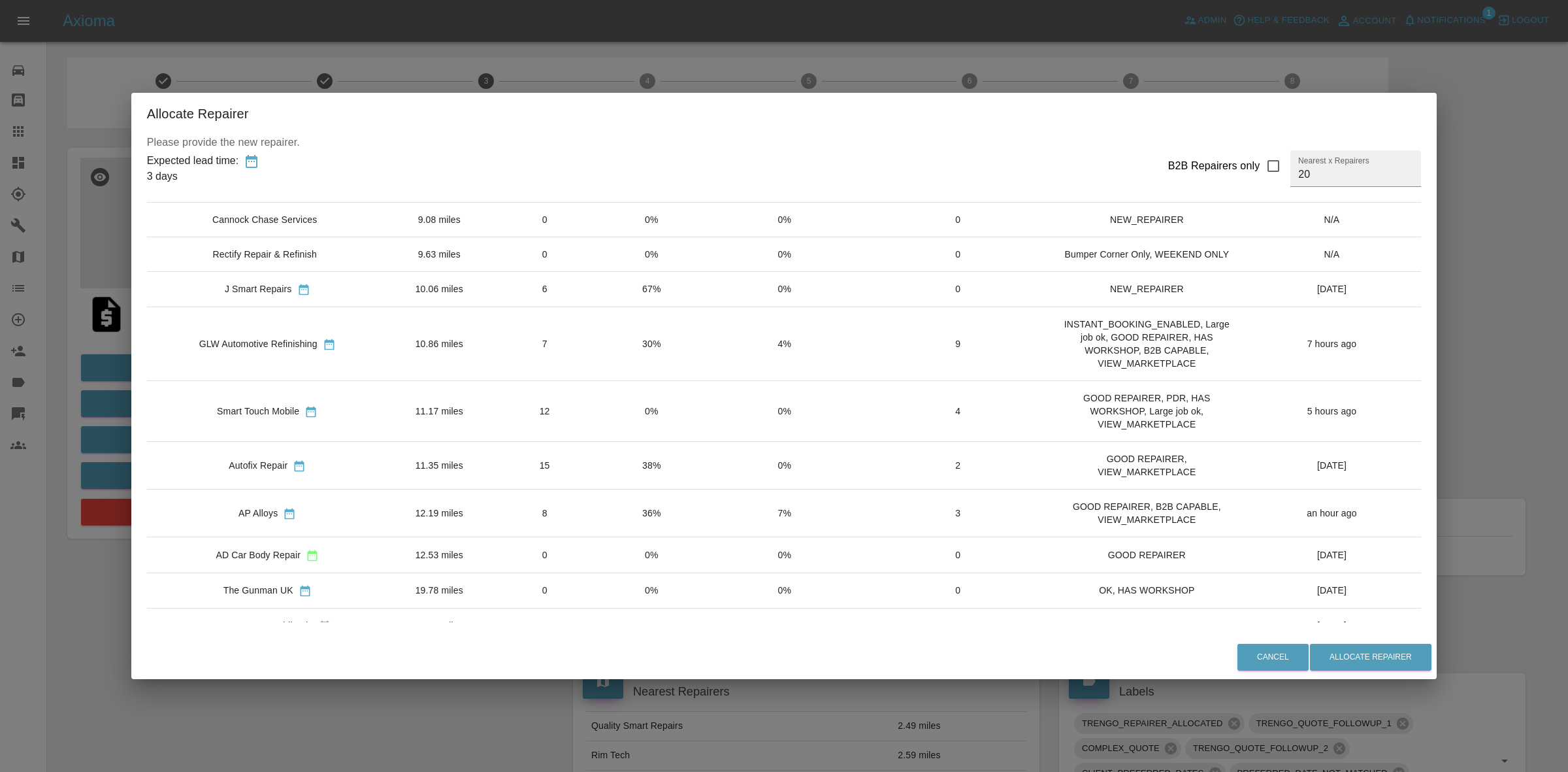
scroll to position [408, 0]
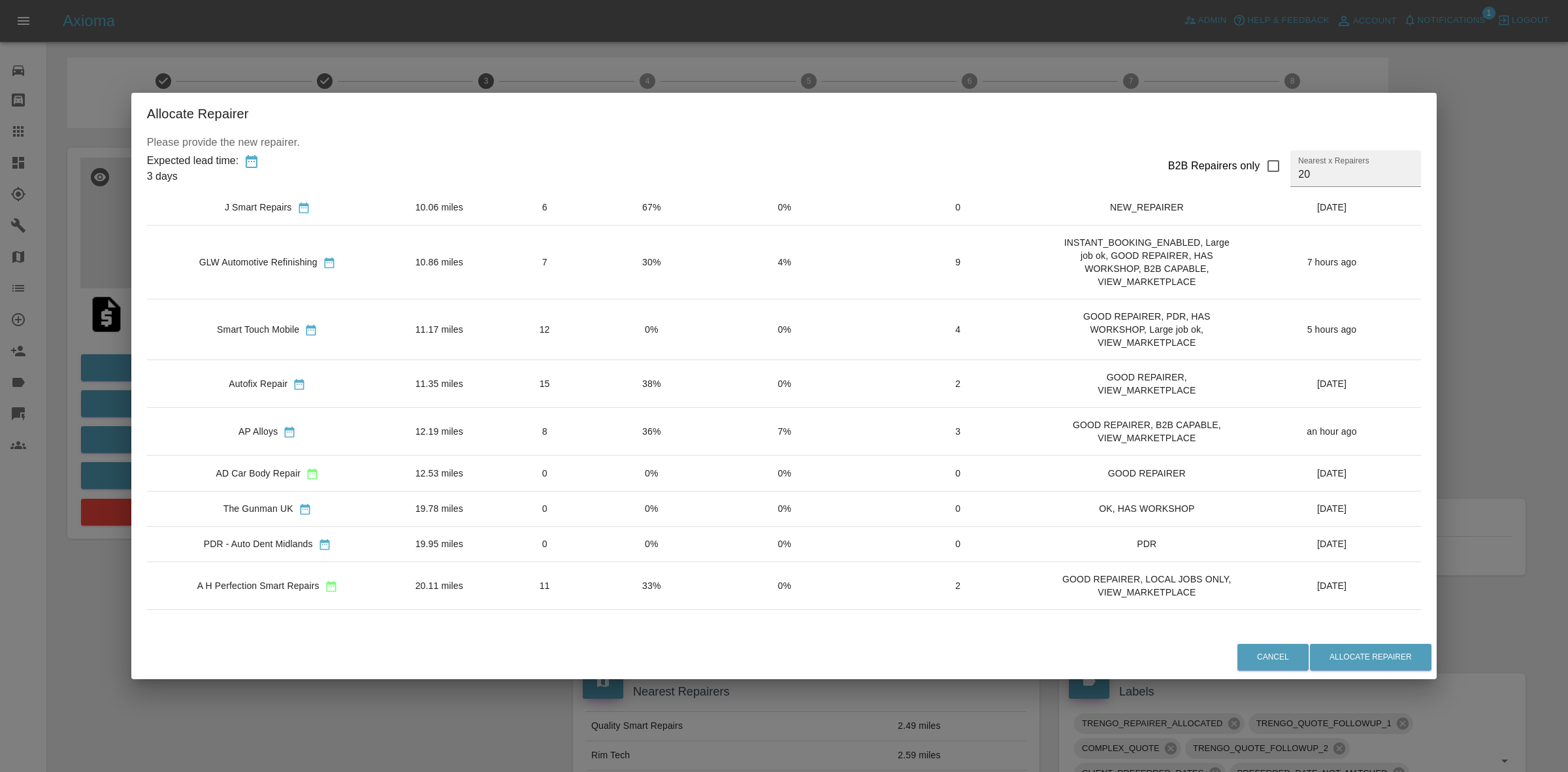
click at [673, 78] on div "Allocate Repairer Please provide the new repairer. Expected lead time: 3 days B…" at bounding box center [784, 386] width 1568 height 772
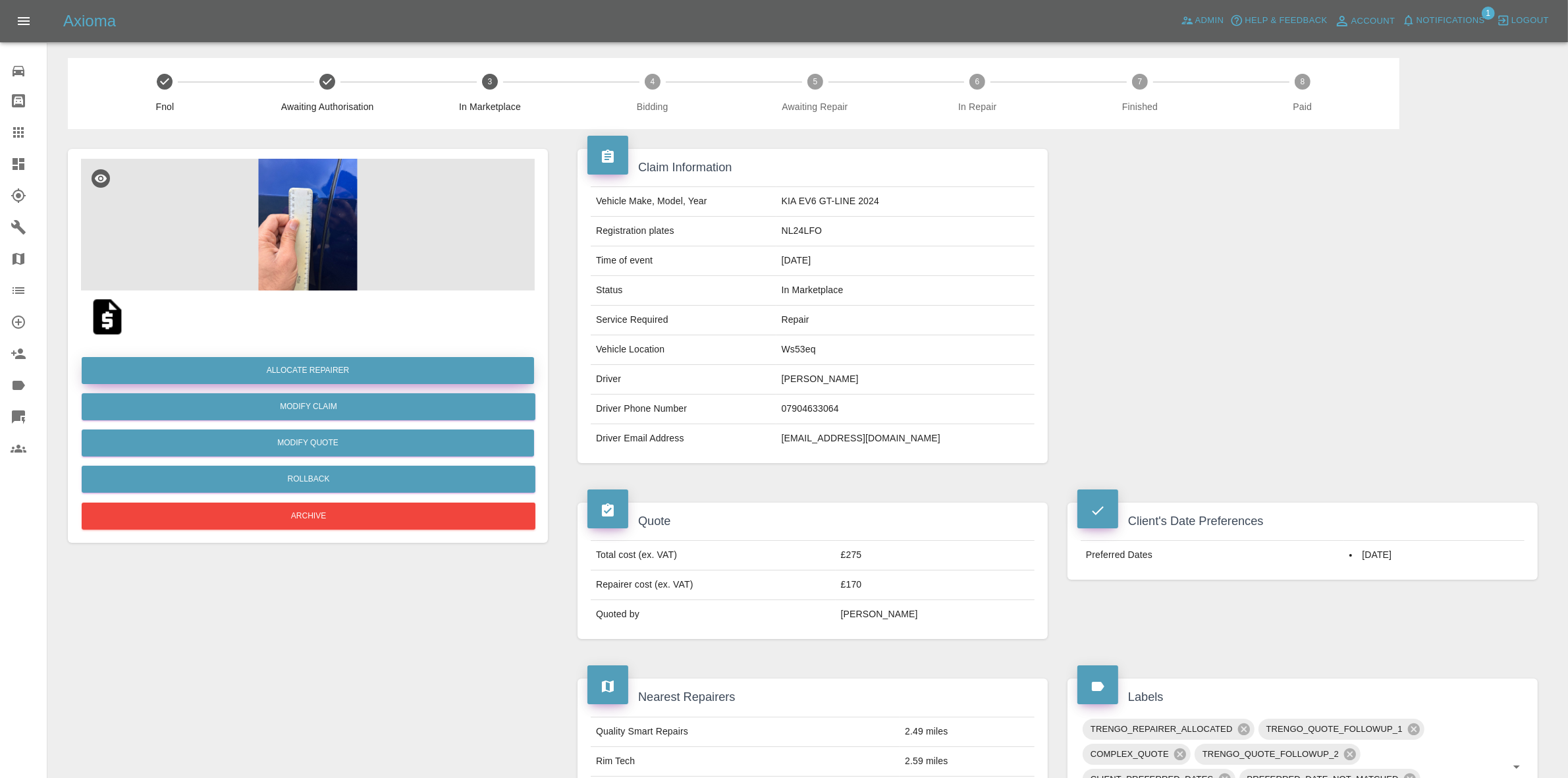
click at [328, 357] on button "Allocate Repairer" at bounding box center [308, 370] width 452 height 27
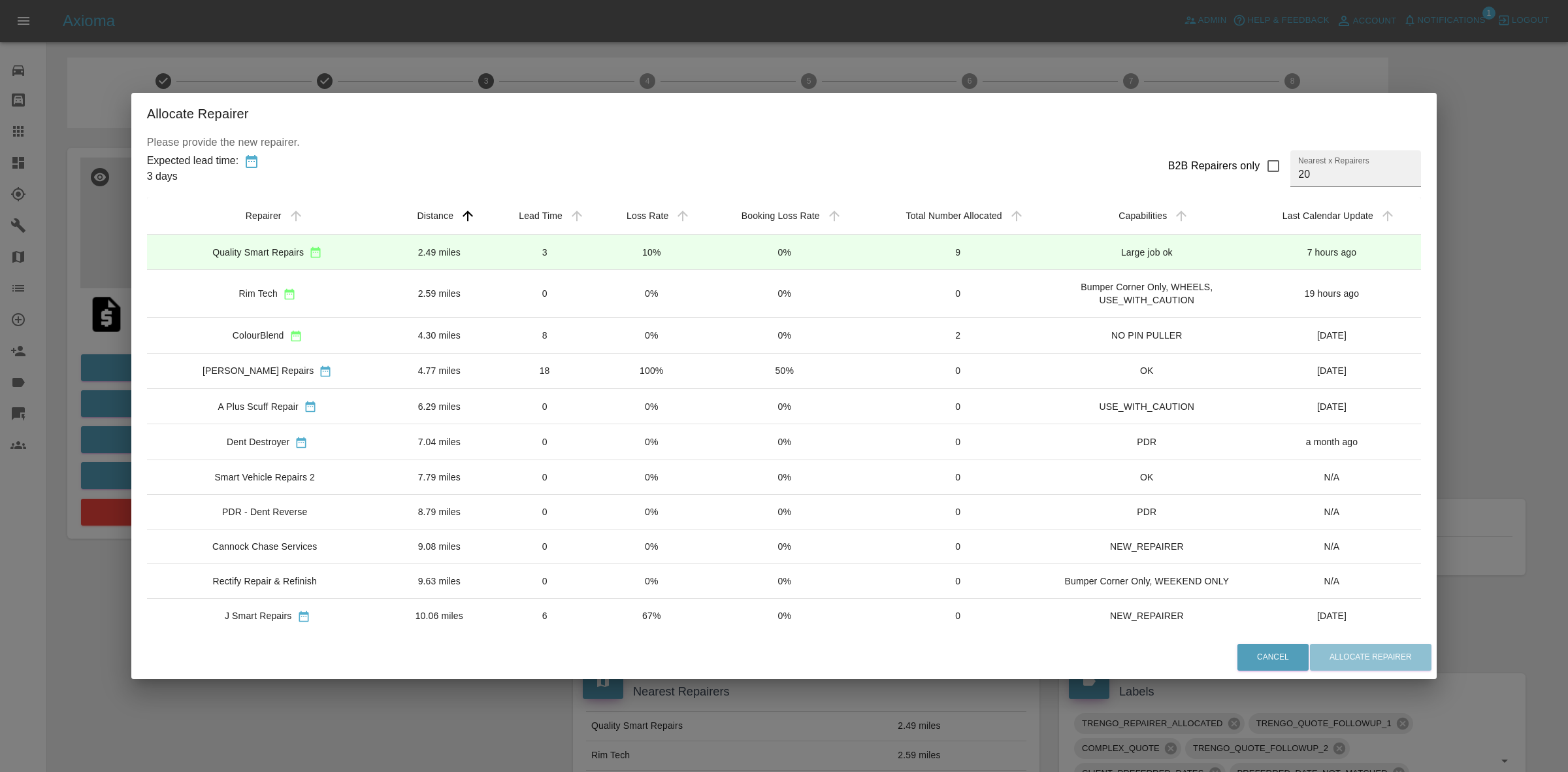
click at [657, 332] on td "0%" at bounding box center [651, 335] width 106 height 35
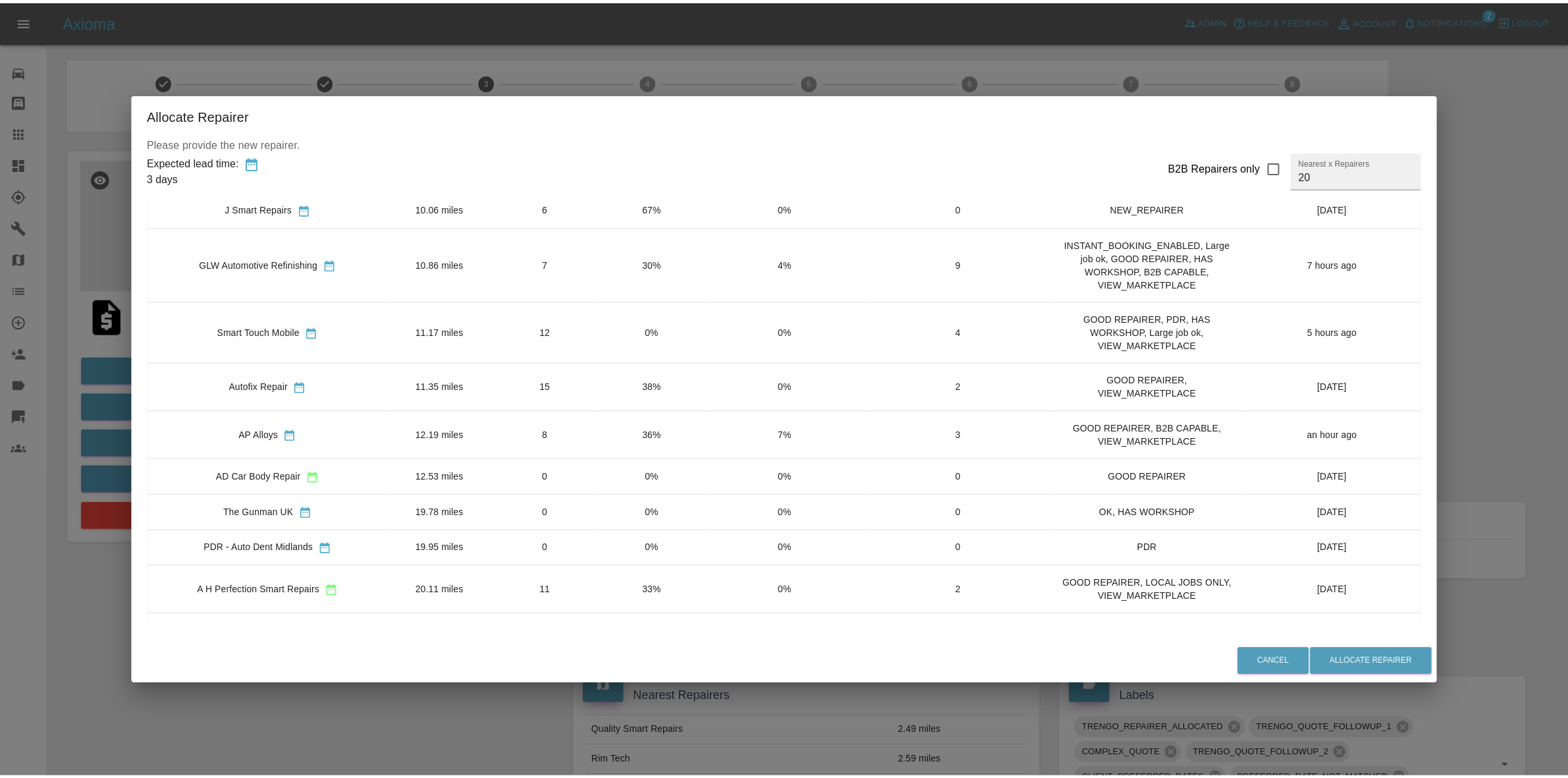
scroll to position [0, 0]
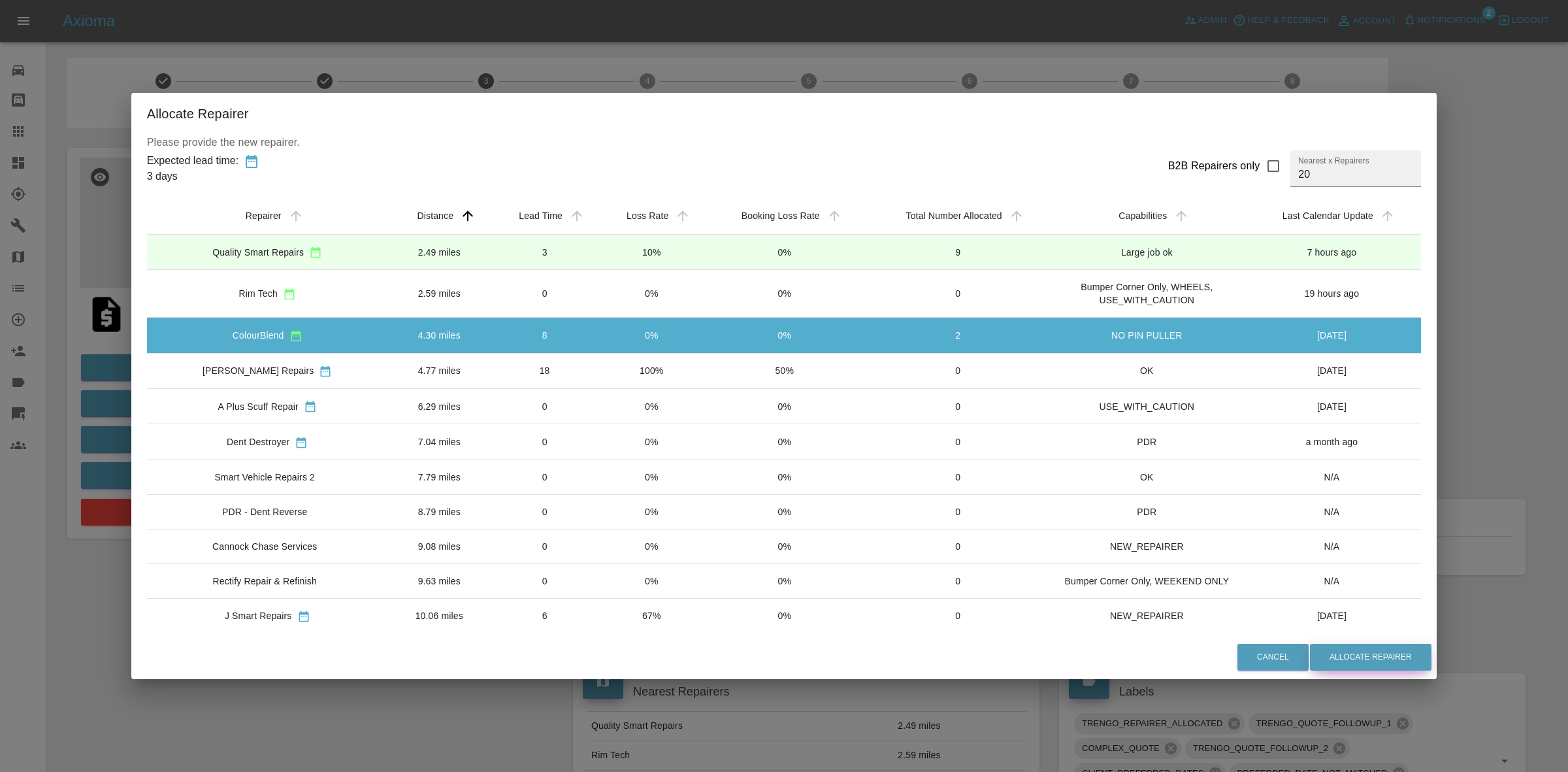
click at [1369, 652] on button "Allocate Repairer" at bounding box center [1370, 657] width 122 height 27
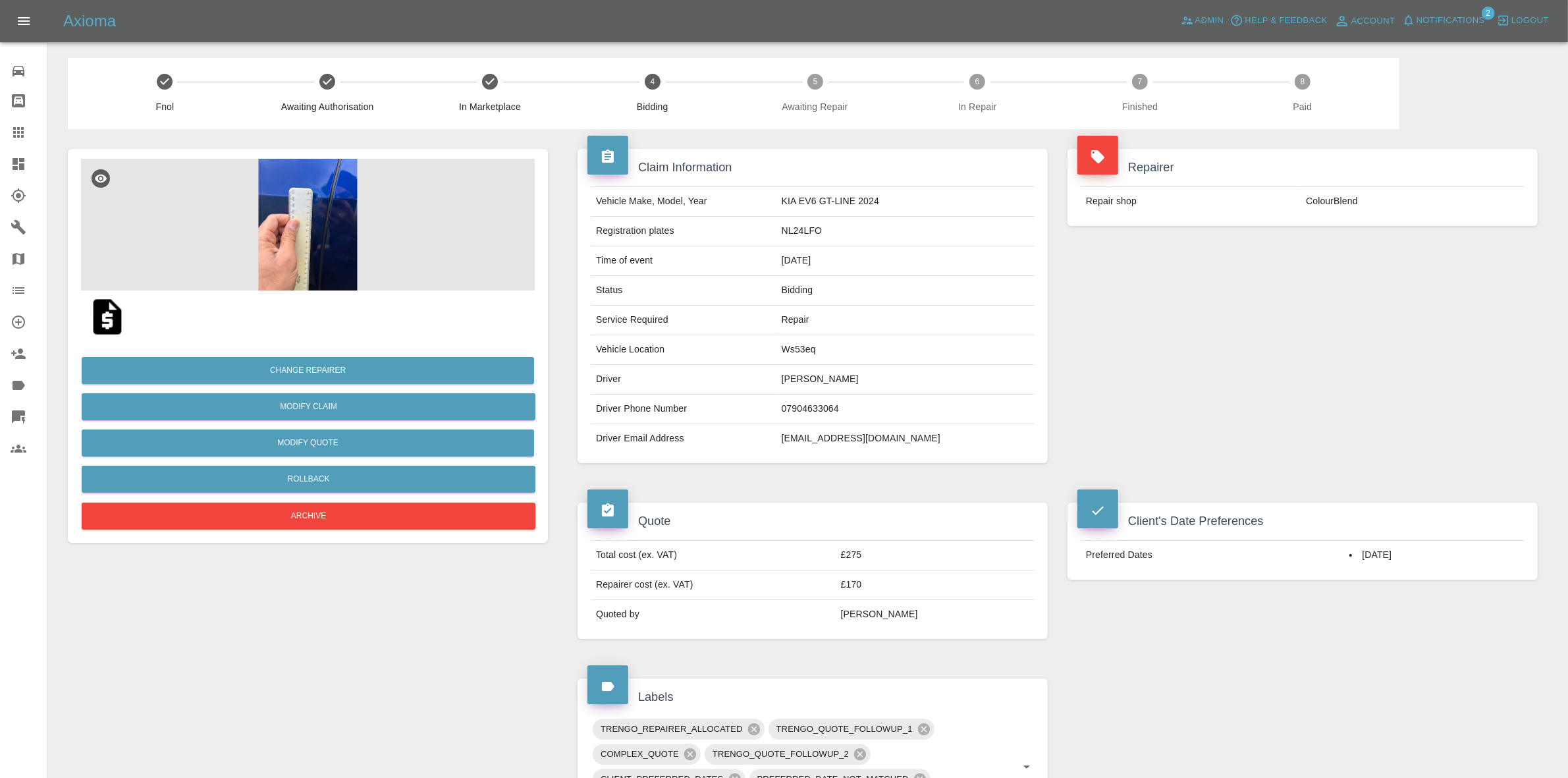
click at [1386, 284] on div "Repairer Repair shop ColourBlend" at bounding box center [1303, 306] width 490 height 354
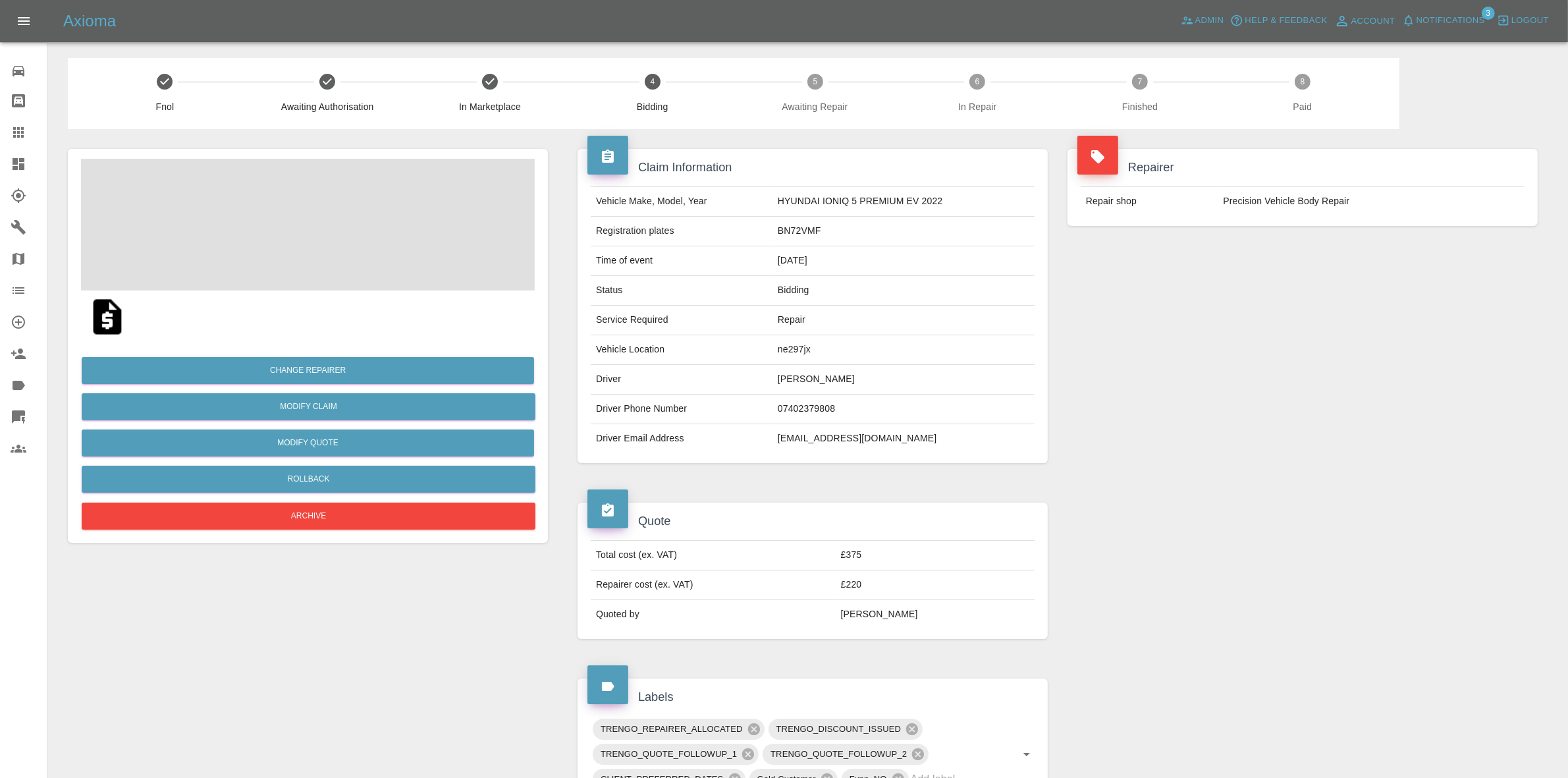
click at [1469, 18] on span "Notifications" at bounding box center [1450, 21] width 68 height 15
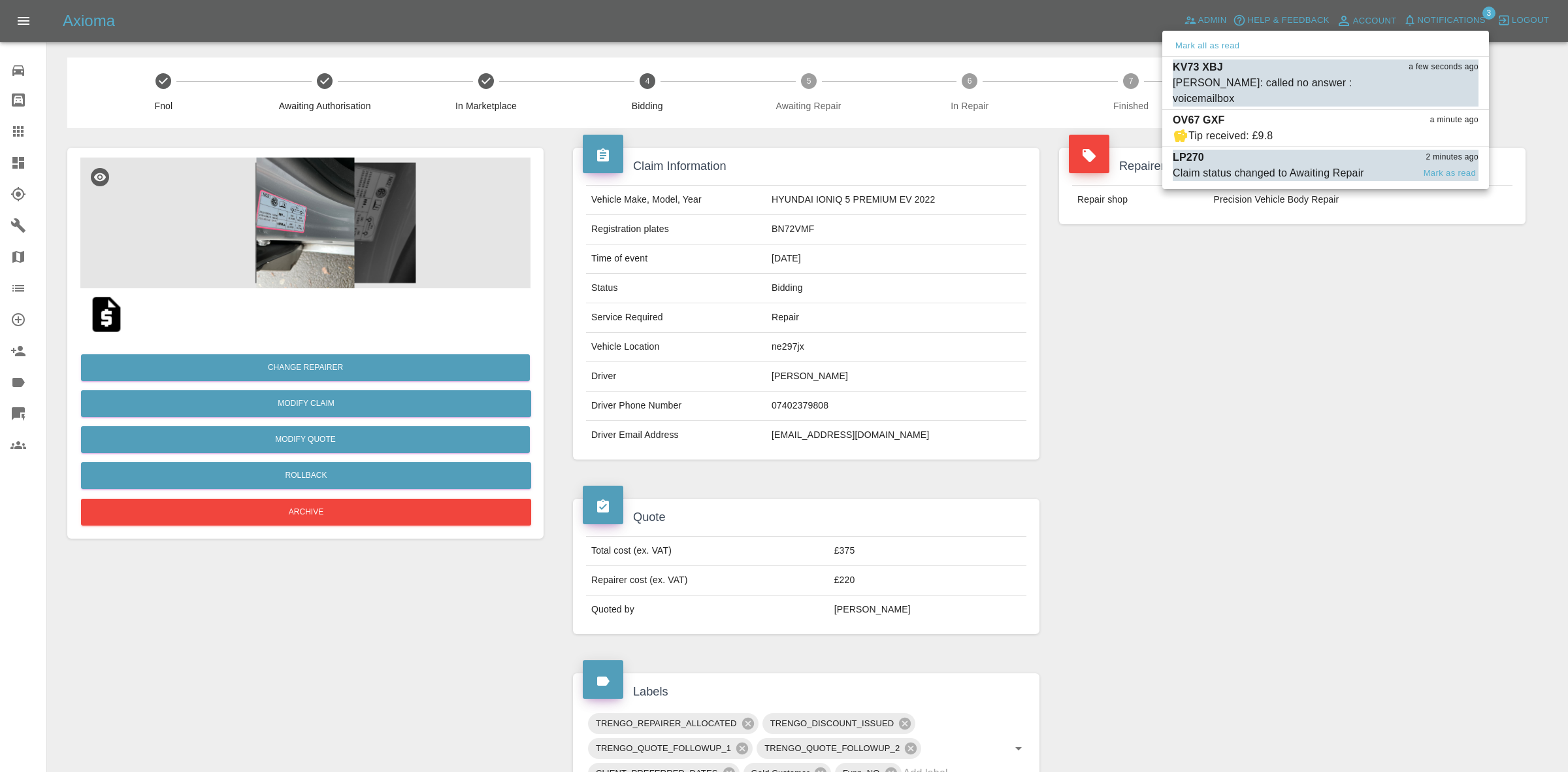
click at [1294, 150] on div "LP270 2 minutes ago" at bounding box center [1325, 157] width 305 height 15
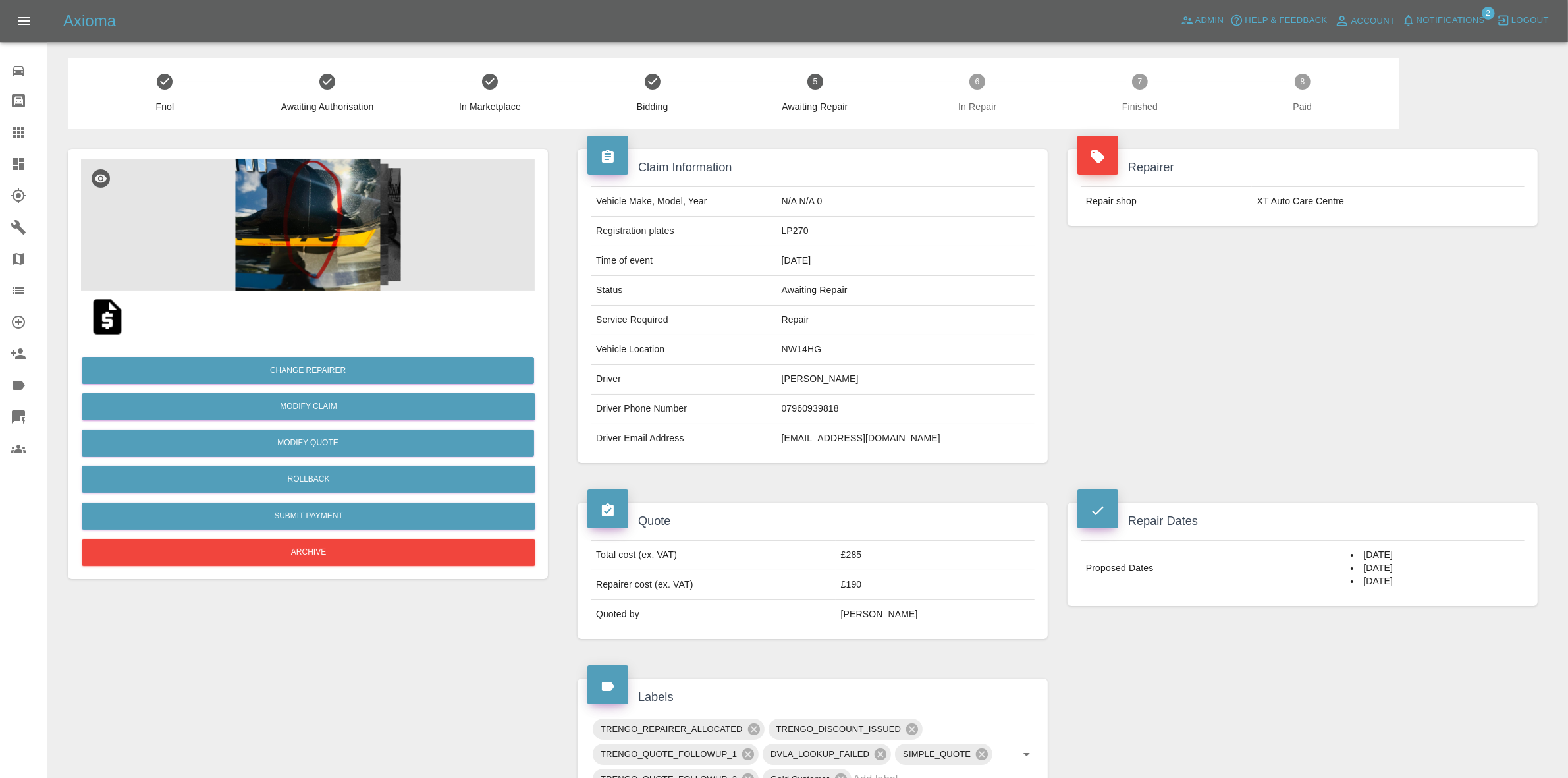
click at [1436, 23] on span "Notifications" at bounding box center [1450, 21] width 68 height 15
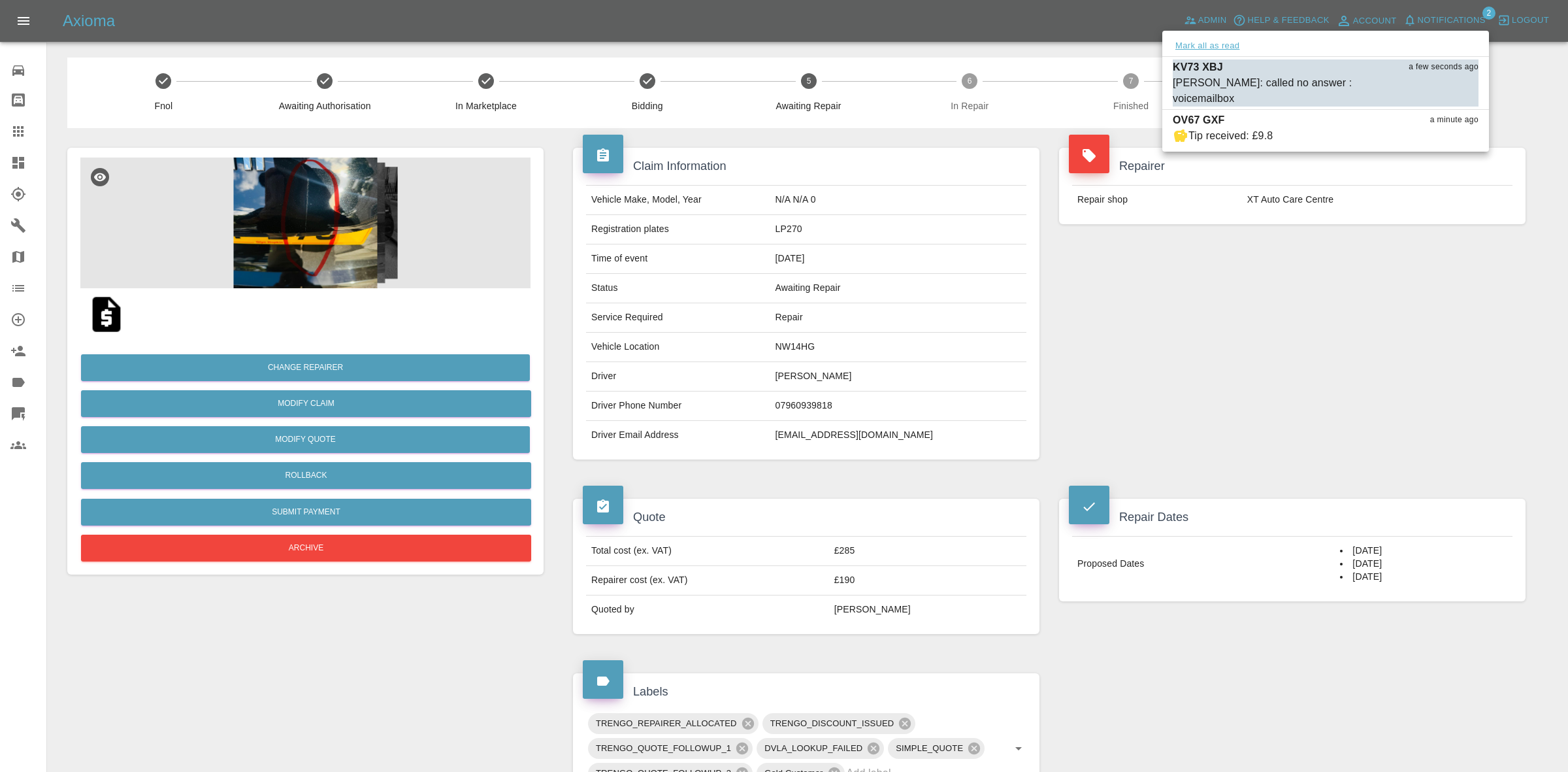
click at [1202, 48] on button "Mark all as read" at bounding box center [1207, 46] width 69 height 15
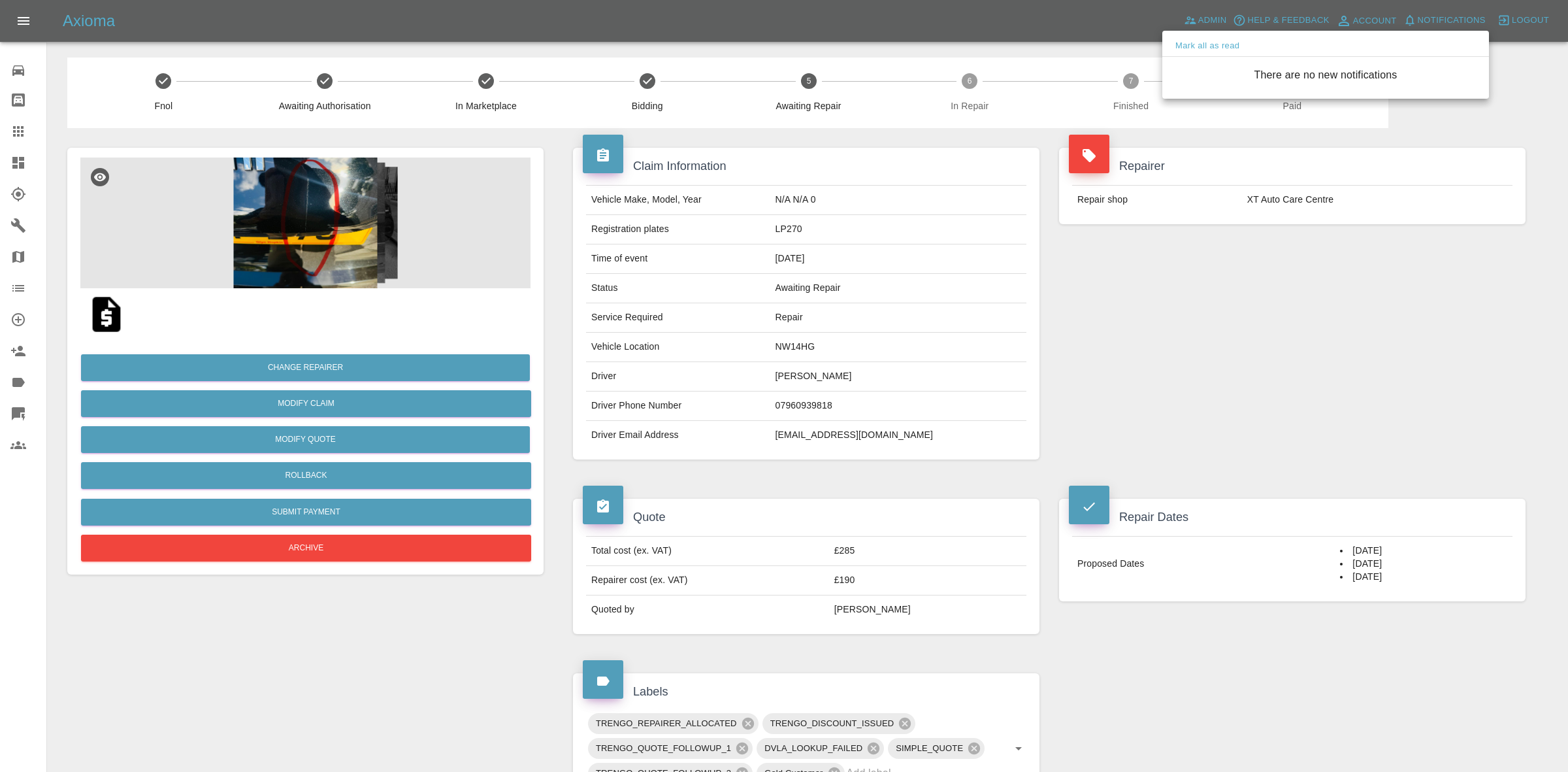
drag, startPoint x: 1341, startPoint y: 260, endPoint x: 1353, endPoint y: 275, distance: 19.2
click at [1354, 273] on div at bounding box center [784, 386] width 1568 height 772
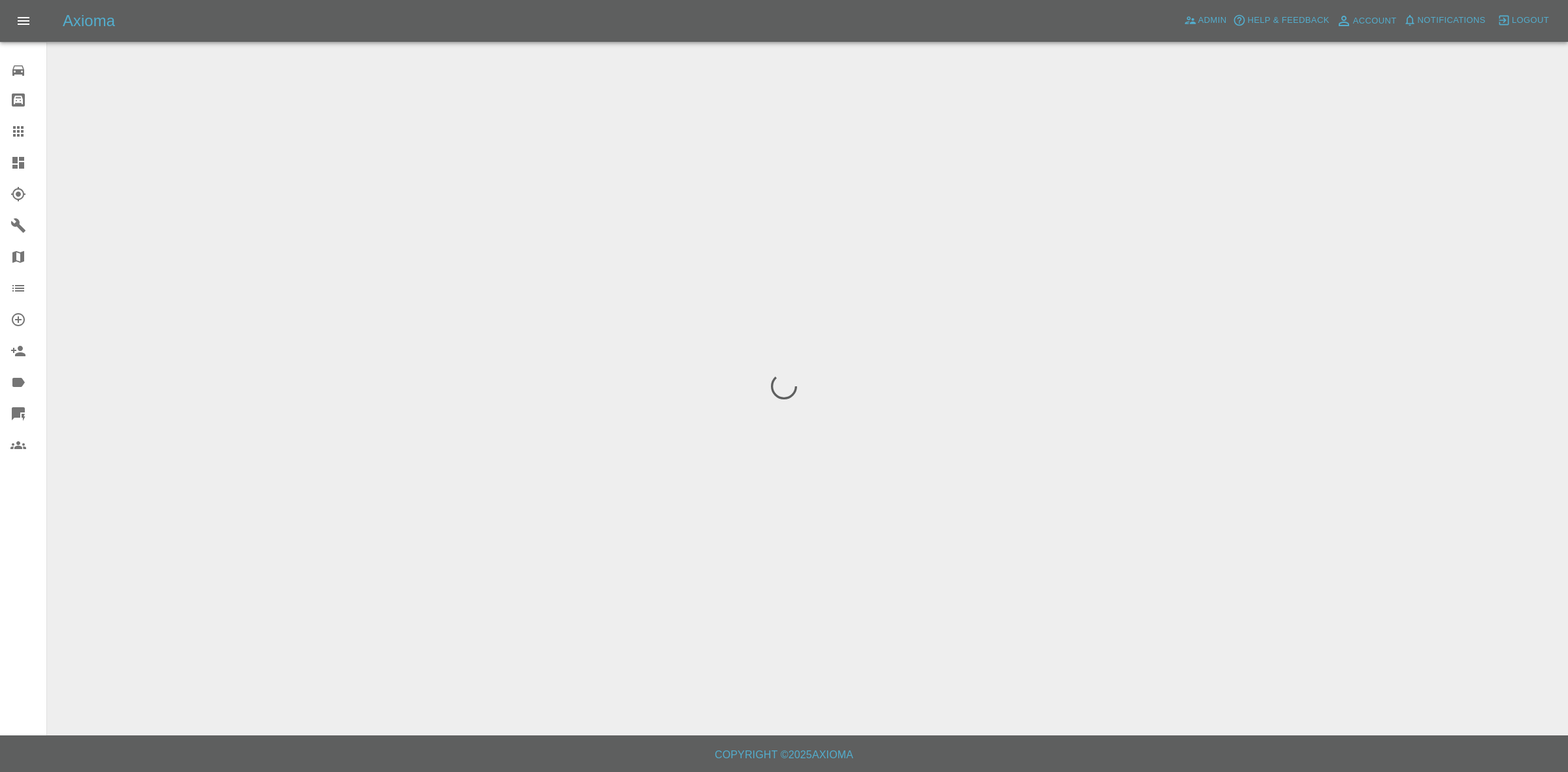
drag, startPoint x: 18, startPoint y: 161, endPoint x: 181, endPoint y: 75, distance: 184.3
click at [18, 161] on icon at bounding box center [18, 162] width 15 height 15
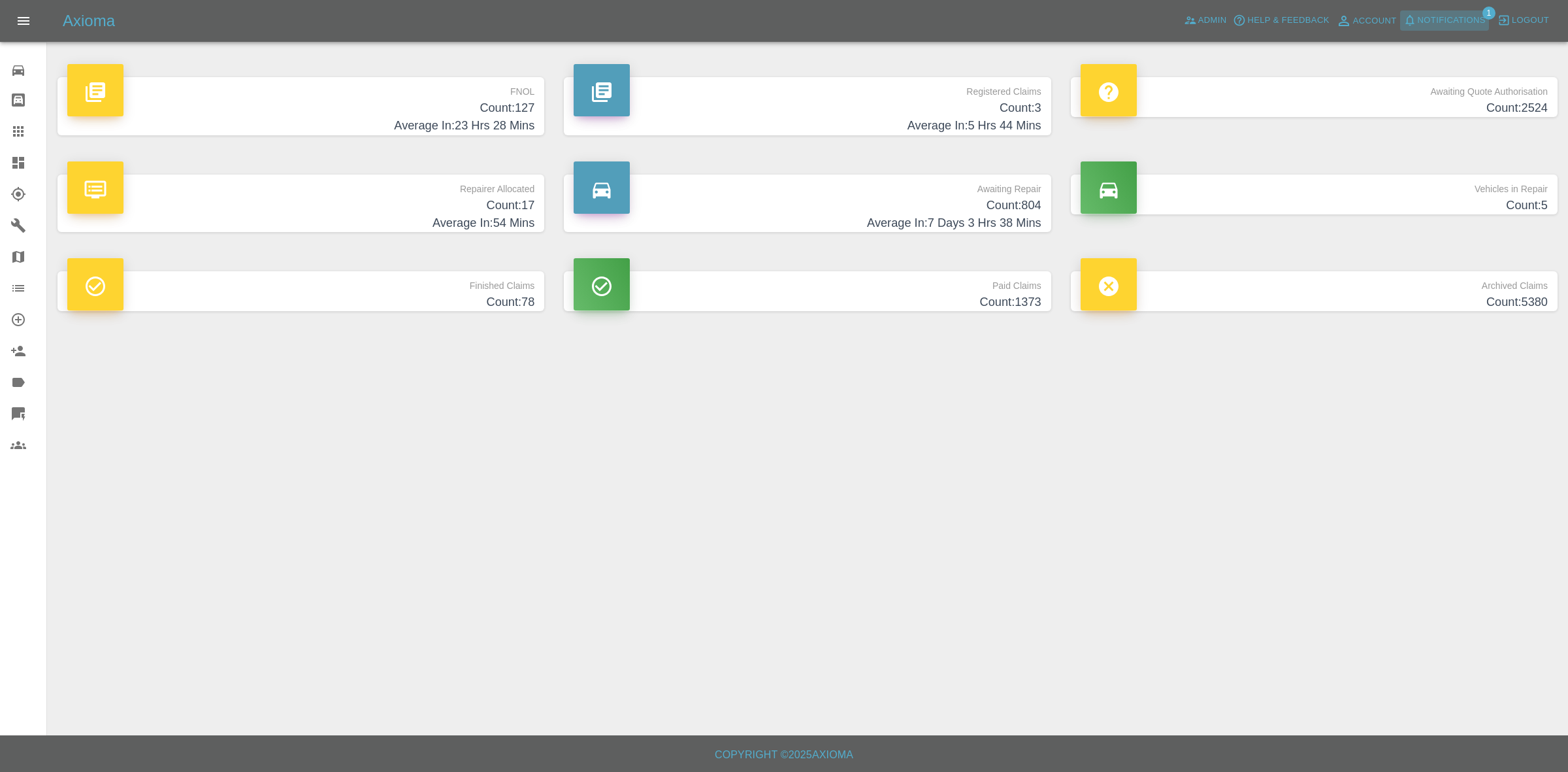
click at [1445, 17] on span "Notifications" at bounding box center [1451, 21] width 68 height 15
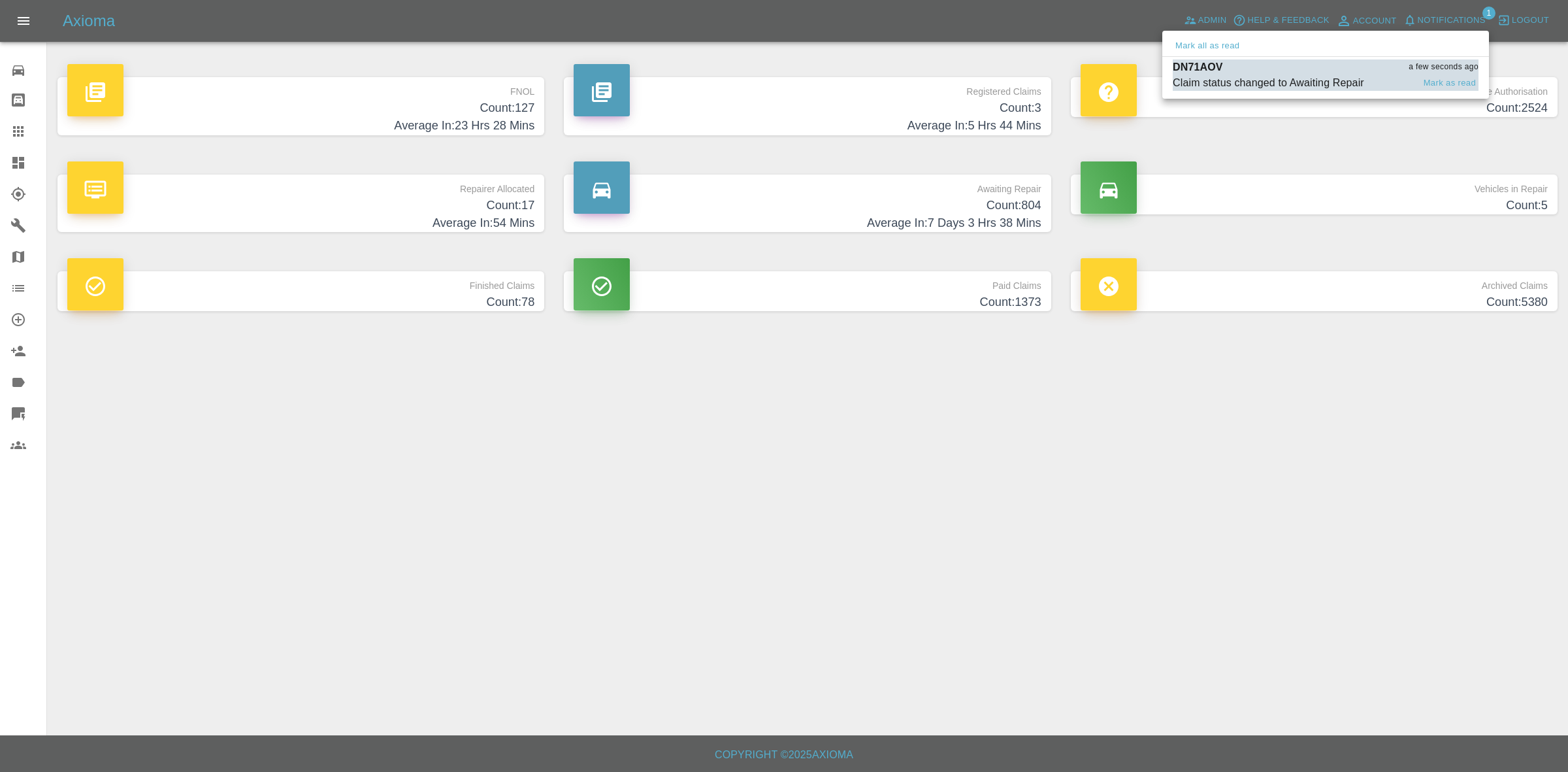
click at [1250, 76] on div "Claim status changed to Awaiting Repair" at bounding box center [1268, 82] width 192 height 15
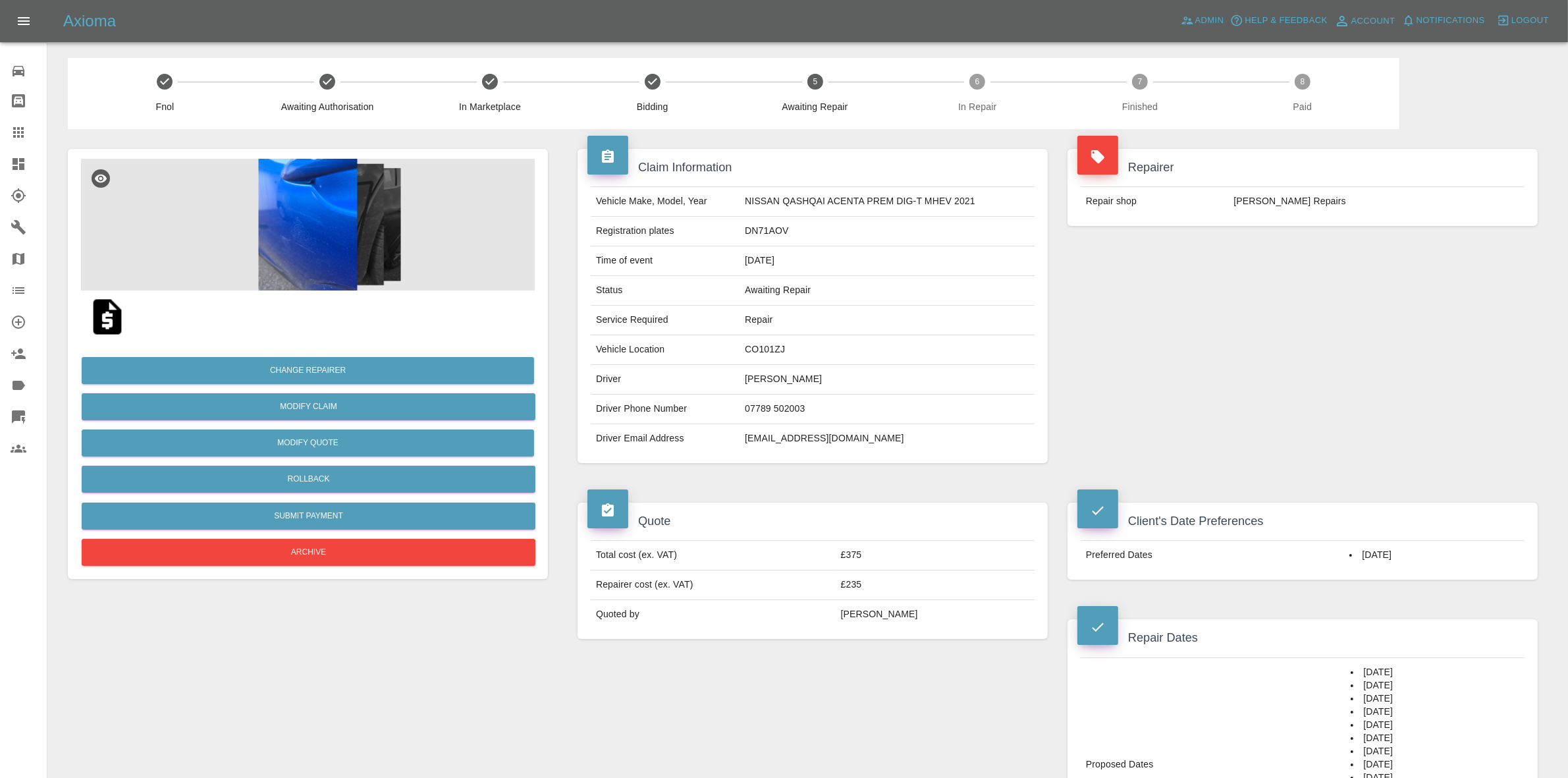
click at [14, 174] on link "Dashboard" at bounding box center [23, 163] width 46 height 32
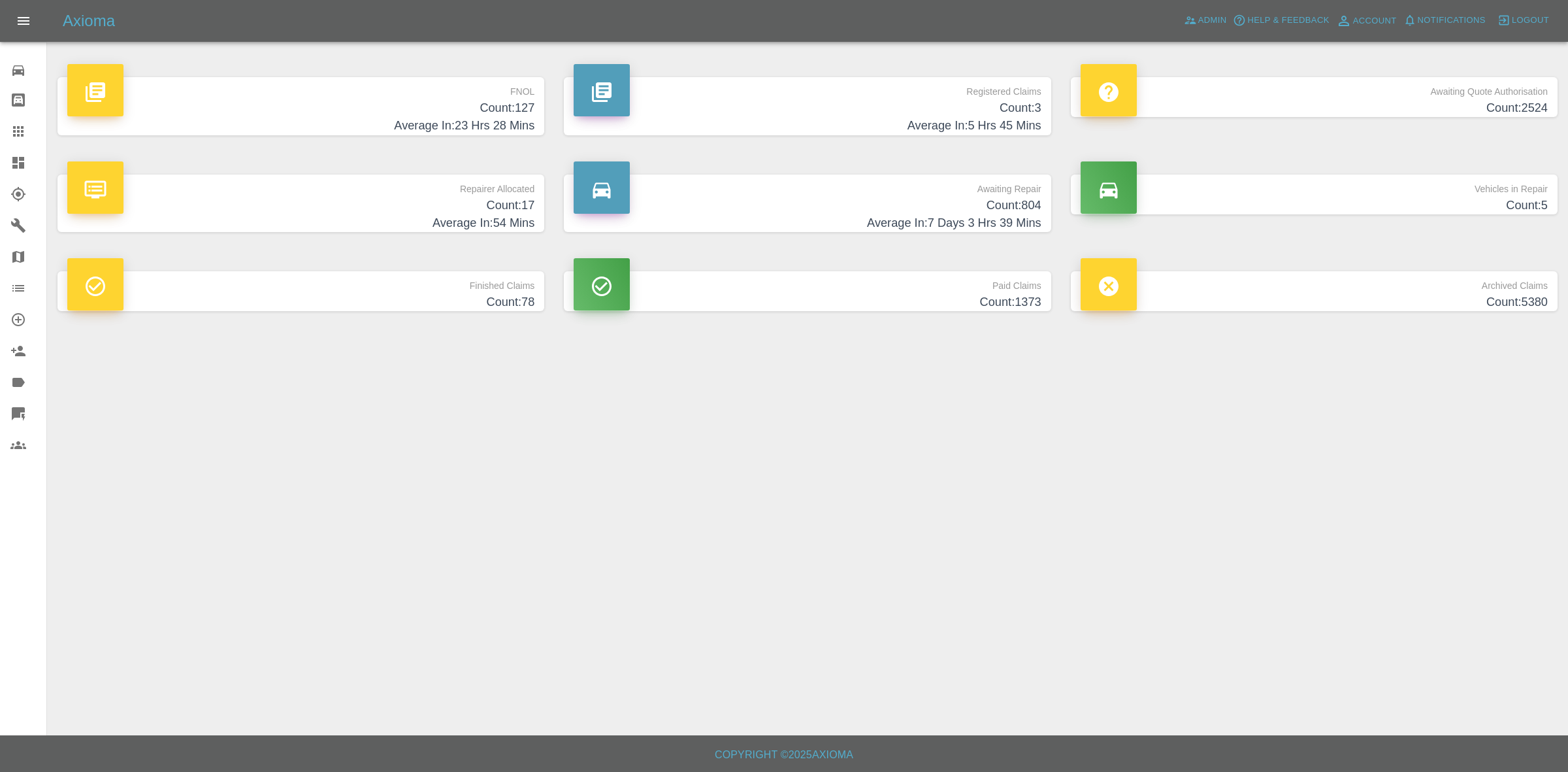
click at [458, 141] on div "FNOL Count: 127 Average In: 23 Hrs 28 Mins" at bounding box center [301, 106] width 506 height 97
click at [433, 118] on h4 "Average In: 23 Hrs 28 Mins" at bounding box center [301, 126] width 467 height 18
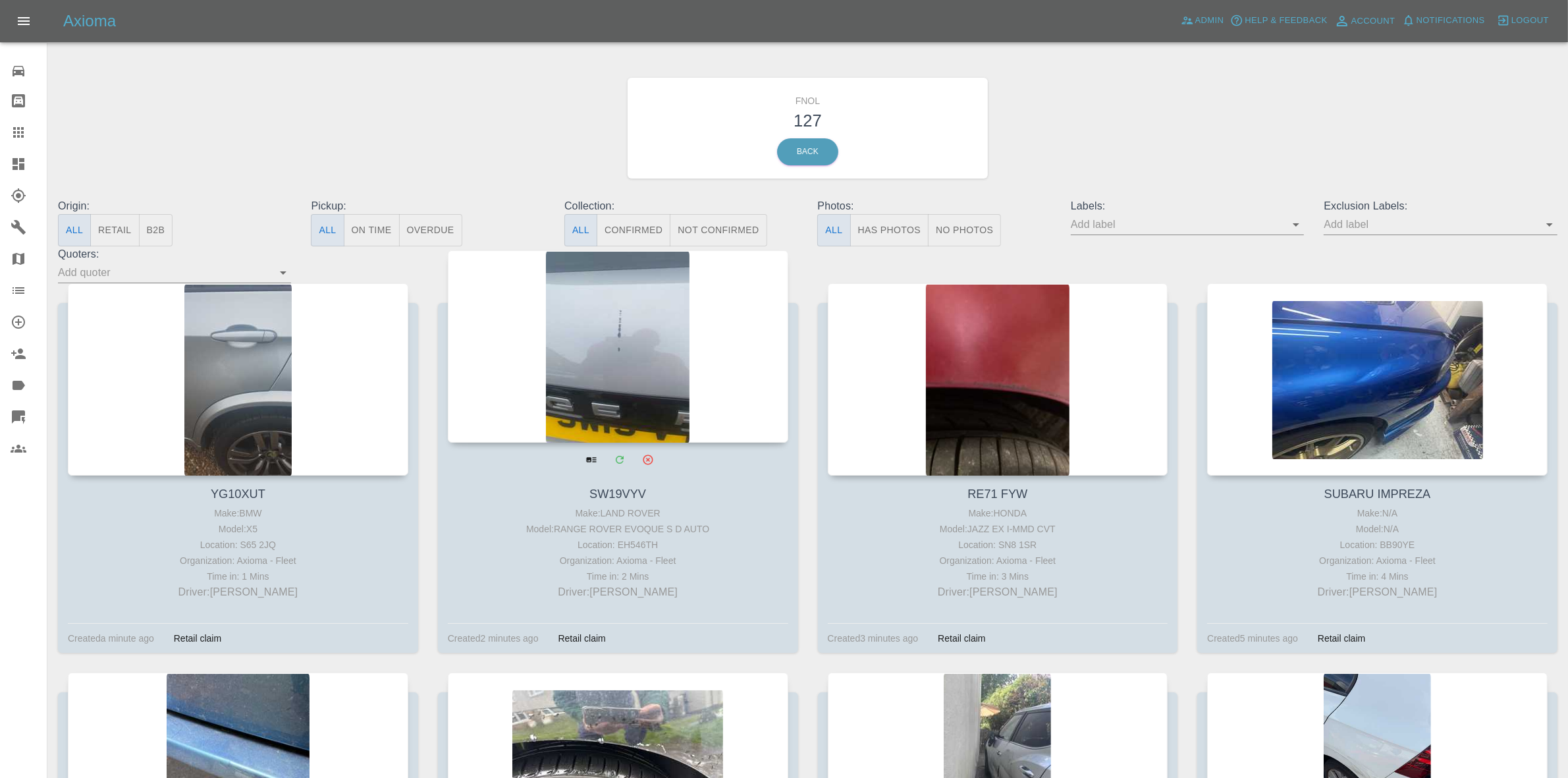
drag, startPoint x: 613, startPoint y: 364, endPoint x: 919, endPoint y: 368, distance: 306.0
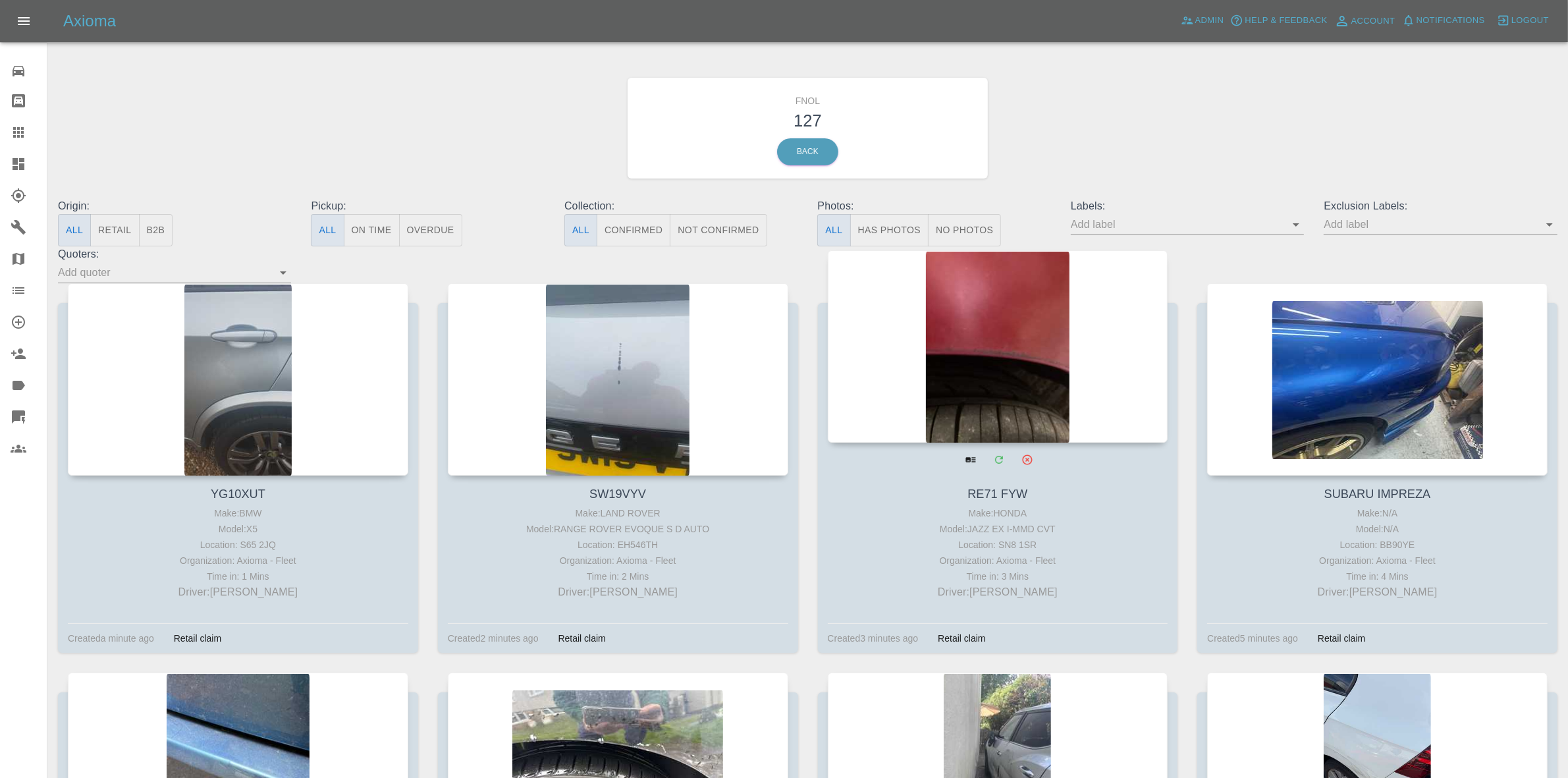
drag, startPoint x: 958, startPoint y: 369, endPoint x: 1304, endPoint y: 344, distance: 346.9
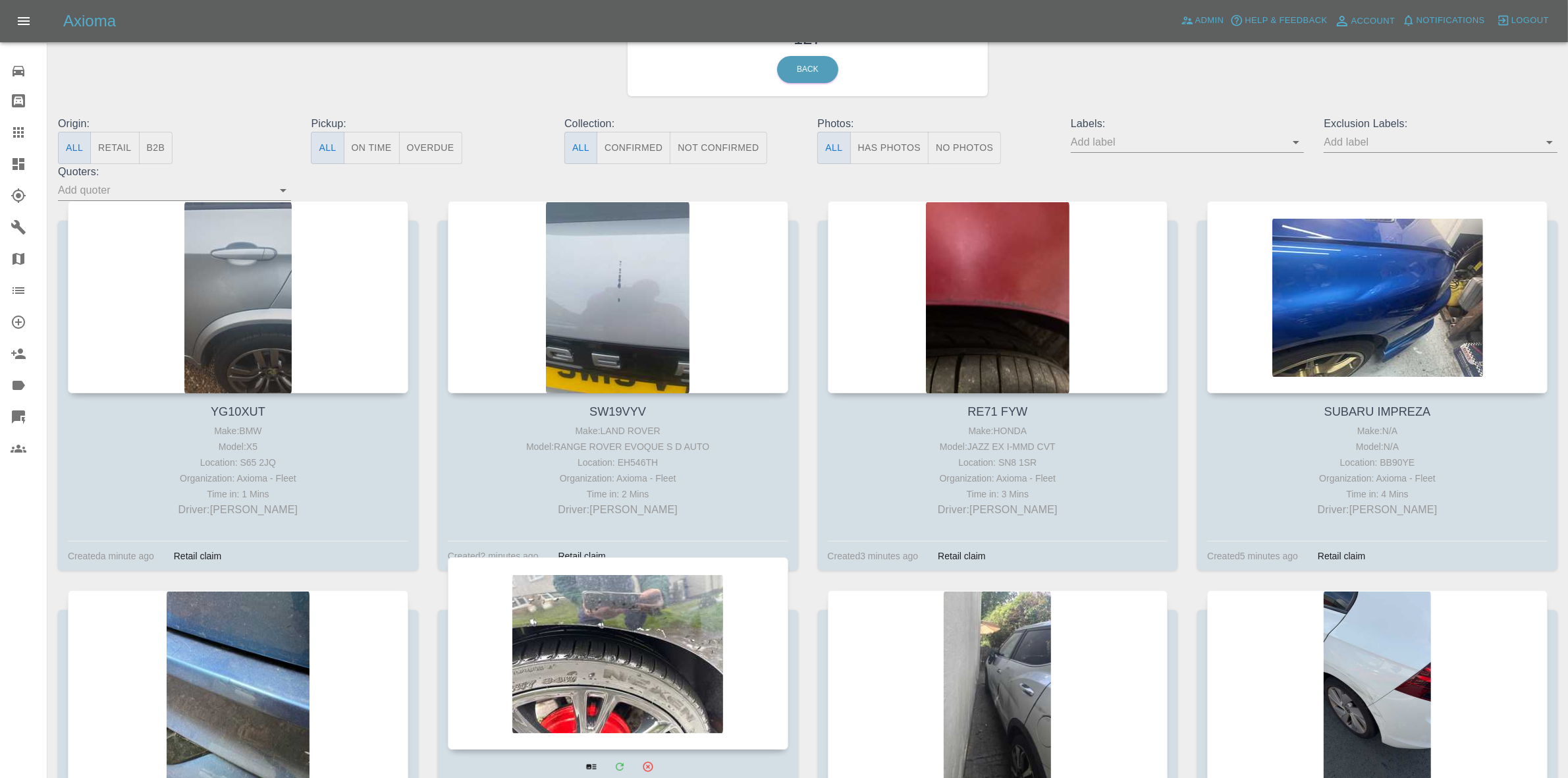
scroll to position [494, 0]
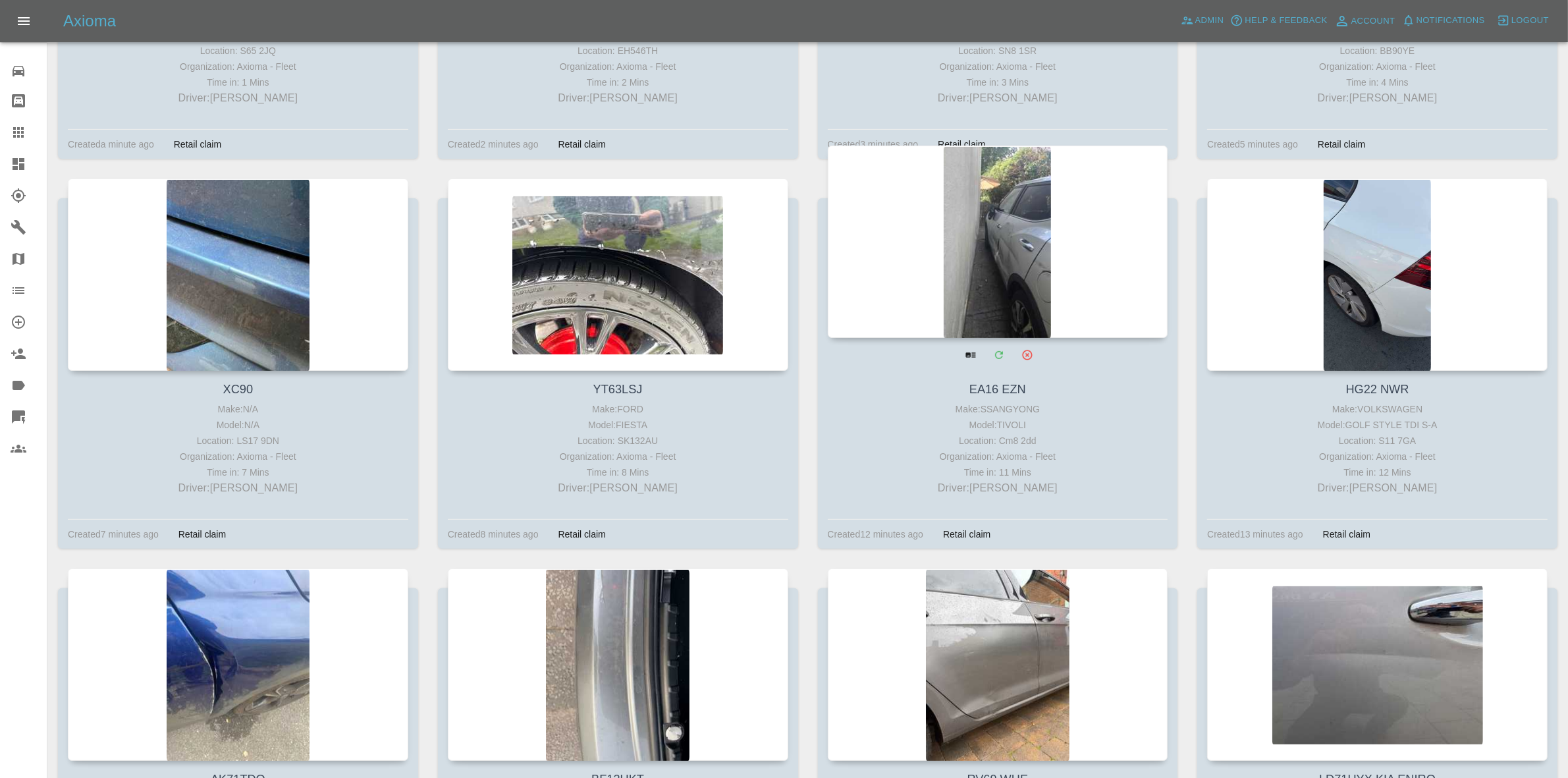
drag, startPoint x: 948, startPoint y: 267, endPoint x: 1047, endPoint y: 267, distance: 99.0
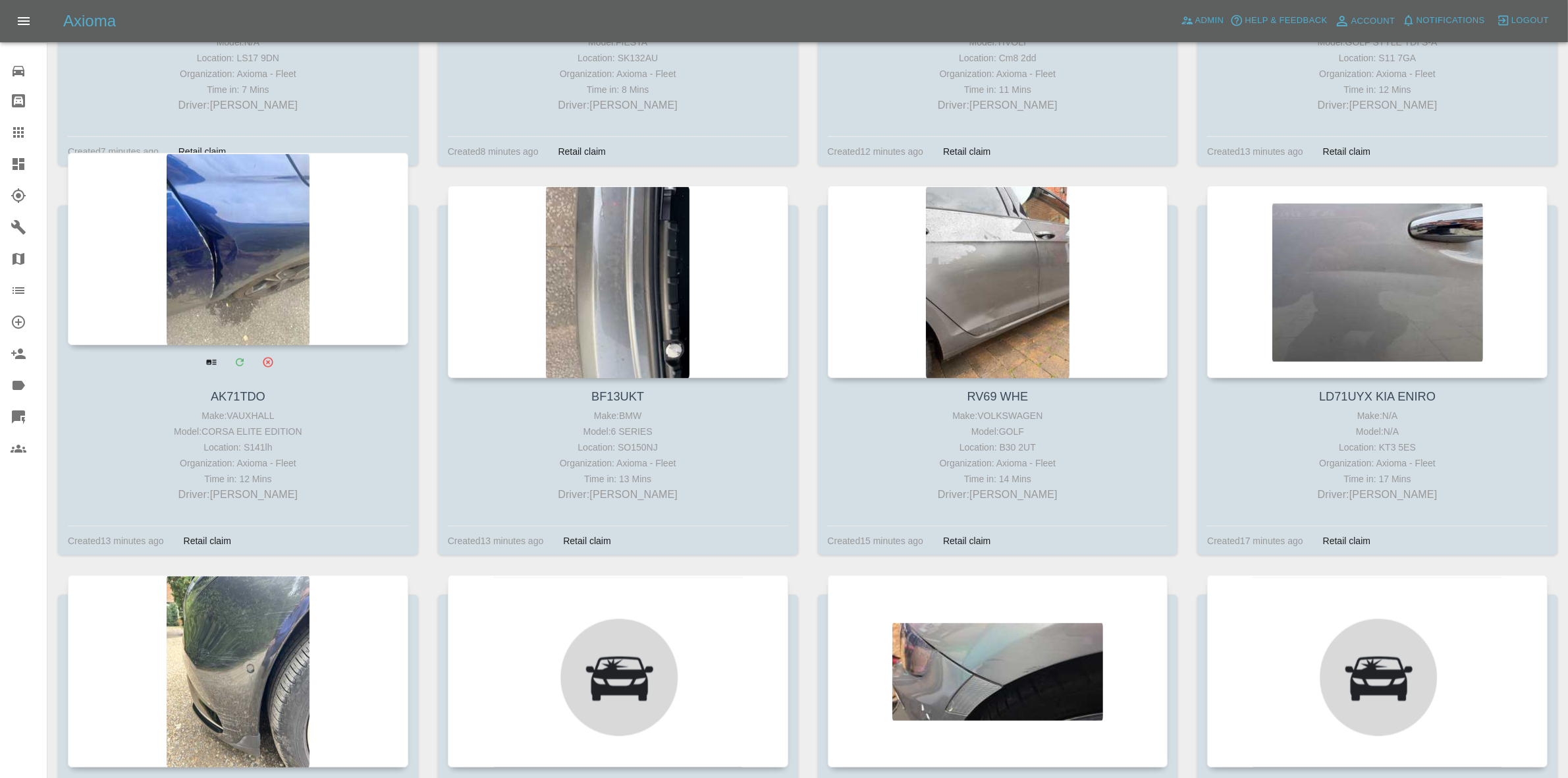
scroll to position [905, 0]
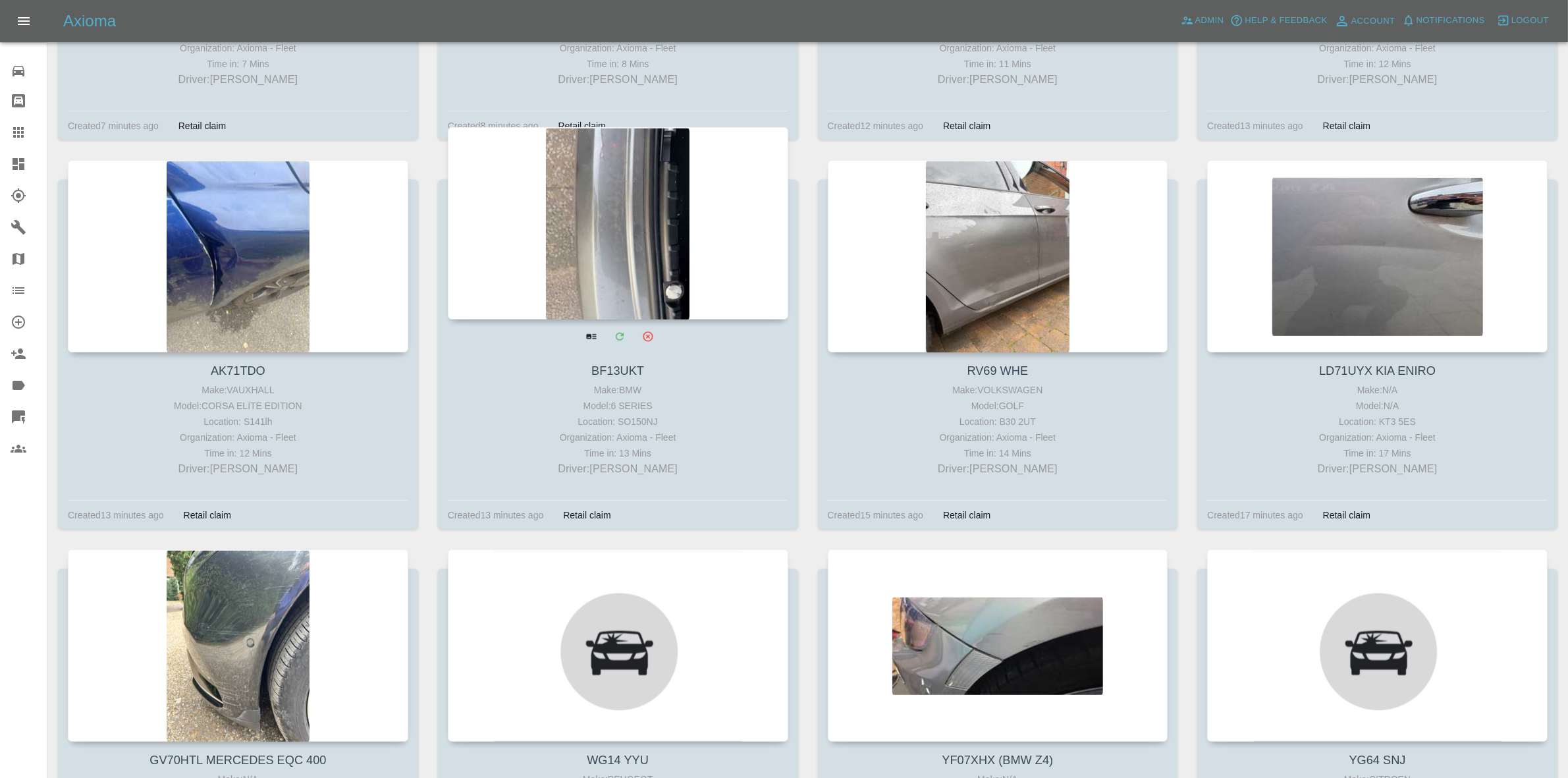
drag, startPoint x: 247, startPoint y: 281, endPoint x: 555, endPoint y: 318, distance: 310.2
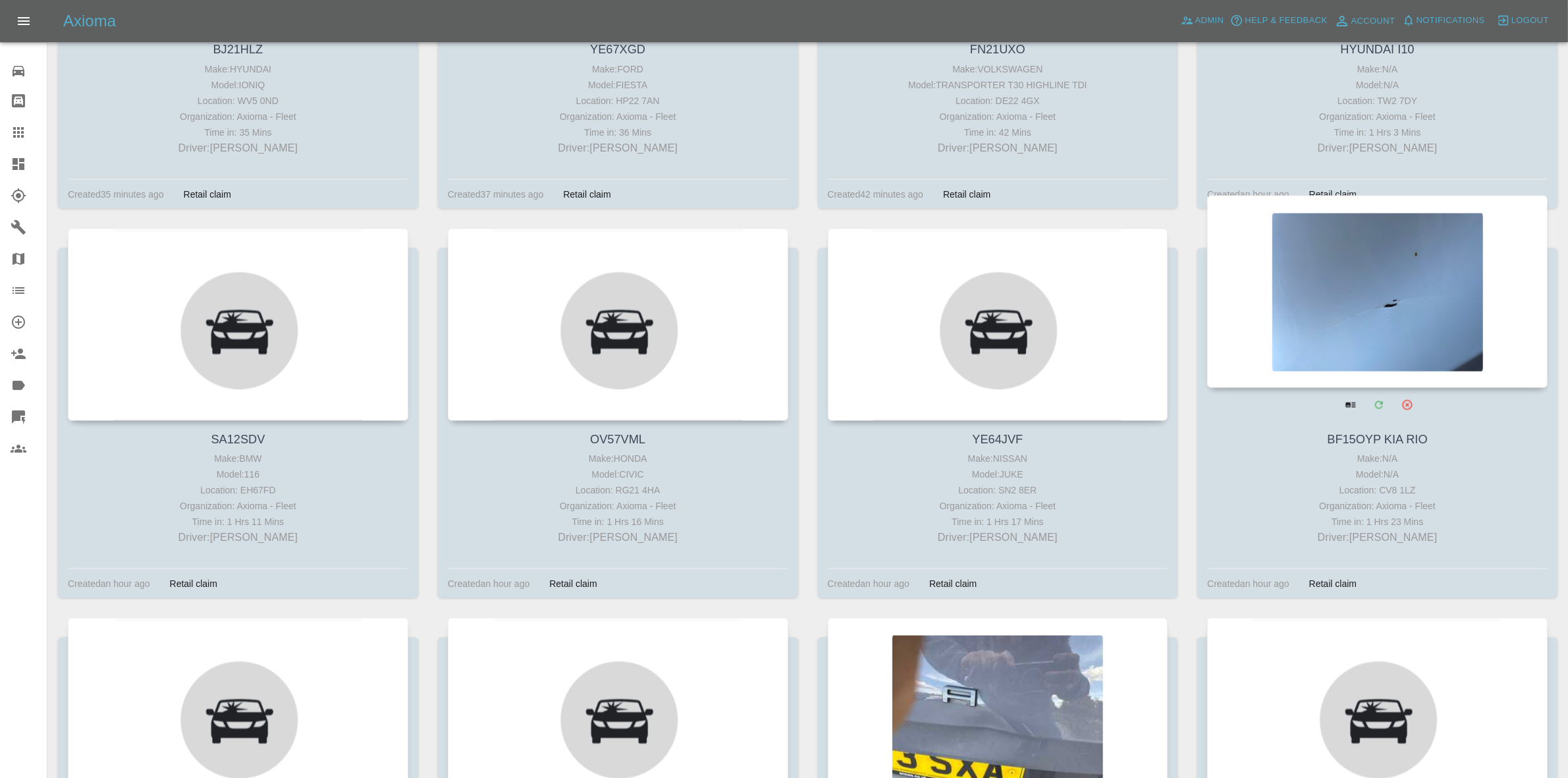
scroll to position [2473, 0]
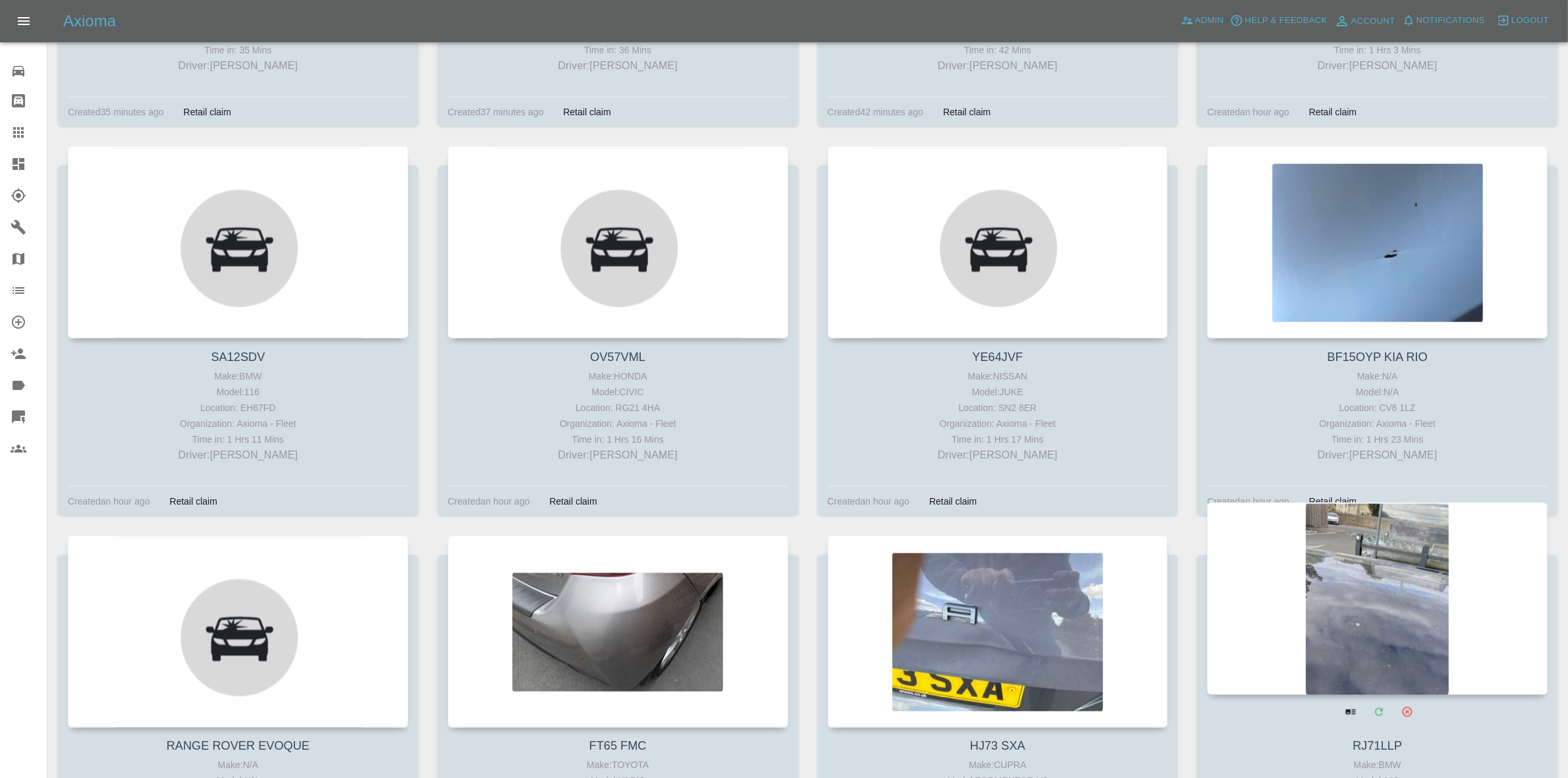
drag, startPoint x: 1000, startPoint y: 574, endPoint x: 1313, endPoint y: 575, distance: 313.0
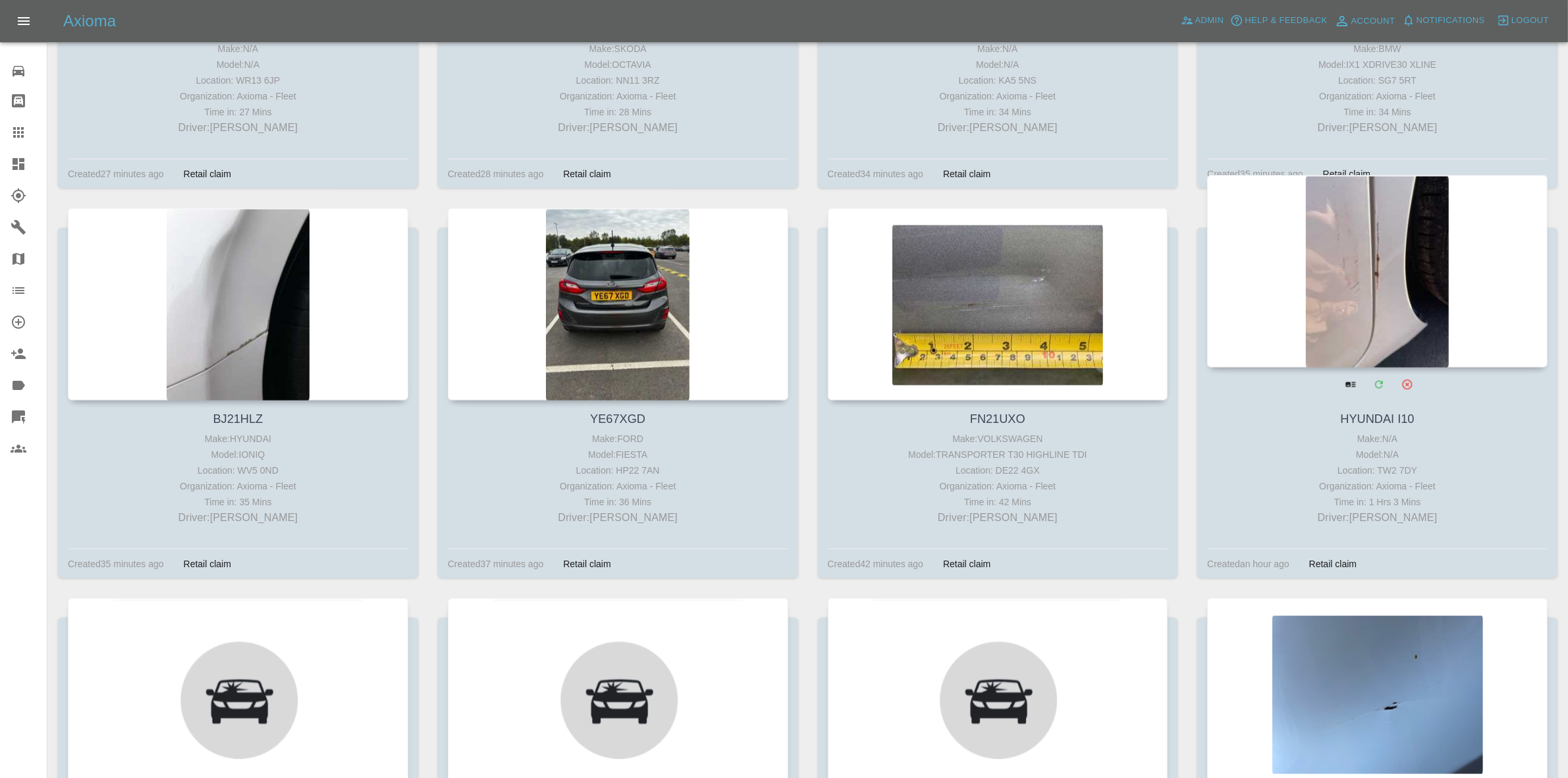
scroll to position [1897, 0]
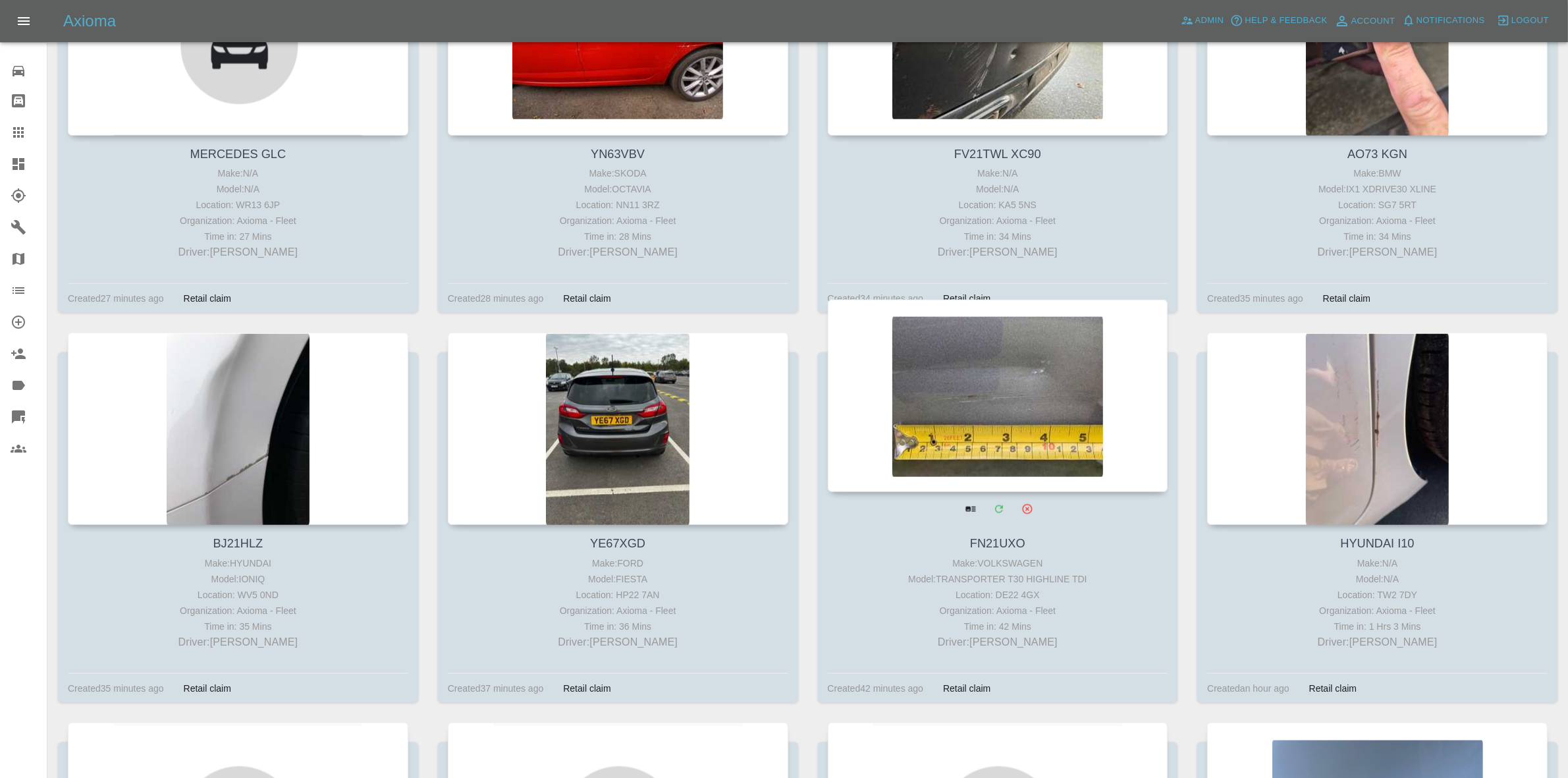
drag, startPoint x: 1397, startPoint y: 433, endPoint x: 1109, endPoint y: 438, distance: 288.0
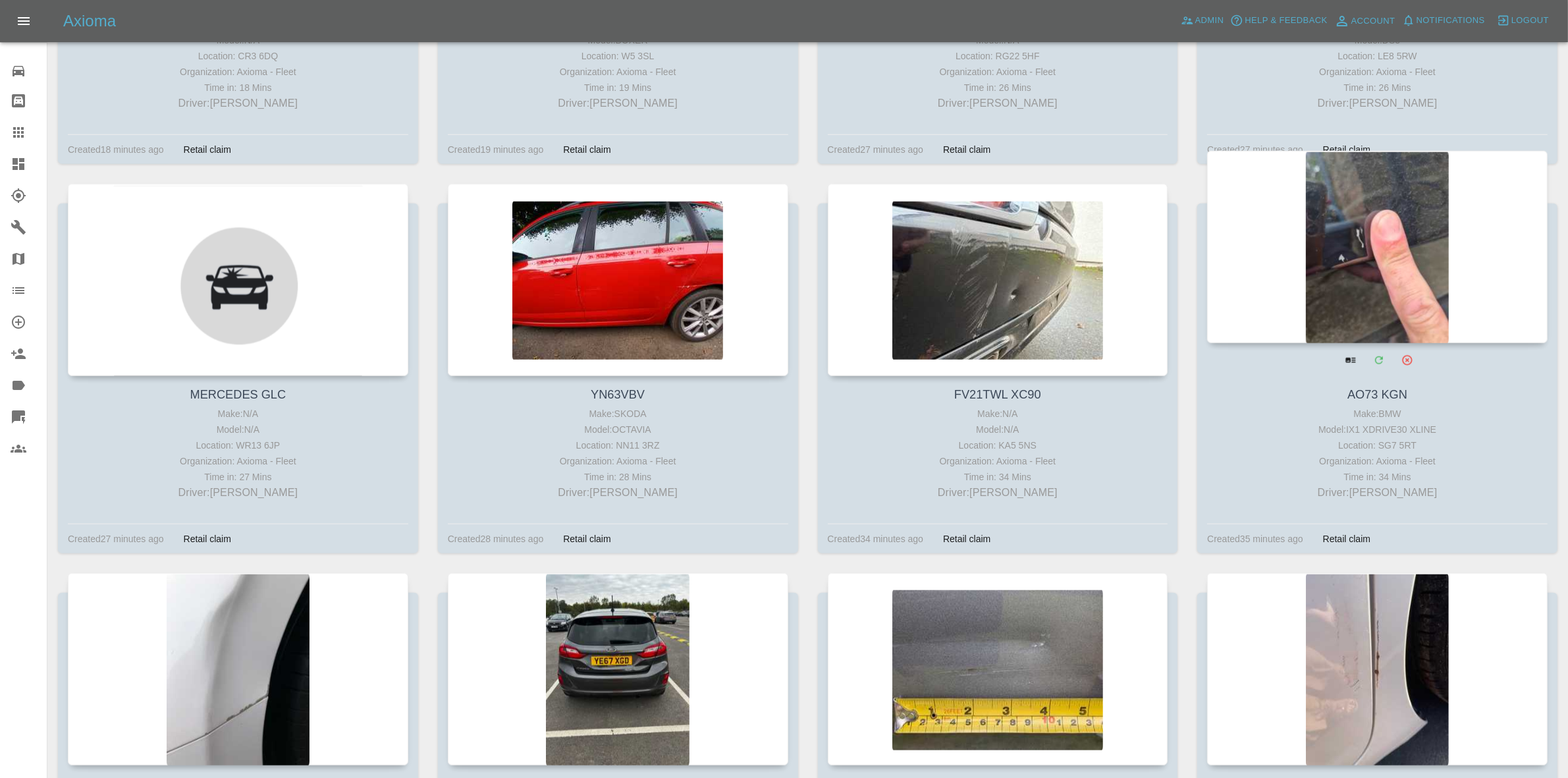
scroll to position [1568, 0]
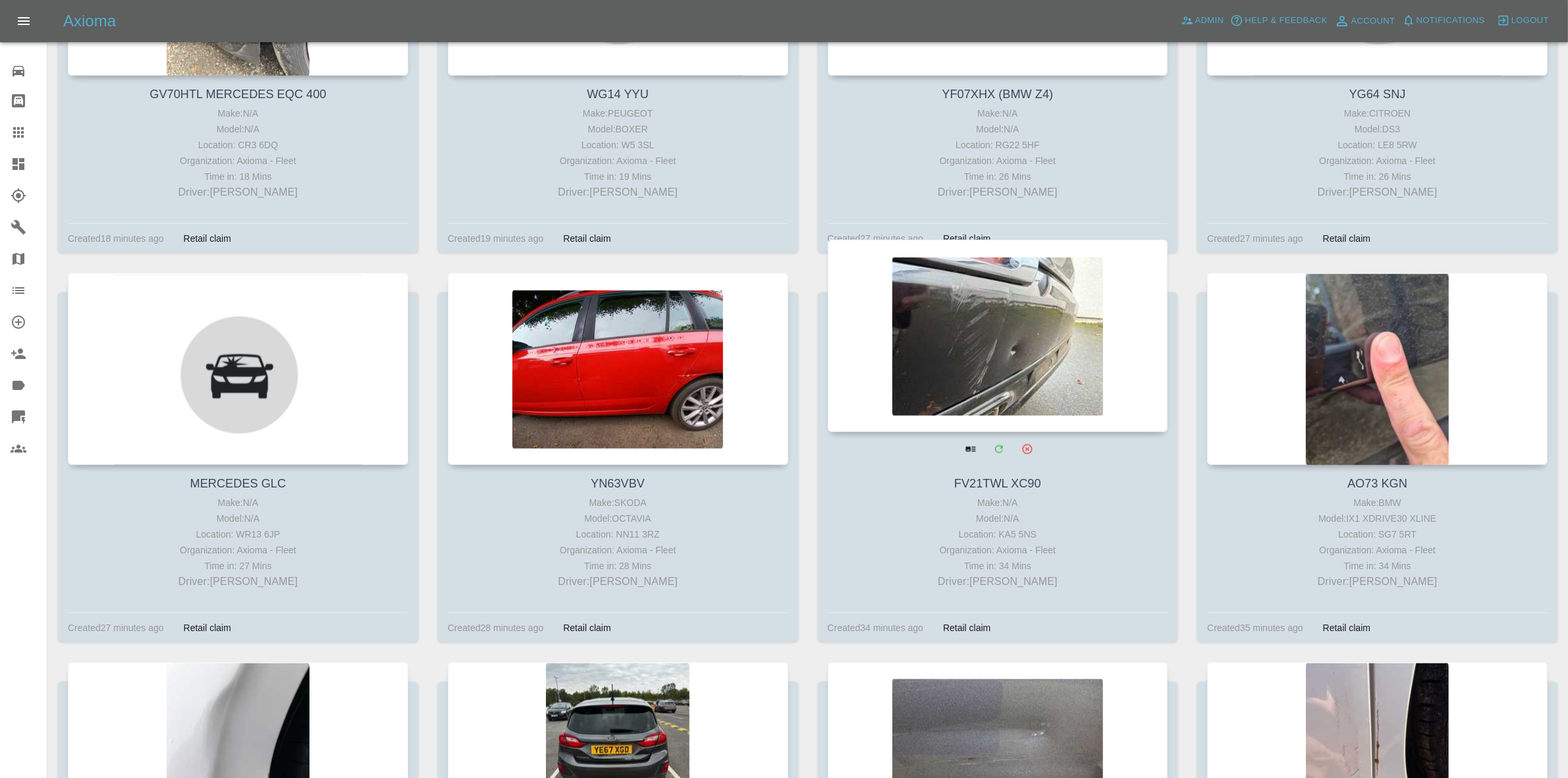
drag, startPoint x: 1035, startPoint y: 386, endPoint x: 983, endPoint y: 386, distance: 52.0
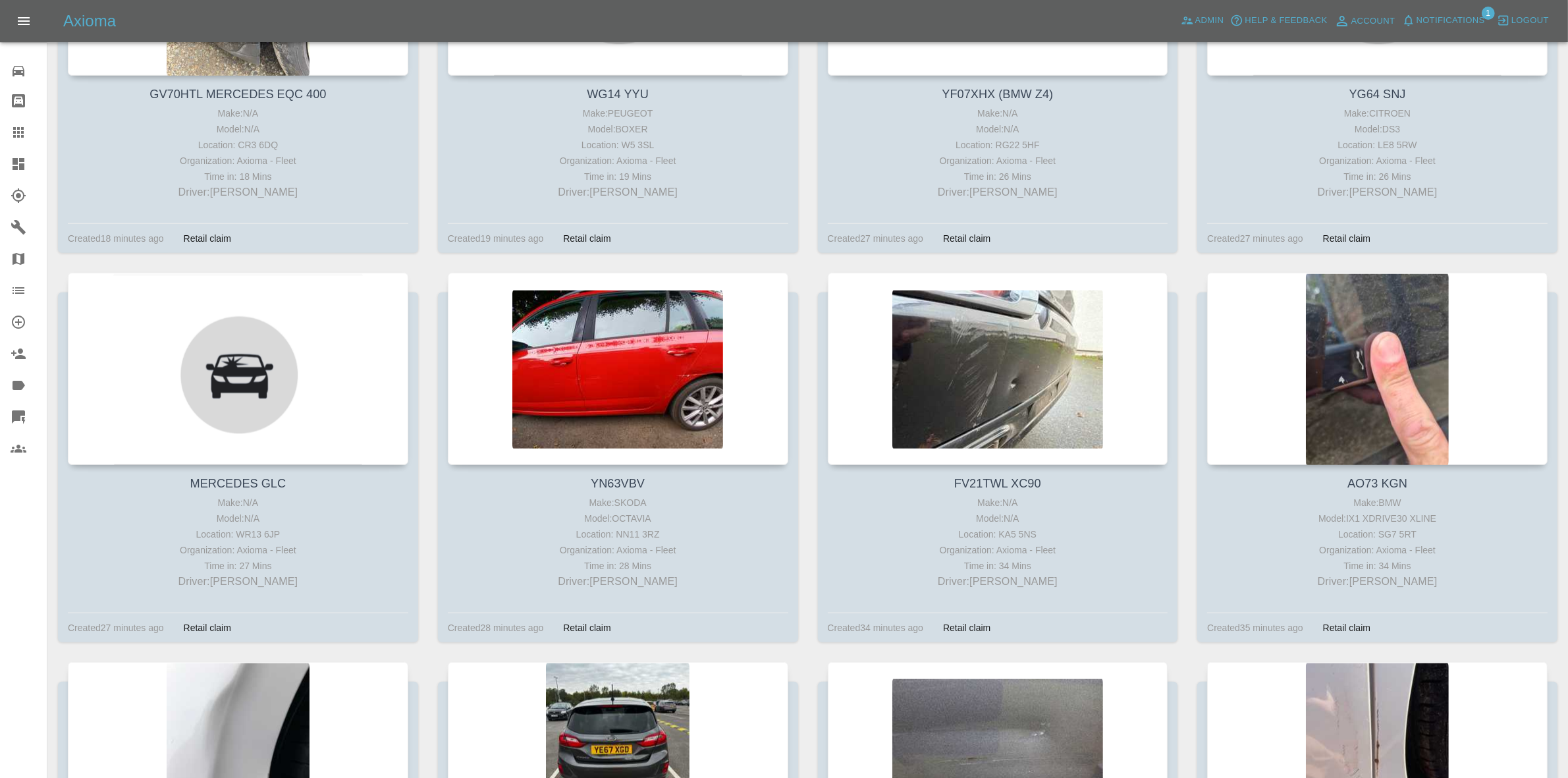
click at [0, 139] on link "Claims" at bounding box center [23, 132] width 46 height 32
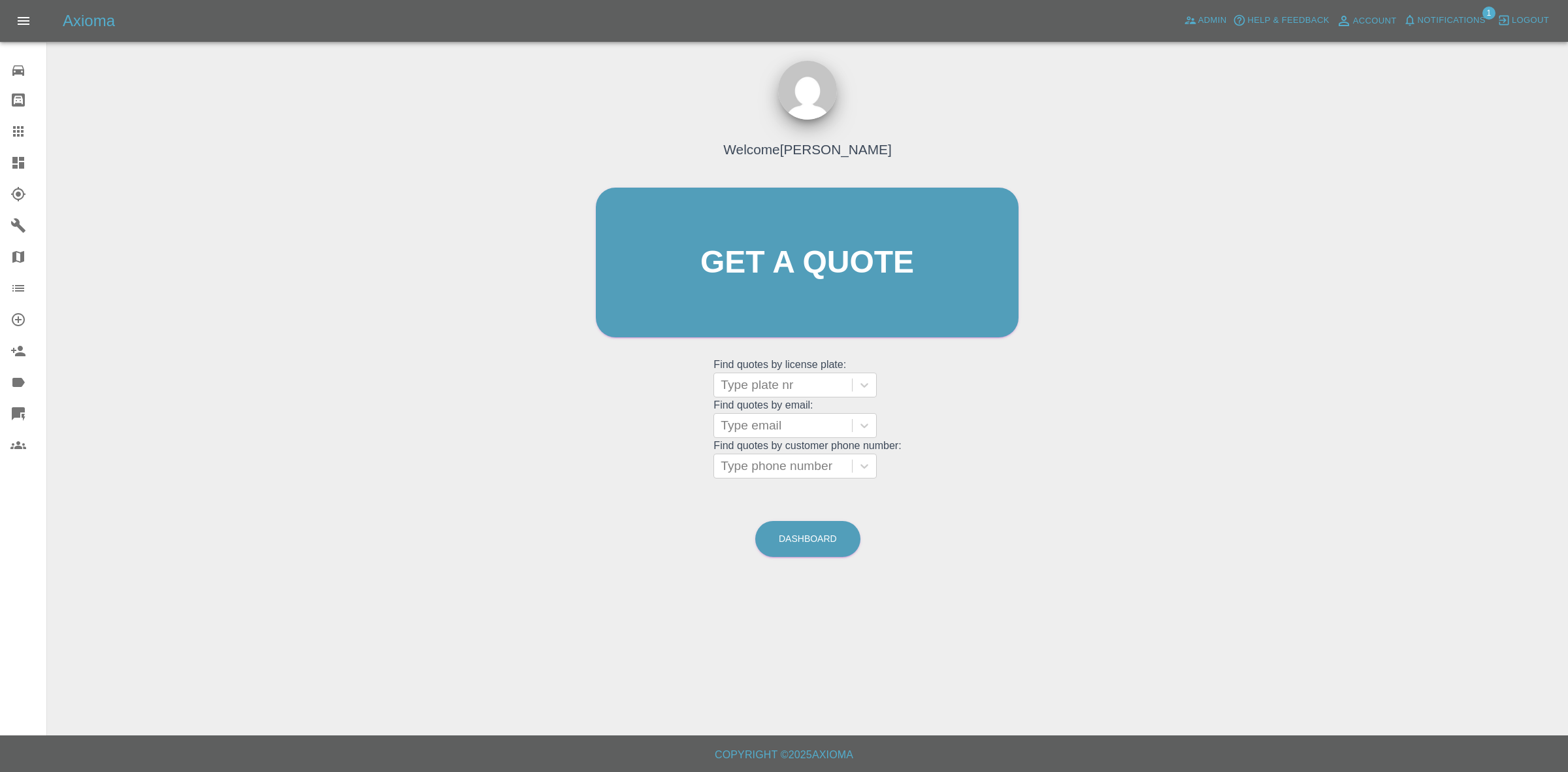
drag, startPoint x: 743, startPoint y: 379, endPoint x: 757, endPoint y: 401, distance: 26.1
click at [746, 381] on div at bounding box center [783, 385] width 125 height 18
paste input "DT25 WVK"
click at [766, 422] on div "No options" at bounding box center [794, 418] width 163 height 26
click at [755, 384] on input "DT25 WVK" at bounding box center [753, 385] width 66 height 15
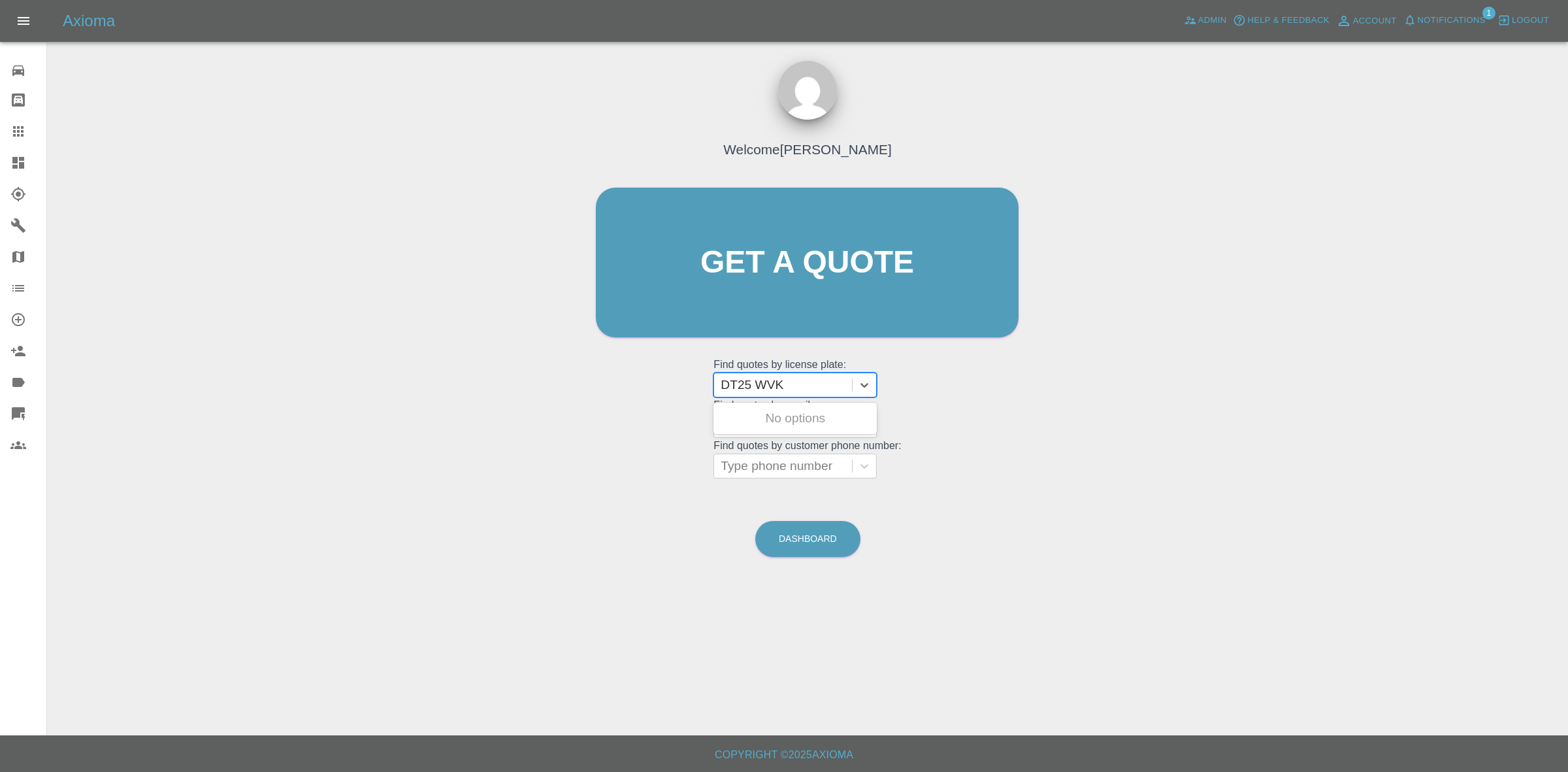
type input "DT25WVK"
click at [778, 411] on div "DT25WVK, Finished" at bounding box center [794, 418] width 163 height 26
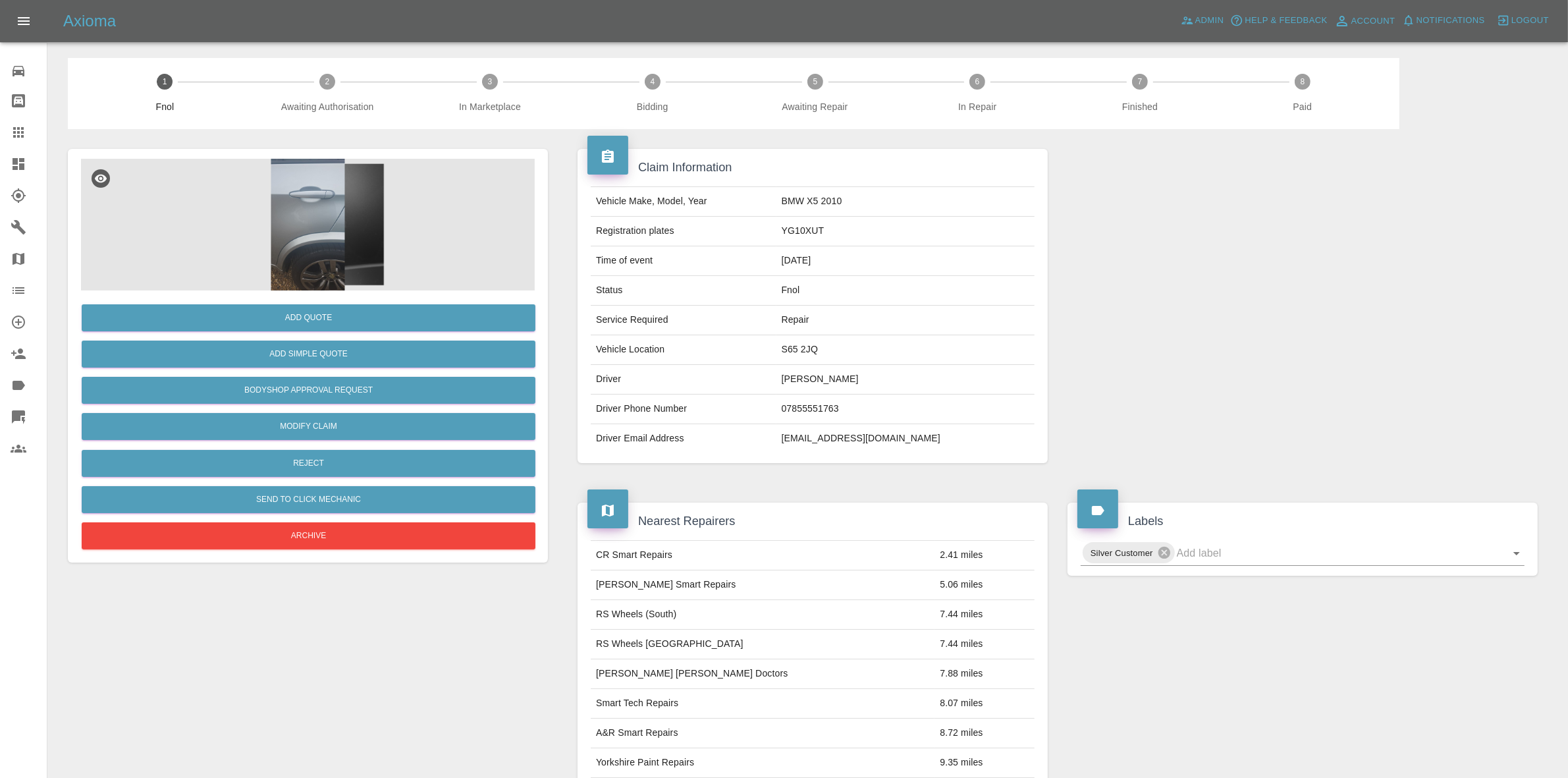
click at [306, 206] on img at bounding box center [308, 224] width 454 height 132
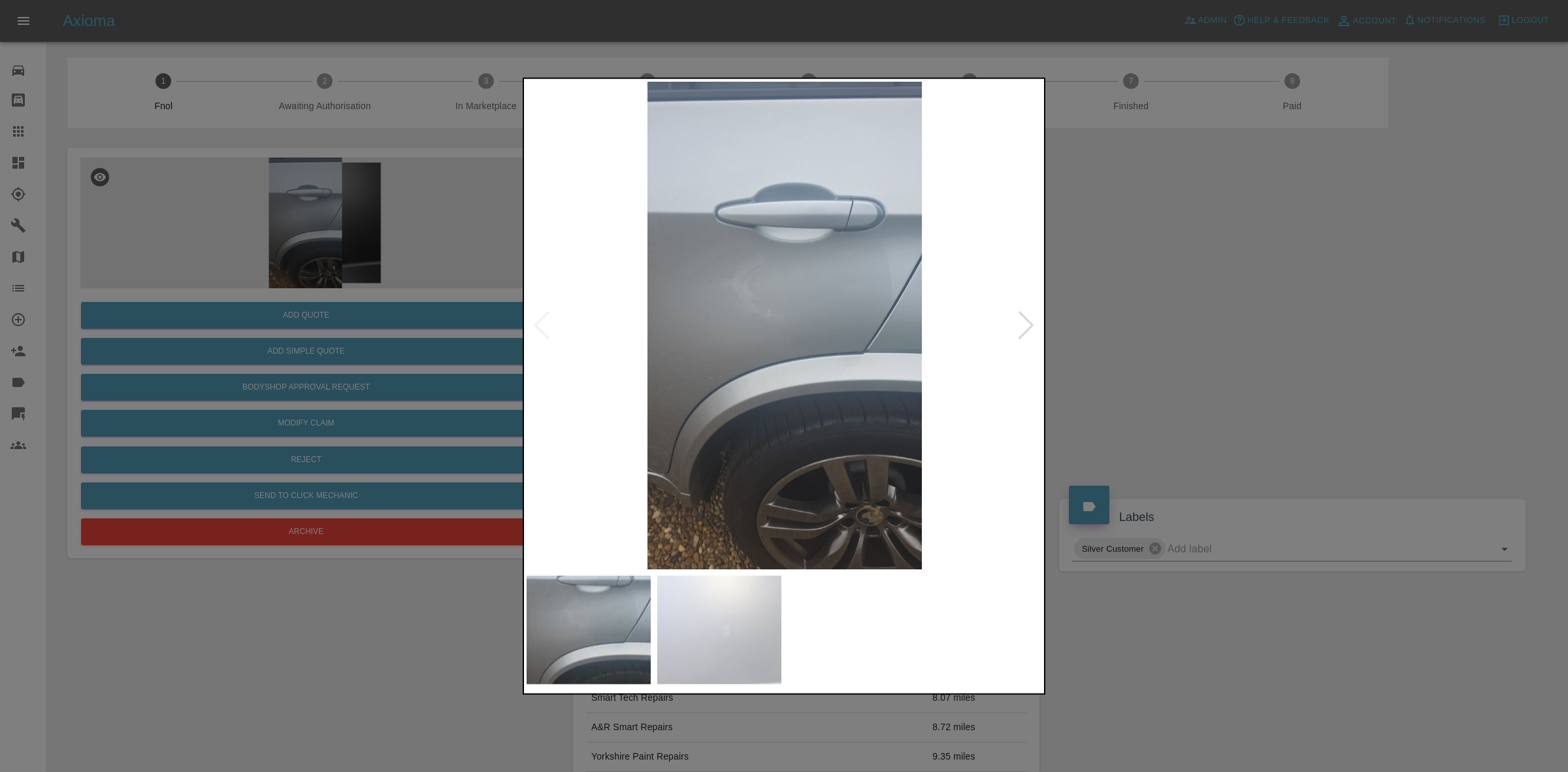
click at [1020, 321] on div at bounding box center [1026, 325] width 18 height 29
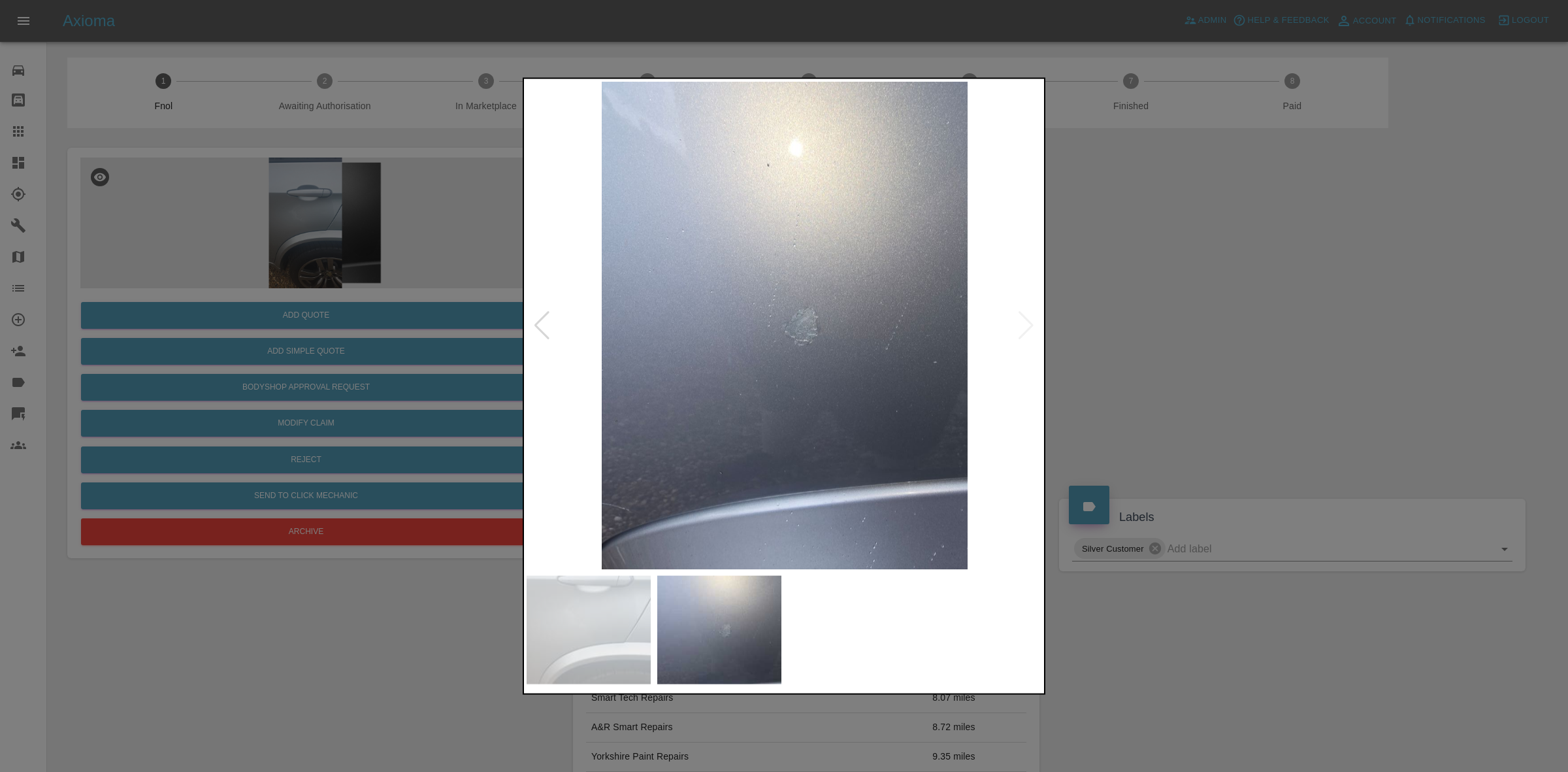
click at [1020, 321] on img at bounding box center [784, 324] width 516 height 487
click at [1188, 351] on div at bounding box center [784, 386] width 1568 height 772
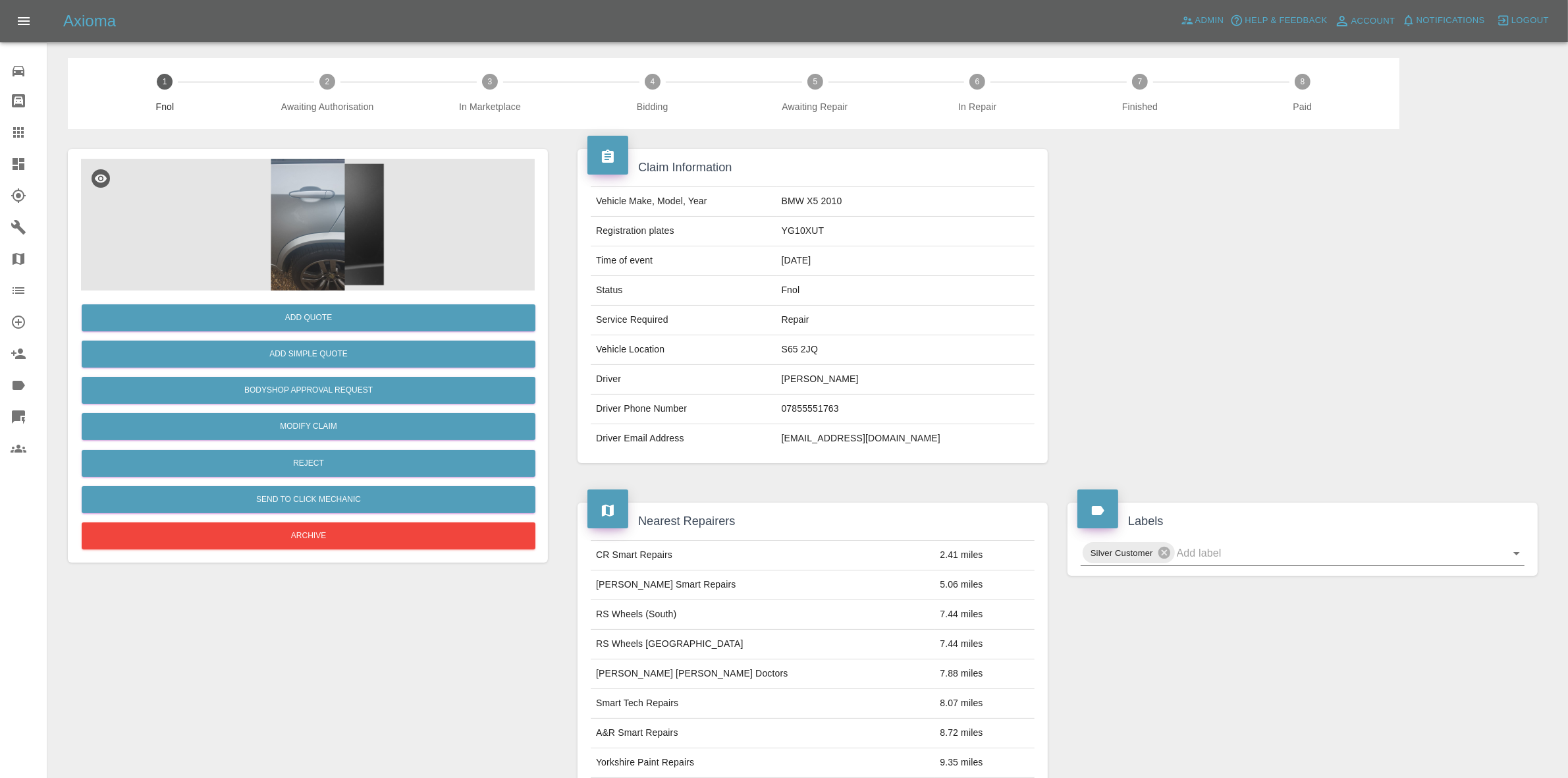
click at [314, 210] on img at bounding box center [308, 224] width 454 height 132
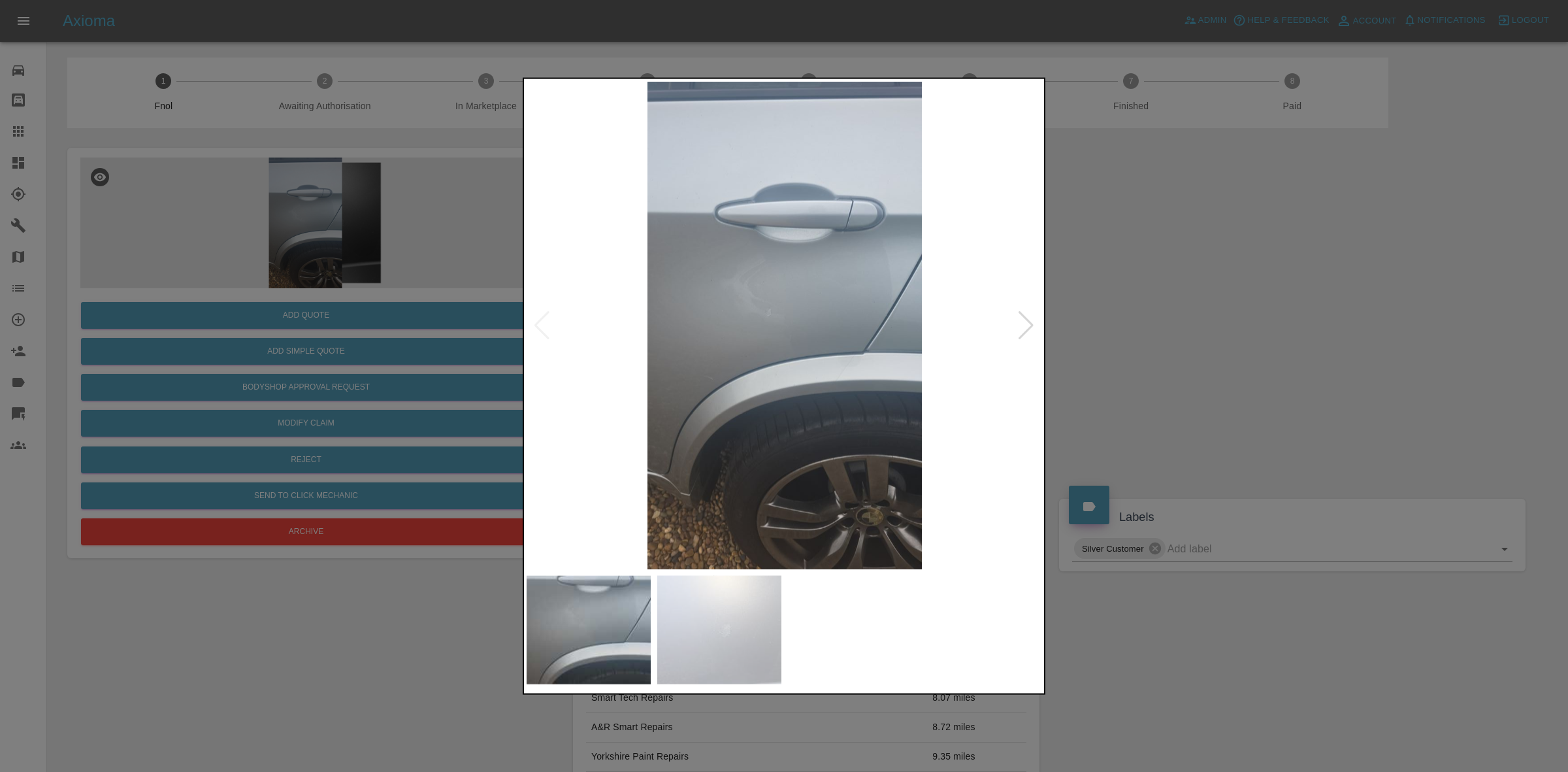
click at [1024, 325] on div at bounding box center [1026, 325] width 18 height 29
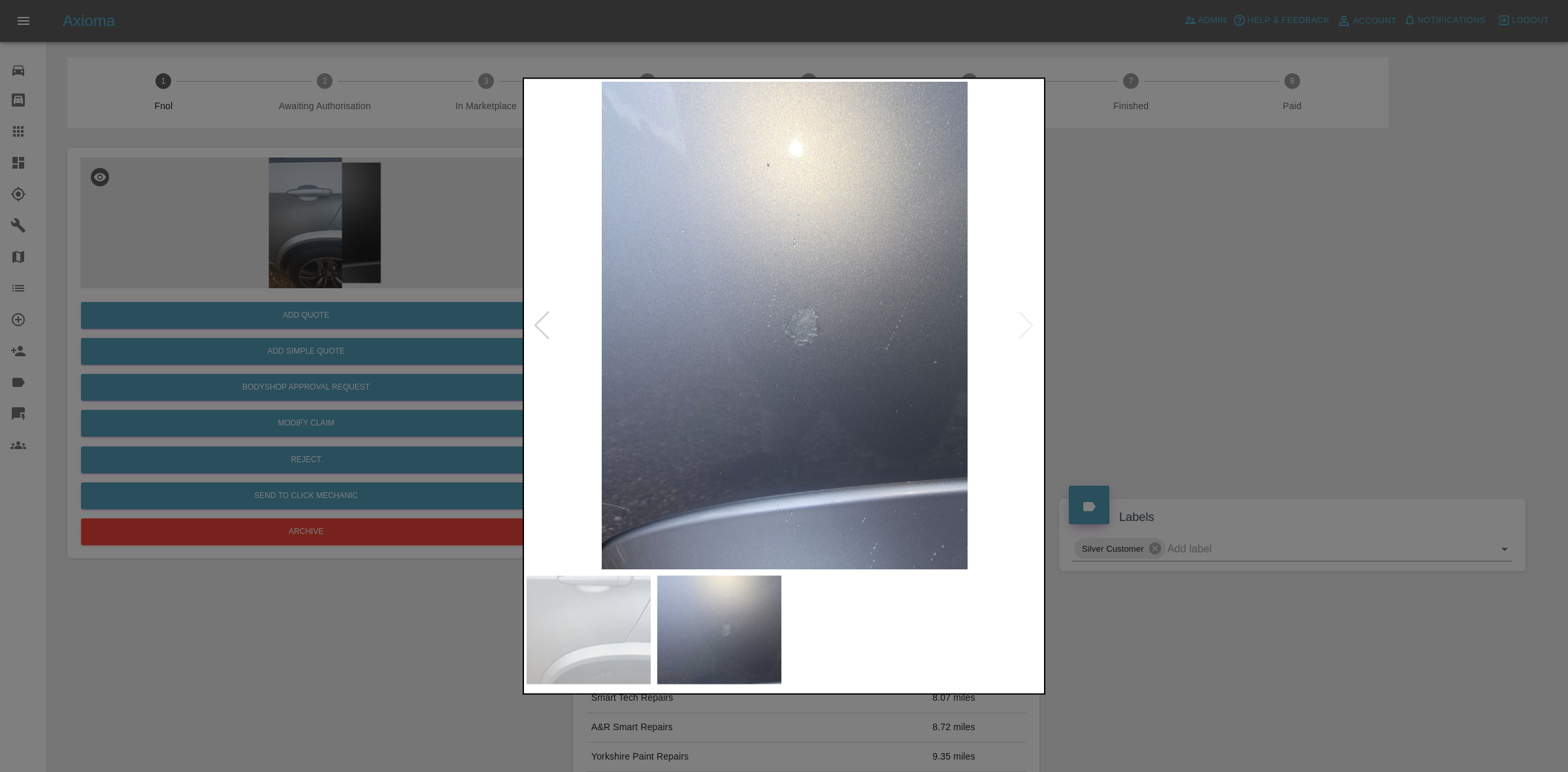
click at [1165, 361] on div at bounding box center [784, 386] width 1568 height 772
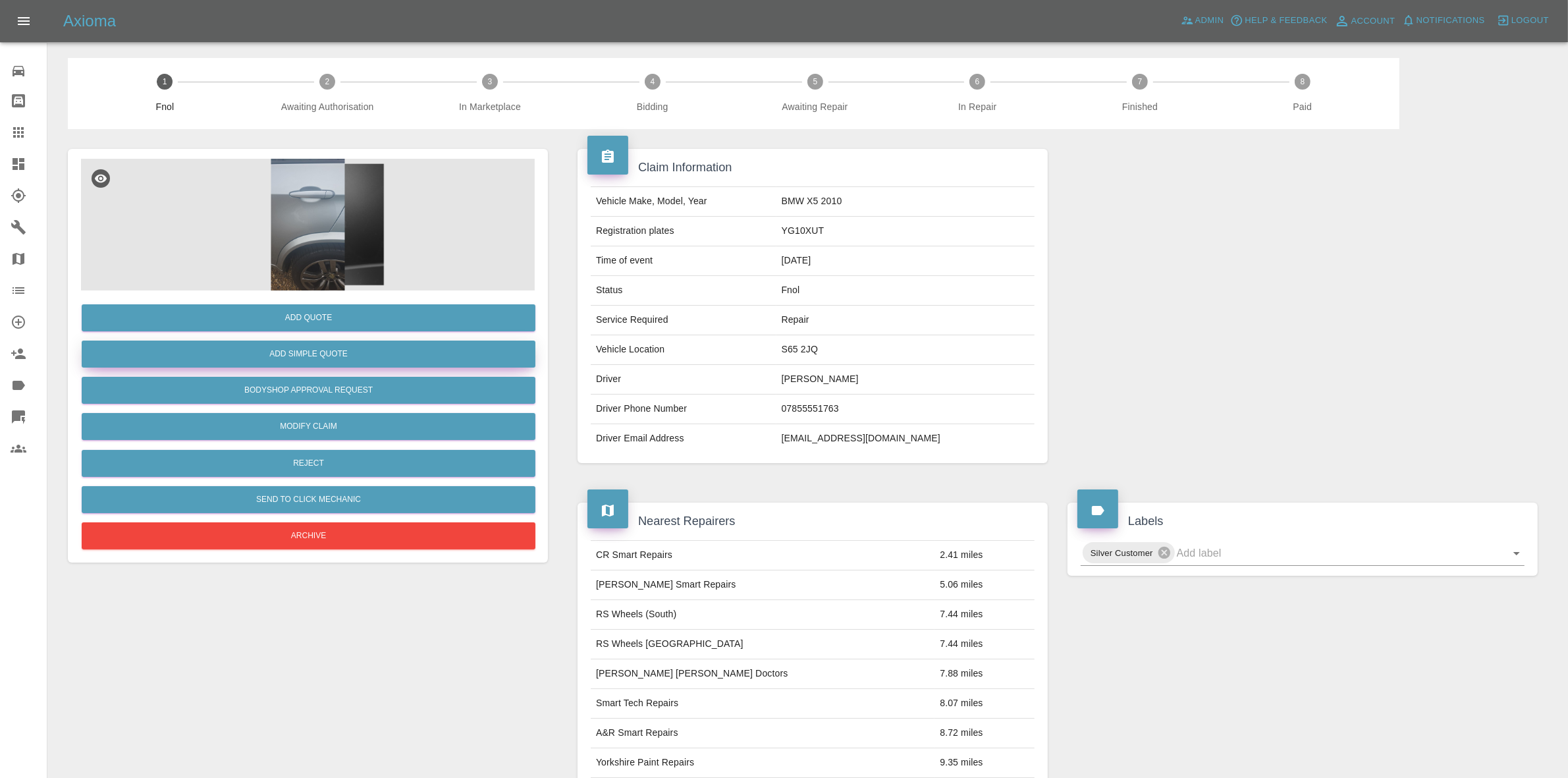
click at [308, 352] on button "Add Simple Quote" at bounding box center [309, 354] width 454 height 27
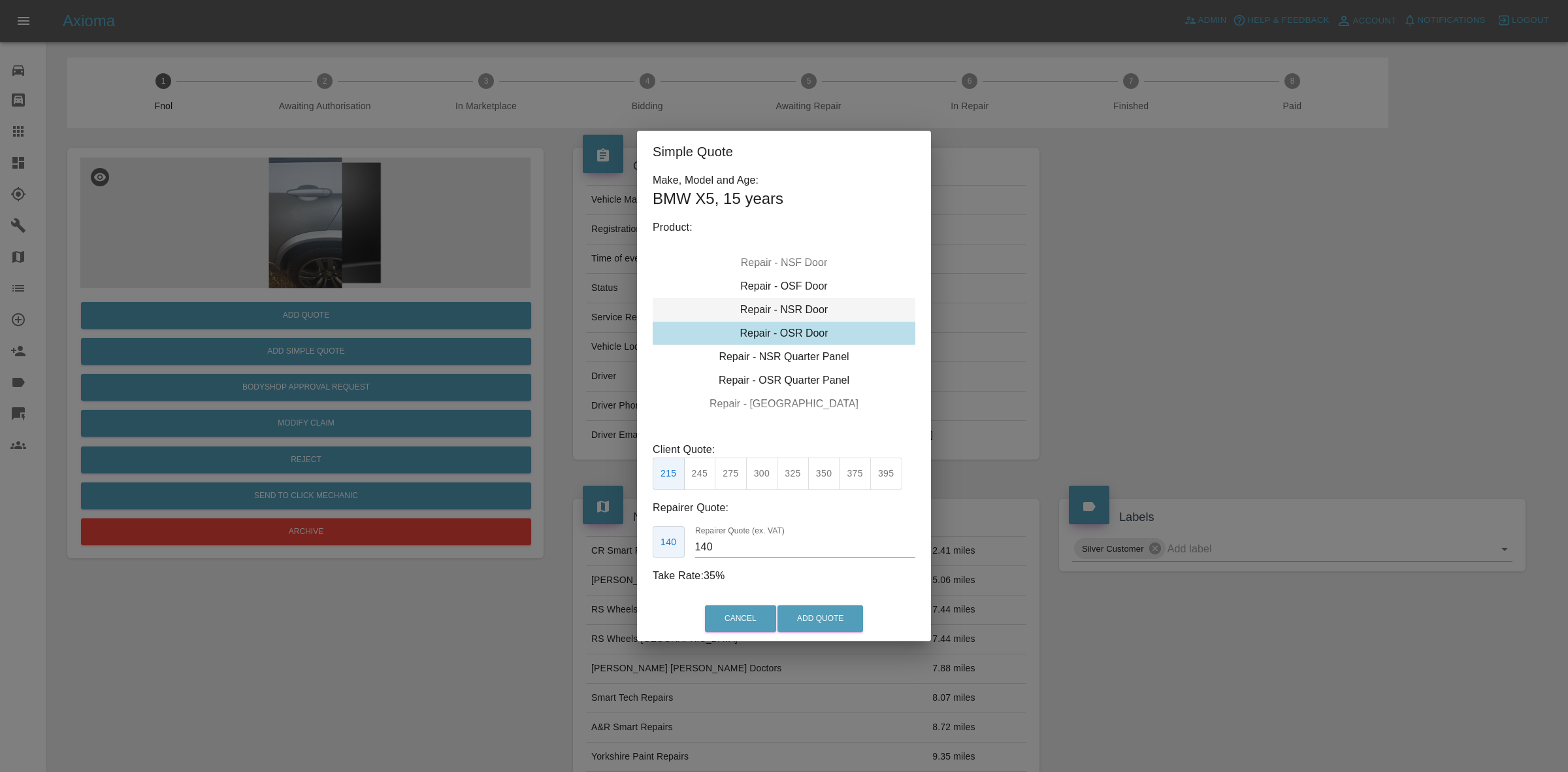
click at [797, 314] on div "Repair - NSR Door" at bounding box center [784, 310] width 263 height 23
click at [706, 468] on button "245" at bounding box center [700, 474] width 32 height 32
type input "160"
click at [814, 601] on div "Cancel Add Quote" at bounding box center [784, 618] width 294 height 44
click at [828, 611] on button "Add Quote" at bounding box center [820, 619] width 86 height 27
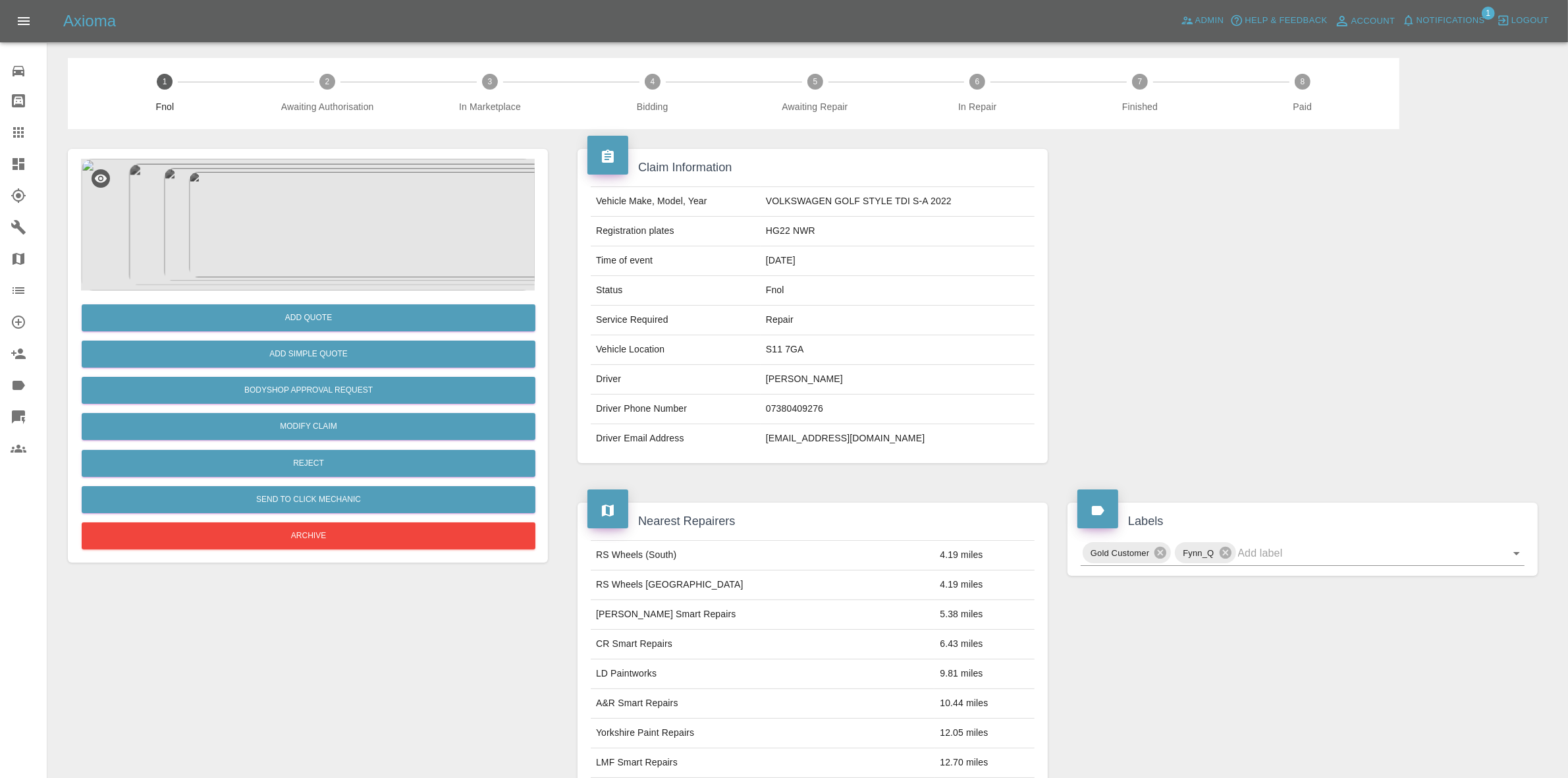
click at [392, 249] on img at bounding box center [308, 224] width 454 height 132
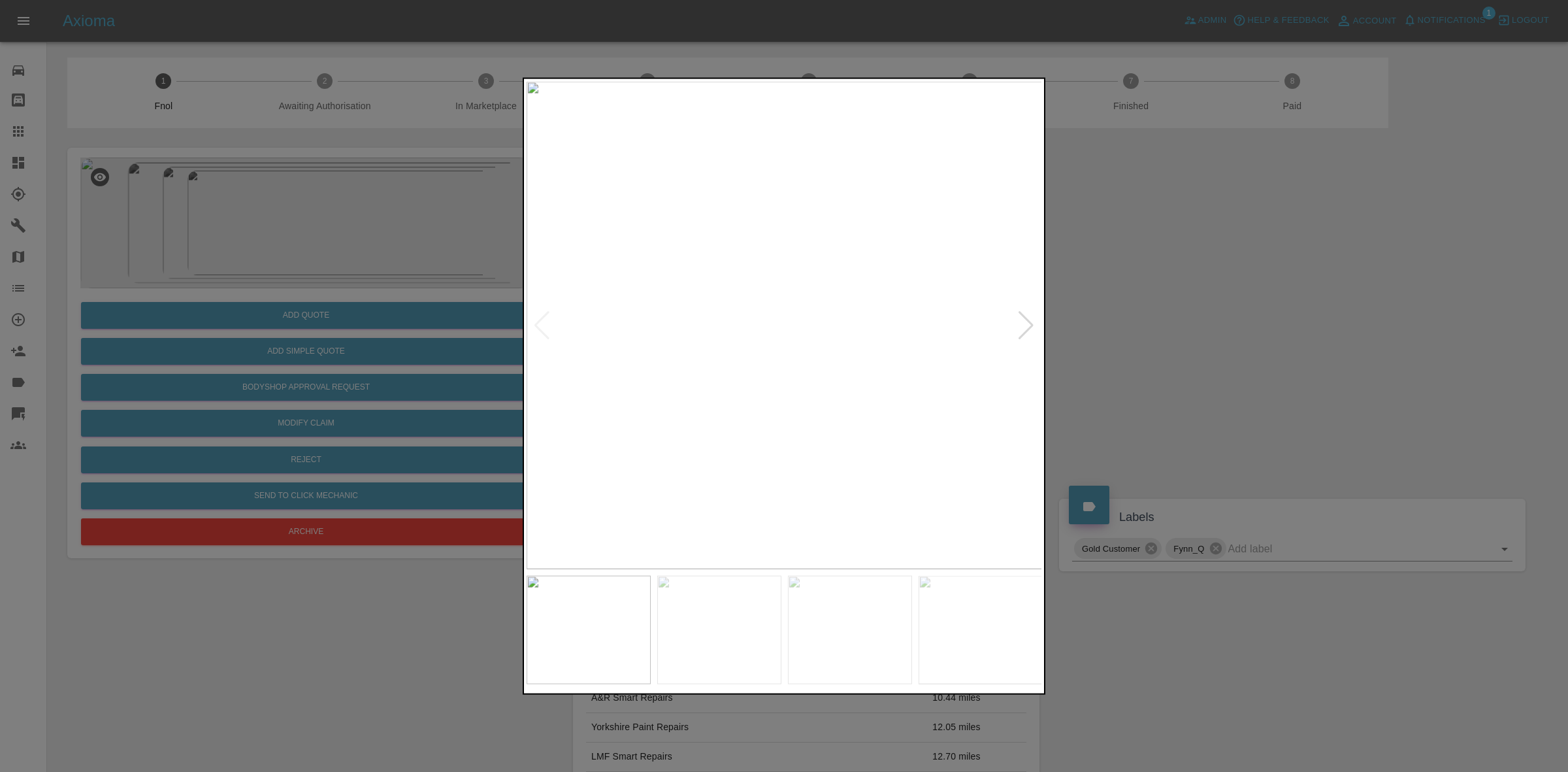
click at [1020, 324] on div at bounding box center [1026, 325] width 18 height 29
click at [1020, 324] on img at bounding box center [784, 324] width 516 height 487
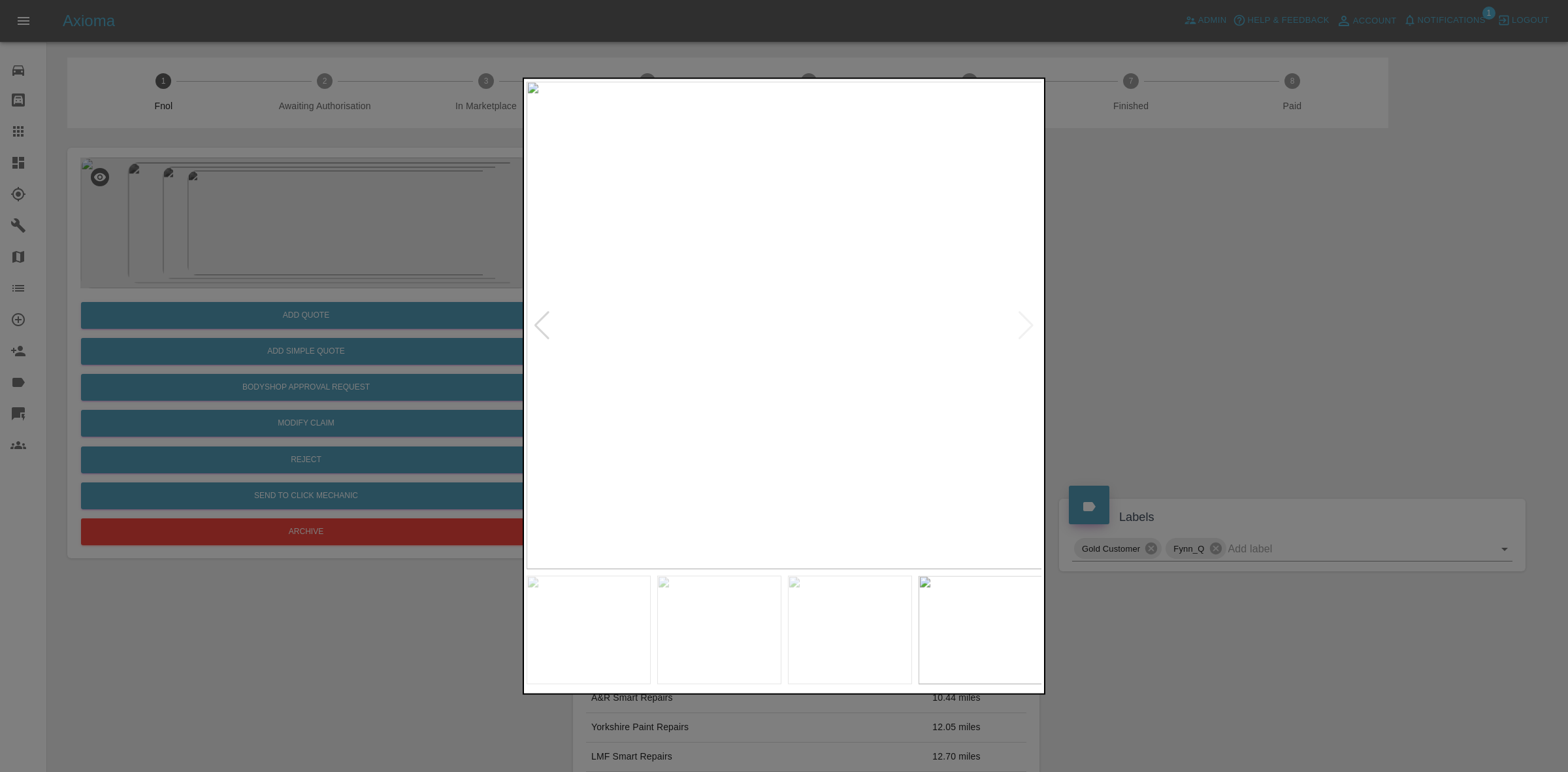
click at [538, 322] on div at bounding box center [542, 325] width 18 height 29
click at [468, 335] on div at bounding box center [784, 386] width 1568 height 772
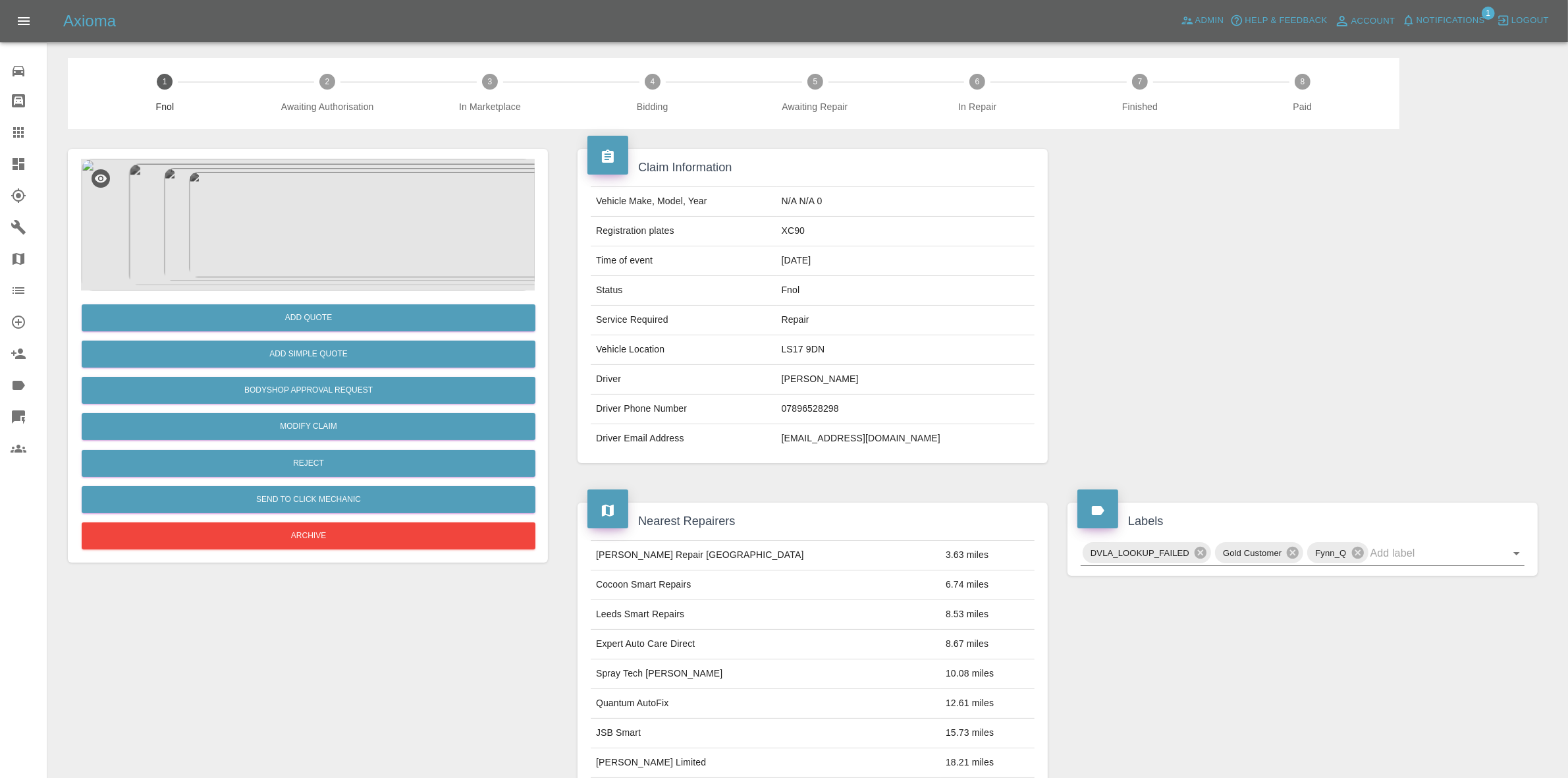
click at [316, 209] on img at bounding box center [308, 224] width 454 height 132
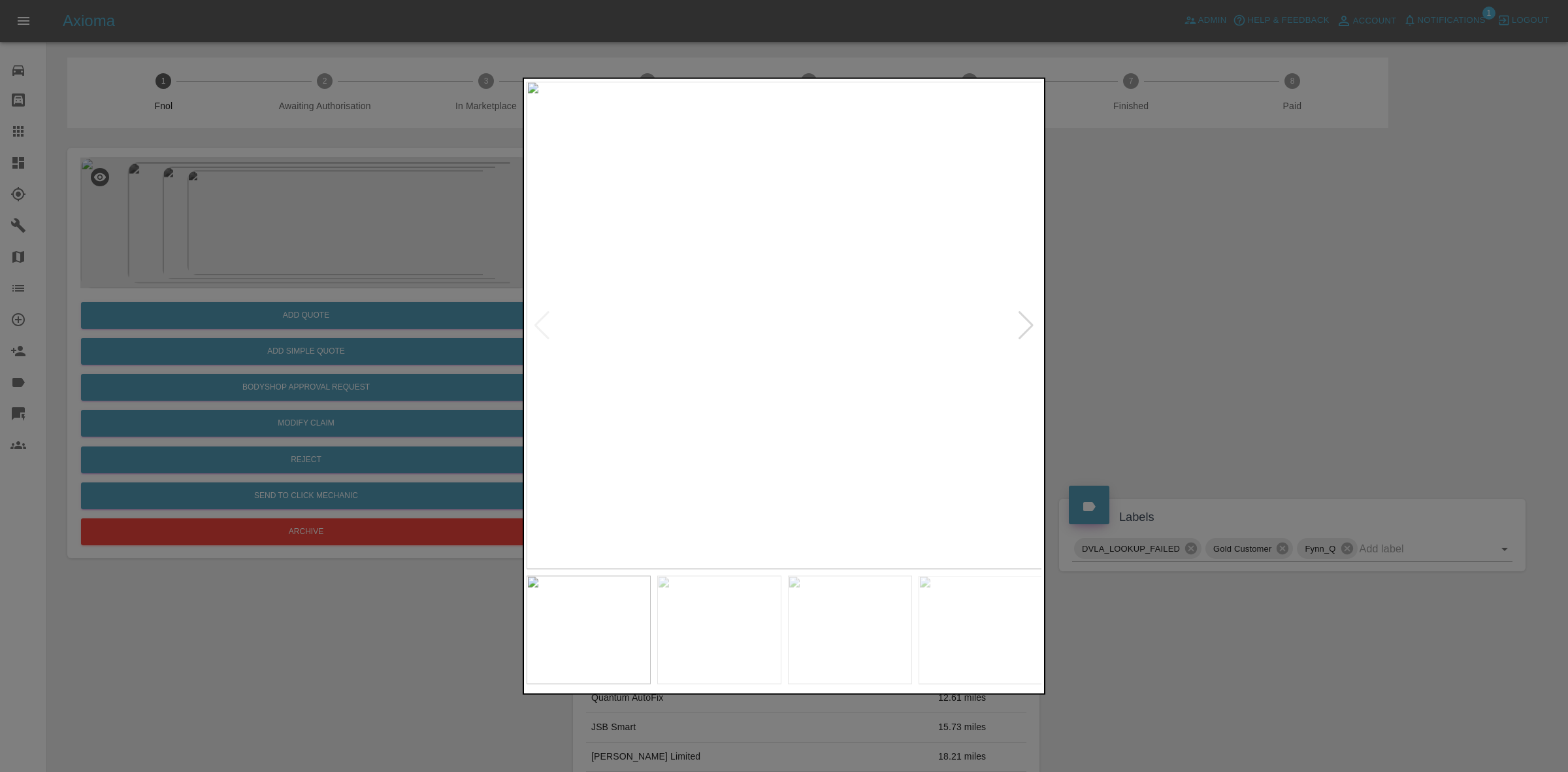
click at [1033, 334] on div at bounding box center [1026, 325] width 18 height 29
click at [1033, 334] on img at bounding box center [784, 324] width 516 height 487
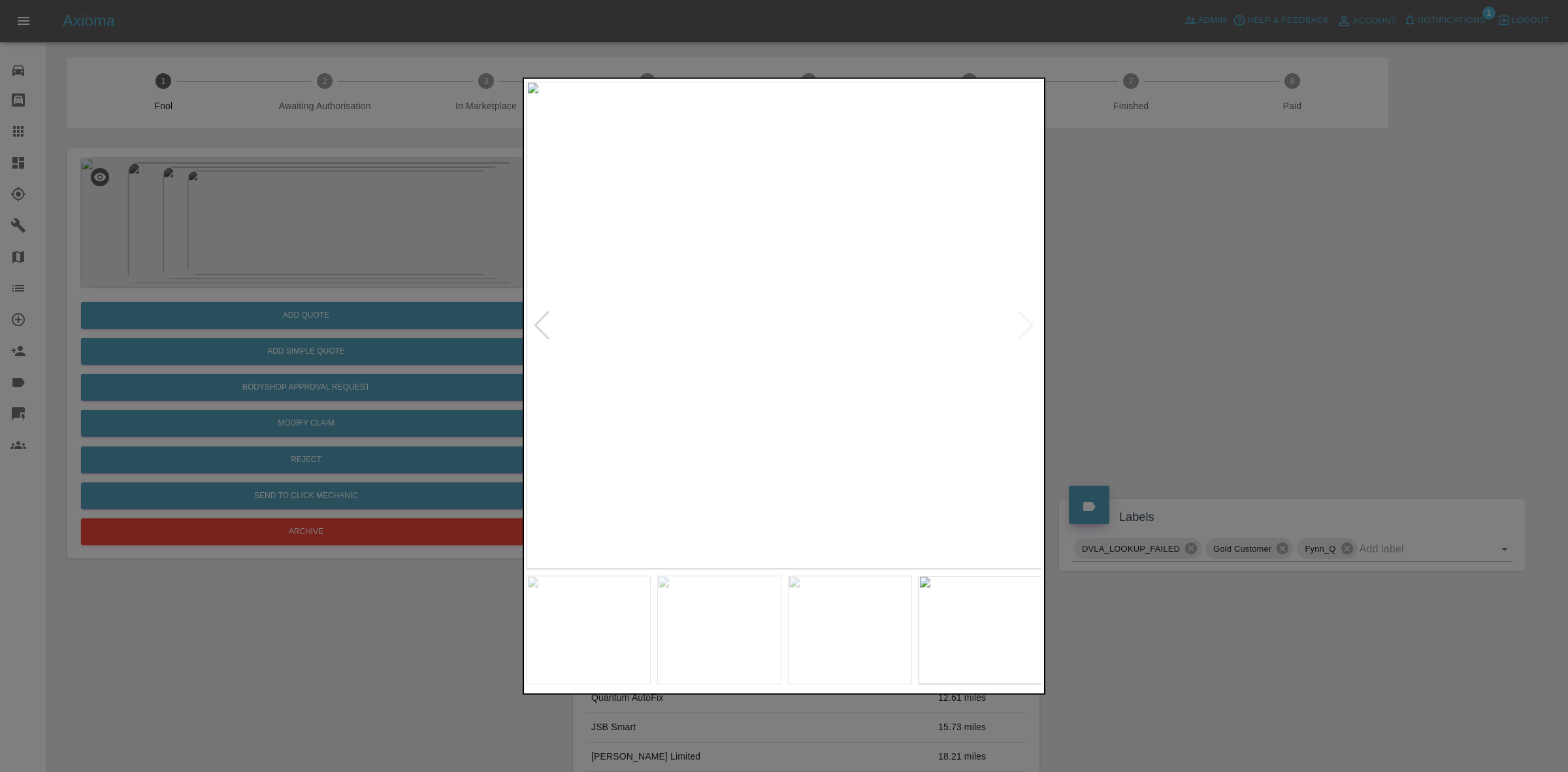
click at [1152, 404] on div at bounding box center [784, 386] width 1568 height 772
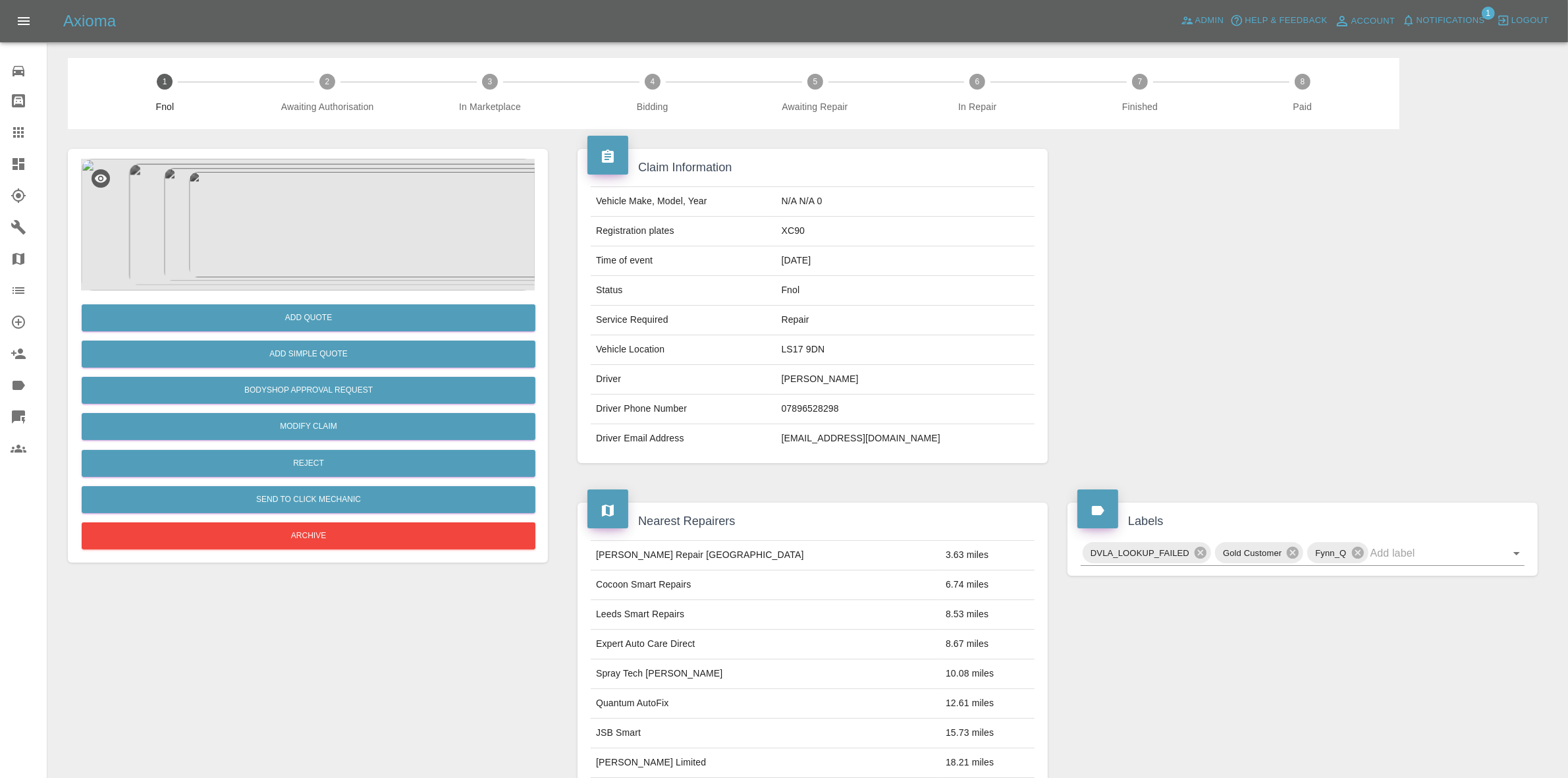
click at [443, 207] on img at bounding box center [308, 224] width 454 height 132
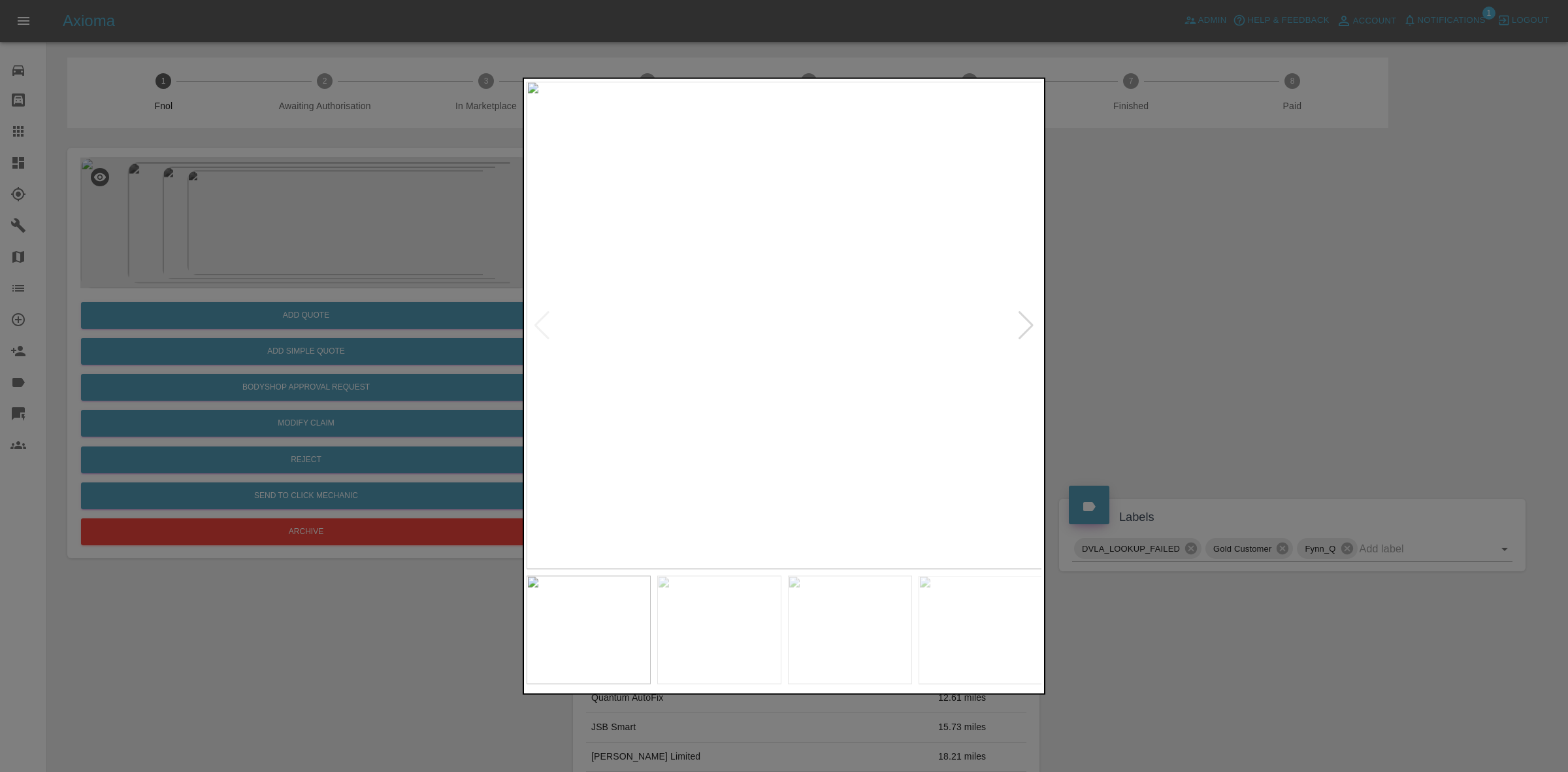
click at [1027, 321] on div at bounding box center [1026, 325] width 18 height 29
click at [1027, 321] on img at bounding box center [784, 324] width 516 height 487
click at [546, 313] on div at bounding box center [542, 325] width 18 height 29
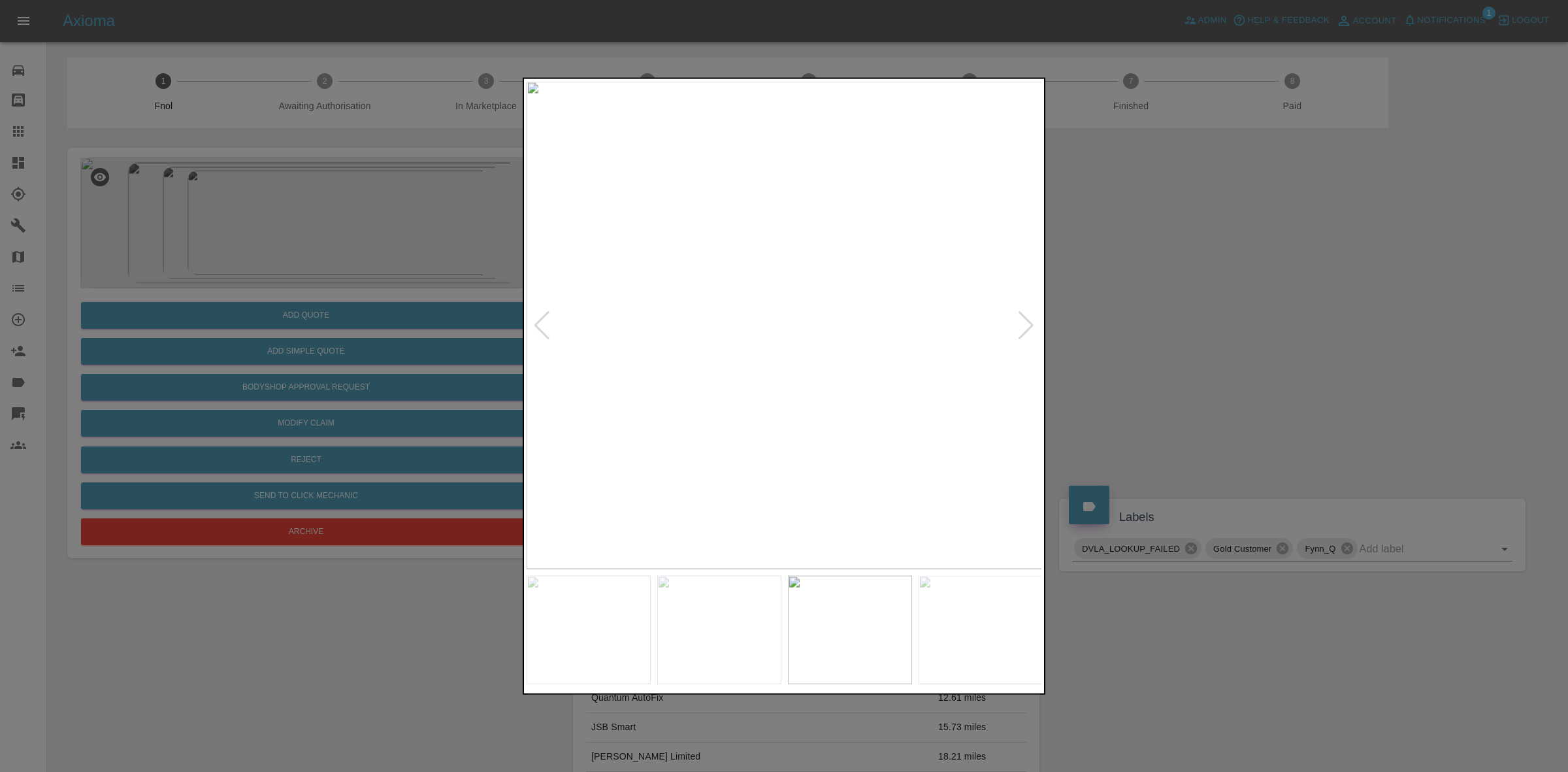
click at [546, 313] on div at bounding box center [542, 325] width 18 height 29
click at [1027, 331] on div at bounding box center [1026, 325] width 18 height 29
click at [1028, 330] on div at bounding box center [1026, 325] width 18 height 29
drag, startPoint x: 1181, startPoint y: 391, endPoint x: 1109, endPoint y: 391, distance: 72.0
click at [1183, 392] on div at bounding box center [784, 386] width 1568 height 772
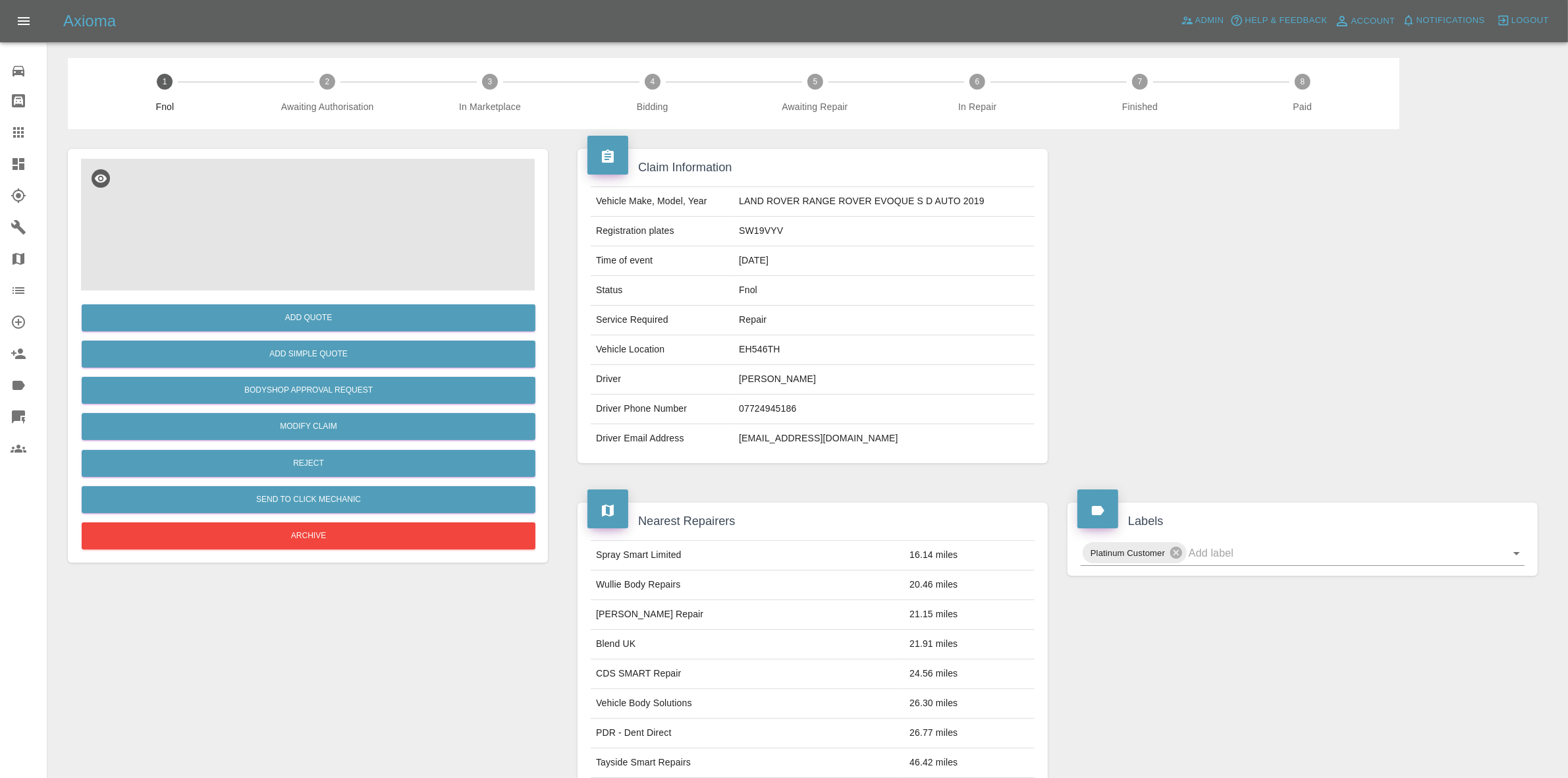
click at [366, 241] on img at bounding box center [308, 224] width 454 height 132
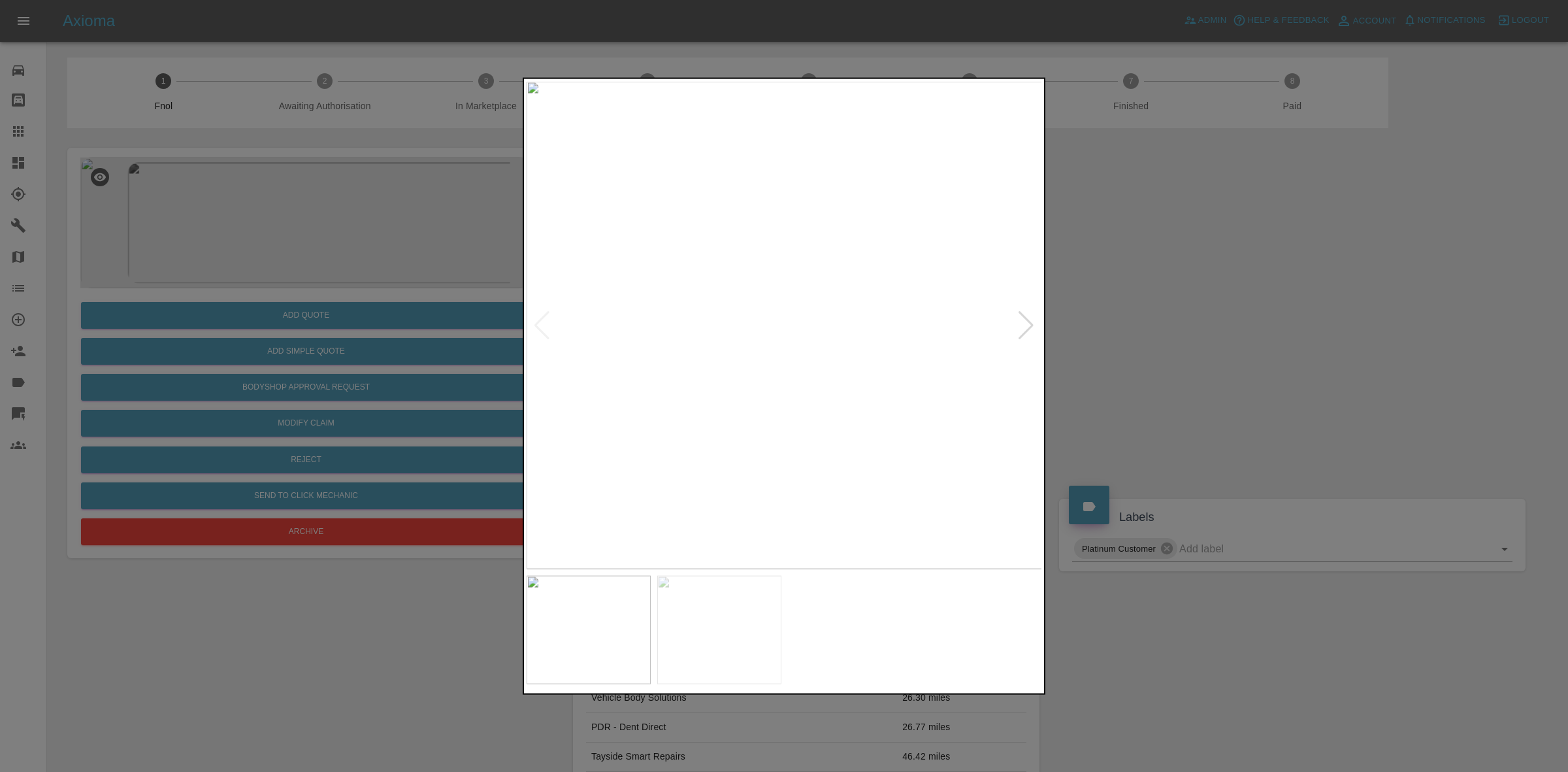
click at [1027, 321] on div at bounding box center [1026, 325] width 18 height 29
click at [1189, 345] on div at bounding box center [784, 386] width 1568 height 772
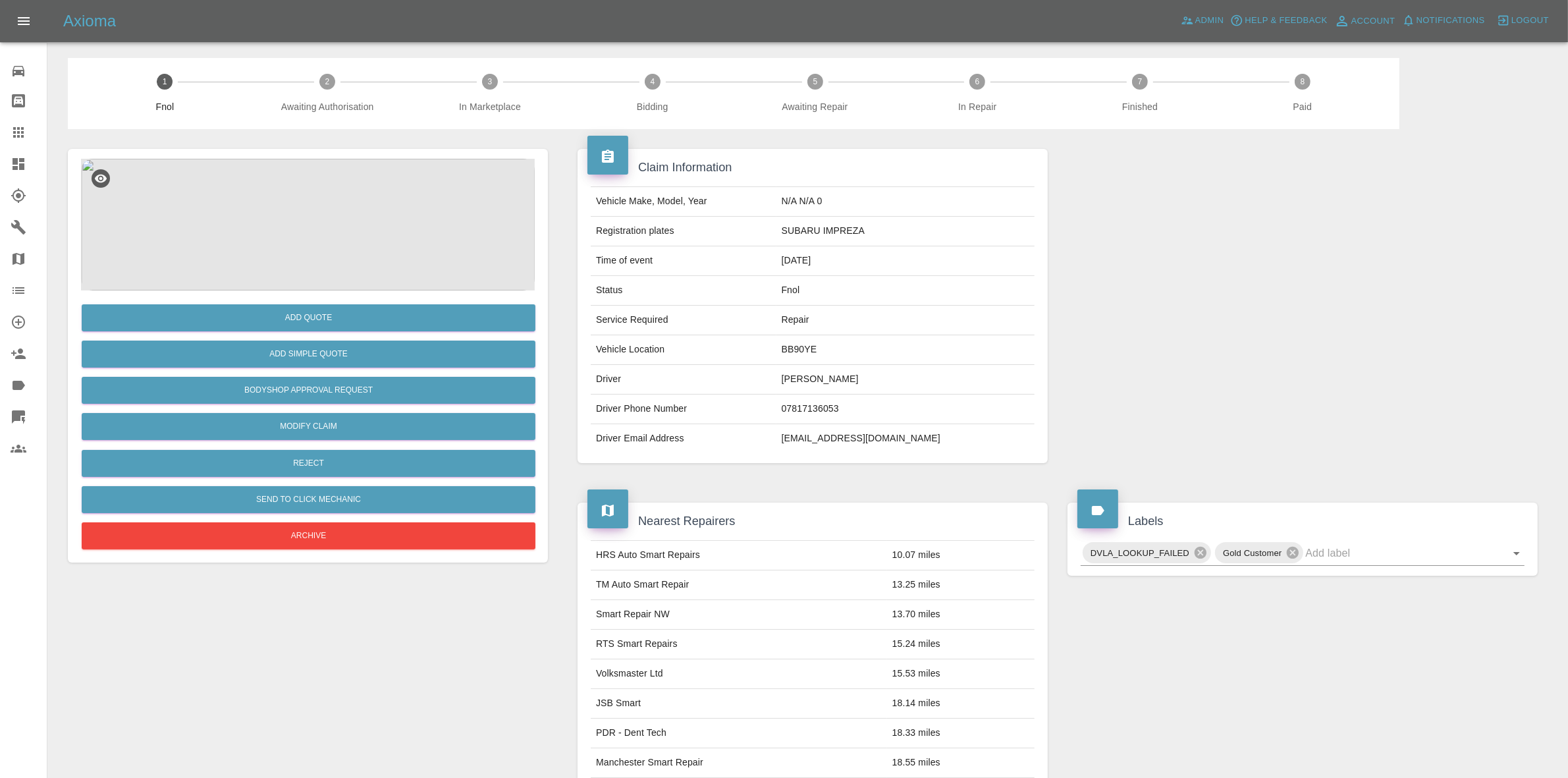
click at [271, 214] on img at bounding box center [308, 224] width 454 height 132
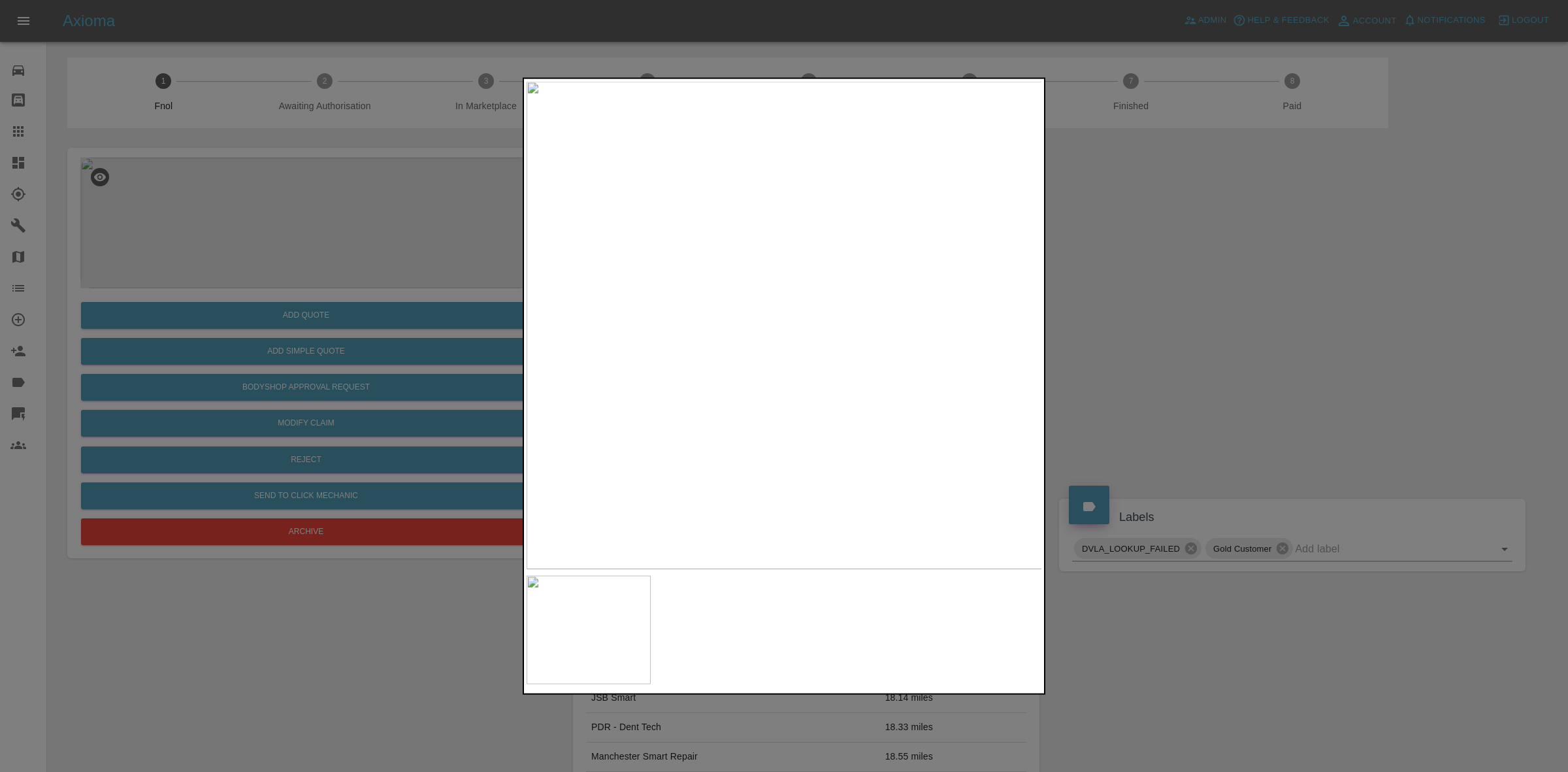
click at [1135, 359] on div at bounding box center [784, 386] width 1568 height 772
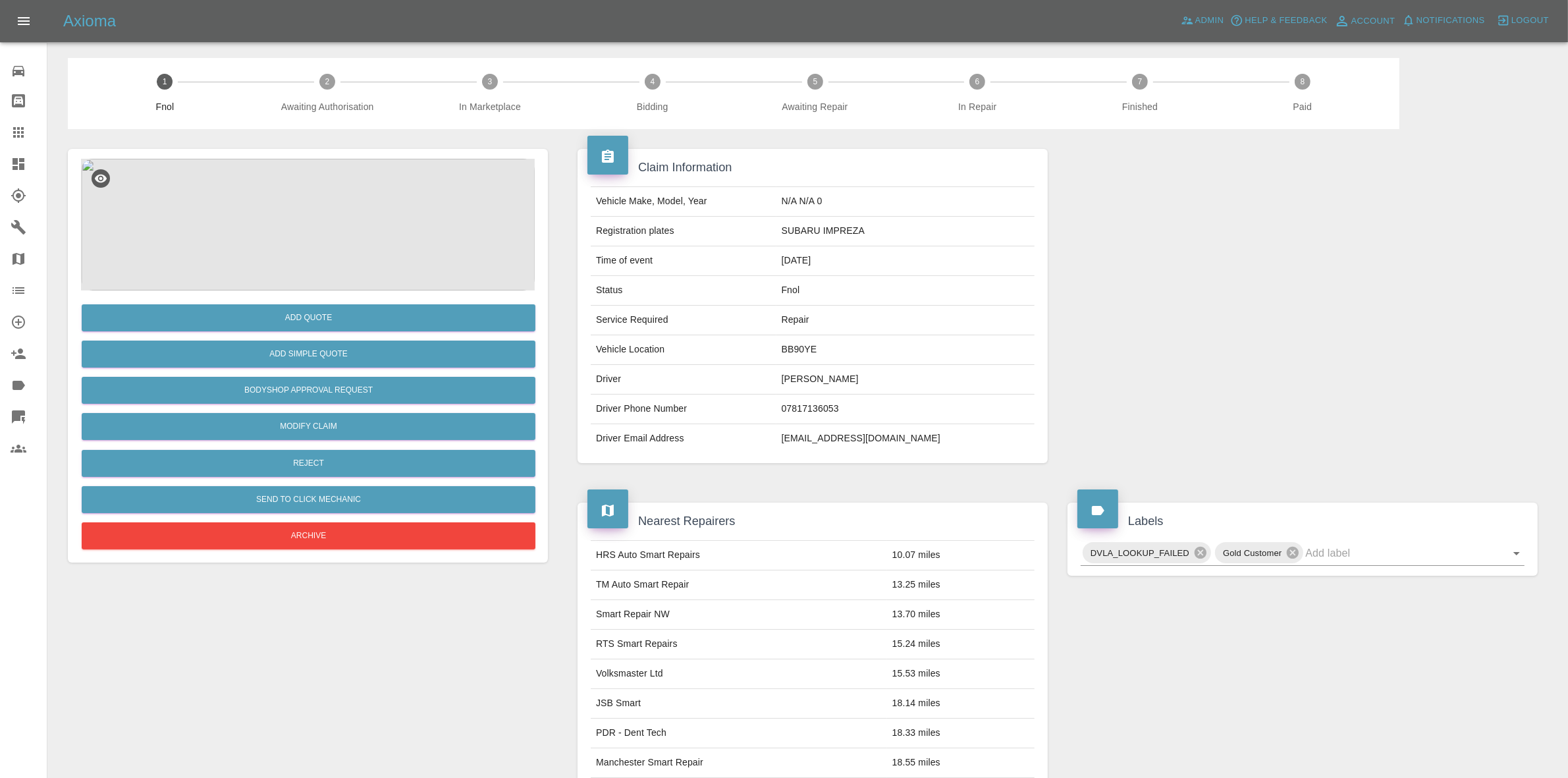
click at [342, 214] on img at bounding box center [308, 224] width 454 height 132
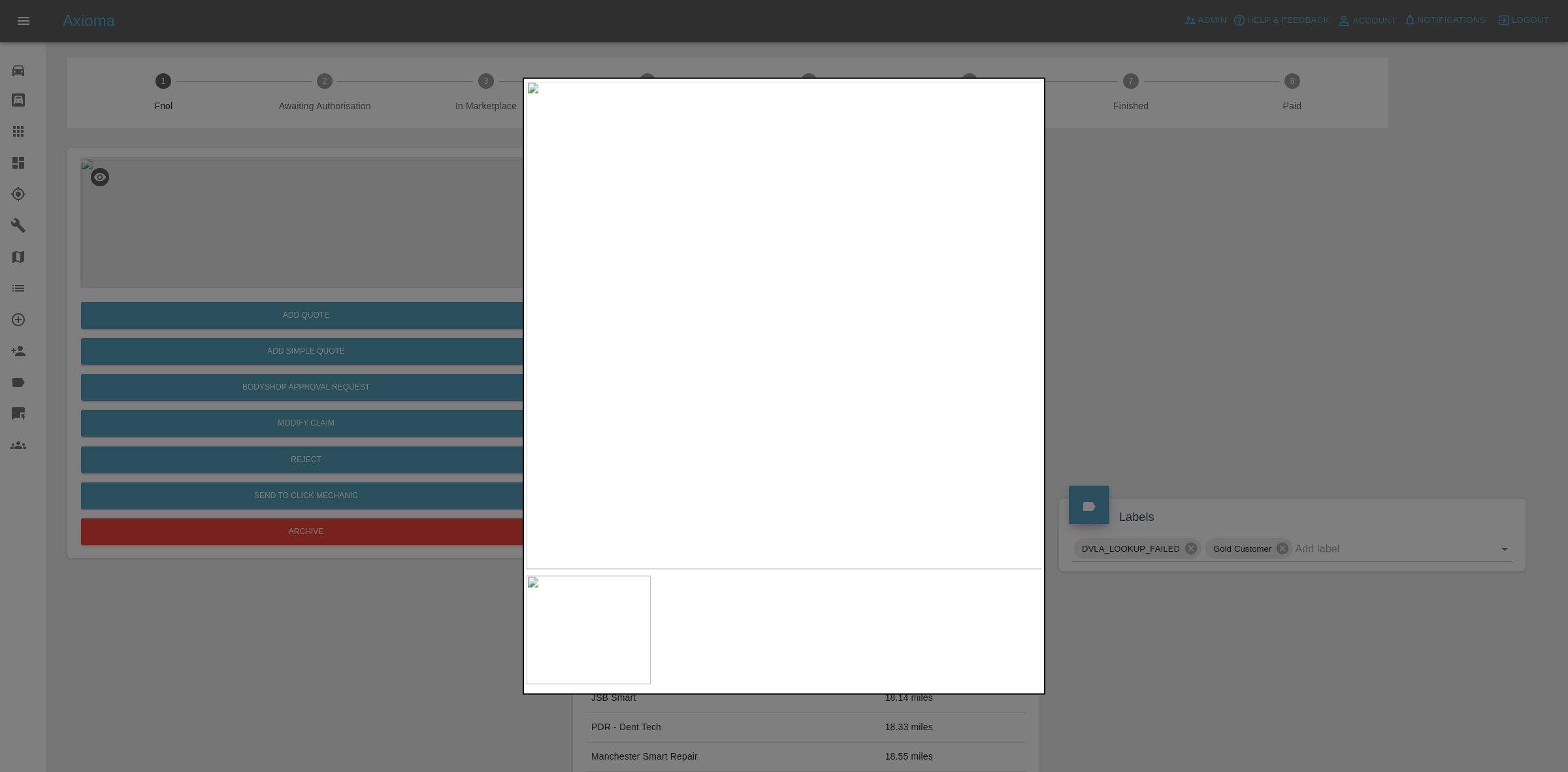
click at [1187, 377] on div at bounding box center [784, 386] width 1568 height 772
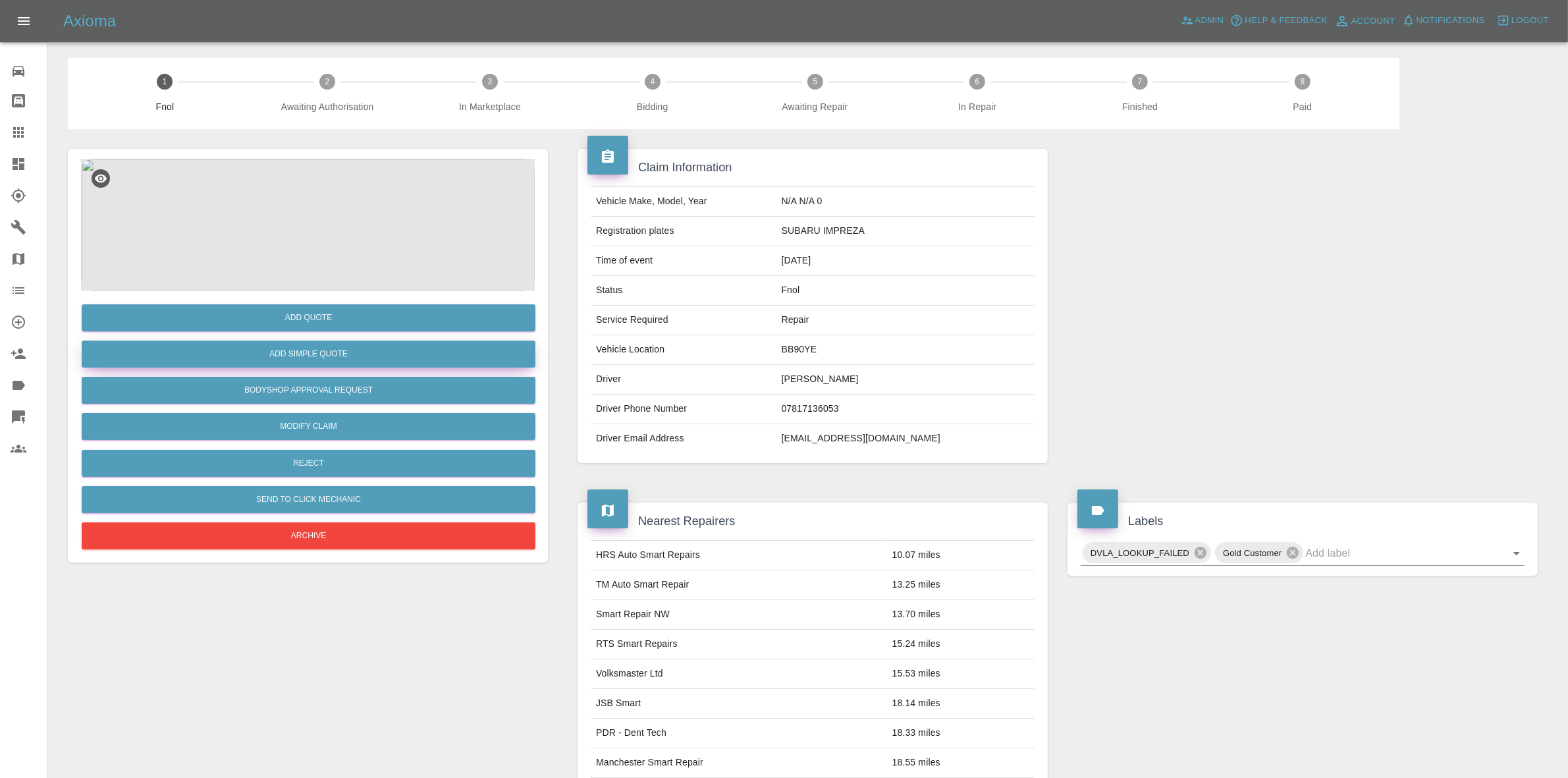
click at [299, 352] on button "Add Simple Quote" at bounding box center [309, 354] width 454 height 27
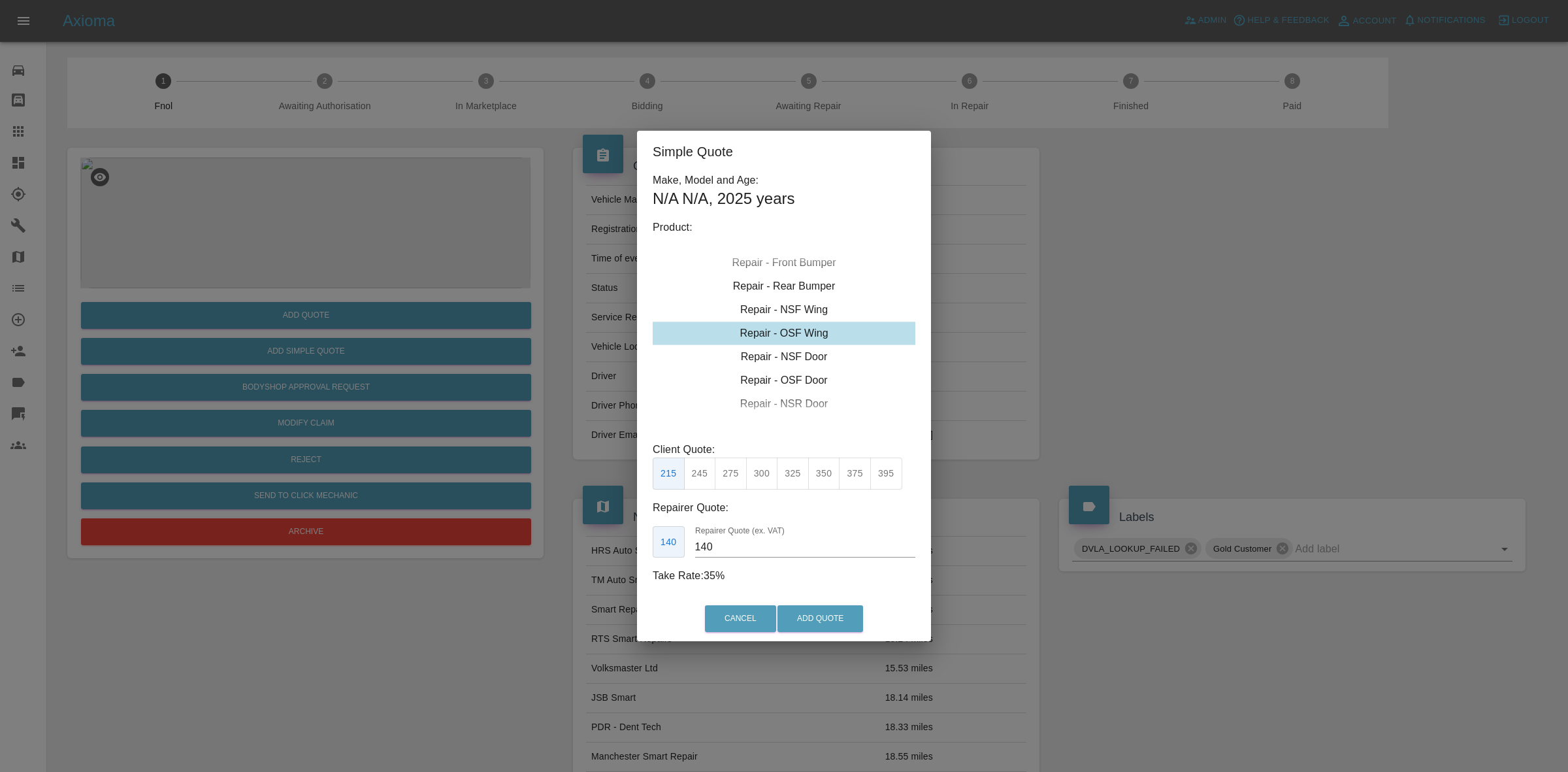
click at [817, 477] on button "350" at bounding box center [824, 474] width 32 height 32
click at [740, 542] on input "230" at bounding box center [805, 547] width 220 height 21
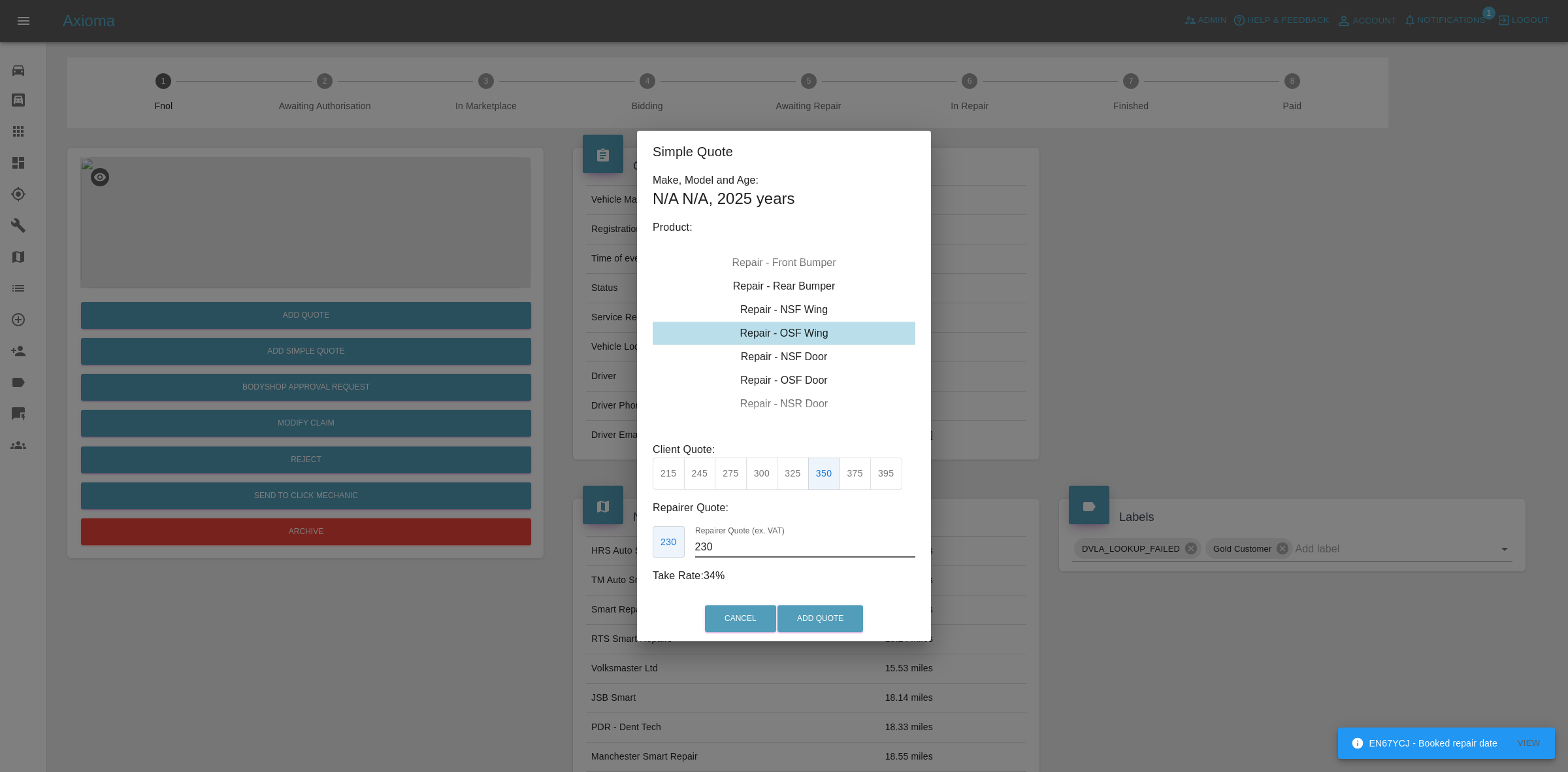
click at [802, 477] on button "325" at bounding box center [793, 474] width 32 height 32
click at [758, 540] on input "210" at bounding box center [805, 547] width 220 height 21
type input "220"
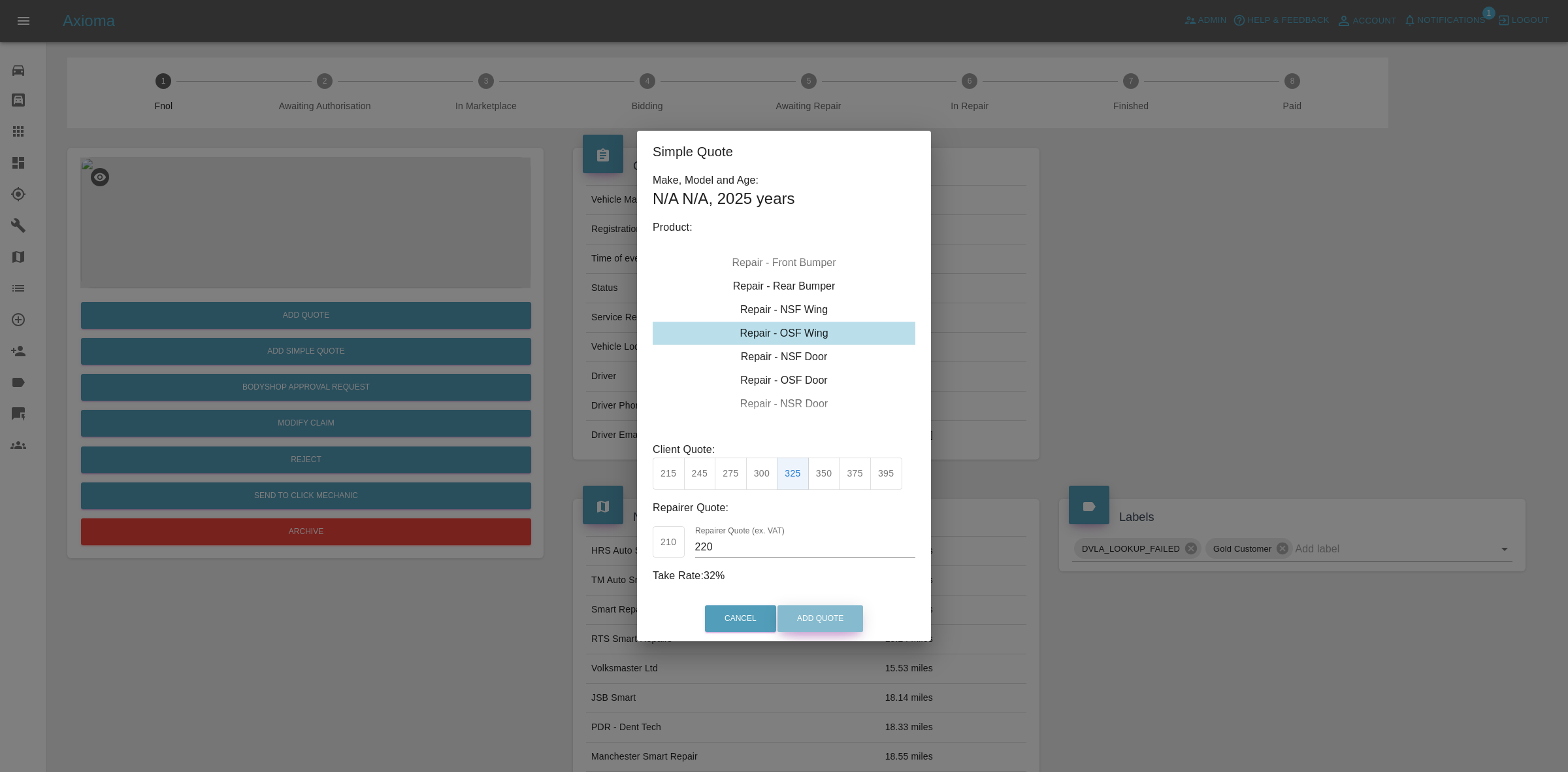
click at [834, 617] on button "Add Quote" at bounding box center [820, 619] width 86 height 27
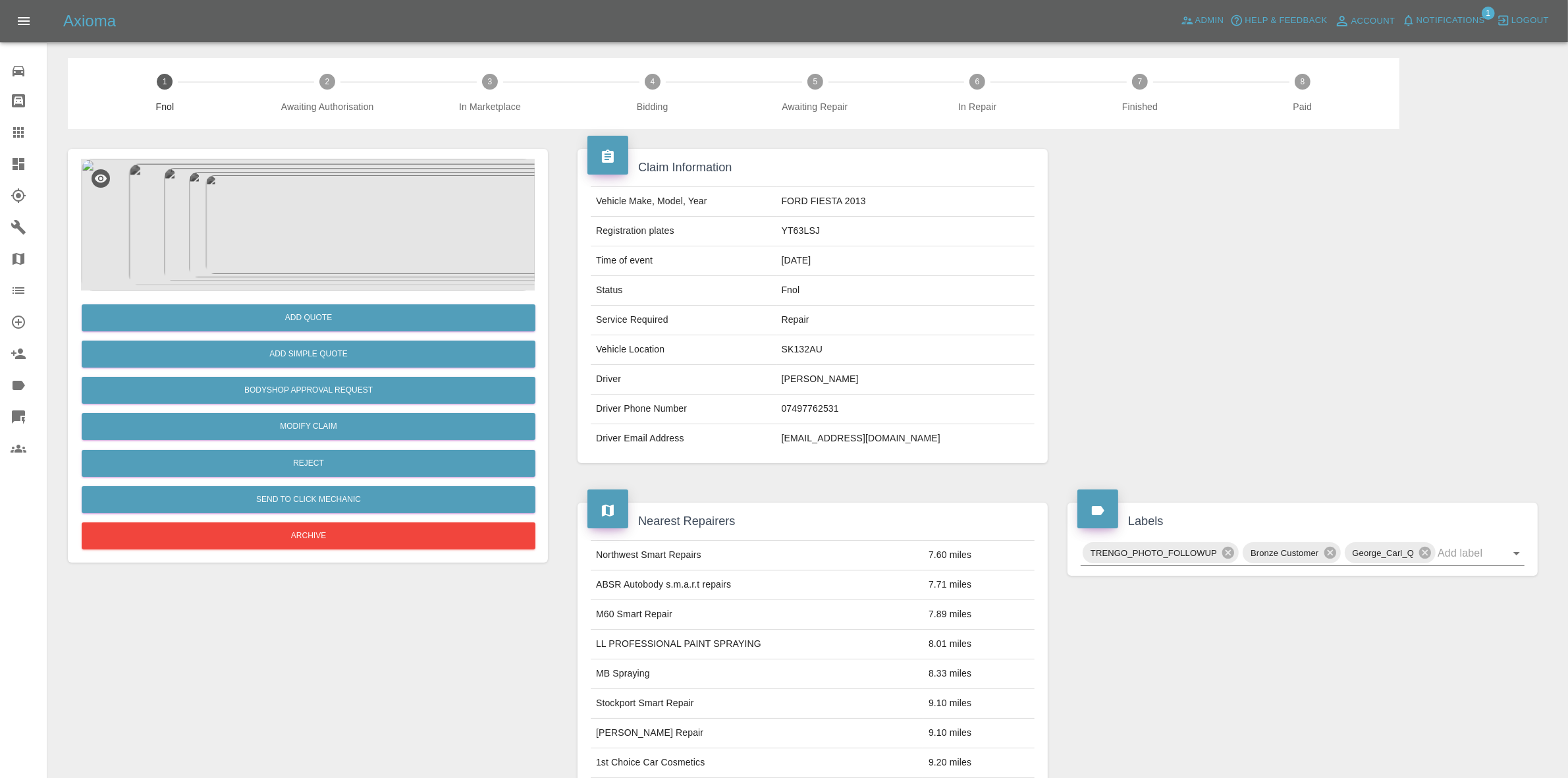
click at [301, 169] on img at bounding box center [308, 224] width 454 height 132
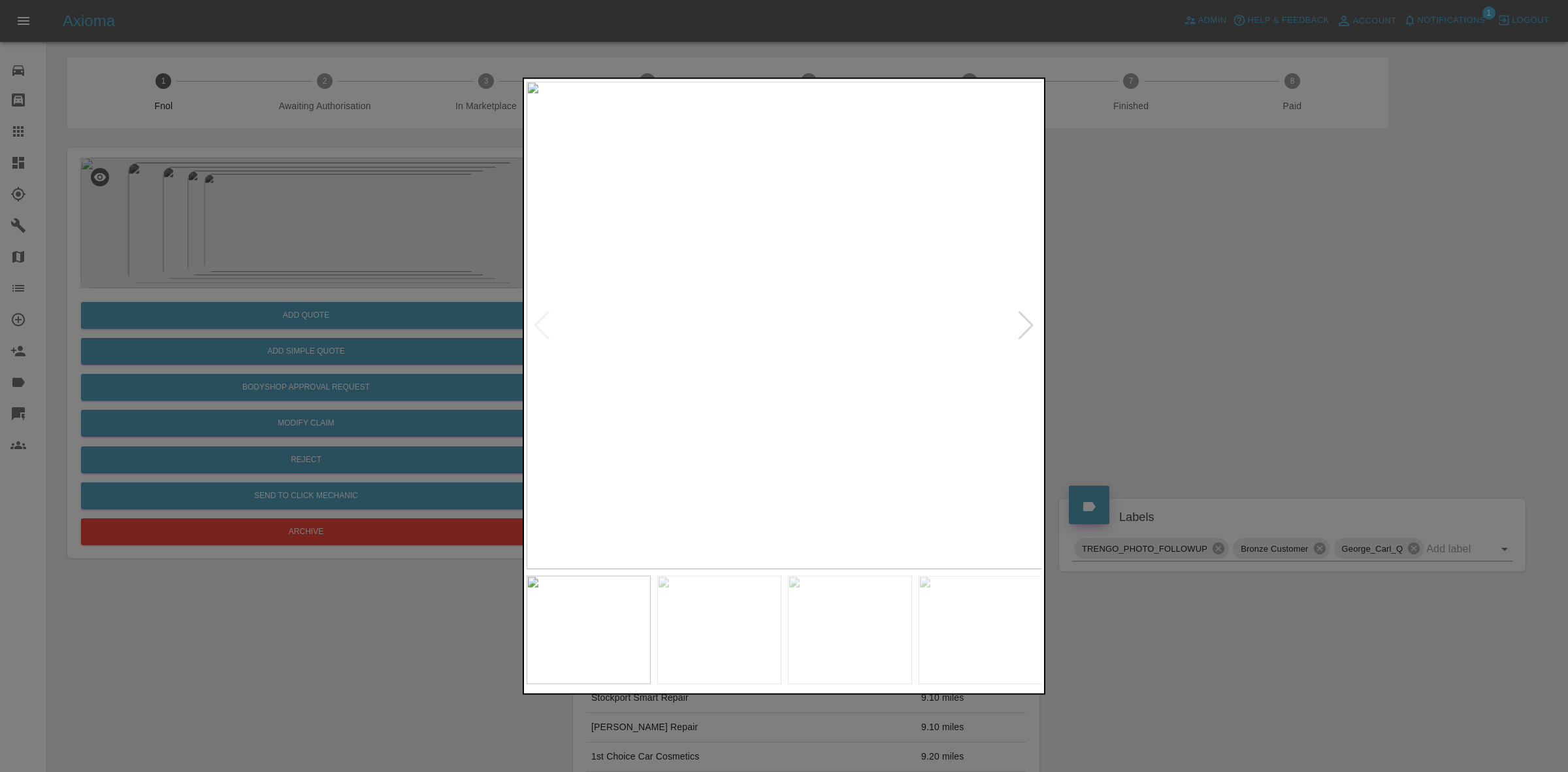
click at [1020, 337] on div at bounding box center [1026, 325] width 18 height 29
click at [1049, 337] on img at bounding box center [1307, 324] width 516 height 487
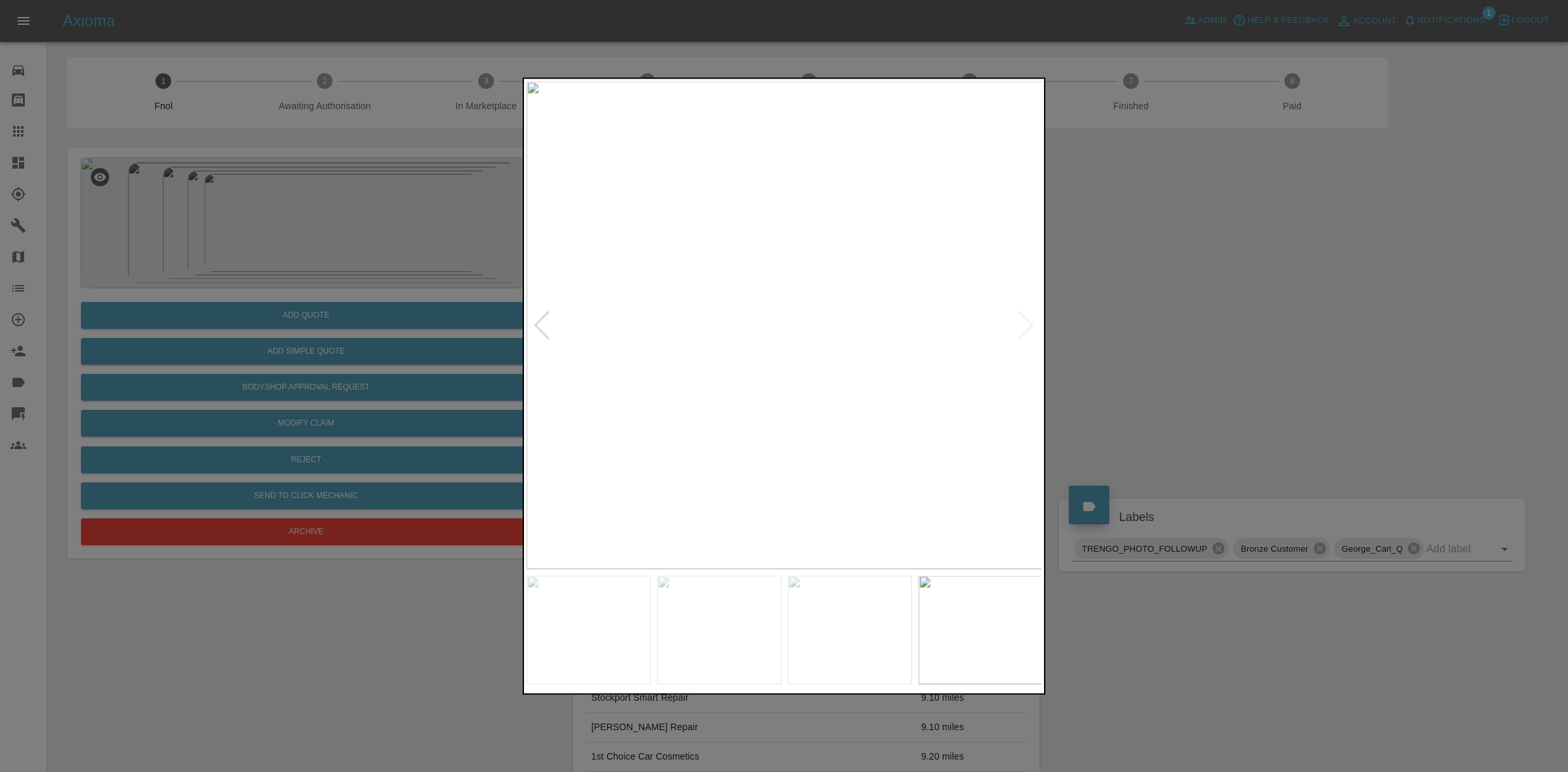
click at [1020, 337] on img at bounding box center [784, 324] width 516 height 487
click at [1020, 337] on img at bounding box center [268, 290] width 1548 height 1463
click at [1020, 325] on div at bounding box center [1026, 325] width 18 height 29
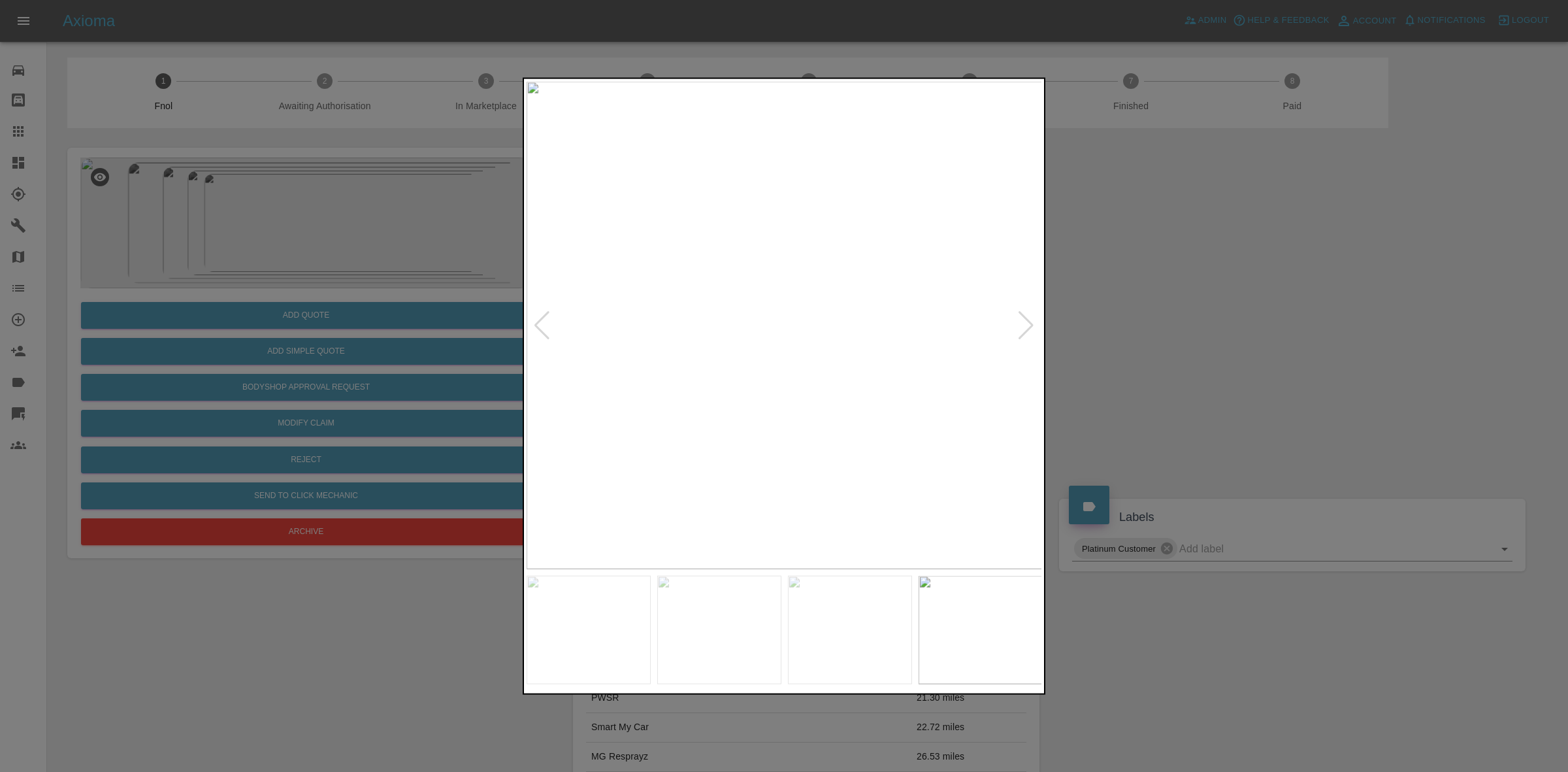
click at [1020, 325] on div at bounding box center [1026, 325] width 18 height 29
click at [1020, 325] on img at bounding box center [784, 324] width 516 height 487
drag, startPoint x: 1197, startPoint y: 351, endPoint x: 1219, endPoint y: 355, distance: 22.4
click at [1219, 355] on div at bounding box center [784, 386] width 1568 height 772
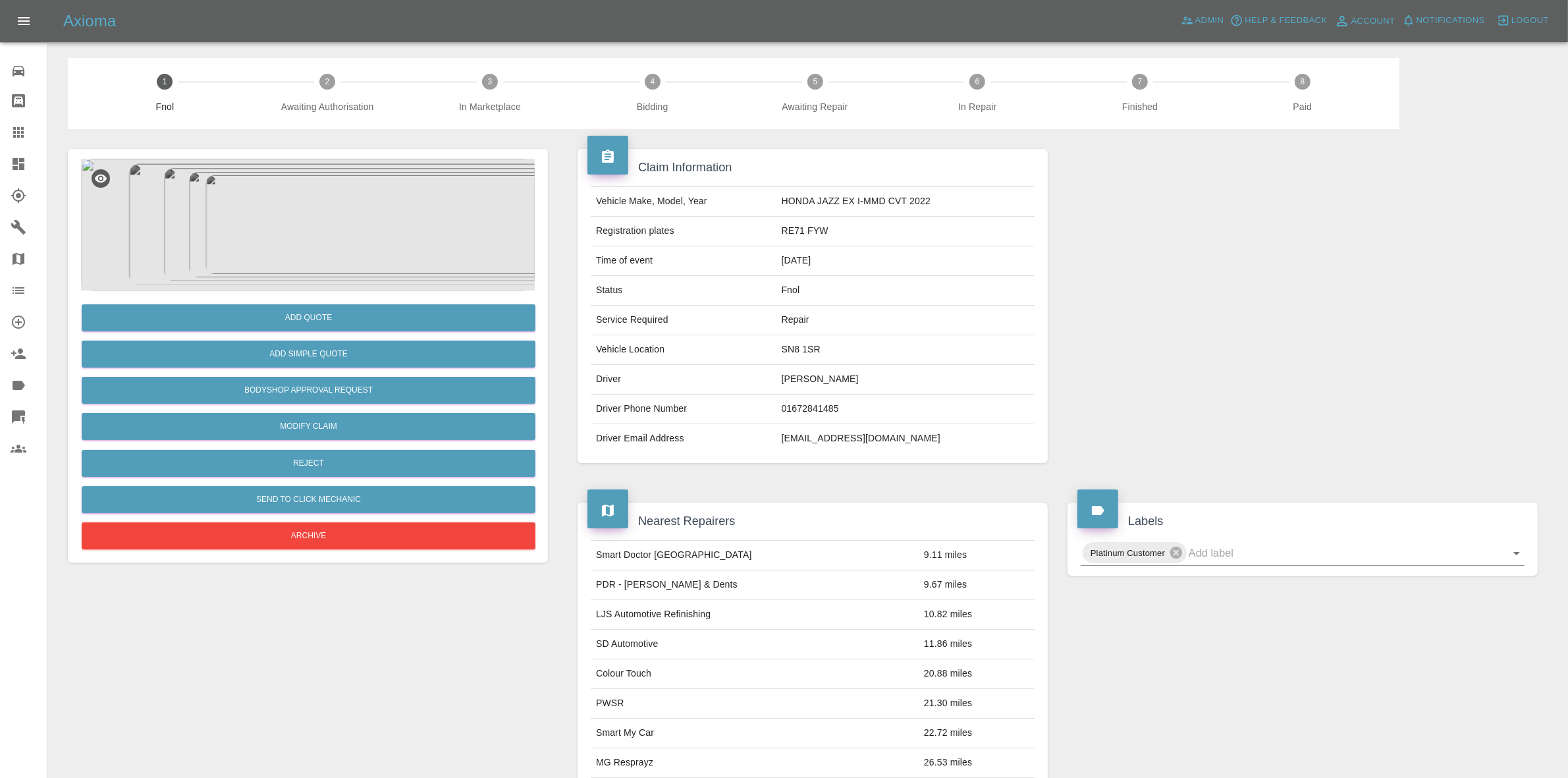
click at [340, 216] on img at bounding box center [308, 224] width 454 height 132
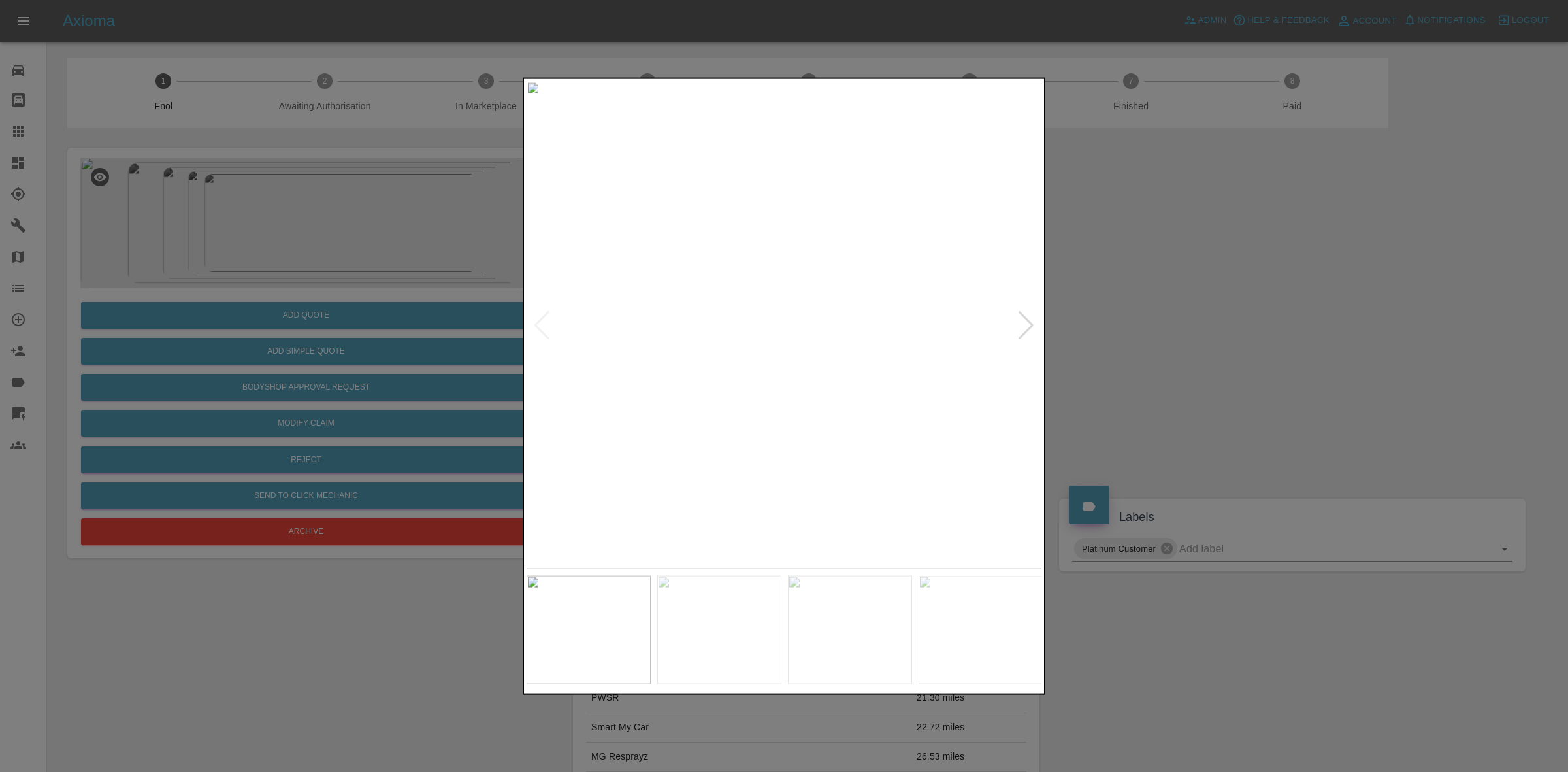
click at [1024, 322] on div at bounding box center [1026, 325] width 18 height 29
click at [641, 226] on img at bounding box center [784, 324] width 516 height 487
click at [1024, 322] on div at bounding box center [1026, 325] width 18 height 29
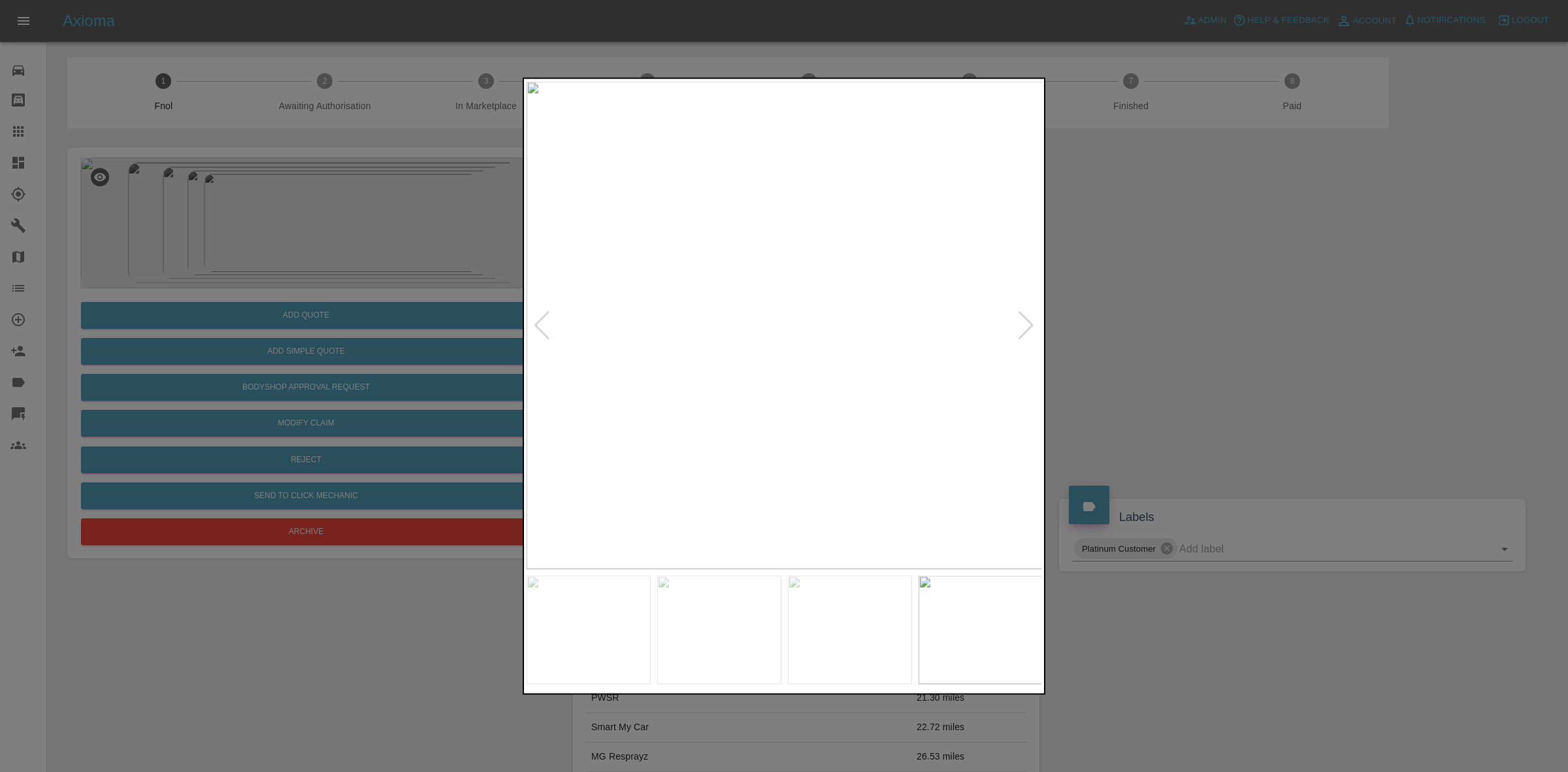
click at [1210, 353] on div at bounding box center [784, 386] width 1568 height 772
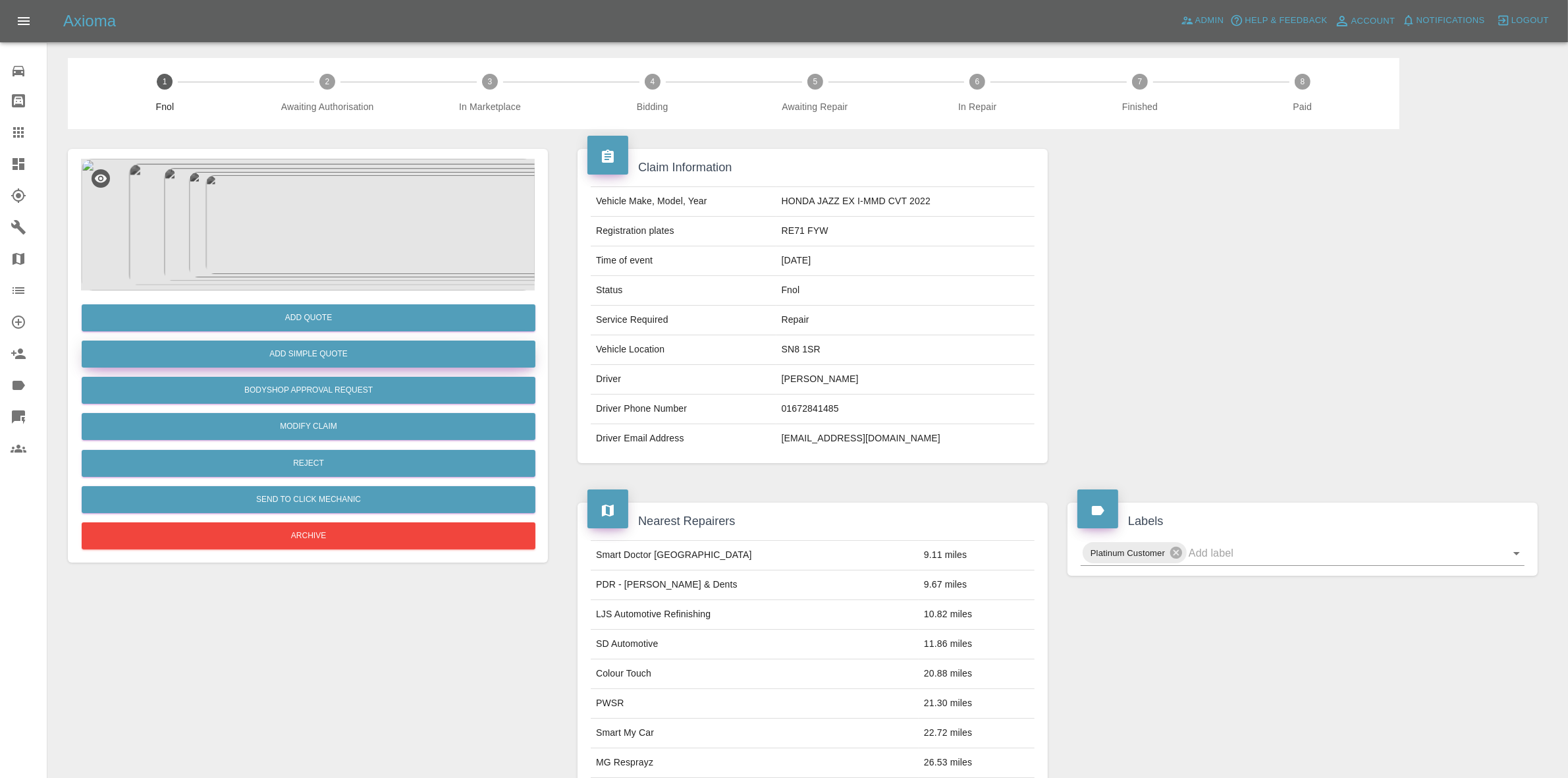
click at [306, 351] on button "Add Simple Quote" at bounding box center [309, 354] width 454 height 27
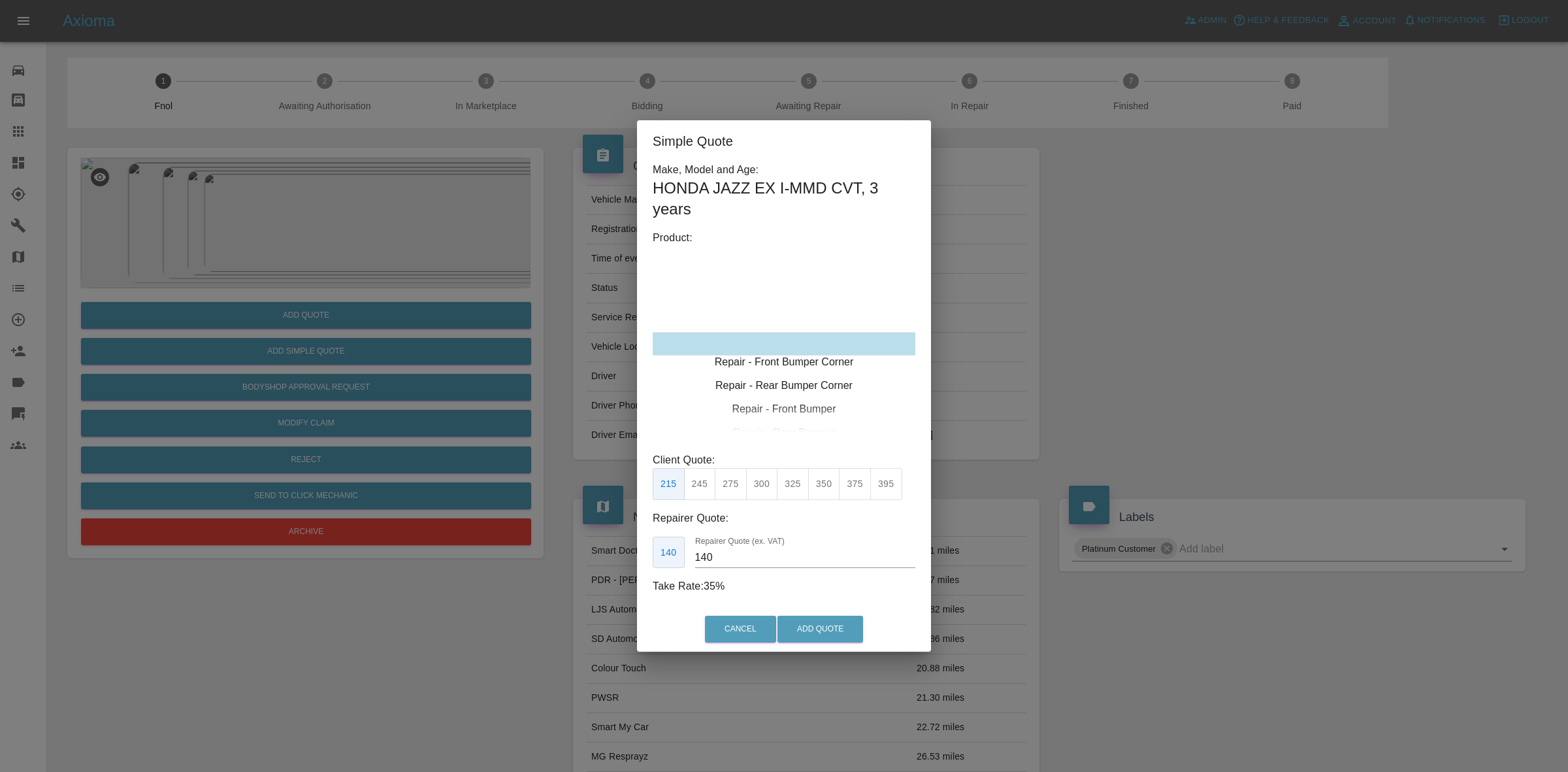
type input "120"
click at [821, 617] on button "Add Quote" at bounding box center [820, 629] width 86 height 27
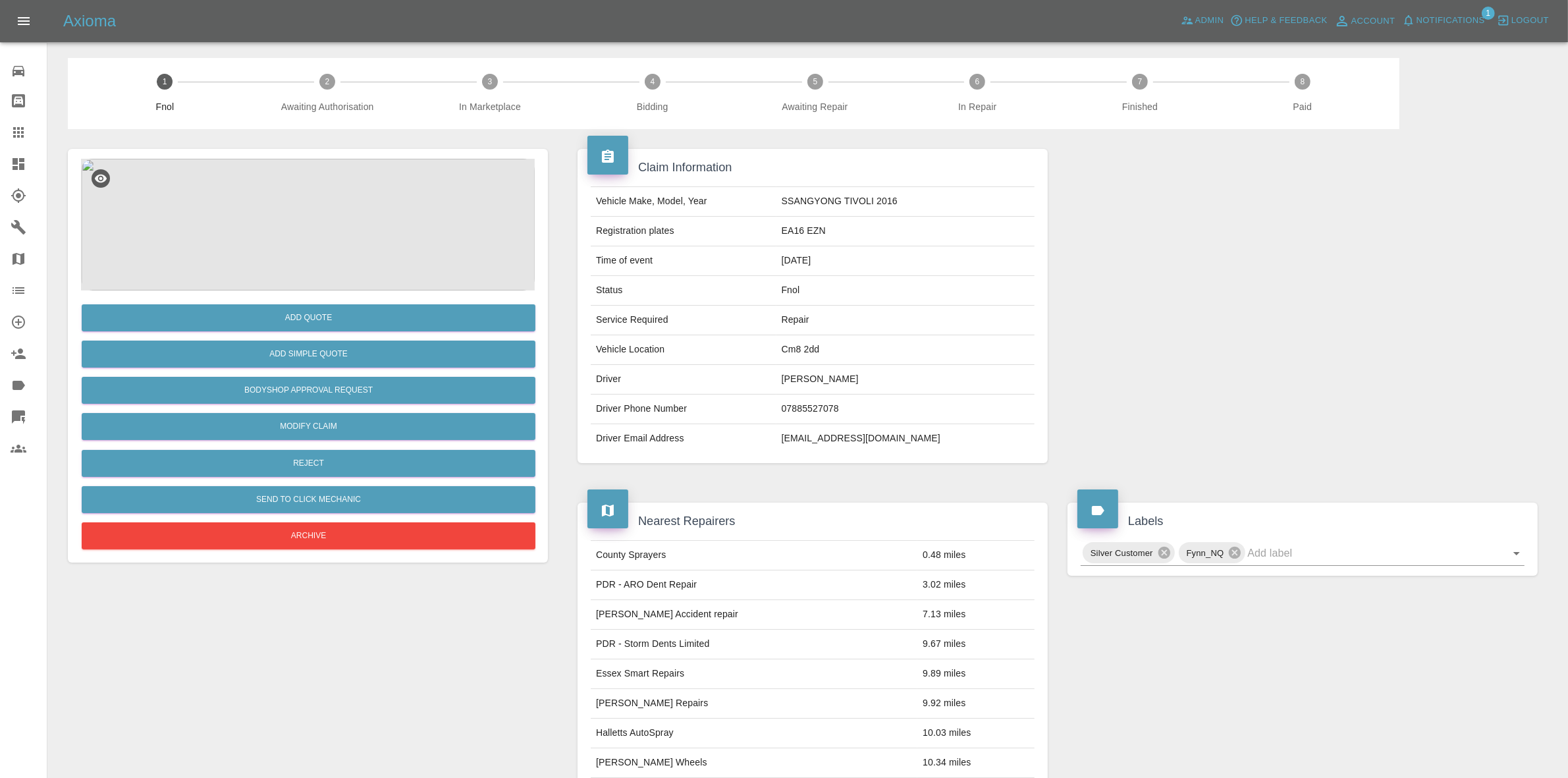
click at [337, 208] on img at bounding box center [308, 224] width 454 height 132
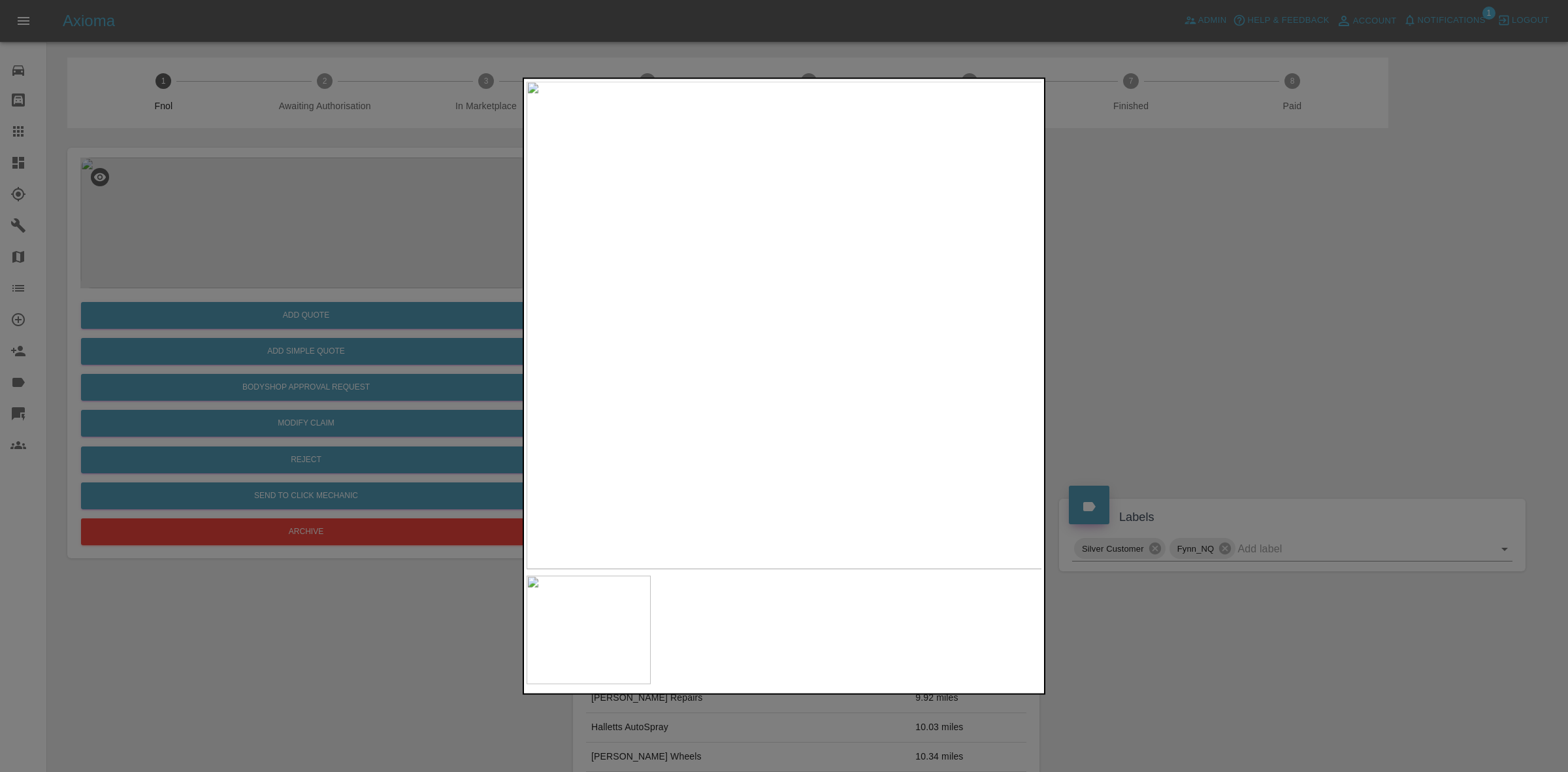
click at [823, 356] on img at bounding box center [784, 324] width 516 height 487
click at [1179, 420] on div at bounding box center [784, 386] width 1568 height 772
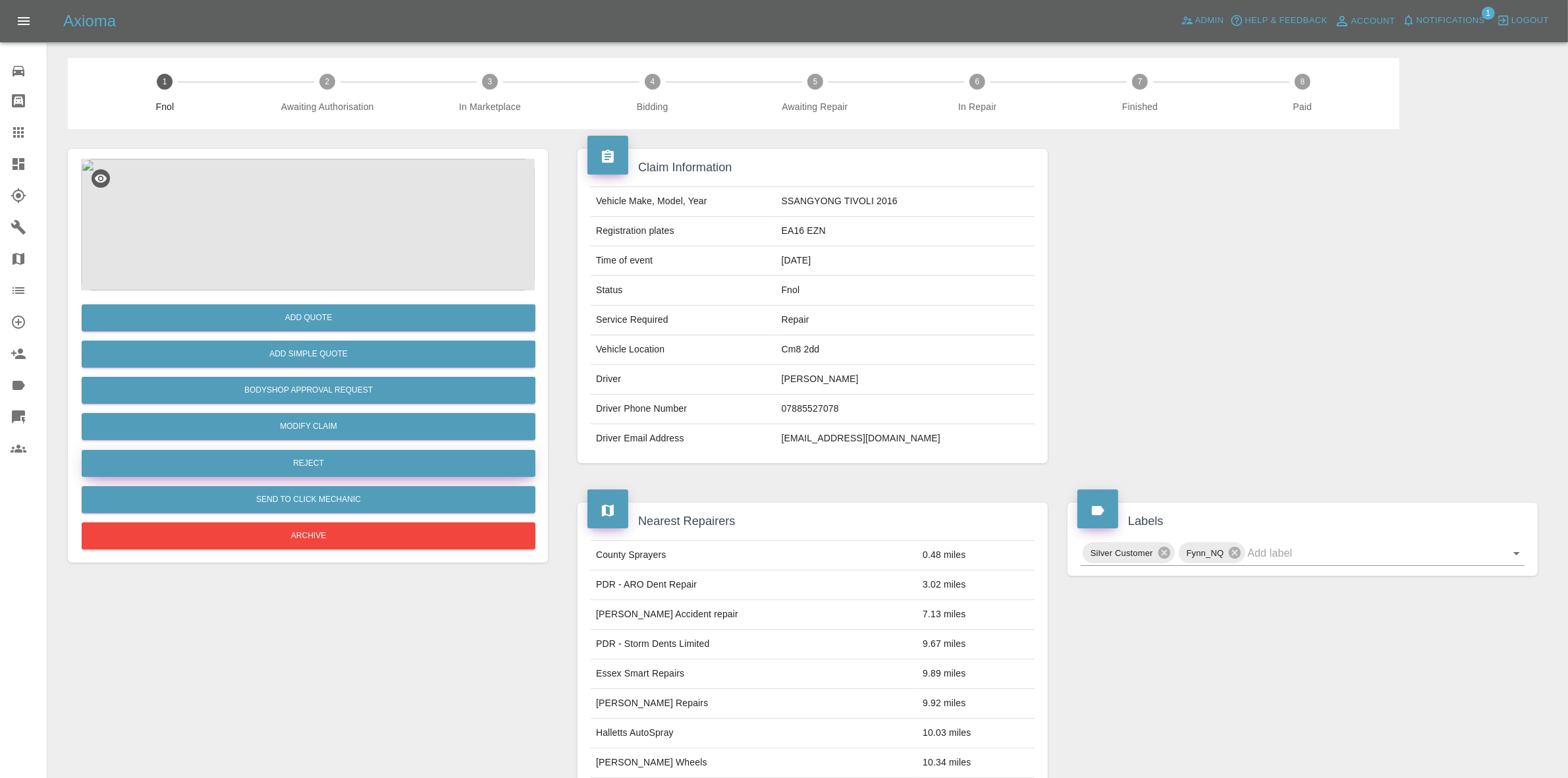
click at [301, 453] on button "Reject" at bounding box center [309, 463] width 454 height 27
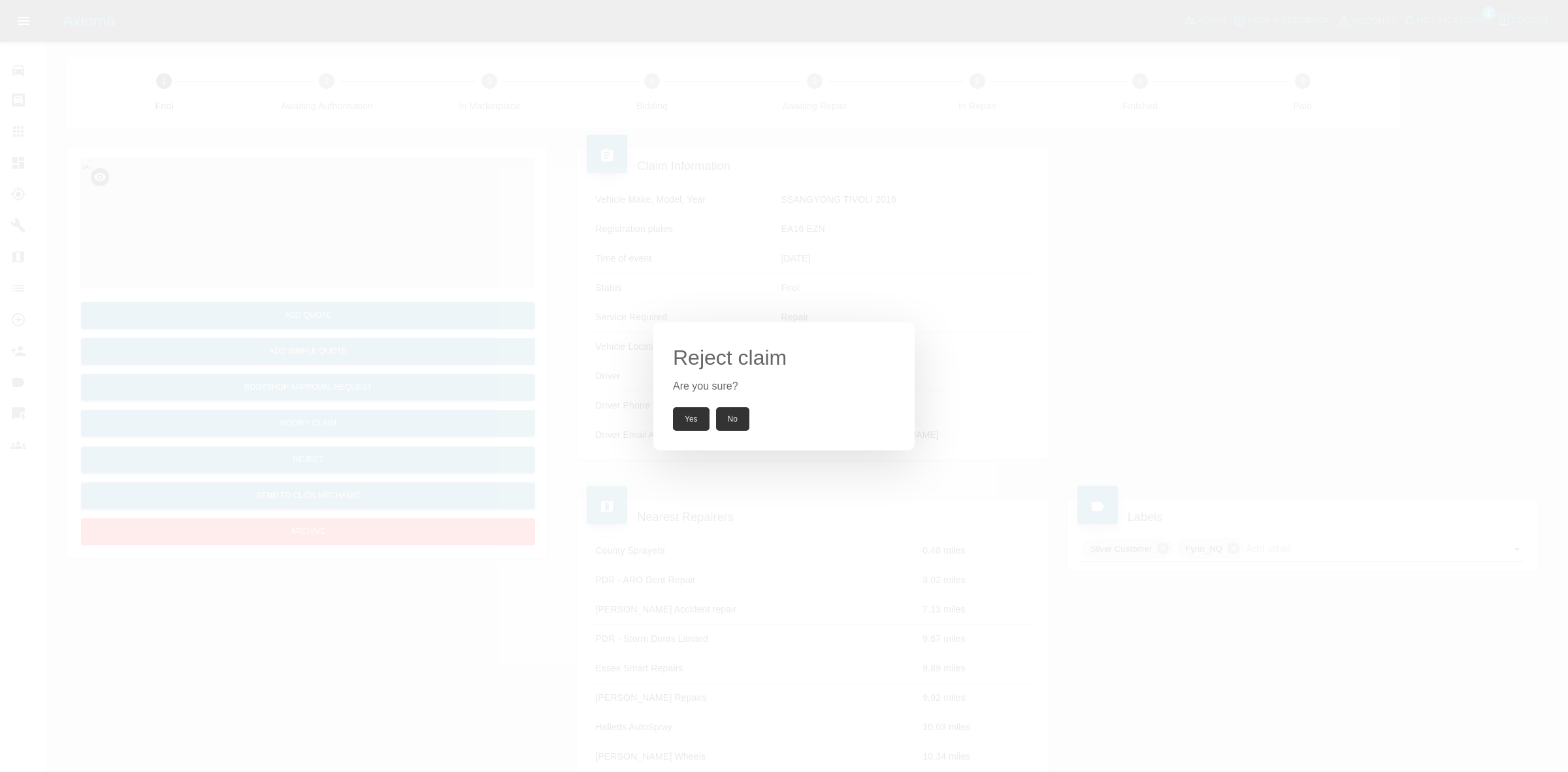
click at [686, 411] on button "Yes" at bounding box center [691, 419] width 37 height 23
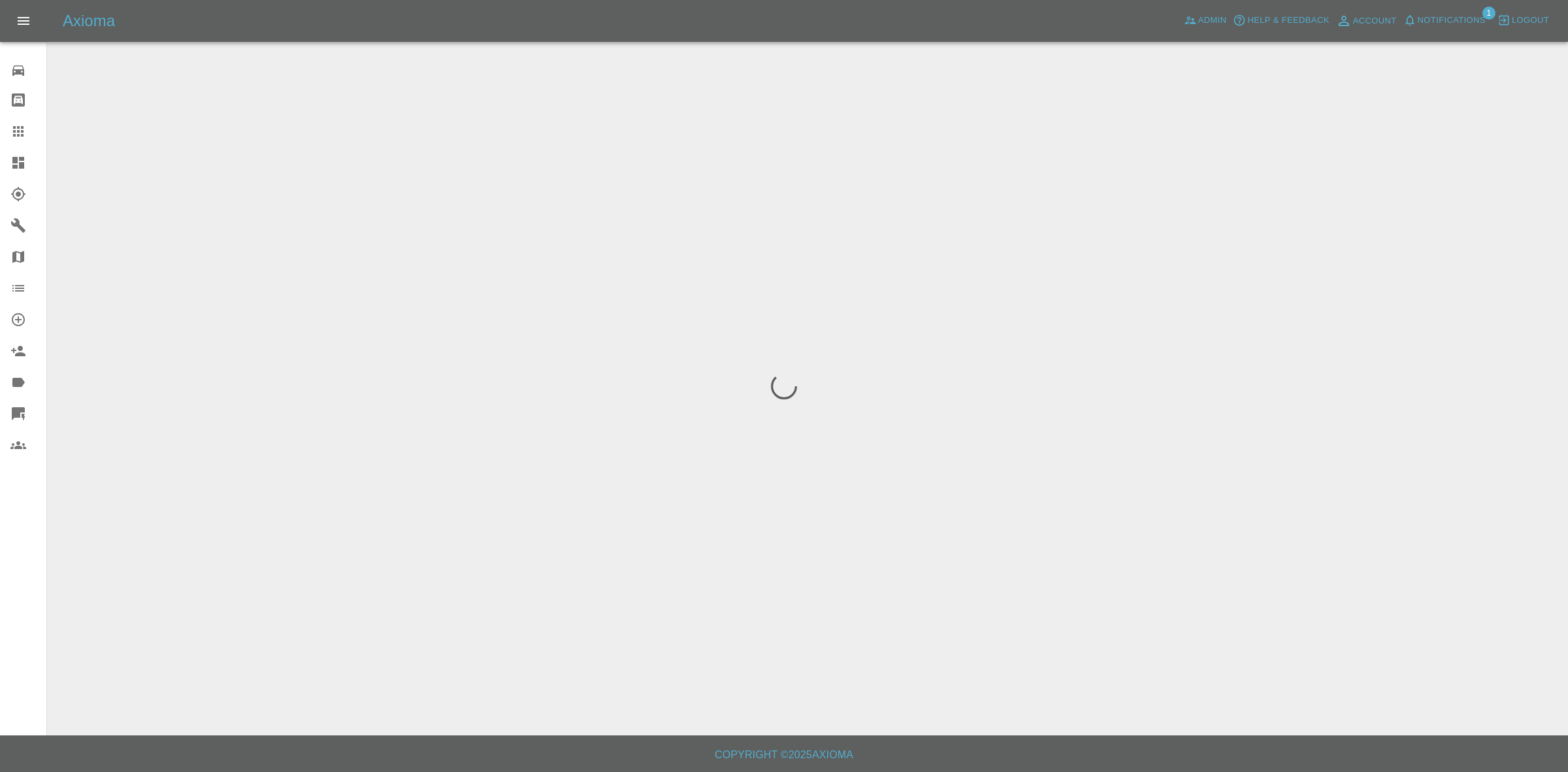
click at [11, 158] on icon at bounding box center [18, 162] width 15 height 15
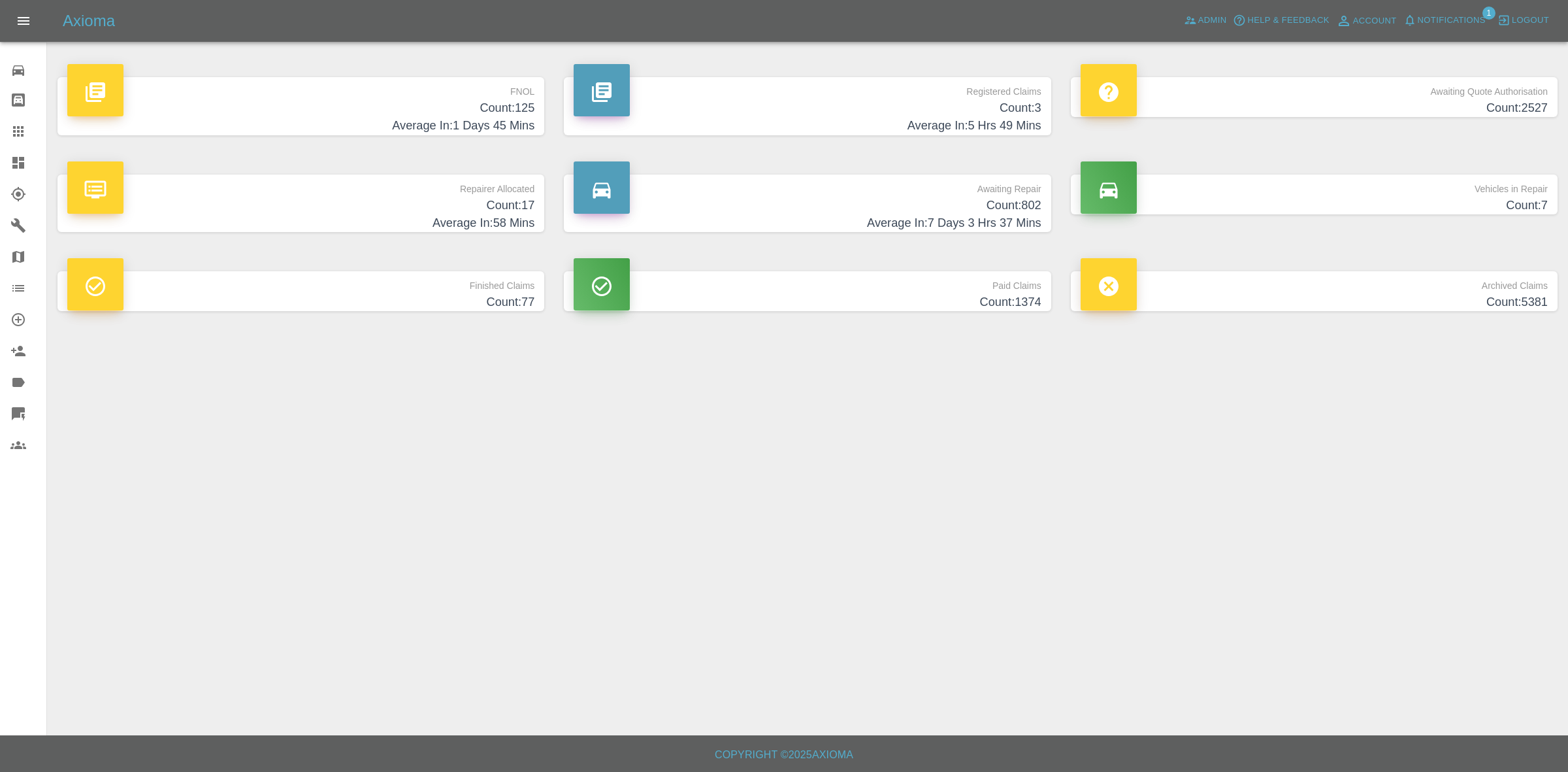
click at [105, 4] on div "Axioma Admin Help & Feedback Account Notifications 1 Logout" at bounding box center [784, 21] width 1568 height 41
click at [1458, 23] on span "Notifications" at bounding box center [1451, 21] width 68 height 15
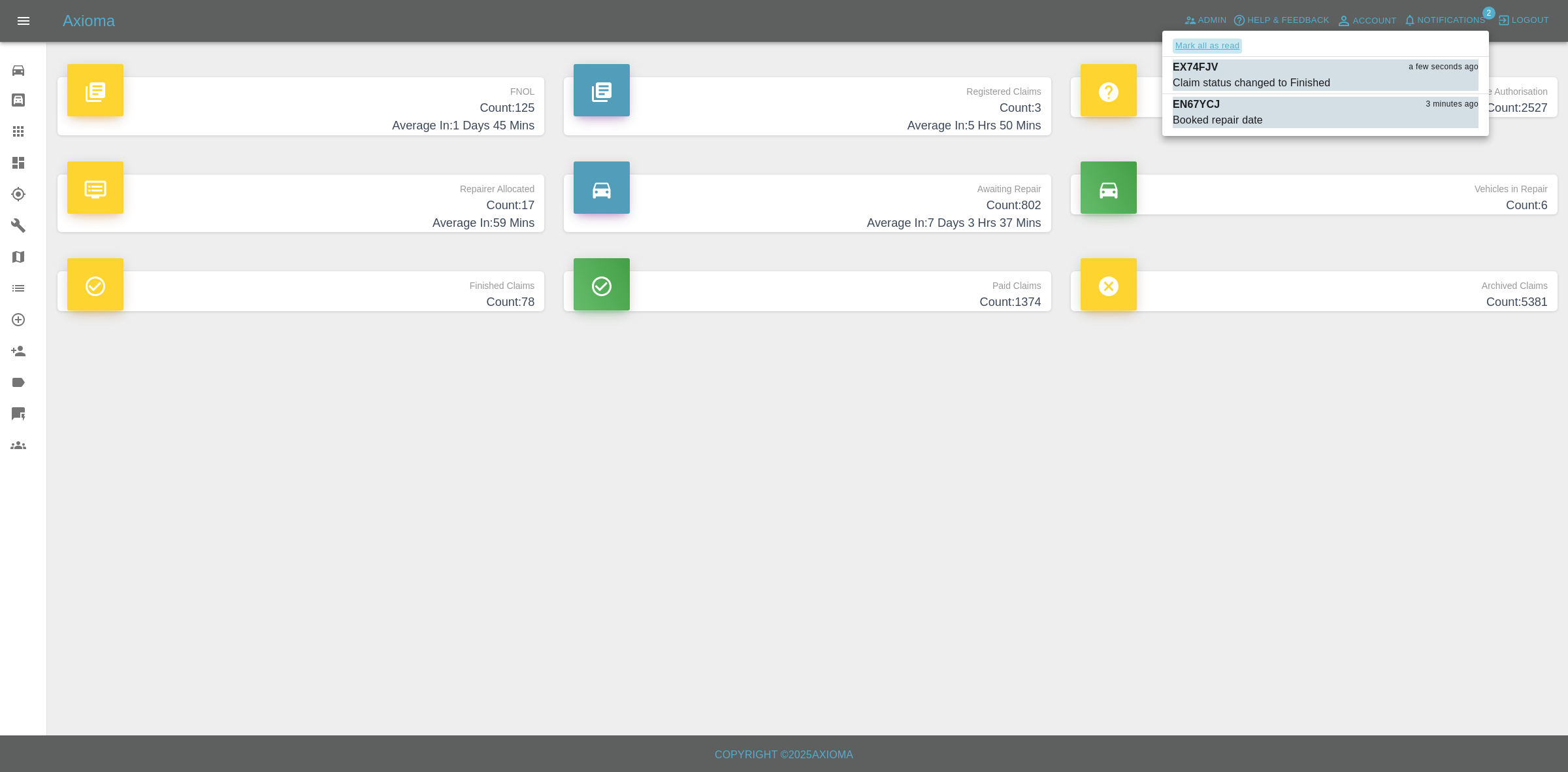
click at [1228, 41] on button "Mark all as read" at bounding box center [1207, 46] width 69 height 15
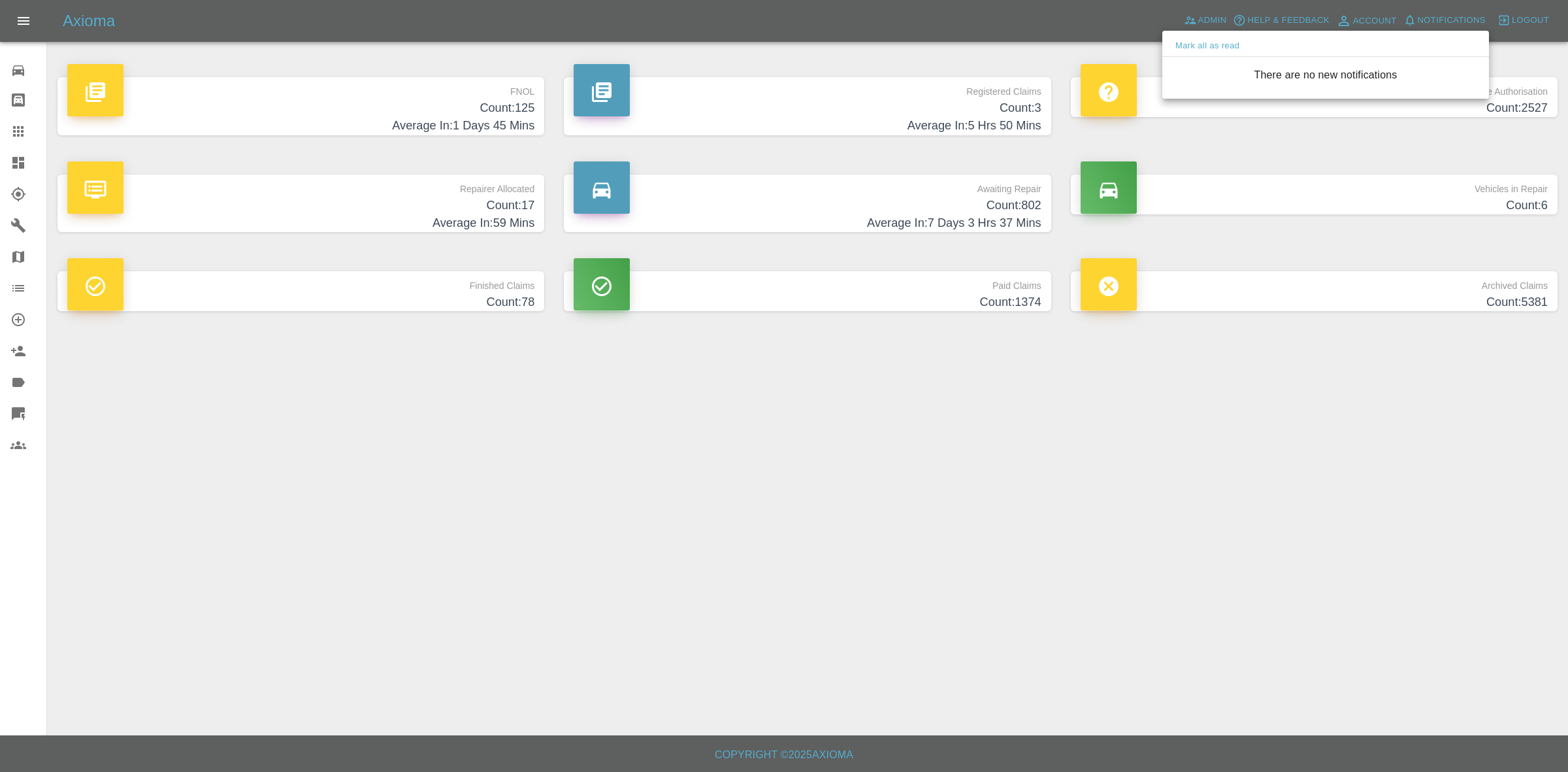
click at [1393, 436] on div at bounding box center [784, 386] width 1568 height 772
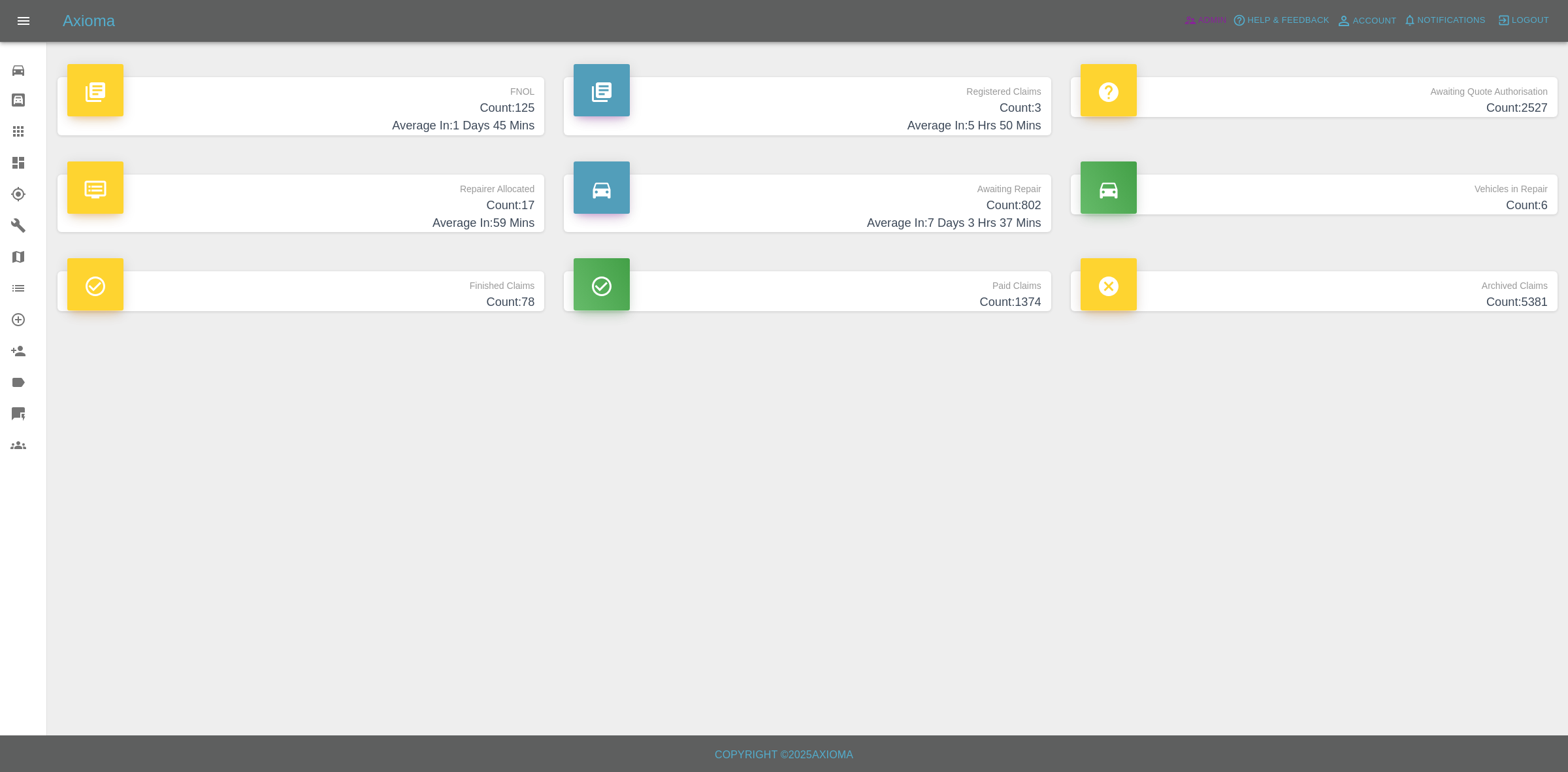
click at [1201, 26] on span "Admin" at bounding box center [1212, 21] width 29 height 15
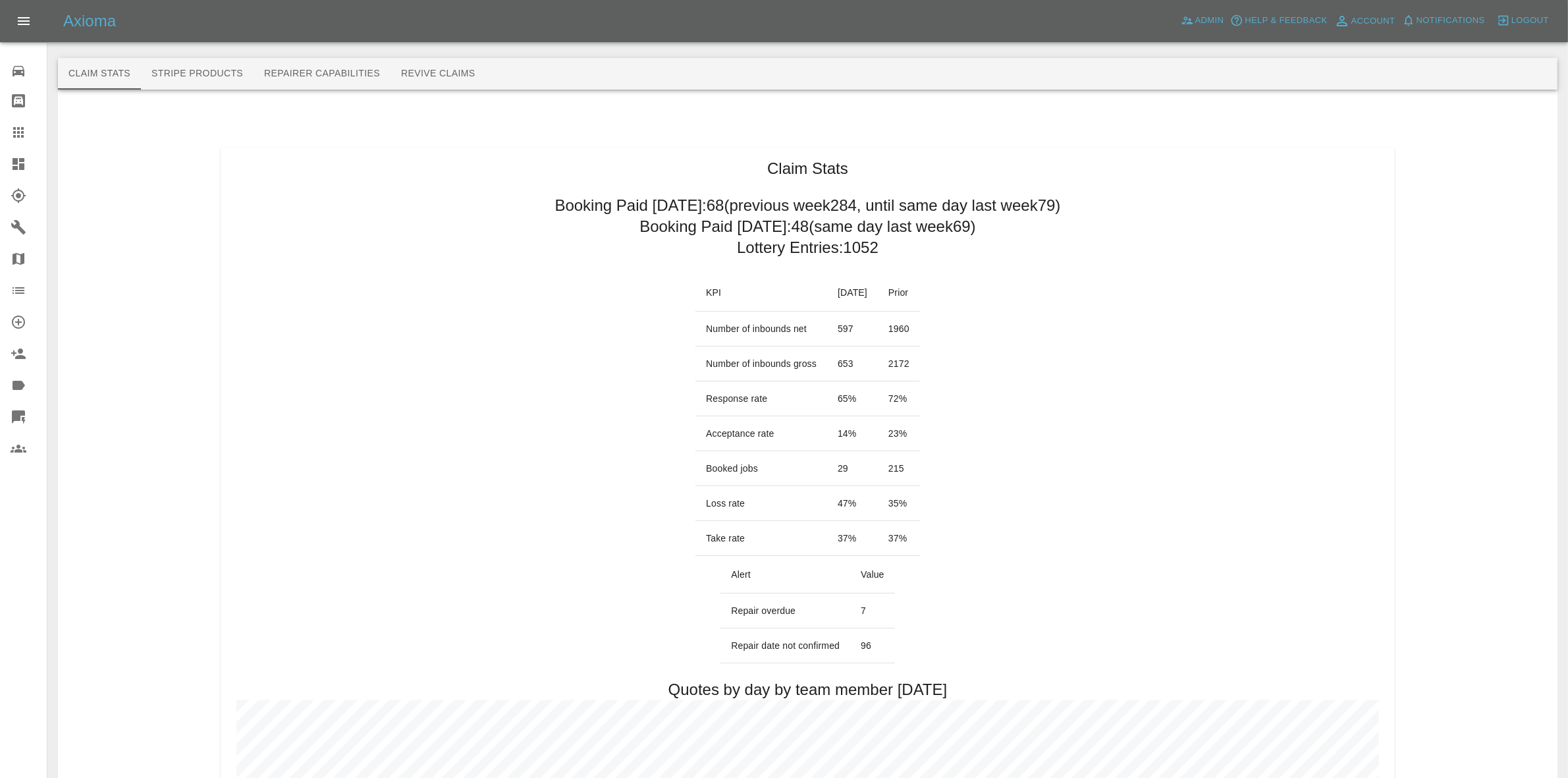
click at [0, 163] on link "Dashboard" at bounding box center [23, 163] width 46 height 32
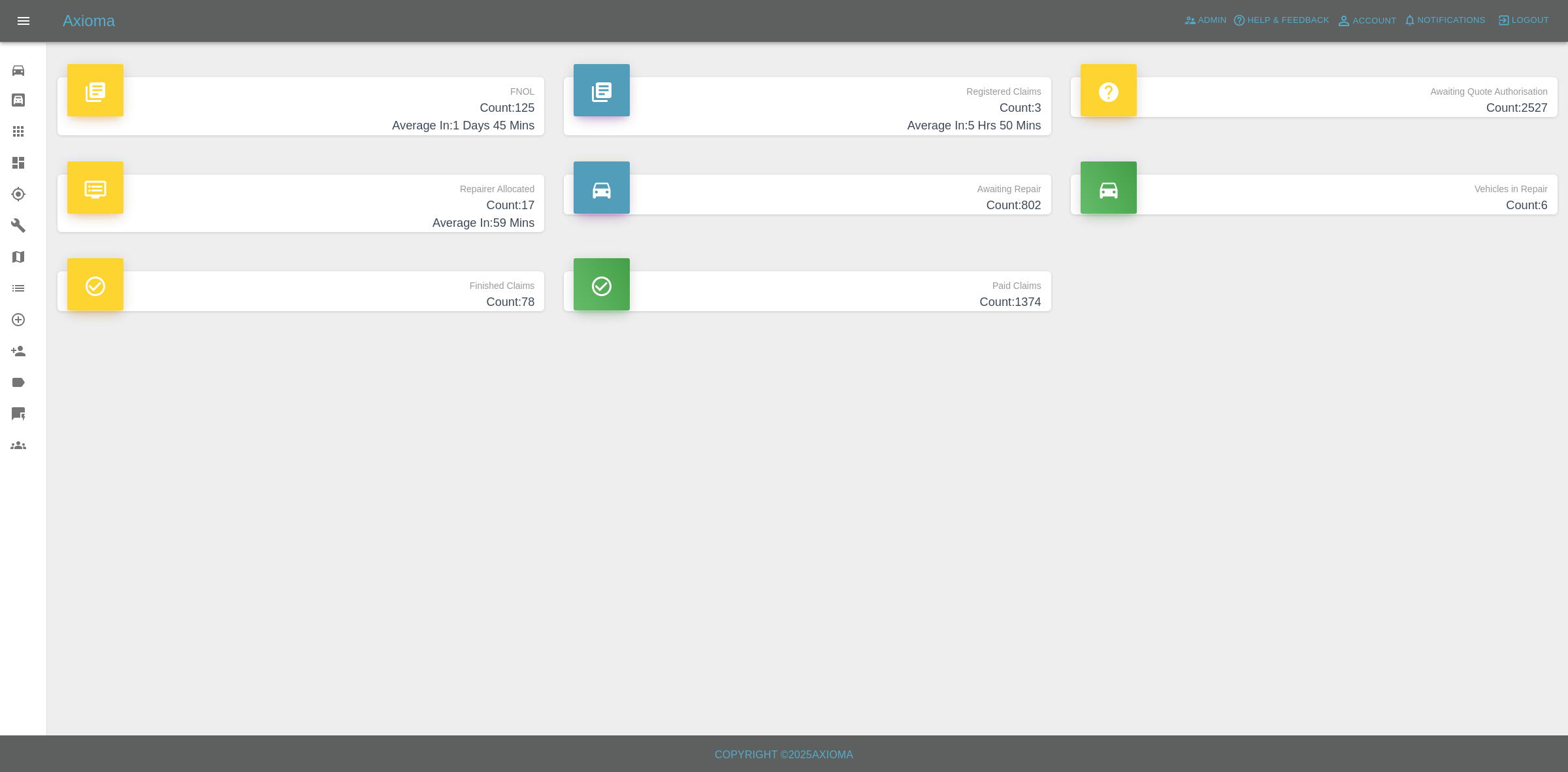
click at [304, 83] on p "FNOL" at bounding box center [301, 88] width 467 height 23
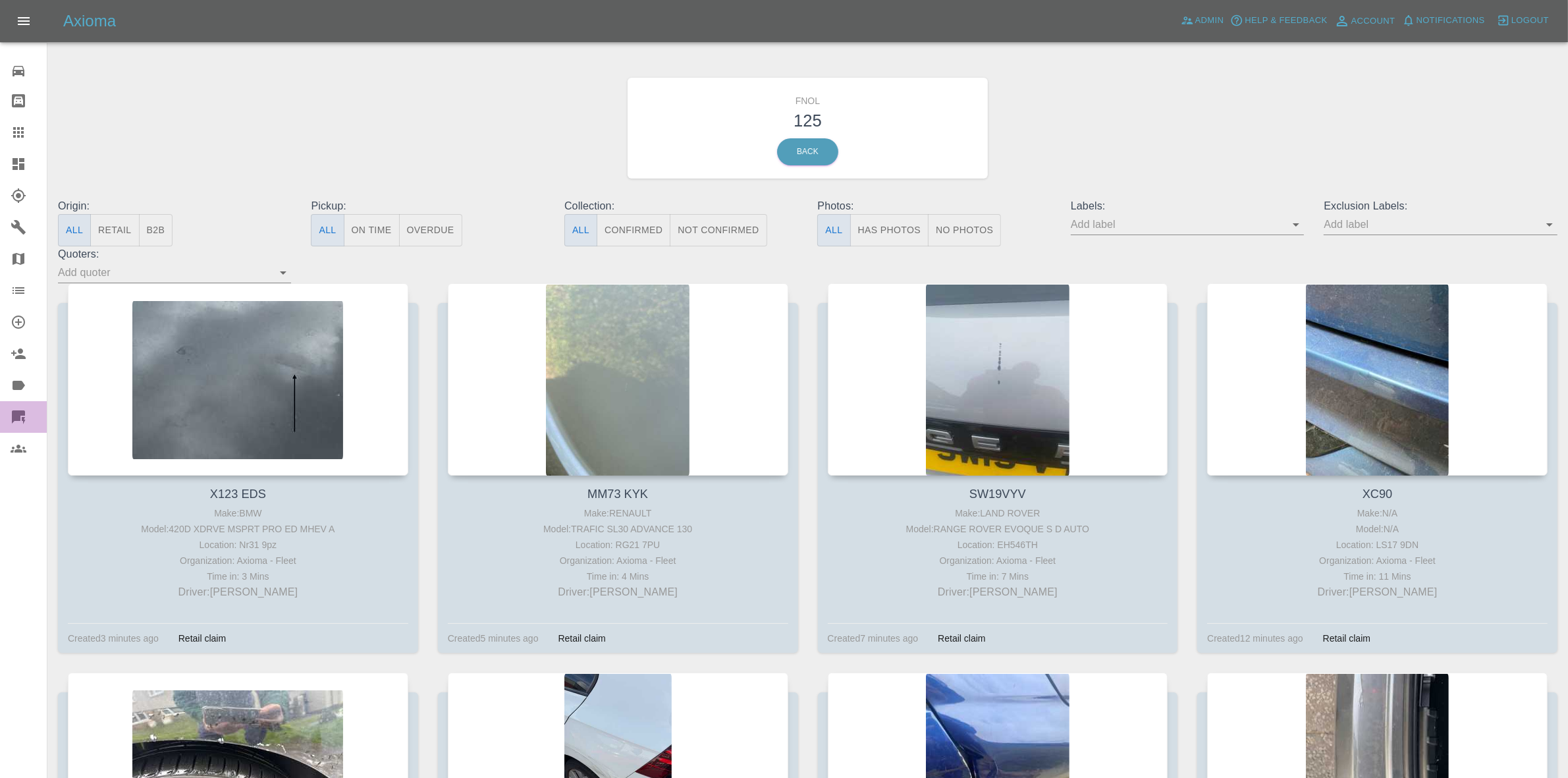
drag, startPoint x: 0, startPoint y: 406, endPoint x: 7, endPoint y: 411, distance: 8.6
click at [0, 409] on link "Quick Quote" at bounding box center [23, 417] width 46 height 32
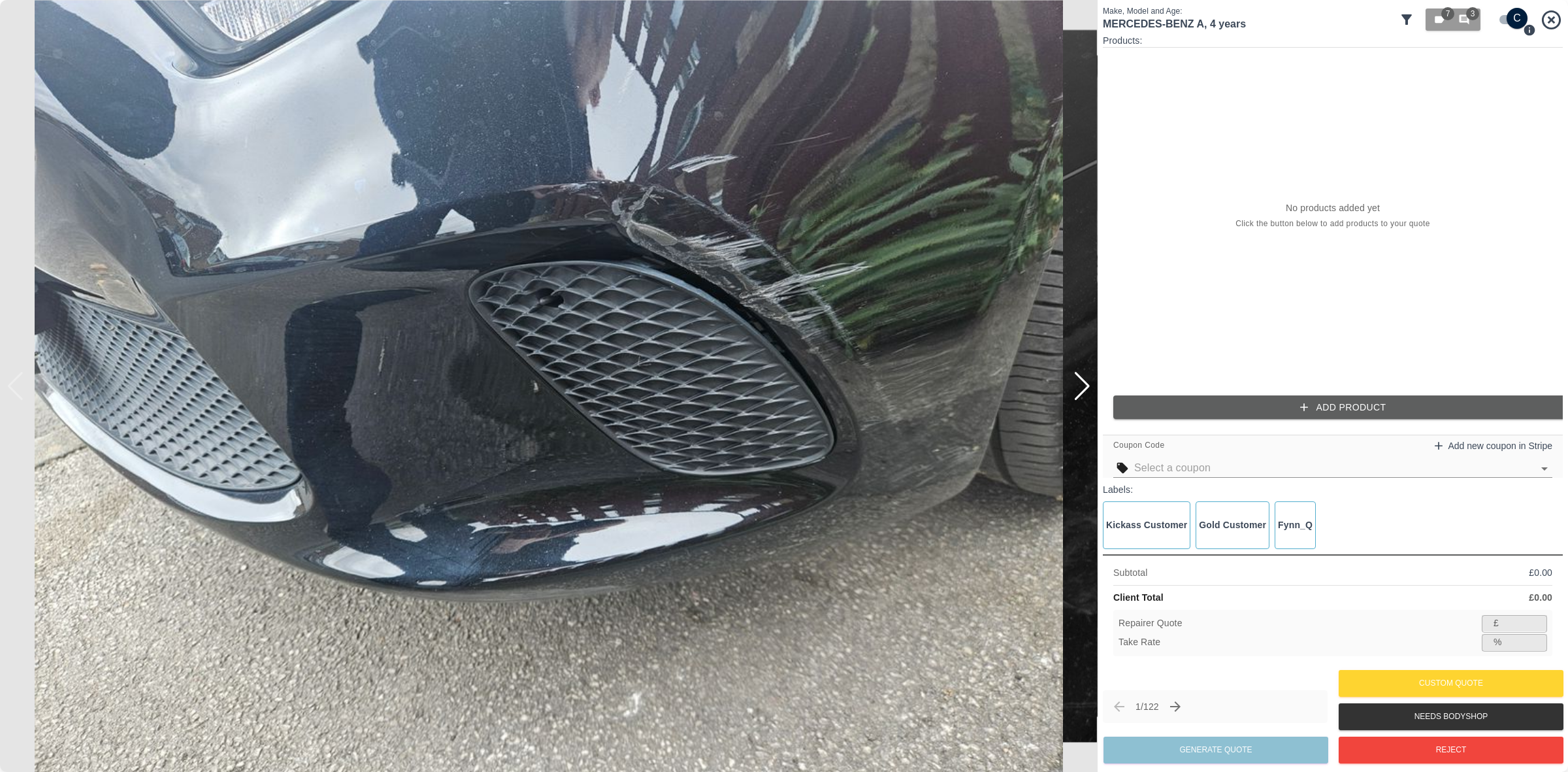
click at [1078, 387] on div at bounding box center [1083, 386] width 18 height 29
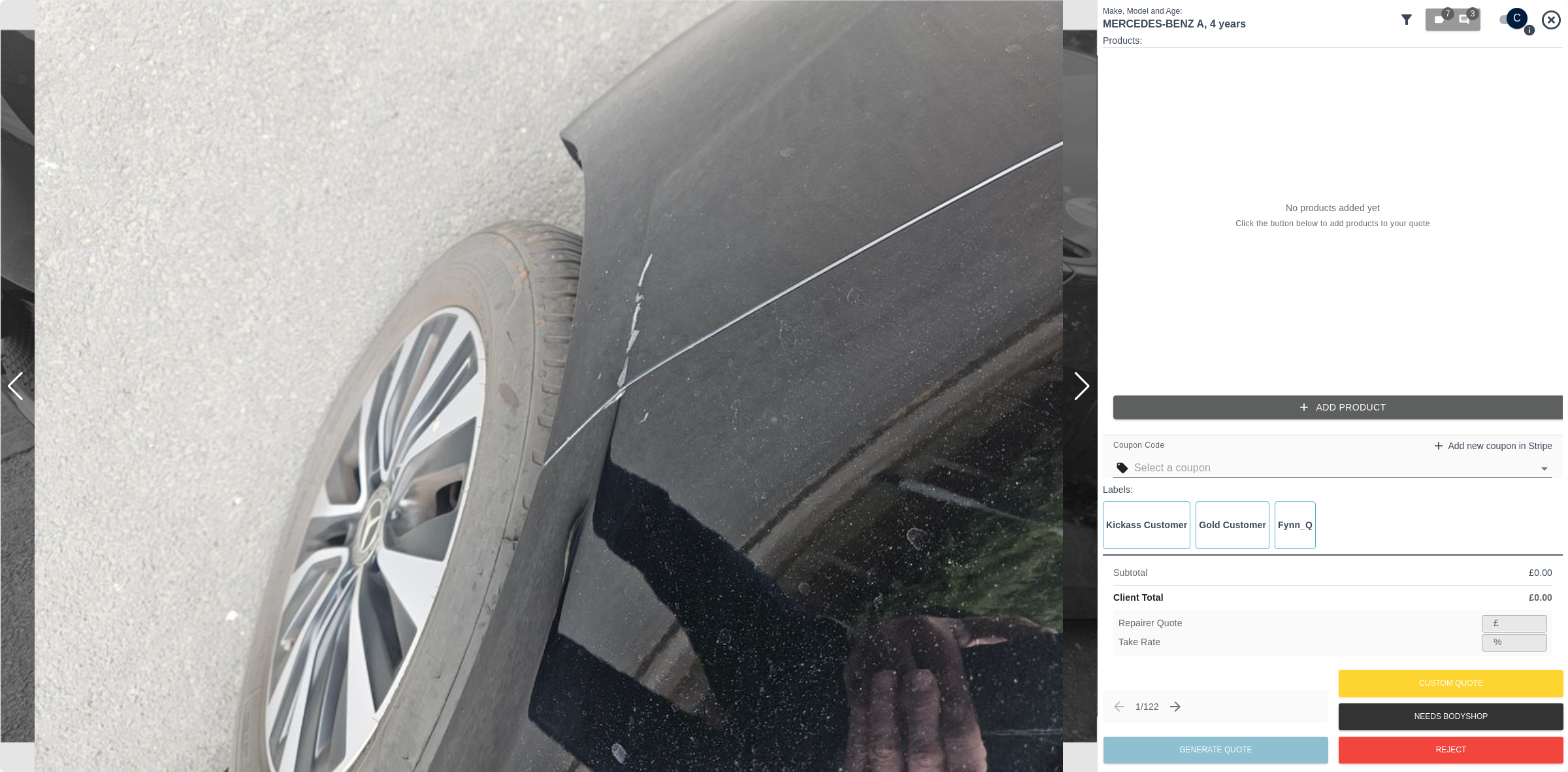
click at [1078, 387] on div at bounding box center [1083, 386] width 18 height 29
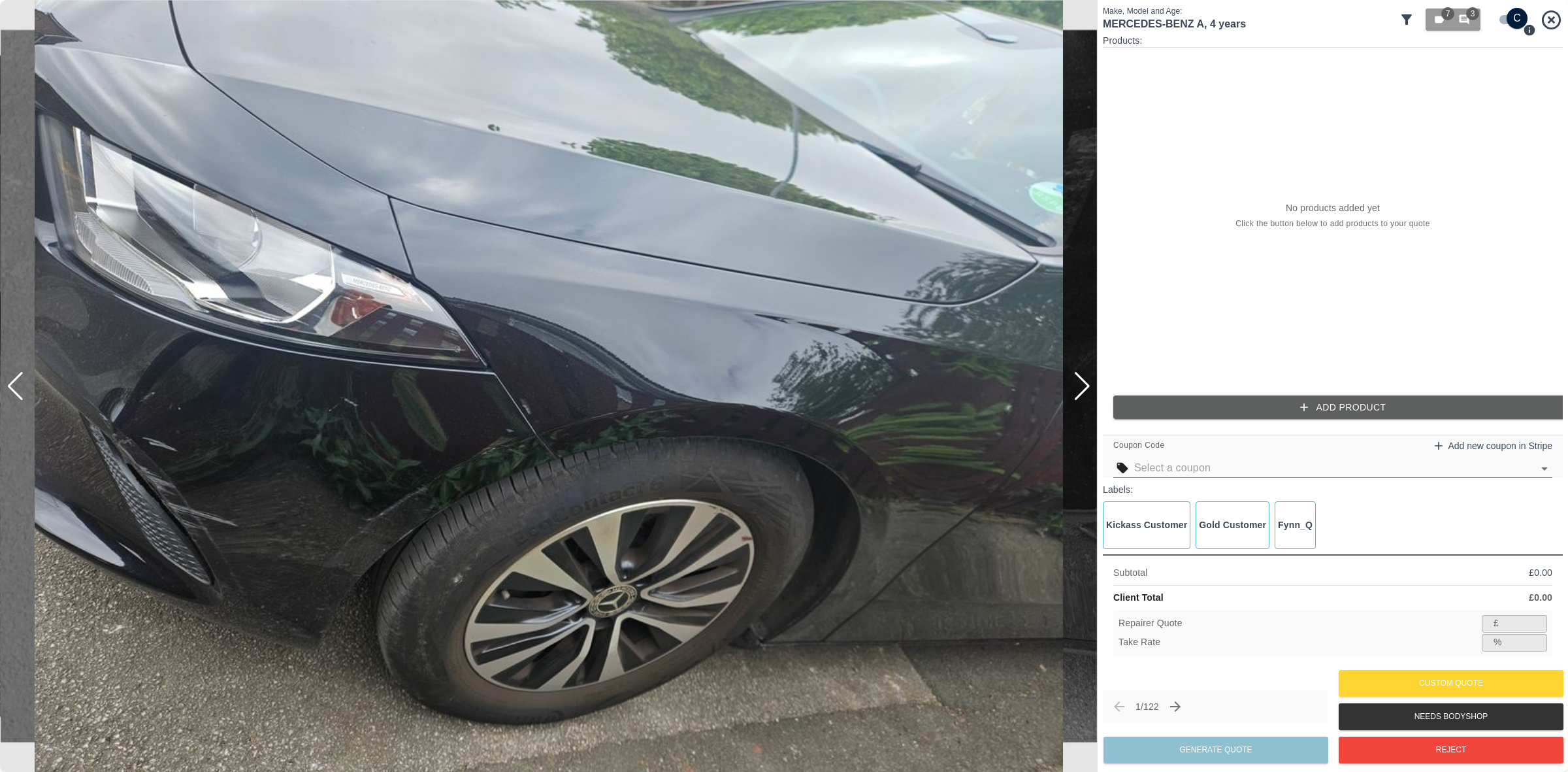
click at [1078, 387] on div at bounding box center [1083, 386] width 18 height 29
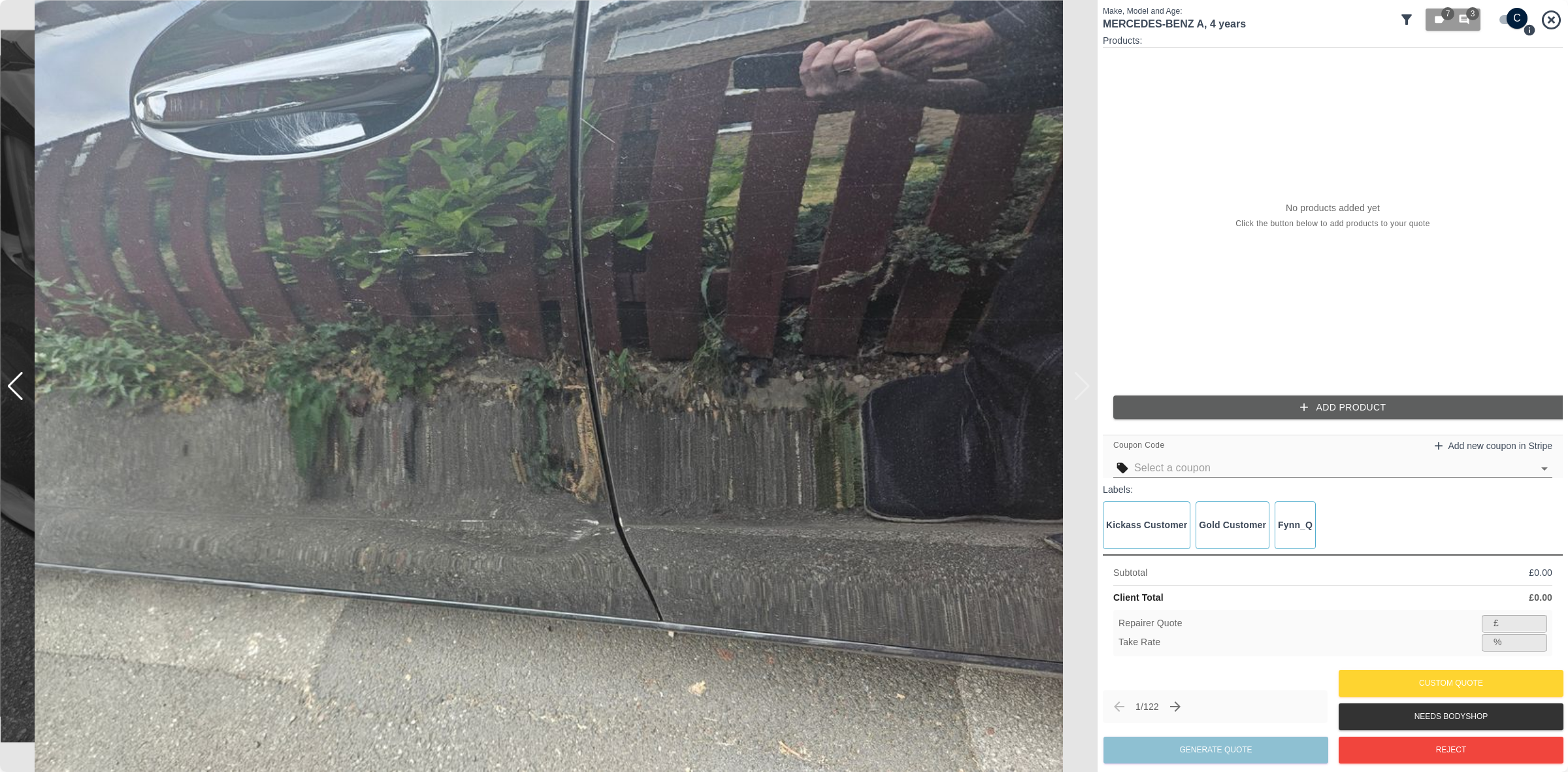
click at [1078, 387] on img at bounding box center [548, 386] width 1098 height 772
click at [1181, 706] on icon "Next claim" at bounding box center [1175, 706] width 11 height 11
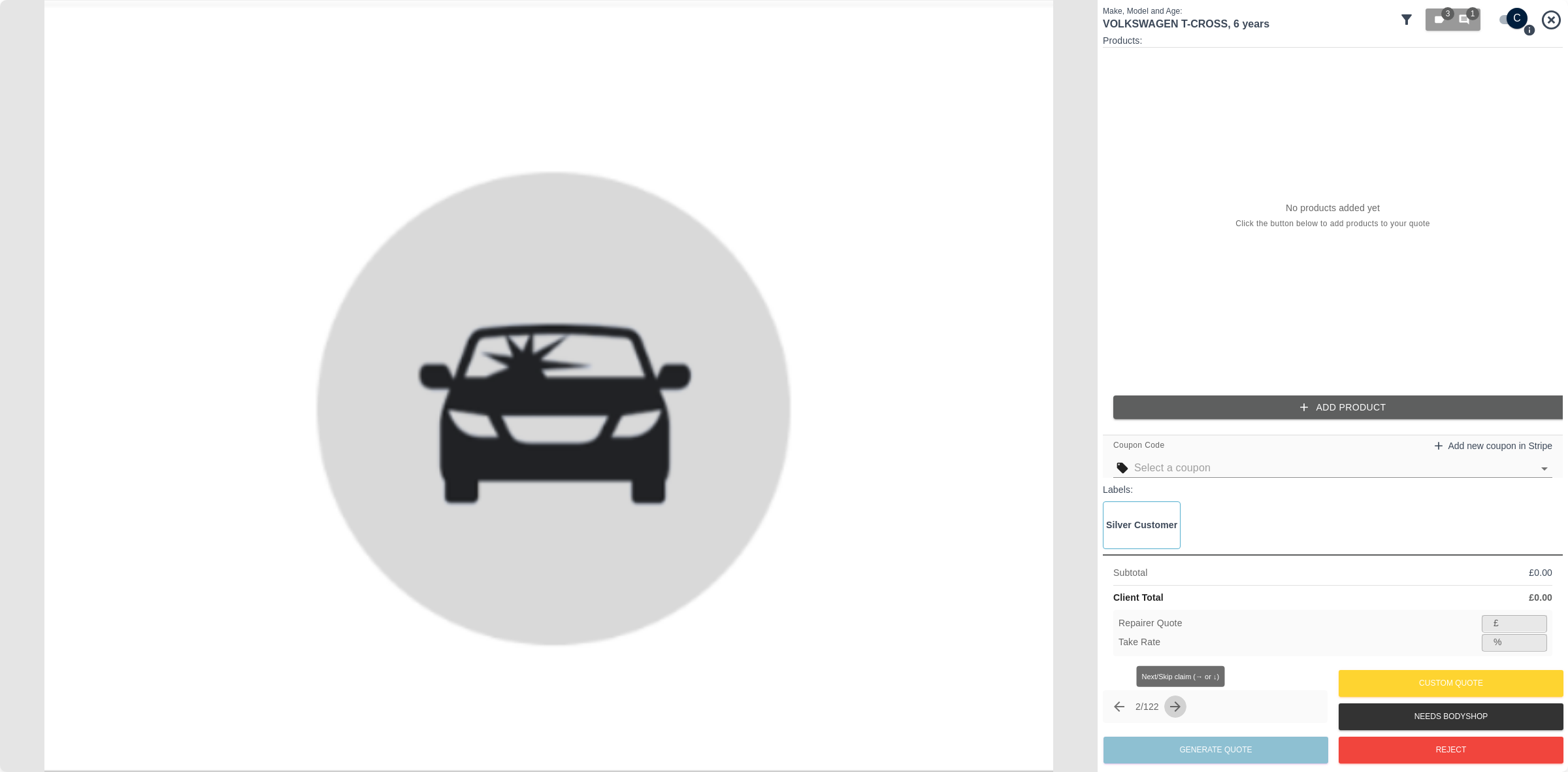
click at [1174, 704] on icon "Next claim" at bounding box center [1174, 705] width 15 height 15
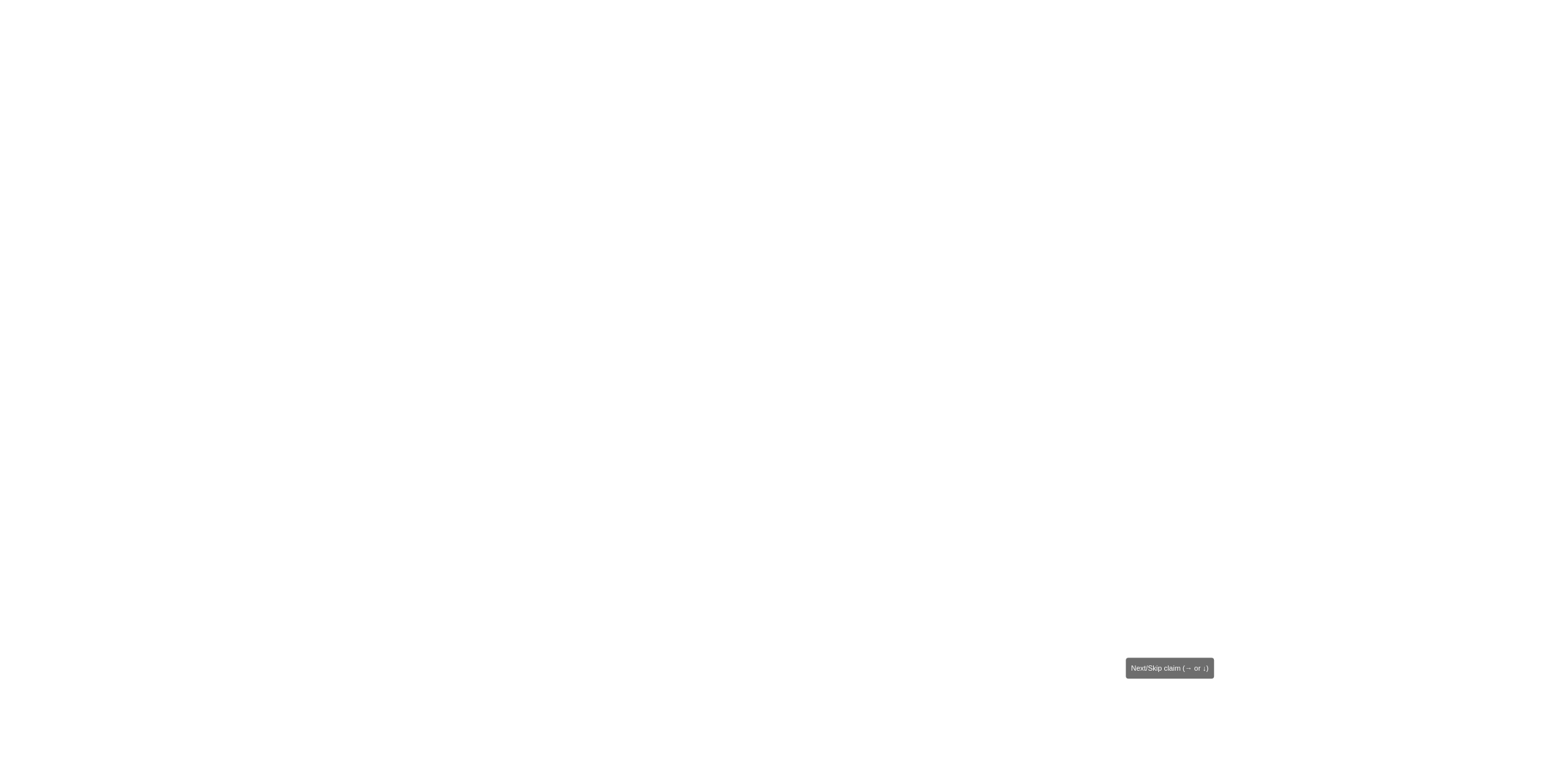
click at [1174, 704] on icon "Next claim" at bounding box center [1174, 705] width 15 height 15
click at [1174, 704] on icon "Next claim" at bounding box center [1174, 705] width 15 height 15
click at [1174, 704] on icon "Next claim" at bounding box center [1173, 704] width 15 height 15
click at [1174, 704] on icon "Next claim" at bounding box center [1174, 705] width 15 height 15
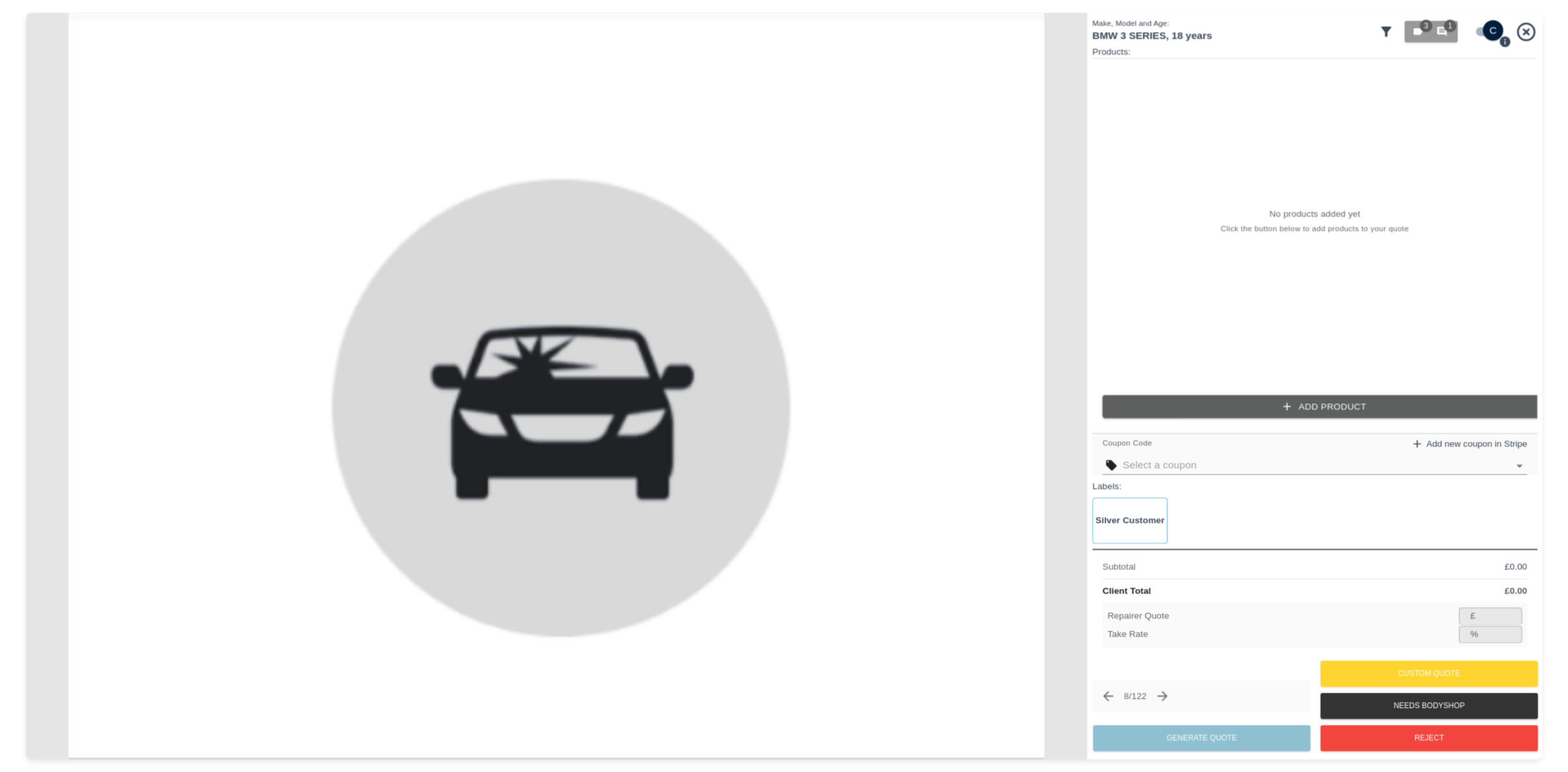
click at [1170, 703] on icon "Next claim" at bounding box center [1162, 695] width 15 height 15
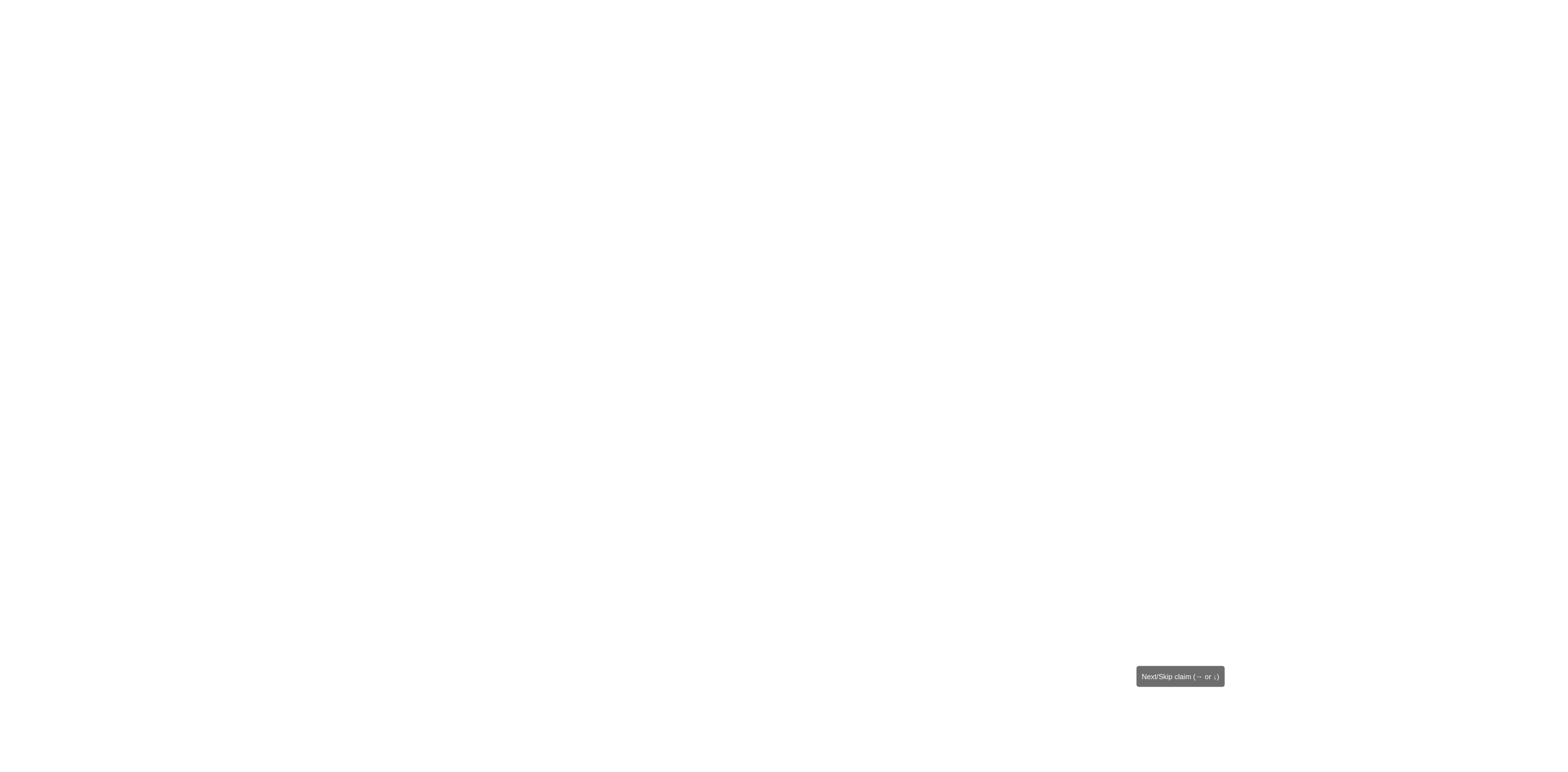
click at [1174, 704] on icon "Next claim" at bounding box center [1173, 704] width 15 height 15
click at [1174, 704] on div "10 / 122" at bounding box center [1195, 691] width 214 height 32
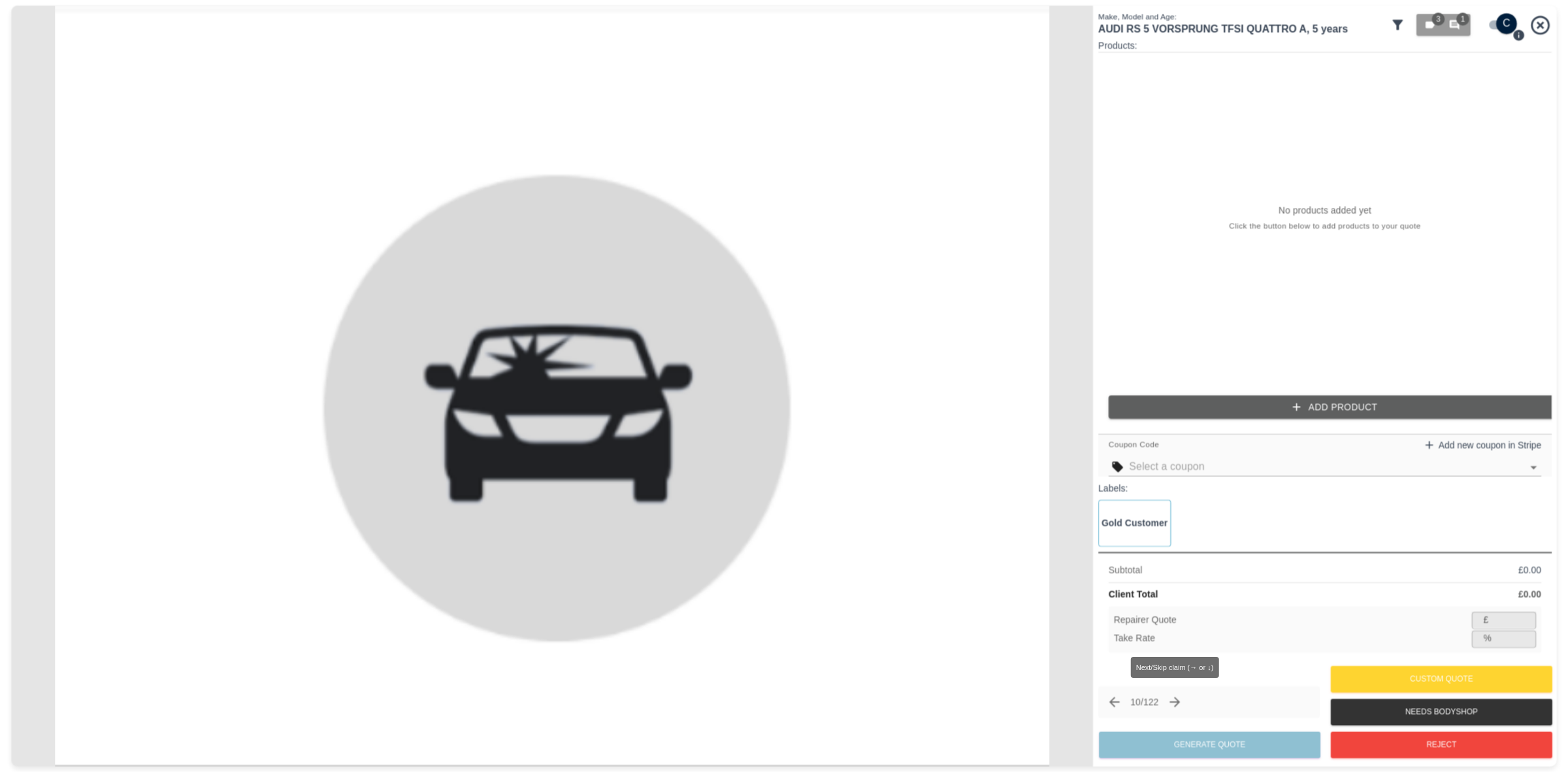
click at [1174, 704] on button "Next claim" at bounding box center [1174, 702] width 23 height 23
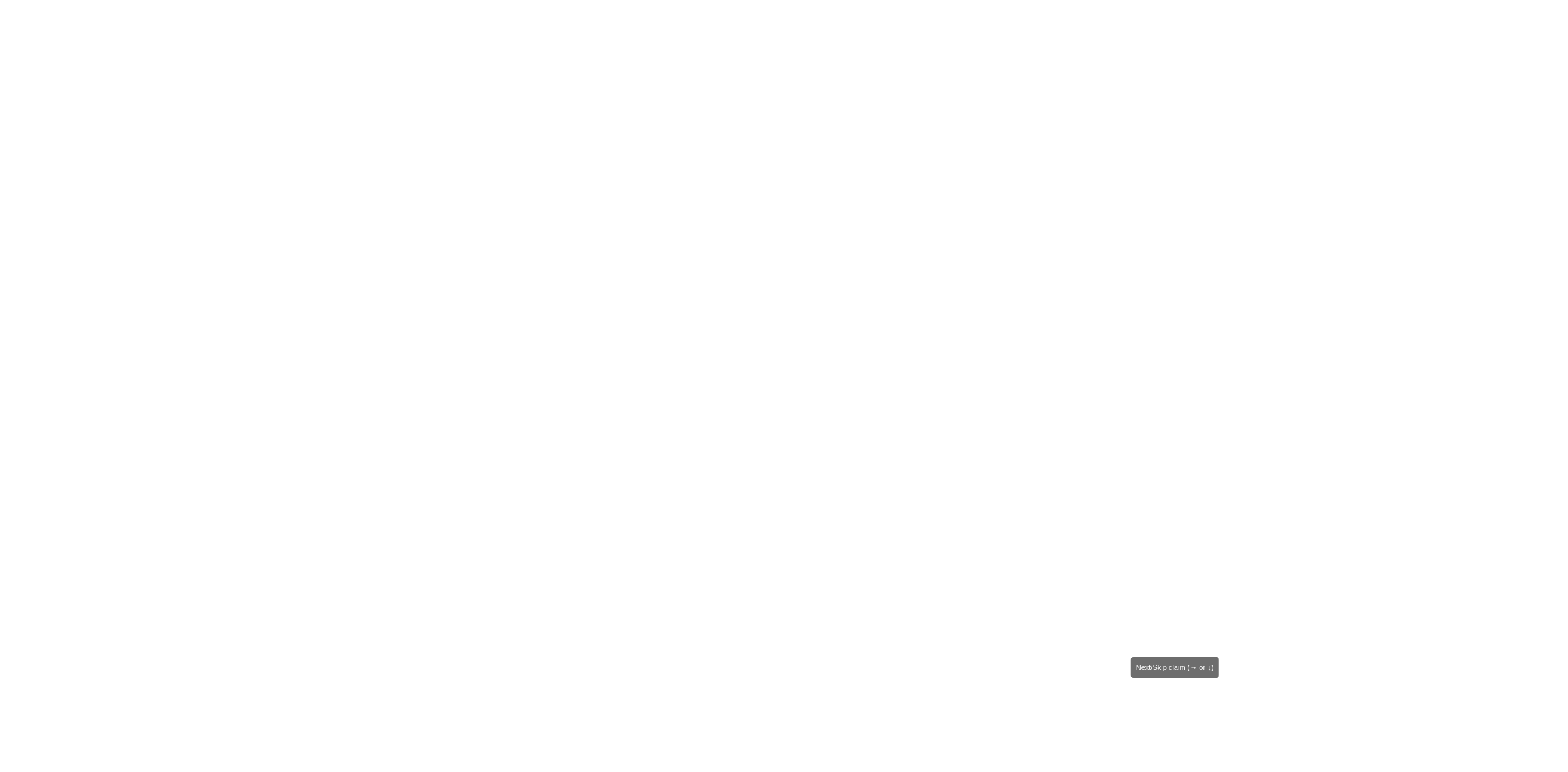
click at [1174, 704] on icon "Next claim" at bounding box center [1174, 701] width 15 height 15
click at [1174, 704] on div "12 / 122" at bounding box center [1199, 695] width 217 height 32
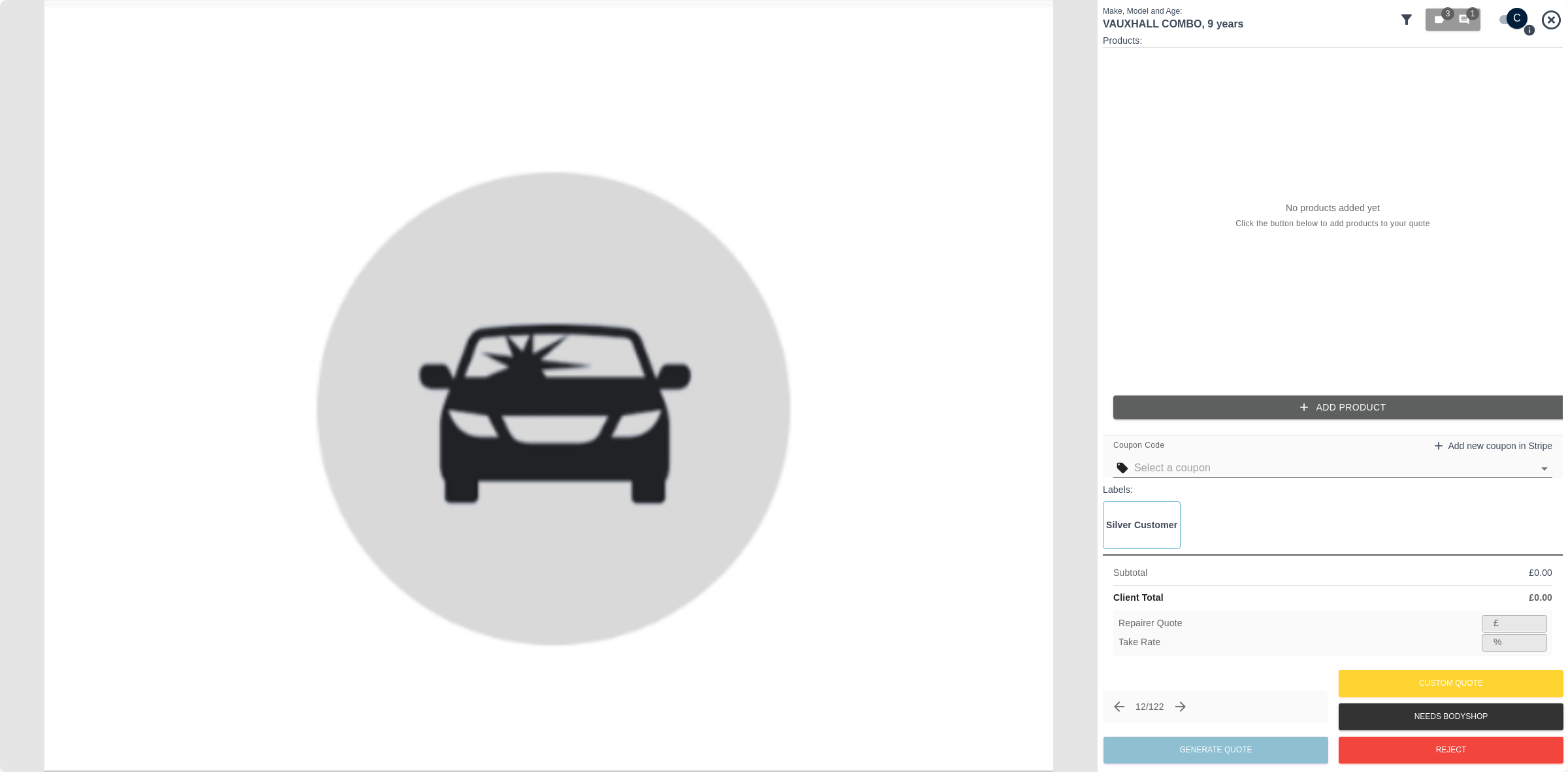
click at [1407, 23] on icon at bounding box center [1407, 20] width 11 height 11
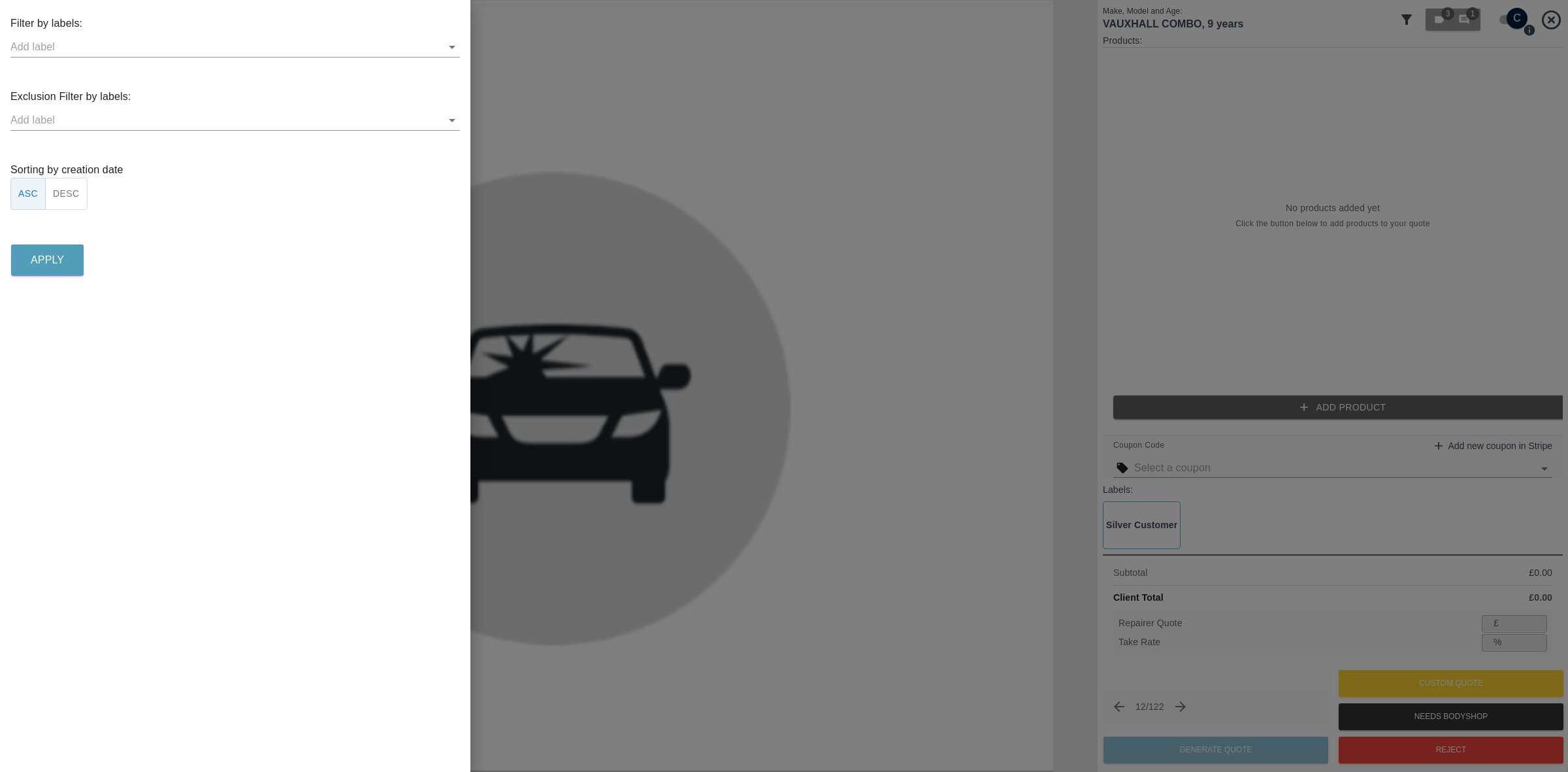
click at [80, 188] on button "DESC" at bounding box center [66, 194] width 42 height 32
click at [66, 247] on button "Apply" at bounding box center [47, 259] width 73 height 32
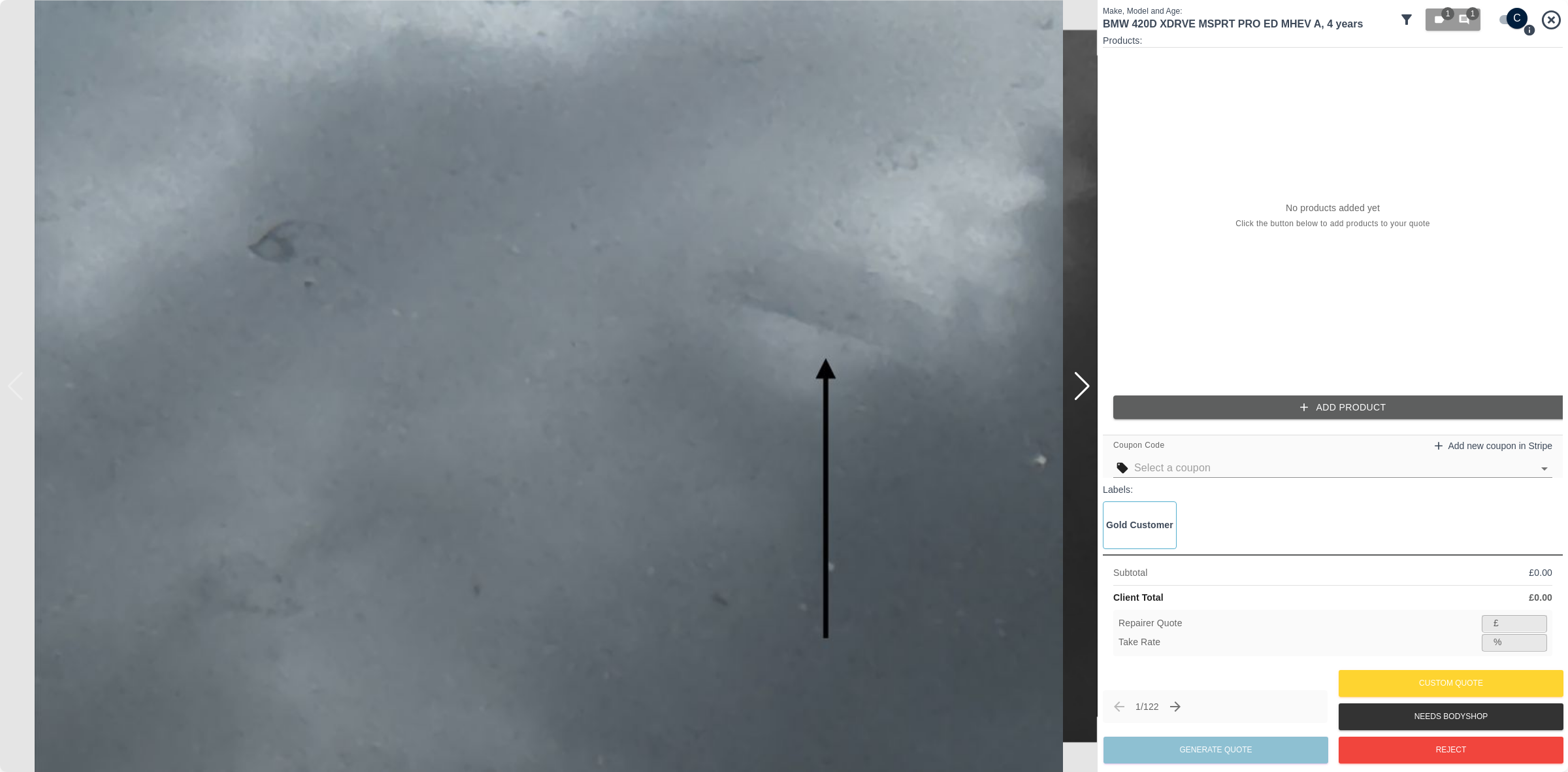
click at [1186, 708] on span "Next/Skip claim (→ or ↓)" at bounding box center [1175, 706] width 23 height 23
click at [1183, 709] on icon "Next claim" at bounding box center [1174, 705] width 15 height 15
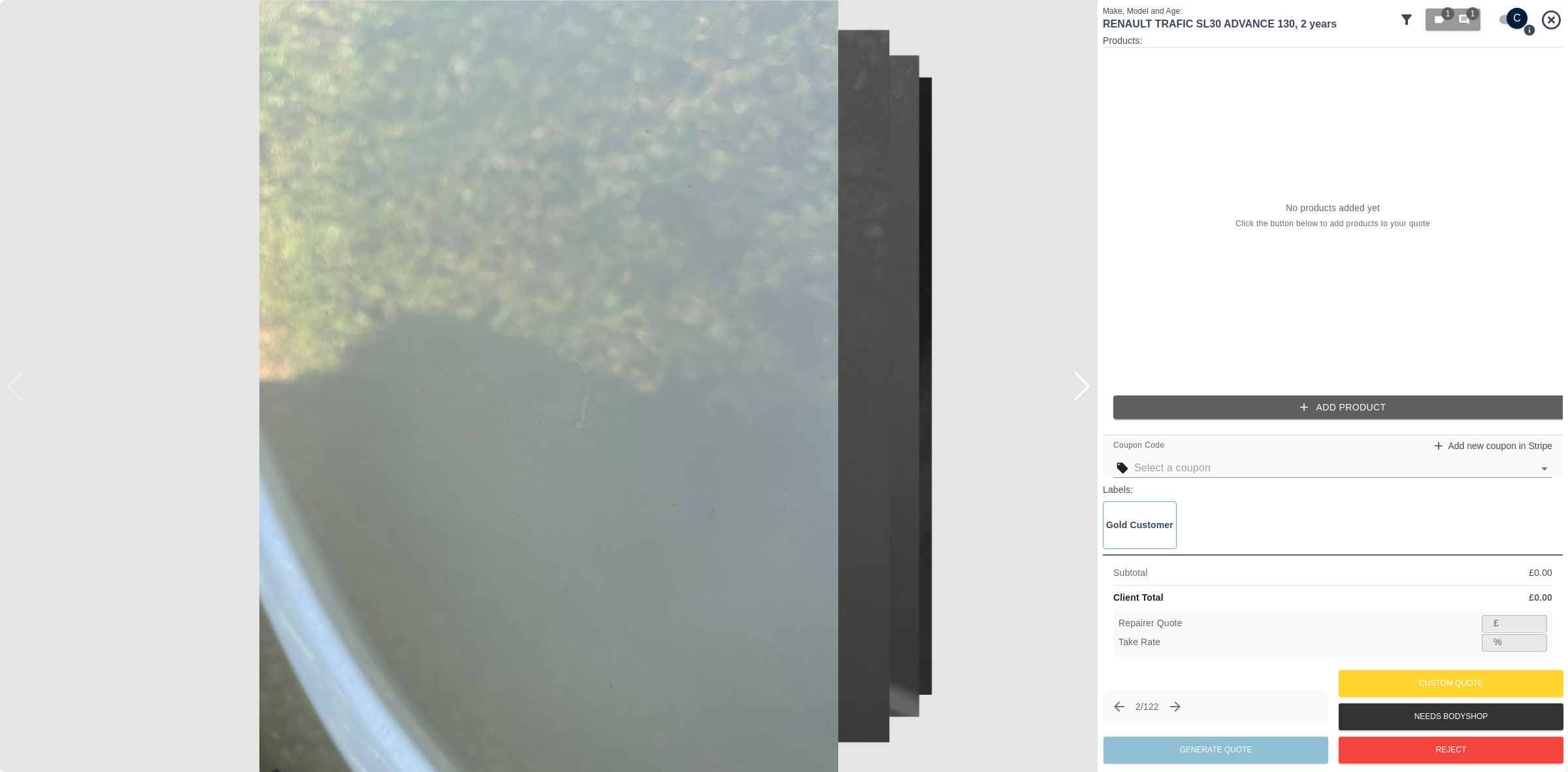
click at [1083, 396] on div at bounding box center [1083, 386] width 18 height 29
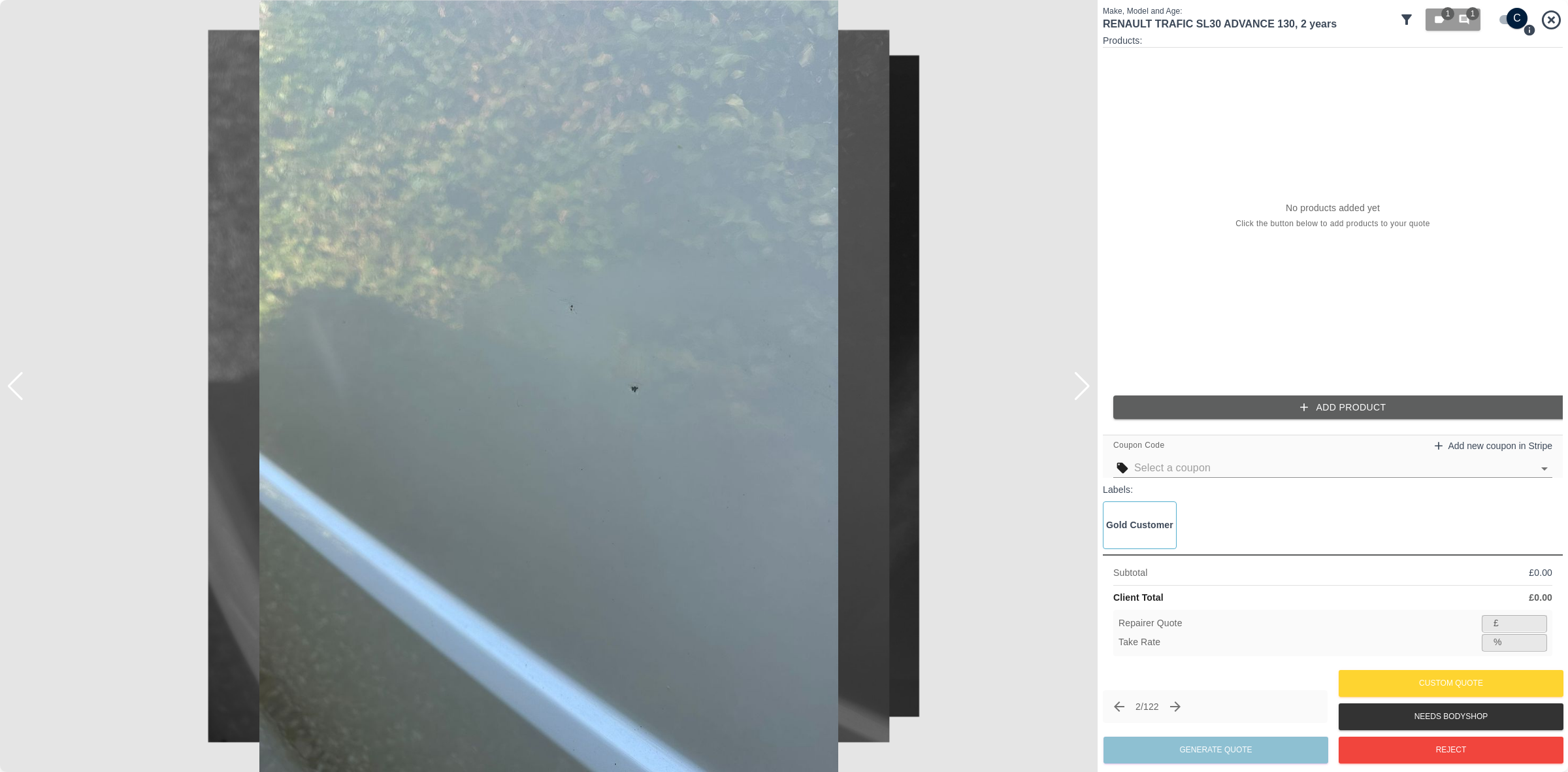
click at [1083, 396] on div at bounding box center [1083, 386] width 18 height 29
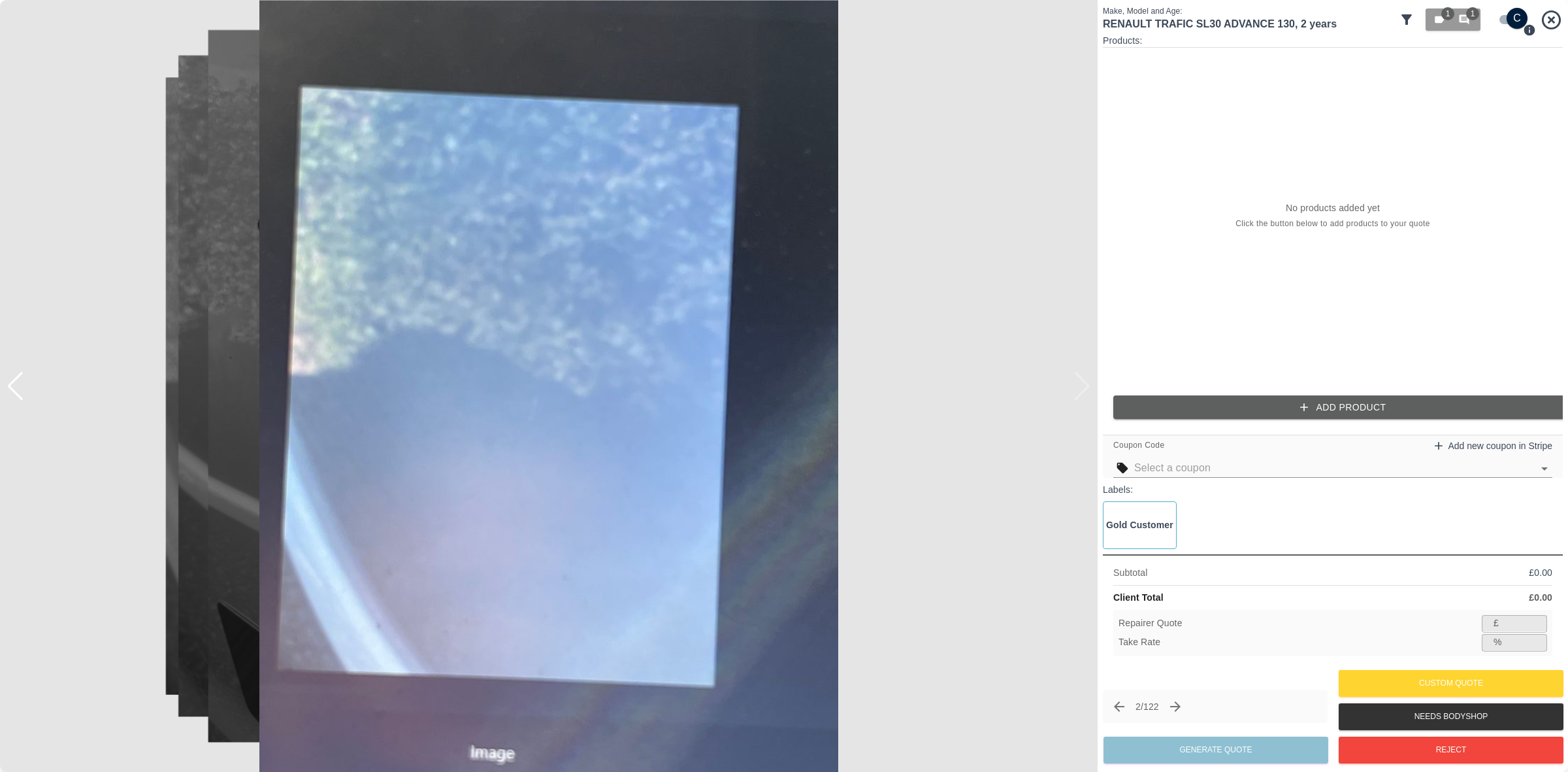
click at [1083, 396] on div at bounding box center [548, 386] width 1098 height 772
click at [1083, 396] on img at bounding box center [548, 386] width 1098 height 772
click at [1179, 707] on icon "Next claim" at bounding box center [1174, 705] width 15 height 15
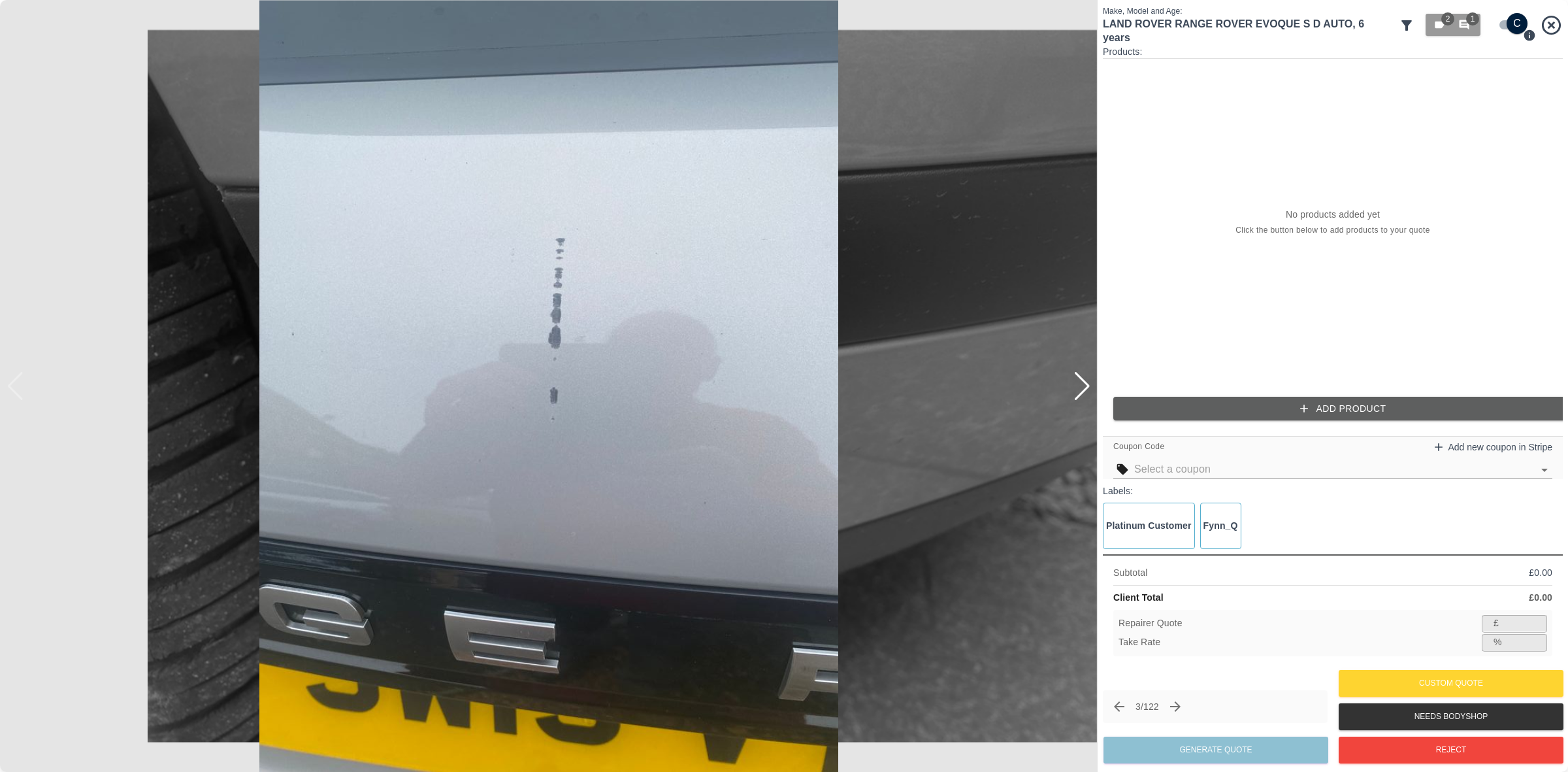
click at [1082, 387] on div at bounding box center [1083, 386] width 18 height 29
click at [1082, 387] on div at bounding box center [548, 386] width 1098 height 772
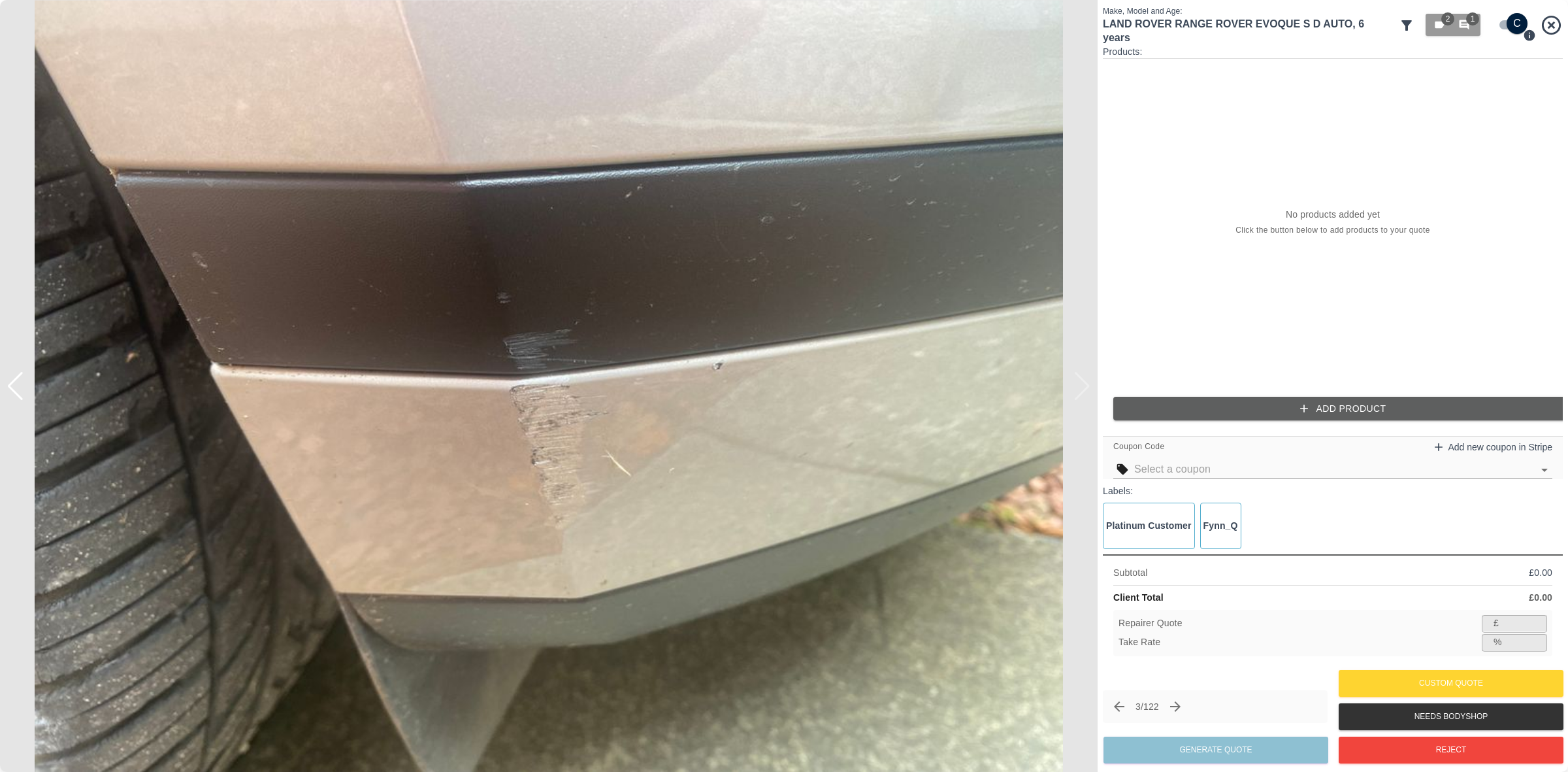
click at [1082, 387] on div at bounding box center [548, 386] width 1098 height 772
click at [1082, 387] on img at bounding box center [548, 386] width 1098 height 772
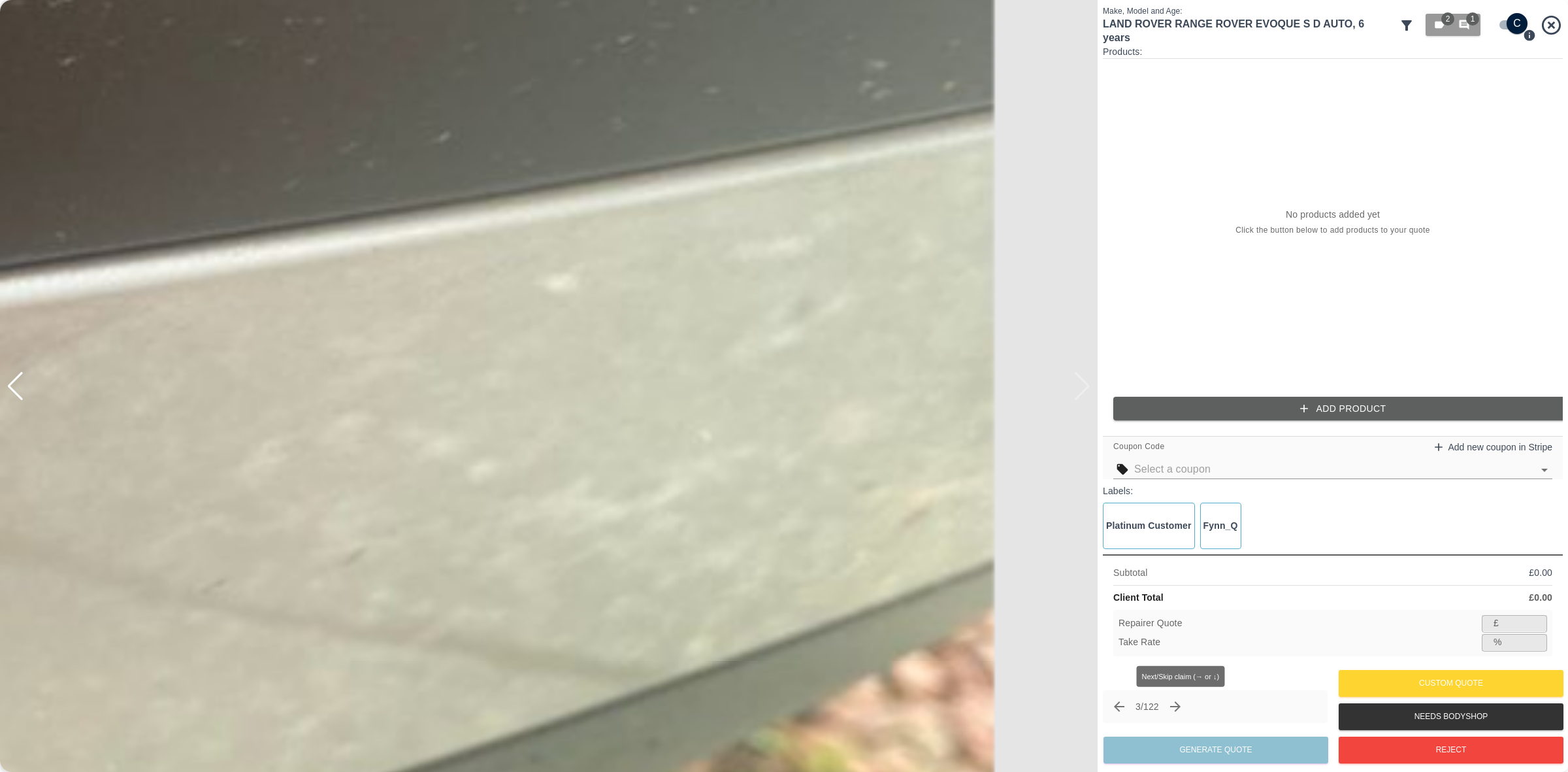
click at [1183, 710] on icon "Next claim" at bounding box center [1174, 705] width 15 height 15
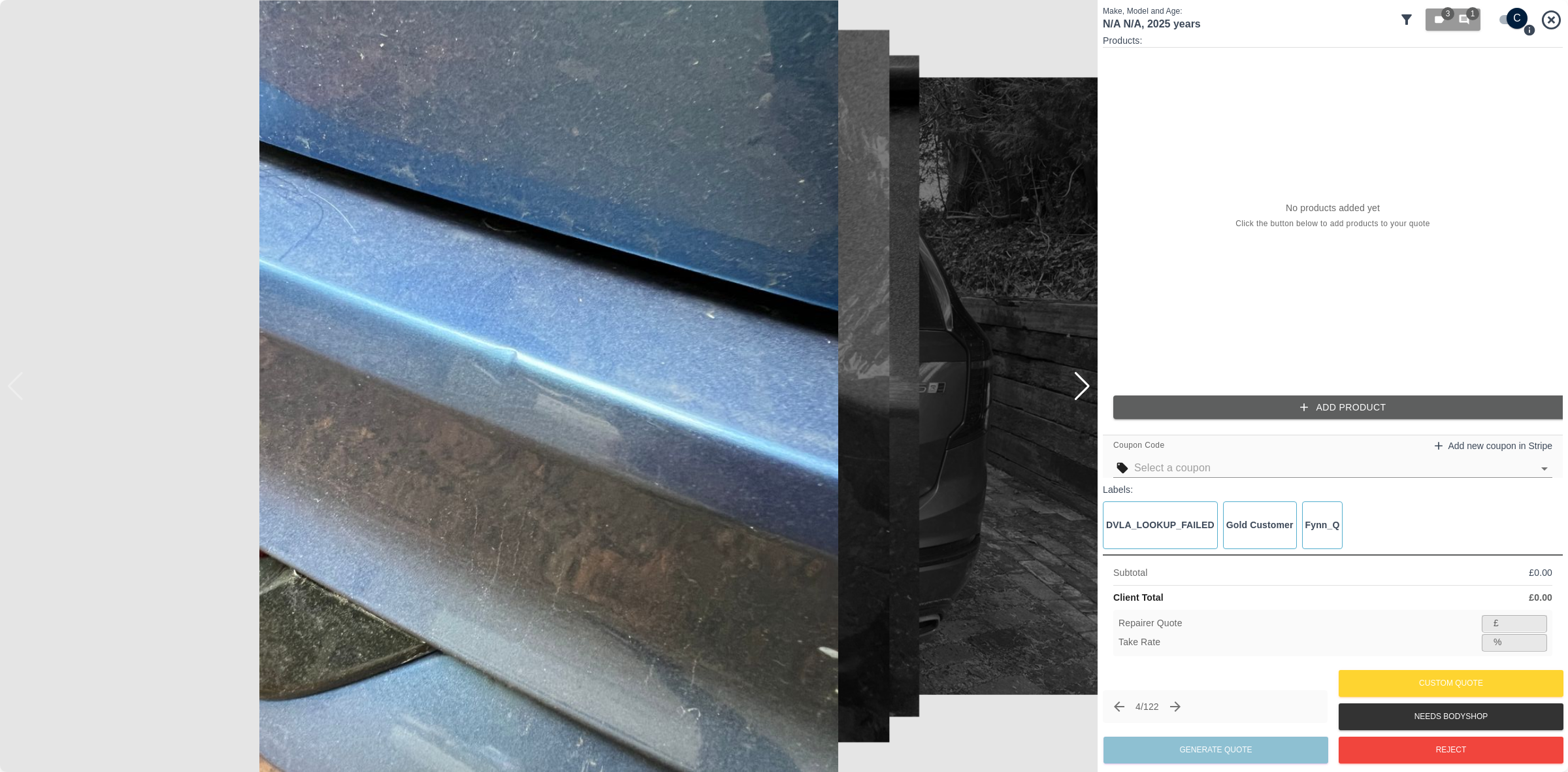
click at [1078, 386] on div at bounding box center [1083, 386] width 18 height 29
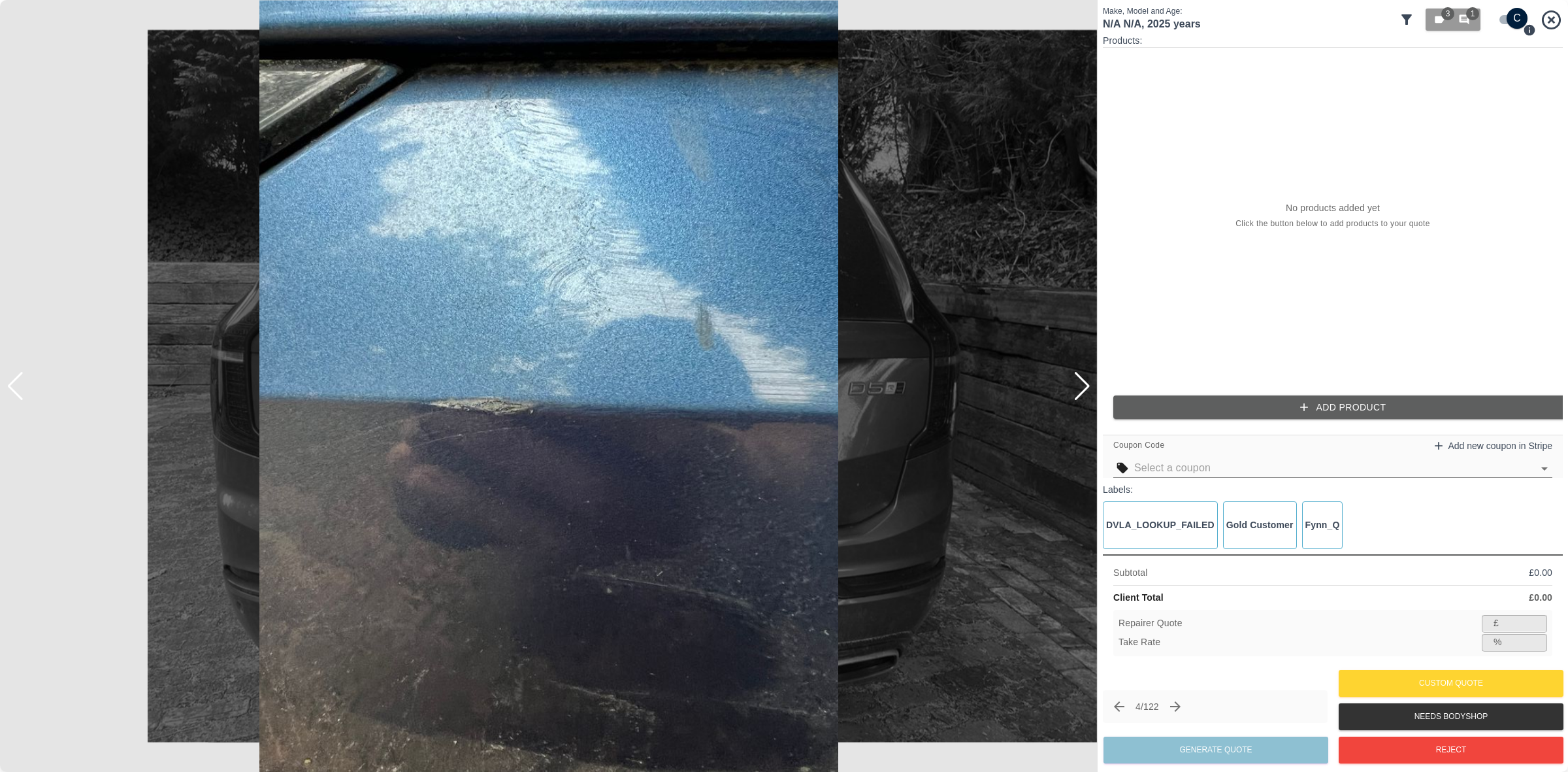
click at [1078, 386] on div at bounding box center [1083, 386] width 18 height 29
click at [1078, 386] on div at bounding box center [548, 386] width 1098 height 772
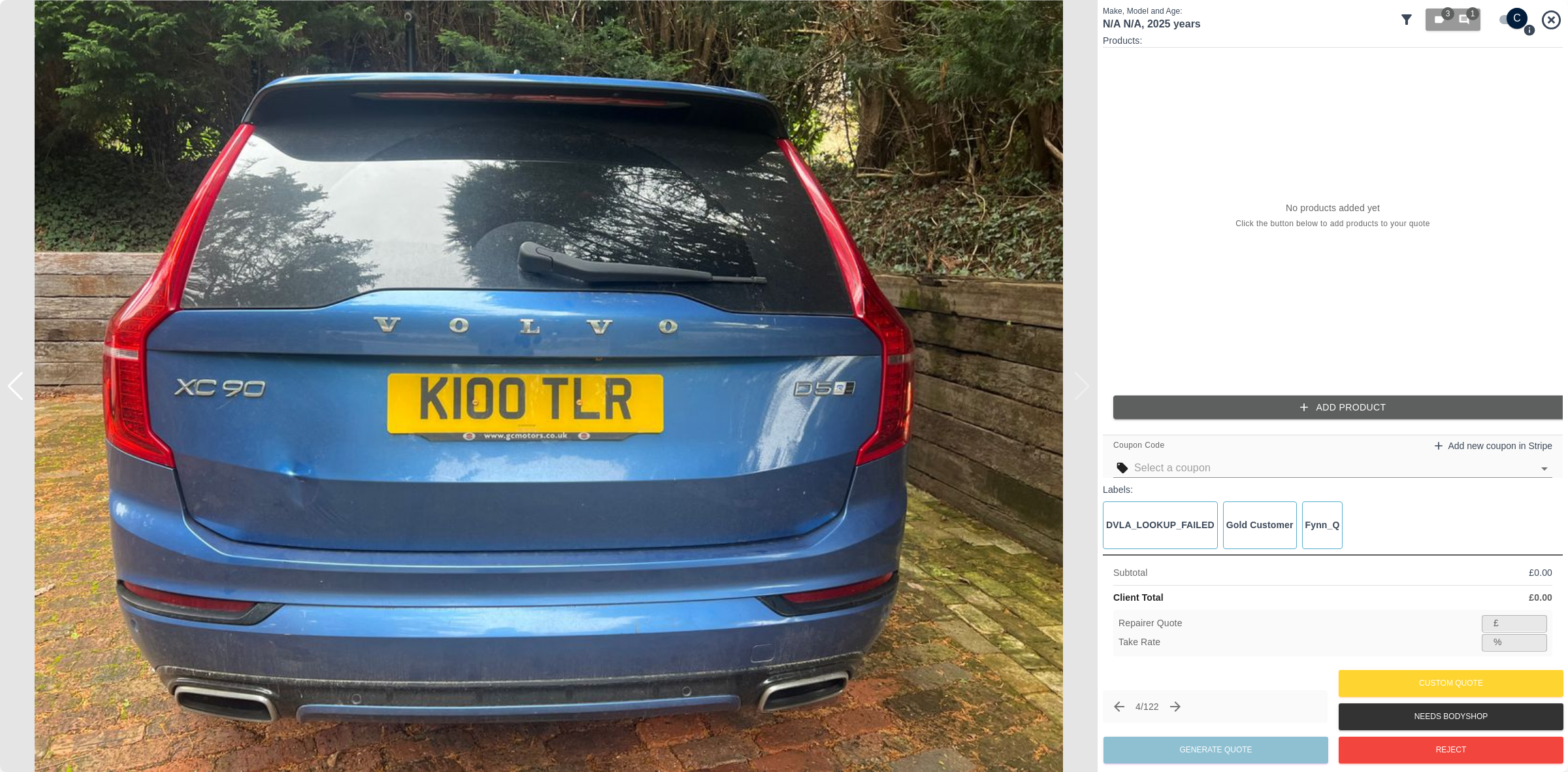
click at [1192, 701] on div "4 / 122" at bounding box center [1215, 706] width 225 height 32
click at [1183, 701] on icon "Next claim" at bounding box center [1174, 705] width 15 height 15
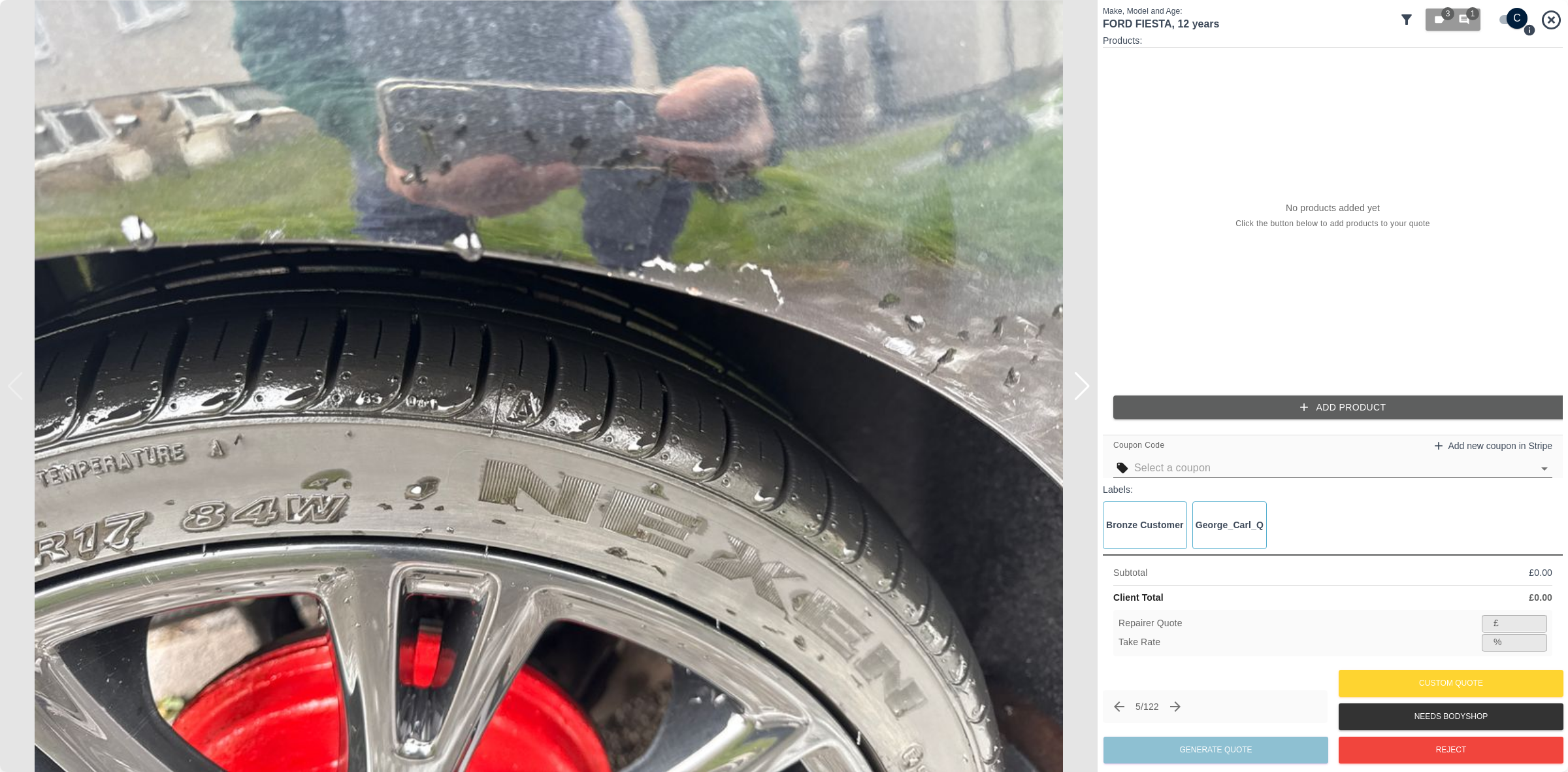
click at [1083, 386] on div at bounding box center [1083, 386] width 18 height 29
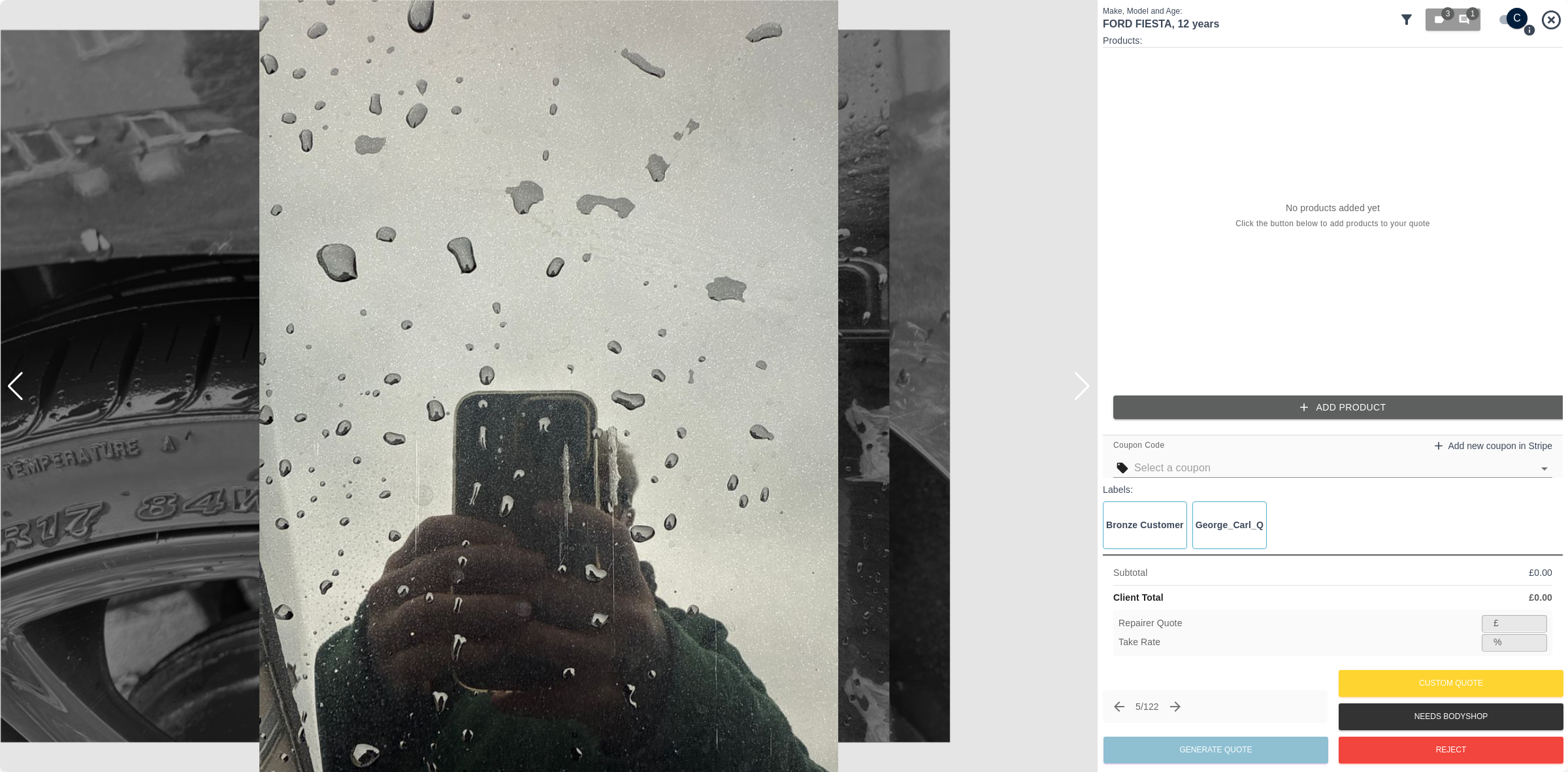
click at [1083, 386] on div at bounding box center [1083, 386] width 18 height 29
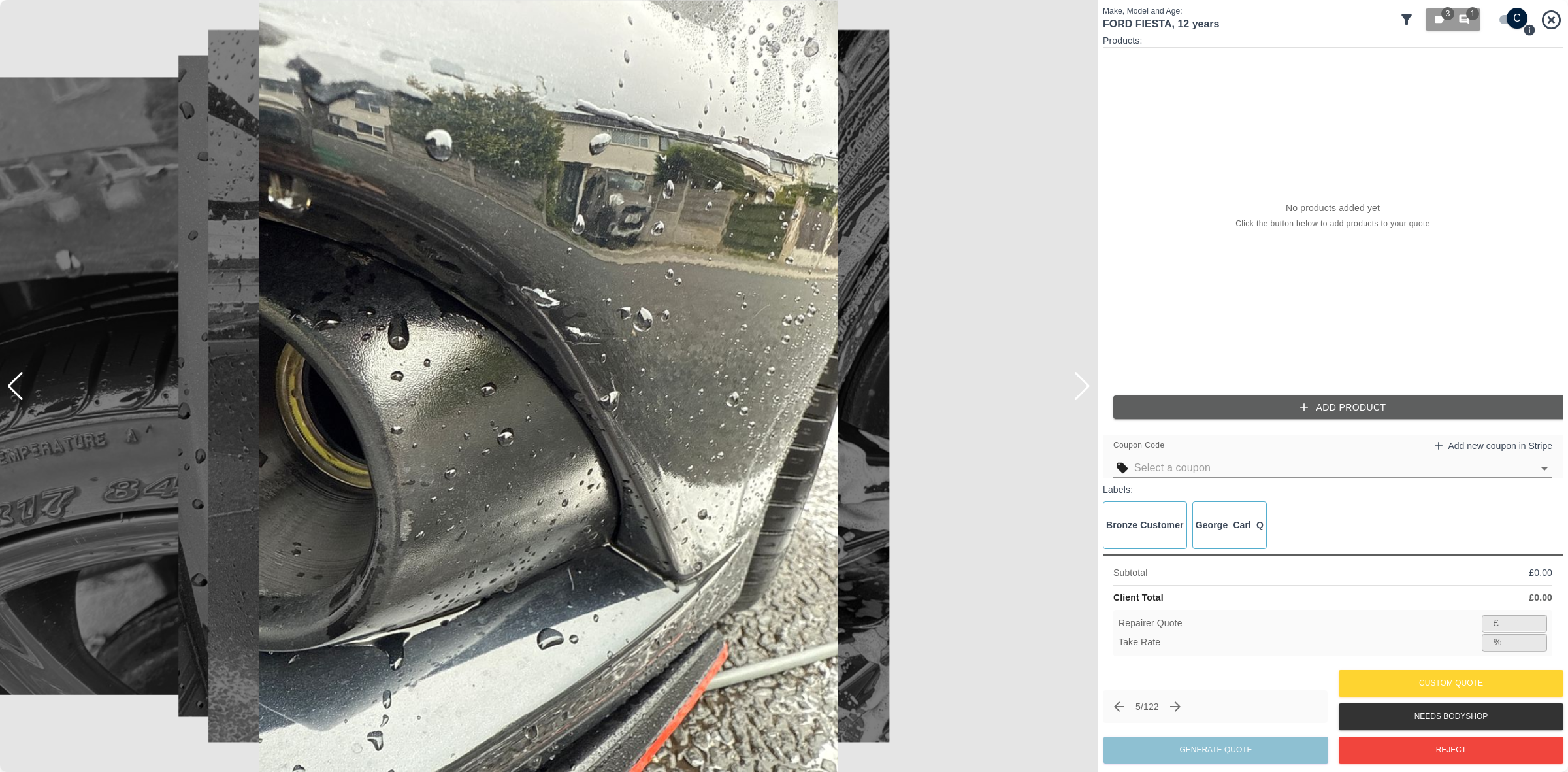
click at [1083, 386] on div at bounding box center [1083, 386] width 18 height 29
click at [1083, 386] on div at bounding box center [548, 386] width 1098 height 772
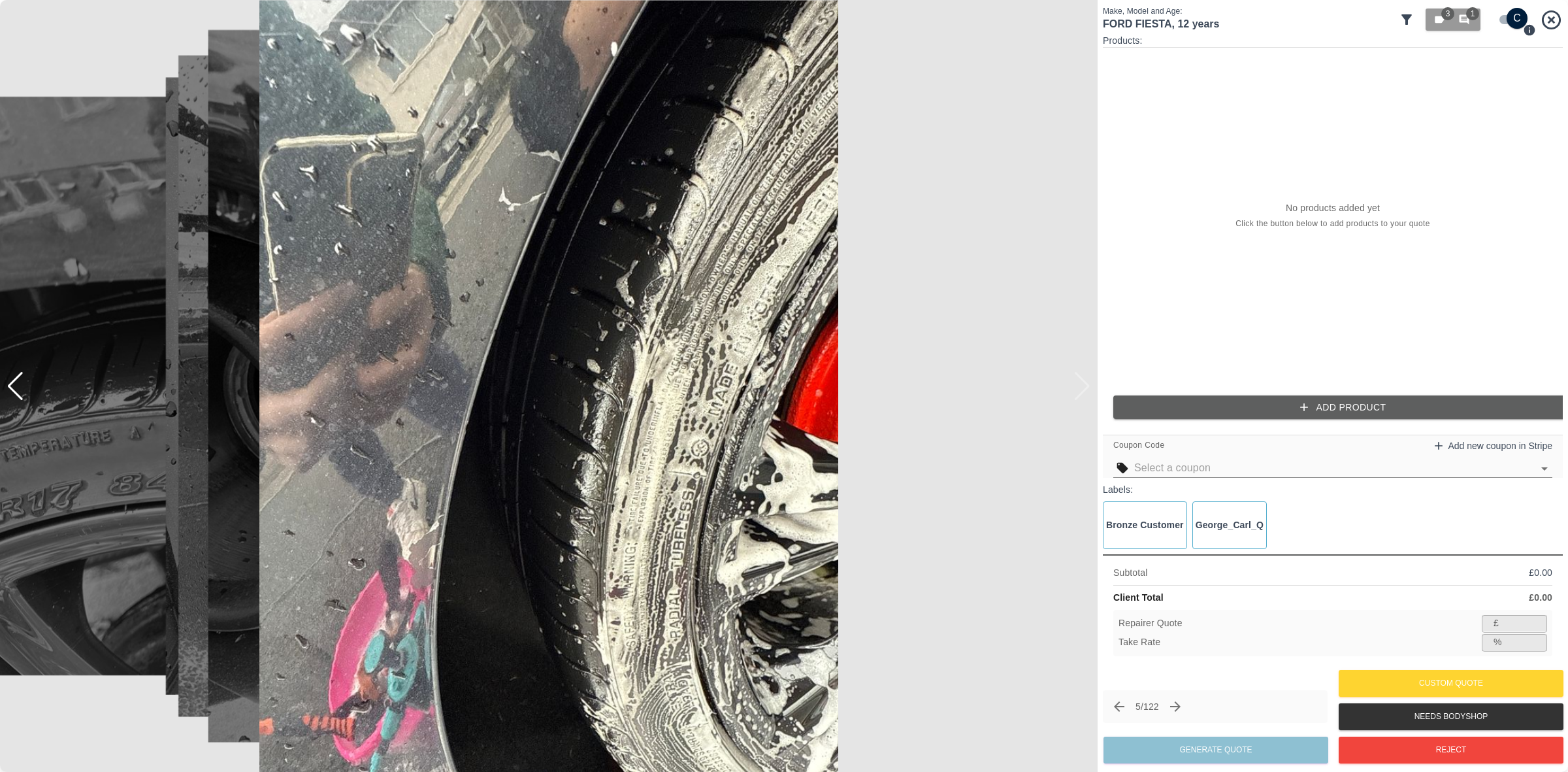
click at [1183, 713] on icon "Next claim" at bounding box center [1174, 705] width 15 height 15
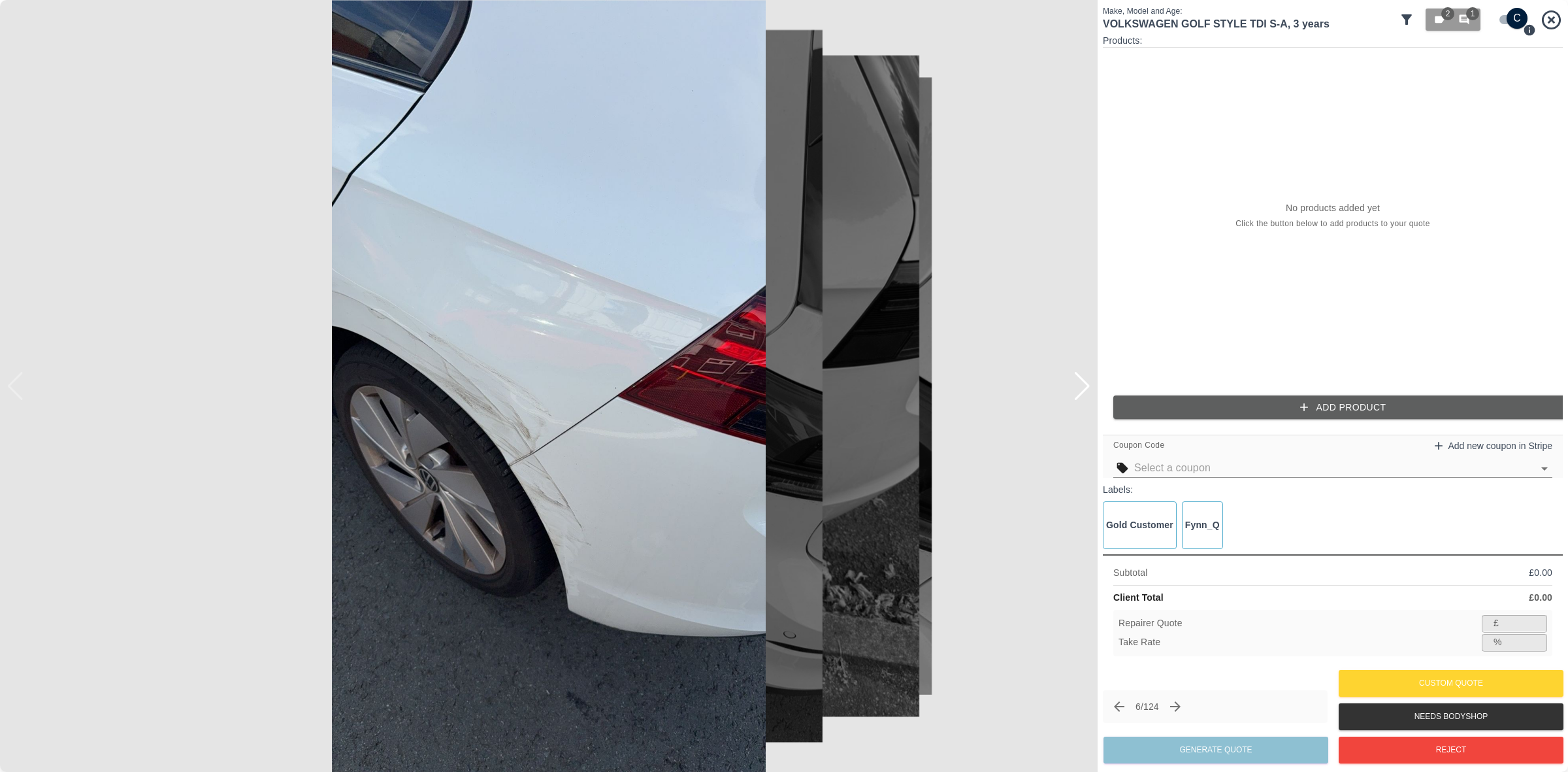
click at [1079, 384] on div at bounding box center [1083, 386] width 18 height 29
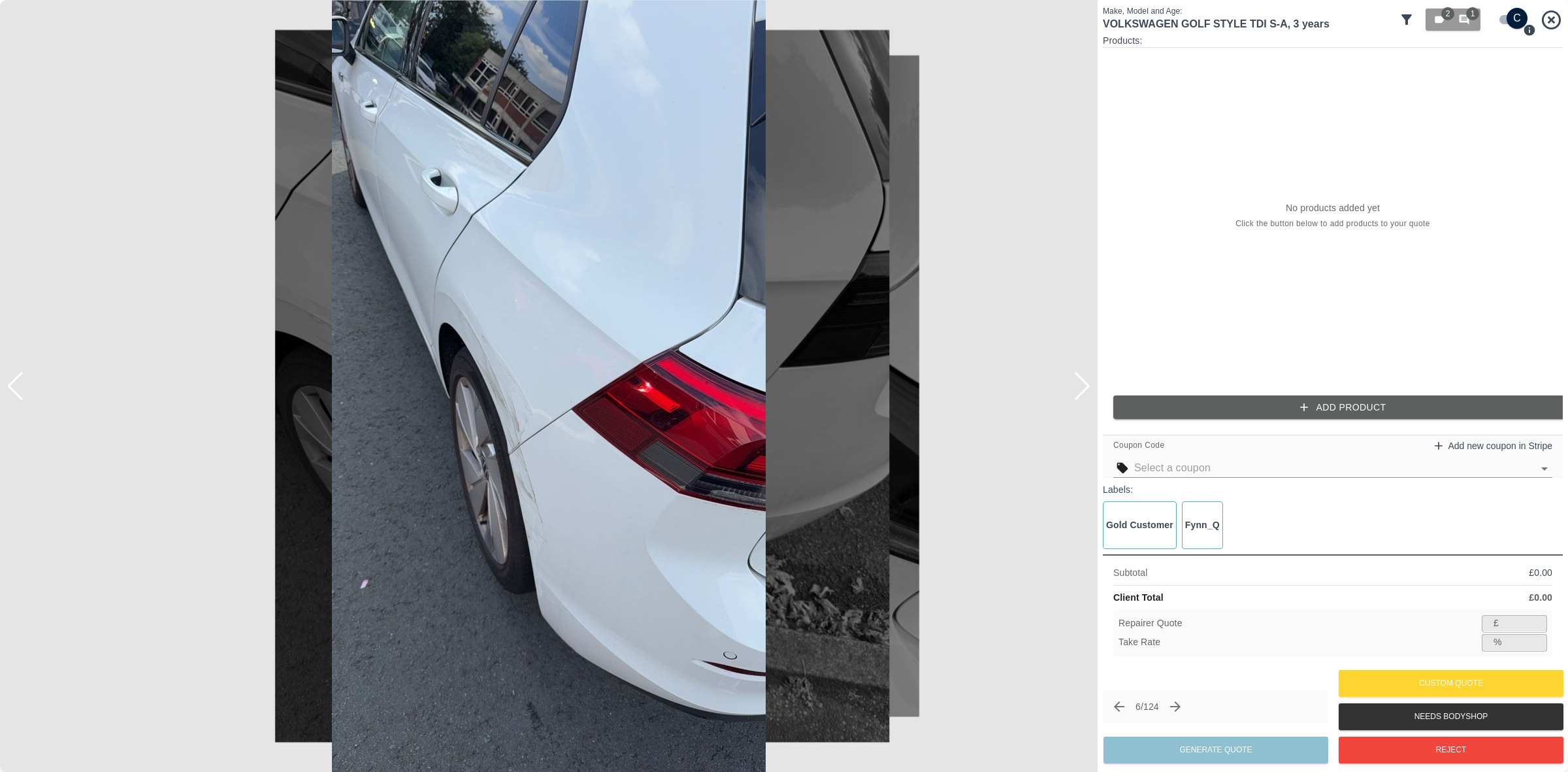
click at [1079, 384] on div at bounding box center [1083, 386] width 18 height 29
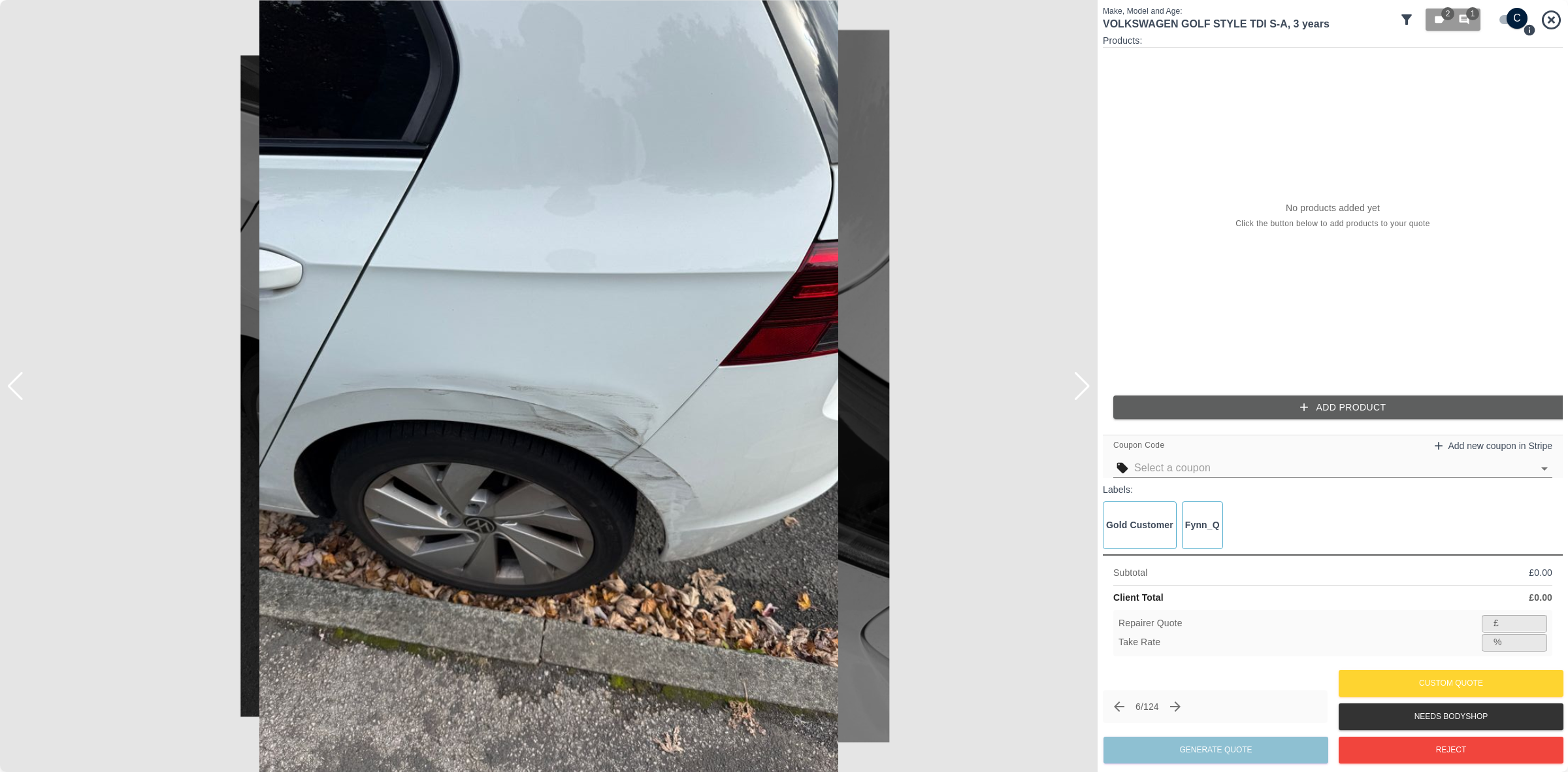
click at [1079, 384] on div at bounding box center [1083, 386] width 18 height 29
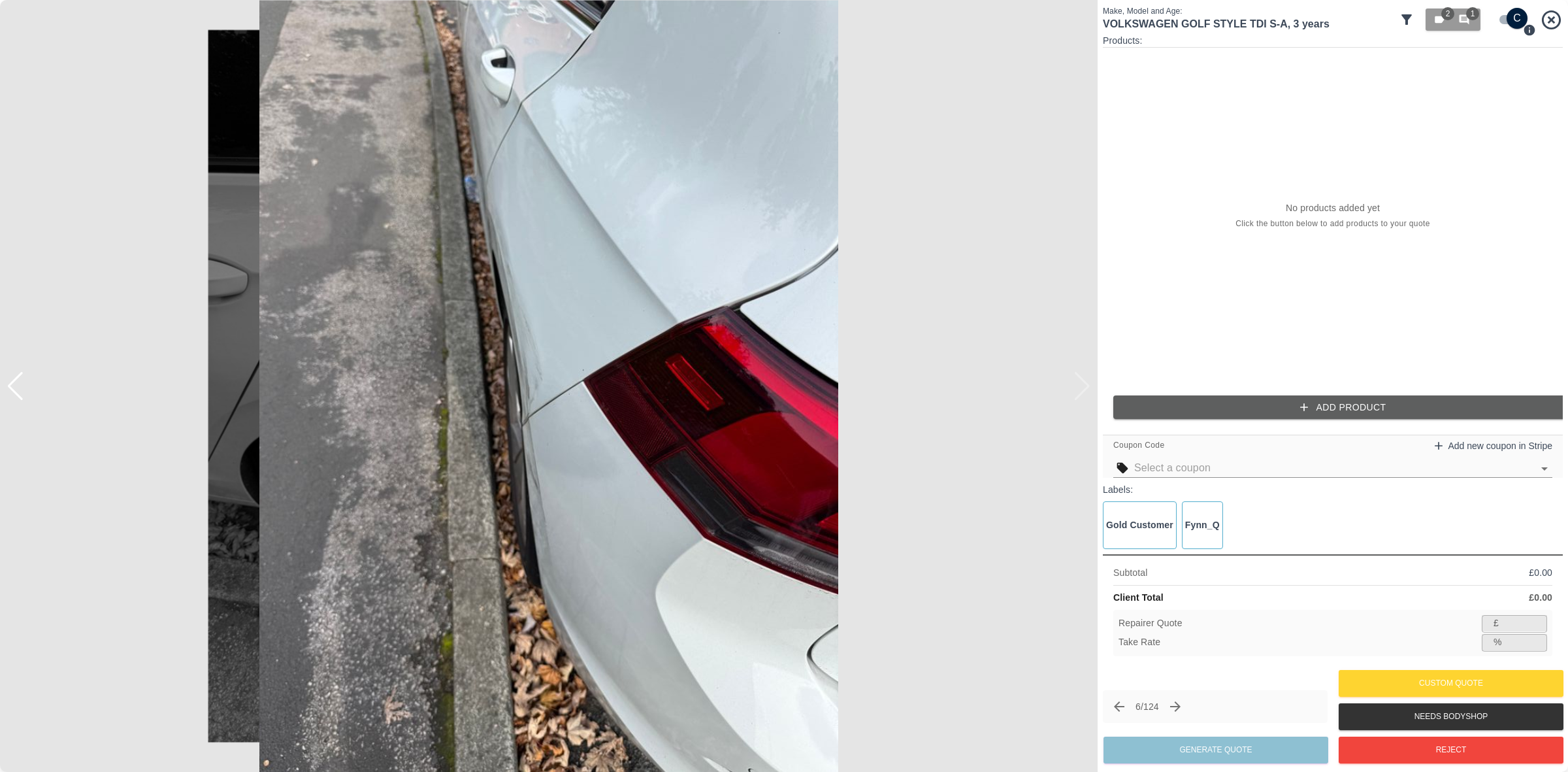
click at [1079, 384] on img at bounding box center [548, 386] width 1098 height 772
click at [1504, 23] on input "checkbox" at bounding box center [1517, 18] width 63 height 21
checkbox input "false"
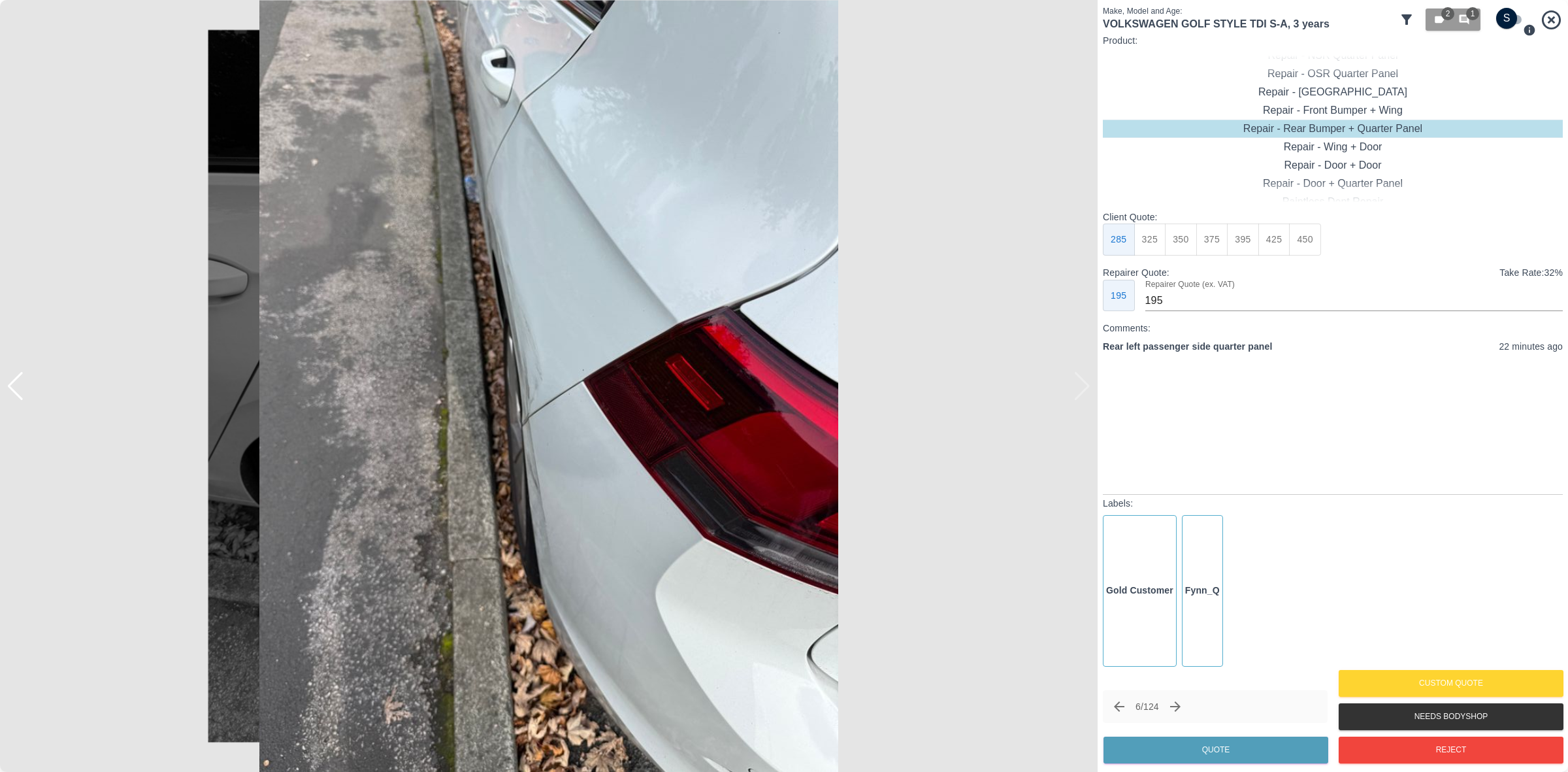
click at [1179, 245] on button "350" at bounding box center [1181, 240] width 32 height 32
click at [1201, 249] on button "375" at bounding box center [1212, 240] width 32 height 32
type input "230"
click at [1212, 736] on button "Quote" at bounding box center [1216, 749] width 225 height 27
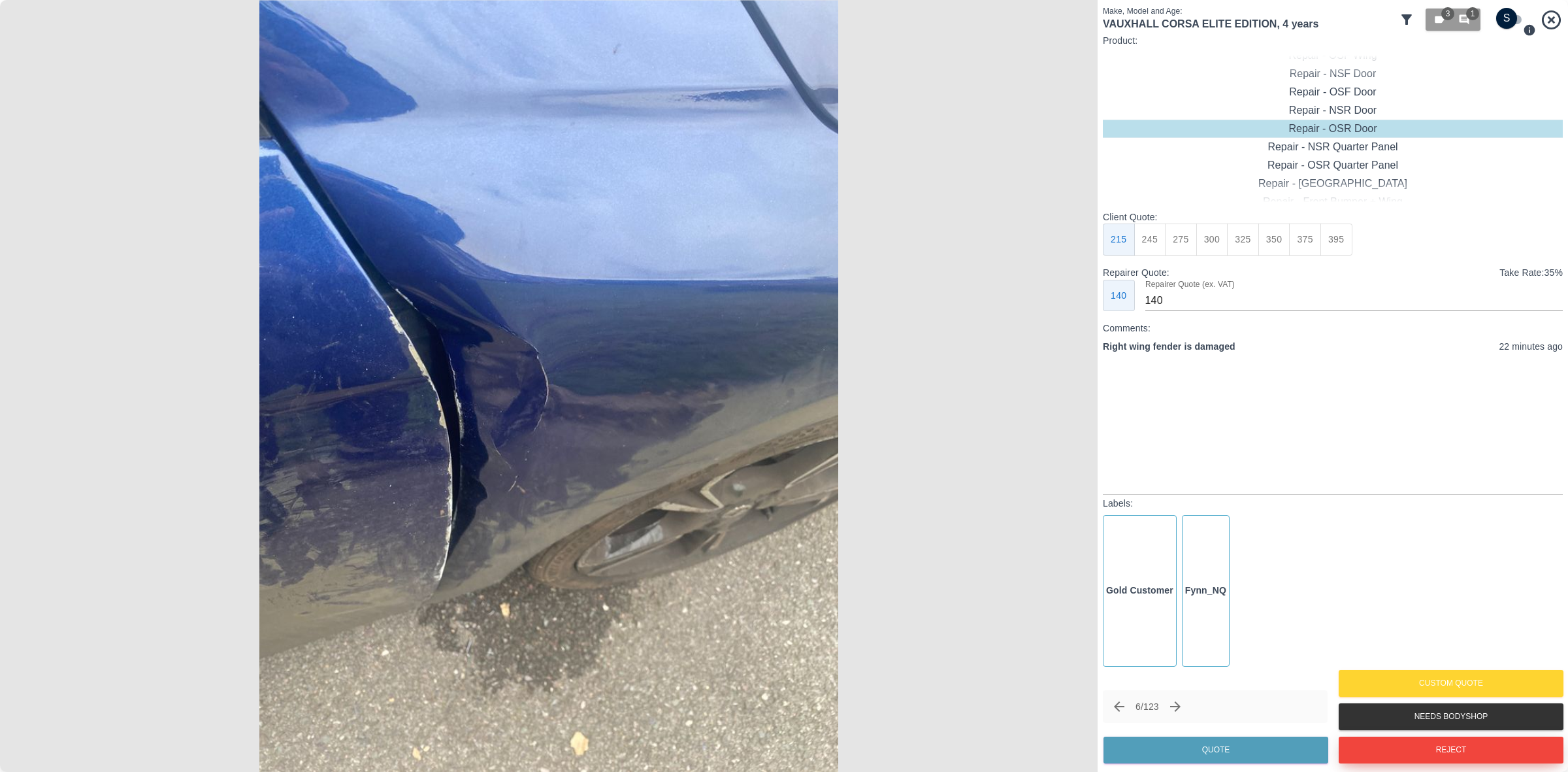
click at [1418, 752] on button "Reject" at bounding box center [1451, 749] width 225 height 27
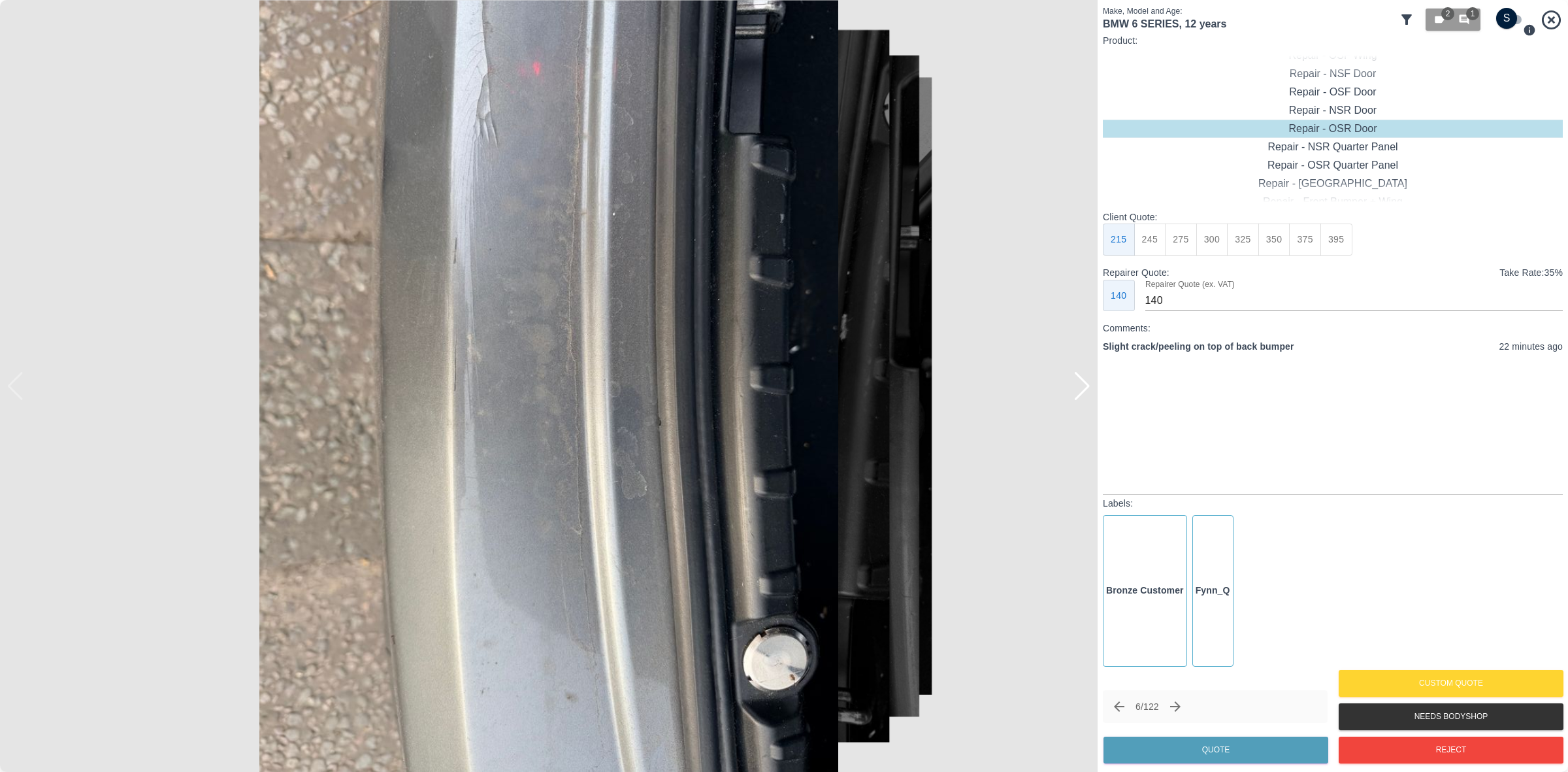
click at [1079, 390] on div at bounding box center [1083, 386] width 18 height 29
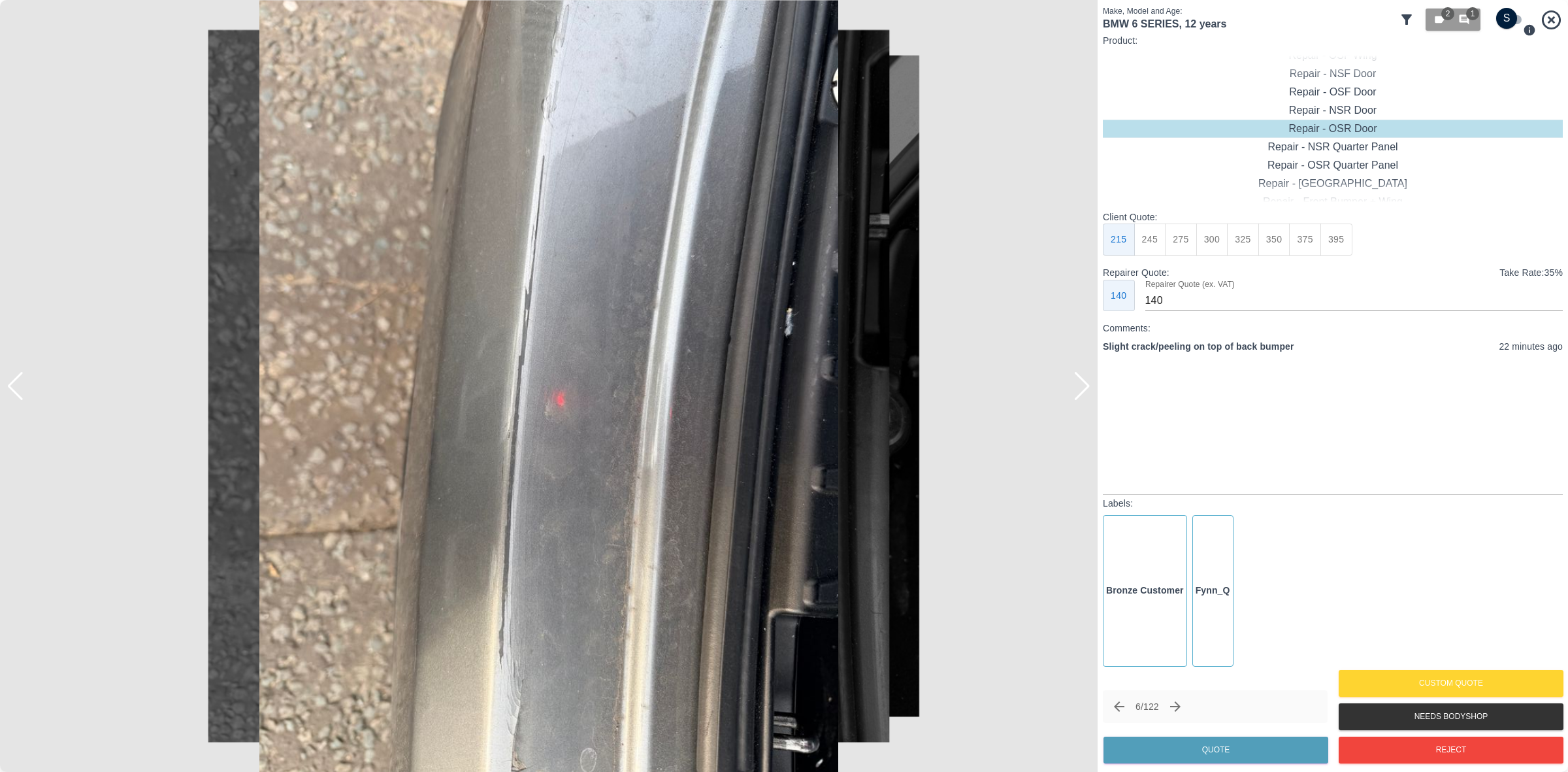
click at [1079, 390] on div at bounding box center [1083, 386] width 18 height 29
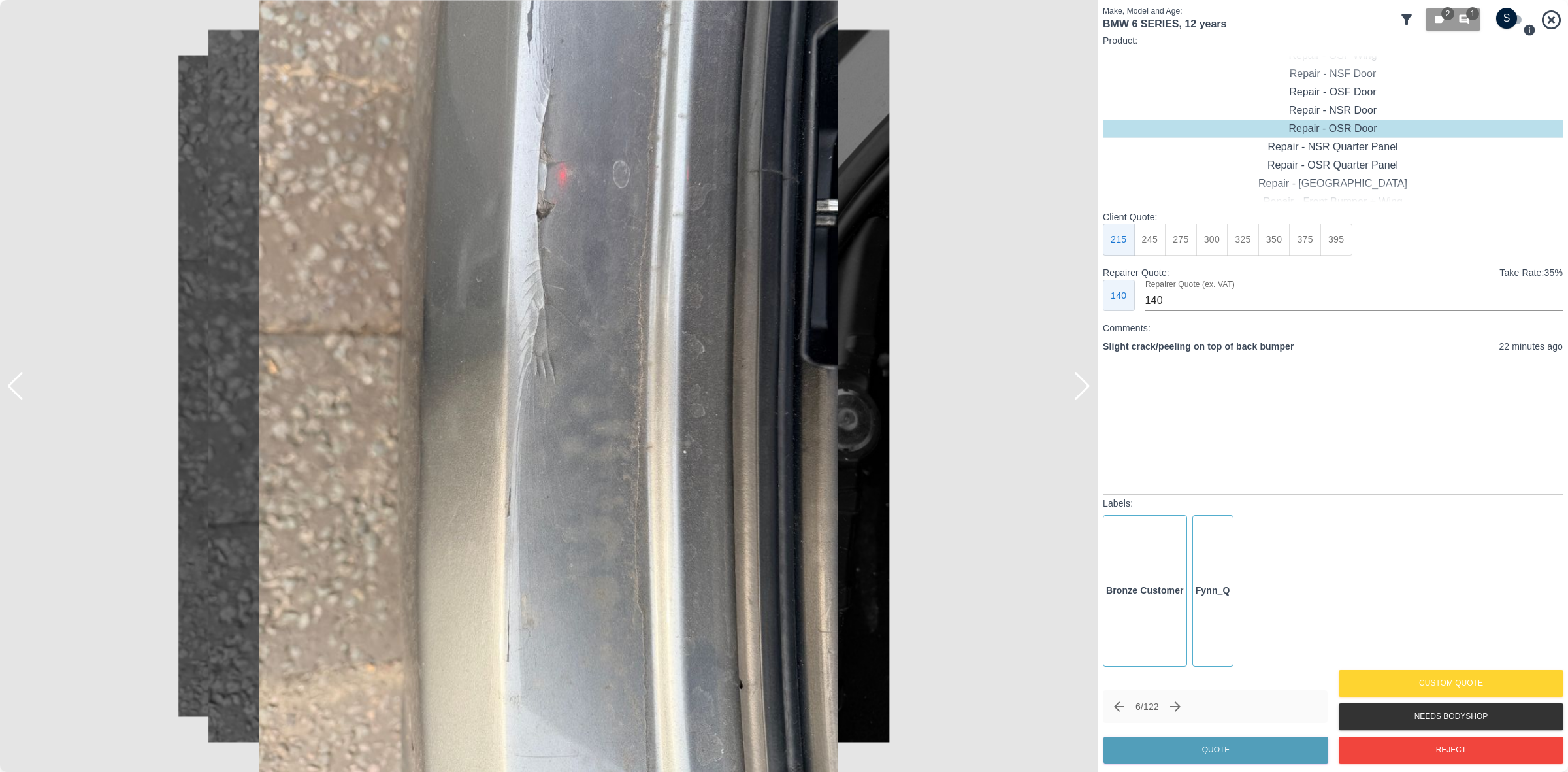
click at [1079, 390] on div at bounding box center [1083, 386] width 18 height 29
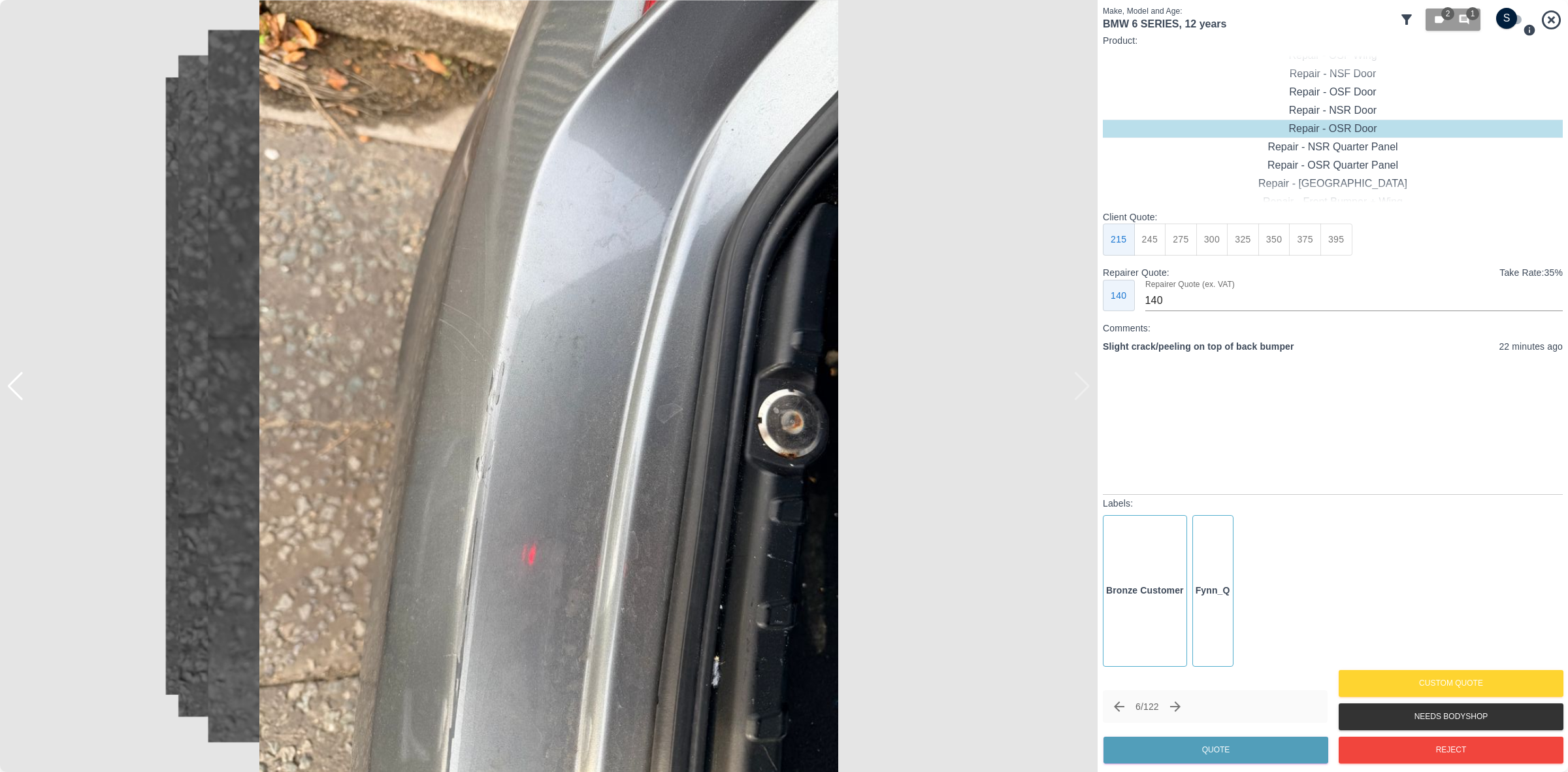
click at [1079, 390] on img at bounding box center [548, 386] width 1098 height 772
click at [1152, 241] on button "310" at bounding box center [1150, 240] width 32 height 32
click at [1188, 305] on input "200" at bounding box center [1354, 300] width 417 height 21
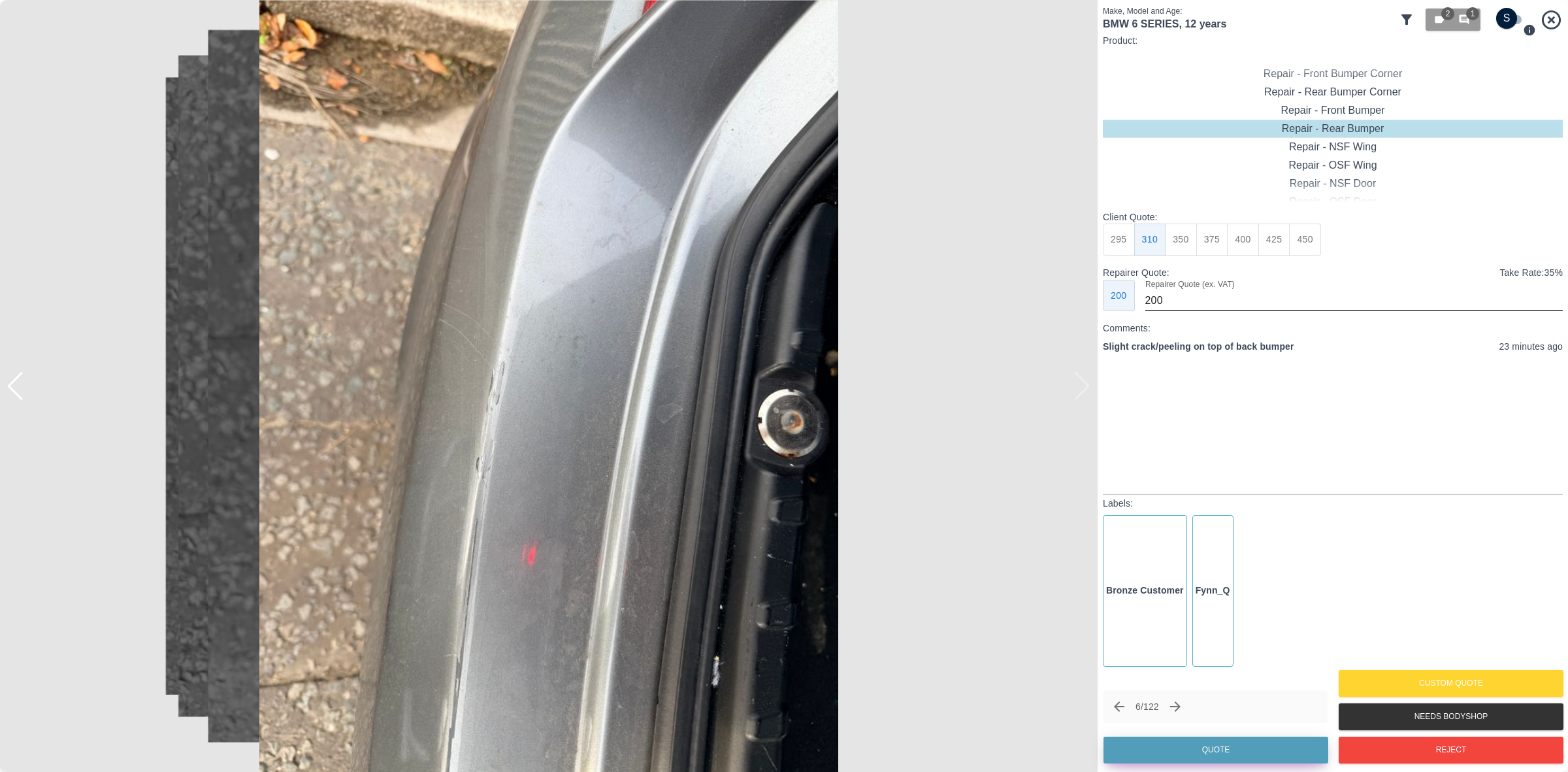
click at [1203, 742] on button "Quote" at bounding box center [1216, 749] width 225 height 27
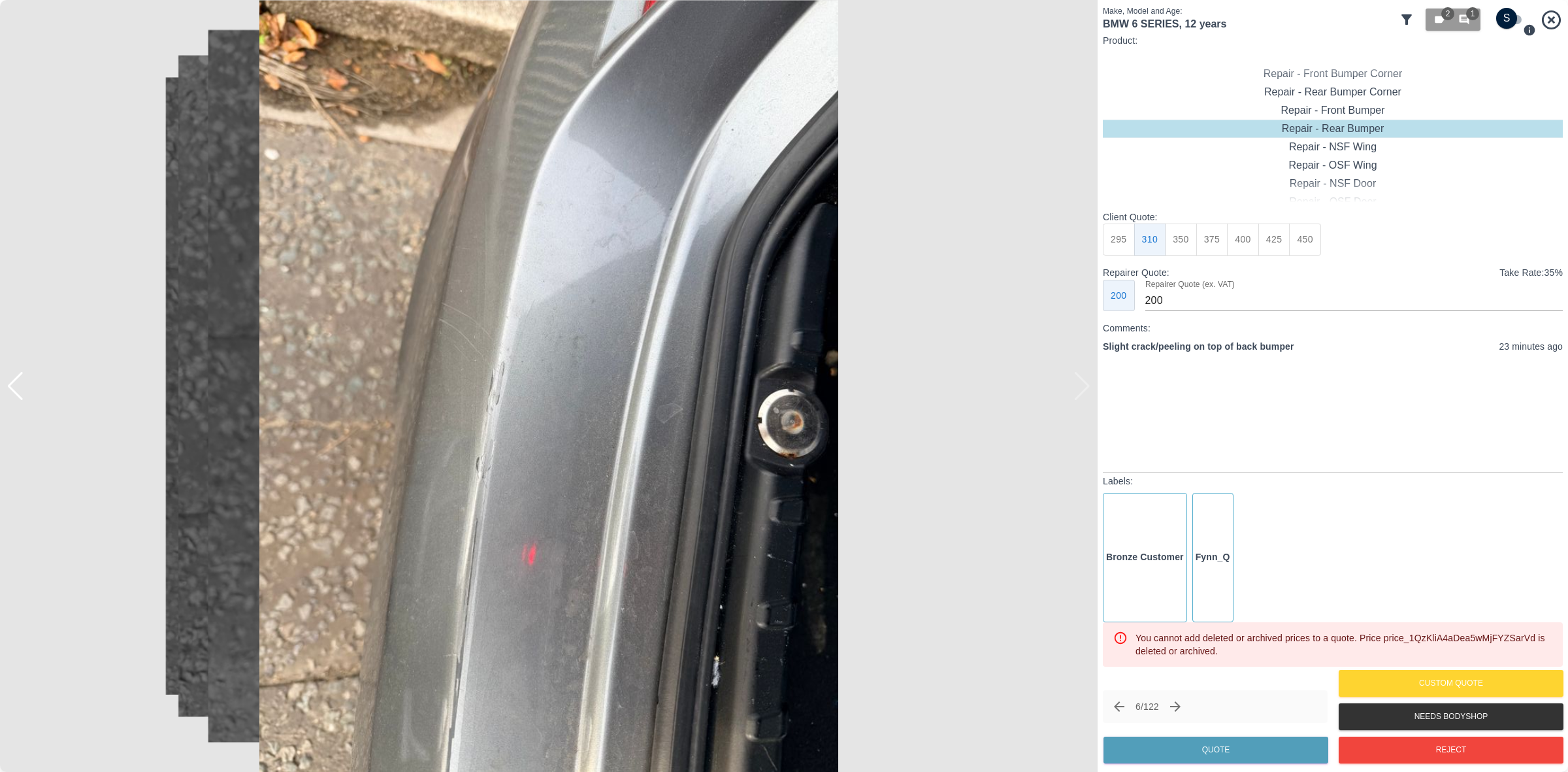
click at [1131, 241] on button "295" at bounding box center [1119, 240] width 32 height 32
click at [1160, 297] on input "180" at bounding box center [1354, 300] width 417 height 21
click at [1179, 241] on button "350" at bounding box center [1181, 240] width 32 height 32
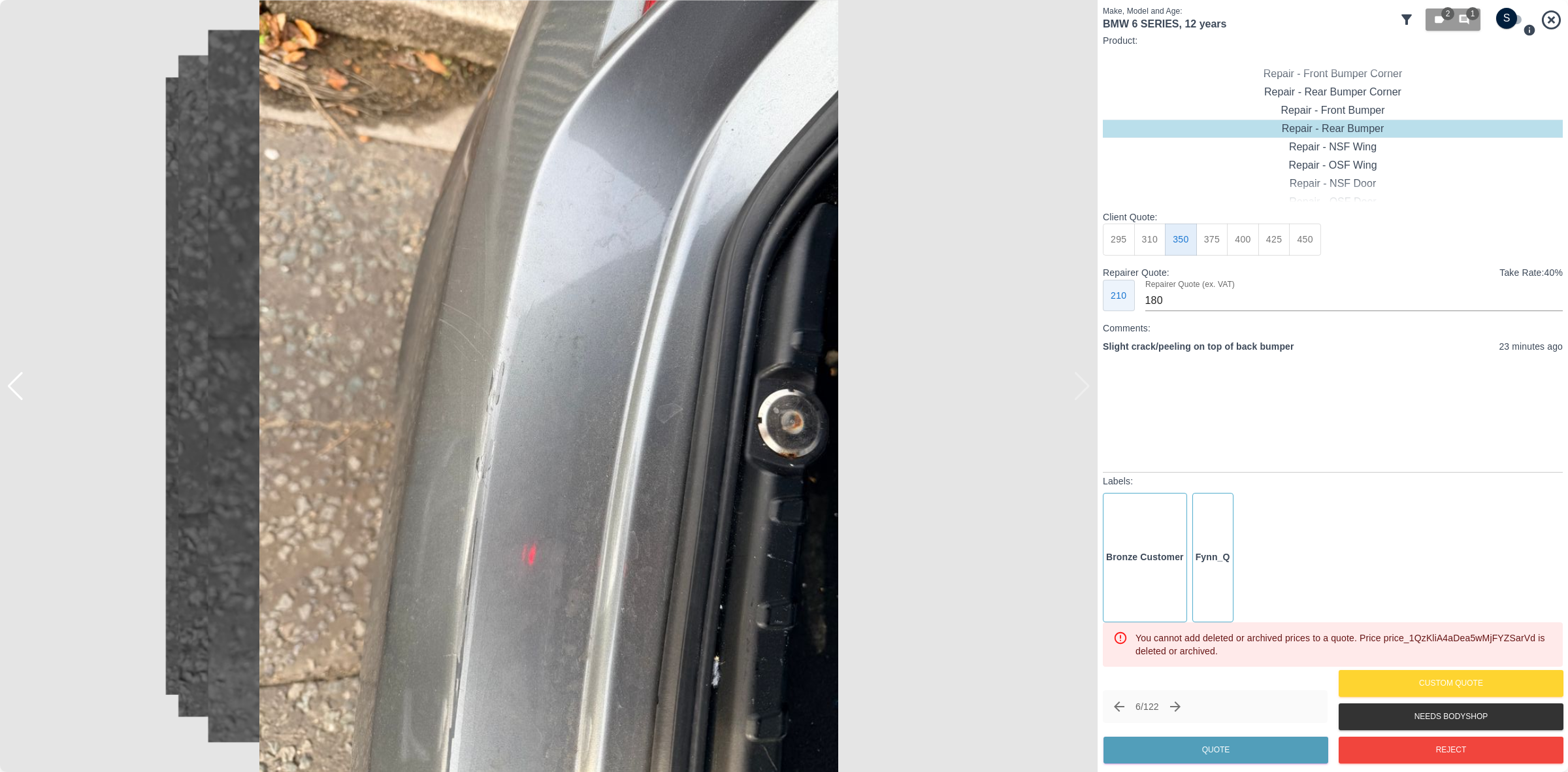
type input "210"
click at [1187, 758] on button "Quote" at bounding box center [1216, 749] width 225 height 27
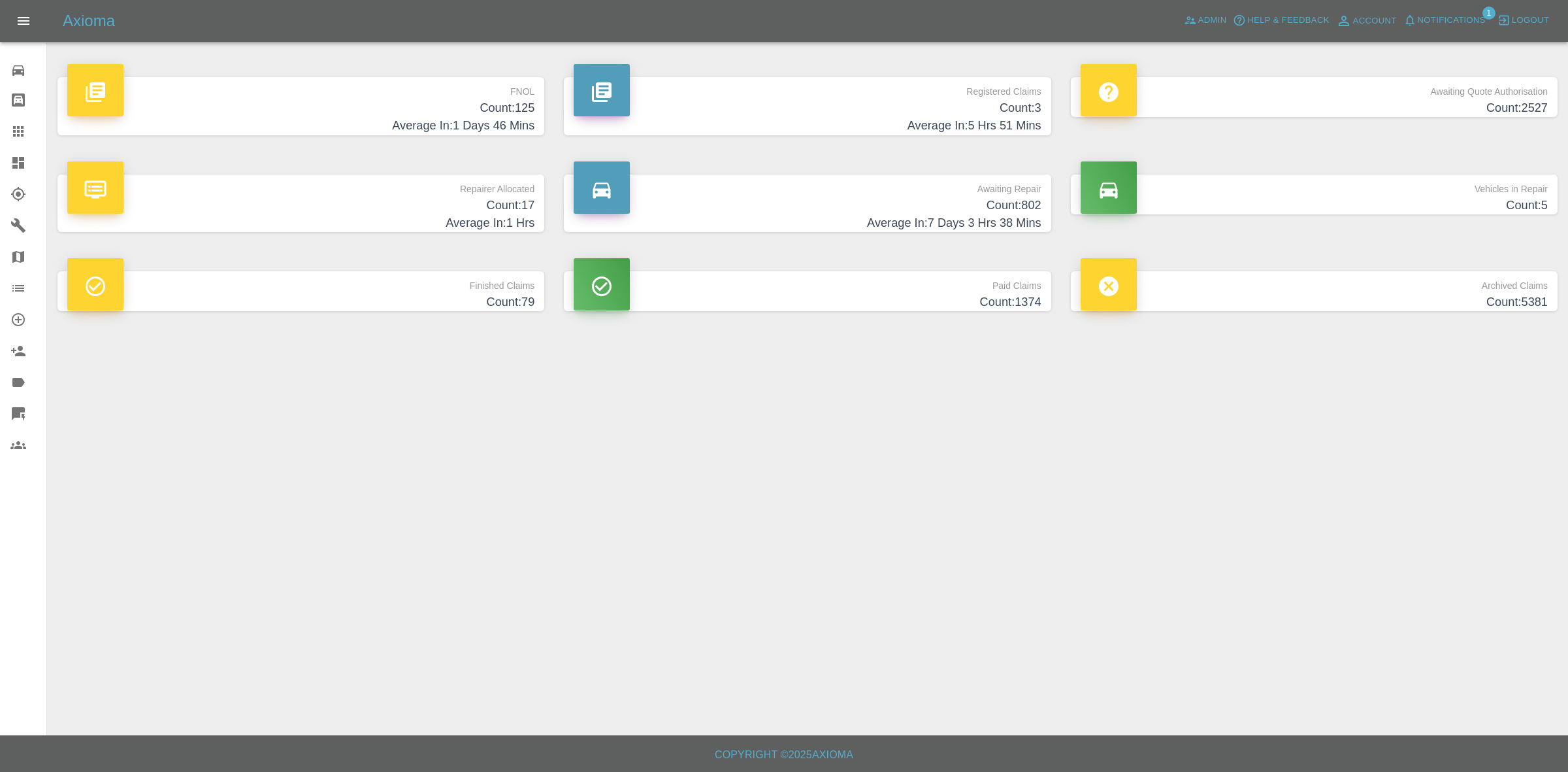
drag, startPoint x: 0, startPoint y: 127, endPoint x: 52, endPoint y: 150, distance: 56.9
click at [0, 127] on link "Claims" at bounding box center [23, 131] width 46 height 32
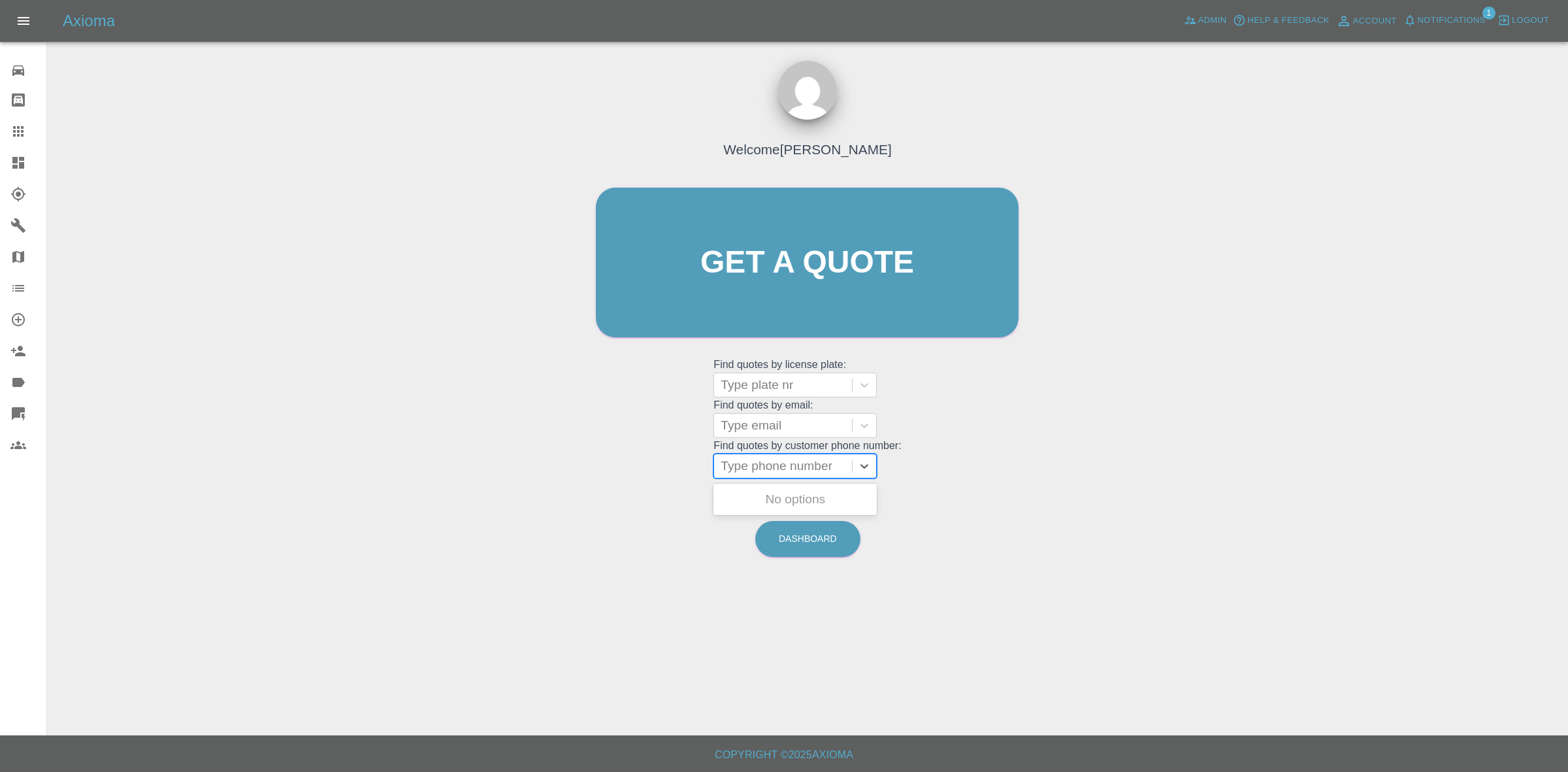
click at [736, 460] on div at bounding box center [783, 466] width 125 height 18
paste input "07988772391"
type input "07988772391"
click at [769, 495] on div "SH64DYV, Finished" at bounding box center [794, 499] width 163 height 26
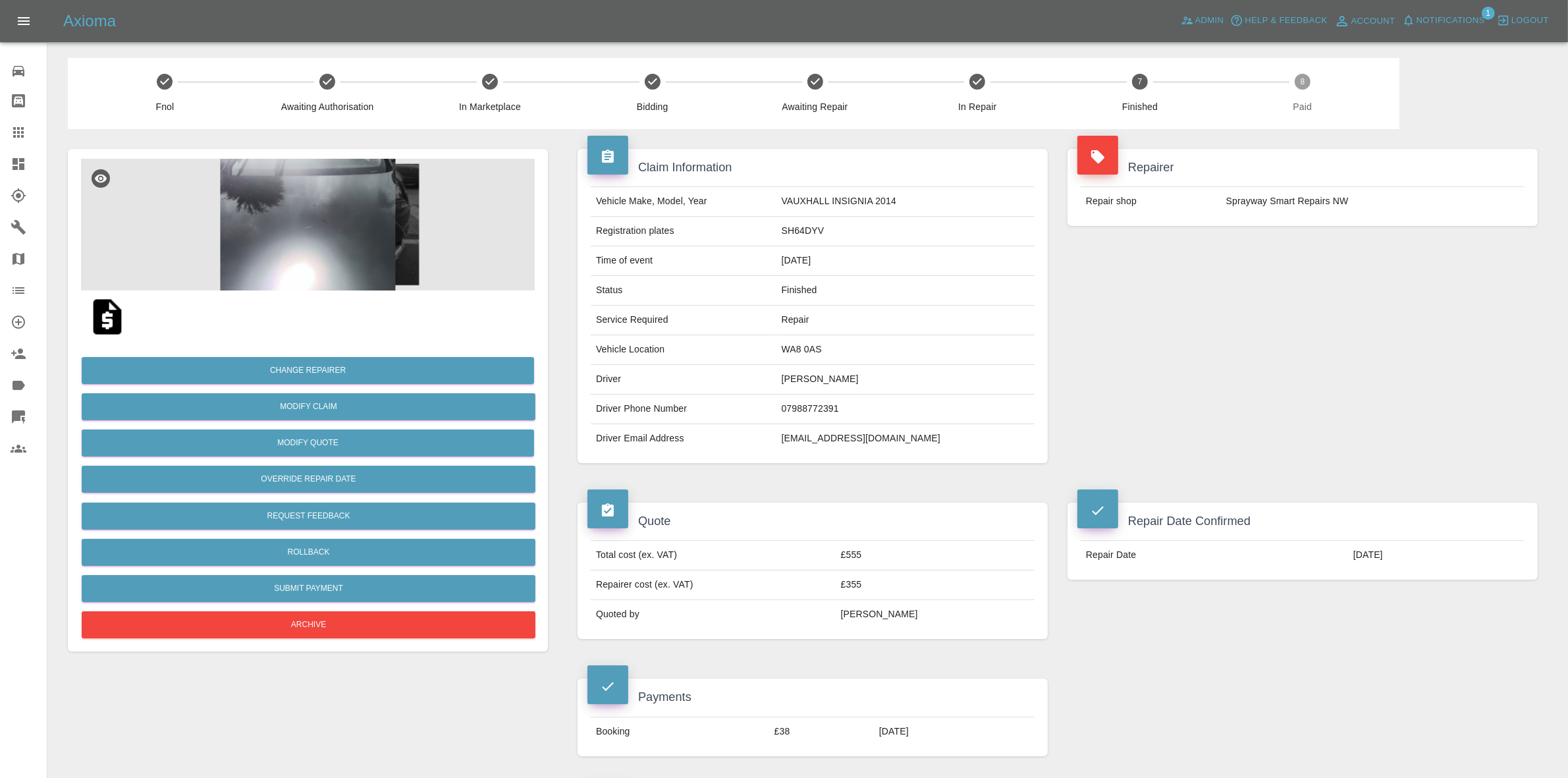
click at [828, 438] on td "[EMAIL_ADDRESS][DOMAIN_NAME]" at bounding box center [905, 438] width 258 height 29
copy div "[EMAIL_ADDRESS][DOMAIN_NAME]"
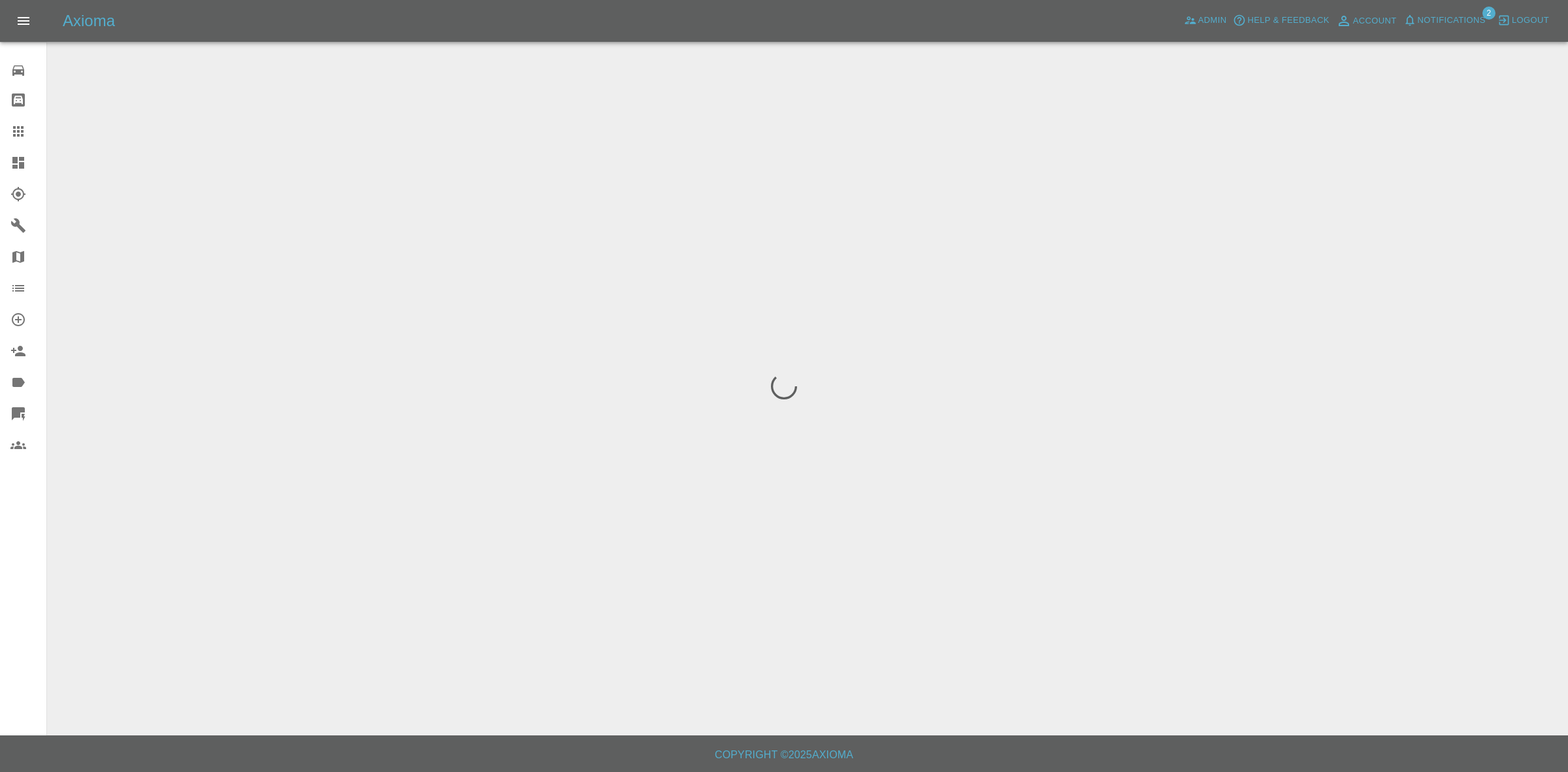
click at [1421, 17] on span "Notifications" at bounding box center [1451, 21] width 68 height 15
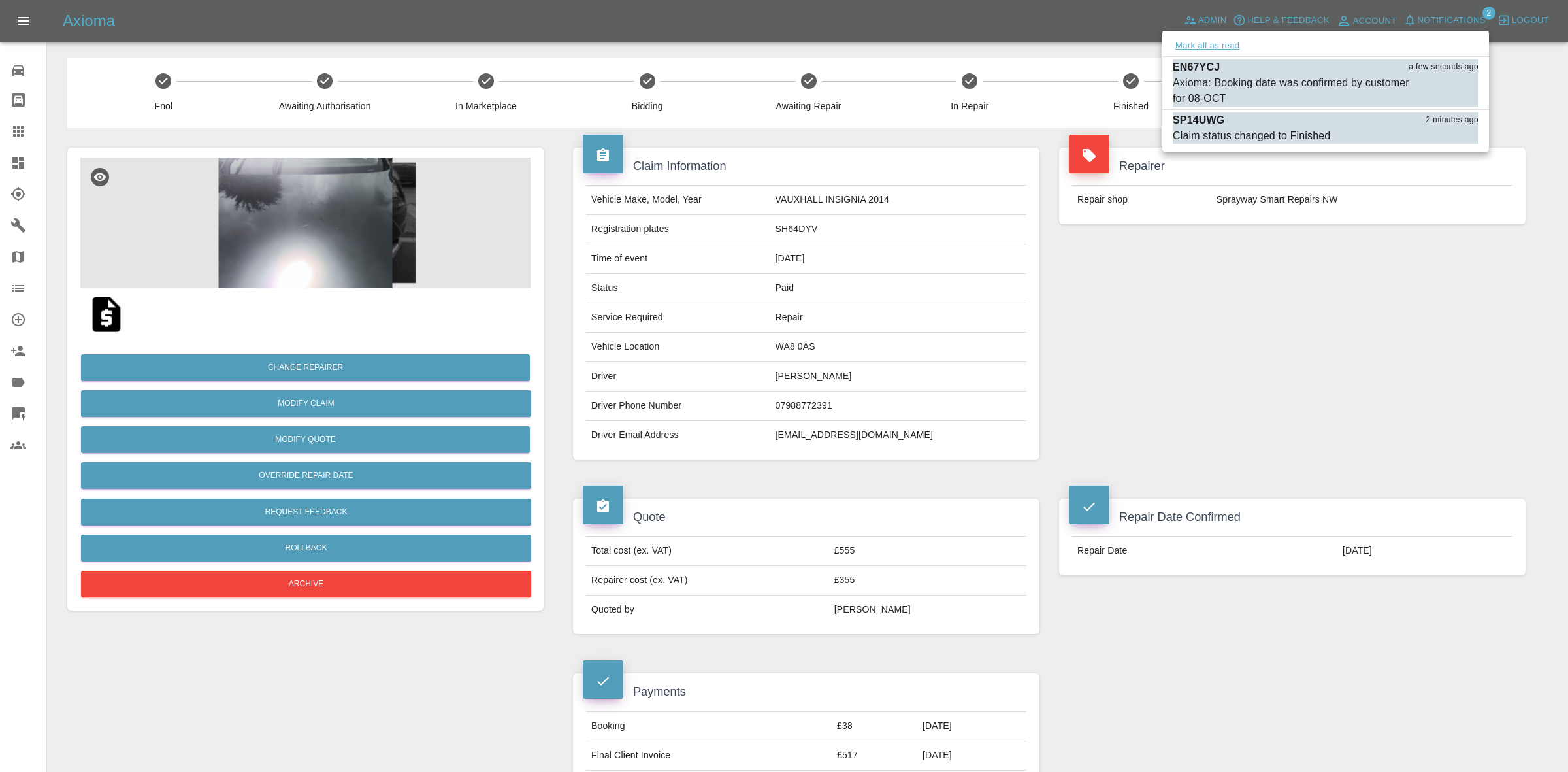
click at [1209, 46] on button "Mark all as read" at bounding box center [1207, 46] width 69 height 15
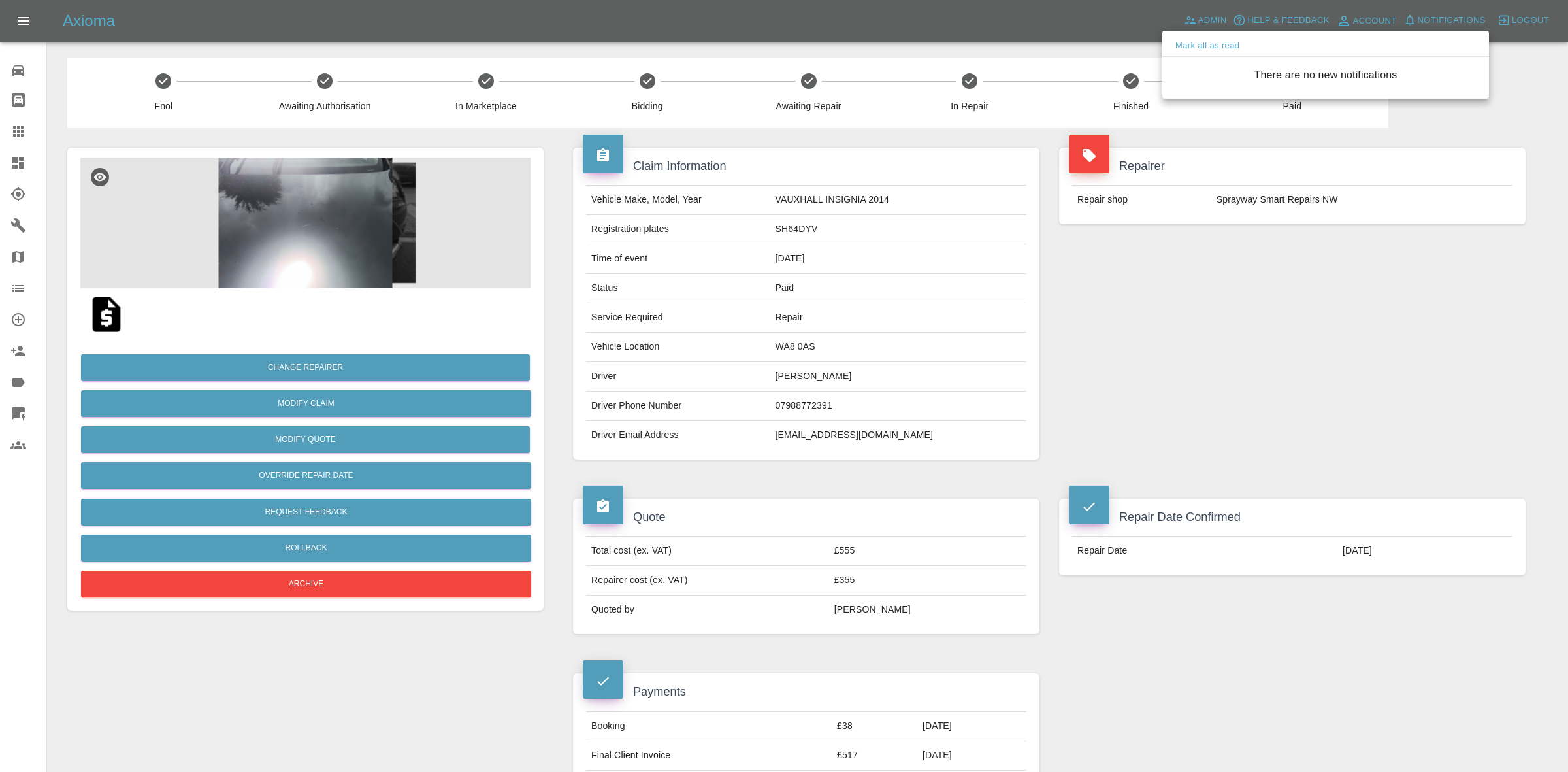
drag, startPoint x: 1292, startPoint y: 304, endPoint x: 1137, endPoint y: 318, distance: 155.6
click at [1293, 307] on div at bounding box center [784, 386] width 1568 height 772
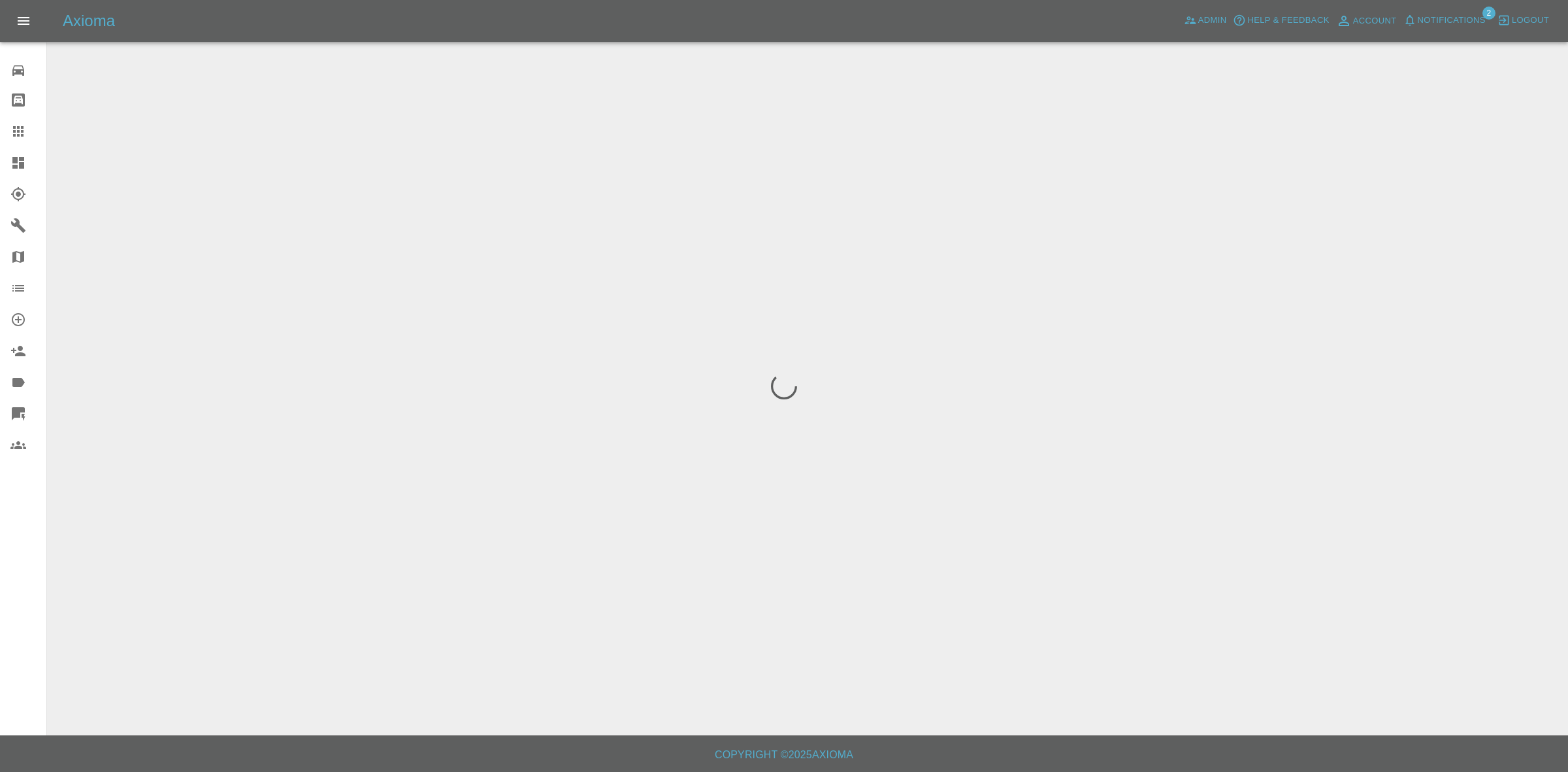
click at [1438, 14] on span "Notifications" at bounding box center [1451, 21] width 68 height 15
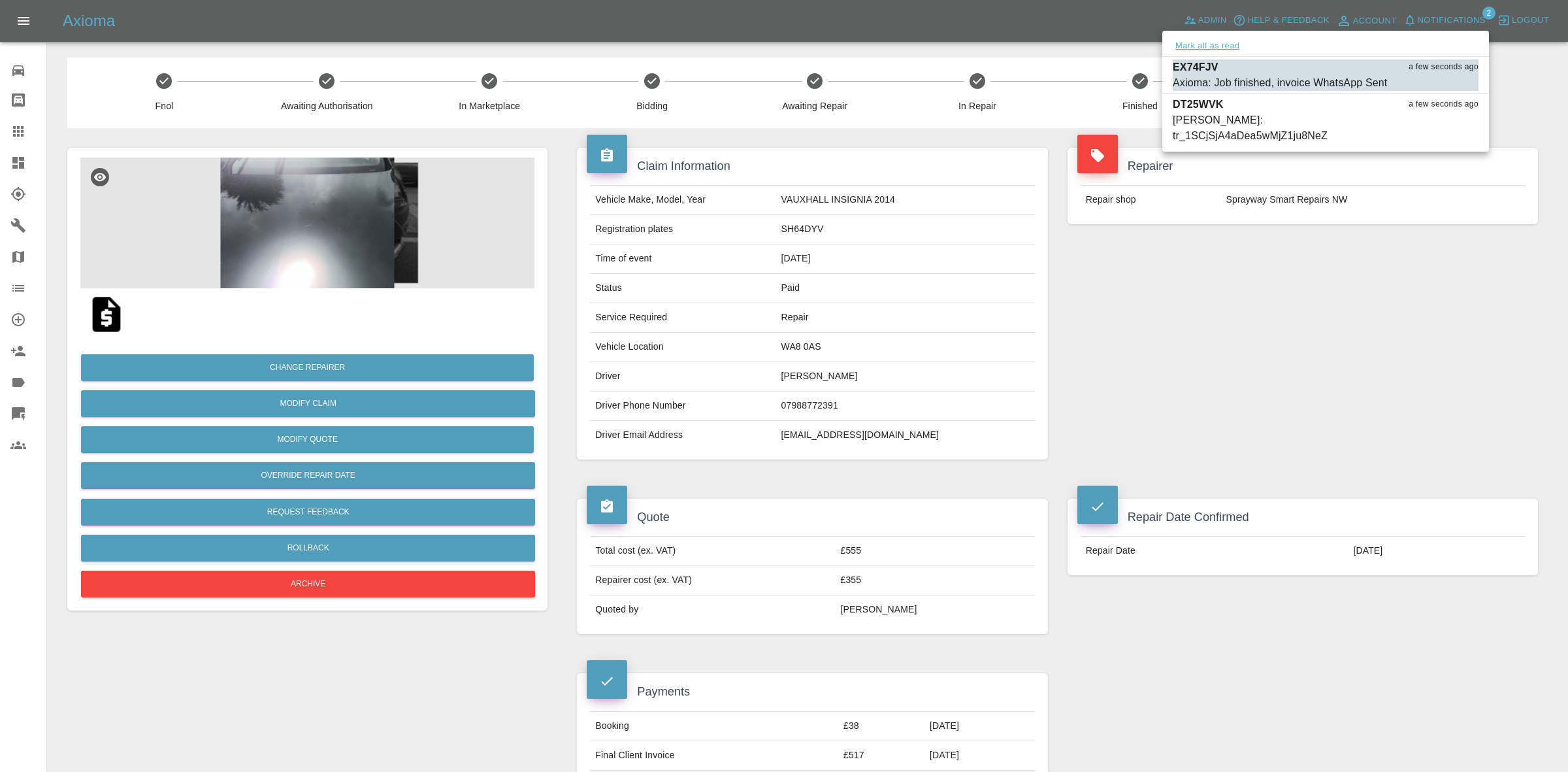
click at [1222, 42] on button "Mark all as read" at bounding box center [1207, 46] width 69 height 15
drag, startPoint x: 1418, startPoint y: 272, endPoint x: 1424, endPoint y: 279, distance: 9.2
click at [1424, 279] on div at bounding box center [784, 386] width 1568 height 772
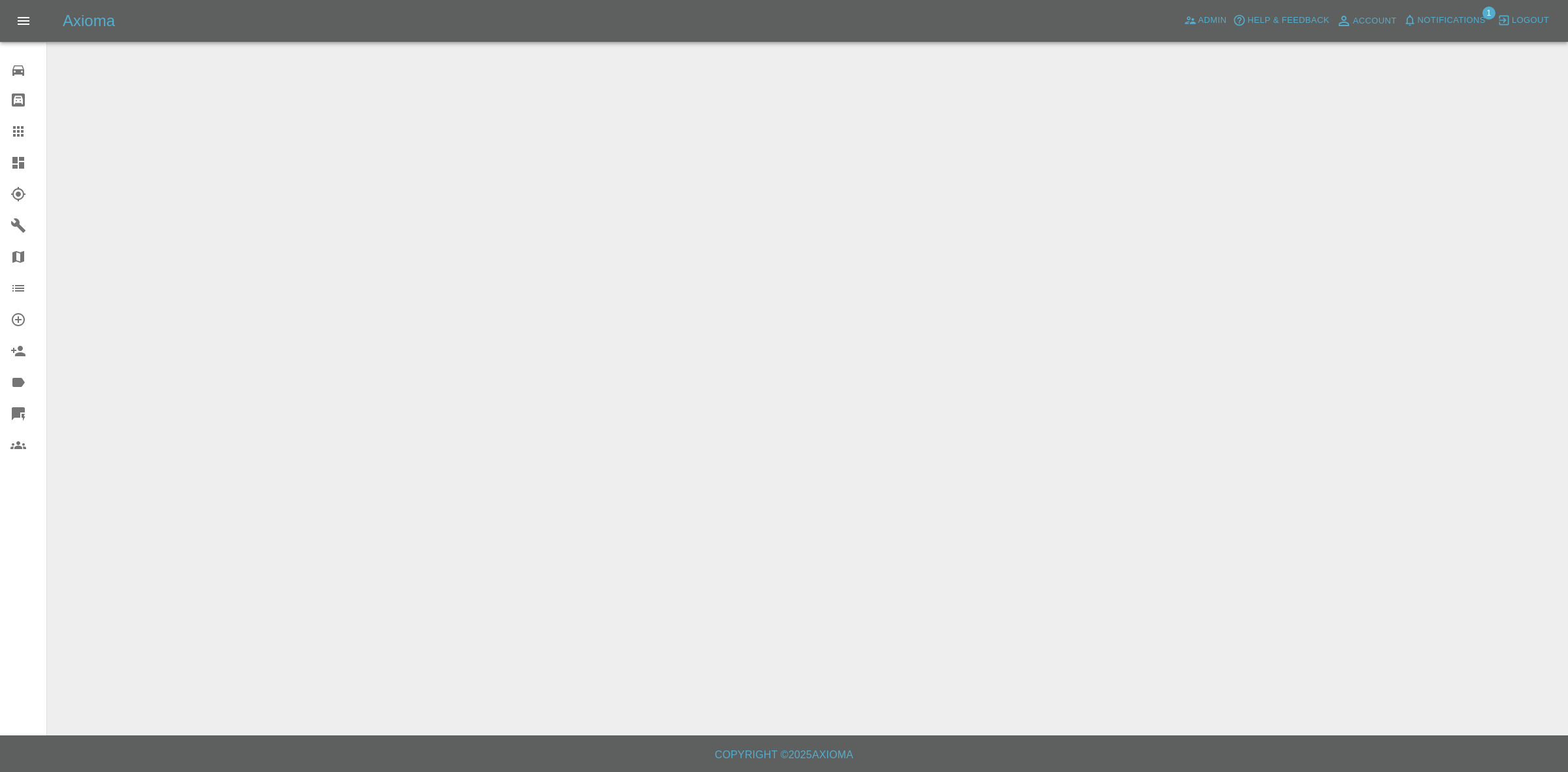
drag, startPoint x: 0, startPoint y: 0, endPoint x: 1414, endPoint y: 32, distance: 1414.4
click at [0, 150] on link "Dashboard" at bounding box center [23, 162] width 46 height 32
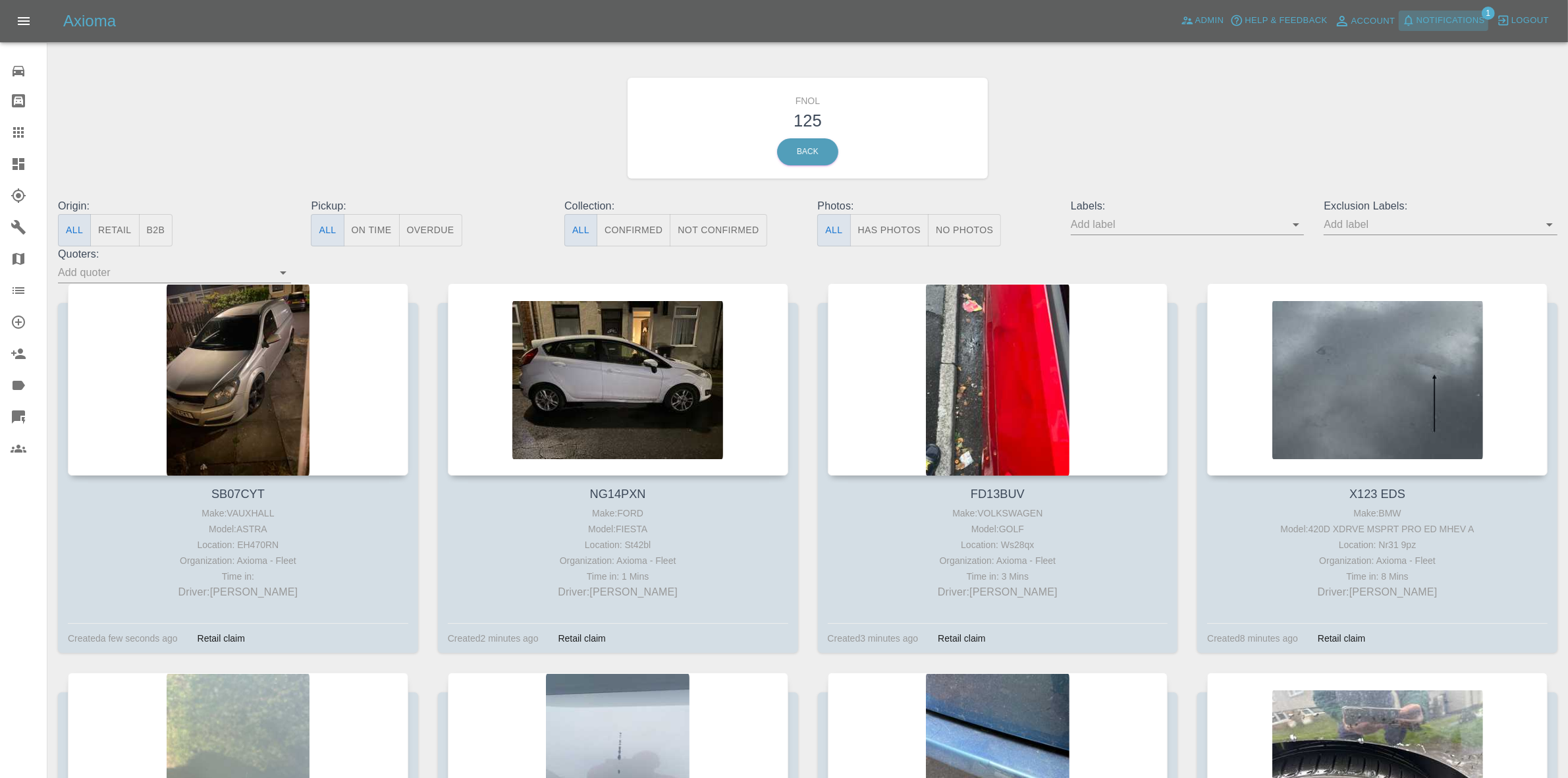
click at [1431, 27] on span "Notifications" at bounding box center [1450, 21] width 68 height 15
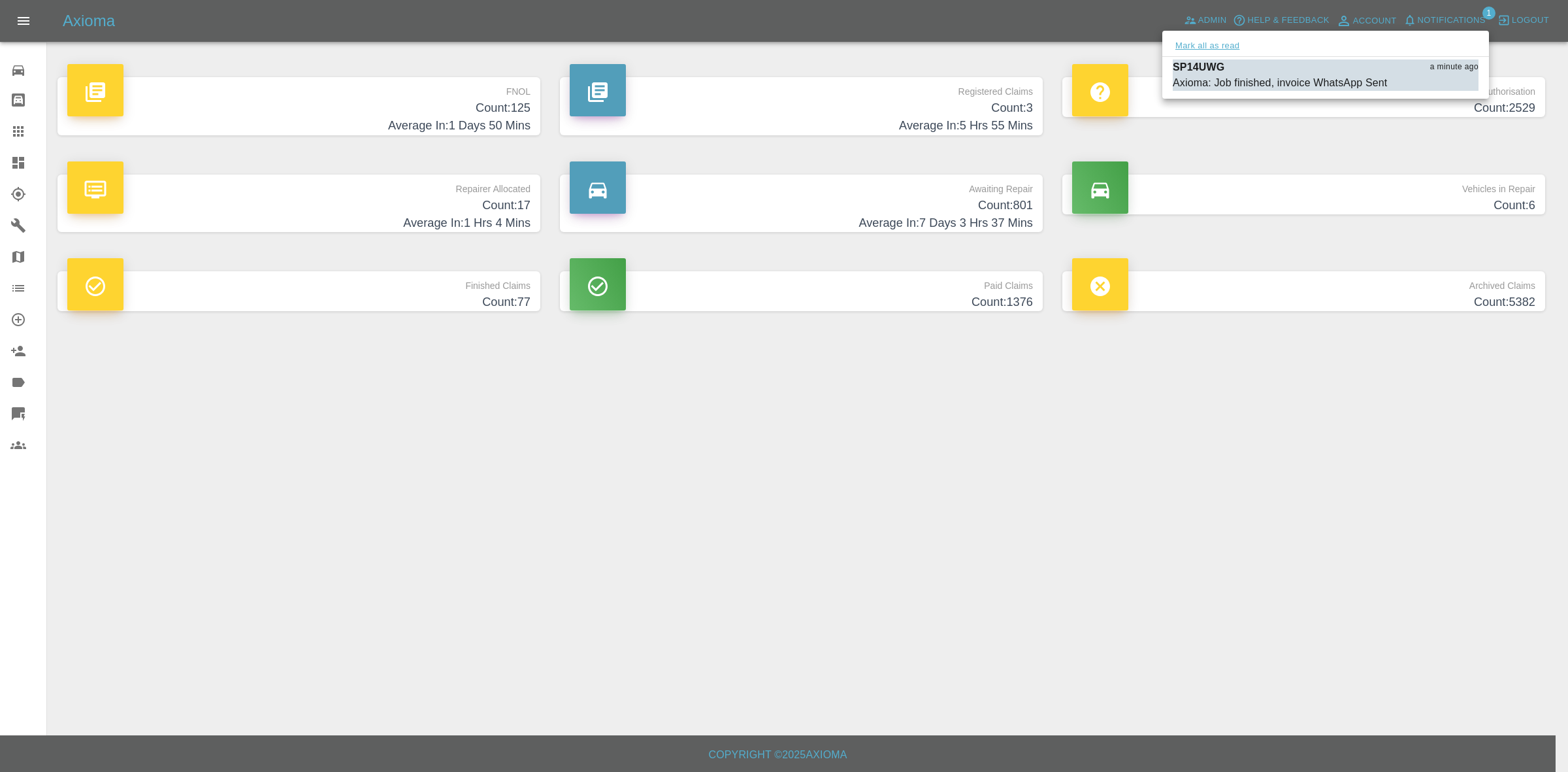
click at [1199, 46] on button "Mark all as read" at bounding box center [1207, 46] width 69 height 15
drag, startPoint x: 1241, startPoint y: 383, endPoint x: 1230, endPoint y: 382, distance: 11.0
click at [1246, 396] on div at bounding box center [784, 386] width 1568 height 772
